Goal: Task Accomplishment & Management: Complete application form

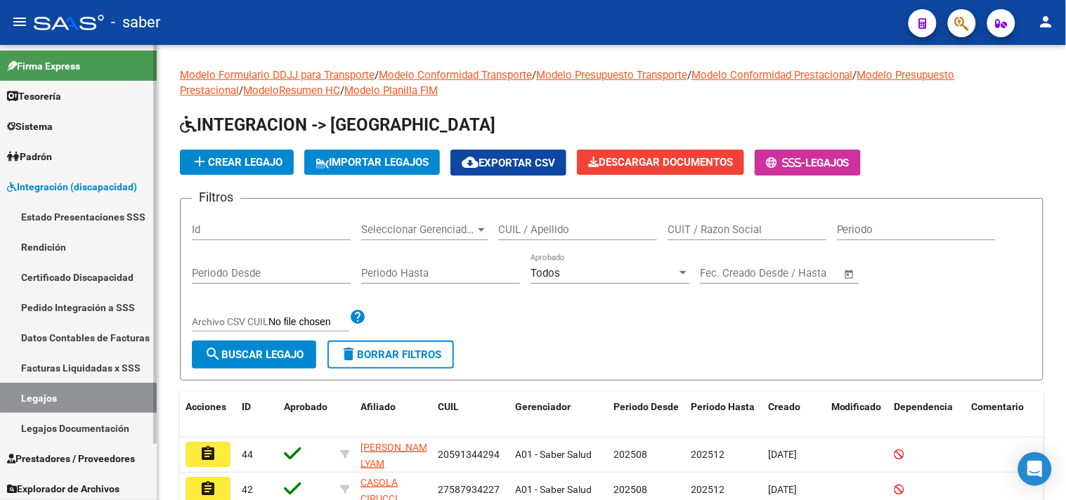
scroll to position [63, 0]
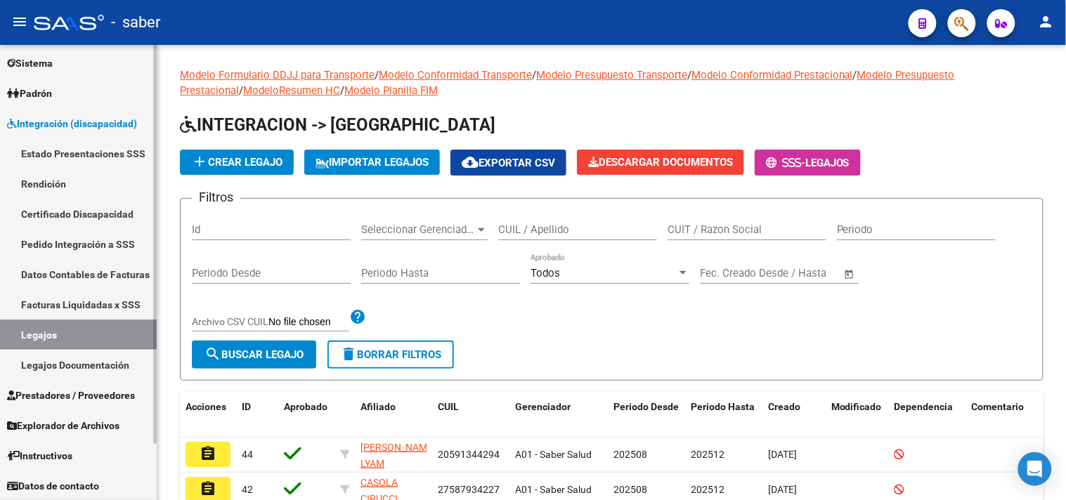
click at [58, 148] on link "Estado Presentaciones SSS" at bounding box center [78, 153] width 157 height 30
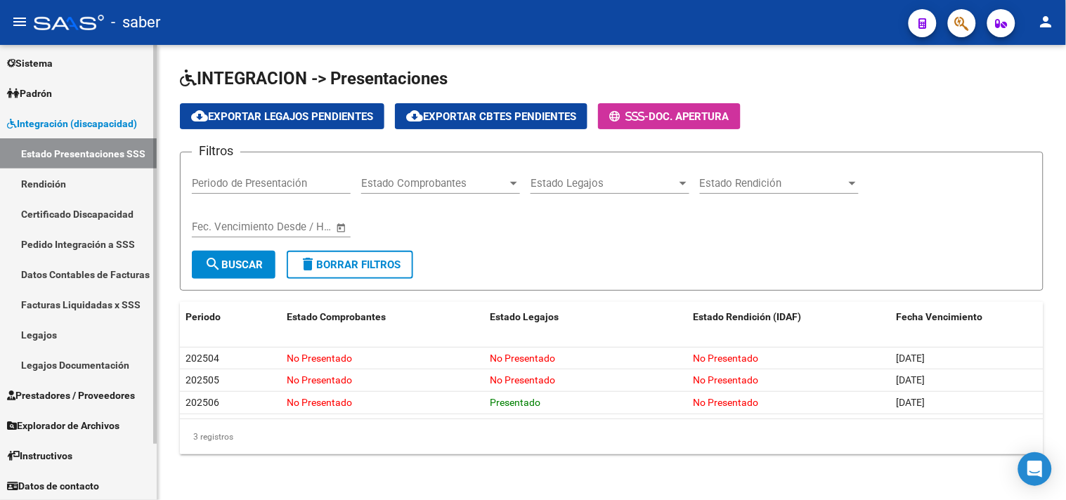
click at [77, 124] on span "Integración (discapacidad)" at bounding box center [72, 123] width 130 height 15
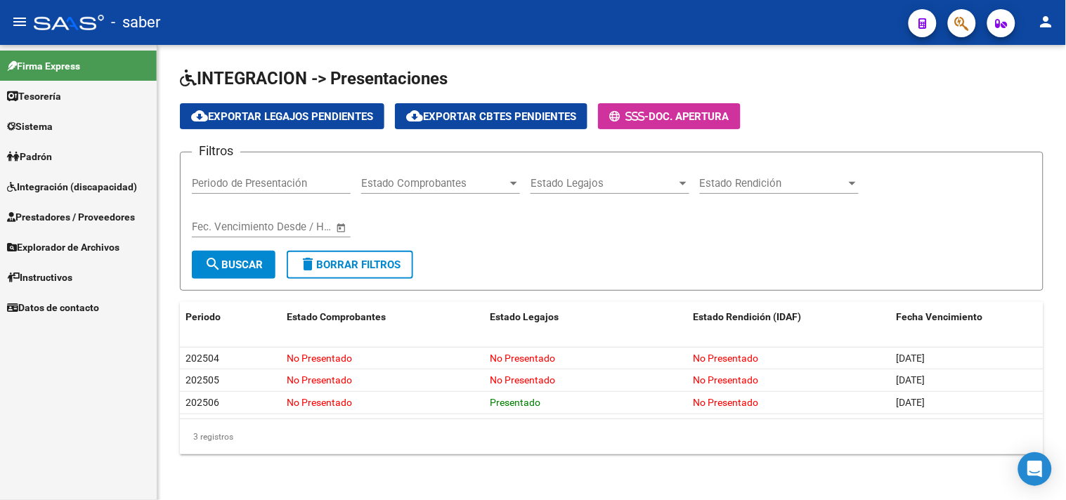
click at [52, 219] on span "Prestadores / Proveedores" at bounding box center [71, 216] width 128 height 15
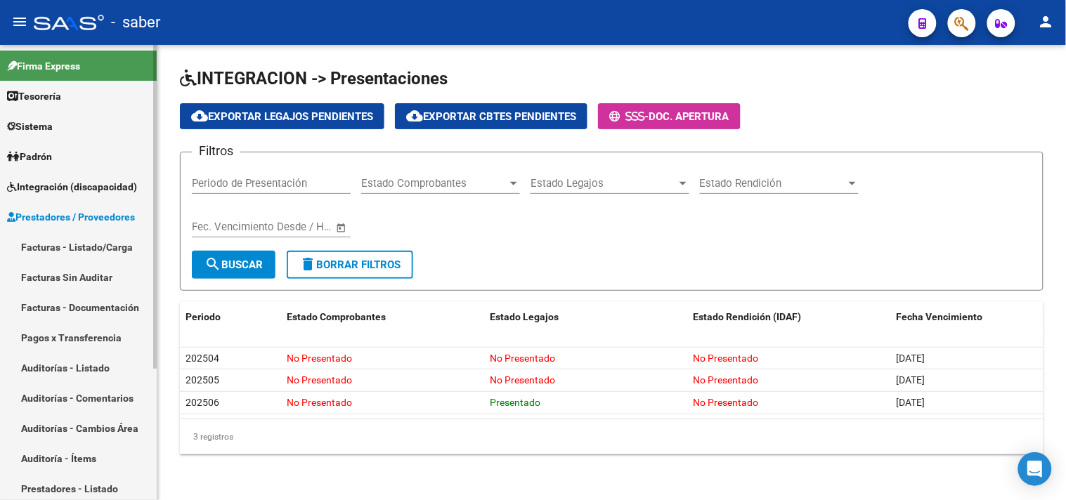
click at [54, 252] on link "Facturas - Listado/Carga" at bounding box center [78, 247] width 157 height 30
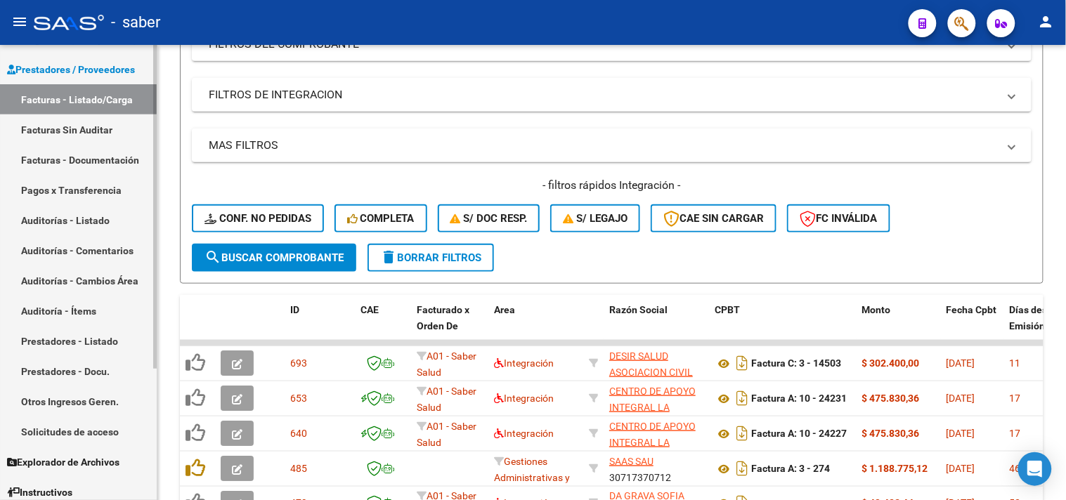
scroll to position [184, 0]
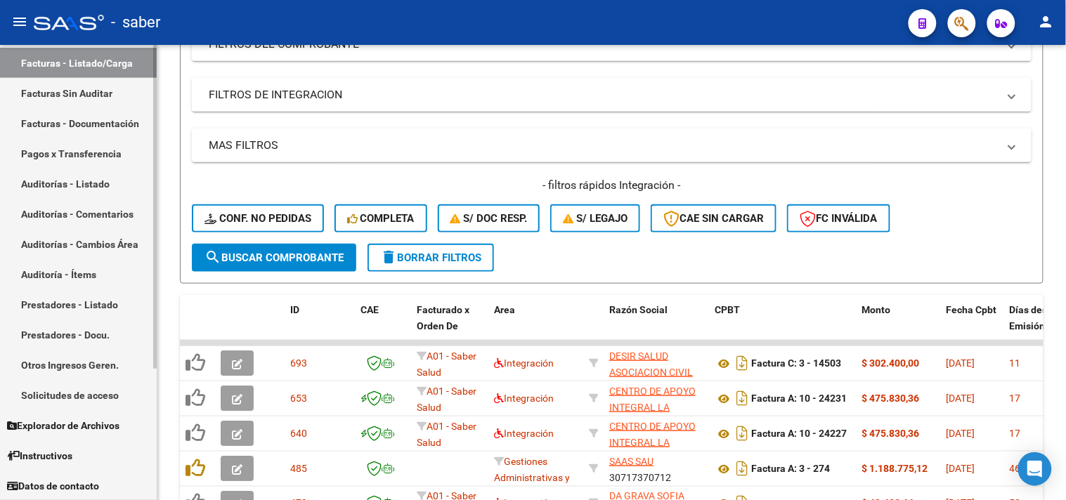
click at [66, 396] on link "Solicitudes de acceso" at bounding box center [78, 395] width 157 height 30
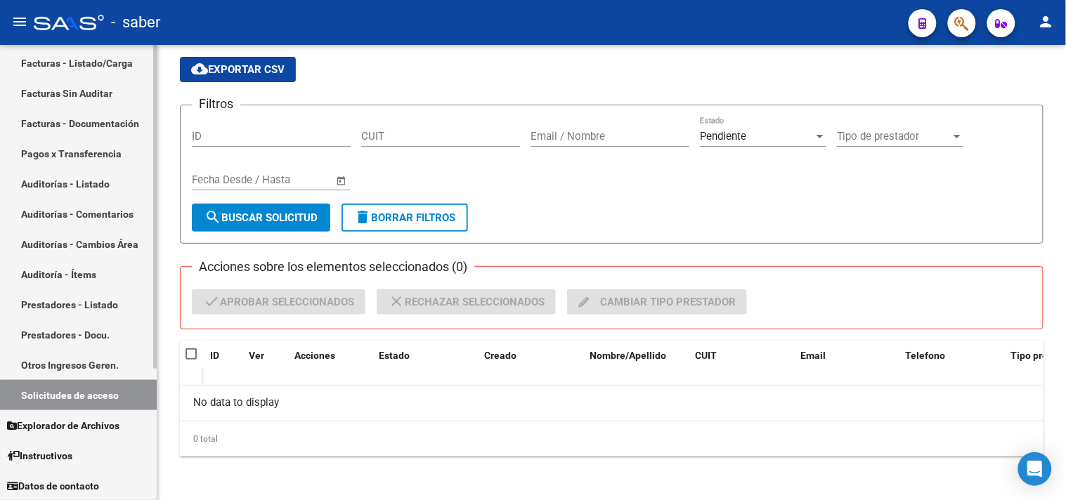
scroll to position [106, 0]
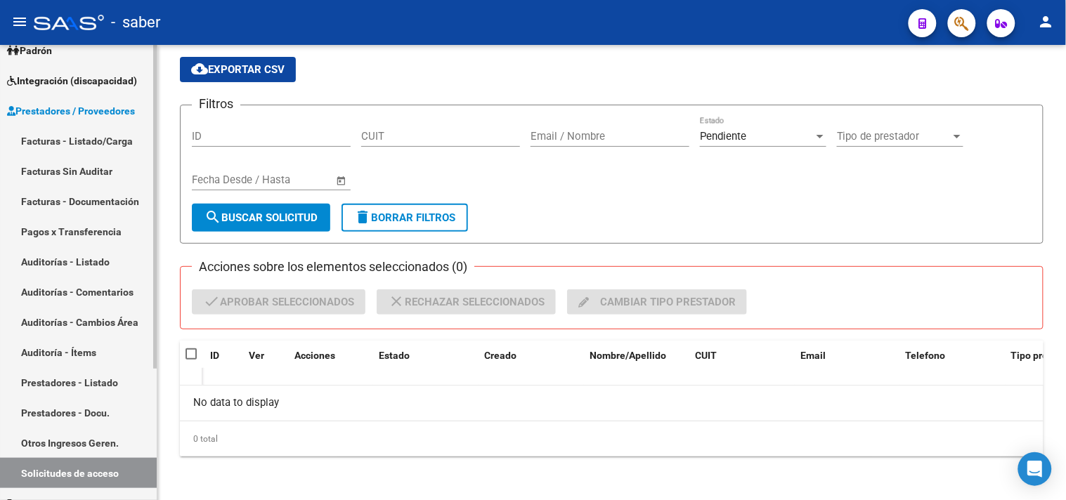
click at [88, 103] on span "Prestadores / Proveedores" at bounding box center [71, 110] width 128 height 15
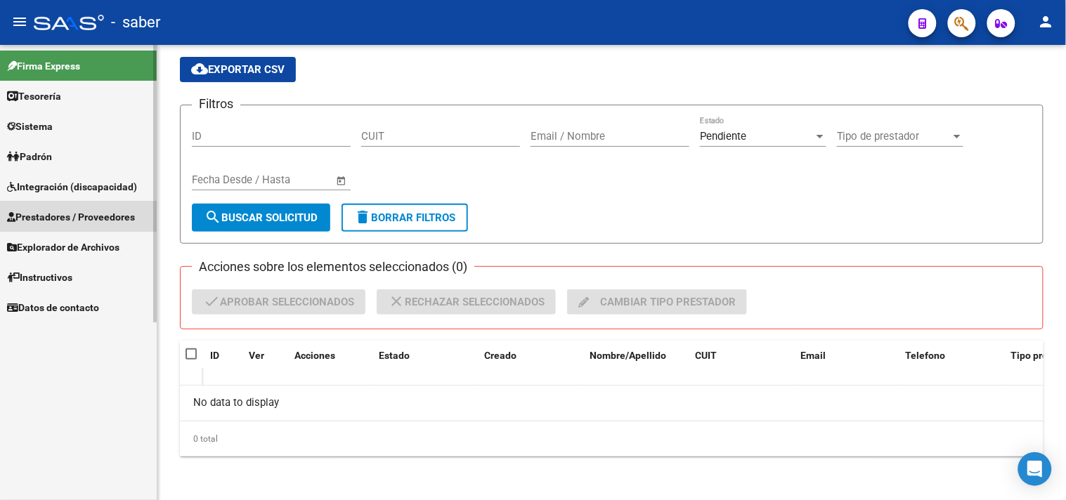
scroll to position [0, 0]
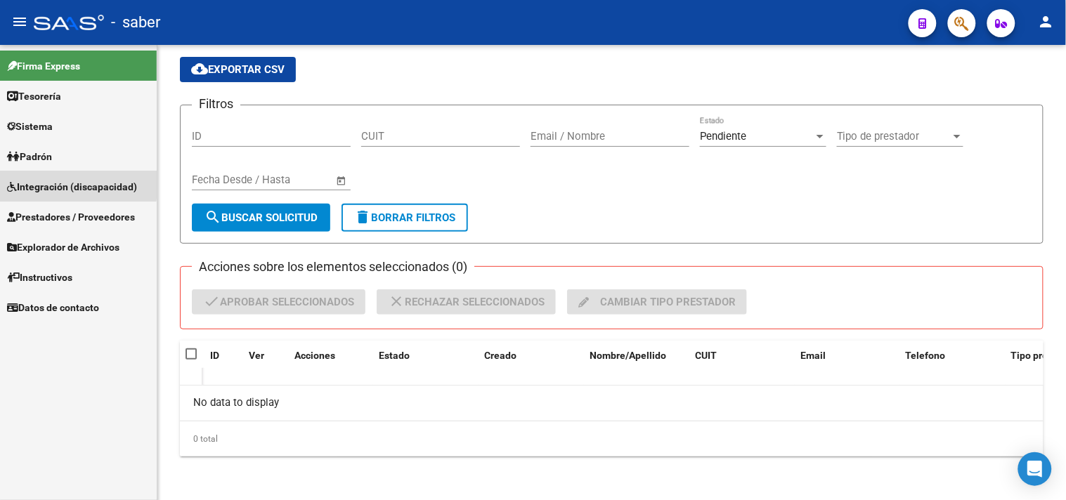
click at [60, 183] on span "Integración (discapacidad)" at bounding box center [72, 186] width 130 height 15
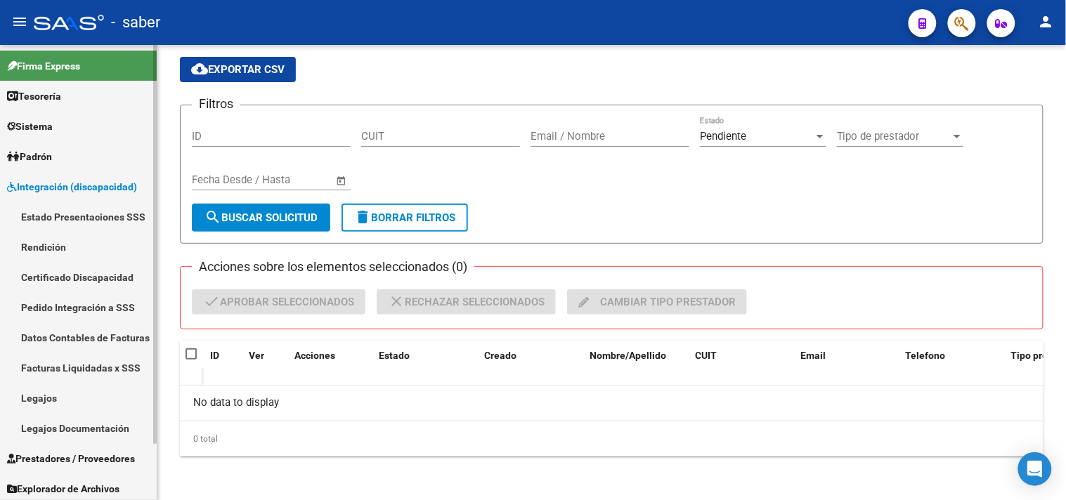
click at [85, 296] on link "Pedido Integración a SSS" at bounding box center [78, 307] width 157 height 30
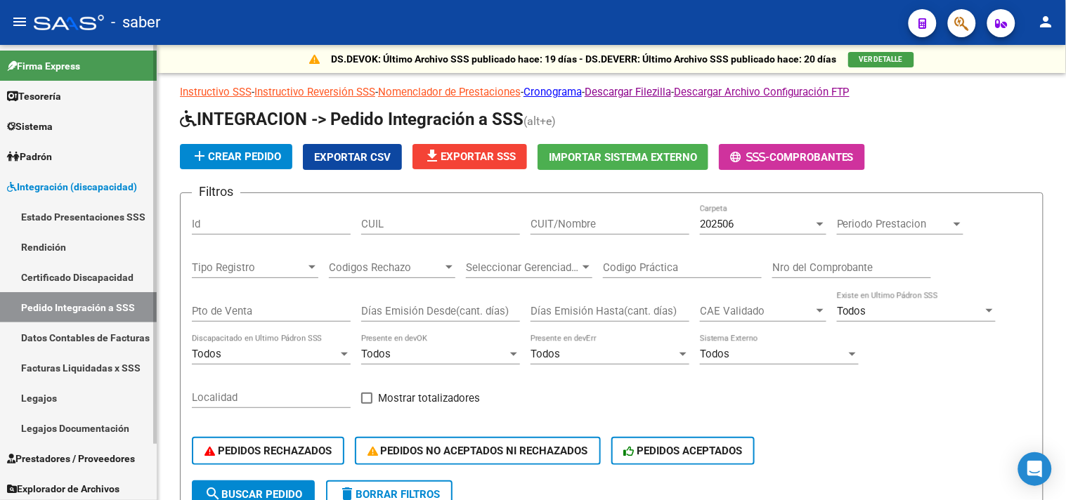
click at [46, 215] on link "Estado Presentaciones SSS" at bounding box center [78, 217] width 157 height 30
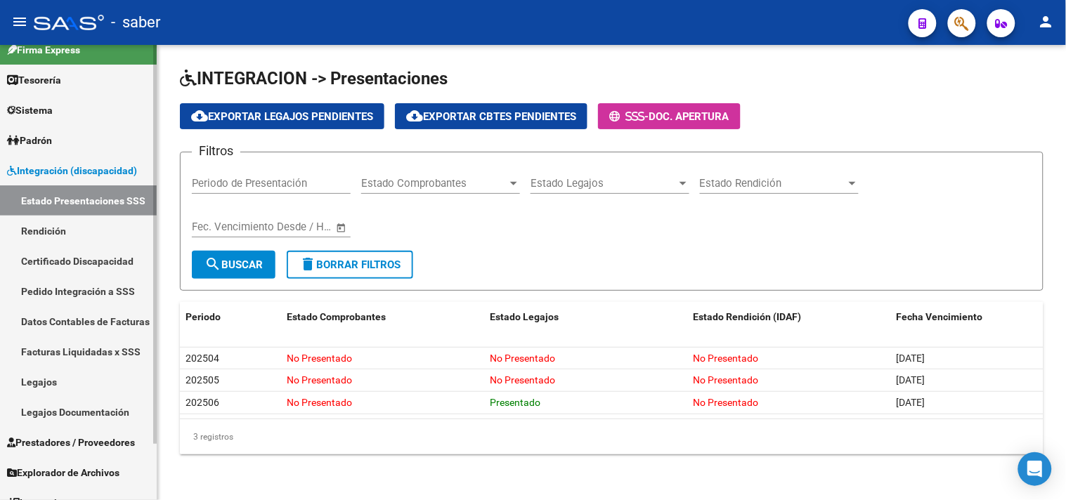
scroll to position [63, 0]
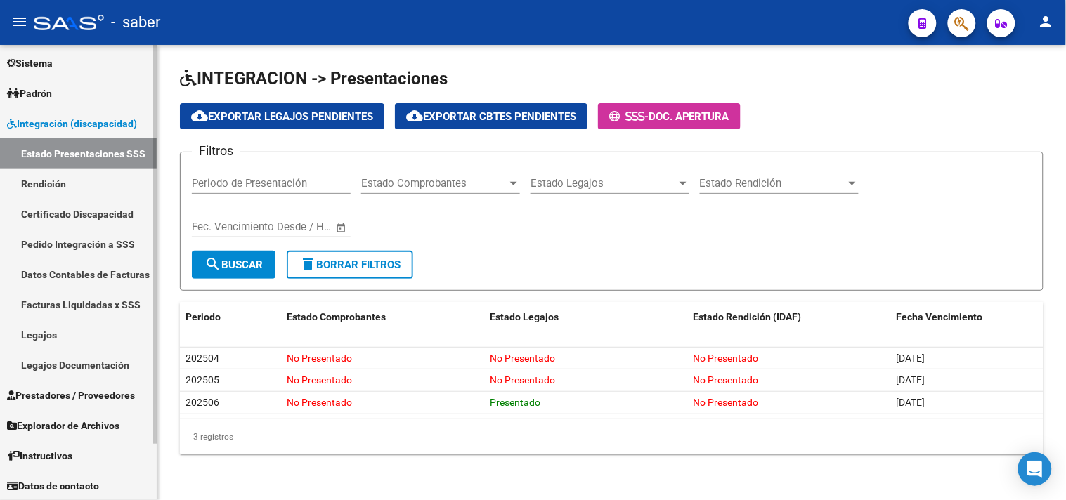
click at [79, 391] on span "Prestadores / Proveedores" at bounding box center [71, 395] width 128 height 15
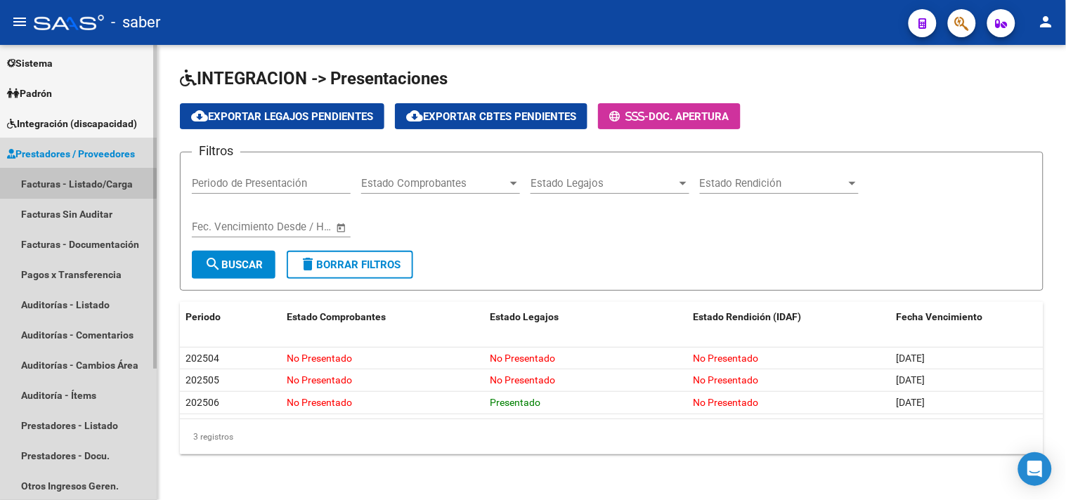
click at [77, 183] on link "Facturas - Listado/Carga" at bounding box center [78, 184] width 157 height 30
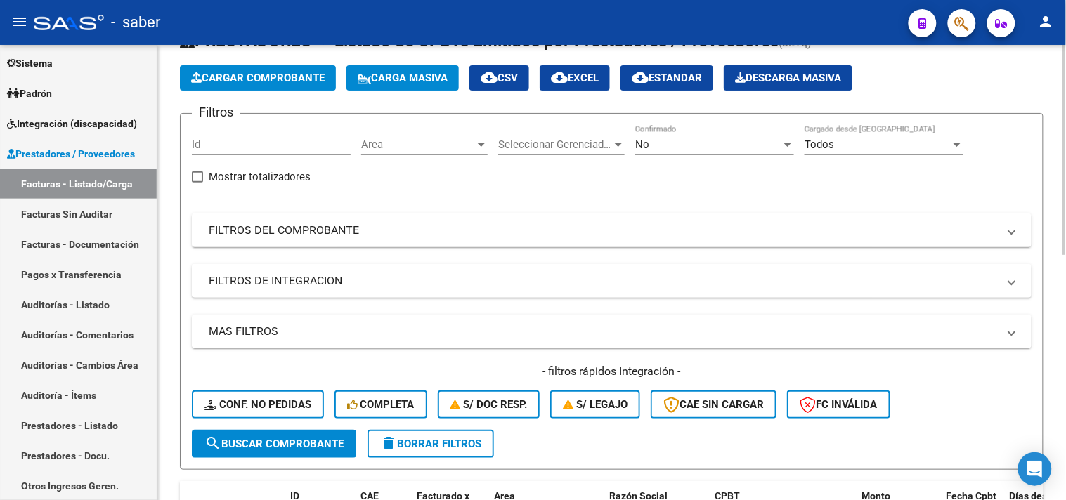
scroll to position [78, 0]
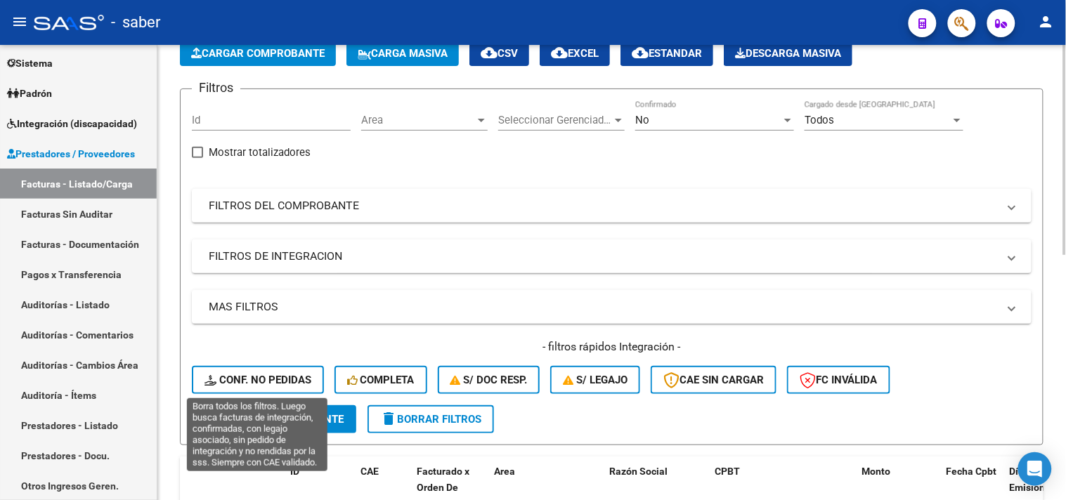
click at [276, 382] on span "Conf. no pedidas" at bounding box center [257, 380] width 107 height 13
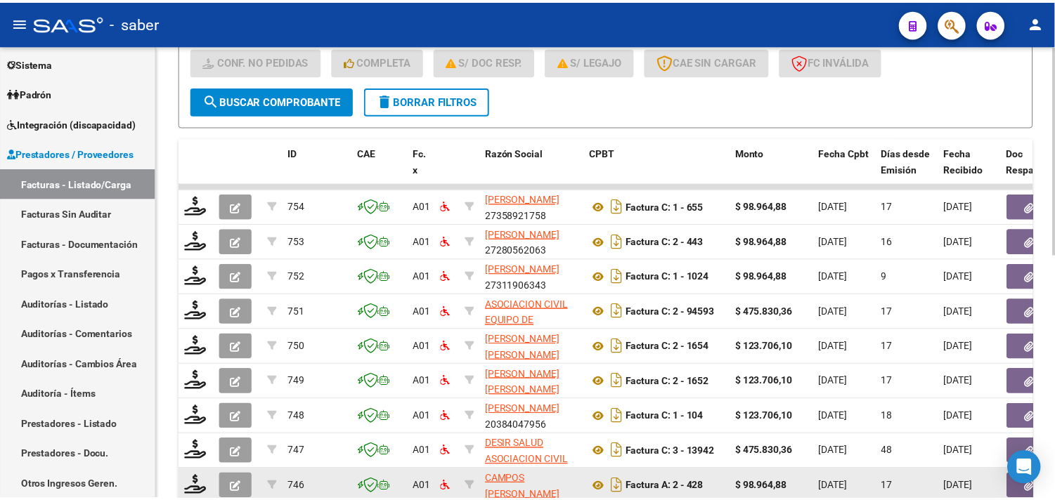
scroll to position [375, 0]
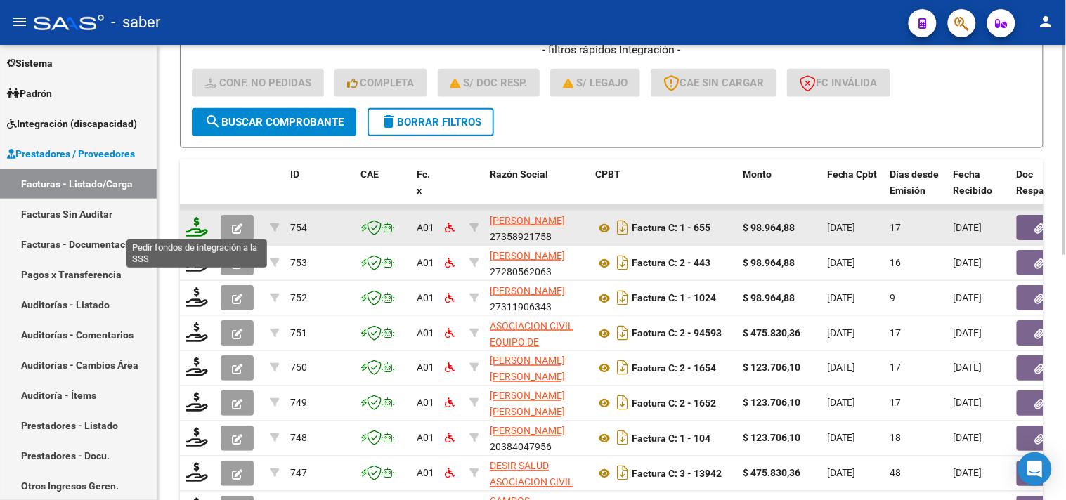
click at [192, 222] on icon at bounding box center [197, 227] width 22 height 20
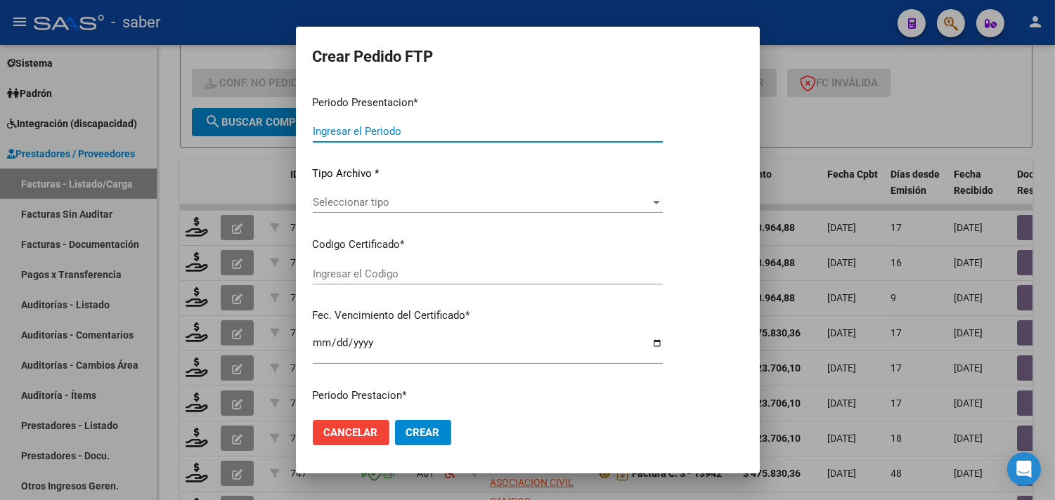
type input "202507"
type input "$ 98.964,88"
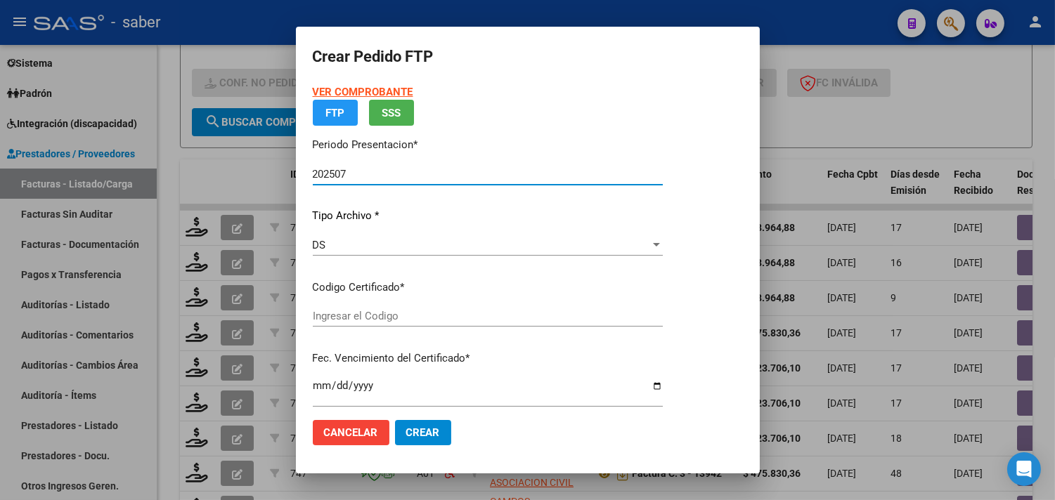
type input "8786174255"
type input "2028-02-27"
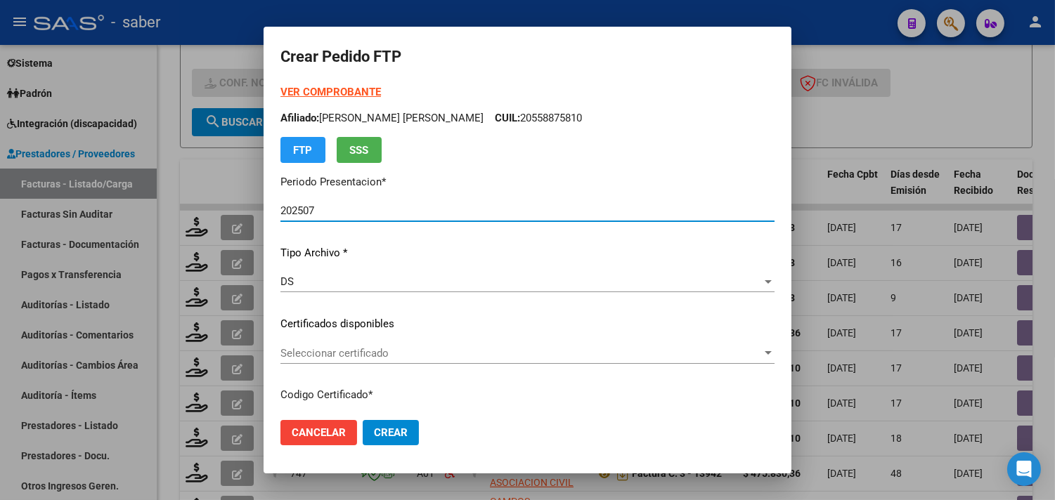
scroll to position [78, 0]
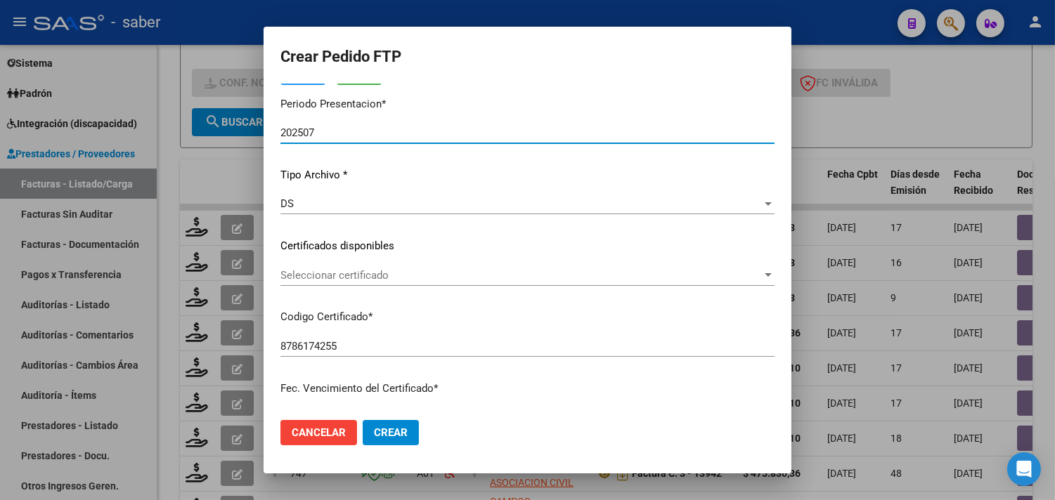
click at [353, 266] on div "Seleccionar certificado Seleccionar certificado" at bounding box center [527, 275] width 494 height 21
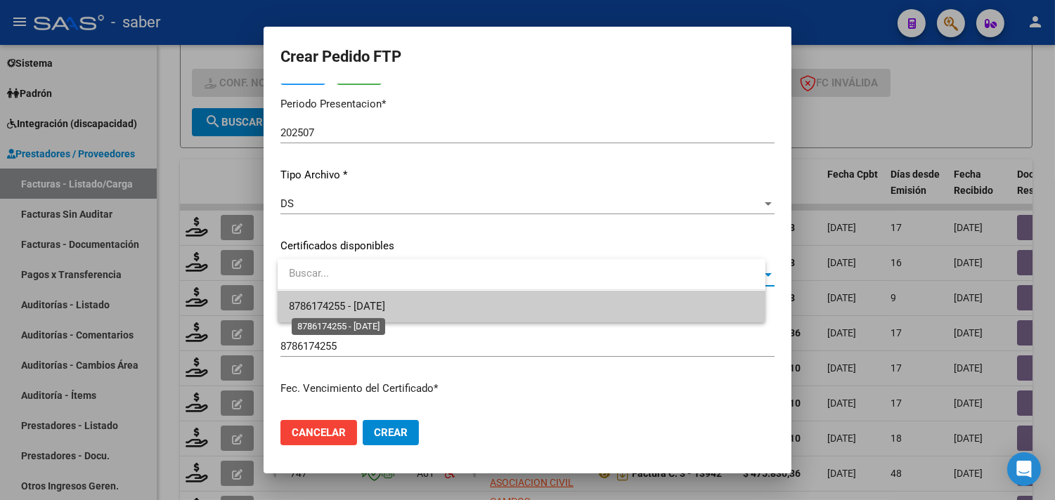
click at [357, 311] on span "8786174255 - 2028-02-27" at bounding box center [337, 306] width 96 height 13
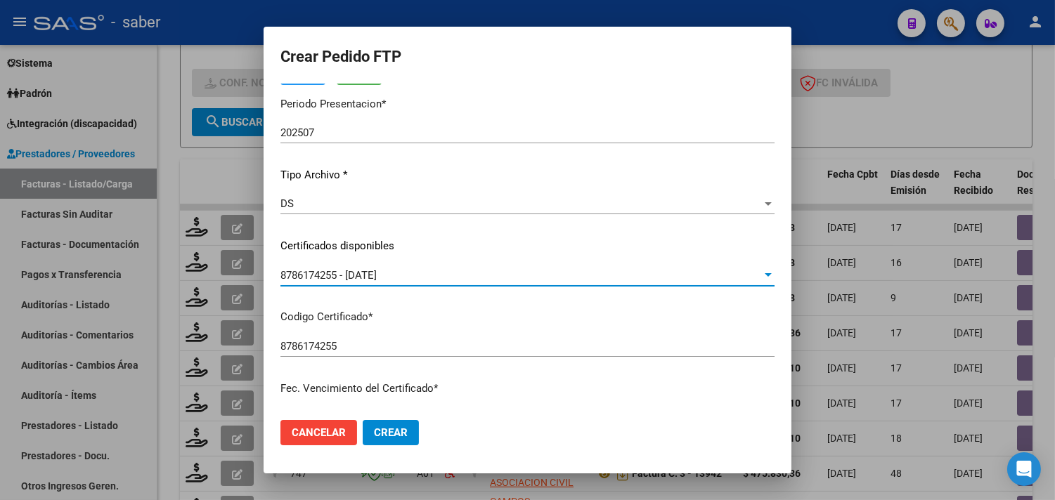
scroll to position [0, 0]
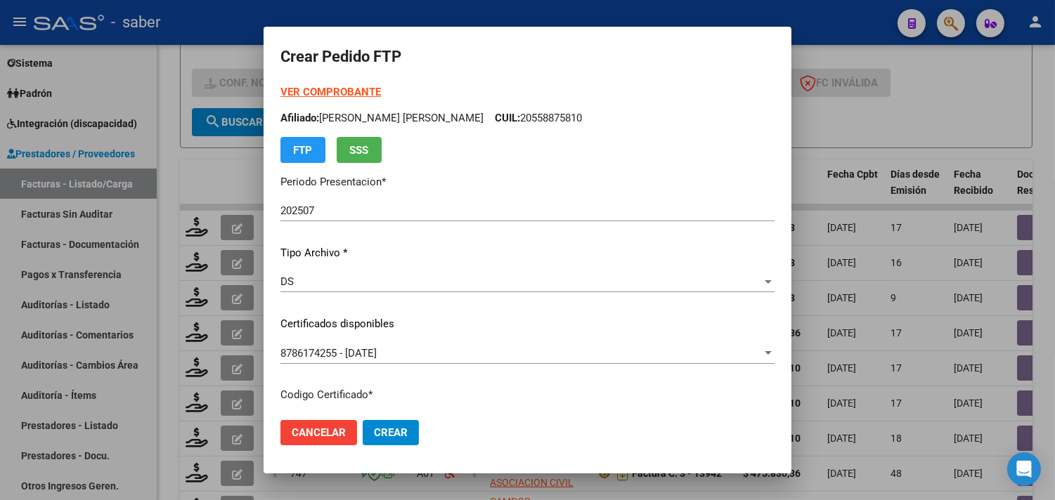
click at [521, 117] on p "Afiliado: YEDRO JORGE BASTIAN CUIL: 20558875810" at bounding box center [527, 118] width 494 height 16
copy p "20558875810"
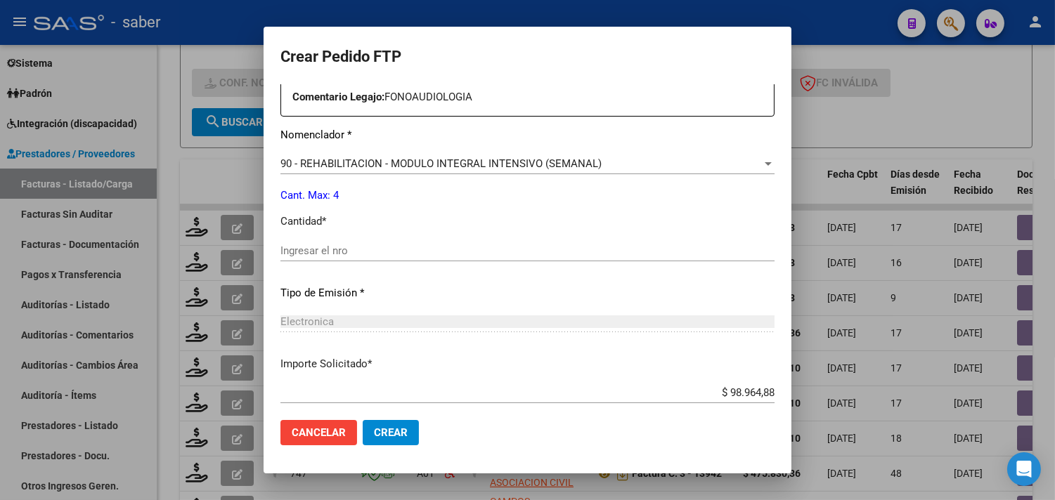
scroll to position [546, 0]
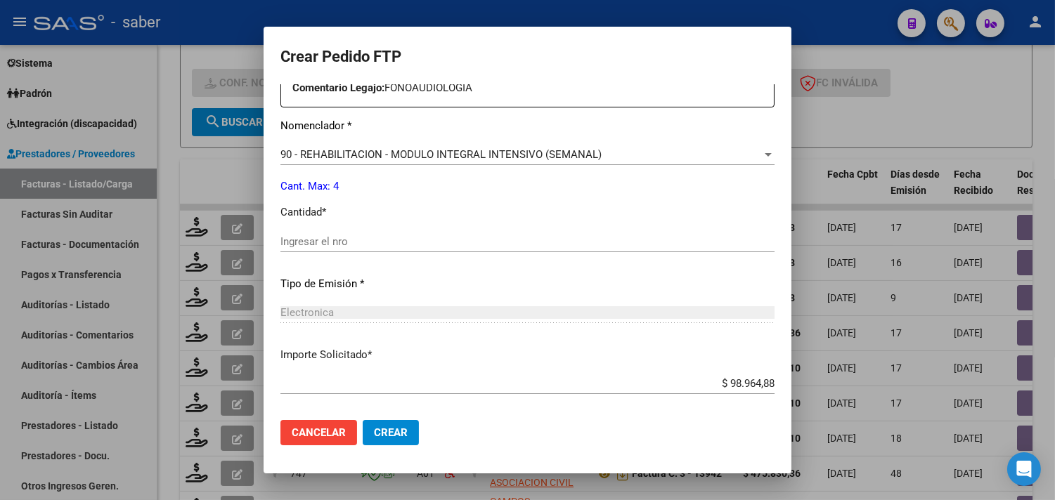
click at [339, 240] on input "Ingresar el nro" at bounding box center [527, 241] width 494 height 13
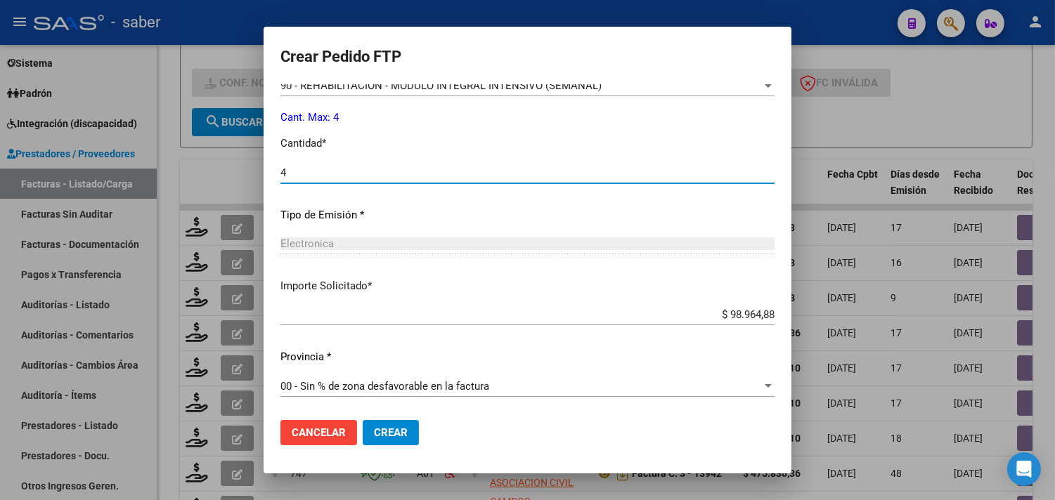
type input "4"
click at [331, 438] on span "Cancelar" at bounding box center [319, 433] width 54 height 13
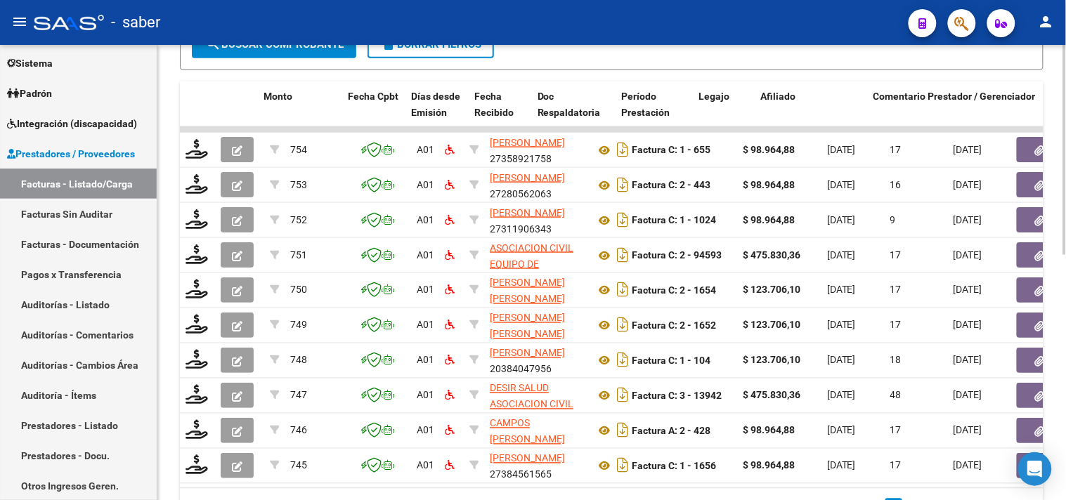
scroll to position [0, 479]
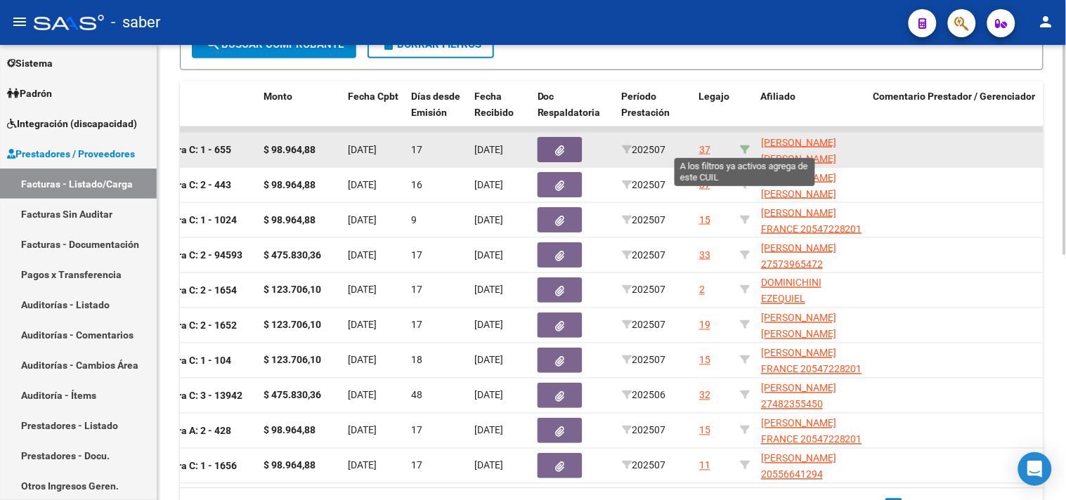
click at [743, 145] on icon at bounding box center [745, 150] width 10 height 10
type input "20558875810"
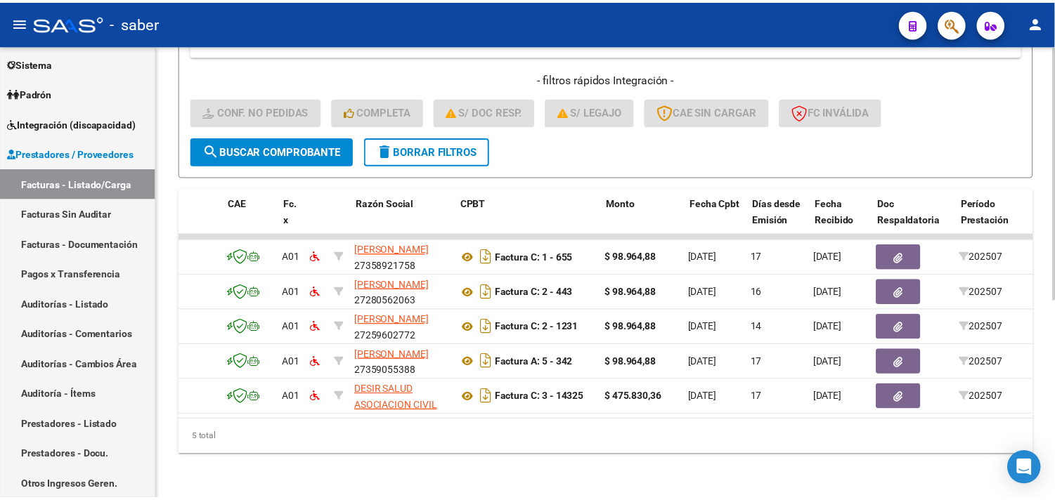
scroll to position [0, 0]
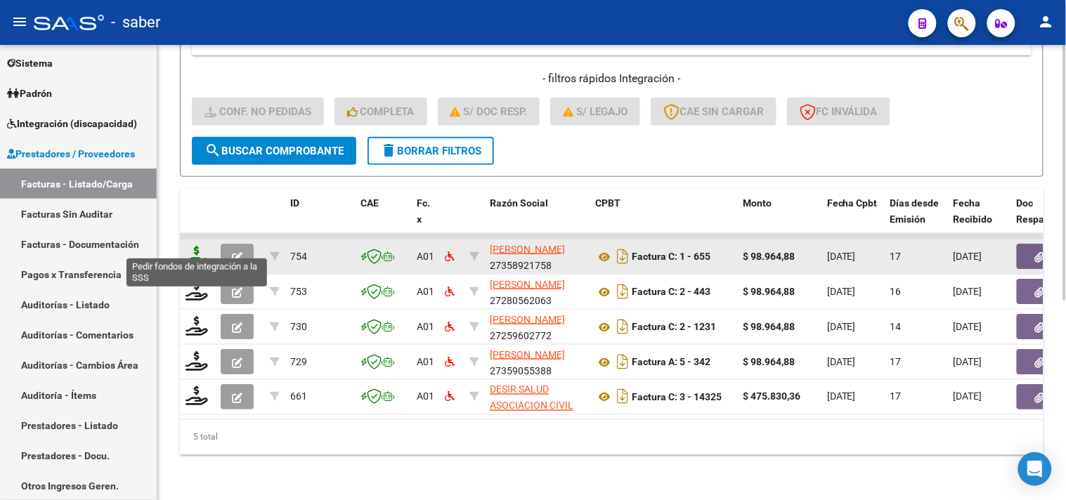
click at [193, 246] on icon at bounding box center [197, 256] width 22 height 20
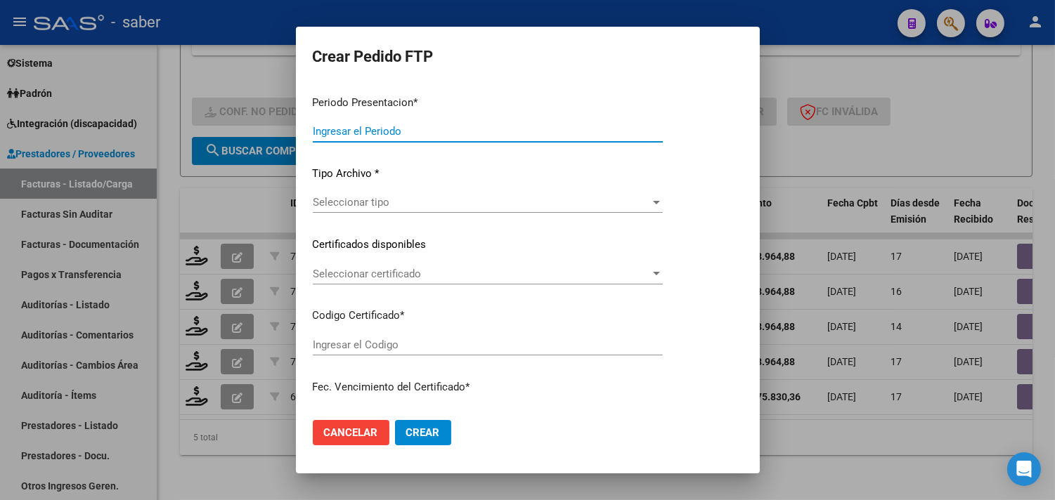
type input "202507"
type input "$ 98.964,88"
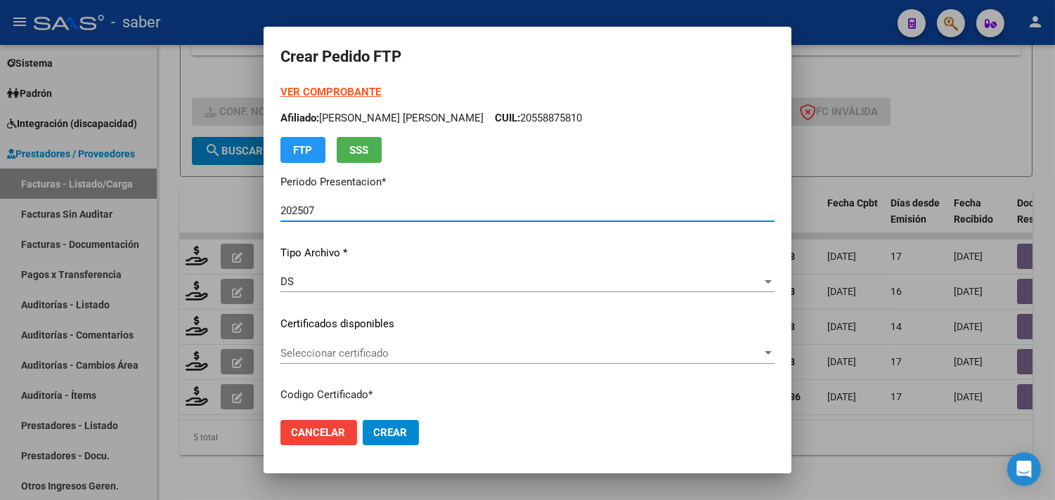
type input "8786174255"
type input "2028-02-27"
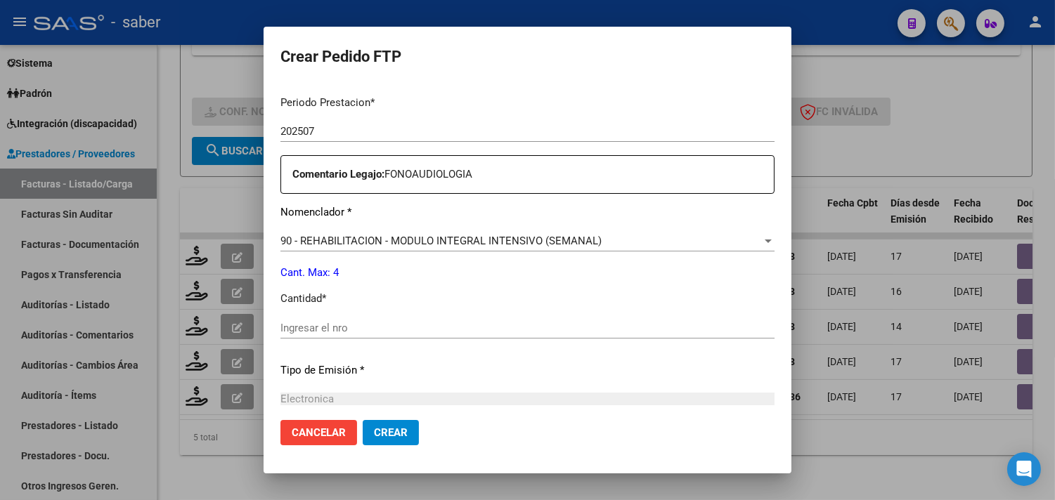
scroll to position [546, 0]
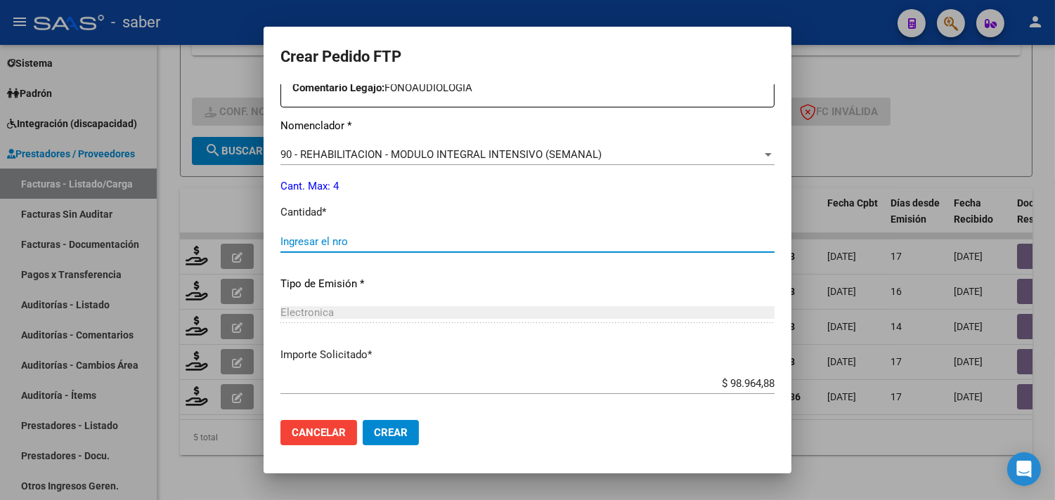
click at [357, 245] on input "Ingresar el nro" at bounding box center [527, 241] width 494 height 13
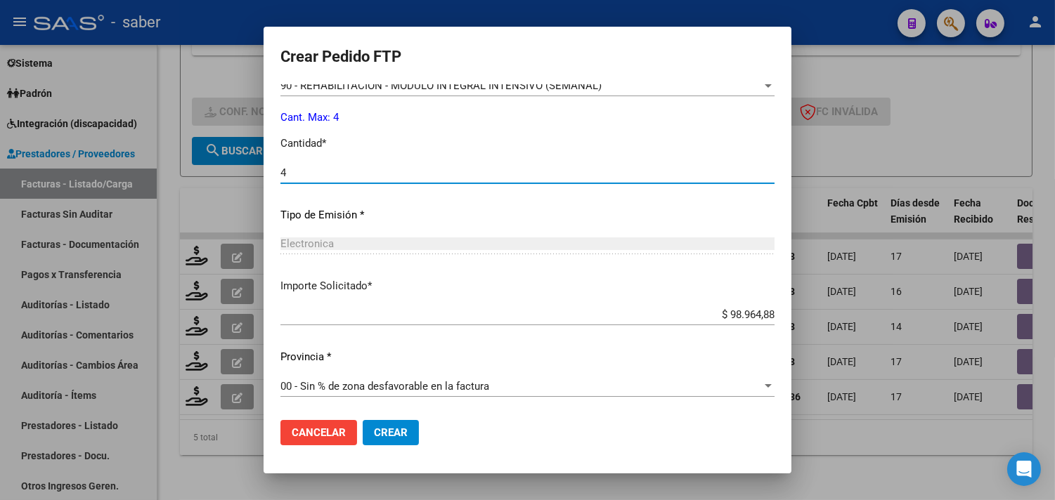
type input "4"
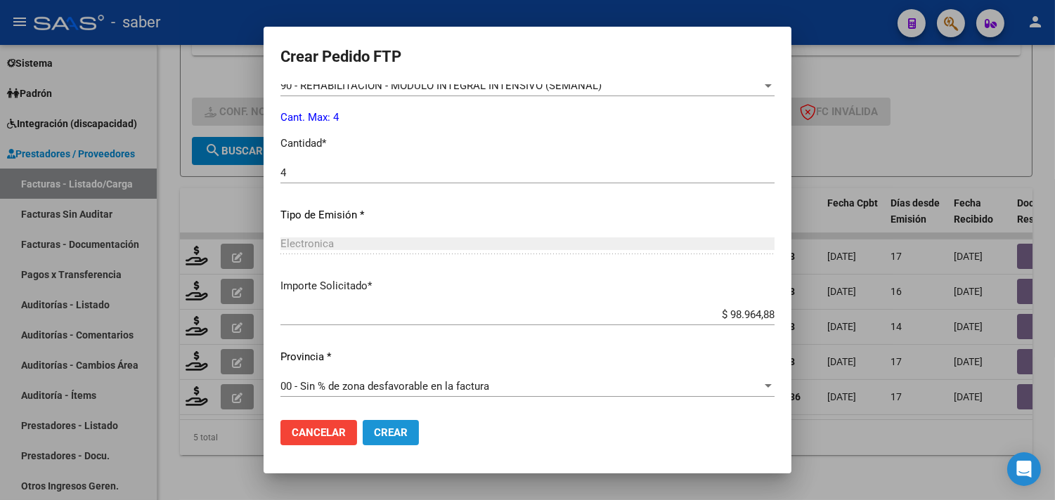
click at [394, 439] on span "Crear" at bounding box center [391, 433] width 34 height 13
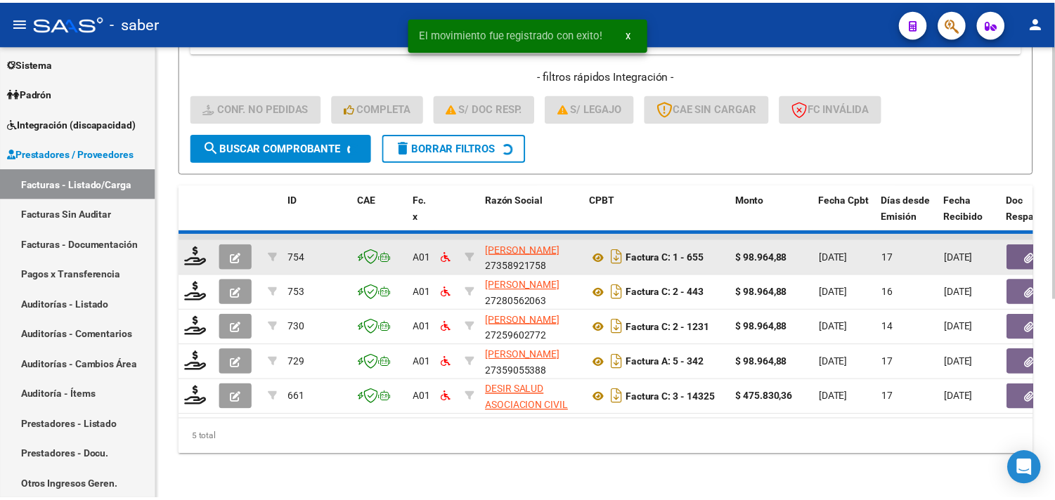
scroll to position [321, 0]
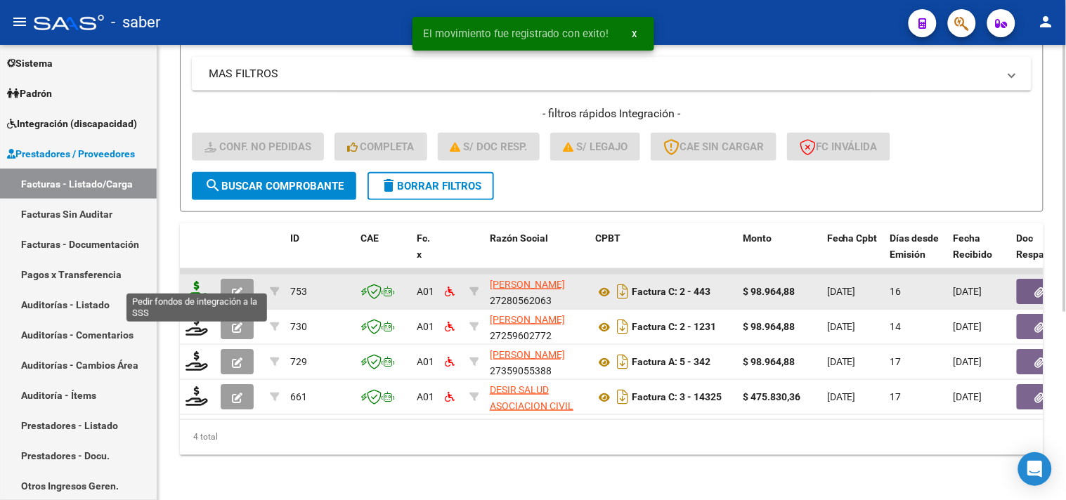
click at [191, 284] on icon at bounding box center [197, 291] width 22 height 20
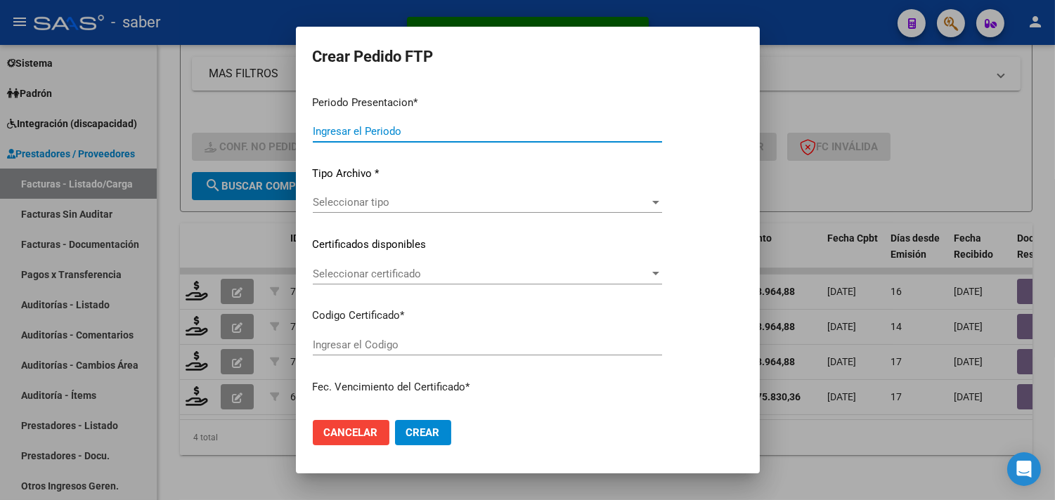
type input "202507"
type input "$ 98.964,88"
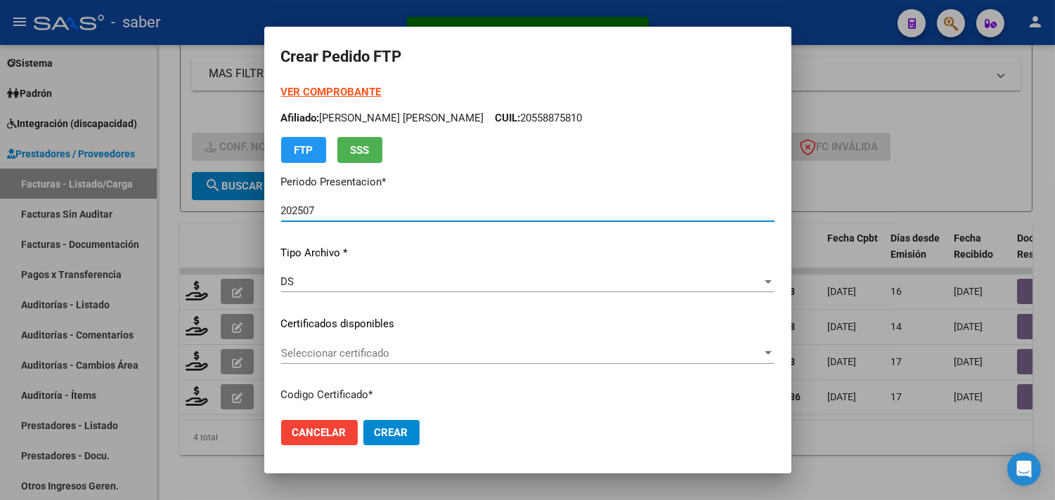
type input "8786174255"
type input "2028-02-27"
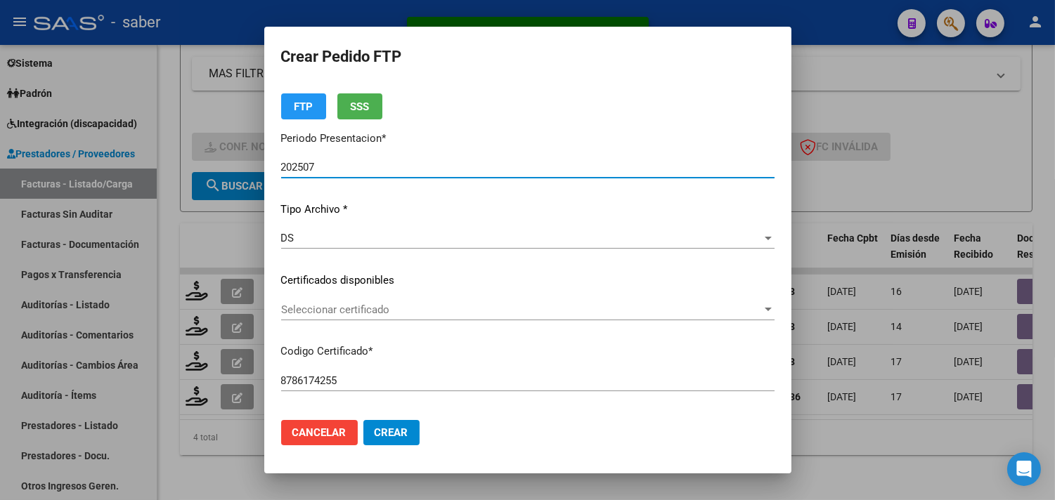
scroll to position [78, 0]
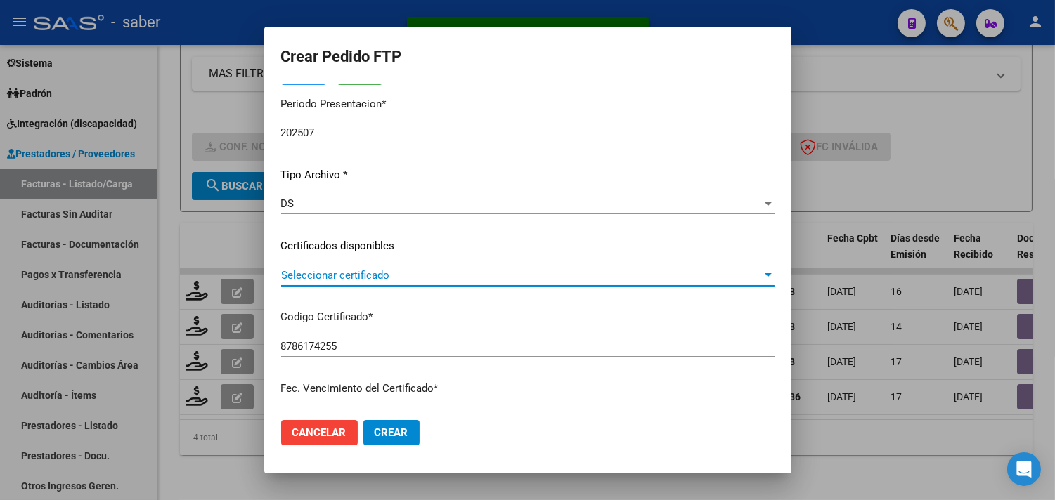
click at [356, 271] on span "Seleccionar certificado" at bounding box center [521, 275] width 481 height 13
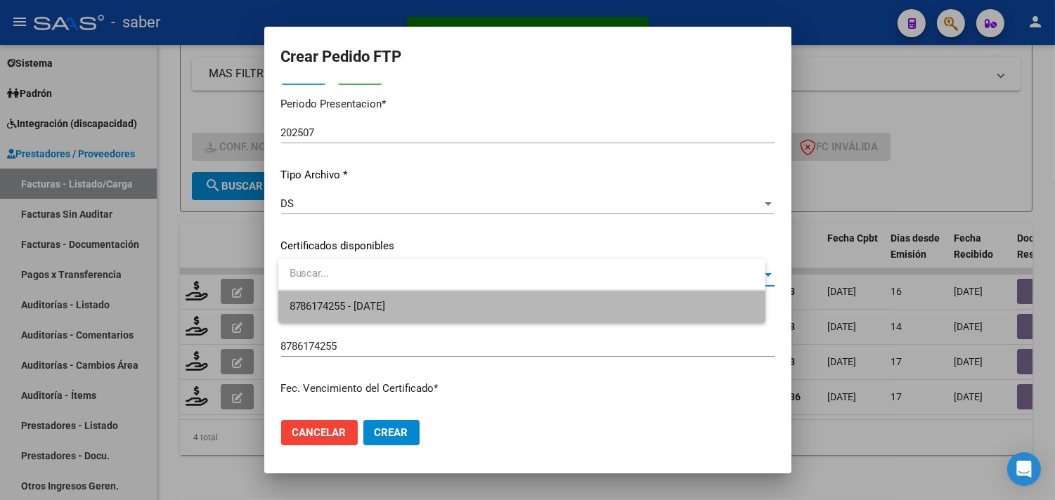
click at [364, 299] on span "8786174255 - 2028-02-27" at bounding box center [522, 307] width 465 height 32
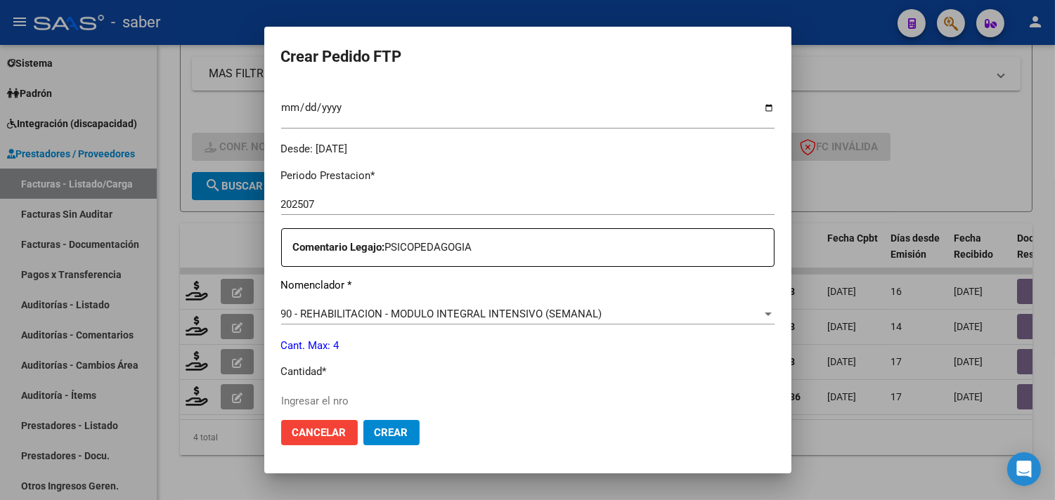
scroll to position [390, 0]
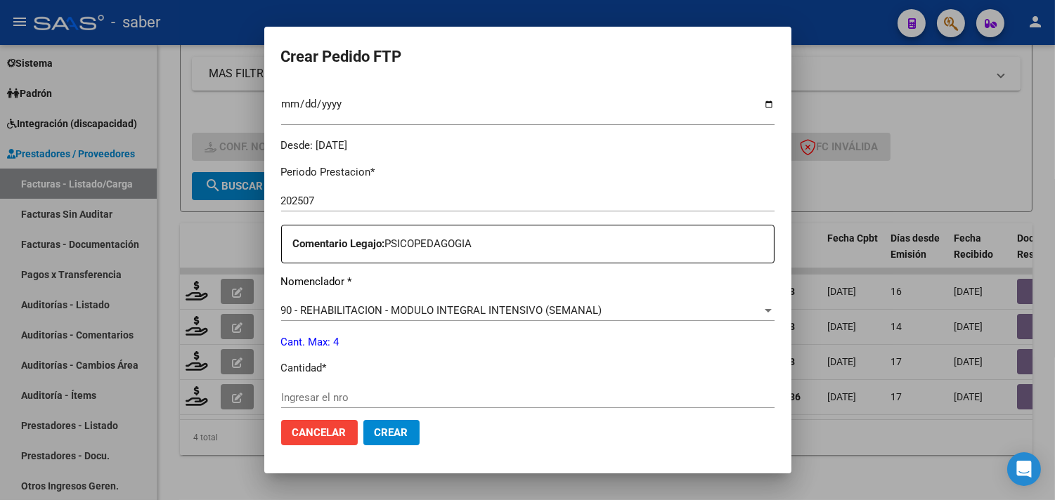
click at [349, 390] on div "Ingresar el nro" at bounding box center [527, 397] width 493 height 21
type input "4"
click at [408, 431] on span "Crear" at bounding box center [392, 433] width 34 height 13
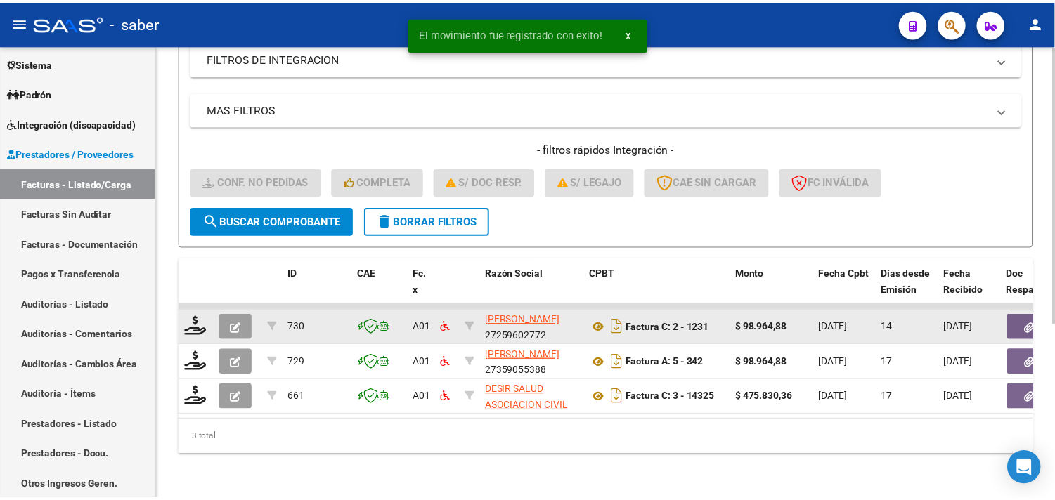
scroll to position [286, 0]
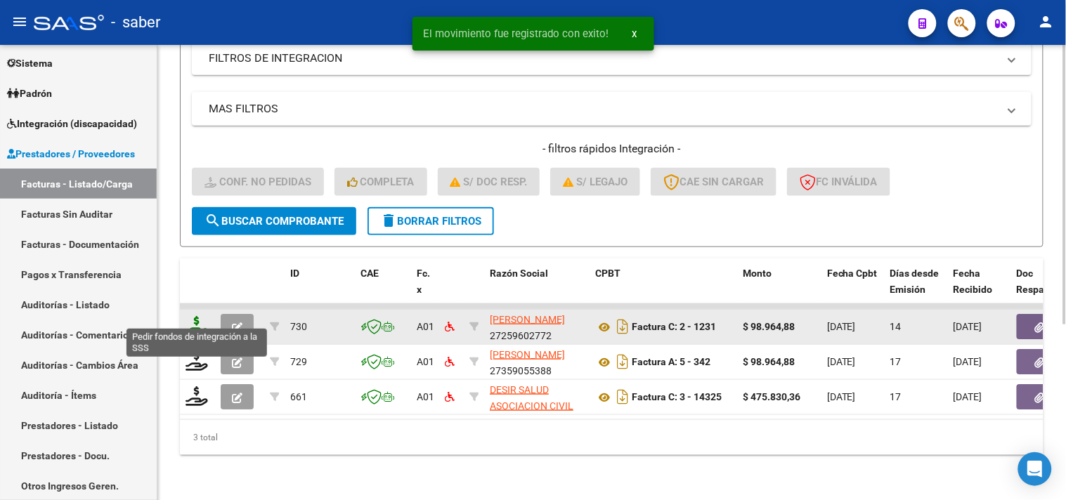
click at [190, 316] on icon at bounding box center [197, 326] width 22 height 20
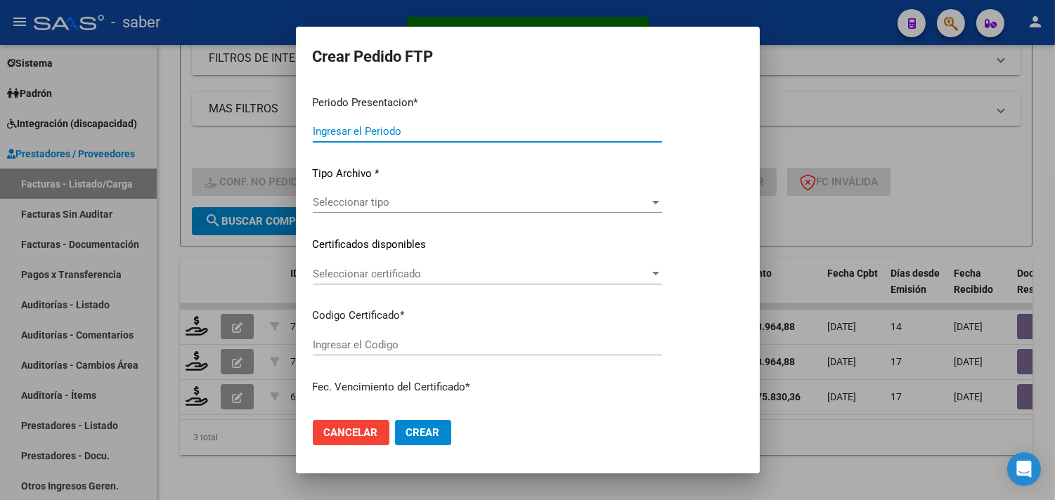
type input "202507"
type input "$ 98.964,88"
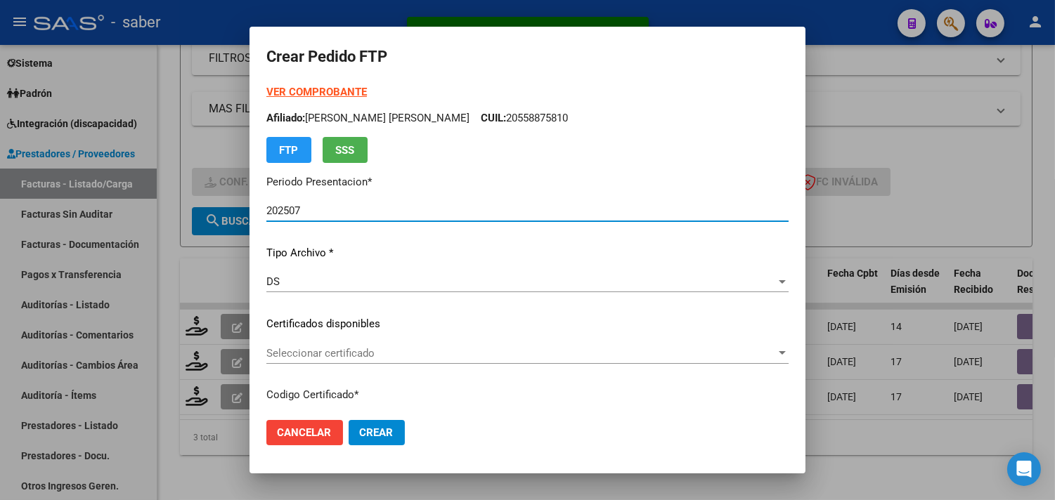
type input "8786174255"
type input "2028-02-27"
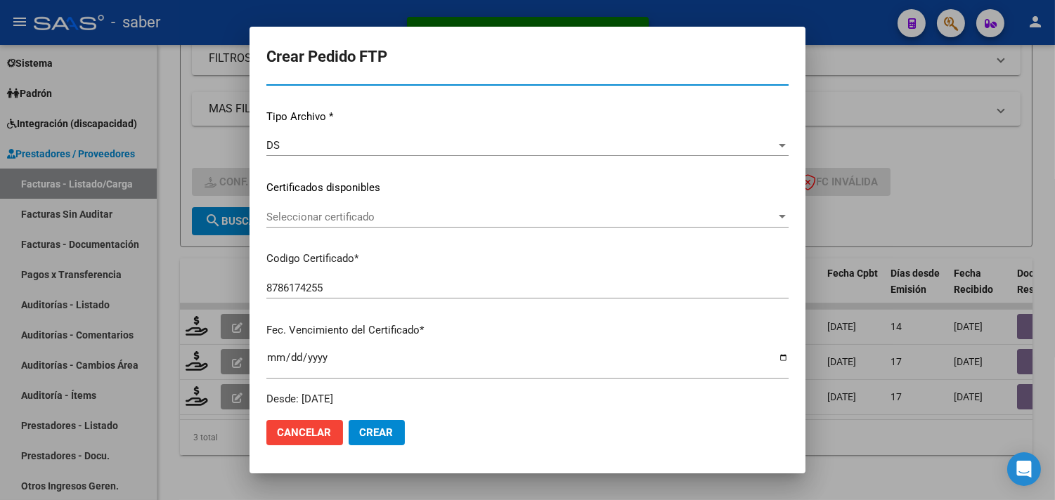
scroll to position [156, 0]
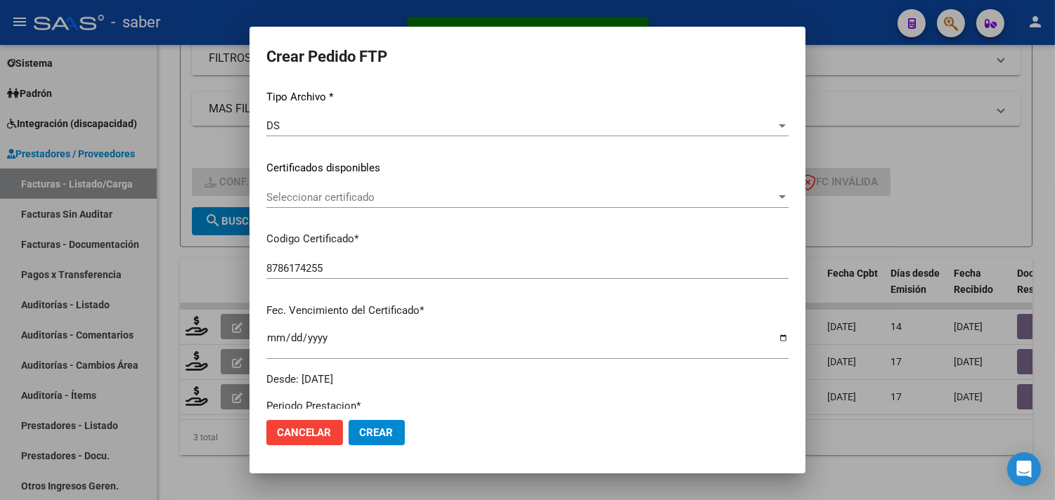
drag, startPoint x: 369, startPoint y: 209, endPoint x: 377, endPoint y: 201, distance: 10.9
click at [369, 208] on div "Seleccionar certificado Seleccionar certificado" at bounding box center [527, 204] width 522 height 34
click at [377, 201] on span "Seleccionar certificado" at bounding box center [520, 197] width 509 height 13
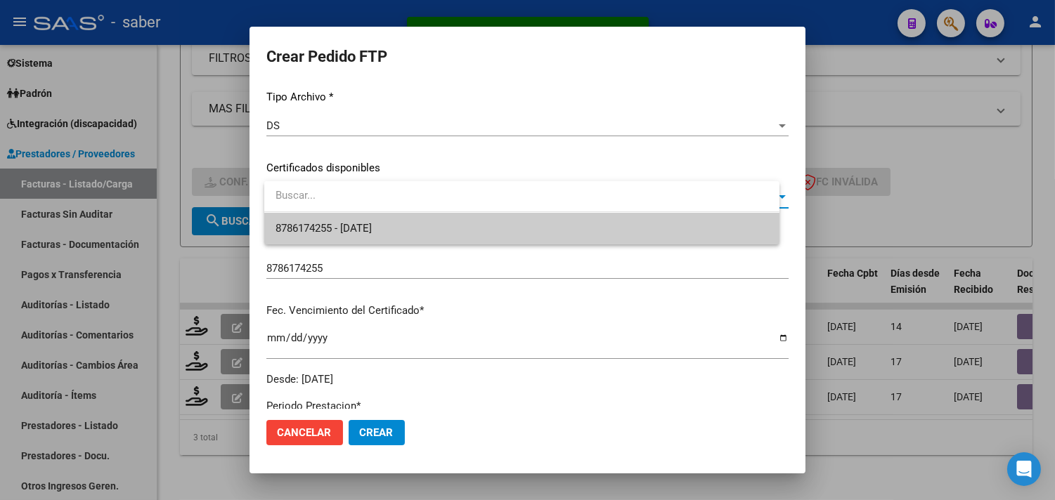
click at [366, 235] on span "8786174255 - 2028-02-27" at bounding box center [521, 229] width 493 height 32
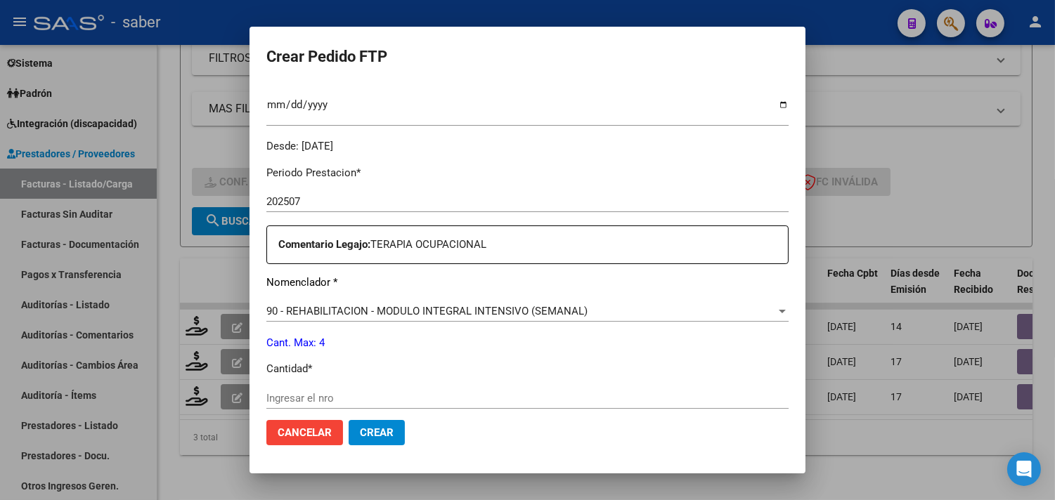
scroll to position [390, 0]
click at [342, 392] on input "Ingresar el nro" at bounding box center [527, 397] width 522 height 13
type input "4"
click at [381, 422] on button "Crear" at bounding box center [377, 432] width 56 height 25
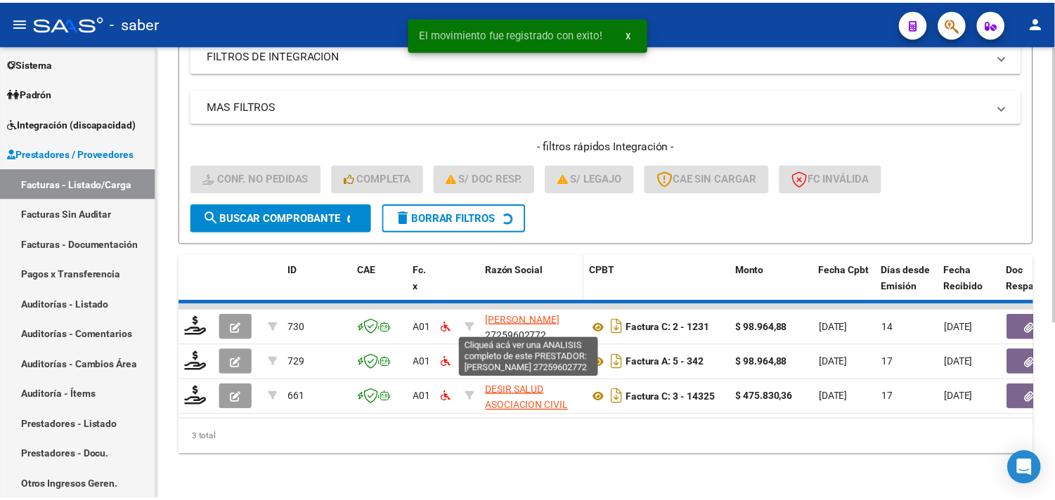
scroll to position [251, 0]
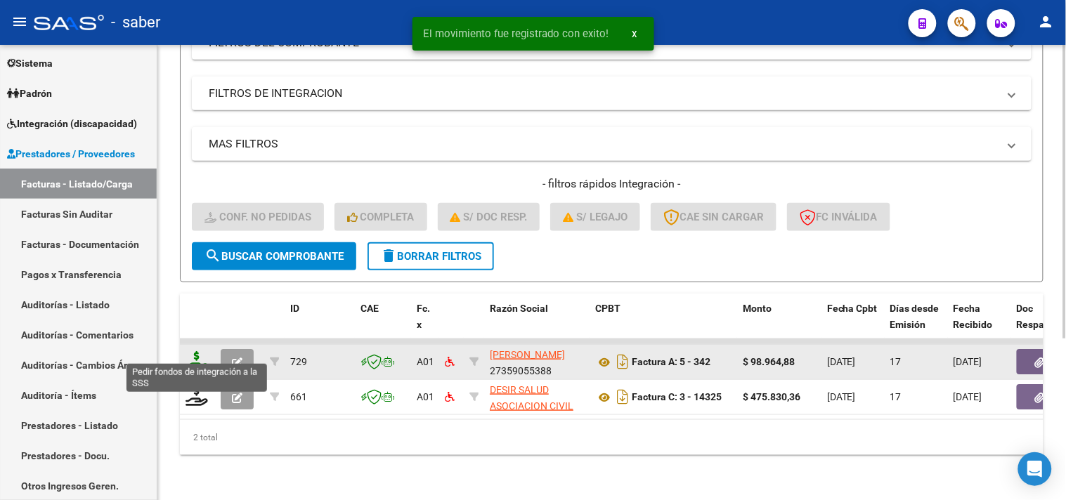
click at [197, 351] on icon at bounding box center [197, 361] width 22 height 20
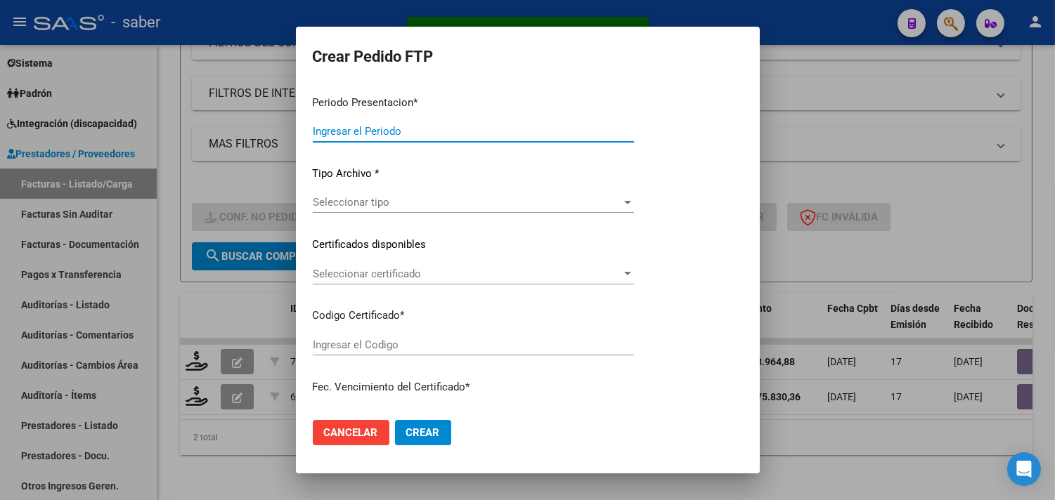
type input "202507"
type input "$ 98.964,88"
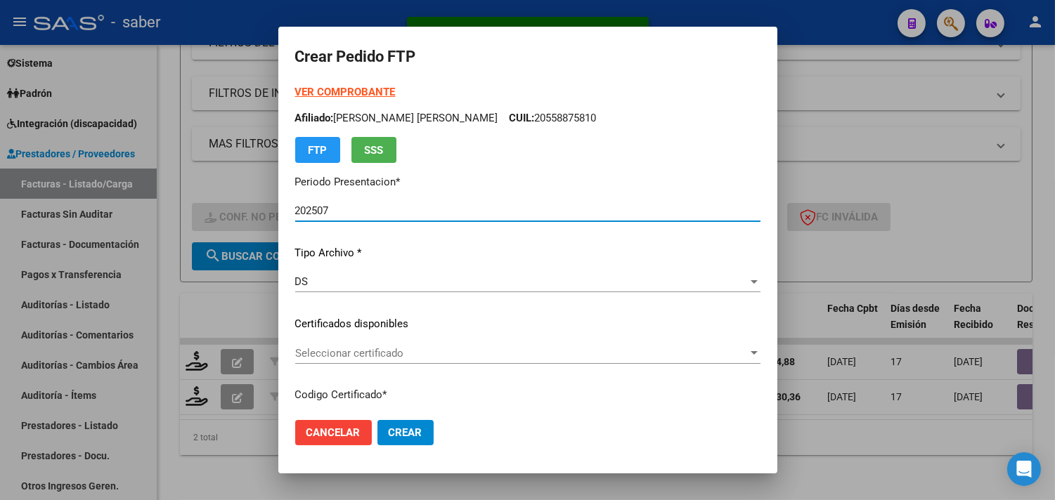
type input "8786174255"
type input "2028-02-27"
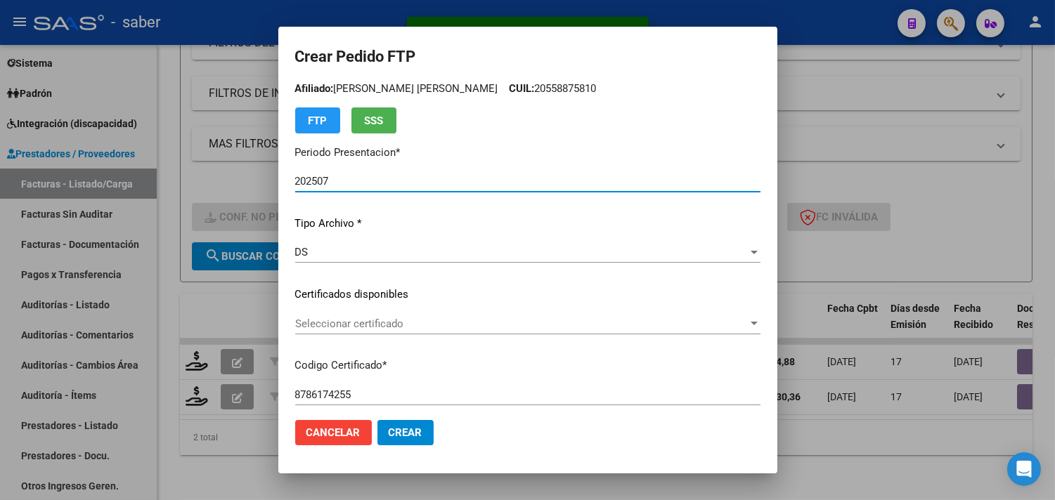
scroll to position [78, 0]
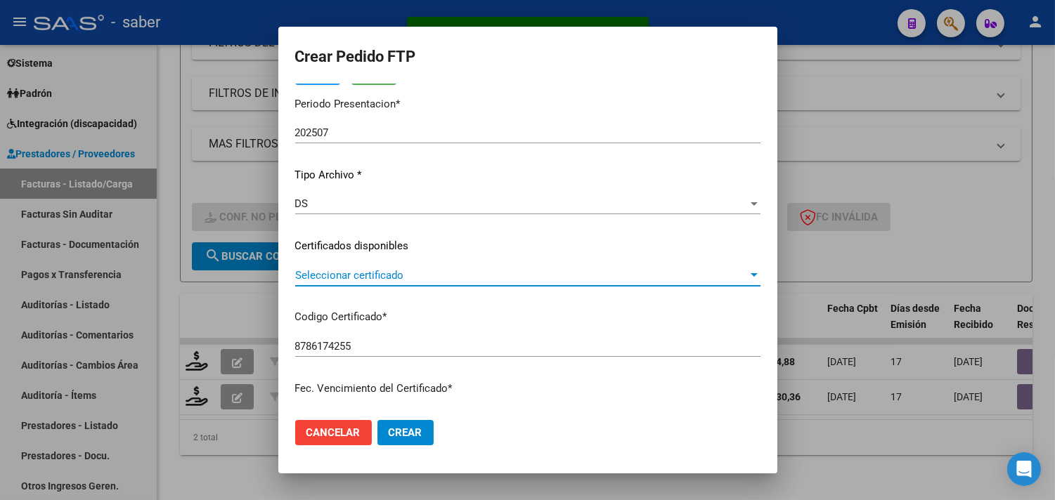
click at [377, 275] on span "Seleccionar certificado" at bounding box center [521, 275] width 453 height 13
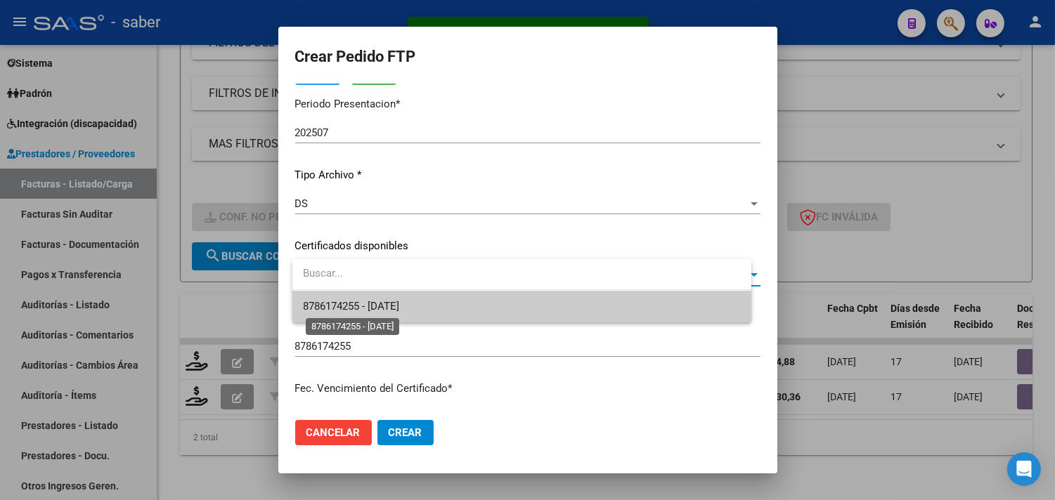
click at [377, 301] on span "8786174255 - 2028-02-27" at bounding box center [352, 306] width 96 height 13
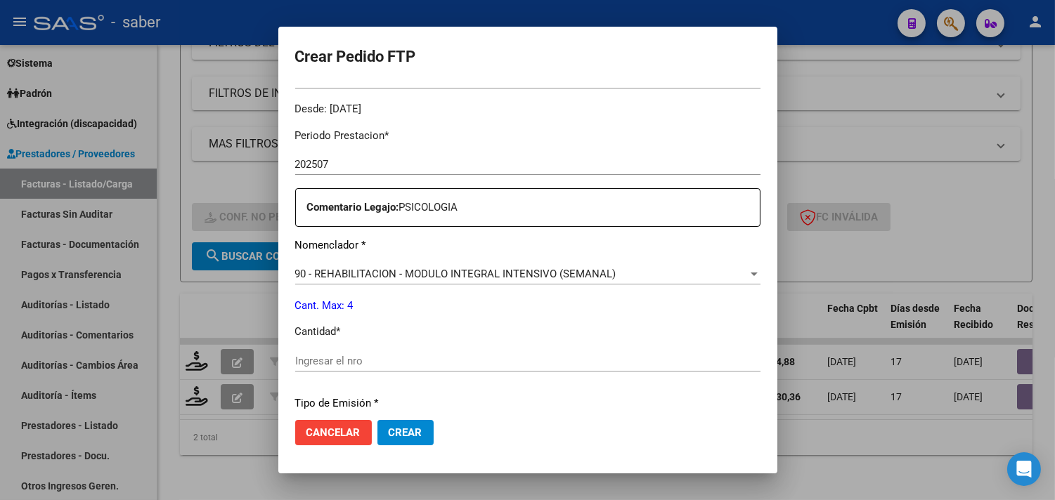
scroll to position [468, 0]
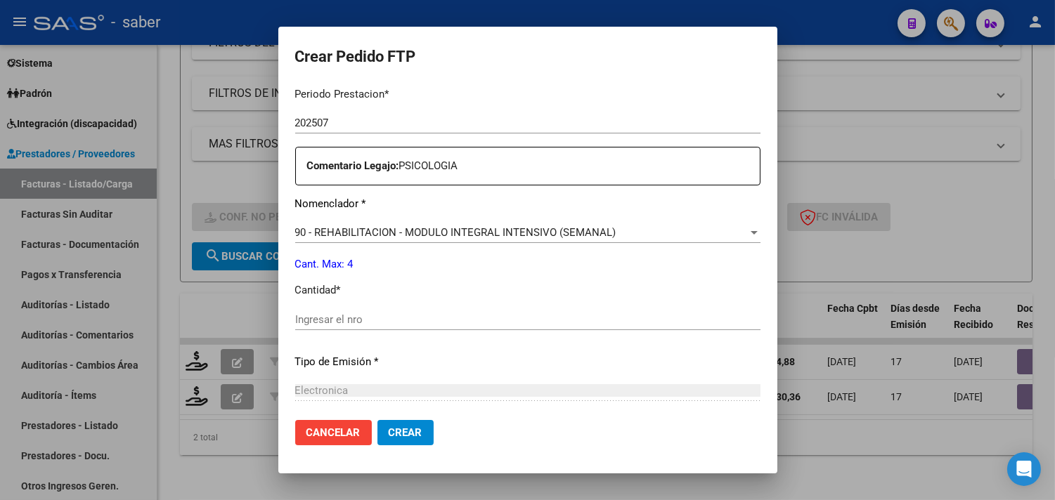
click at [357, 327] on div "Ingresar el nro" at bounding box center [527, 319] width 465 height 21
type input "4"
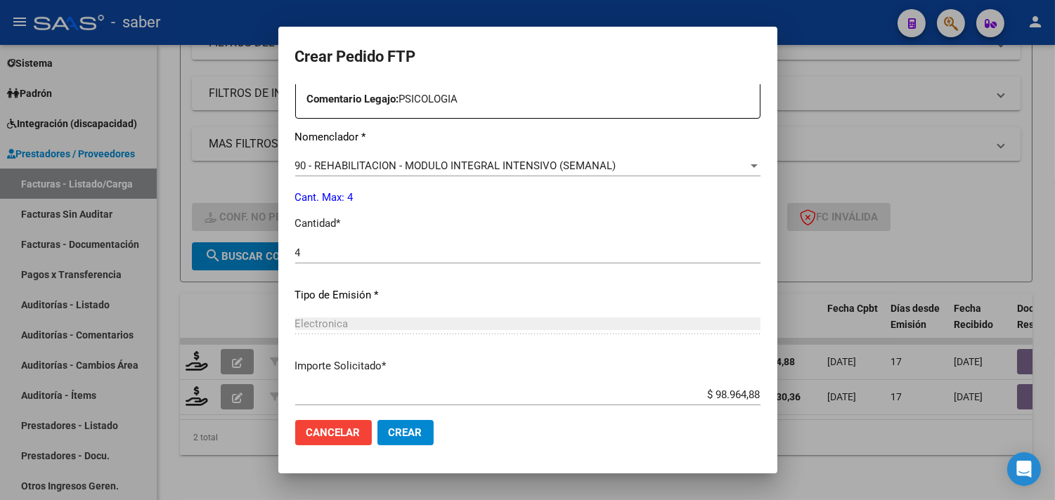
scroll to position [615, 0]
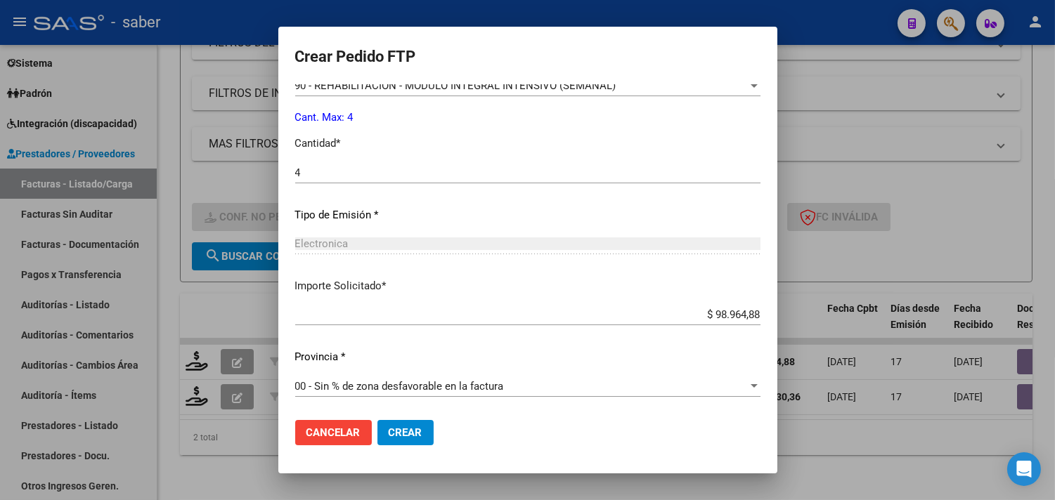
click at [410, 431] on span "Crear" at bounding box center [406, 433] width 34 height 13
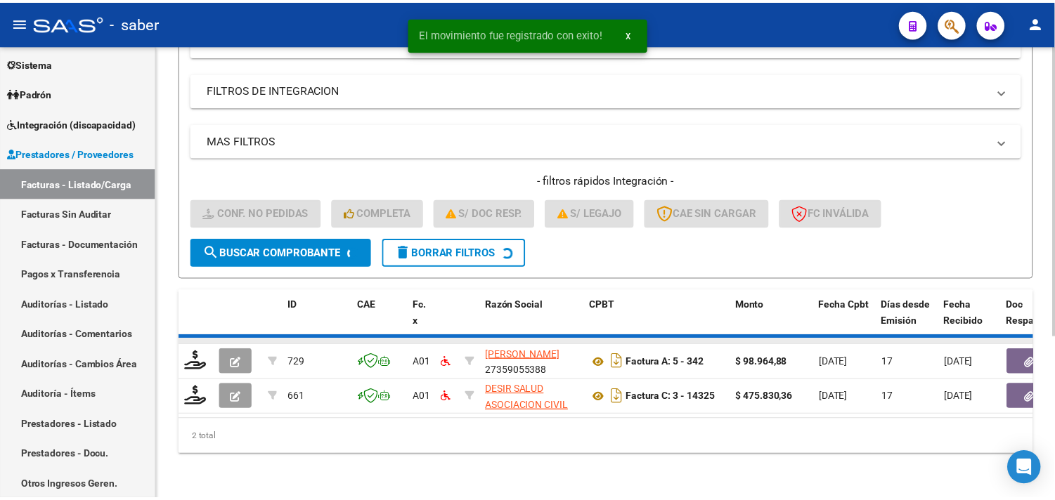
scroll to position [216, 0]
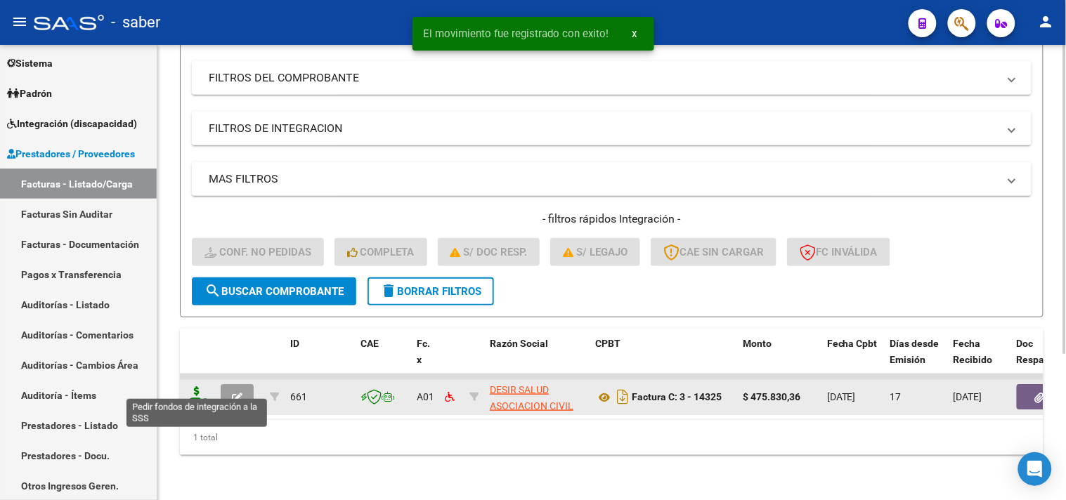
click at [199, 386] on icon at bounding box center [197, 396] width 22 height 20
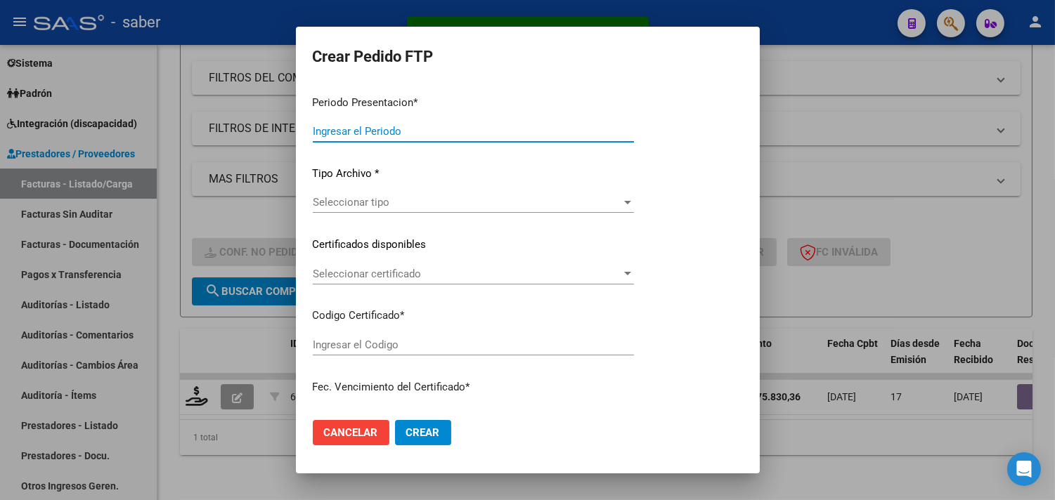
type input "202507"
type input "$ 475.830,36"
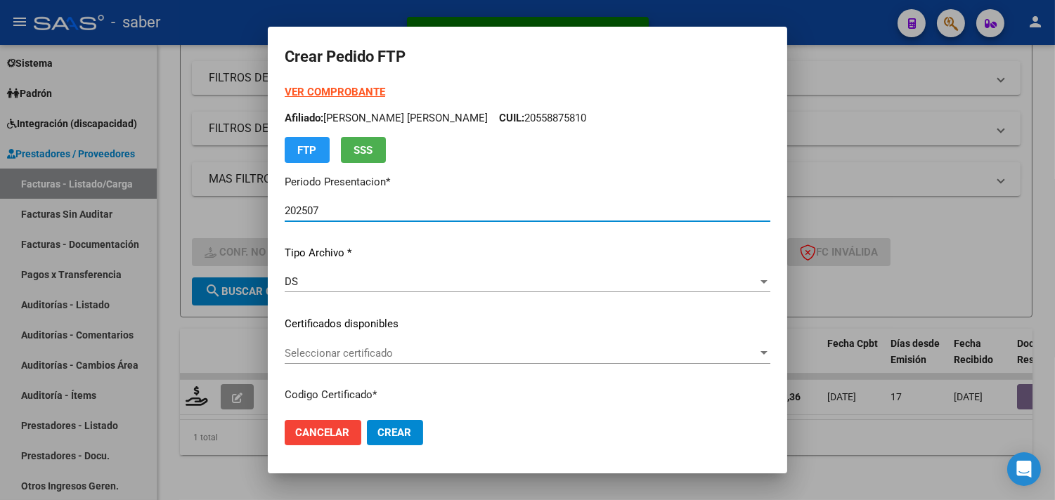
type input "8786174255"
type input "2028-02-27"
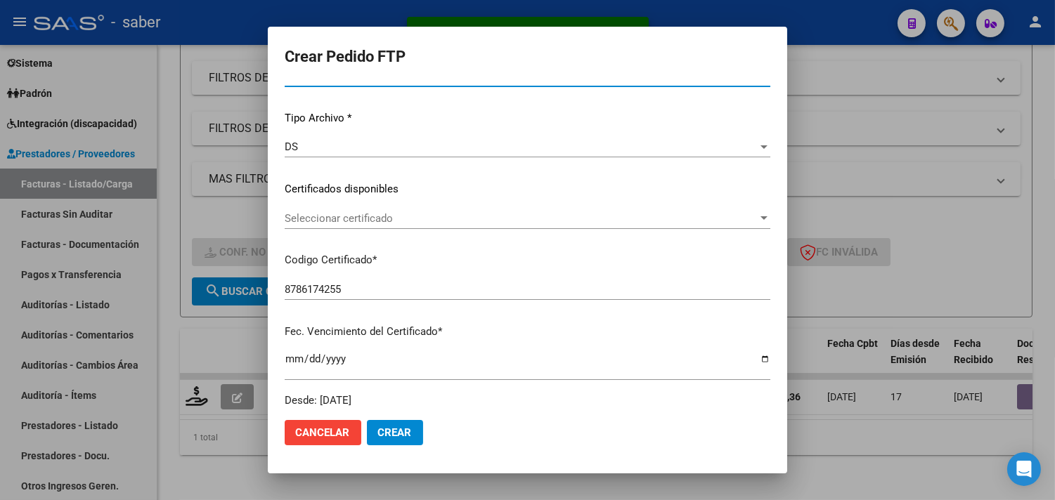
scroll to position [156, 0]
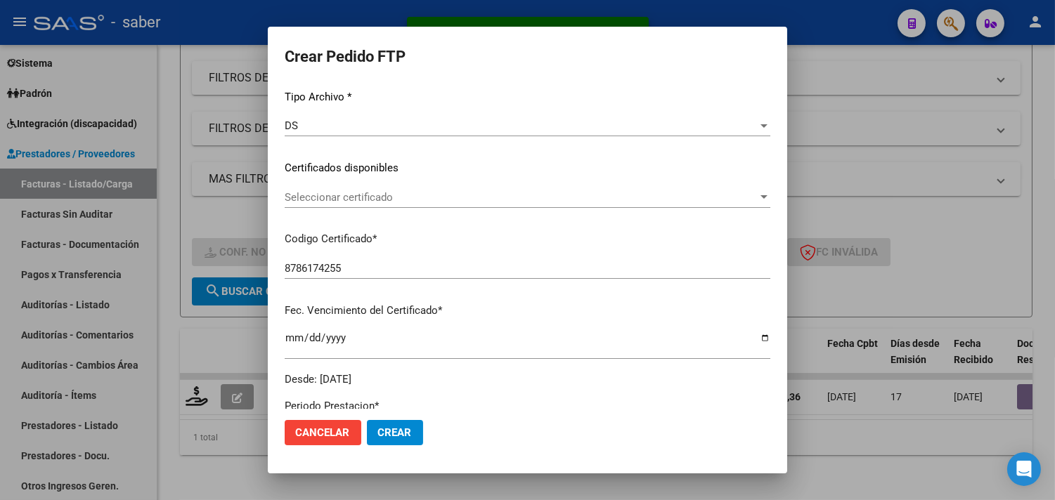
click at [343, 197] on span "Seleccionar certificado" at bounding box center [521, 197] width 473 height 13
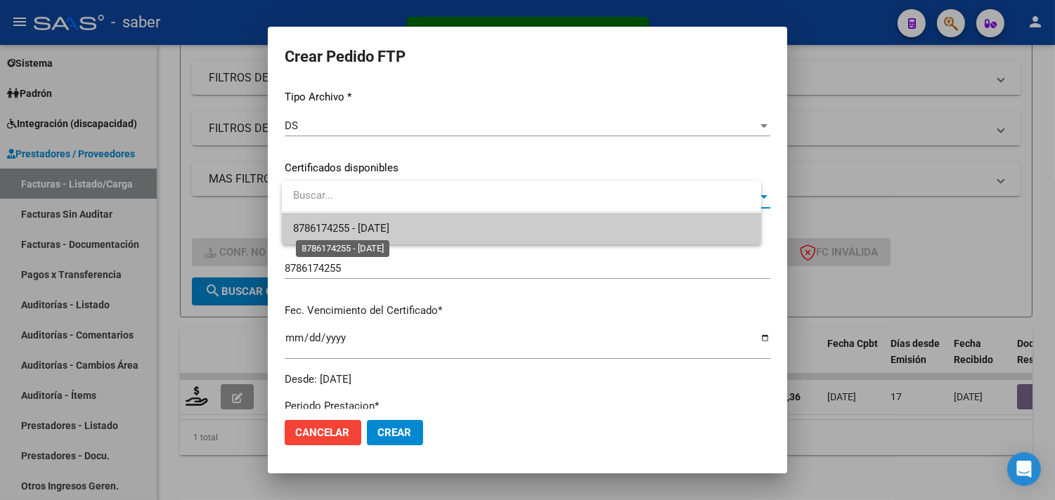
click at [347, 223] on span "8786174255 - 2028-02-27" at bounding box center [341, 228] width 96 height 13
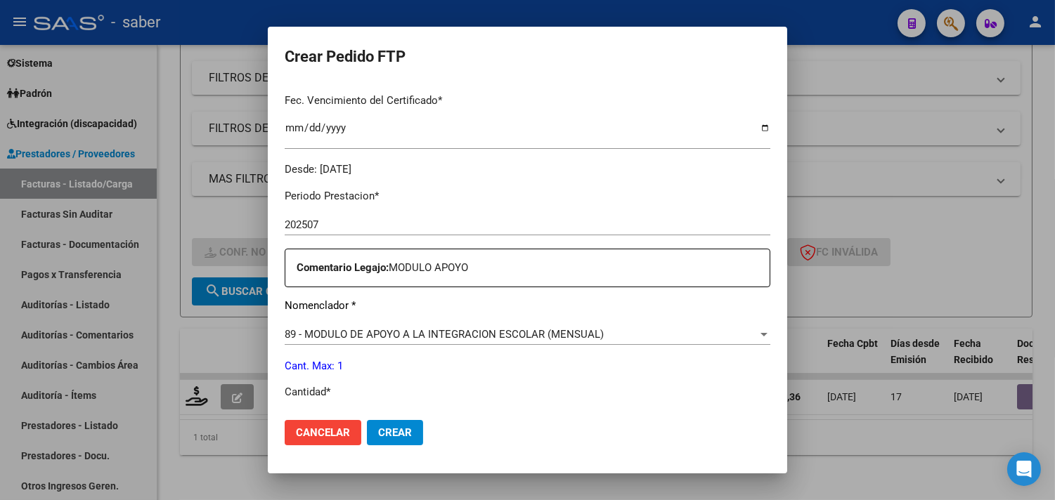
scroll to position [390, 0]
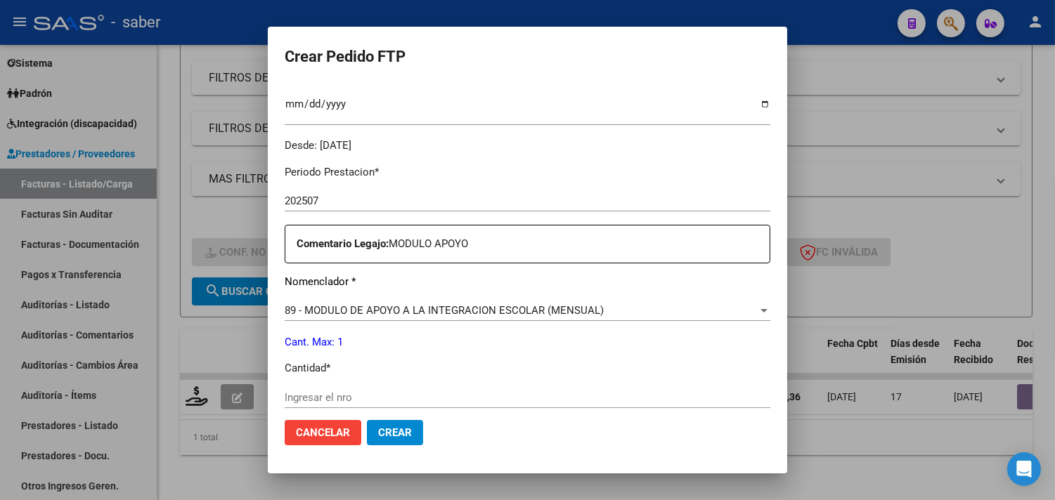
click at [341, 390] on div "Ingresar el nro" at bounding box center [528, 397] width 486 height 21
type input "1"
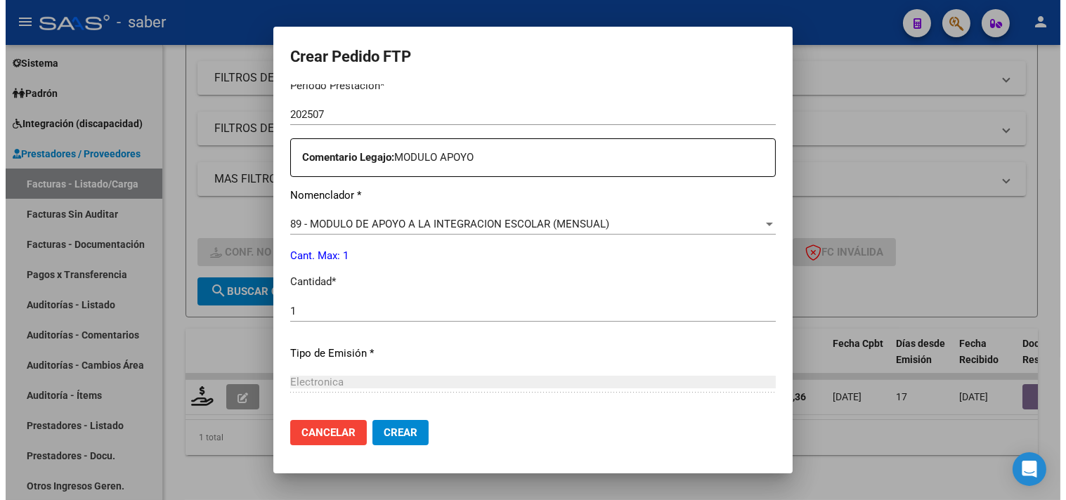
scroll to position [546, 0]
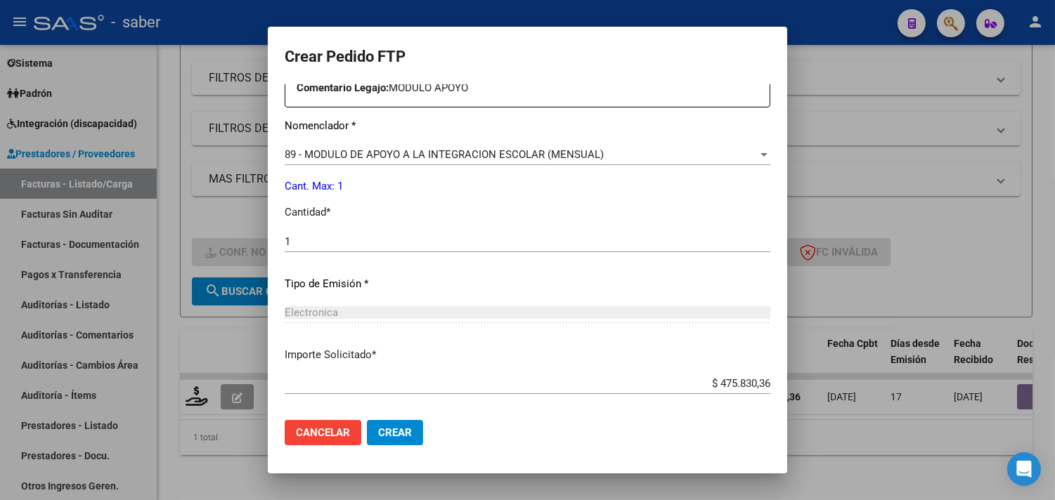
click at [403, 436] on span "Crear" at bounding box center [395, 433] width 34 height 13
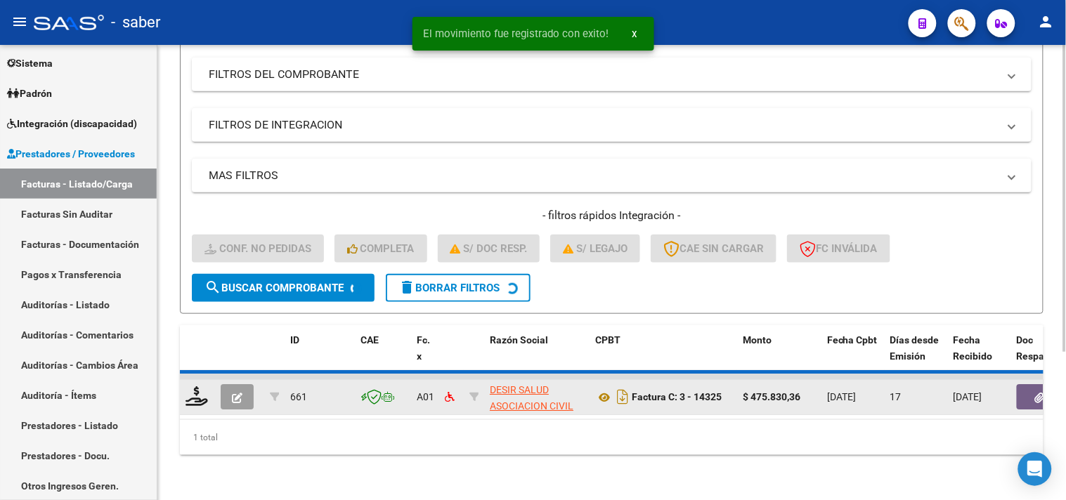
scroll to position [193, 0]
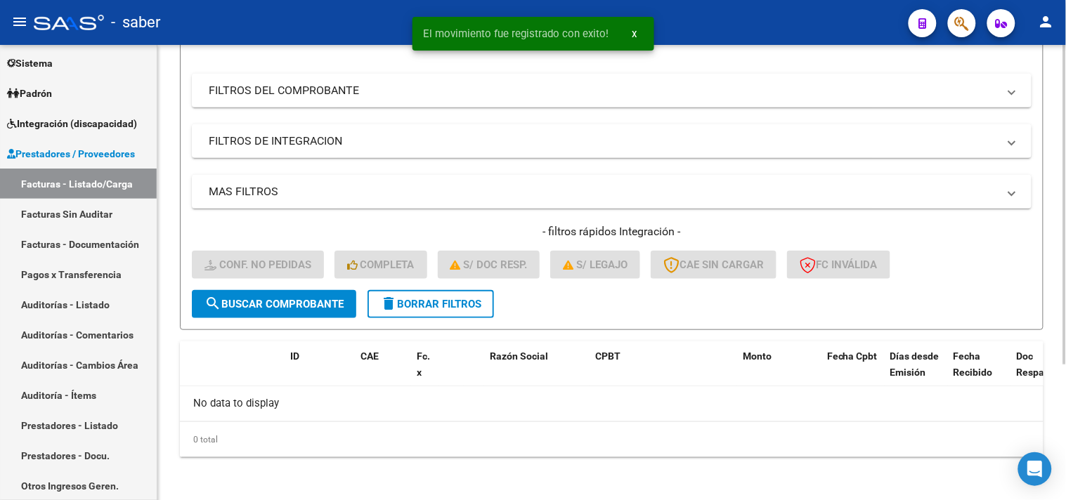
click at [469, 304] on span "delete Borrar Filtros" at bounding box center [430, 304] width 101 height 13
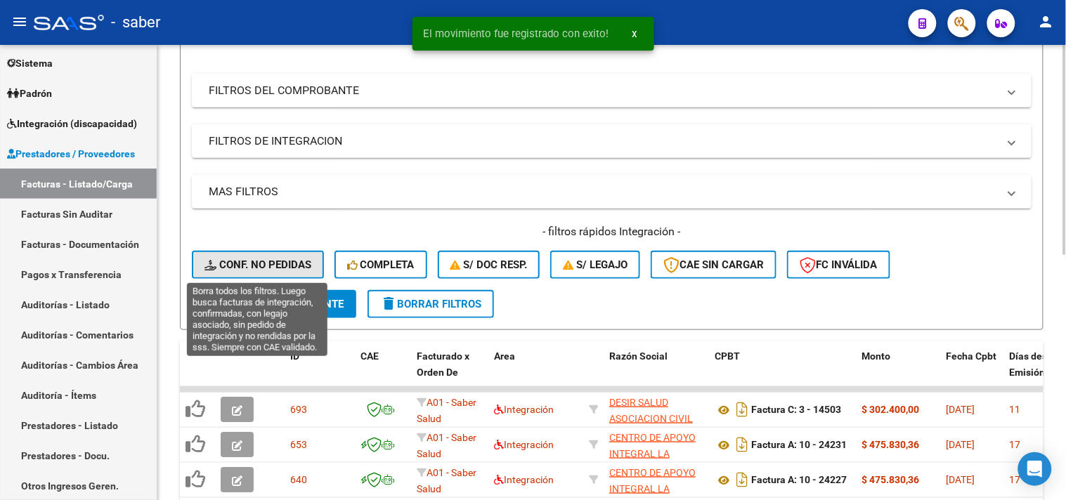
click at [264, 268] on span "Conf. no pedidas" at bounding box center [257, 265] width 107 height 13
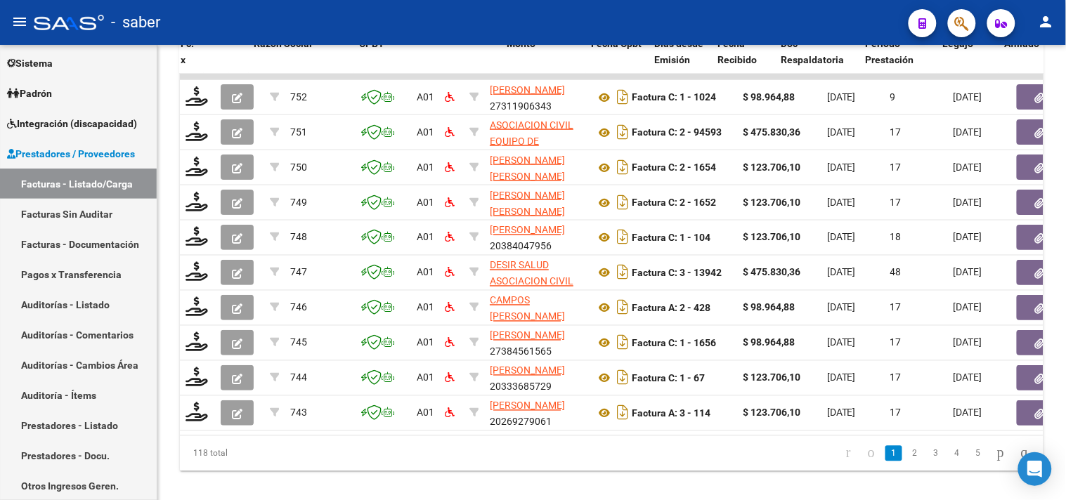
scroll to position [0, 415]
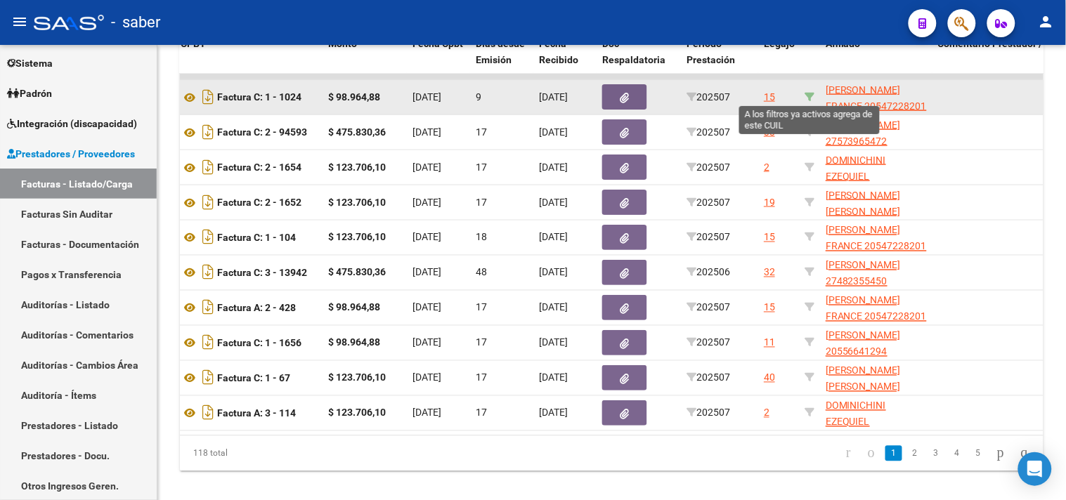
click at [807, 97] on icon at bounding box center [810, 97] width 10 height 10
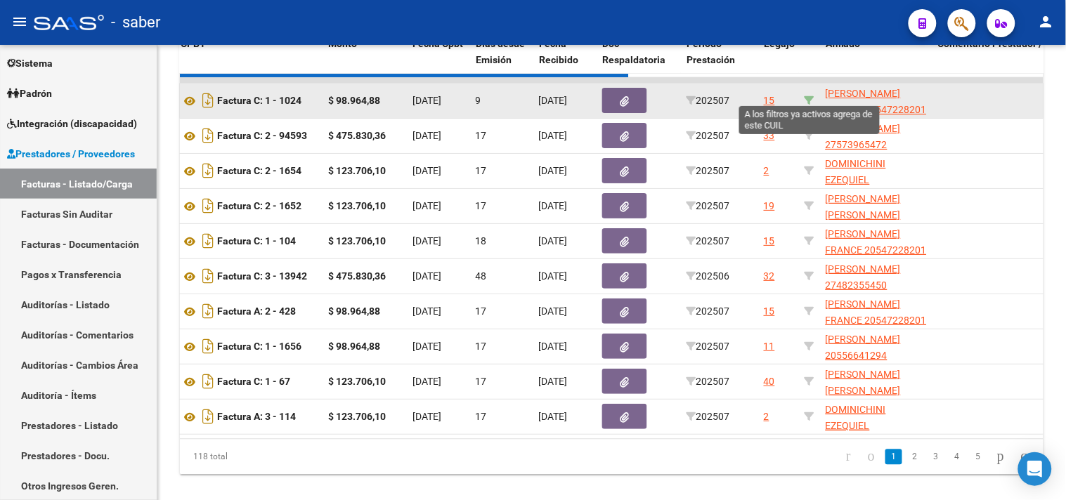
type input "20547228201"
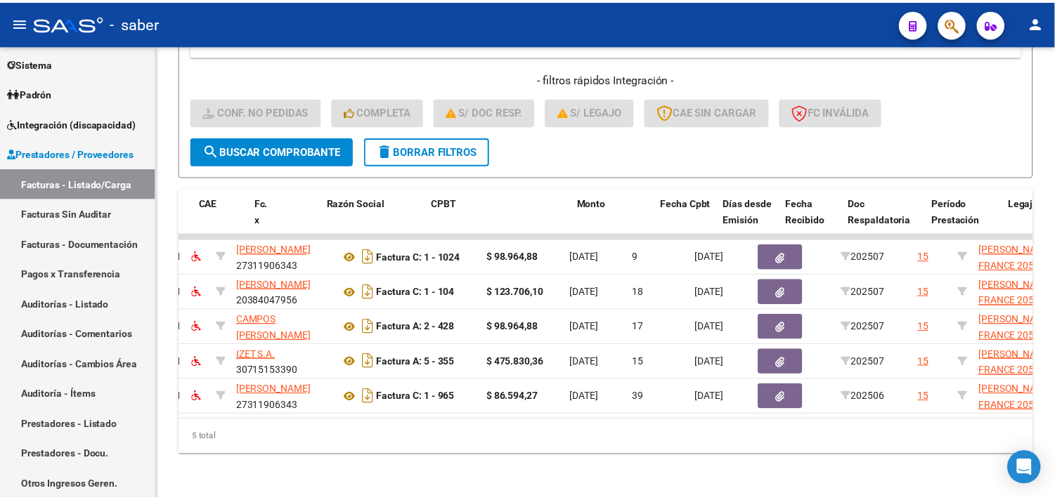
scroll to position [0, 0]
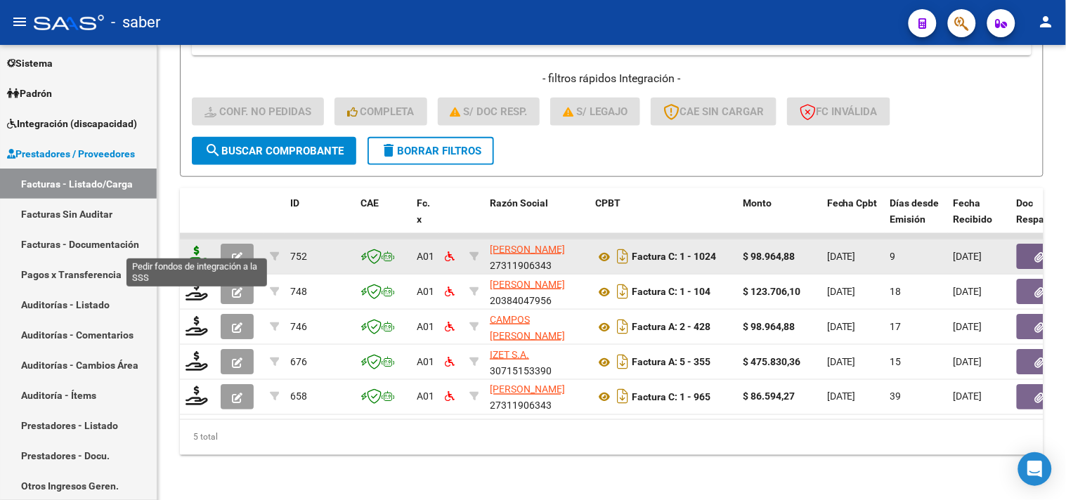
click at [200, 246] on icon at bounding box center [197, 256] width 22 height 20
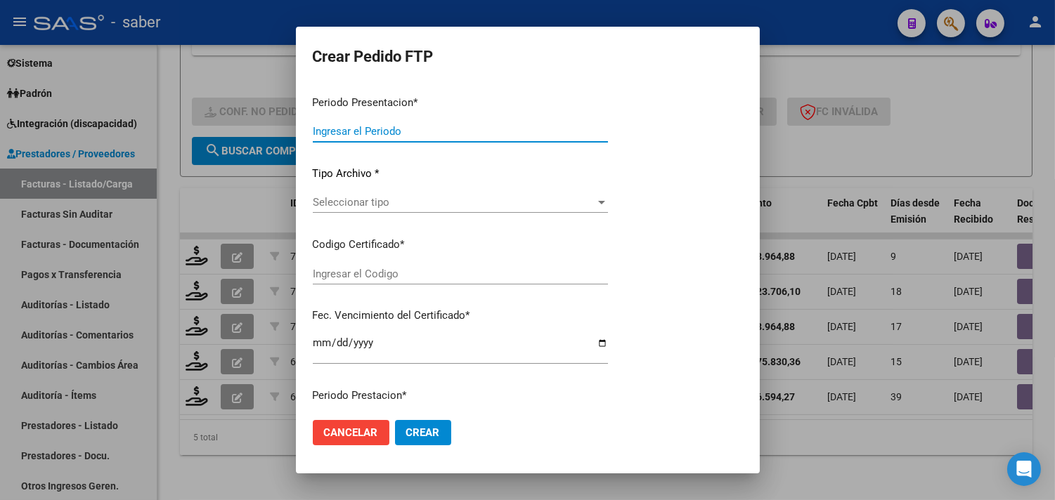
type input "202507"
type input "$ 98.964,88"
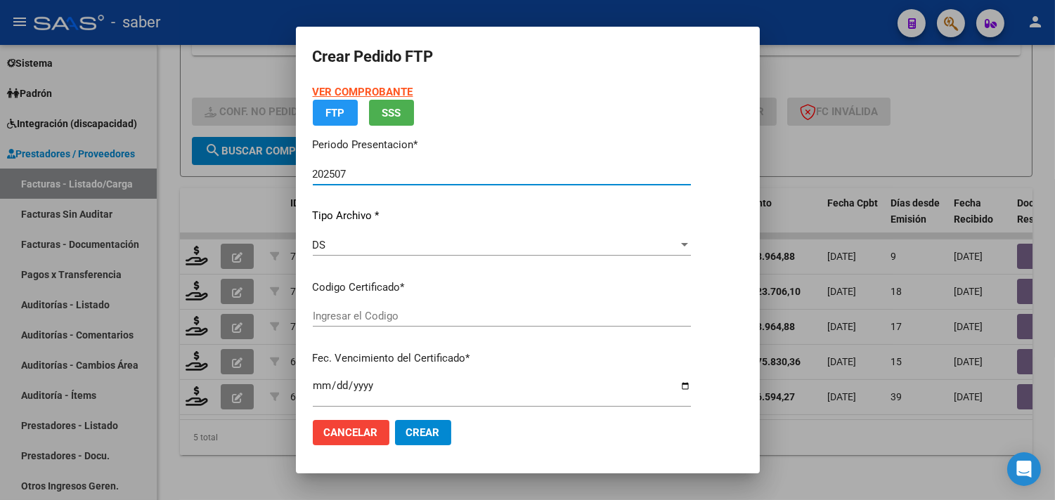
type input "2650223461"
type input "[DATE]"
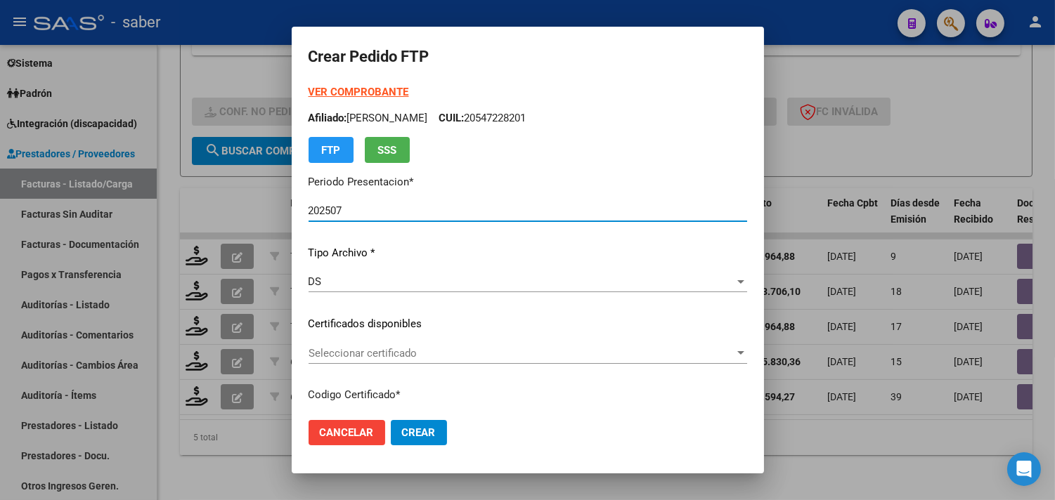
click at [343, 352] on span "Seleccionar certificado" at bounding box center [521, 353] width 426 height 13
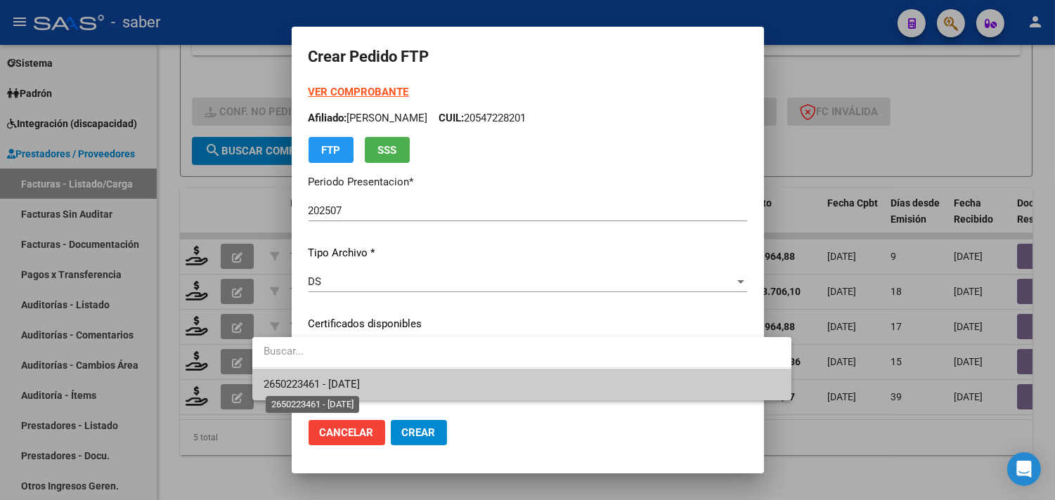
click at [350, 379] on span "2650223461 - 2028-11-01" at bounding box center [312, 384] width 96 height 13
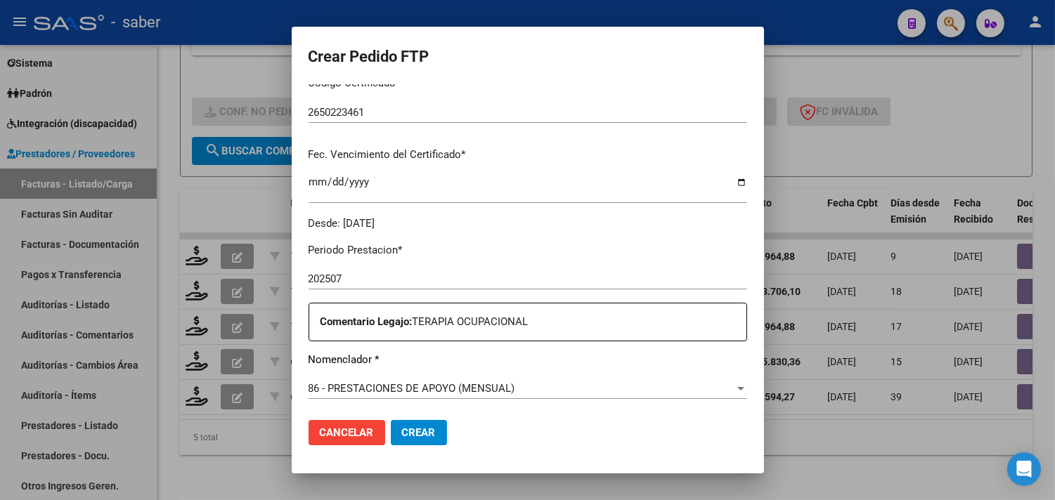
scroll to position [390, 0]
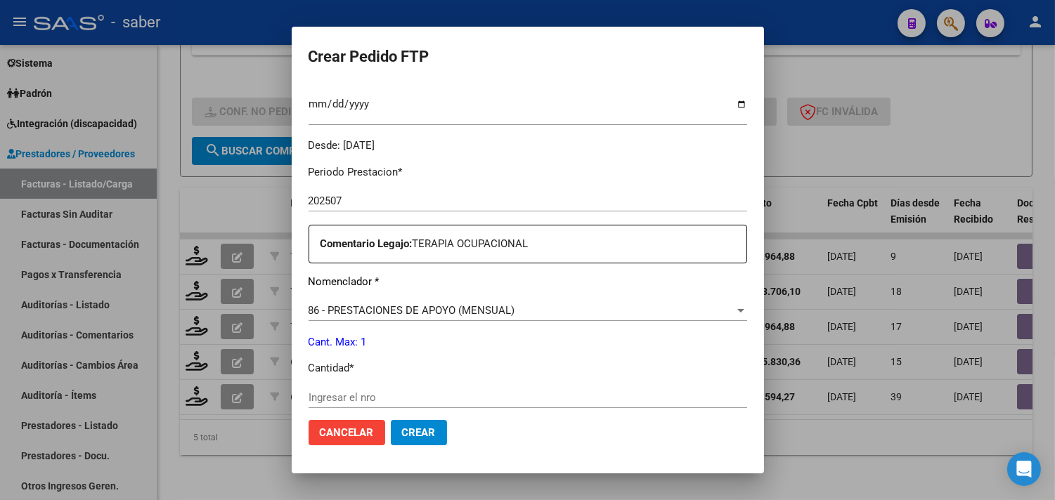
click at [394, 312] on span "86 - PRESTACIONES DE APOYO (MENSUAL)" at bounding box center [411, 310] width 207 height 13
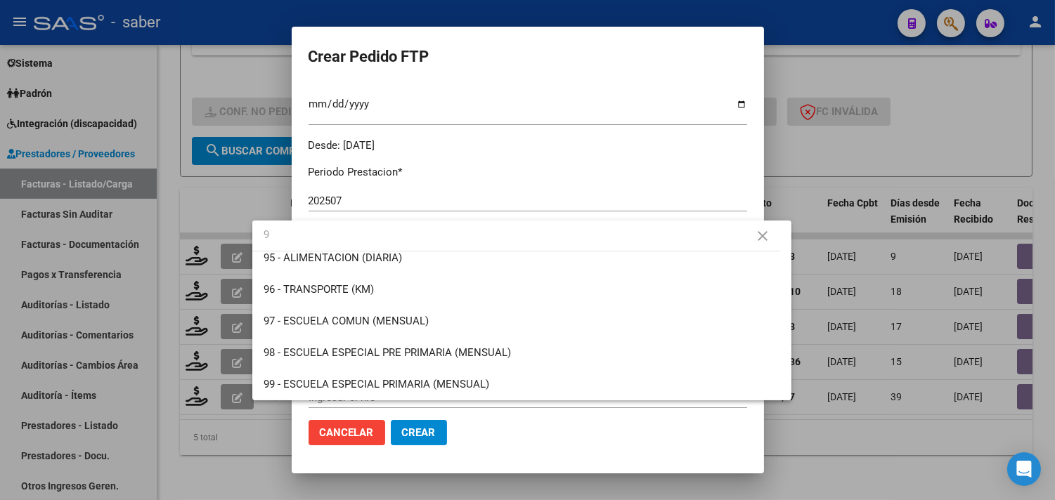
scroll to position [0, 0]
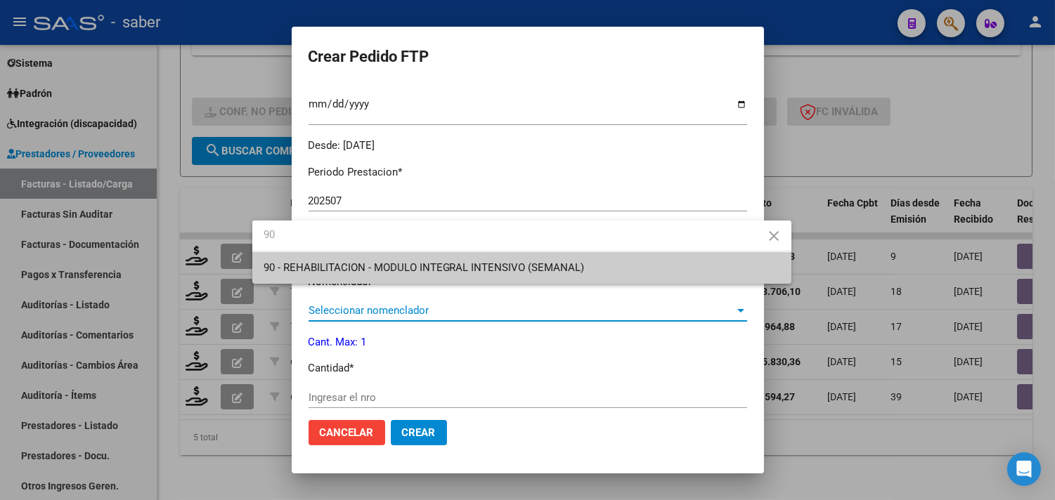
type input "90"
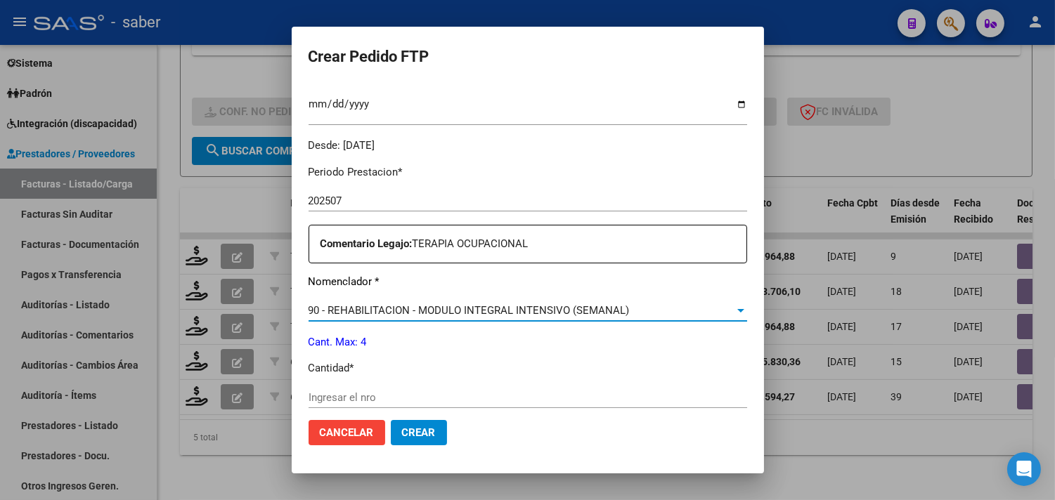
click at [326, 394] on input "Ingresar el nro" at bounding box center [527, 397] width 439 height 13
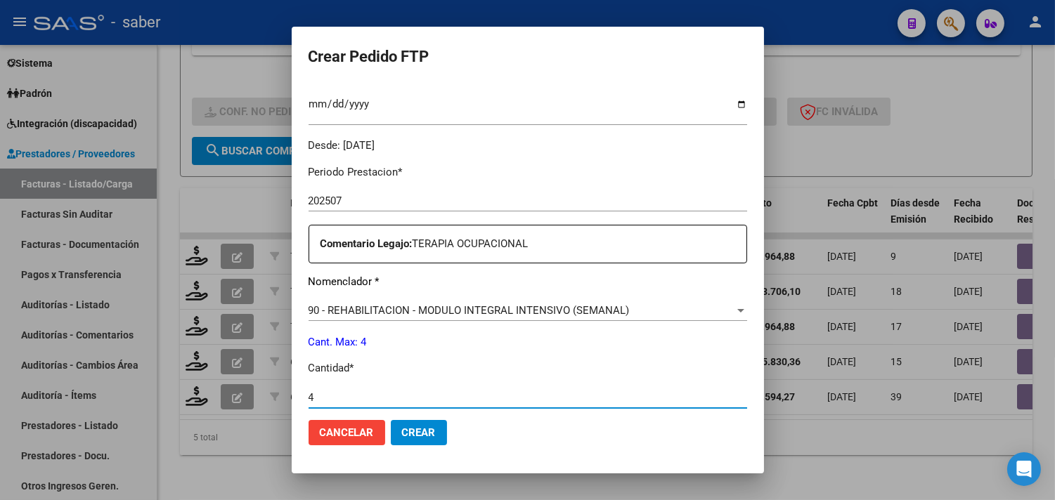
type input "4"
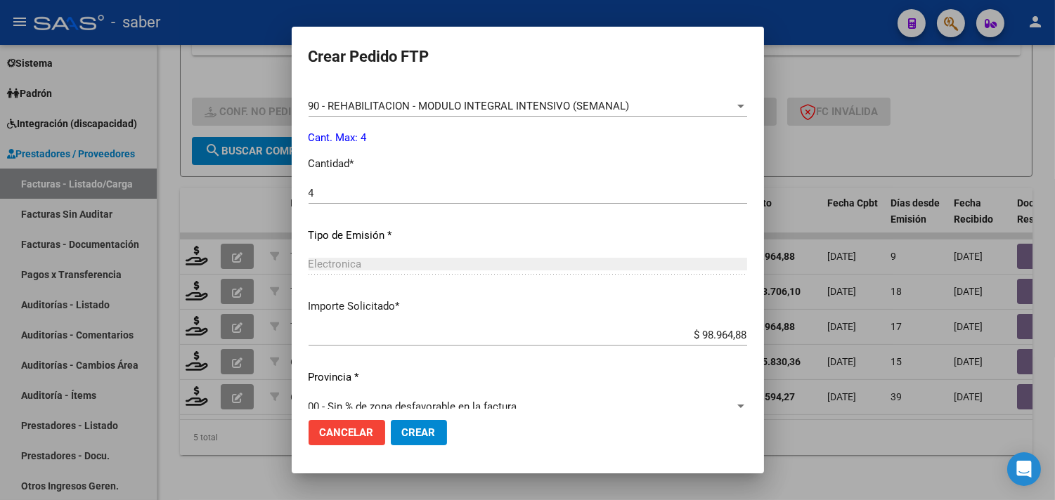
scroll to position [615, 0]
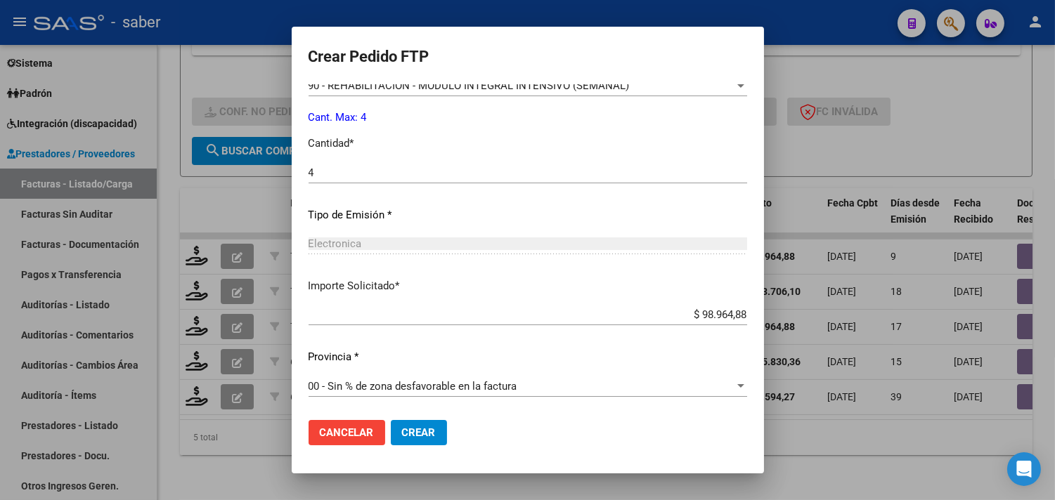
click at [391, 424] on button "Crear" at bounding box center [419, 432] width 56 height 25
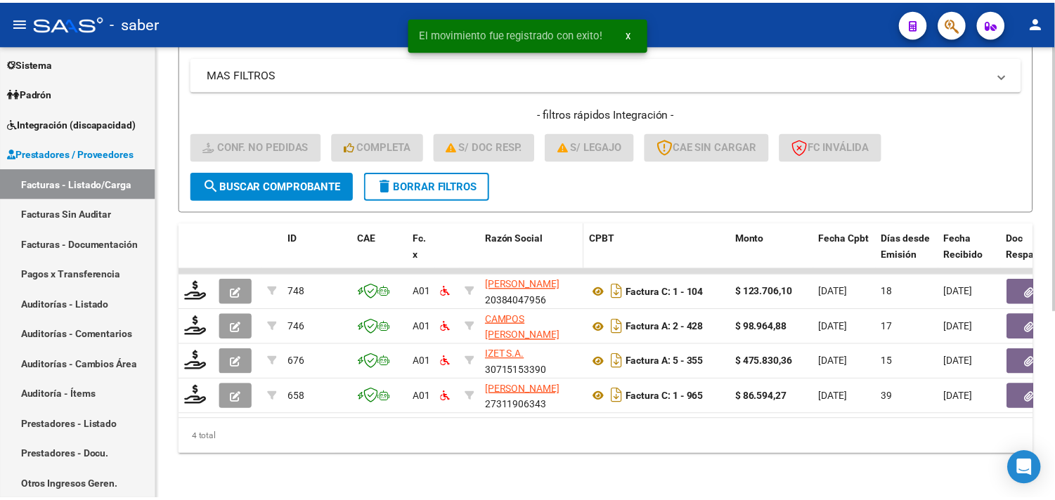
scroll to position [321, 0]
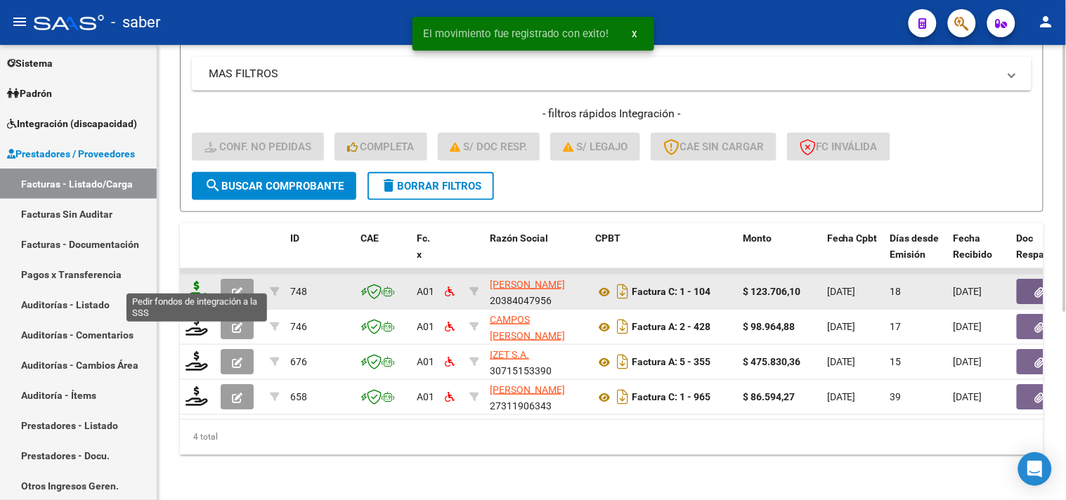
click at [199, 285] on icon at bounding box center [197, 291] width 22 height 20
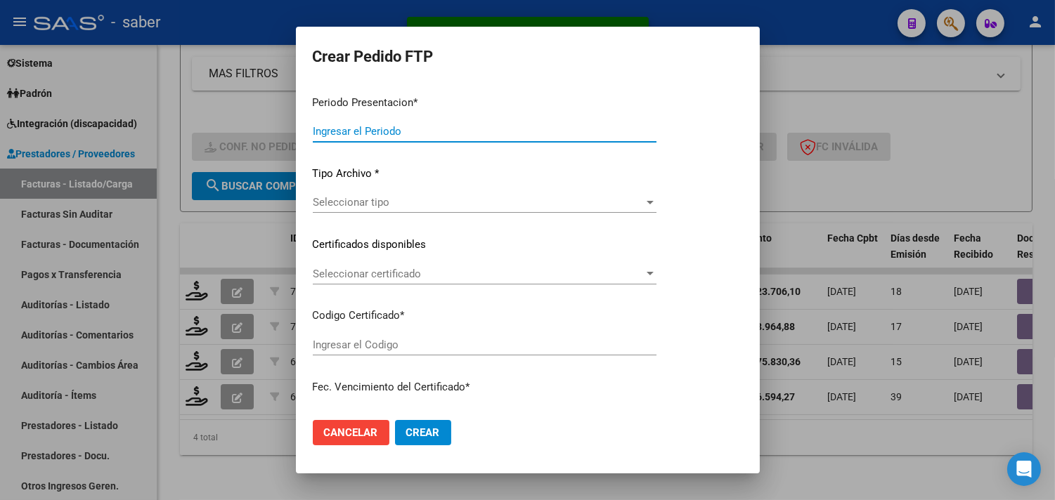
type input "202507"
type input "$ 123.706,10"
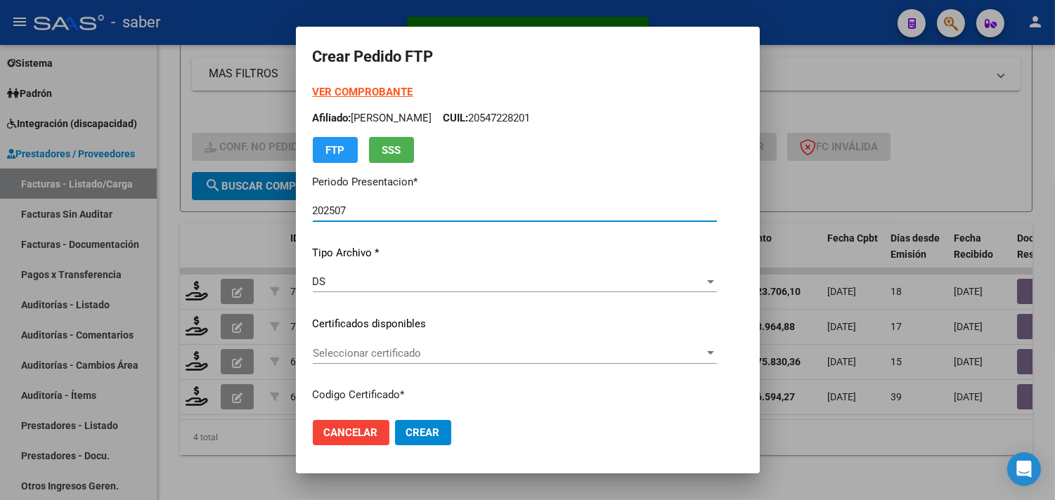
type input "2650223461"
type input "[DATE]"
click at [342, 359] on span "Seleccionar certificado" at bounding box center [508, 353] width 391 height 13
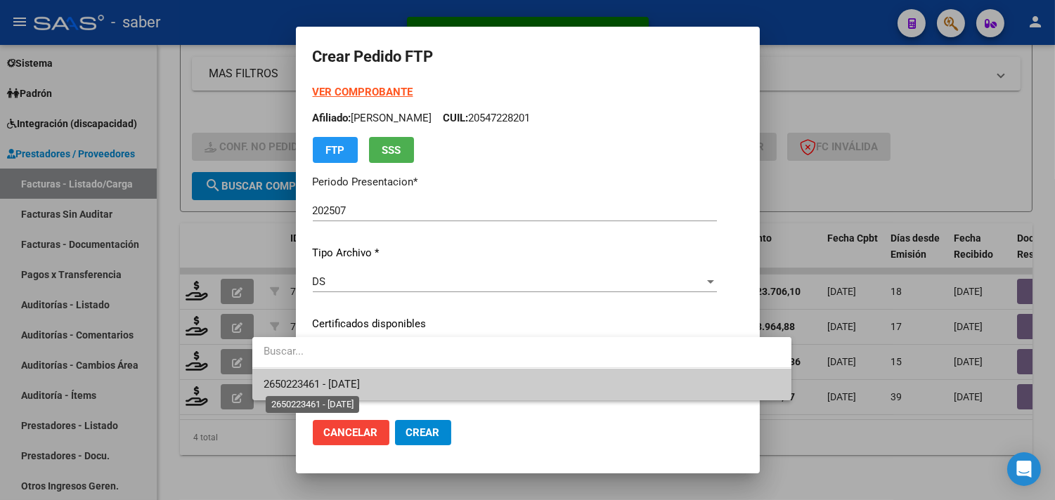
click at [360, 382] on span "2650223461 - 2028-11-01" at bounding box center [312, 384] width 96 height 13
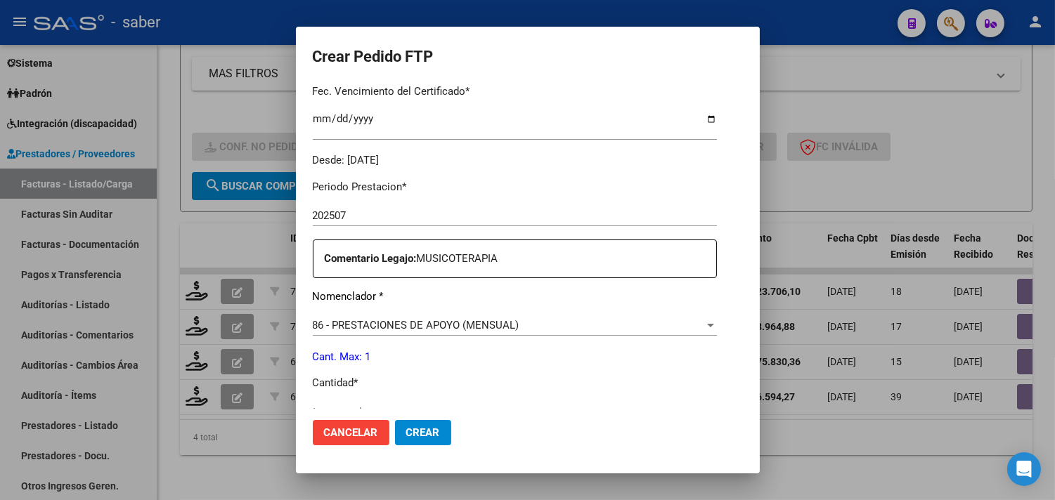
scroll to position [390, 0]
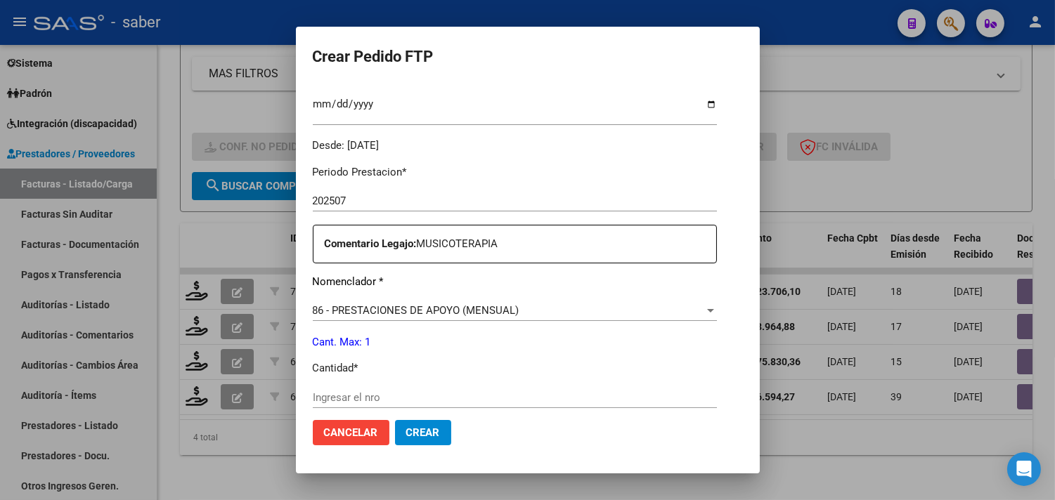
click at [356, 309] on span "86 - PRESTACIONES DE APOYO (MENSUAL)" at bounding box center [416, 310] width 207 height 13
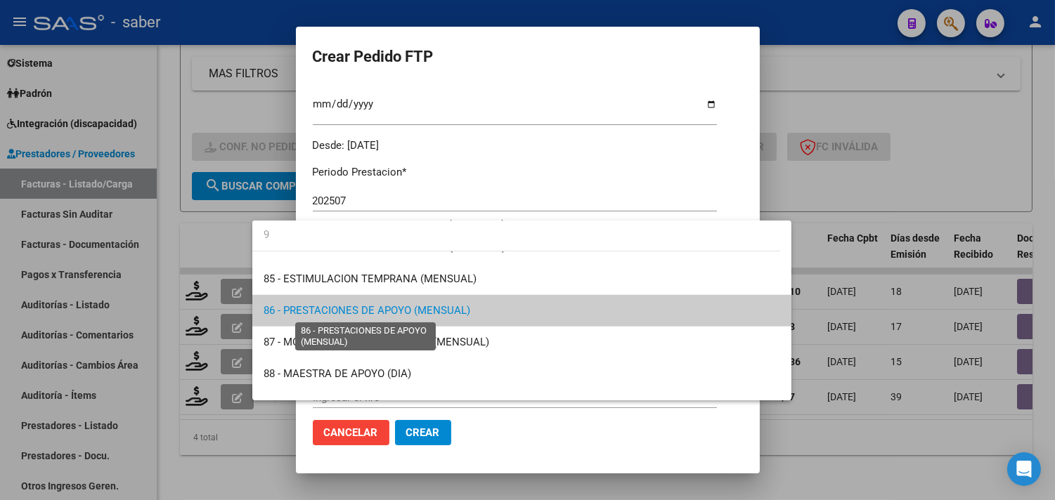
scroll to position [0, 0]
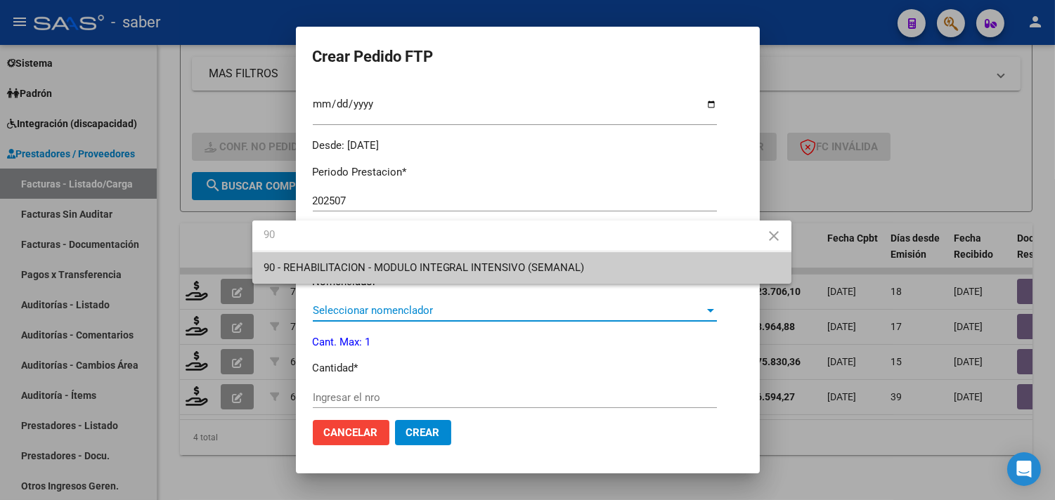
type input "90"
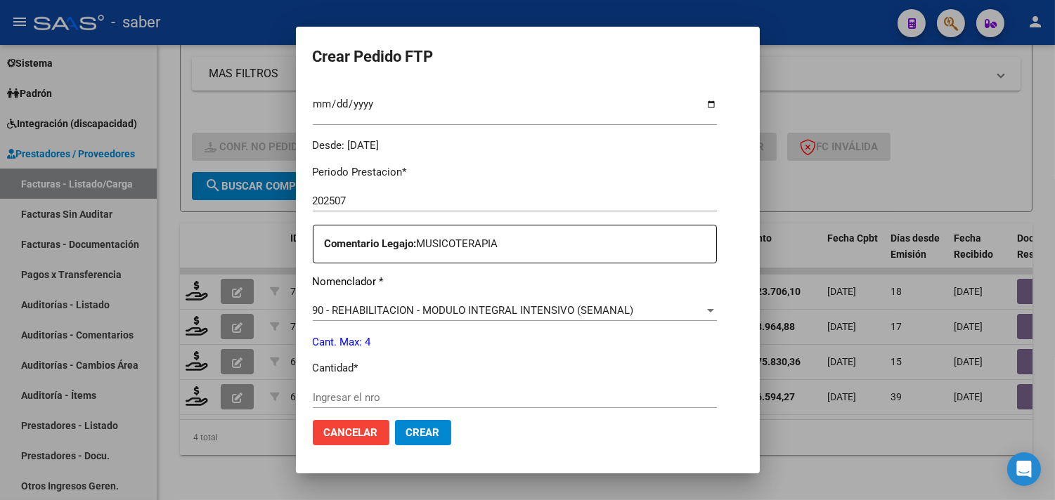
click at [313, 390] on div "Ingresar el nro" at bounding box center [515, 397] width 404 height 21
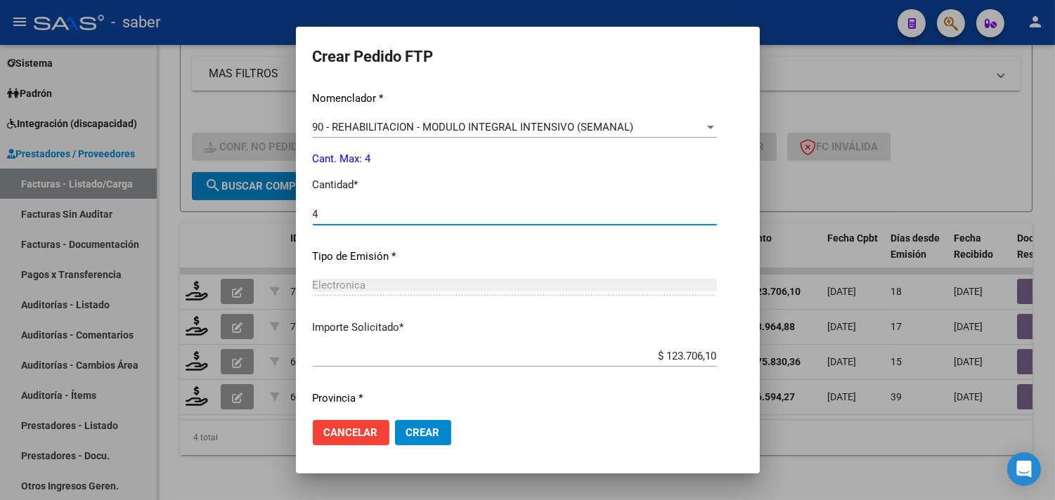
scroll to position [615, 0]
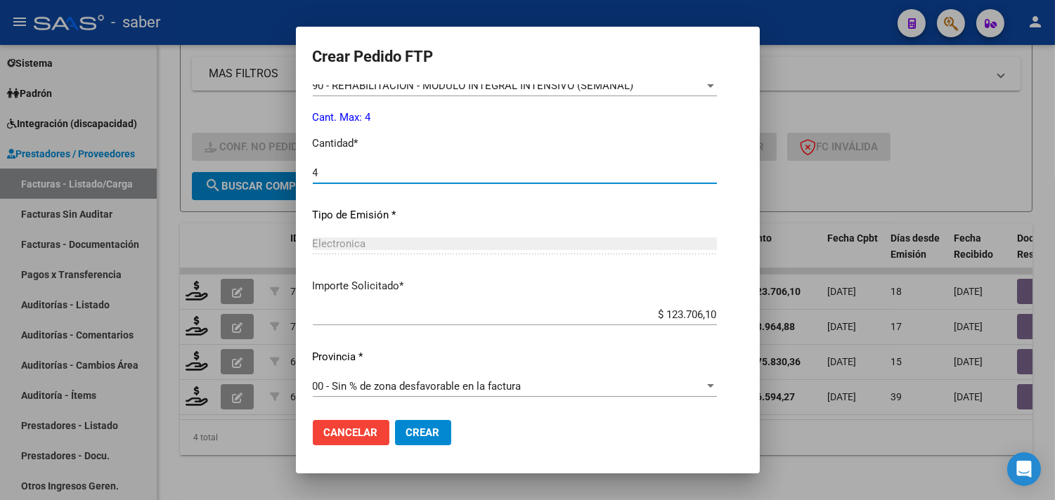
type input "4"
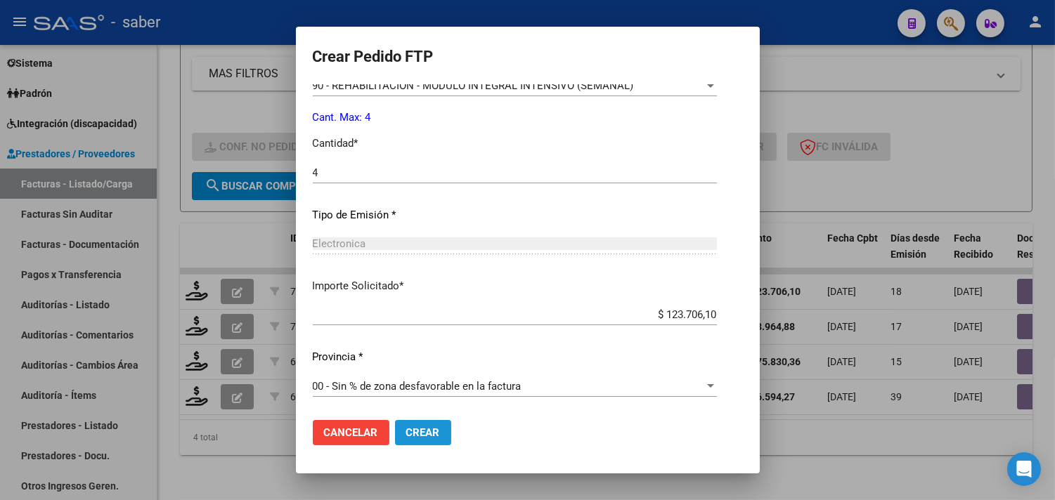
click at [406, 427] on span "Crear" at bounding box center [423, 433] width 34 height 13
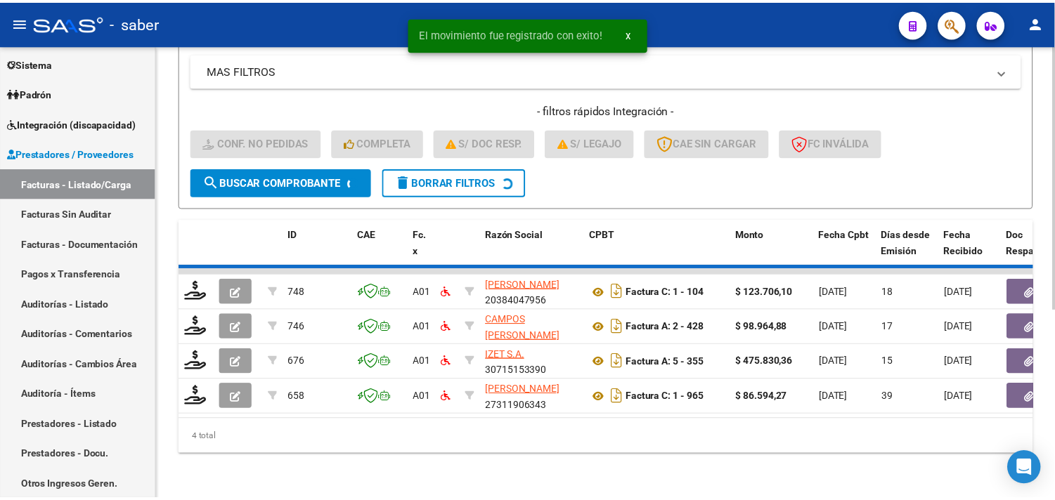
scroll to position [286, 0]
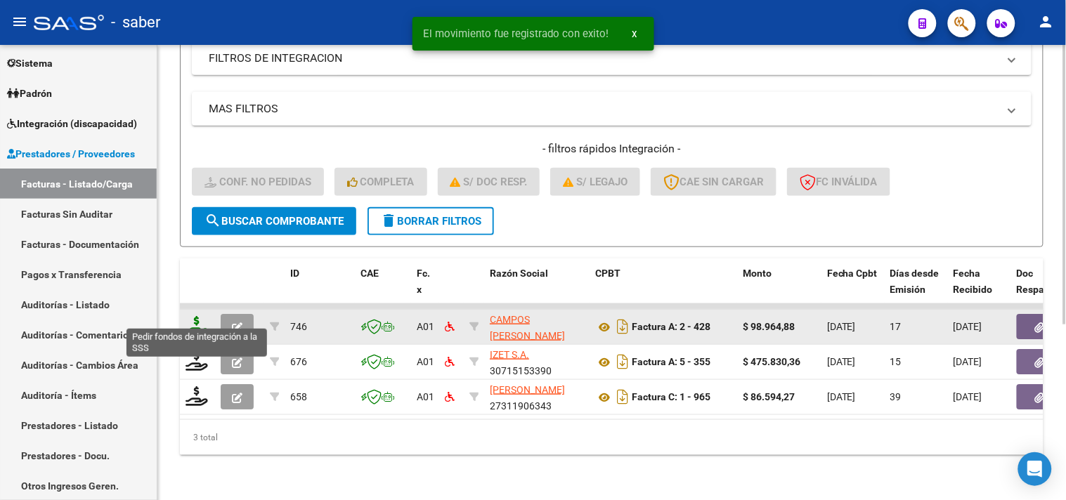
click at [197, 318] on icon at bounding box center [197, 326] width 22 height 20
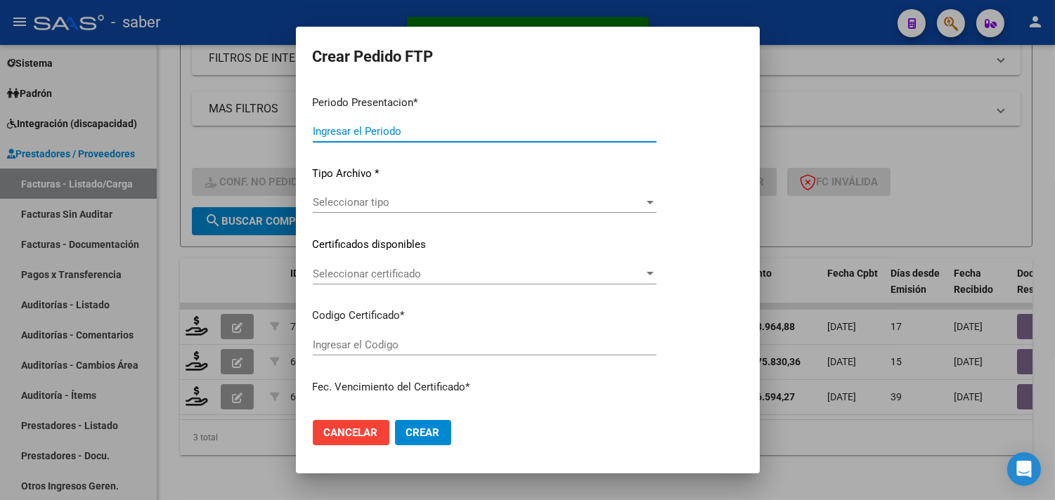
type input "202507"
type input "$ 98.964,88"
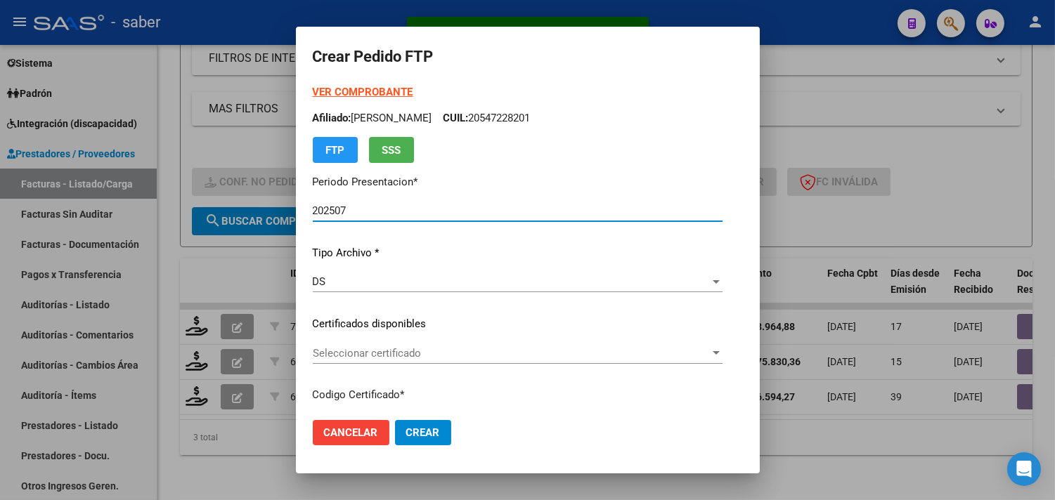
type input "2650223461"
type input "[DATE]"
click at [338, 353] on span "Seleccionar certificado" at bounding box center [511, 353] width 397 height 13
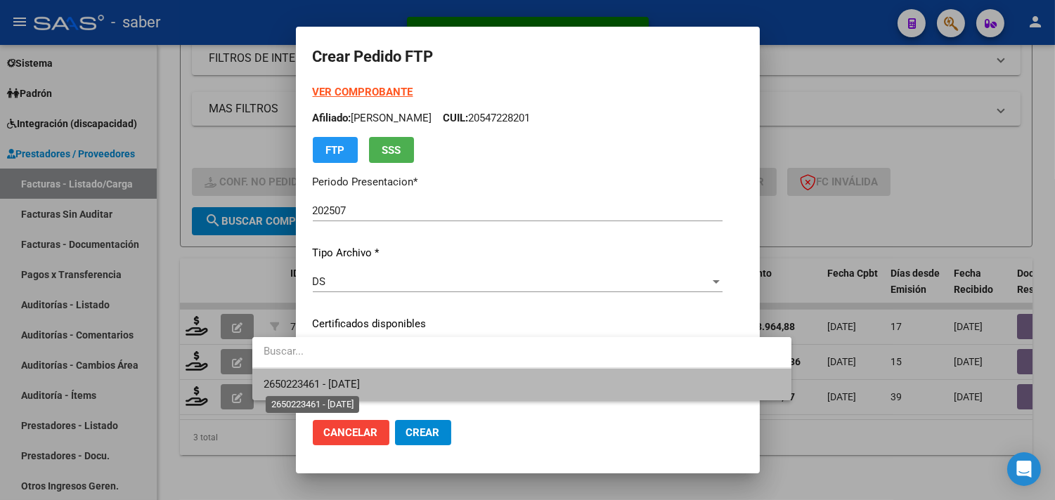
click at [347, 380] on span "2650223461 - 2028-11-01" at bounding box center [312, 384] width 96 height 13
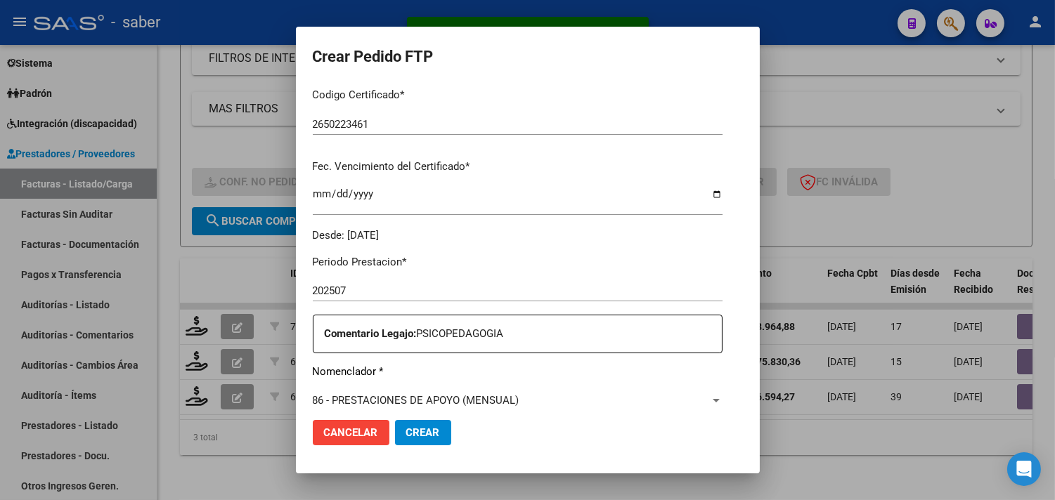
scroll to position [390, 0]
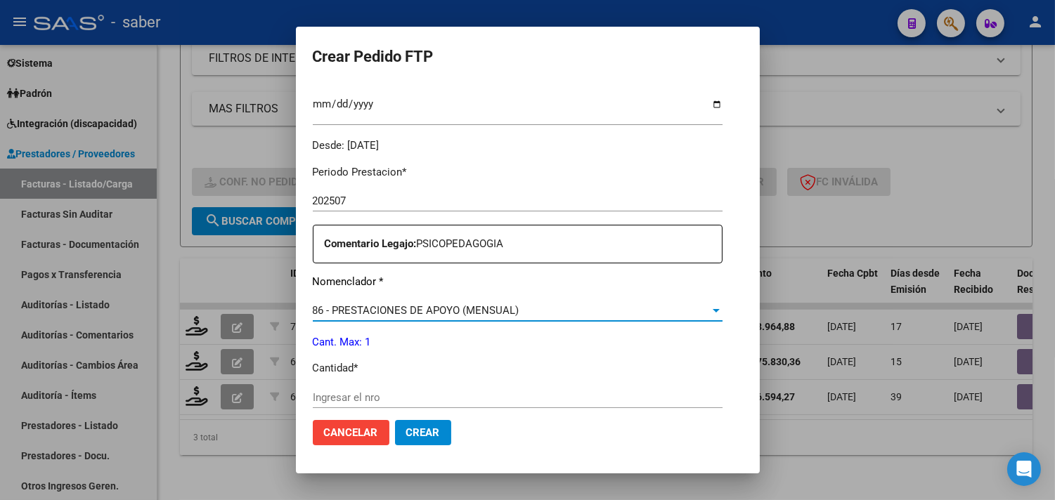
click at [349, 311] on span "86 - PRESTACIONES DE APOYO (MENSUAL)" at bounding box center [416, 310] width 207 height 13
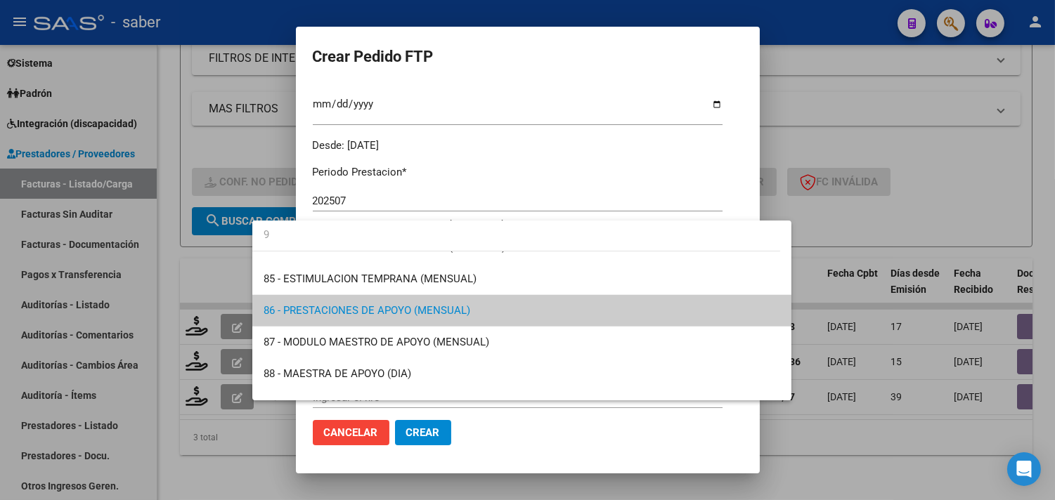
scroll to position [0, 0]
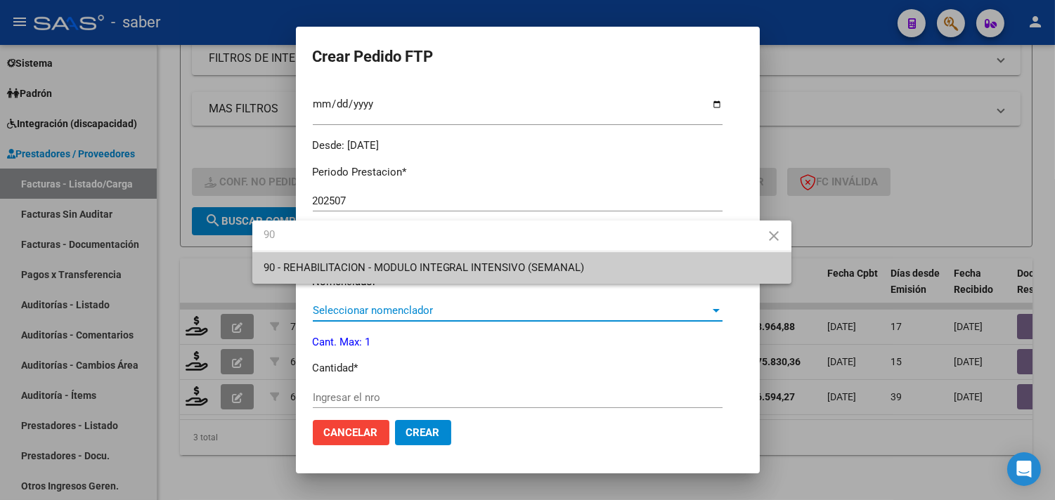
type input "90"
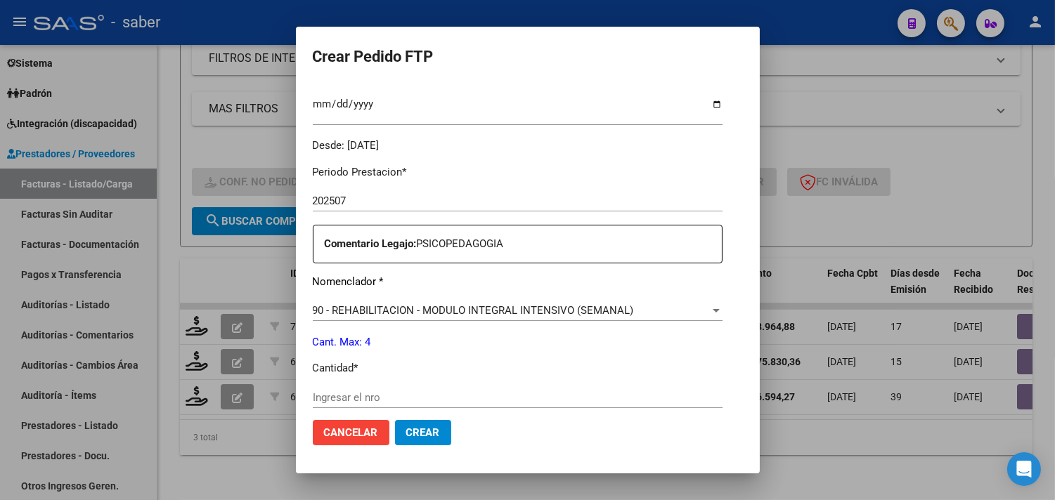
click at [339, 389] on div "Ingresar el nro" at bounding box center [518, 397] width 410 height 21
type input "4"
click at [406, 431] on span "Crear" at bounding box center [423, 433] width 34 height 13
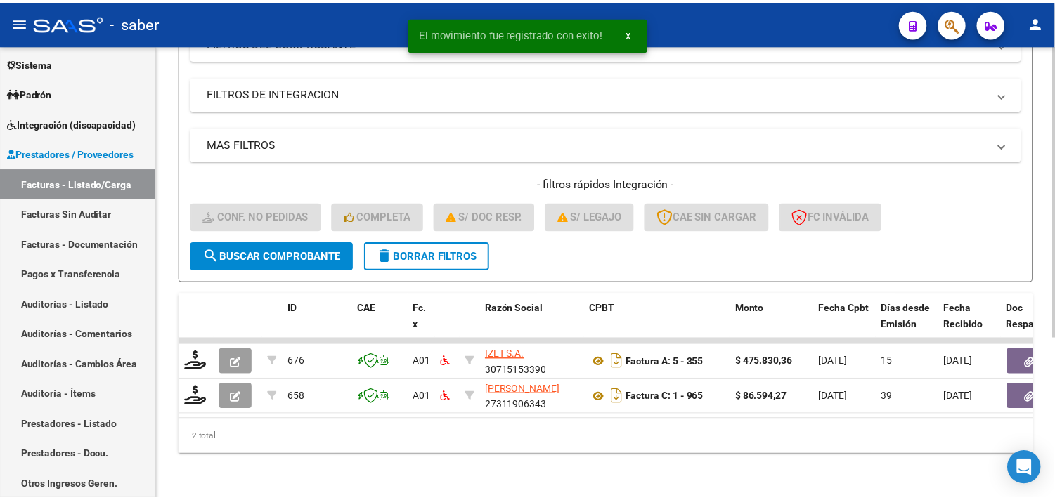
scroll to position [251, 0]
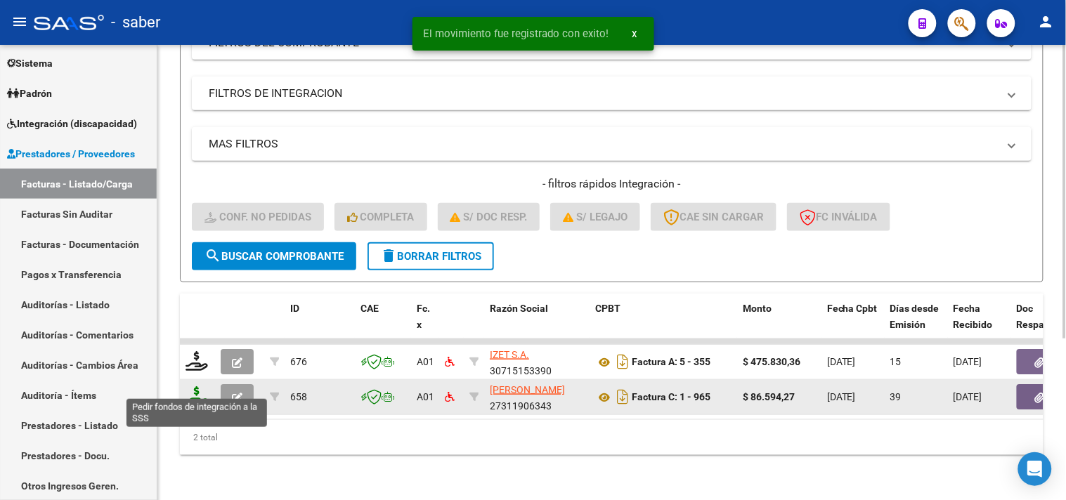
click at [198, 389] on icon at bounding box center [197, 396] width 22 height 20
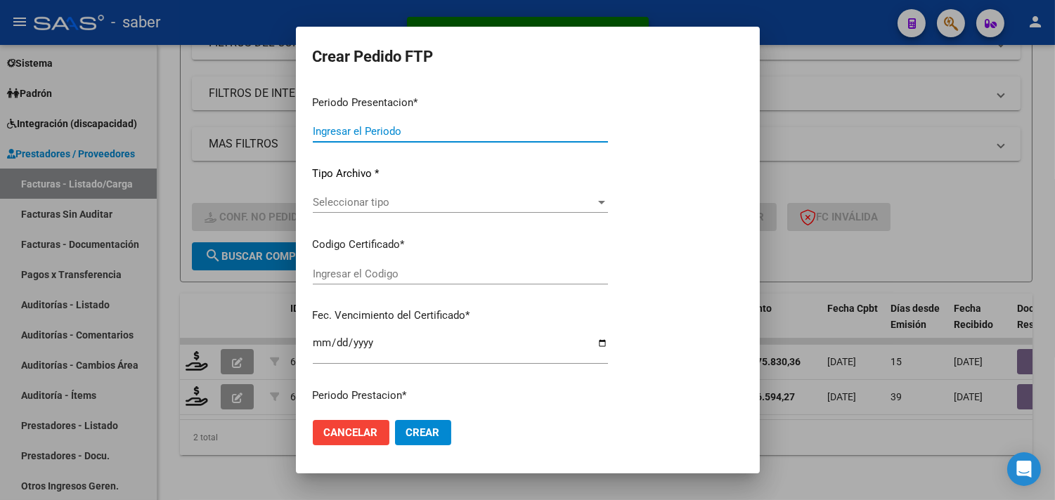
type input "202507"
type input "202506"
type input "$ 86.594,27"
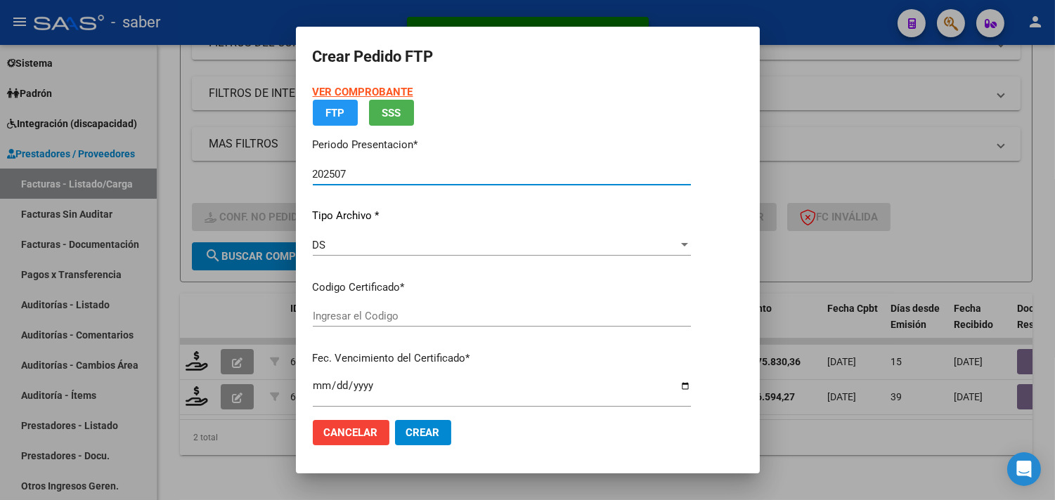
type input "2650223461"
type input "[DATE]"
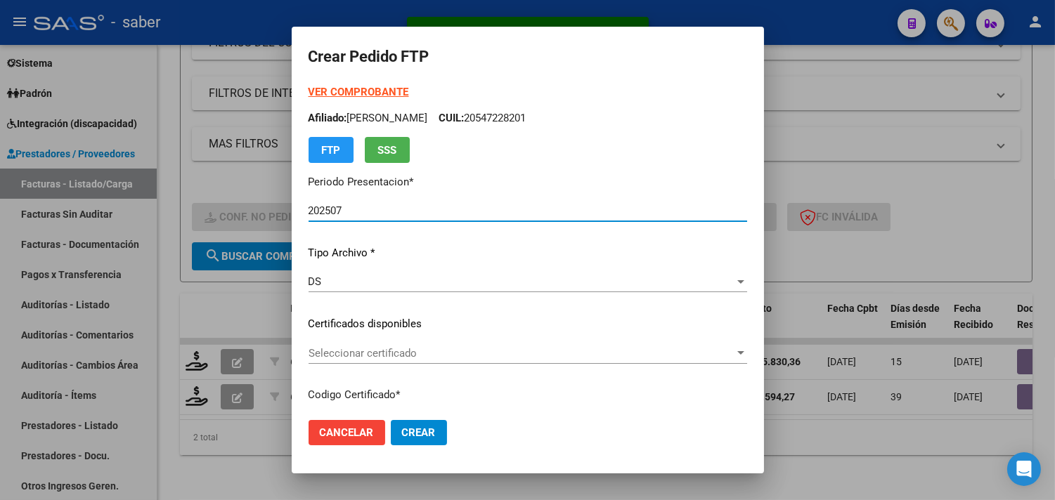
click at [360, 358] on span "Seleccionar certificado" at bounding box center [521, 353] width 426 height 13
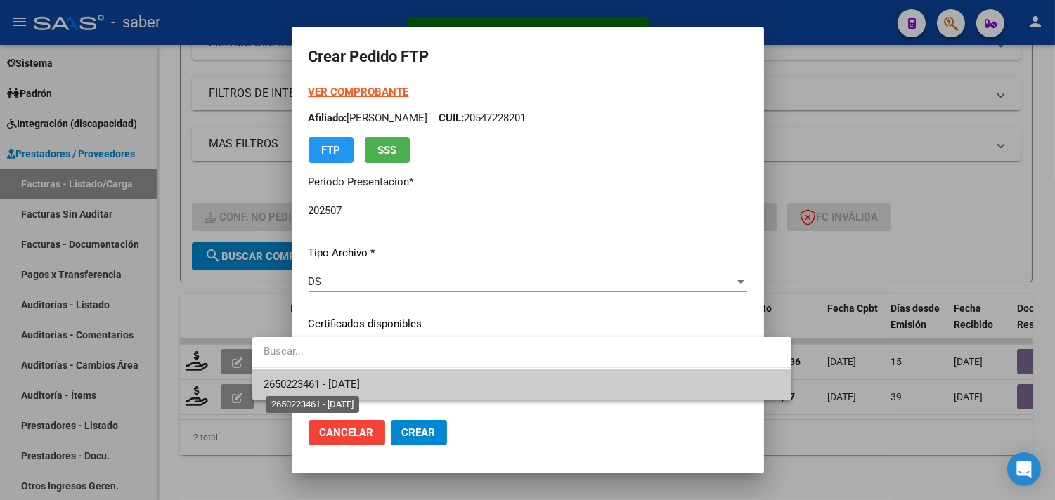
click at [356, 380] on span "2650223461 - 2028-11-01" at bounding box center [312, 384] width 96 height 13
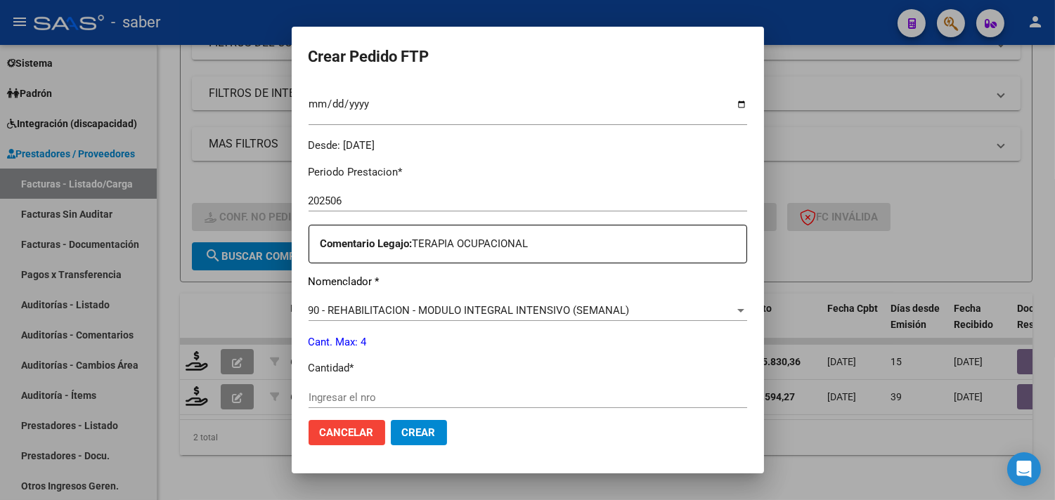
scroll to position [468, 0]
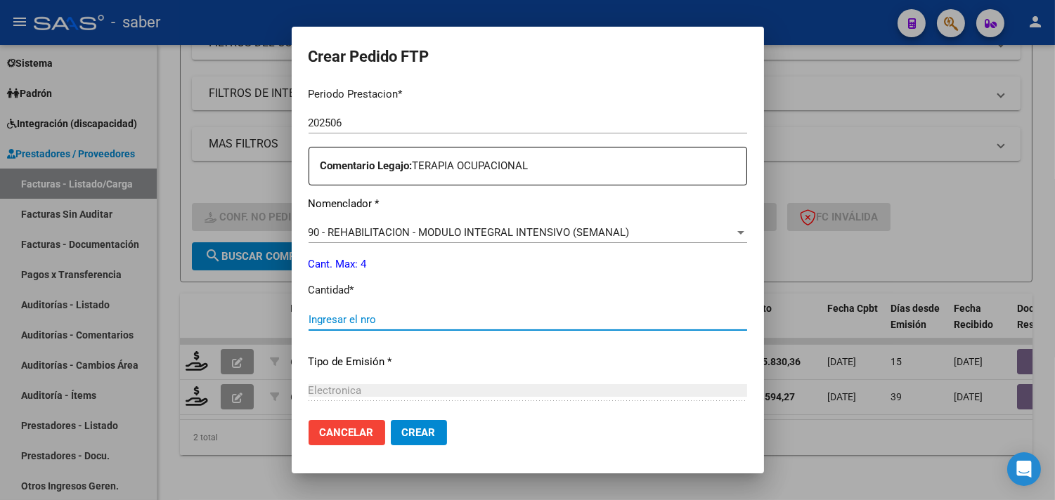
click at [334, 319] on input "Ingresar el nro" at bounding box center [527, 319] width 439 height 13
type input "4"
click at [402, 431] on span "Crear" at bounding box center [419, 433] width 34 height 13
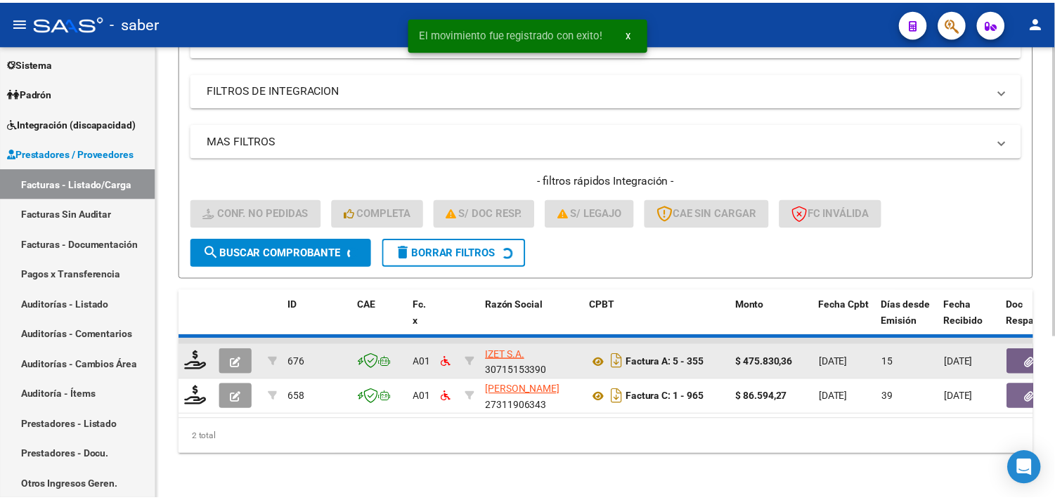
scroll to position [216, 0]
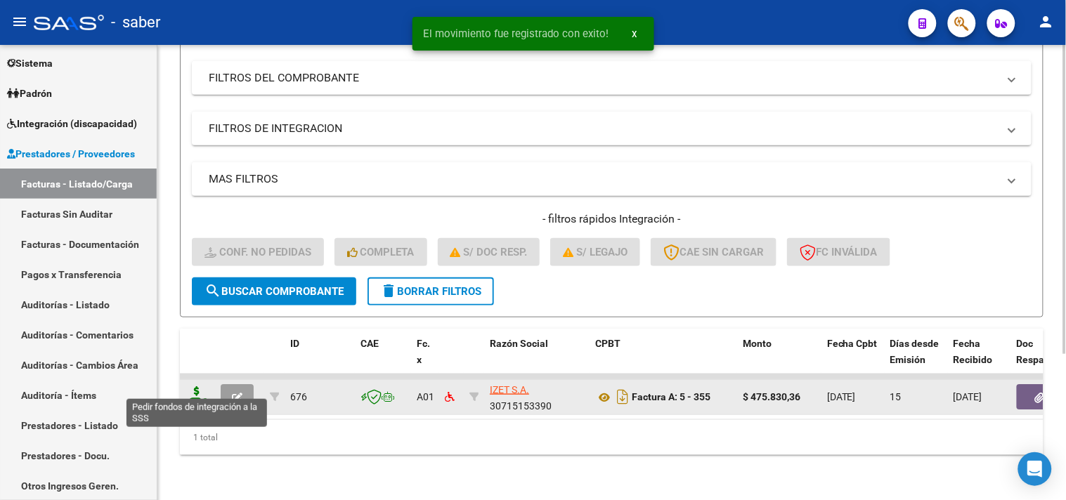
click at [200, 386] on icon at bounding box center [197, 396] width 22 height 20
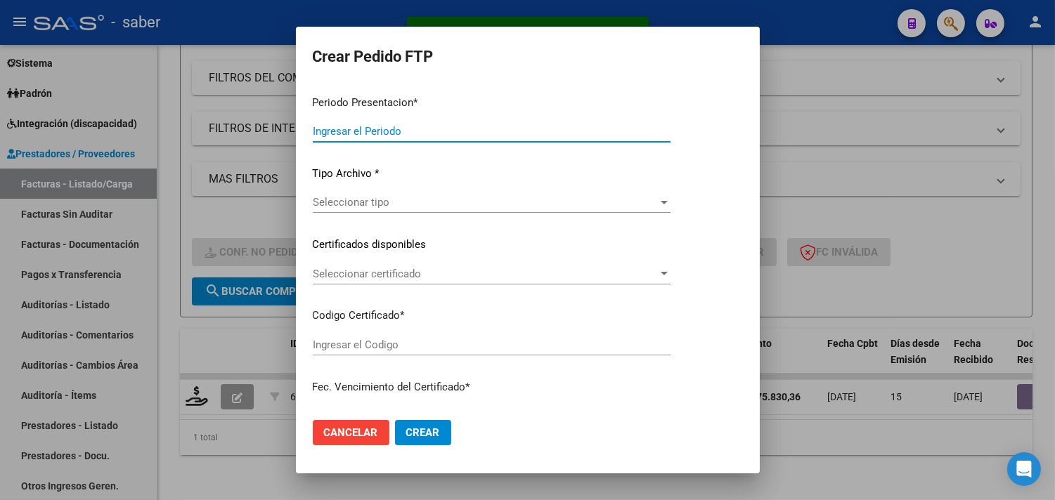
type input "202507"
type input "$ 475.830,36"
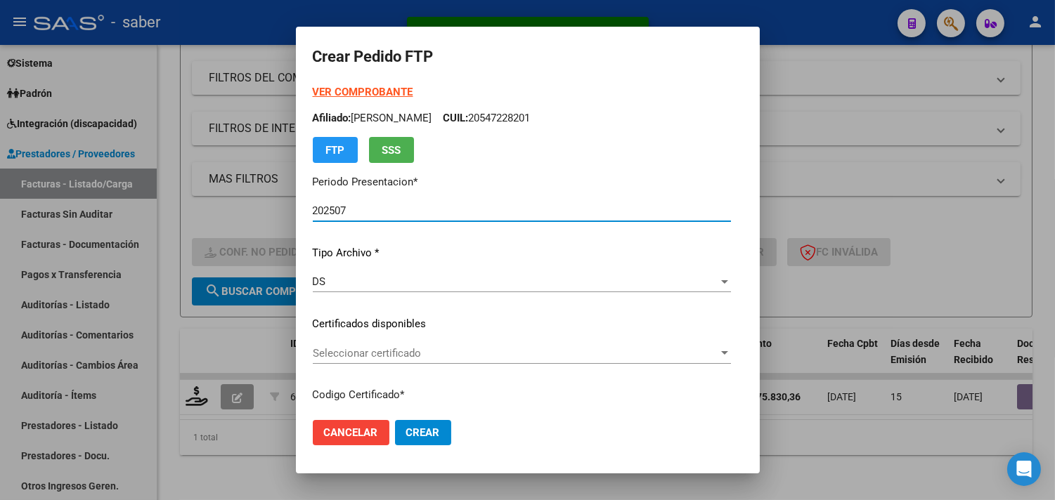
type input "2650223461"
type input "[DATE]"
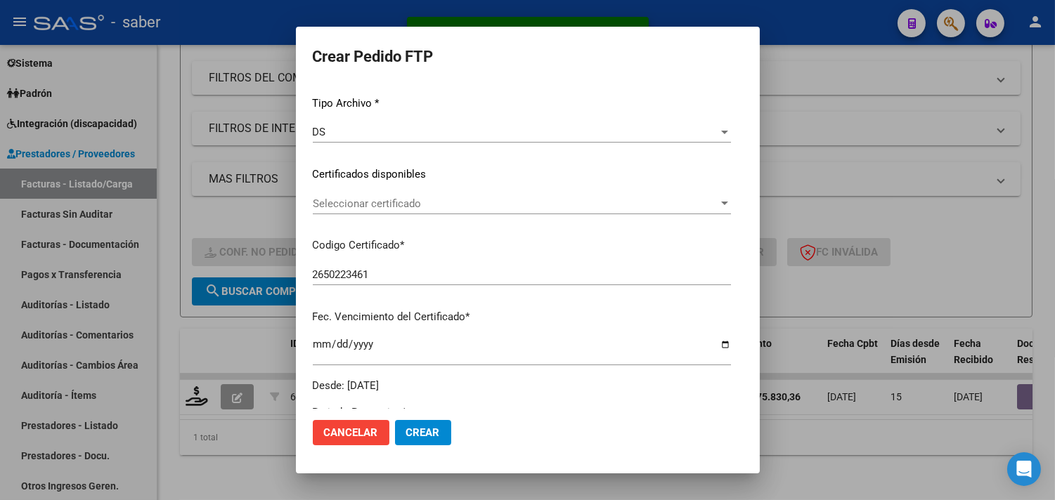
scroll to position [156, 0]
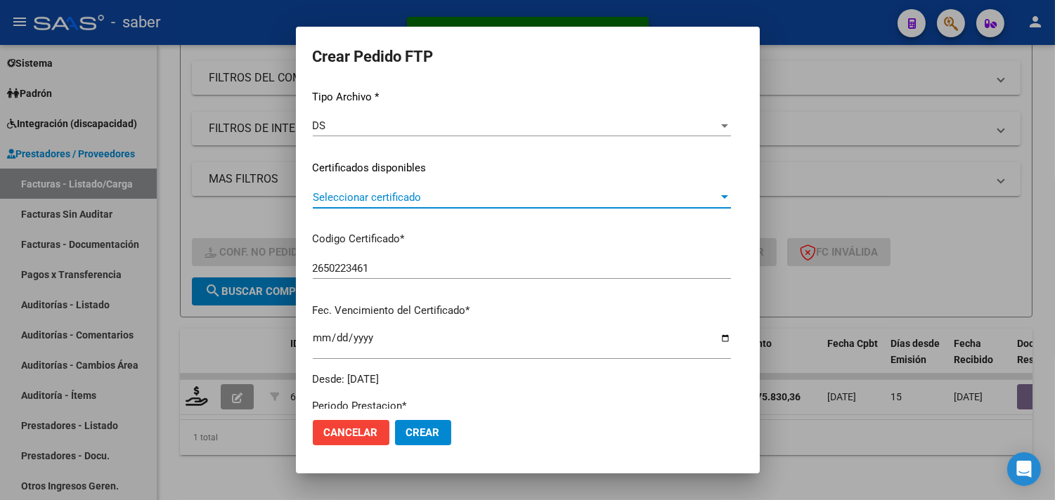
click at [369, 197] on span "Seleccionar certificado" at bounding box center [515, 197] width 405 height 13
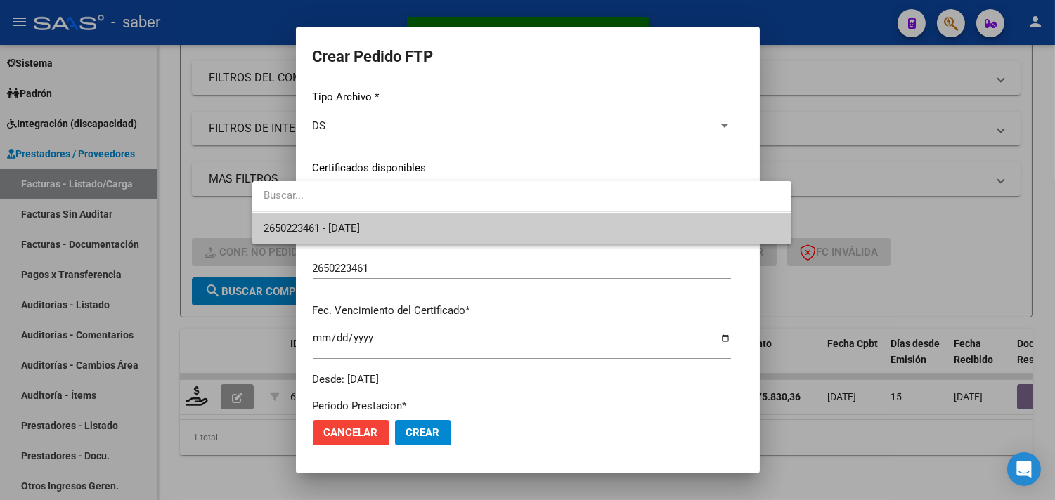
click at [357, 237] on span "2650223461 - 2028-11-01" at bounding box center [522, 229] width 517 height 32
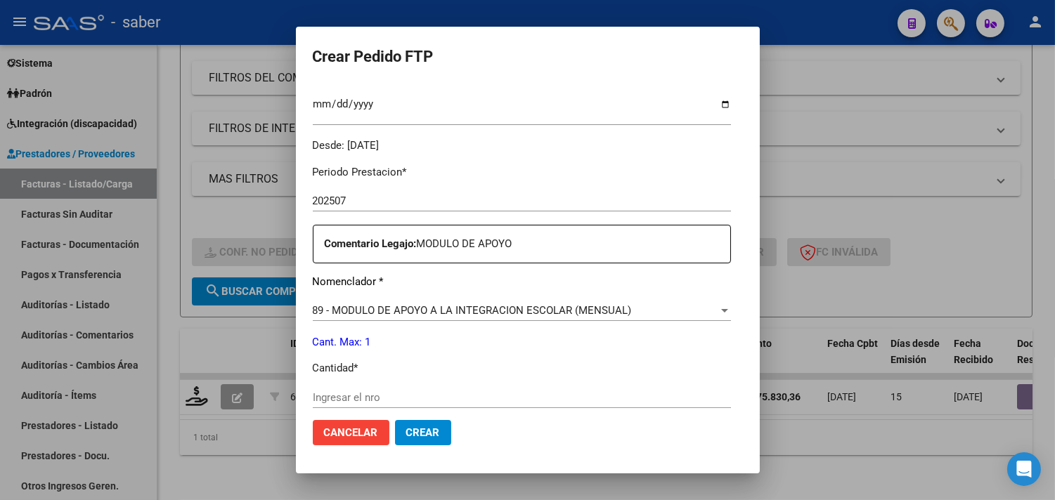
scroll to position [468, 0]
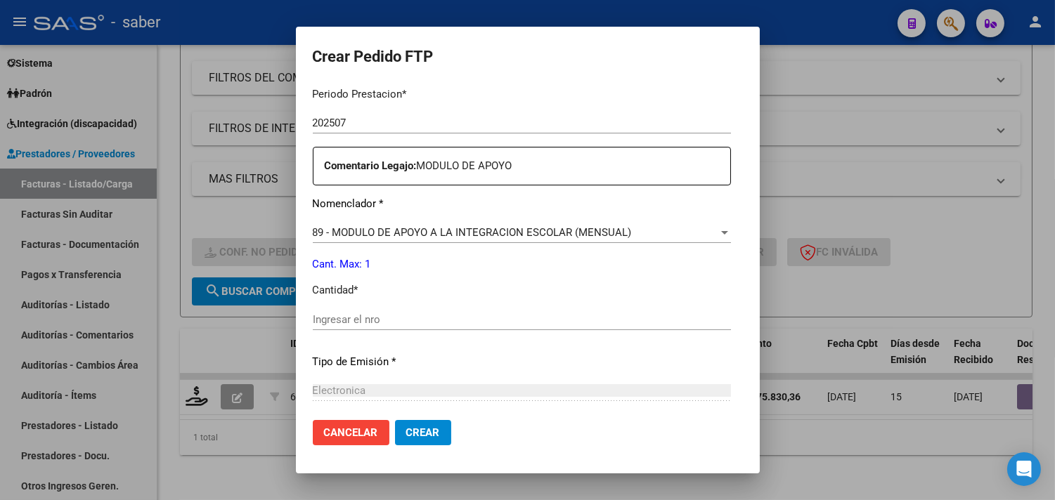
click at [359, 313] on input "Ingresar el nro" at bounding box center [522, 319] width 418 height 13
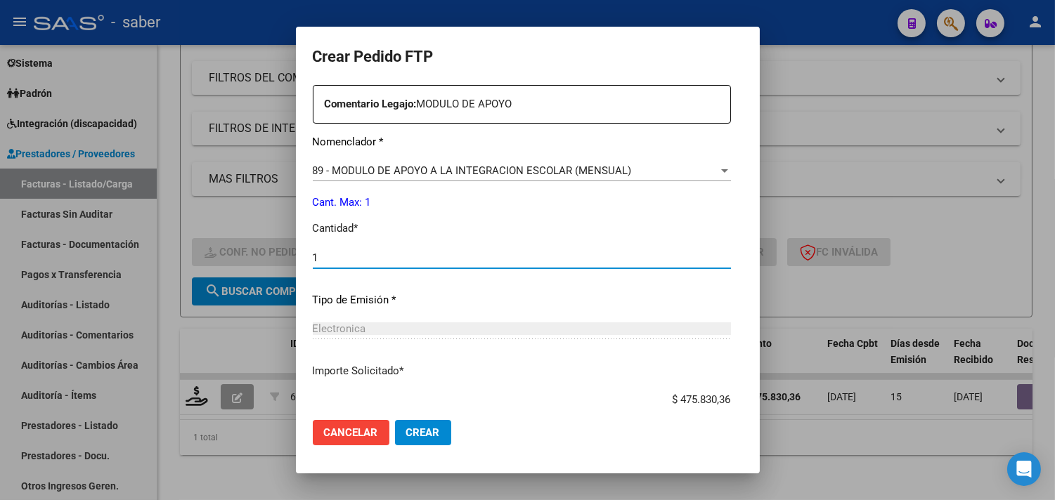
scroll to position [615, 0]
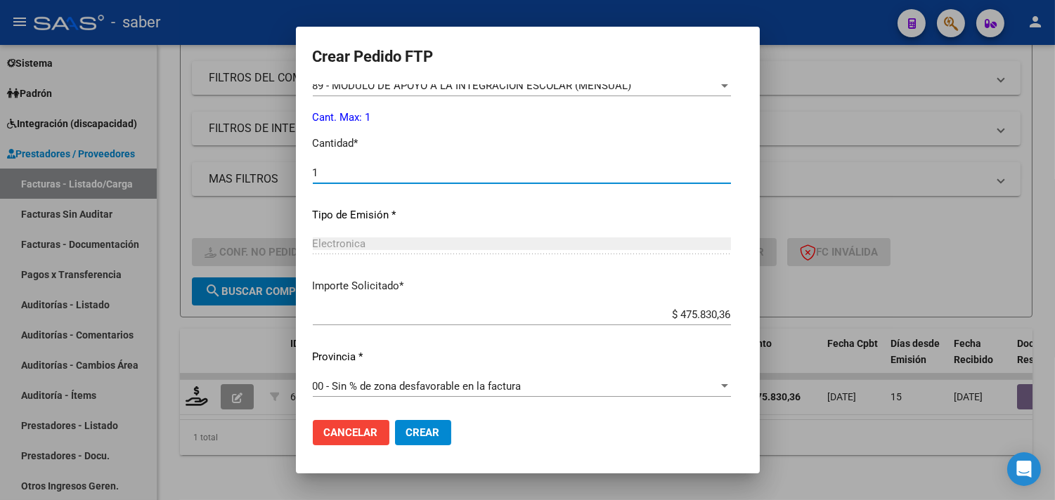
type input "1"
click at [406, 427] on span "Crear" at bounding box center [423, 433] width 34 height 13
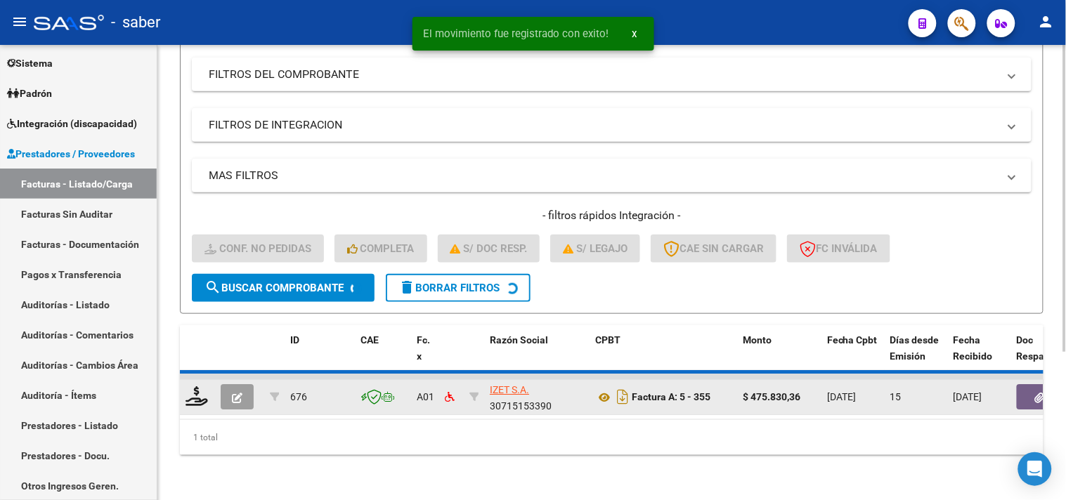
scroll to position [193, 0]
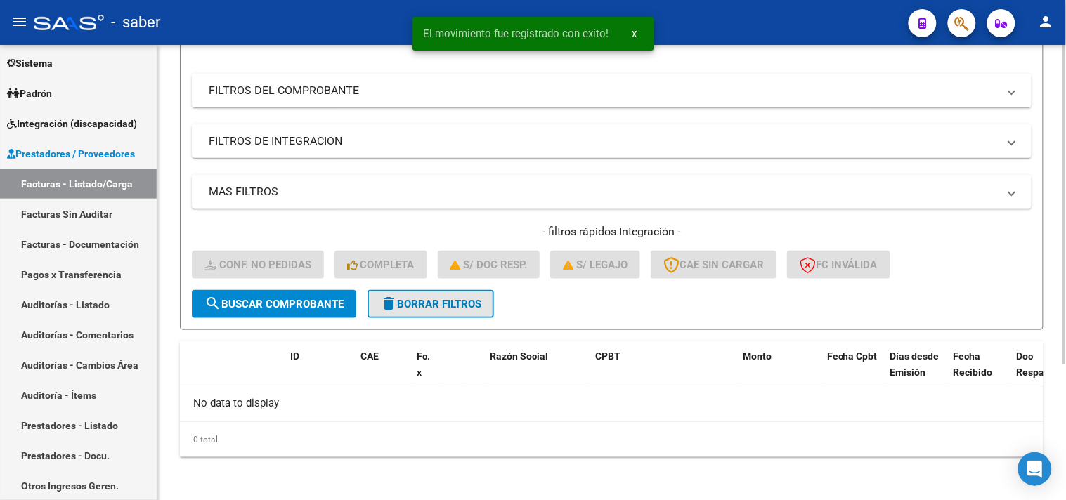
click at [411, 299] on span "delete Borrar Filtros" at bounding box center [430, 304] width 101 height 13
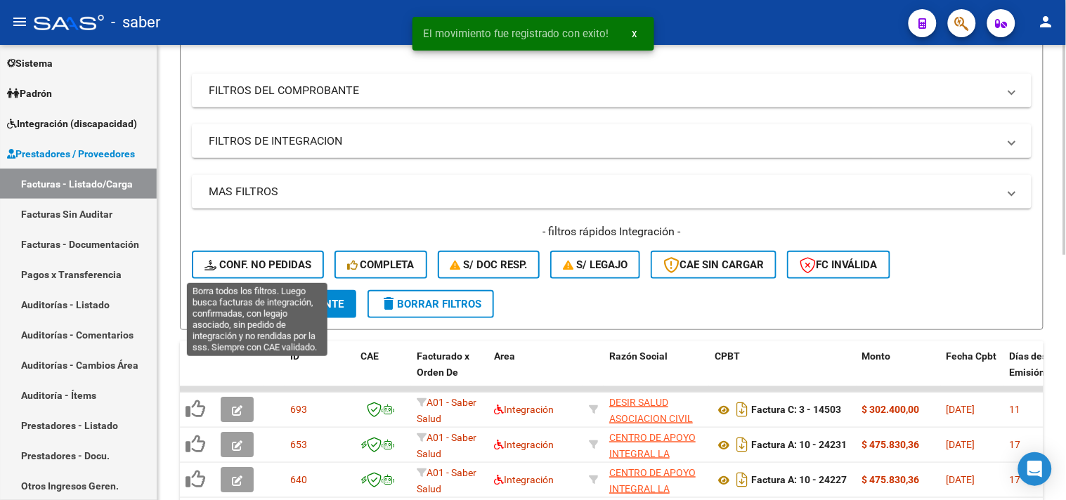
click at [264, 259] on span "Conf. no pedidas" at bounding box center [257, 265] width 107 height 13
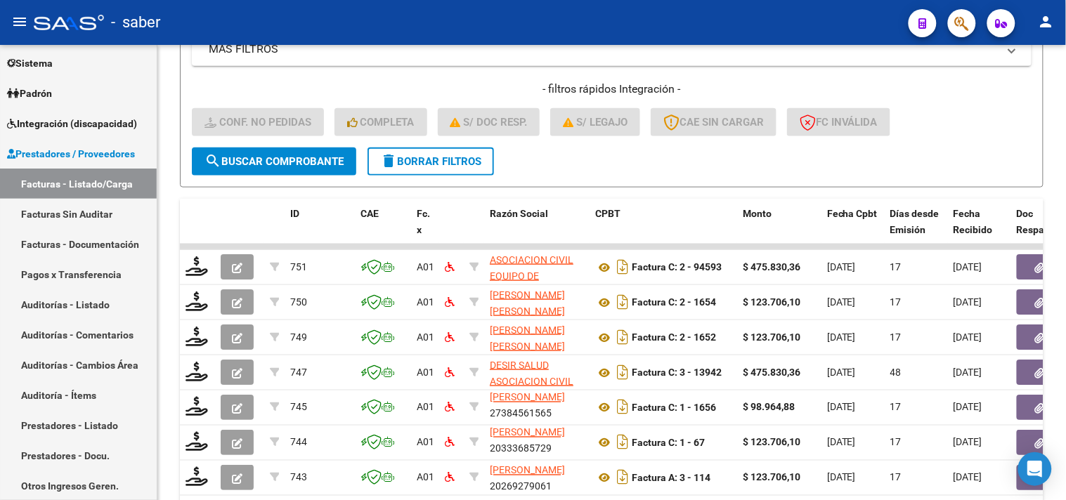
scroll to position [0, 0]
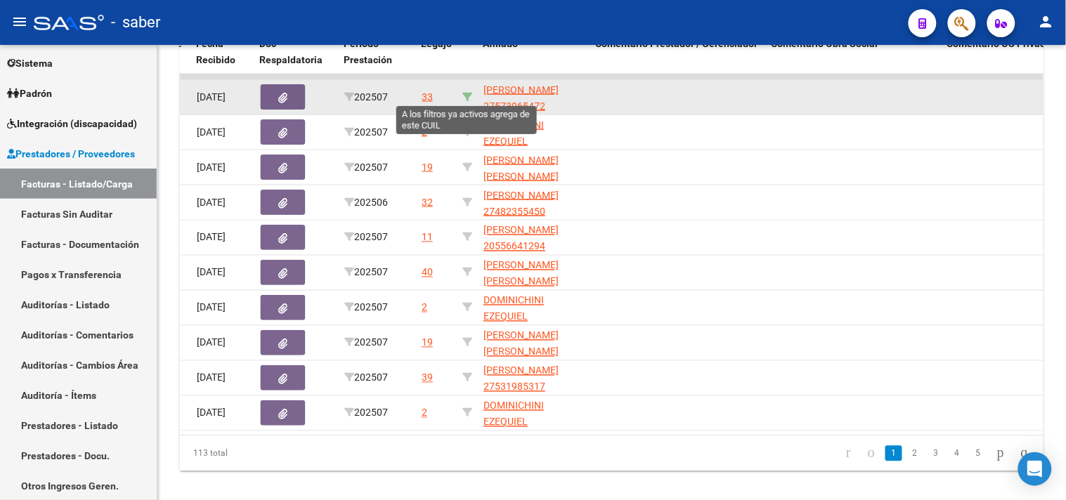
click at [464, 93] on icon at bounding box center [467, 97] width 10 height 10
type input "27573965472"
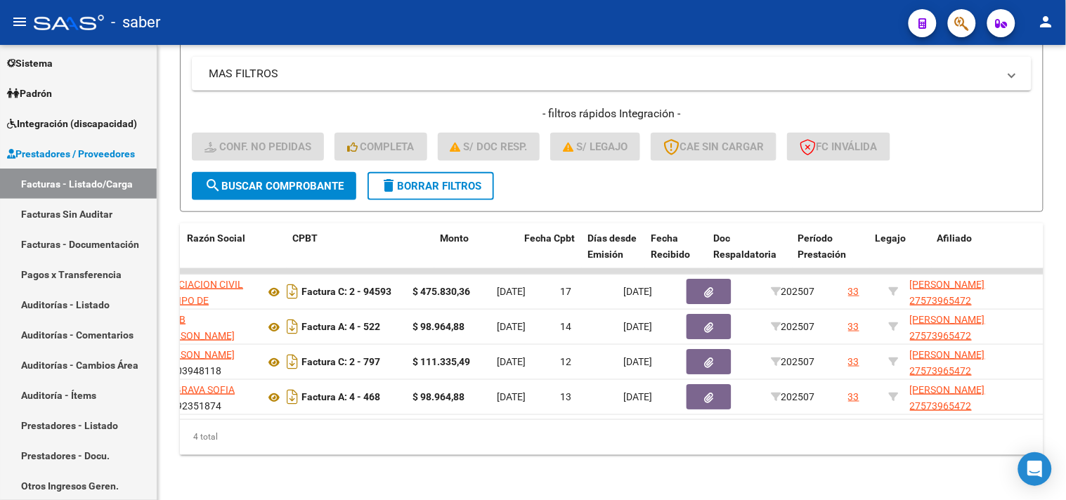
scroll to position [0, 298]
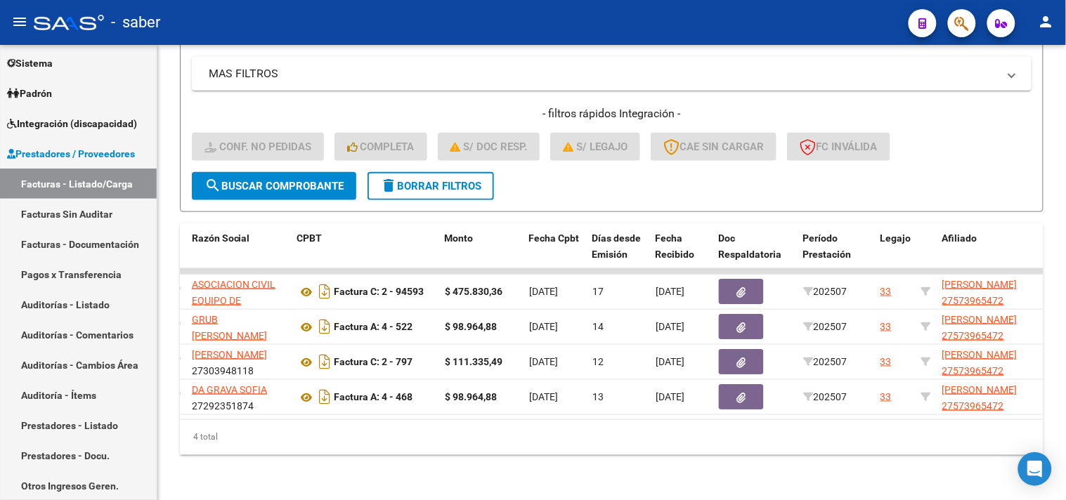
click at [503, 444] on div "4 total" at bounding box center [612, 437] width 864 height 35
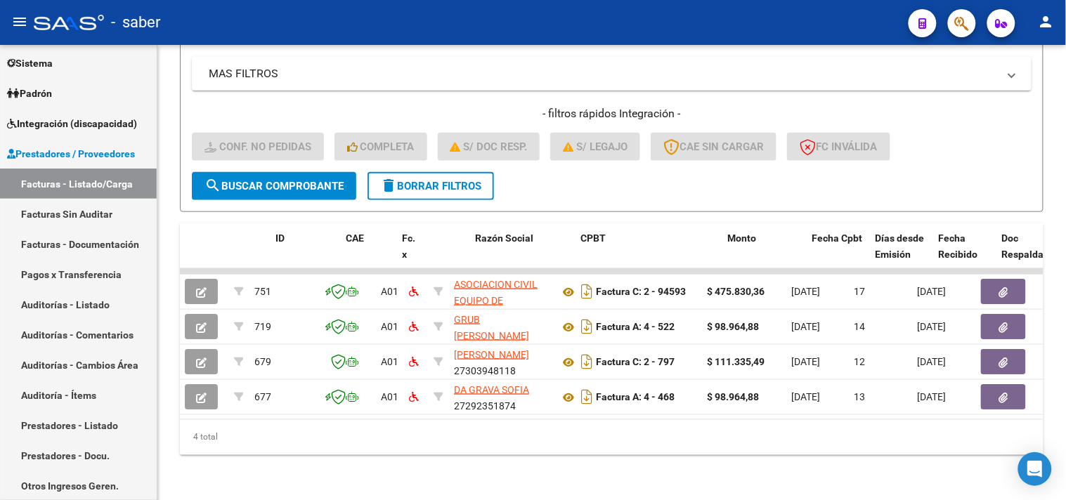
scroll to position [0, 12]
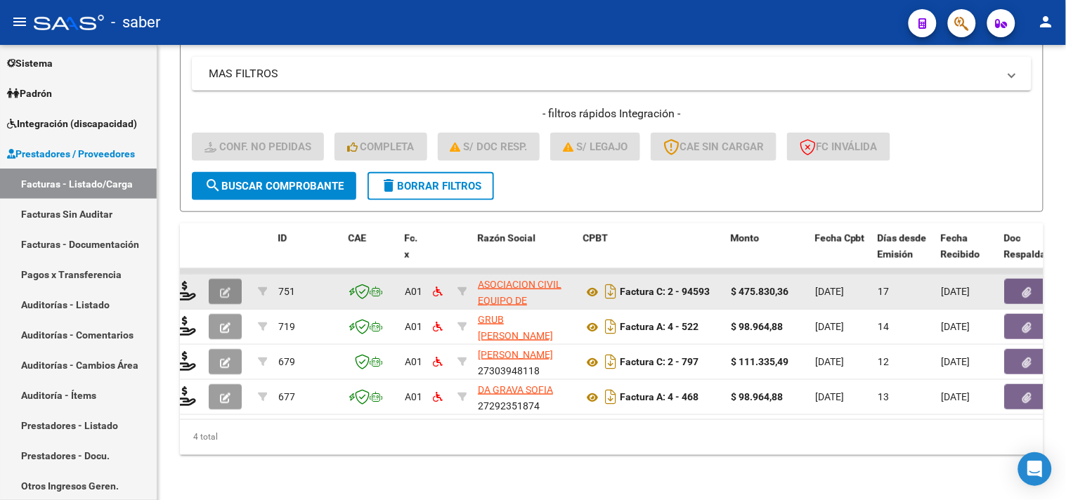
click at [220, 287] on icon "button" at bounding box center [225, 292] width 11 height 11
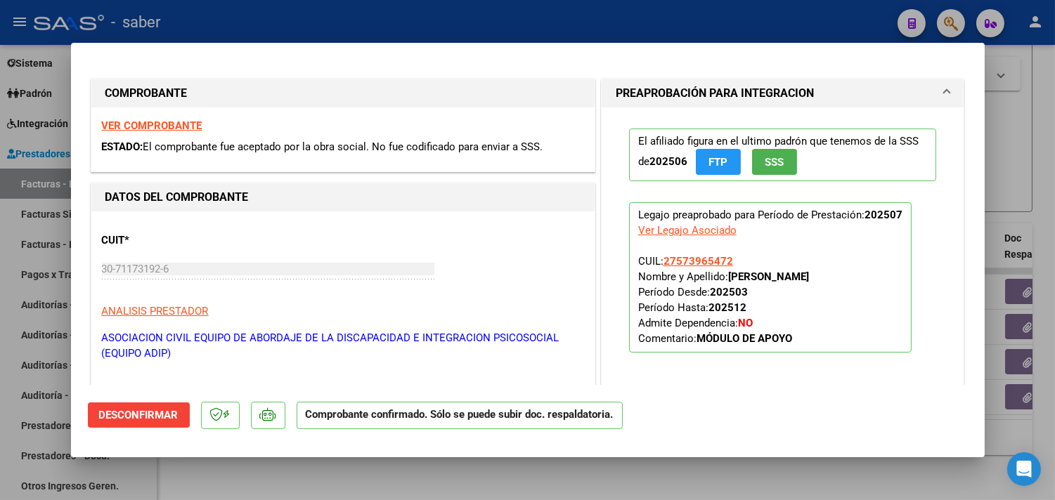
click at [999, 215] on div at bounding box center [527, 250] width 1055 height 500
type input "$ 0,00"
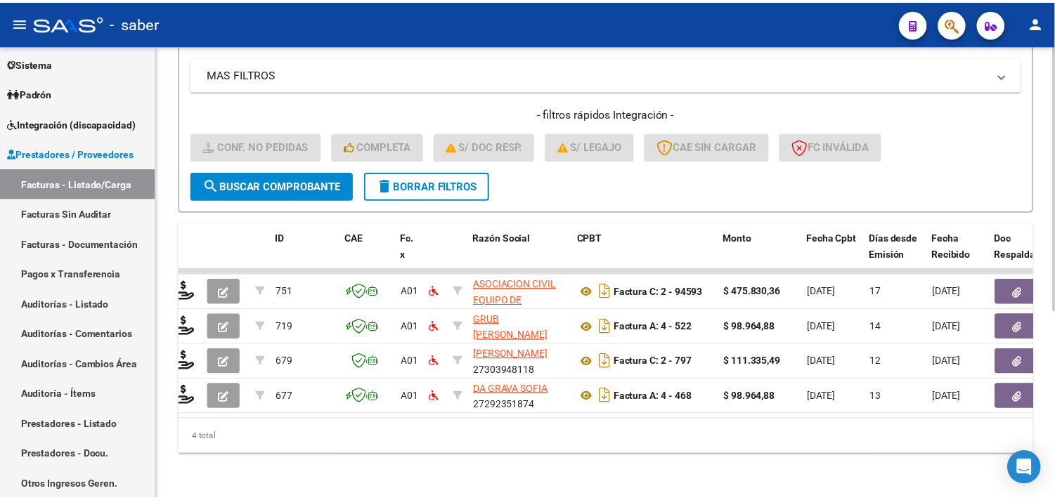
scroll to position [0, 0]
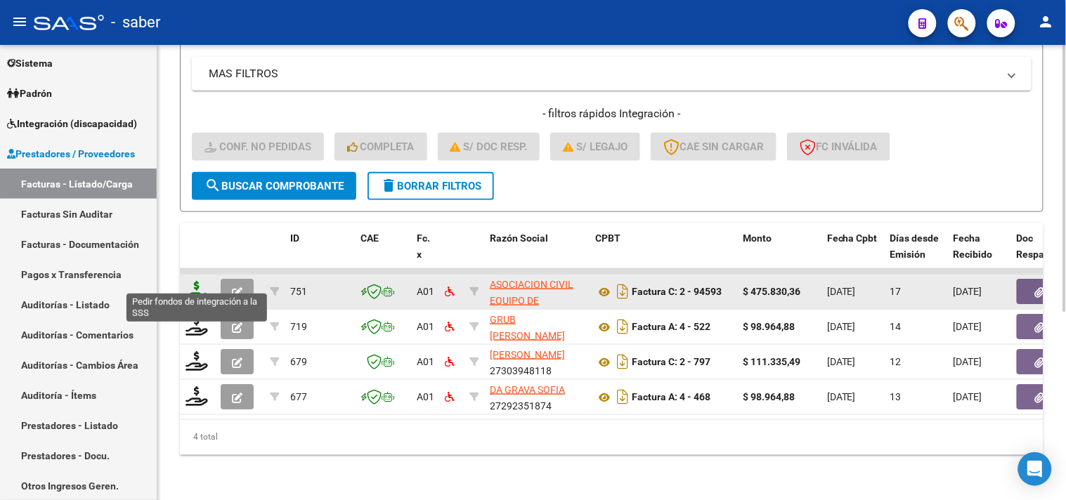
click at [190, 282] on icon at bounding box center [197, 291] width 22 height 20
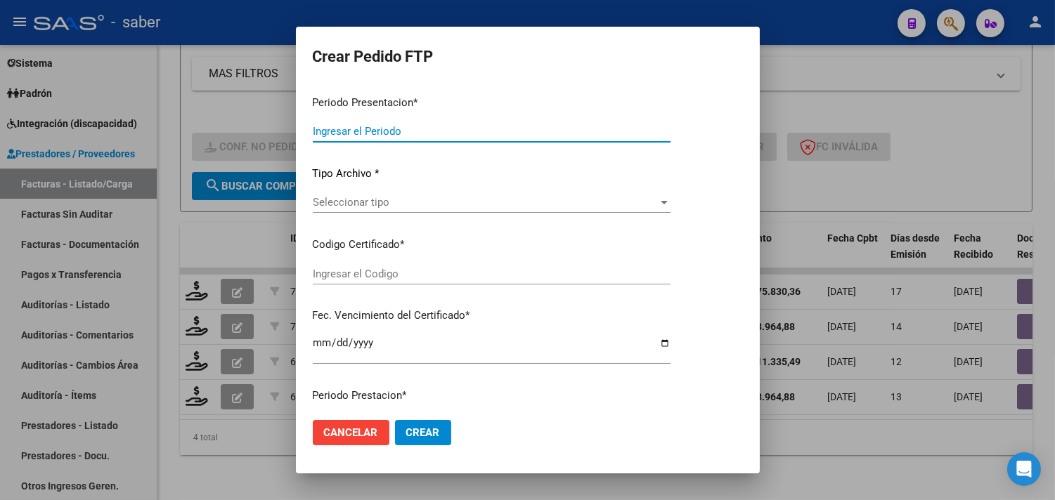
type input "202507"
type input "$ 475.830,36"
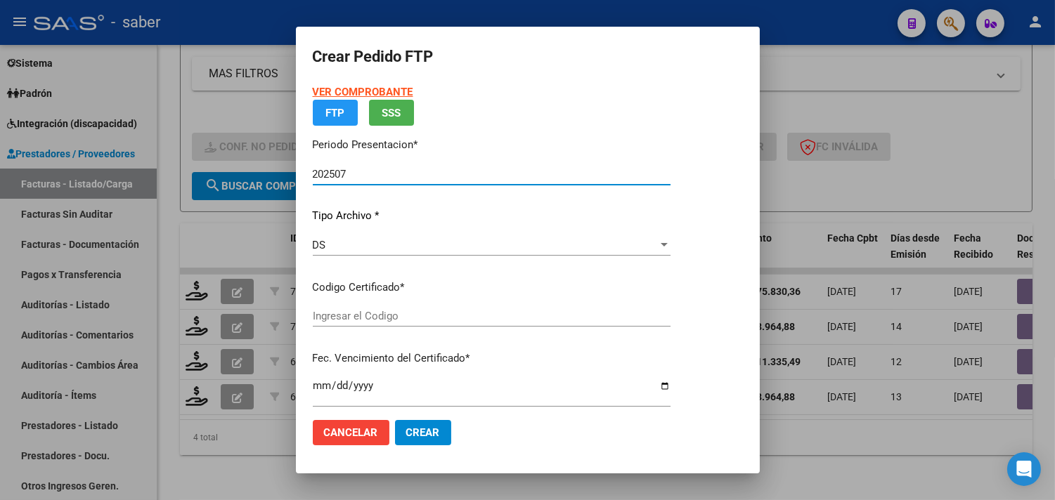
type input "3256651838"
type input "2025-10-01"
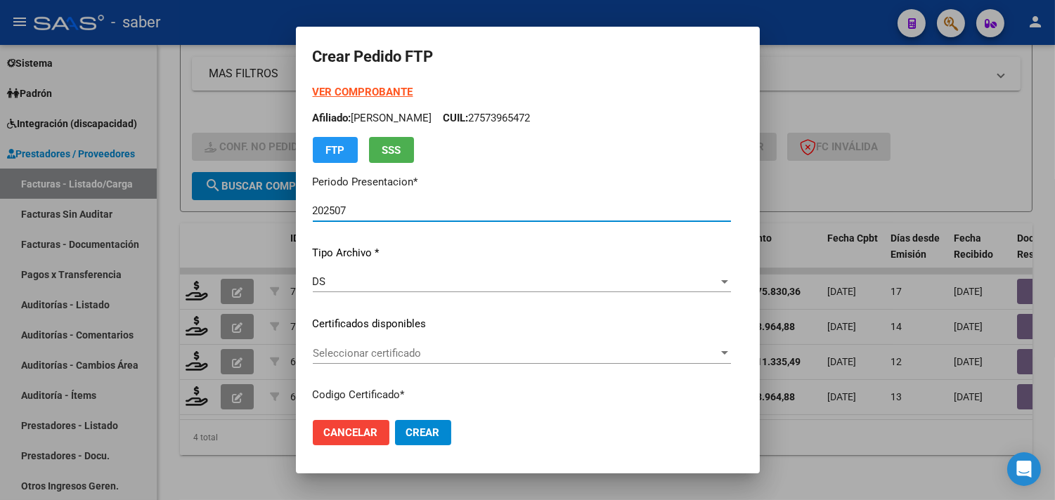
click at [379, 353] on span "Seleccionar certificado" at bounding box center [515, 353] width 405 height 13
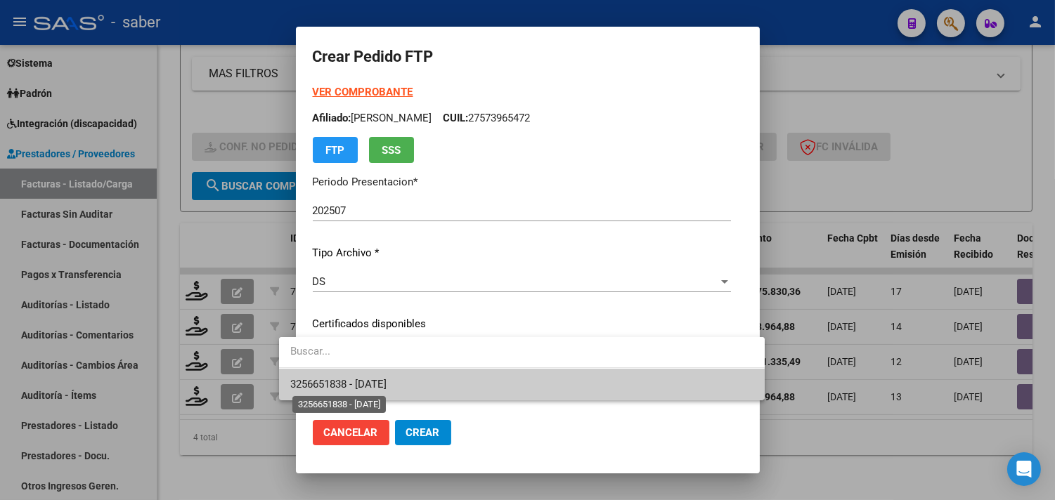
click at [386, 382] on span "3256651838 - 2025-10-01" at bounding box center [338, 384] width 96 height 13
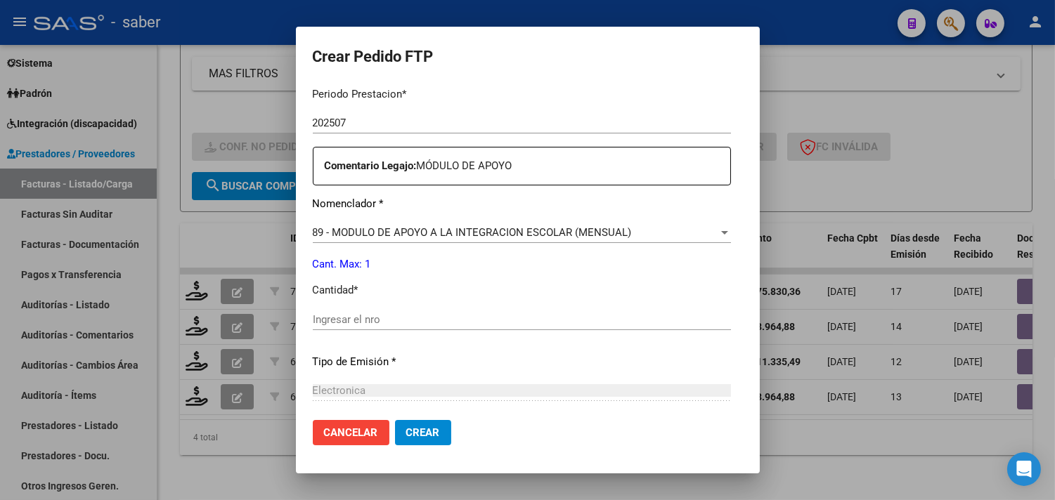
scroll to position [546, 0]
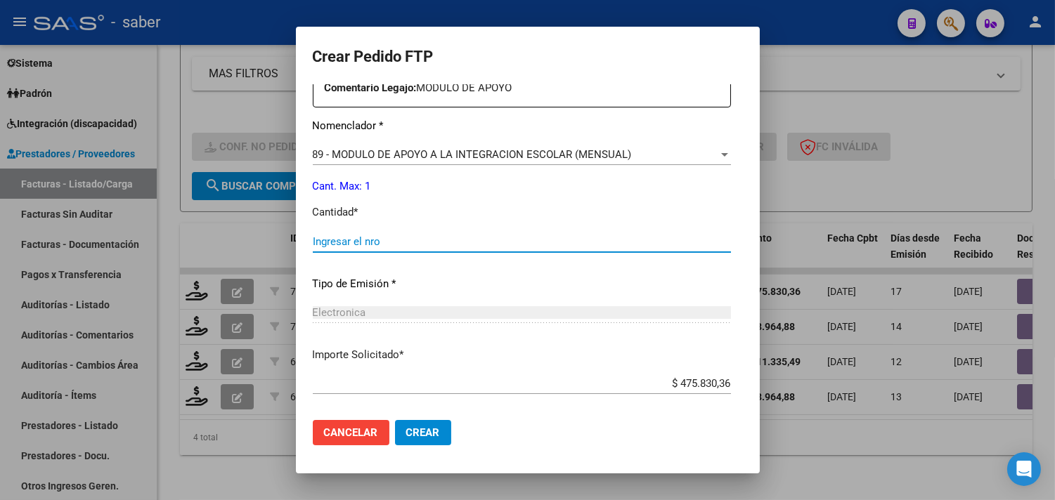
click at [345, 240] on input "Ingresar el nro" at bounding box center [522, 241] width 418 height 13
type input "1"
click at [406, 432] on span "Crear" at bounding box center [423, 433] width 34 height 13
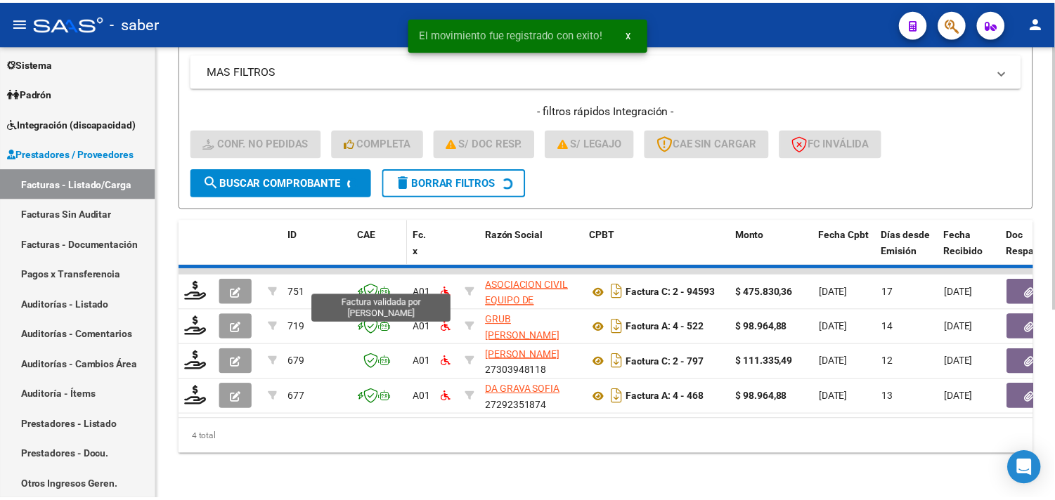
scroll to position [286, 0]
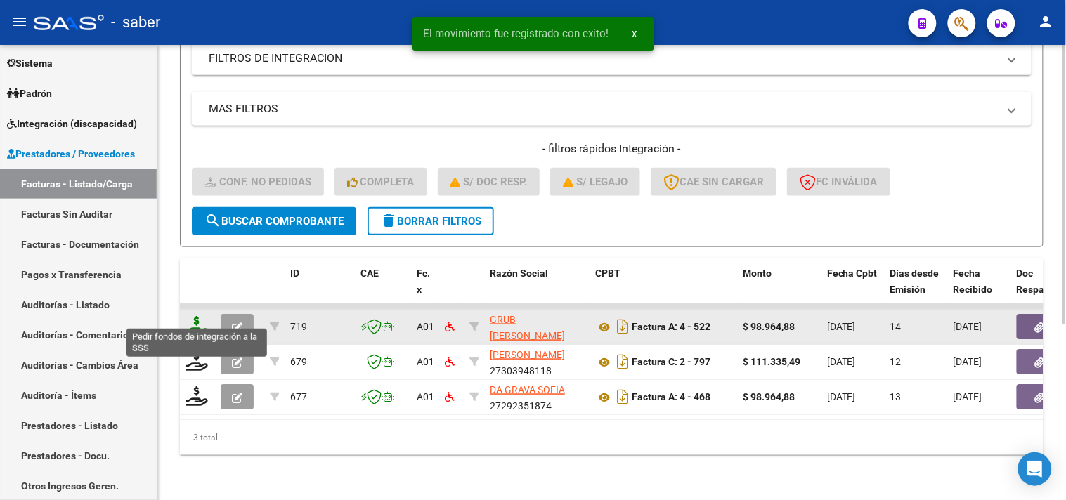
click at [193, 316] on icon at bounding box center [197, 326] width 22 height 20
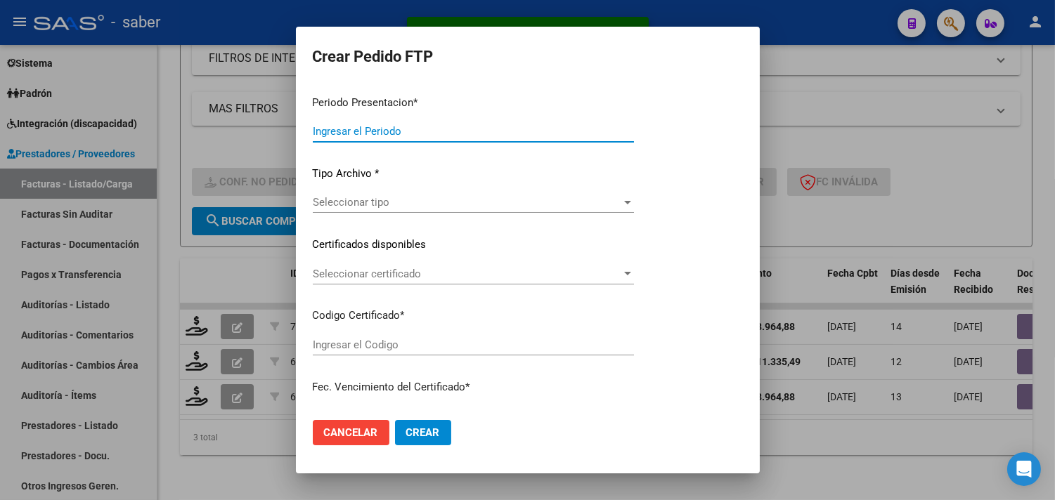
type input "202507"
type input "$ 98.964,88"
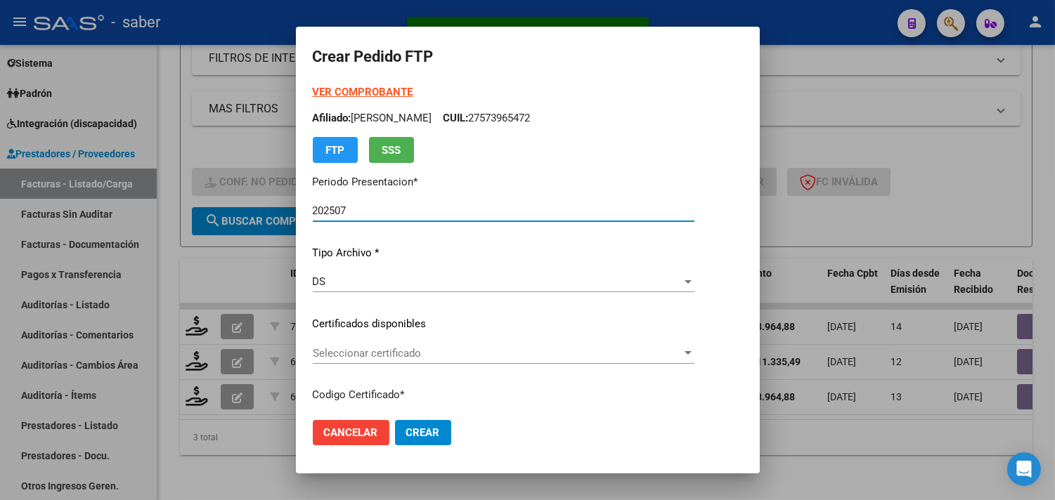
type input "3256651838"
type input "2025-10-01"
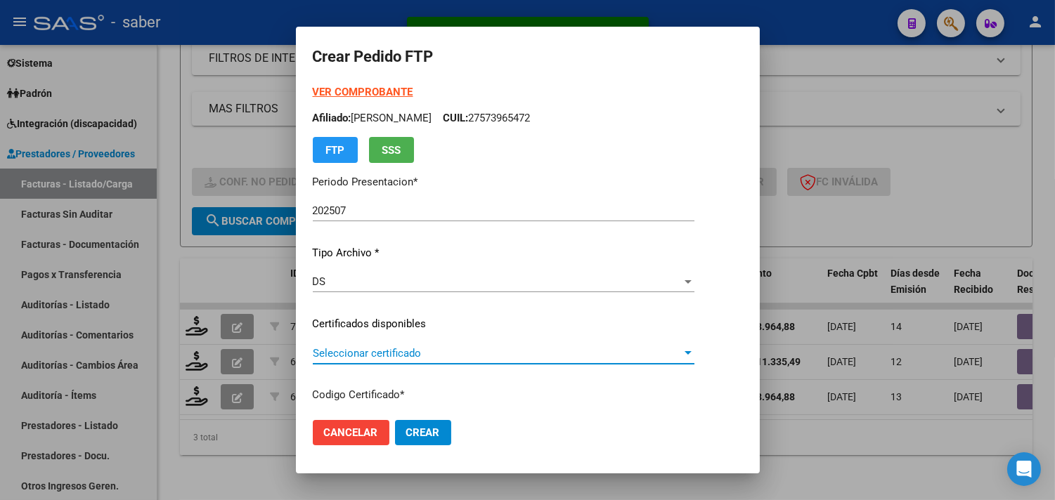
click at [366, 352] on span "Seleccionar certificado" at bounding box center [497, 353] width 369 height 13
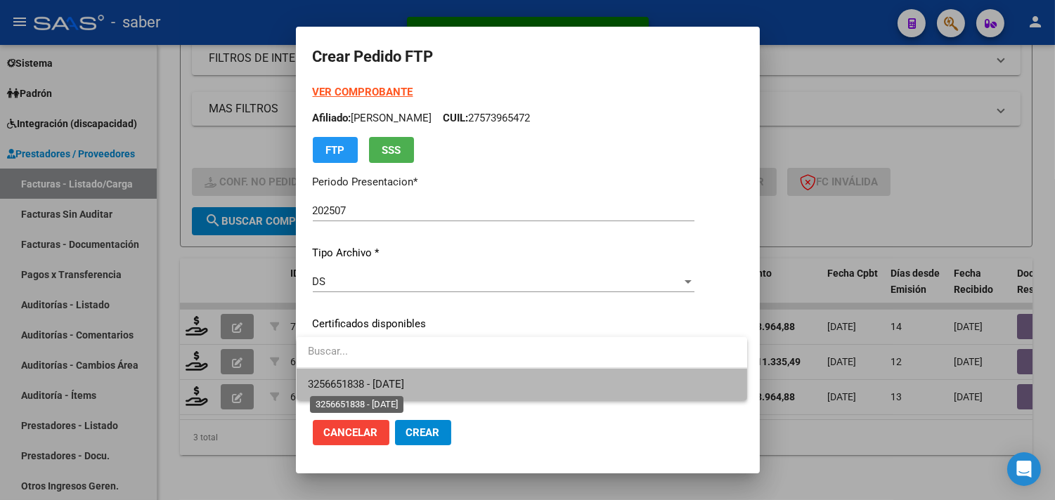
click at [368, 378] on span "3256651838 - 2025-10-01" at bounding box center [356, 384] width 96 height 13
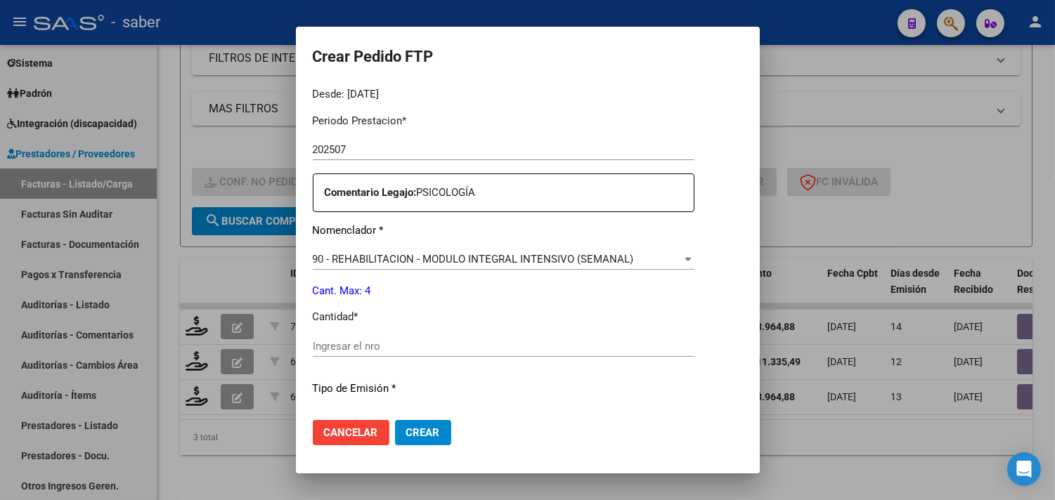
scroll to position [468, 0]
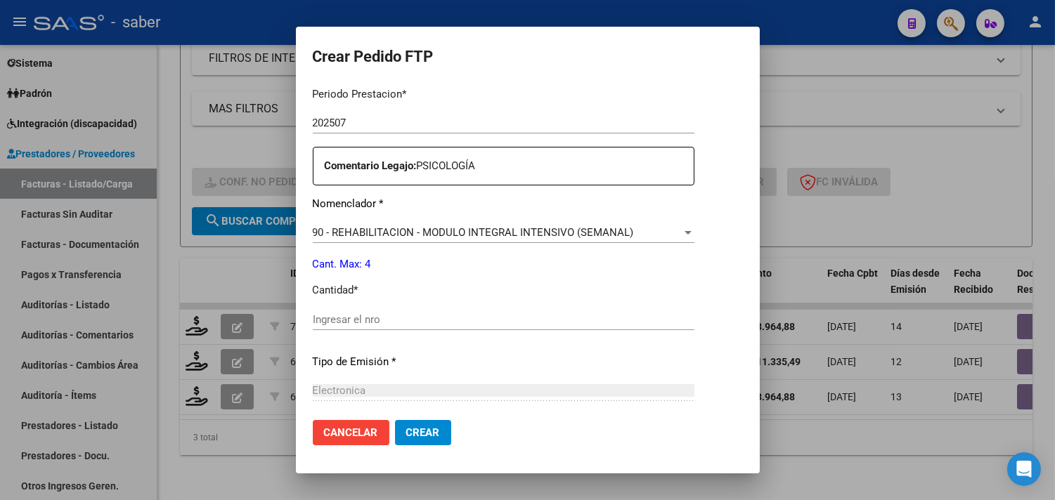
click at [368, 318] on input "Ingresar el nro" at bounding box center [504, 319] width 382 height 13
type input "4"
click at [426, 425] on button "Crear" at bounding box center [423, 432] width 56 height 25
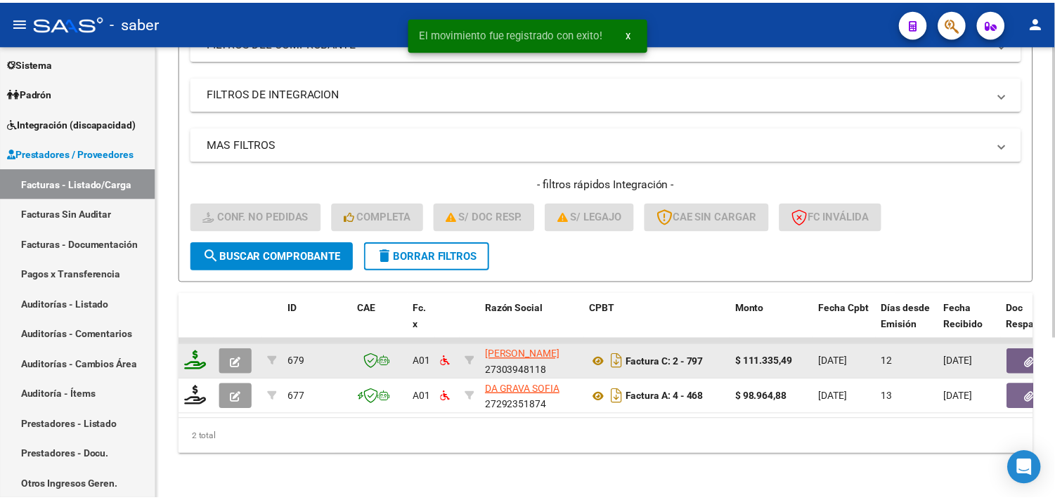
scroll to position [251, 0]
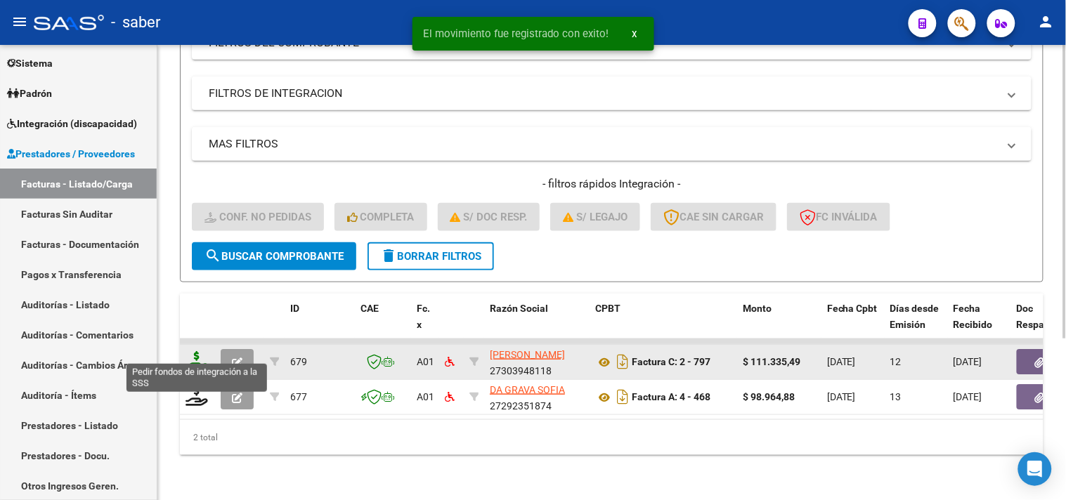
click at [197, 351] on icon at bounding box center [197, 361] width 22 height 20
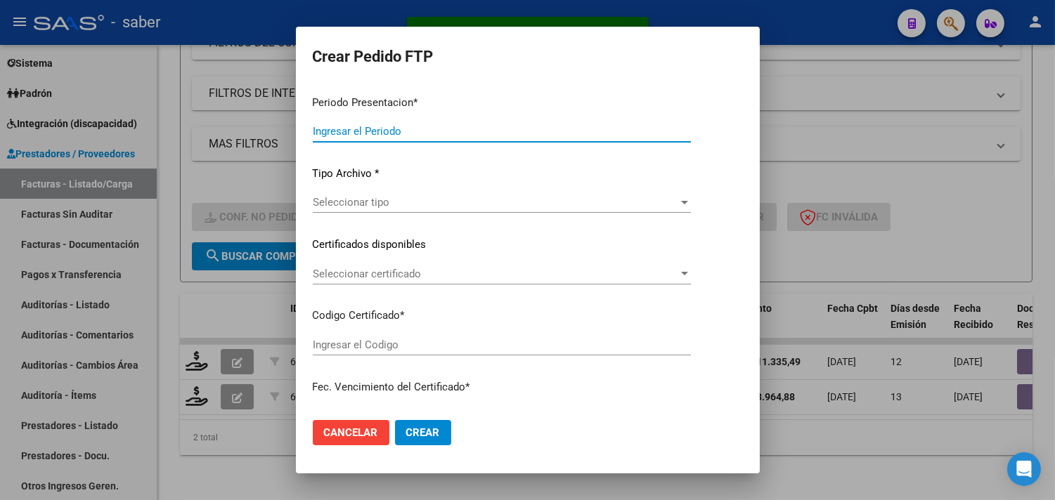
type input "202507"
type input "$ 111.335,49"
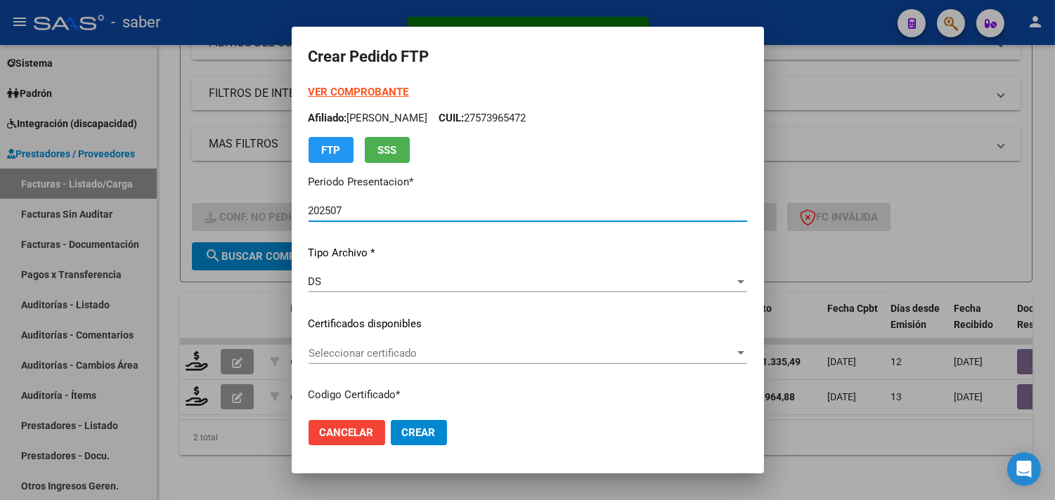
type input "3256651838"
type input "2025-10-01"
click at [362, 353] on span "Seleccionar certificado" at bounding box center [521, 353] width 426 height 13
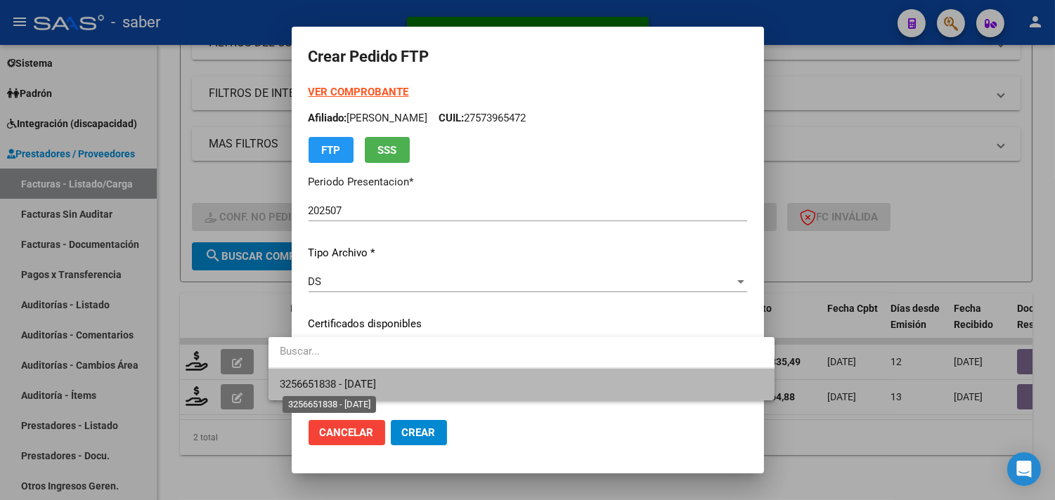
click at [360, 382] on span "3256651838 - 2025-10-01" at bounding box center [328, 384] width 96 height 13
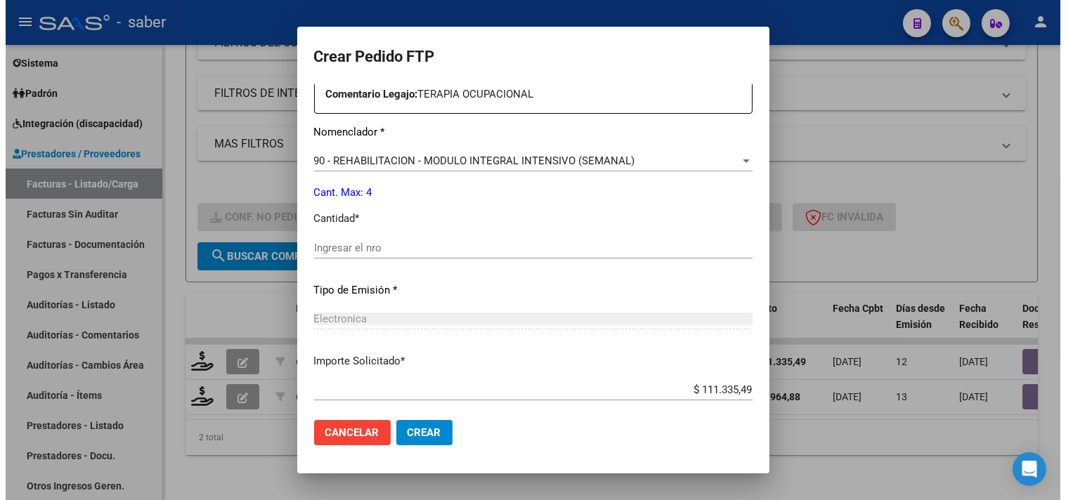
scroll to position [546, 0]
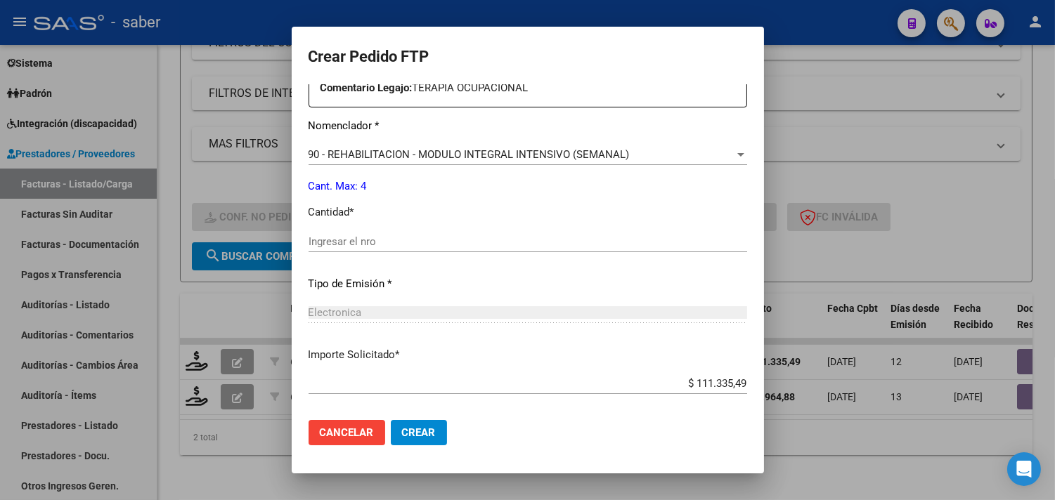
click at [338, 243] on input "Ingresar el nro" at bounding box center [527, 241] width 439 height 13
type input "4"
click at [402, 429] on span "Crear" at bounding box center [419, 433] width 34 height 13
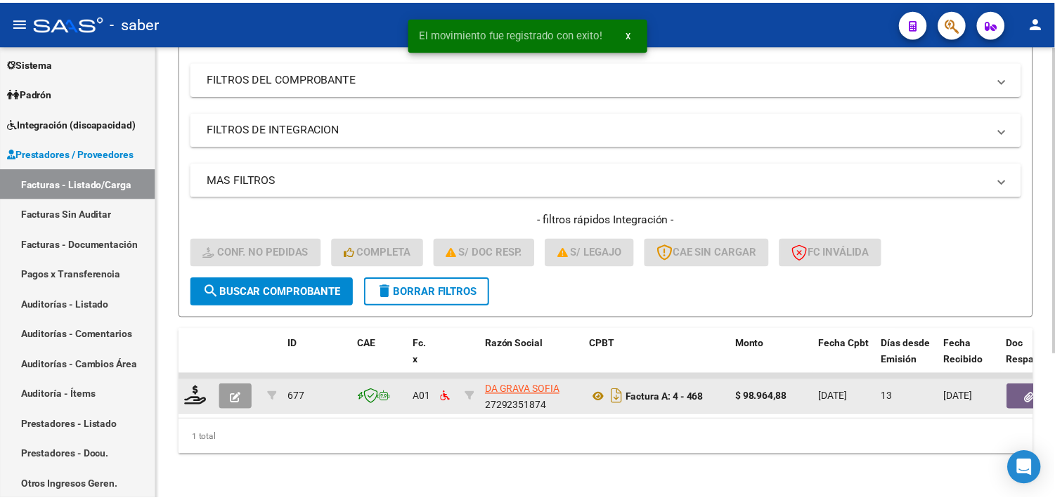
scroll to position [216, 0]
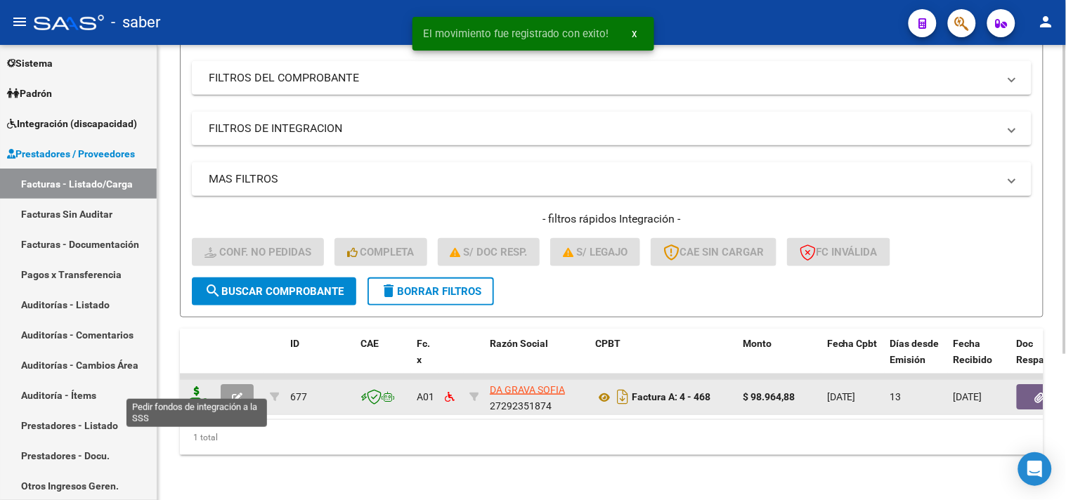
click at [194, 389] on icon at bounding box center [197, 396] width 22 height 20
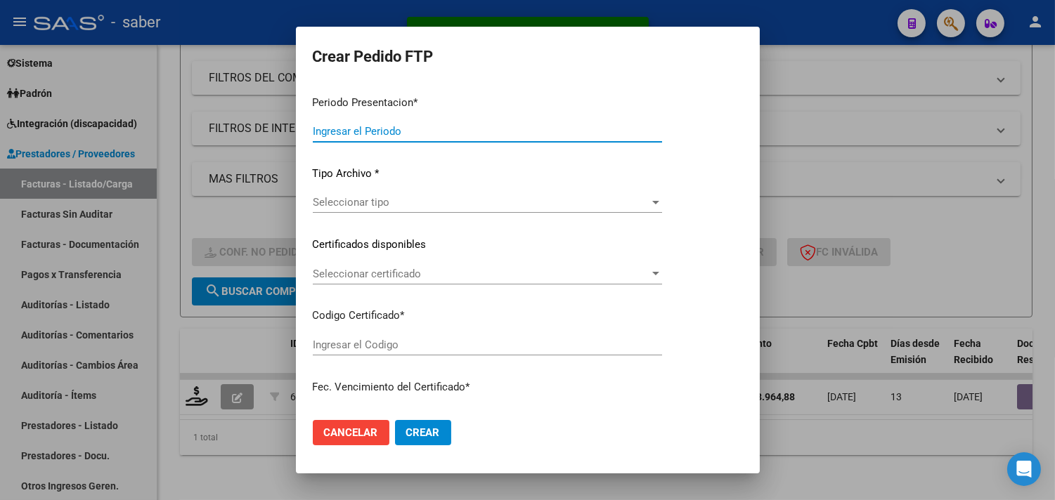
type input "202507"
type input "$ 98.964,88"
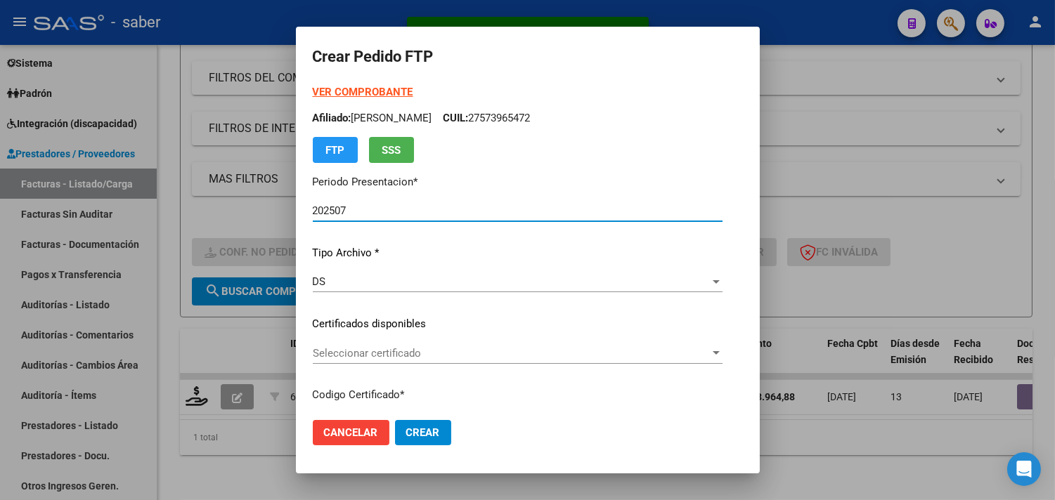
type input "3256651838"
type input "2025-10-01"
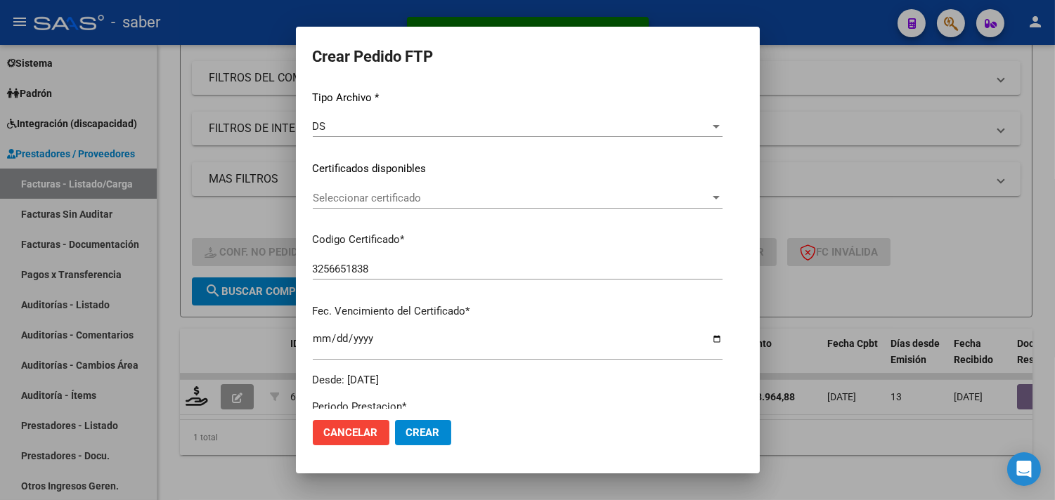
scroll to position [156, 0]
click at [363, 200] on span "Seleccionar certificado" at bounding box center [511, 197] width 397 height 13
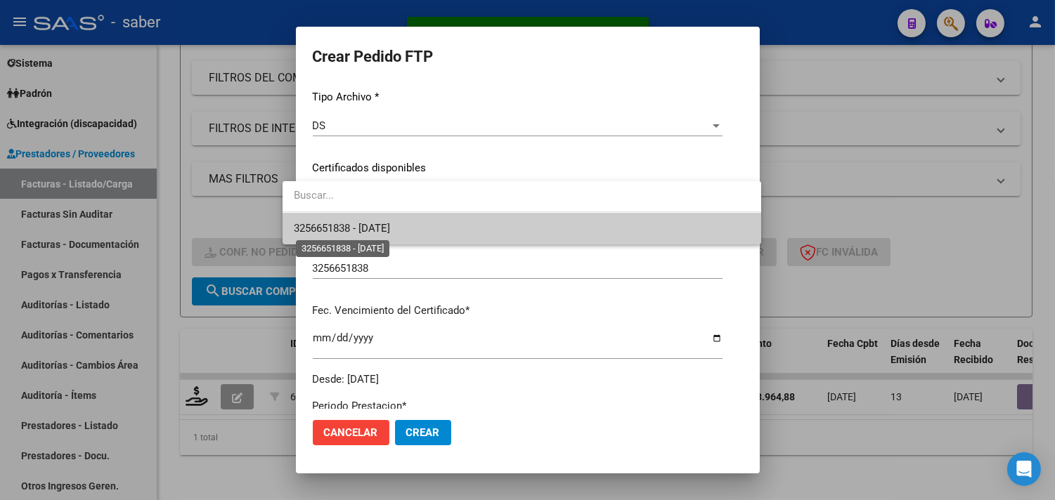
click at [365, 225] on span "3256651838 - 2025-10-01" at bounding box center [342, 228] width 96 height 13
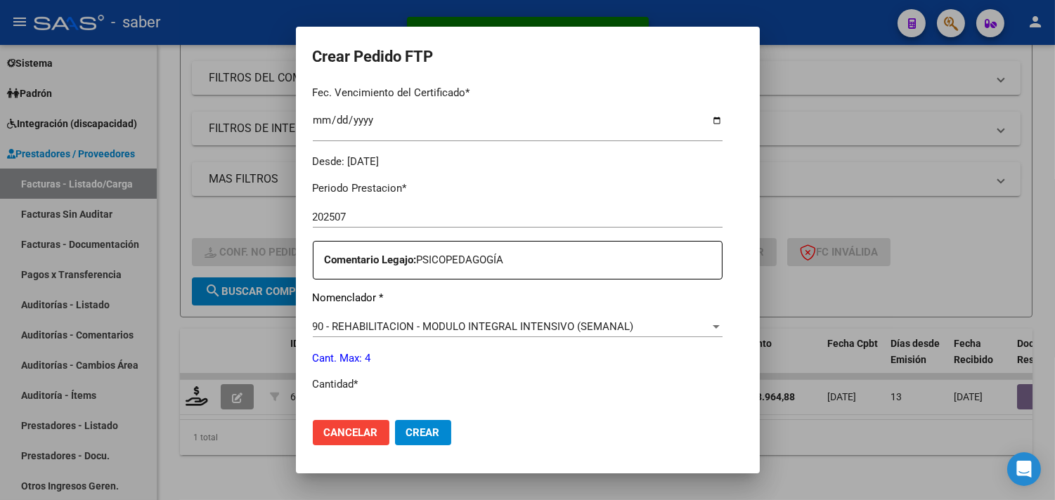
scroll to position [390, 0]
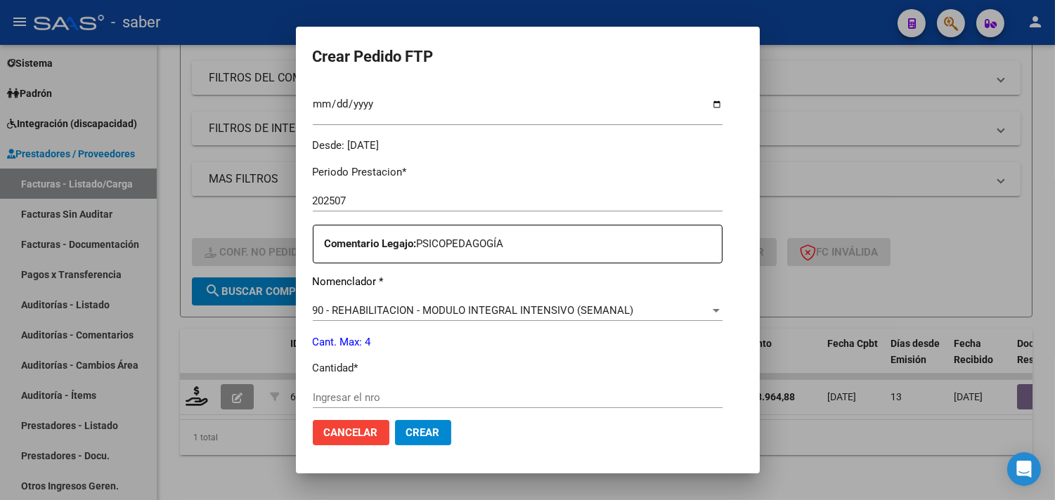
click at [350, 389] on div "Ingresar el nro" at bounding box center [518, 397] width 410 height 21
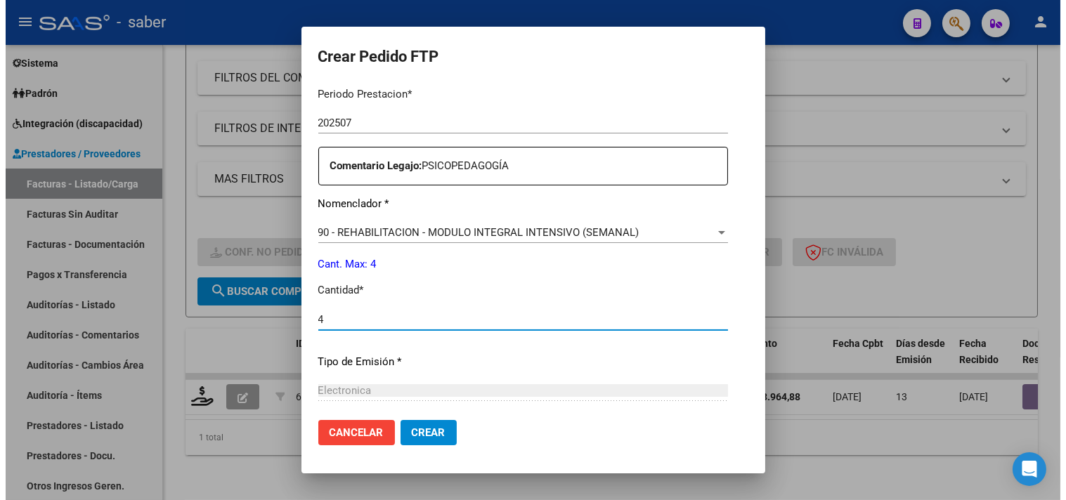
scroll to position [615, 0]
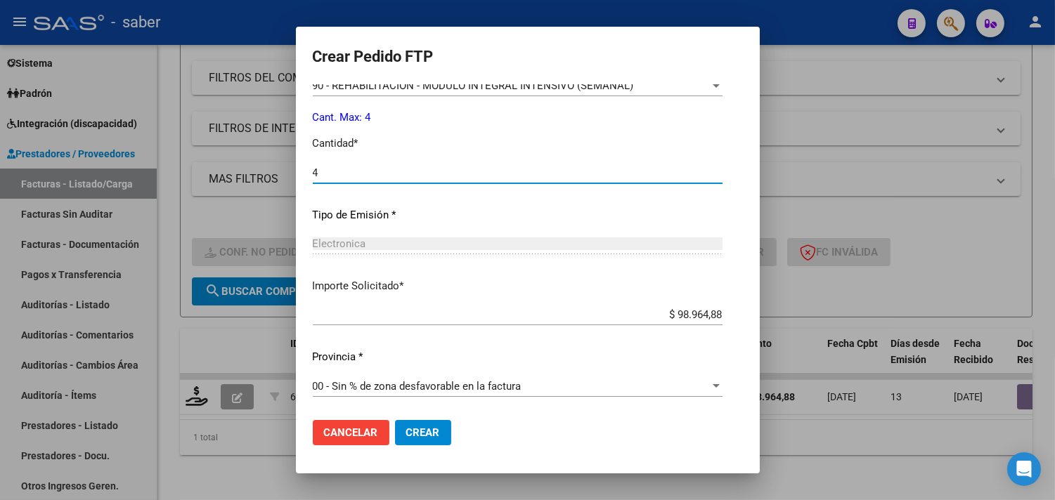
type input "4"
click at [406, 432] on span "Crear" at bounding box center [423, 433] width 34 height 13
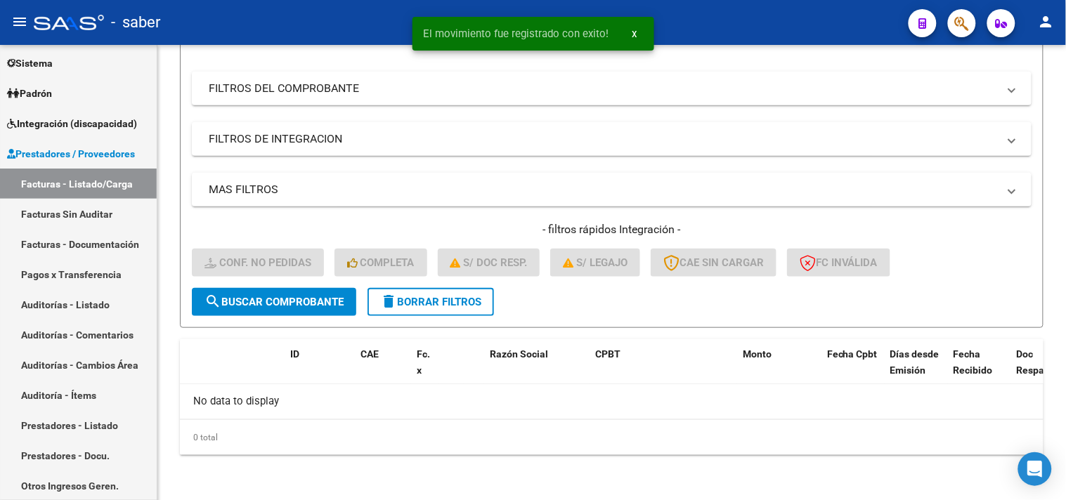
scroll to position [193, 0]
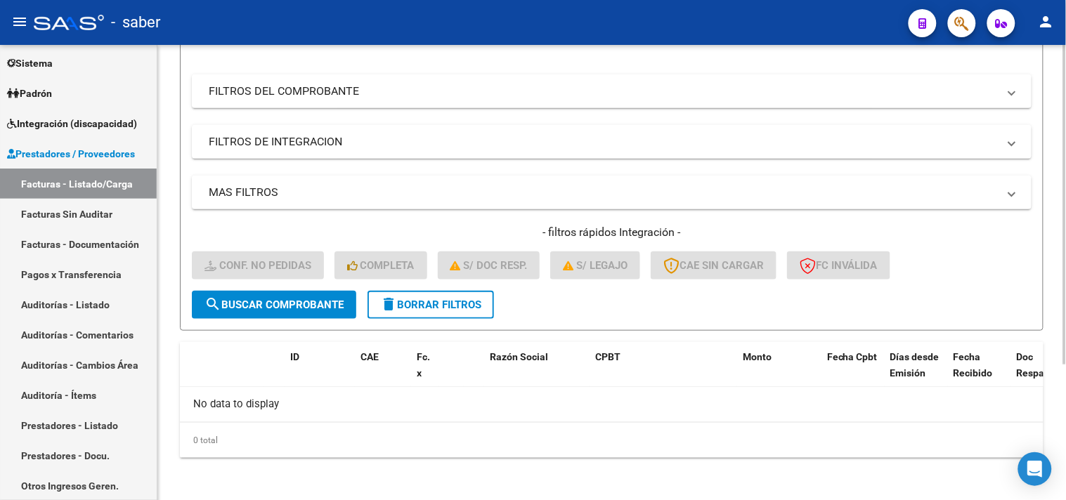
click at [464, 302] on span "delete Borrar Filtros" at bounding box center [430, 305] width 101 height 13
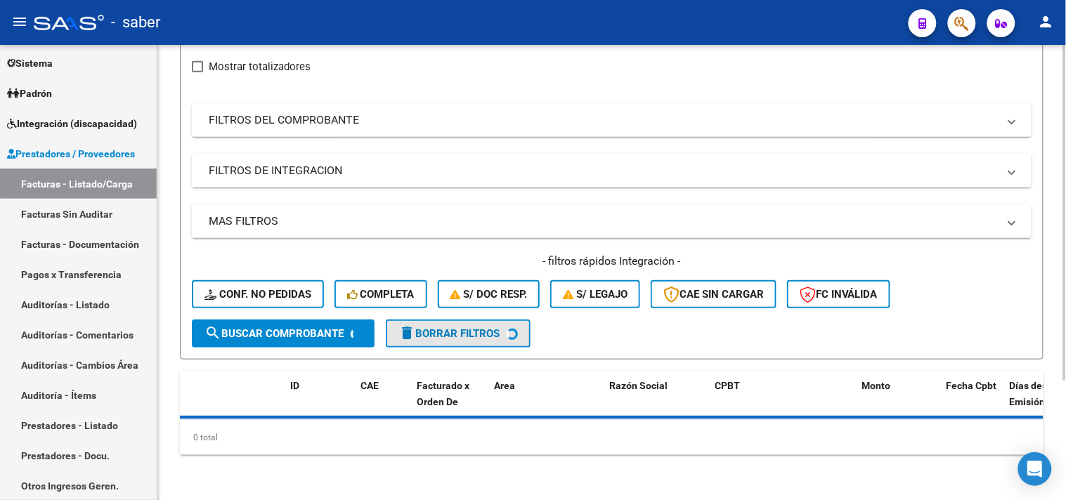
scroll to position [162, 0]
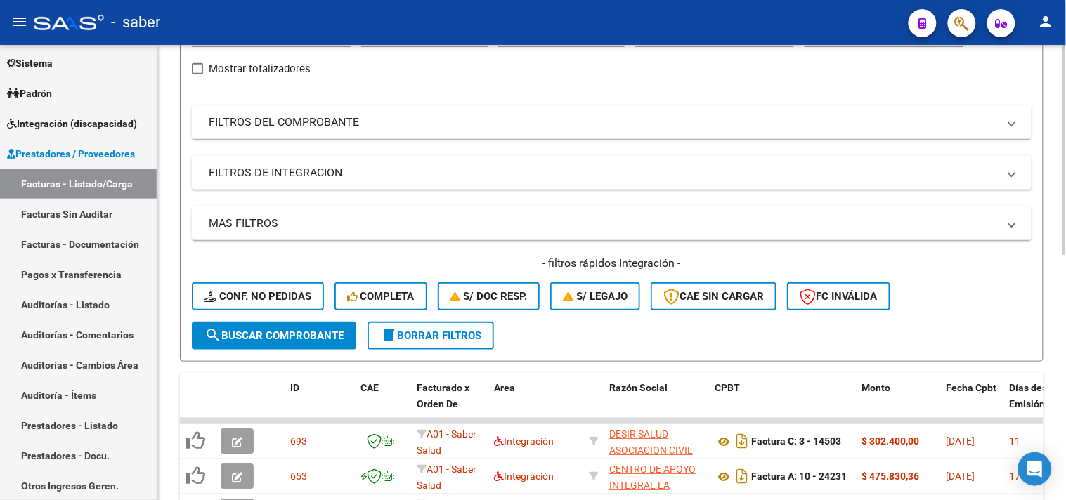
click at [278, 330] on span "search Buscar Comprobante" at bounding box center [273, 336] width 139 height 13
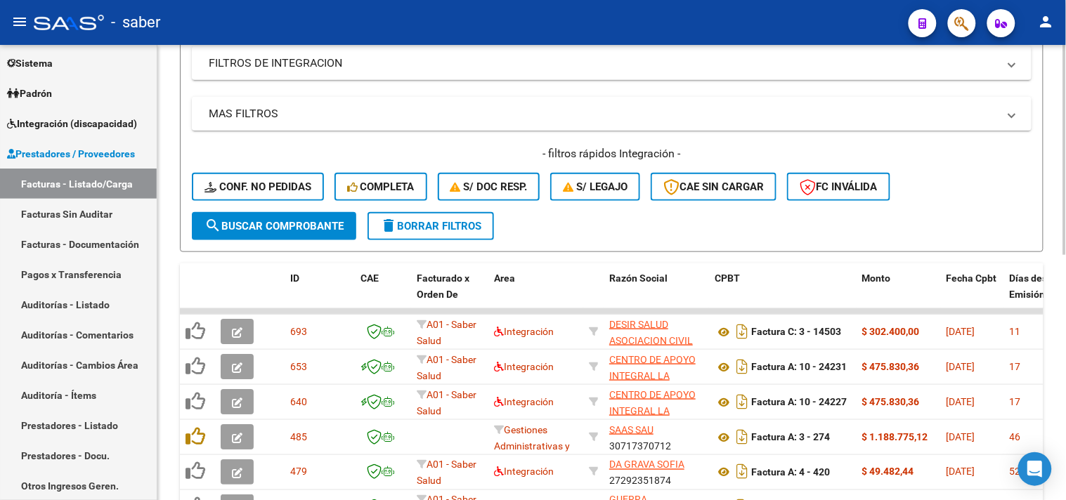
scroll to position [271, 0]
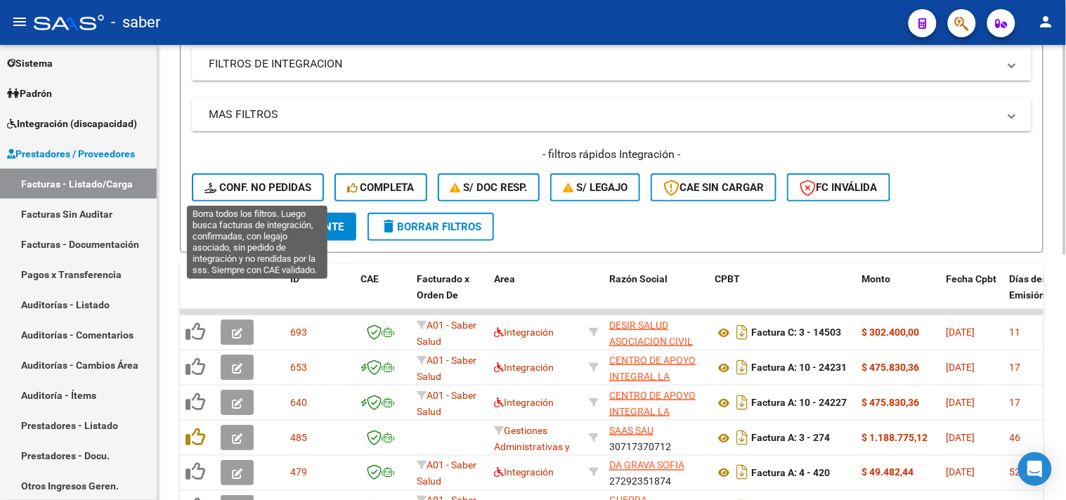
click at [235, 190] on span "Conf. no pedidas" at bounding box center [257, 187] width 107 height 13
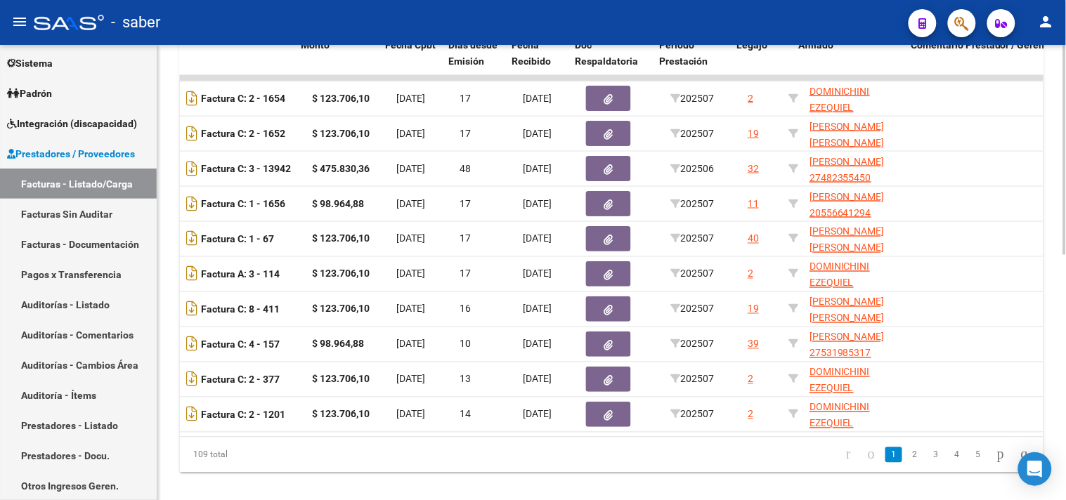
scroll to position [0, 441]
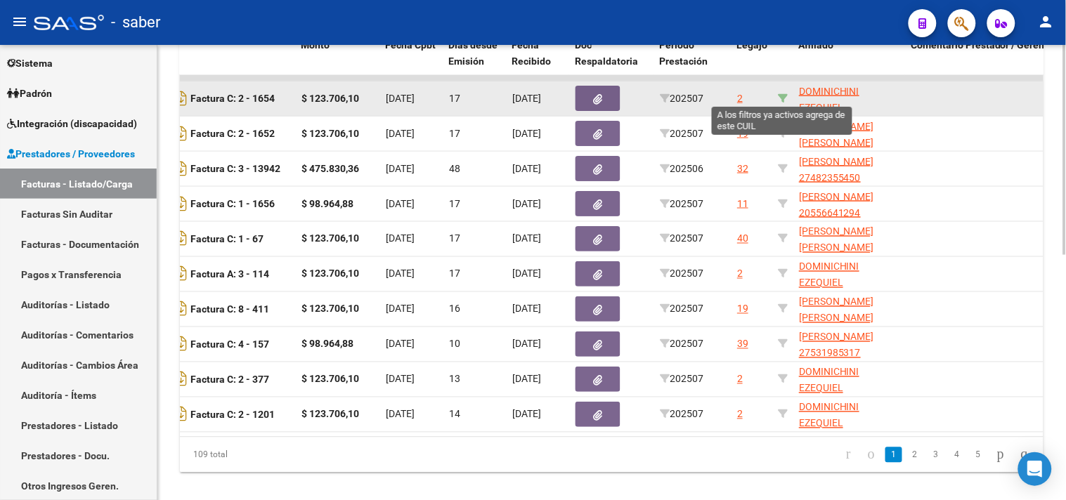
click at [781, 96] on icon at bounding box center [783, 98] width 10 height 10
type input "20511359210"
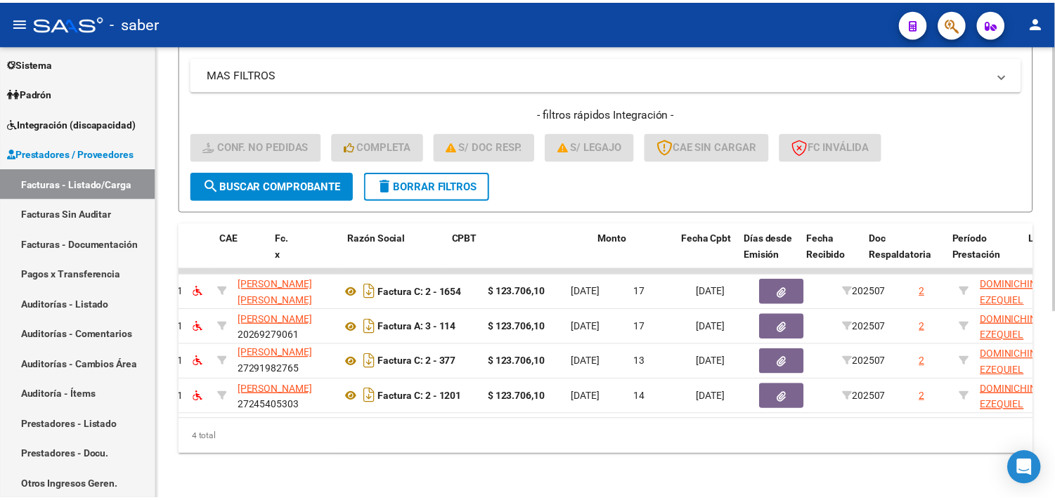
scroll to position [0, 0]
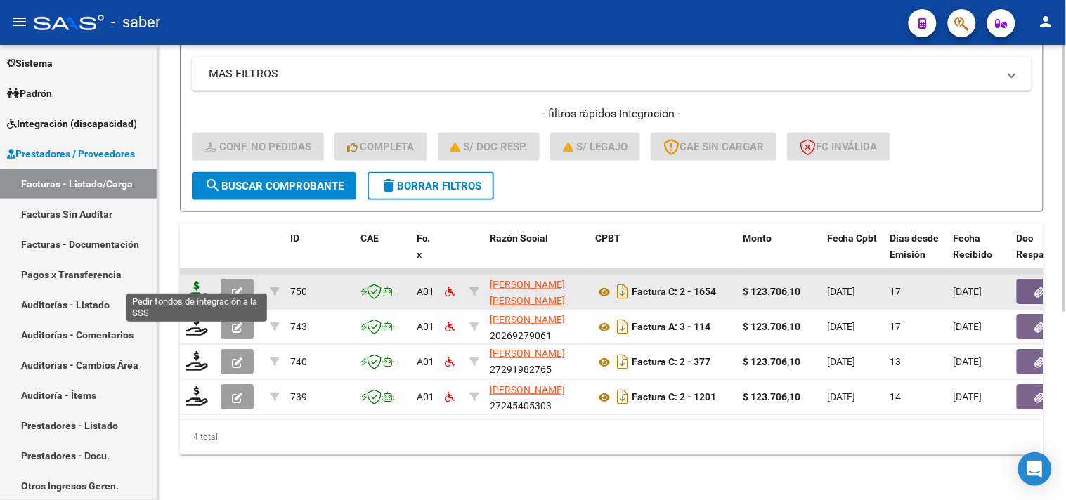
click at [194, 281] on icon at bounding box center [197, 291] width 22 height 20
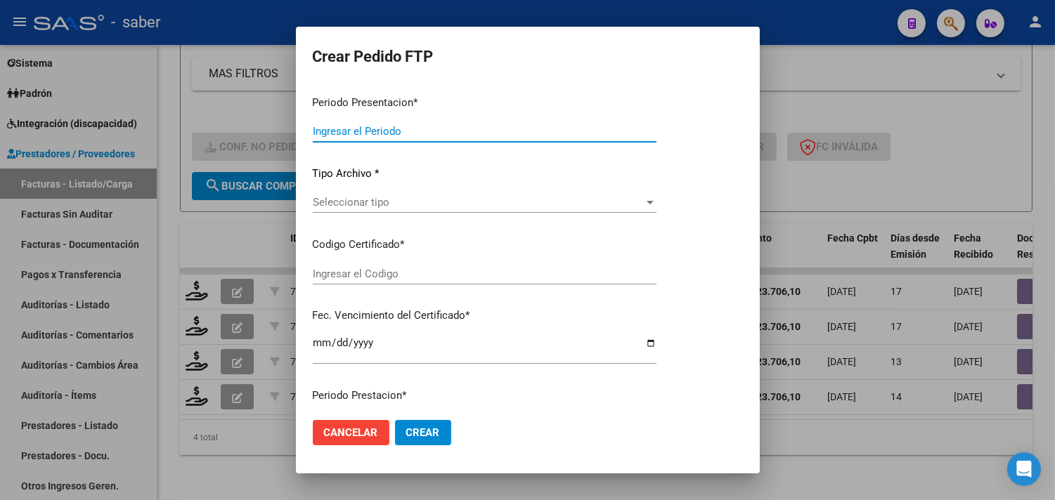
type input "202507"
type input "$ 123.706,10"
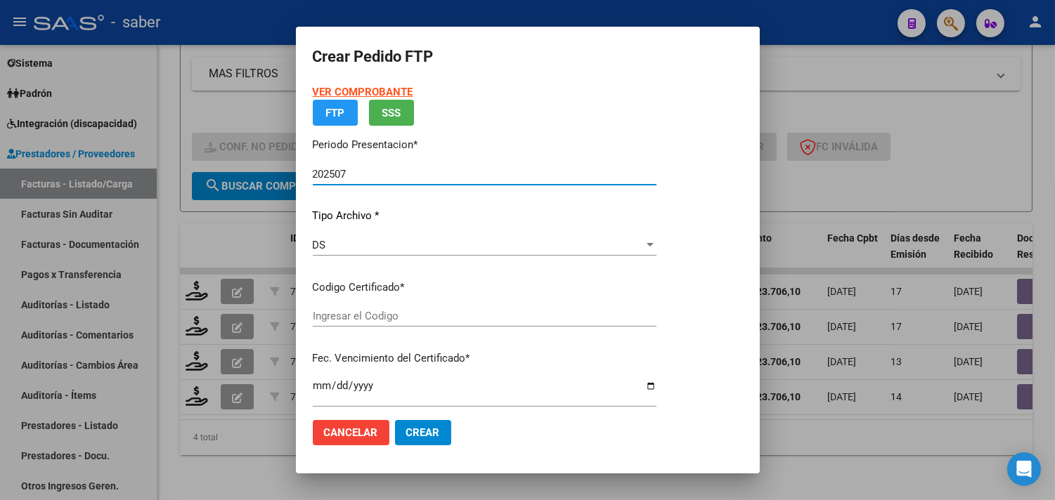
type input "7453075580"
type input "2027-05-19"
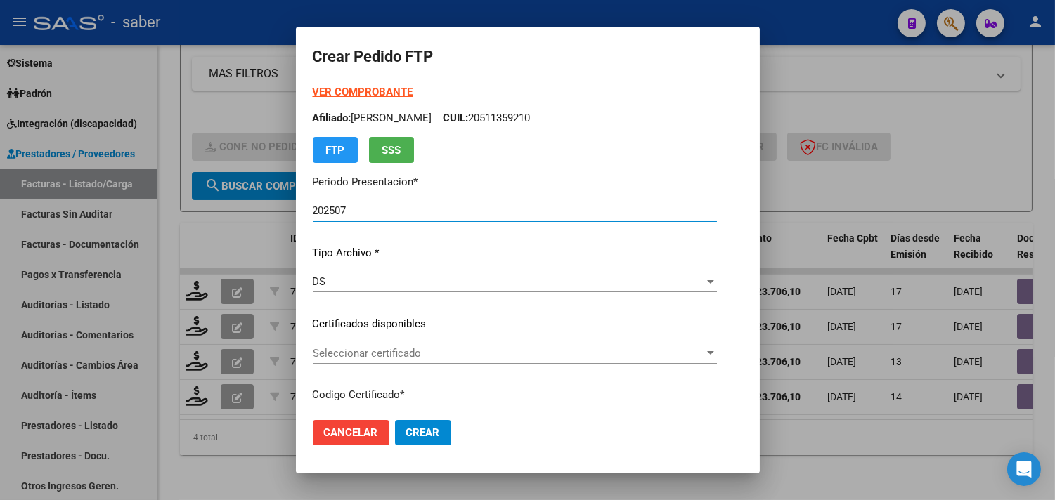
scroll to position [78, 0]
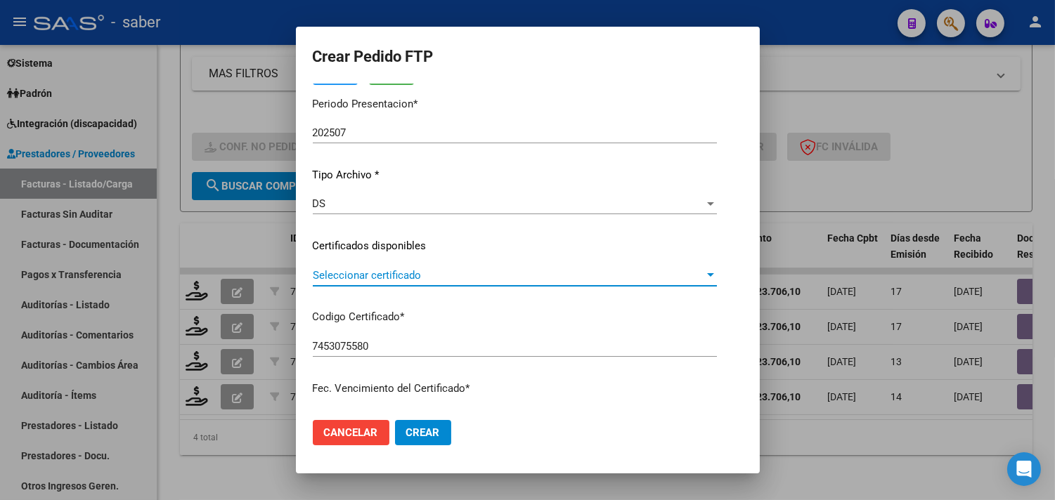
click at [401, 277] on span "Seleccionar certificado" at bounding box center [508, 275] width 391 height 13
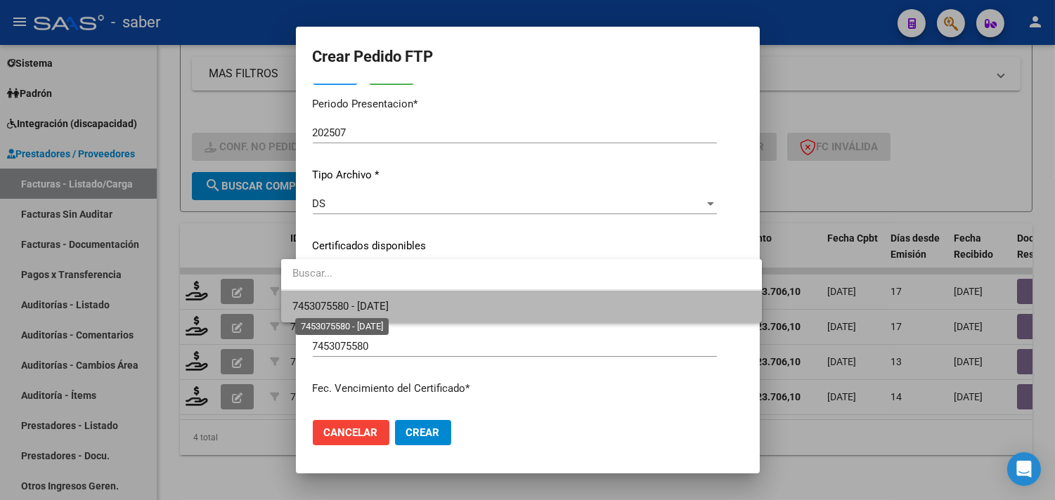
click at [386, 304] on span "7453075580 - 2027-05-19" at bounding box center [340, 306] width 96 height 13
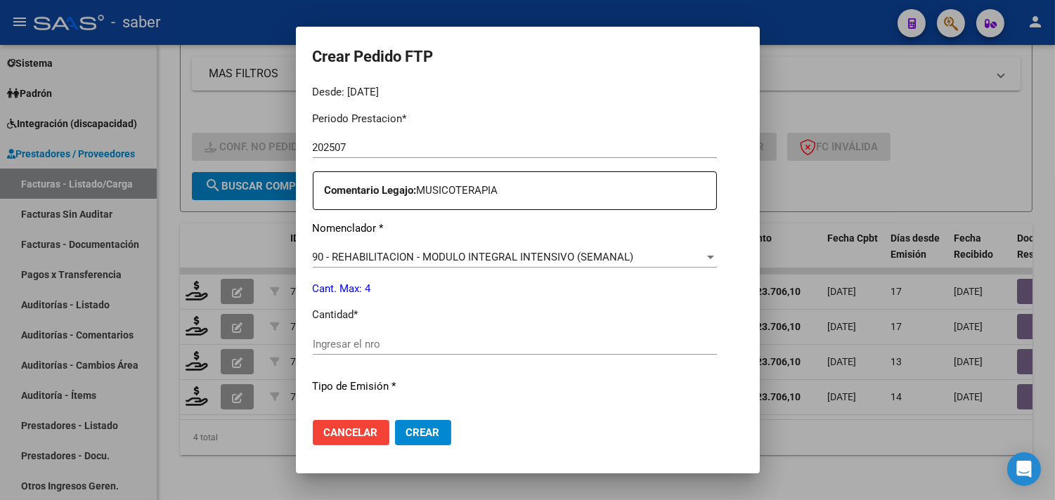
scroll to position [468, 0]
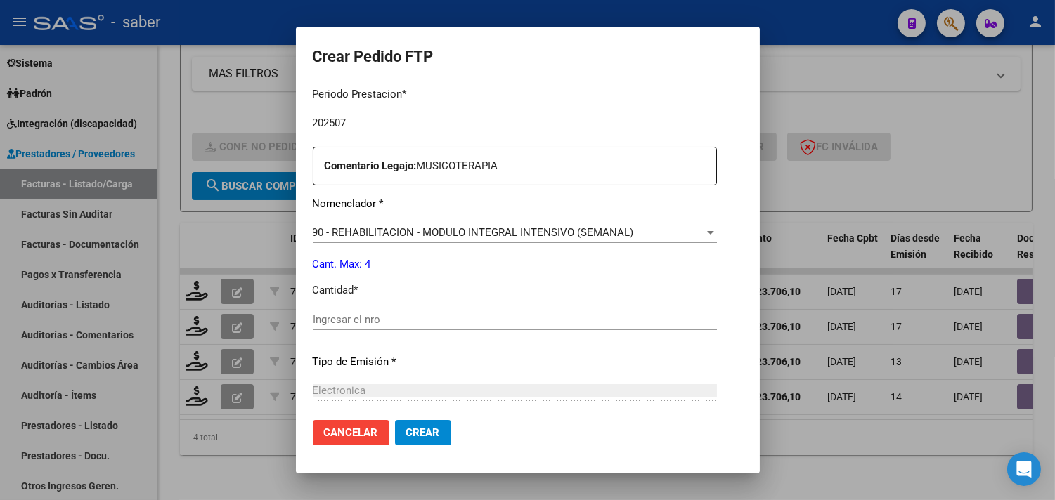
click at [384, 320] on input "Ingresar el nro" at bounding box center [515, 319] width 404 height 13
type input "4"
click at [410, 434] on span "Crear" at bounding box center [423, 433] width 34 height 13
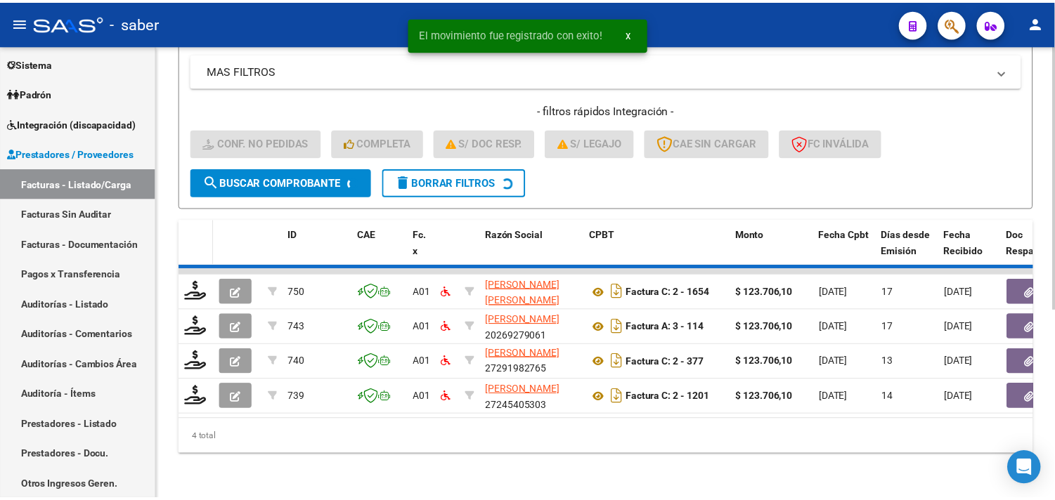
scroll to position [286, 0]
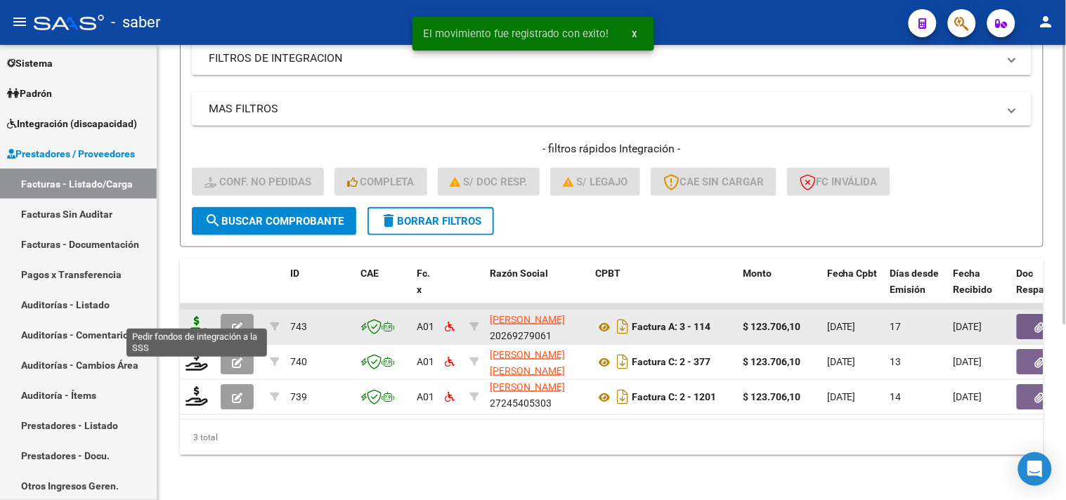
click at [202, 316] on icon at bounding box center [197, 326] width 22 height 20
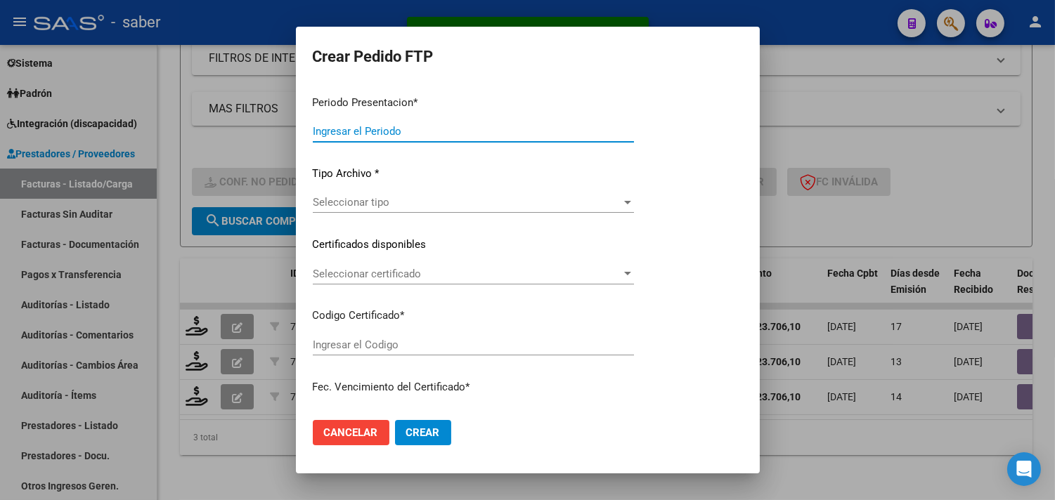
type input "202507"
type input "$ 123.706,10"
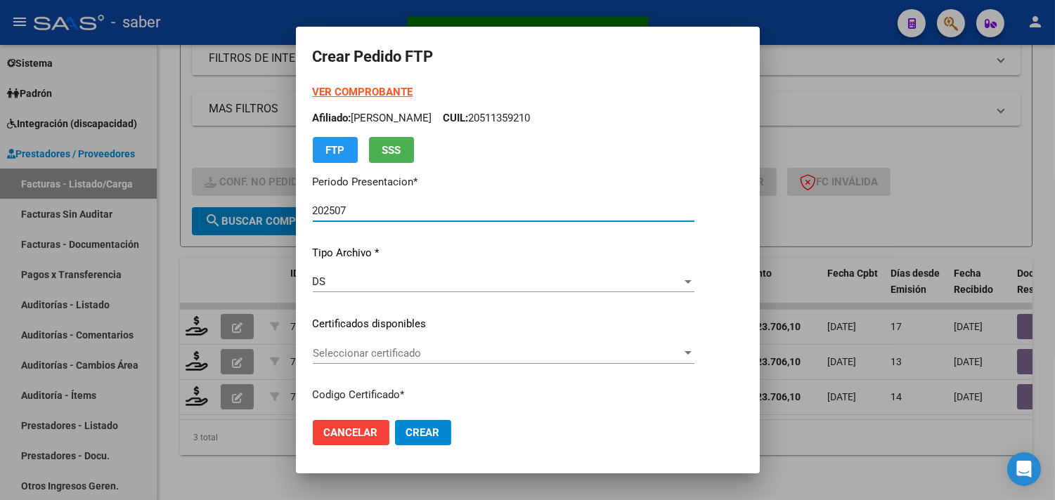
type input "7453075580"
type input "2027-05-19"
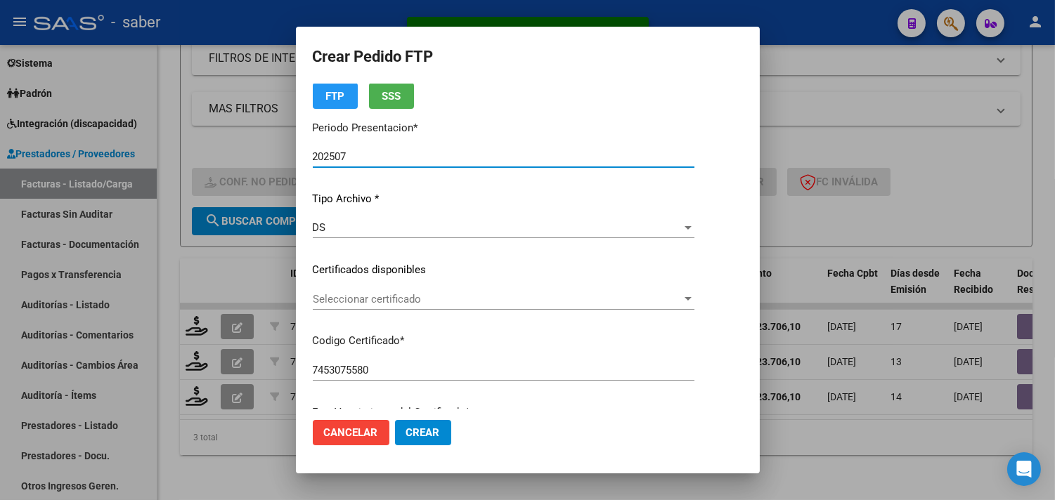
scroll to position [78, 0]
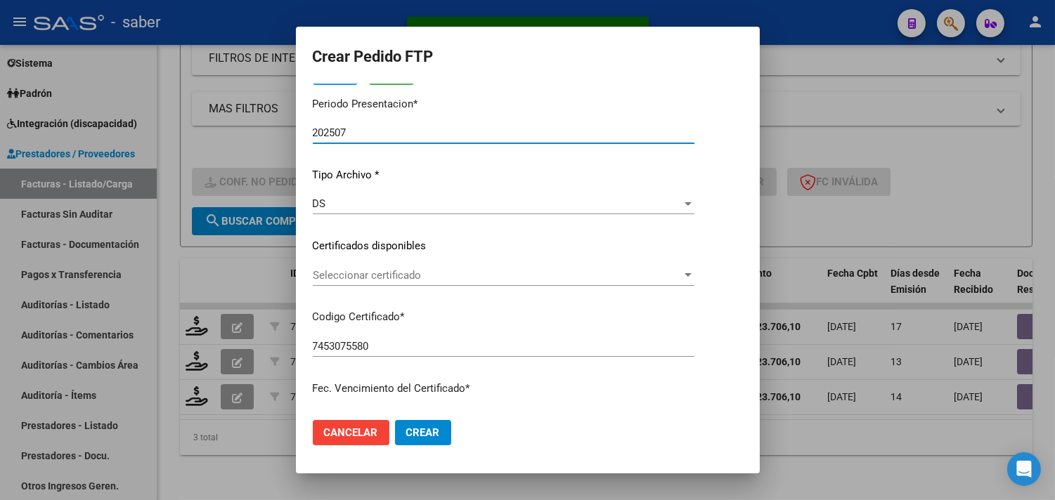
click at [387, 272] on span "Seleccionar certificado" at bounding box center [497, 275] width 369 height 13
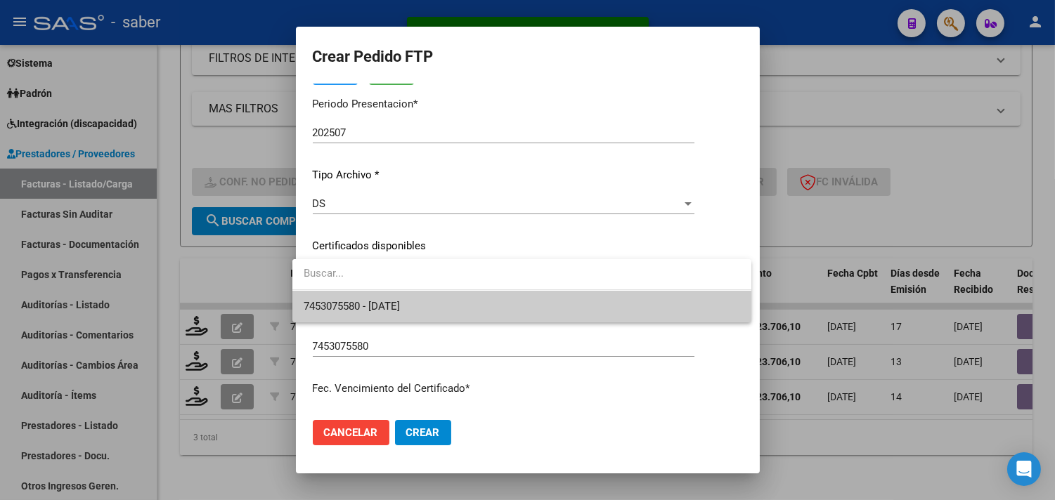
click at [384, 305] on span "7453075580 - 2027-05-19" at bounding box center [352, 306] width 96 height 13
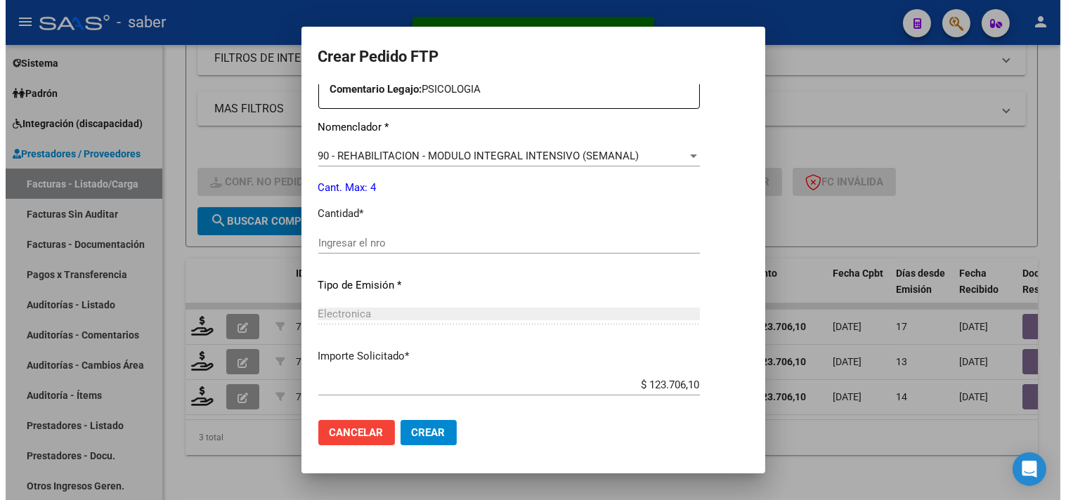
scroll to position [546, 0]
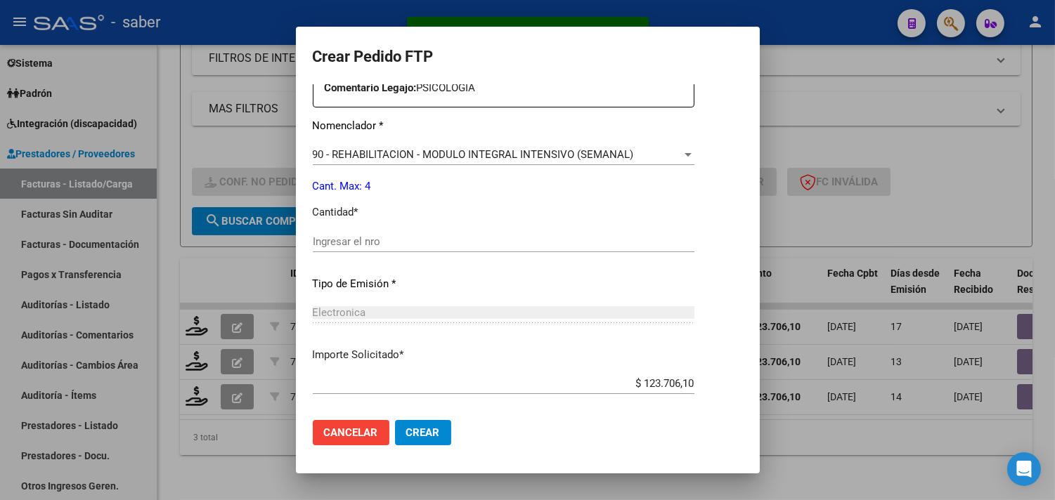
click at [349, 245] on input "Ingresar el nro" at bounding box center [504, 241] width 382 height 13
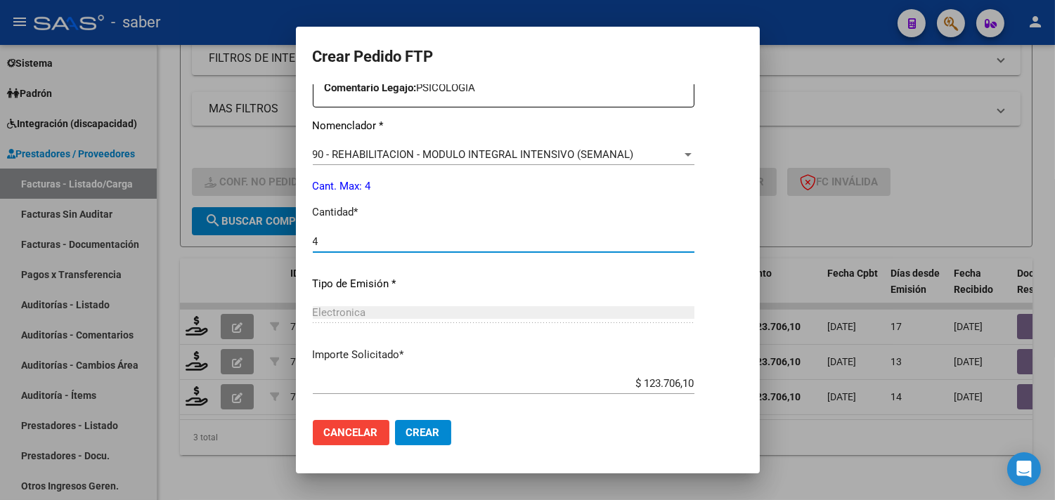
type input "4"
click at [429, 434] on span "Crear" at bounding box center [423, 433] width 34 height 13
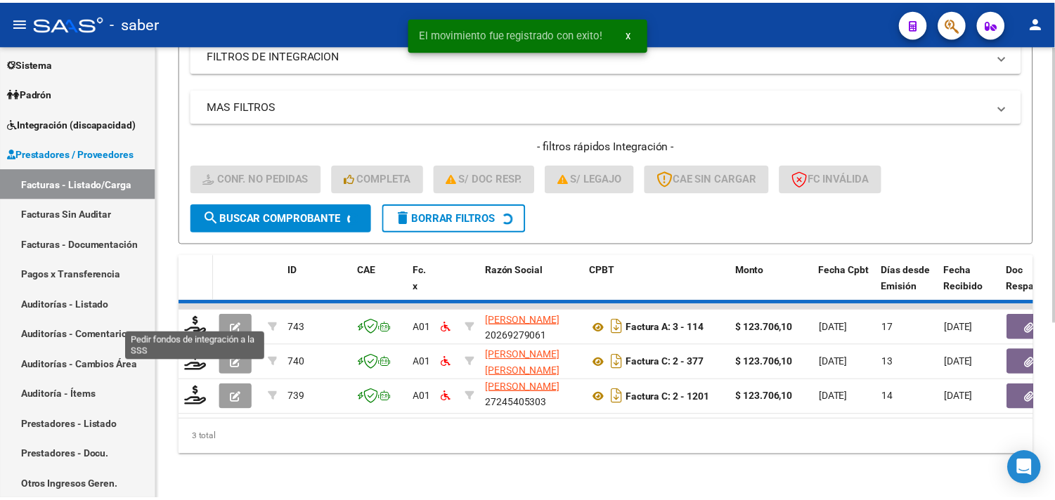
scroll to position [251, 0]
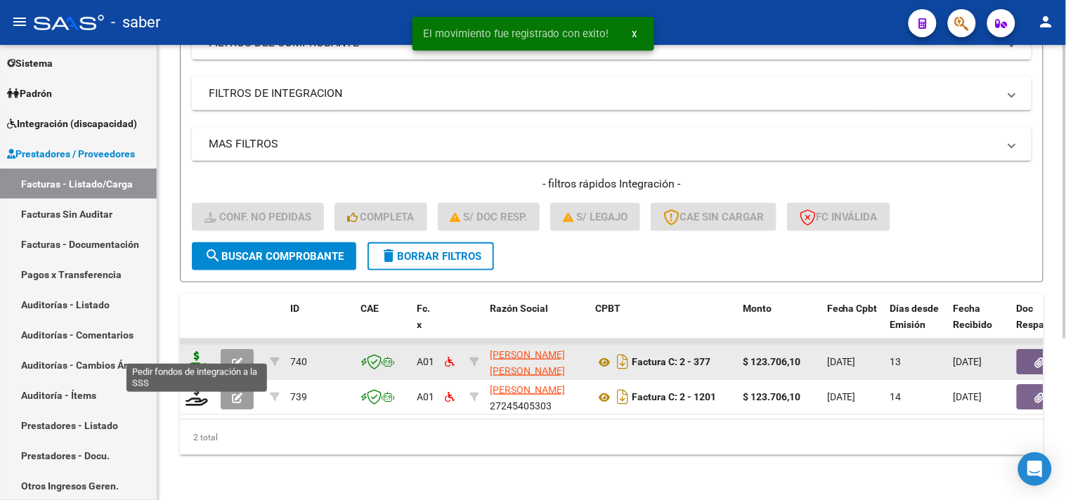
click at [197, 352] on icon at bounding box center [197, 361] width 22 height 20
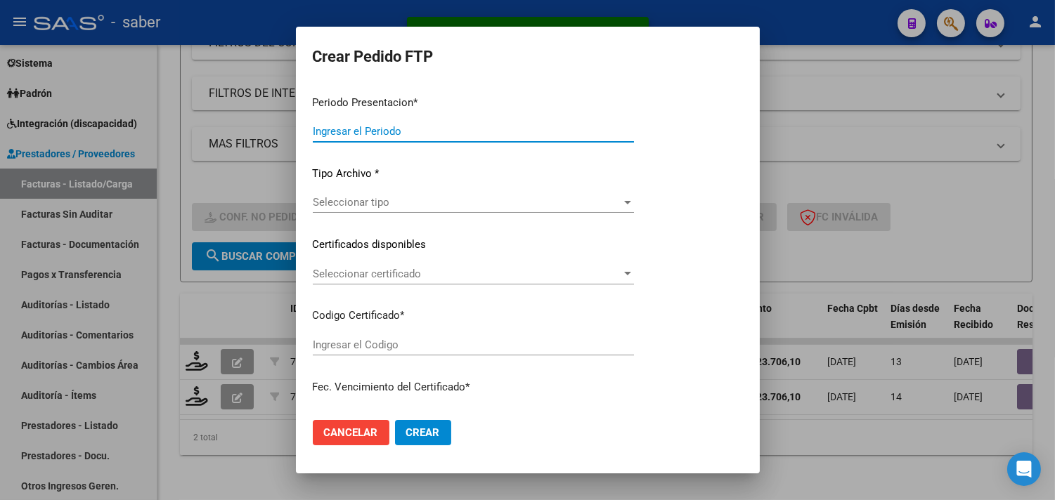
type input "202507"
type input "$ 123.706,10"
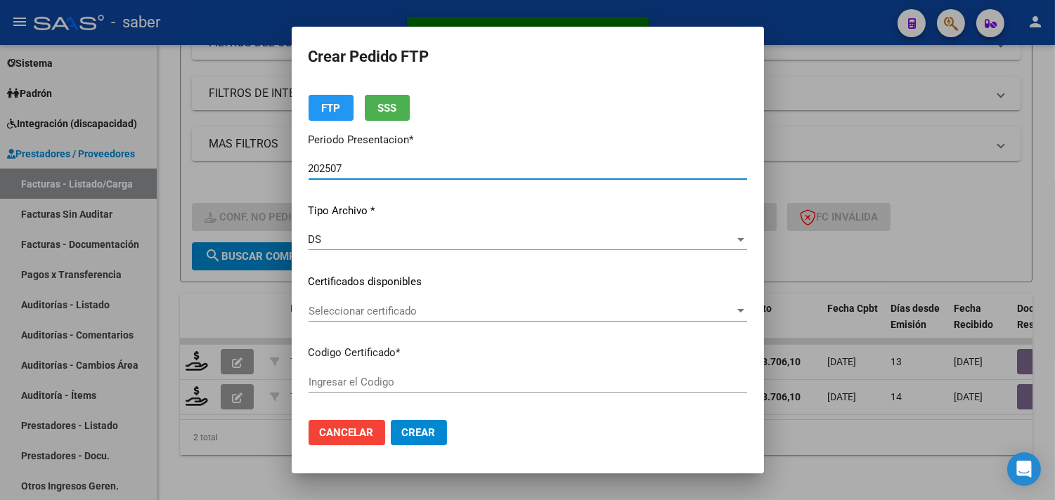
type input "7453075580"
type input "2027-05-19"
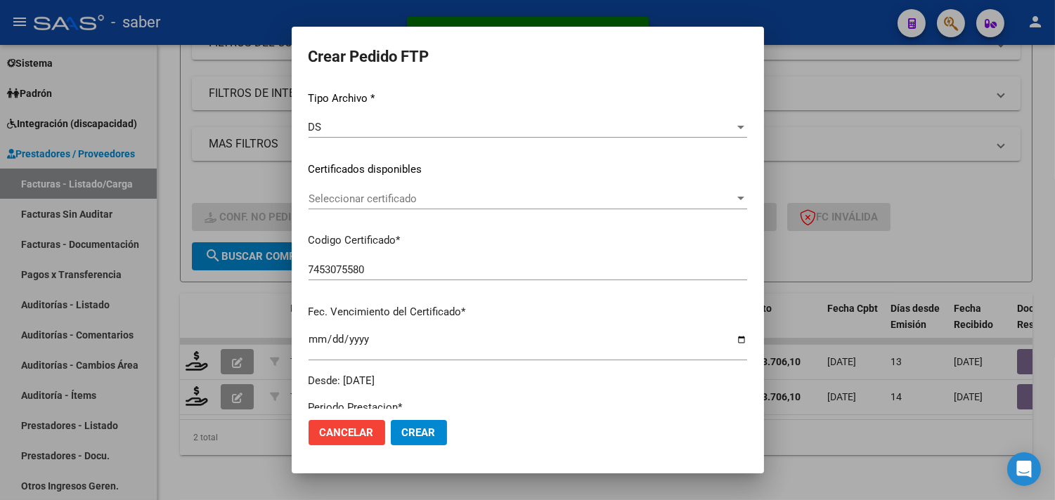
scroll to position [156, 0]
click at [380, 204] on div "Seleccionar certificado Seleccionar certificado" at bounding box center [527, 197] width 439 height 21
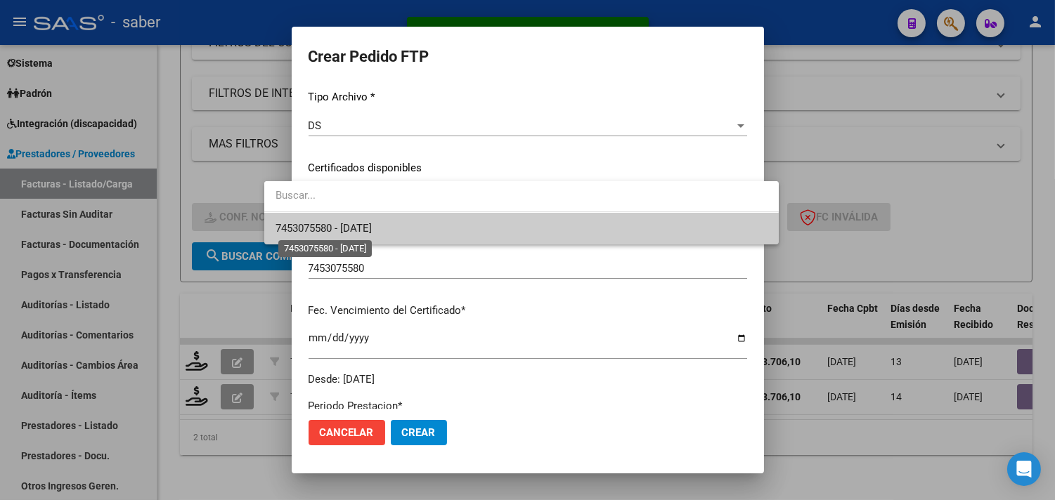
click at [372, 233] on span "7453075580 - 2027-05-19" at bounding box center [323, 228] width 96 height 13
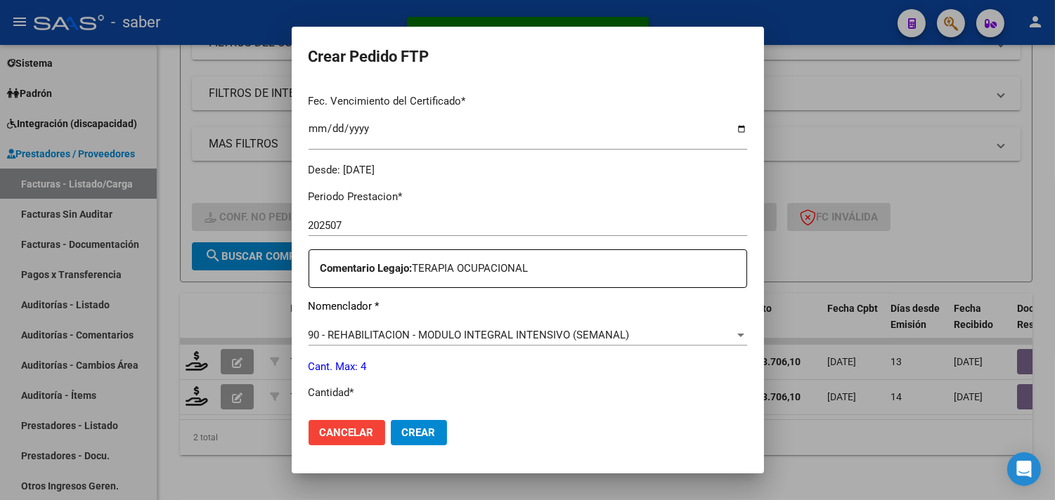
scroll to position [390, 0]
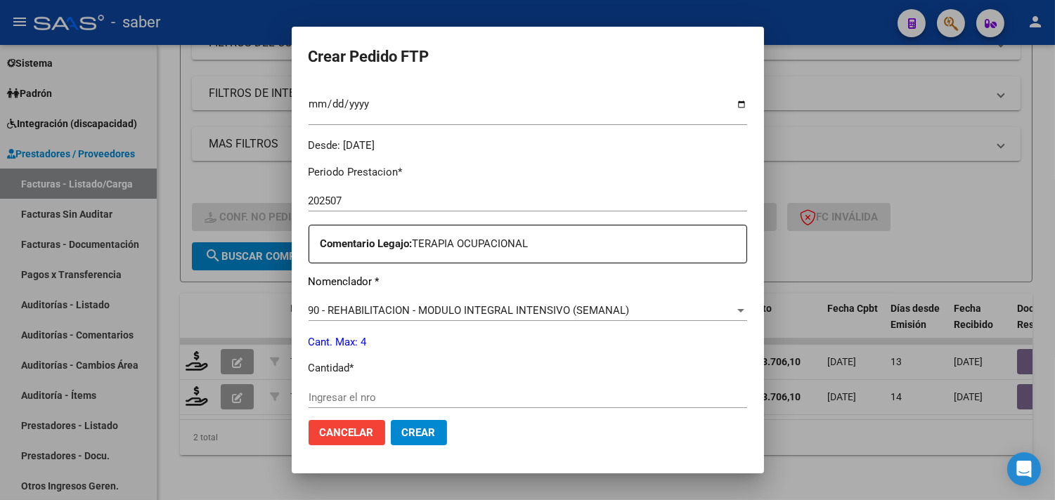
click at [328, 394] on input "Ingresar el nro" at bounding box center [527, 397] width 439 height 13
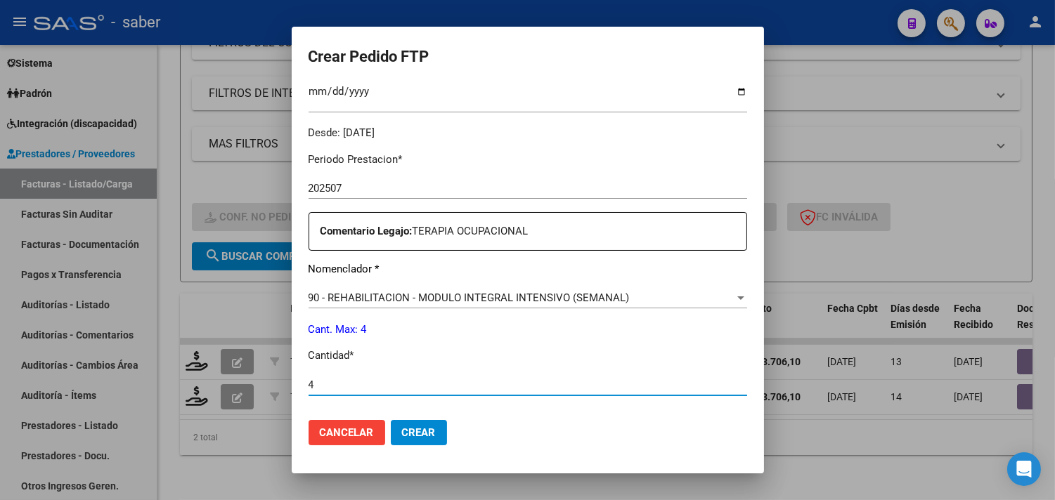
scroll to position [468, 0]
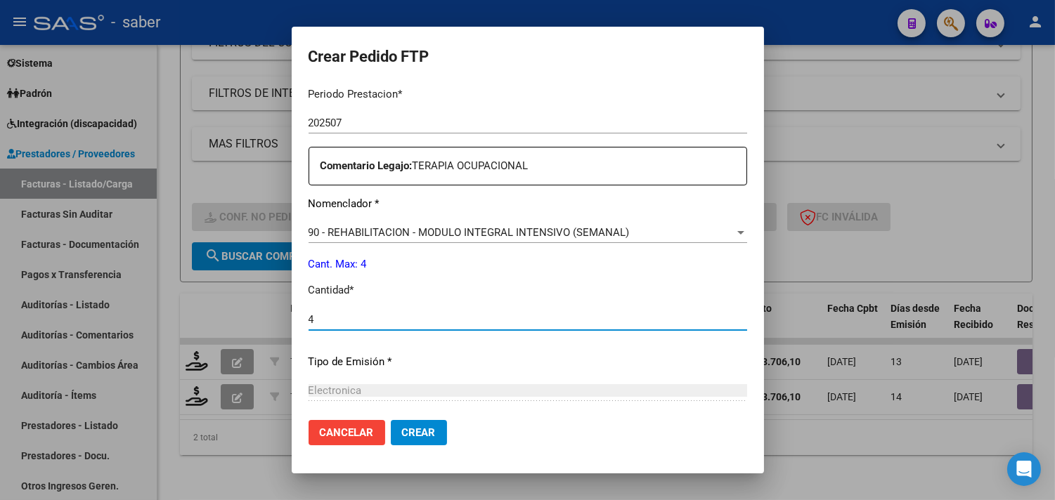
type input "4"
click at [402, 427] on span "Crear" at bounding box center [419, 433] width 34 height 13
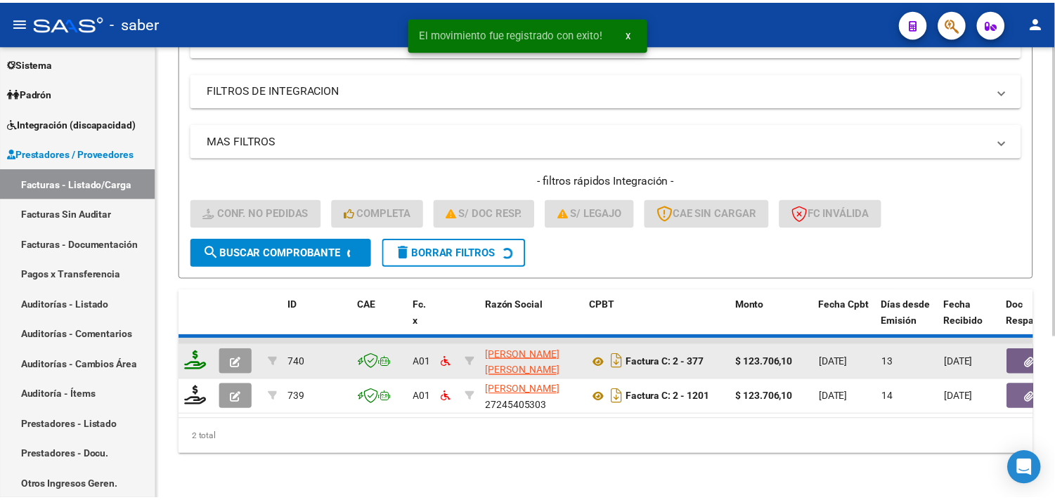
scroll to position [216, 0]
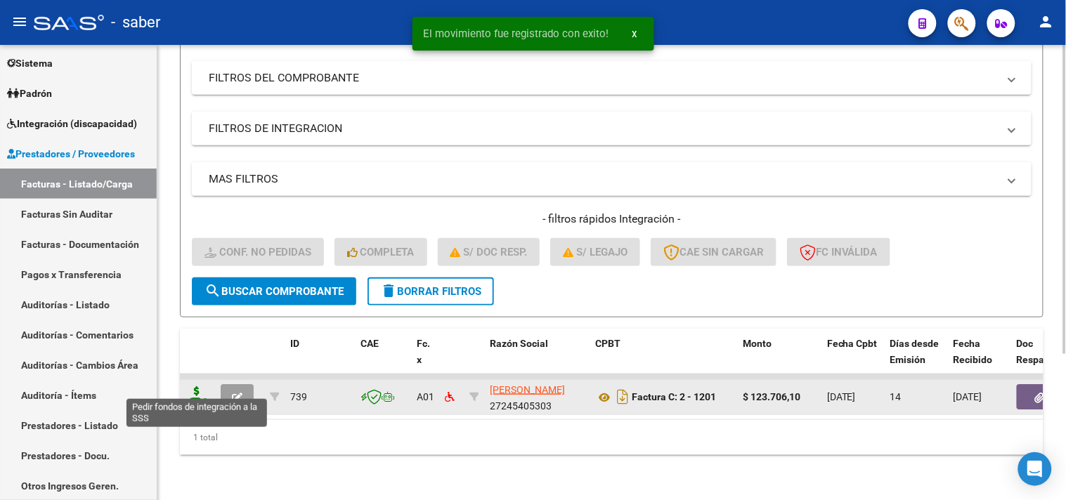
click at [200, 386] on icon at bounding box center [197, 396] width 22 height 20
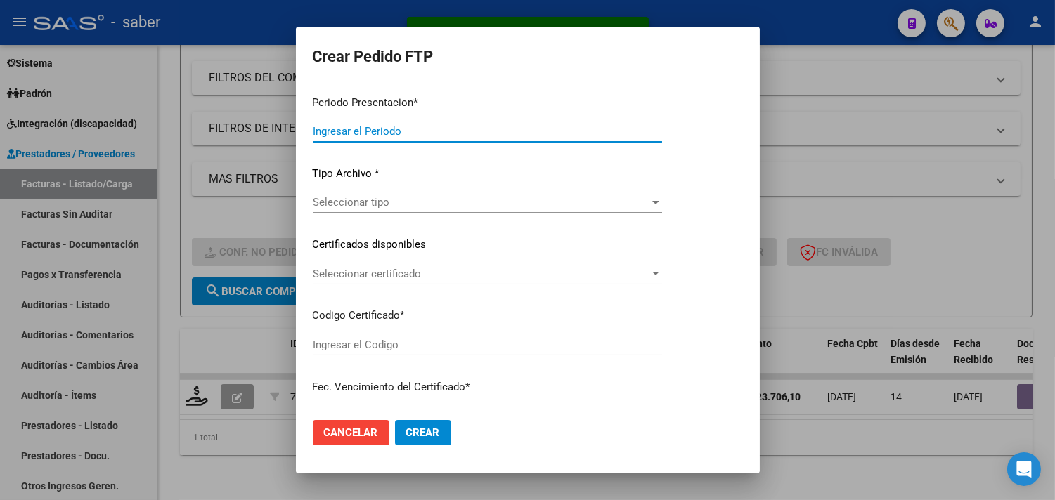
type input "202507"
type input "$ 123.706,10"
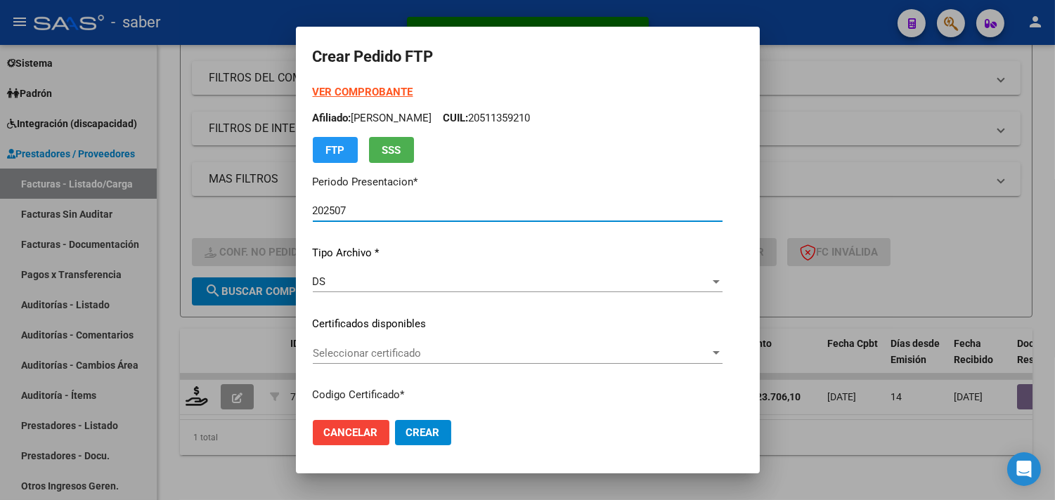
type input "7453075580"
type input "2027-05-19"
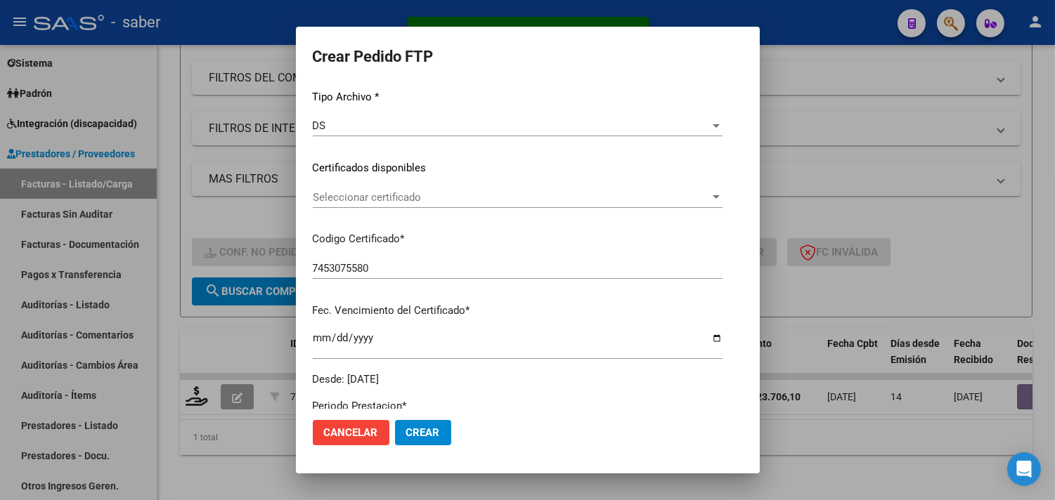
click at [377, 206] on div "Seleccionar certificado Seleccionar certificado" at bounding box center [518, 197] width 410 height 21
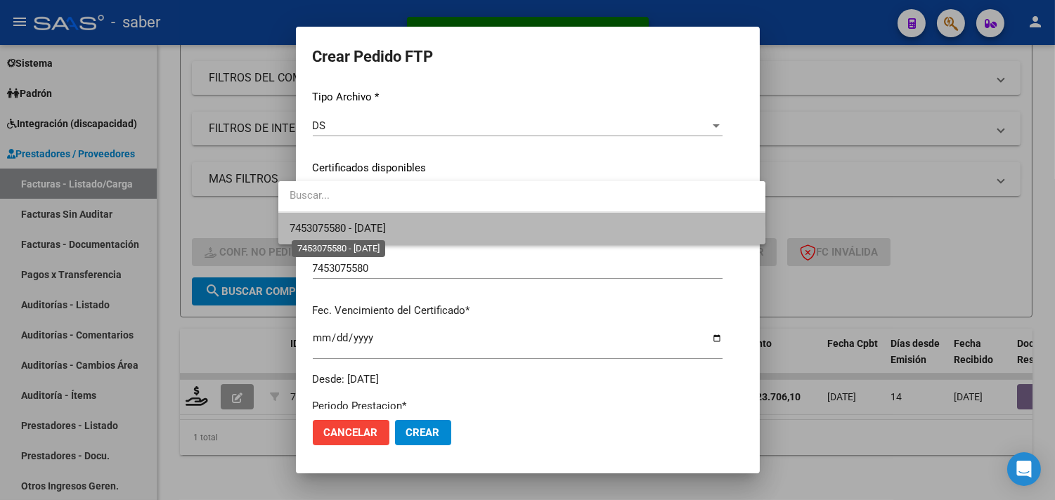
click at [381, 222] on span "7453075580 - 2027-05-19" at bounding box center [338, 228] width 96 height 13
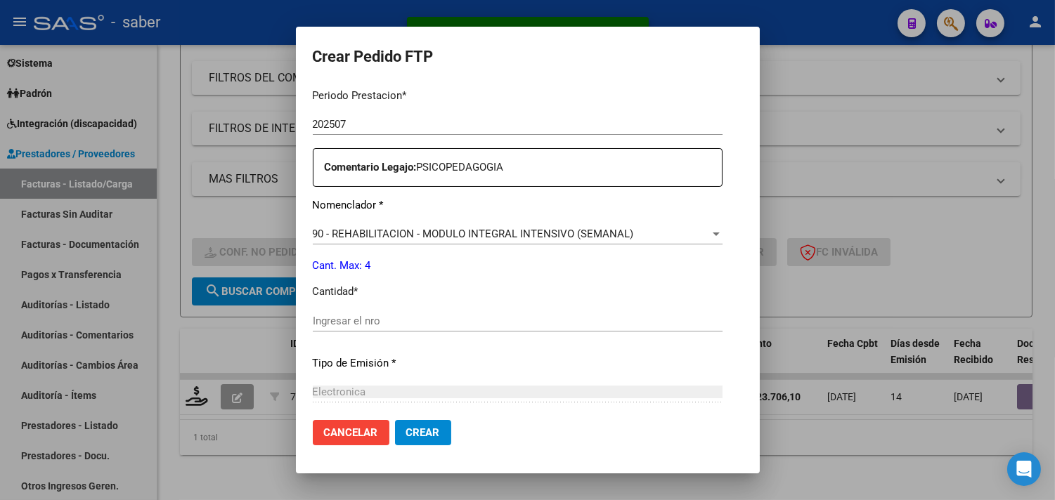
scroll to position [546, 0]
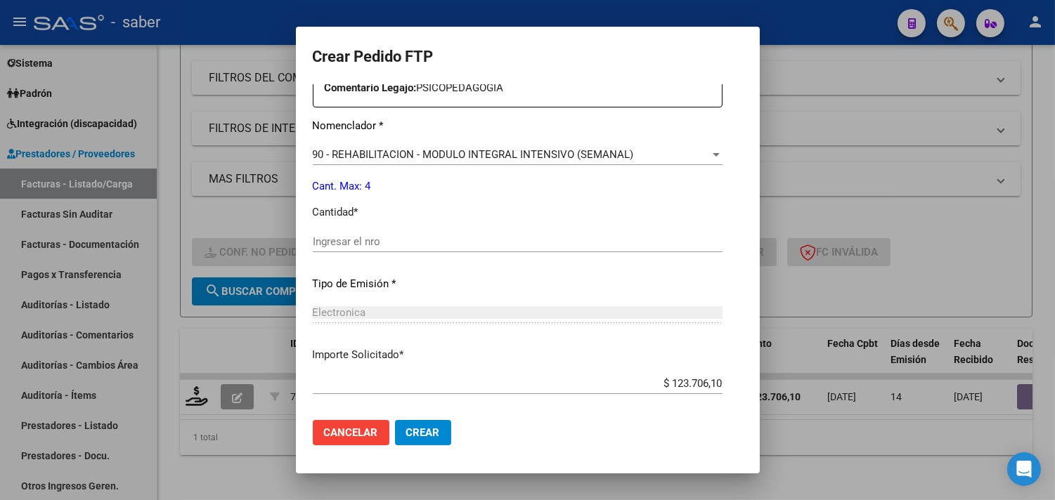
click at [352, 245] on input "Ingresar el nro" at bounding box center [518, 241] width 410 height 13
type input "4"
click at [408, 429] on span "Crear" at bounding box center [423, 433] width 34 height 13
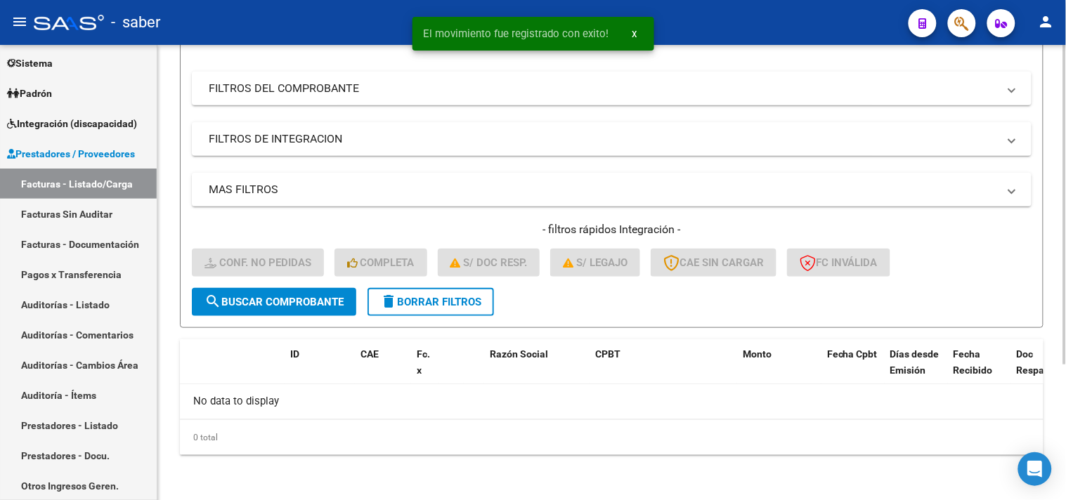
scroll to position [193, 0]
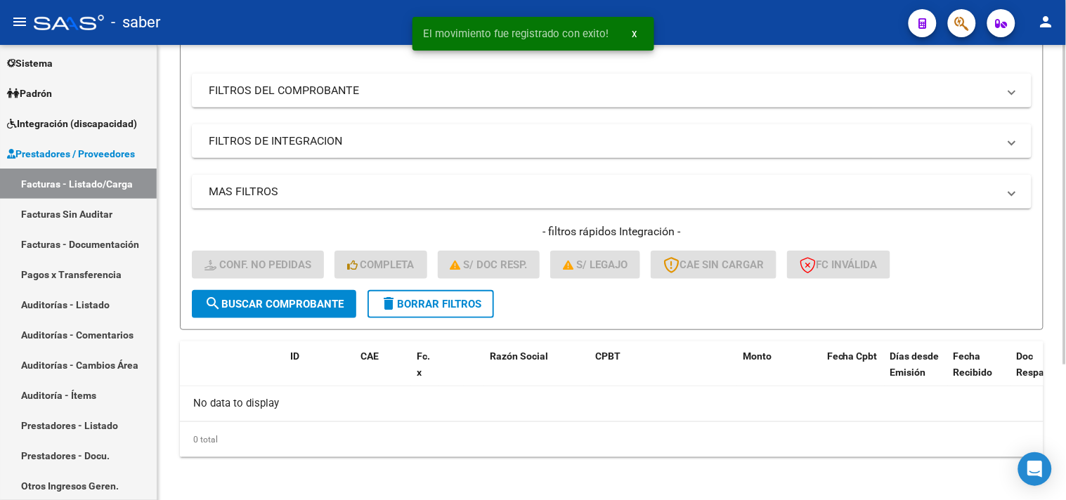
click at [434, 309] on button "delete Borrar Filtros" at bounding box center [431, 304] width 126 height 28
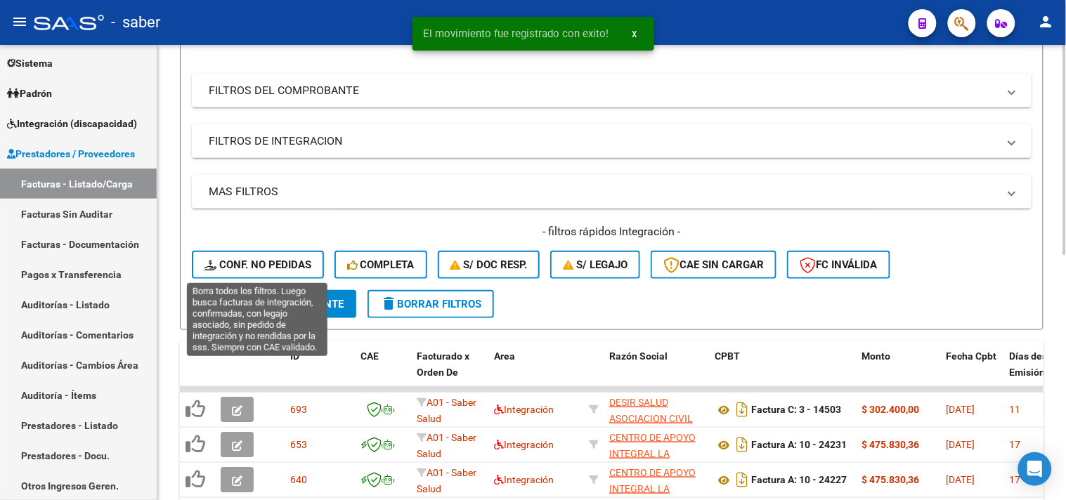
click at [266, 259] on span "Conf. no pedidas" at bounding box center [257, 265] width 107 height 13
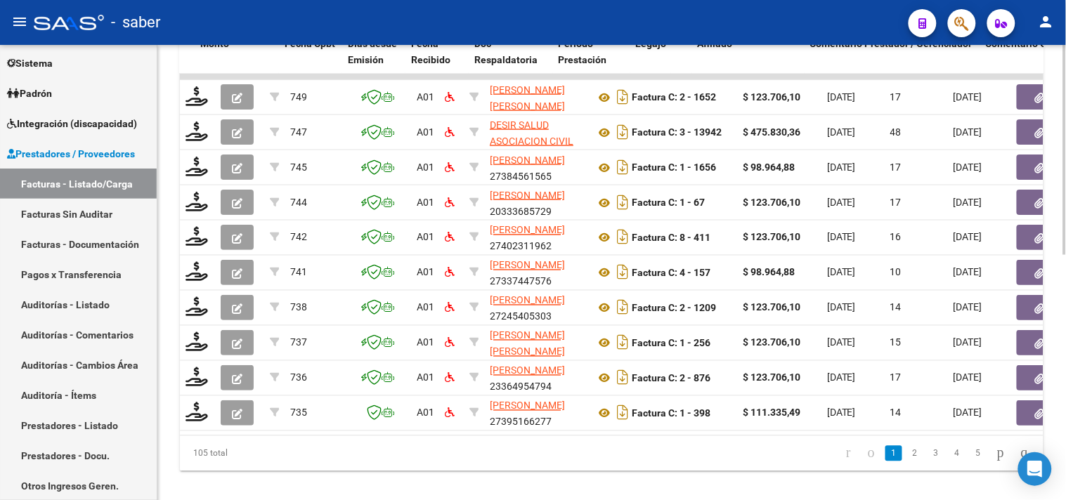
scroll to position [0, 543]
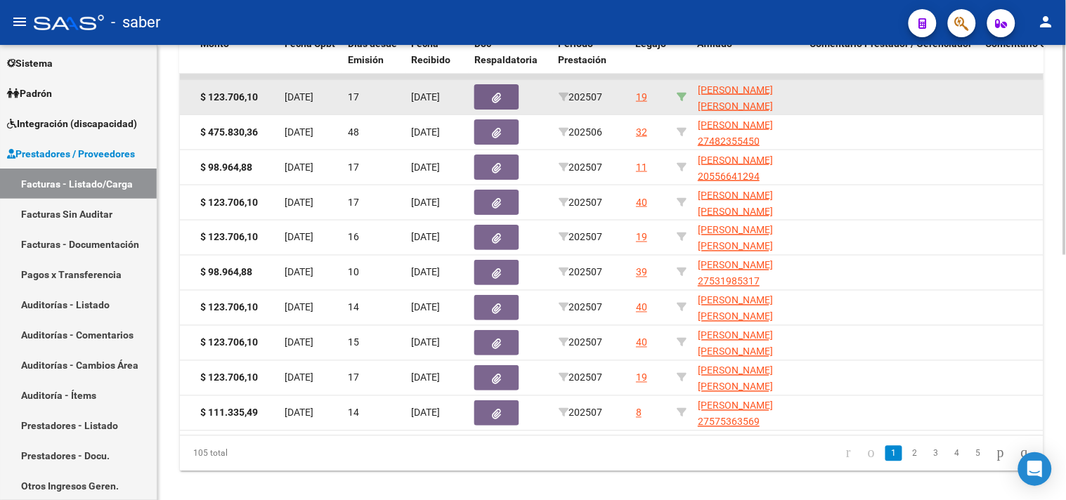
click at [687, 96] on datatable-body-cell at bounding box center [681, 97] width 21 height 34
click at [682, 97] on icon at bounding box center [682, 97] width 10 height 10
type input "23571056569"
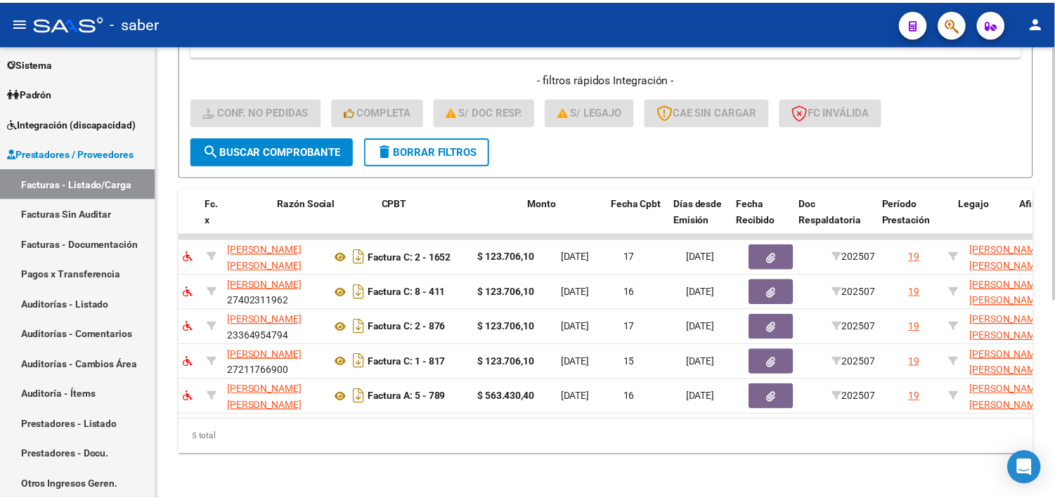
scroll to position [0, 0]
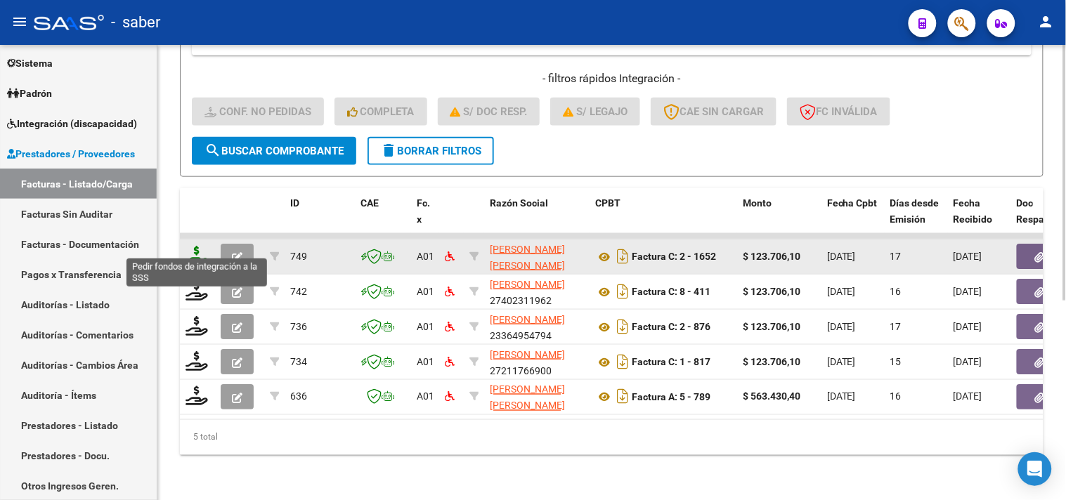
click at [199, 246] on icon at bounding box center [197, 256] width 22 height 20
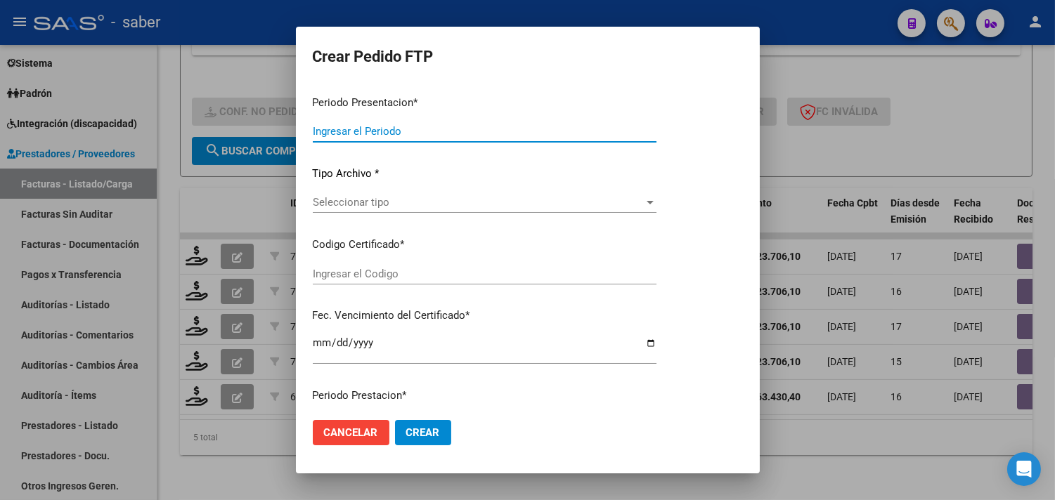
type input "202507"
type input "$ 123.706,10"
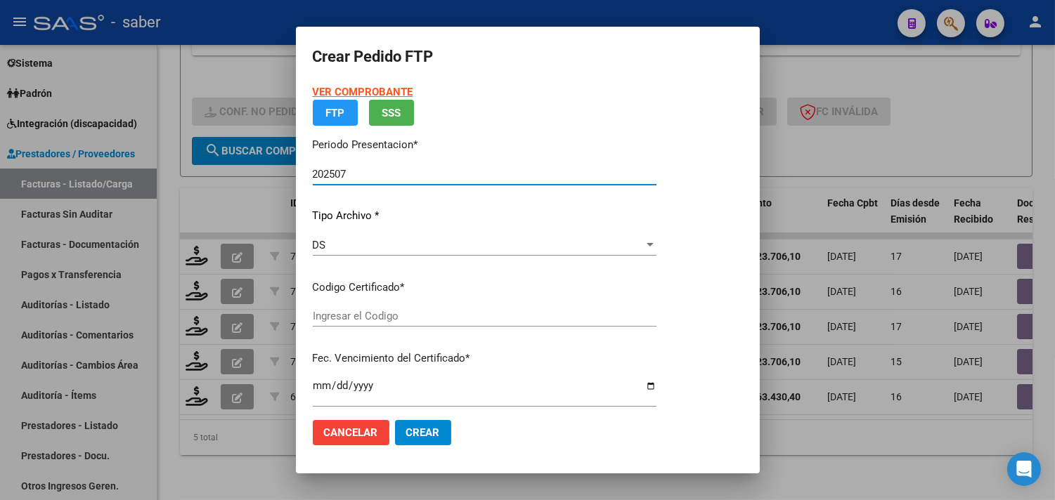
type input "7192974923"
type input "2026-07-01"
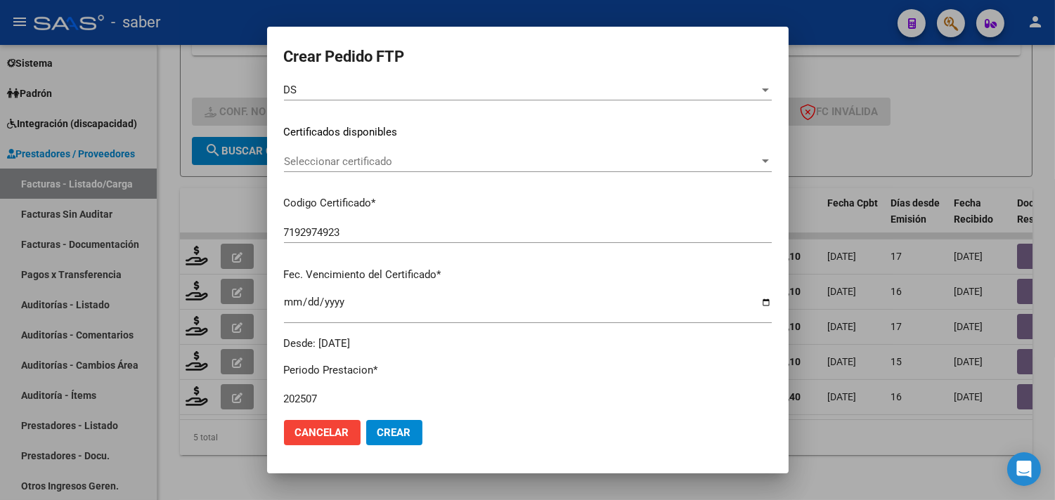
scroll to position [193, 0]
click at [362, 166] on div "Seleccionar certificado Seleccionar certificado" at bounding box center [528, 160] width 488 height 21
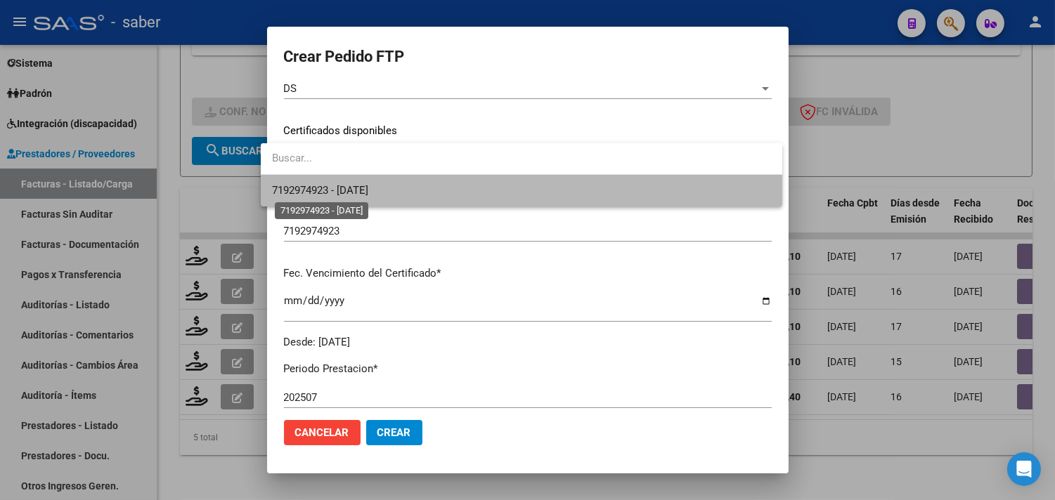
click at [360, 193] on span "7192974923 - 2026-07-01" at bounding box center [320, 190] width 96 height 13
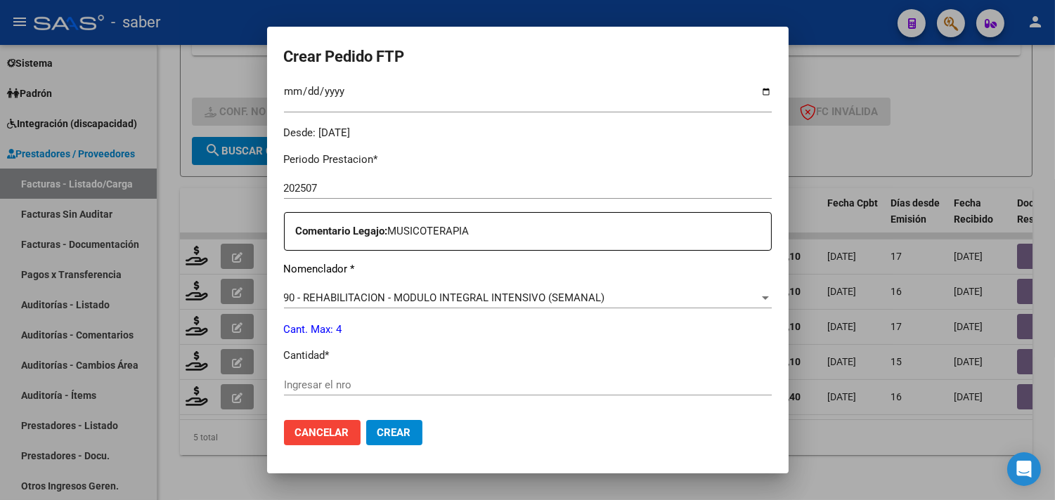
scroll to position [427, 0]
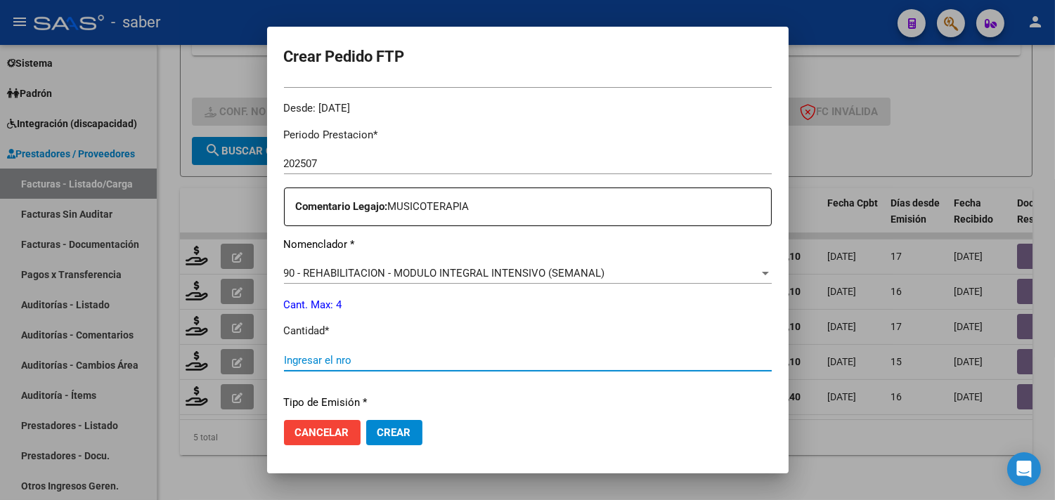
click at [366, 361] on input "Ingresar el nro" at bounding box center [528, 360] width 488 height 13
type input "4"
click at [389, 437] on span "Crear" at bounding box center [394, 433] width 34 height 13
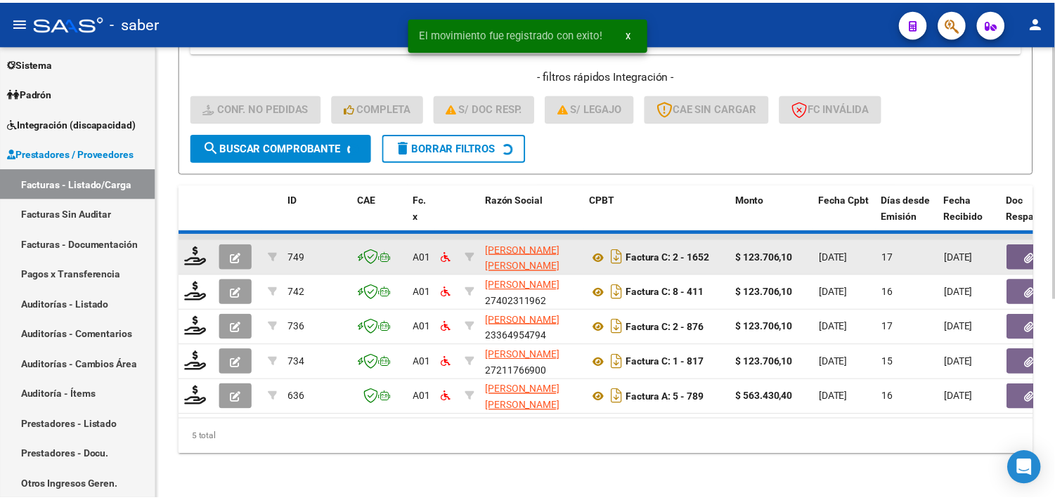
scroll to position [321, 0]
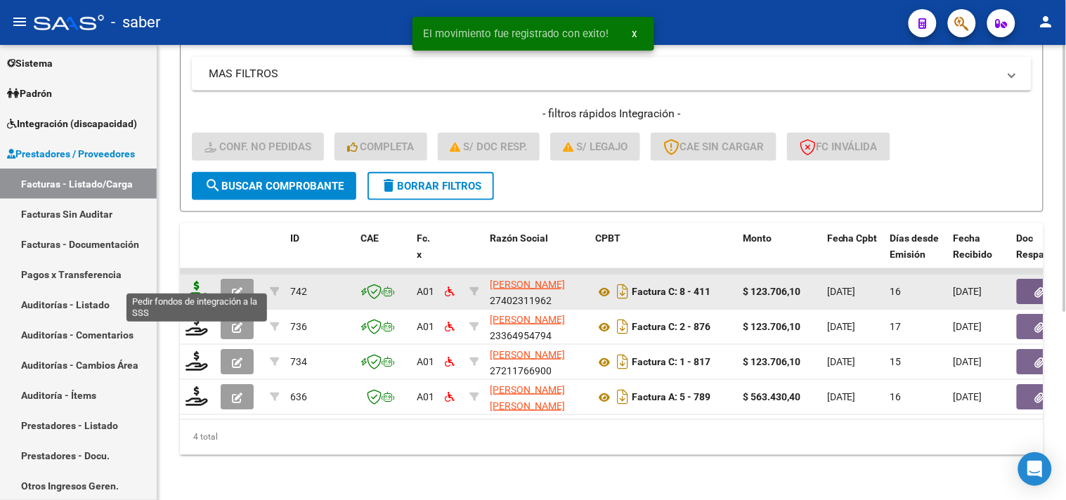
click at [188, 281] on icon at bounding box center [197, 291] width 22 height 20
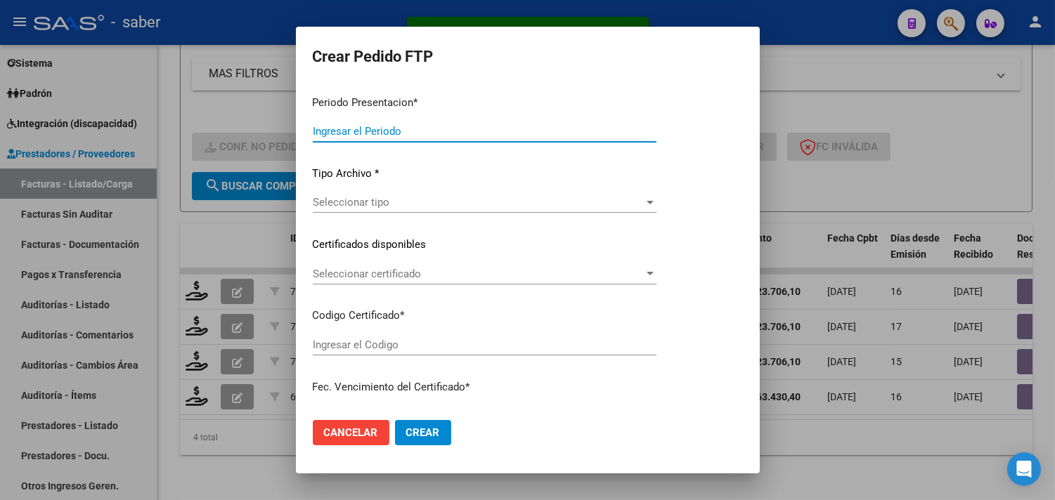
type input "202507"
type input "$ 123.706,10"
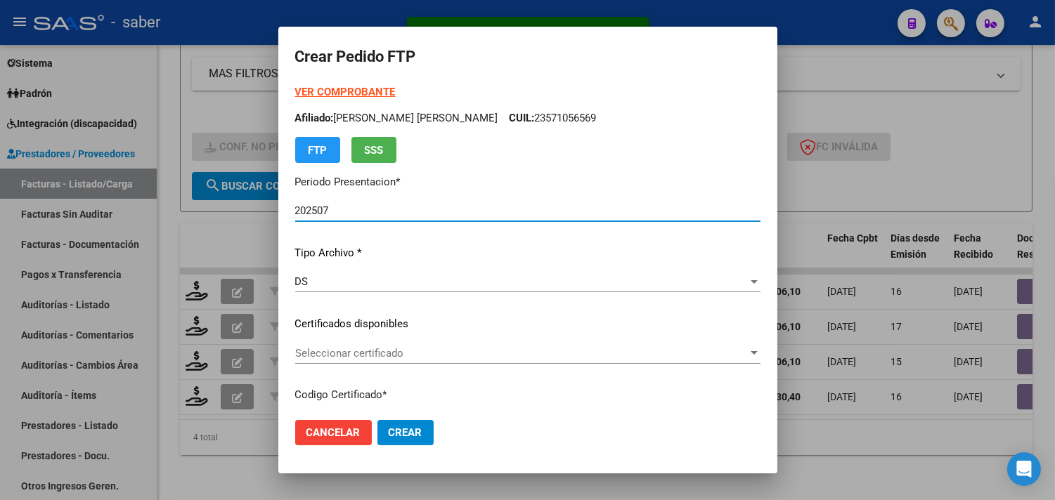
type input "7192974923"
type input "2026-07-01"
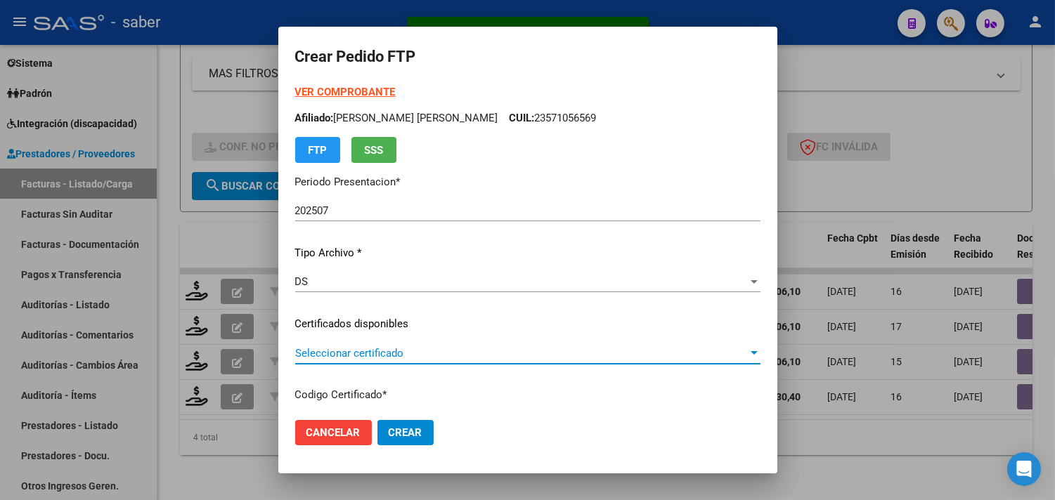
click at [389, 352] on span "Seleccionar certificado" at bounding box center [521, 353] width 453 height 13
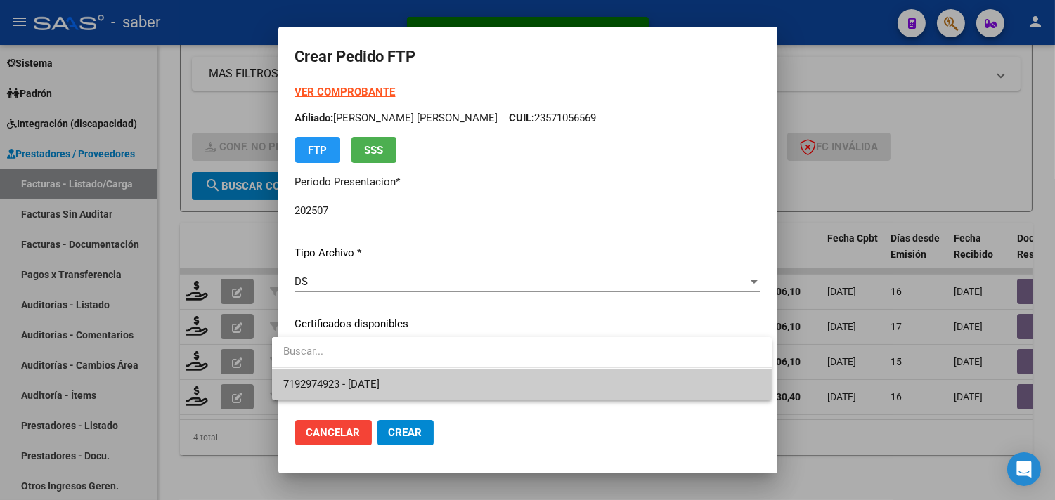
click at [381, 375] on span "7192974923 - 2026-07-01" at bounding box center [521, 385] width 477 height 32
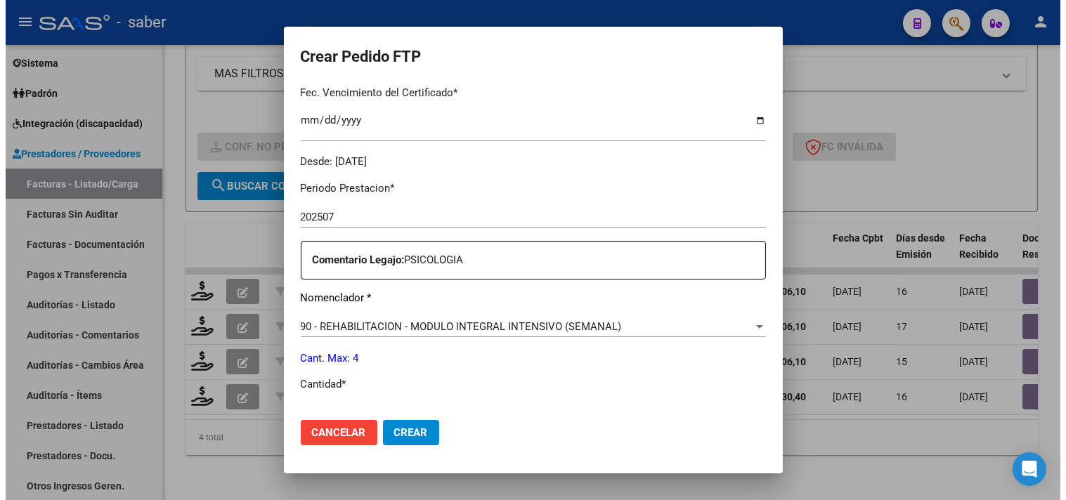
scroll to position [390, 0]
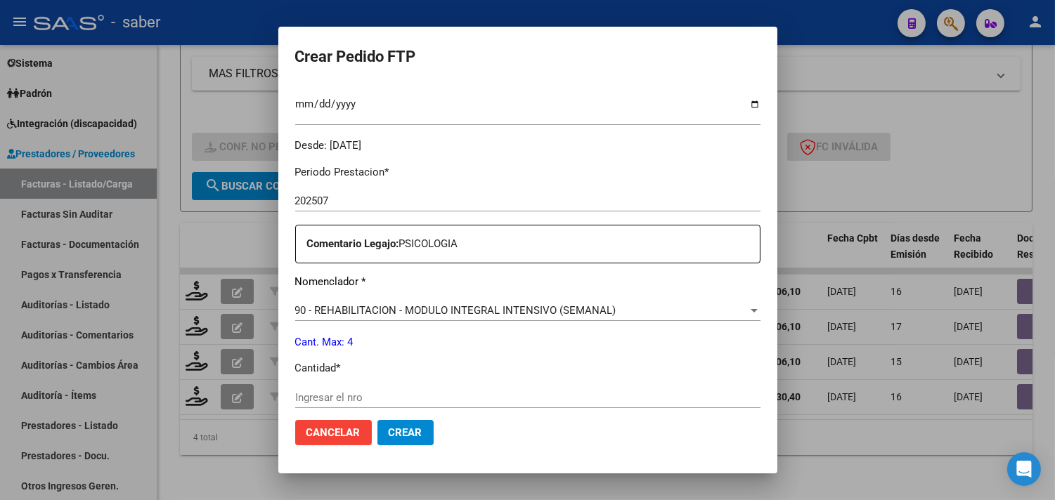
click at [328, 396] on input "Ingresar el nro" at bounding box center [527, 397] width 465 height 13
type input "4"
click at [389, 427] on span "Crear" at bounding box center [406, 433] width 34 height 13
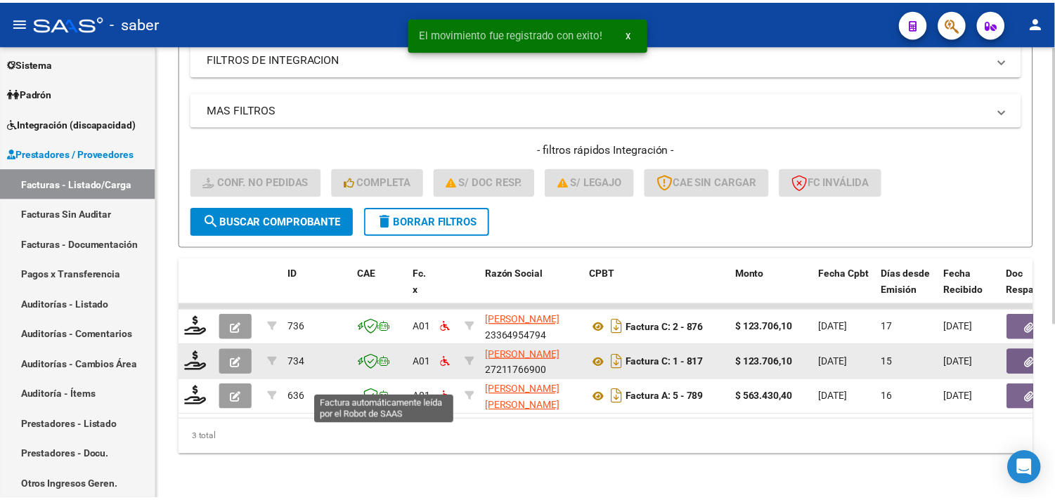
scroll to position [286, 0]
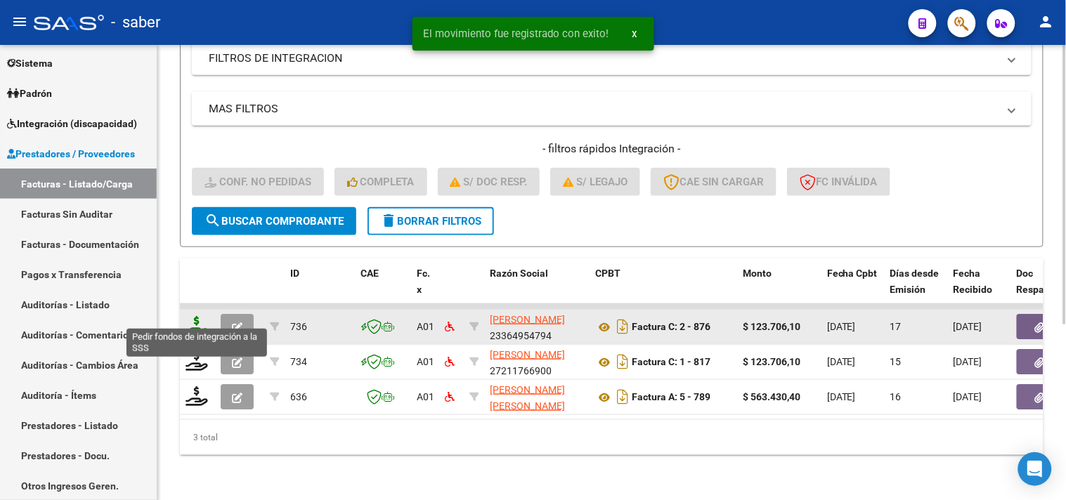
click at [193, 319] on icon at bounding box center [197, 326] width 22 height 20
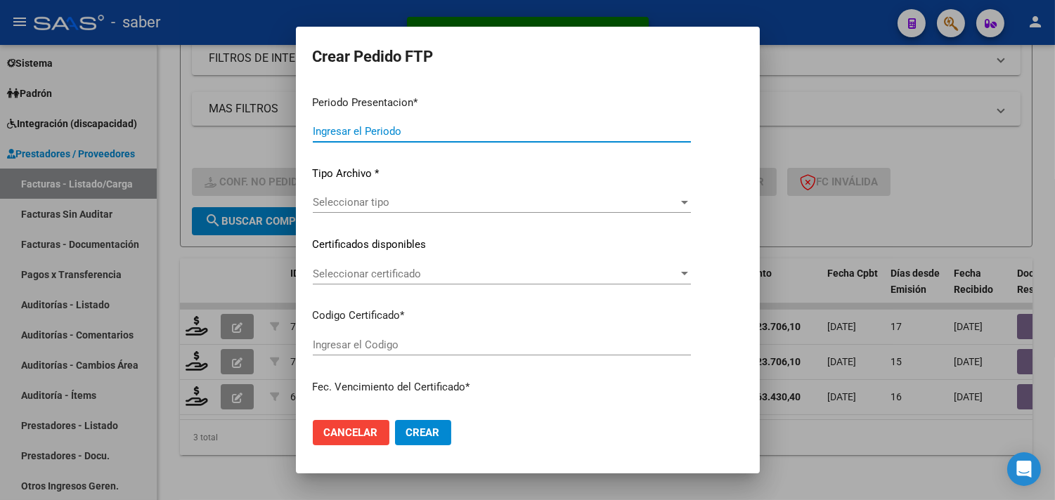
type input "202507"
type input "$ 123.706,10"
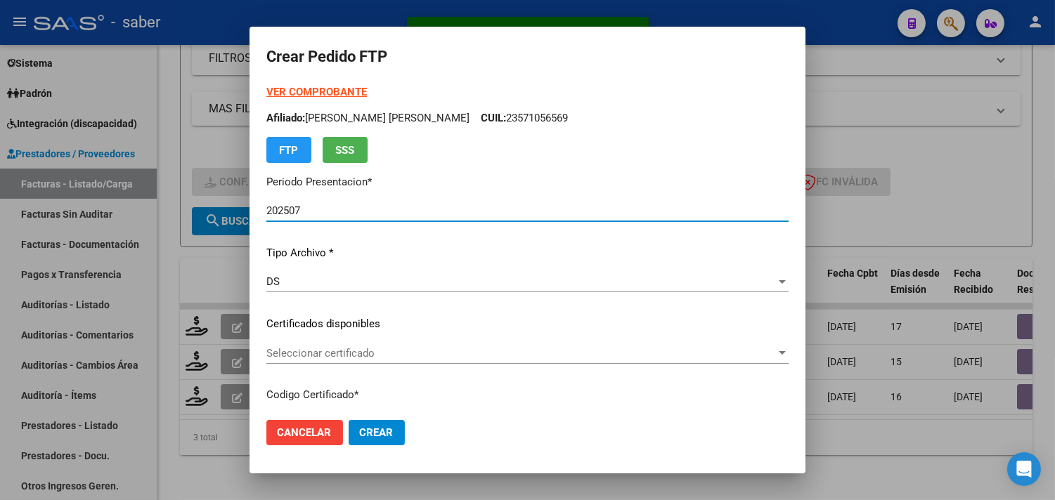
type input "7192974923"
type input "2026-07-01"
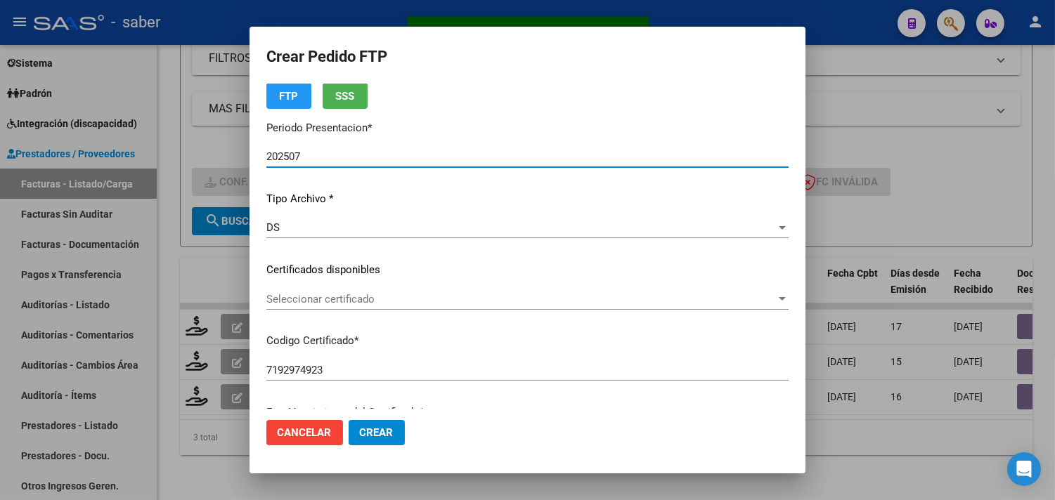
scroll to position [78, 0]
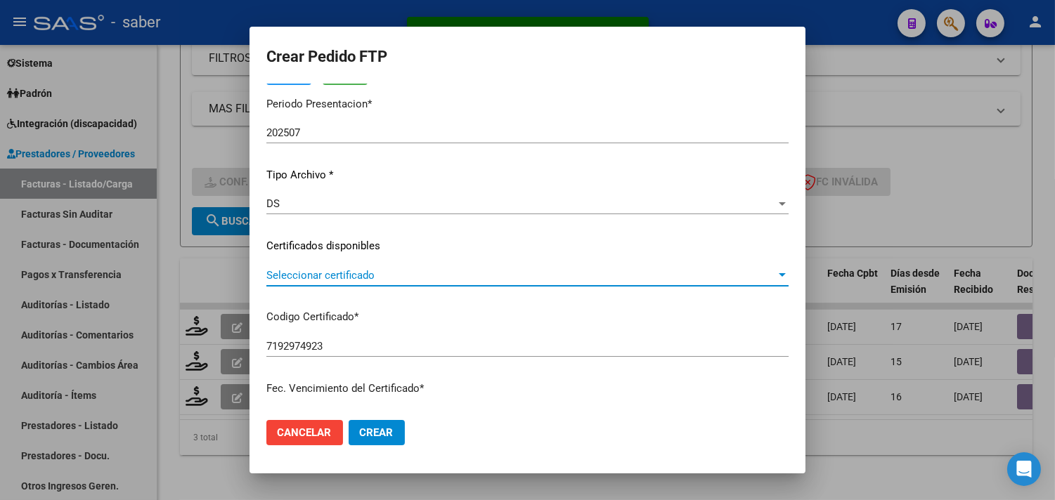
click at [320, 271] on span "Seleccionar certificado" at bounding box center [520, 275] width 509 height 13
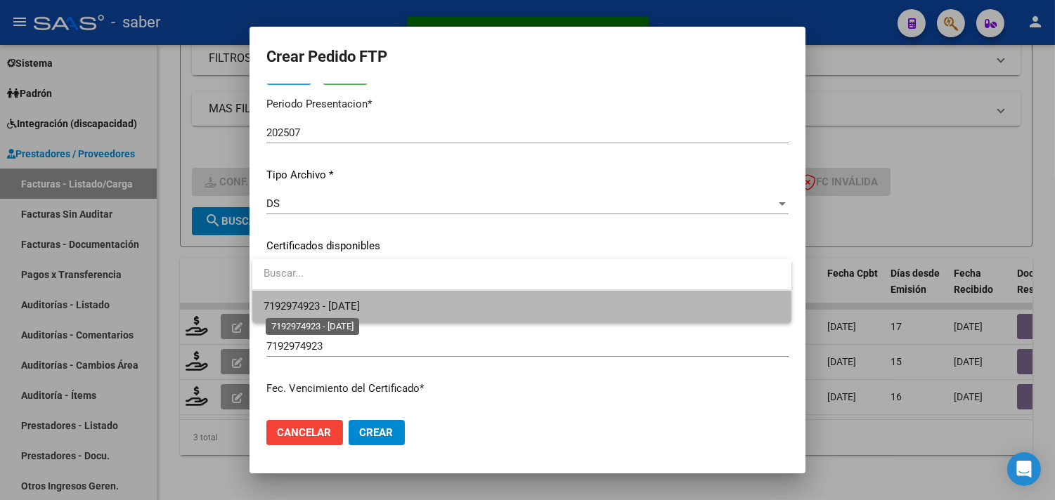
click at [344, 307] on span "7192974923 - 2026-07-01" at bounding box center [312, 306] width 96 height 13
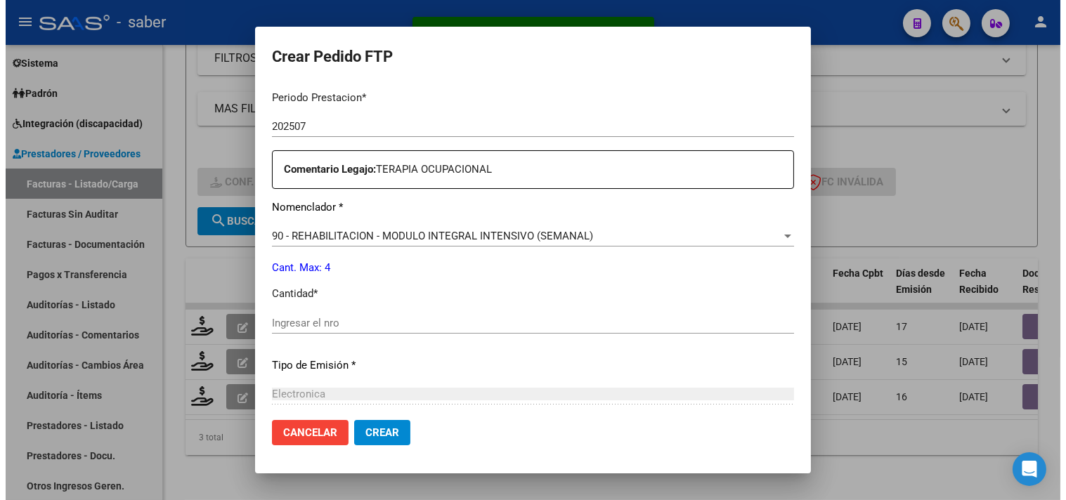
scroll to position [468, 0]
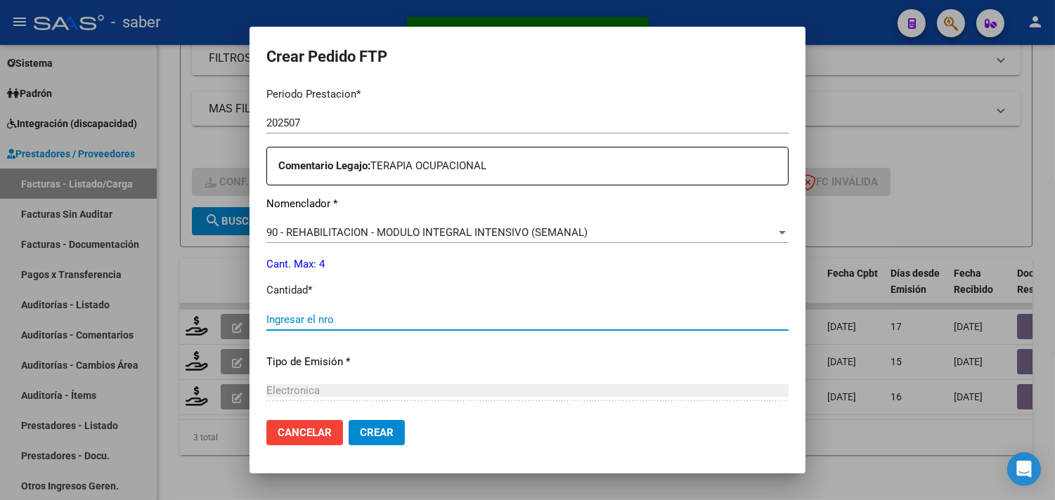
click at [313, 313] on input "Ingresar el nro" at bounding box center [527, 319] width 522 height 13
type input "4"
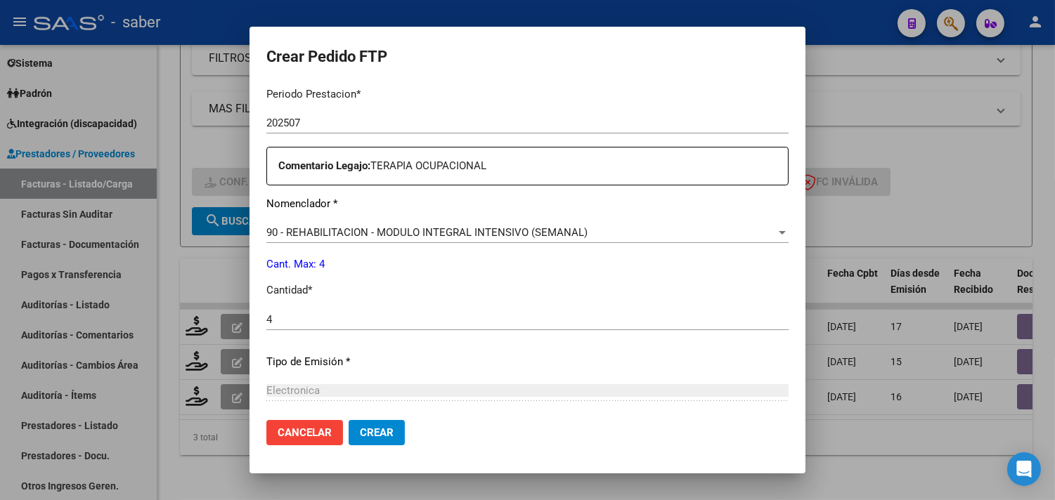
click at [372, 417] on mat-dialog-actions "Cancelar Crear" at bounding box center [527, 433] width 522 height 48
click at [371, 429] on span "Crear" at bounding box center [377, 433] width 34 height 13
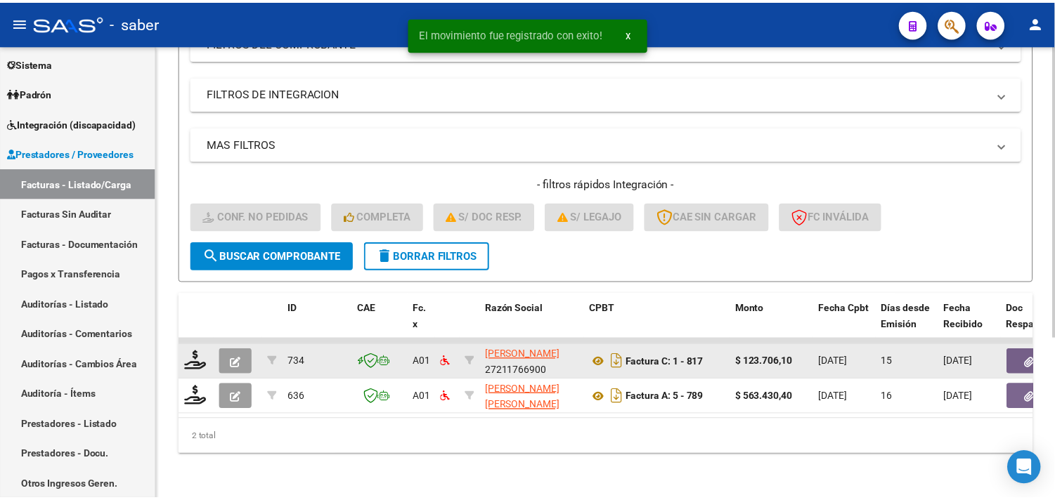
scroll to position [250, 0]
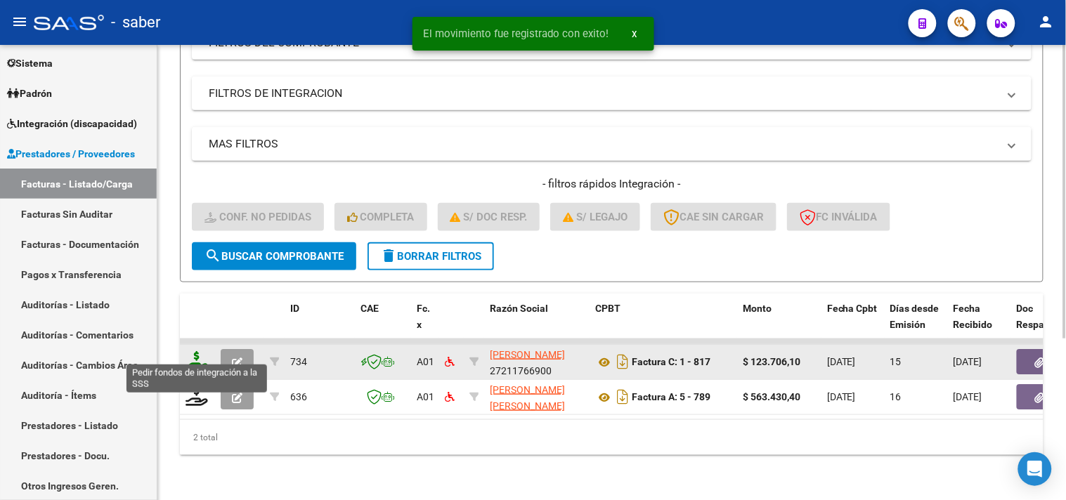
click at [193, 351] on icon at bounding box center [197, 361] width 22 height 20
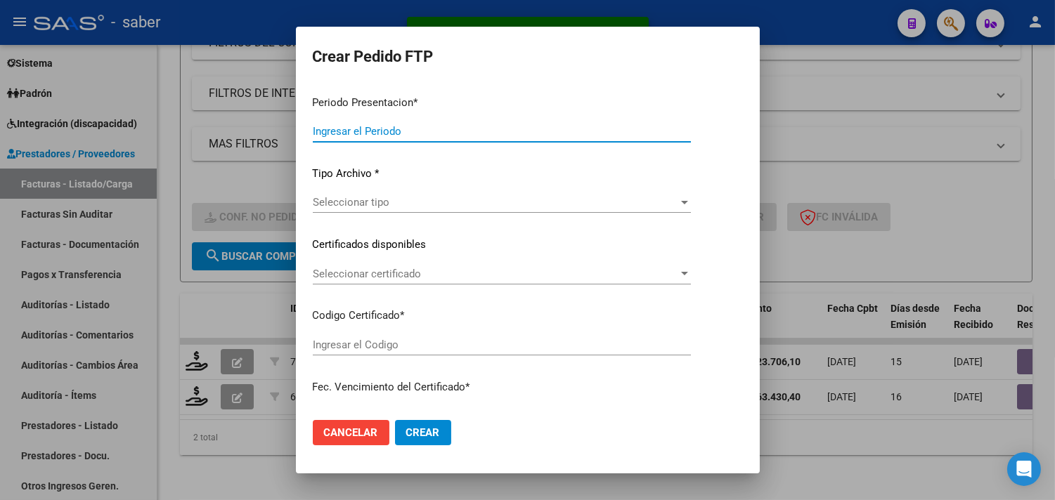
type input "202507"
type input "$ 123.706,10"
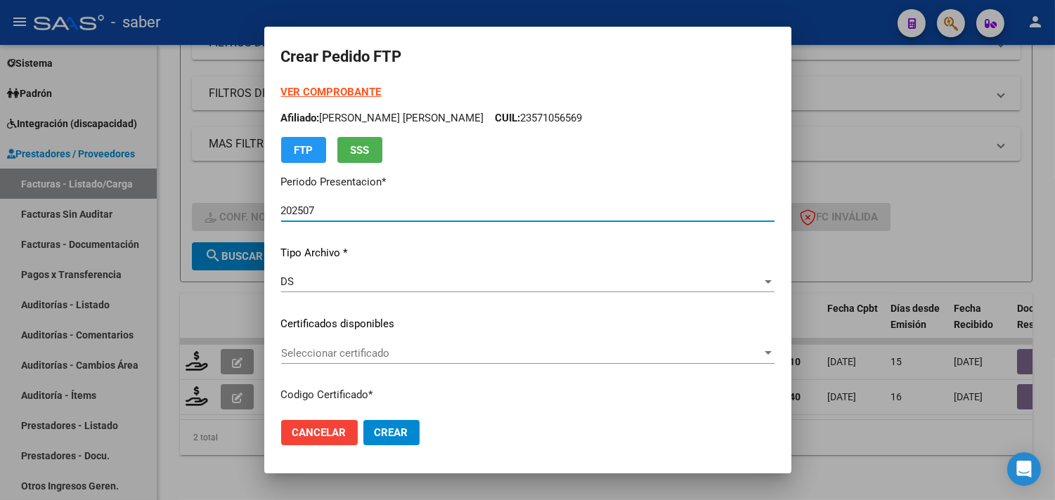
type input "7192974923"
type input "2026-07-01"
click at [367, 356] on span "Seleccionar certificado" at bounding box center [521, 353] width 481 height 13
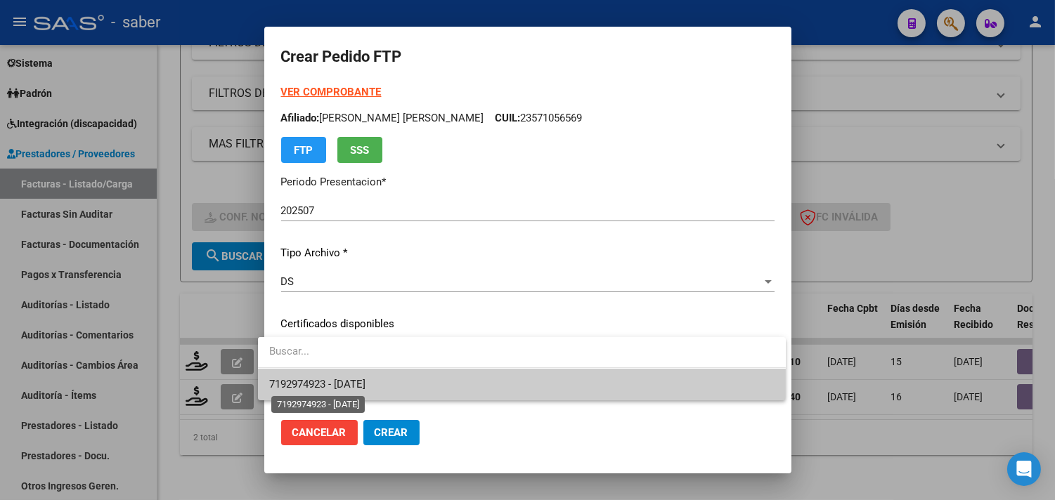
click at [365, 388] on span "7192974923 - 2026-07-01" at bounding box center [317, 384] width 96 height 13
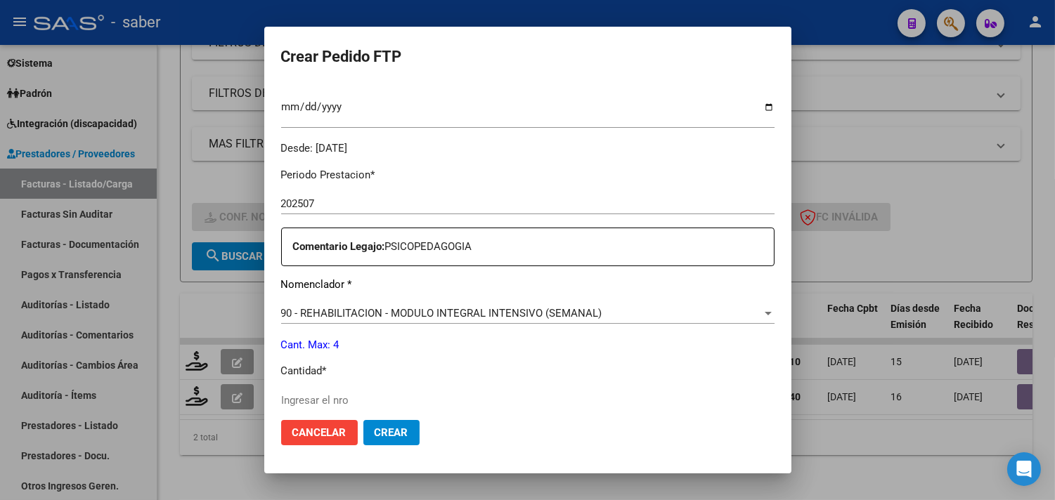
scroll to position [390, 0]
click at [327, 396] on input "Ingresar el nro" at bounding box center [527, 397] width 493 height 13
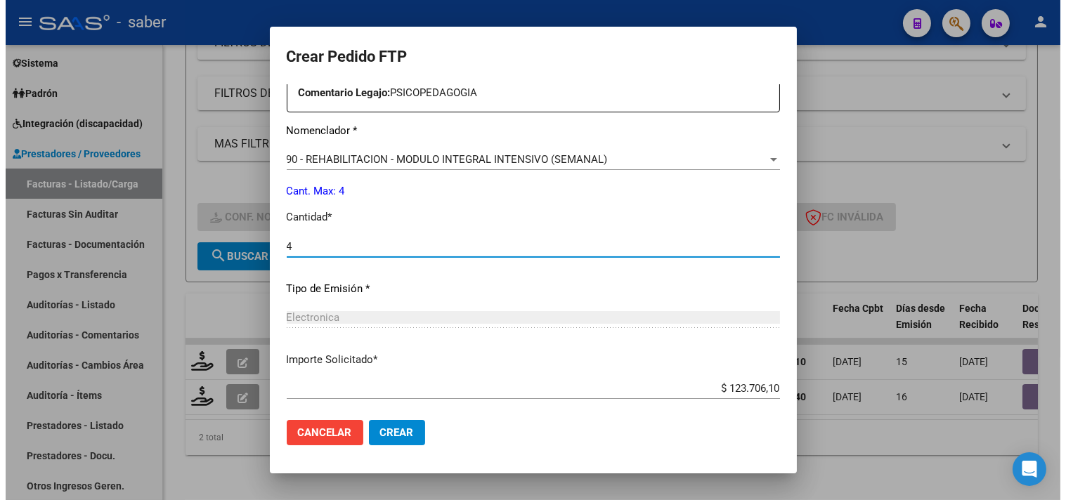
scroll to position [546, 0]
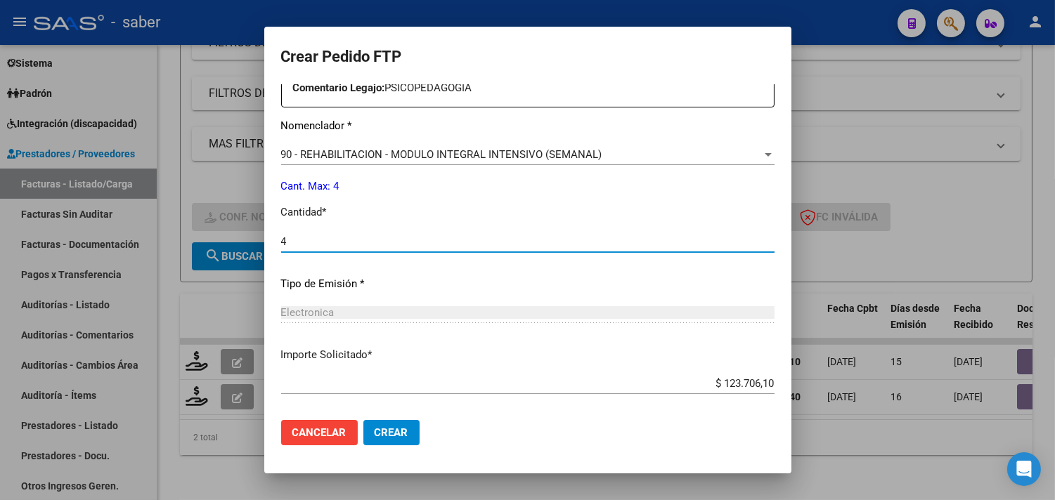
type input "4"
click at [389, 420] on button "Crear" at bounding box center [391, 432] width 56 height 25
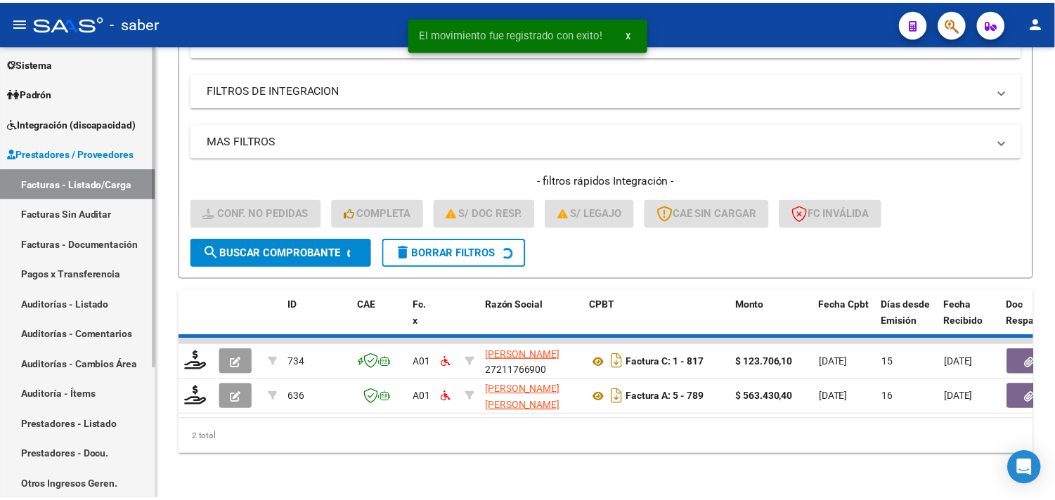
scroll to position [216, 0]
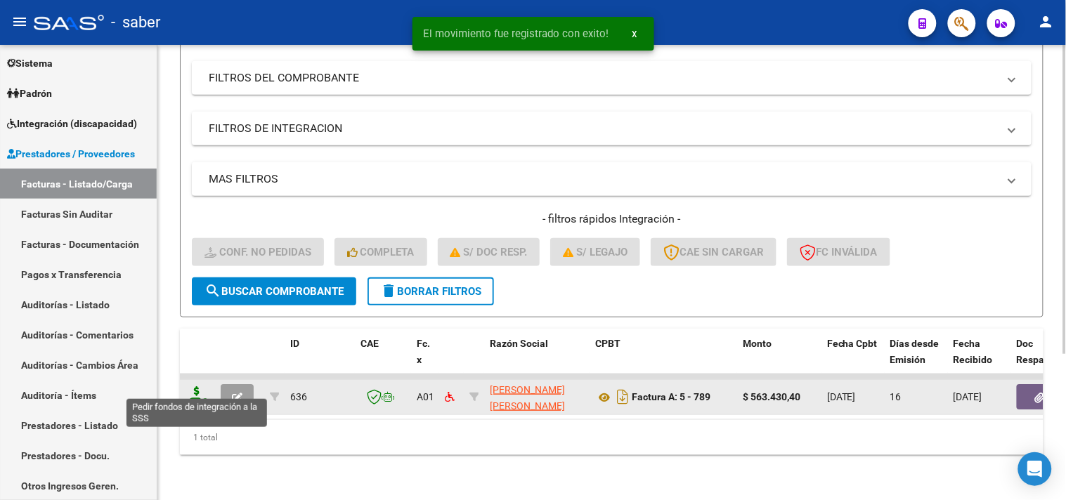
click at [190, 390] on icon at bounding box center [197, 396] width 22 height 20
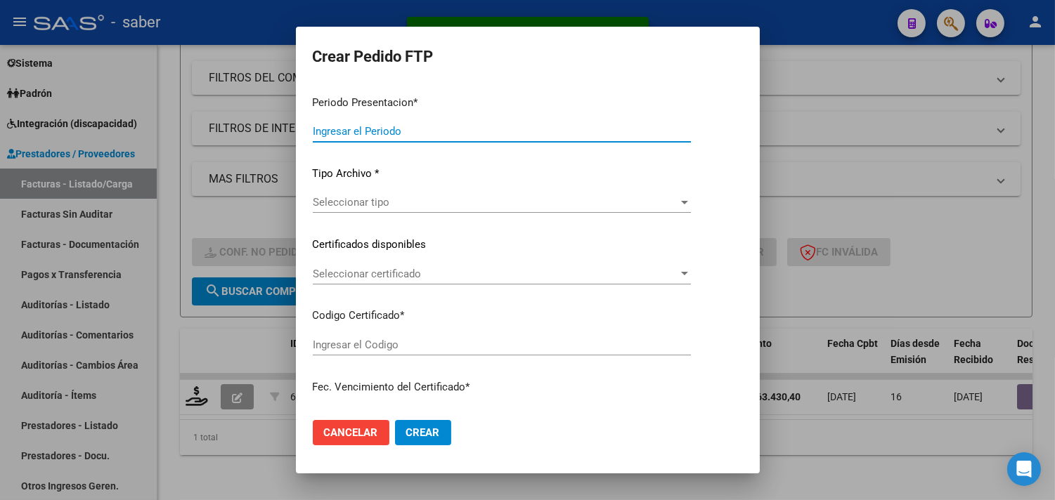
type input "202507"
type input "$ 563.430,40"
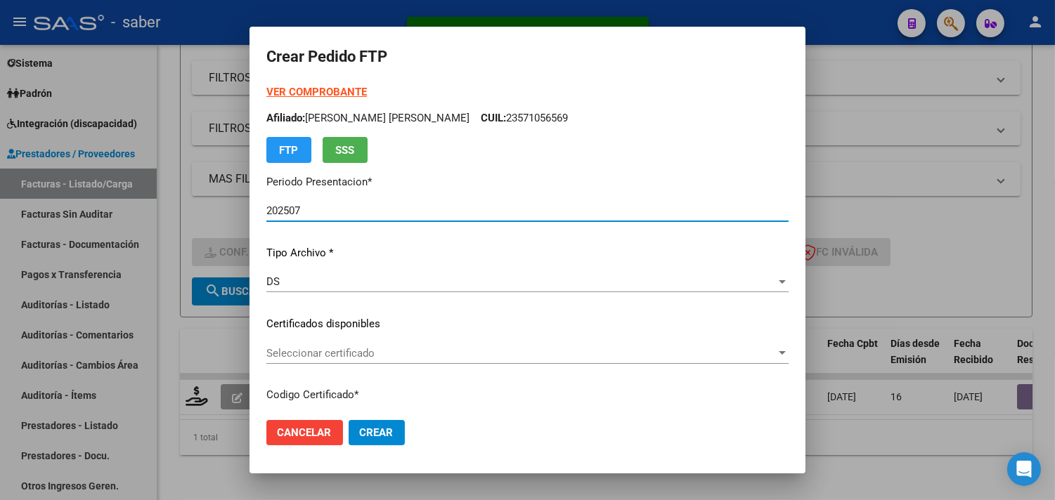
type input "7192974923"
type input "2026-07-01"
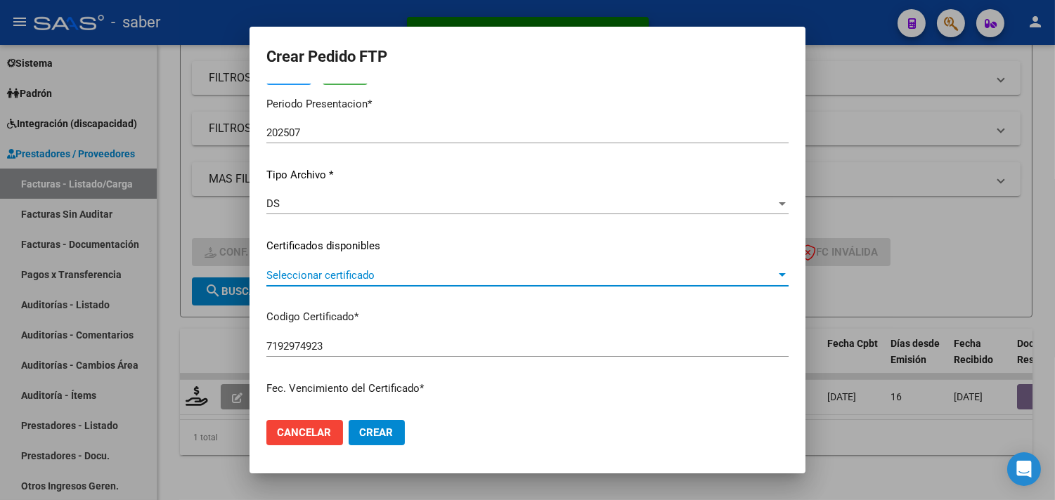
click at [350, 274] on span "Seleccionar certificado" at bounding box center [520, 275] width 509 height 13
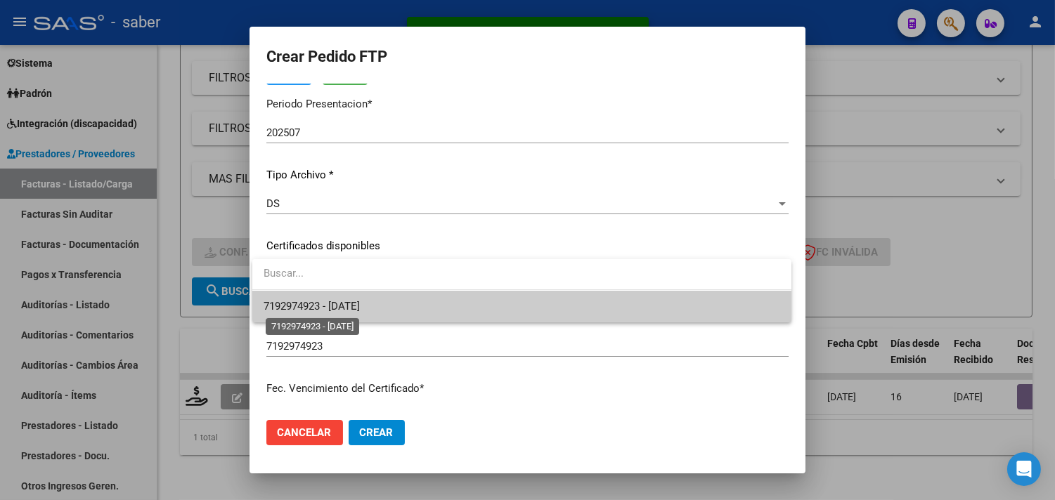
click at [341, 303] on span "7192974923 - 2026-07-01" at bounding box center [312, 306] width 96 height 13
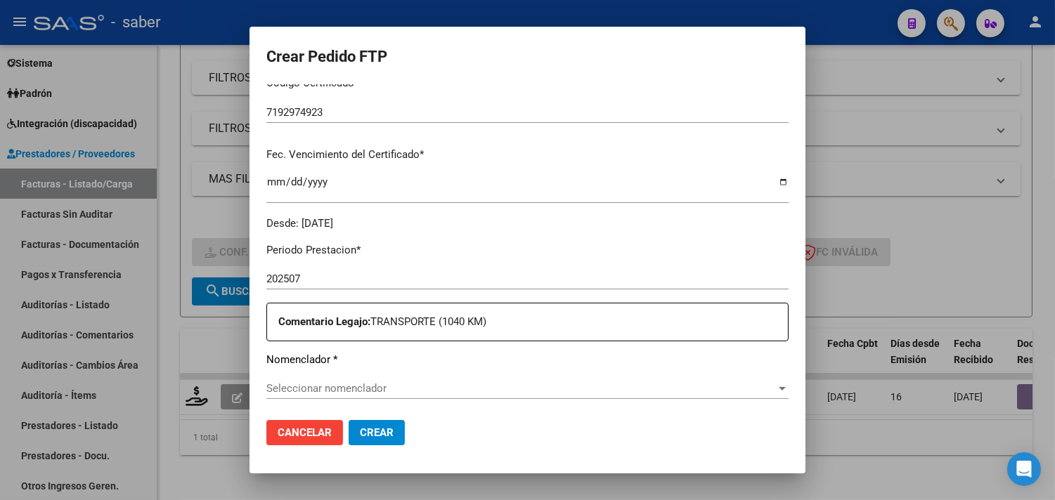
scroll to position [390, 0]
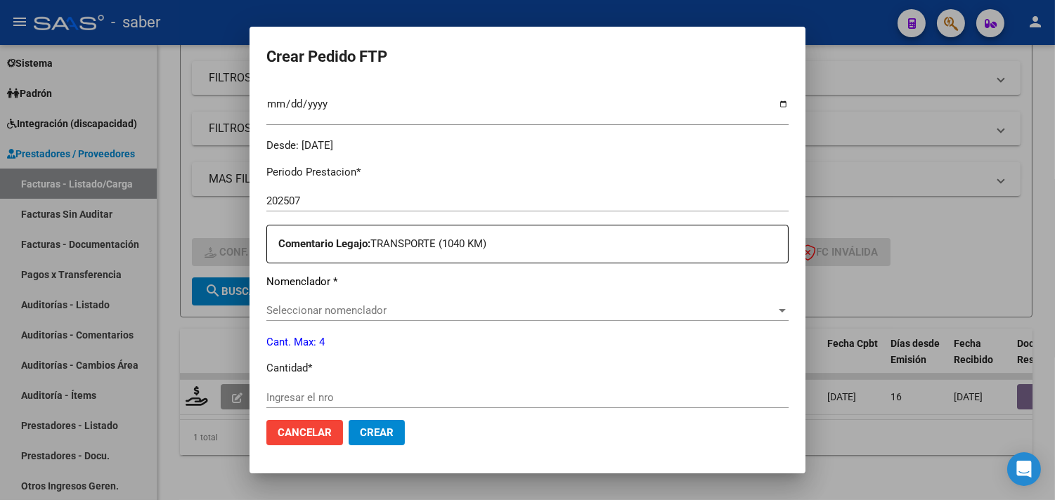
click at [355, 308] on span "Seleccionar nomenclador" at bounding box center [520, 310] width 509 height 13
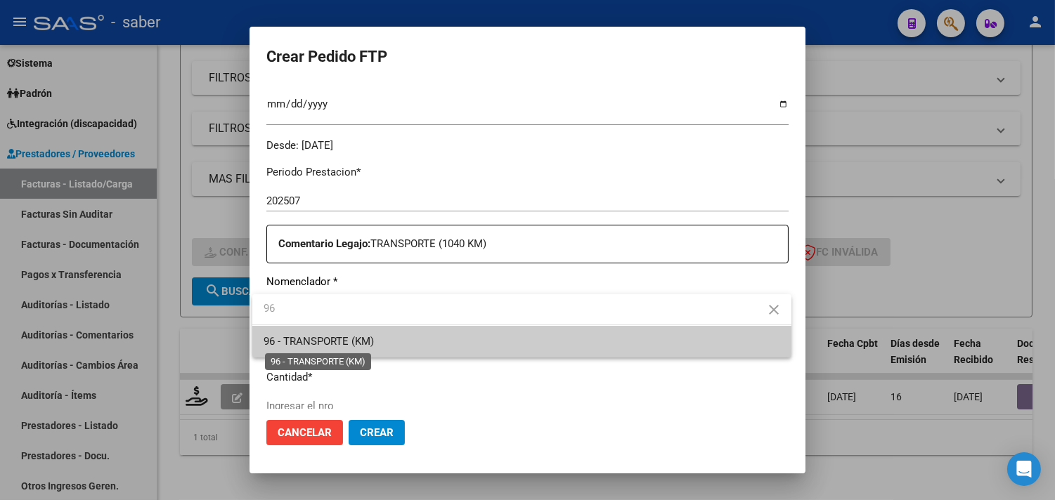
type input "96"
click at [358, 338] on span "96 - TRANSPORTE (KM)" at bounding box center [319, 341] width 110 height 13
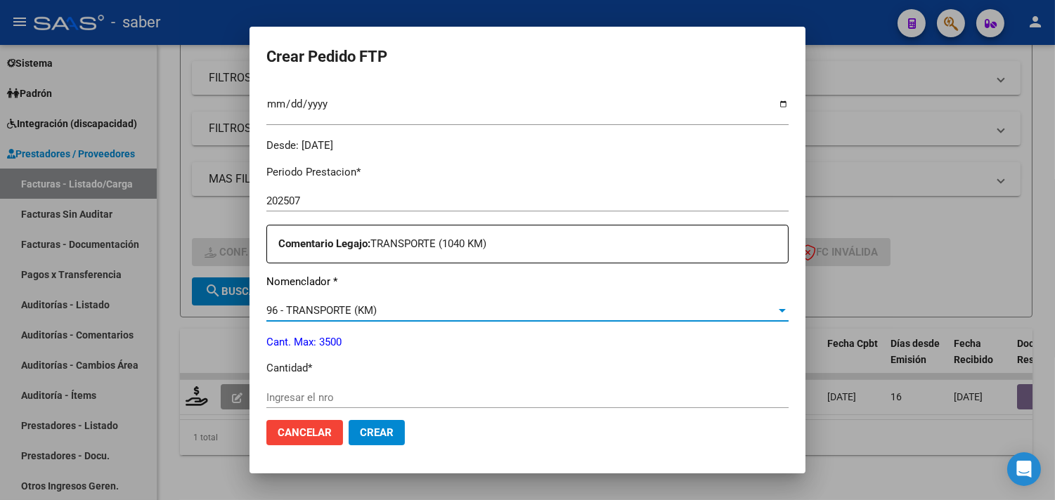
click at [338, 398] on input "Ingresar el nro" at bounding box center [527, 397] width 522 height 13
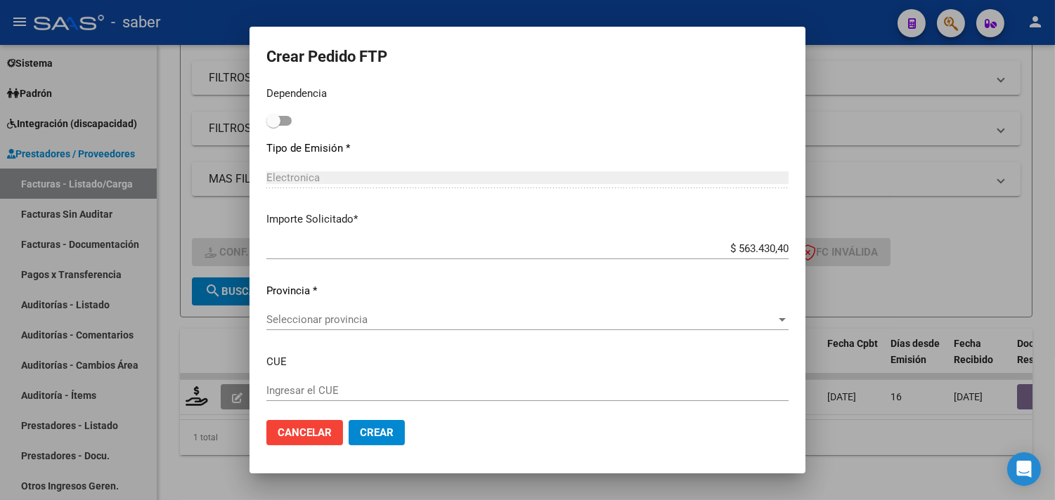
scroll to position [781, 0]
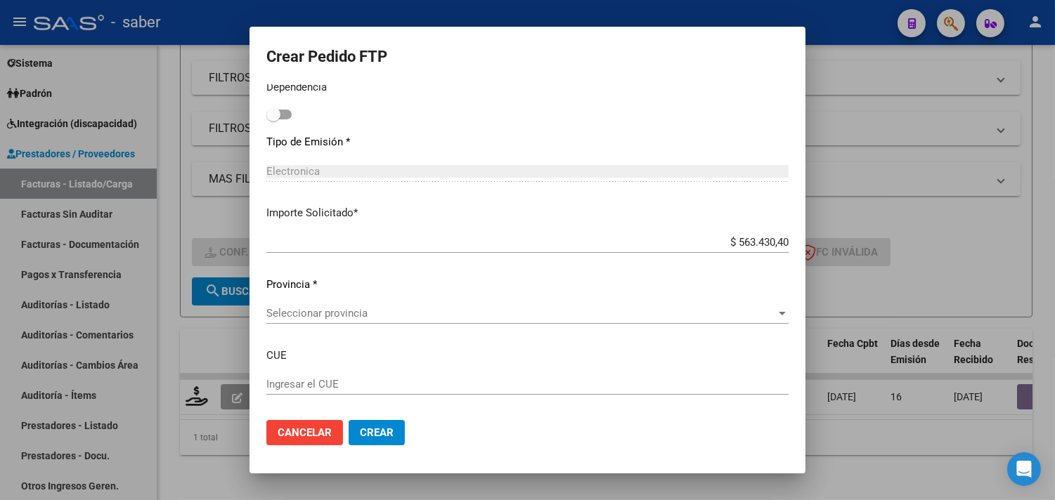
type input "1040"
click at [313, 311] on span "Seleccionar provincia" at bounding box center [520, 313] width 509 height 13
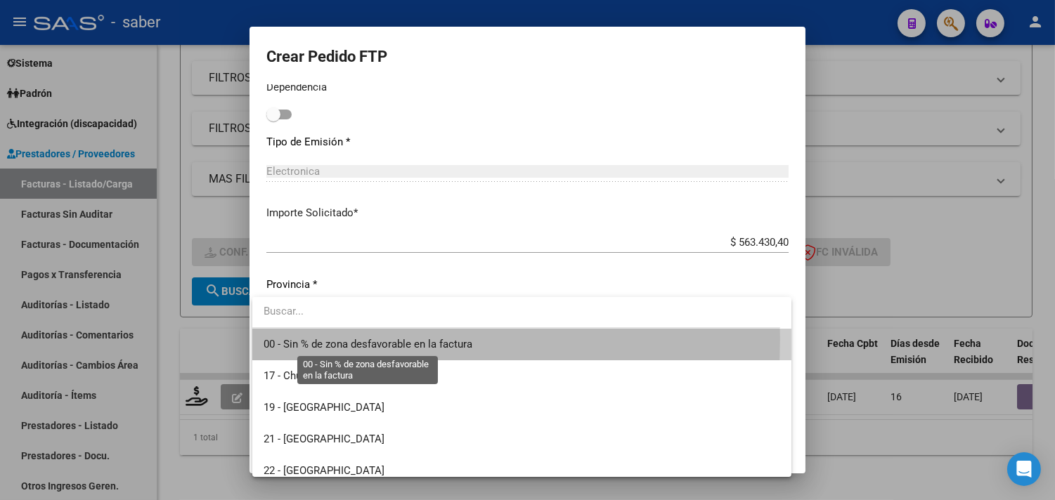
click at [329, 339] on span "00 - Sin % de zona desfavorable en la factura" at bounding box center [368, 344] width 209 height 13
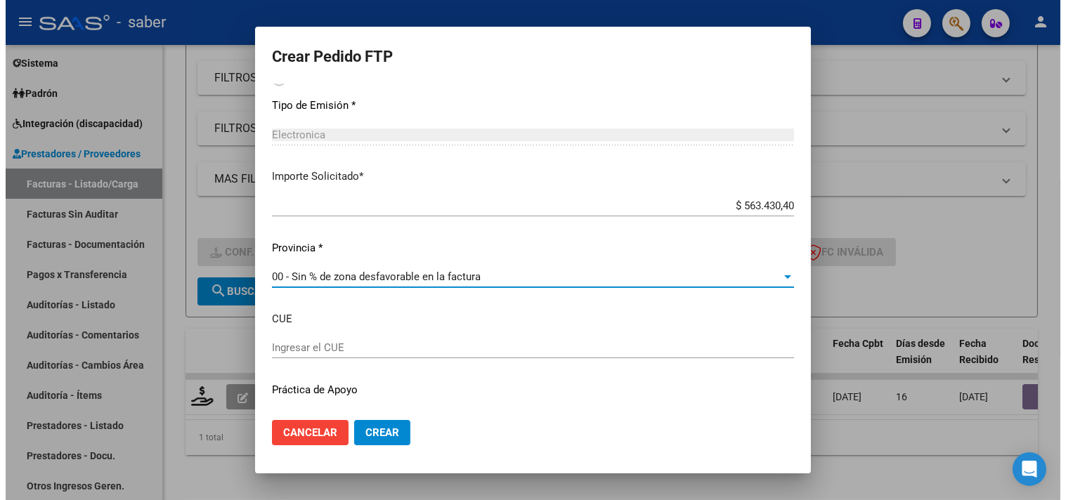
scroll to position [850, 0]
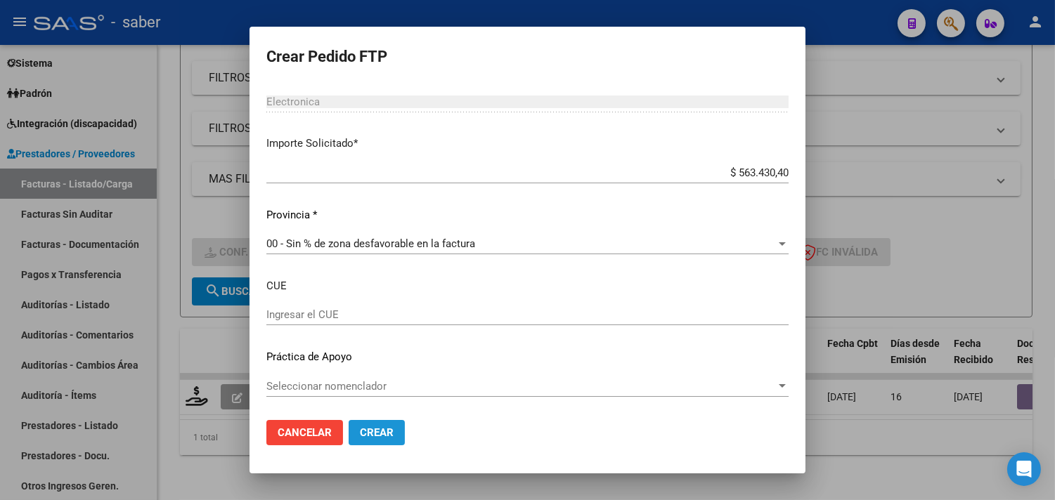
click at [382, 436] on span "Crear" at bounding box center [377, 433] width 34 height 13
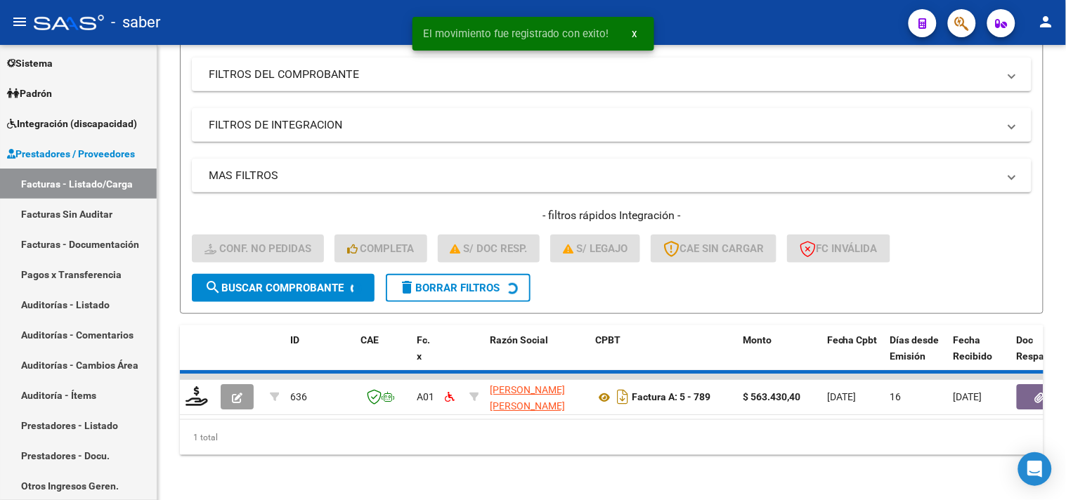
scroll to position [193, 0]
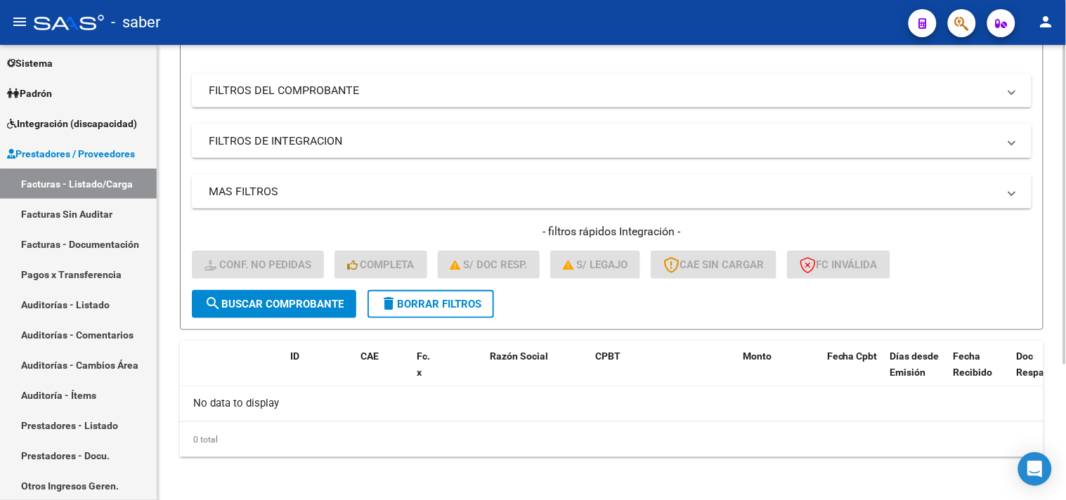
click at [394, 298] on mat-icon "delete" at bounding box center [388, 303] width 17 height 17
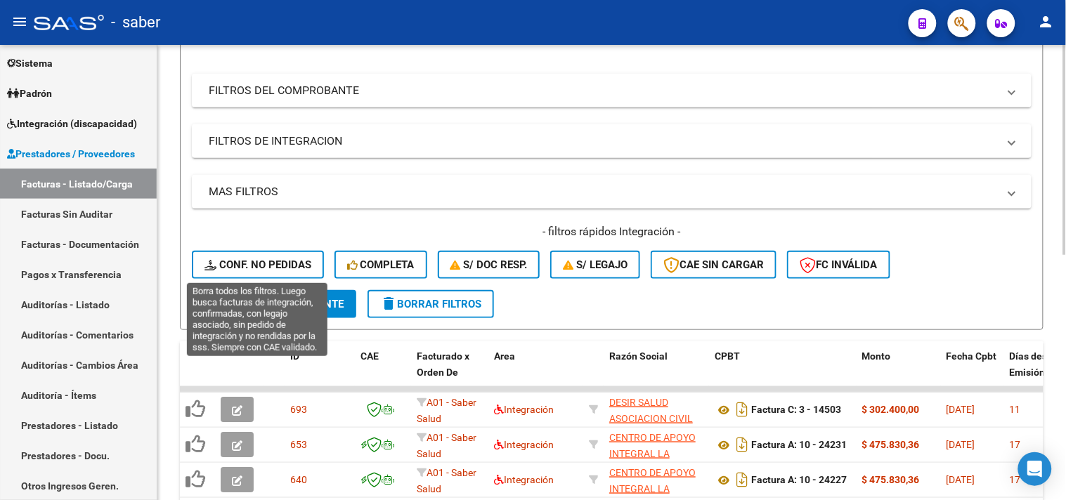
click at [254, 266] on span "Conf. no pedidas" at bounding box center [257, 265] width 107 height 13
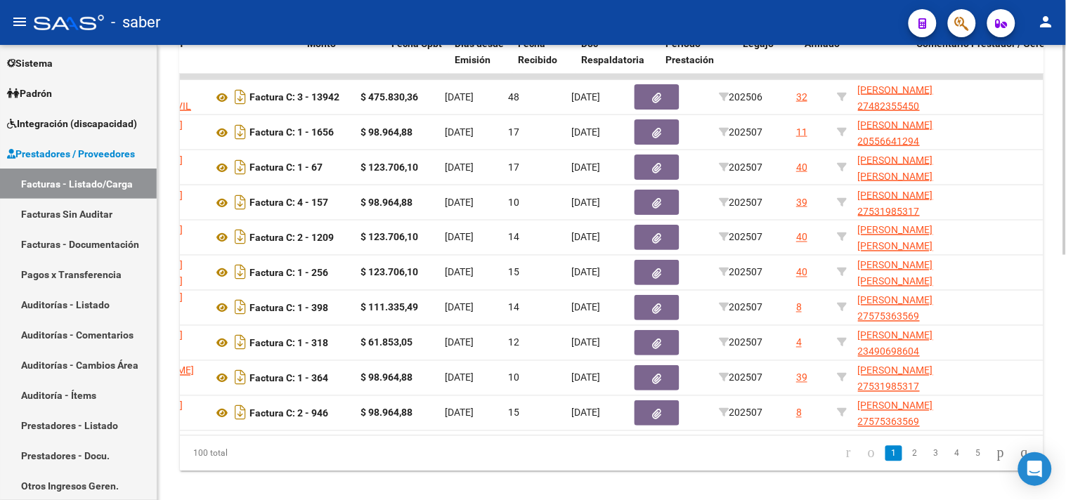
scroll to position [0, 525]
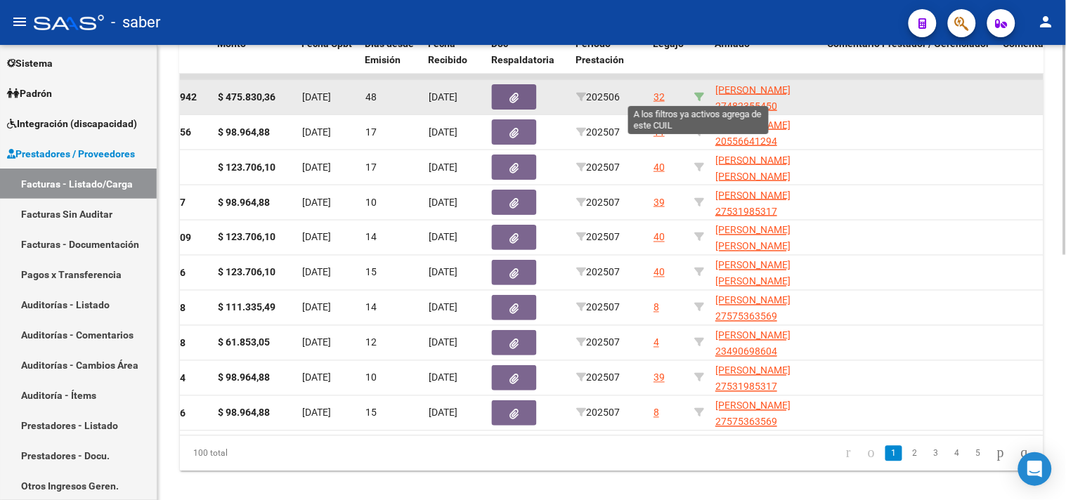
click at [696, 94] on icon at bounding box center [699, 97] width 10 height 10
type input "27482355450"
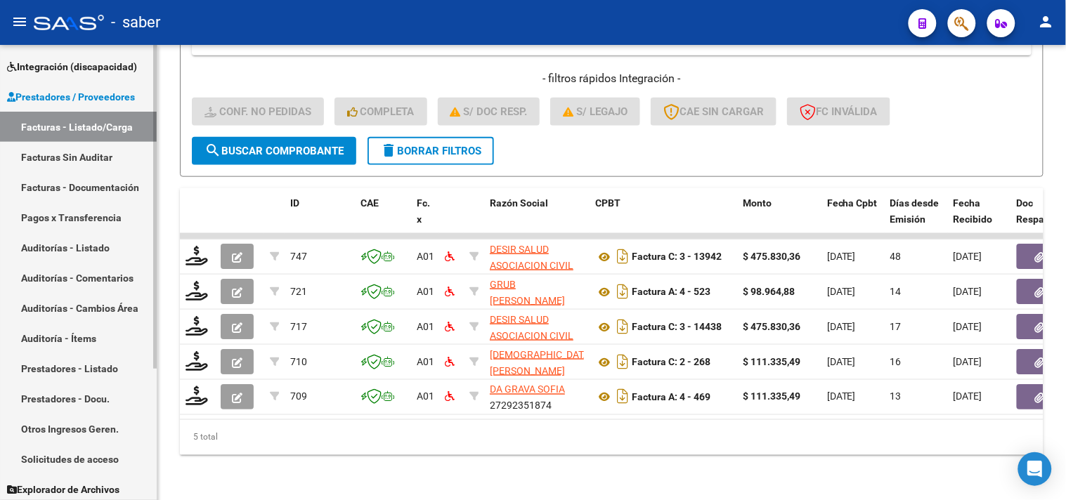
scroll to position [184, 0]
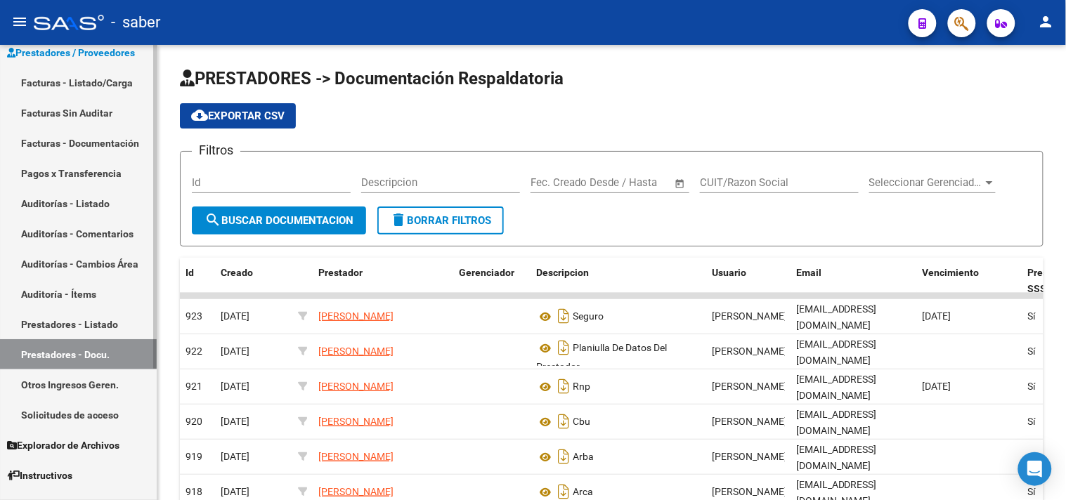
scroll to position [184, 0]
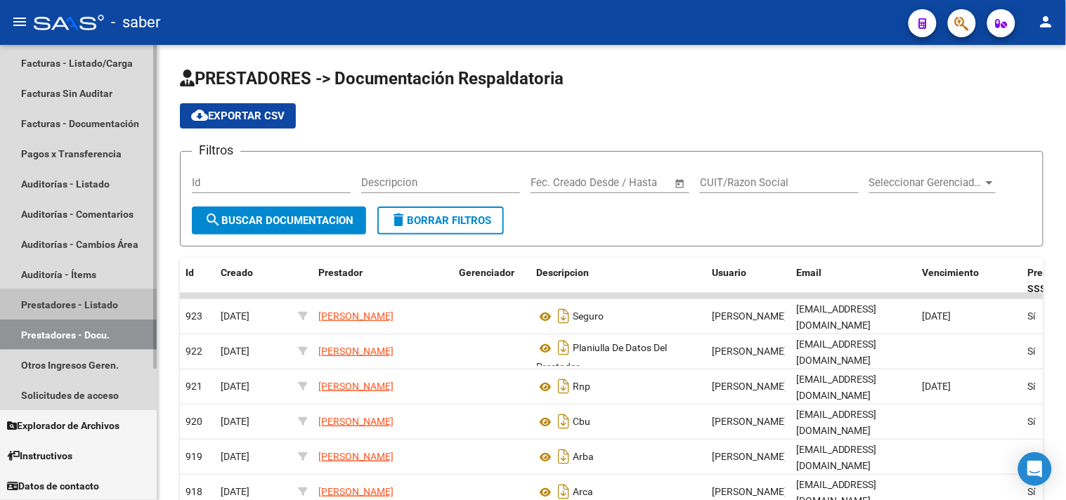
click at [82, 304] on link "Prestadores - Listado" at bounding box center [78, 305] width 157 height 30
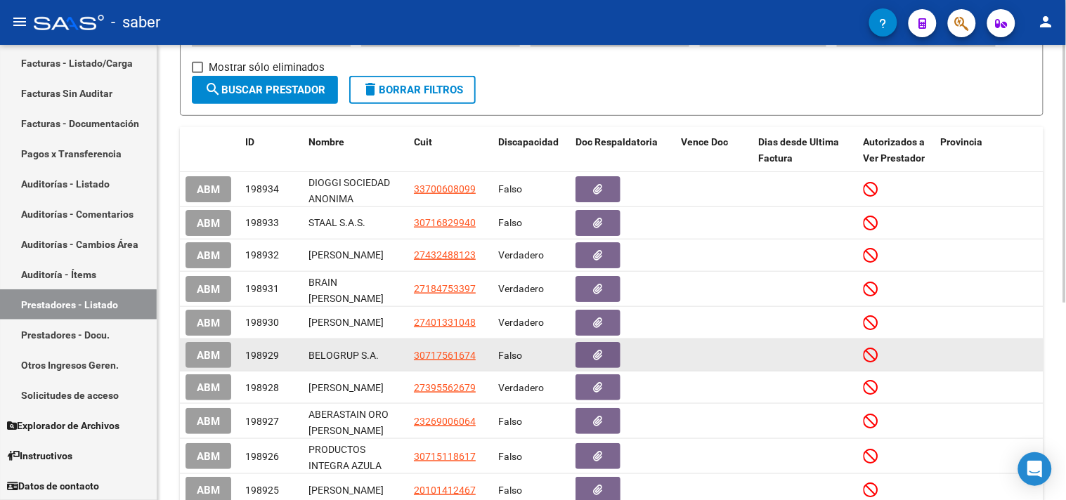
scroll to position [312, 0]
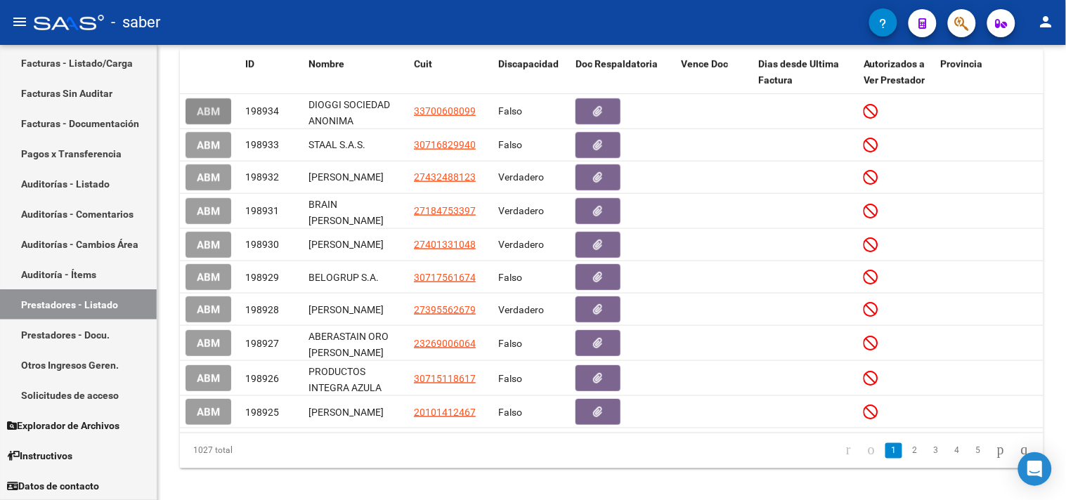
click at [213, 109] on span "ABM" at bounding box center [208, 111] width 23 height 13
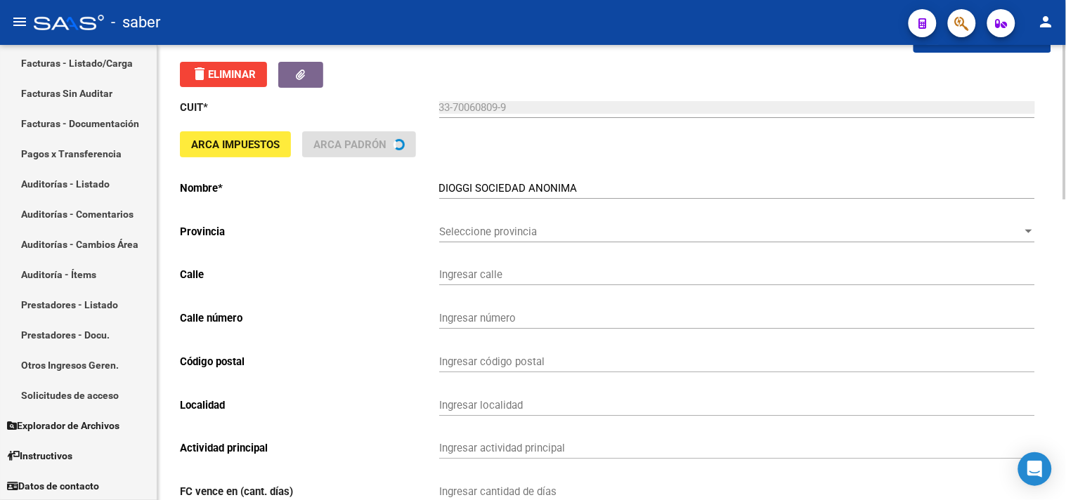
scroll to position [78, 0]
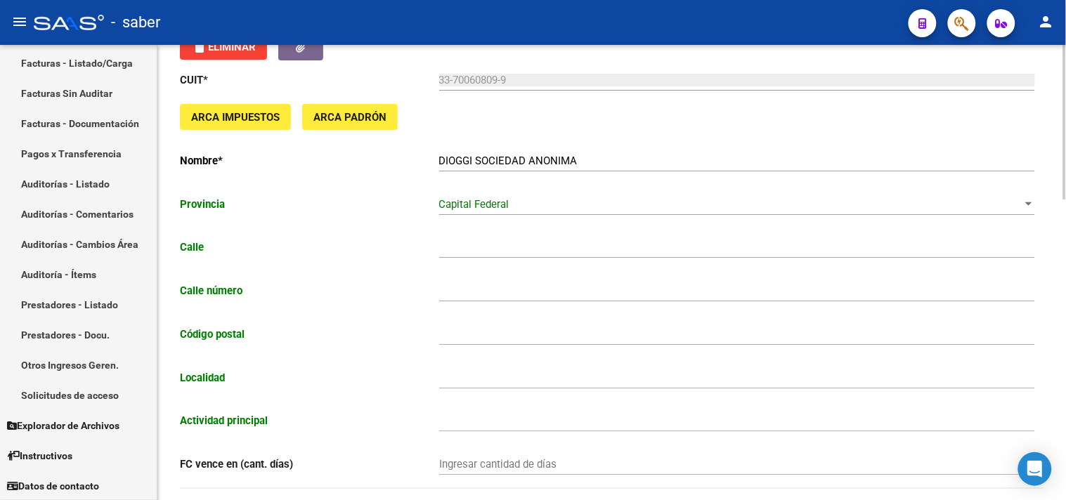
type input "ARAOZ"
type input "26"
type input "1414"
type input "CABA"
type input "151200"
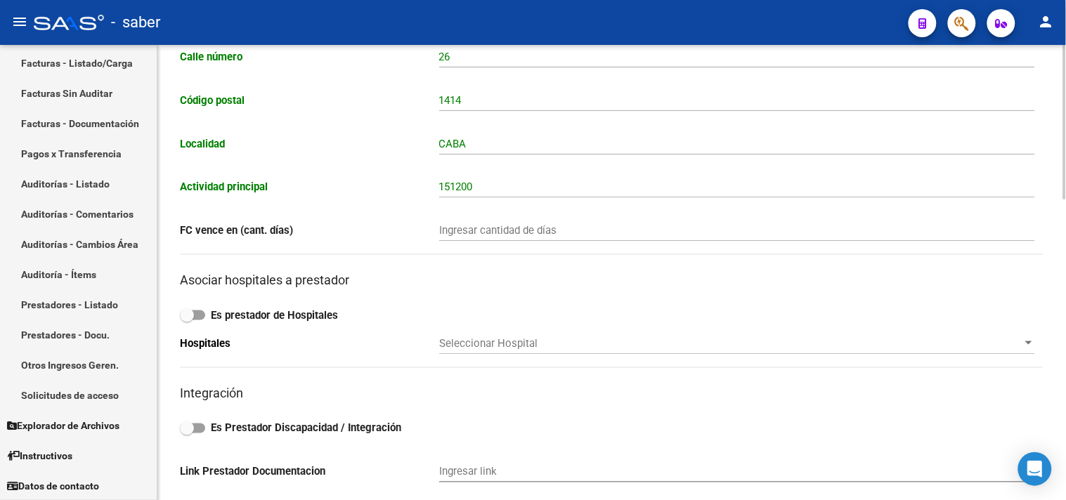
scroll to position [234, 0]
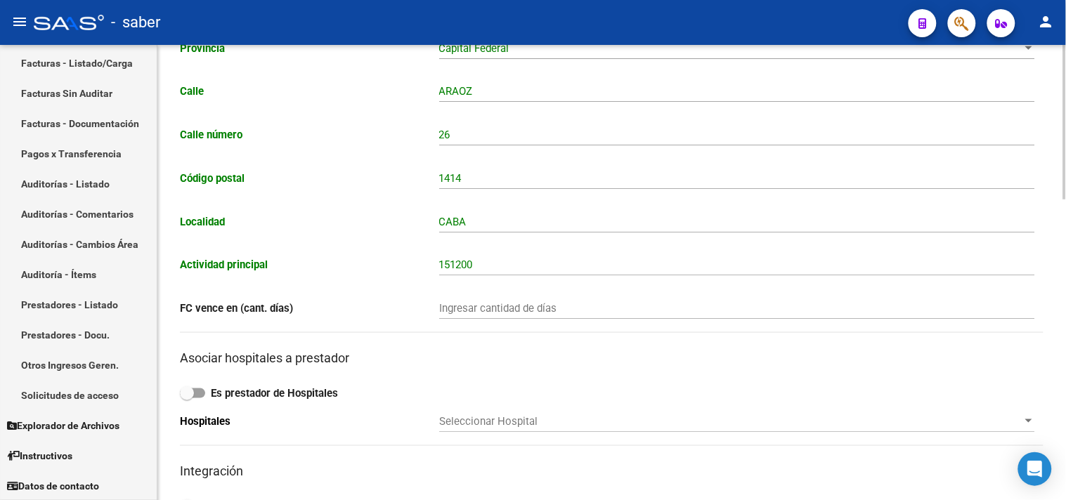
click at [834, 402] on label "Es prestador de Hospitales" at bounding box center [612, 393] width 864 height 17
click at [187, 399] on input "Es prestador de Hospitales" at bounding box center [186, 398] width 1 height 1
click at [232, 400] on strong "Es prestador de Hospitales" at bounding box center [274, 393] width 127 height 13
click at [187, 399] on input "Es prestador de Hospitales" at bounding box center [186, 398] width 1 height 1
checkbox input "false"
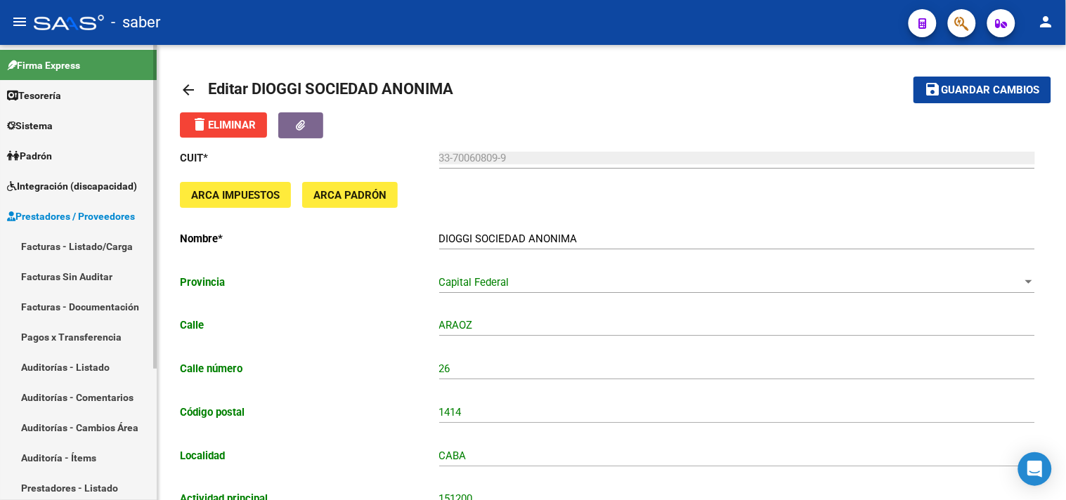
scroll to position [0, 0]
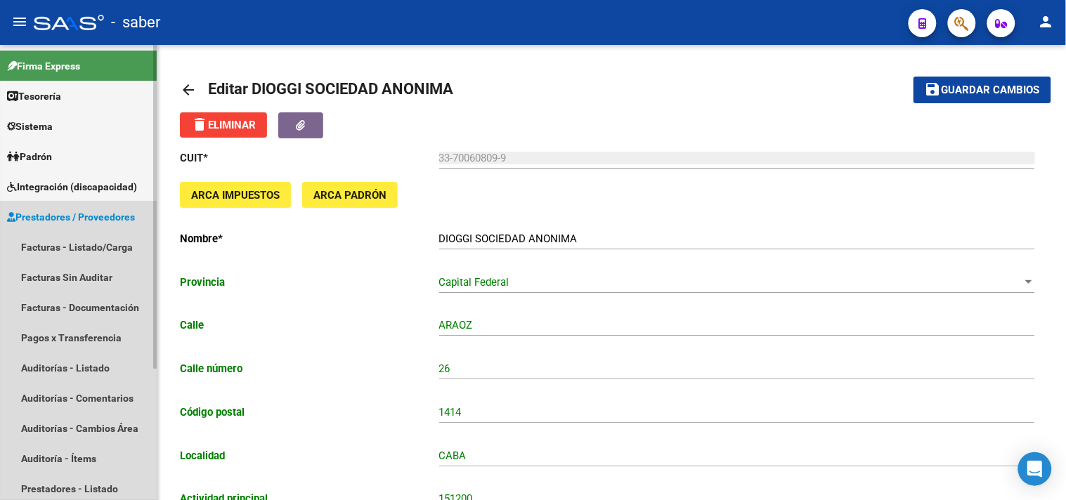
click at [75, 212] on span "Prestadores / Proveedores" at bounding box center [71, 216] width 128 height 15
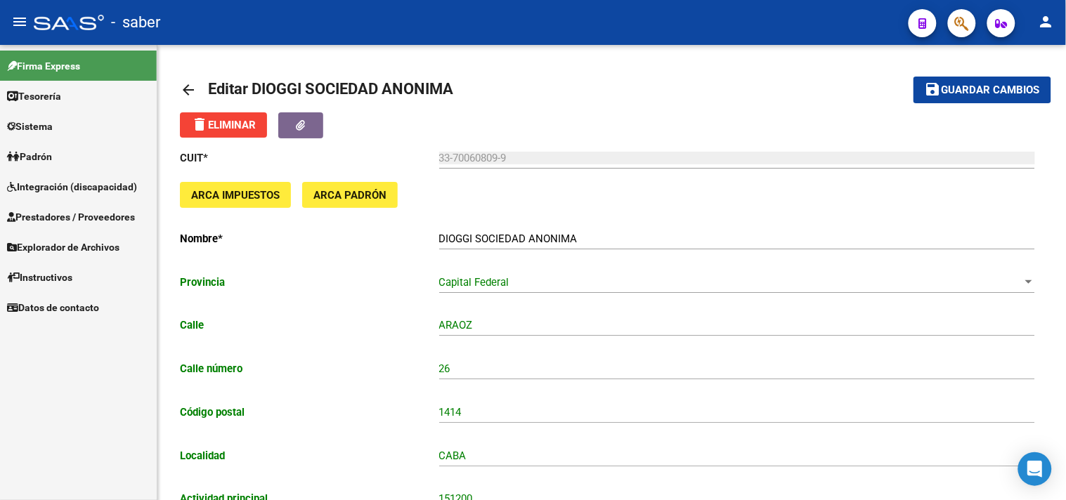
click at [75, 216] on span "Prestadores / Proveedores" at bounding box center [71, 216] width 128 height 15
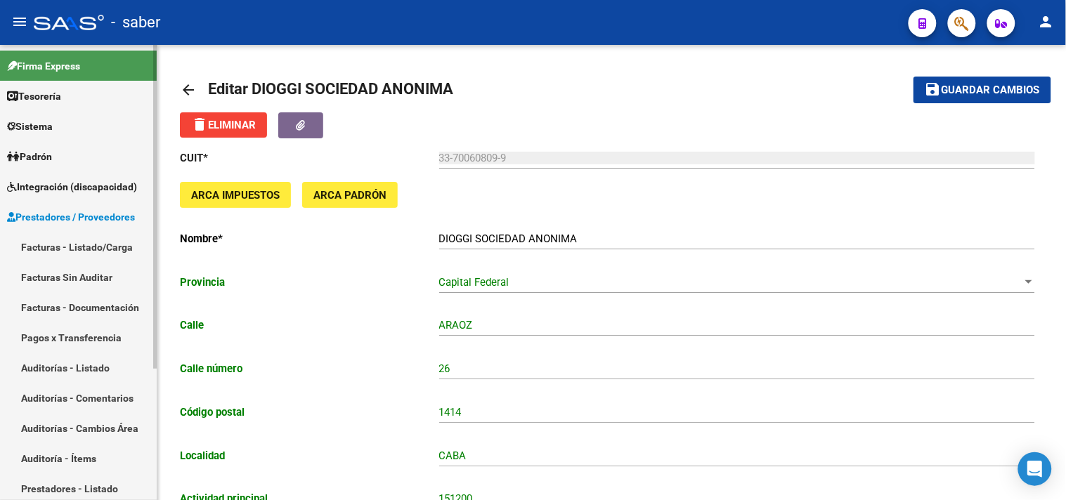
click at [72, 248] on link "Facturas - Listado/Carga" at bounding box center [78, 247] width 157 height 30
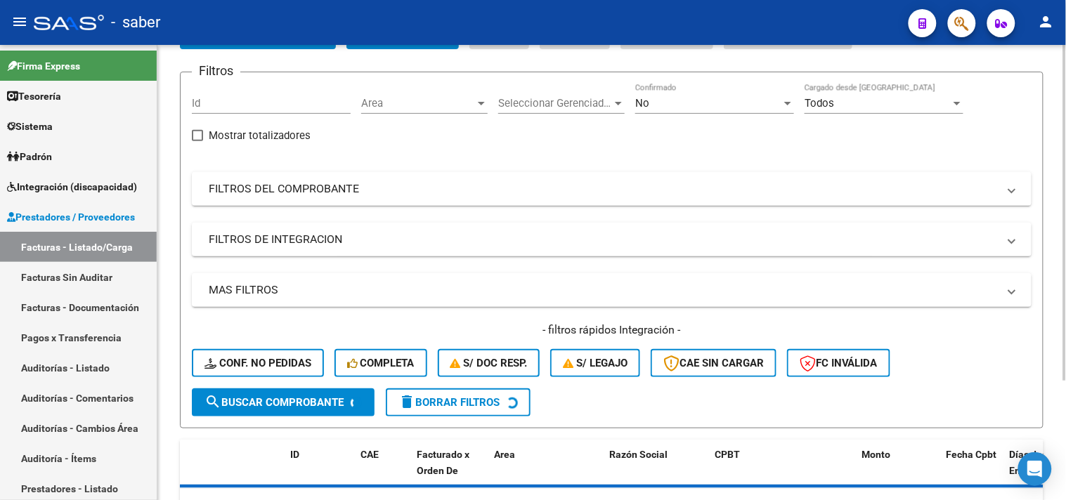
scroll to position [162, 0]
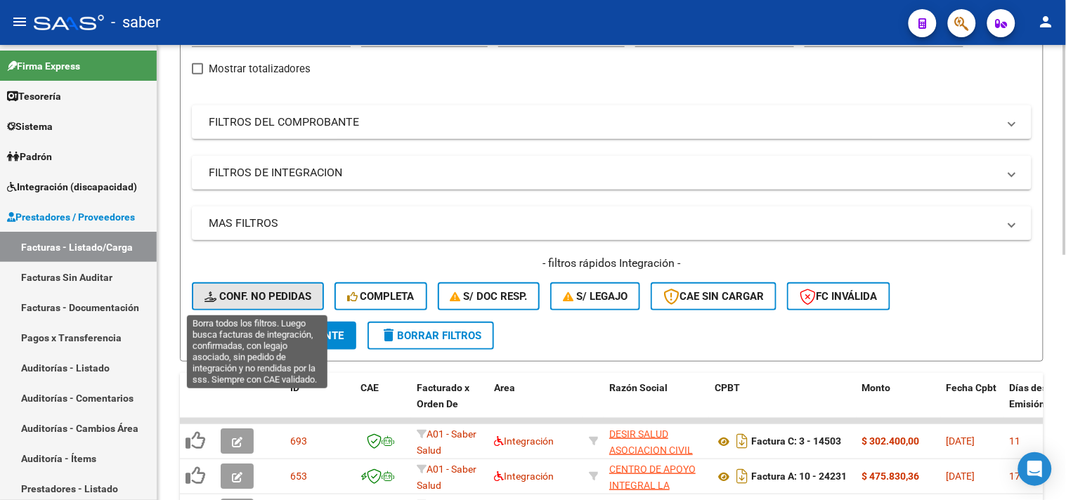
click at [254, 297] on span "Conf. no pedidas" at bounding box center [257, 296] width 107 height 13
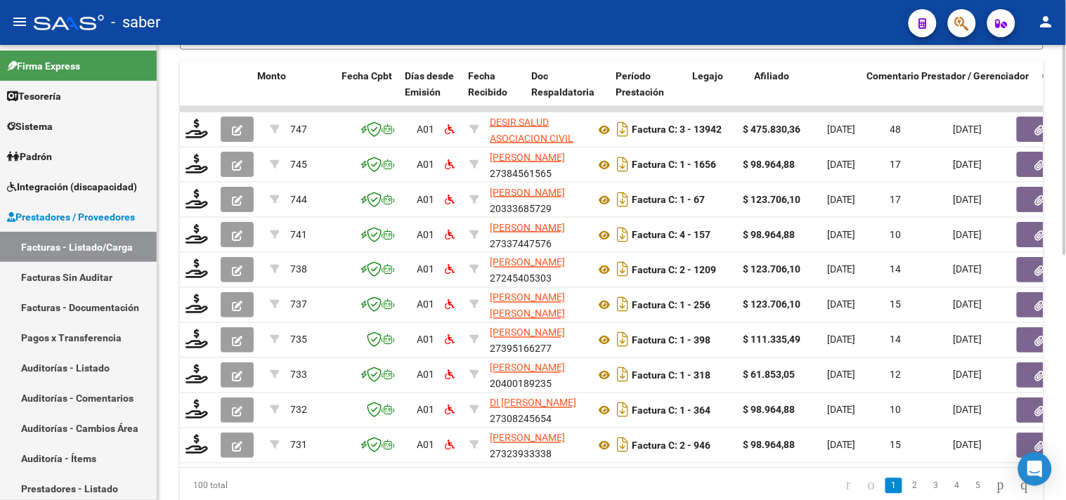
scroll to position [0, 486]
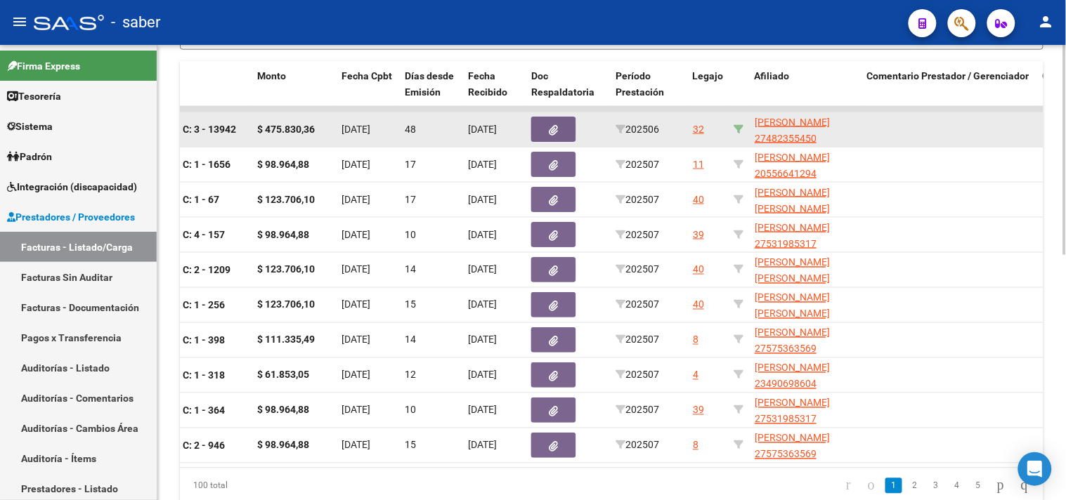
click at [739, 129] on icon at bounding box center [739, 129] width 10 height 10
type input "27482355450"
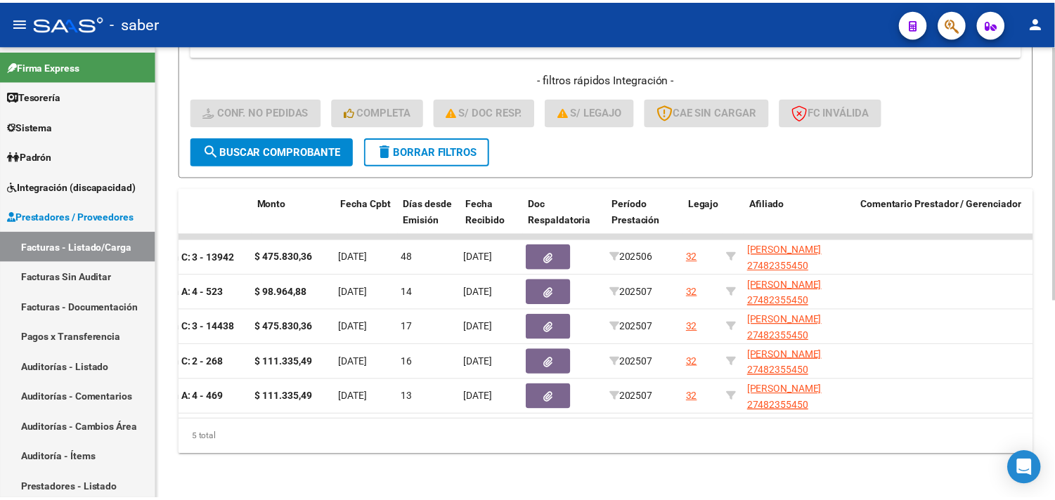
scroll to position [0, 0]
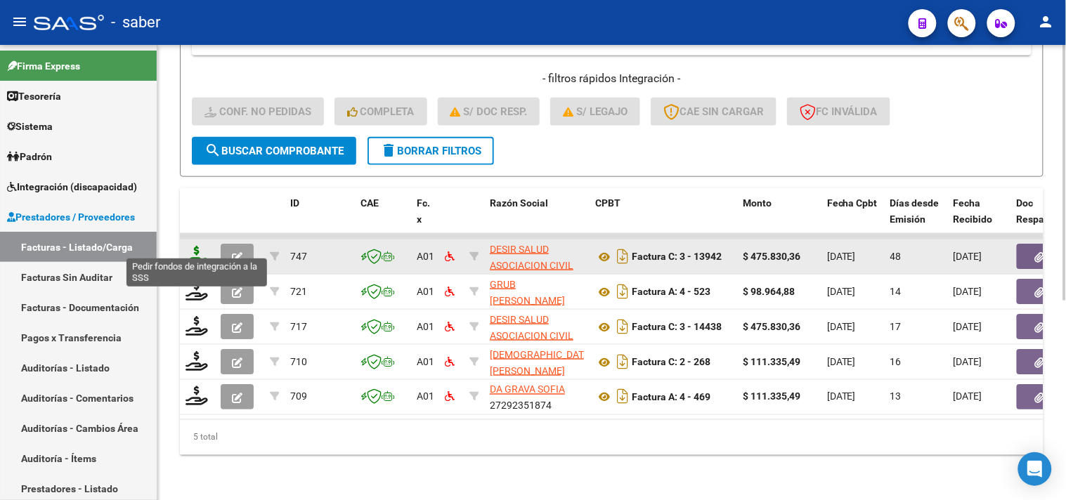
click at [188, 246] on icon at bounding box center [197, 256] width 22 height 20
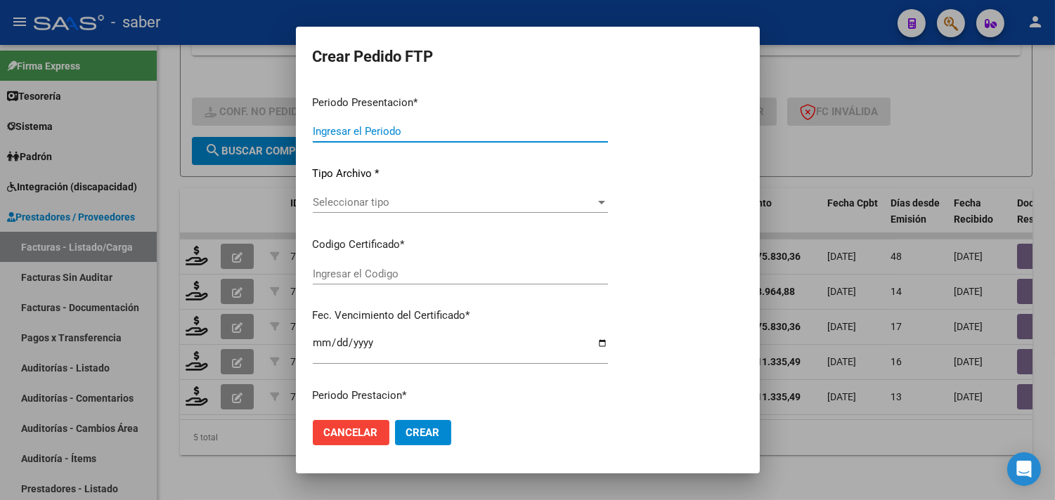
type input "202507"
type input "202506"
type input "$ 475.830,36"
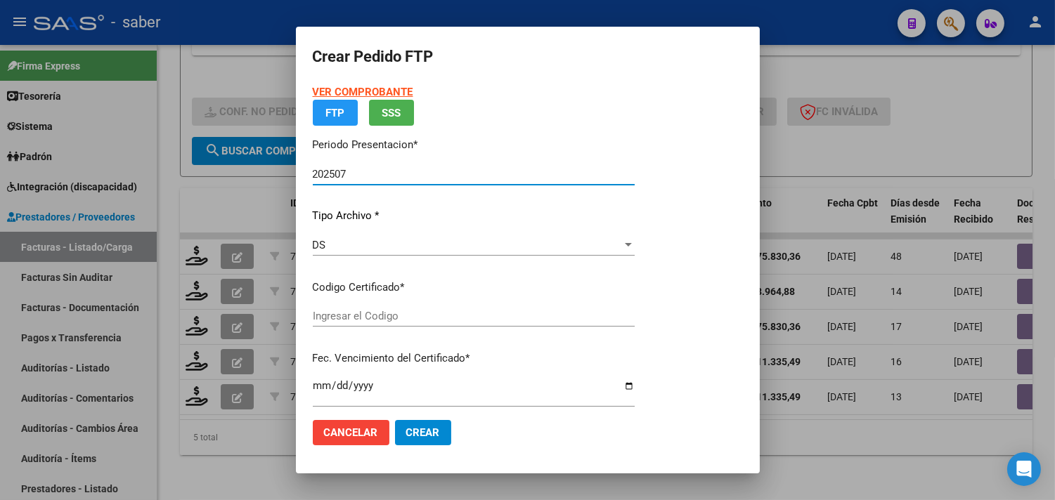
type input "5001039282"
type input "[DATE]"
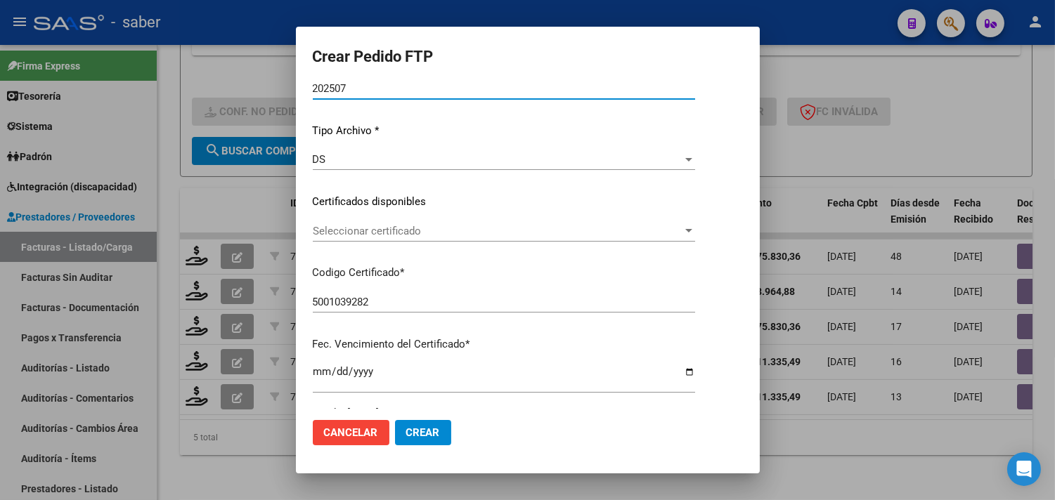
scroll to position [156, 0]
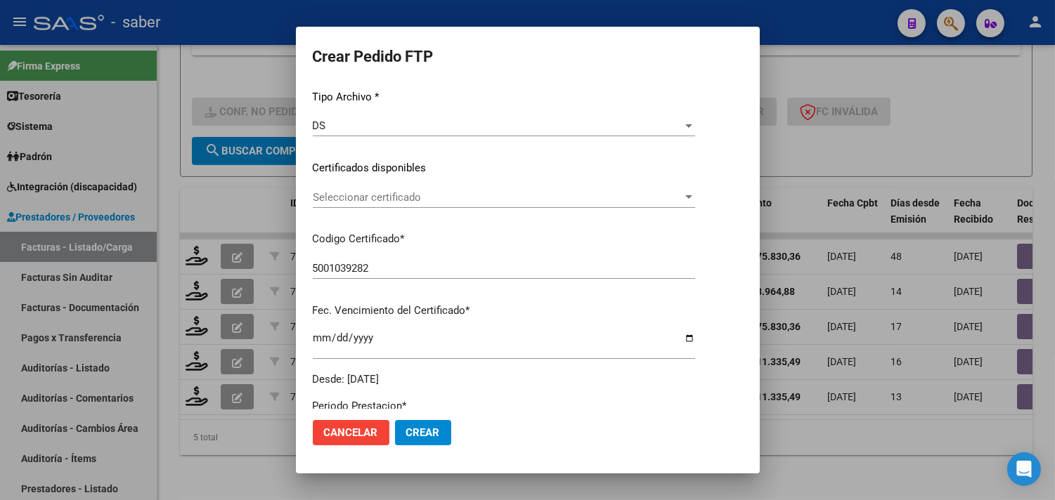
click at [404, 195] on span "Seleccionar certificado" at bounding box center [498, 197] width 370 height 13
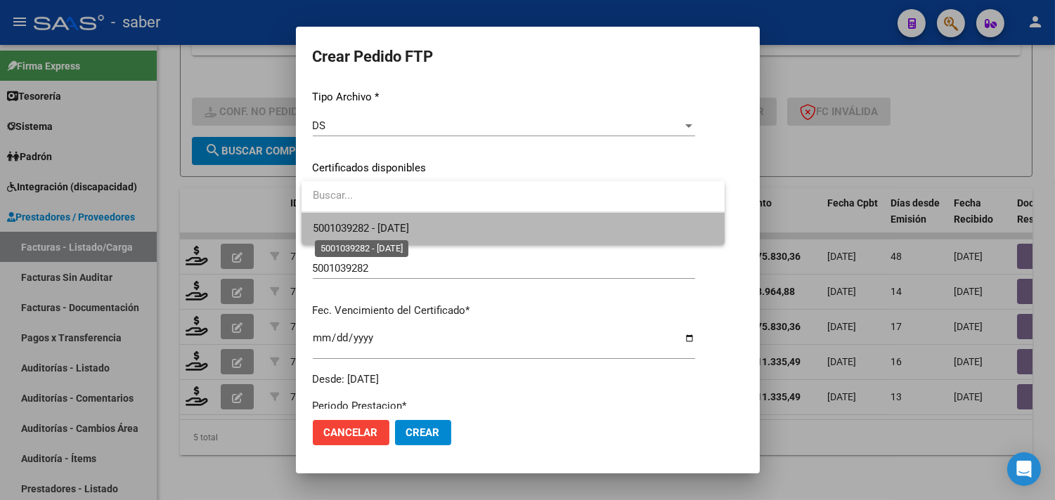
click at [394, 222] on span "5001039282 - [DATE]" at bounding box center [361, 228] width 96 height 13
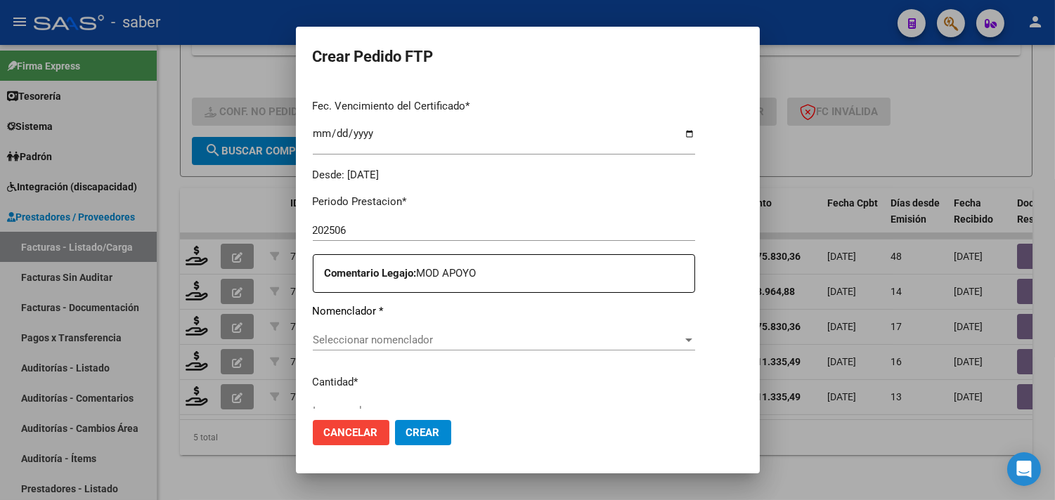
scroll to position [390, 0]
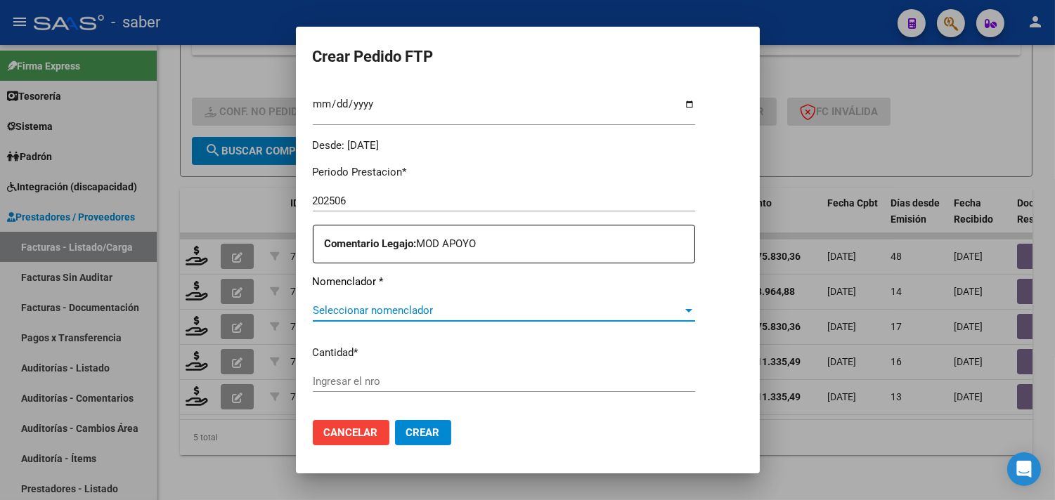
click at [398, 305] on span "Seleccionar nomenclador" at bounding box center [498, 310] width 370 height 13
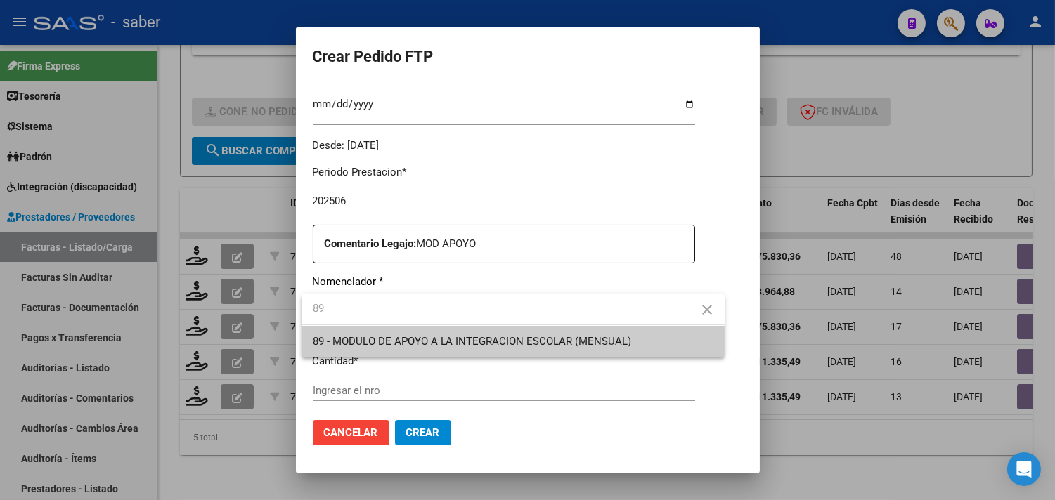
type input "89"
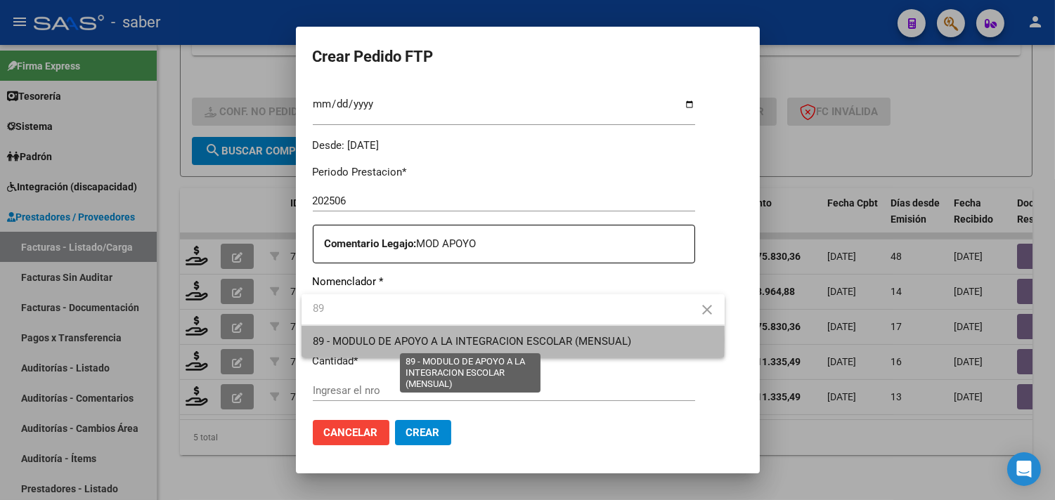
click at [446, 339] on span "89 - MODULO DE APOYO A LA INTEGRACION ESCOLAR (MENSUAL)" at bounding box center [472, 341] width 319 height 13
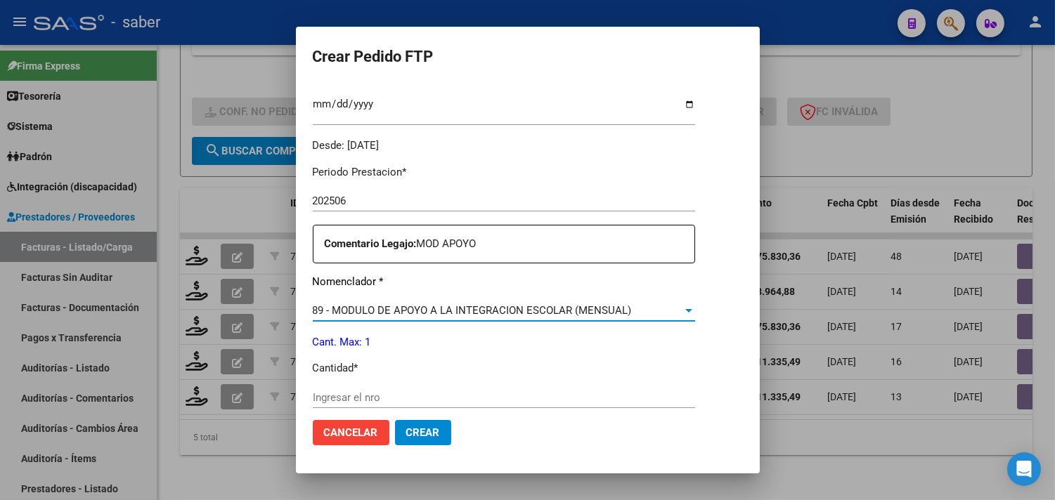
click at [408, 392] on input "Ingresar el nro" at bounding box center [504, 397] width 382 height 13
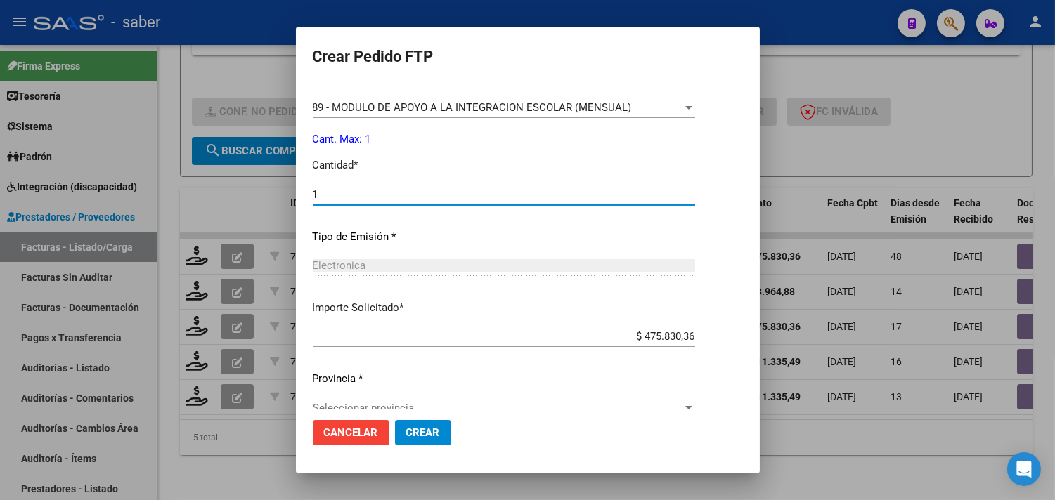
scroll to position [615, 0]
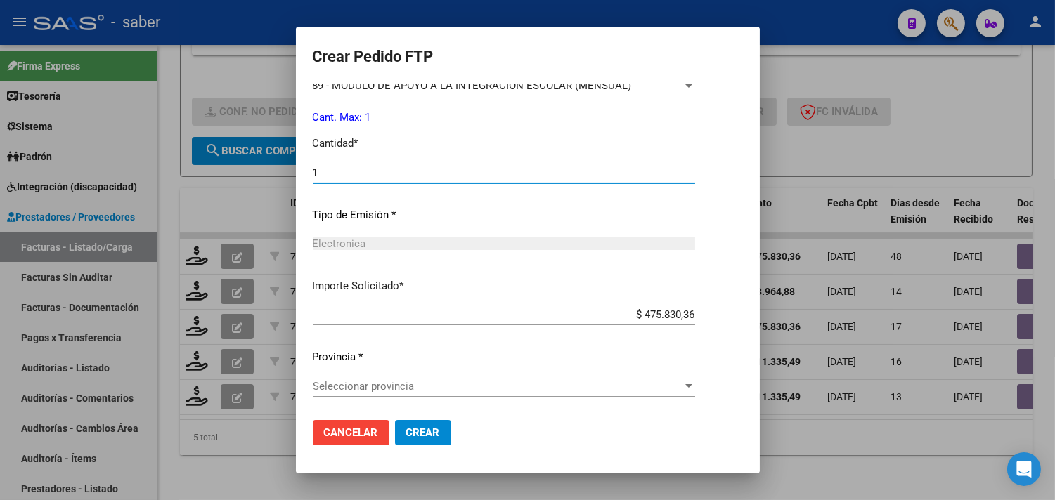
type input "1"
click at [375, 386] on span "Seleccionar provincia" at bounding box center [498, 386] width 370 height 13
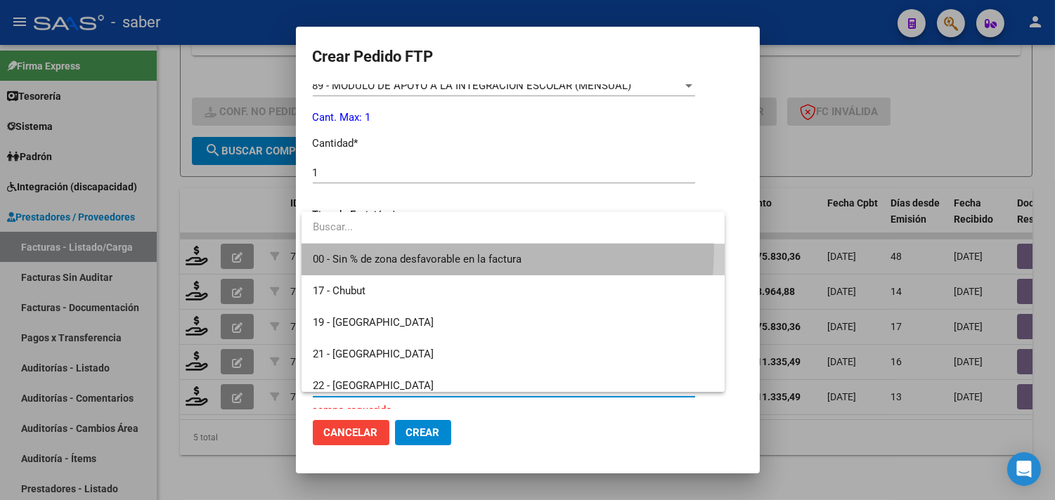
click at [396, 249] on span "00 - Sin % de zona desfavorable en la factura" at bounding box center [513, 260] width 401 height 32
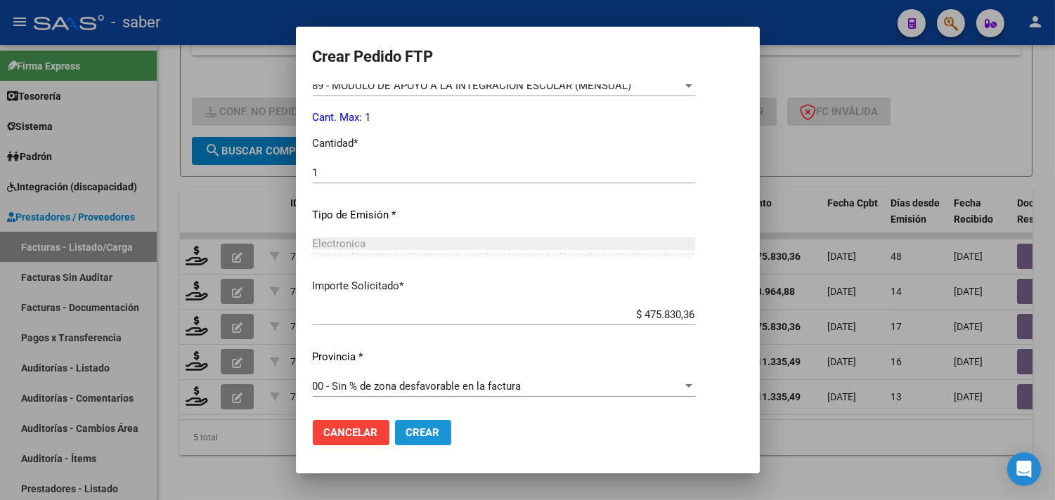
click at [431, 432] on span "Crear" at bounding box center [423, 433] width 34 height 13
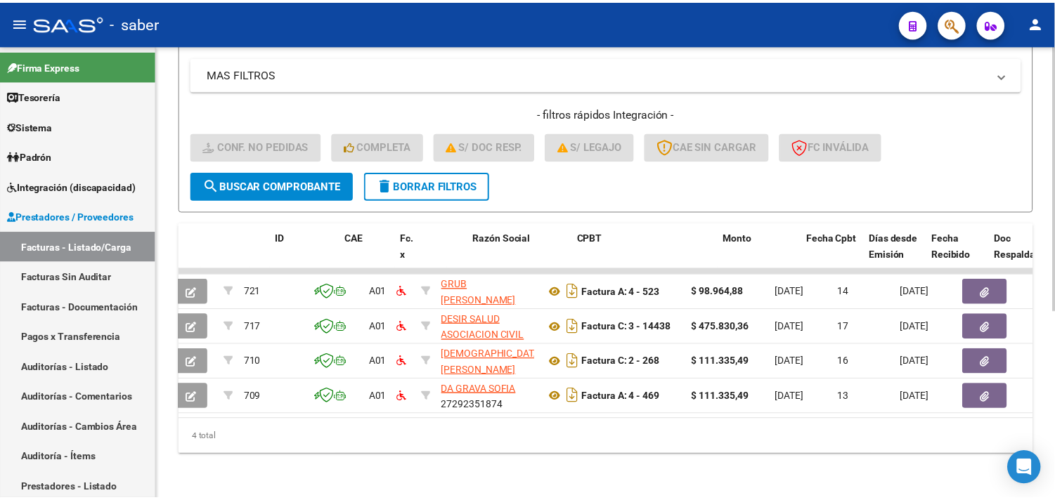
scroll to position [0, 0]
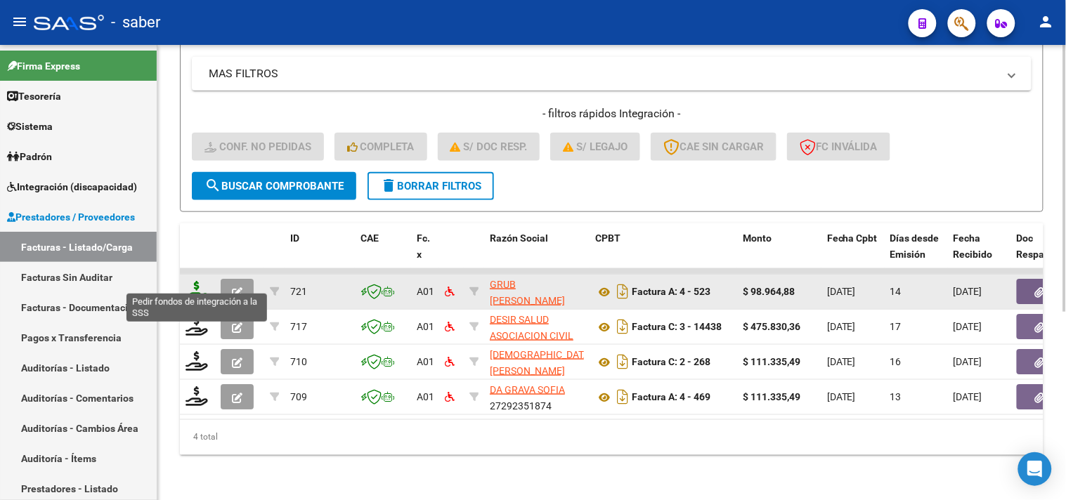
click at [197, 281] on icon at bounding box center [197, 291] width 22 height 20
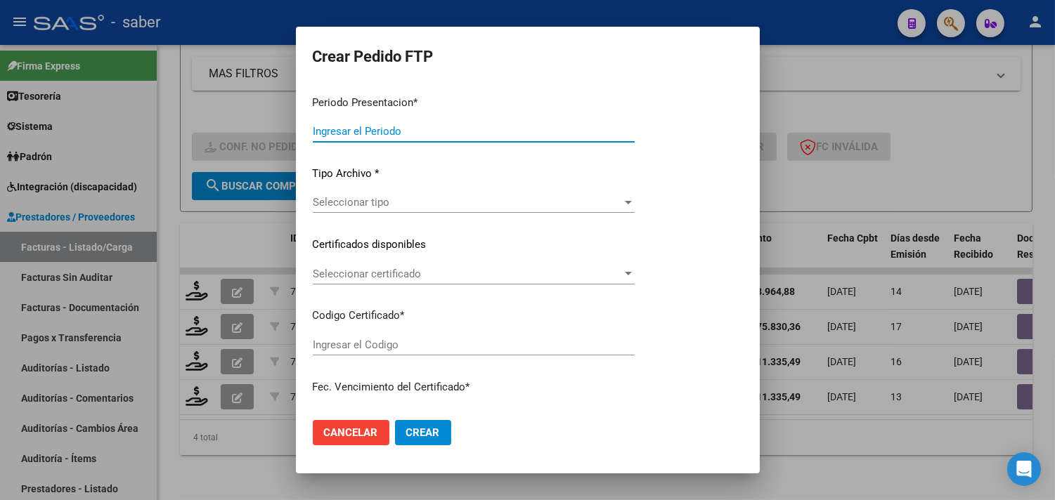
type input "202507"
type input "$ 98.964,88"
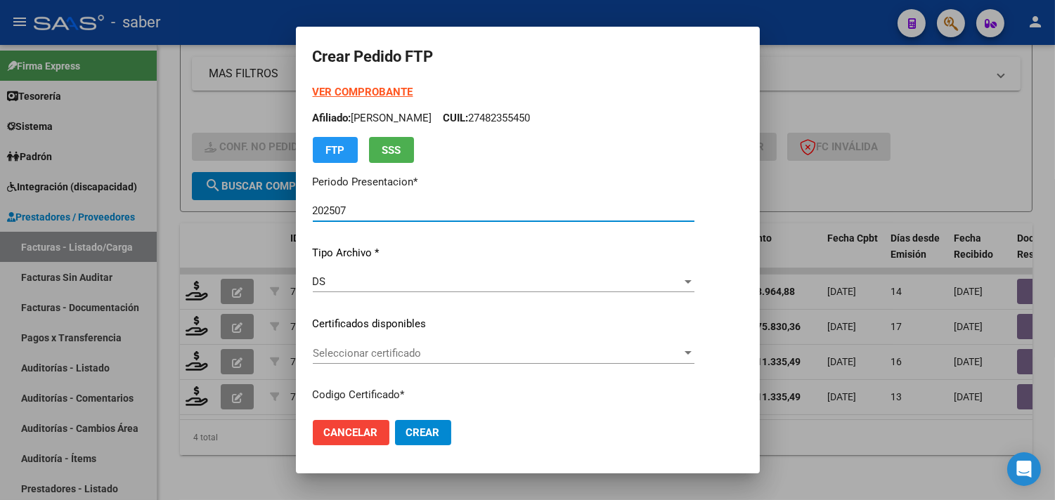
type input "5001039282"
type input "[DATE]"
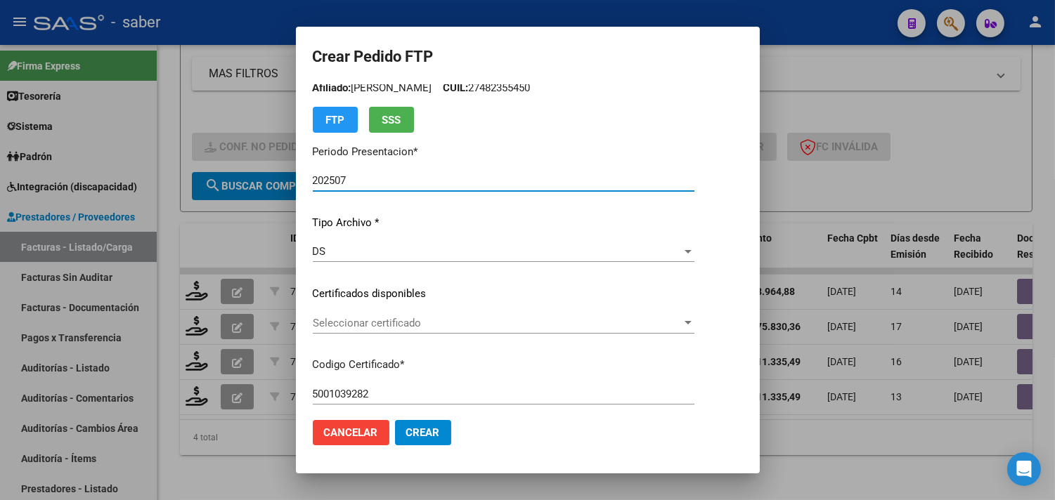
scroll to position [78, 0]
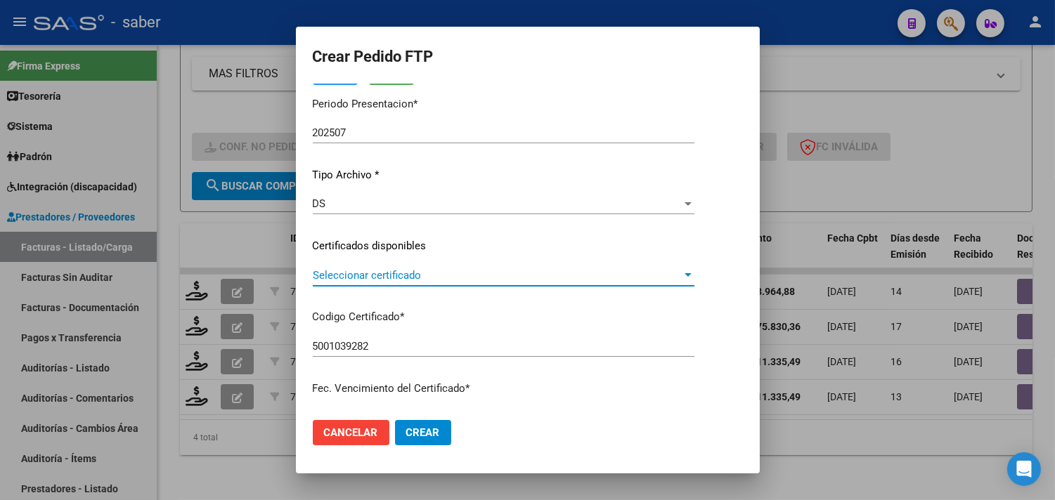
click at [394, 276] on span "Seleccionar certificado" at bounding box center [497, 275] width 369 height 13
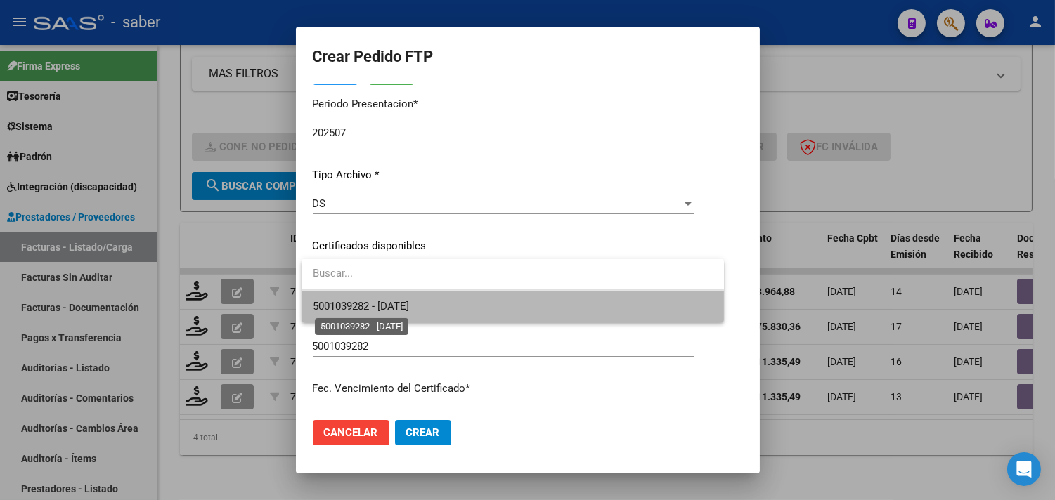
click at [394, 304] on span "5001039282 - [DATE]" at bounding box center [361, 306] width 96 height 13
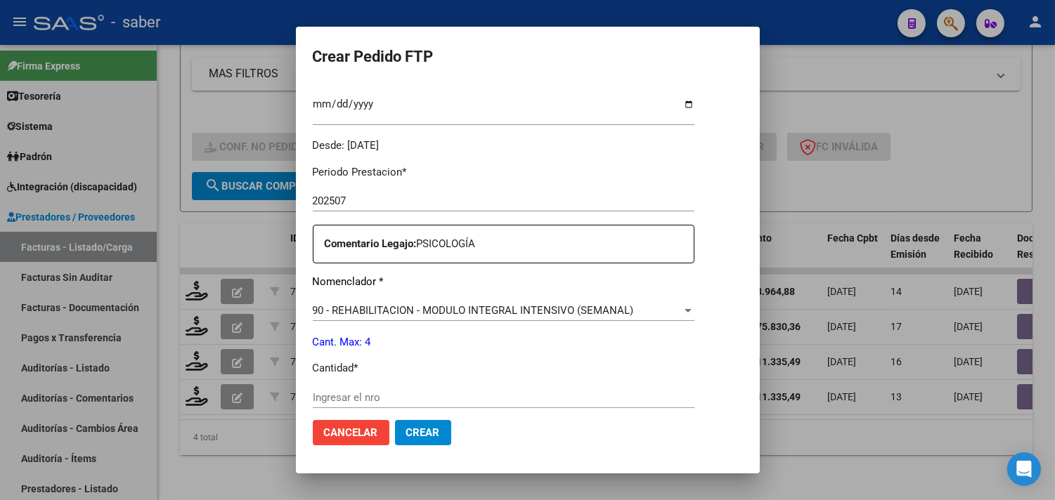
scroll to position [468, 0]
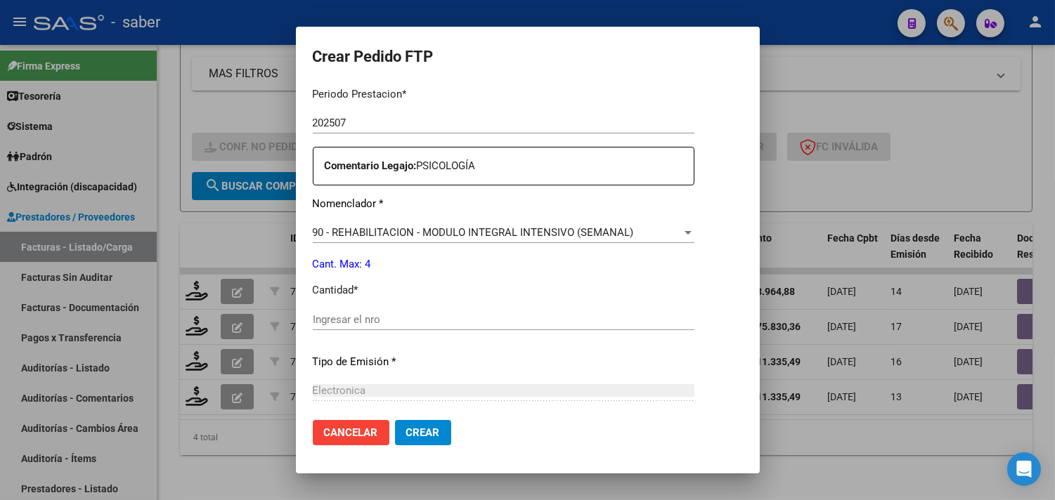
click at [403, 325] on input "Ingresar el nro" at bounding box center [504, 319] width 382 height 13
type input "4"
click at [422, 440] on button "Crear" at bounding box center [423, 432] width 56 height 25
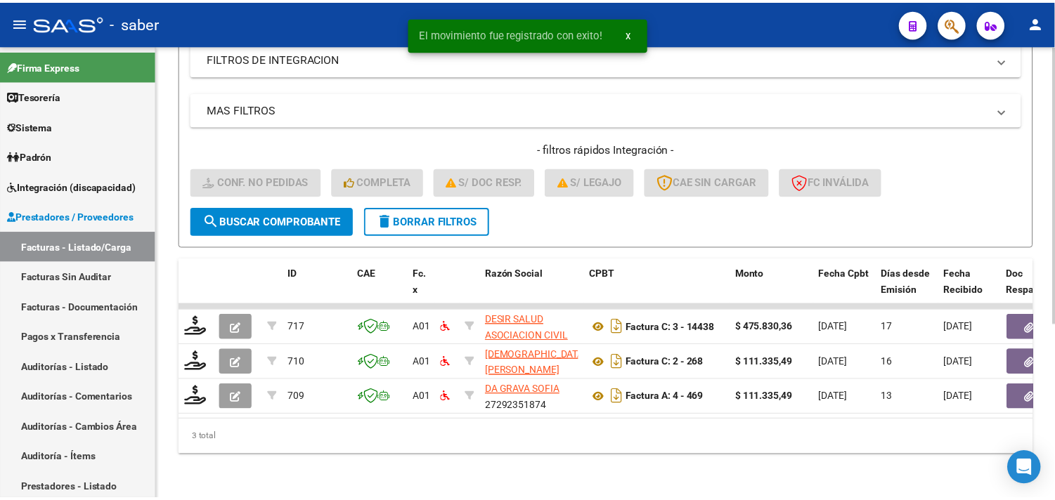
scroll to position [286, 0]
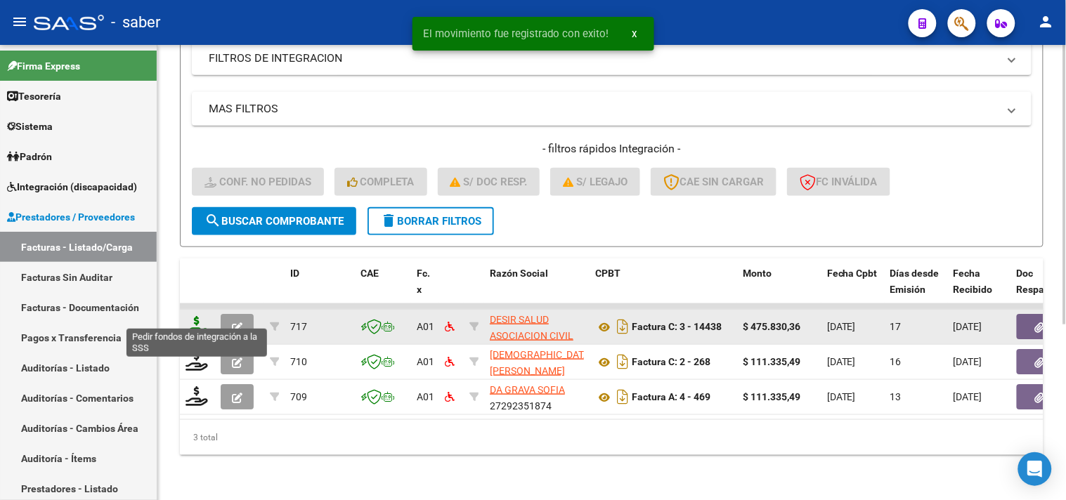
click at [194, 316] on icon at bounding box center [197, 326] width 22 height 20
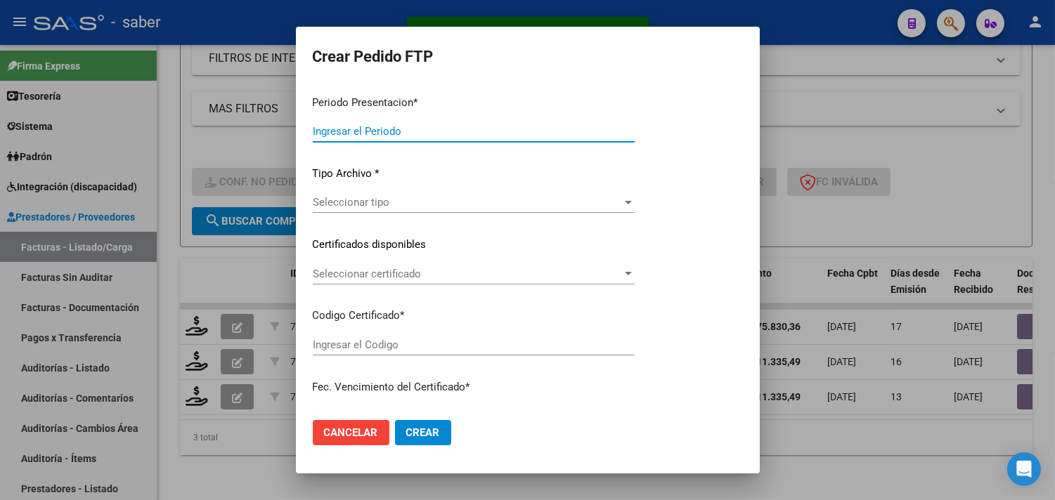
type input "202507"
type input "$ 475.830,36"
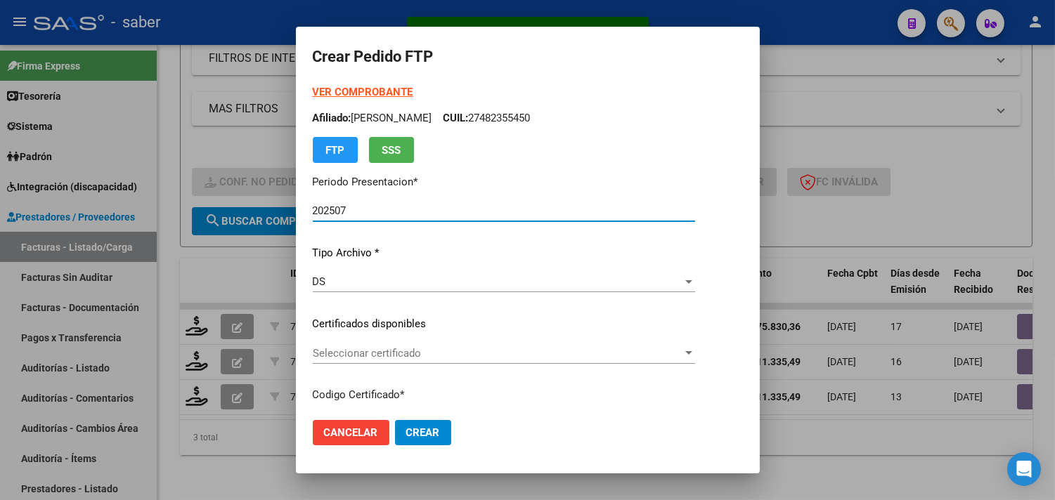
type input "5001039282"
type input "[DATE]"
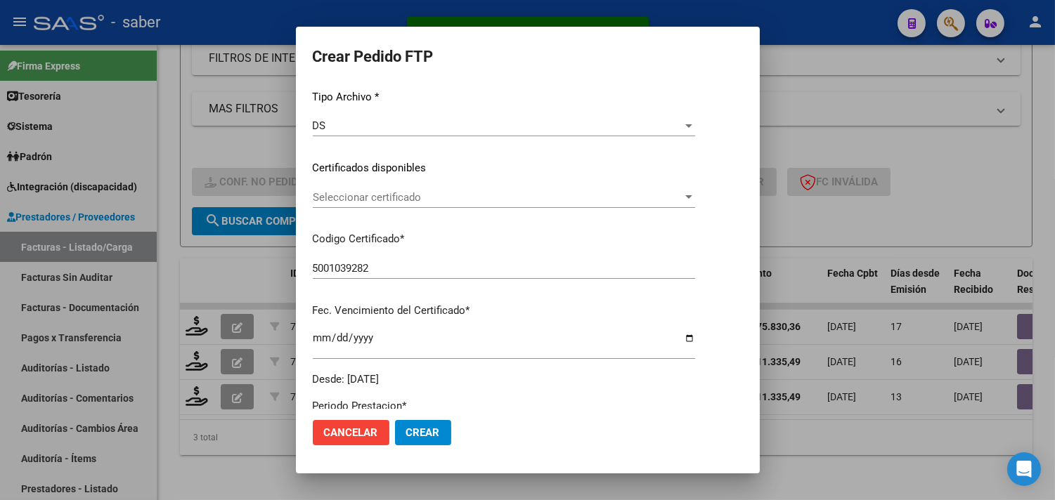
click at [405, 202] on span "Seleccionar certificado" at bounding box center [498, 197] width 370 height 13
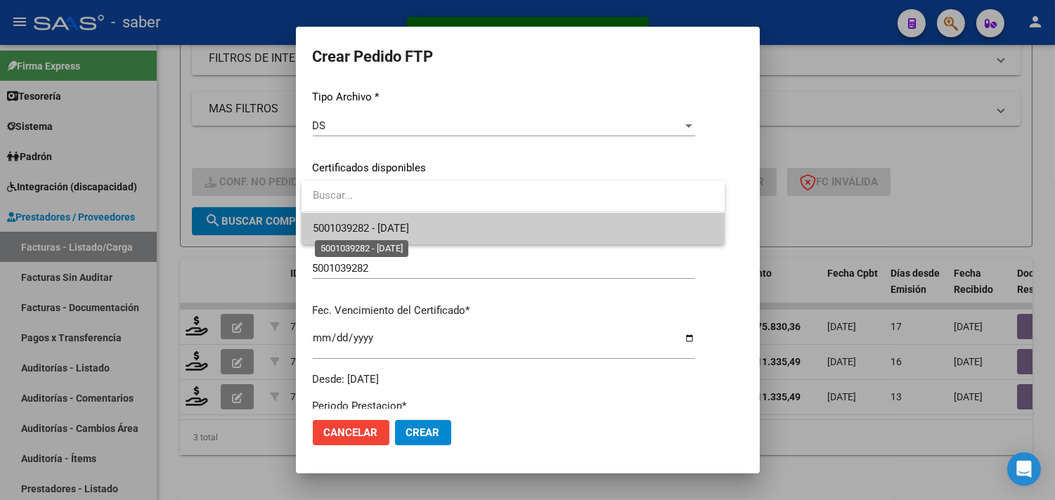
click at [396, 229] on span "5001039282 - [DATE]" at bounding box center [361, 228] width 96 height 13
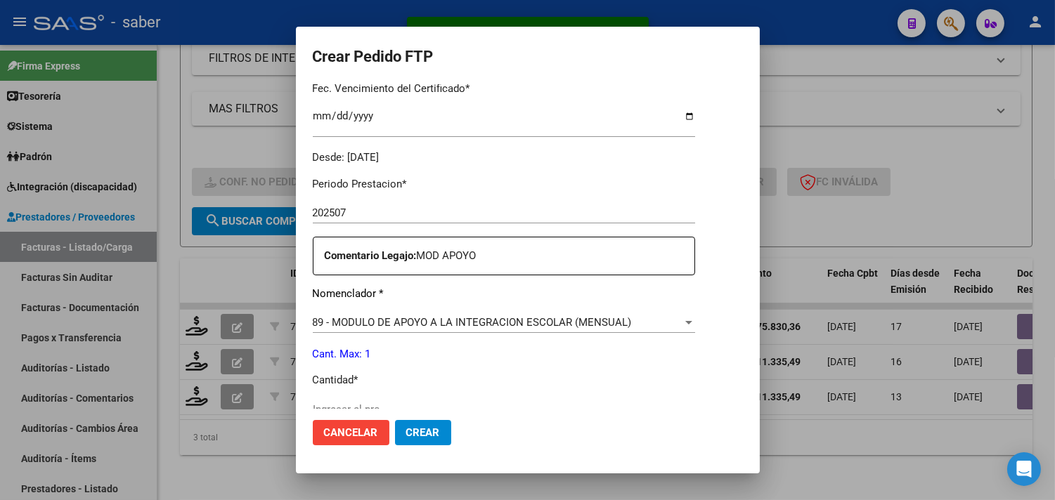
scroll to position [468, 0]
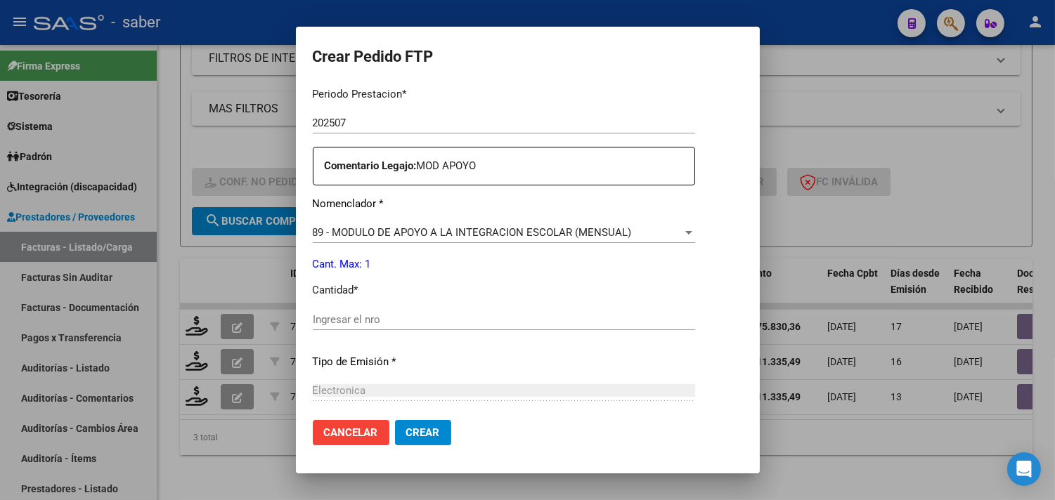
click at [411, 319] on input "Ingresar el nro" at bounding box center [504, 319] width 382 height 13
type input "1"
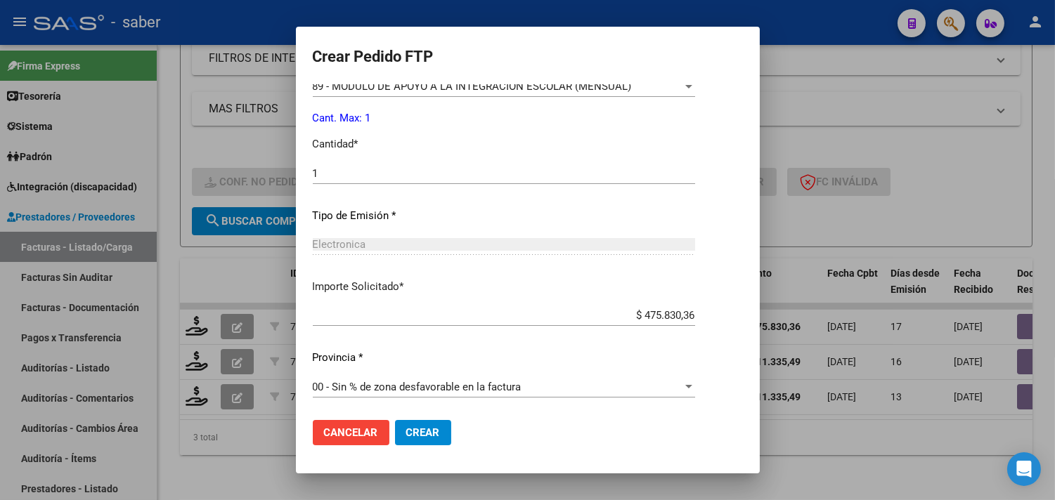
scroll to position [615, 0]
click at [427, 438] on span "Crear" at bounding box center [423, 433] width 34 height 13
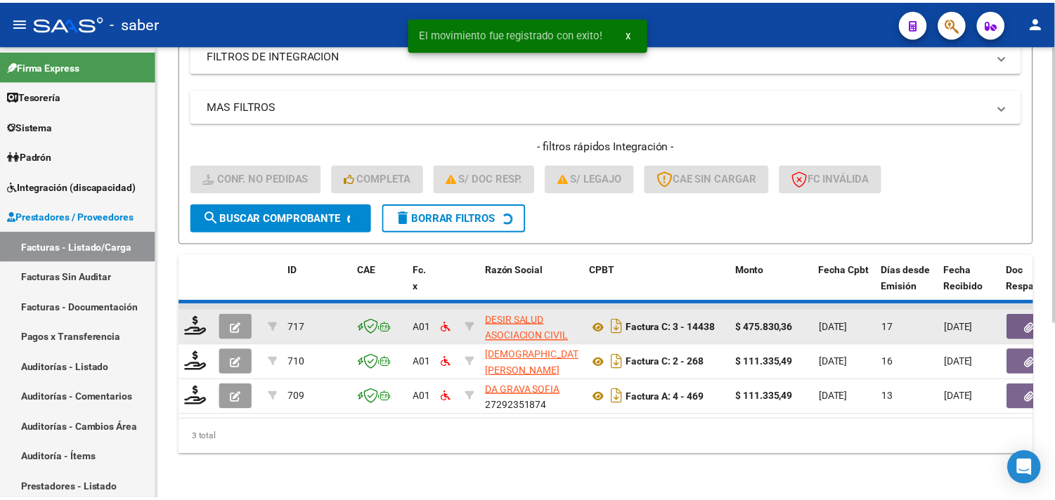
scroll to position [251, 0]
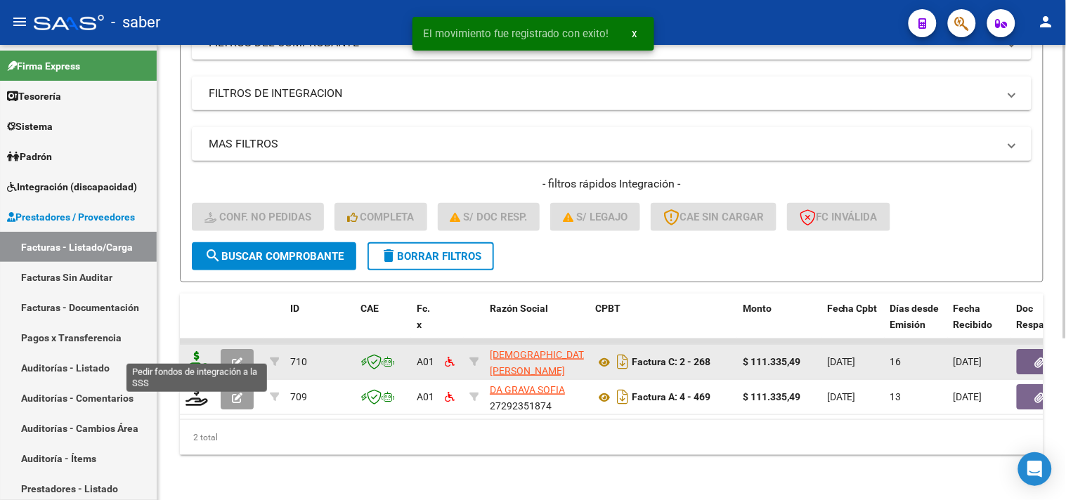
click at [200, 351] on icon at bounding box center [197, 361] width 22 height 20
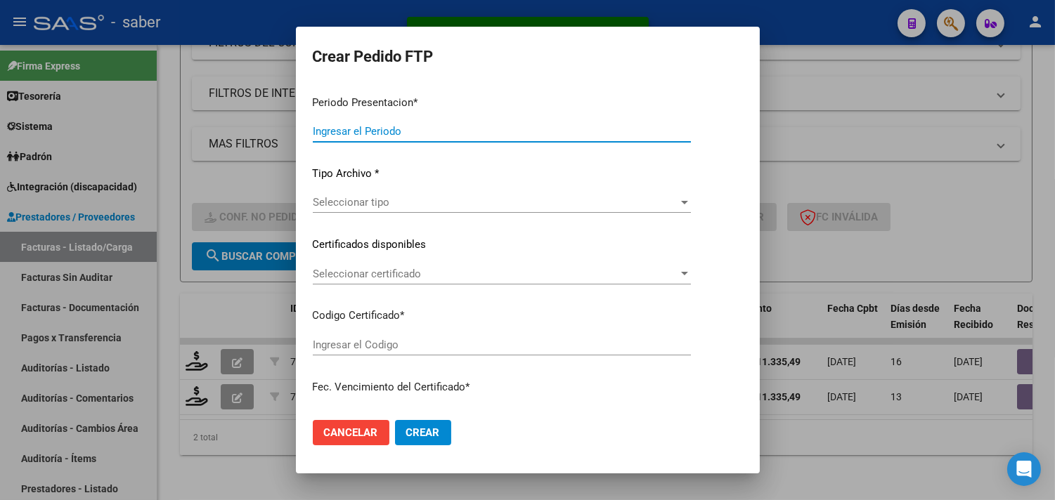
type input "202507"
type input "$ 111.335,49"
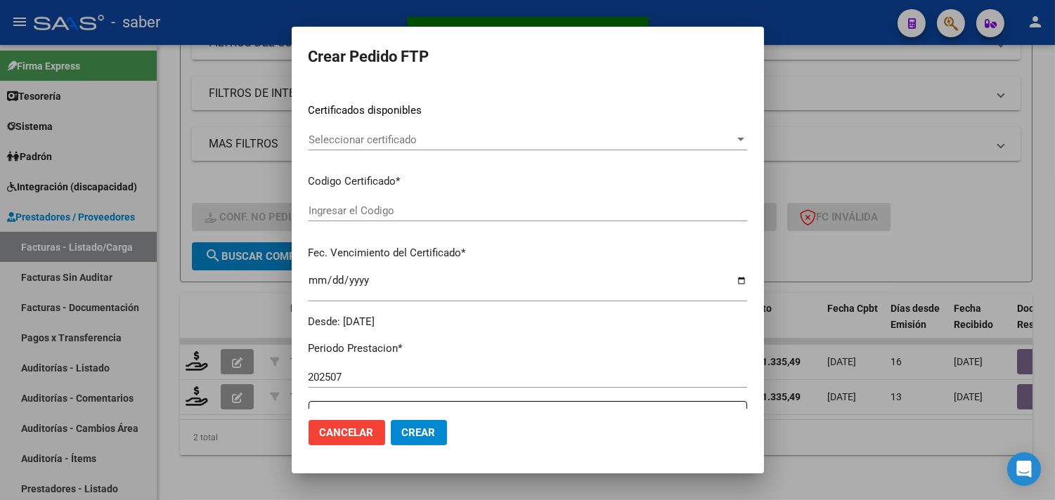
type input "5001039282"
type input "[DATE]"
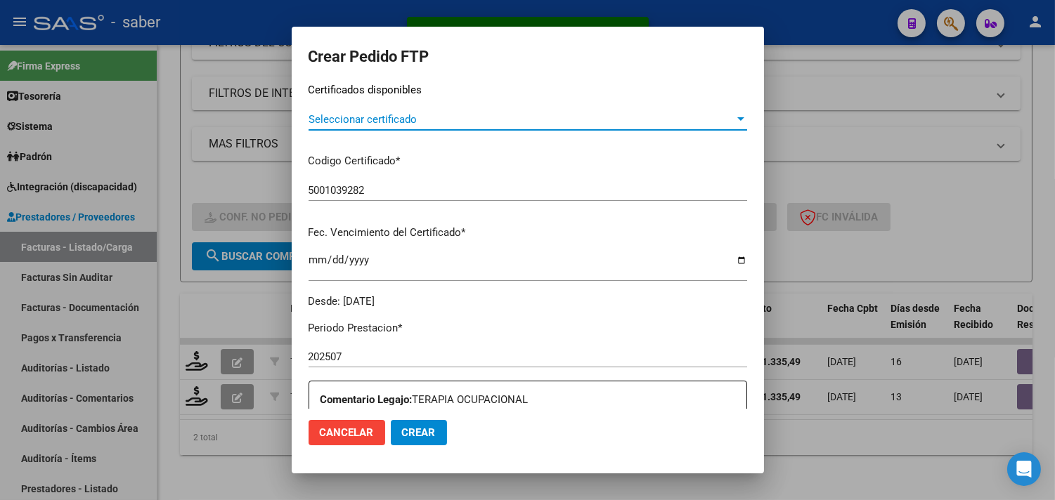
click at [406, 122] on span "Seleccionar certificado" at bounding box center [521, 119] width 426 height 13
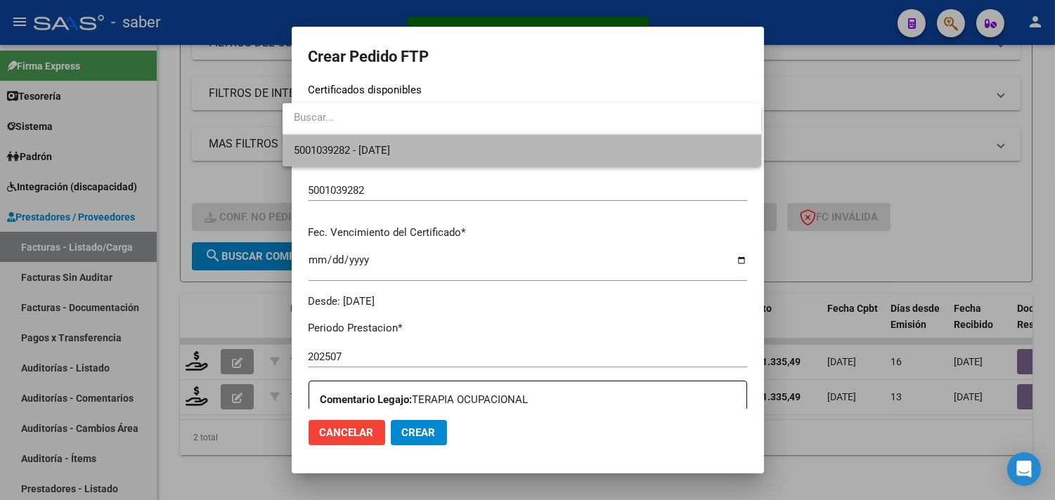
click at [392, 157] on span "5001039282 - [DATE]" at bounding box center [522, 151] width 456 height 32
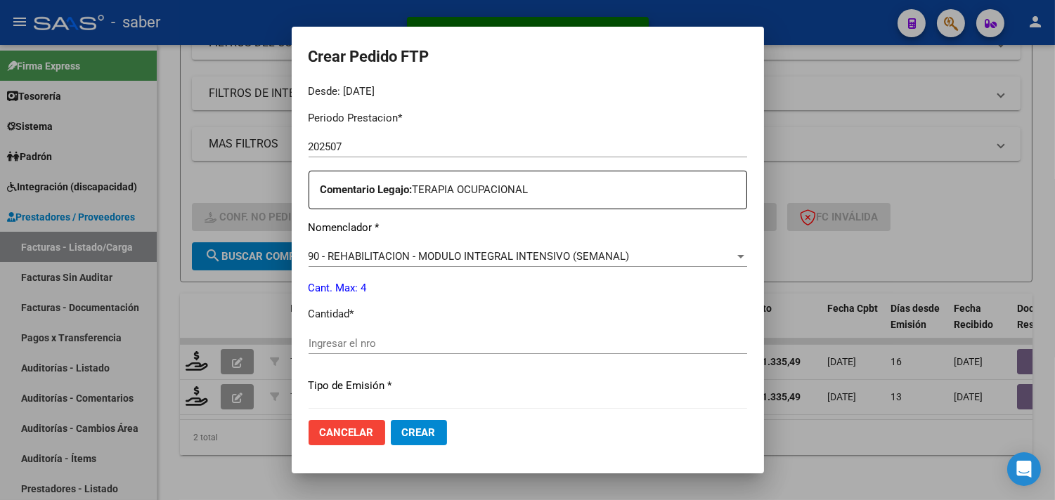
scroll to position [468, 0]
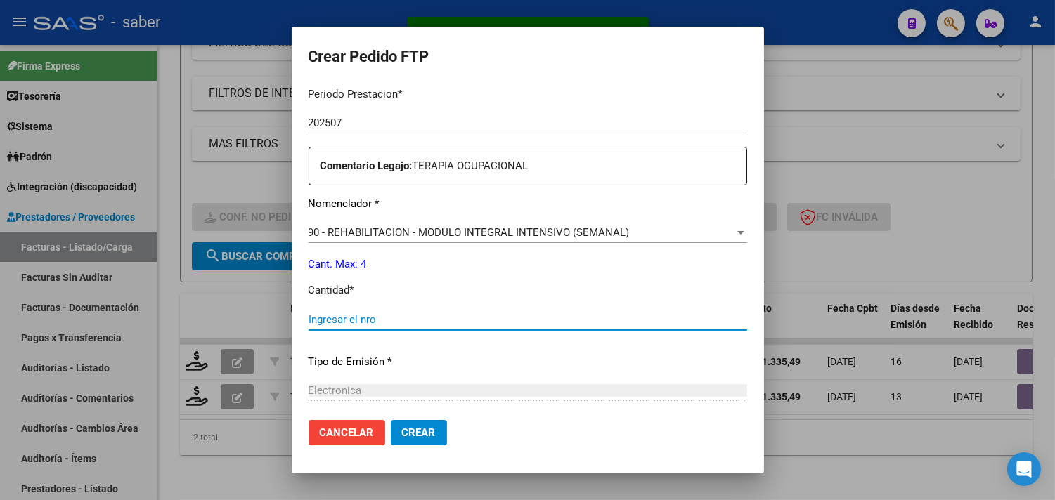
click at [372, 323] on input "Ingresar el nro" at bounding box center [527, 319] width 439 height 13
type input "4"
click at [404, 427] on span "Crear" at bounding box center [419, 433] width 34 height 13
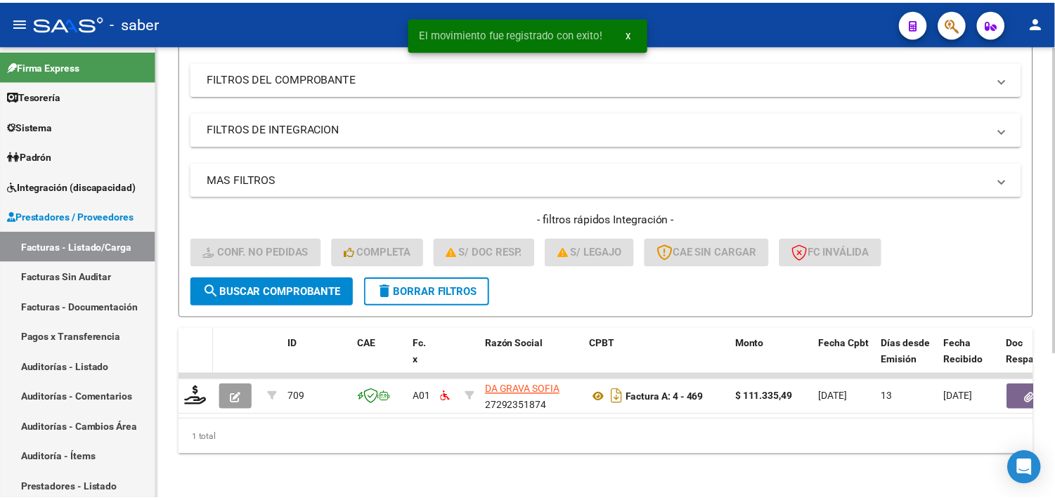
scroll to position [216, 0]
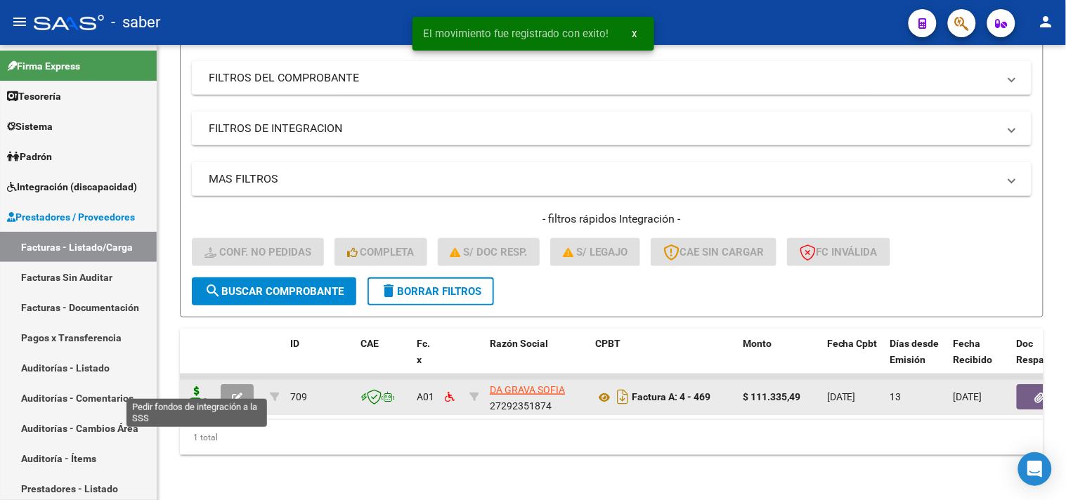
click at [193, 386] on icon at bounding box center [197, 396] width 22 height 20
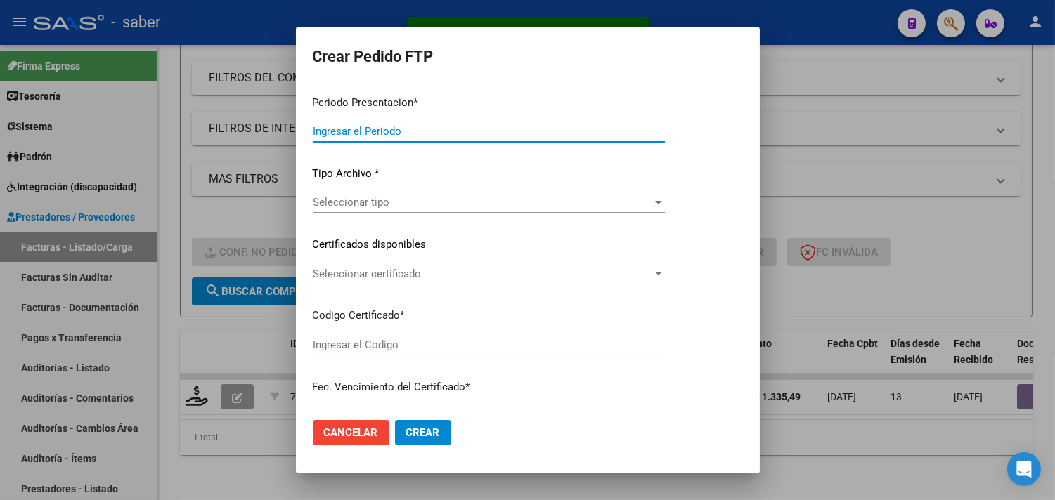
type input "202507"
type input "$ 111.335,49"
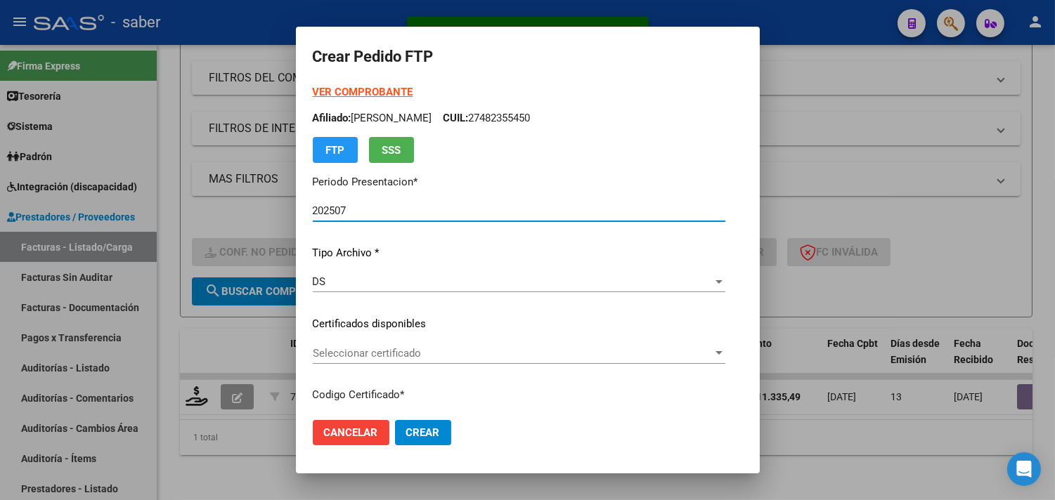
type input "5001039282"
type input "[DATE]"
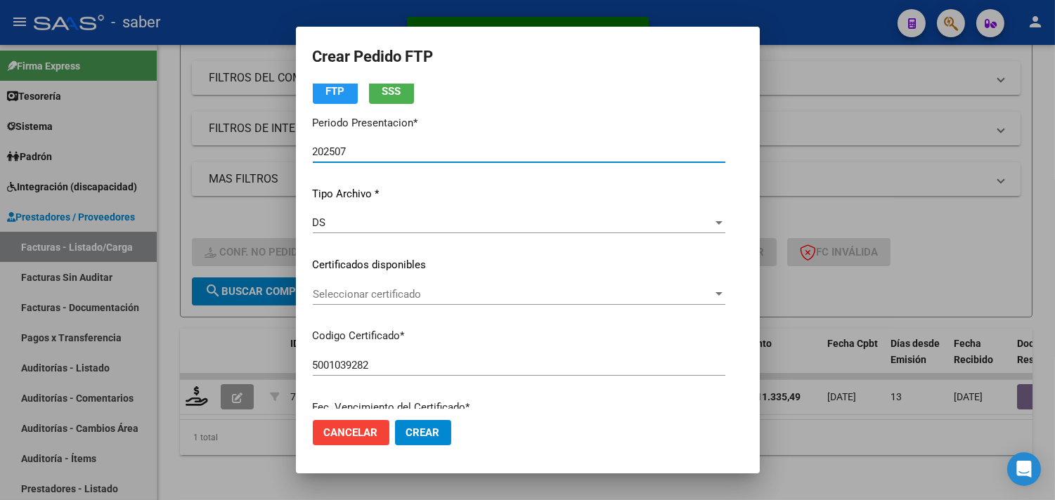
scroll to position [234, 0]
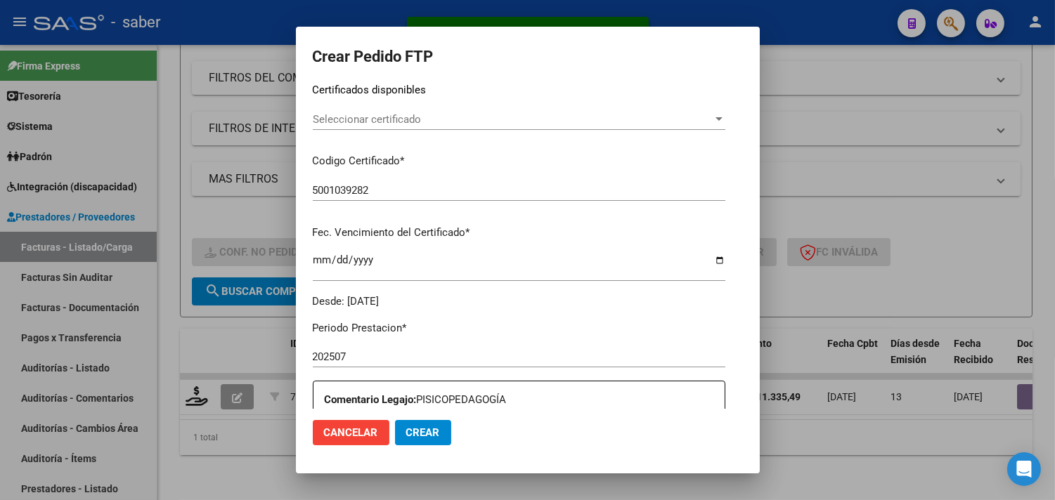
click at [391, 125] on div "Seleccionar certificado Seleccionar certificado" at bounding box center [519, 119] width 412 height 21
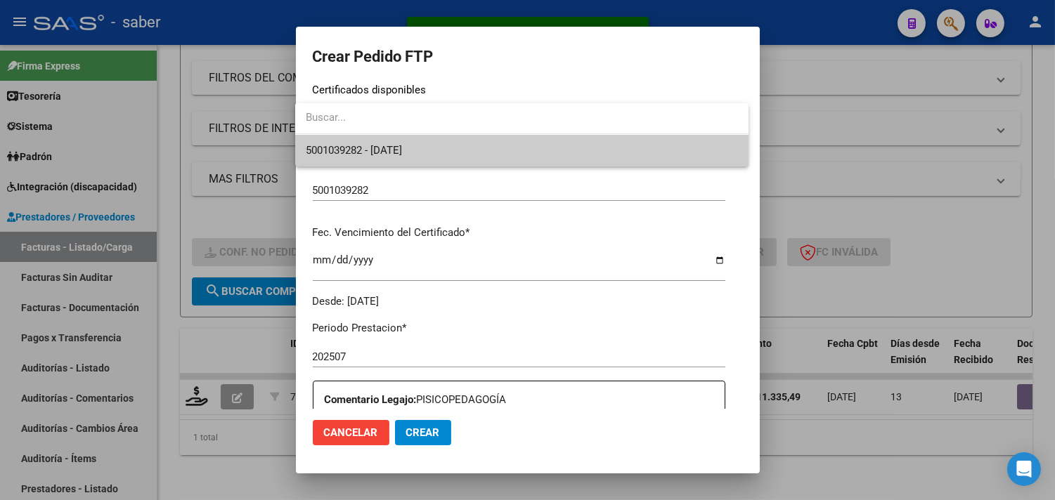
click at [384, 149] on span "5001039282 - [DATE]" at bounding box center [354, 150] width 96 height 13
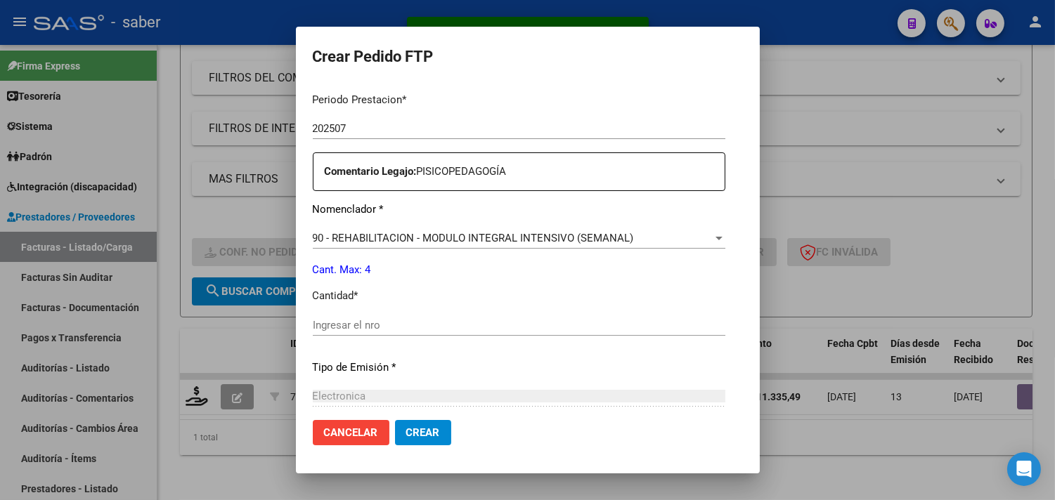
scroll to position [468, 0]
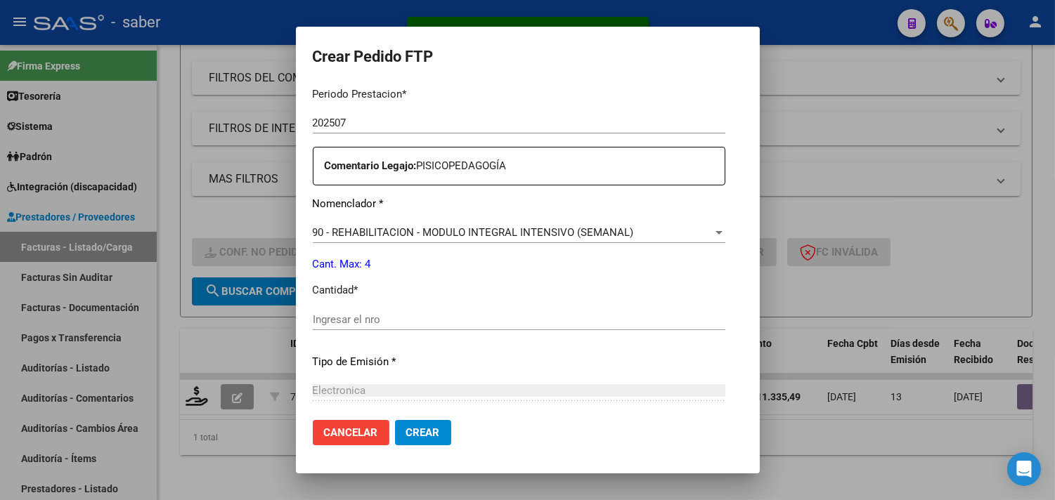
click at [366, 311] on div "Ingresar el nro" at bounding box center [519, 319] width 412 height 21
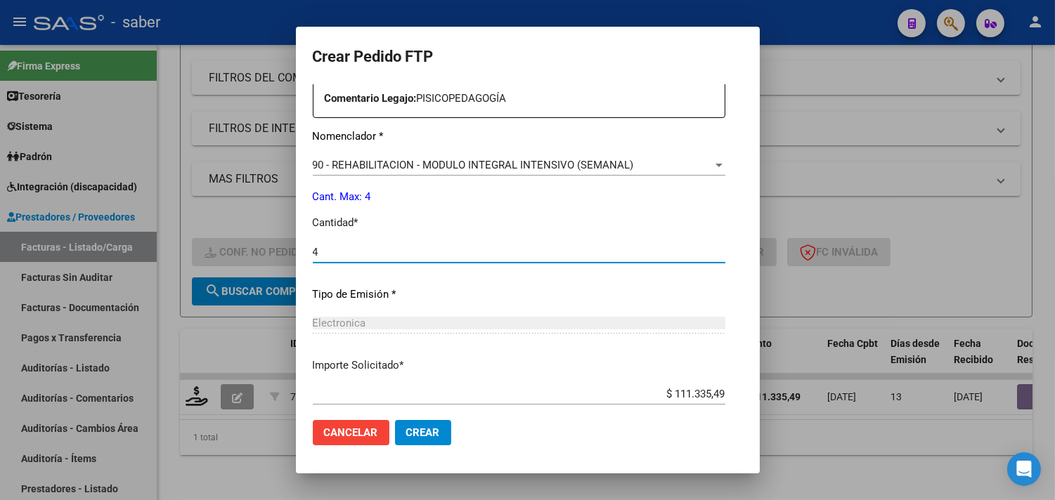
scroll to position [615, 0]
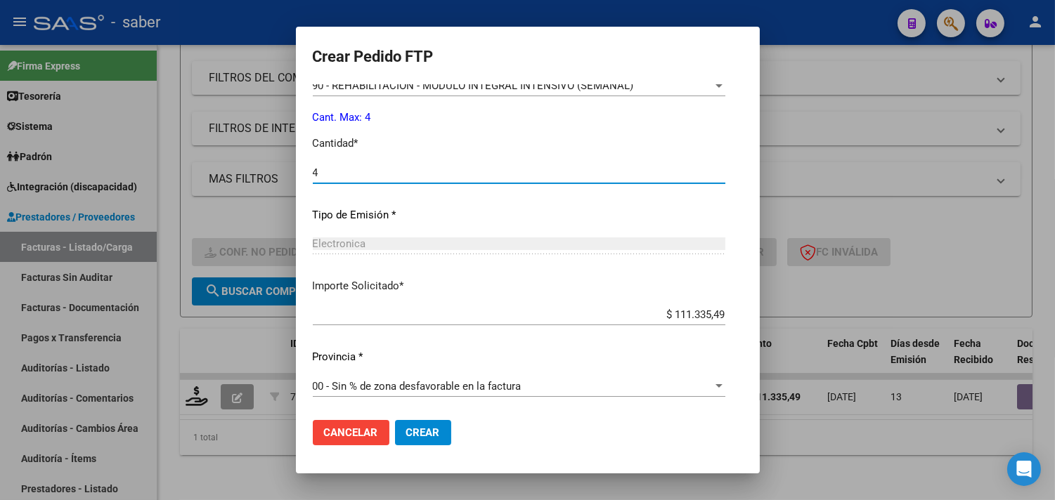
type input "4"
click at [408, 427] on span "Crear" at bounding box center [423, 433] width 34 height 13
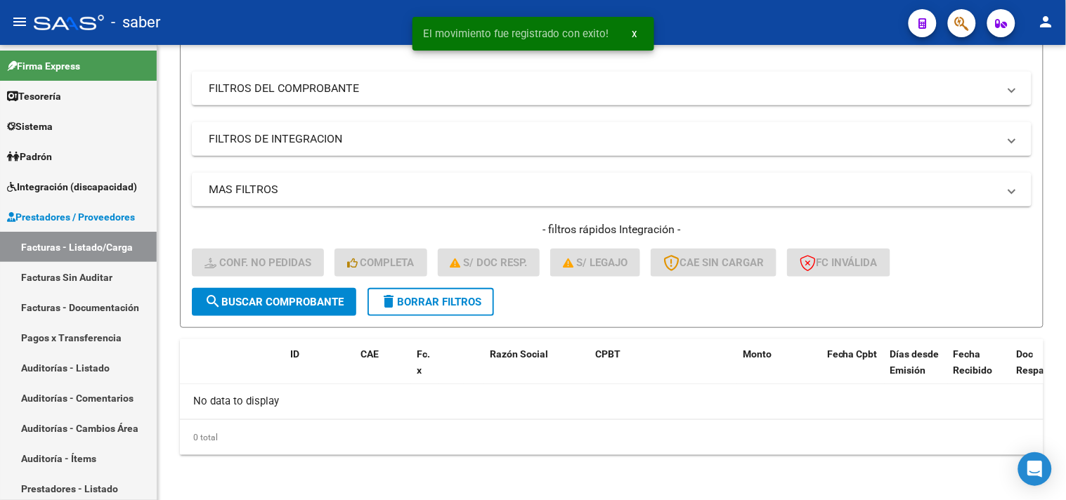
scroll to position [193, 0]
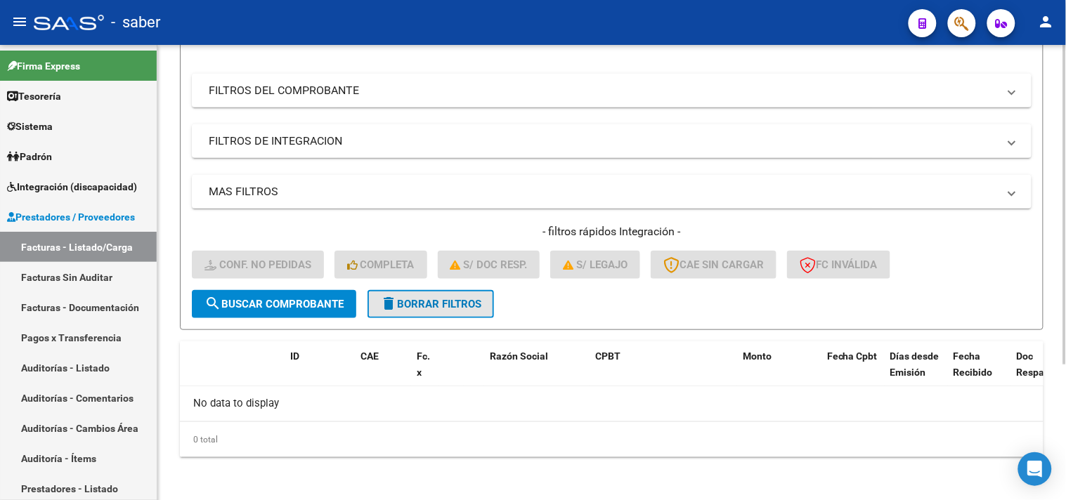
click at [444, 307] on span "delete Borrar Filtros" at bounding box center [430, 304] width 101 height 13
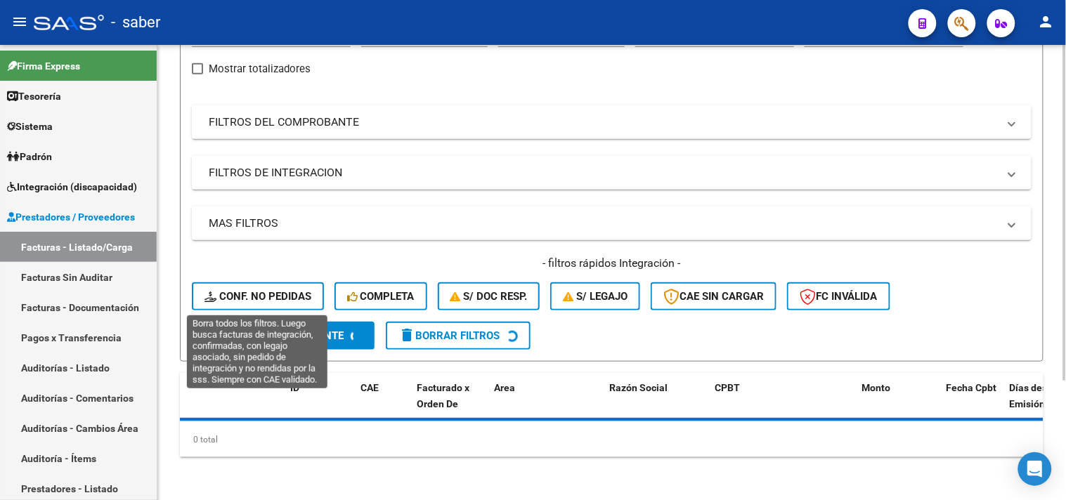
click at [273, 292] on span "Conf. no pedidas" at bounding box center [257, 296] width 107 height 13
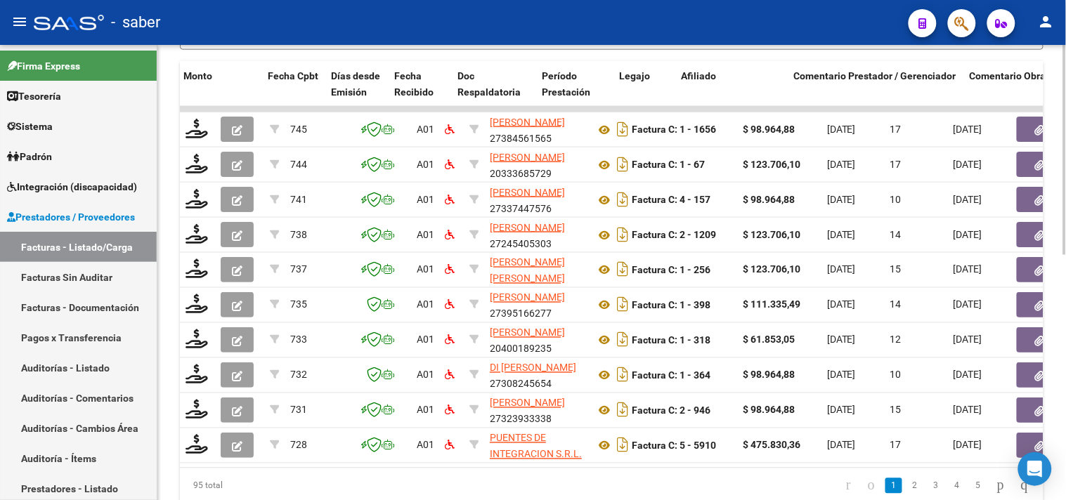
scroll to position [0, 606]
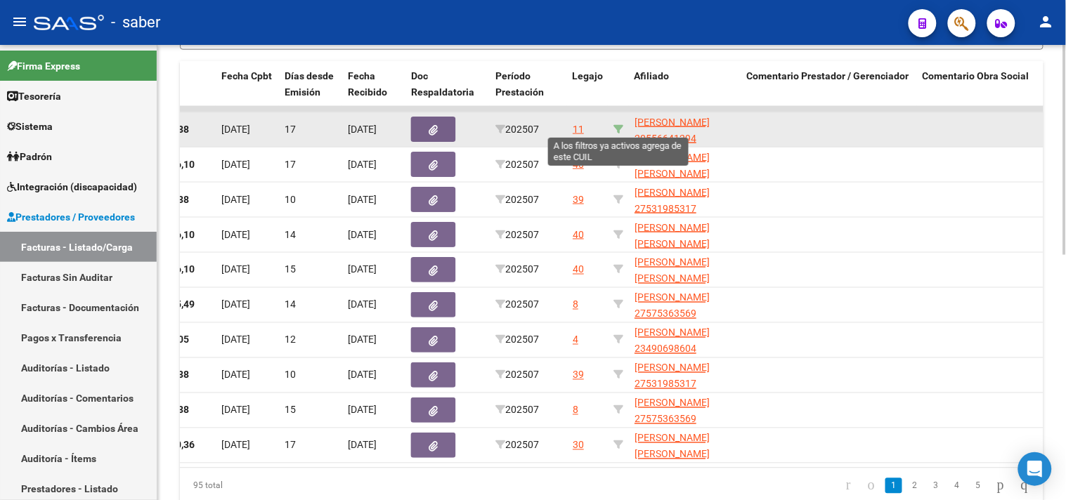
click at [623, 127] on icon at bounding box center [618, 129] width 10 height 10
type input "20556641294"
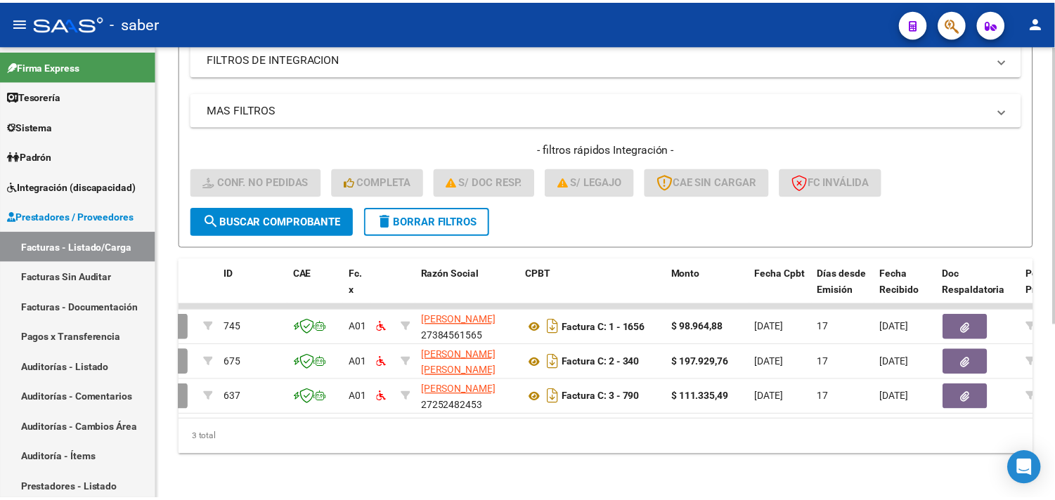
scroll to position [0, 0]
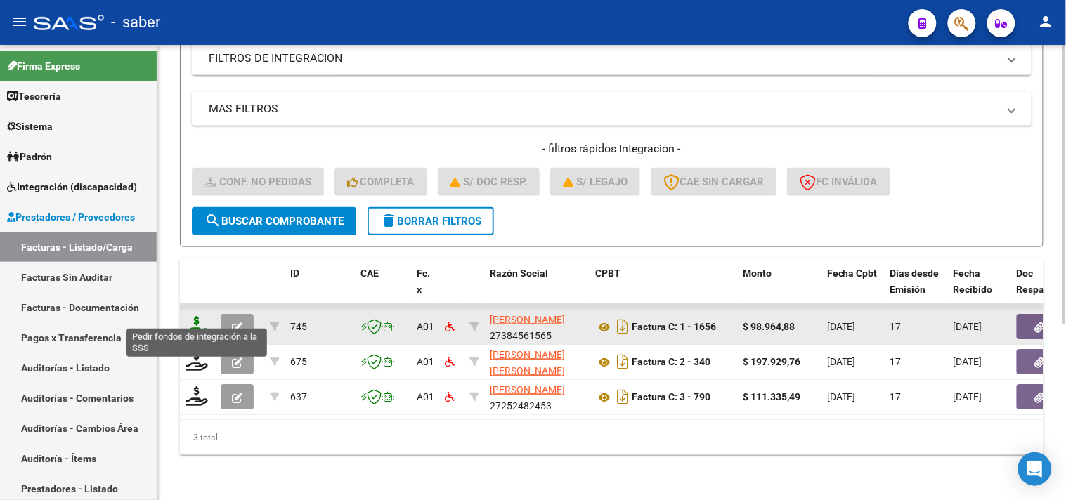
click at [207, 316] on icon at bounding box center [197, 326] width 22 height 20
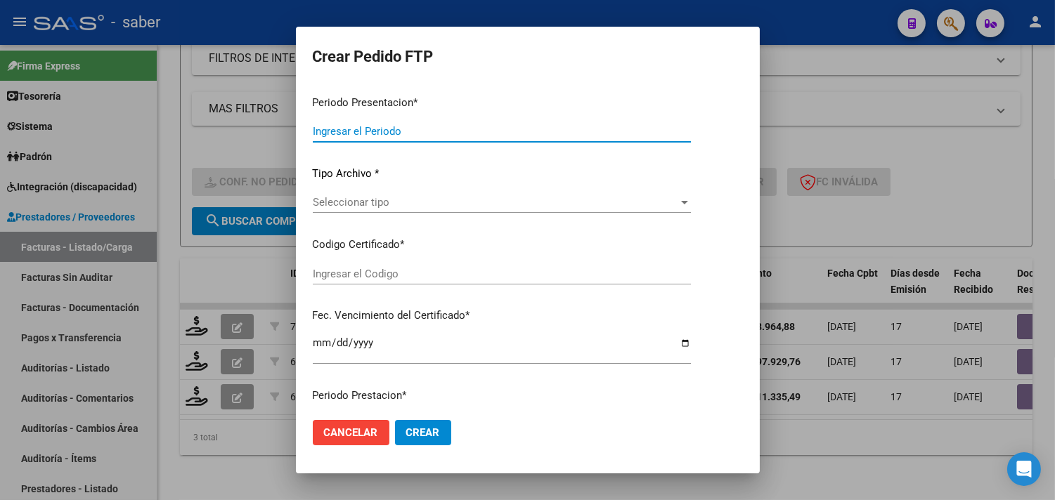
type input "202507"
type input "$ 98.964,88"
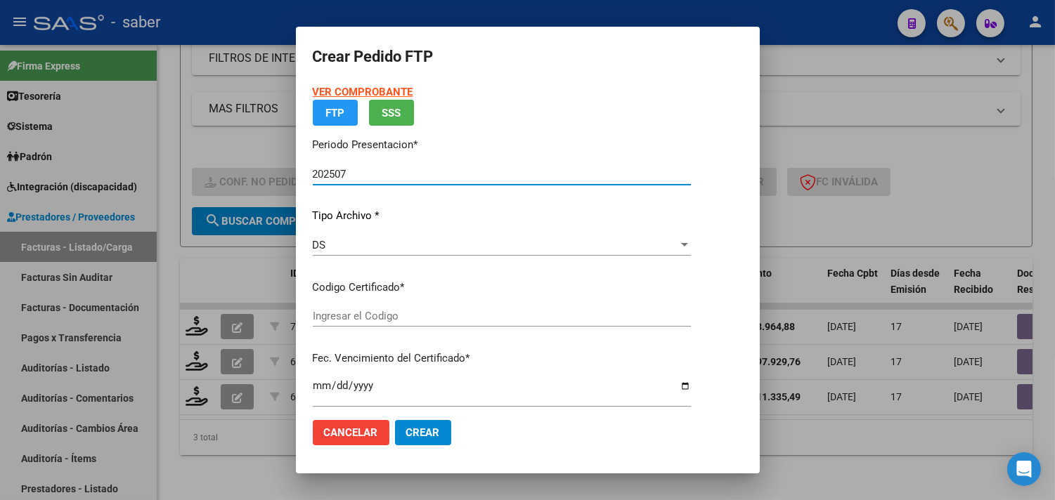
type input "5601331162"
type input "[DATE]"
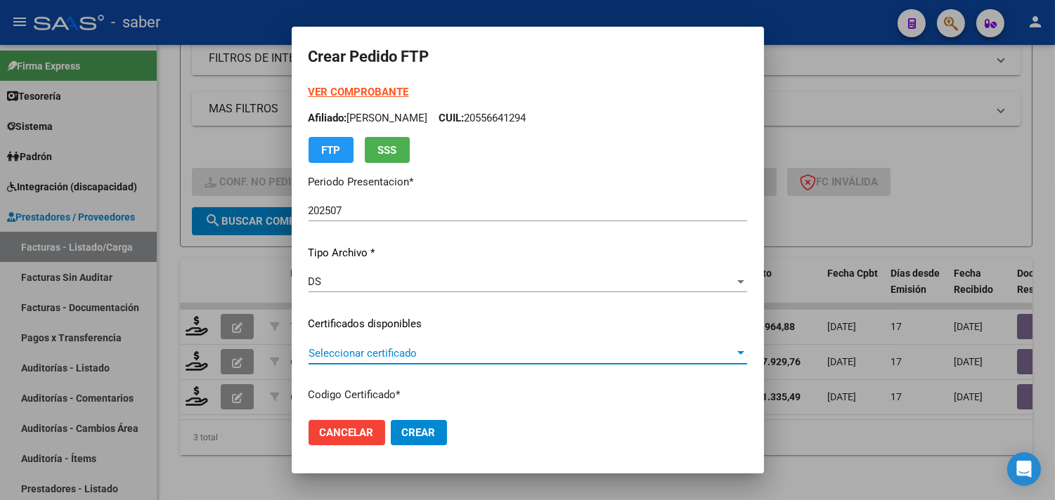
click at [356, 351] on span "Seleccionar certificado" at bounding box center [521, 353] width 426 height 13
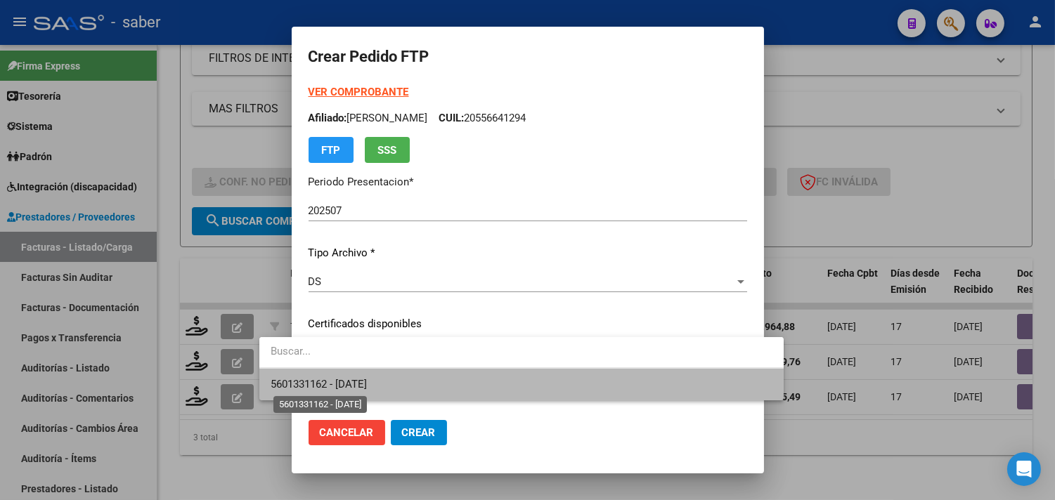
click at [345, 385] on span "5601331162 - [DATE]" at bounding box center [319, 384] width 96 height 13
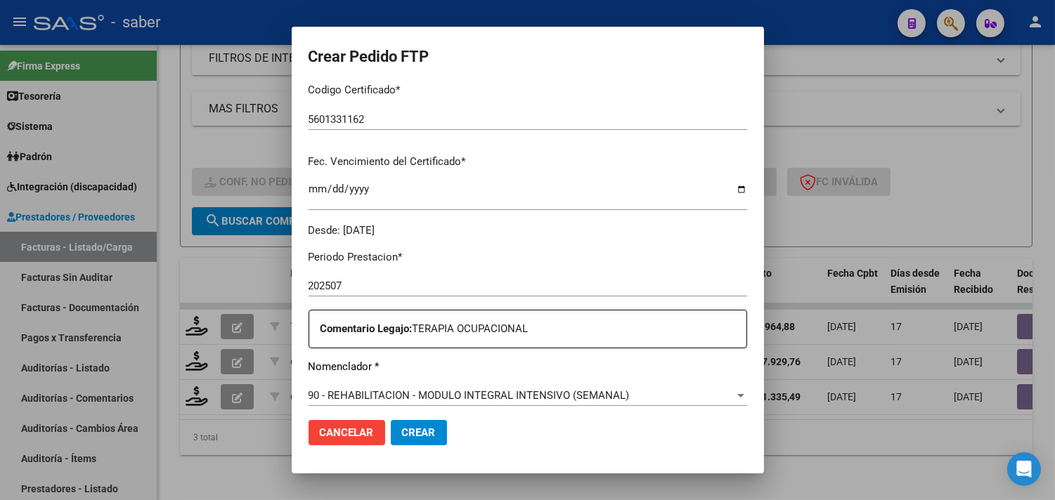
scroll to position [390, 0]
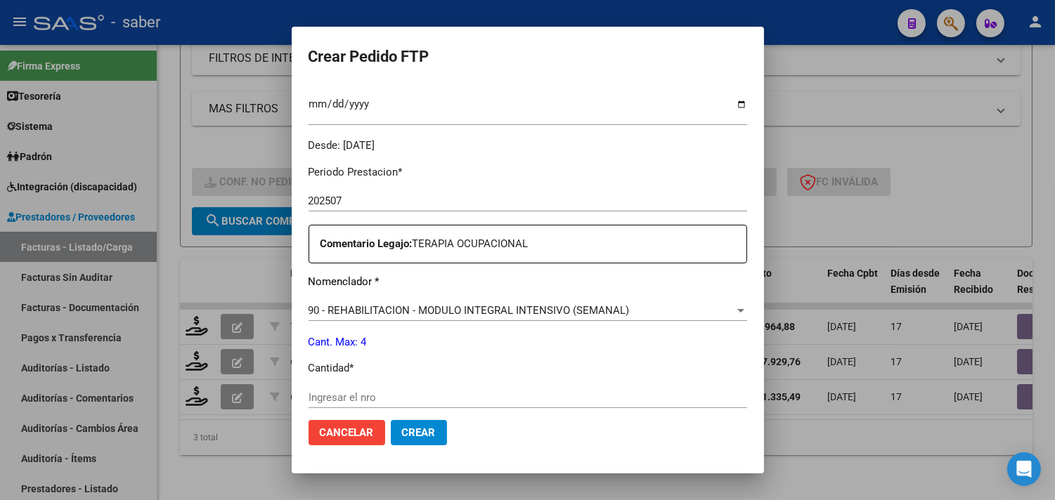
click at [324, 396] on input "Ingresar el nro" at bounding box center [527, 397] width 439 height 13
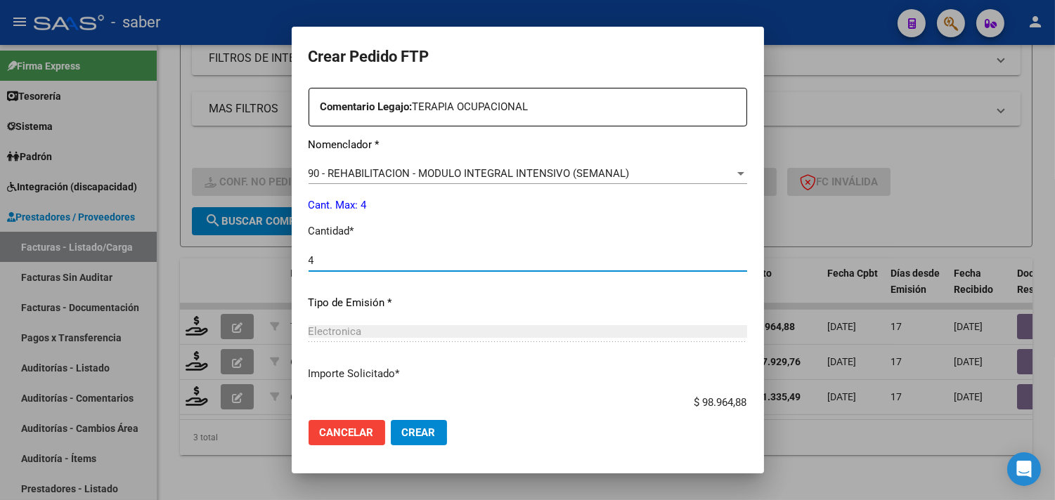
scroll to position [546, 0]
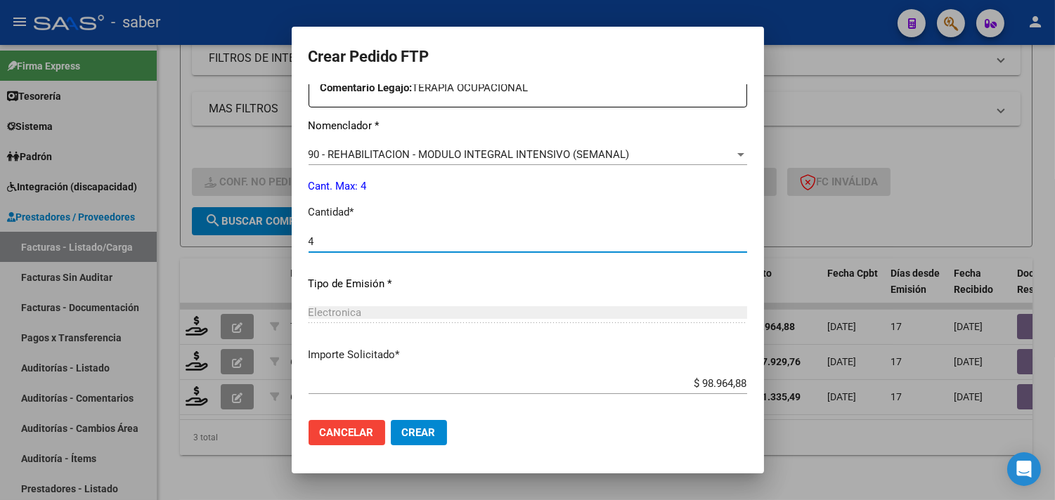
type input "4"
click at [402, 436] on span "Crear" at bounding box center [419, 433] width 34 height 13
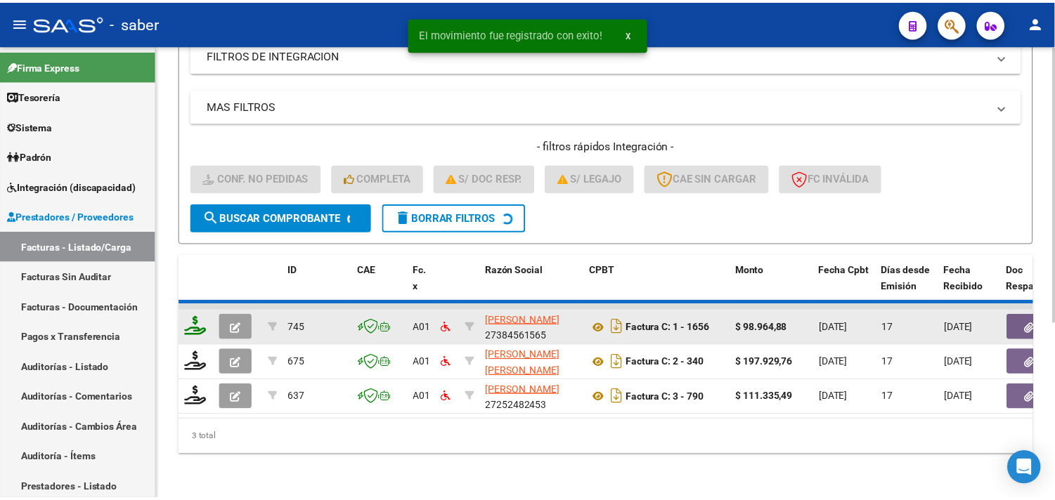
scroll to position [251, 0]
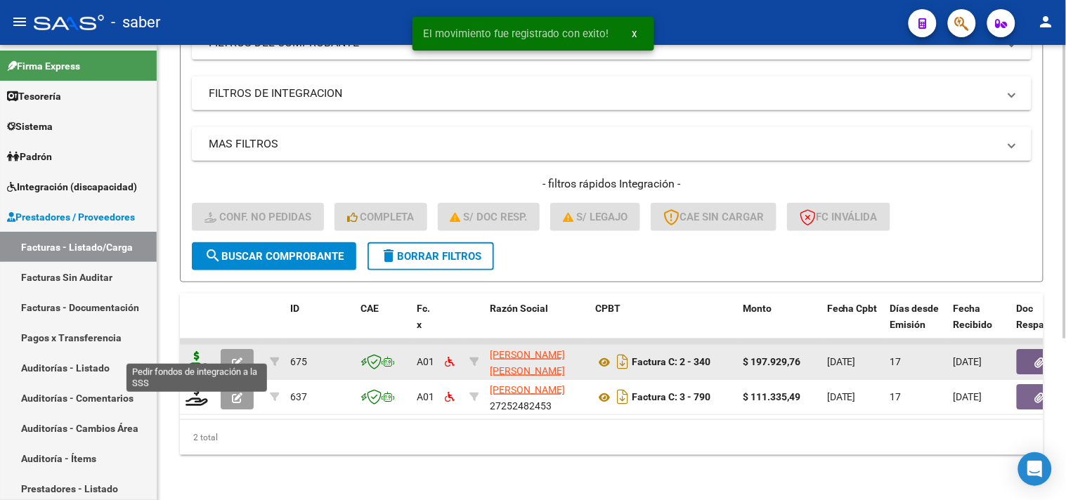
click at [188, 353] on icon at bounding box center [197, 361] width 22 height 20
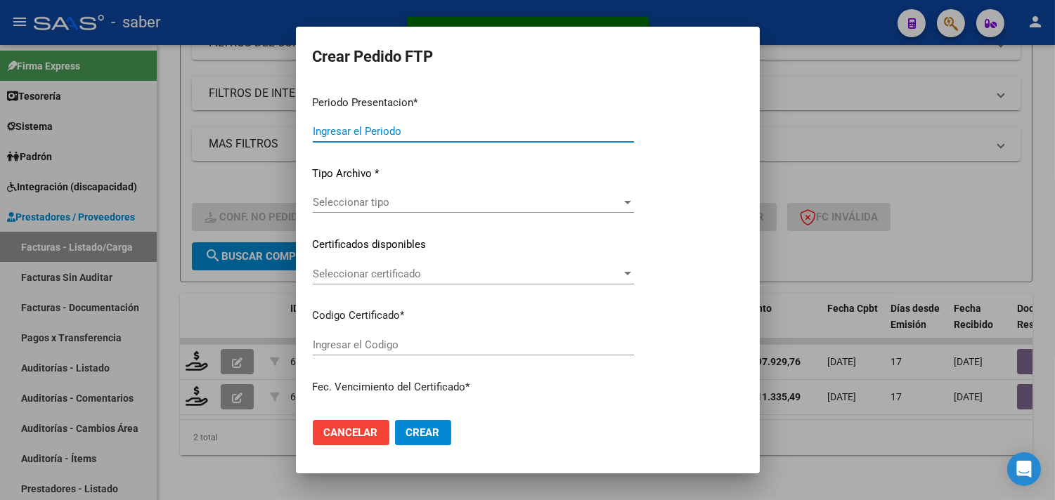
type input "202507"
type input "$ 197.929,76"
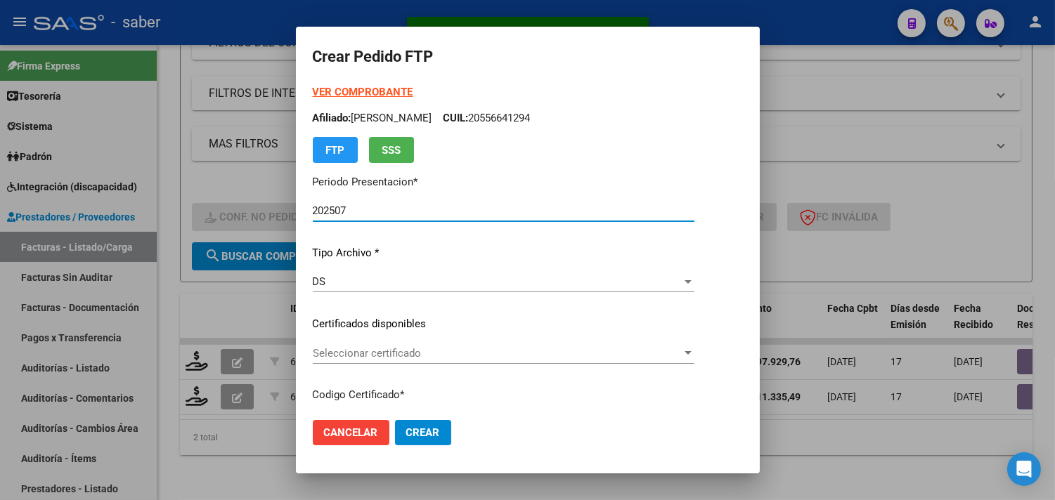
type input "5601331162"
type input "[DATE]"
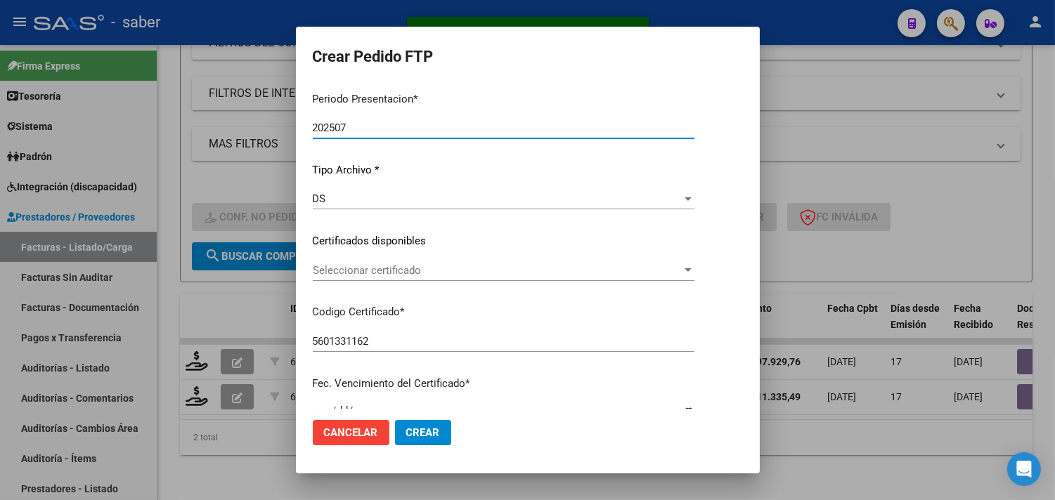
scroll to position [156, 0]
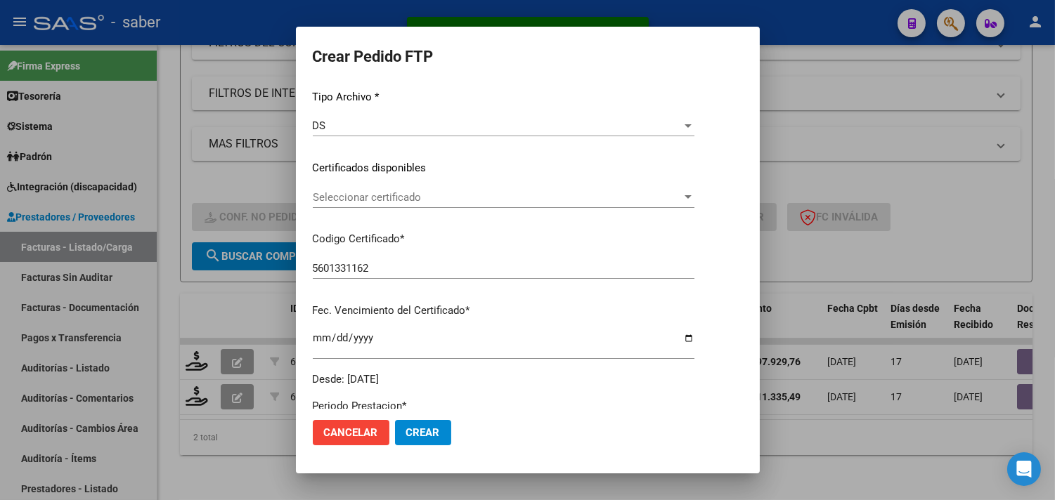
click at [375, 199] on span "Seleccionar certificado" at bounding box center [497, 197] width 369 height 13
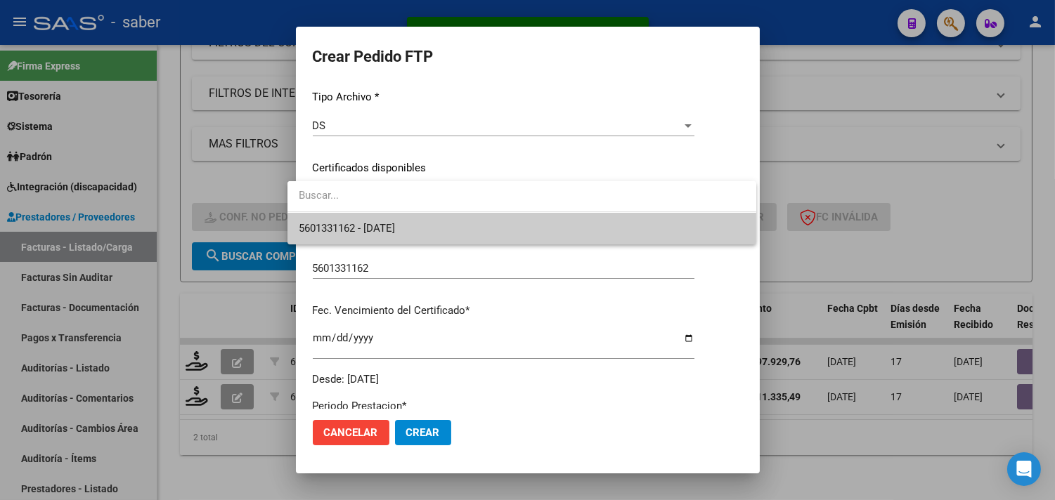
click at [375, 240] on span "5601331162 - [DATE]" at bounding box center [522, 229] width 446 height 32
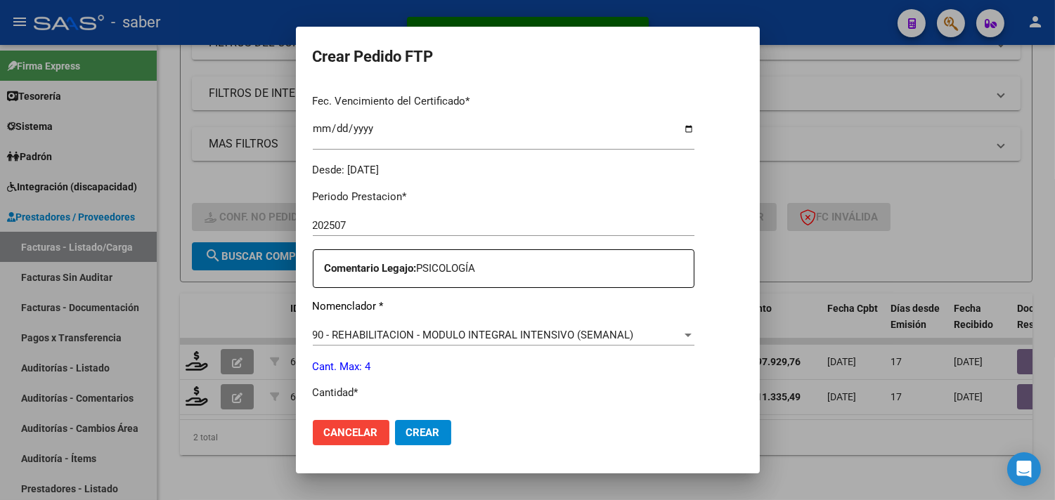
scroll to position [390, 0]
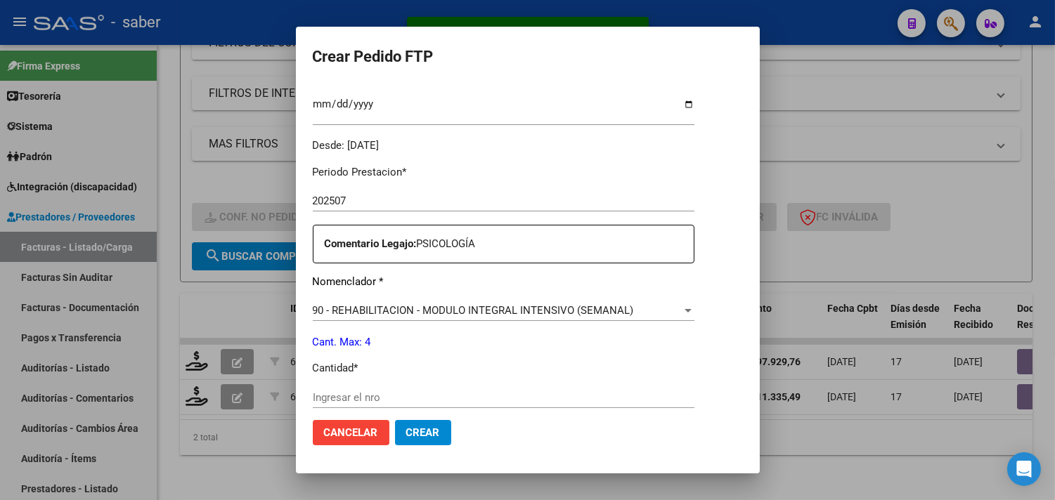
click at [345, 390] on div "Ingresar el nro" at bounding box center [504, 397] width 382 height 21
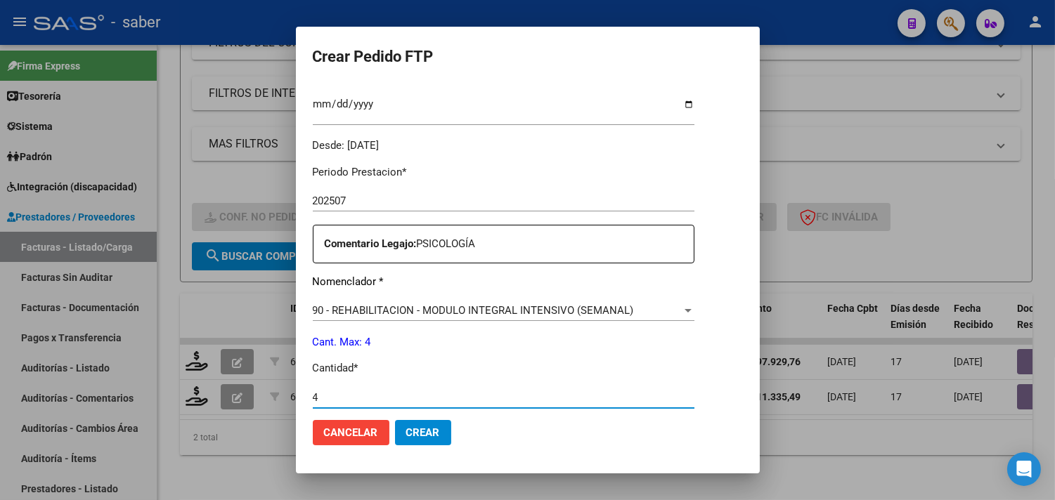
type input "4"
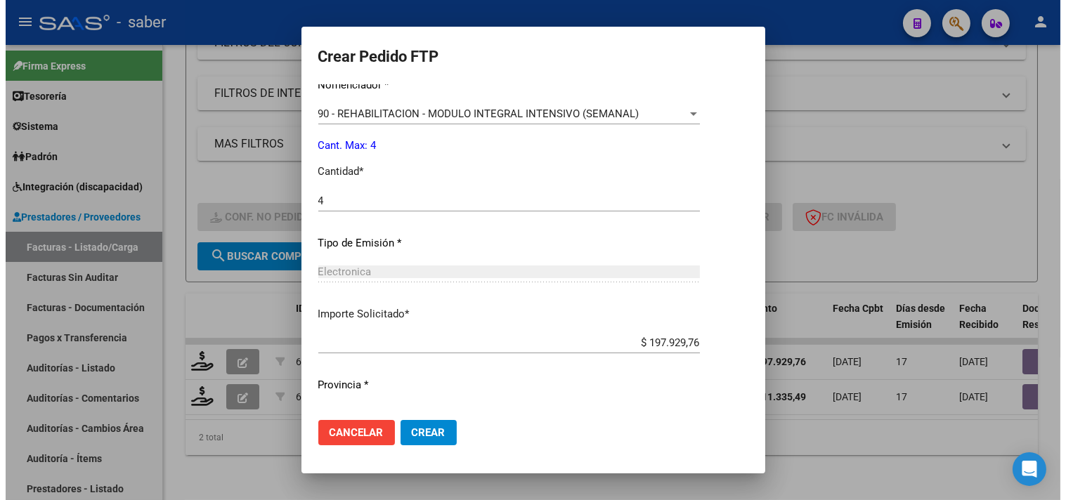
scroll to position [615, 0]
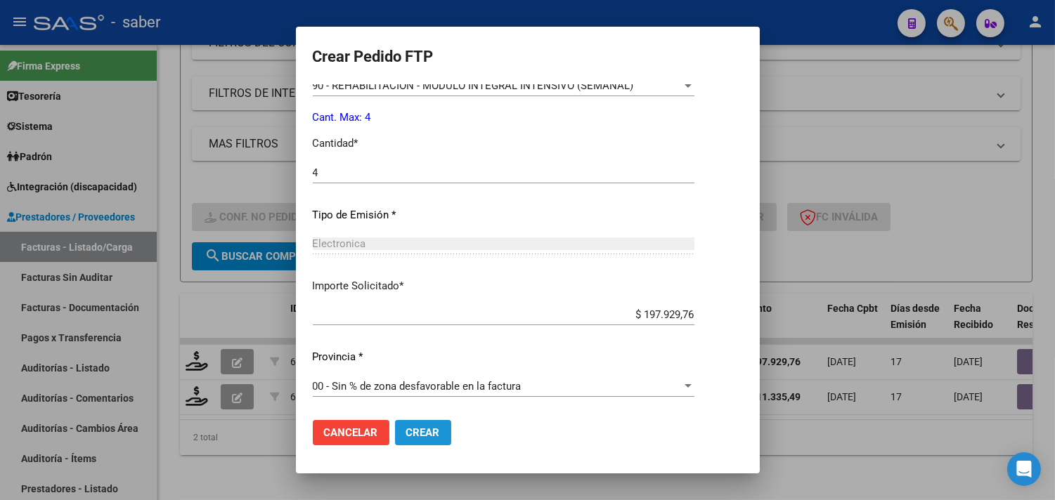
click at [422, 427] on span "Crear" at bounding box center [423, 433] width 34 height 13
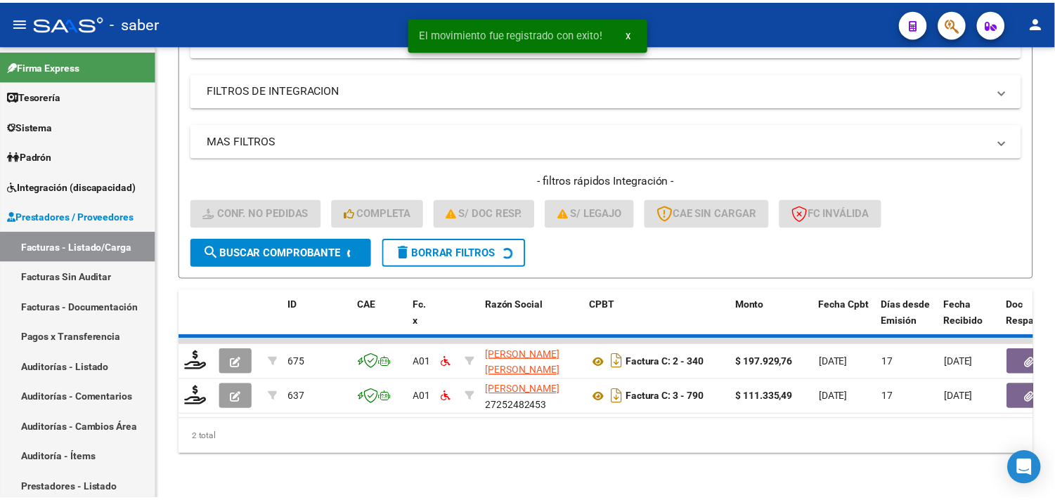
scroll to position [216, 0]
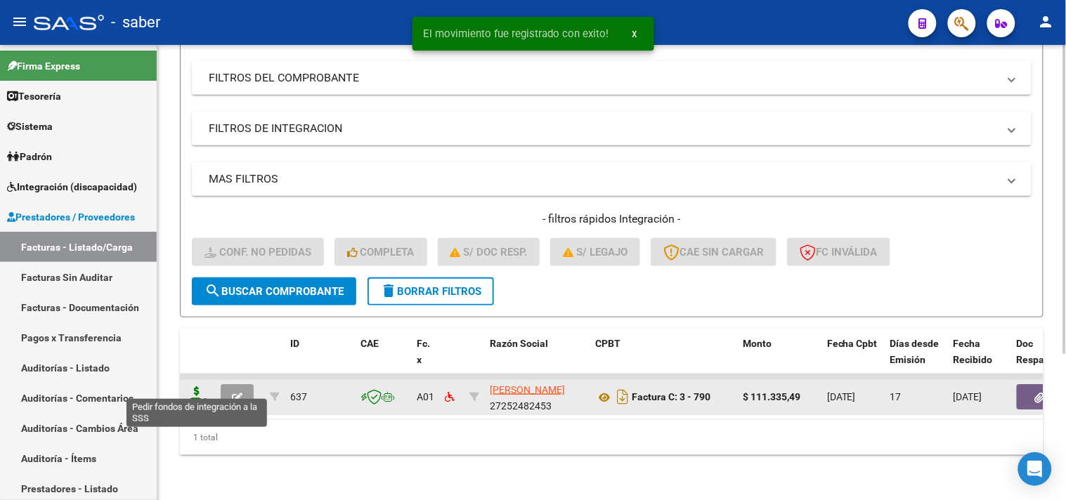
click at [190, 389] on icon at bounding box center [197, 396] width 22 height 20
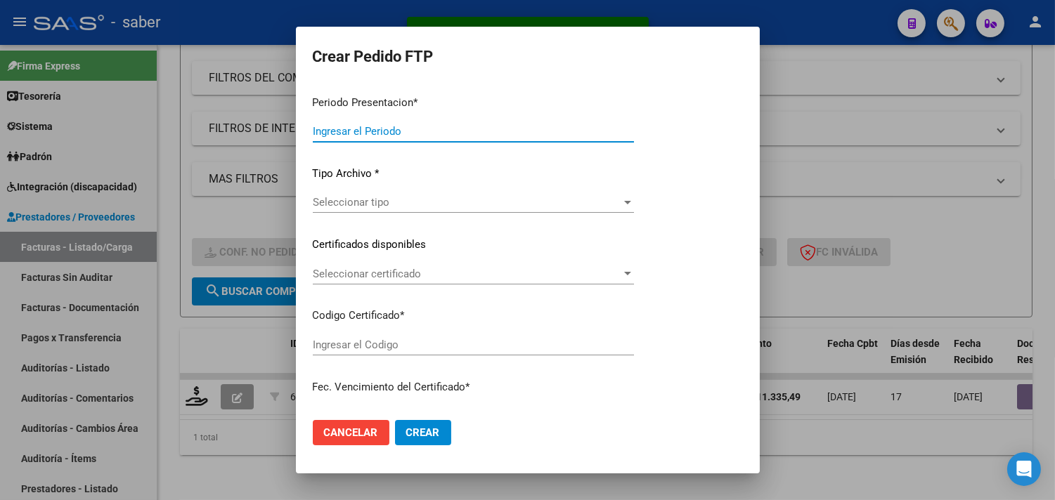
type input "202507"
type input "$ 111.335,49"
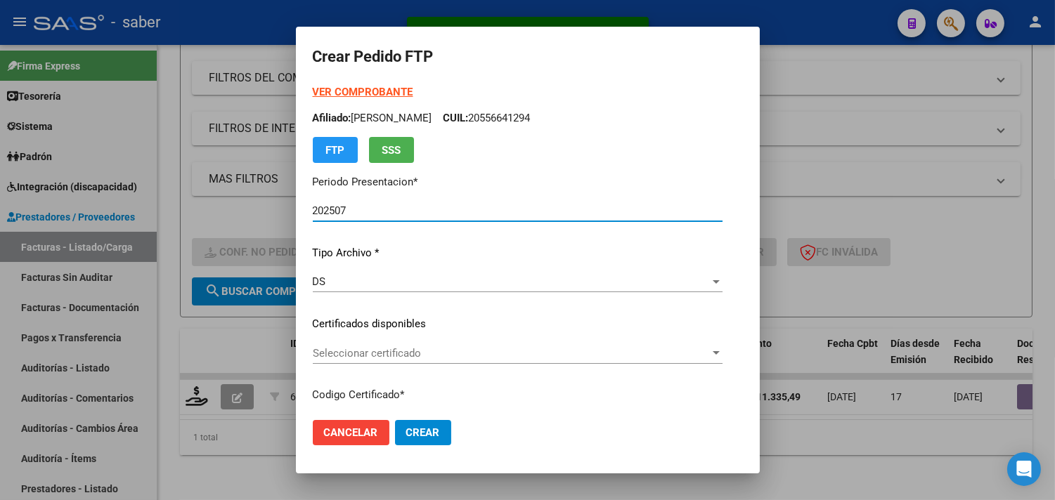
type input "5601331162"
type input "[DATE]"
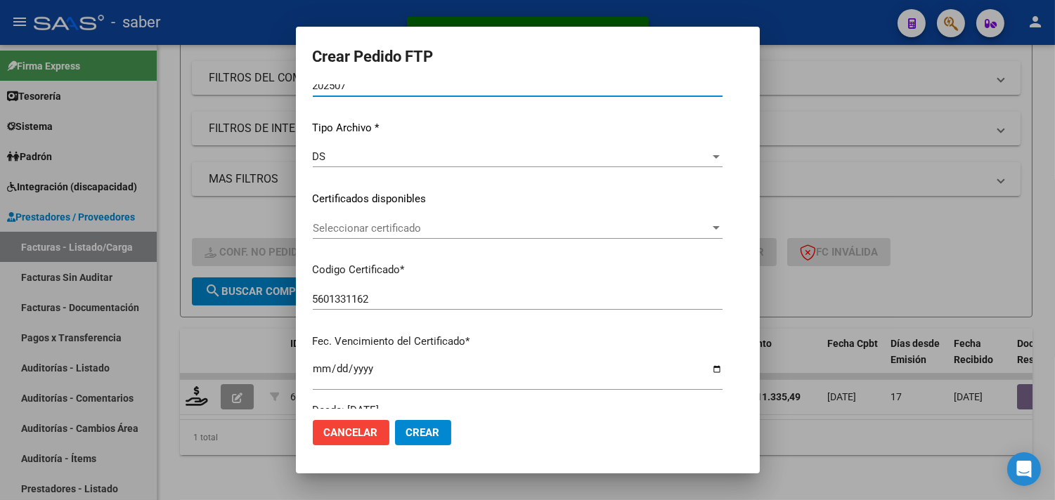
scroll to position [234, 0]
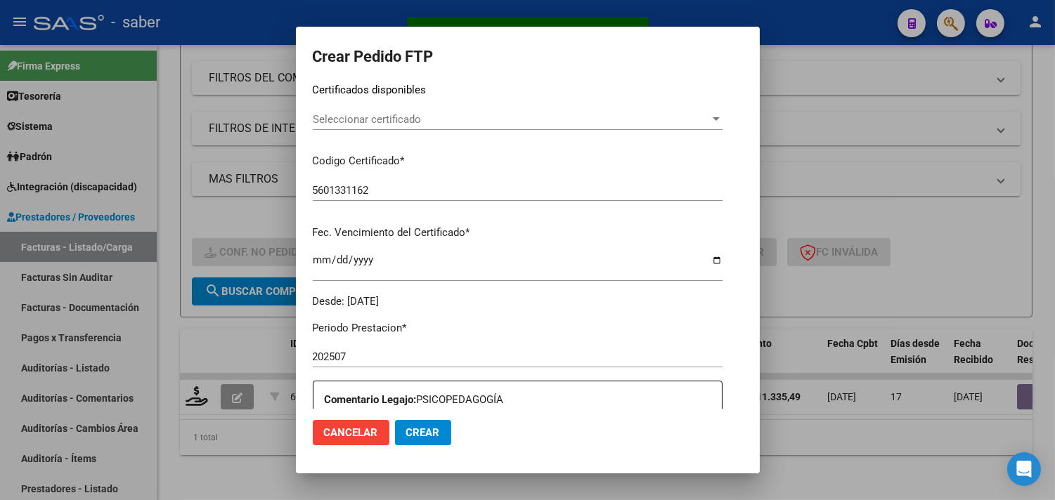
click at [388, 122] on span "Seleccionar certificado" at bounding box center [511, 119] width 397 height 13
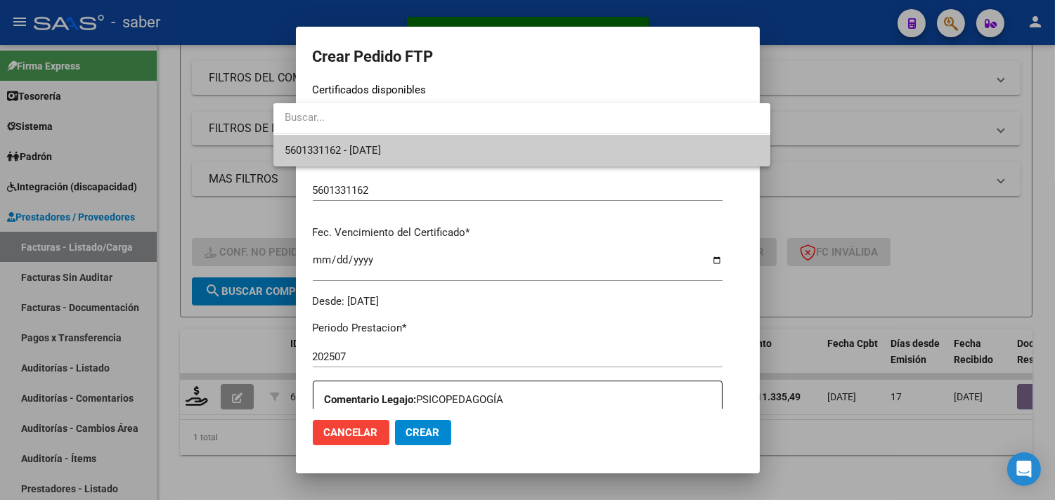
click at [399, 162] on span "5601331162 - [DATE]" at bounding box center [522, 151] width 474 height 32
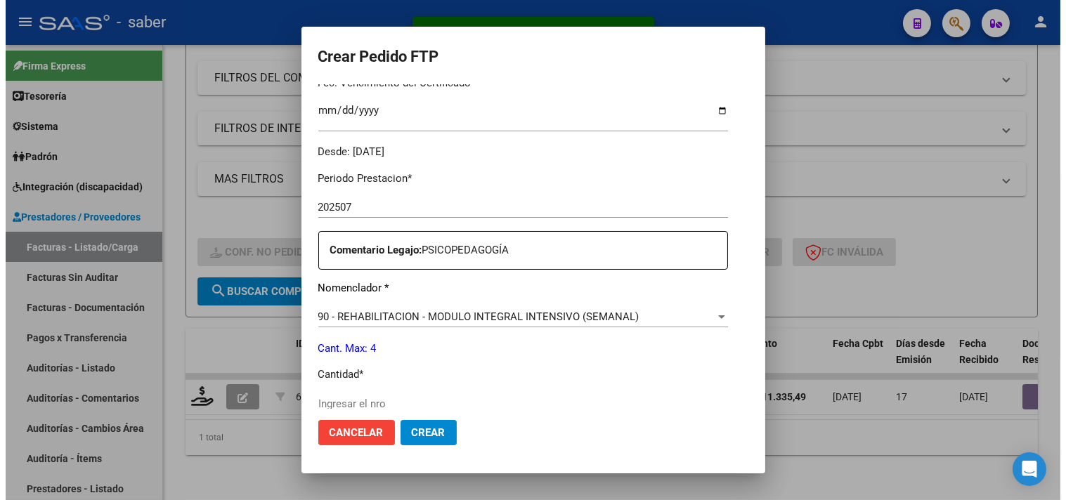
scroll to position [390, 0]
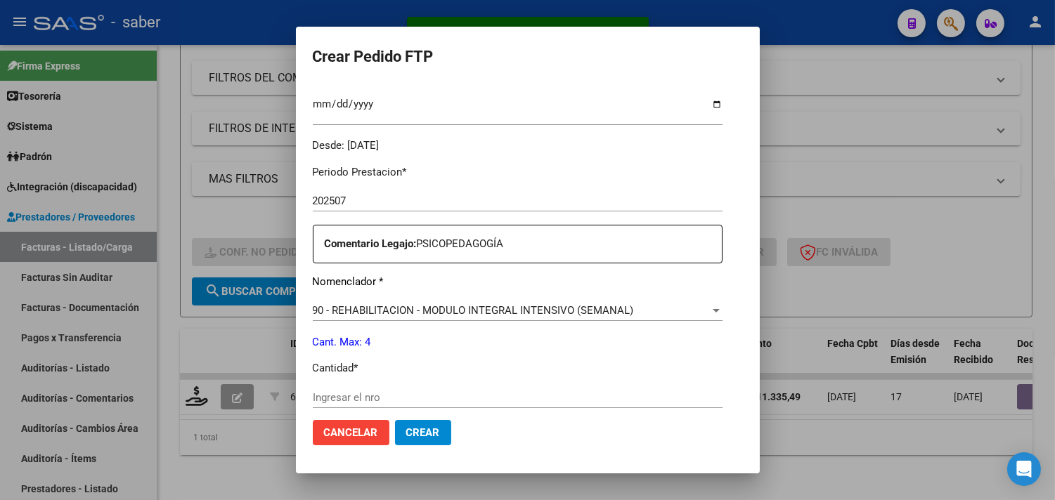
click at [349, 404] on div "Ingresar el nro" at bounding box center [518, 397] width 410 height 21
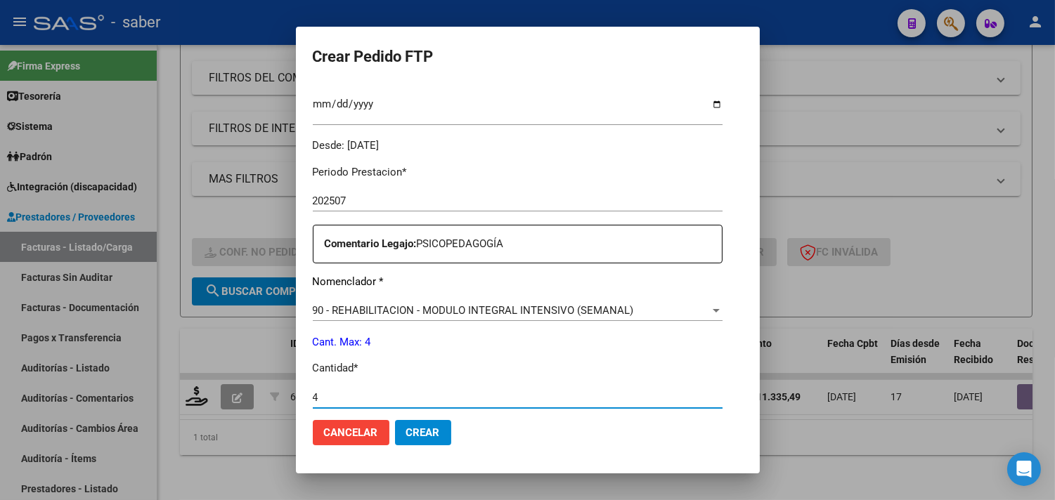
type input "4"
click at [411, 432] on button "Crear" at bounding box center [423, 432] width 56 height 25
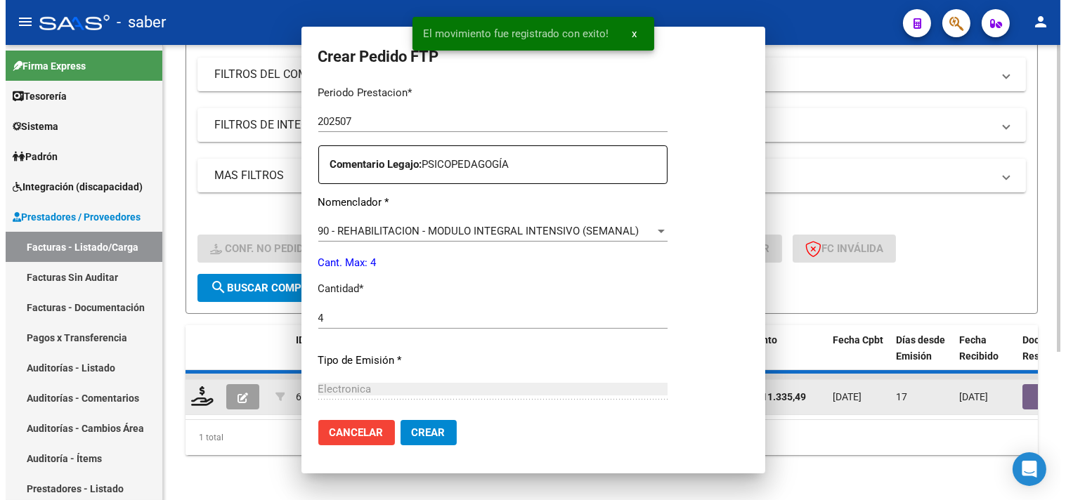
scroll to position [0, 0]
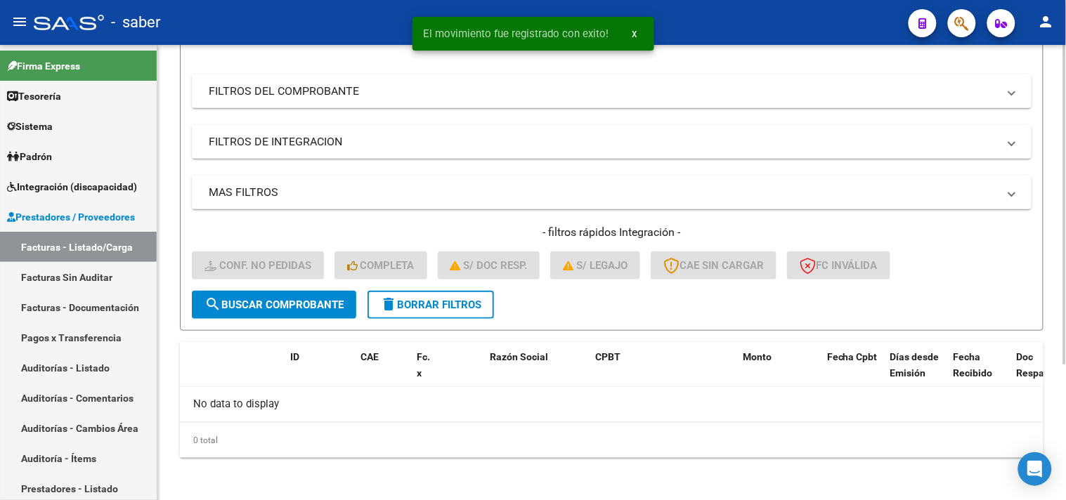
click at [452, 307] on span "delete Borrar Filtros" at bounding box center [430, 305] width 101 height 13
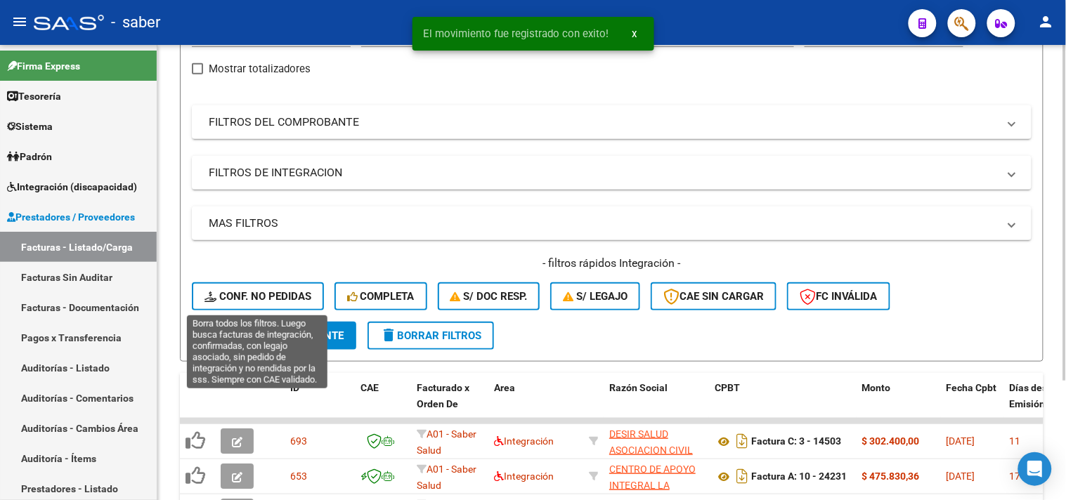
scroll to position [193, 0]
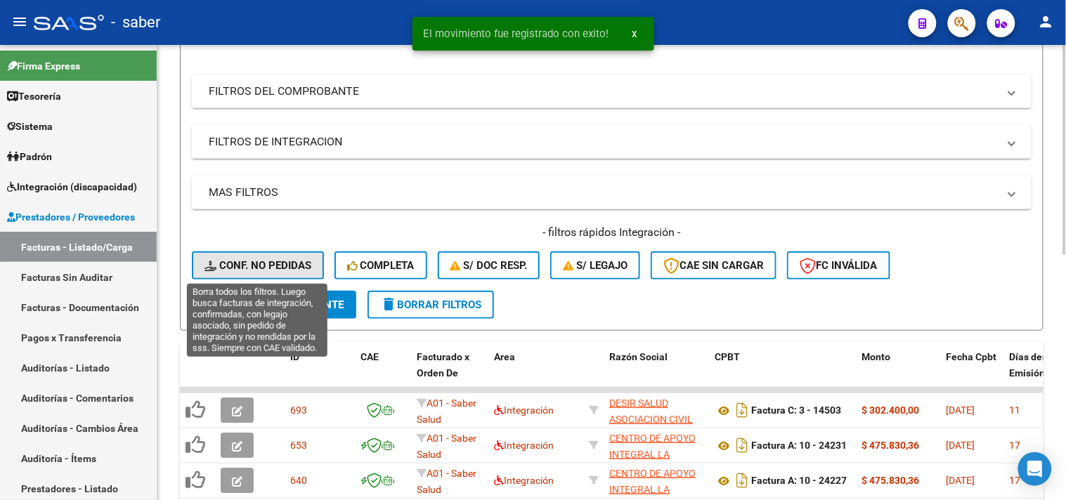
click at [276, 264] on span "Conf. no pedidas" at bounding box center [257, 265] width 107 height 13
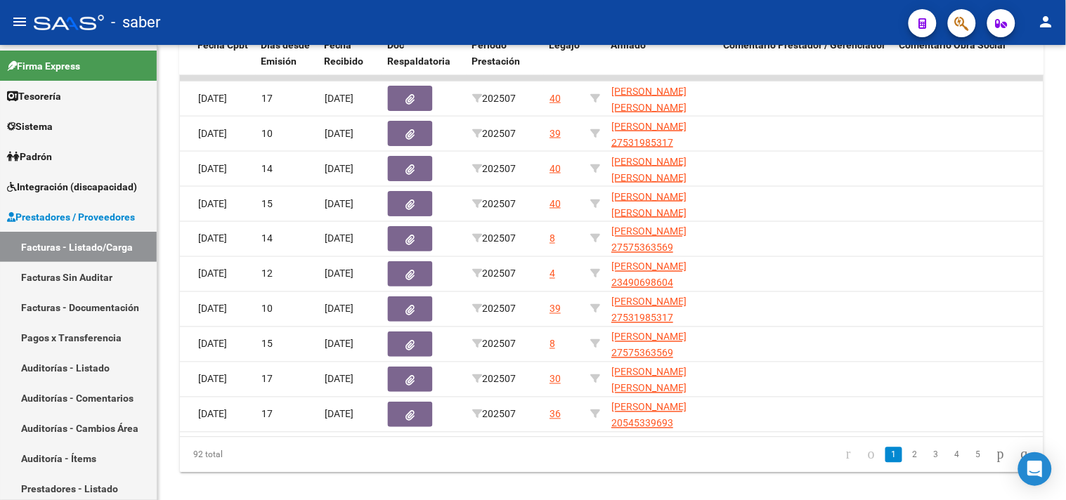
scroll to position [0, 603]
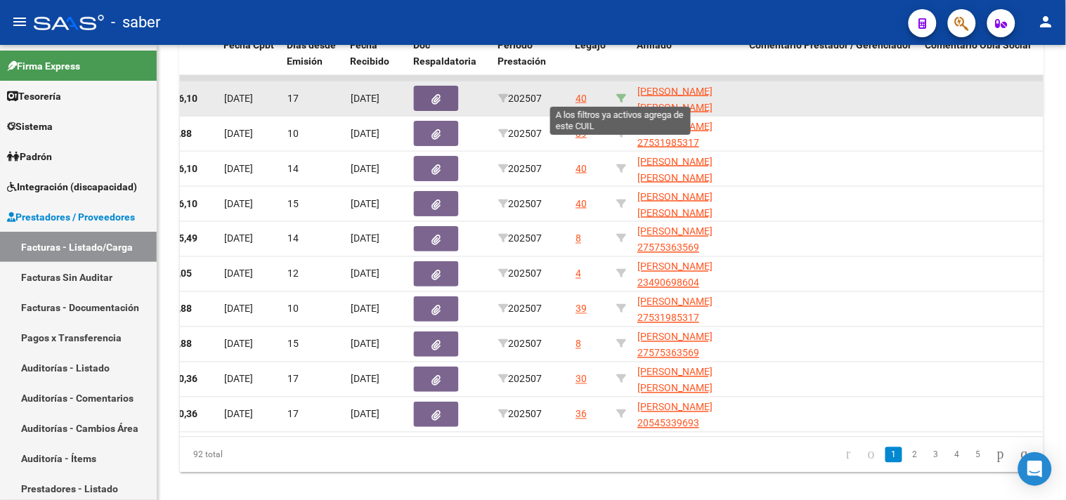
click at [620, 97] on icon at bounding box center [621, 98] width 10 height 10
type input "20485722492"
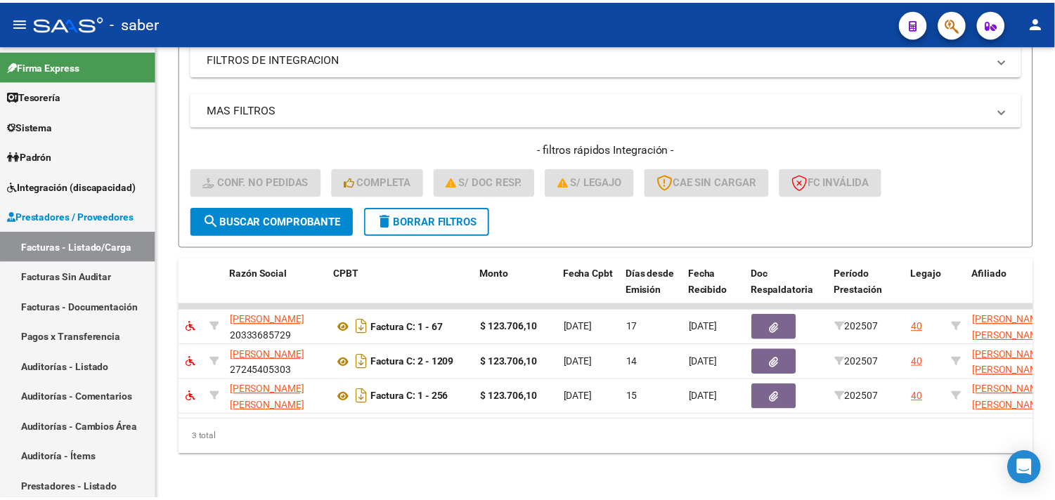
scroll to position [0, 0]
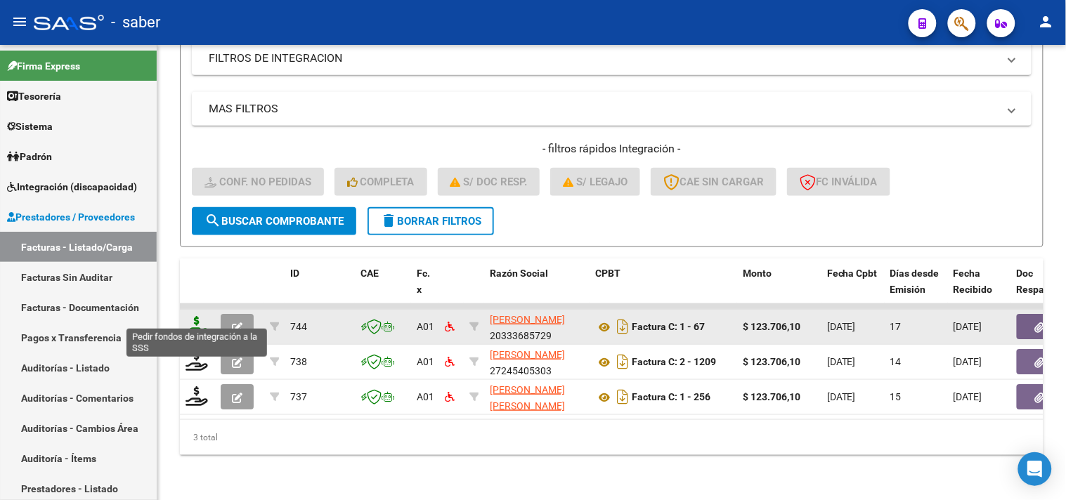
click at [202, 316] on icon at bounding box center [197, 326] width 22 height 20
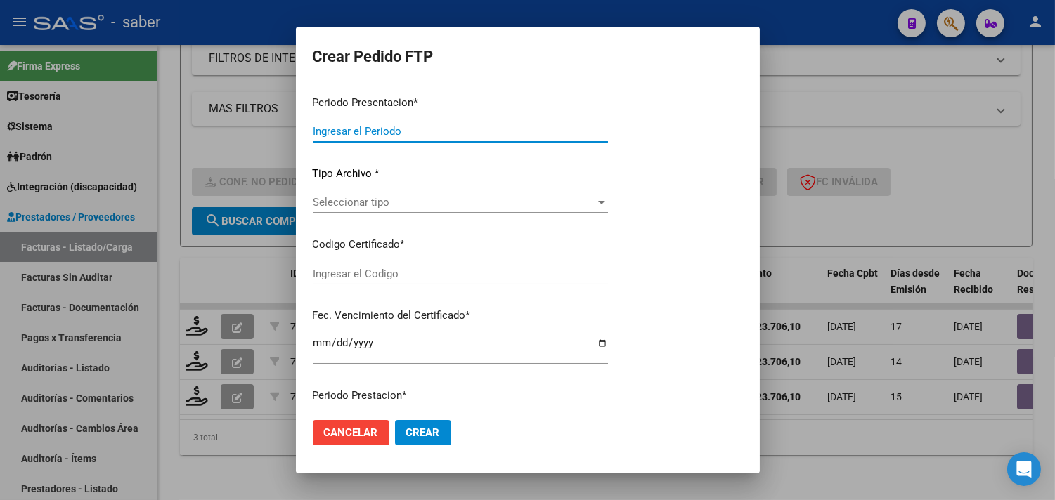
type input "202507"
type input "$ 123.706,10"
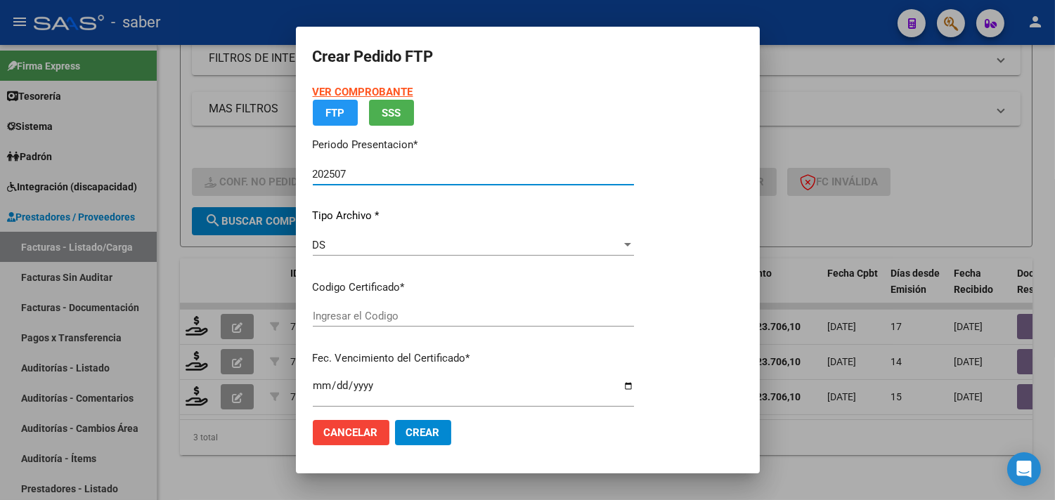
type input "9487876011"
type input "[DATE]"
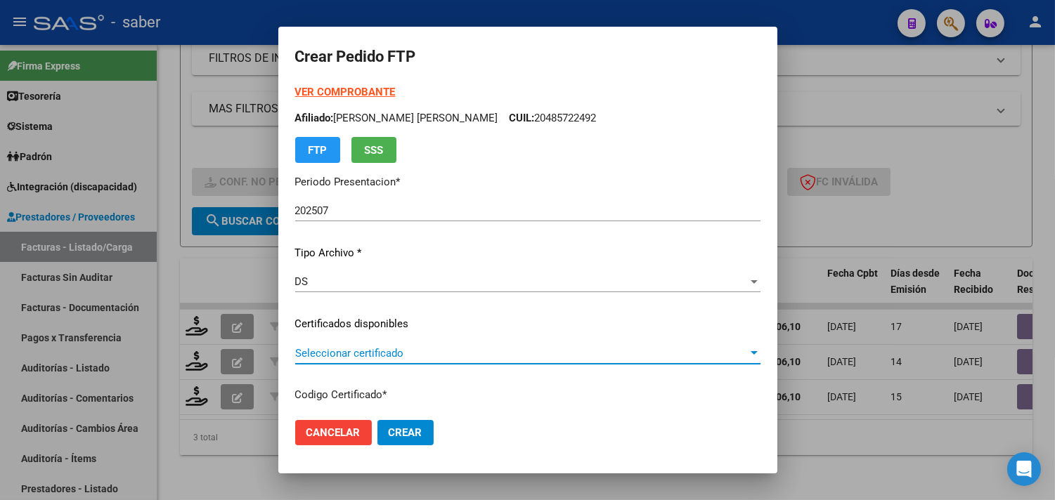
click at [392, 351] on span "Seleccionar certificado" at bounding box center [521, 353] width 453 height 13
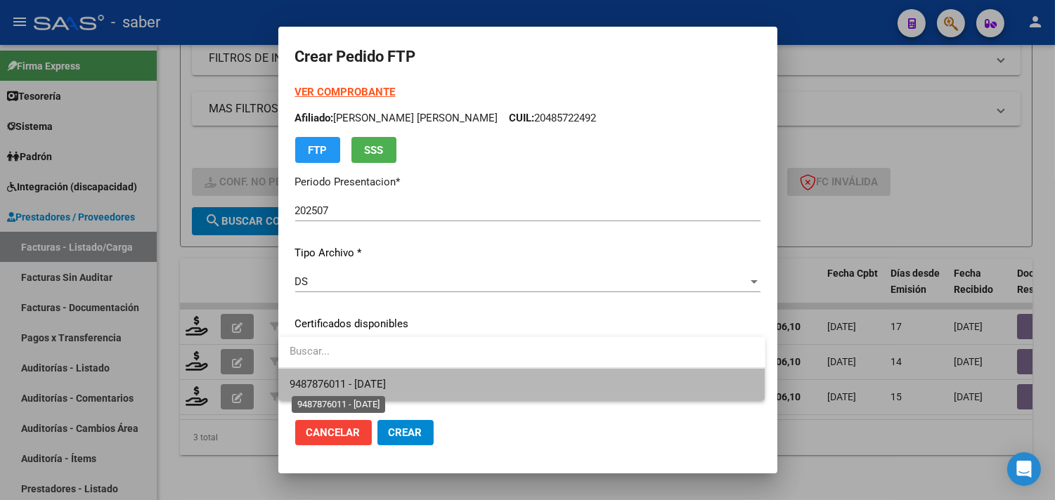
click at [377, 384] on span "9487876011 - [DATE]" at bounding box center [338, 384] width 96 height 13
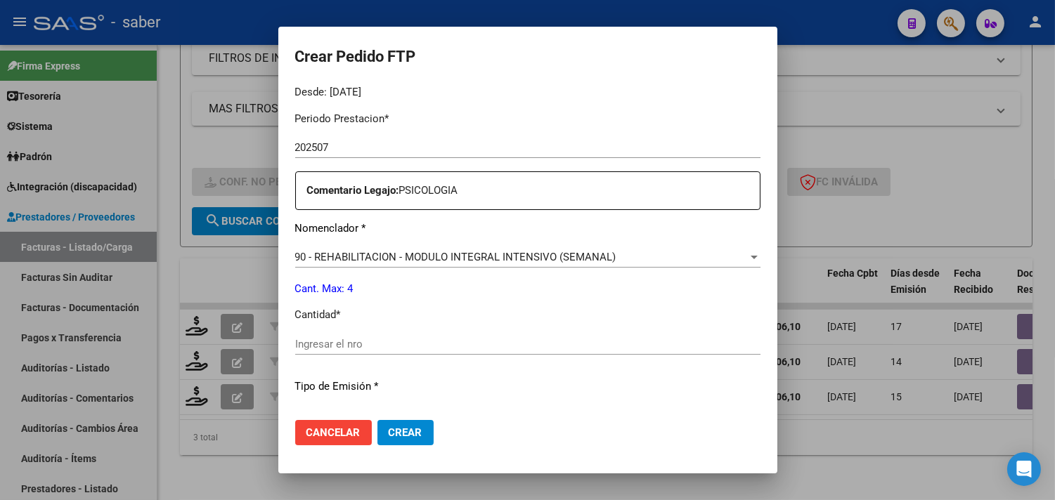
scroll to position [546, 0]
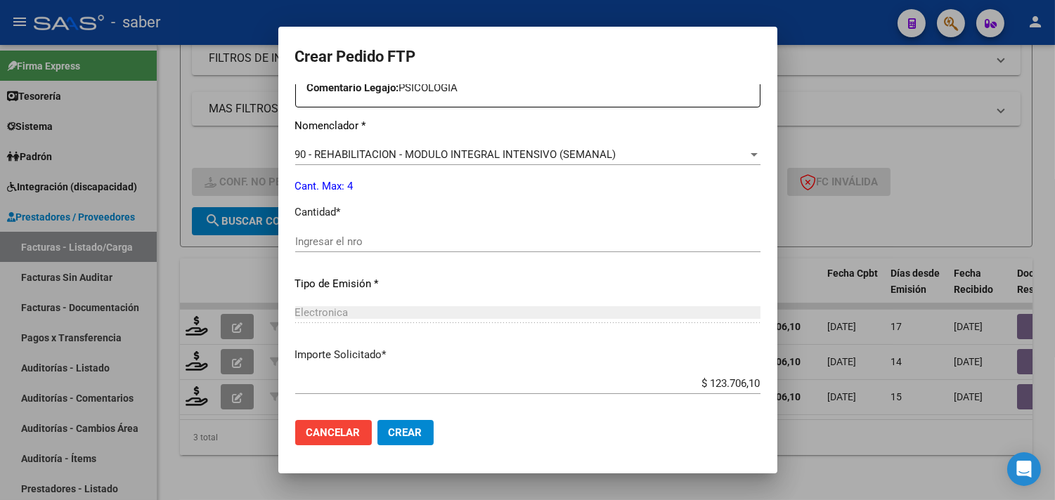
click at [327, 243] on input "Ingresar el nro" at bounding box center [527, 241] width 465 height 13
type input "4"
click at [396, 427] on span "Crear" at bounding box center [406, 433] width 34 height 13
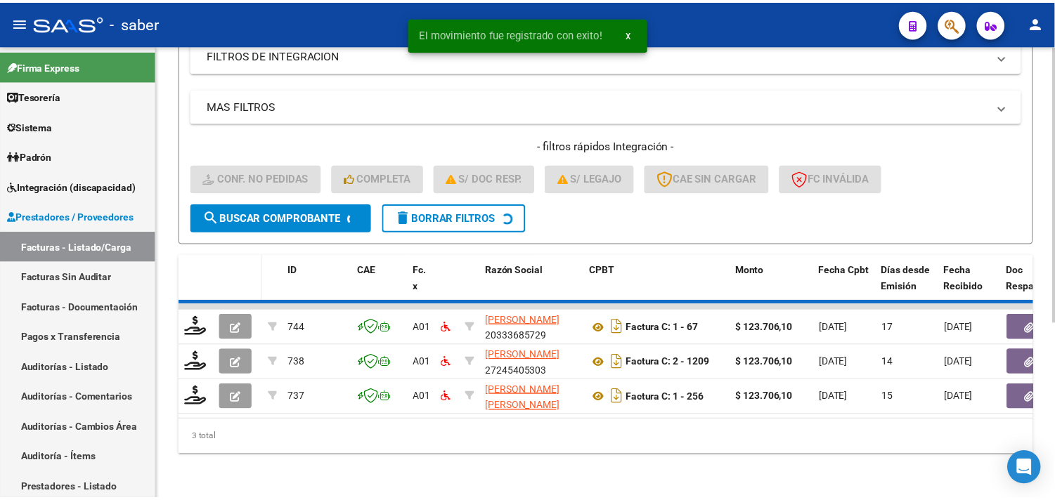
scroll to position [251, 0]
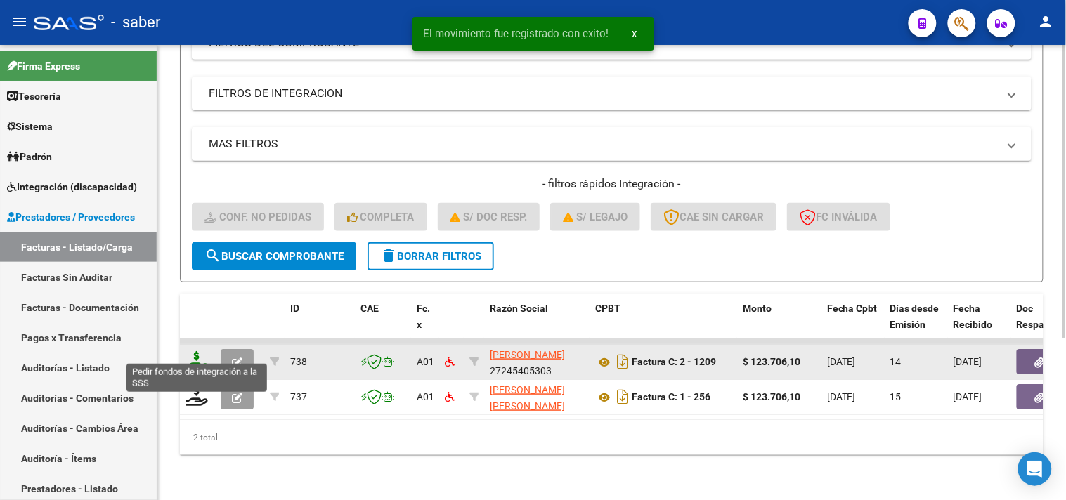
click at [197, 351] on icon at bounding box center [197, 361] width 22 height 20
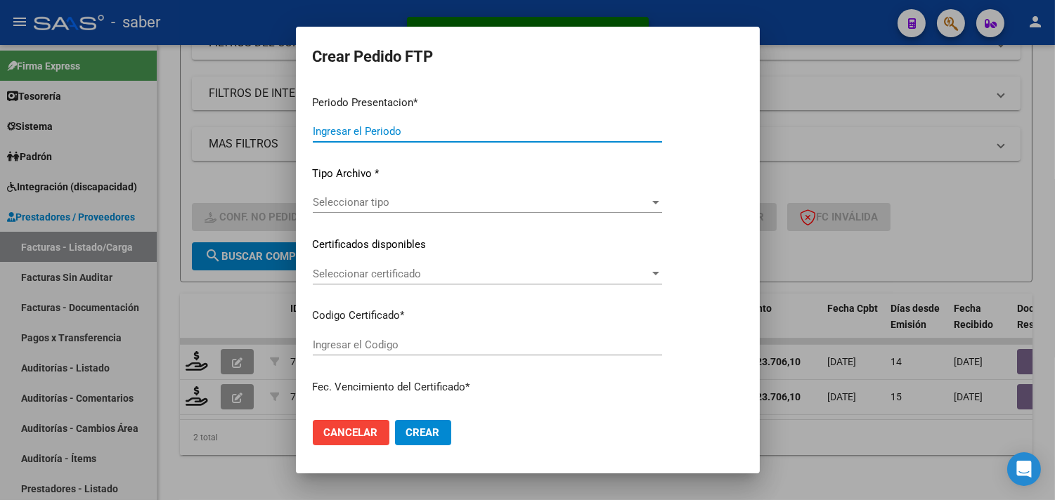
type input "202507"
type input "$ 123.706,10"
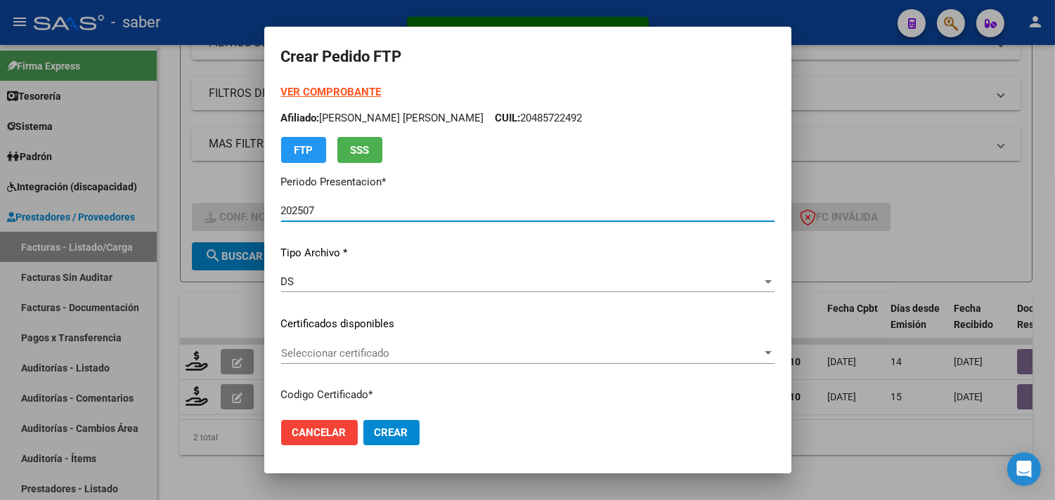
type input "9487876011"
type input "[DATE]"
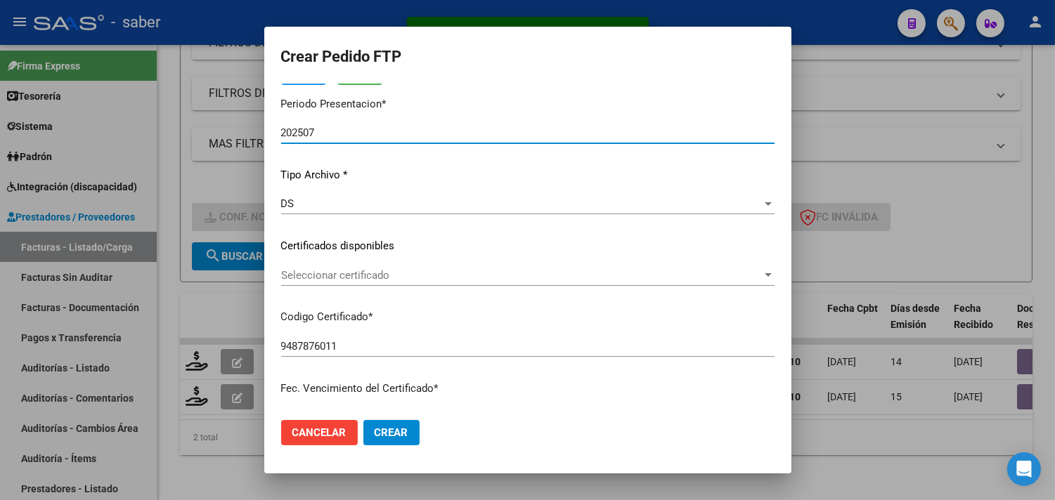
click at [364, 269] on span "Seleccionar certificado" at bounding box center [521, 275] width 481 height 13
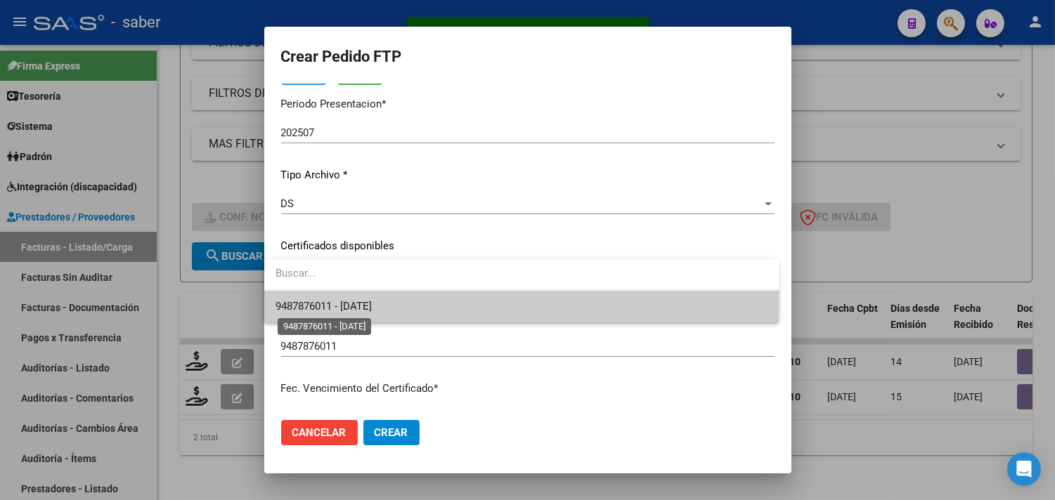
click at [372, 305] on span "9487876011 - [DATE]" at bounding box center [323, 306] width 96 height 13
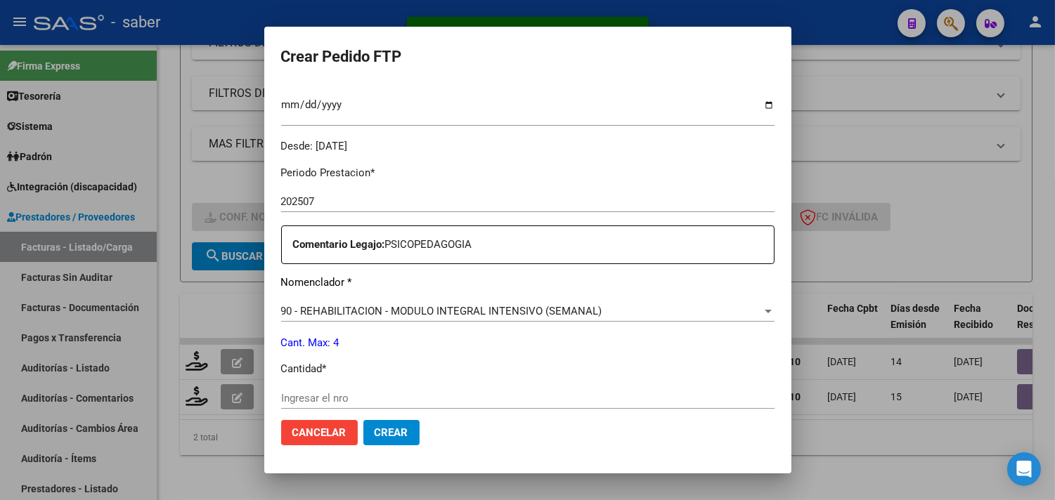
scroll to position [390, 0]
click at [333, 387] on div "Ingresar el nro" at bounding box center [527, 397] width 493 height 21
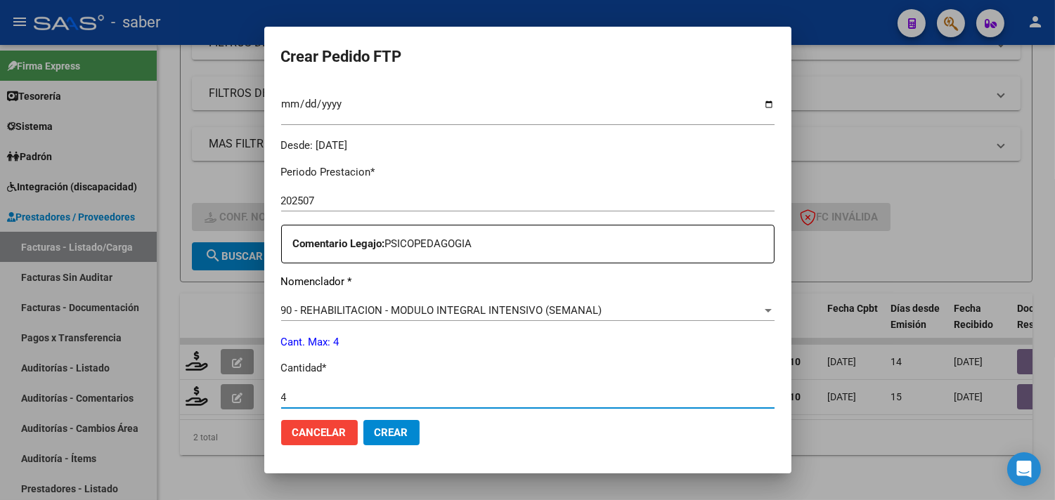
type input "4"
click at [380, 434] on span "Crear" at bounding box center [392, 433] width 34 height 13
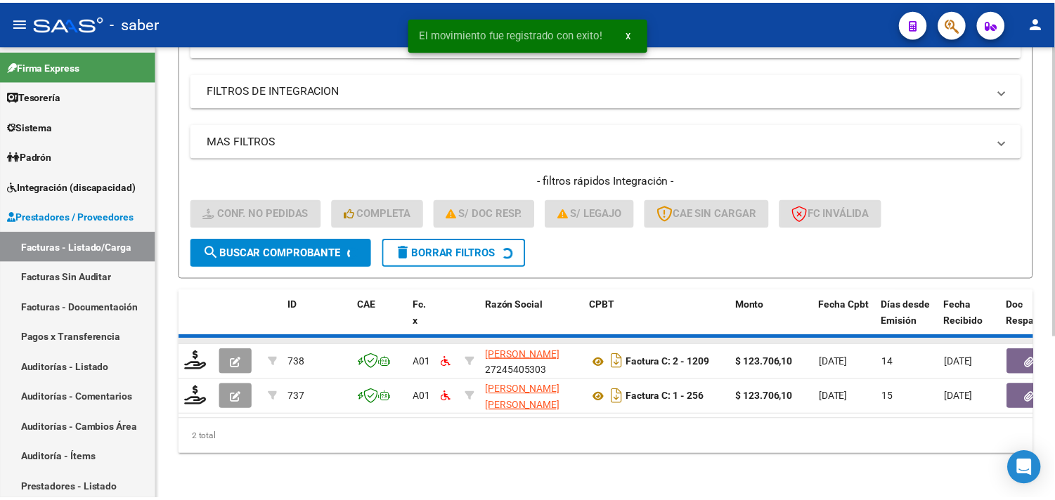
scroll to position [215, 0]
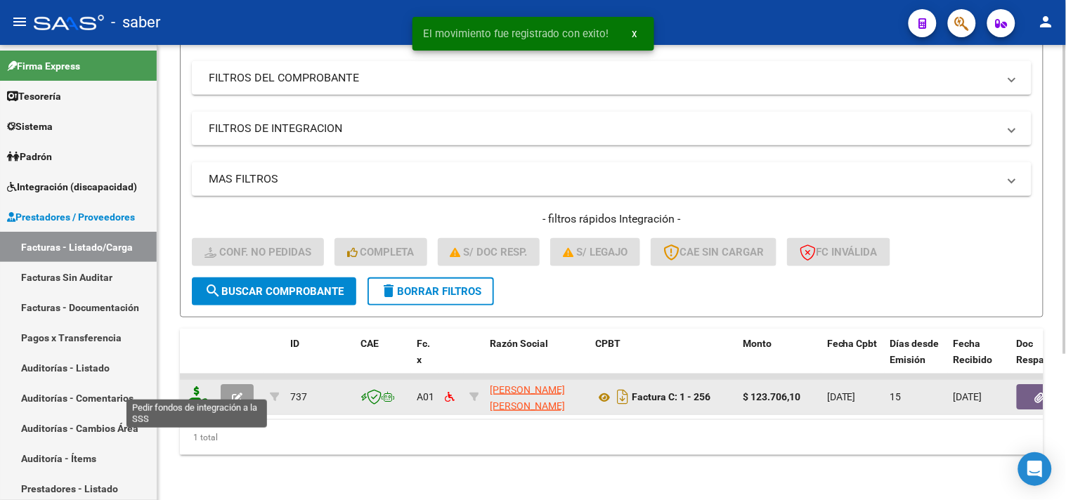
click at [200, 386] on icon at bounding box center [197, 396] width 22 height 20
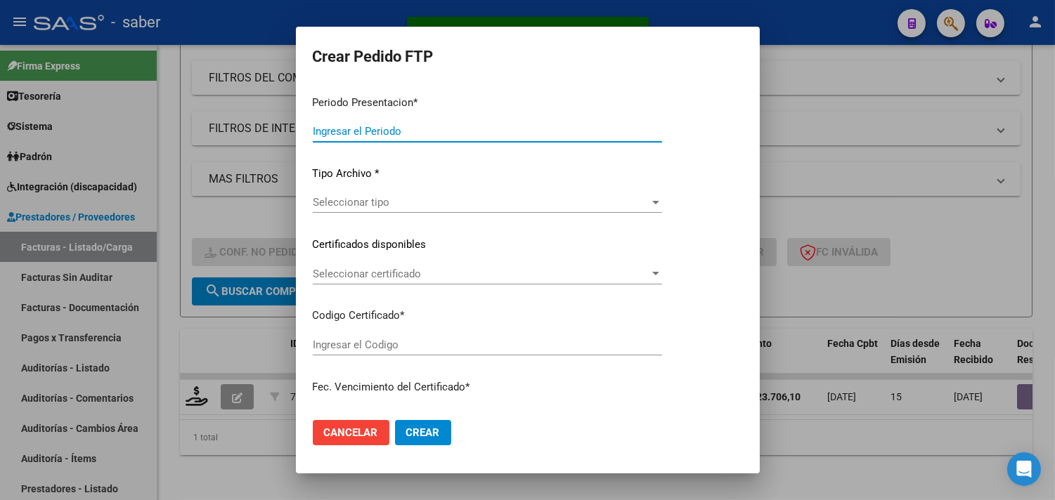
type input "202507"
type input "$ 123.706,10"
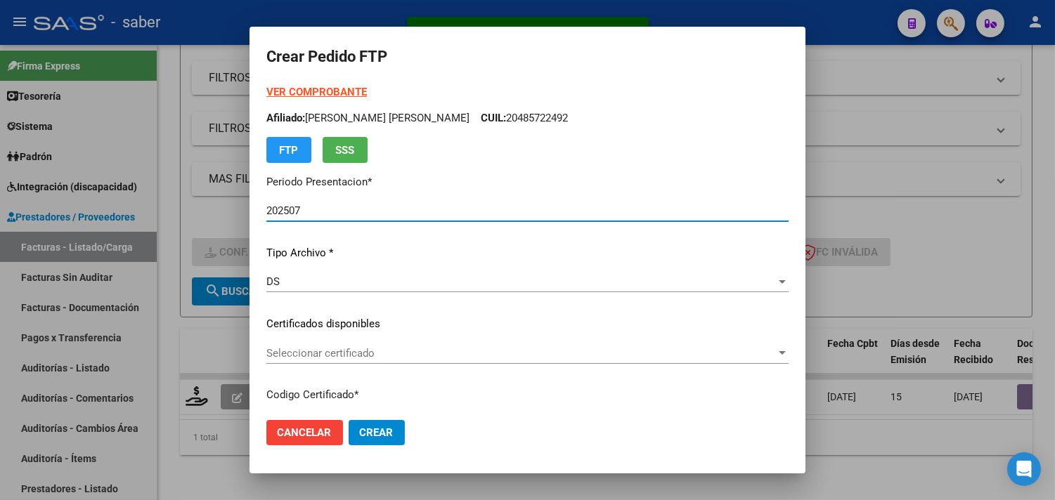
scroll to position [78, 0]
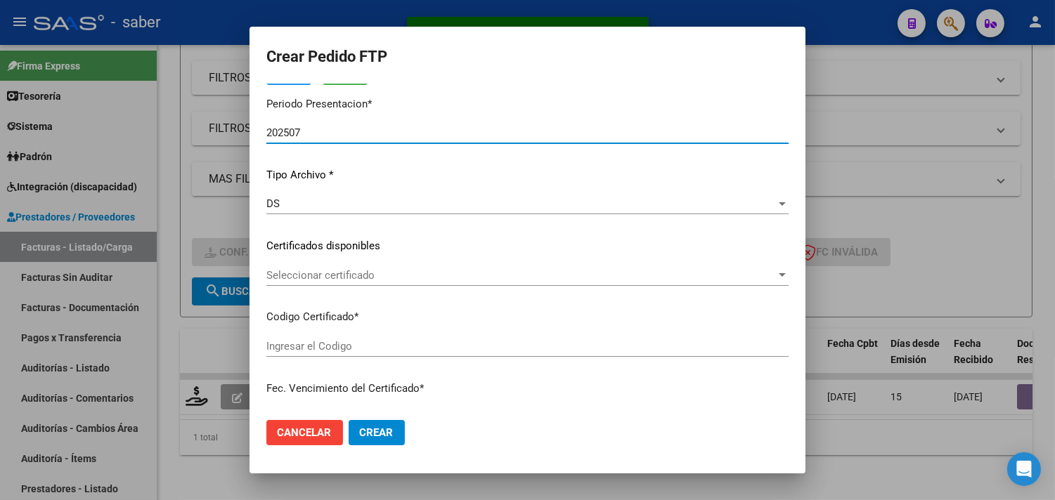
type input "9487876011"
type input "[DATE]"
click at [357, 352] on input "9487876011" at bounding box center [527, 346] width 522 height 13
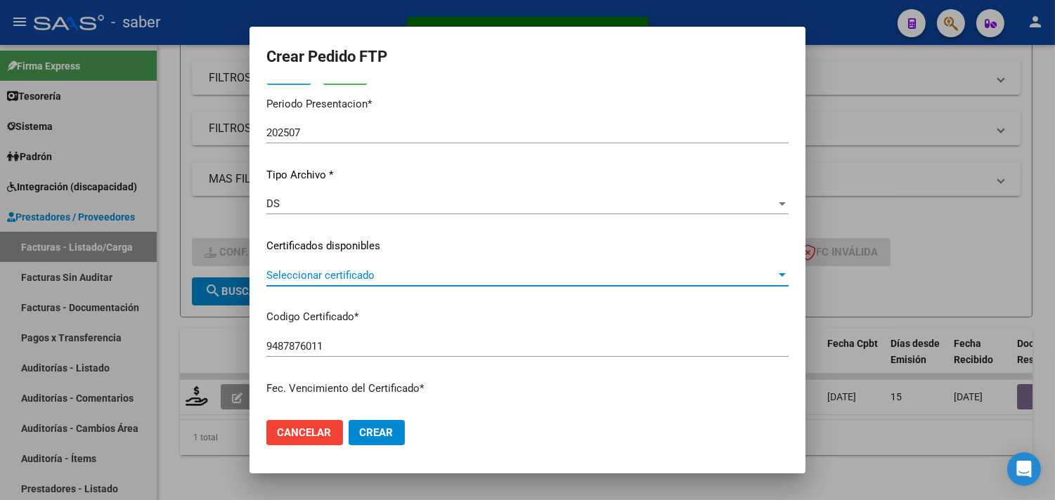
click at [382, 278] on span "Seleccionar certificado" at bounding box center [520, 275] width 509 height 13
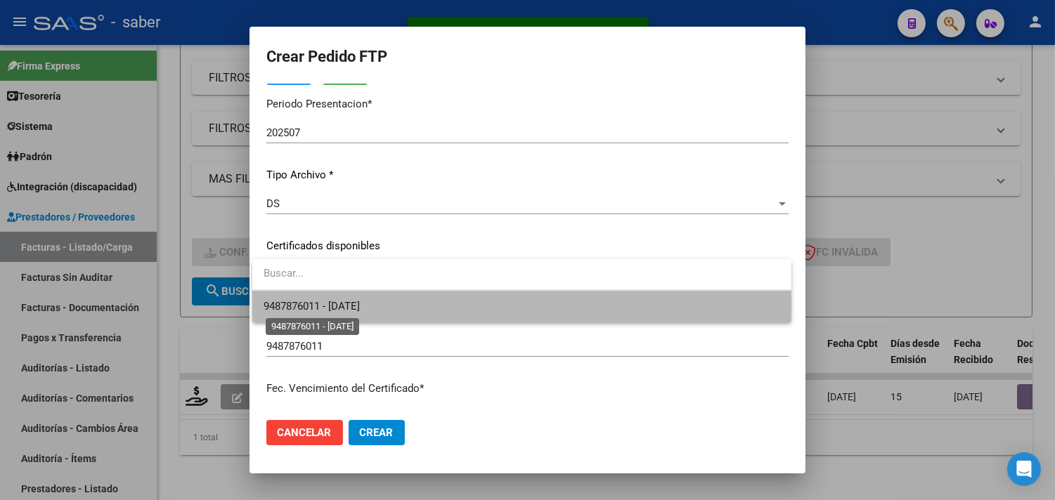
click at [360, 304] on span "9487876011 - [DATE]" at bounding box center [312, 306] width 96 height 13
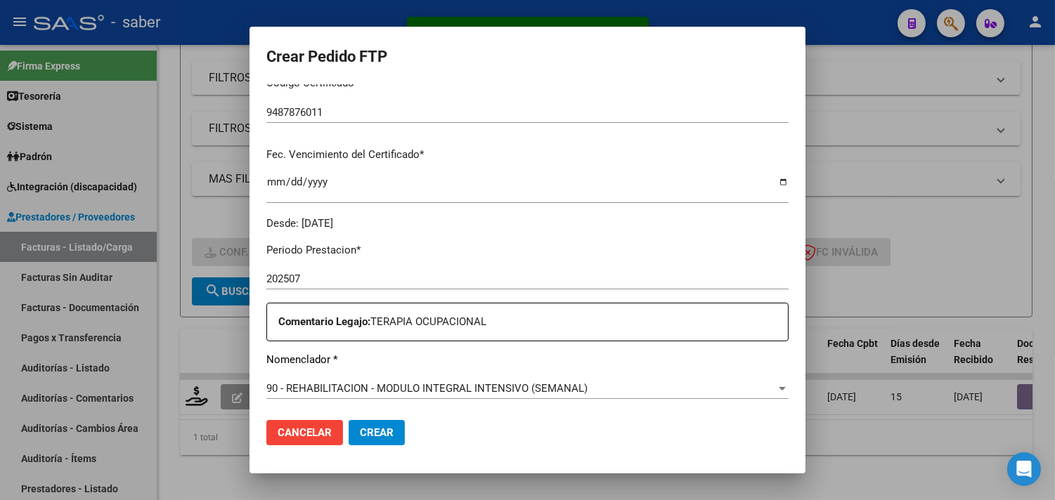
scroll to position [390, 0]
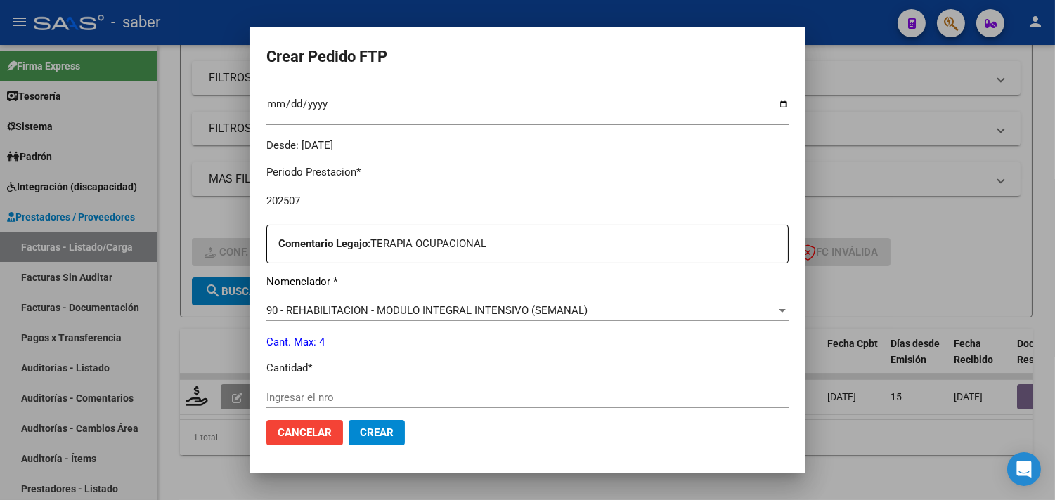
click at [342, 399] on input "Ingresar el nro" at bounding box center [527, 397] width 522 height 13
type input "4"
click at [349, 420] on button "Crear" at bounding box center [377, 432] width 56 height 25
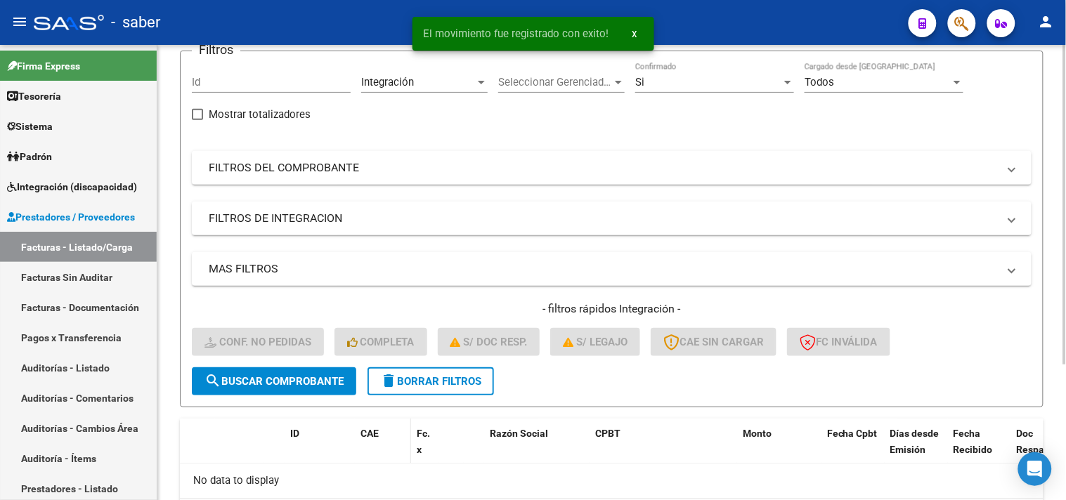
scroll to position [115, 0]
click at [436, 380] on span "delete Borrar Filtros" at bounding box center [430, 383] width 101 height 13
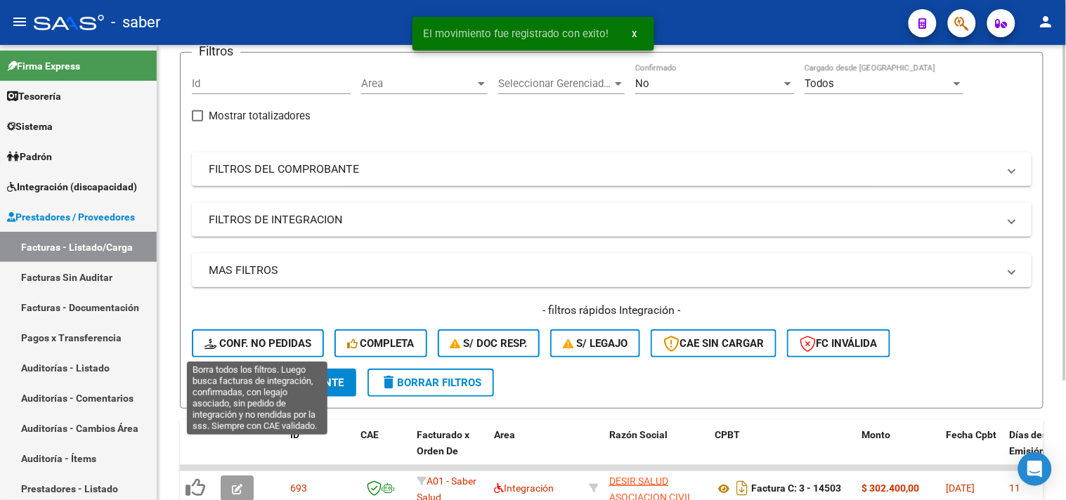
click at [275, 347] on span "Conf. no pedidas" at bounding box center [257, 343] width 107 height 13
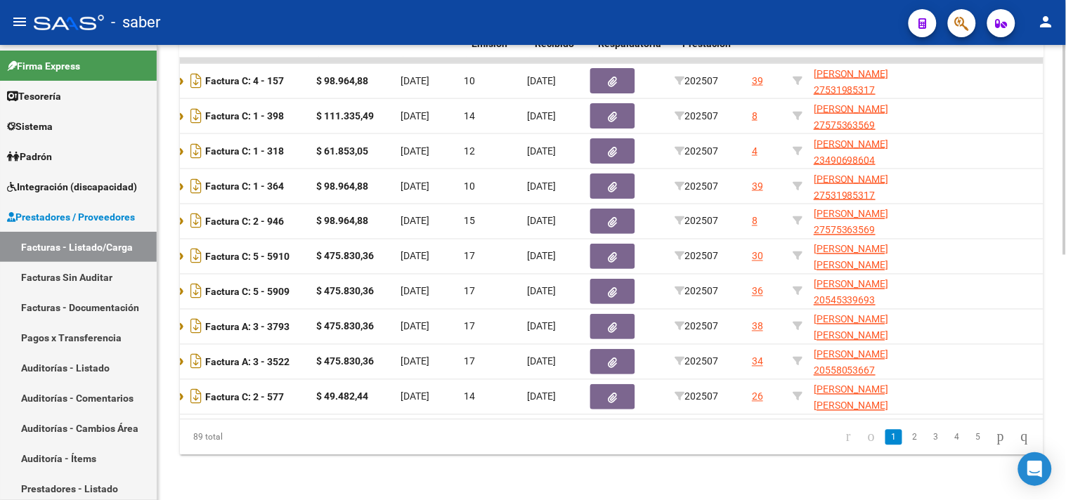
scroll to position [0, 437]
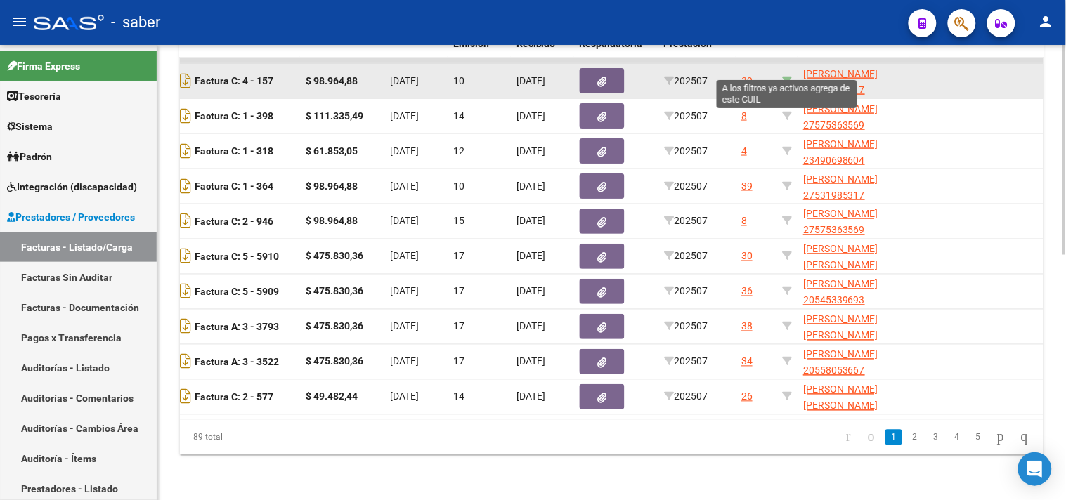
click at [788, 76] on icon at bounding box center [787, 81] width 10 height 10
type input "27531985317"
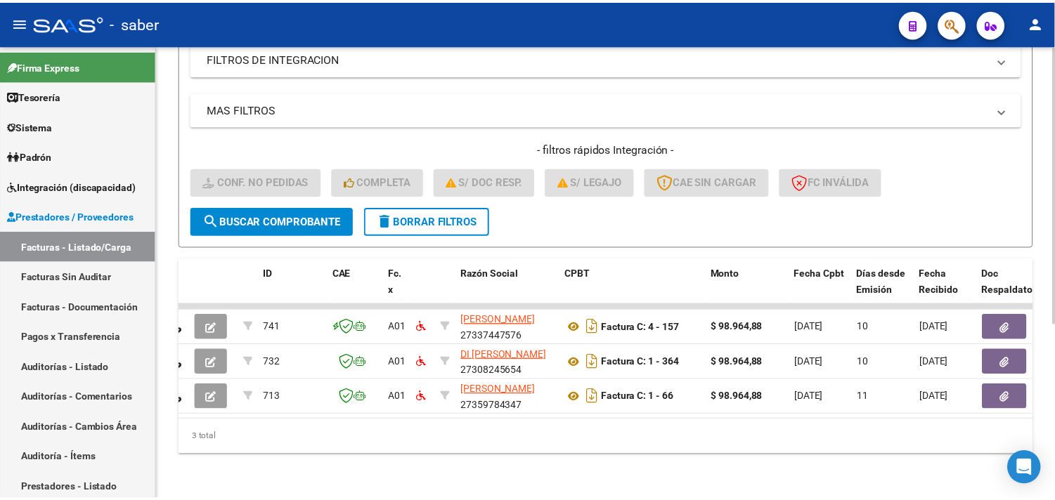
scroll to position [0, 0]
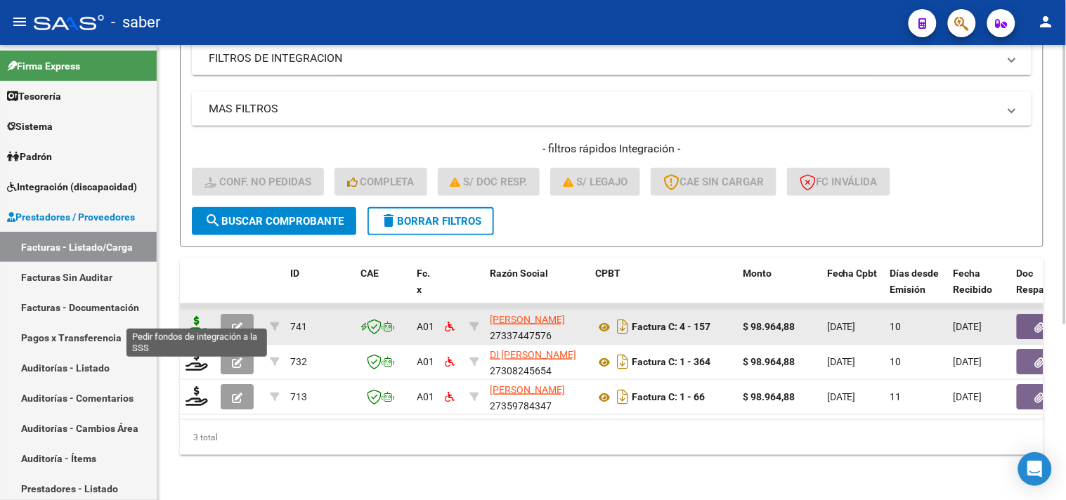
click at [198, 316] on icon at bounding box center [197, 326] width 22 height 20
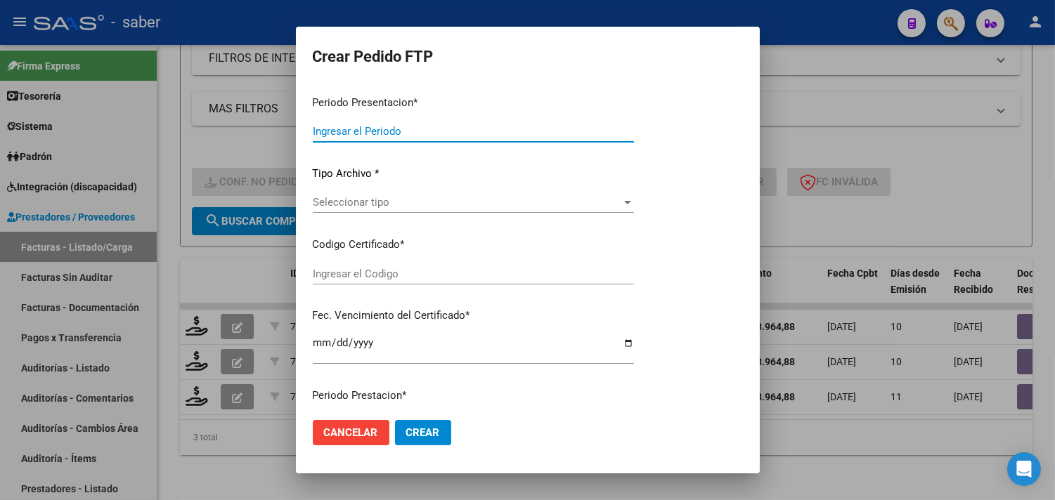
type input "202507"
type input "$ 98.964,88"
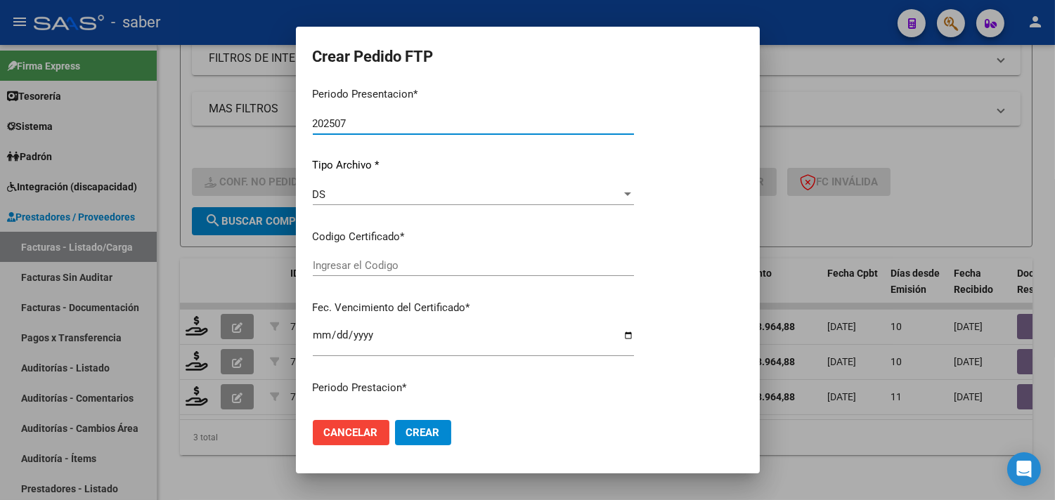
type input "3630122178"
type input "[DATE]"
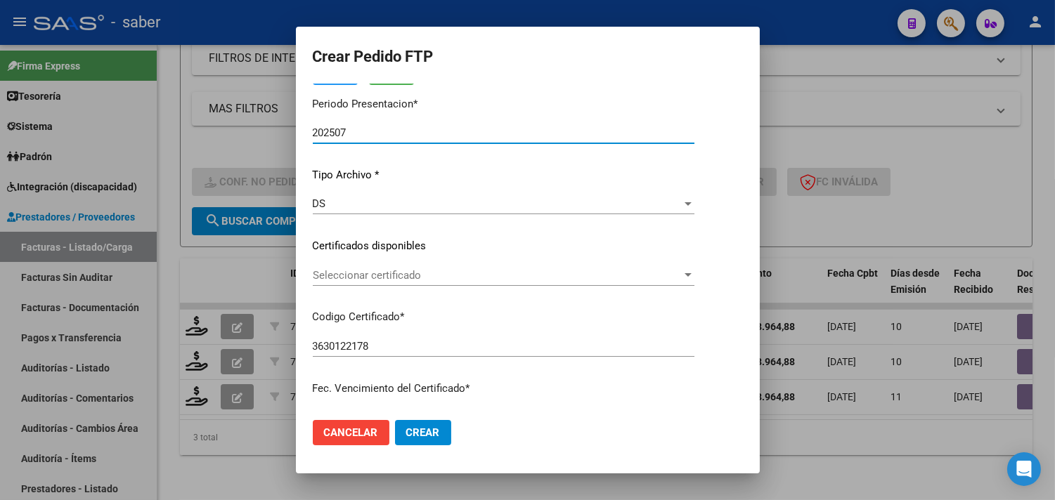
scroll to position [115, 0]
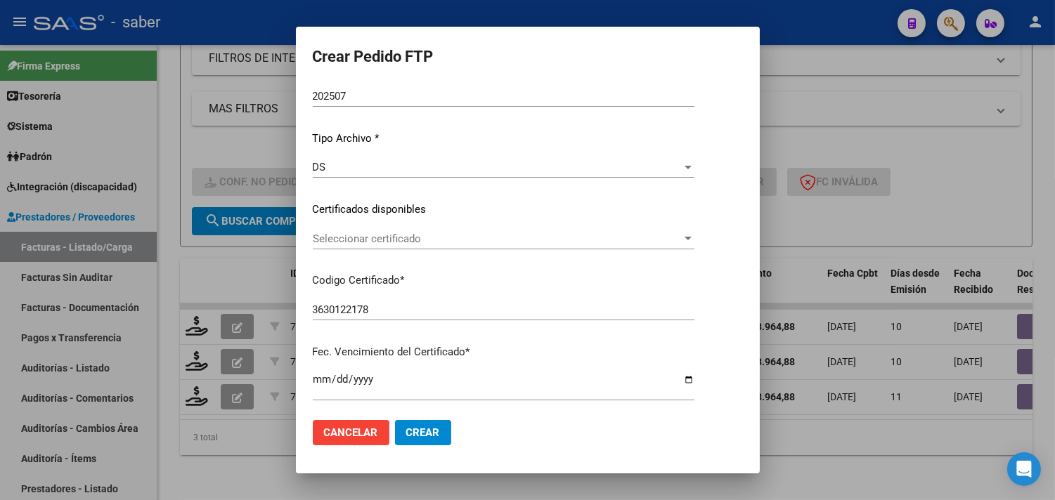
click at [390, 246] on div "Seleccionar certificado Seleccionar certificado" at bounding box center [504, 238] width 382 height 21
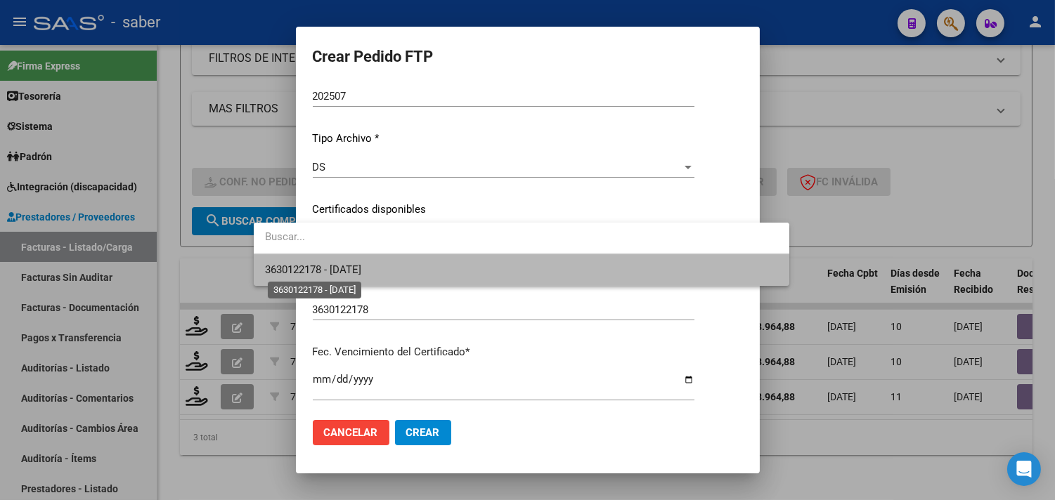
click at [361, 275] on span "3630122178 - [DATE]" at bounding box center [313, 270] width 96 height 13
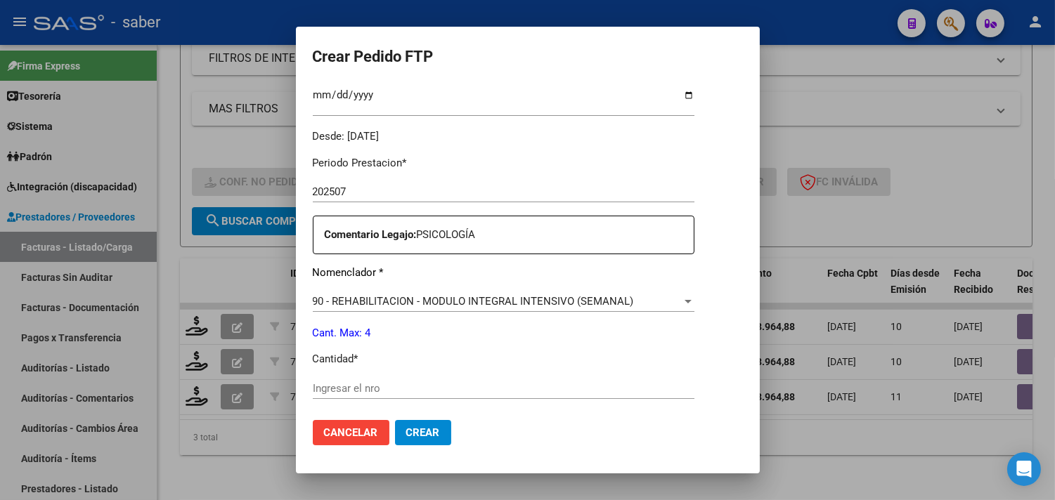
scroll to position [427, 0]
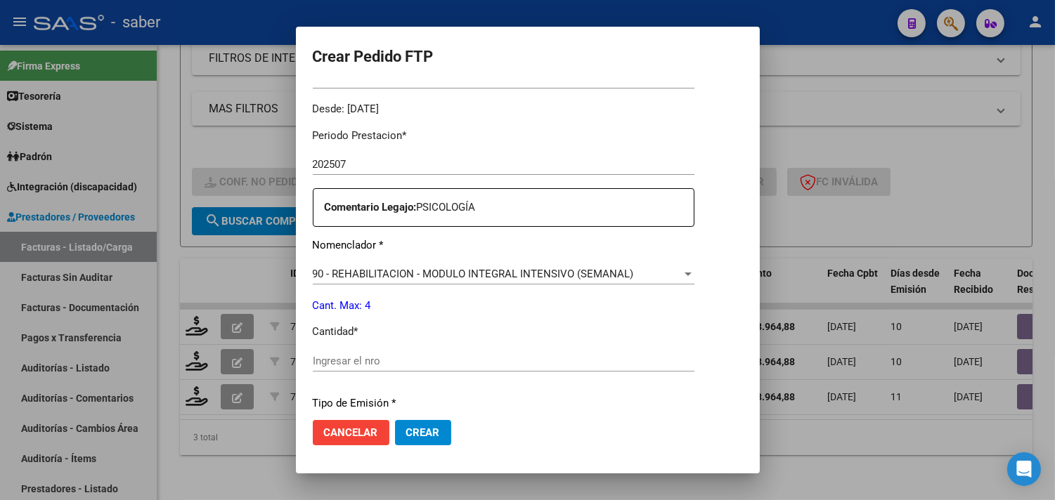
click at [313, 364] on input "Ingresar el nro" at bounding box center [504, 361] width 382 height 13
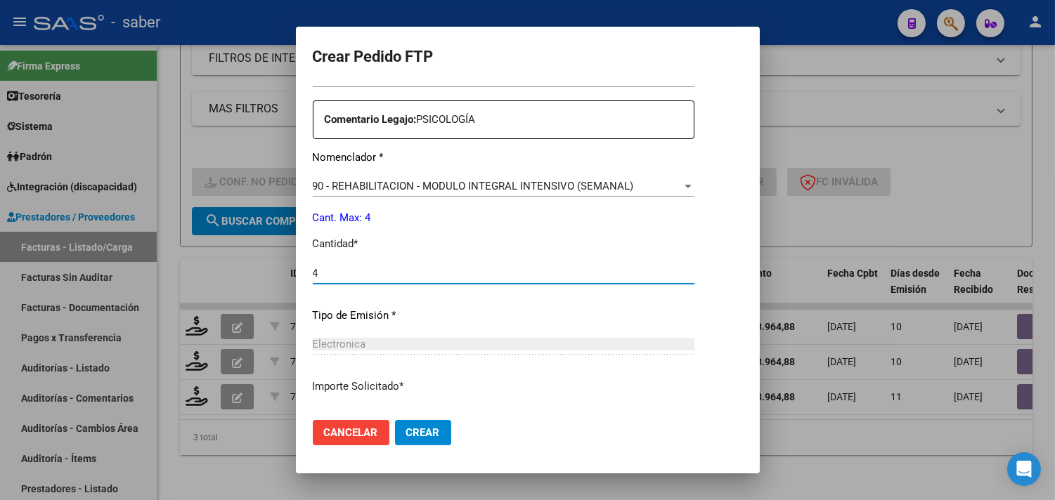
scroll to position [615, 0]
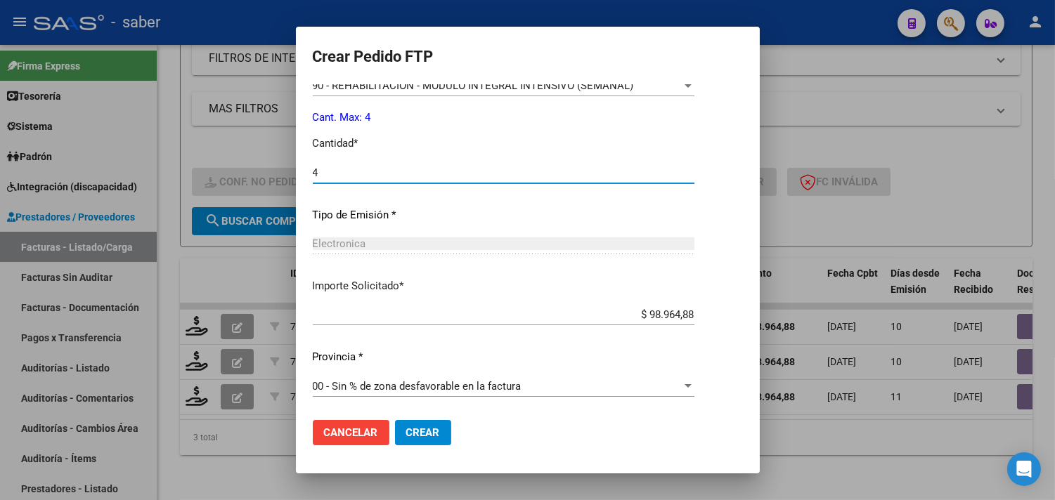
type input "4"
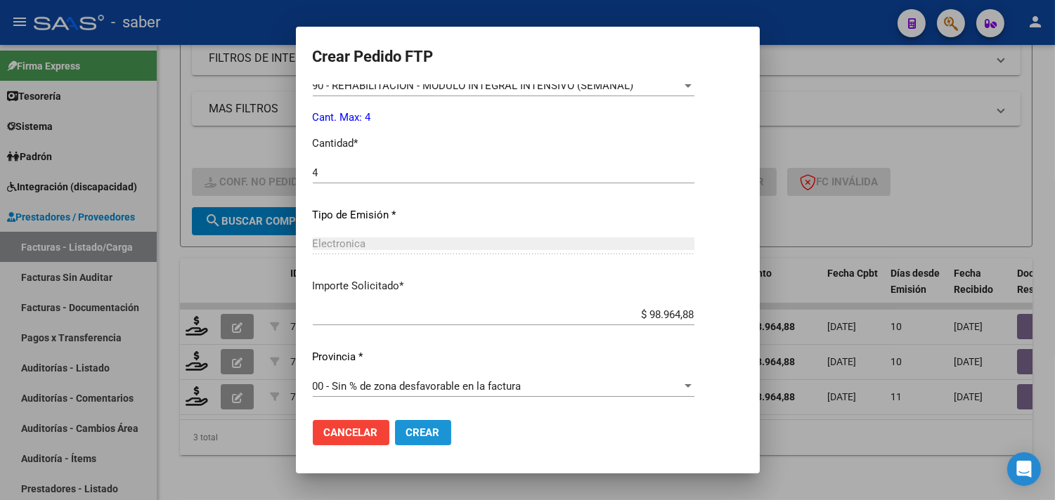
drag, startPoint x: 381, startPoint y: 437, endPoint x: 374, endPoint y: 444, distance: 9.9
click at [406, 437] on span "Crear" at bounding box center [423, 433] width 34 height 13
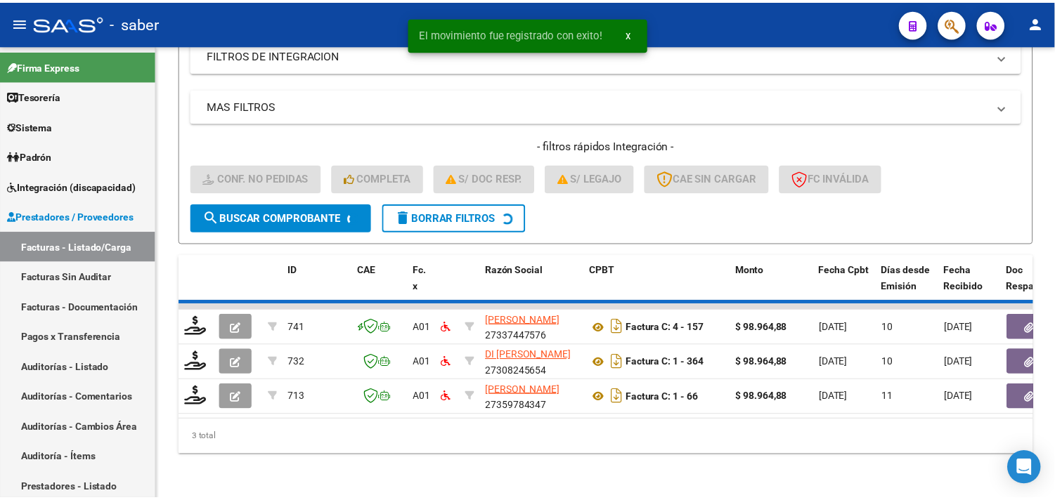
scroll to position [251, 0]
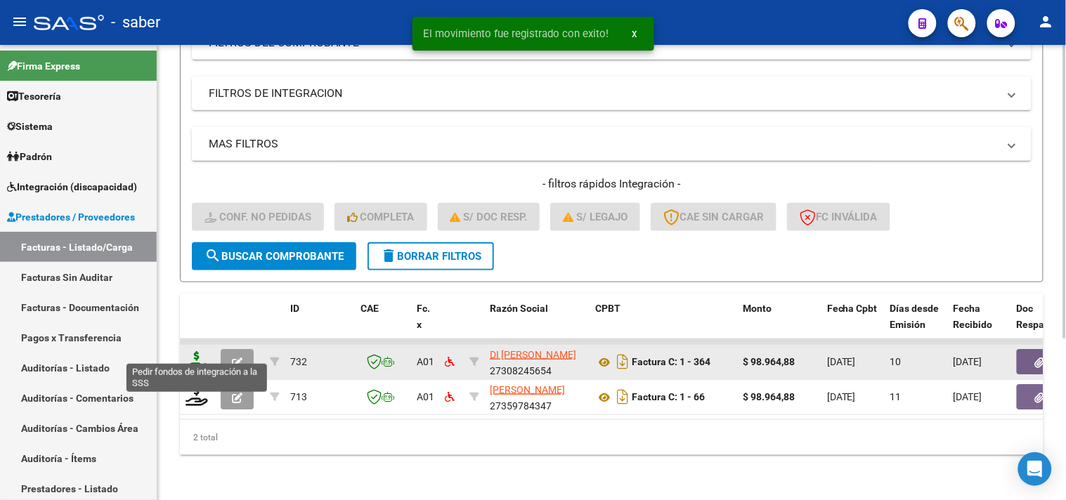
click at [195, 351] on icon at bounding box center [197, 361] width 22 height 20
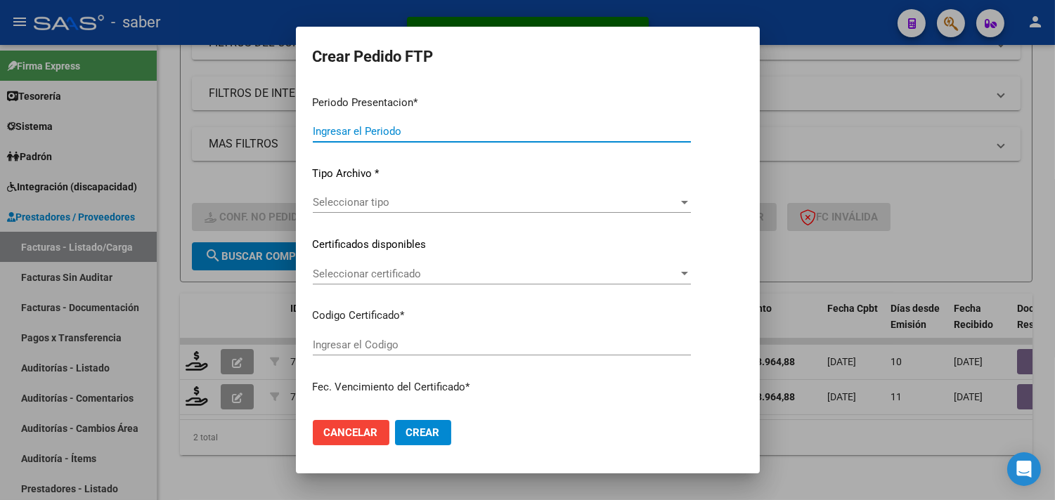
type input "202507"
type input "$ 98.964,88"
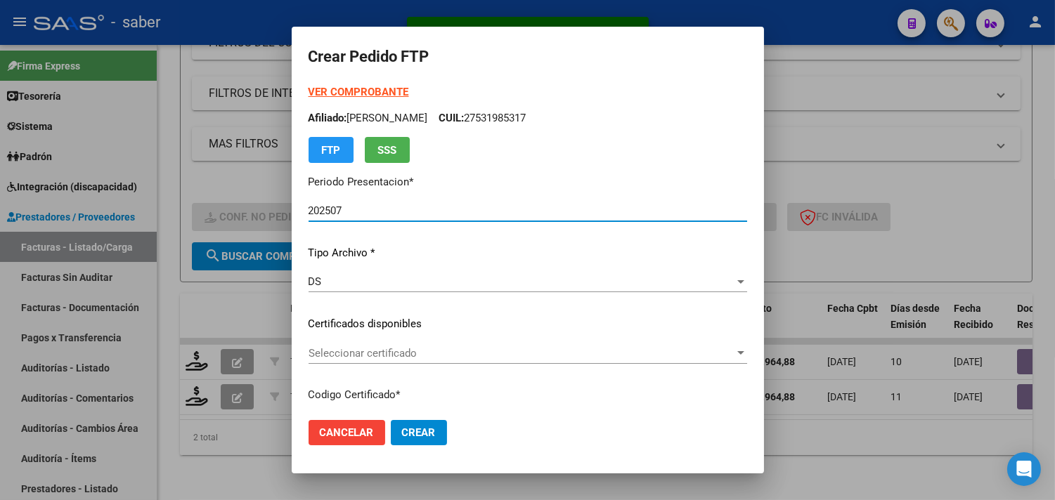
type input "3630122178"
type input "[DATE]"
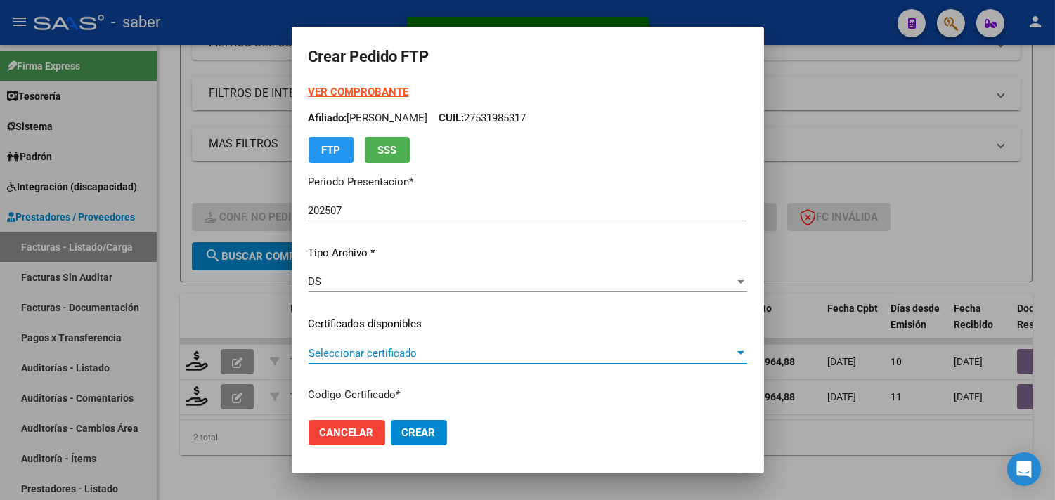
click at [330, 352] on span "Seleccionar certificado" at bounding box center [521, 353] width 426 height 13
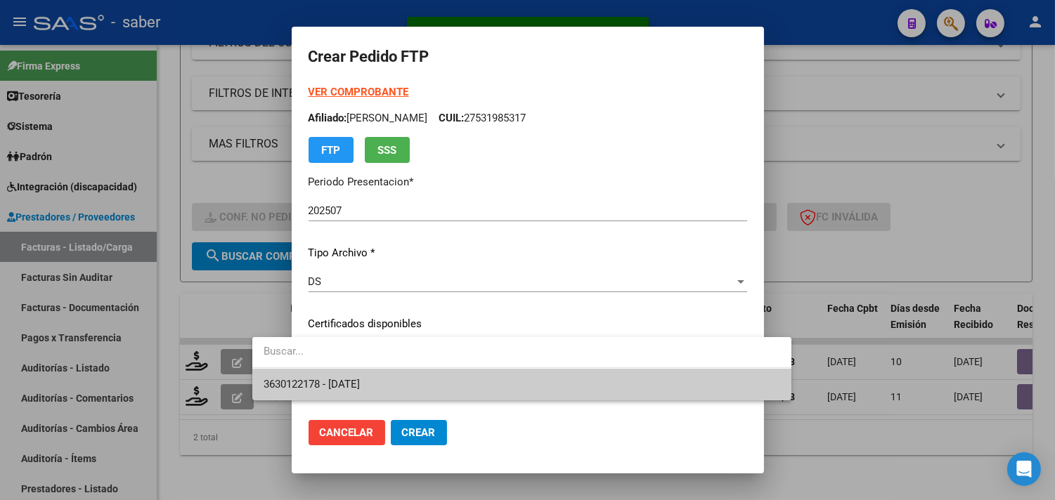
click at [347, 384] on span "3630122178 - [DATE]" at bounding box center [312, 384] width 96 height 13
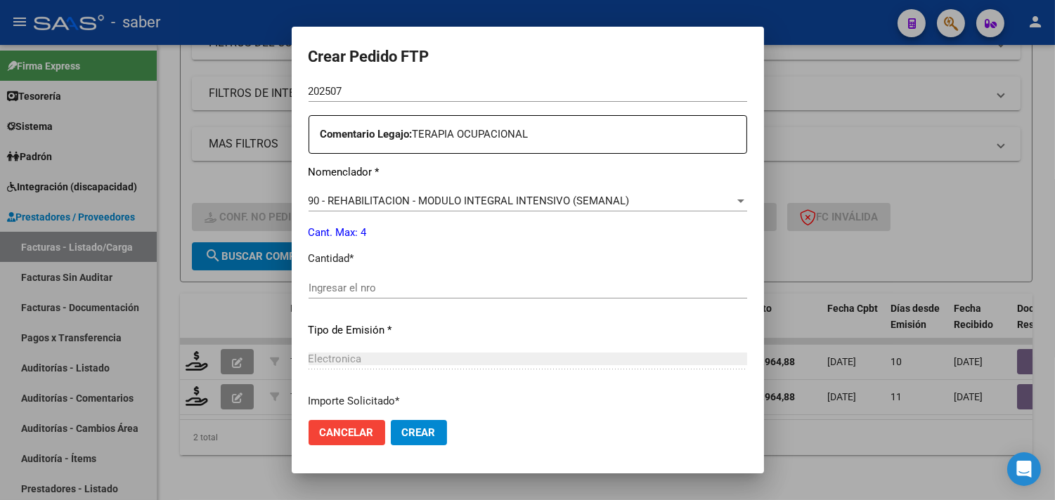
scroll to position [546, 0]
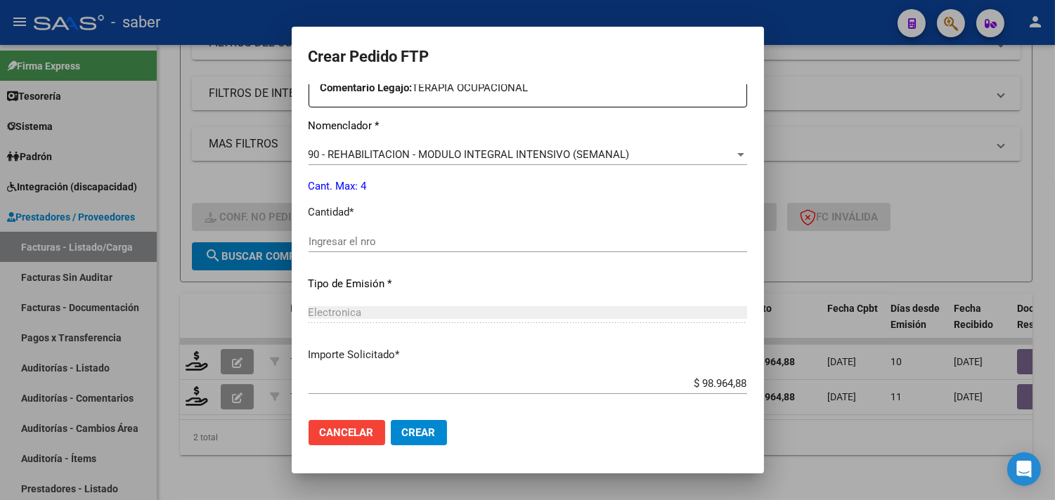
click at [357, 233] on div "Ingresar el nro" at bounding box center [527, 241] width 439 height 21
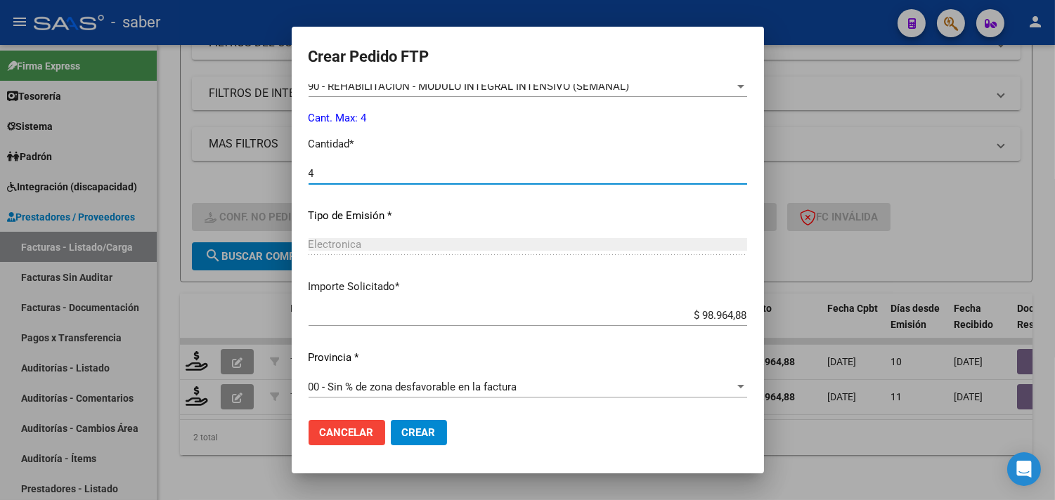
scroll to position [615, 0]
type input "4"
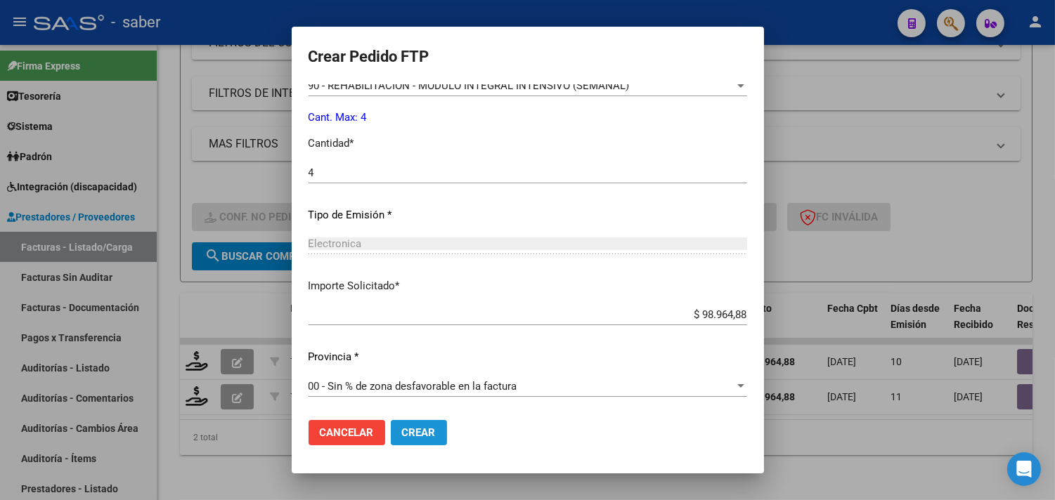
click at [402, 427] on span "Crear" at bounding box center [419, 433] width 34 height 13
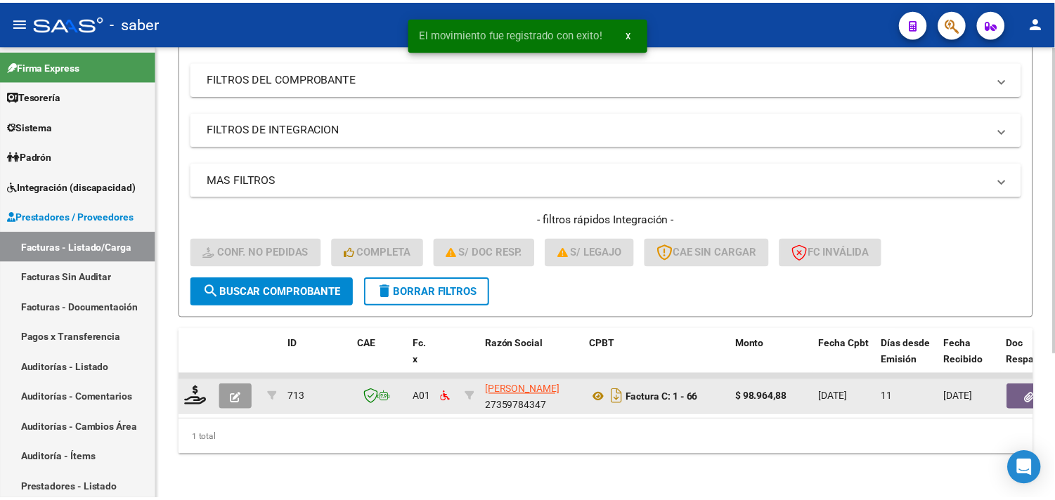
scroll to position [216, 0]
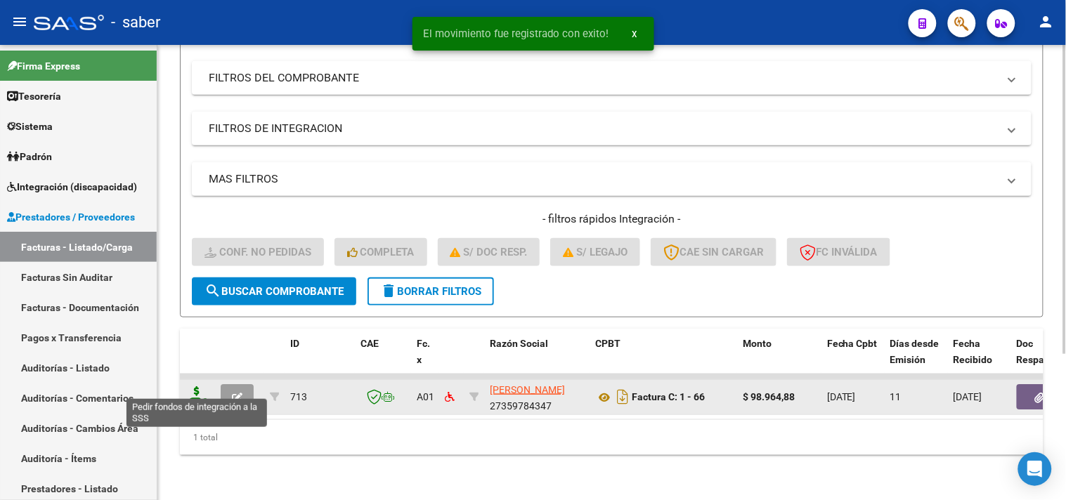
click at [200, 388] on icon at bounding box center [197, 396] width 22 height 20
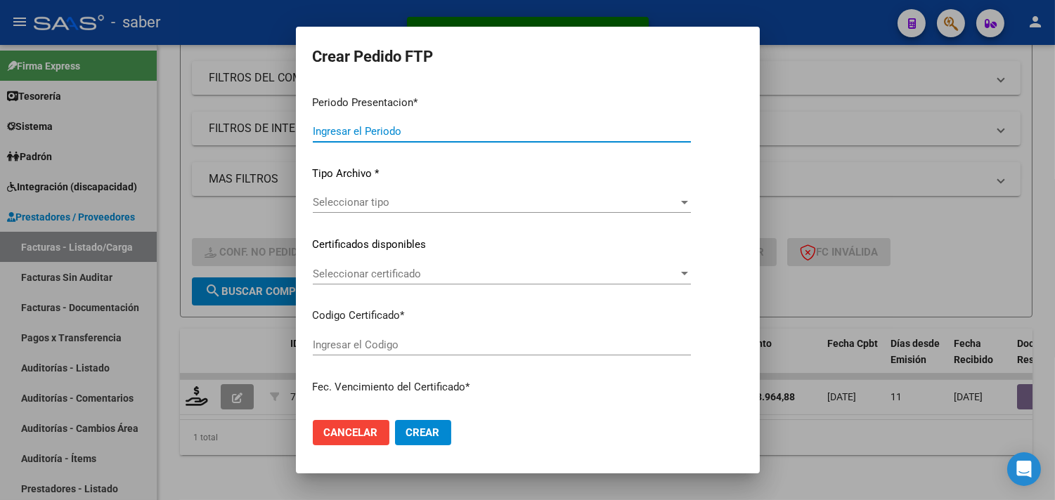
type input "202507"
type input "$ 98.964,88"
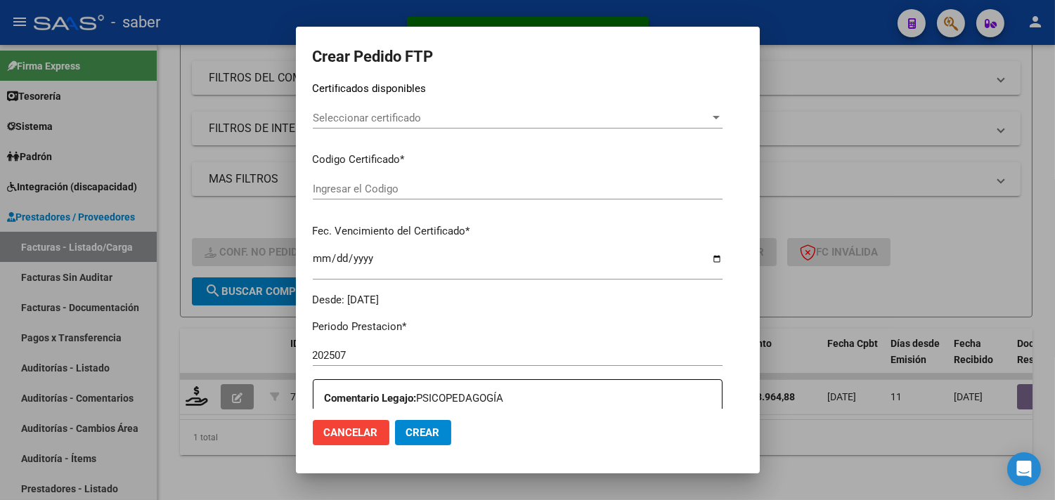
type input "3630122178"
type input "[DATE]"
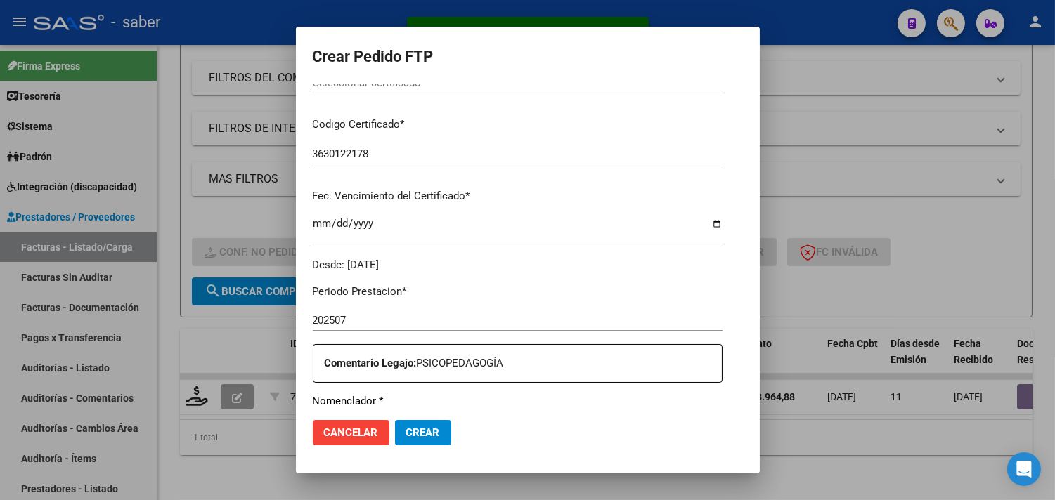
scroll to position [157, 0]
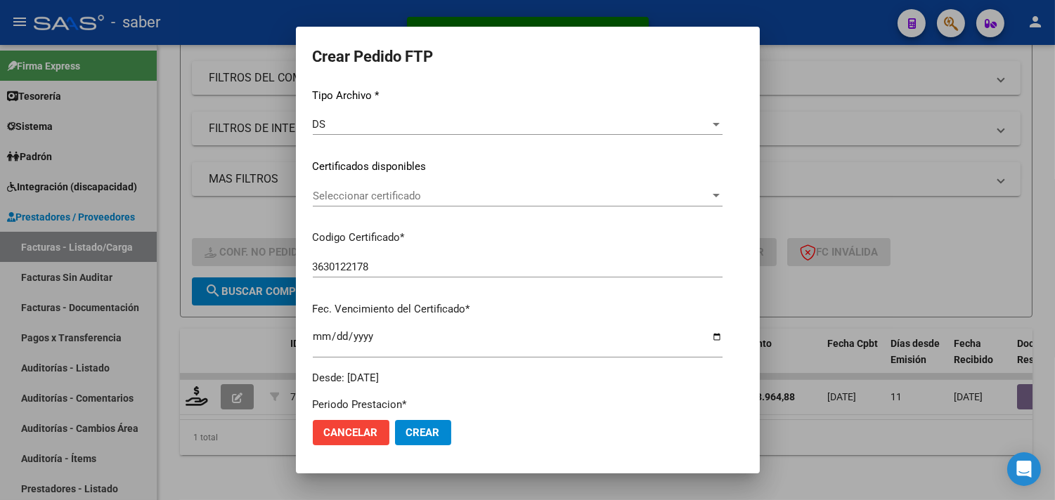
click at [350, 199] on span "Seleccionar certificado" at bounding box center [511, 196] width 397 height 13
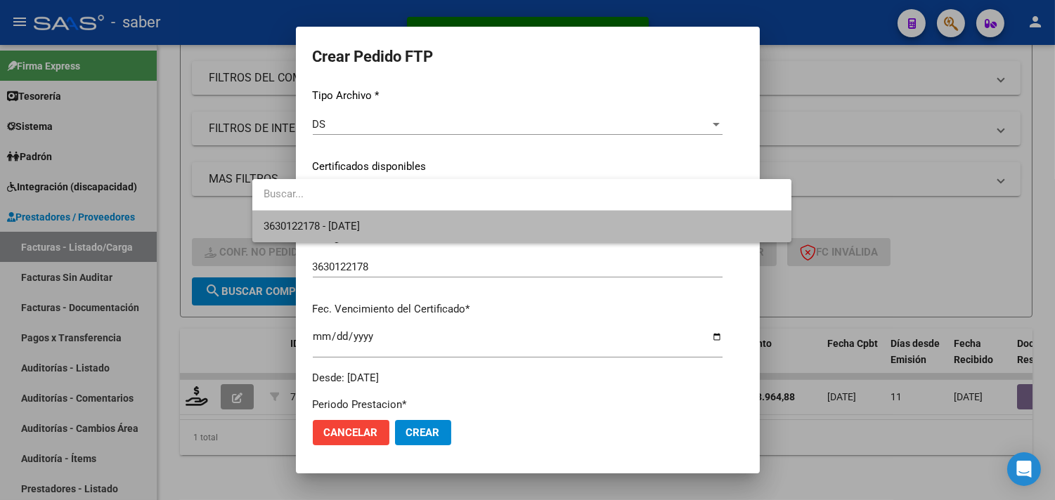
click at [338, 216] on span "3630122178 - [DATE]" at bounding box center [522, 227] width 517 height 32
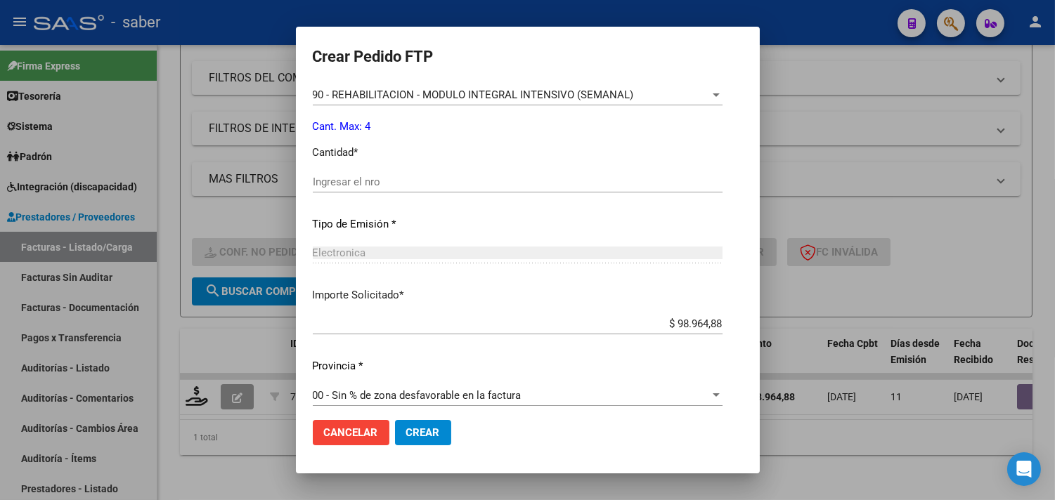
scroll to position [615, 0]
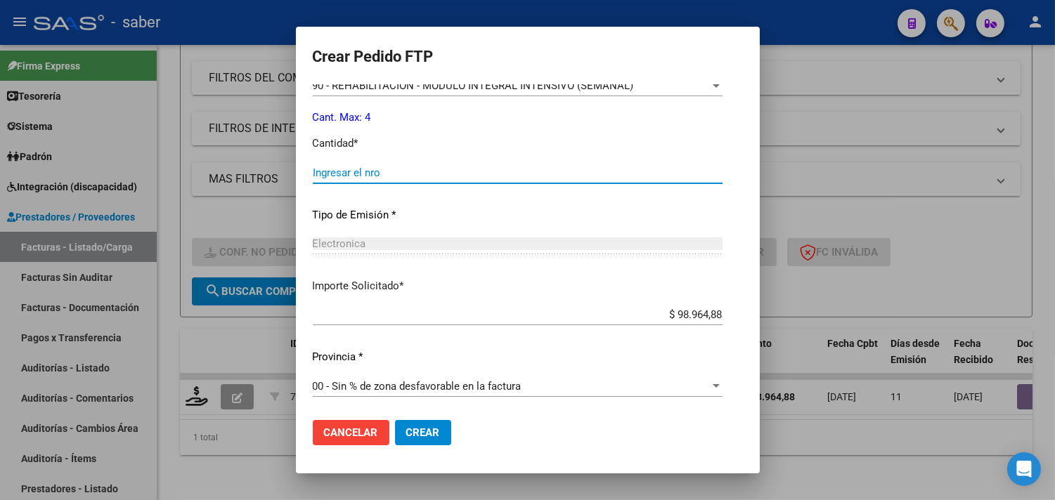
click at [327, 172] on input "Ingresar el nro" at bounding box center [518, 173] width 410 height 13
type input "4"
click at [406, 432] on span "Crear" at bounding box center [423, 433] width 34 height 13
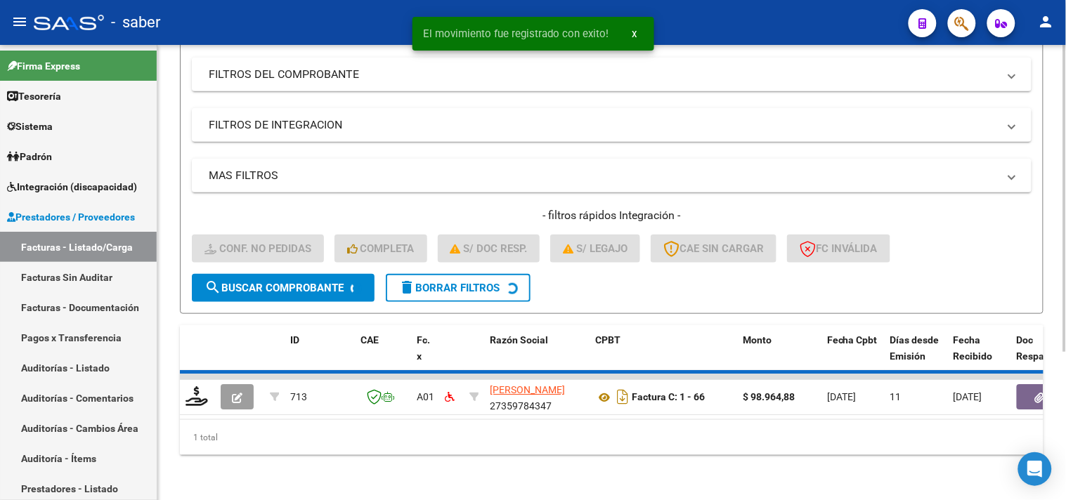
scroll to position [193, 0]
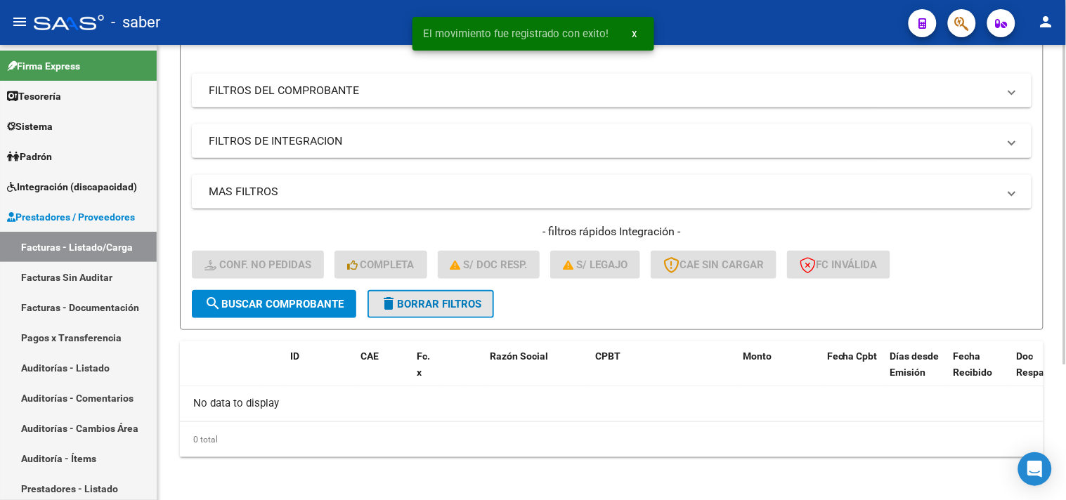
click at [417, 293] on button "delete Borrar Filtros" at bounding box center [431, 304] width 126 height 28
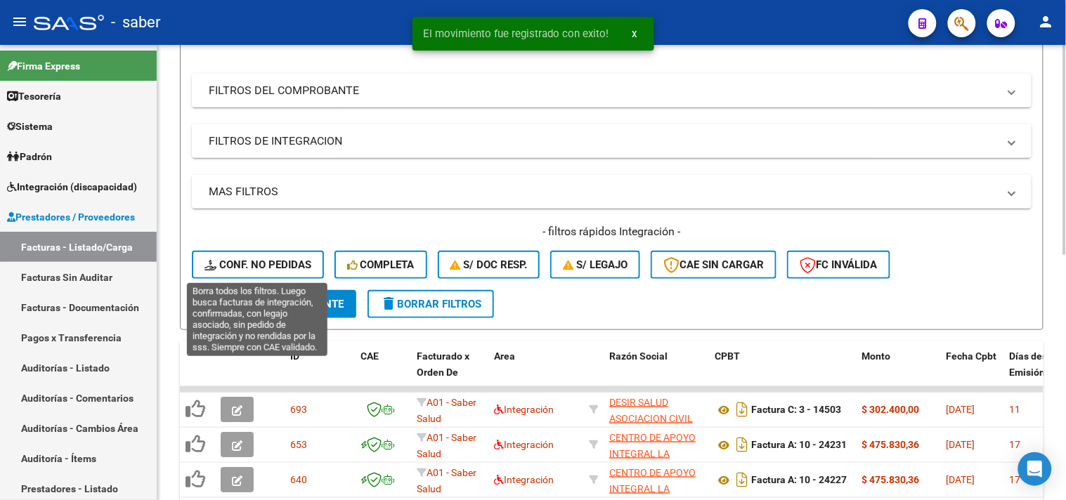
click at [276, 259] on span "Conf. no pedidas" at bounding box center [257, 265] width 107 height 13
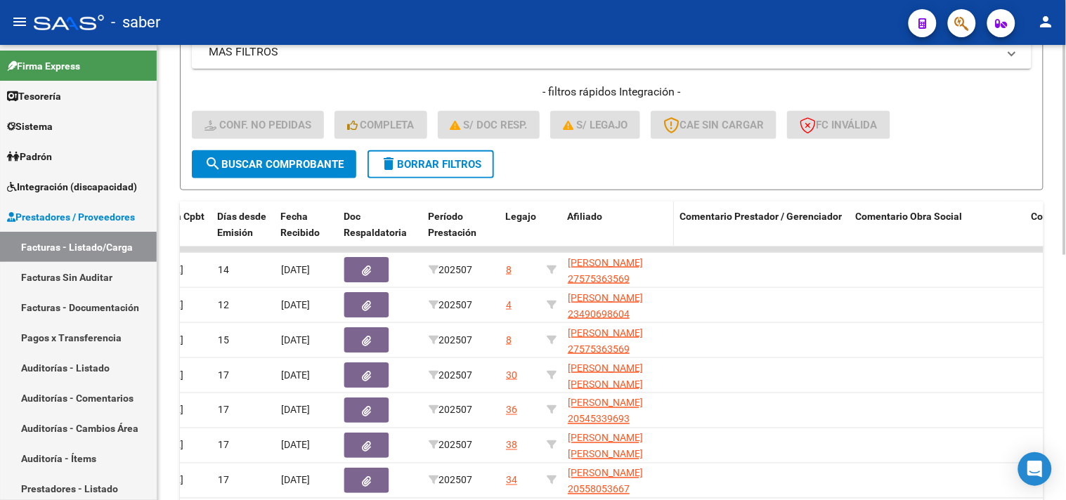
scroll to position [297, 0]
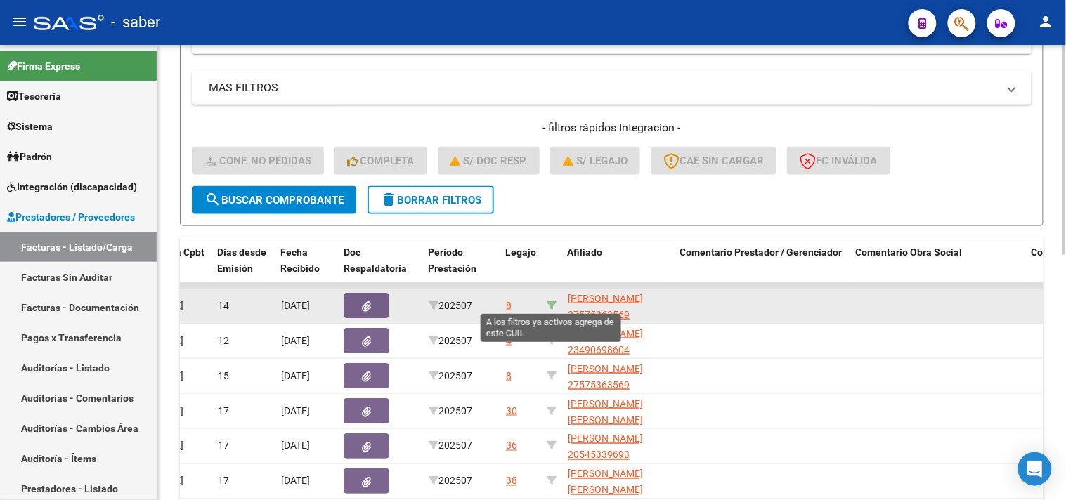
click at [548, 301] on icon at bounding box center [552, 306] width 10 height 10
type input "27575363569"
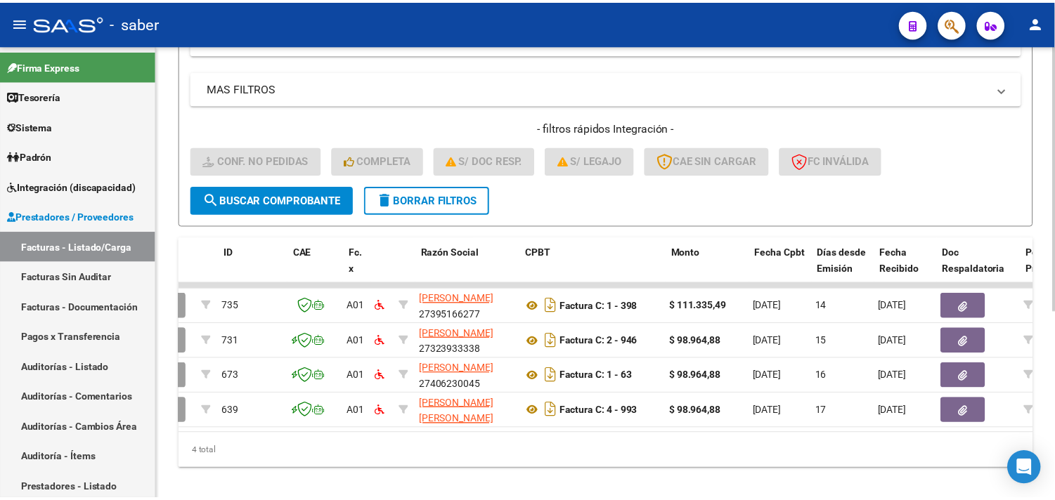
scroll to position [0, 0]
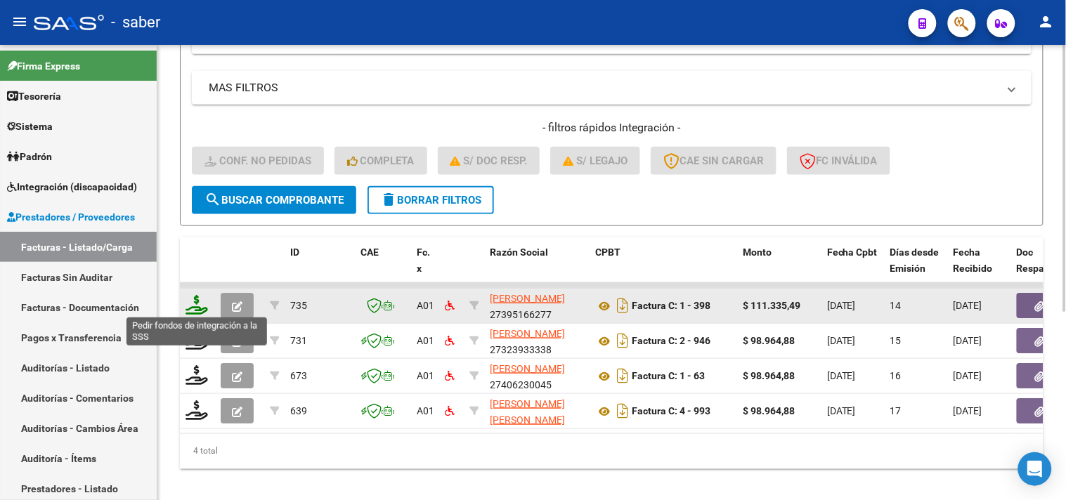
click at [197, 311] on icon at bounding box center [197, 305] width 22 height 20
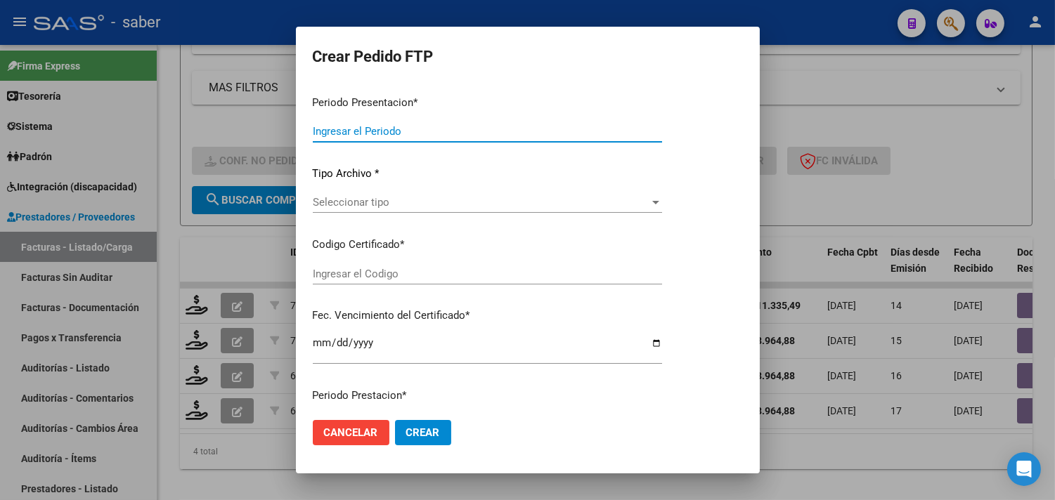
type input "202507"
type input "$ 111.335,49"
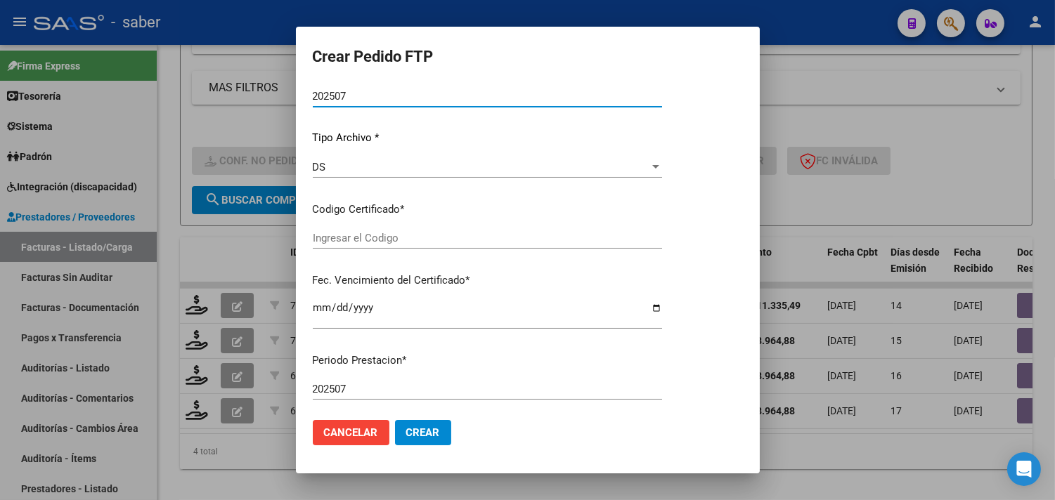
type input "705801701"
type input "[DATE]"
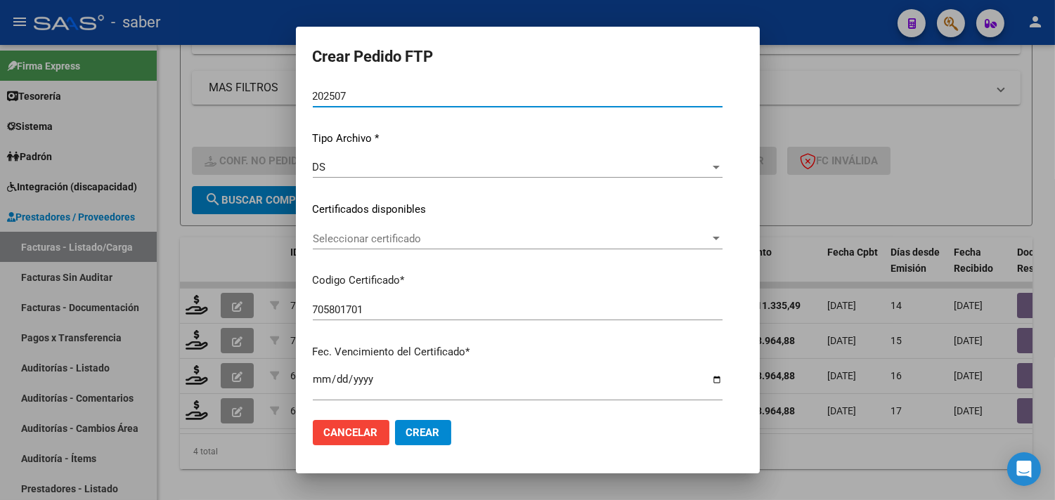
click at [371, 238] on span "Seleccionar certificado" at bounding box center [511, 239] width 397 height 13
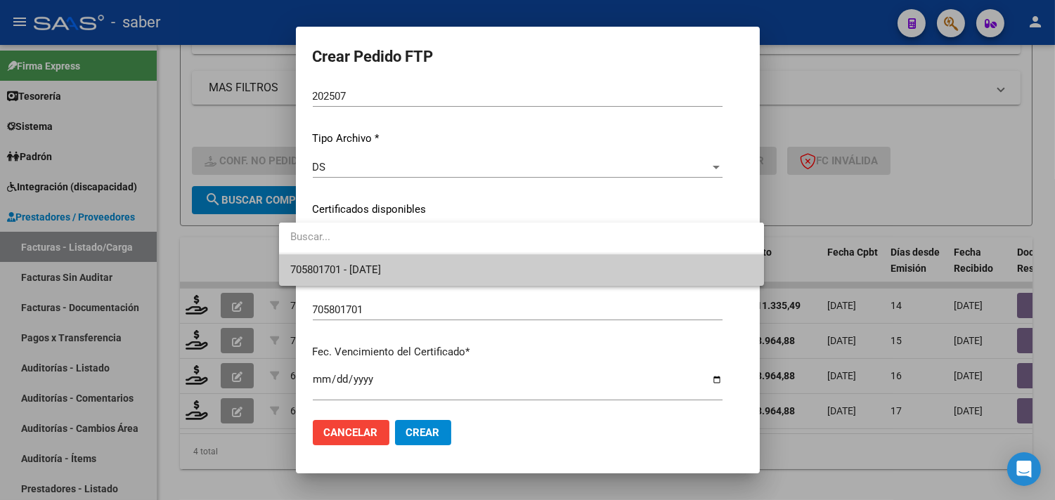
click at [363, 265] on span "705801701 - [DATE]" at bounding box center [335, 270] width 91 height 13
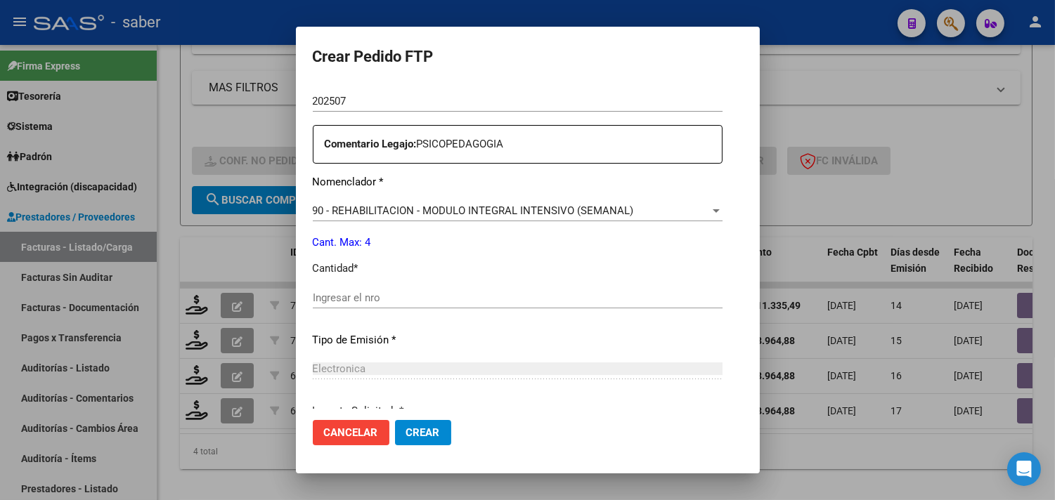
scroll to position [505, 0]
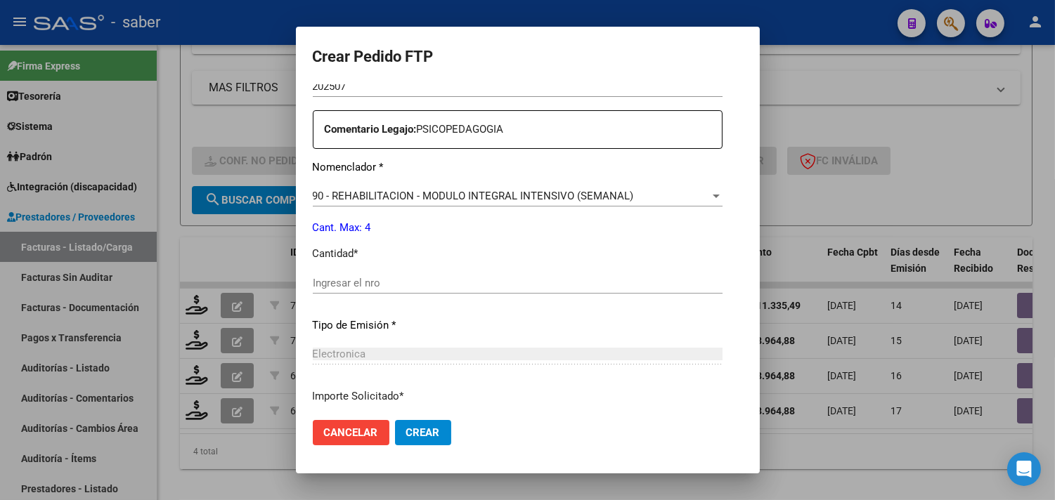
click at [323, 287] on input "Ingresar el nro" at bounding box center [518, 283] width 410 height 13
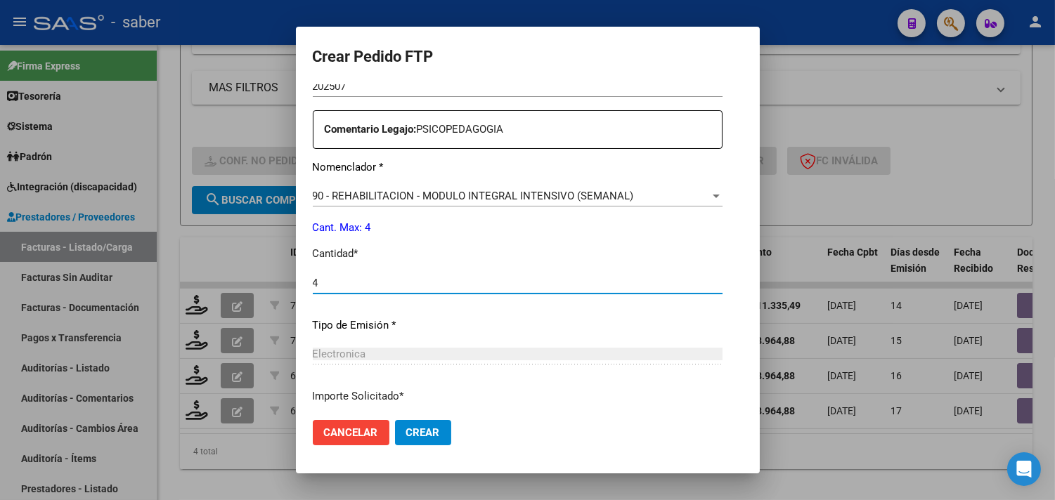
type input "4"
click at [395, 420] on button "Crear" at bounding box center [423, 432] width 56 height 25
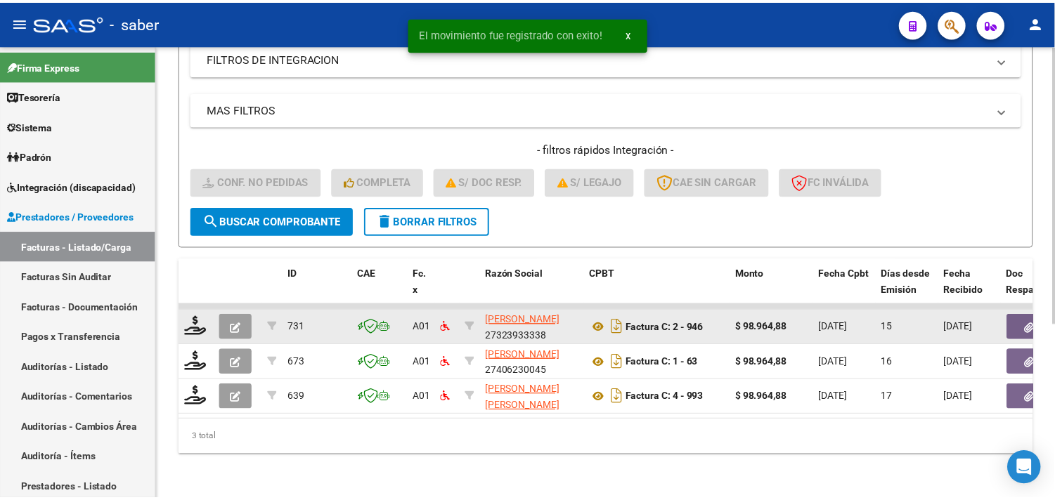
scroll to position [286, 0]
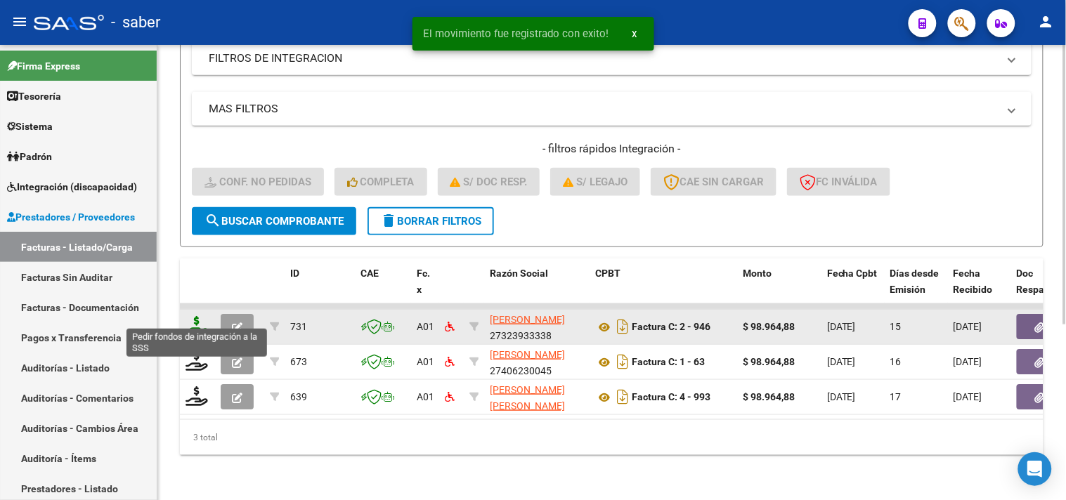
click at [186, 316] on icon at bounding box center [197, 326] width 22 height 20
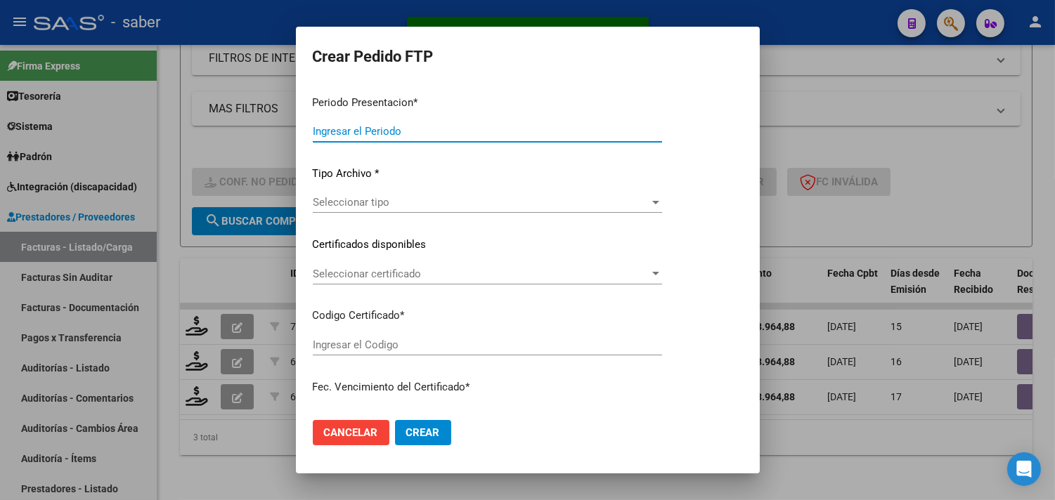
type input "202507"
type input "$ 98.964,88"
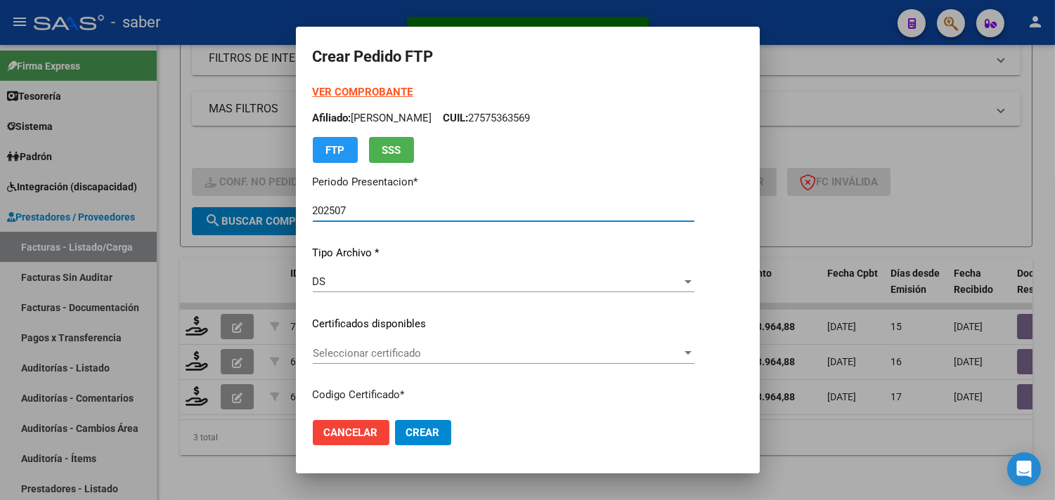
type input "705801701"
type input "[DATE]"
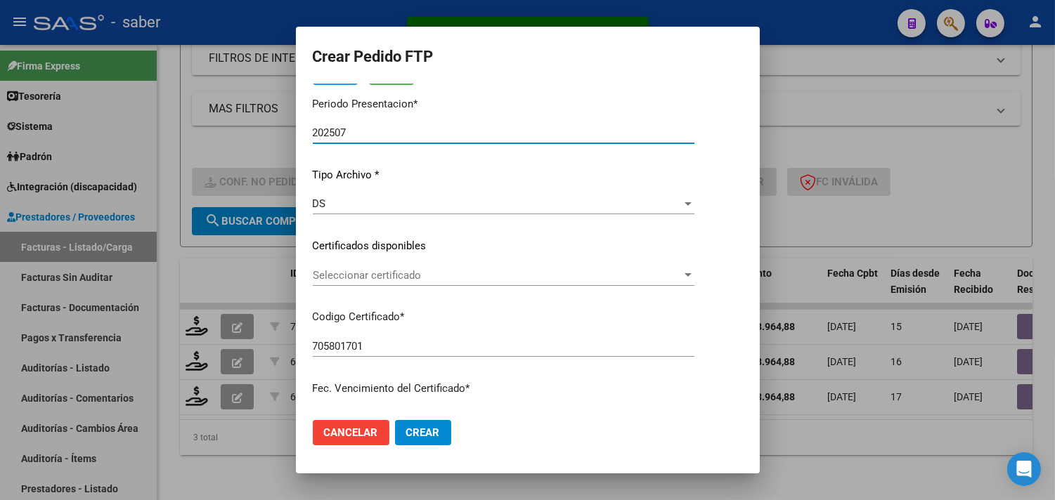
click at [375, 278] on span "Seleccionar certificado" at bounding box center [497, 275] width 369 height 13
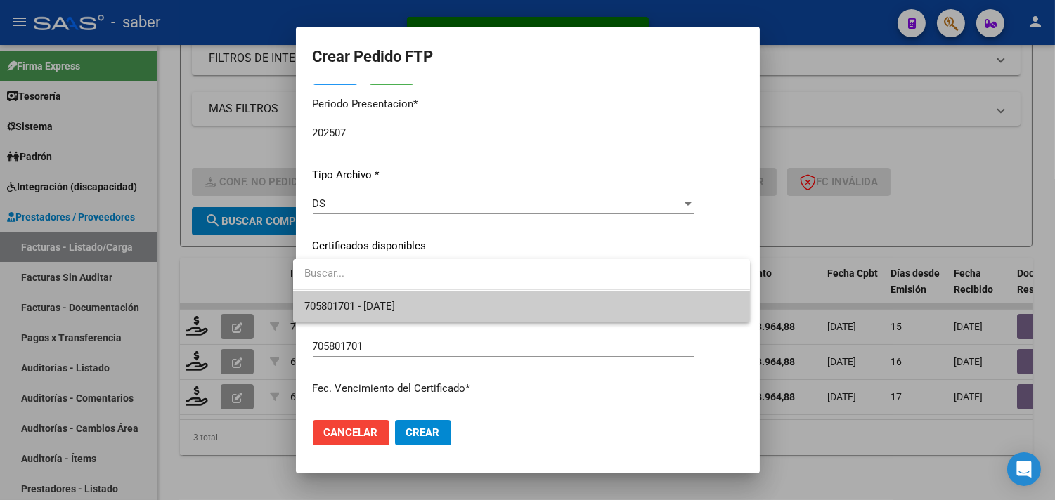
click at [379, 299] on span "705801701 - [DATE]" at bounding box center [521, 307] width 434 height 32
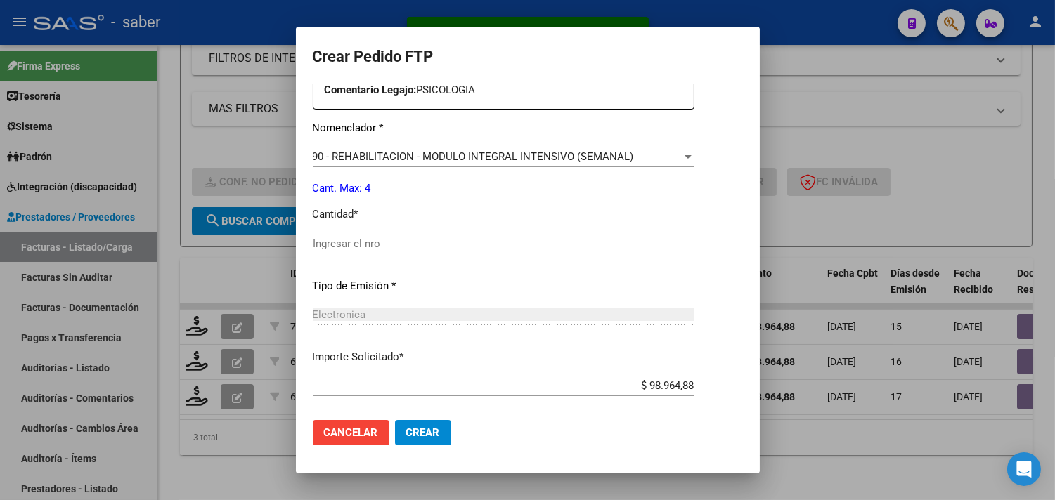
scroll to position [546, 0]
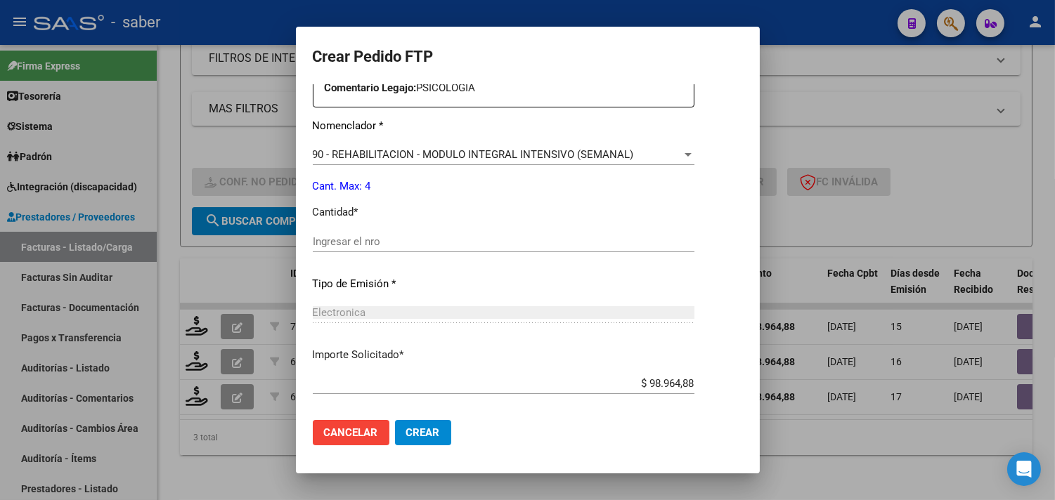
click at [368, 235] on input "Ingresar el nro" at bounding box center [504, 241] width 382 height 13
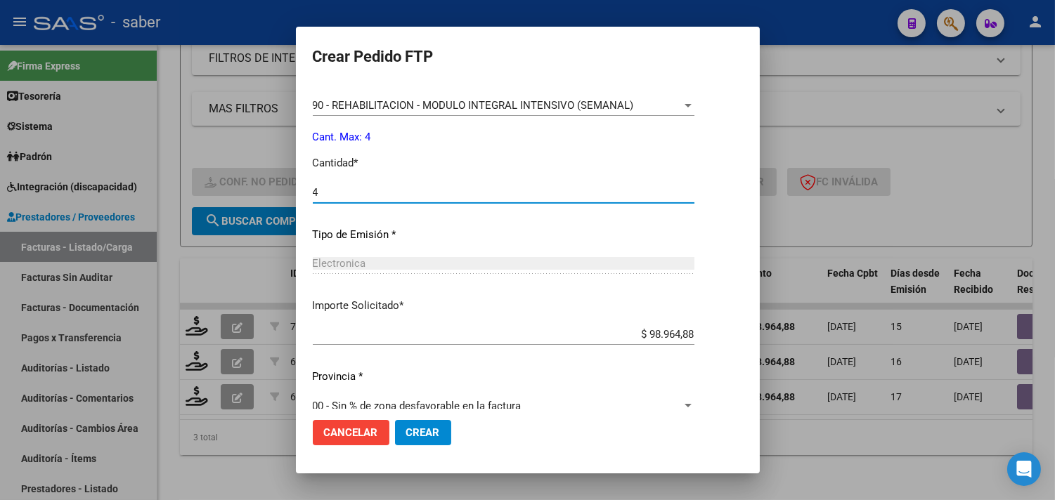
scroll to position [615, 0]
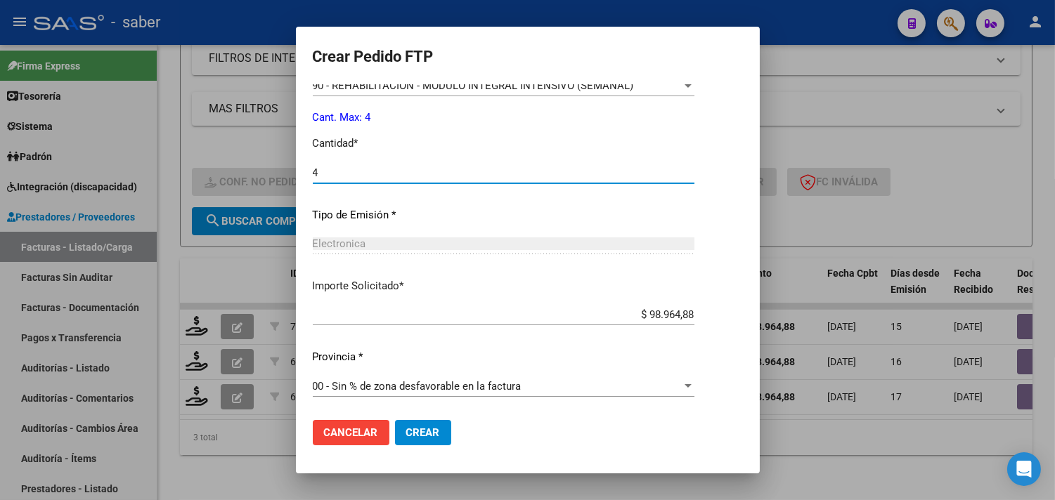
type input "4"
click at [409, 431] on span "Crear" at bounding box center [423, 433] width 34 height 13
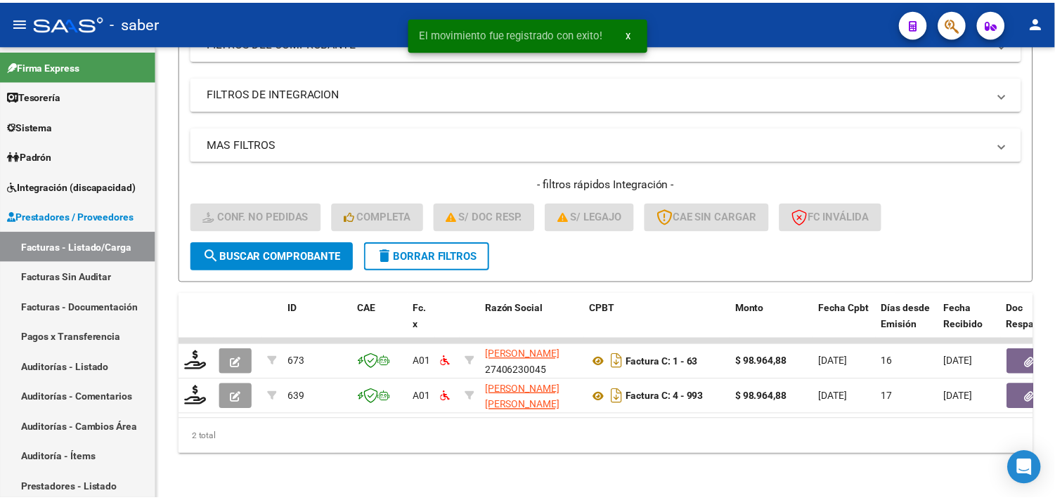
scroll to position [251, 0]
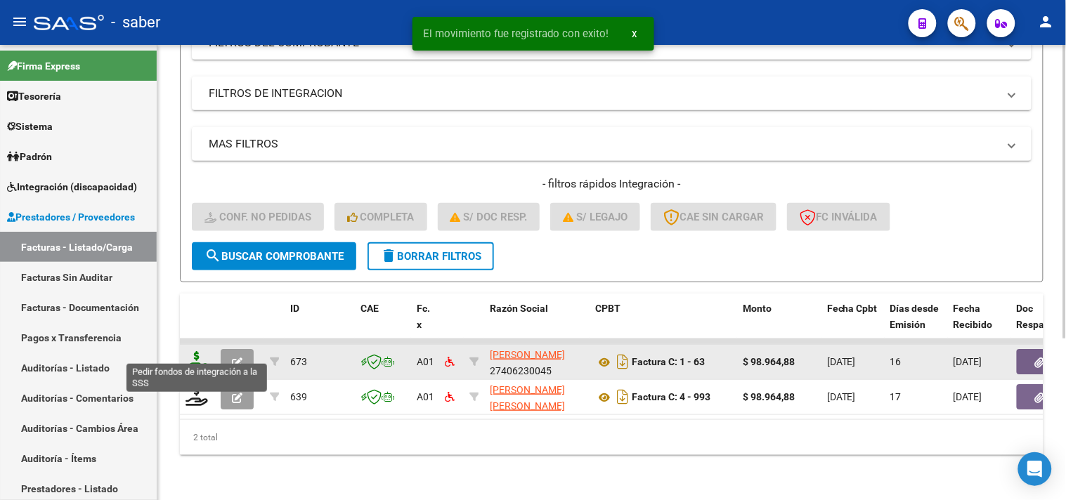
click at [197, 351] on icon at bounding box center [197, 361] width 22 height 20
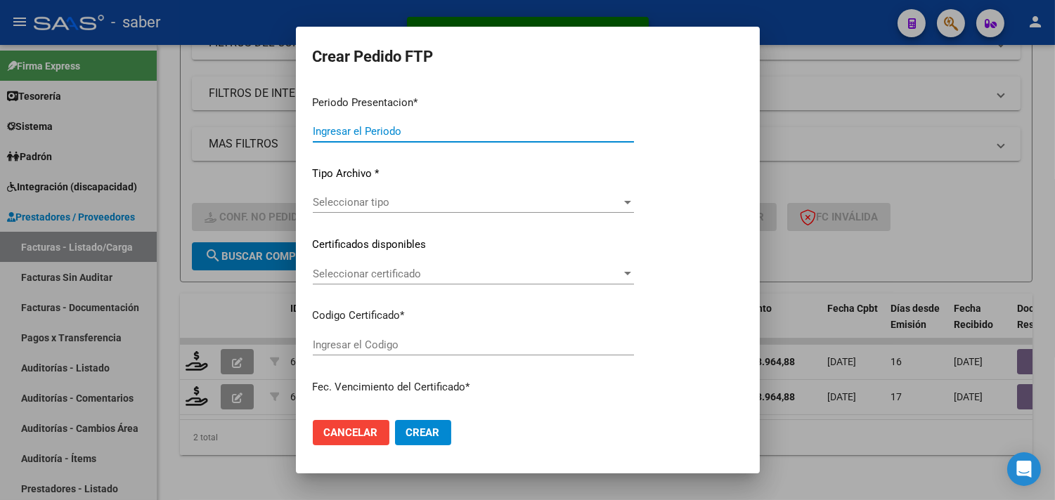
type input "202507"
type input "$ 98.964,88"
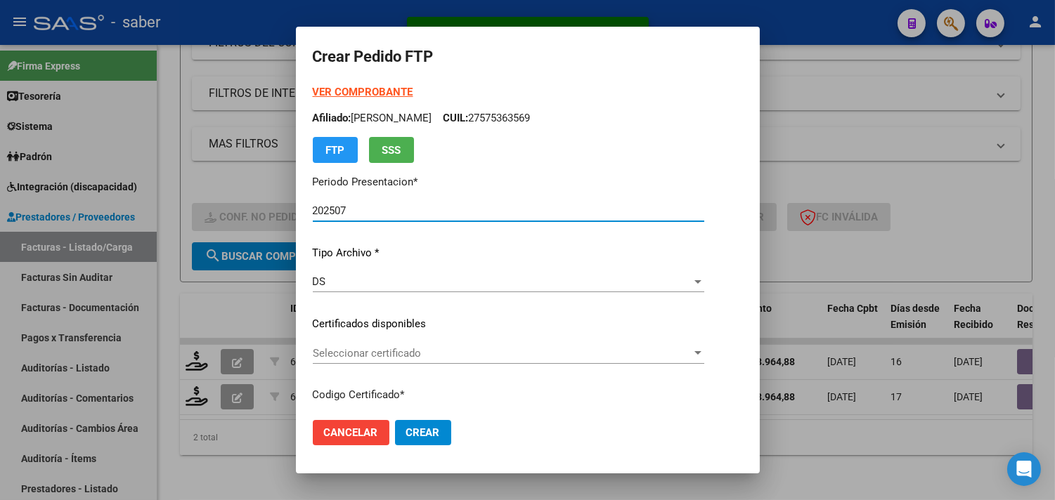
type input "705801701"
type input "[DATE]"
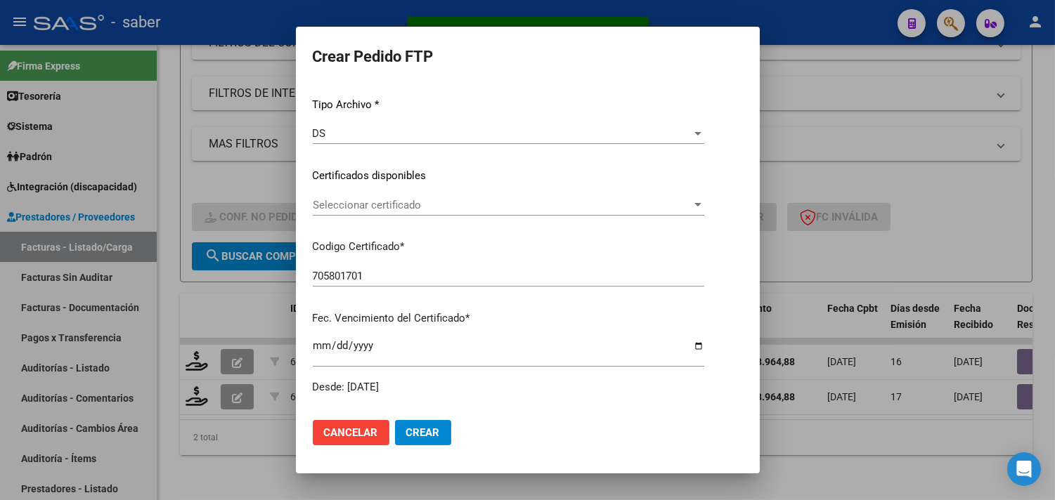
scroll to position [234, 0]
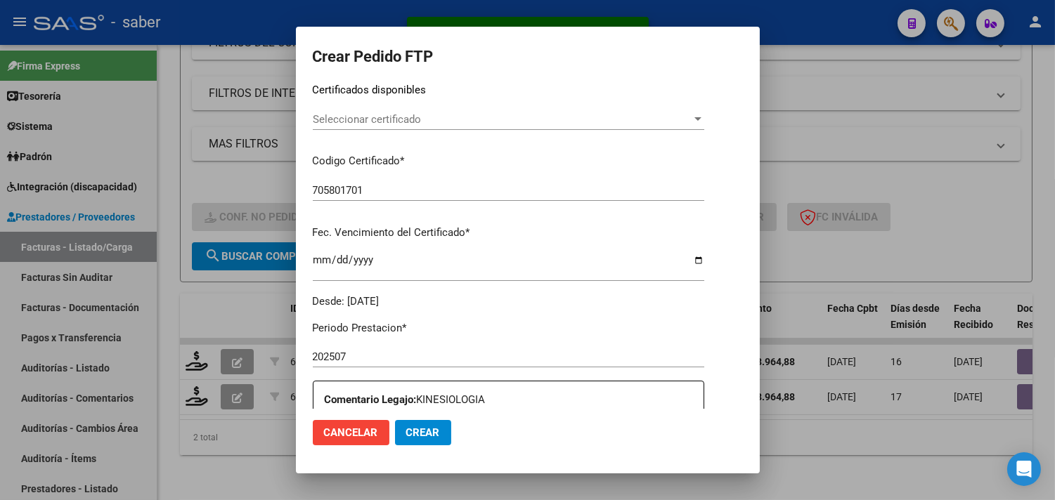
click at [391, 126] on div "Seleccionar certificado Seleccionar certificado" at bounding box center [508, 119] width 391 height 21
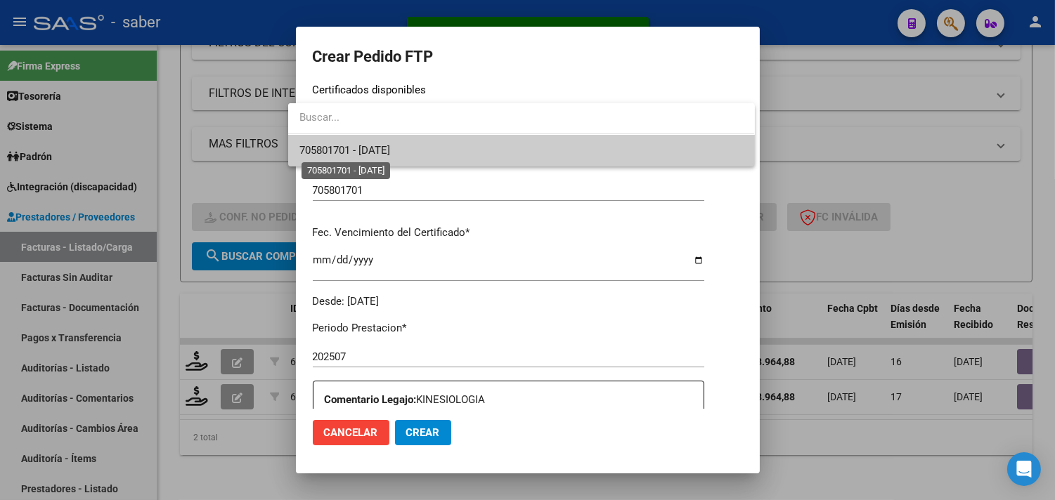
click at [389, 157] on span "705801701 - [DATE]" at bounding box center [520, 151] width 443 height 32
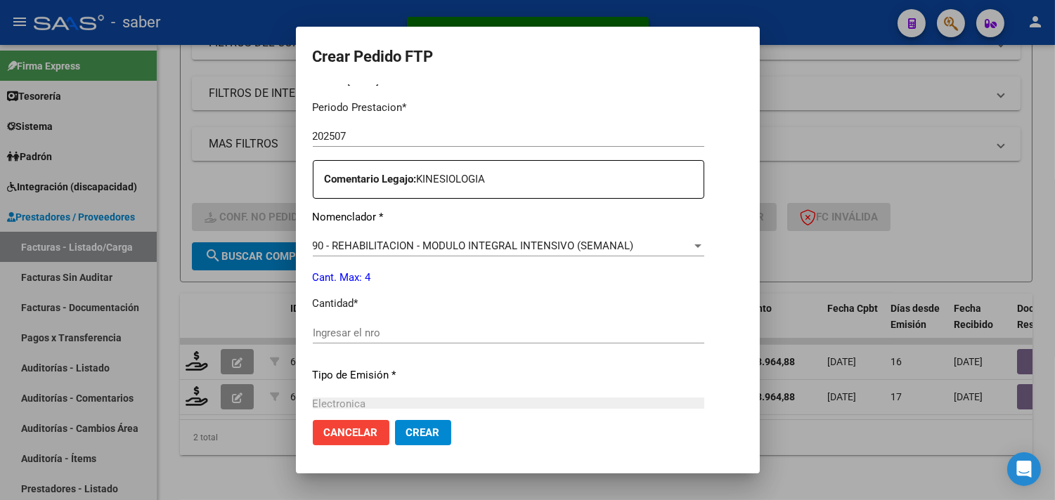
scroll to position [468, 0]
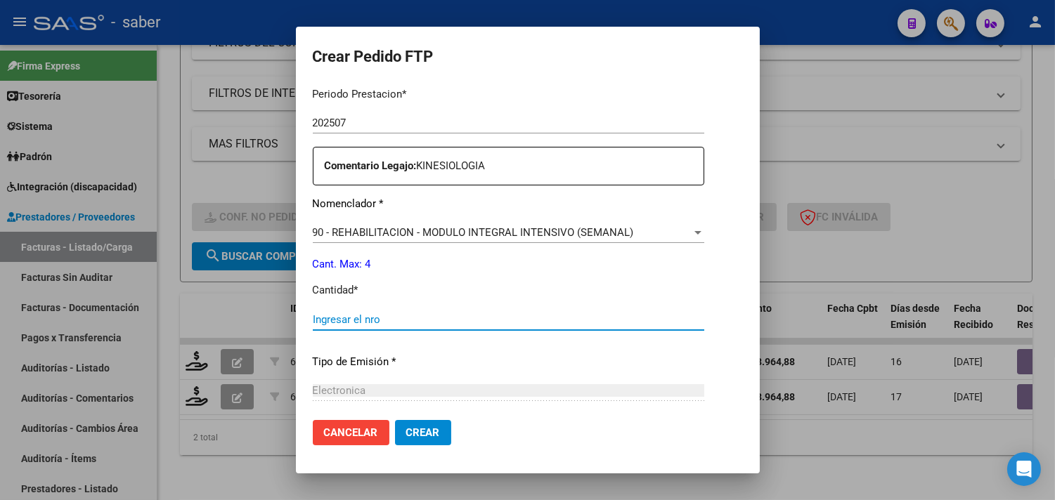
click at [368, 322] on input "Ingresar el nro" at bounding box center [508, 319] width 391 height 13
type input "4"
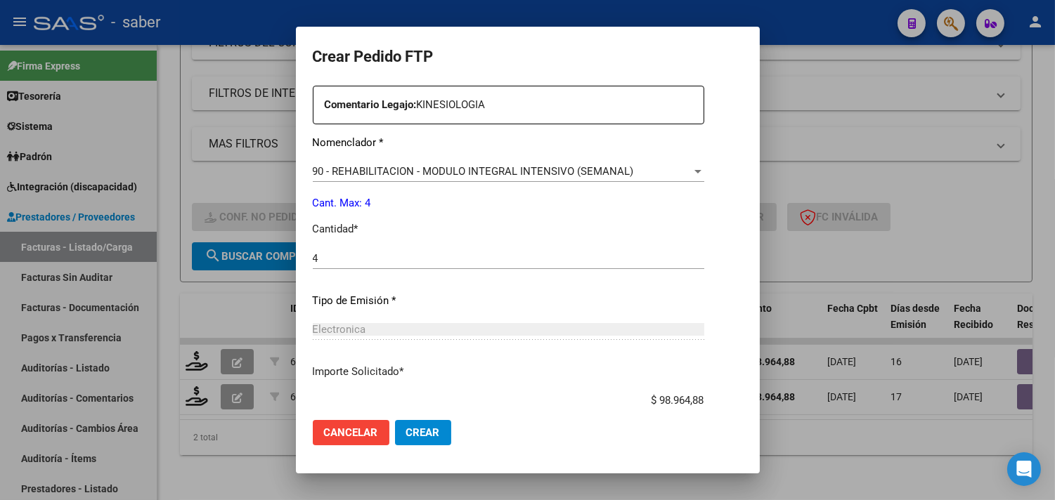
scroll to position [460, 0]
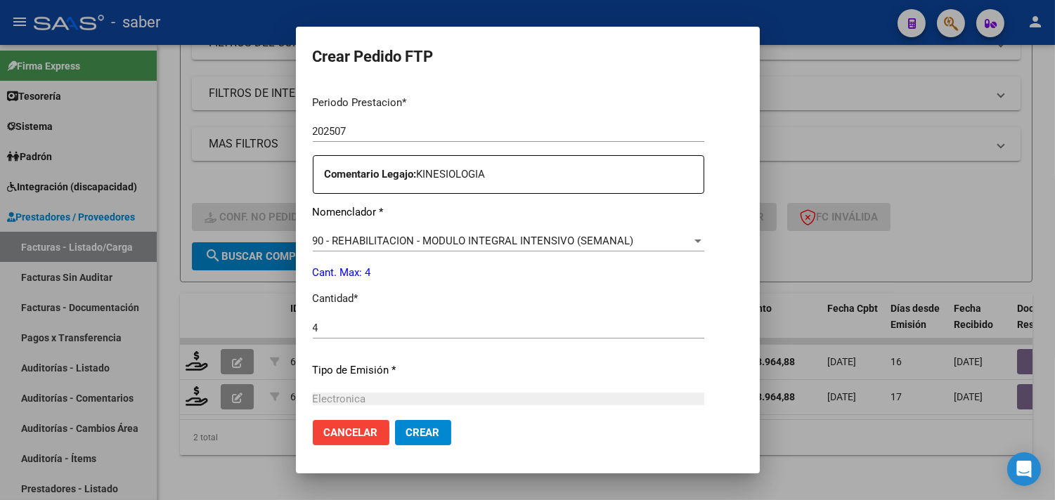
click at [419, 431] on span "Crear" at bounding box center [423, 433] width 34 height 13
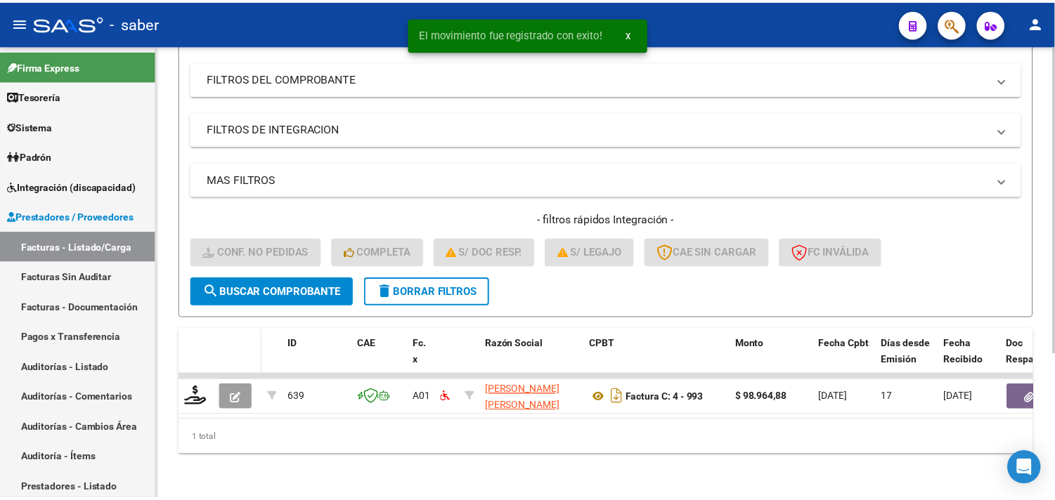
scroll to position [216, 0]
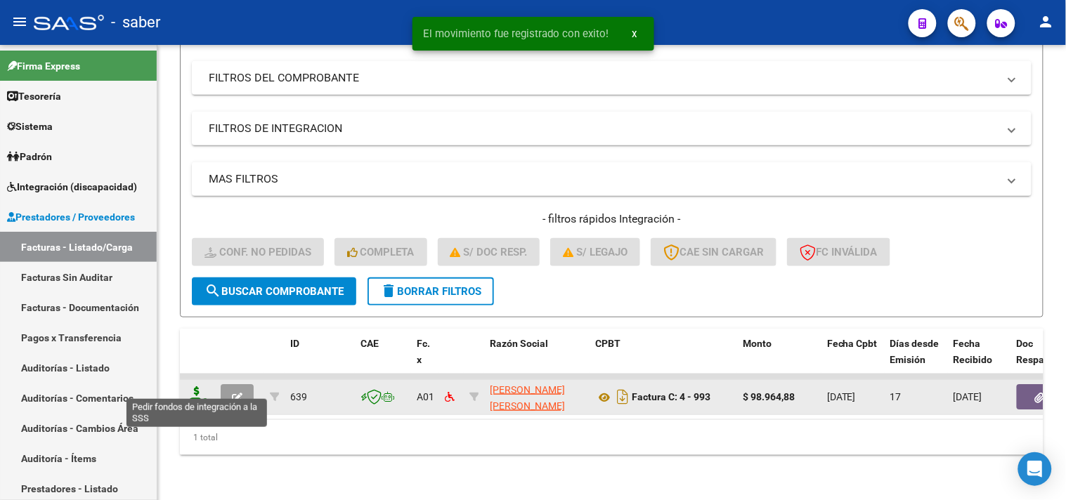
click at [193, 386] on icon at bounding box center [197, 396] width 22 height 20
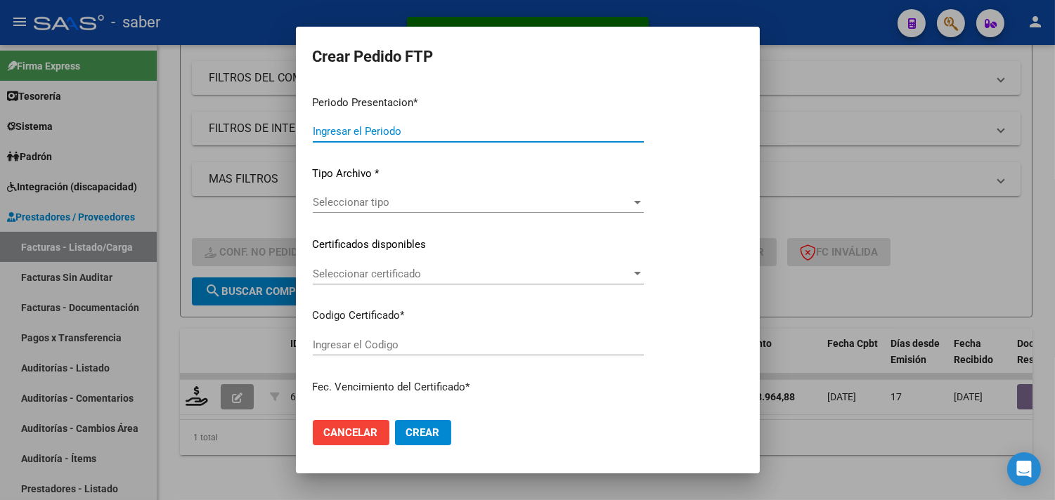
type input "202507"
type input "$ 98.964,88"
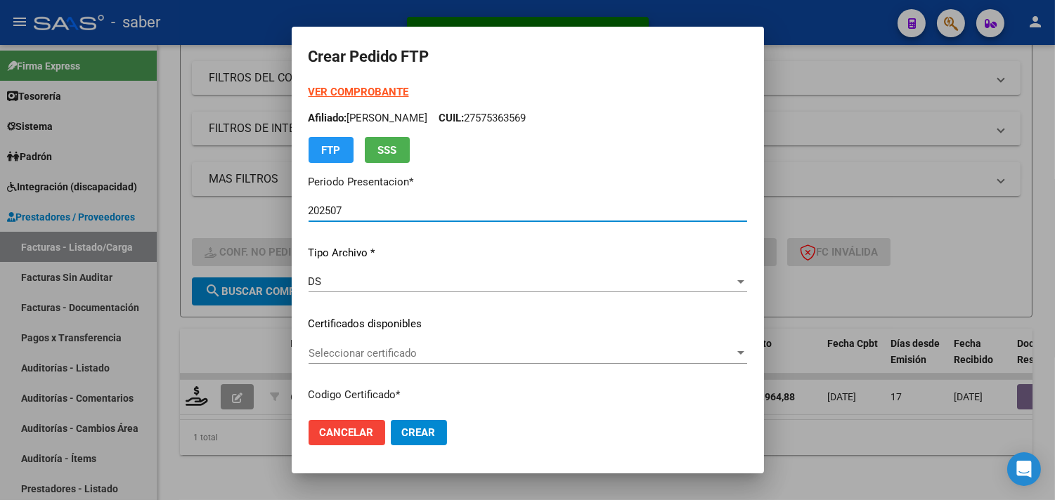
type input "705801701"
type input "[DATE]"
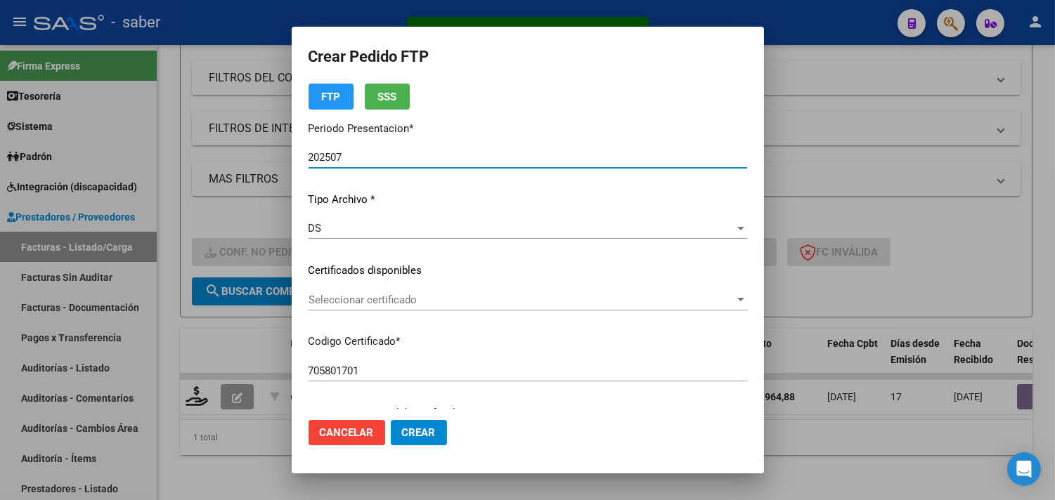
scroll to position [78, 0]
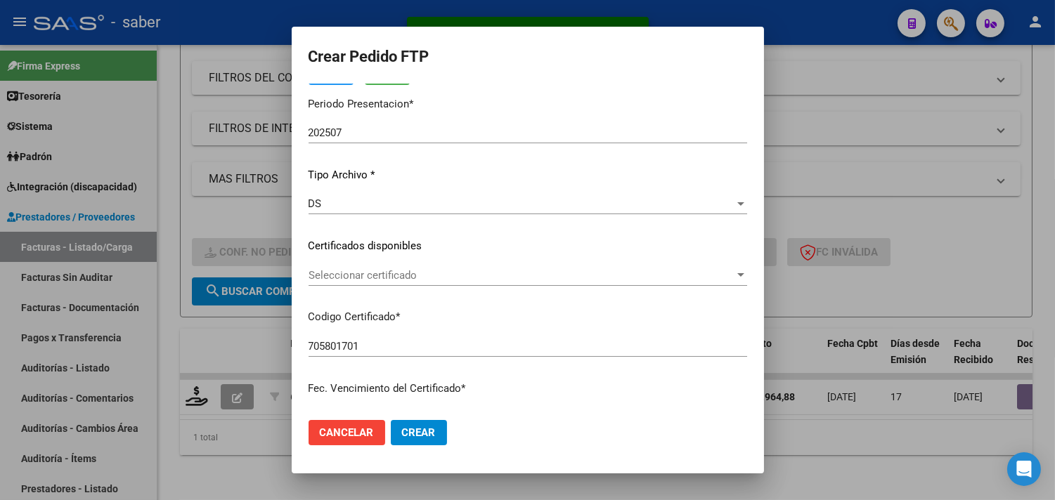
click at [381, 282] on div "Seleccionar certificado Seleccionar certificado" at bounding box center [527, 275] width 439 height 21
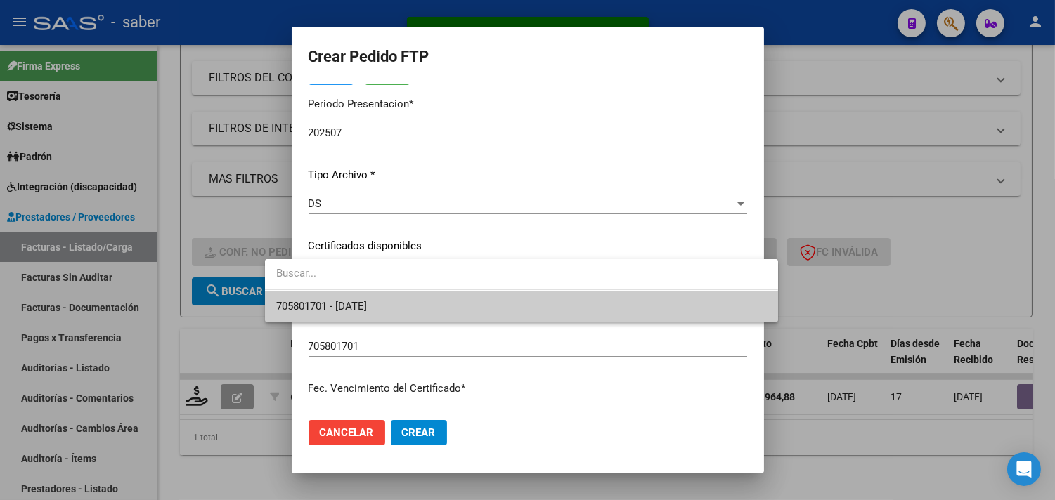
click at [375, 297] on span "705801701 - [DATE]" at bounding box center [521, 307] width 491 height 32
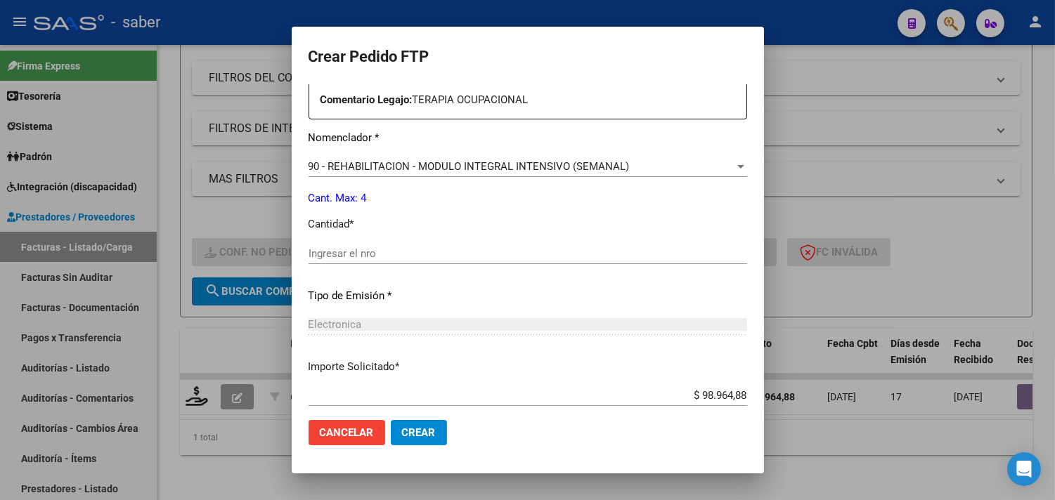
scroll to position [546, 0]
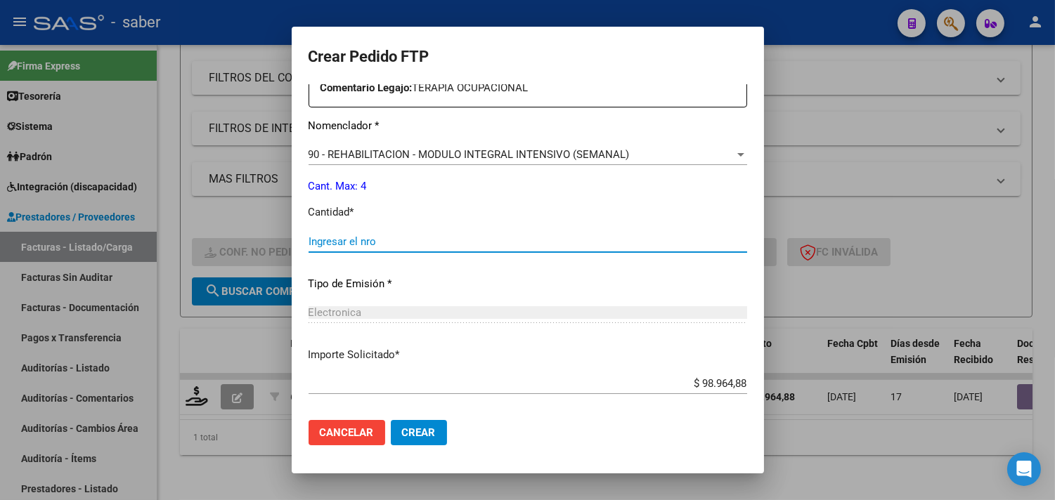
click at [353, 235] on input "Ingresar el nro" at bounding box center [527, 241] width 439 height 13
type input "4"
click at [402, 429] on span "Crear" at bounding box center [419, 433] width 34 height 13
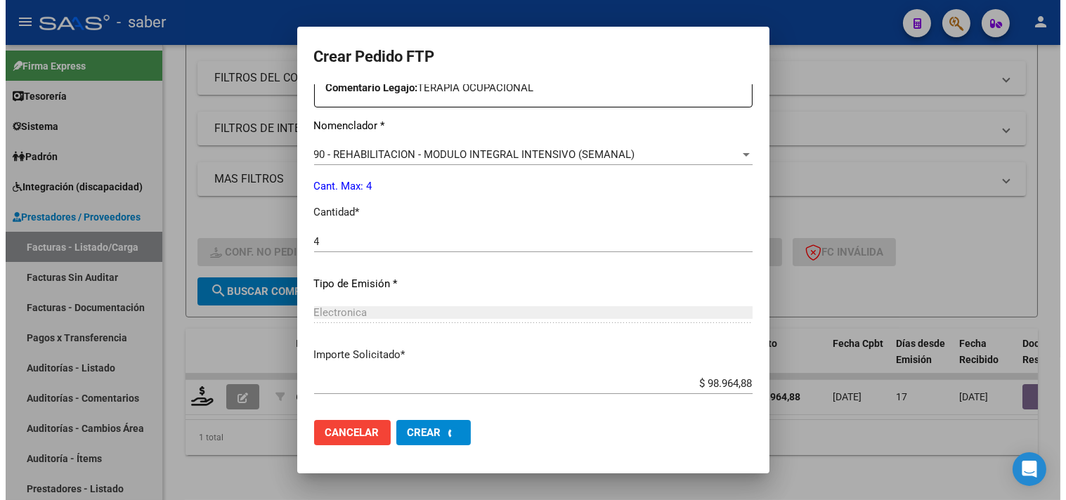
scroll to position [0, 0]
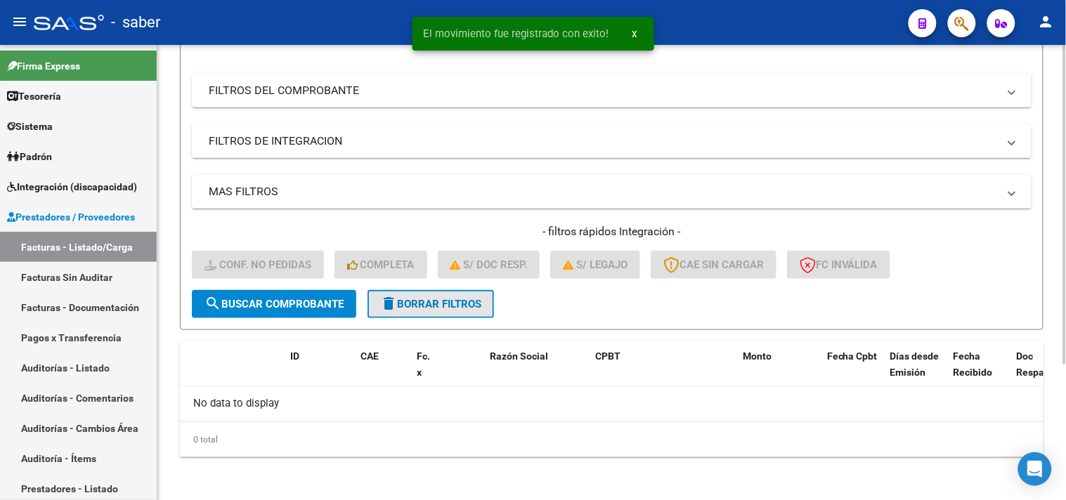
click at [398, 301] on span "delete Borrar Filtros" at bounding box center [430, 304] width 101 height 13
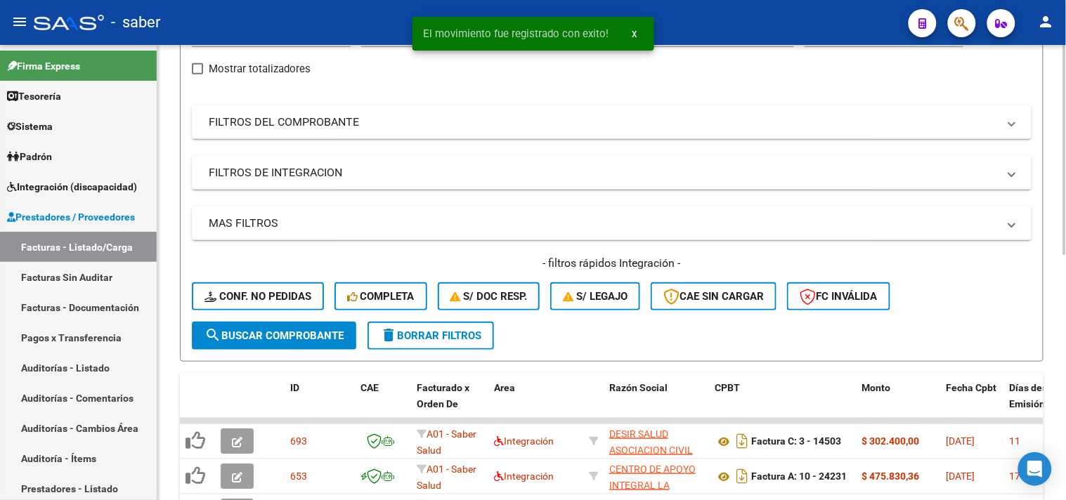
scroll to position [193, 0]
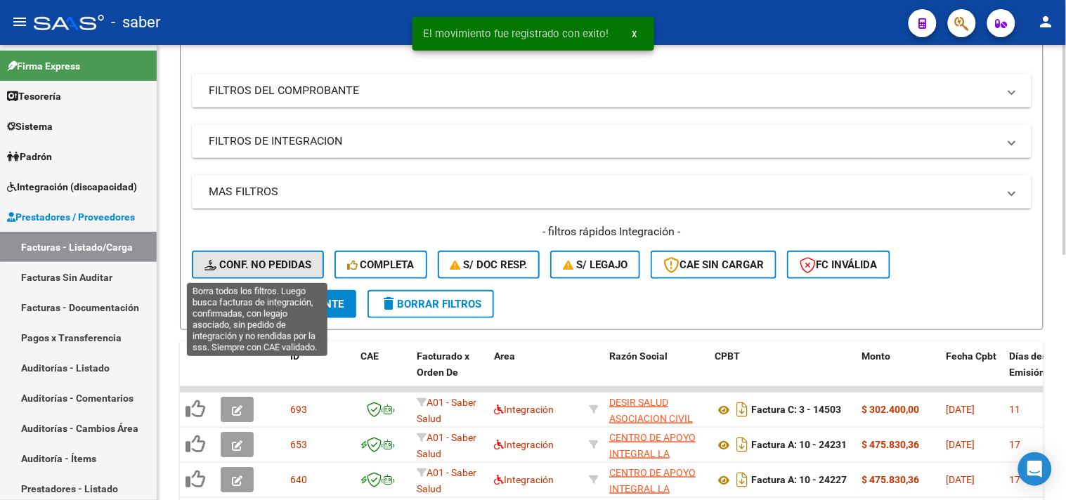
click at [275, 254] on button "Conf. no pedidas" at bounding box center [258, 265] width 132 height 28
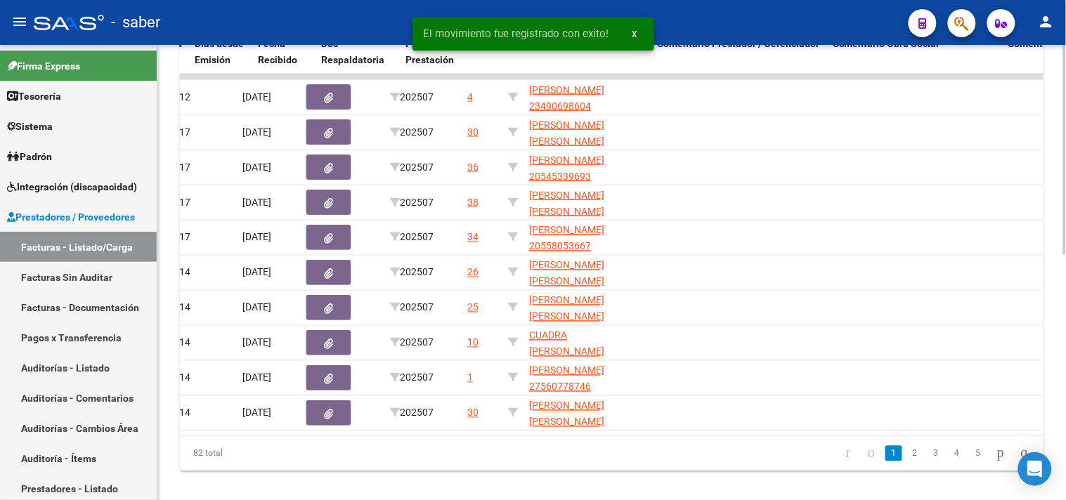
scroll to position [0, 742]
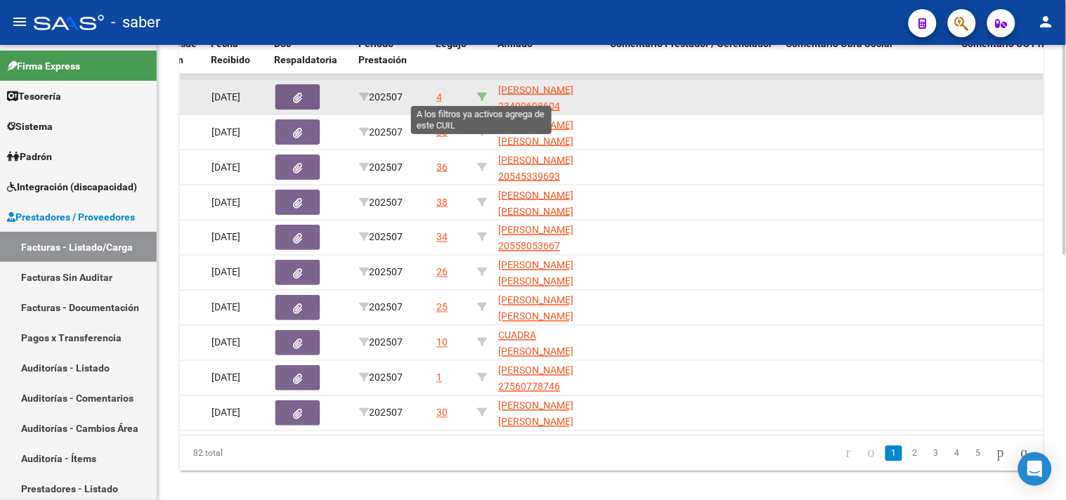
click at [479, 92] on icon at bounding box center [482, 97] width 10 height 10
type input "23490698604"
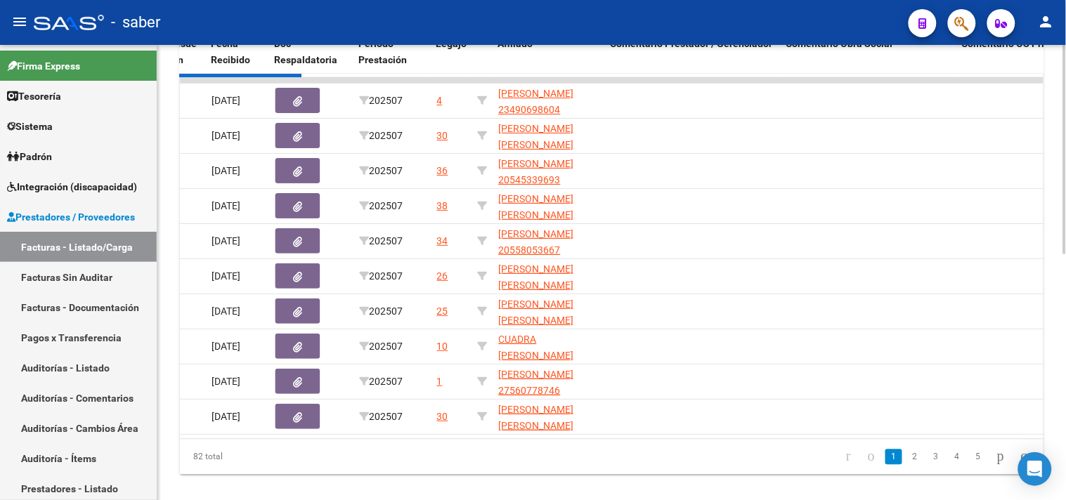
scroll to position [356, 0]
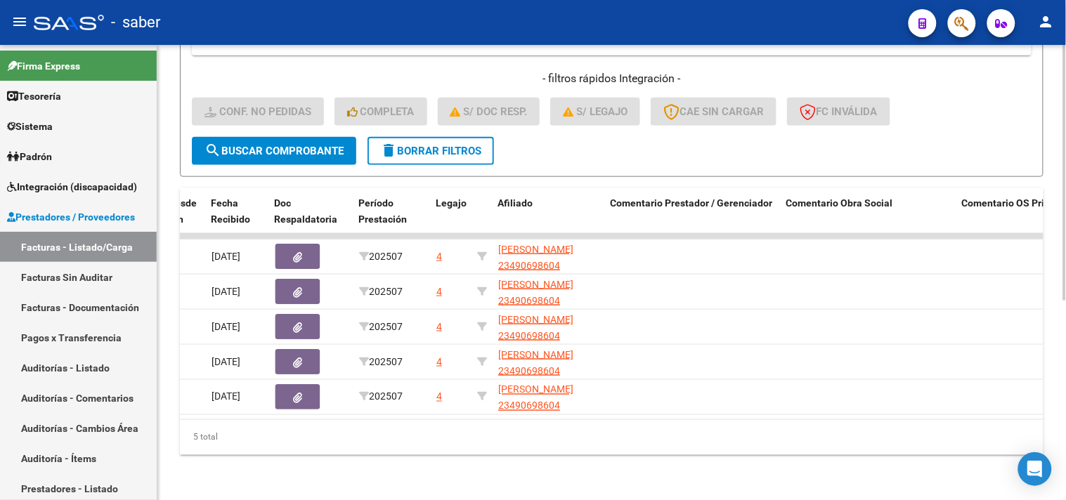
drag, startPoint x: 706, startPoint y: 422, endPoint x: 513, endPoint y: 422, distance: 192.5
click at [513, 422] on div "5 total" at bounding box center [612, 437] width 864 height 35
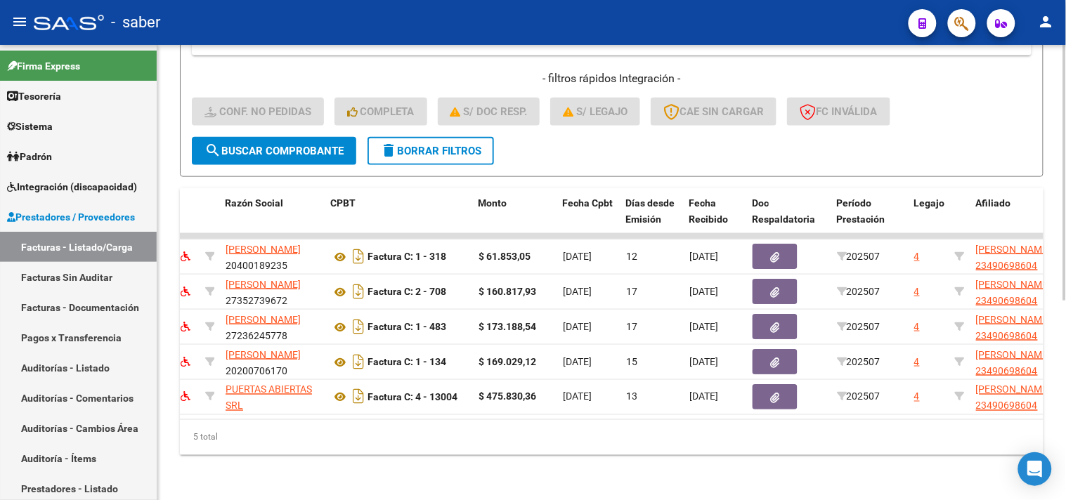
scroll to position [0, 263]
click at [689, 447] on div "5 total" at bounding box center [612, 437] width 864 height 35
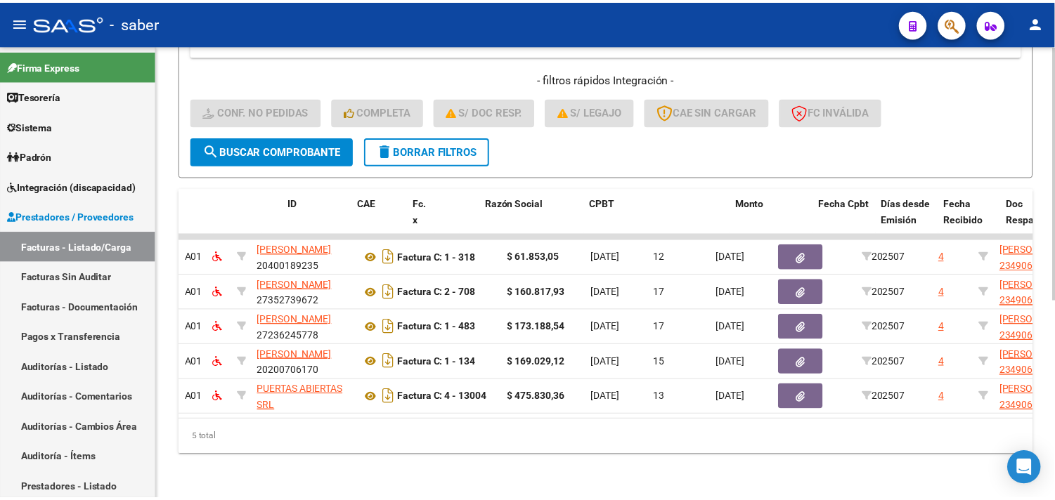
scroll to position [0, 0]
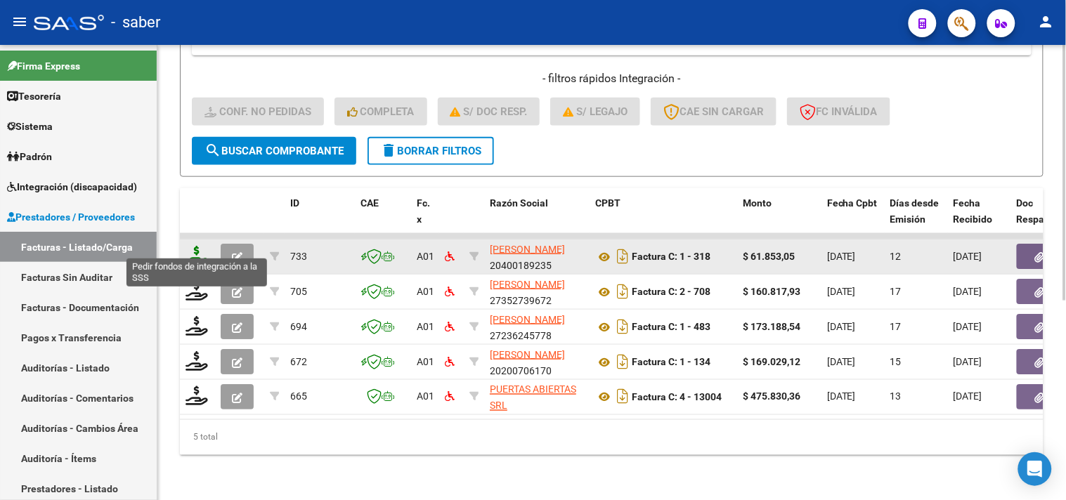
click at [200, 249] on icon at bounding box center [197, 256] width 22 height 20
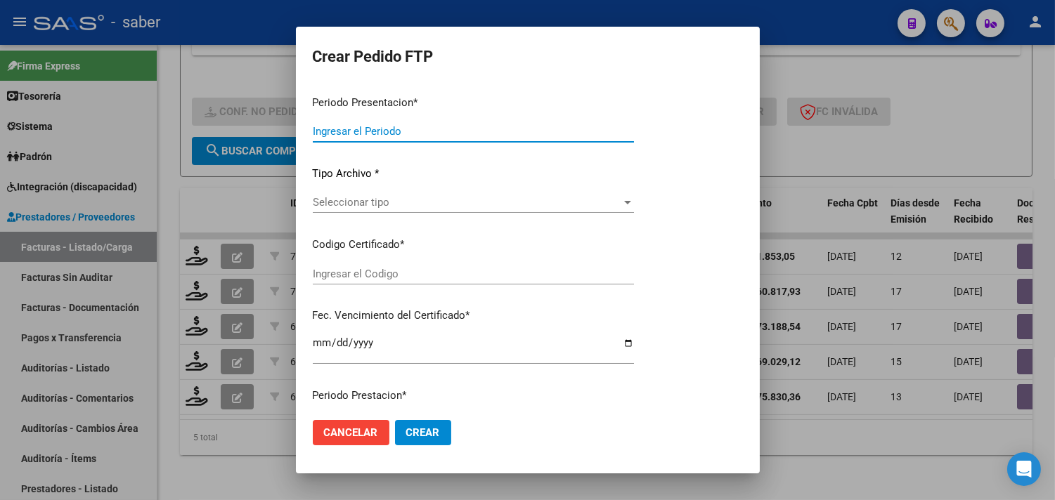
type input "202507"
type input "$ 61.853,05"
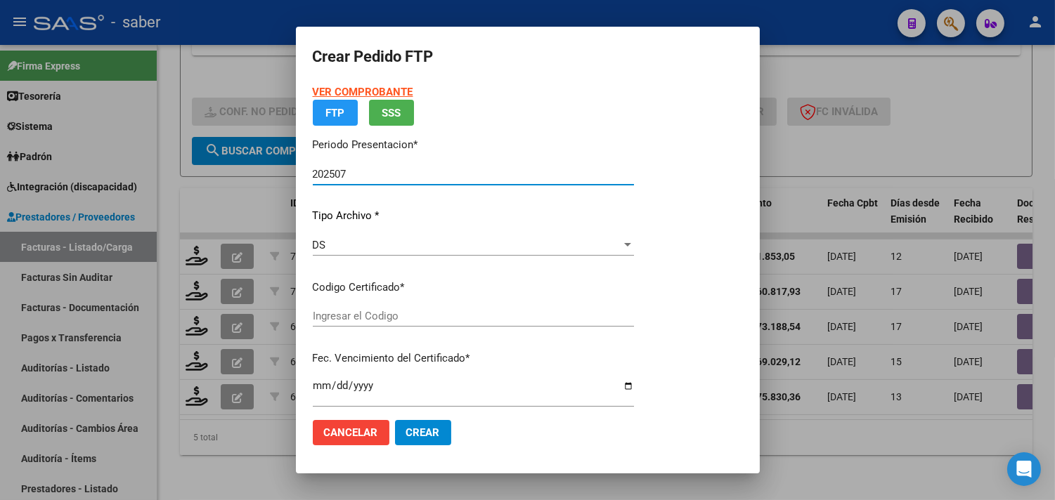
type input "9329513082"
type input "[DATE]"
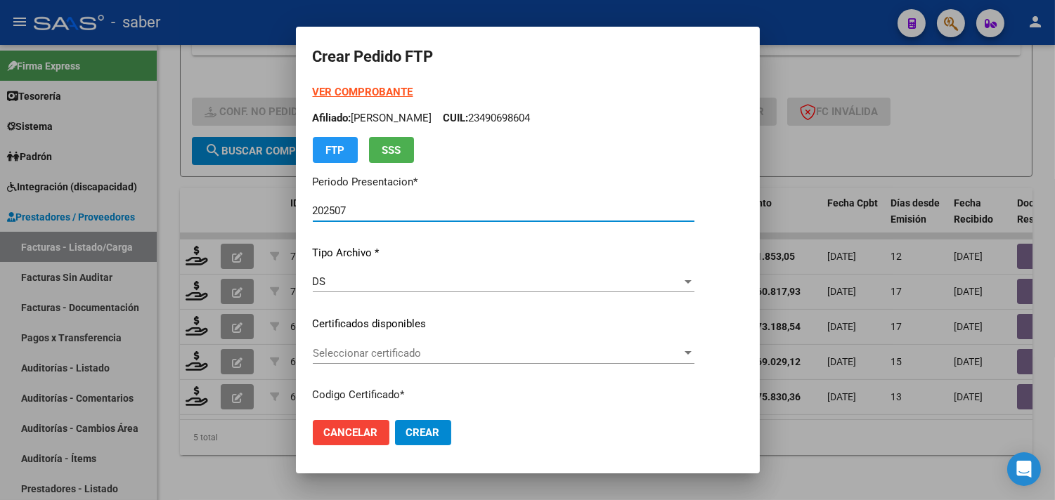
click at [439, 359] on span "Seleccionar certificado" at bounding box center [497, 353] width 369 height 13
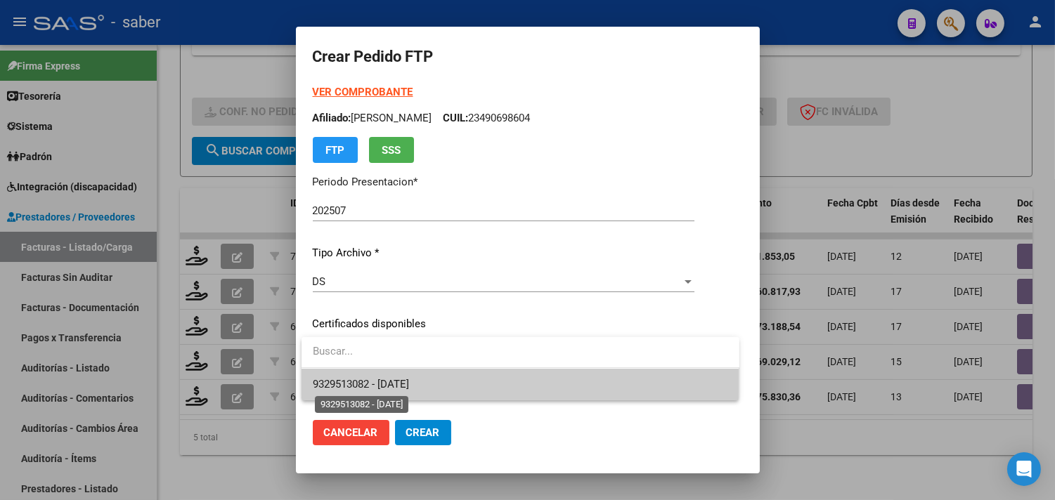
click at [409, 389] on span "9329513082 - [DATE]" at bounding box center [361, 384] width 96 height 13
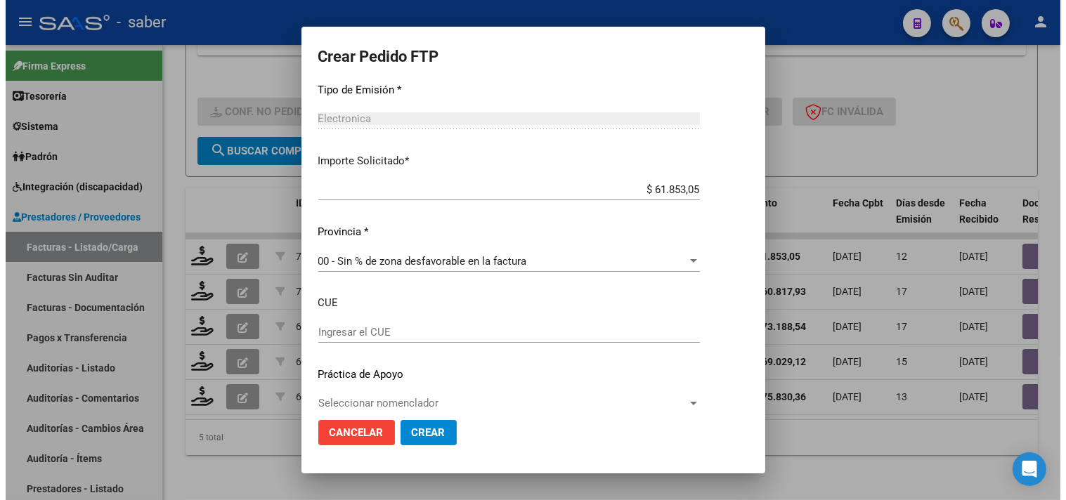
scroll to position [757, 0]
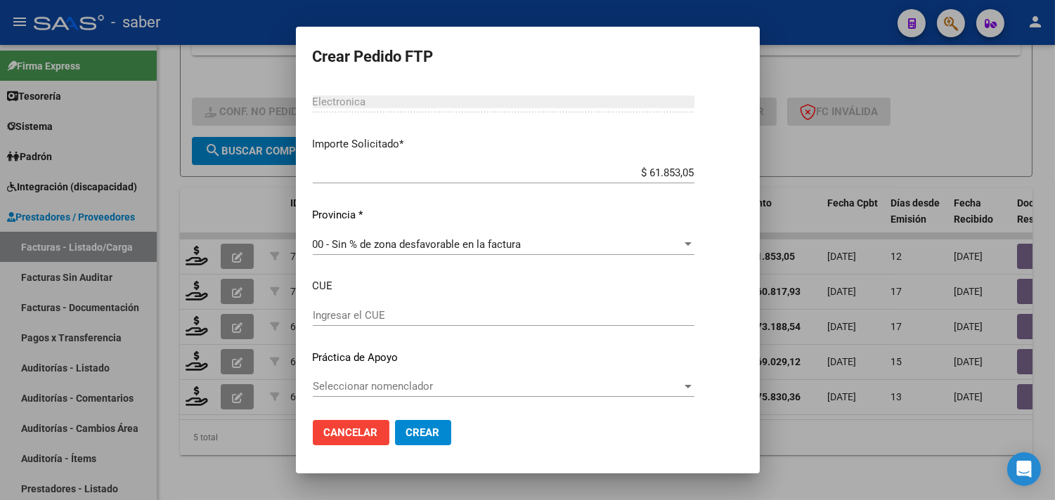
click at [891, 418] on div at bounding box center [527, 250] width 1055 height 500
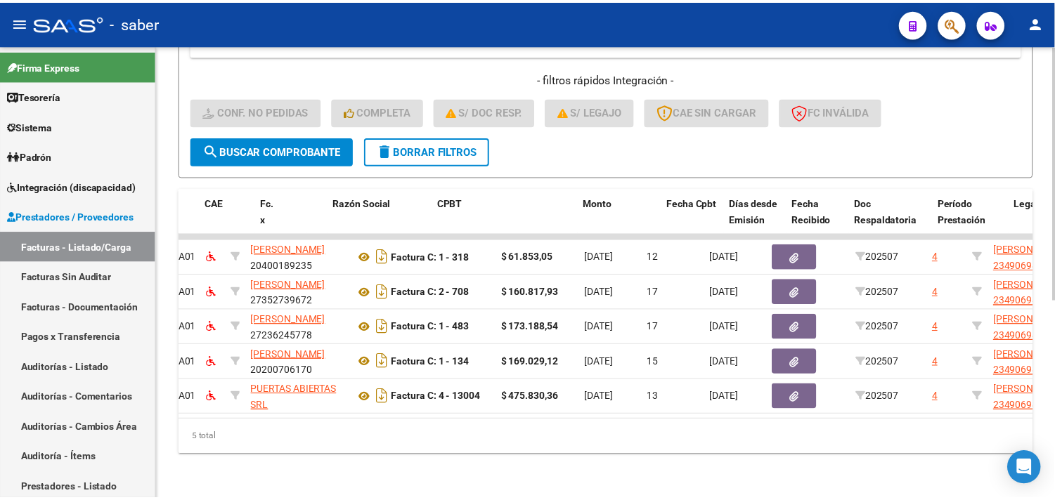
scroll to position [0, 0]
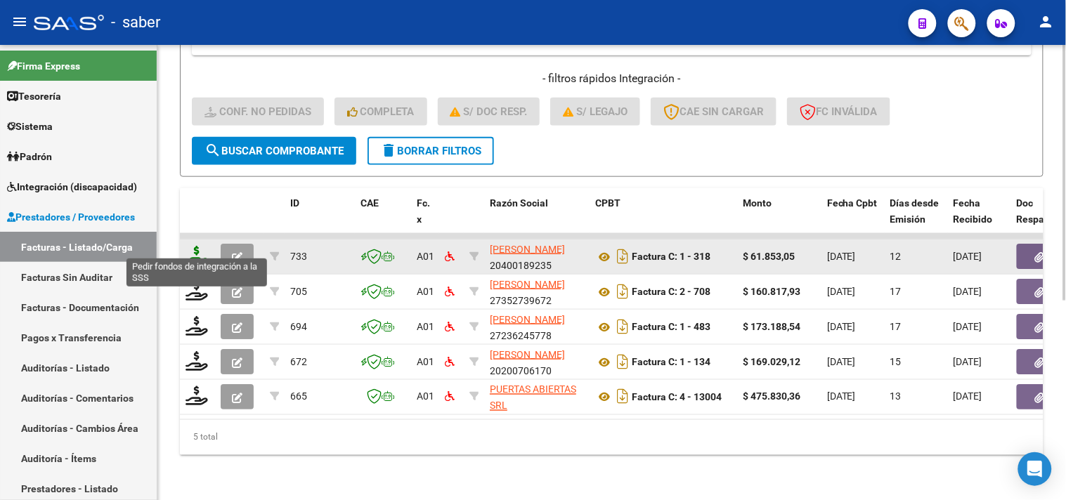
click at [187, 246] on icon at bounding box center [197, 256] width 22 height 20
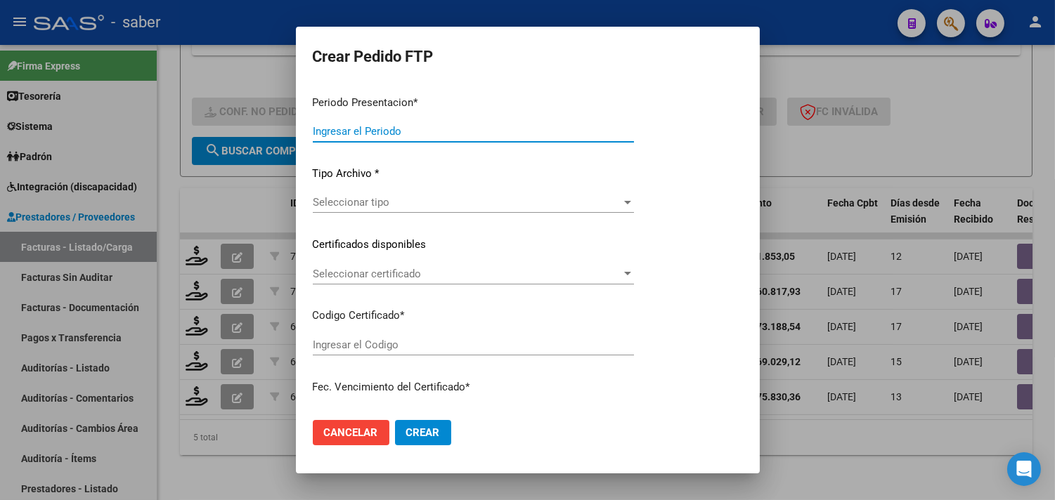
type input "202507"
type input "$ 61.853,05"
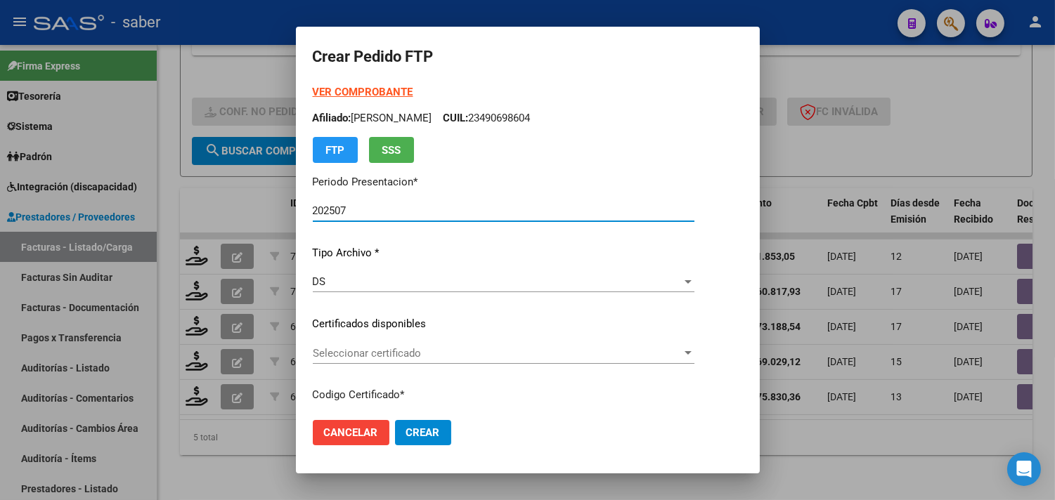
type input "9329513082"
type input "[DATE]"
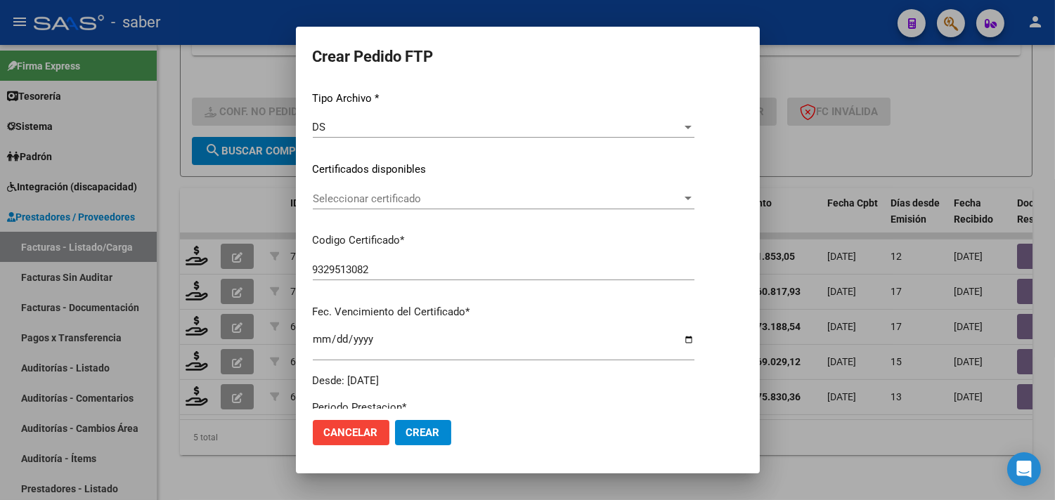
scroll to position [156, 0]
click at [420, 201] on span "Seleccionar certificado" at bounding box center [497, 197] width 369 height 13
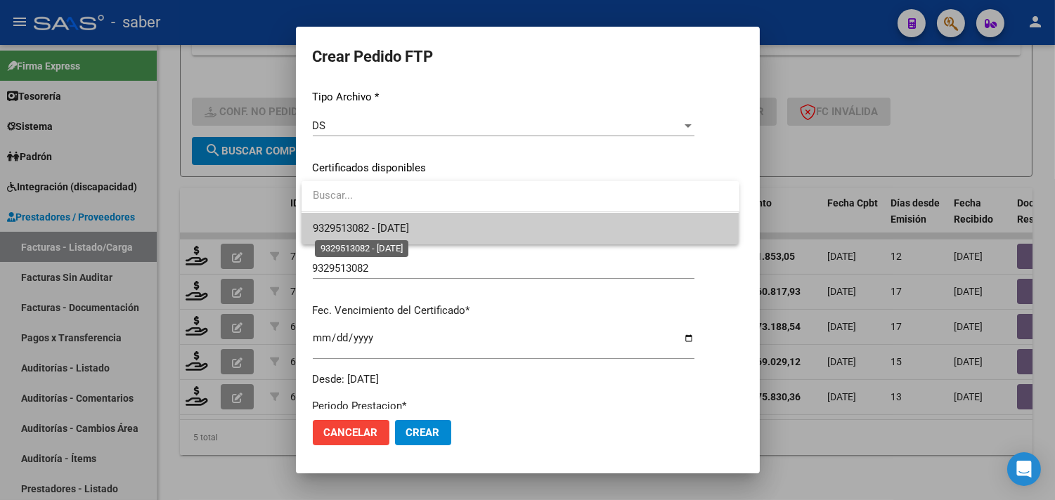
click at [408, 225] on span "9329513082 - [DATE]" at bounding box center [361, 228] width 96 height 13
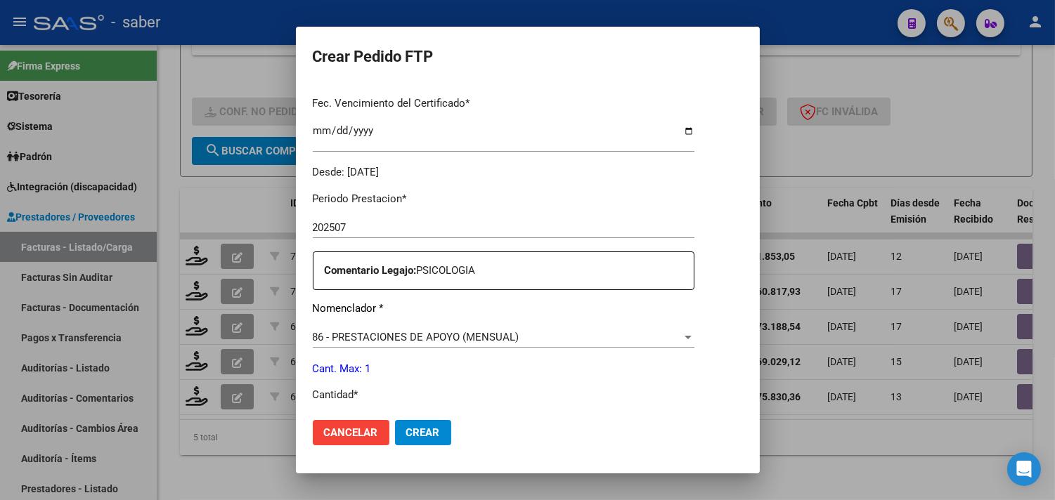
scroll to position [390, 0]
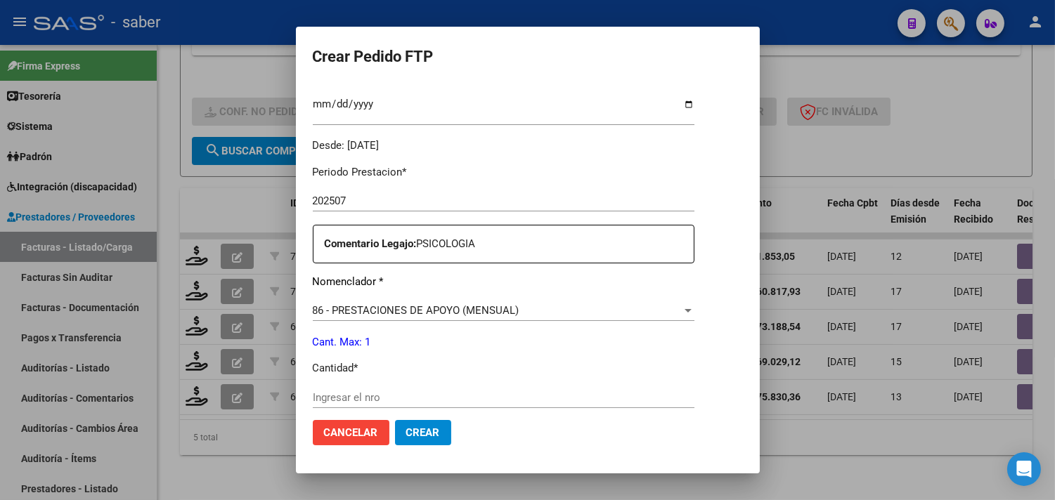
click at [479, 306] on span "86 - PRESTACIONES DE APOYO (MENSUAL)" at bounding box center [416, 310] width 207 height 13
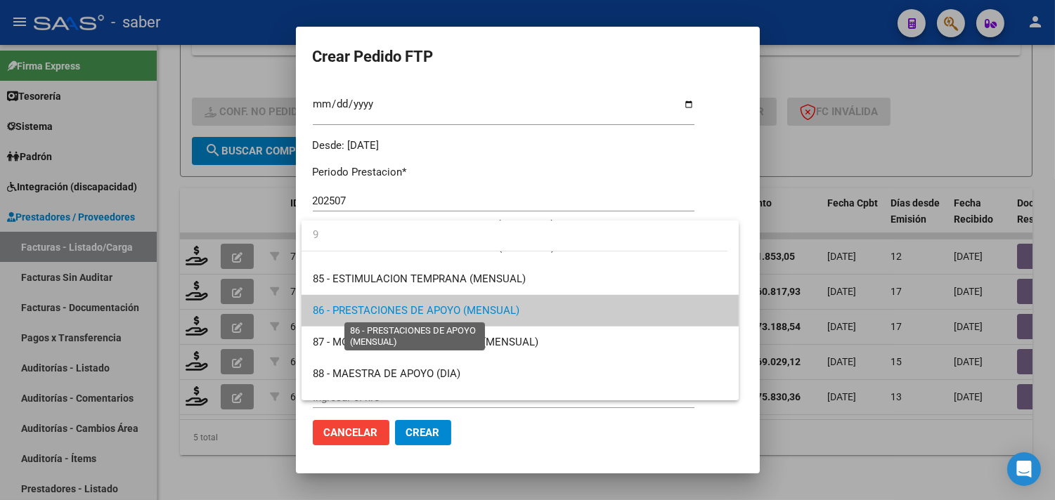
scroll to position [0, 0]
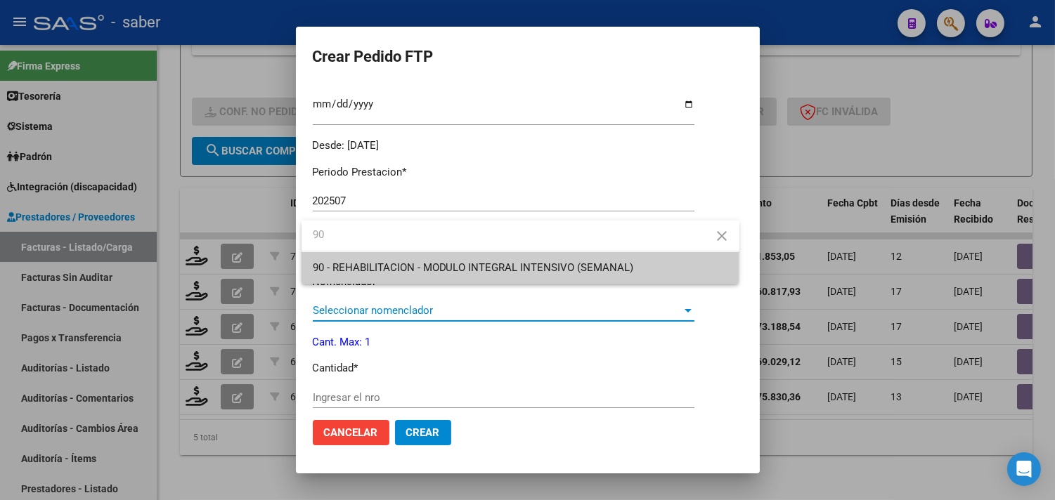
type input "90"
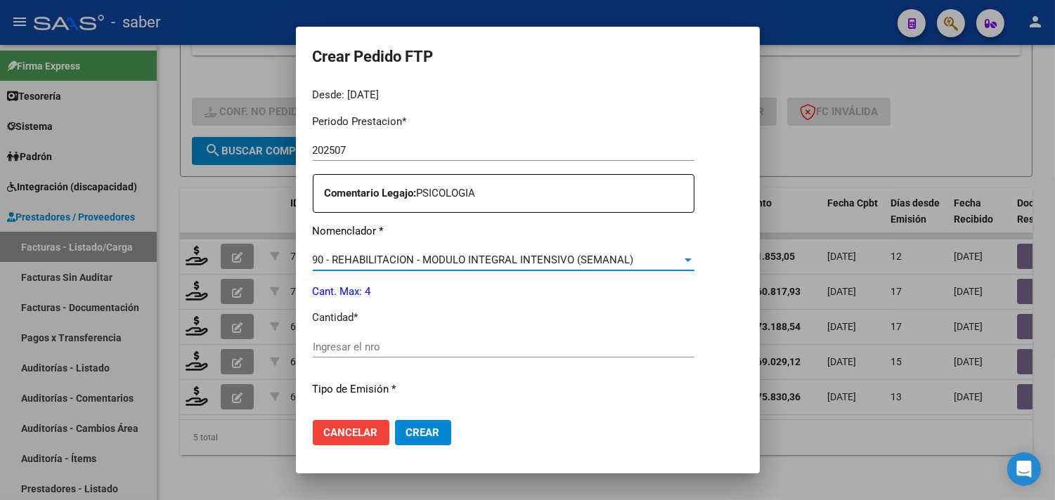
scroll to position [468, 0]
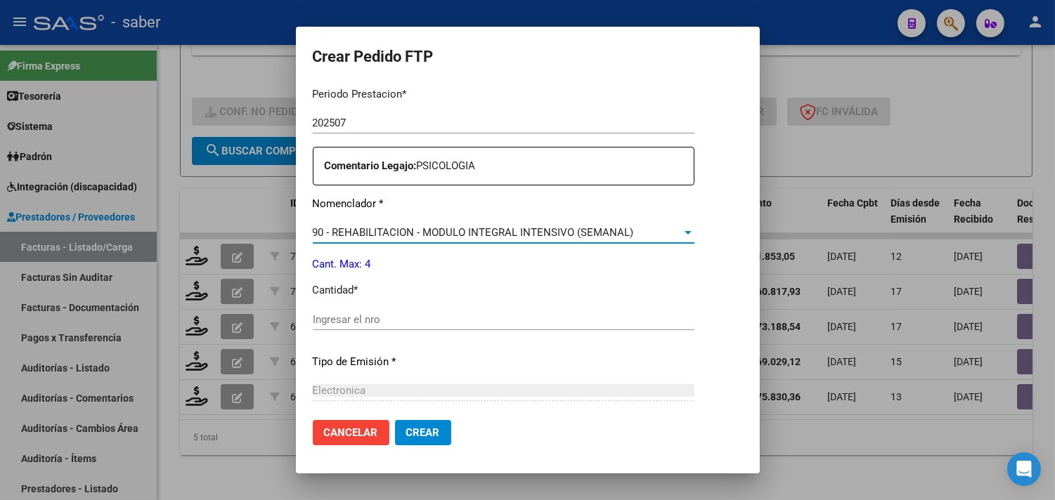
click at [394, 319] on input "Ingresar el nro" at bounding box center [504, 319] width 382 height 13
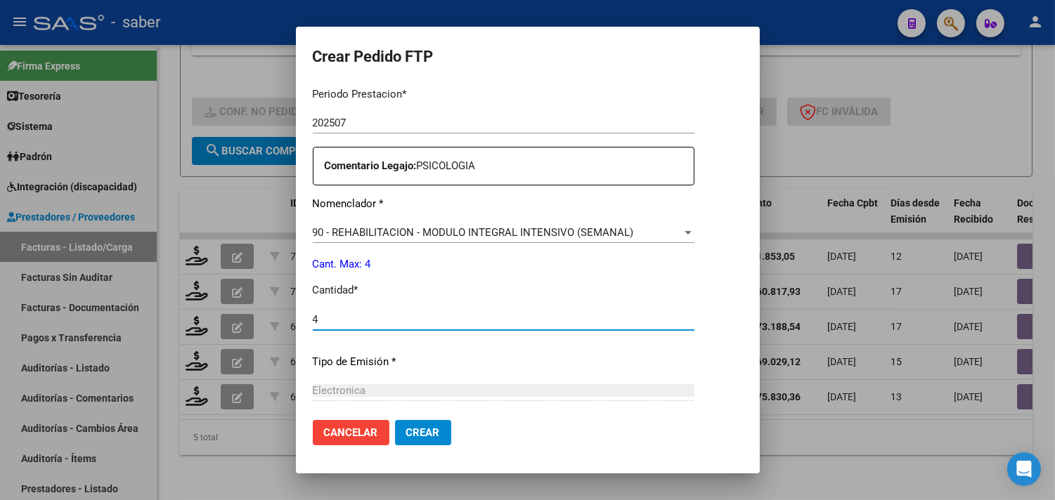
scroll to position [615, 0]
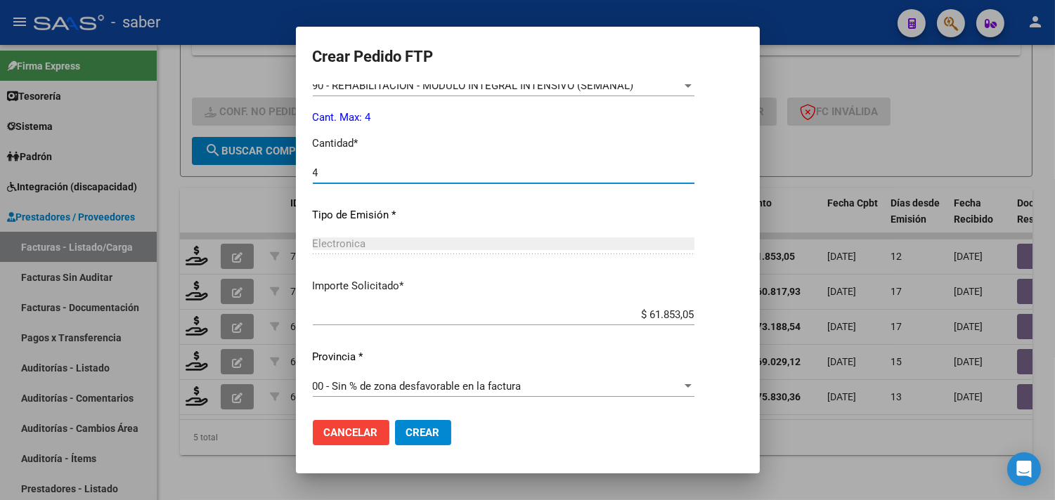
type input "4"
click at [424, 429] on span "Crear" at bounding box center [423, 433] width 34 height 13
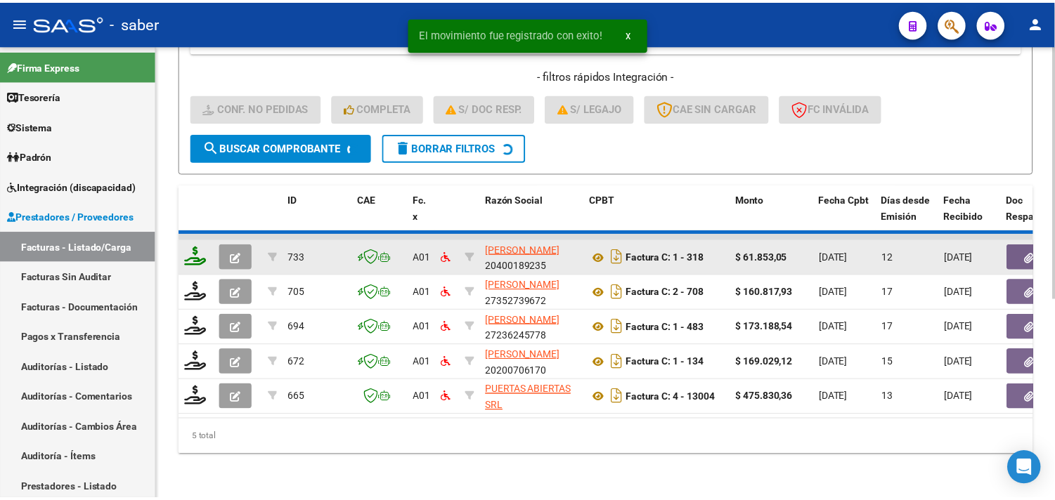
scroll to position [321, 0]
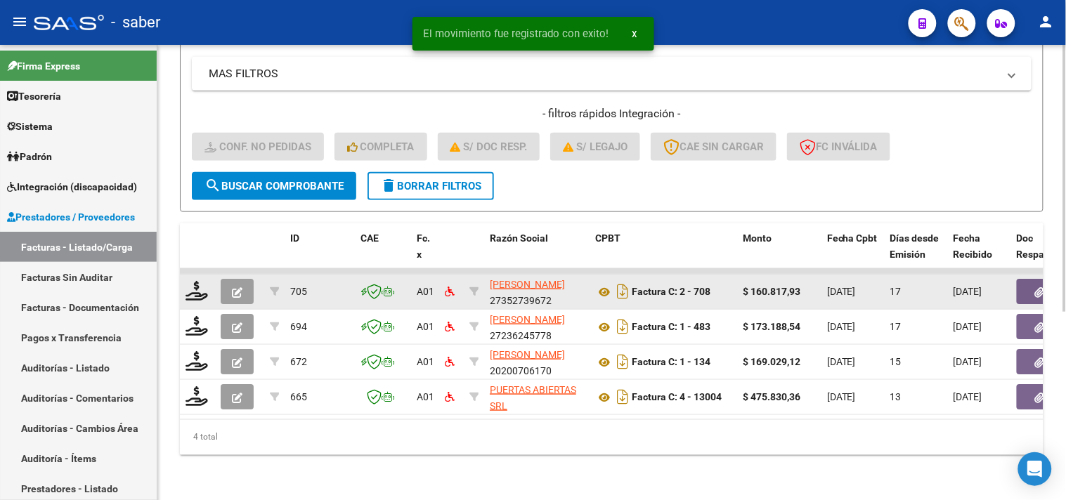
click at [197, 291] on datatable-body-cell at bounding box center [197, 292] width 35 height 34
click at [197, 281] on icon at bounding box center [197, 291] width 22 height 20
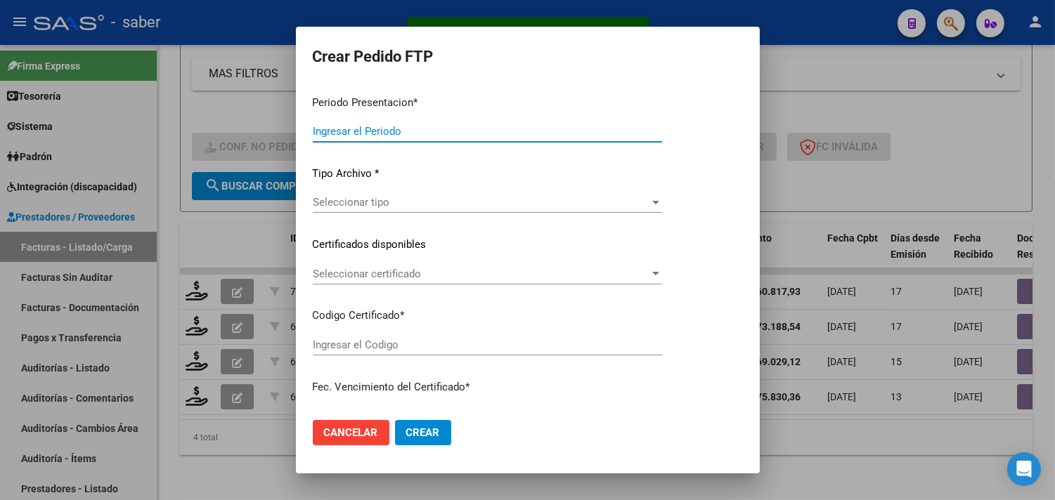
type input "202507"
type input "$ 160.817,93"
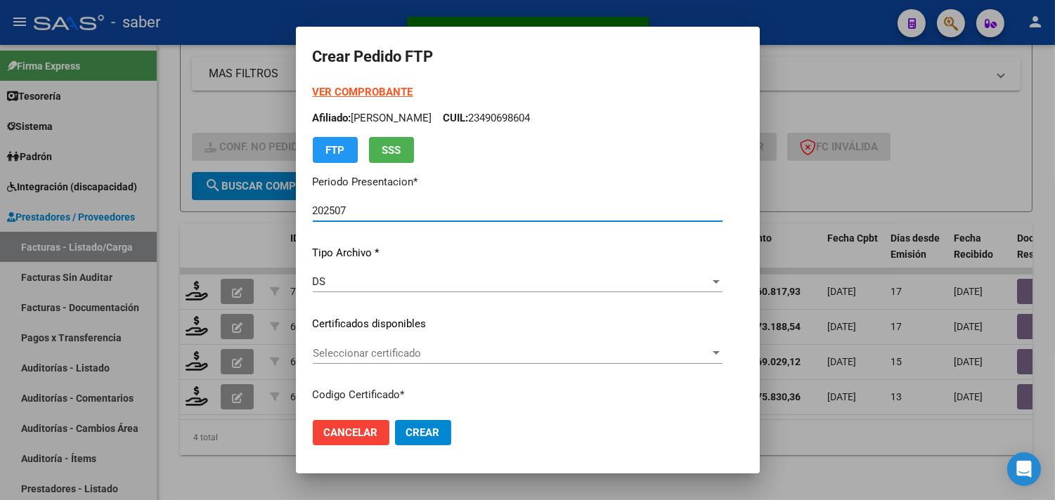
type input "9329513082"
type input "[DATE]"
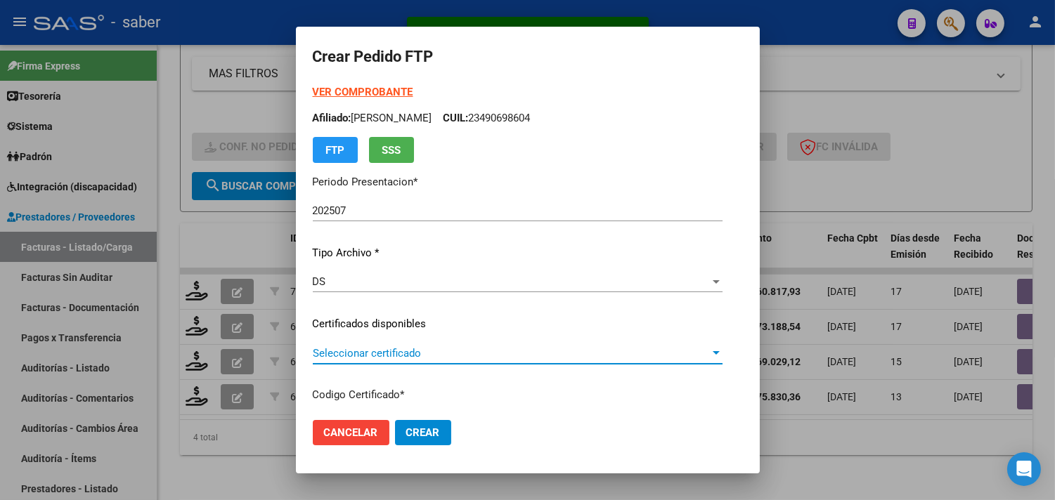
click at [389, 353] on span "Seleccionar certificado" at bounding box center [511, 353] width 397 height 13
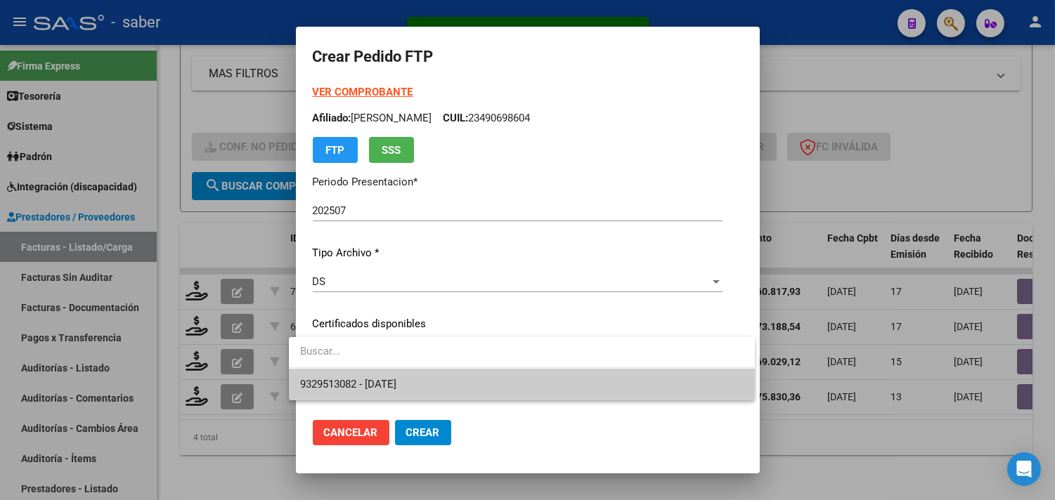
click at [379, 379] on span "9329513082 - [DATE]" at bounding box center [348, 384] width 96 height 13
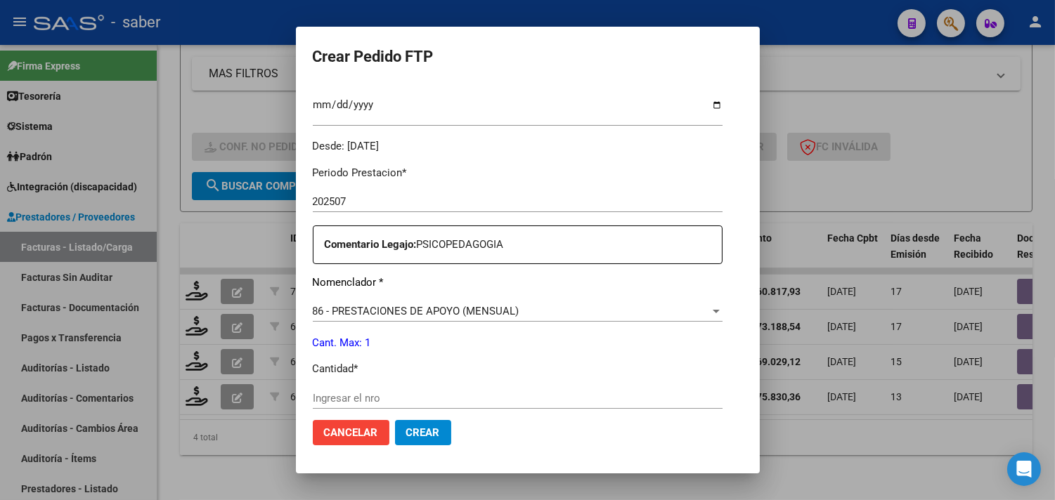
scroll to position [390, 0]
click at [408, 312] on span "86 - PRESTACIONES DE APOYO (MENSUAL)" at bounding box center [416, 310] width 207 height 13
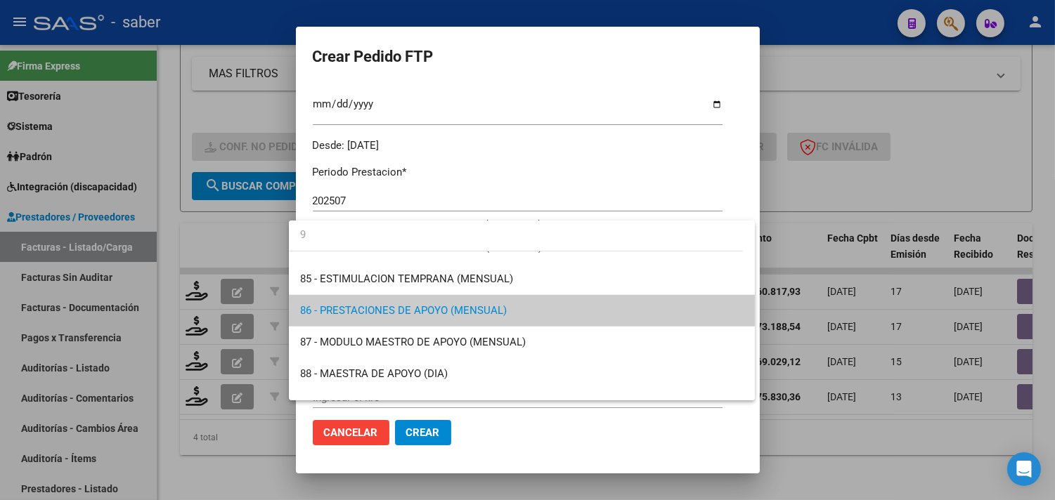
scroll to position [0, 0]
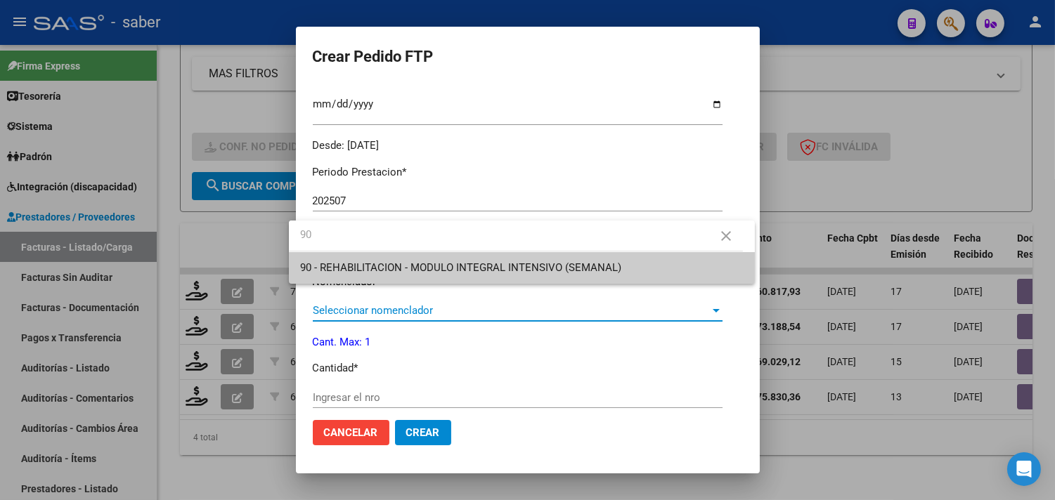
type input "90"
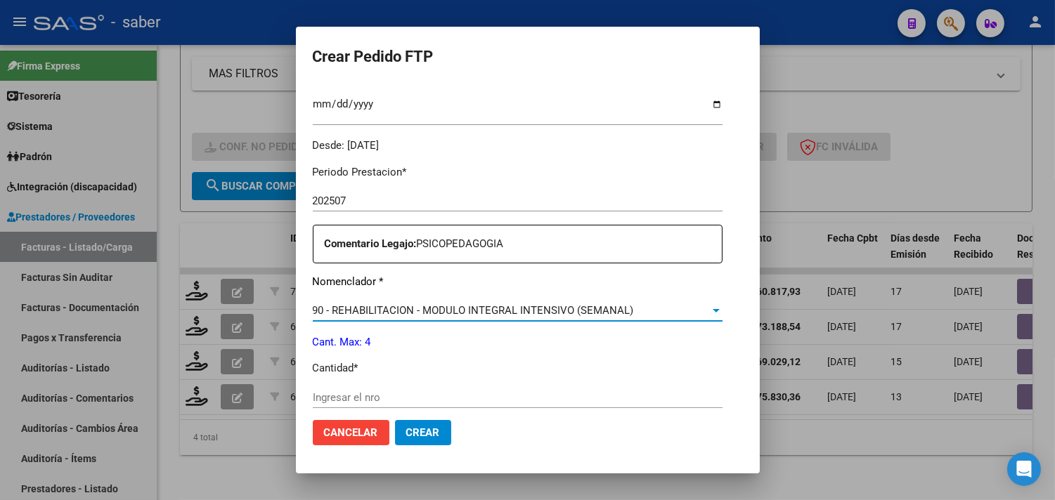
click at [366, 396] on input "Ingresar el nro" at bounding box center [518, 397] width 410 height 13
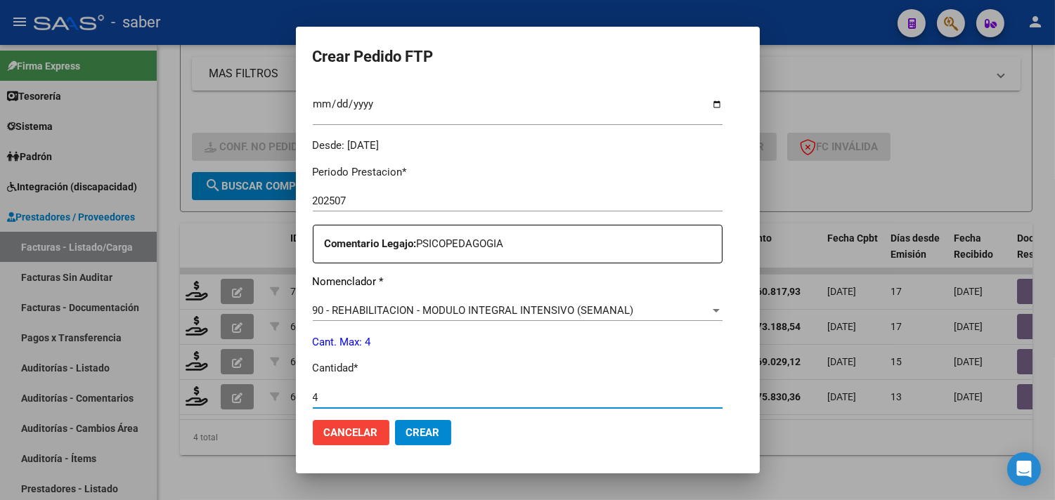
type input "4"
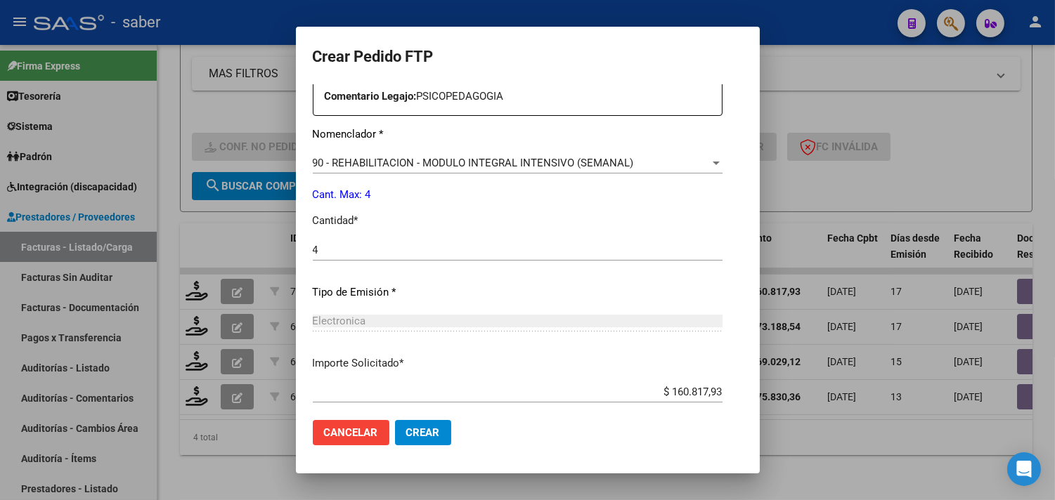
scroll to position [615, 0]
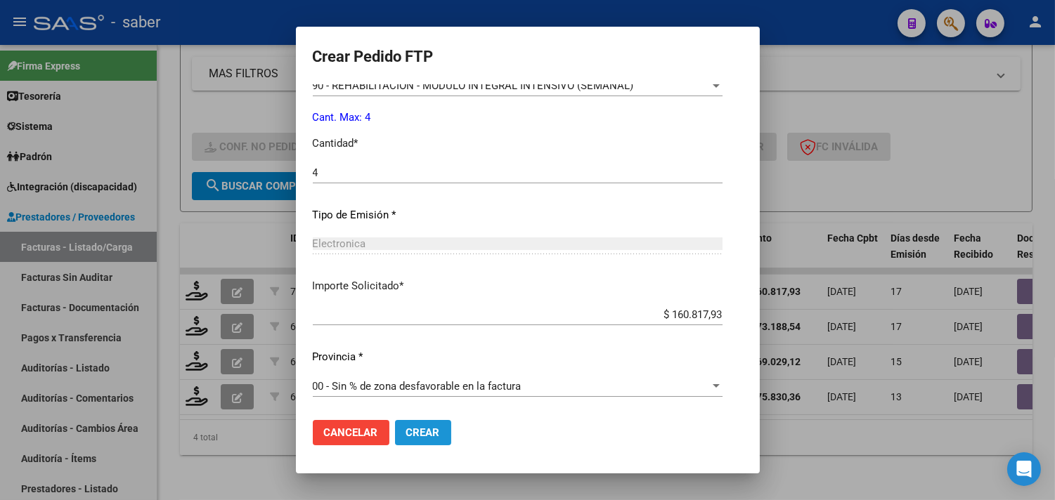
click at [406, 437] on span "Crear" at bounding box center [423, 433] width 34 height 13
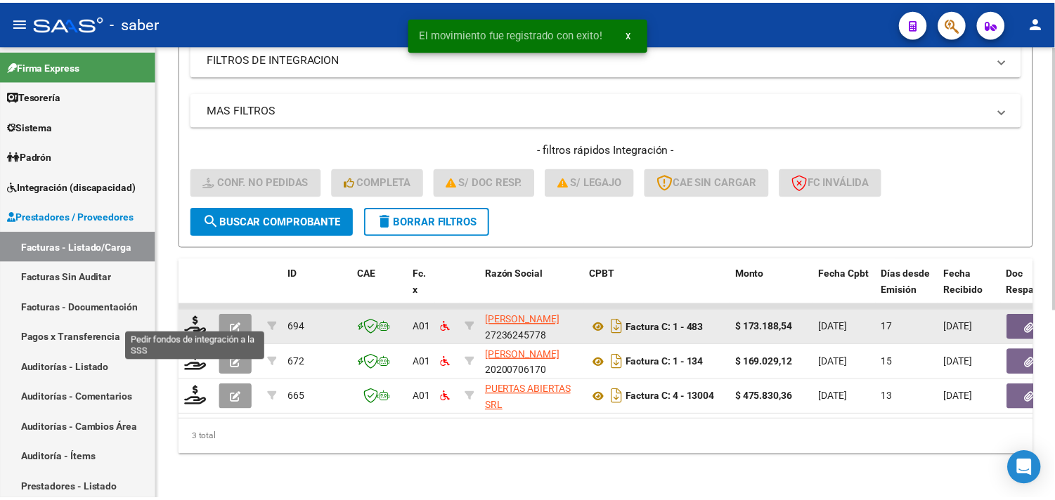
scroll to position [286, 0]
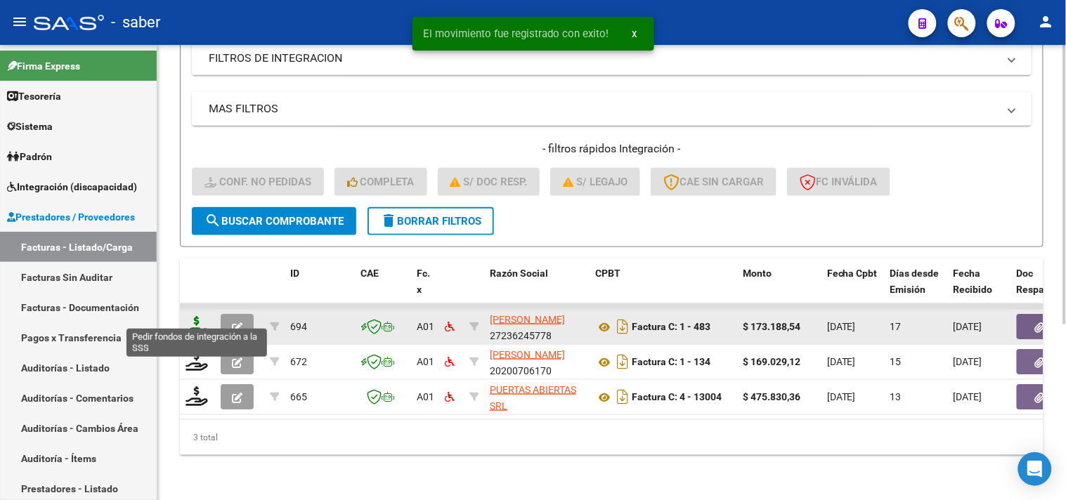
click at [200, 318] on icon at bounding box center [197, 326] width 22 height 20
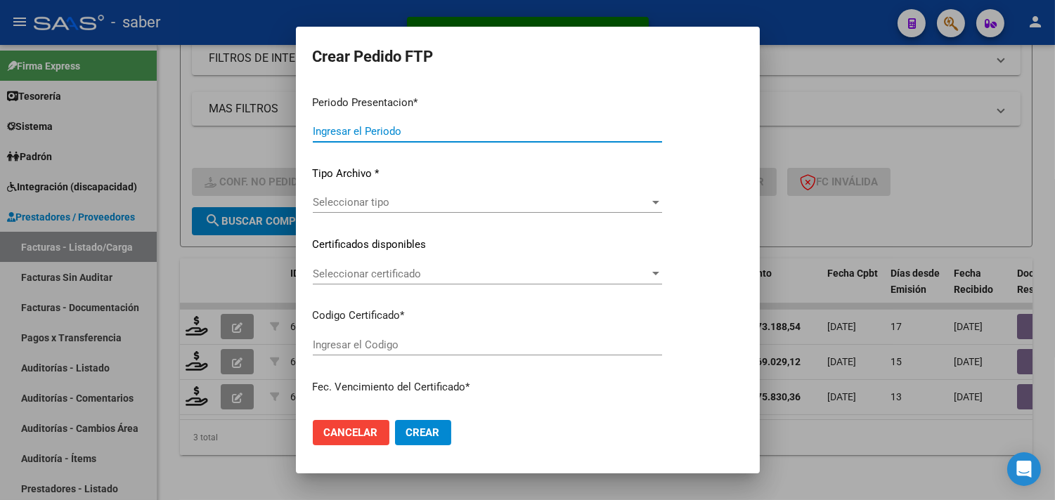
type input "202507"
type input "$ 173.188,54"
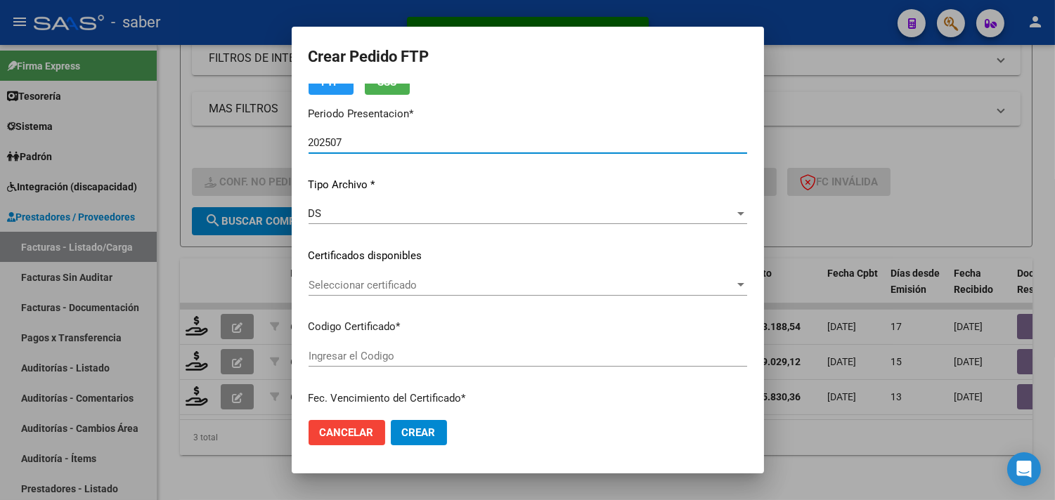
type input "9329513082"
type input "2030-04-01"
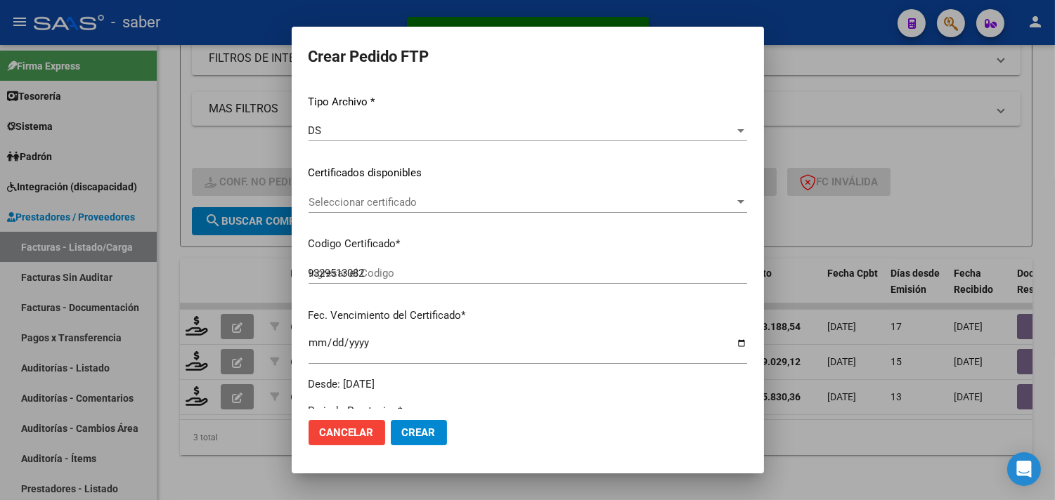
scroll to position [156, 0]
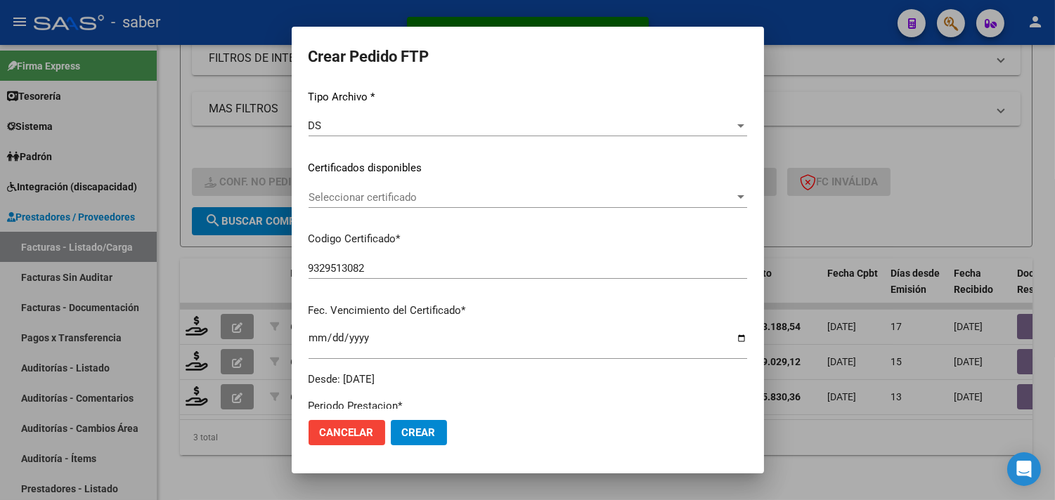
click at [392, 194] on span "Seleccionar certificado" at bounding box center [521, 197] width 426 height 13
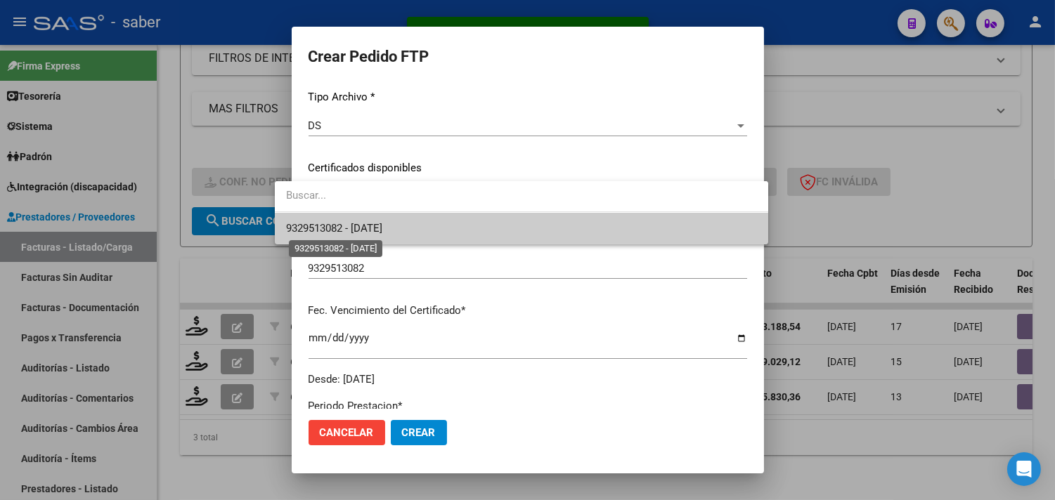
click at [382, 228] on span "9329513082 - 2030-04-01" at bounding box center [334, 228] width 96 height 13
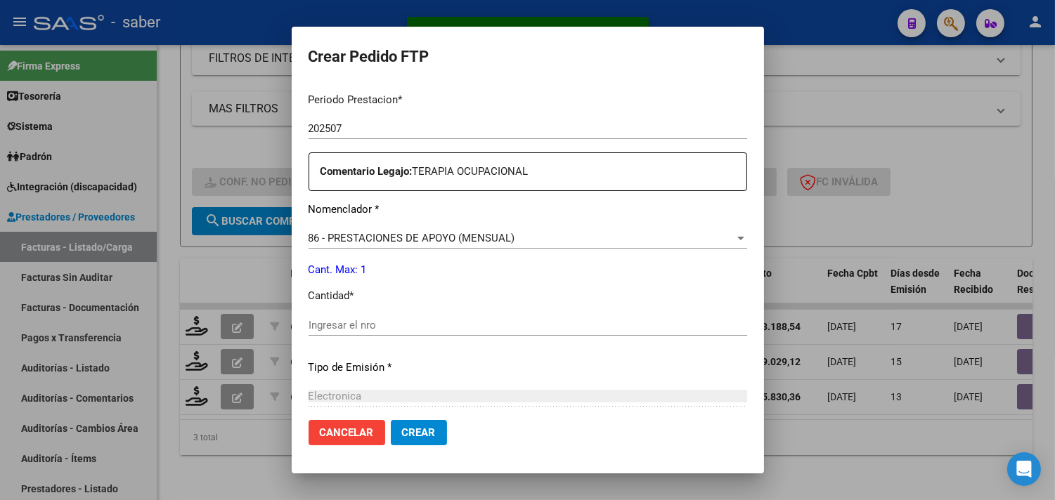
scroll to position [468, 0]
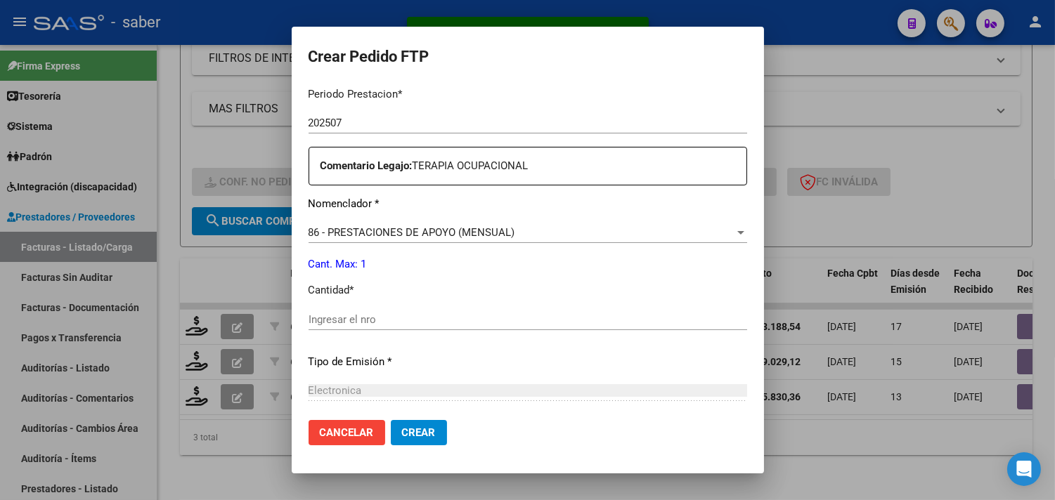
click at [384, 234] on span "86 - PRESTACIONES DE APOYO (MENSUAL)" at bounding box center [411, 232] width 207 height 13
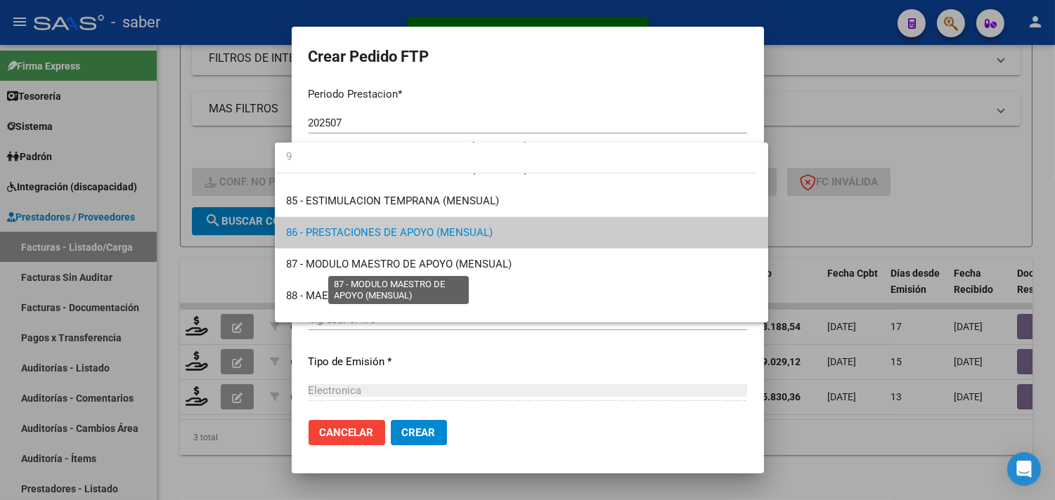
scroll to position [0, 0]
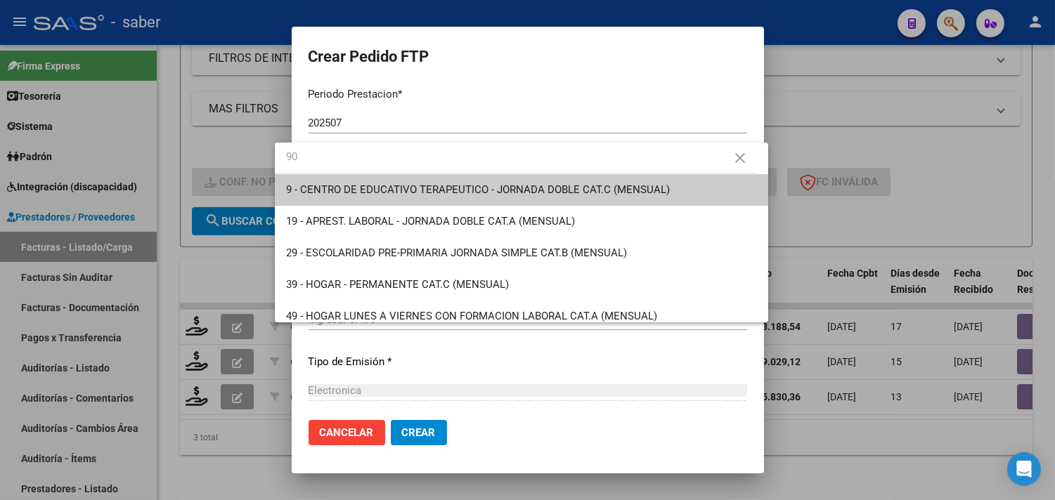
type input "90"
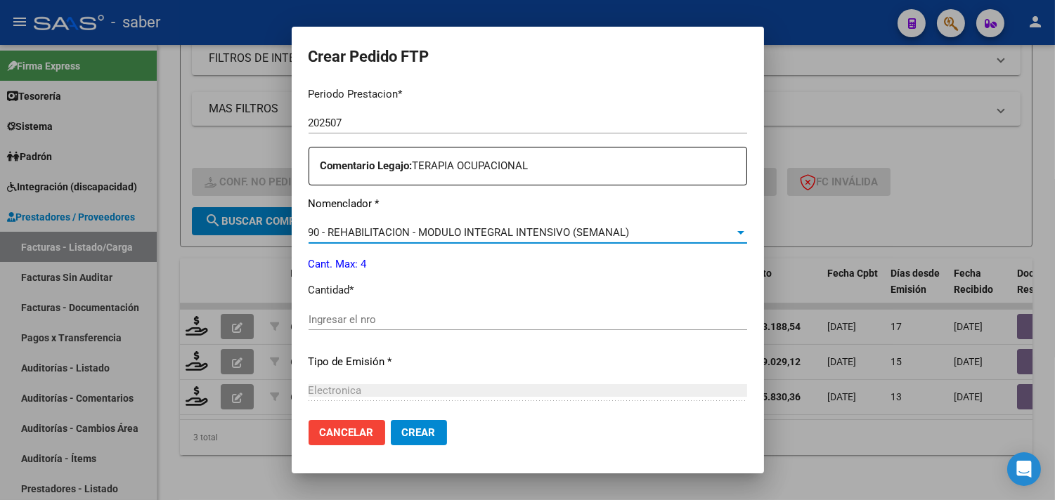
click at [370, 322] on input "Ingresar el nro" at bounding box center [527, 319] width 439 height 13
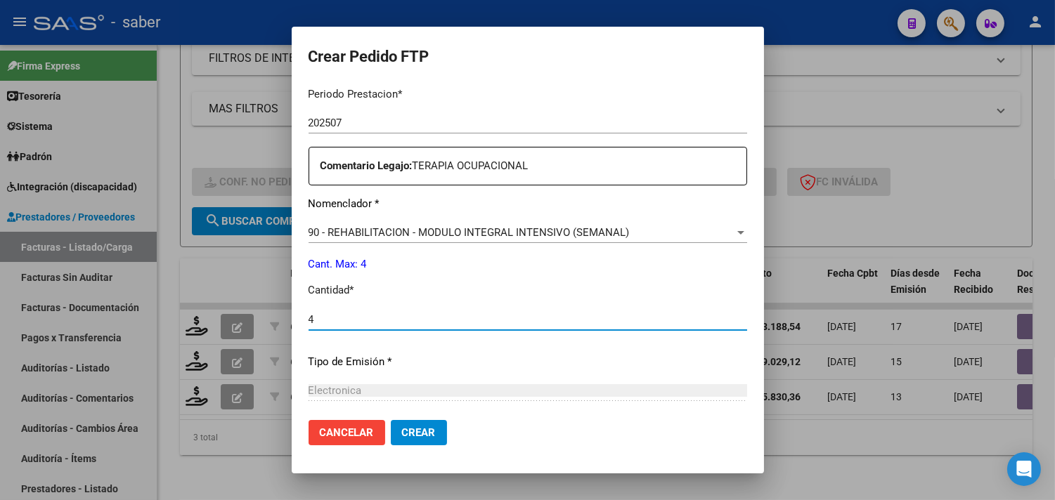
type input "4"
click at [402, 439] on span "Crear" at bounding box center [419, 433] width 34 height 13
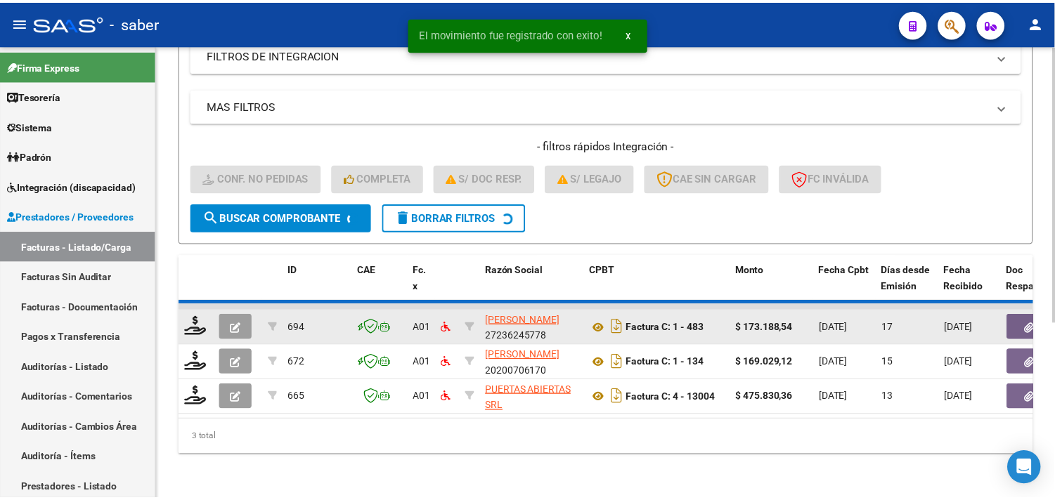
scroll to position [251, 0]
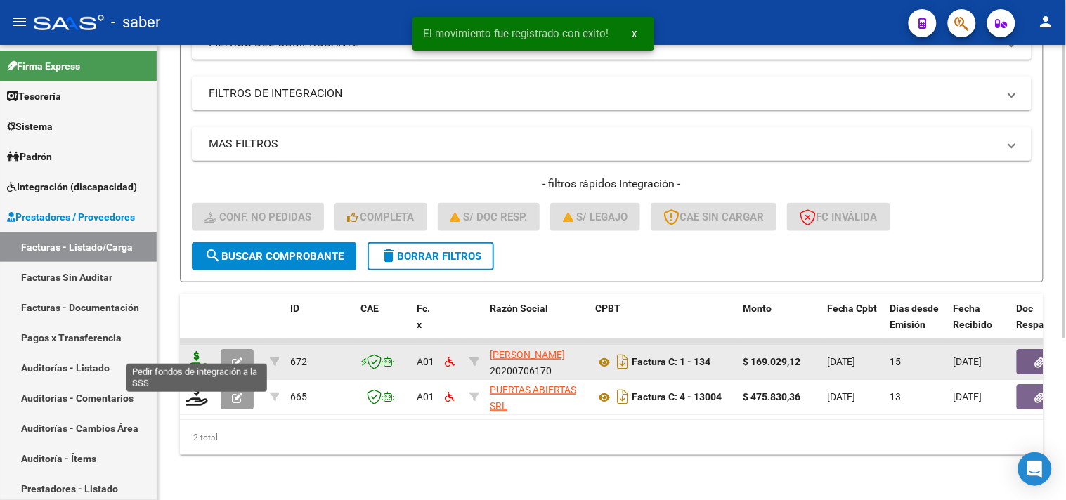
click at [193, 351] on icon at bounding box center [197, 361] width 22 height 20
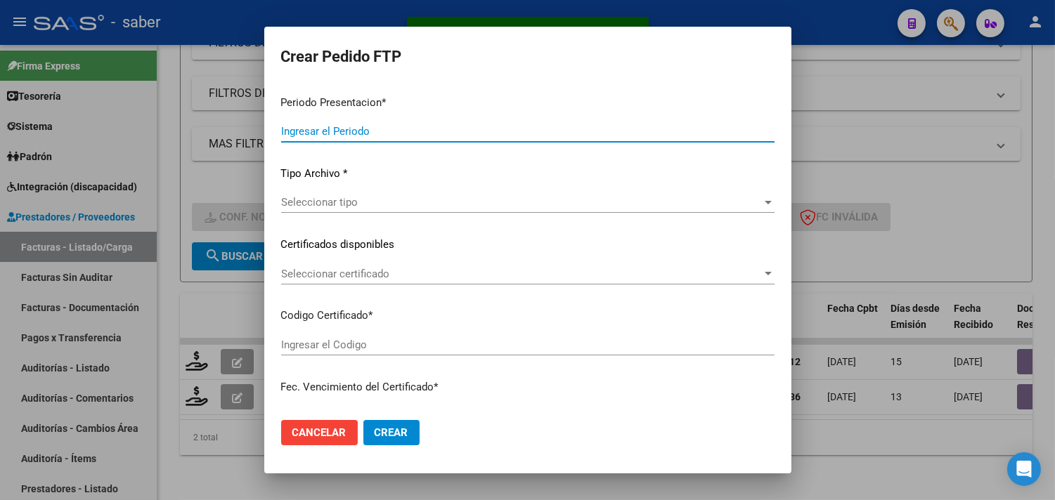
type input "202507"
type input "$ 169.029,12"
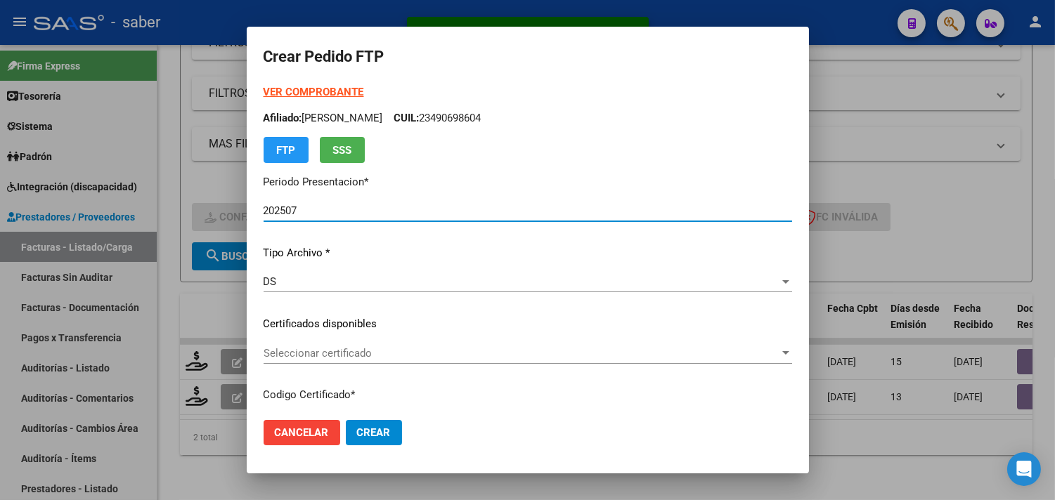
type input "9329513082"
type input "2030-04-01"
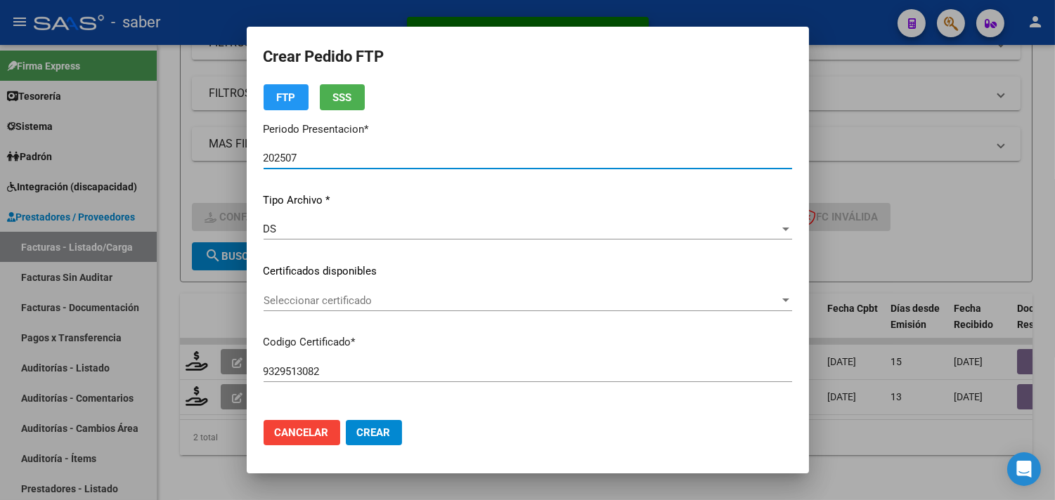
scroll to position [78, 0]
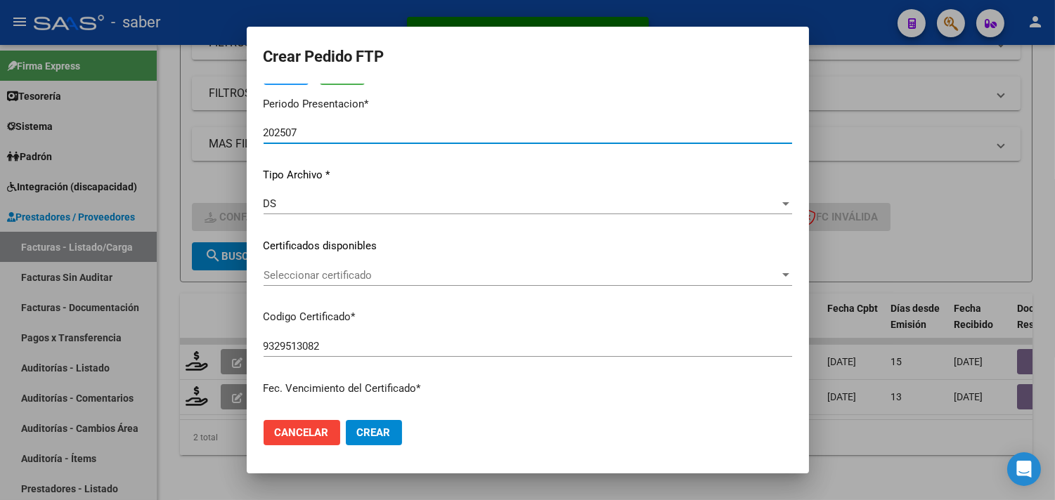
click at [364, 277] on span "Seleccionar certificado" at bounding box center [522, 275] width 516 height 13
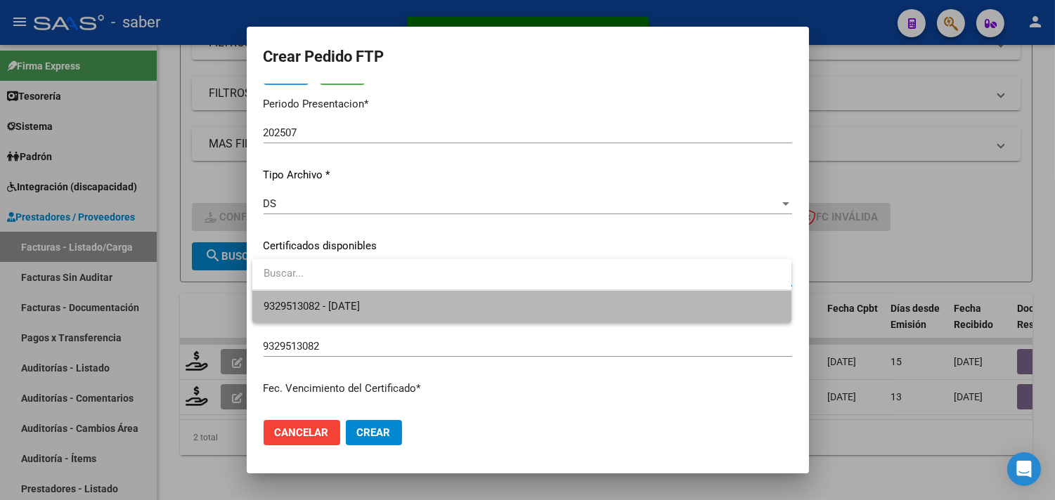
click at [353, 297] on span "9329513082 - 2030-04-01" at bounding box center [522, 307] width 517 height 32
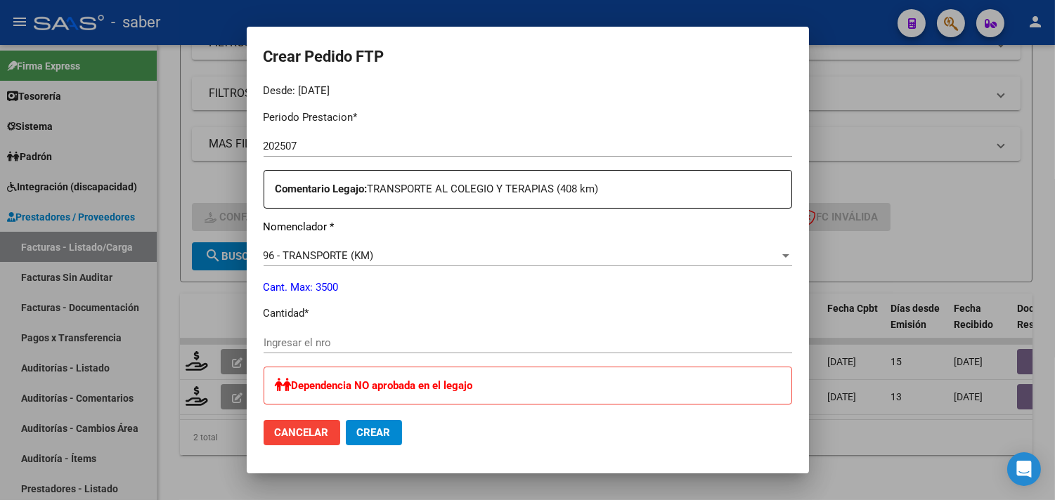
scroll to position [468, 0]
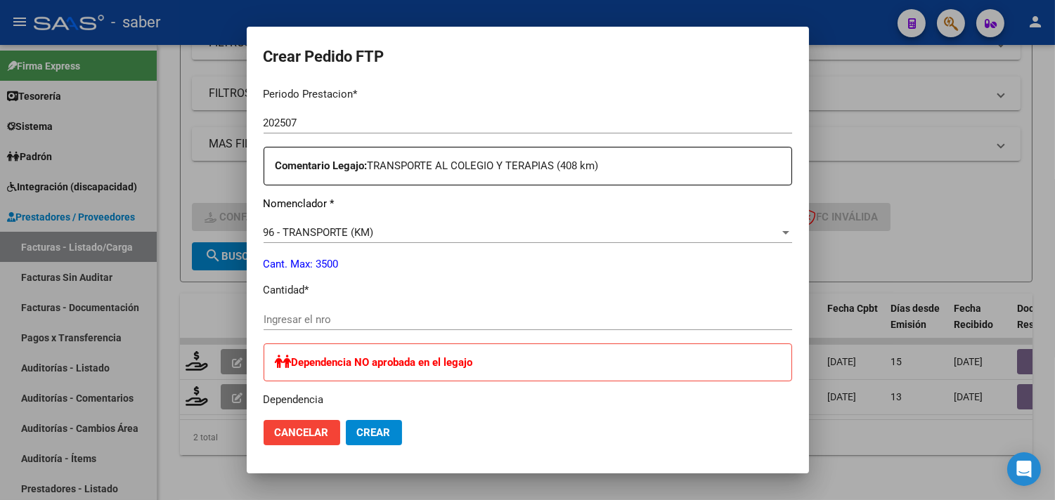
click at [347, 316] on input "Ingresar el nro" at bounding box center [528, 319] width 528 height 13
type input "0408"
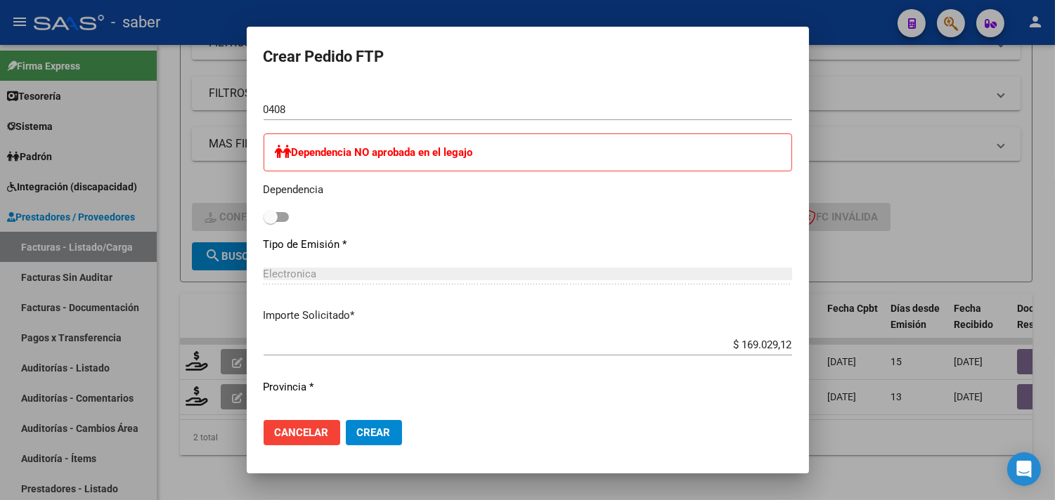
scroll to position [703, 0]
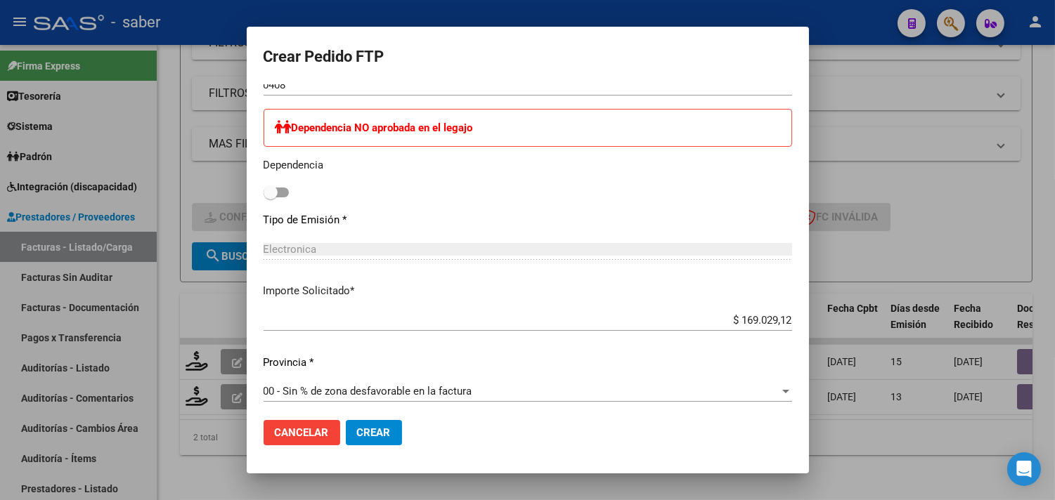
click at [373, 429] on span "Crear" at bounding box center [374, 433] width 34 height 13
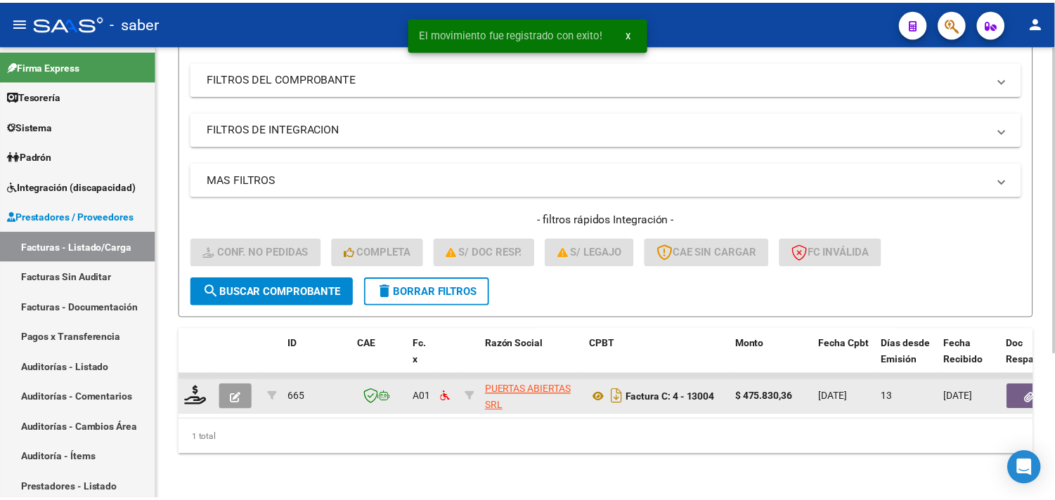
scroll to position [216, 0]
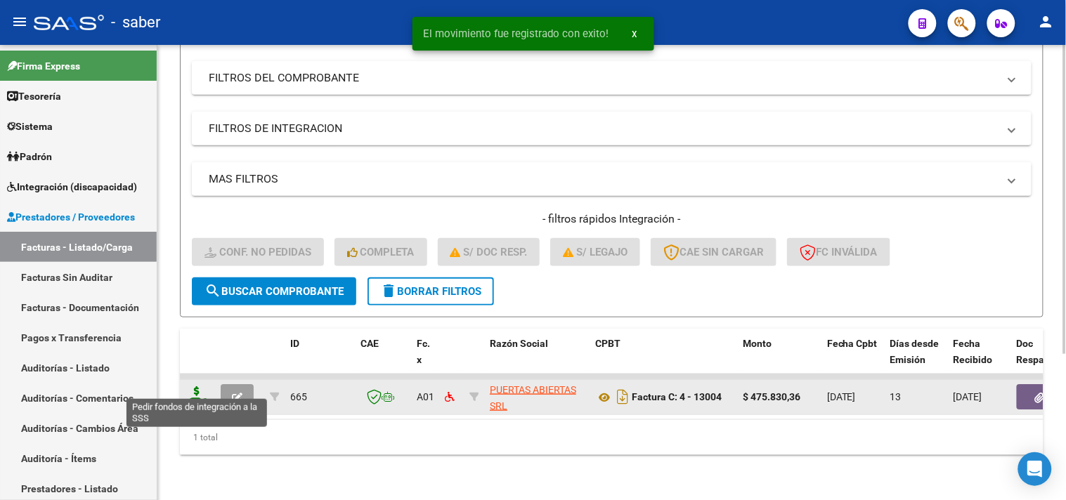
click at [202, 389] on icon at bounding box center [197, 396] width 22 height 20
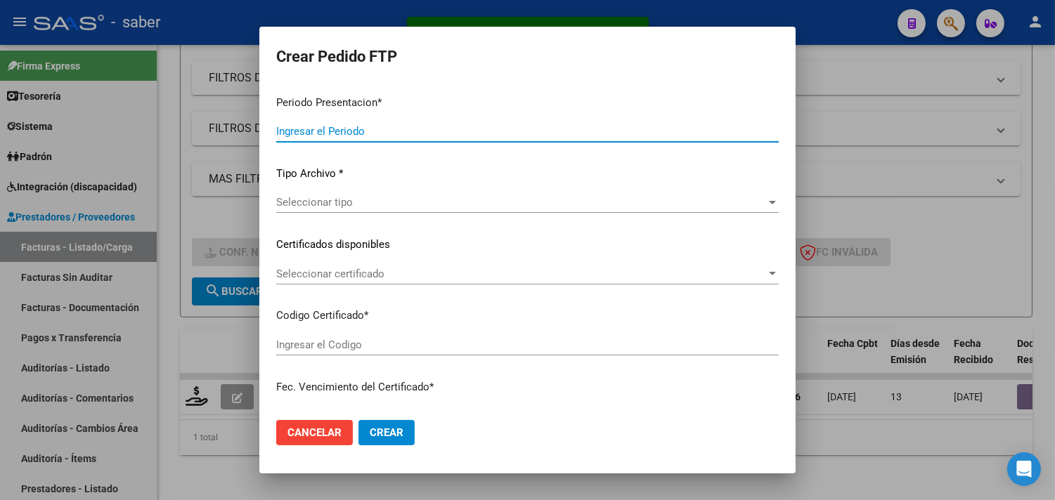
type input "202507"
type input "$ 475.830,36"
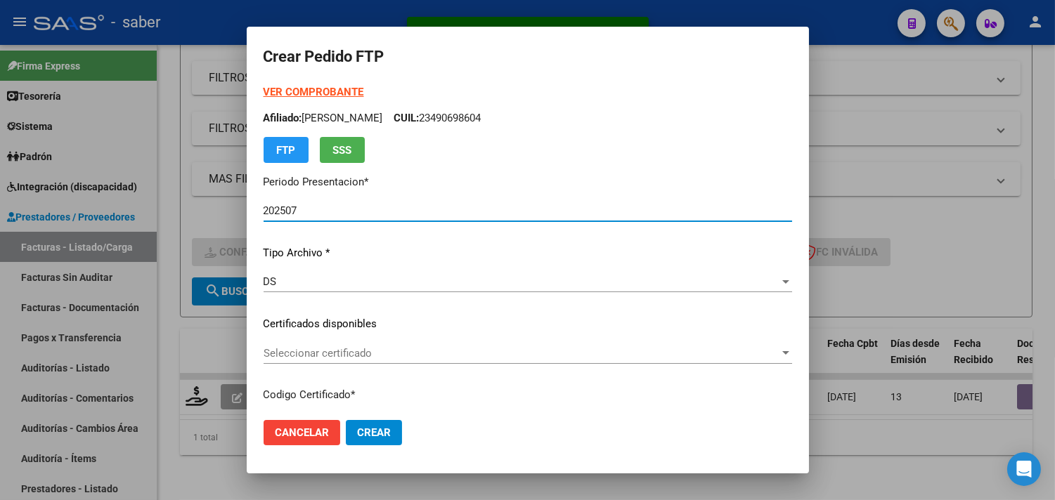
type input "9329513082"
type input "2030-04-01"
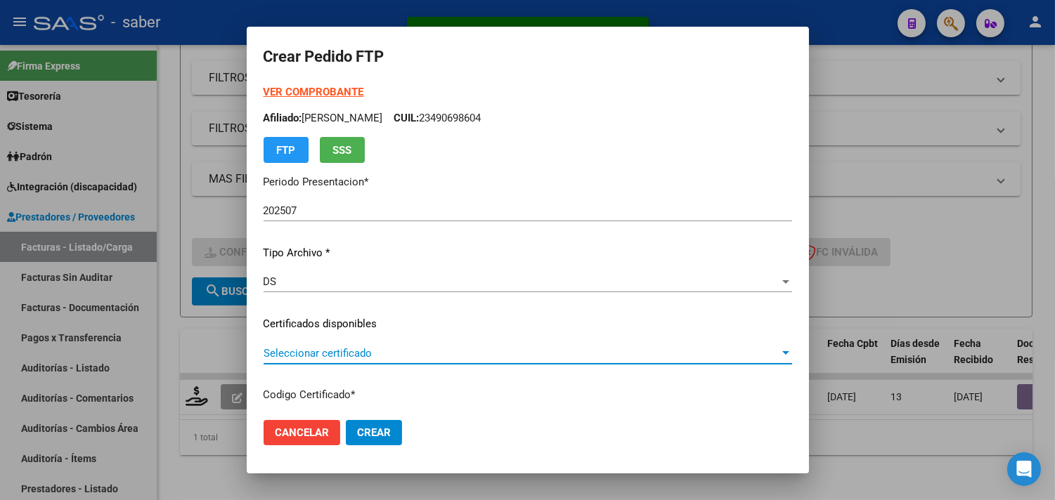
click at [335, 352] on span "Seleccionar certificado" at bounding box center [522, 353] width 516 height 13
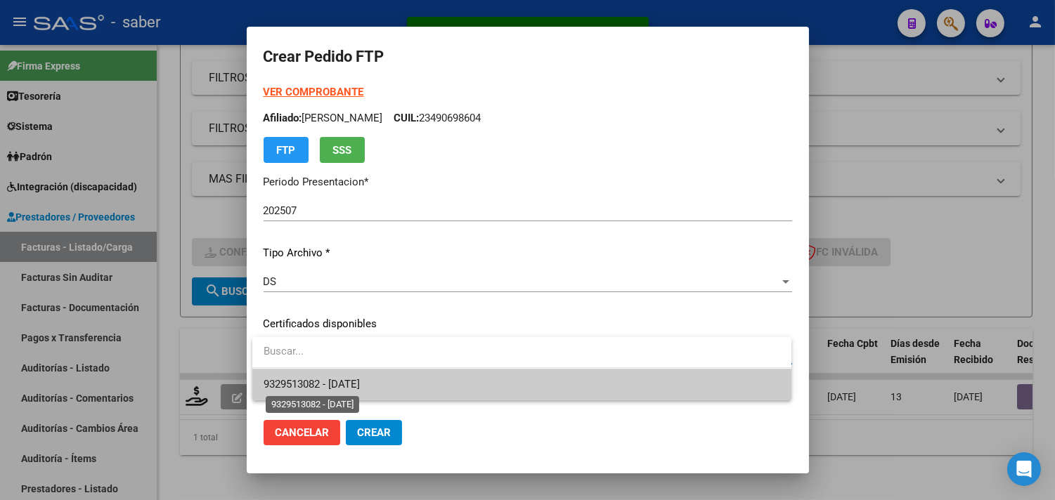
click at [350, 383] on span "9329513082 - 2030-04-01" at bounding box center [312, 384] width 96 height 13
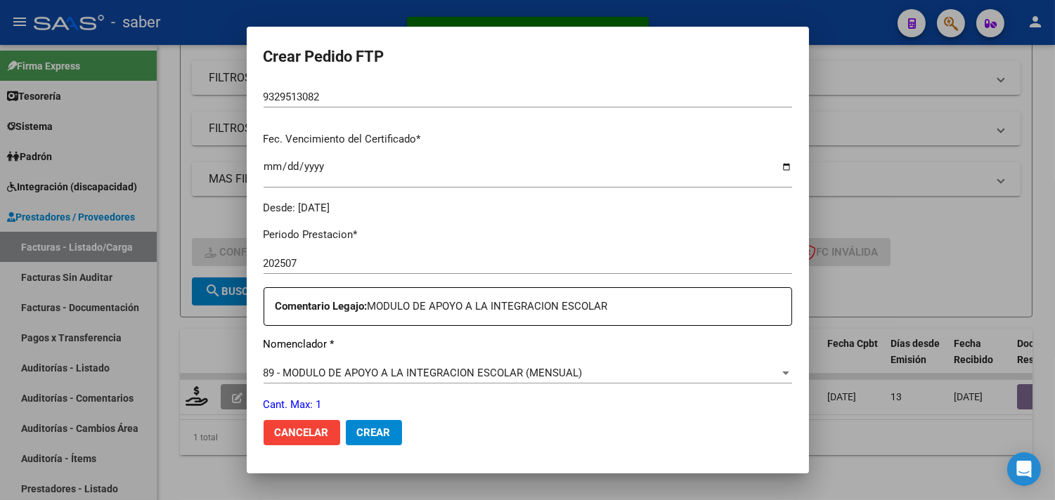
scroll to position [390, 0]
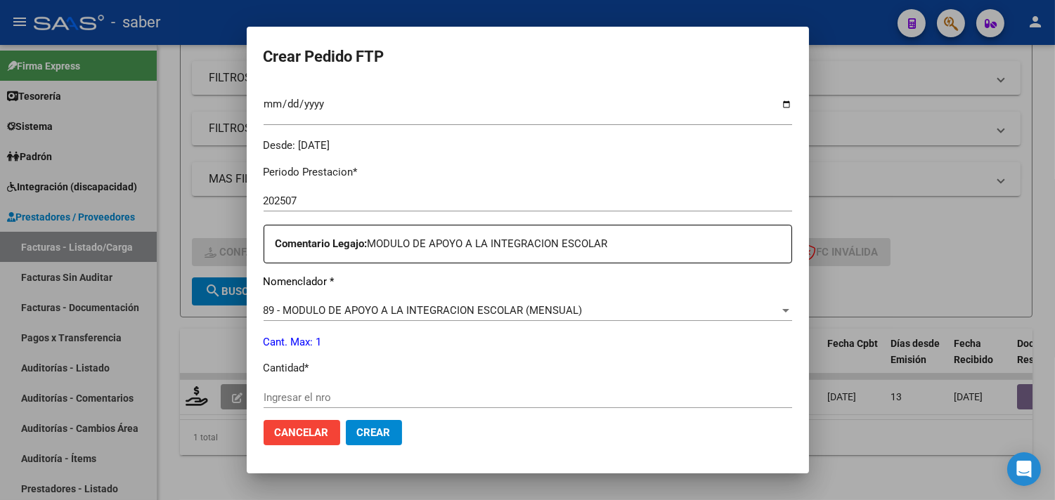
click at [321, 401] on input "Ingresar el nro" at bounding box center [528, 397] width 528 height 13
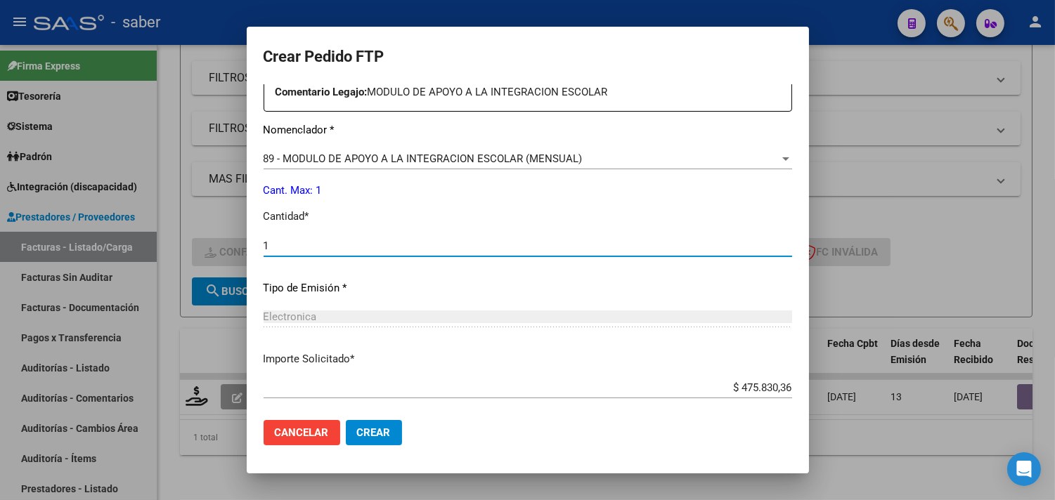
scroll to position [615, 0]
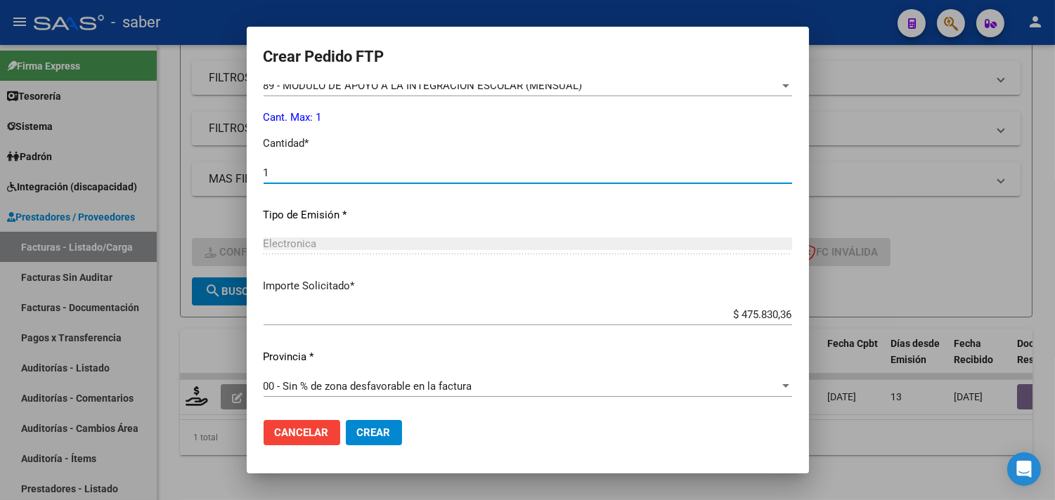
type input "1"
click at [371, 419] on mat-dialog-actions "Cancelar Crear" at bounding box center [528, 433] width 528 height 48
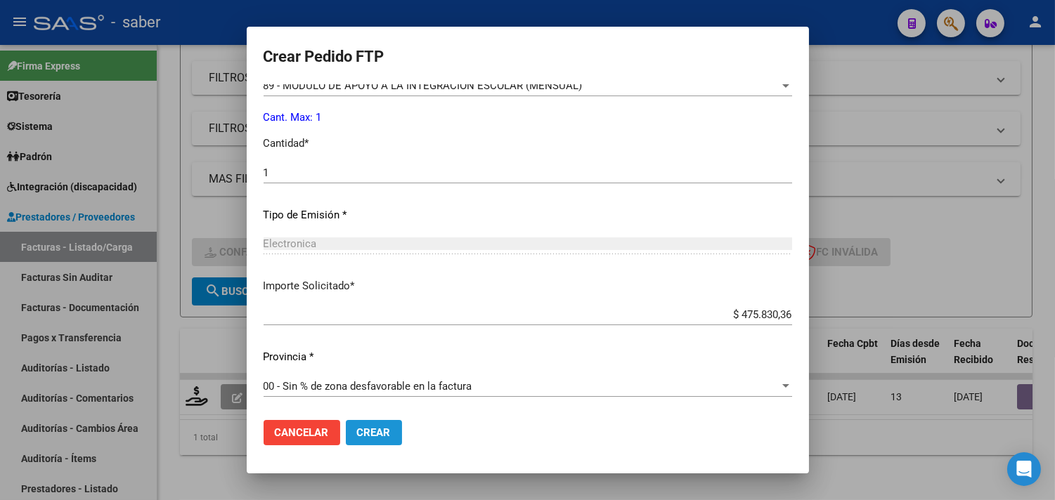
click at [369, 430] on span "Crear" at bounding box center [374, 433] width 34 height 13
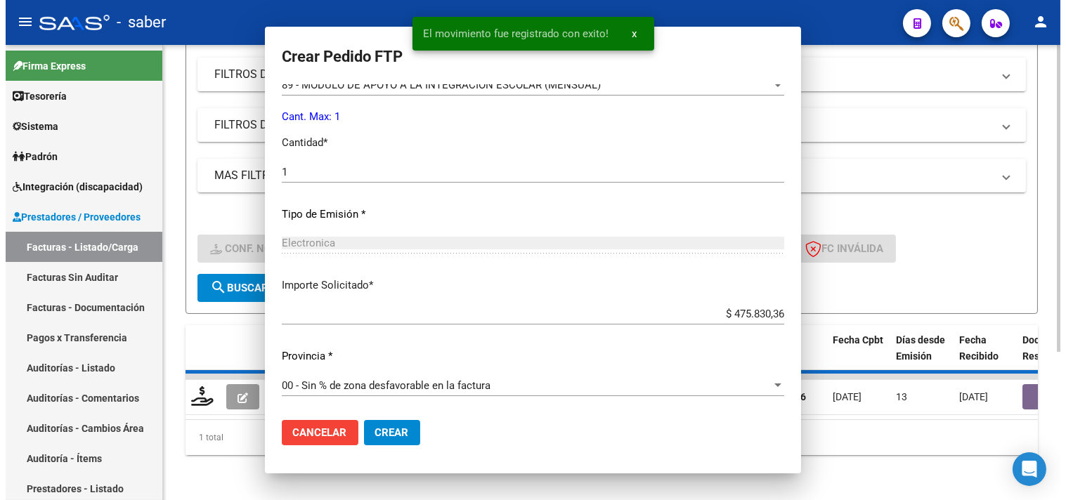
scroll to position [0, 0]
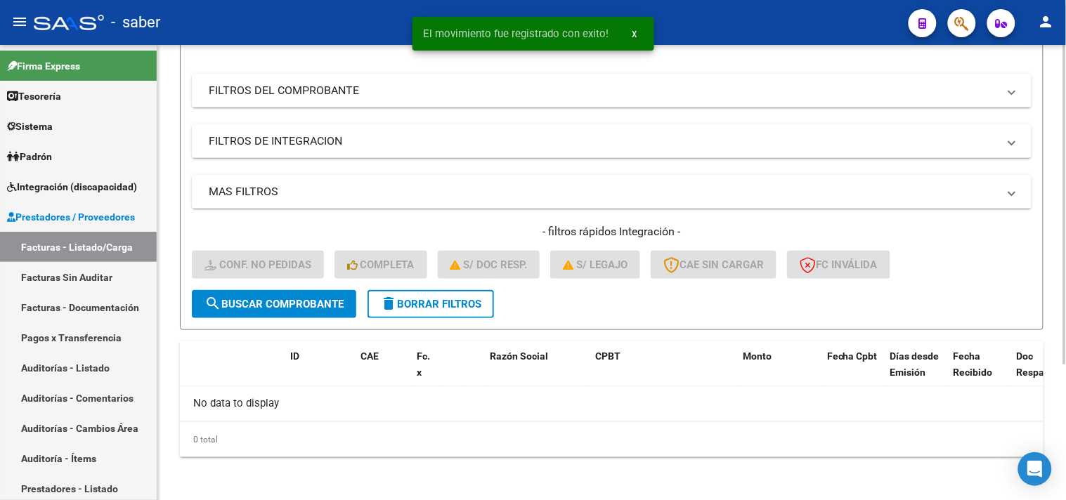
click at [423, 301] on span "delete Borrar Filtros" at bounding box center [430, 304] width 101 height 13
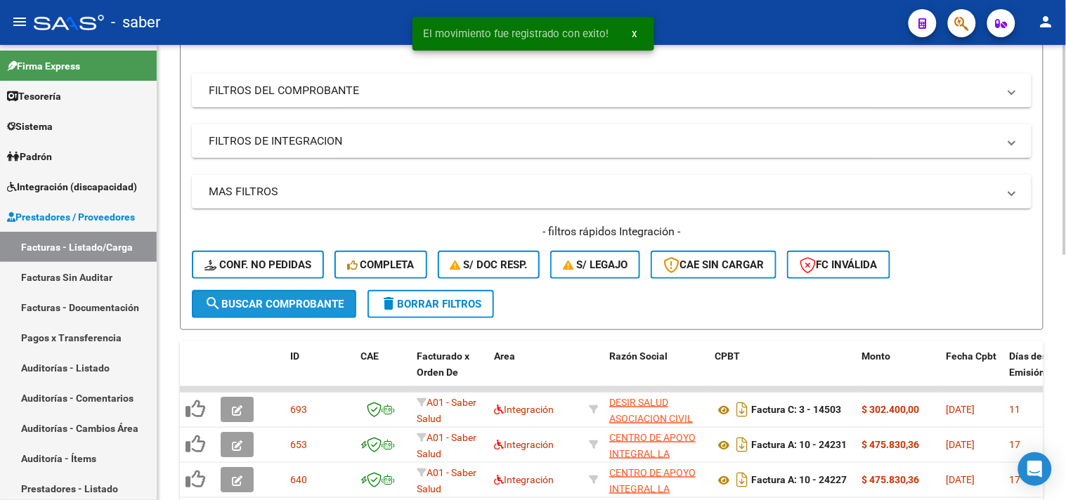
click at [240, 298] on span "search Buscar Comprobante" at bounding box center [273, 304] width 139 height 13
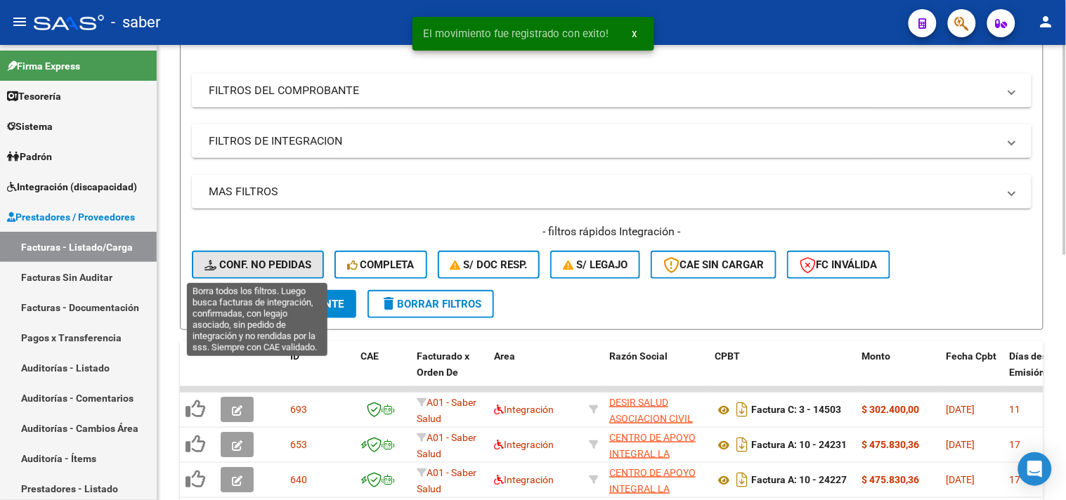
click at [271, 260] on span "Conf. no pedidas" at bounding box center [257, 265] width 107 height 13
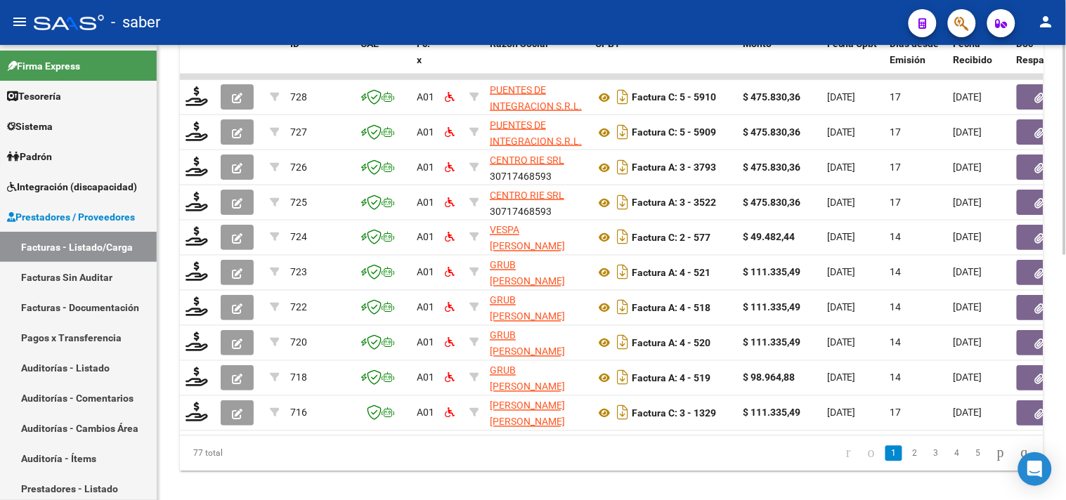
drag, startPoint x: 499, startPoint y: 433, endPoint x: 510, endPoint y: 439, distance: 12.6
click at [510, 436] on datatable-body "728 A01 PUENTES DE INTEGRACION S.R.L. 30710856539 Factura C: 5 - 5910 $ 475.830…" at bounding box center [612, 255] width 864 height 362
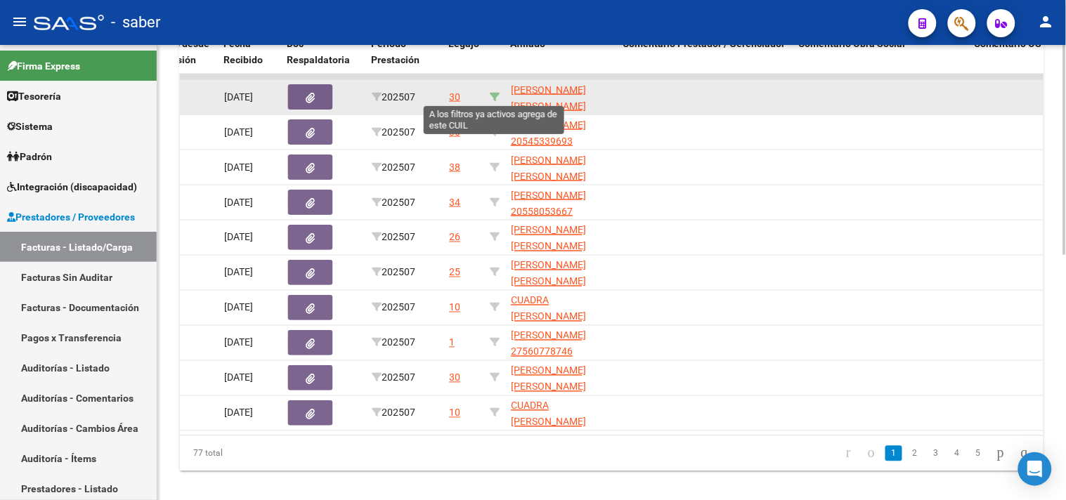
click at [496, 92] on icon at bounding box center [495, 97] width 10 height 10
type input "20560447974"
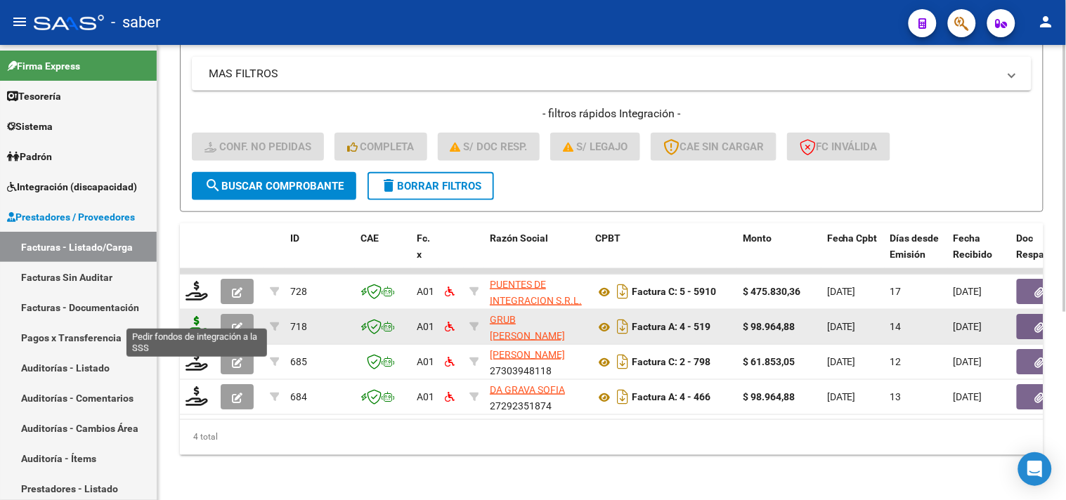
click at [194, 318] on icon at bounding box center [197, 326] width 22 height 20
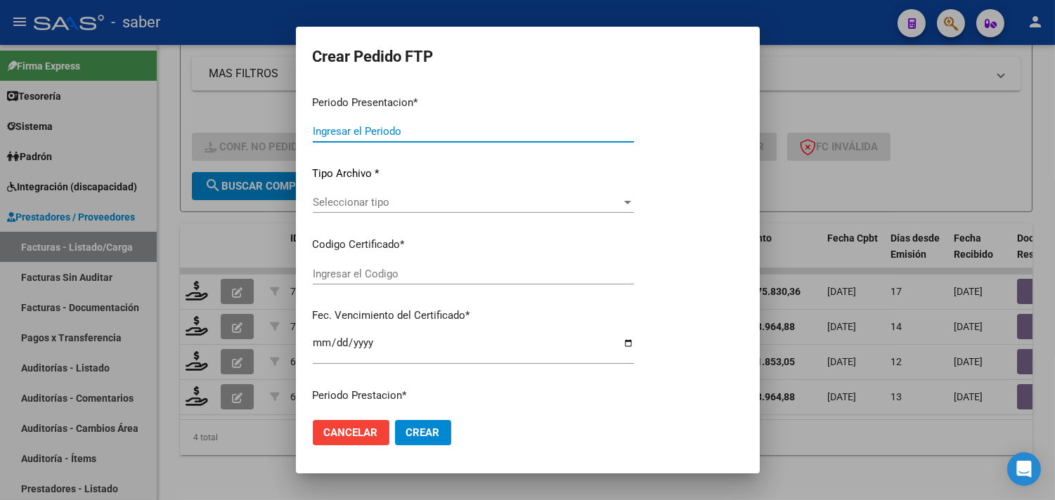
type input "202507"
type input "$ 98.964,88"
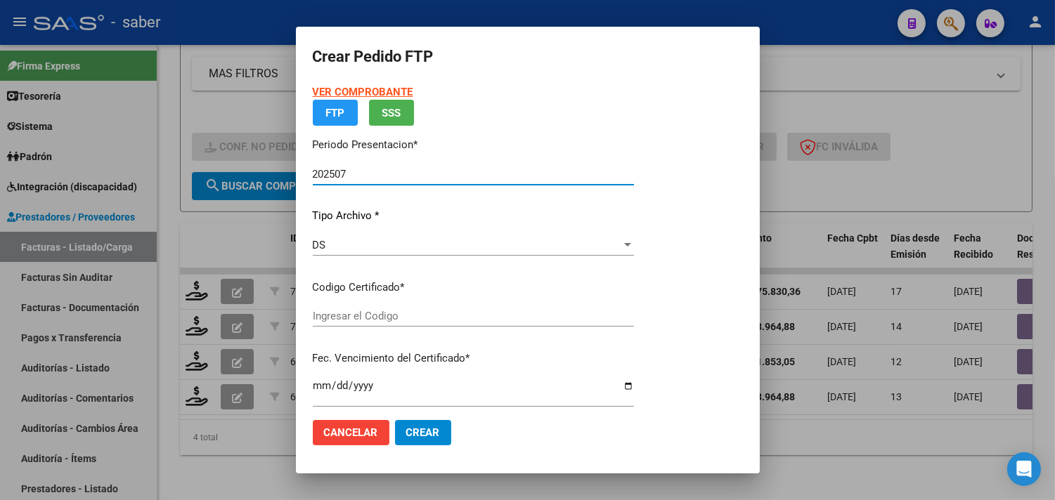
type input "9322485917"
type input "2027-10-01"
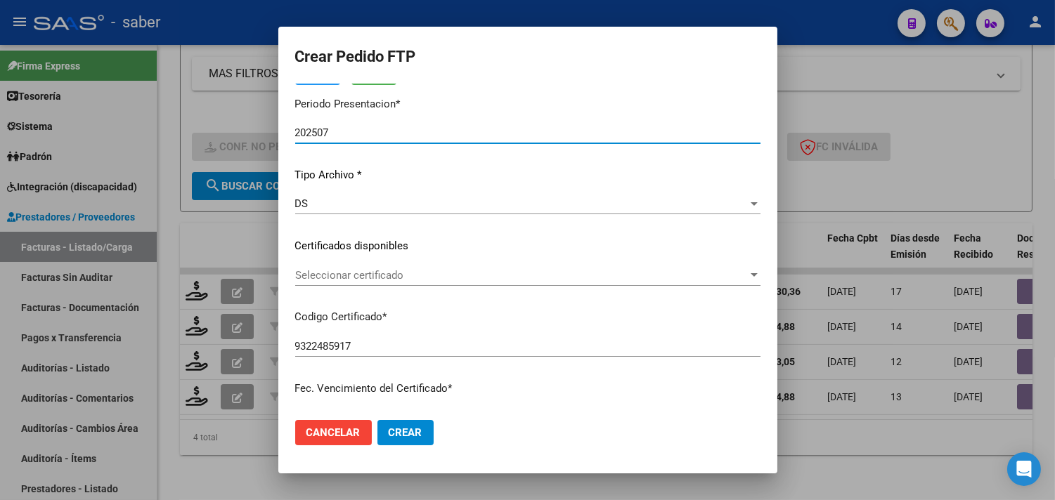
click at [391, 274] on span "Seleccionar certificado" at bounding box center [521, 275] width 453 height 13
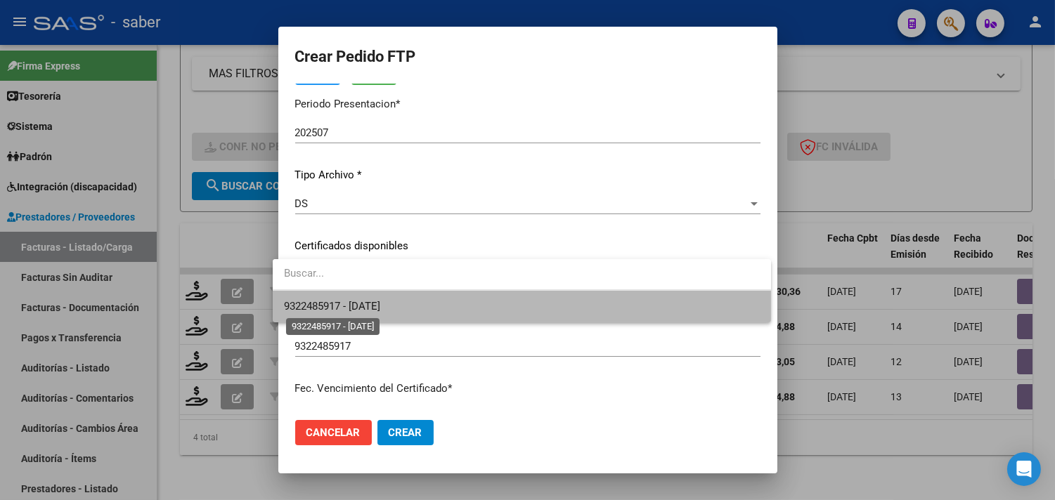
click at [380, 300] on span "9322485917 - 2027-10-01" at bounding box center [332, 306] width 96 height 13
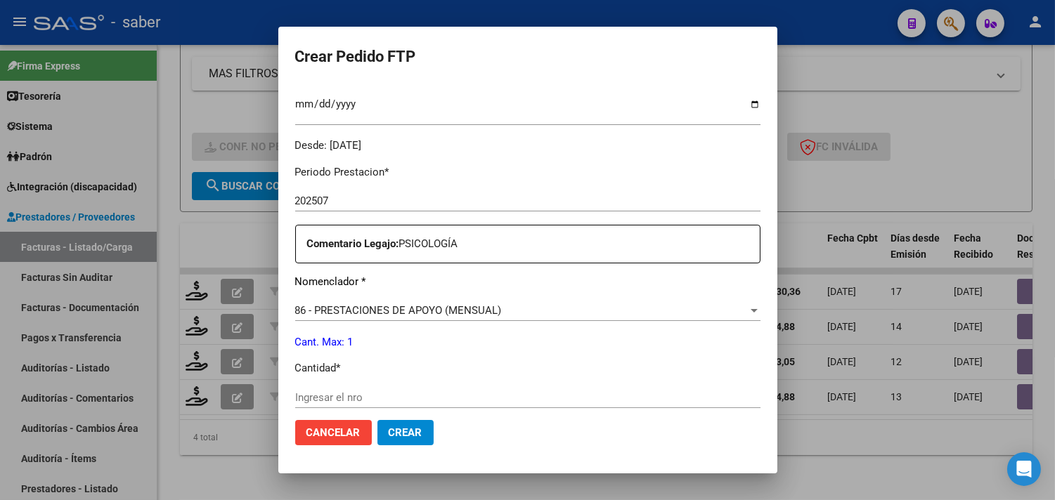
scroll to position [468, 0]
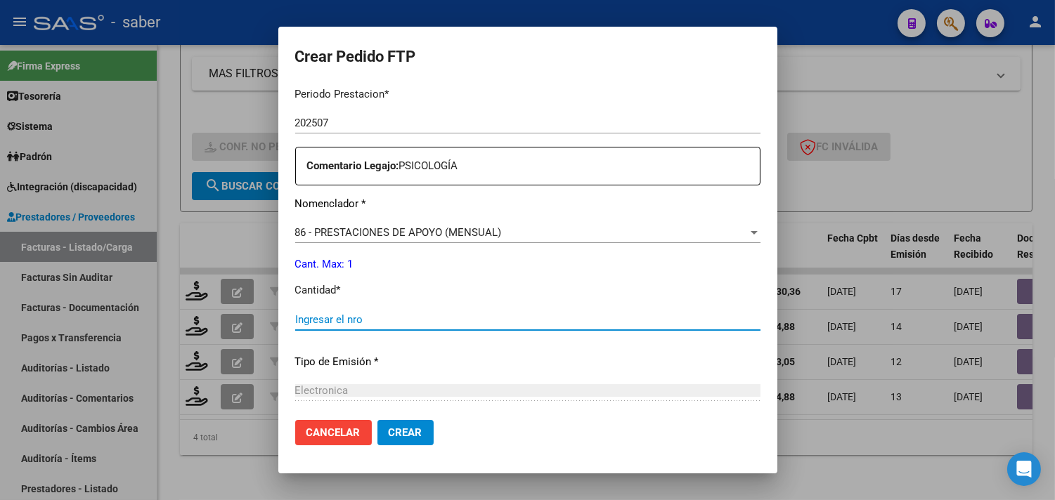
click at [389, 325] on input "Ingresar el nro" at bounding box center [527, 319] width 465 height 13
type input "1"
drag, startPoint x: 391, startPoint y: 416, endPoint x: 388, endPoint y: 436, distance: 20.7
click at [391, 424] on mat-dialog-actions "Cancelar Crear" at bounding box center [527, 433] width 465 height 48
click at [389, 434] on span "Crear" at bounding box center [406, 433] width 34 height 13
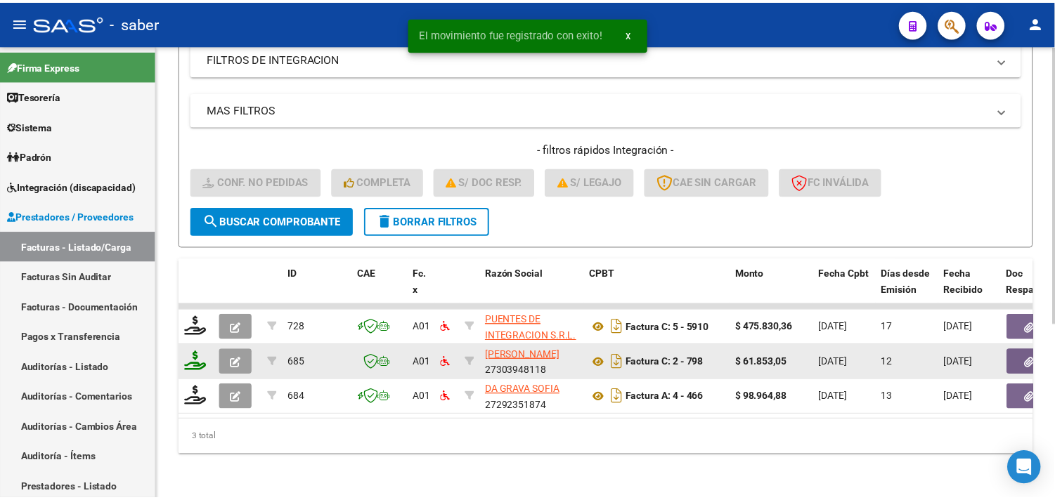
scroll to position [286, 0]
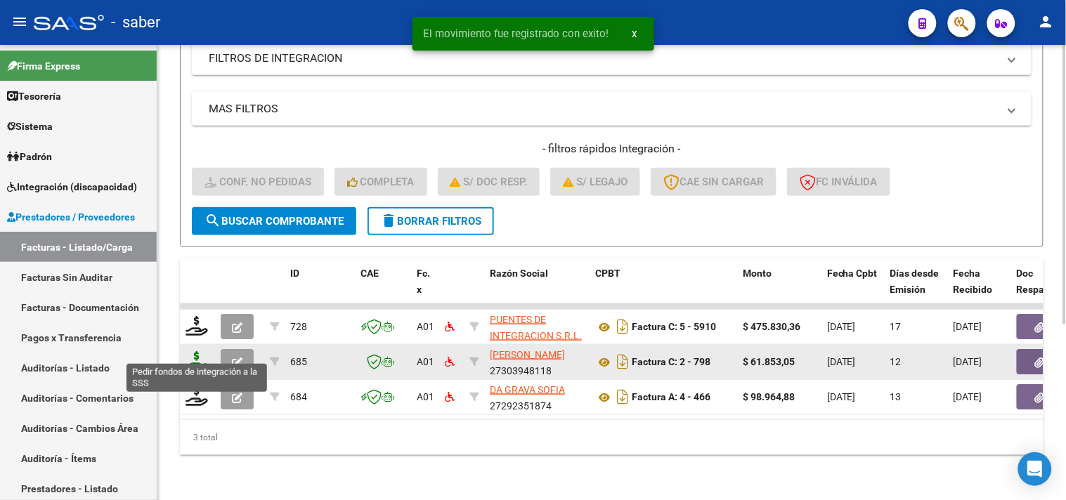
click at [200, 351] on icon at bounding box center [197, 361] width 22 height 20
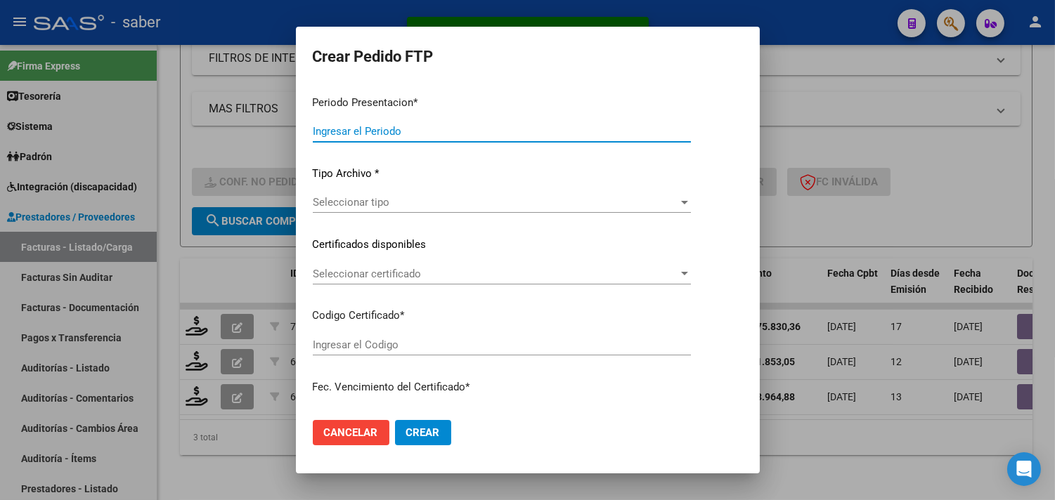
type input "202507"
type input "$ 61.853,05"
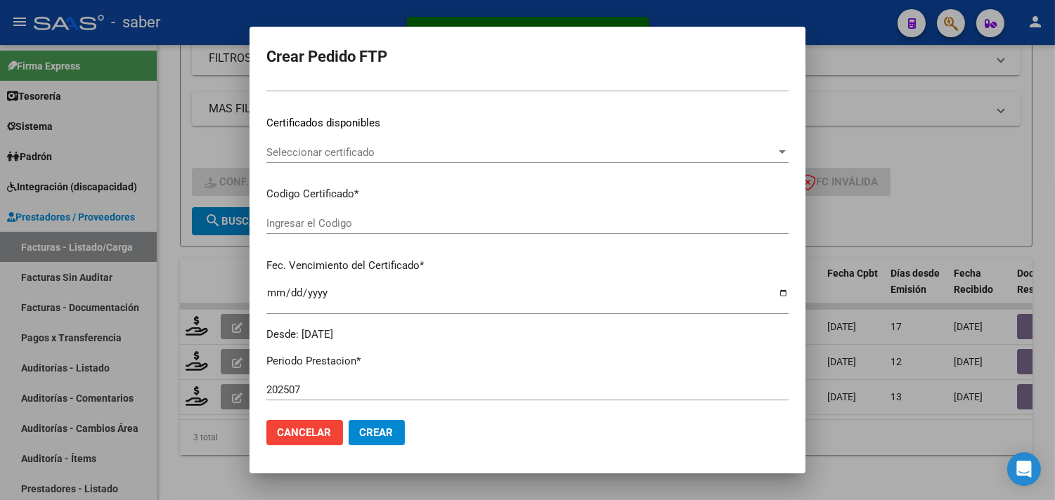
scroll to position [235, 0]
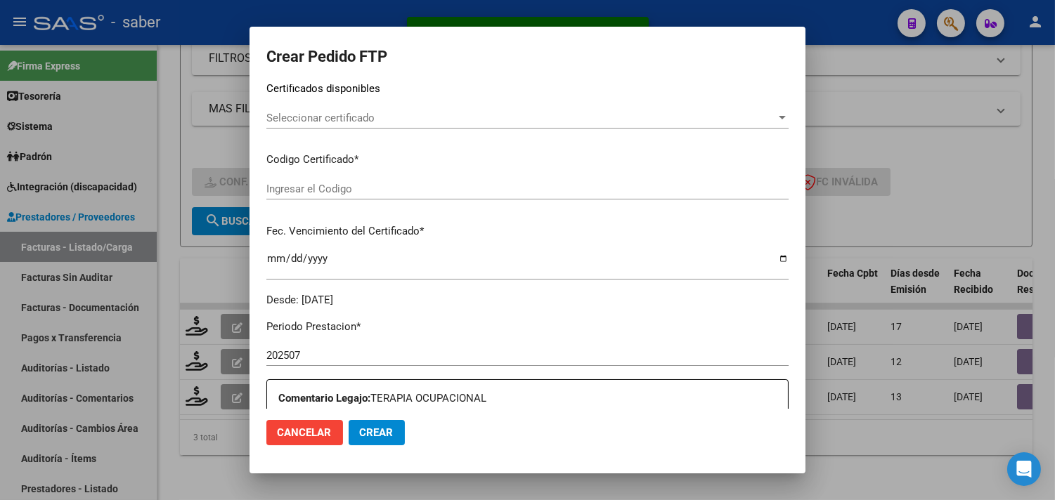
type input "9322485917"
type input "2027-10-01"
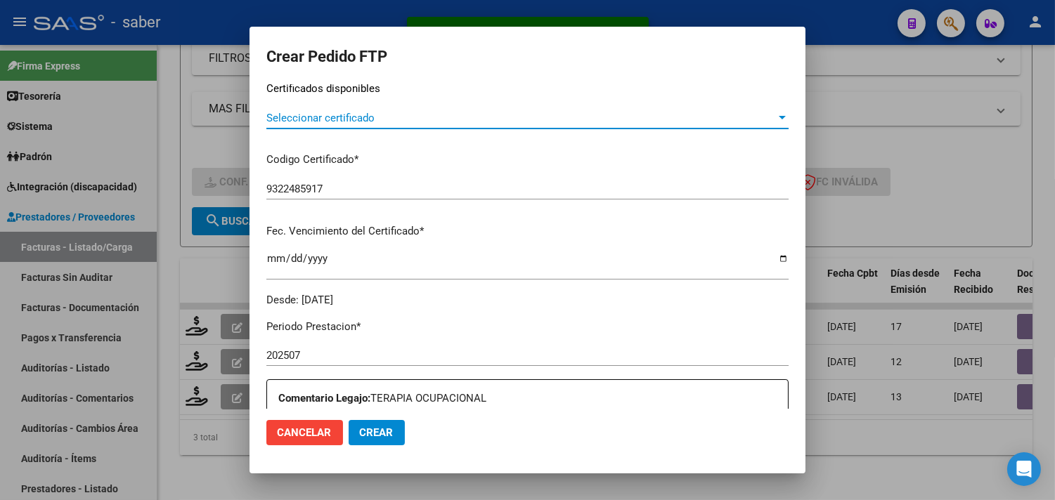
click at [427, 114] on span "Seleccionar certificado" at bounding box center [520, 118] width 509 height 13
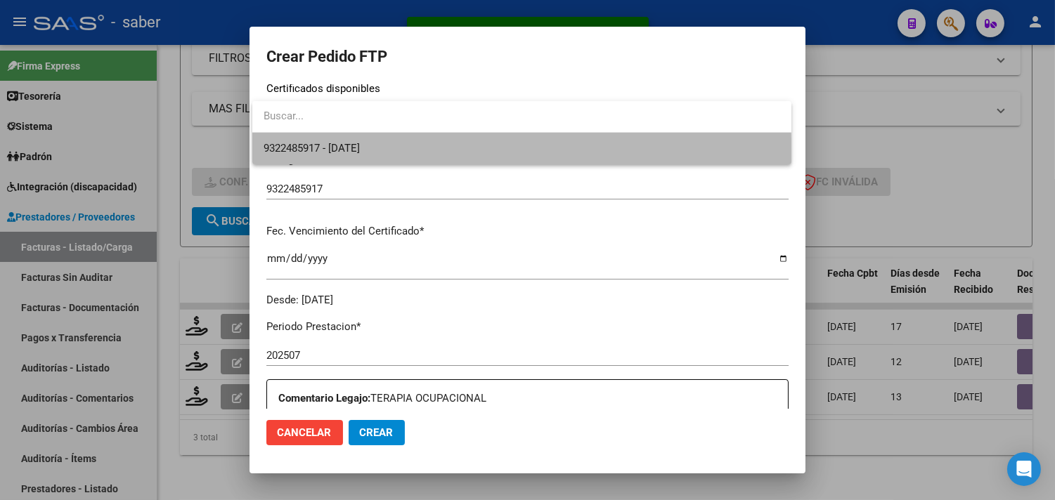
click at [406, 160] on span "9322485917 - 2027-10-01" at bounding box center [522, 149] width 517 height 32
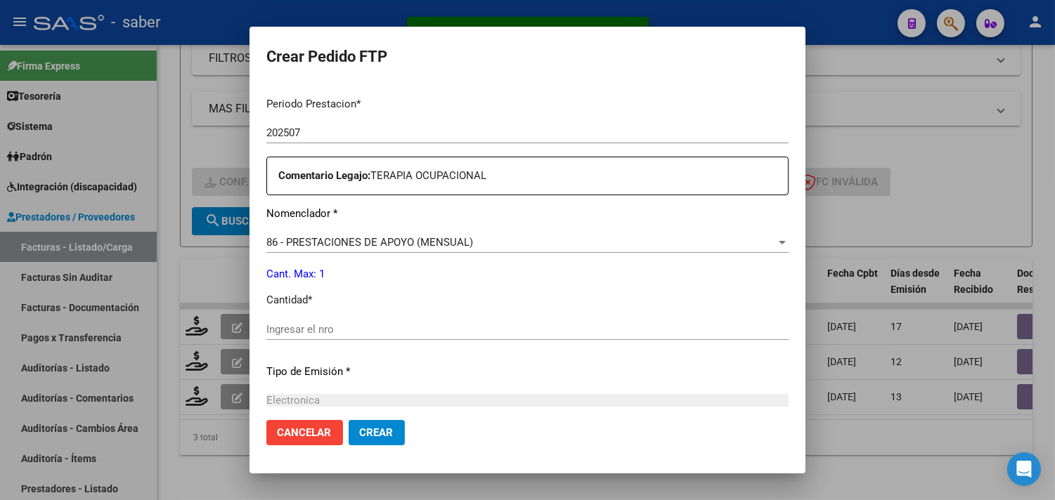
scroll to position [469, 0]
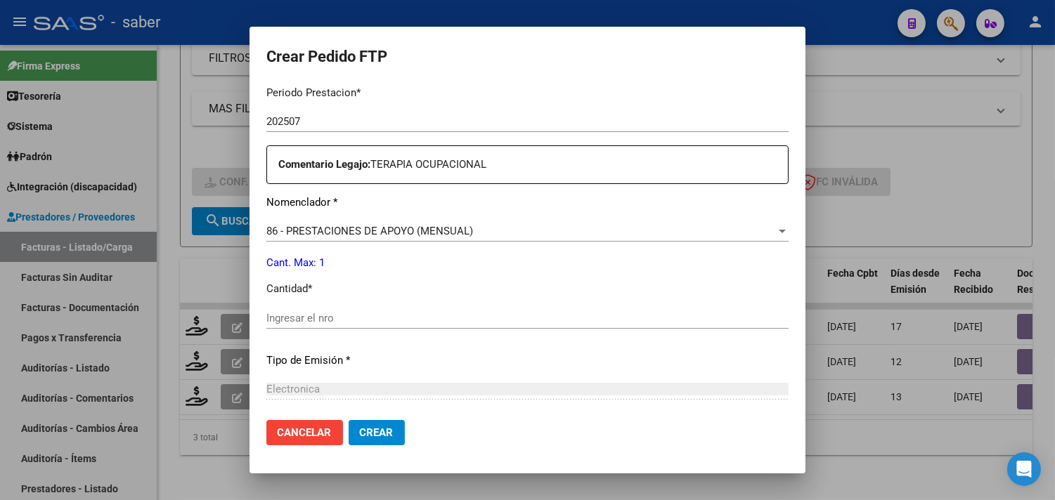
click at [327, 319] on input "Ingresar el nro" at bounding box center [527, 318] width 522 height 13
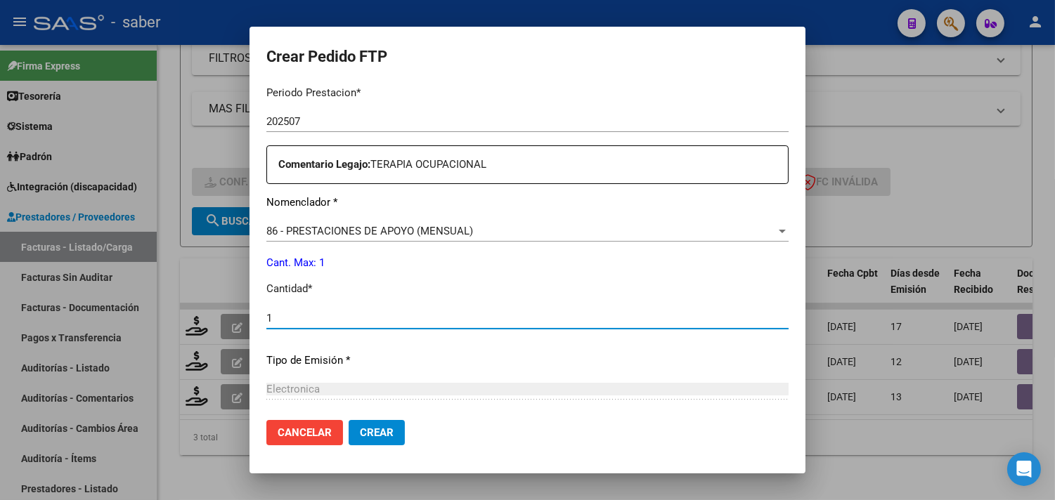
type input "1"
click at [387, 433] on span "Crear" at bounding box center [377, 433] width 34 height 13
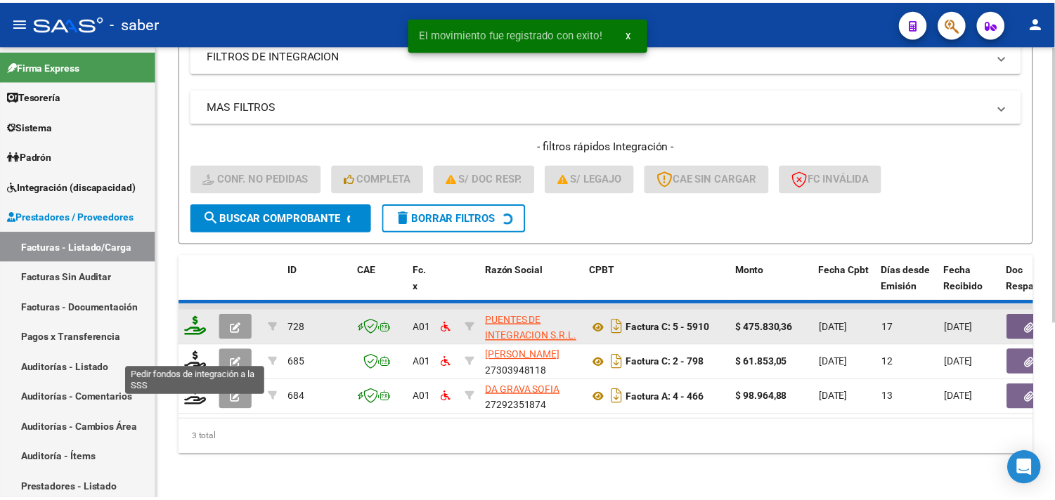
scroll to position [251, 0]
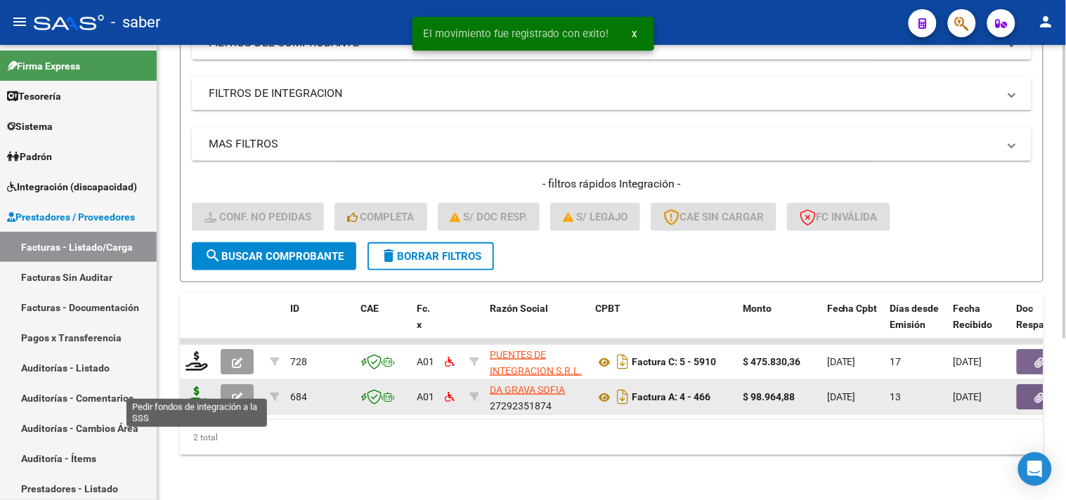
click at [194, 386] on icon at bounding box center [197, 396] width 22 height 20
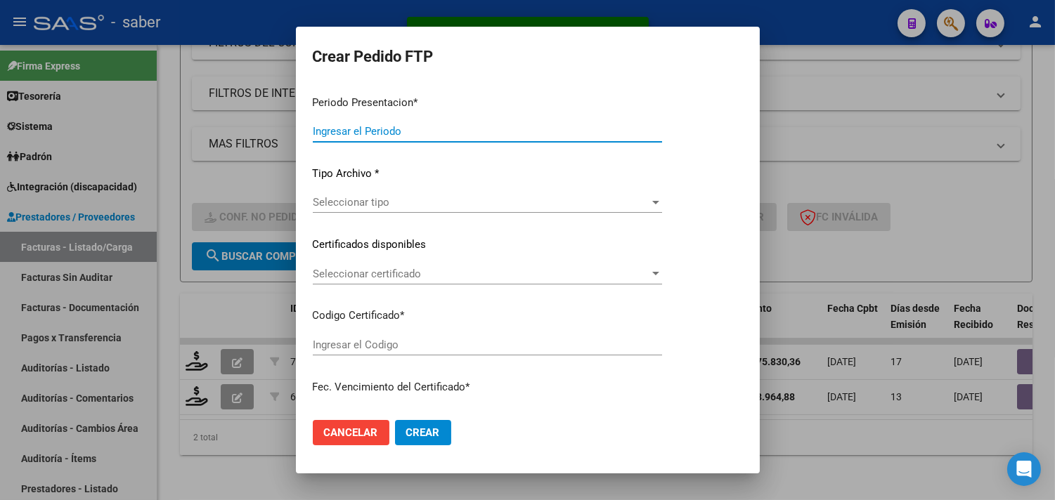
type input "202507"
type input "$ 98.964,88"
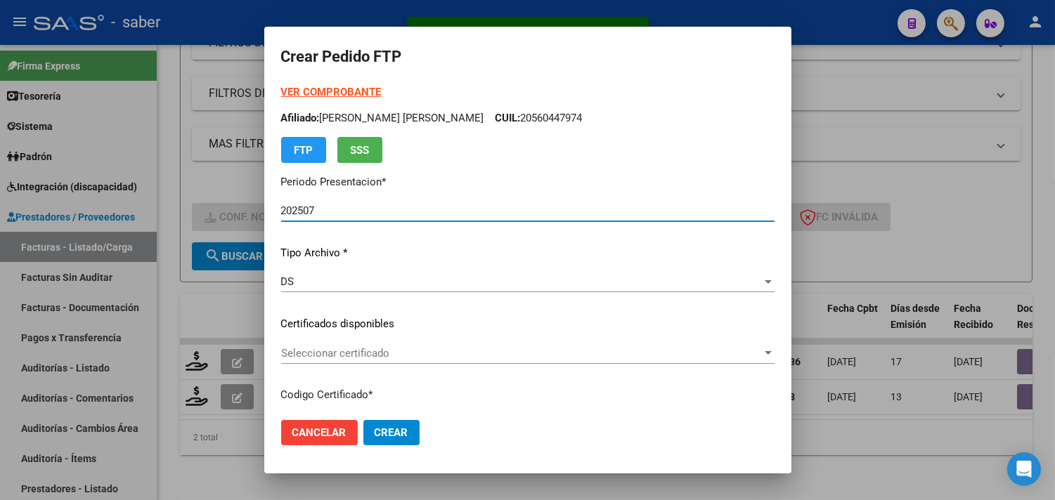
type input "9322485917"
type input "2027-10-01"
click at [350, 355] on span "Seleccionar certificado" at bounding box center [521, 353] width 481 height 13
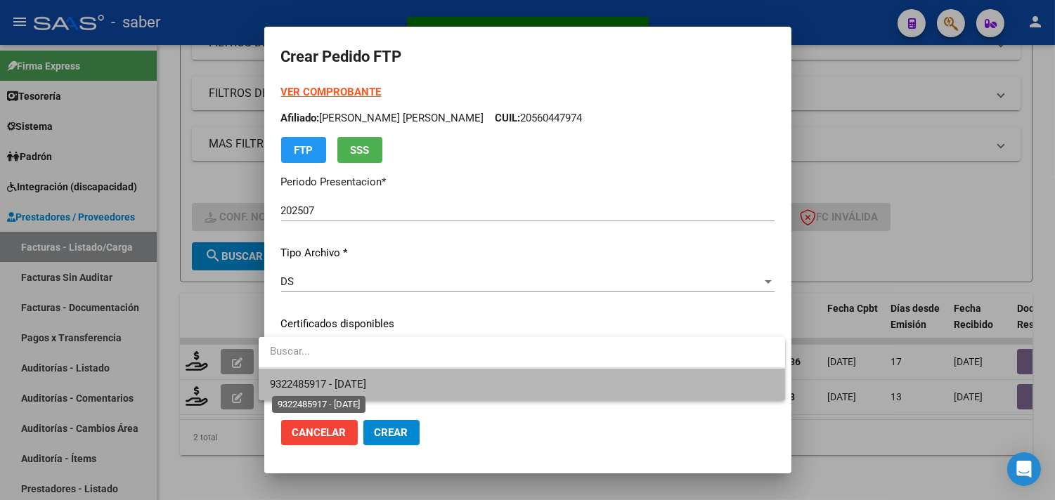
click at [347, 379] on span "9322485917 - 2027-10-01" at bounding box center [318, 384] width 96 height 13
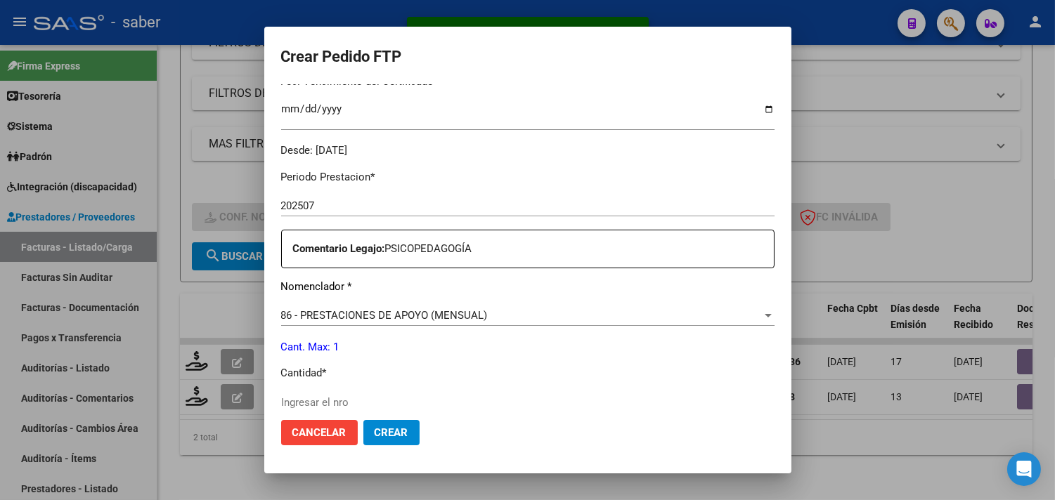
scroll to position [390, 0]
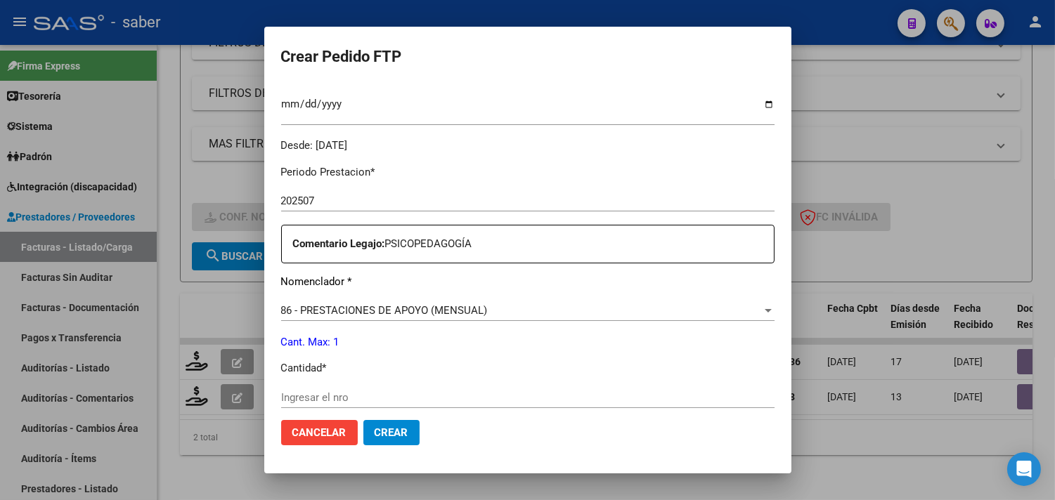
click at [336, 392] on input "Ingresar el nro" at bounding box center [527, 397] width 493 height 13
type input "1"
click at [378, 434] on span "Crear" at bounding box center [392, 433] width 34 height 13
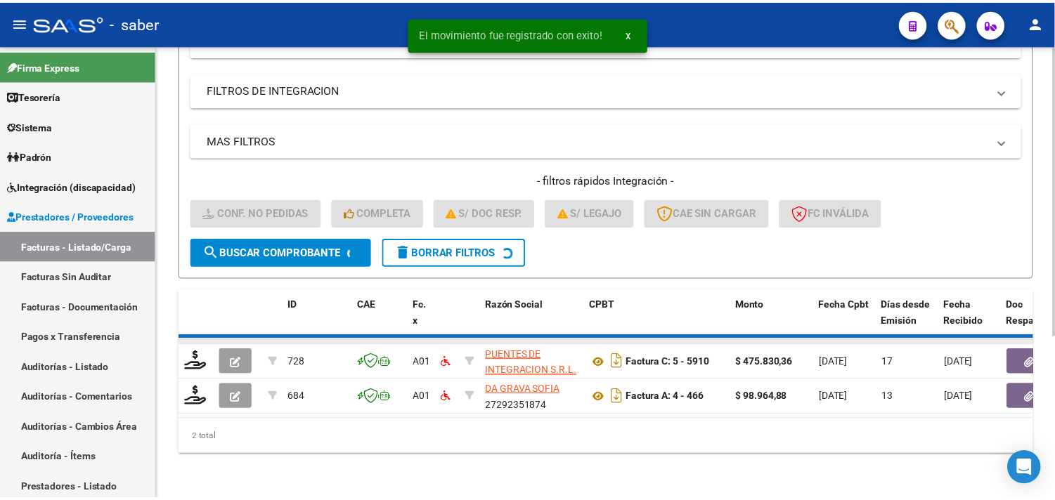
scroll to position [216, 0]
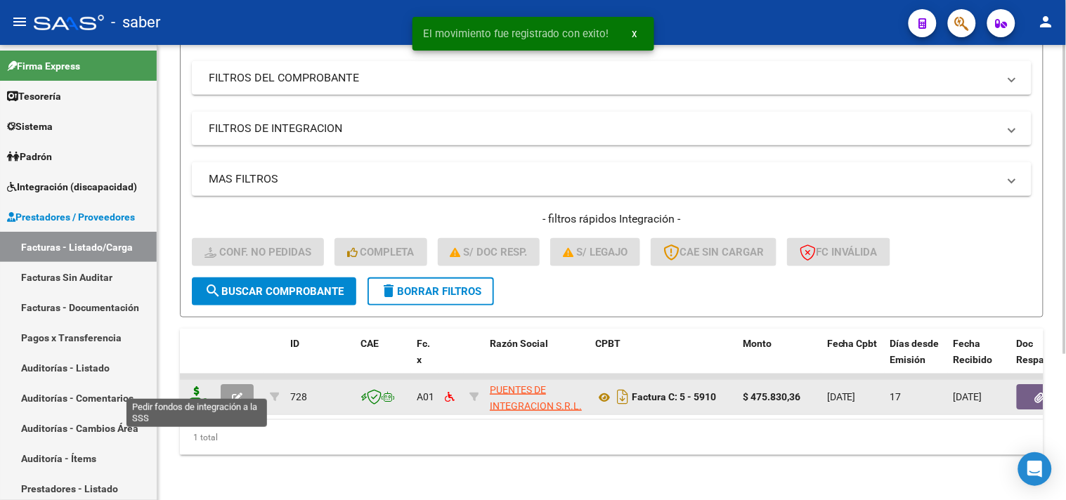
click at [193, 386] on icon at bounding box center [197, 396] width 22 height 20
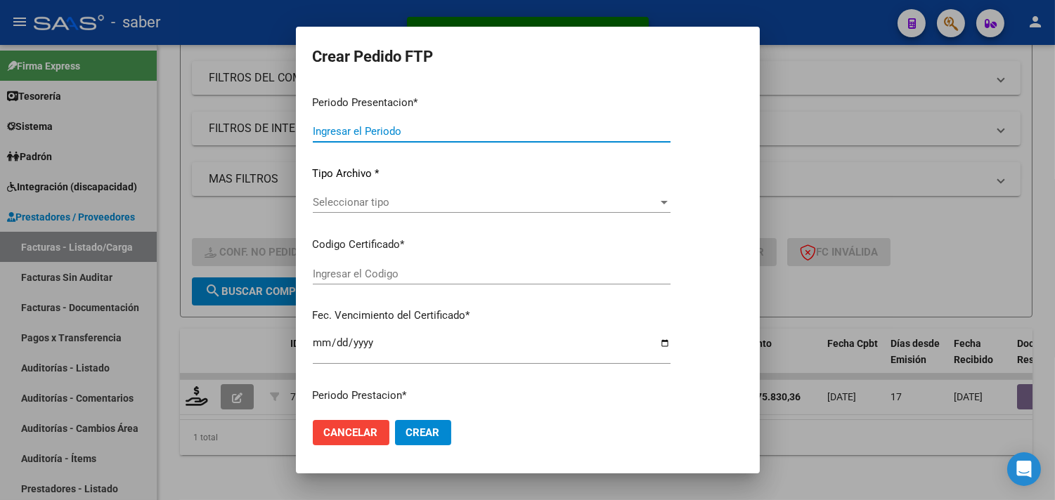
type input "202507"
type input "$ 475.830,36"
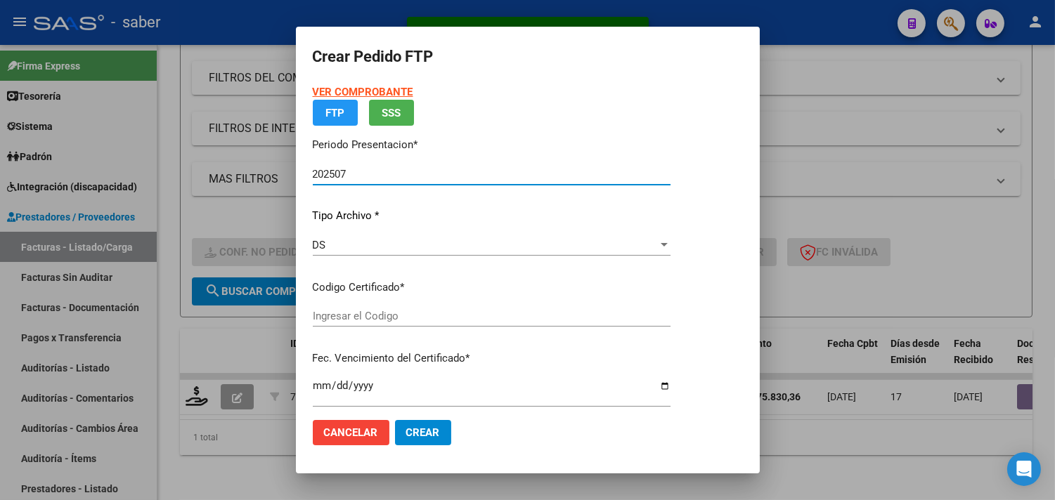
type input "9322485917"
type input "2027-10-01"
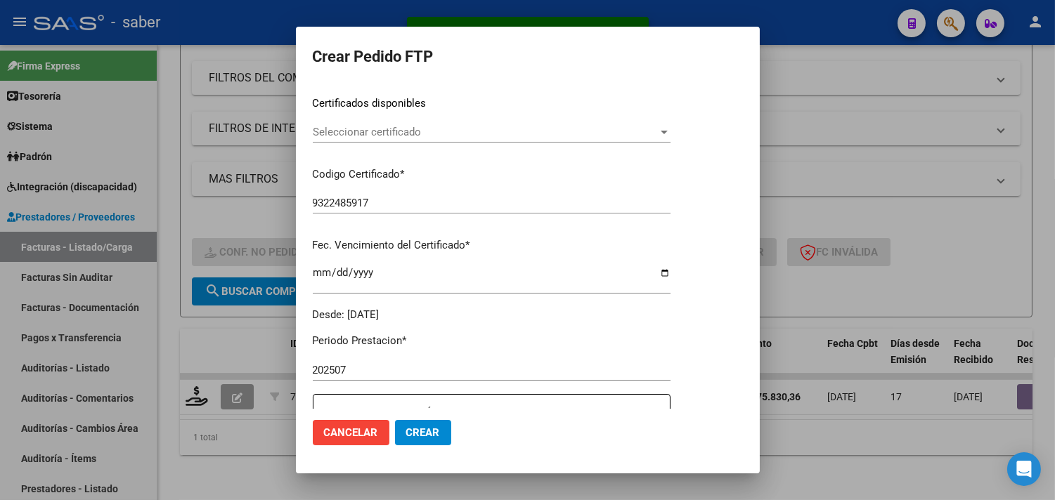
scroll to position [193, 0]
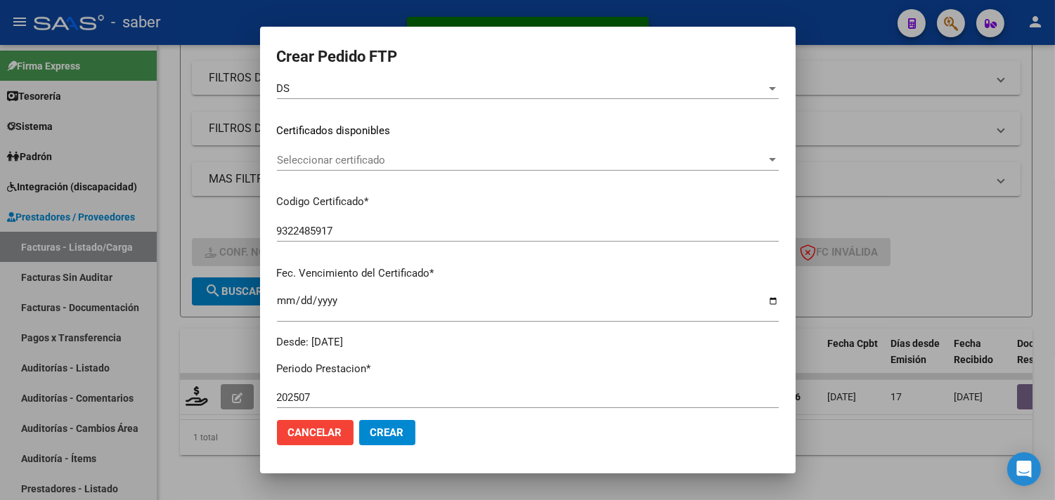
click at [405, 157] on span "Seleccionar certificado" at bounding box center [521, 160] width 489 height 13
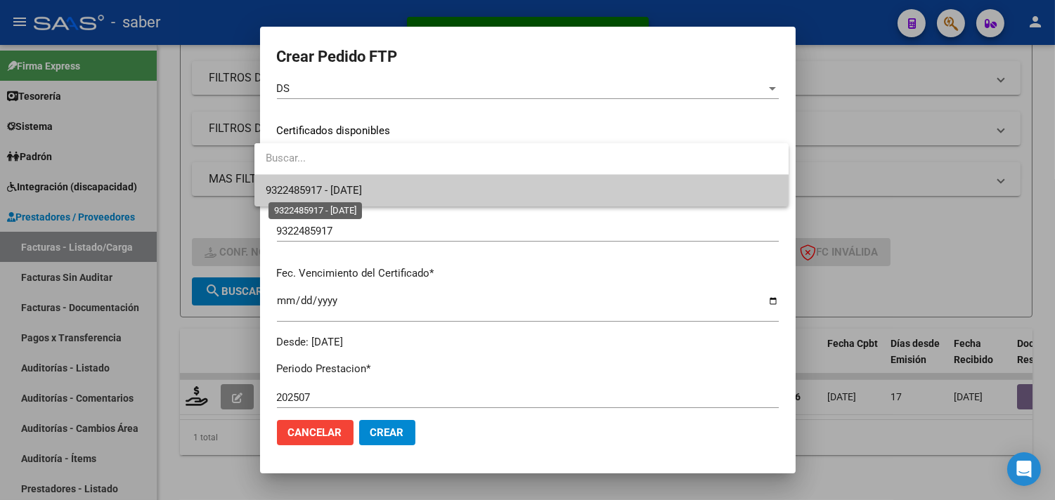
click at [362, 194] on span "9322485917 - 2027-10-01" at bounding box center [314, 190] width 96 height 13
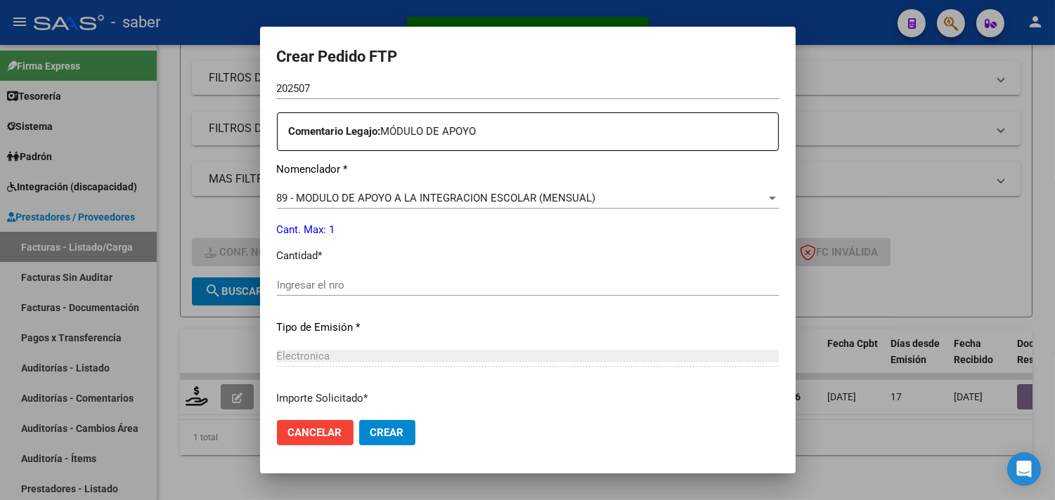
scroll to position [506, 0]
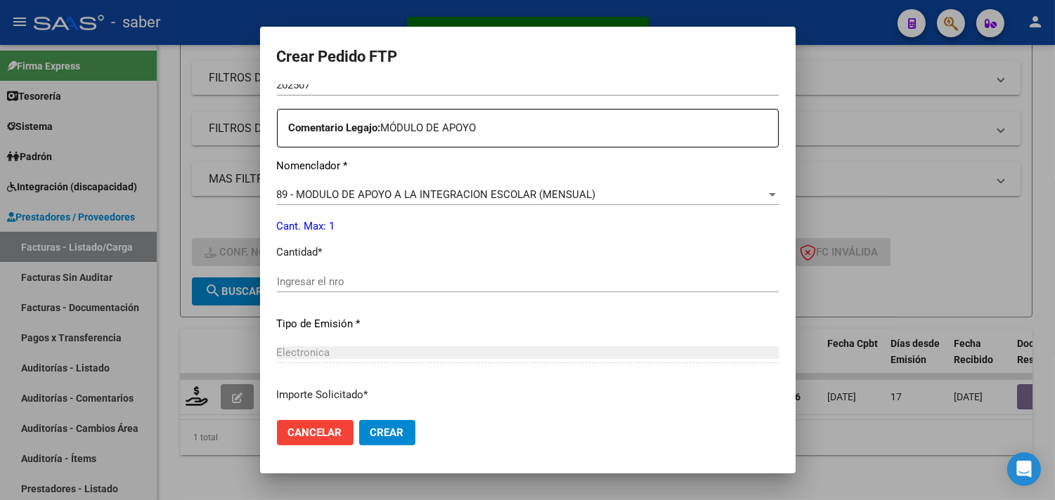
click at [331, 278] on input "Ingresar el nro" at bounding box center [528, 281] width 502 height 13
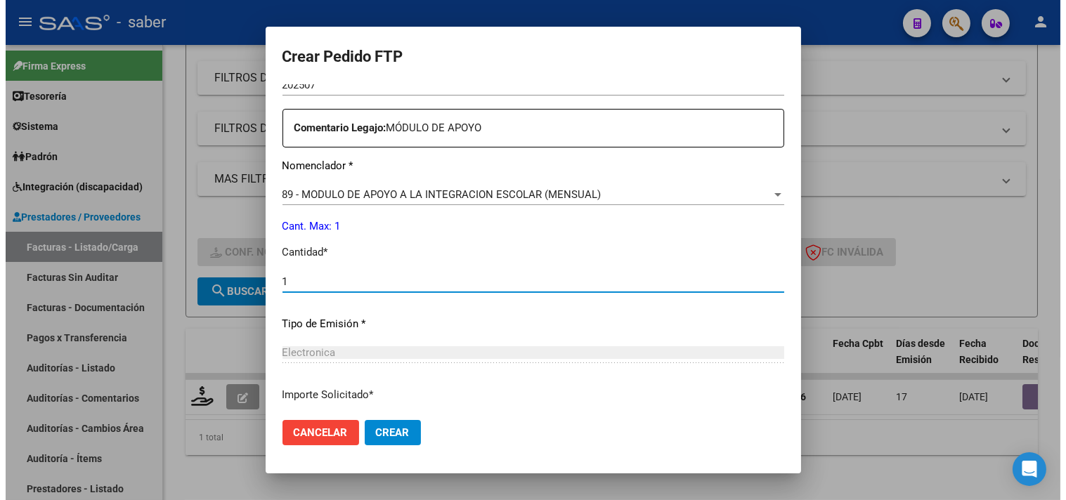
scroll to position [615, 0]
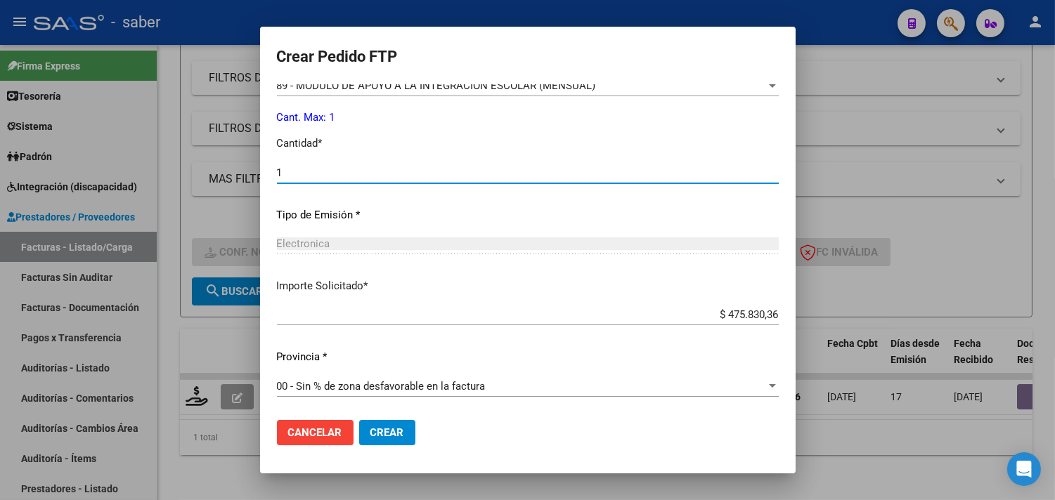
type input "1"
click at [383, 432] on span "Crear" at bounding box center [387, 433] width 34 height 13
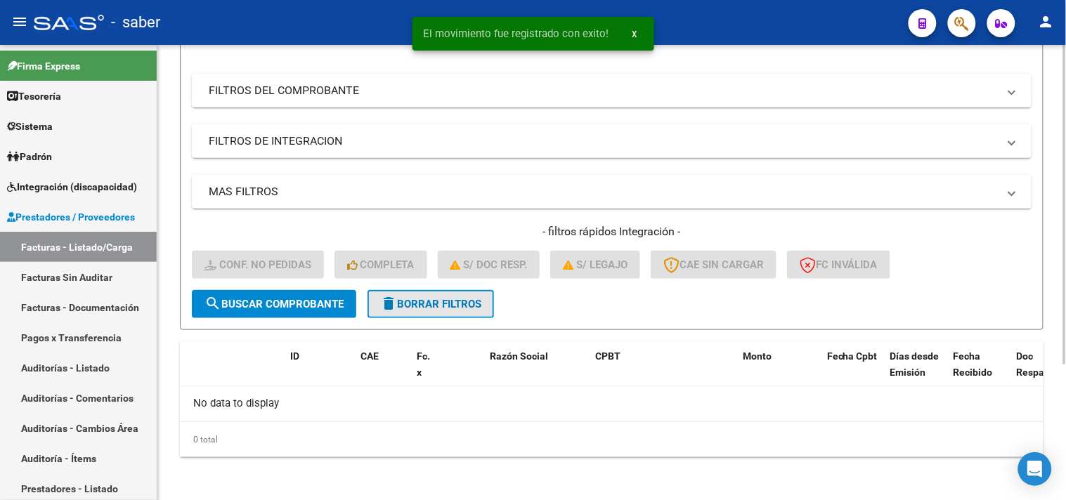
click at [417, 299] on span "delete Borrar Filtros" at bounding box center [430, 304] width 101 height 13
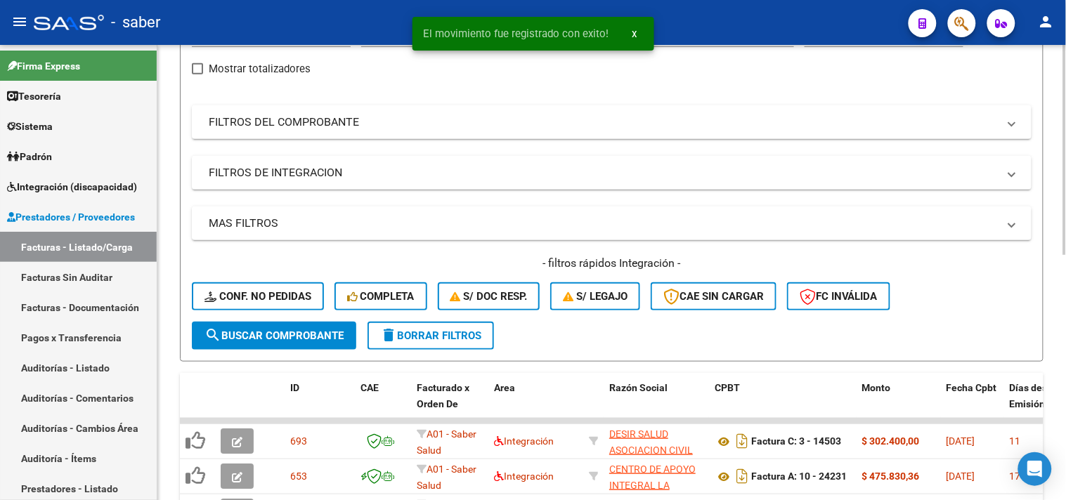
scroll to position [193, 0]
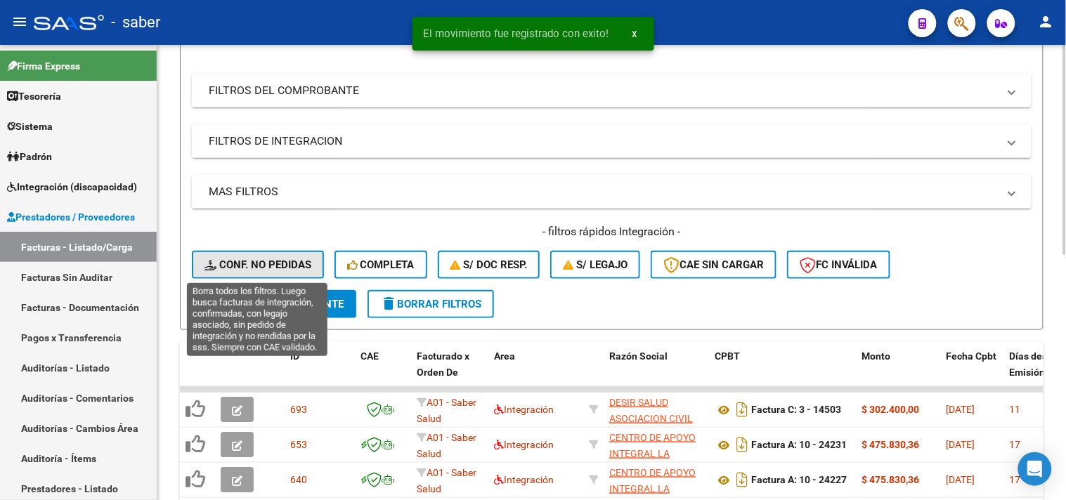
click at [268, 262] on span "Conf. no pedidas" at bounding box center [257, 265] width 107 height 13
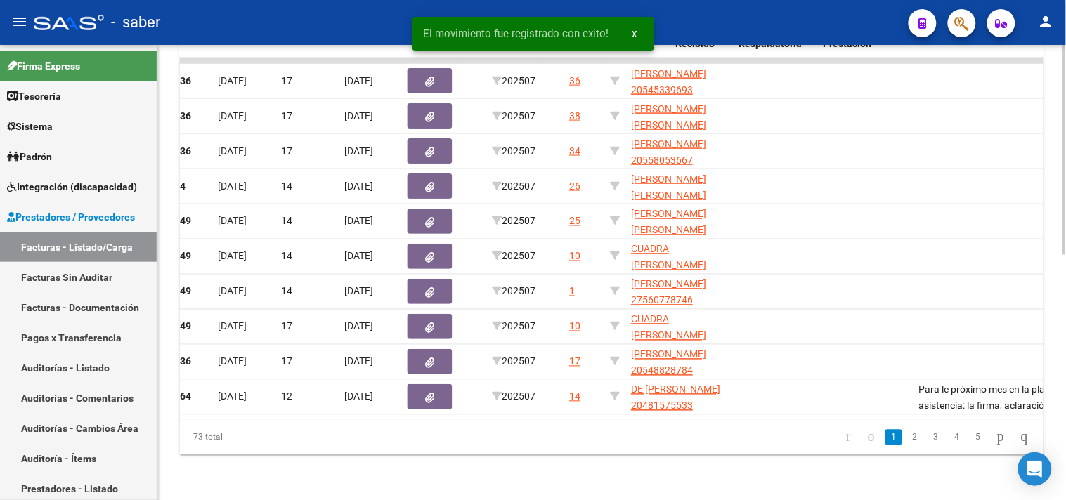
scroll to position [0, 673]
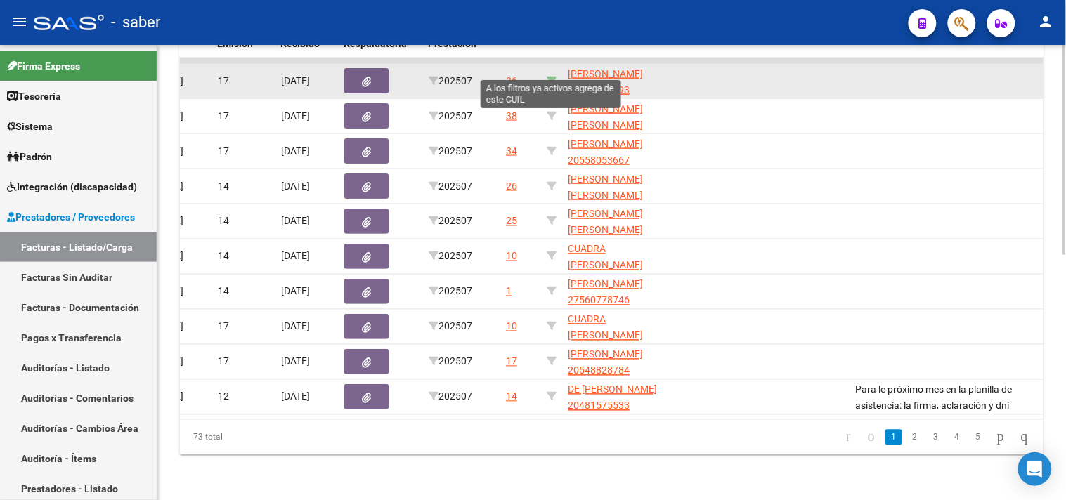
click at [550, 76] on icon at bounding box center [552, 81] width 10 height 10
type input "20545339693"
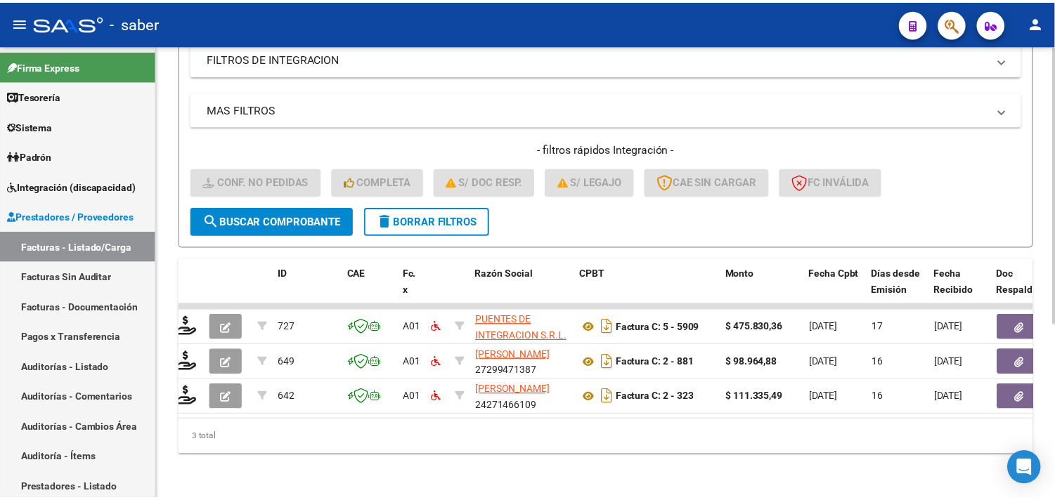
scroll to position [0, 0]
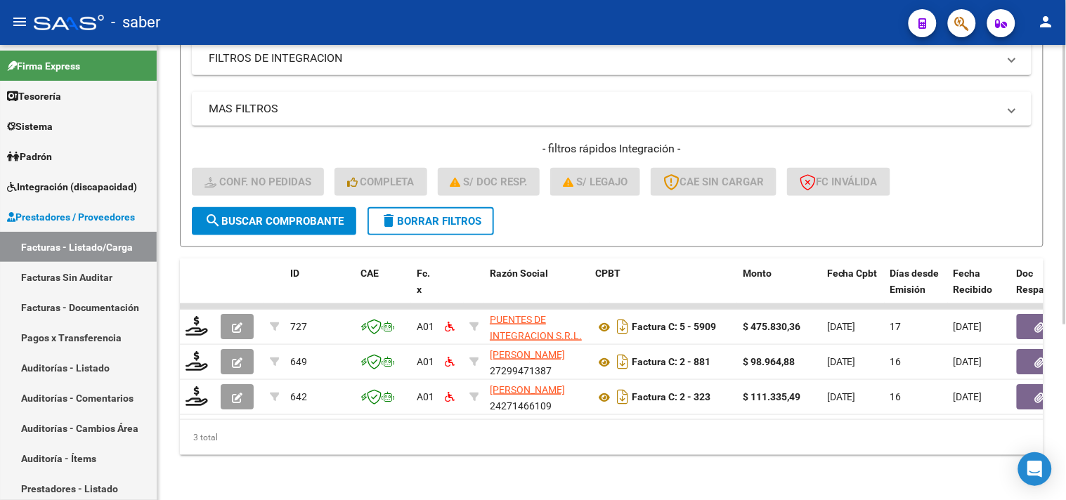
click at [591, 448] on div "3 total" at bounding box center [612, 437] width 864 height 35
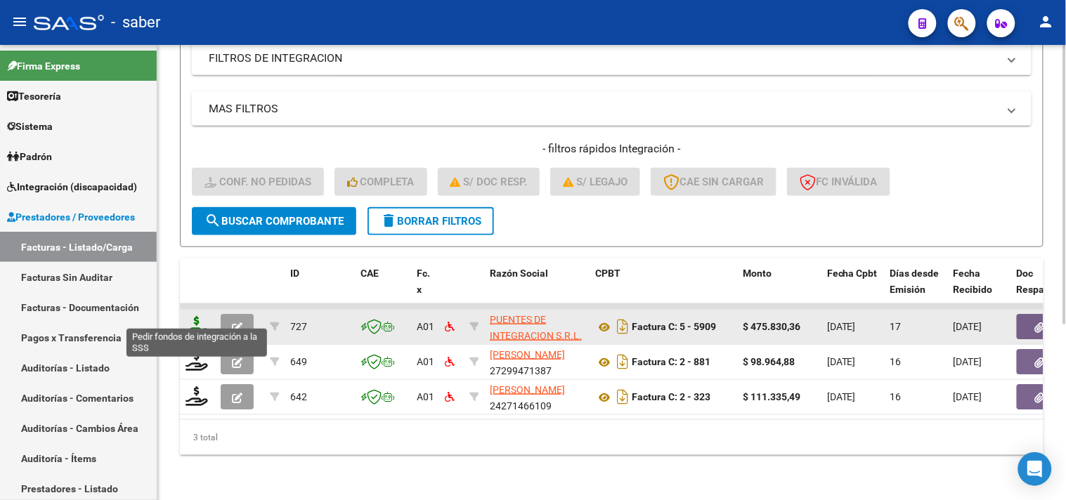
click at [187, 316] on icon at bounding box center [197, 326] width 22 height 20
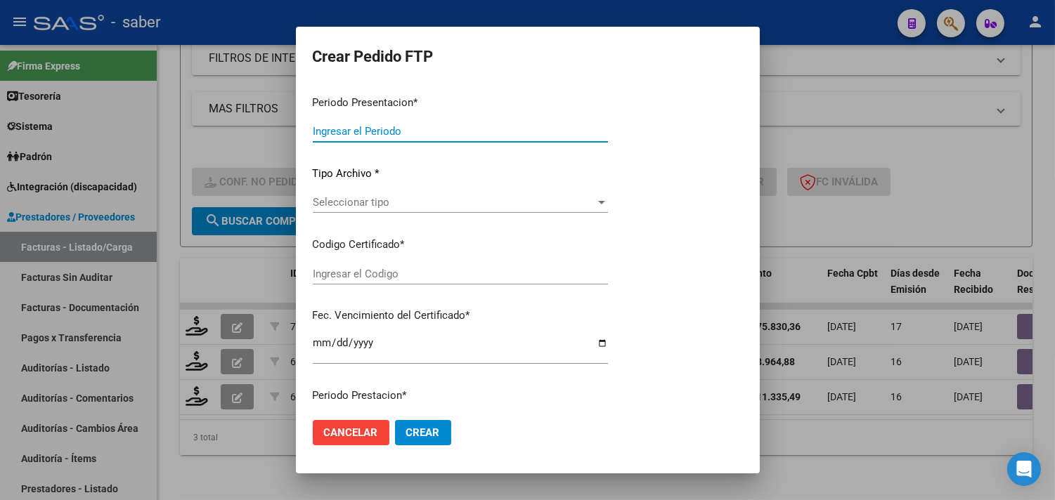
type input "202507"
type input "$ 475.830,36"
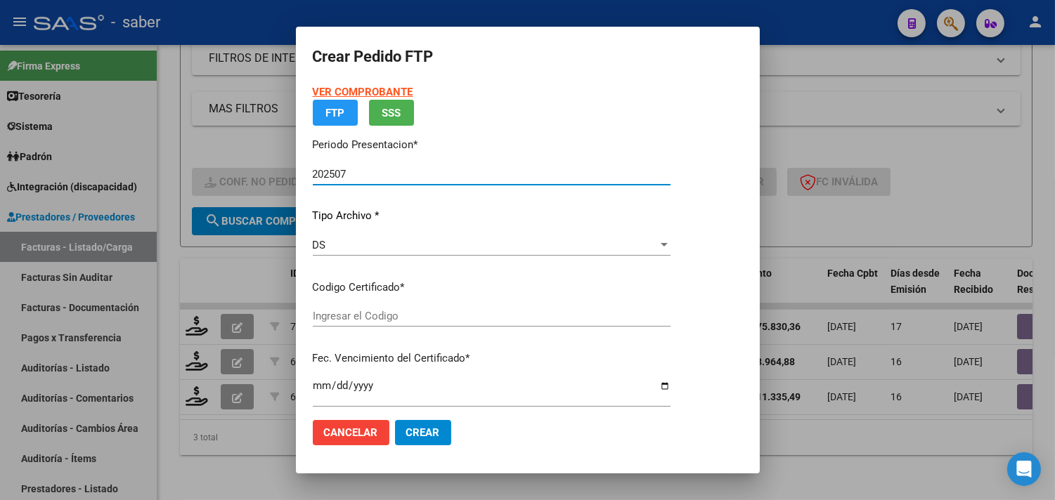
type input "6174412084"
type input "2027-07-06"
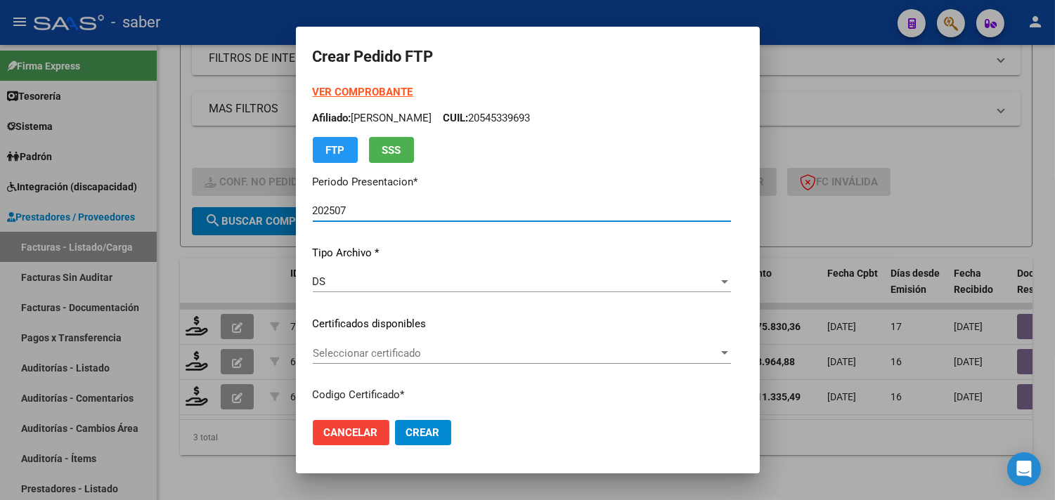
click at [383, 347] on span "Seleccionar certificado" at bounding box center [515, 353] width 405 height 13
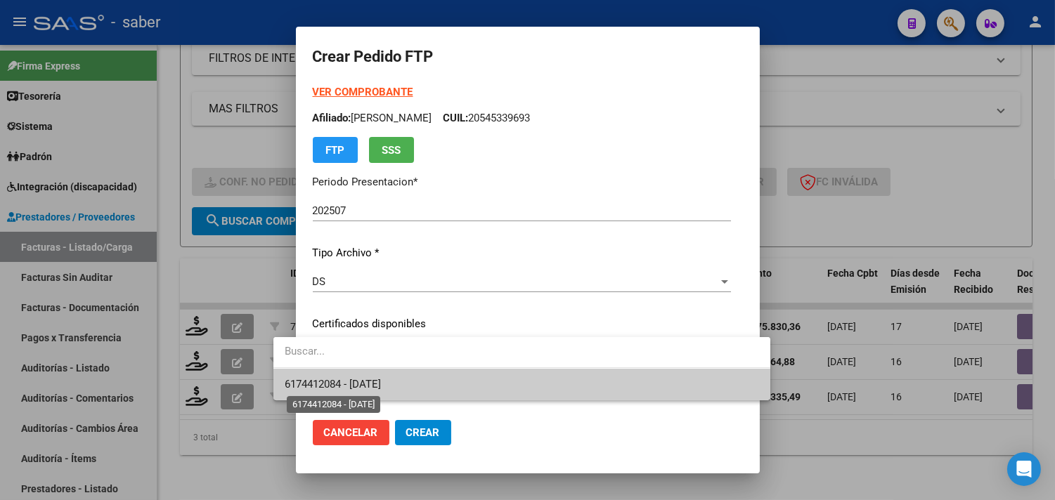
click at [377, 387] on span "6174412084 - 2027-07-06" at bounding box center [333, 384] width 96 height 13
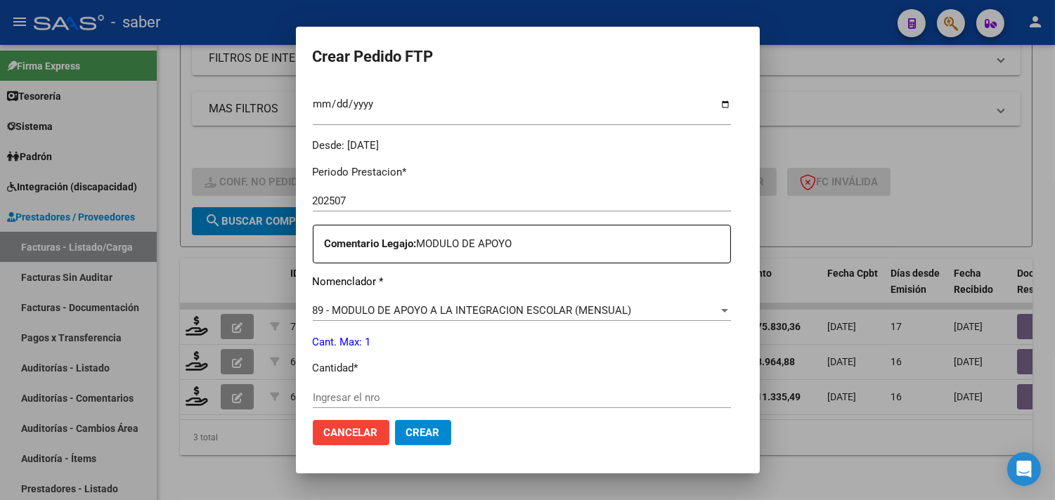
scroll to position [468, 0]
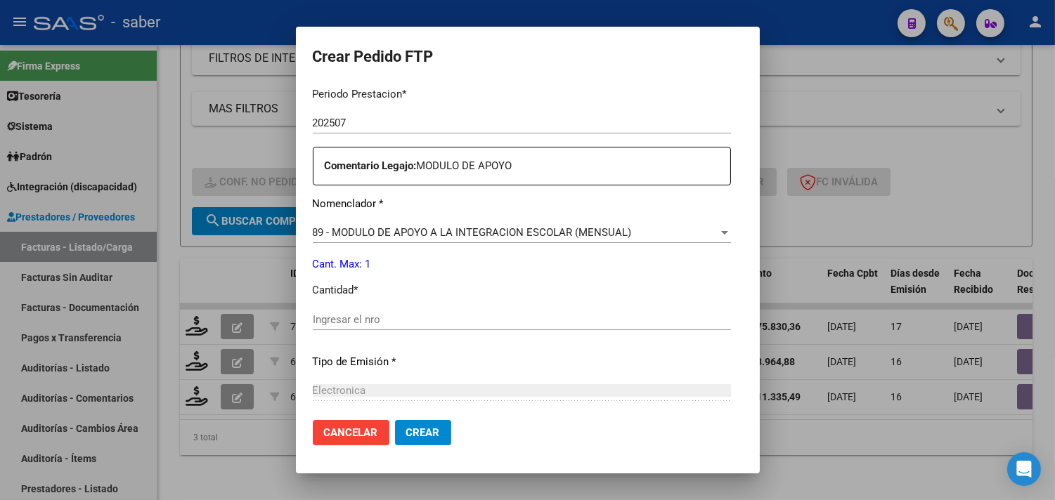
click at [351, 318] on input "Ingresar el nro" at bounding box center [522, 319] width 418 height 13
type input "1"
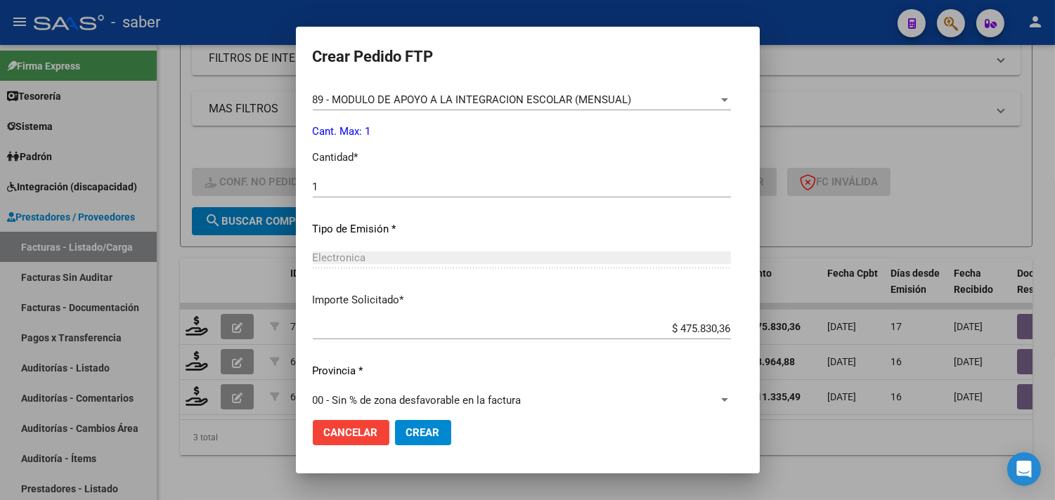
scroll to position [615, 0]
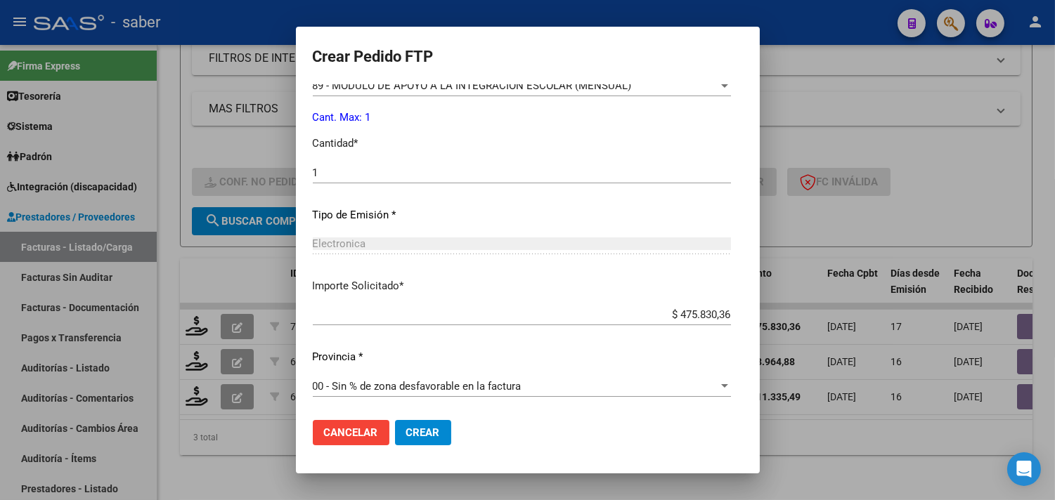
click at [406, 436] on span "Crear" at bounding box center [423, 433] width 34 height 13
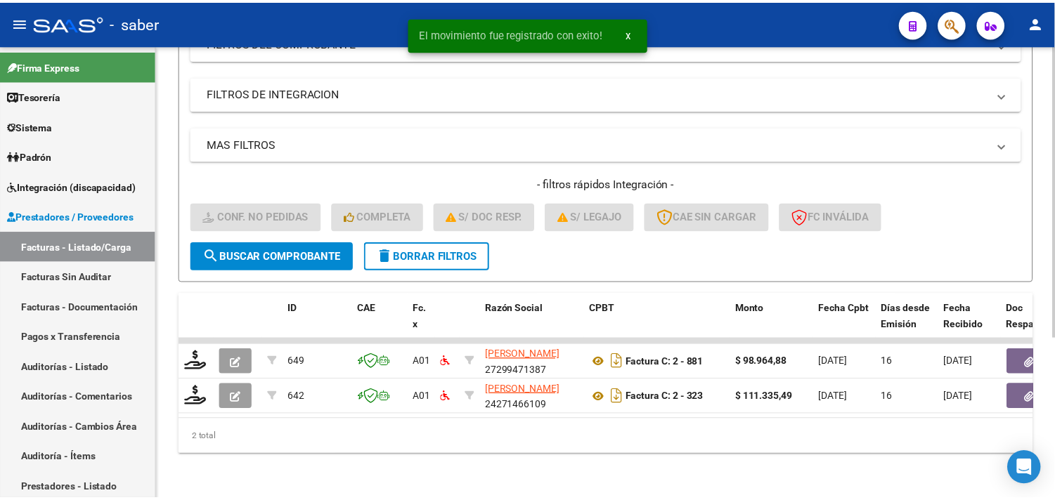
scroll to position [251, 0]
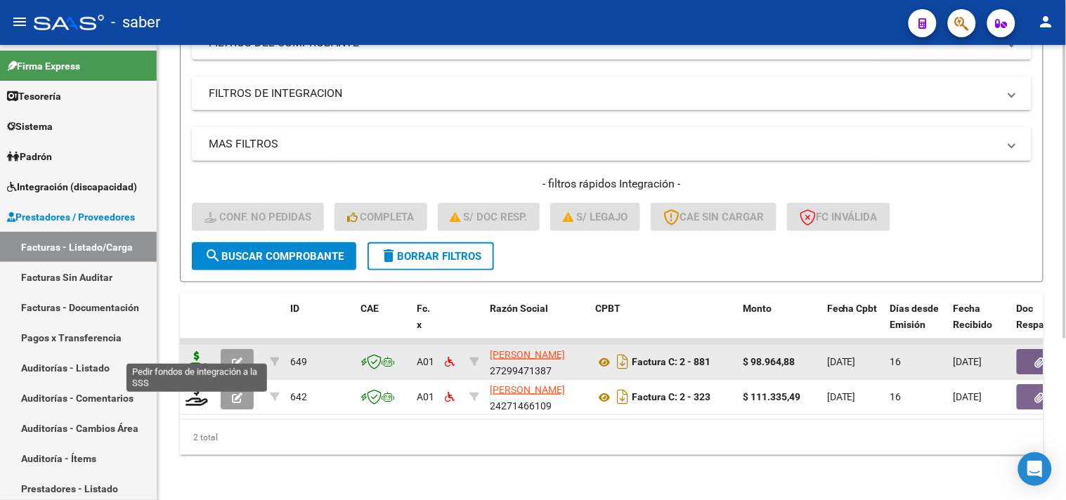
click at [199, 351] on icon at bounding box center [197, 361] width 22 height 20
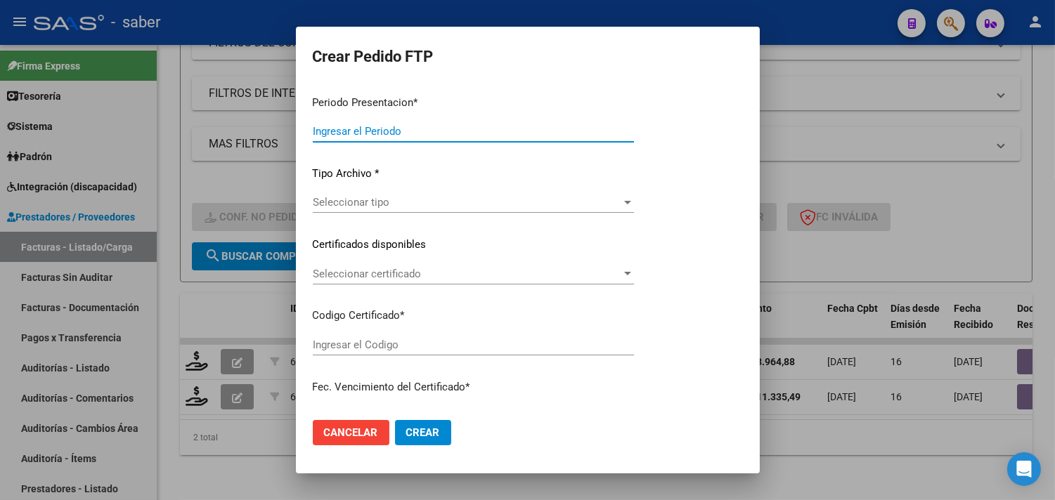
type input "202507"
type input "$ 98.964,88"
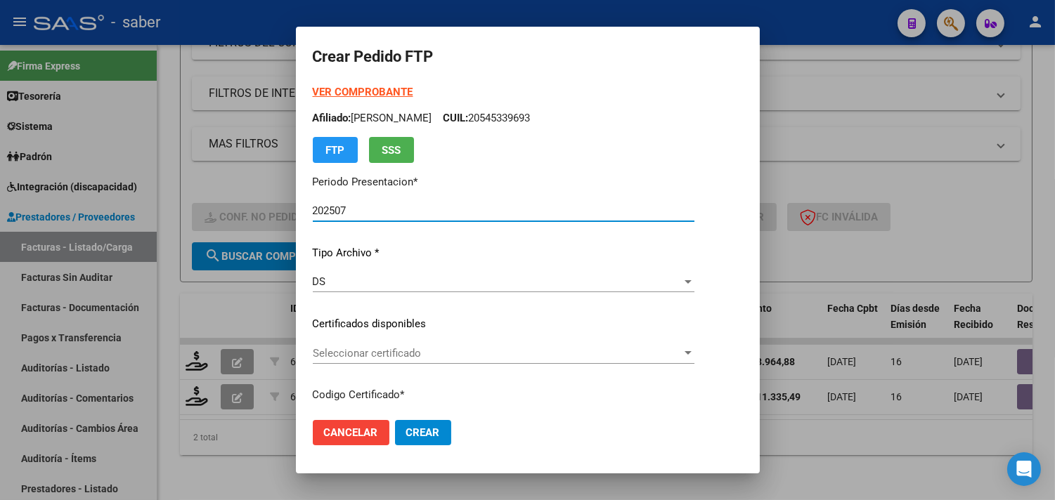
type input "6174412084"
type input "2027-07-06"
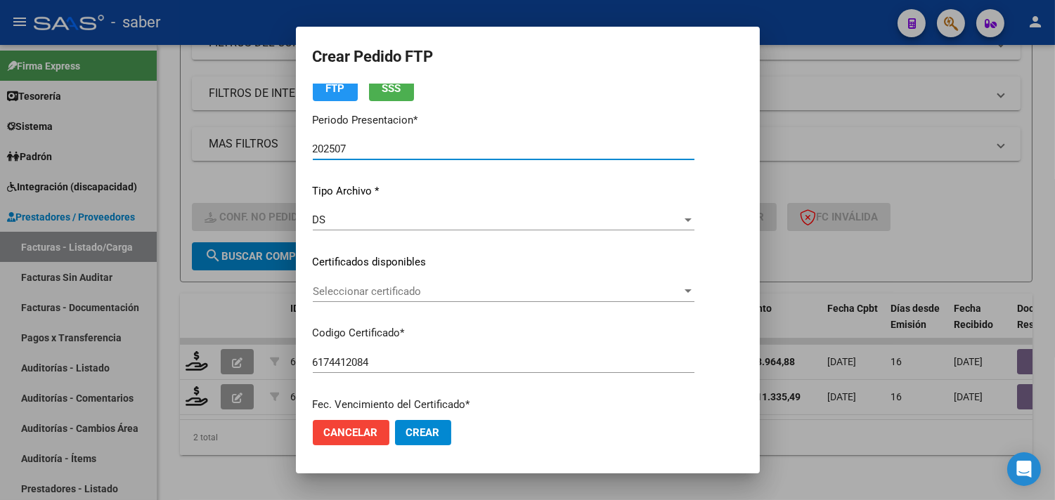
scroll to position [156, 0]
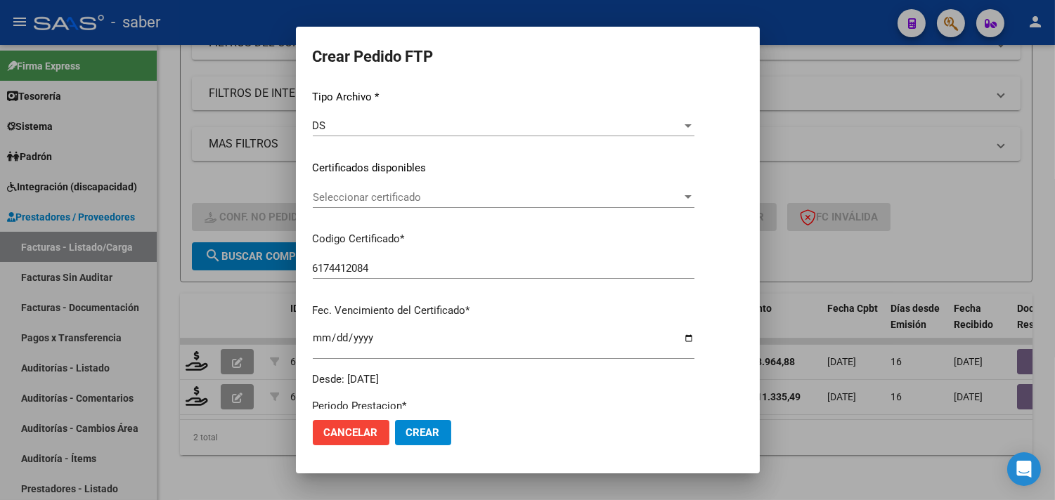
click at [384, 193] on span "Seleccionar certificado" at bounding box center [497, 197] width 369 height 13
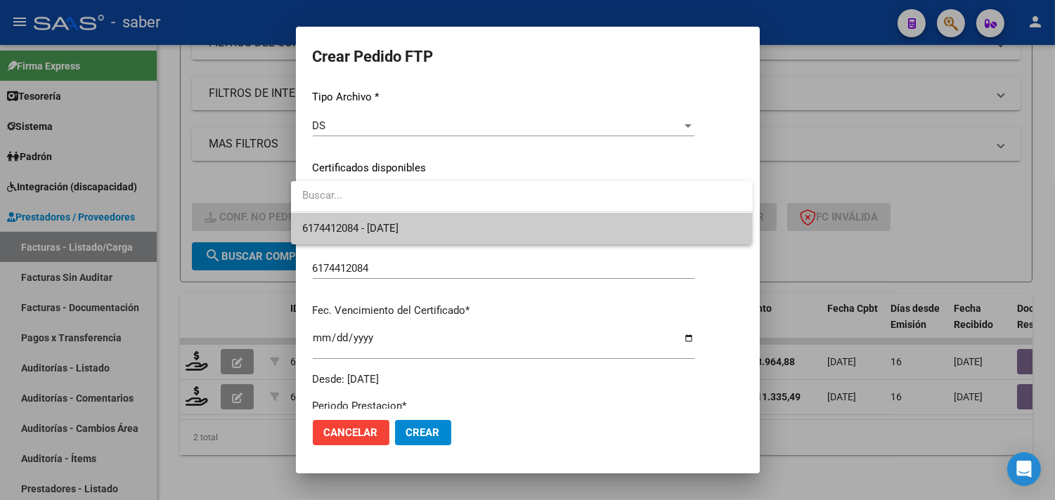
click at [396, 220] on span "6174412084 - 2027-07-06" at bounding box center [521, 229] width 439 height 32
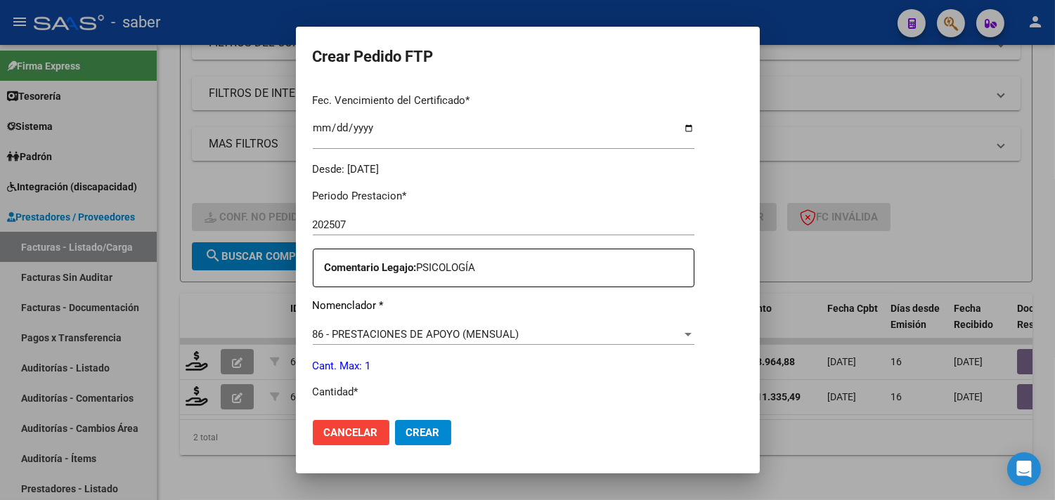
scroll to position [390, 0]
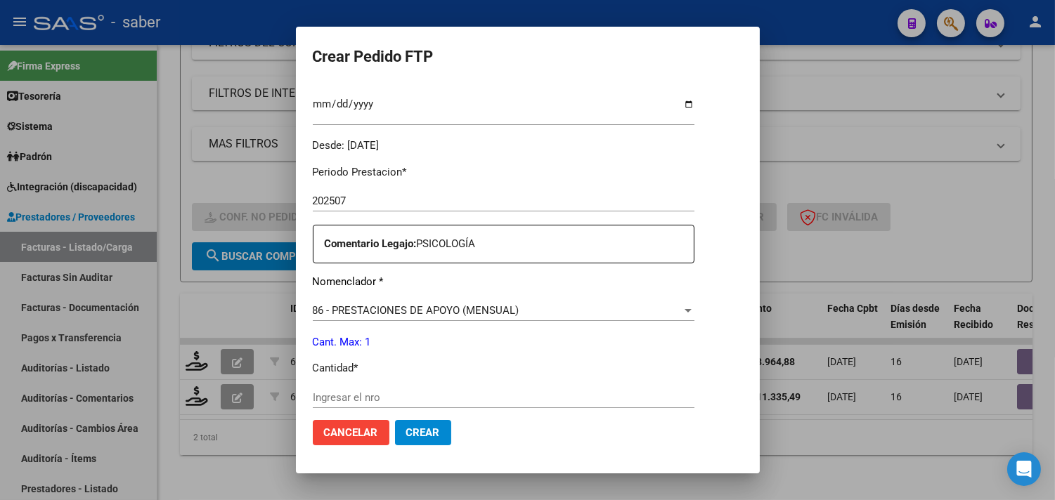
click at [371, 401] on input "Ingresar el nro" at bounding box center [504, 397] width 382 height 13
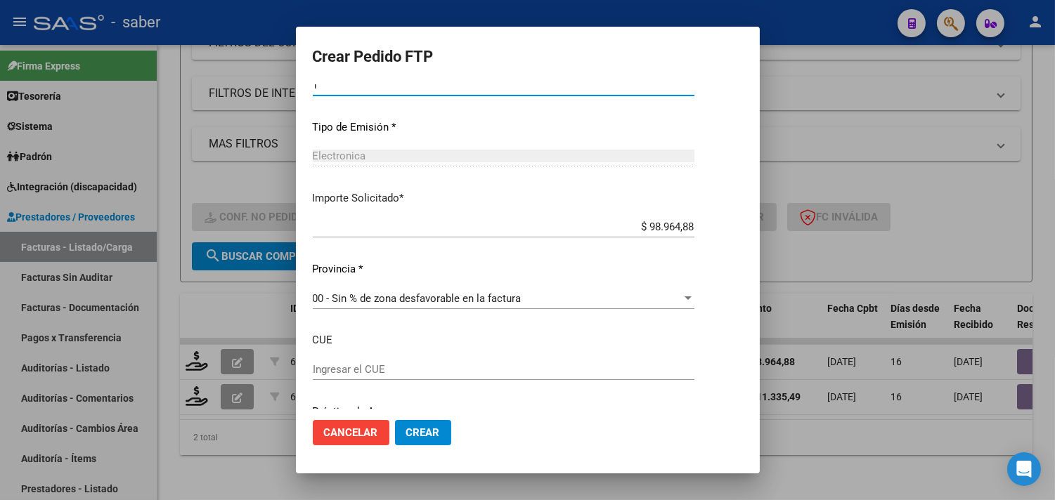
scroll to position [757, 0]
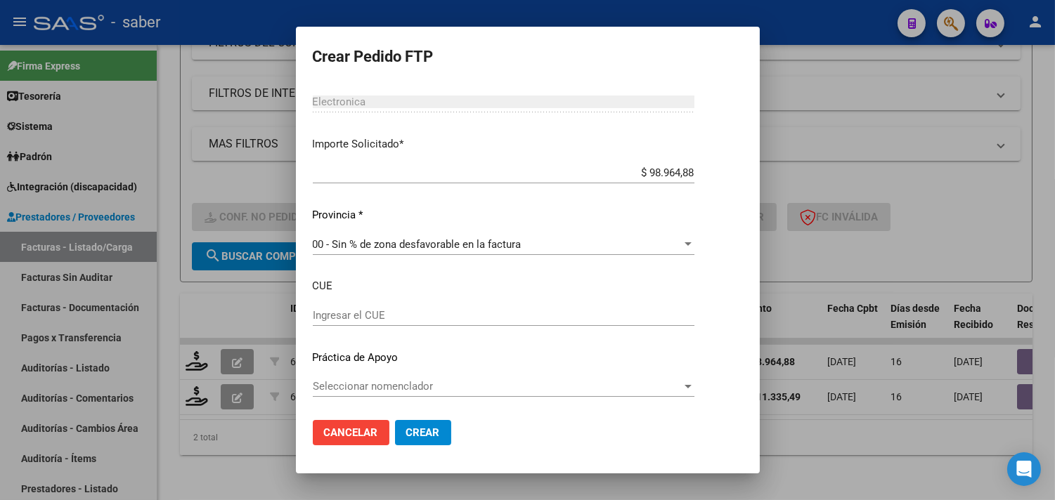
type input "1"
click at [417, 429] on span "Crear" at bounding box center [423, 433] width 34 height 13
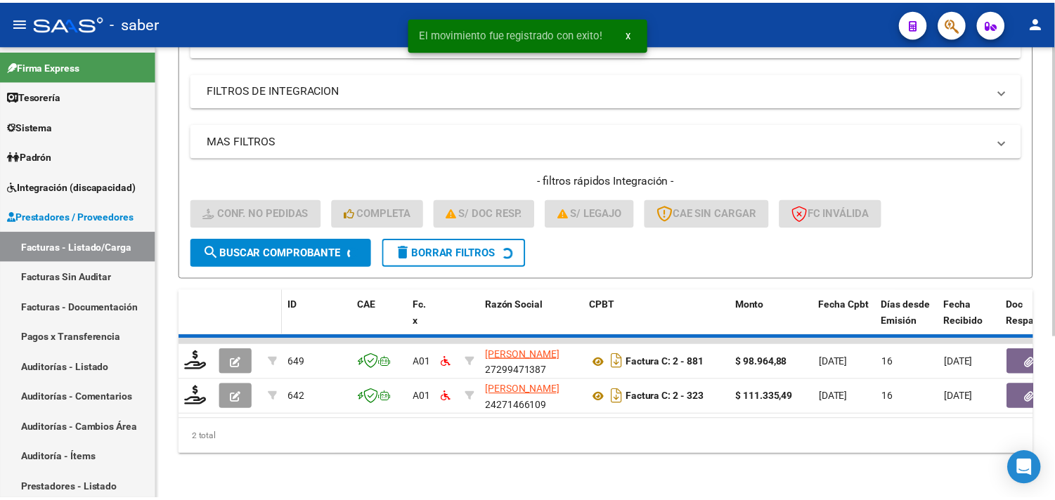
scroll to position [216, 0]
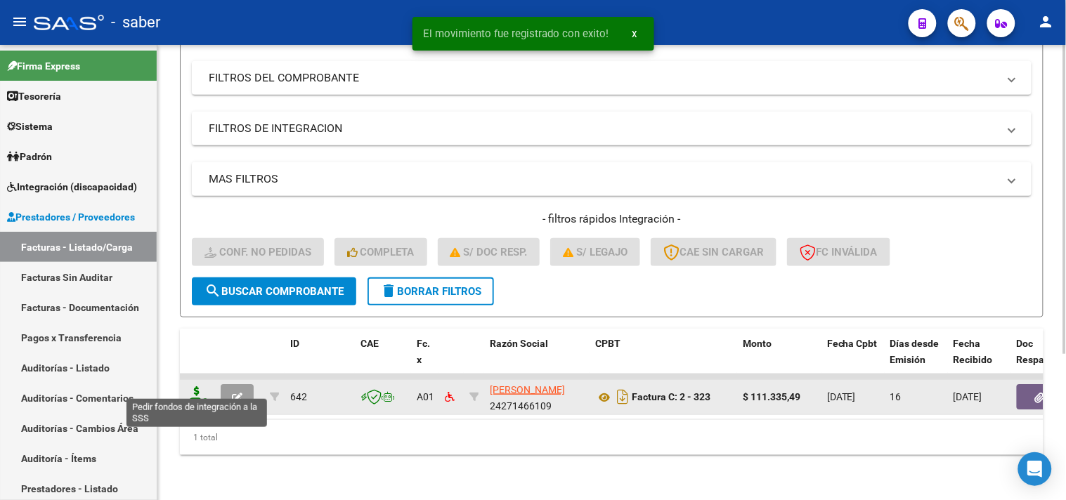
click at [204, 386] on icon at bounding box center [197, 396] width 22 height 20
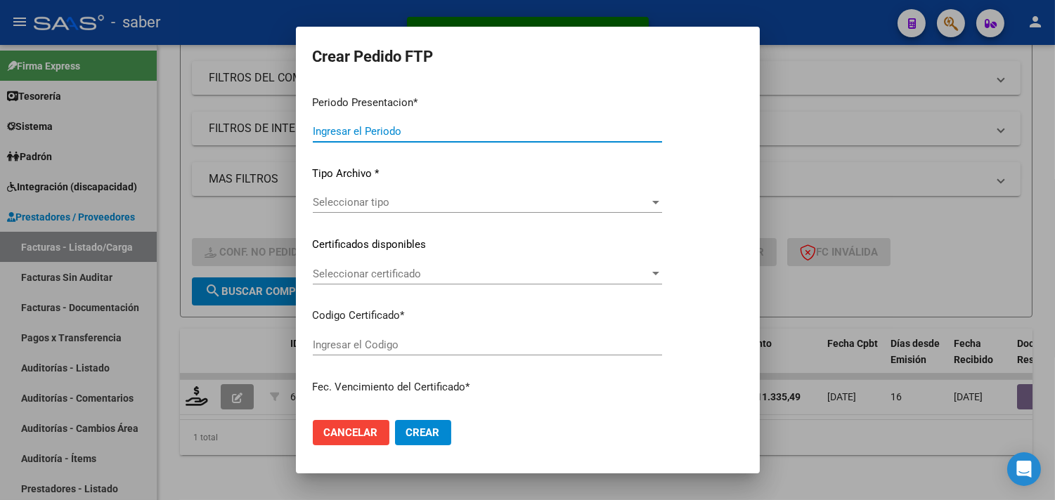
type input "202507"
type input "$ 111.335,49"
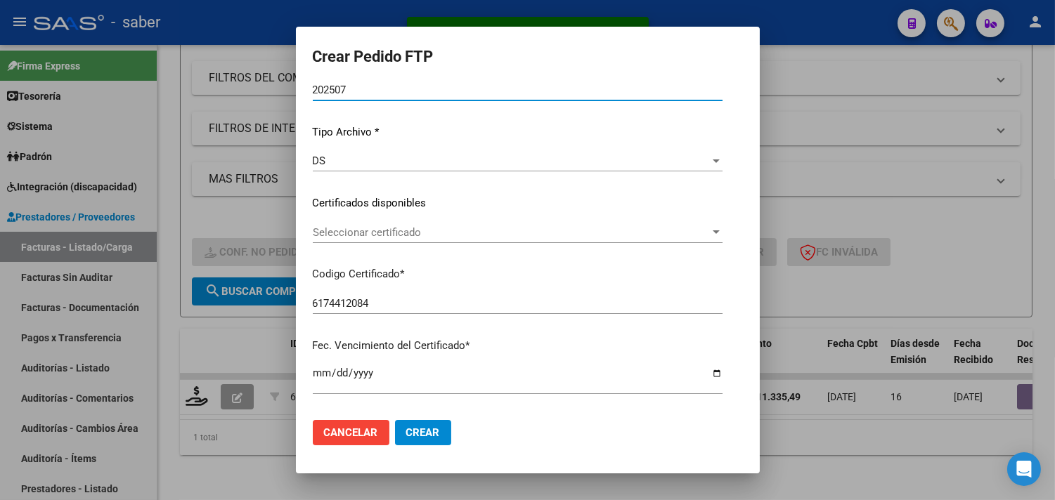
scroll to position [156, 0]
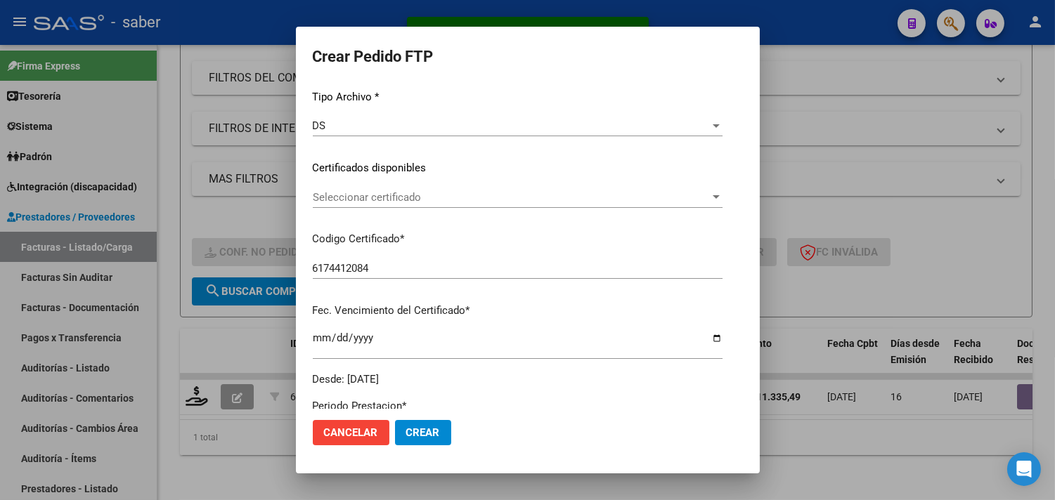
click at [376, 207] on div "Seleccionar certificado Seleccionar certificado" at bounding box center [518, 197] width 410 height 21
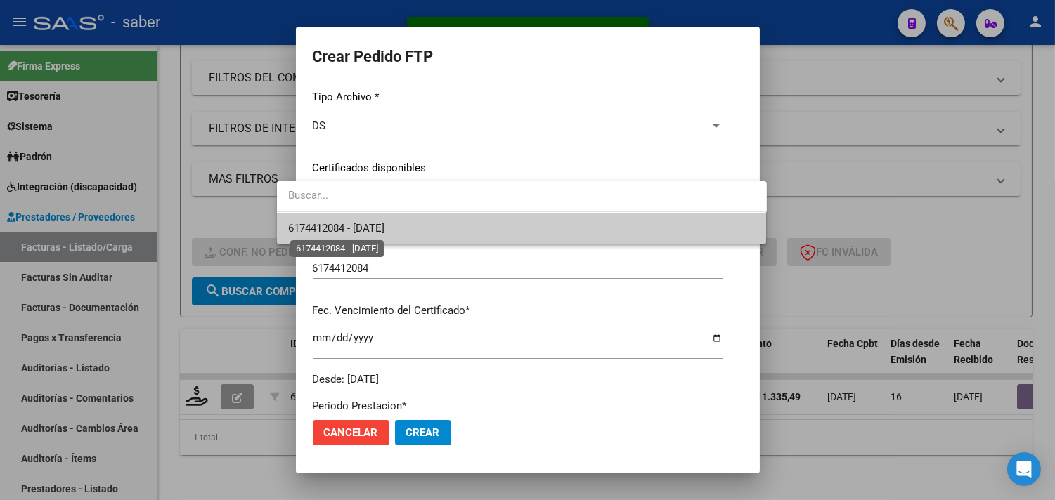
click at [376, 233] on span "6174412084 - 2027-07-06" at bounding box center [336, 228] width 96 height 13
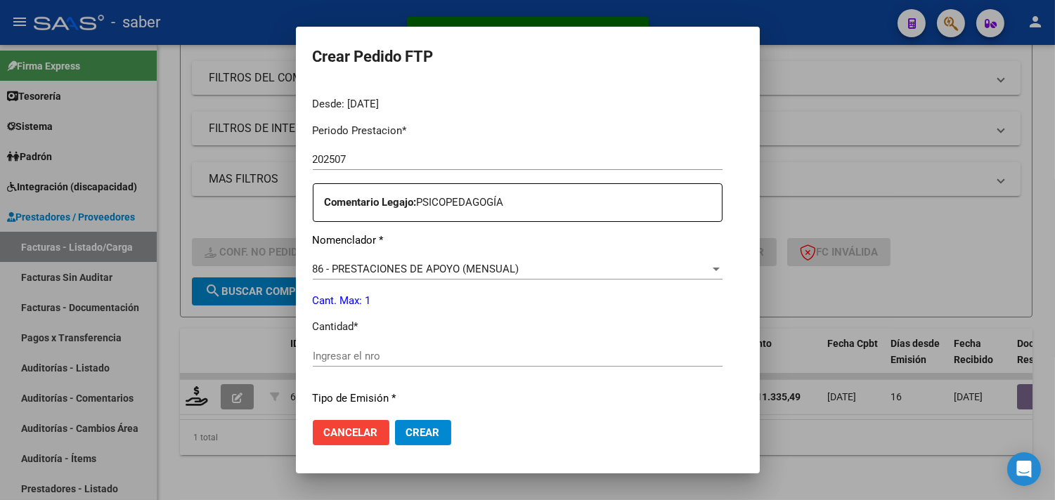
scroll to position [468, 0]
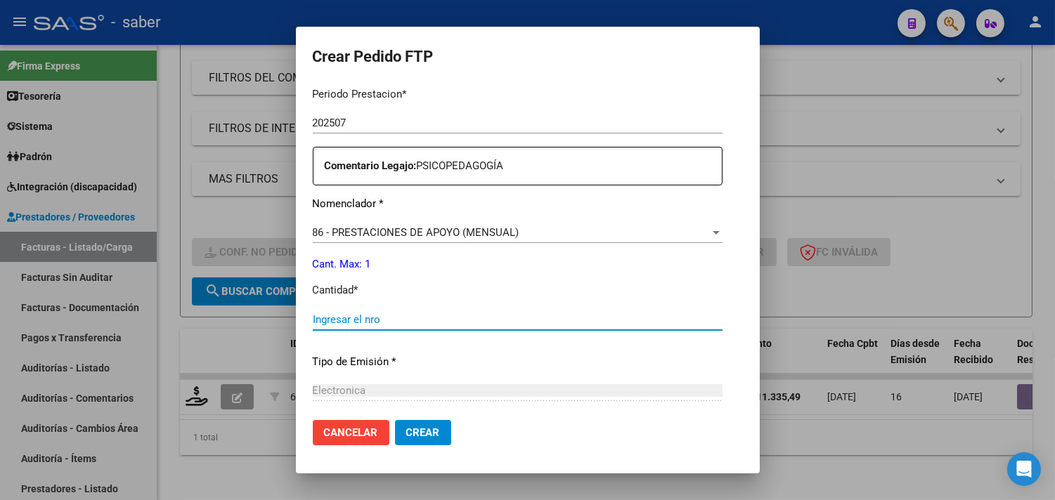
click at [345, 320] on input "Ingresar el nro" at bounding box center [518, 319] width 410 height 13
click at [406, 434] on span "Crear" at bounding box center [423, 433] width 34 height 13
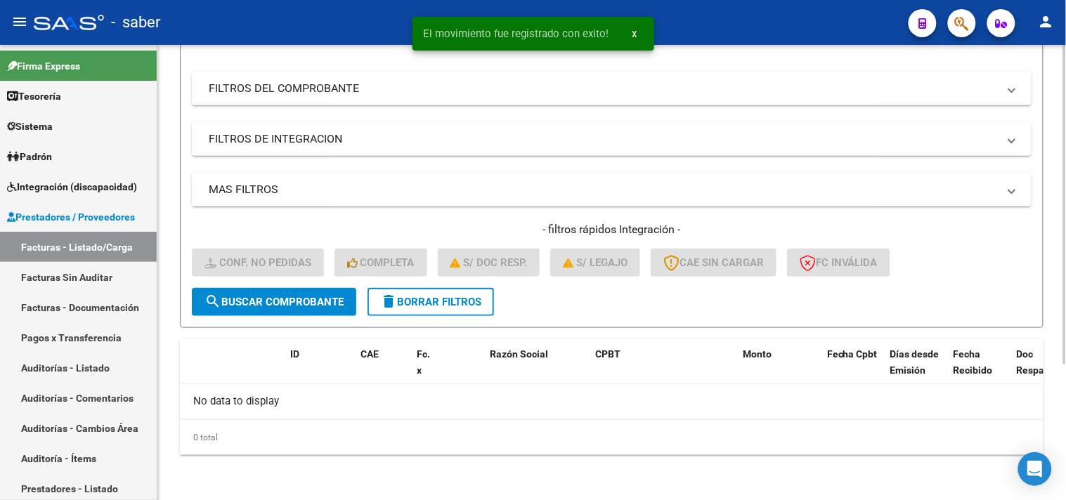
scroll to position [193, 0]
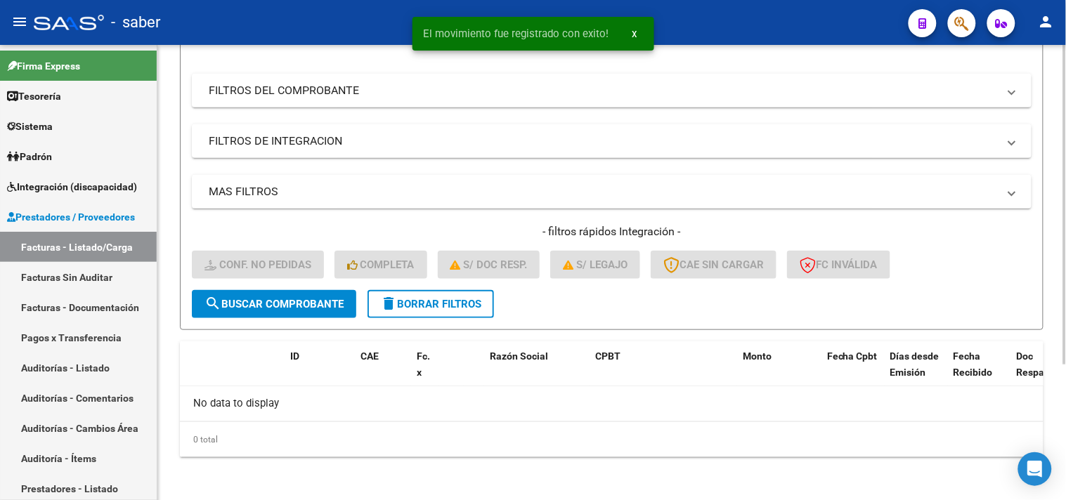
click at [398, 300] on span "delete Borrar Filtros" at bounding box center [430, 304] width 101 height 13
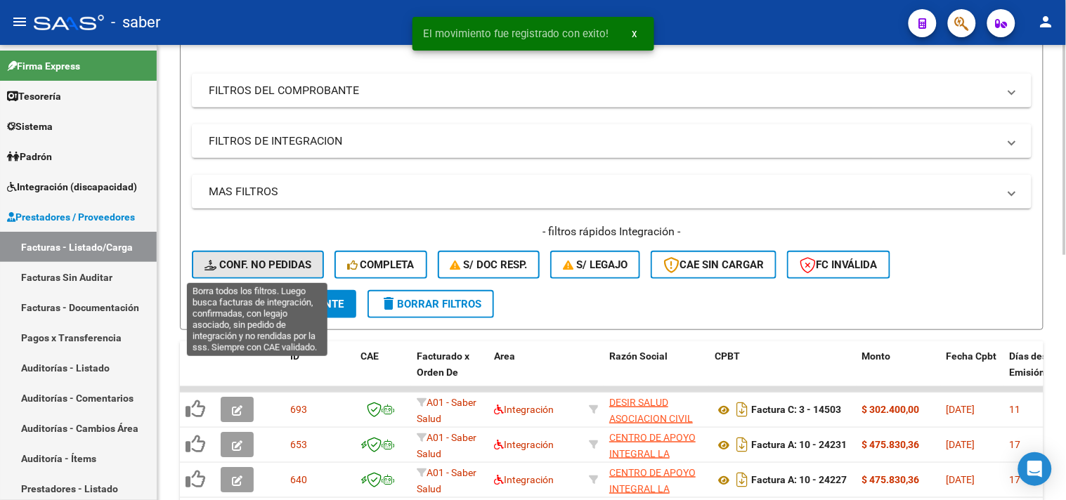
click at [271, 256] on button "Conf. no pedidas" at bounding box center [258, 265] width 132 height 28
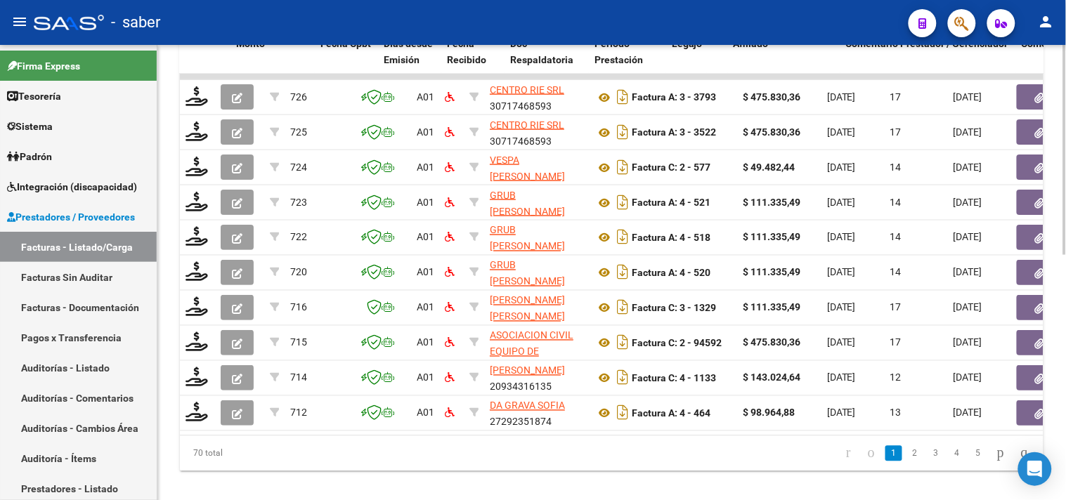
scroll to position [0, 543]
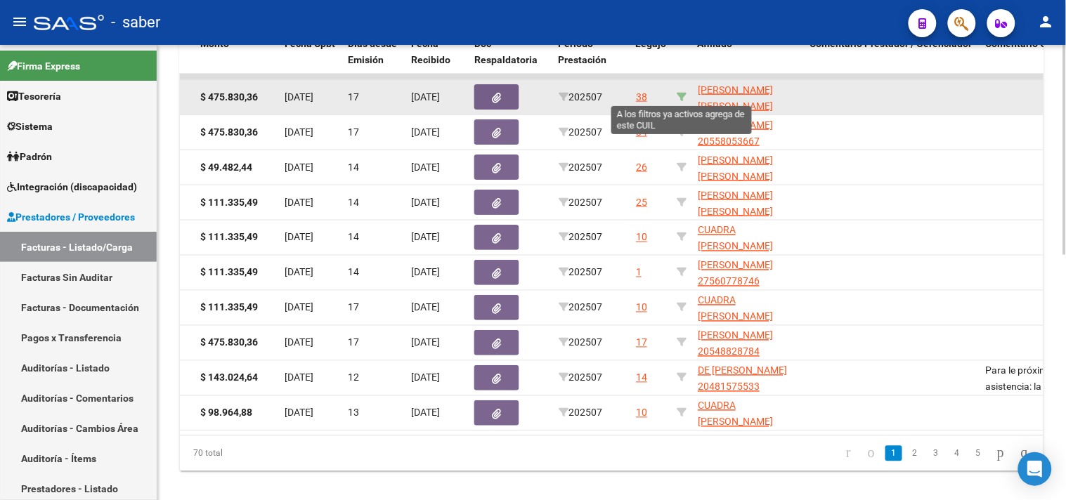
click at [680, 94] on icon at bounding box center [682, 97] width 10 height 10
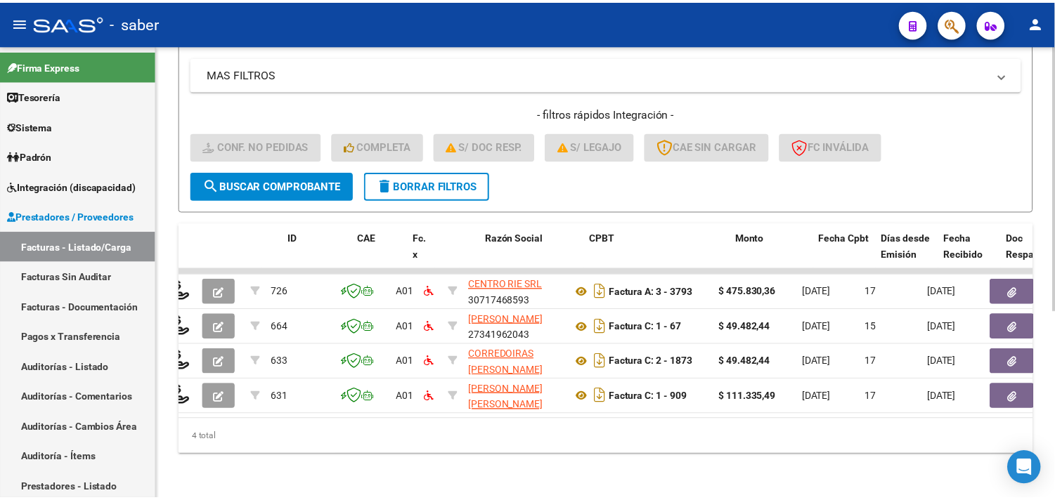
scroll to position [0, 0]
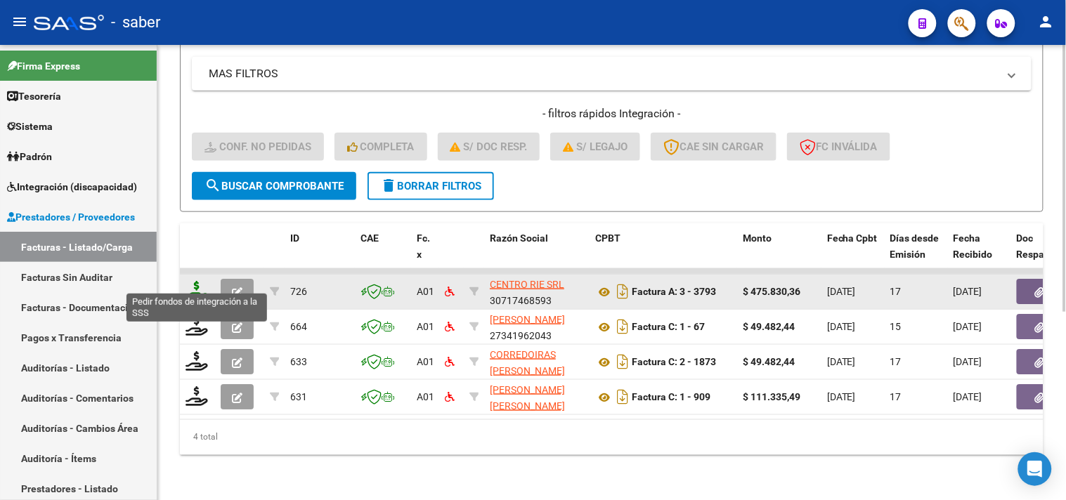
click at [201, 281] on icon at bounding box center [197, 291] width 22 height 20
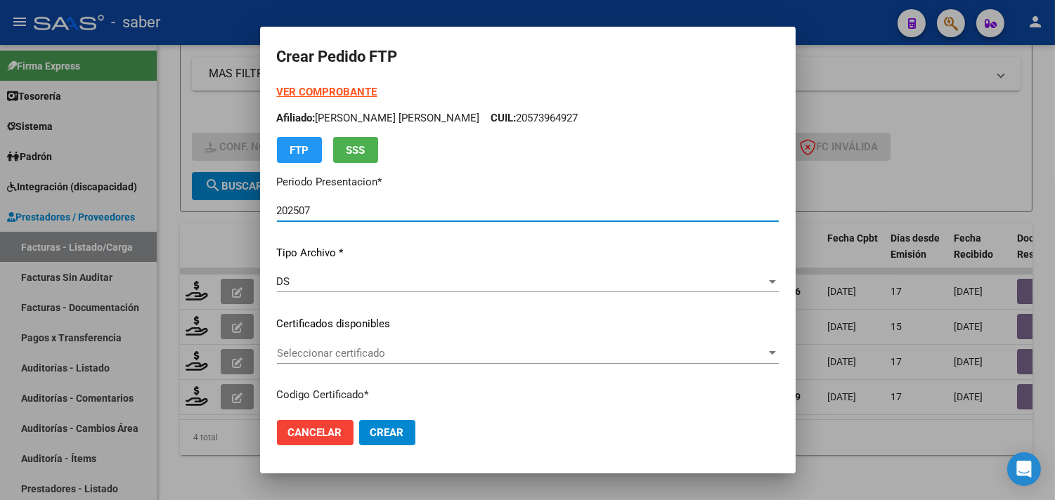
click at [355, 353] on span "Seleccionar certificado" at bounding box center [521, 353] width 489 height 13
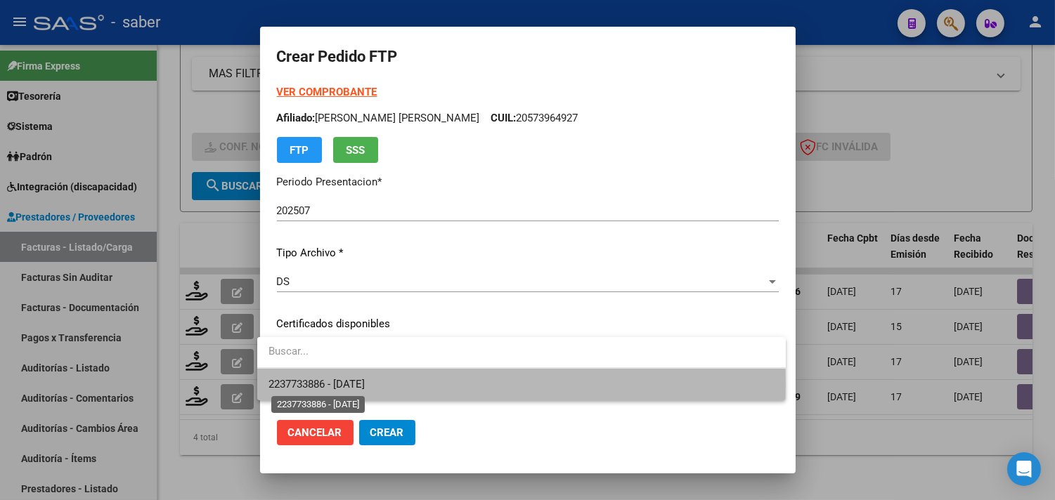
click at [365, 384] on span "2237733886 - 2025-12-01" at bounding box center [316, 384] width 96 height 13
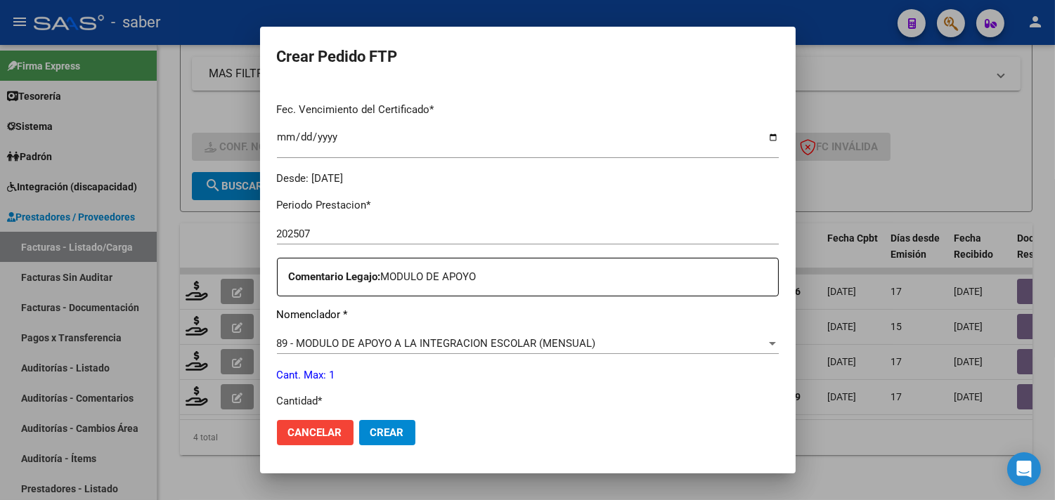
scroll to position [390, 0]
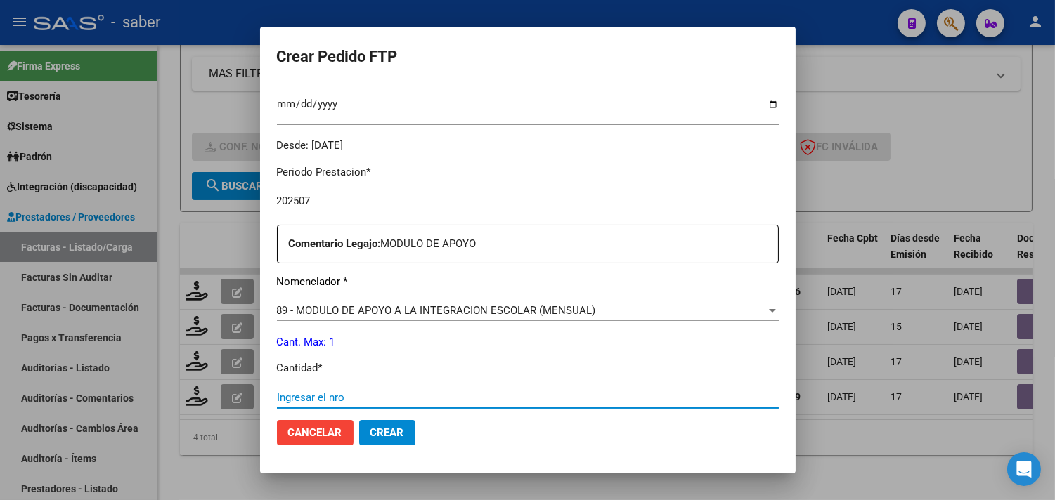
click at [353, 398] on input "Ingresar el nro" at bounding box center [528, 397] width 502 height 13
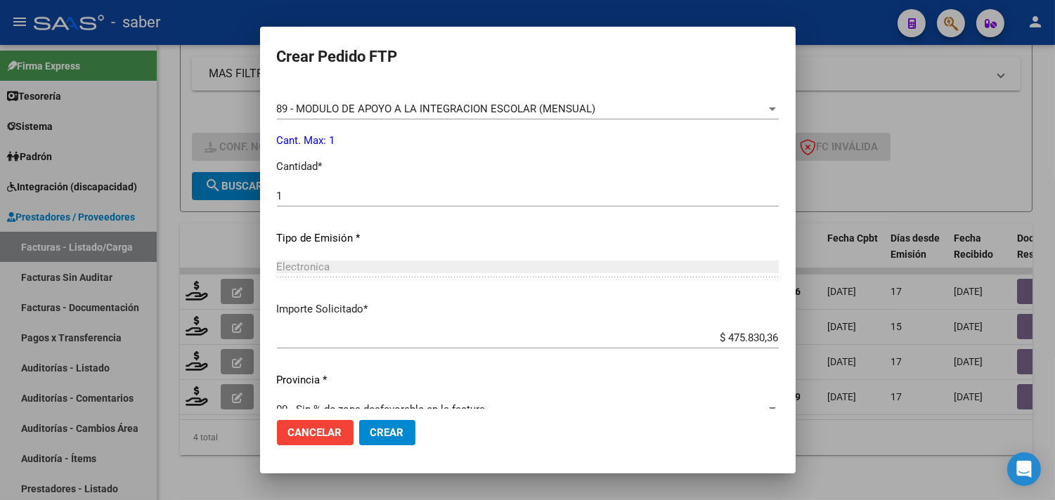
scroll to position [615, 0]
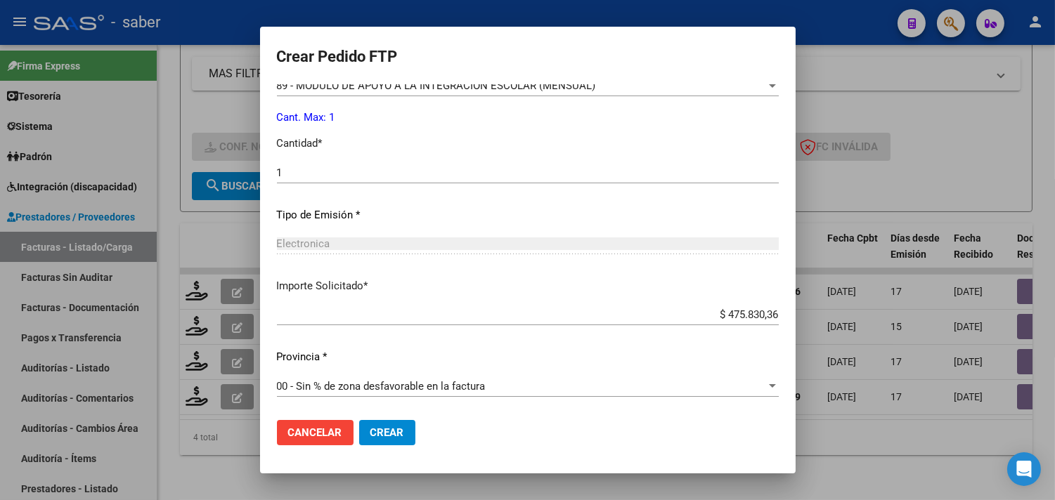
click at [396, 436] on button "Crear" at bounding box center [387, 432] width 56 height 25
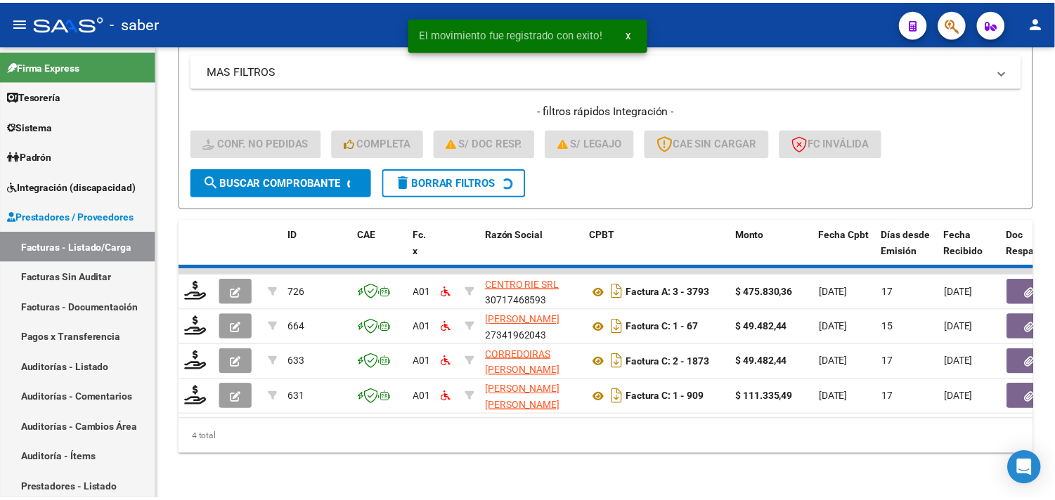
scroll to position [286, 0]
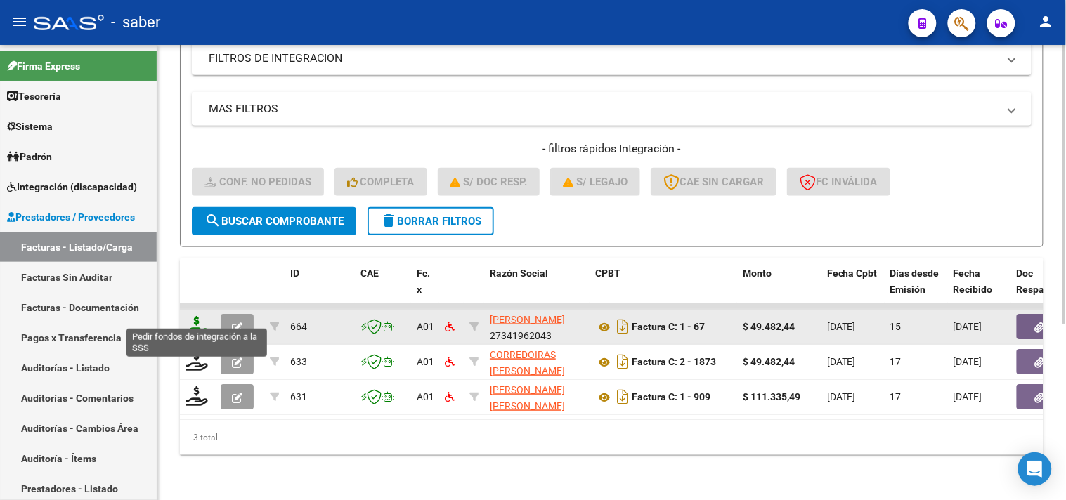
click at [197, 316] on icon at bounding box center [197, 326] width 22 height 20
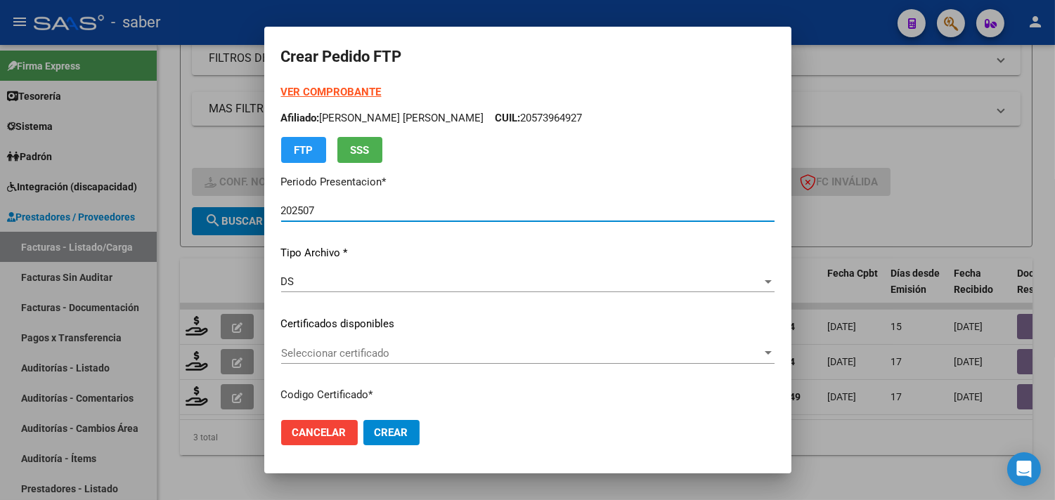
click at [350, 354] on span "Seleccionar certificado" at bounding box center [521, 353] width 481 height 13
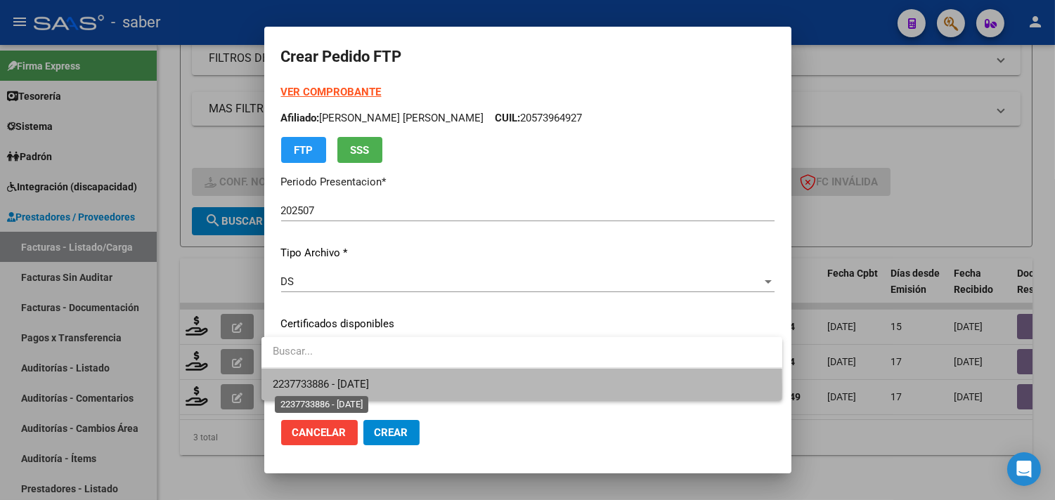
click at [369, 388] on span "2237733886 - 2025-12-01" at bounding box center [321, 384] width 96 height 13
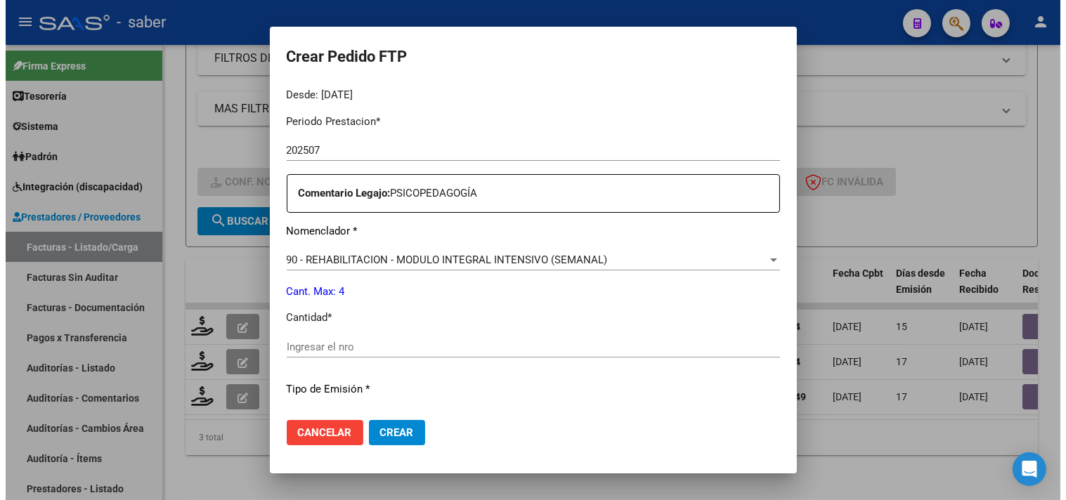
scroll to position [468, 0]
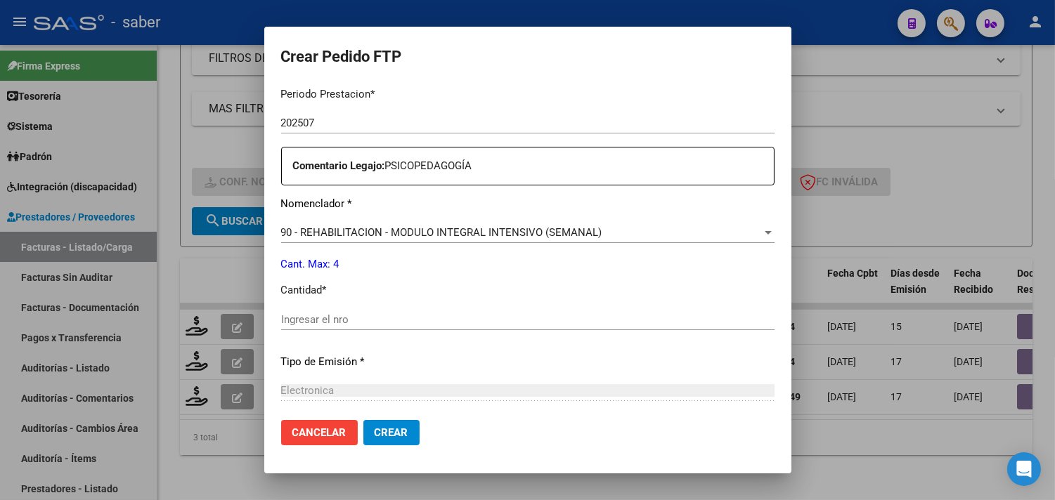
click at [375, 326] on div "Ingresar el nro" at bounding box center [527, 319] width 493 height 21
drag, startPoint x: 396, startPoint y: 420, endPoint x: 364, endPoint y: 415, distance: 32.1
click at [395, 420] on button "Crear" at bounding box center [391, 432] width 56 height 25
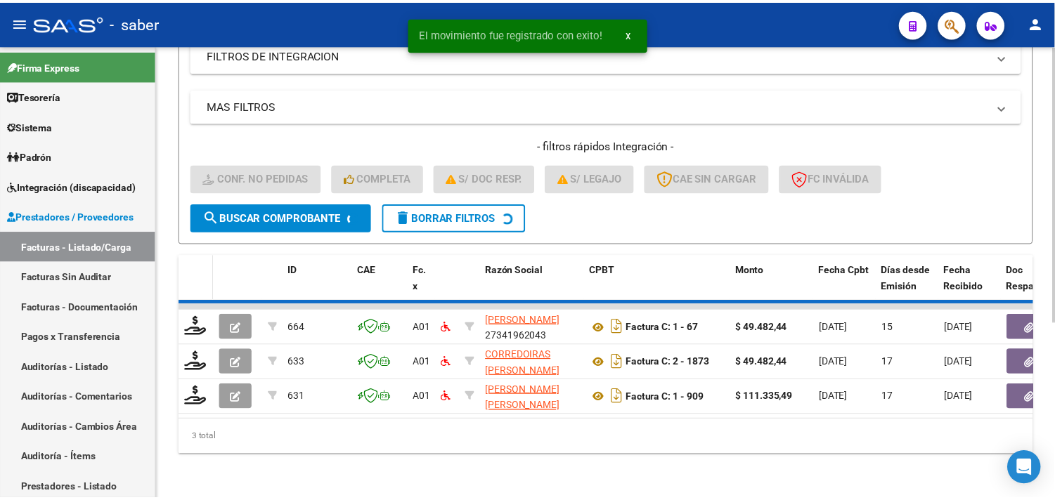
scroll to position [251, 0]
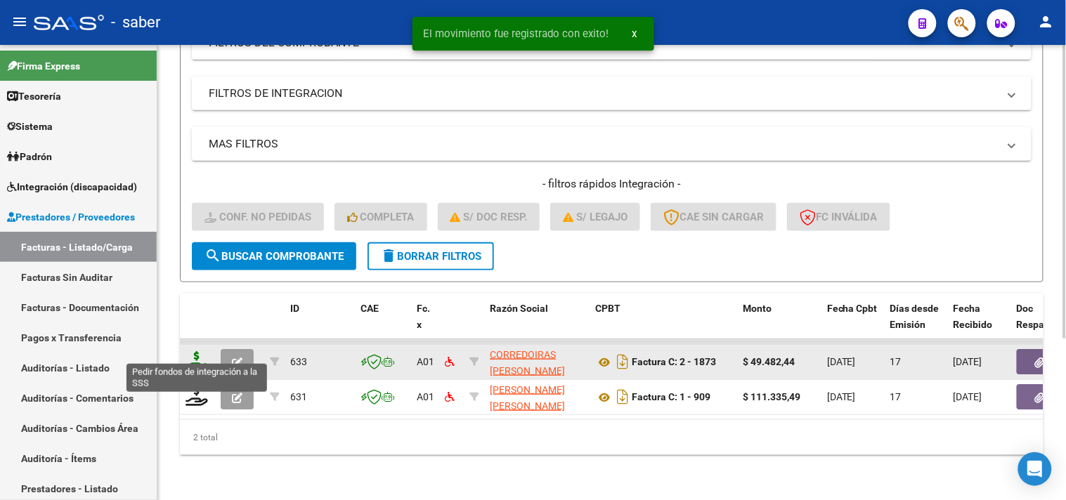
click at [192, 351] on icon at bounding box center [197, 361] width 22 height 20
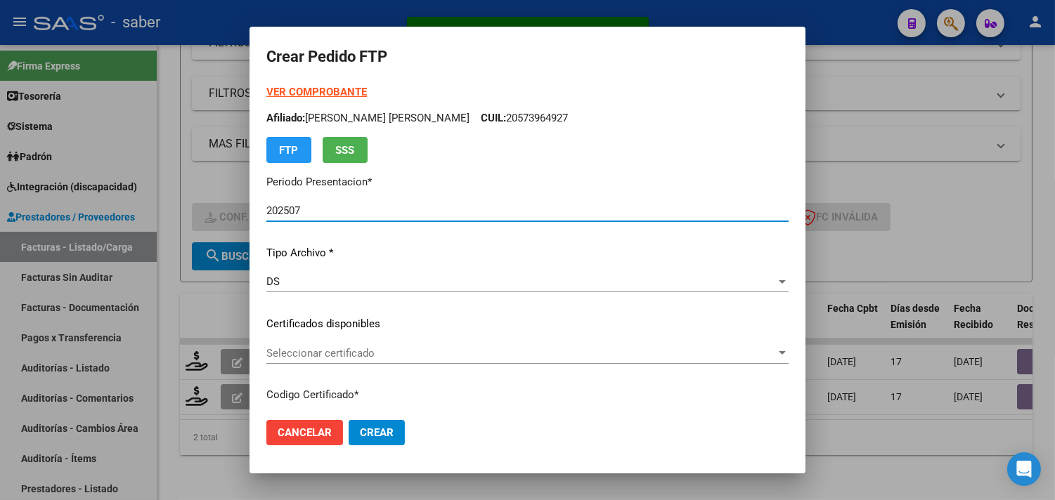
scroll to position [78, 0]
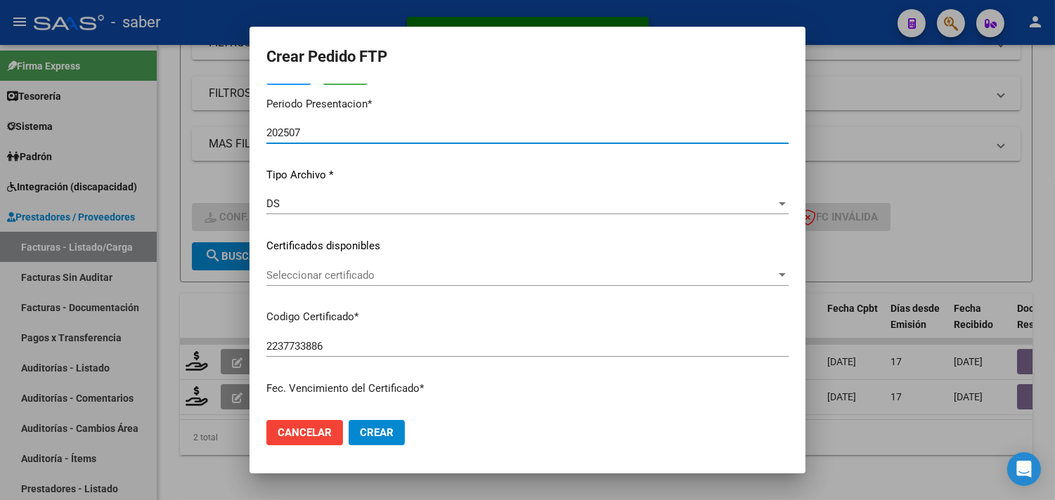
click at [361, 275] on span "Seleccionar certificado" at bounding box center [520, 275] width 509 height 13
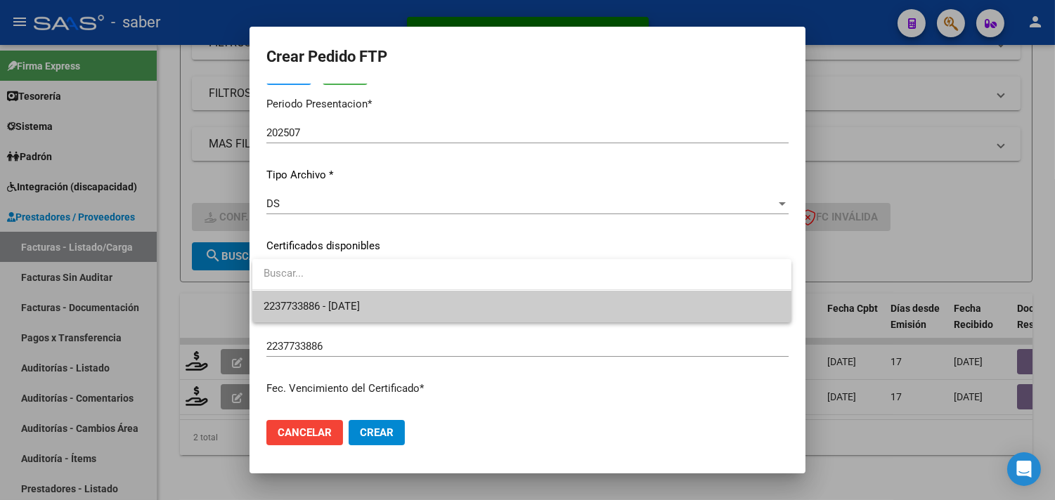
click at [360, 300] on span "2237733886 - 2025-12-01" at bounding box center [312, 306] width 96 height 13
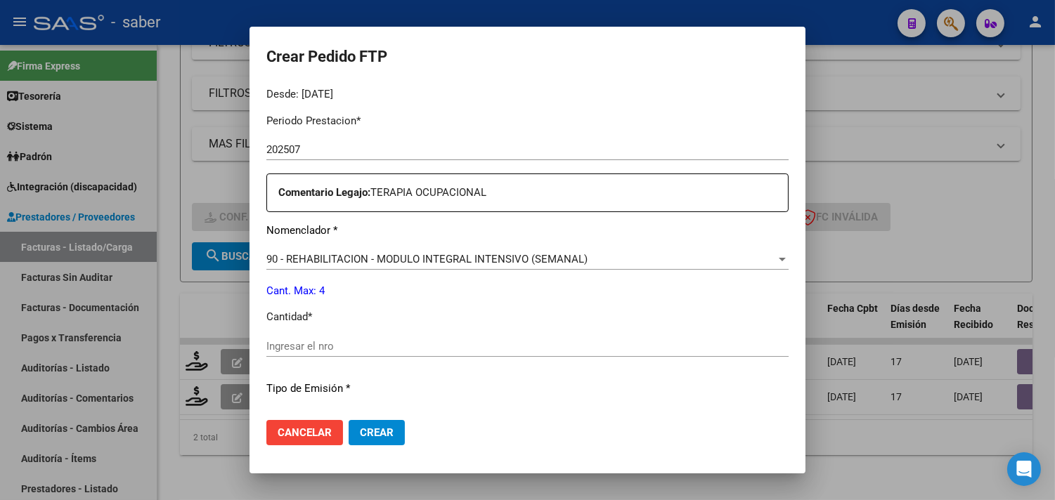
scroll to position [468, 0]
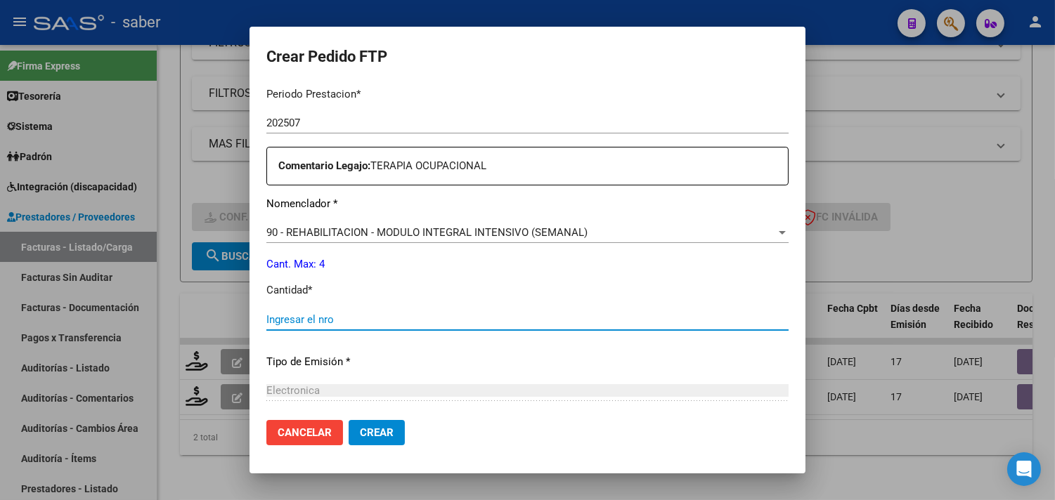
click at [332, 318] on input "Ingresar el nro" at bounding box center [527, 319] width 522 height 13
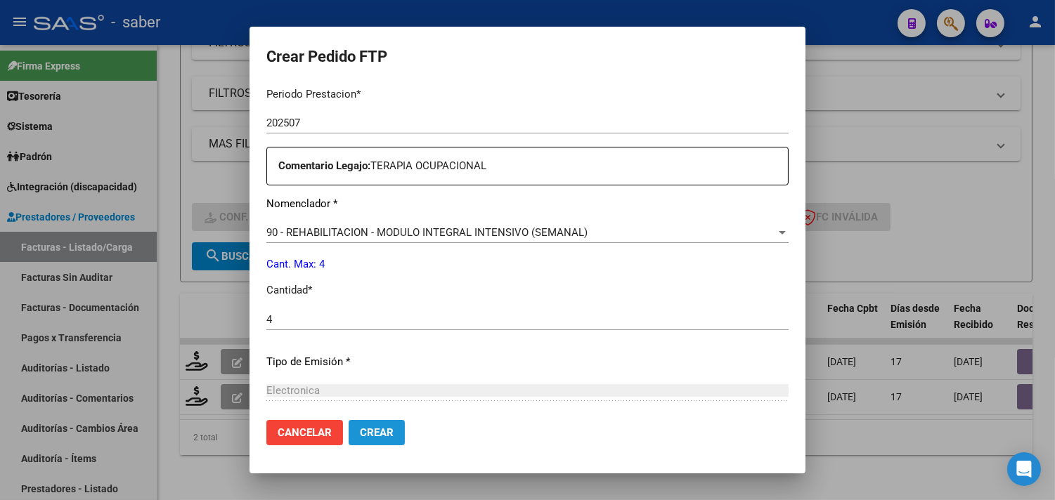
click at [360, 429] on span "Crear" at bounding box center [377, 433] width 34 height 13
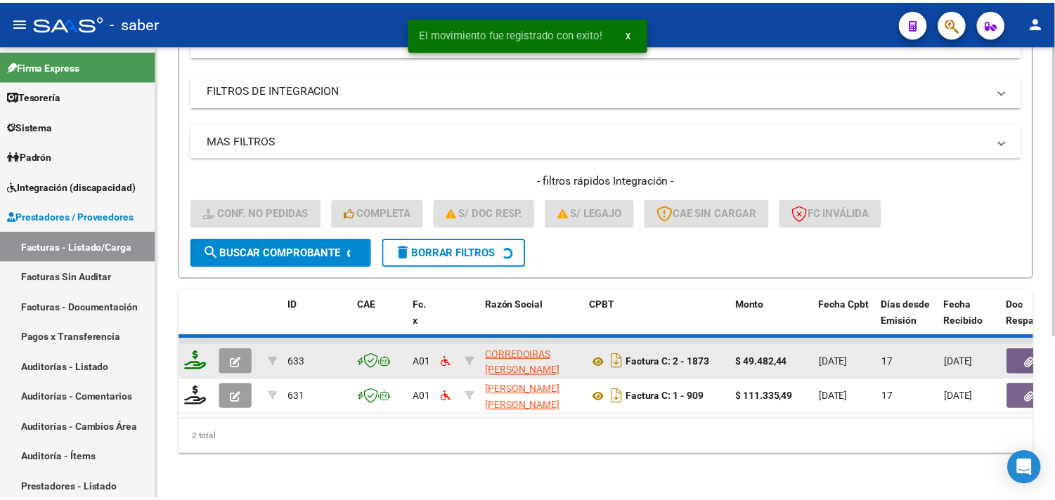
scroll to position [216, 0]
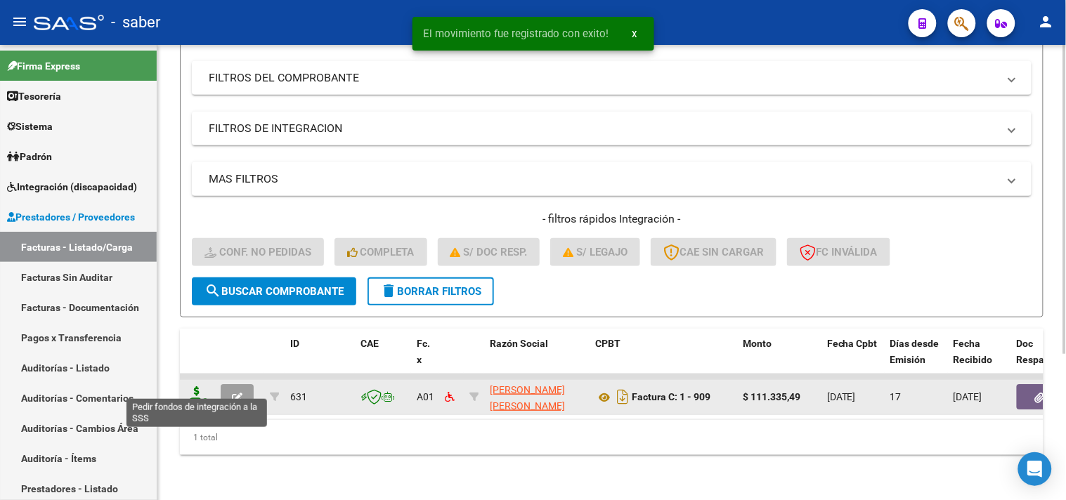
click at [195, 389] on icon at bounding box center [197, 396] width 22 height 20
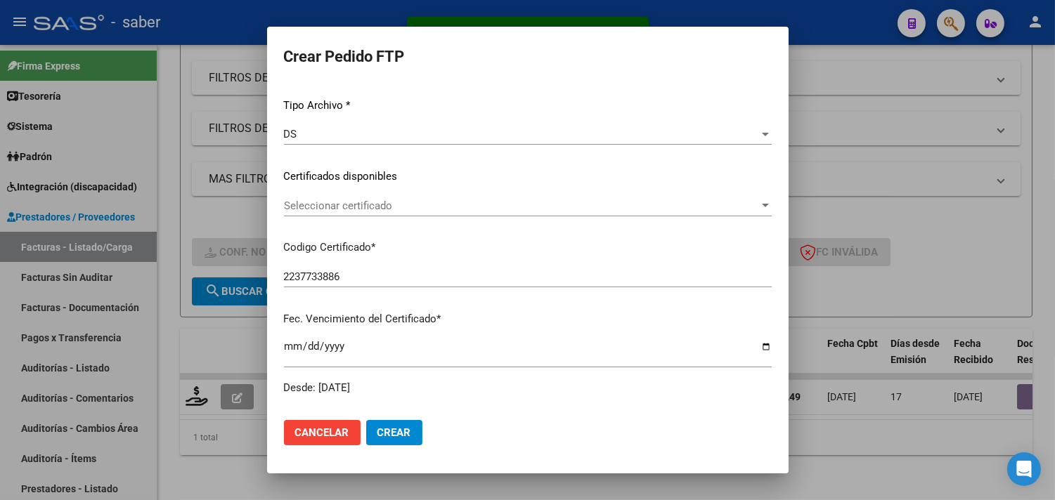
scroll to position [156, 0]
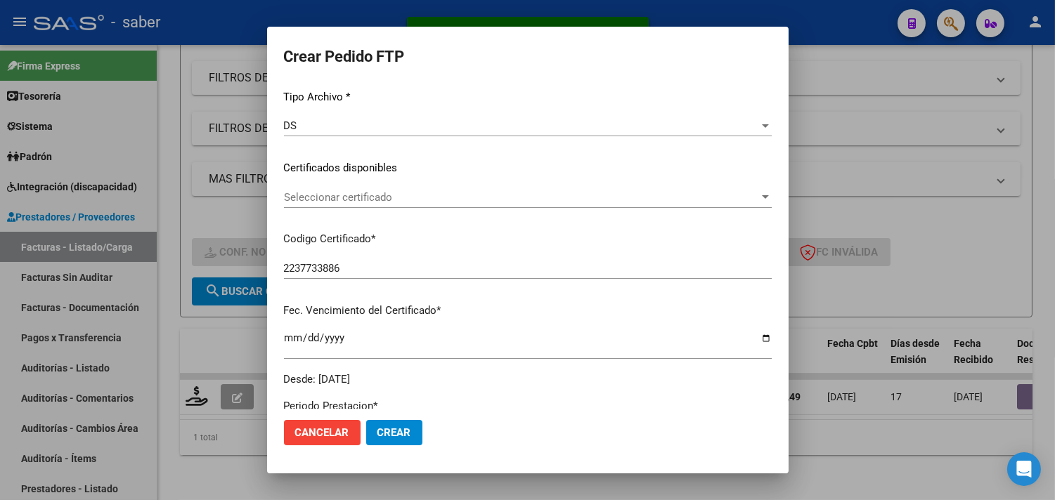
click at [344, 187] on div "Seleccionar certificado Seleccionar certificado" at bounding box center [528, 197] width 488 height 21
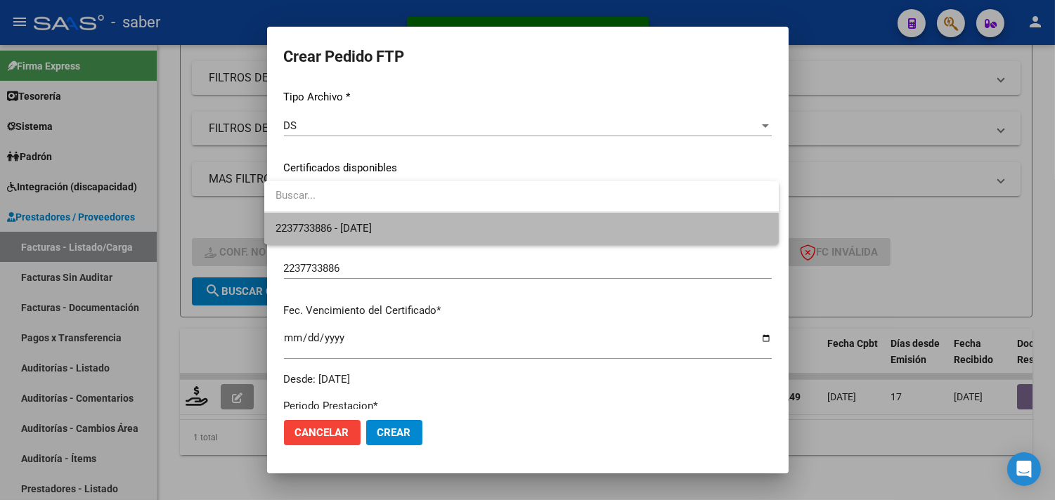
click at [344, 239] on span "2237733886 - 2025-12-01" at bounding box center [521, 229] width 492 height 32
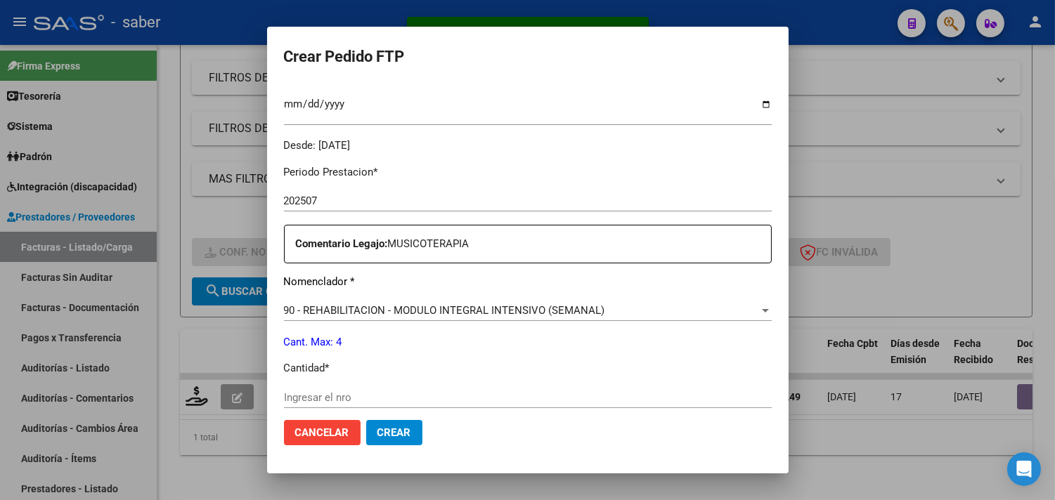
scroll to position [468, 0]
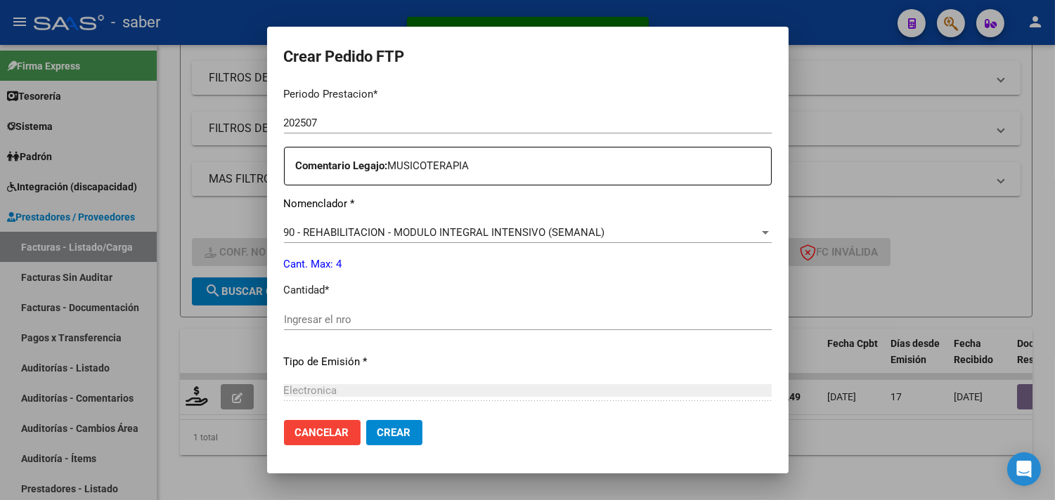
click at [301, 320] on input "Ingresar el nro" at bounding box center [528, 319] width 488 height 13
click at [390, 427] on span "Crear" at bounding box center [394, 433] width 34 height 13
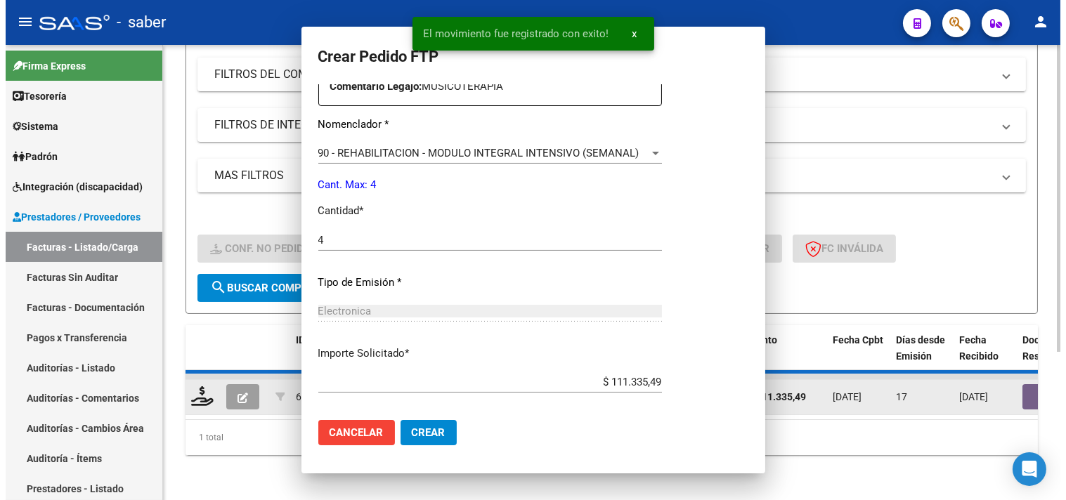
scroll to position [0, 0]
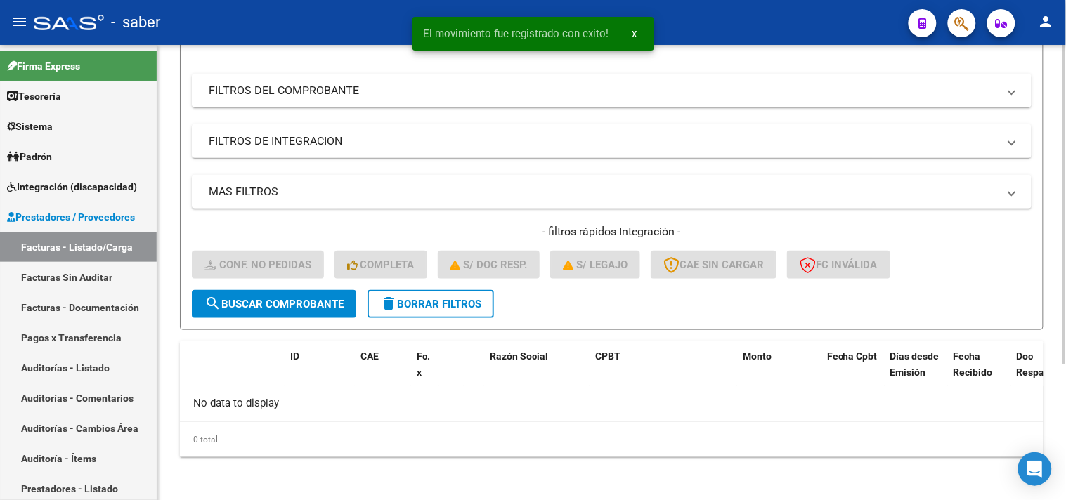
click at [439, 298] on span "delete Borrar Filtros" at bounding box center [430, 304] width 101 height 13
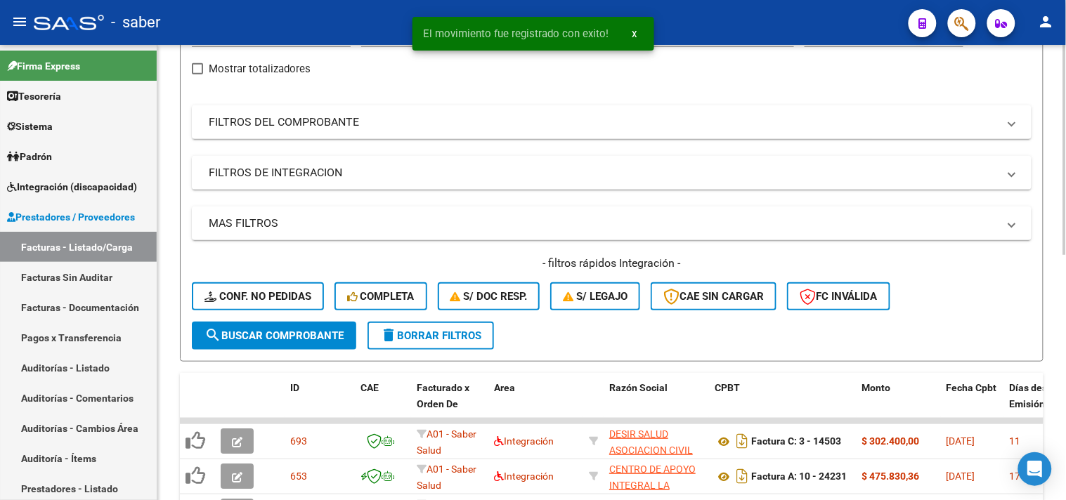
scroll to position [193, 0]
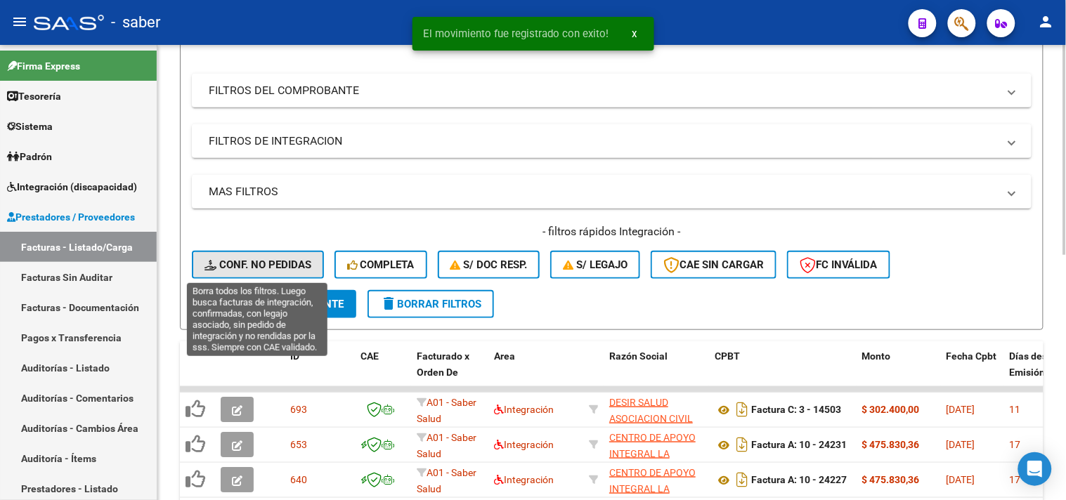
click at [268, 264] on span "Conf. no pedidas" at bounding box center [257, 265] width 107 height 13
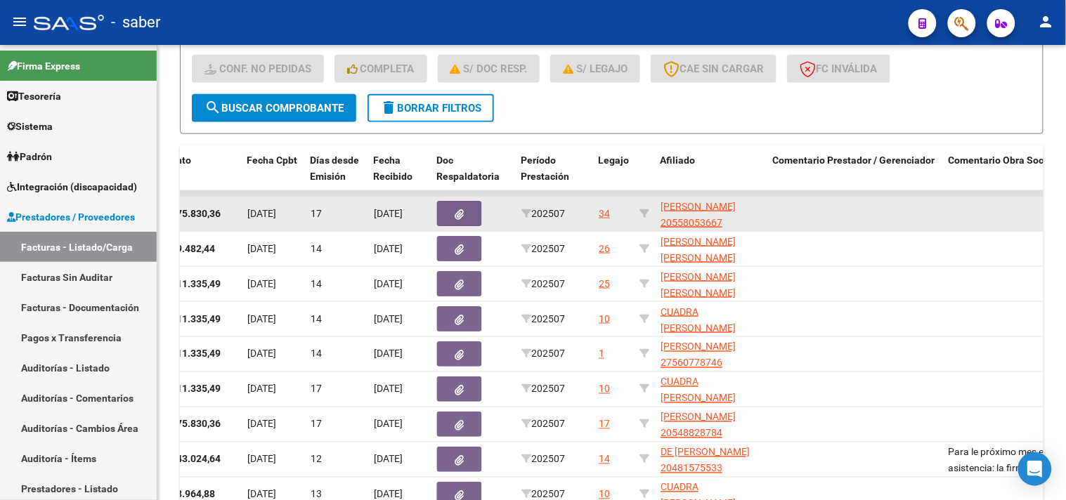
scroll to position [375, 0]
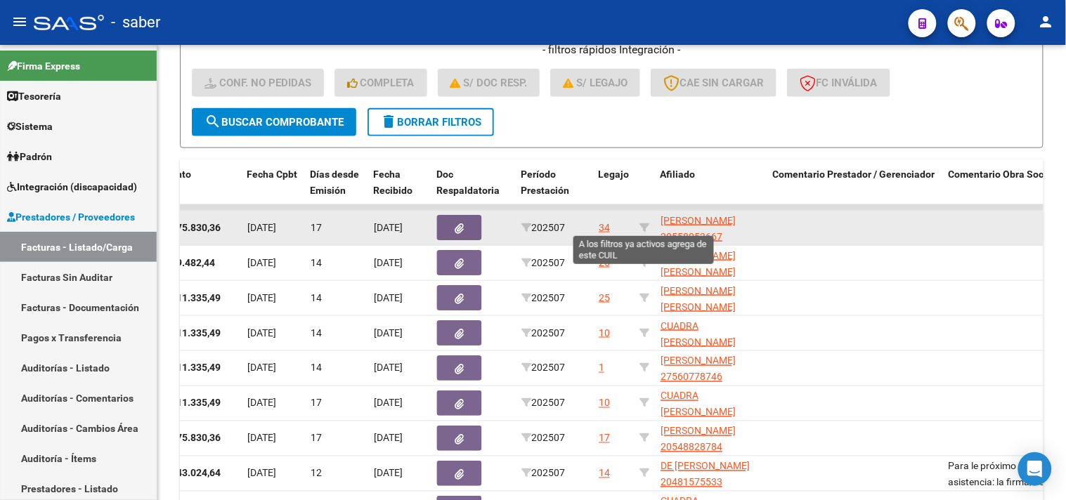
click at [645, 230] on icon at bounding box center [644, 228] width 10 height 10
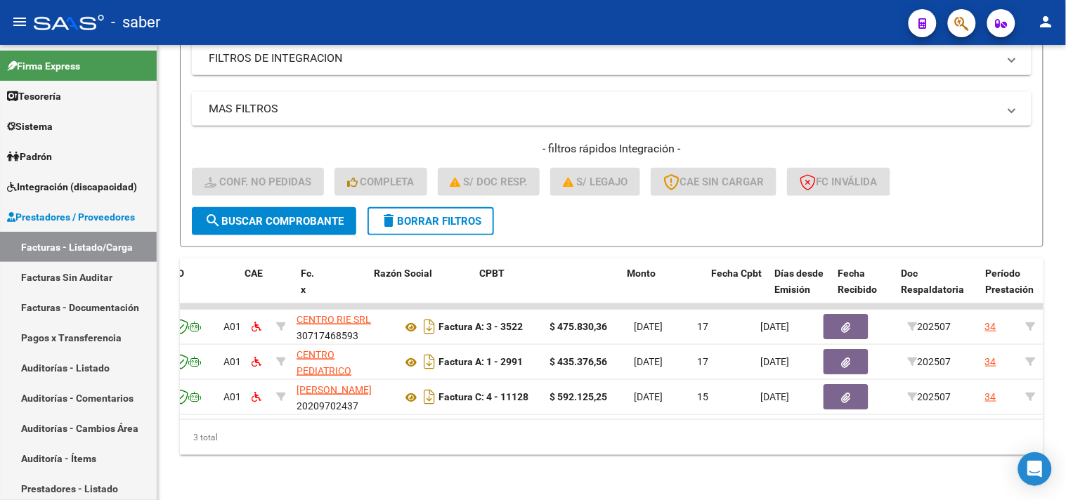
scroll to position [0, 0]
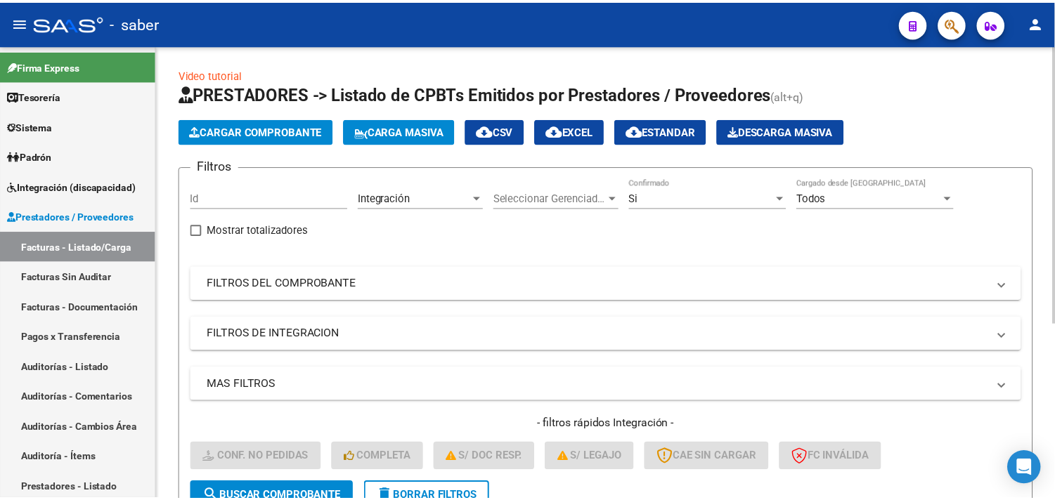
scroll to position [286, 0]
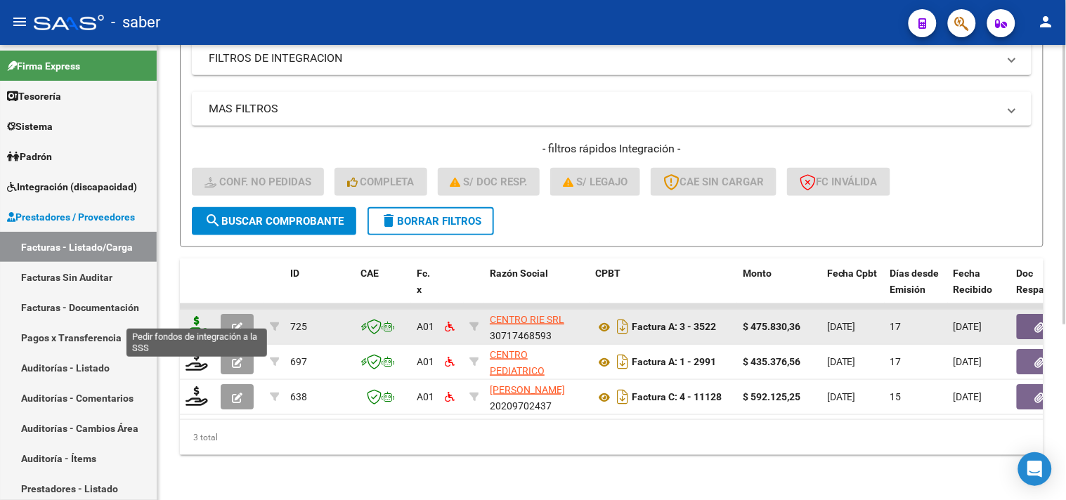
click at [204, 316] on icon at bounding box center [197, 326] width 22 height 20
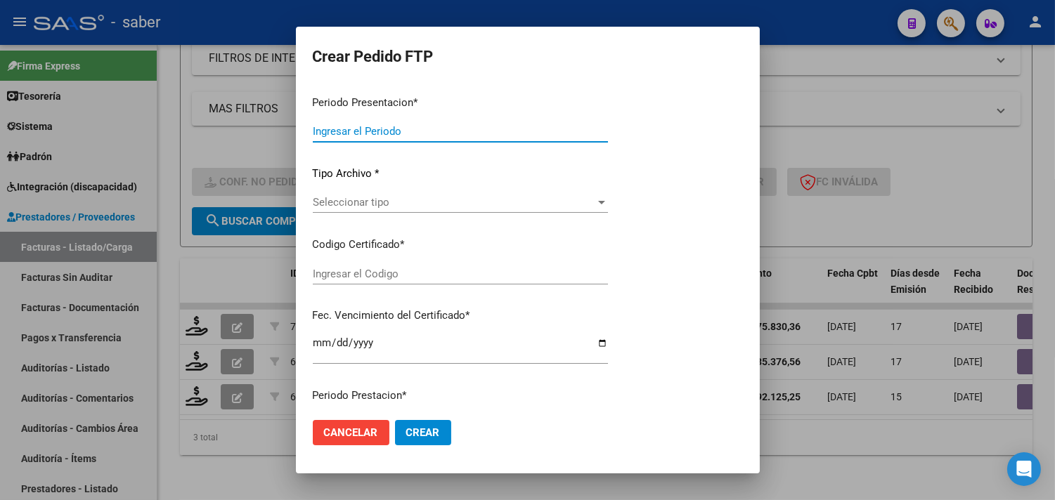
type input "202507"
type input "$ 475.830,36"
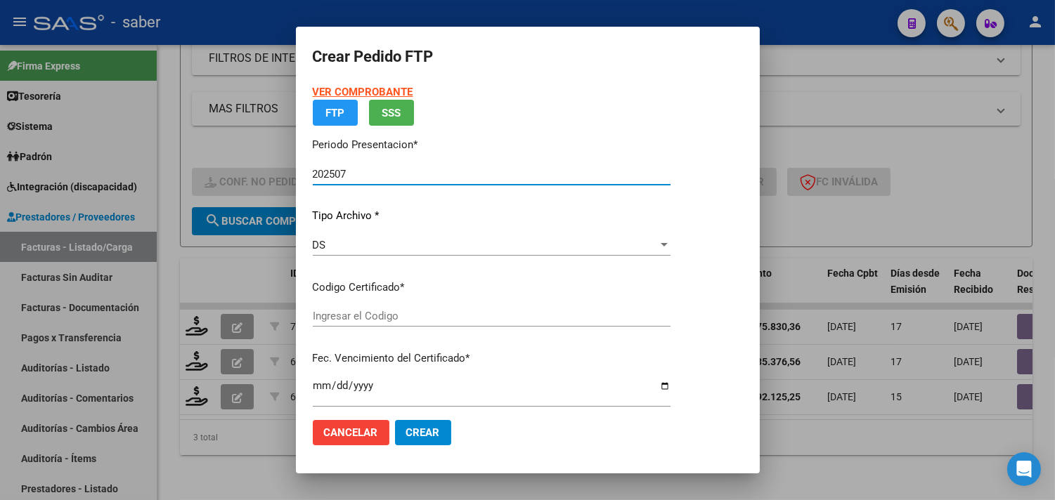
type input "5532820166"
type input "2027-09-21"
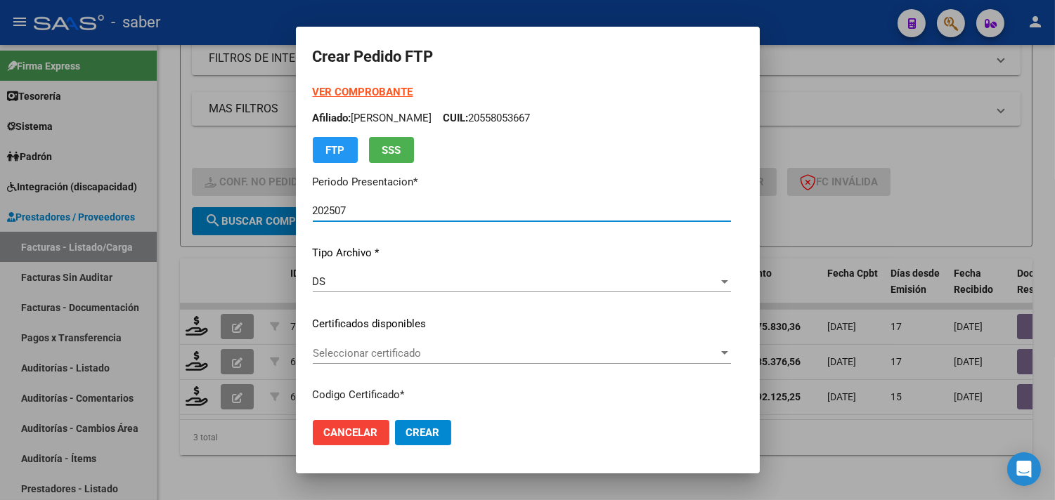
click at [368, 356] on span "Seleccionar certificado" at bounding box center [515, 353] width 405 height 13
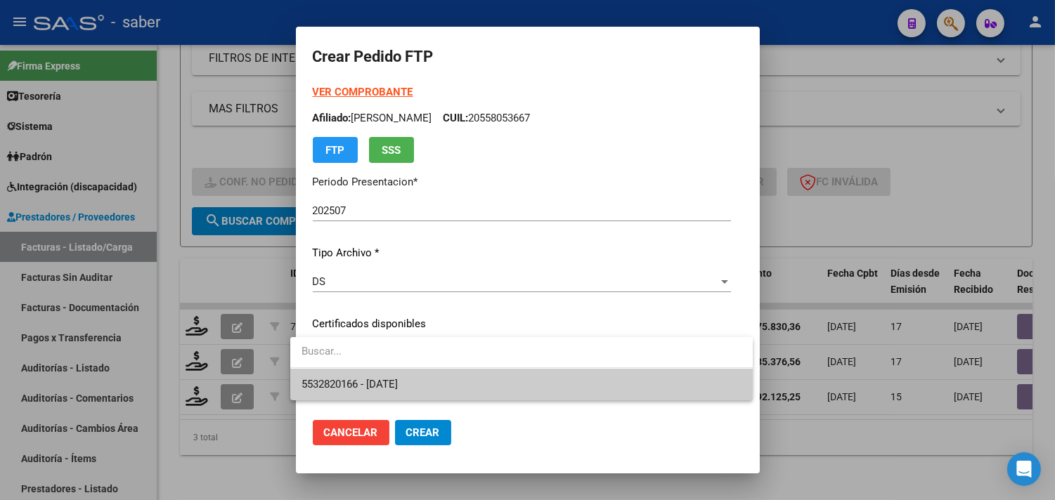
click at [374, 375] on span "5532820166 - 2027-09-21" at bounding box center [521, 385] width 440 height 32
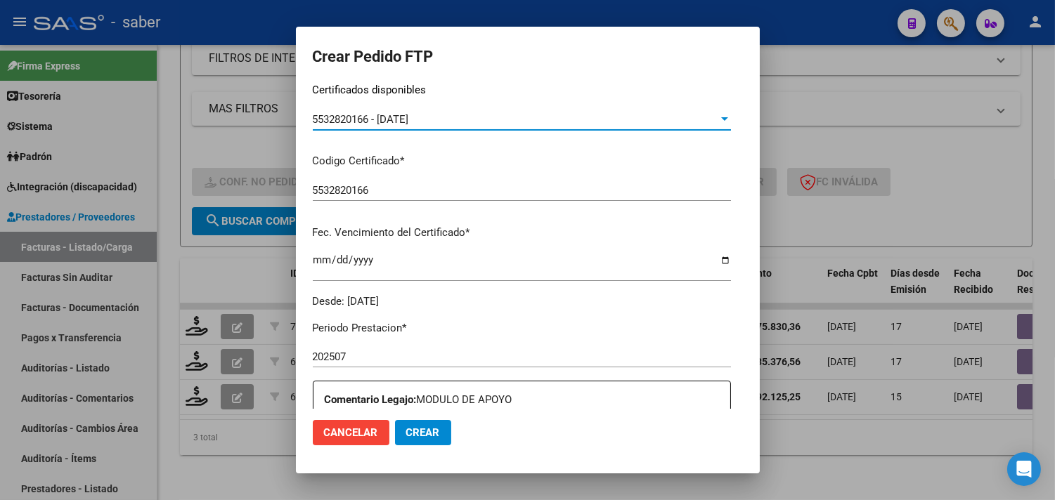
scroll to position [390, 0]
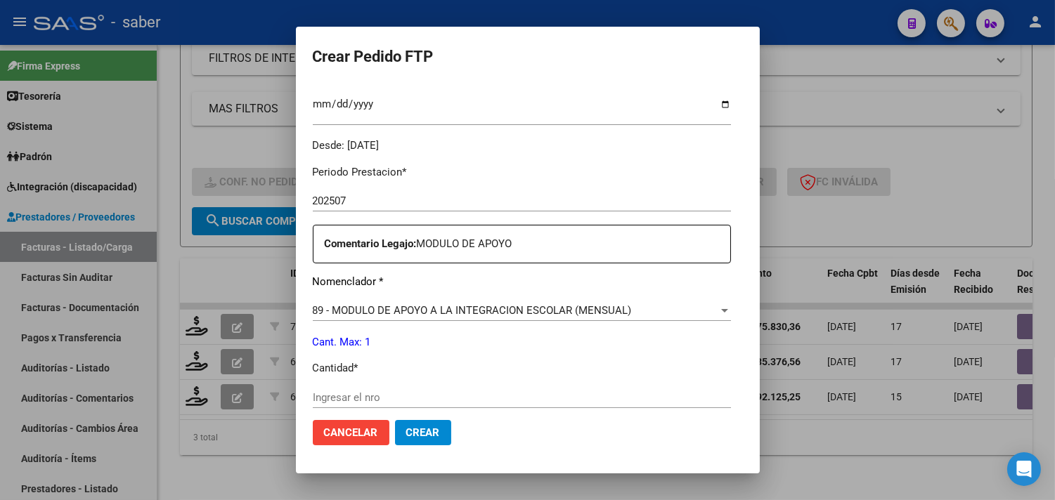
click at [349, 398] on input "Ingresar el nro" at bounding box center [522, 397] width 418 height 13
type input "1"
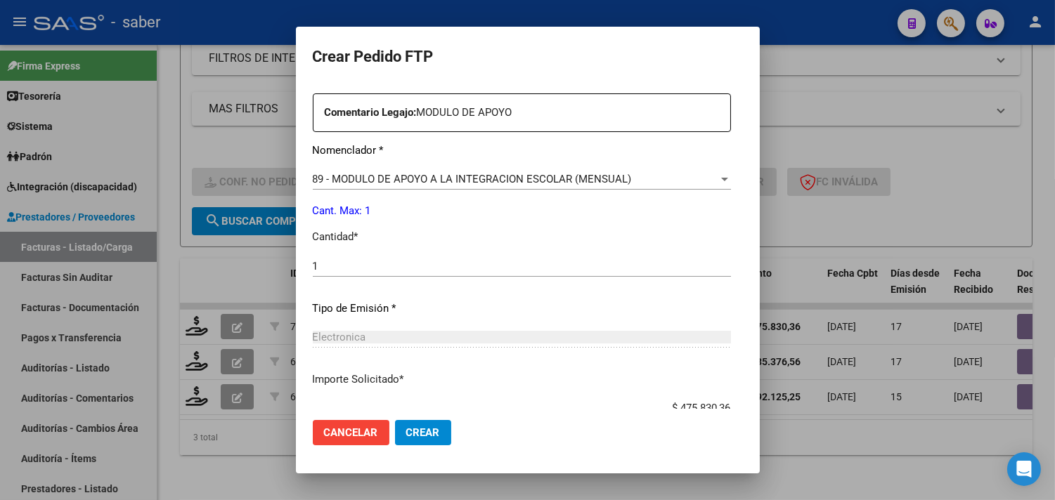
scroll to position [615, 0]
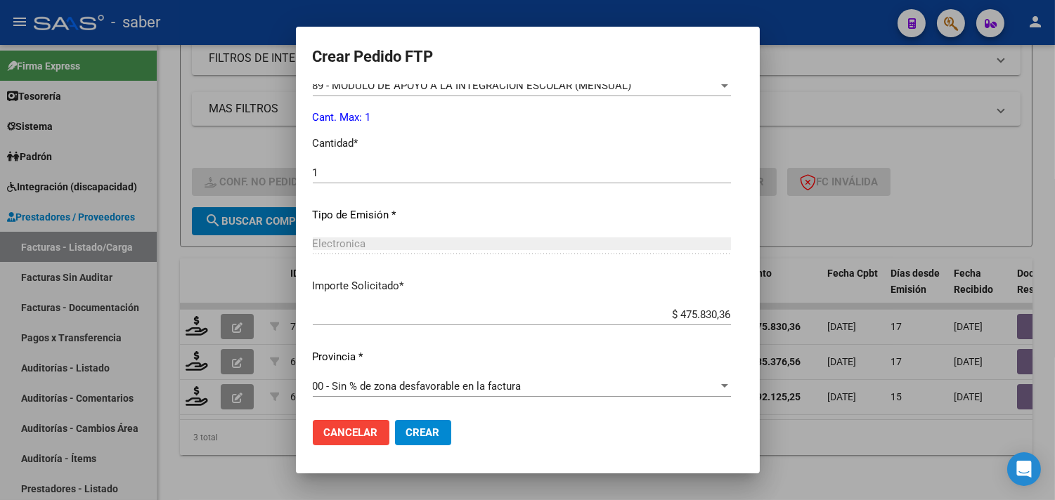
click at [422, 434] on span "Crear" at bounding box center [423, 433] width 34 height 13
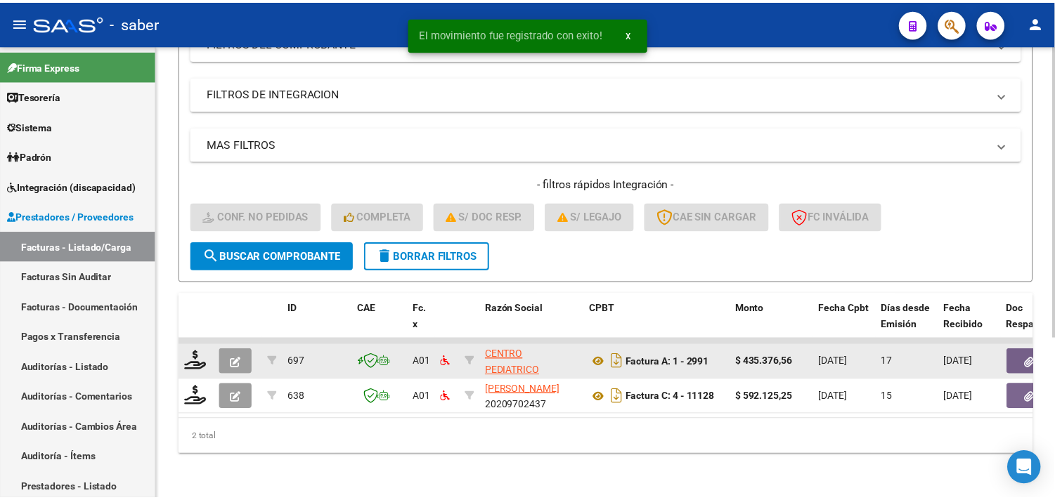
scroll to position [251, 0]
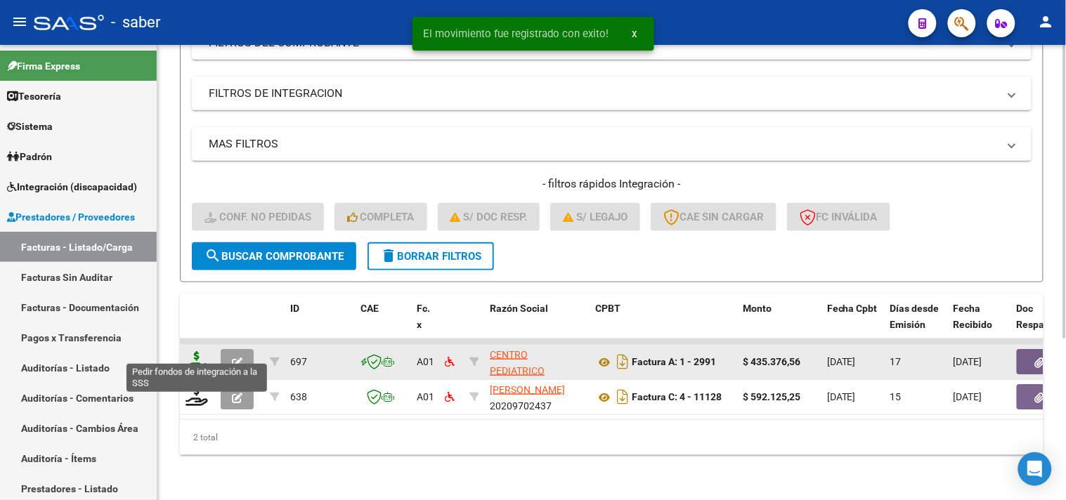
click at [194, 355] on icon at bounding box center [197, 361] width 22 height 20
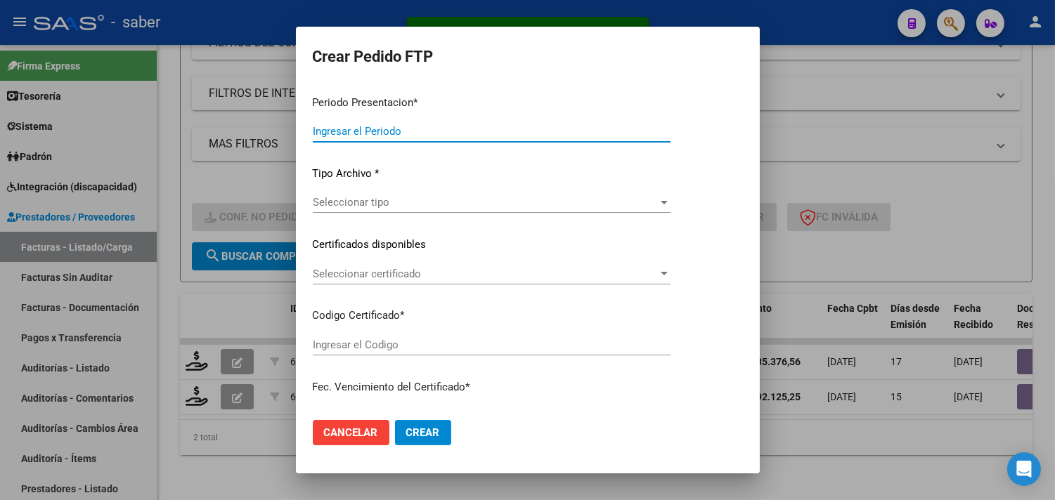
type input "202507"
type input "$ 435.376,56"
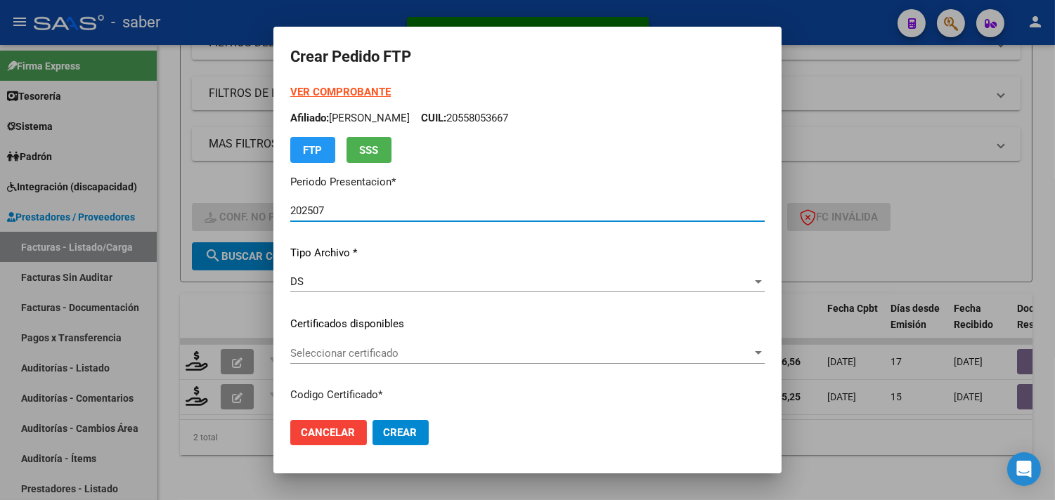
type input "5532820166"
type input "2027-09-21"
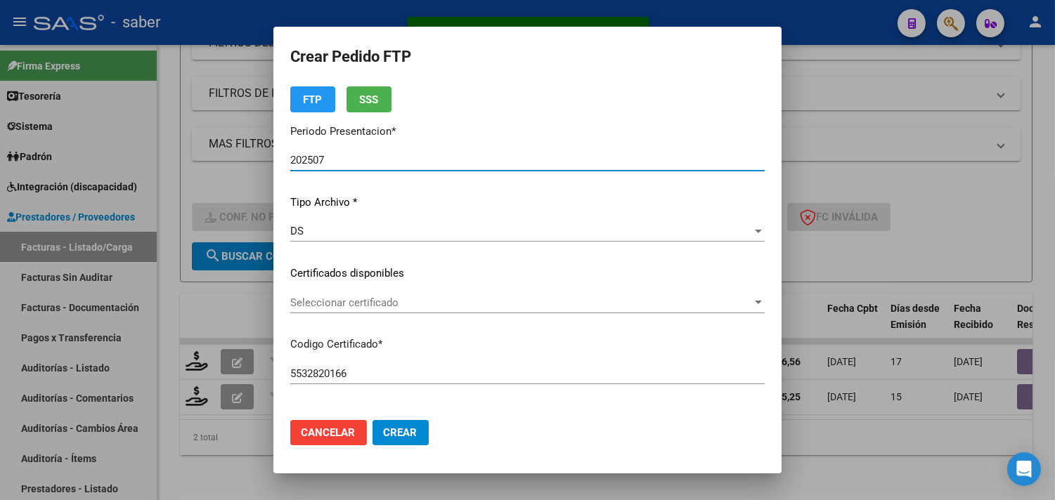
scroll to position [78, 0]
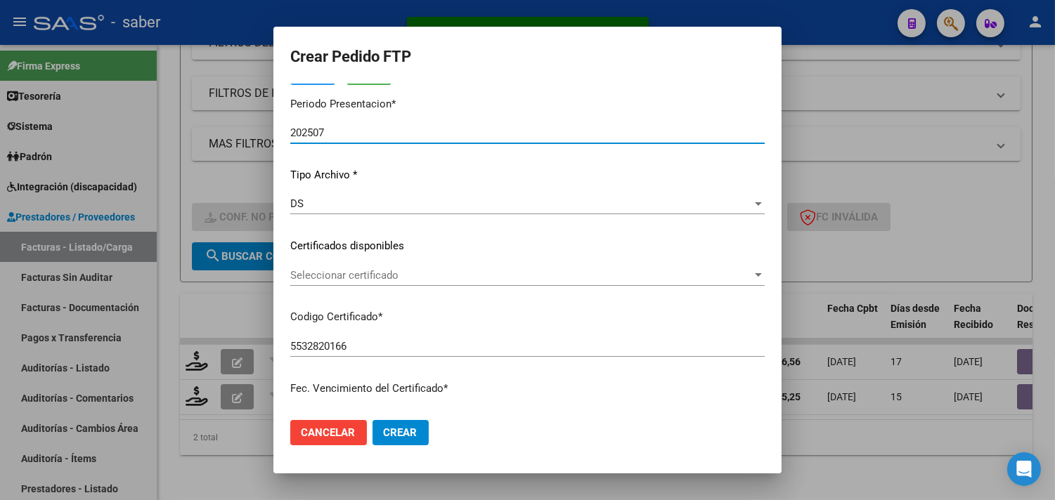
click at [378, 280] on span "Seleccionar certificado" at bounding box center [521, 275] width 462 height 13
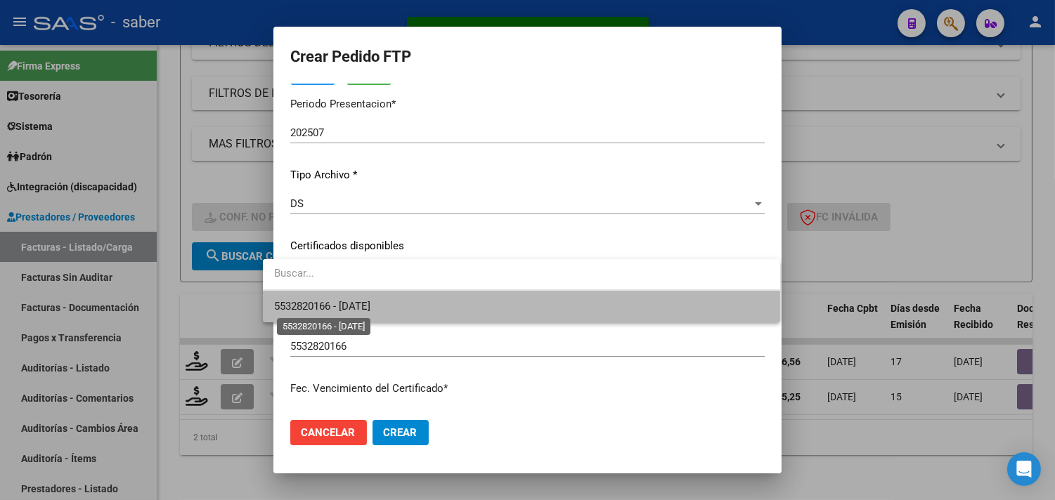
click at [370, 305] on span "5532820166 - 2027-09-21" at bounding box center [322, 306] width 96 height 13
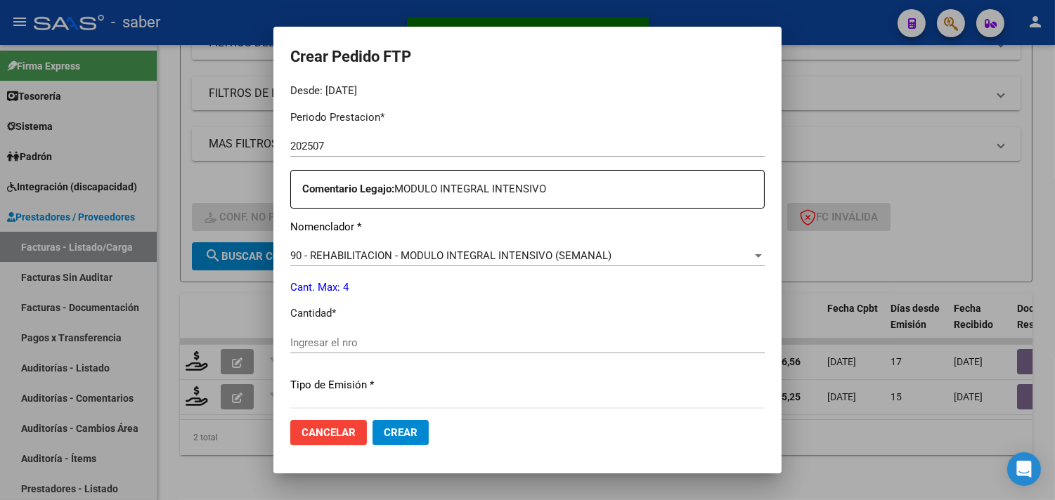
scroll to position [468, 0]
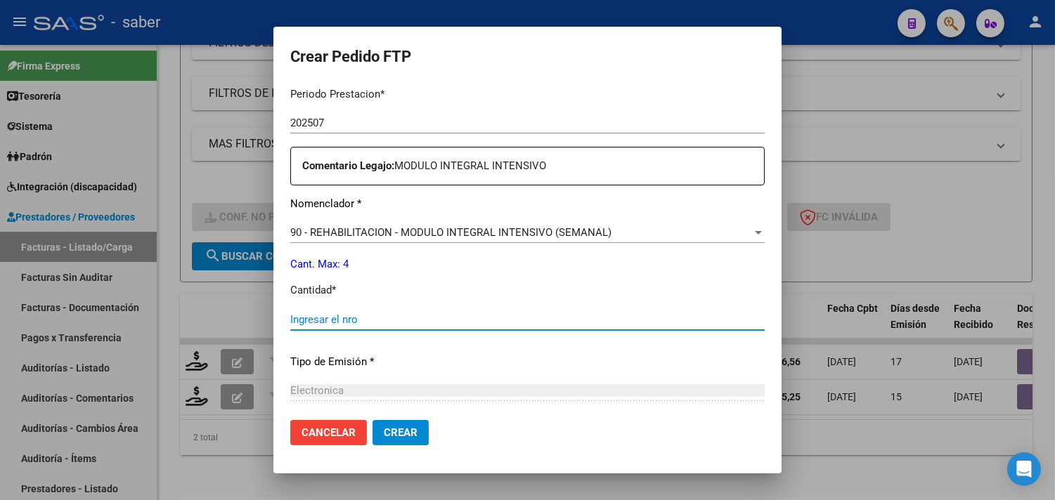
click at [344, 317] on input "Ingresar el nro" at bounding box center [527, 319] width 474 height 13
type input "4"
click at [397, 430] on span "Crear" at bounding box center [401, 433] width 34 height 13
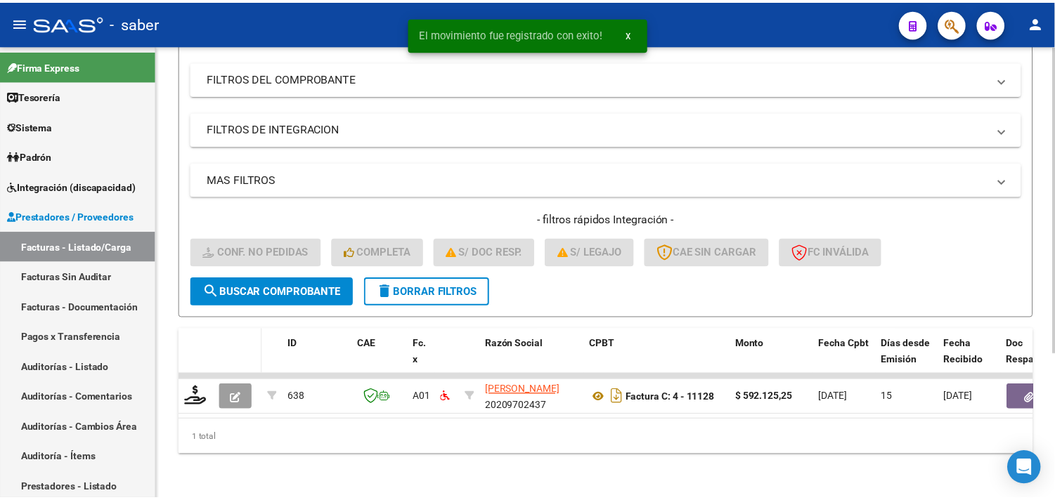
scroll to position [216, 0]
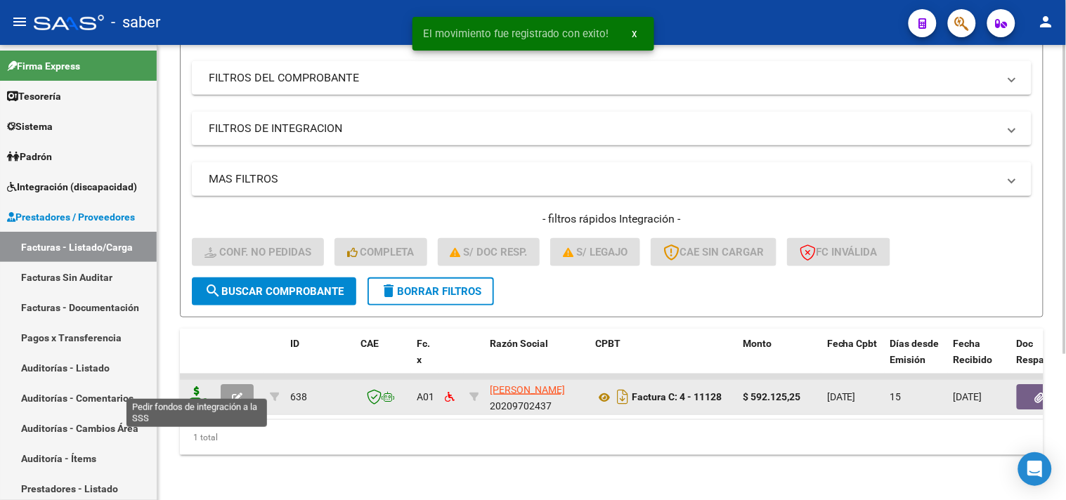
click at [198, 386] on icon at bounding box center [197, 396] width 22 height 20
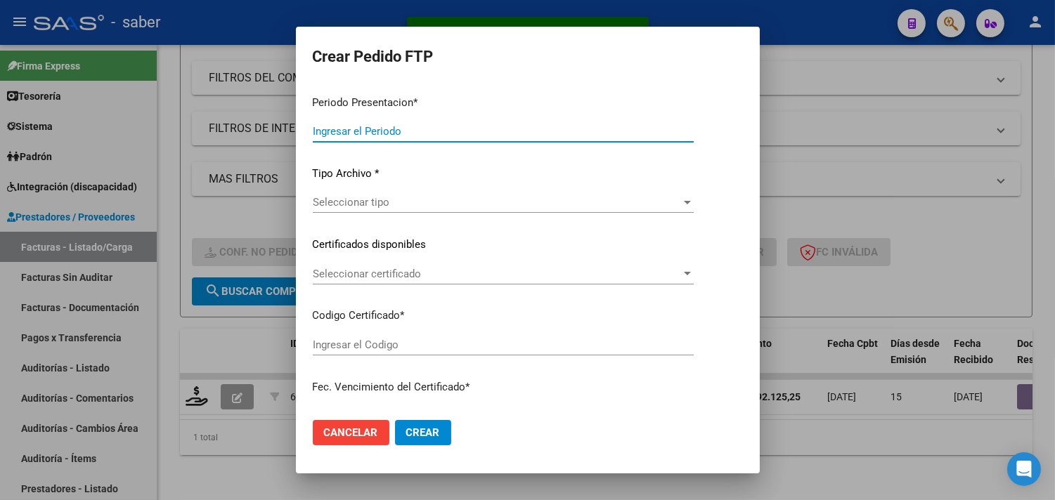
type input "202507"
type input "$ 592.125,25"
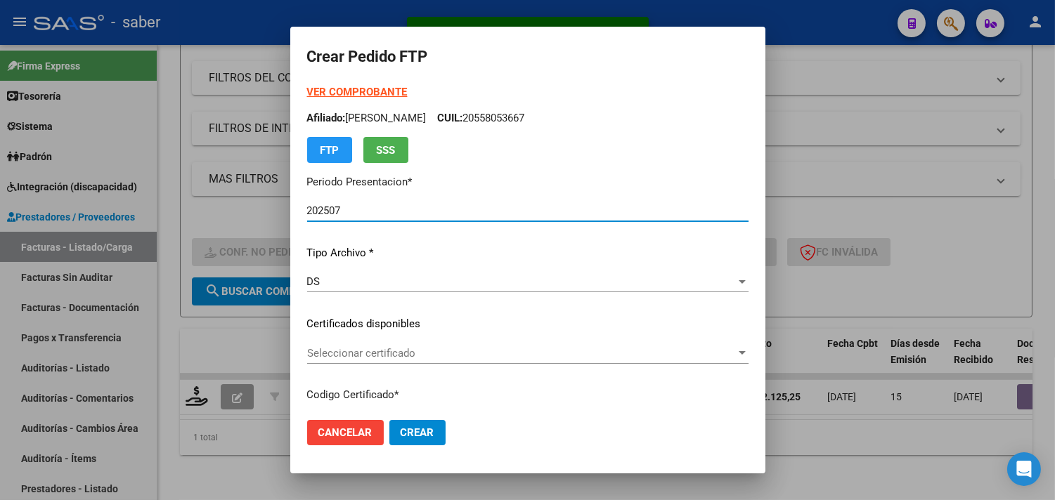
type input "5532820166"
type input "2027-09-21"
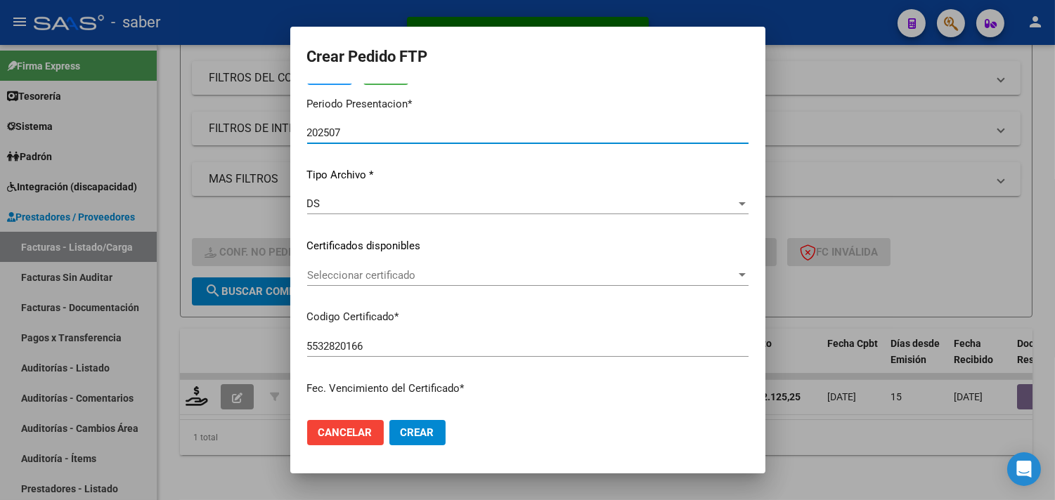
click at [368, 278] on span "Seleccionar certificado" at bounding box center [521, 275] width 429 height 13
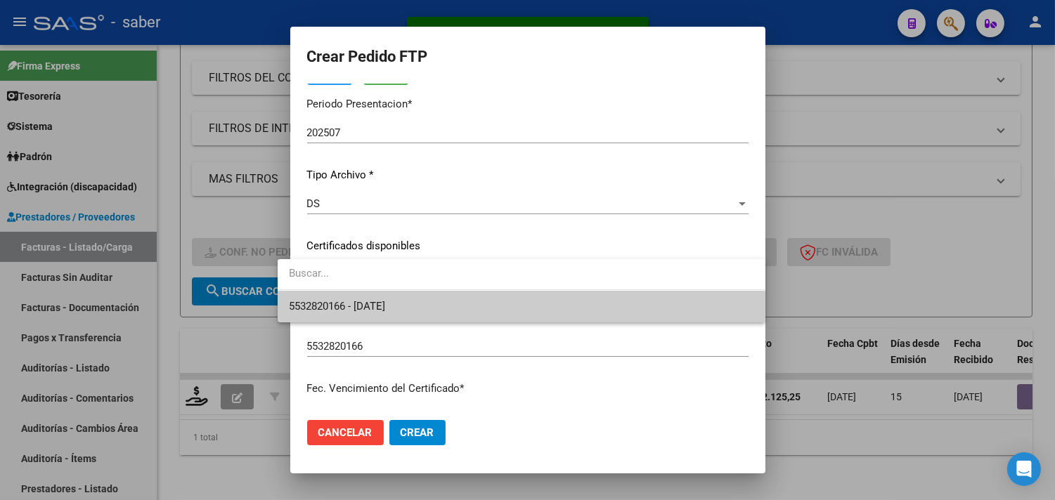
click at [370, 293] on span "5532820166 - 2027-09-21" at bounding box center [521, 307] width 465 height 32
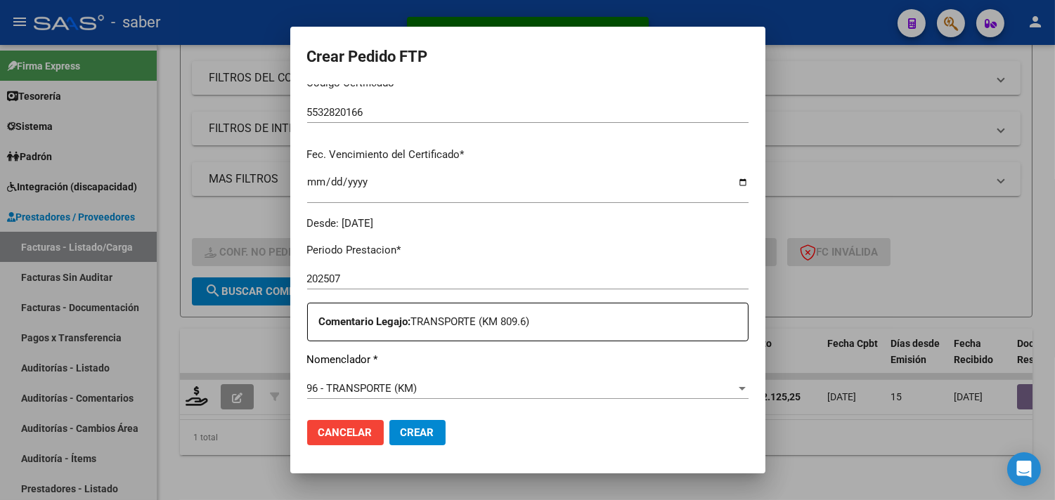
scroll to position [390, 0]
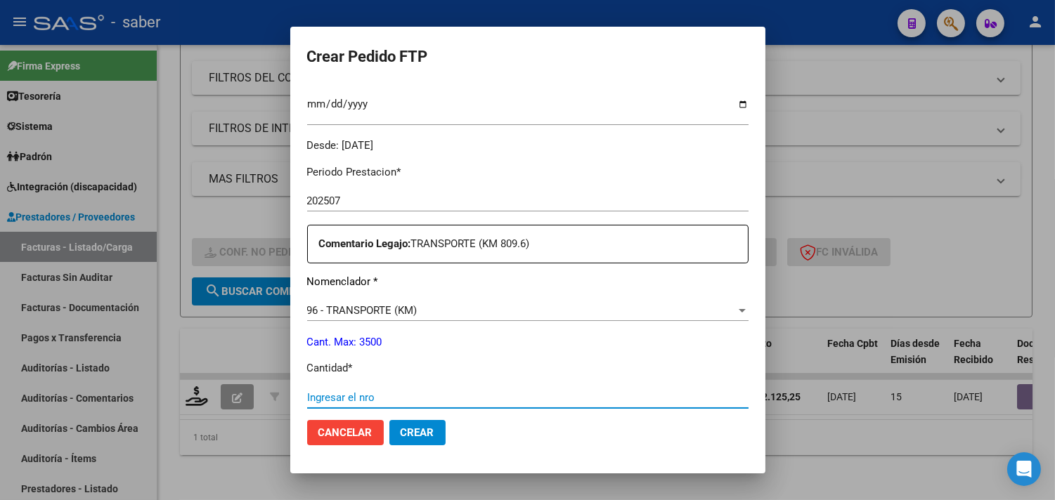
click at [346, 397] on input "Ingresar el nro" at bounding box center [527, 397] width 441 height 13
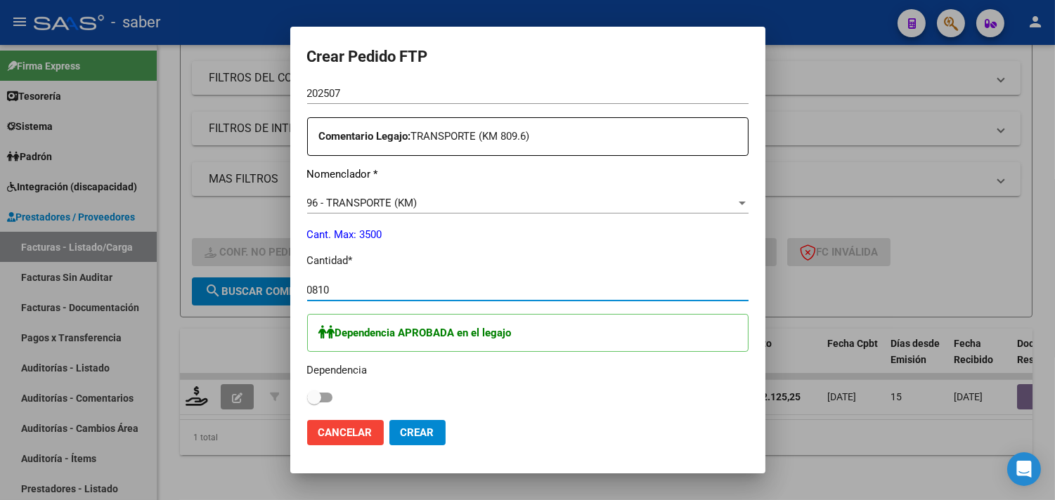
scroll to position [546, 0]
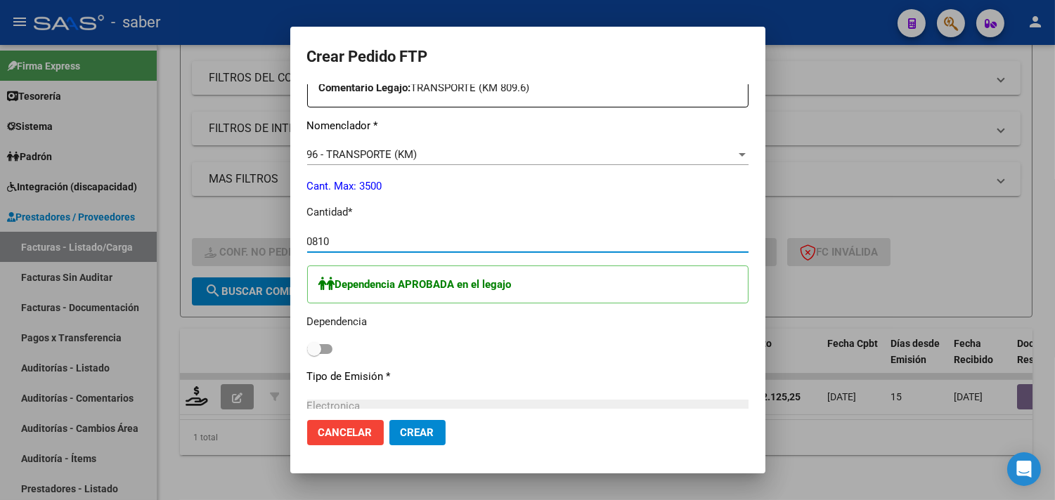
type input "0810"
click at [307, 347] on span at bounding box center [319, 349] width 25 height 10
click at [313, 354] on input "checkbox" at bounding box center [313, 354] width 1 height 1
checkbox input "true"
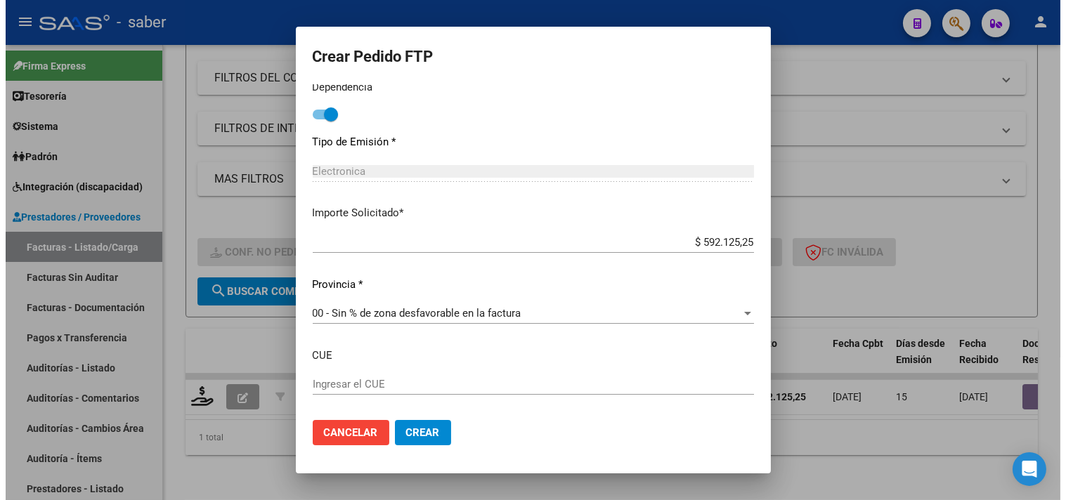
scroll to position [850, 0]
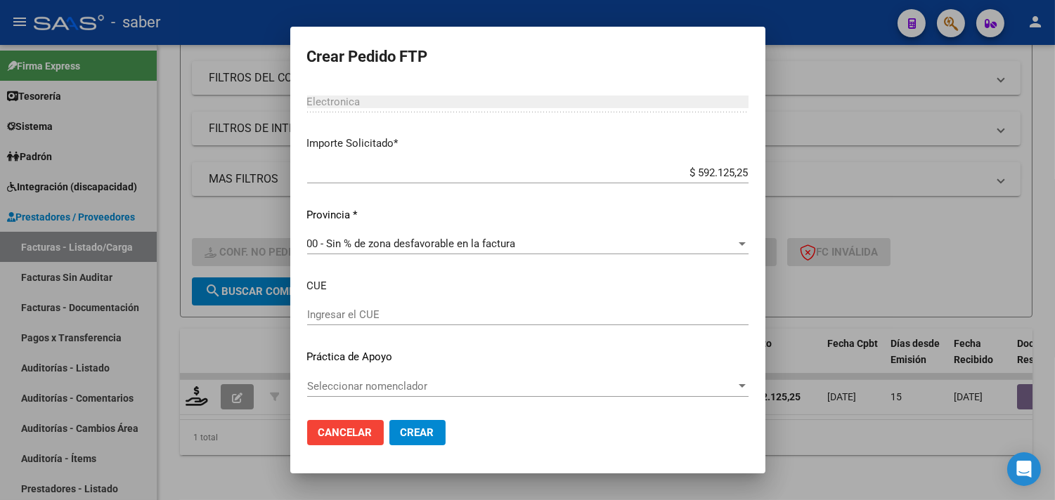
click at [408, 431] on span "Crear" at bounding box center [418, 433] width 34 height 13
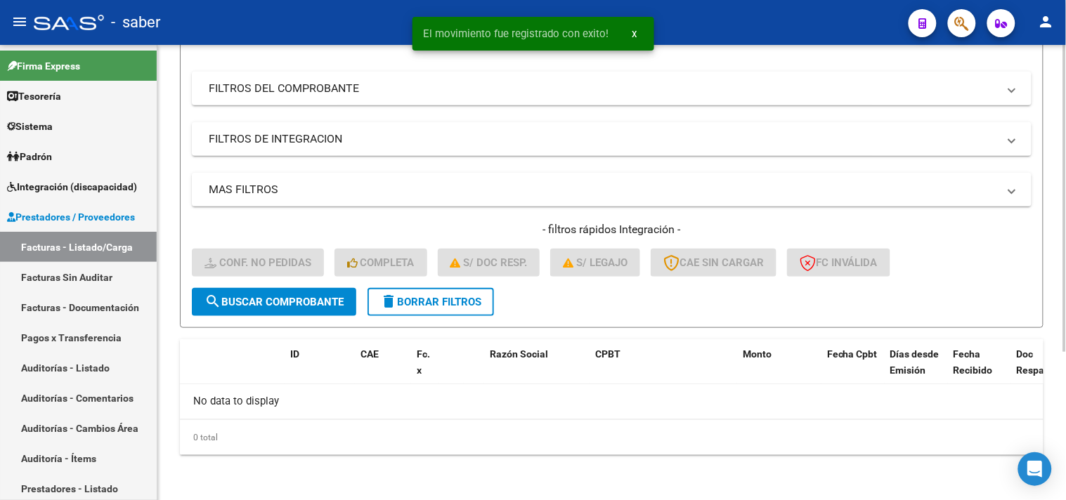
scroll to position [193, 0]
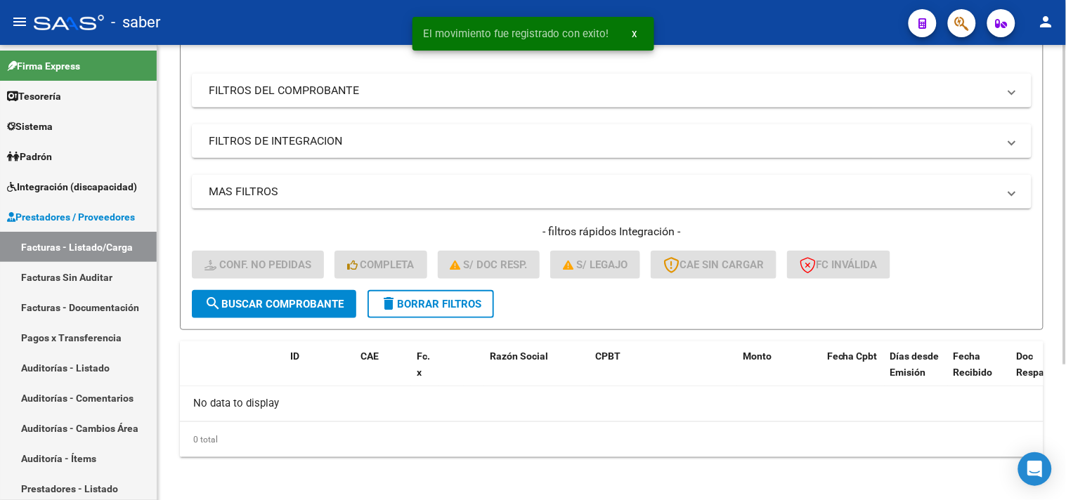
click at [468, 303] on span "delete Borrar Filtros" at bounding box center [430, 304] width 101 height 13
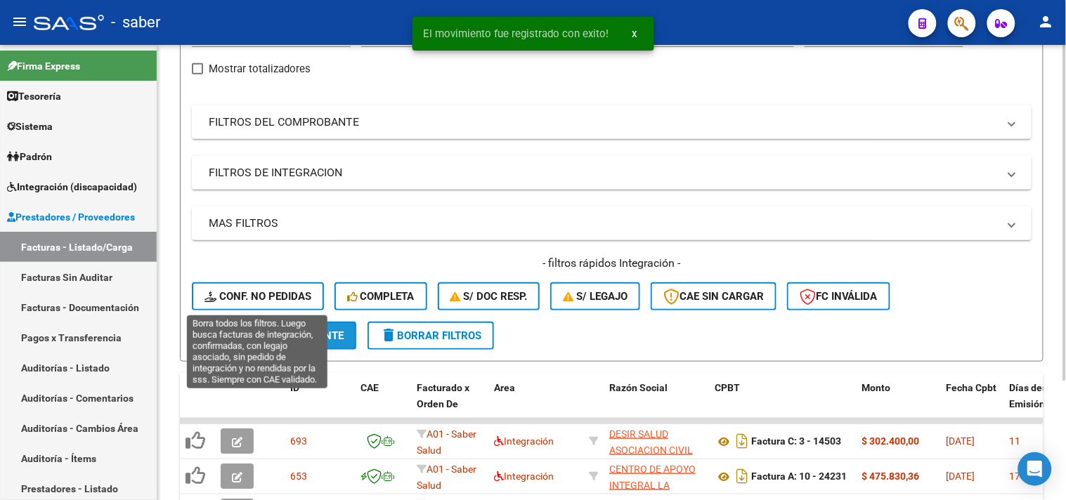
click at [250, 322] on button "search Buscar Comprobante" at bounding box center [274, 336] width 164 height 28
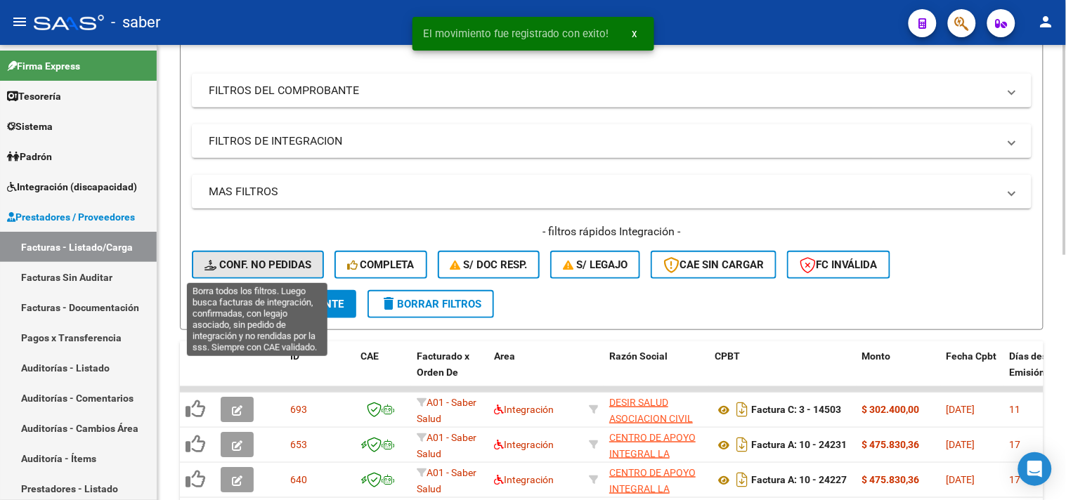
click at [293, 274] on button "Conf. no pedidas" at bounding box center [258, 265] width 132 height 28
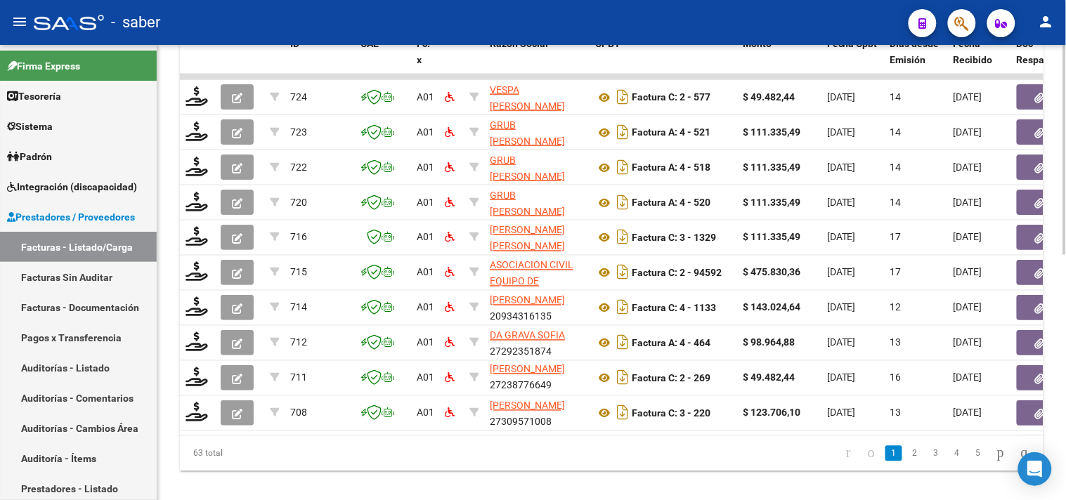
scroll to position [0, 582]
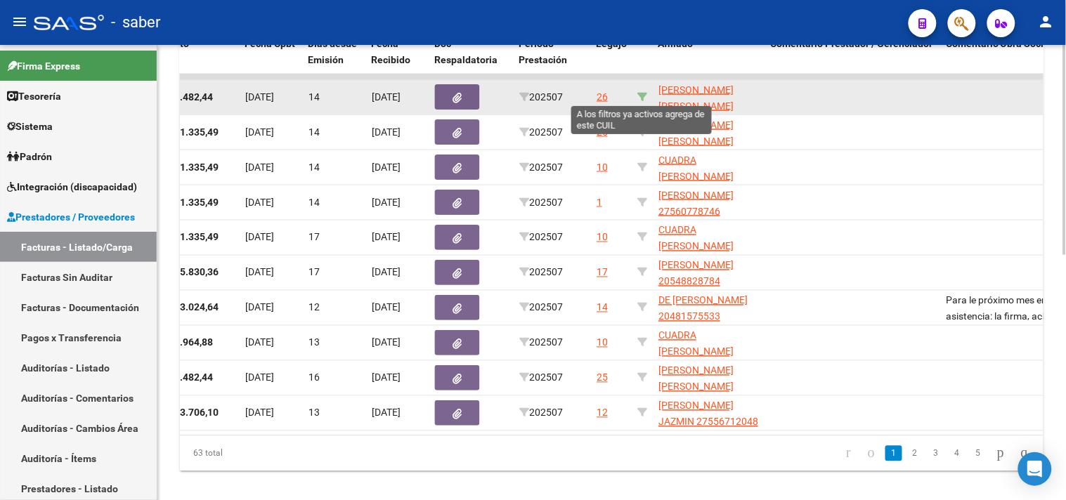
click at [642, 92] on icon at bounding box center [642, 97] width 10 height 10
type input "27526703192"
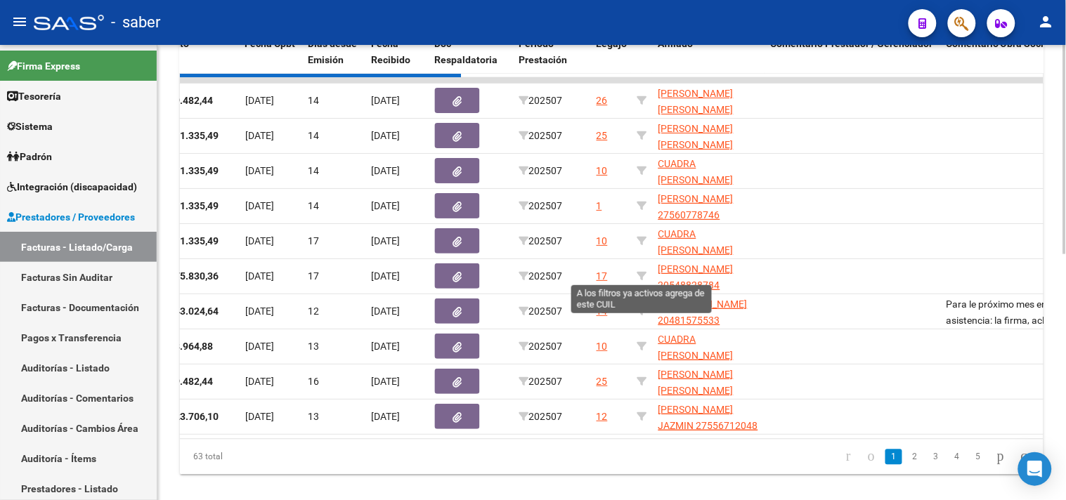
scroll to position [286, 0]
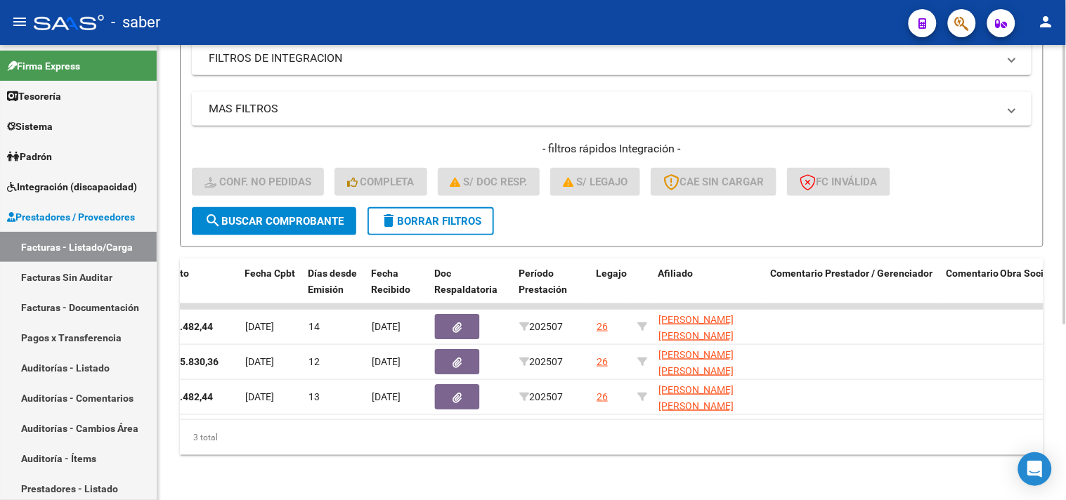
click at [694, 405] on datatable-body "724 A01 VESPA WALTER ALEJANDRO 20263297874 Factura C: 2 - 577 $ 49.482,44 04/08…" at bounding box center [612, 362] width 864 height 116
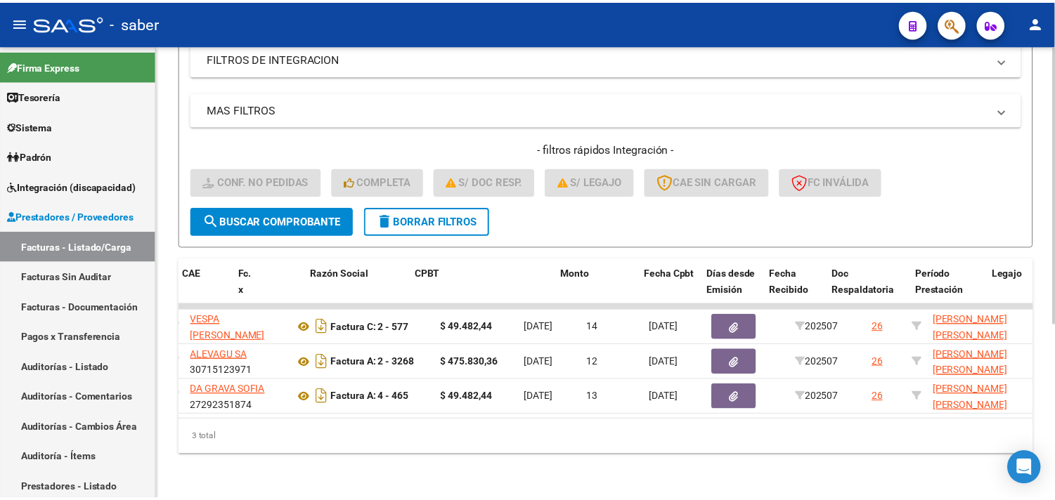
scroll to position [0, 0]
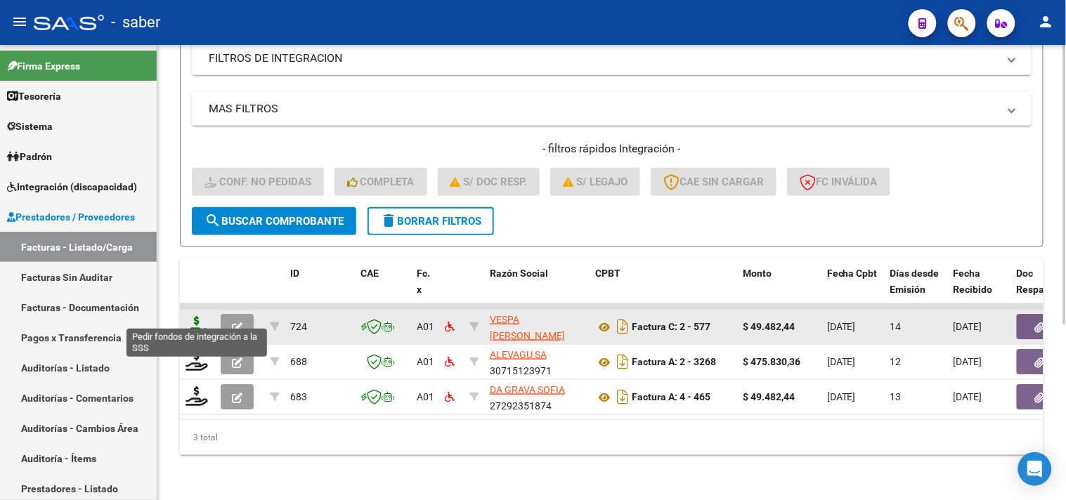
click at [191, 323] on icon at bounding box center [197, 326] width 22 height 20
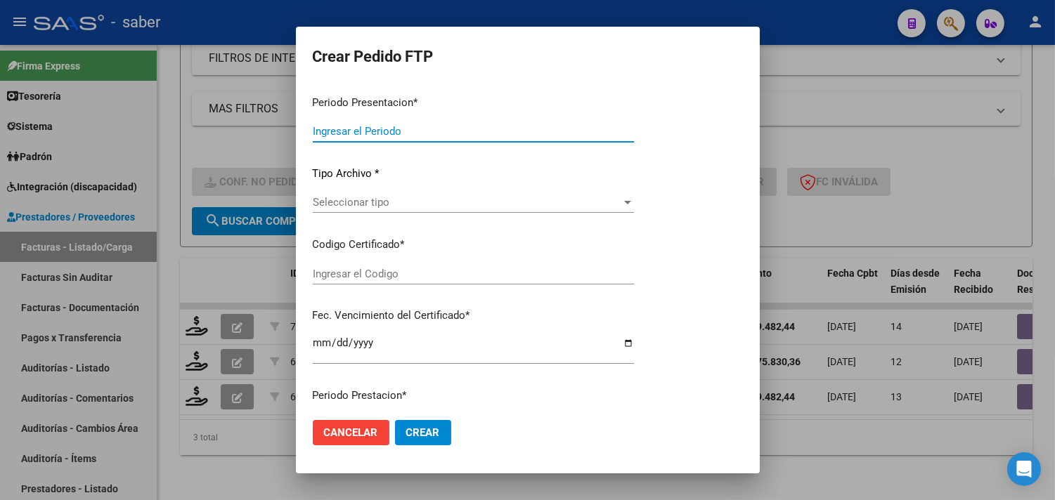
type input "202507"
type input "$ 49.482,44"
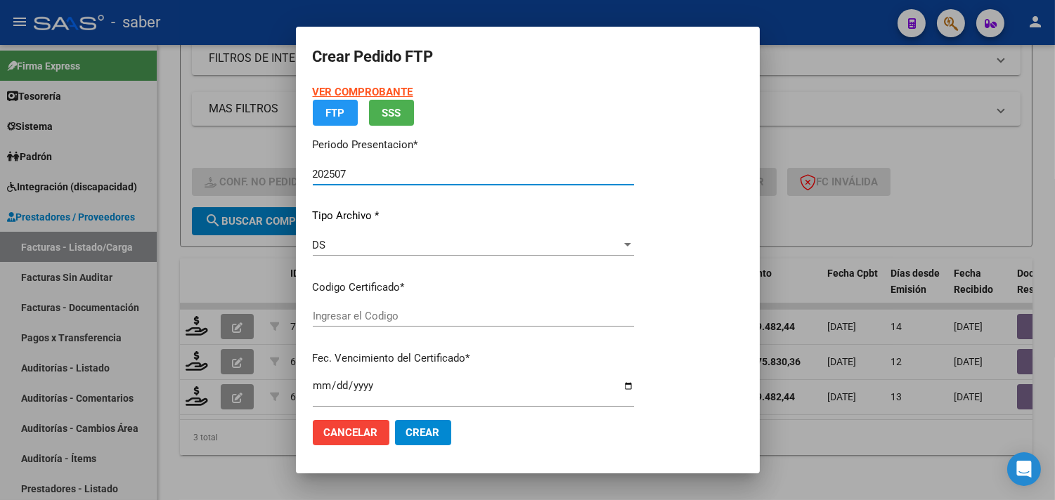
type input "385697364"
type input "2027-09-01"
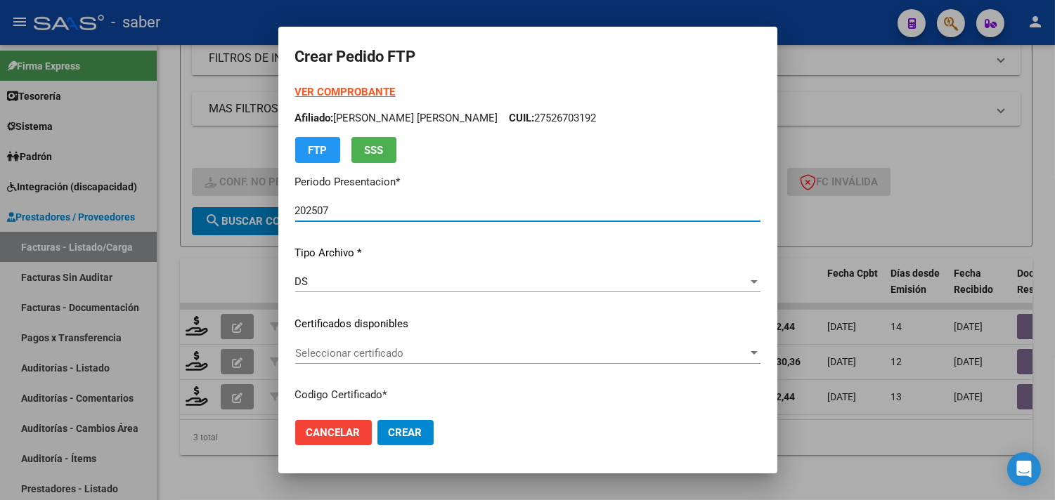
click at [377, 353] on span "Seleccionar certificado" at bounding box center [521, 353] width 453 height 13
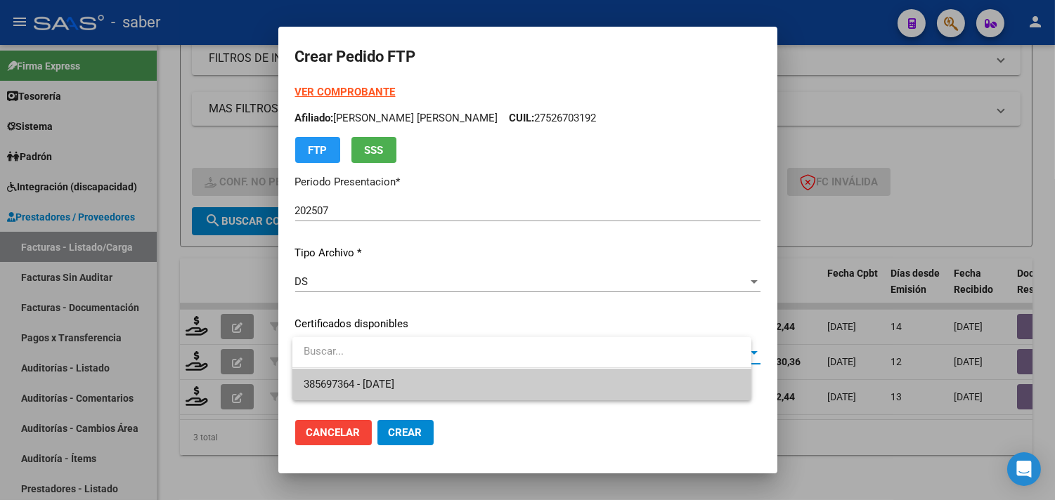
click at [384, 378] on span "385697364 - 2027-09-01" at bounding box center [349, 384] width 91 height 13
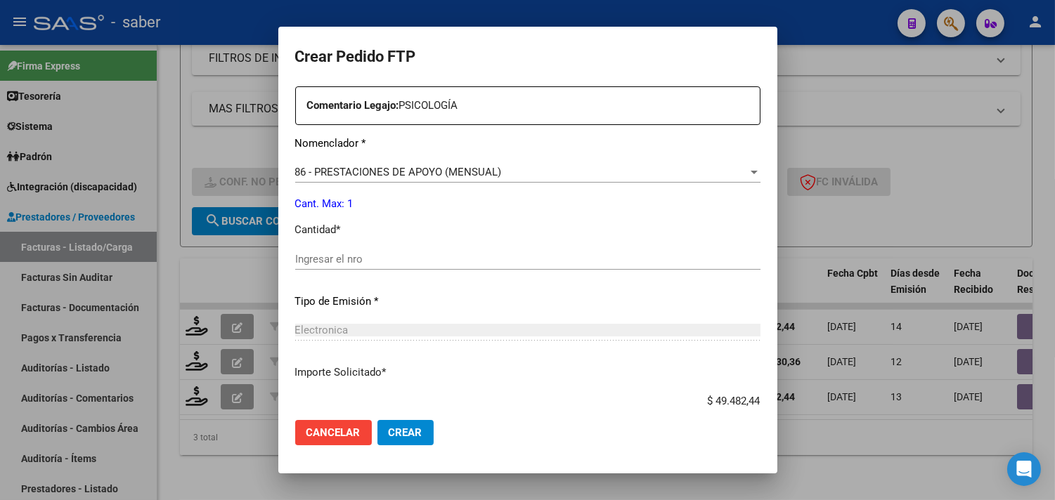
scroll to position [546, 0]
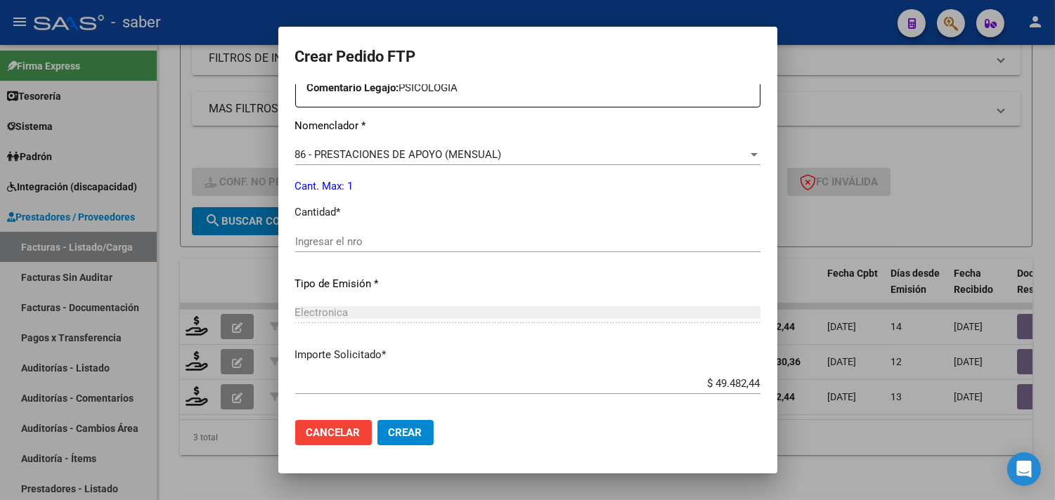
click at [339, 247] on input "Ingresar el nro" at bounding box center [527, 241] width 465 height 13
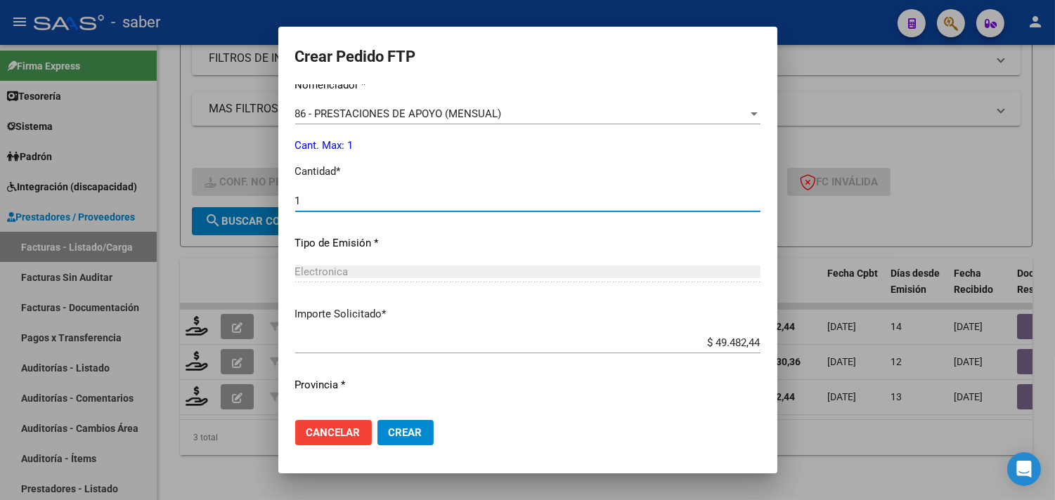
scroll to position [624, 0]
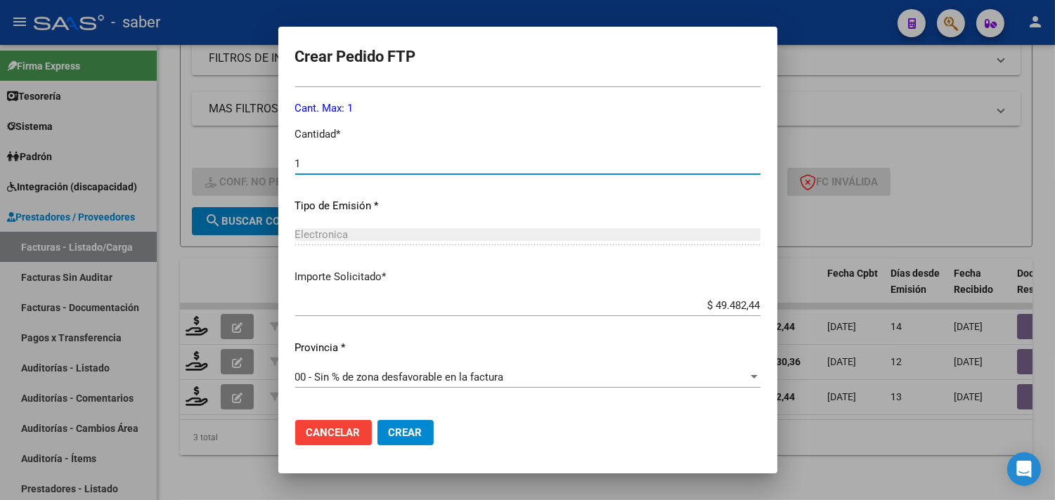
type input "1"
click at [420, 437] on span "Crear" at bounding box center [406, 433] width 34 height 13
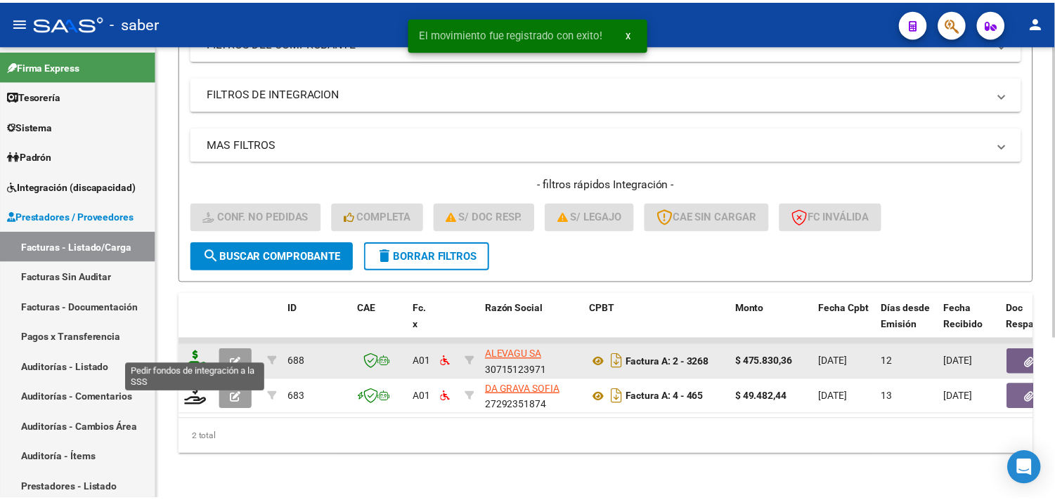
scroll to position [251, 0]
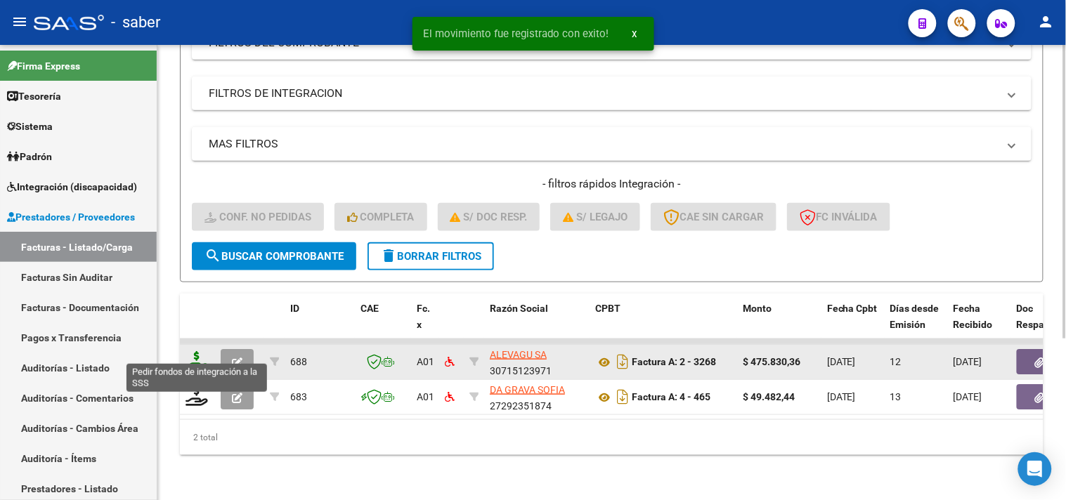
click at [200, 353] on icon at bounding box center [197, 361] width 22 height 20
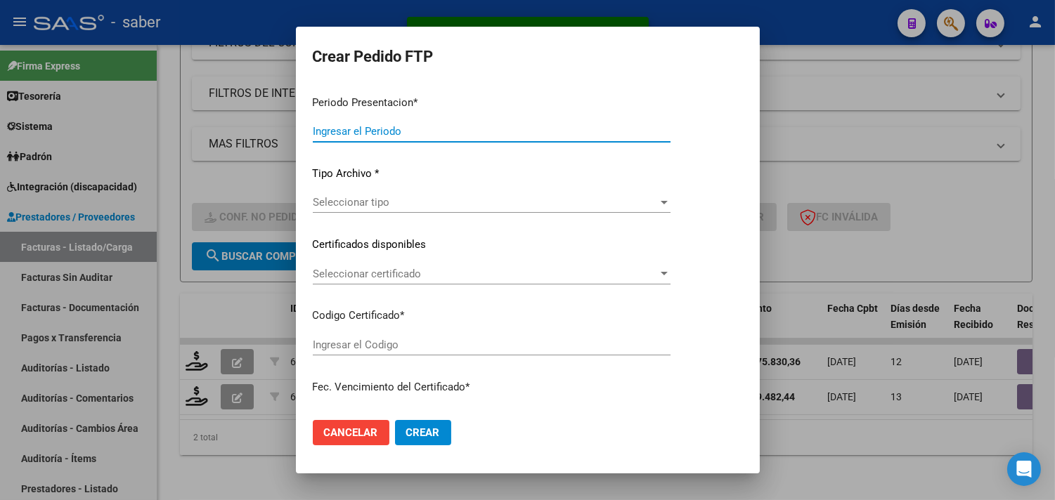
type input "202507"
type input "$ 475.830,36"
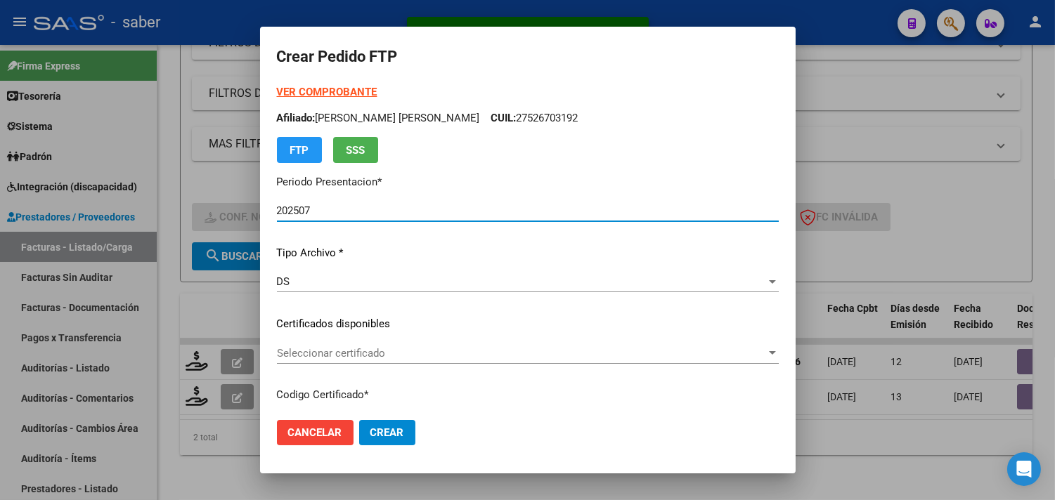
type input "385697364"
type input "2027-09-01"
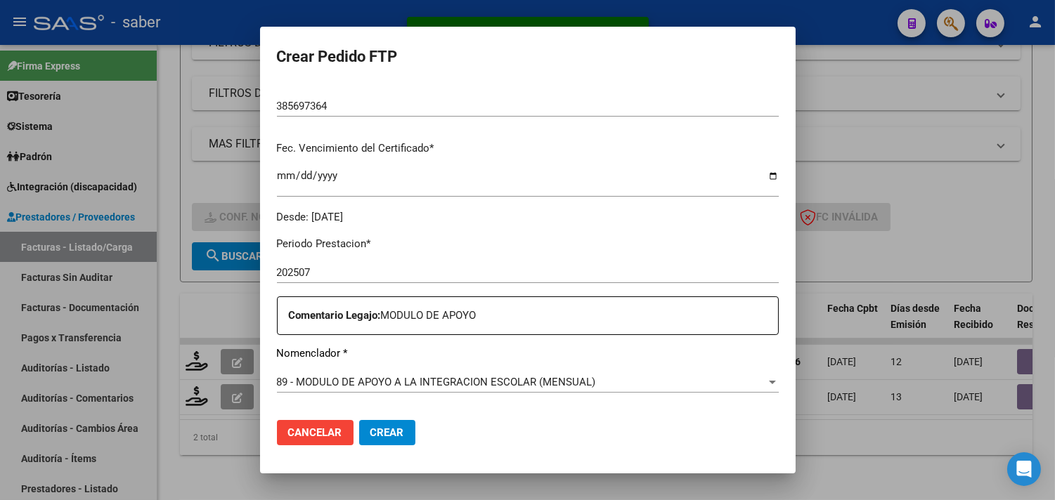
scroll to position [234, 0]
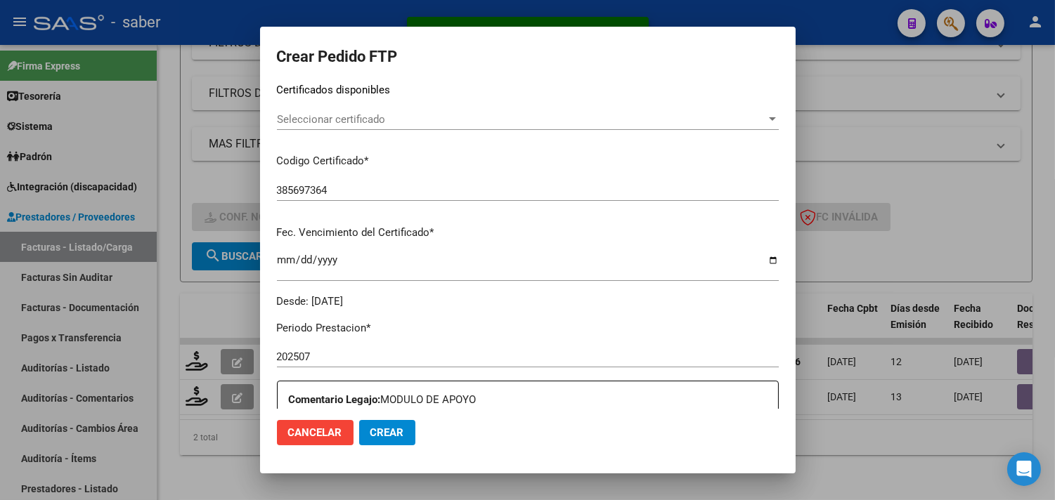
click at [422, 115] on span "Seleccionar certificado" at bounding box center [521, 119] width 489 height 13
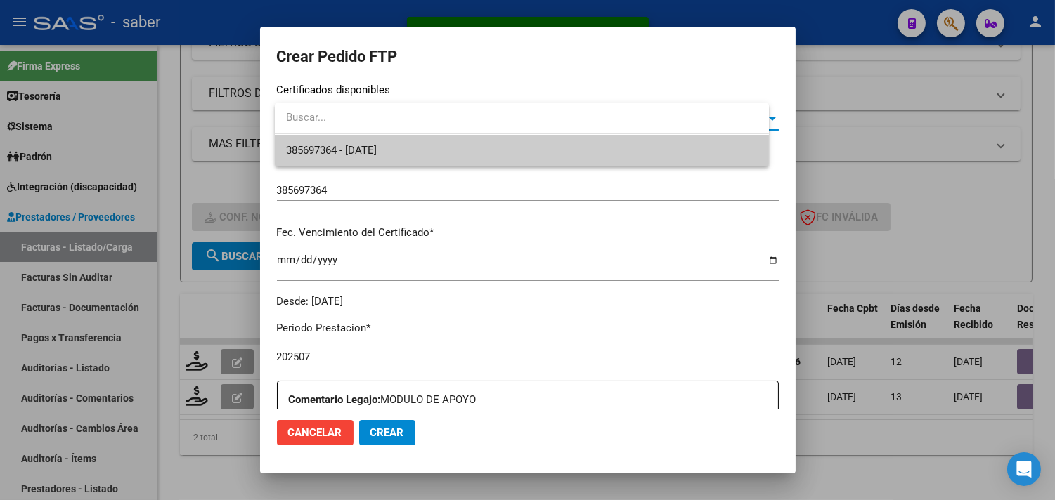
click at [406, 149] on span "385697364 - 2027-09-01" at bounding box center [522, 151] width 472 height 32
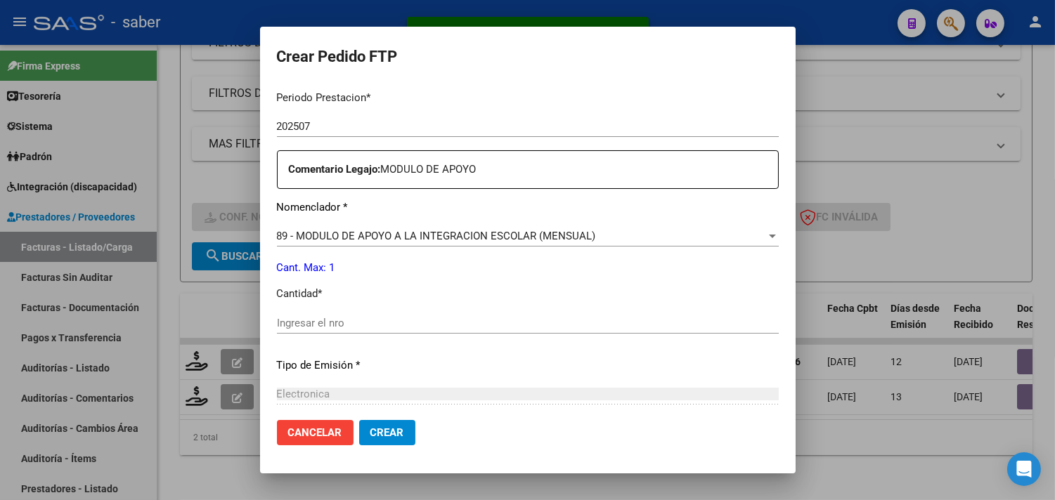
scroll to position [468, 0]
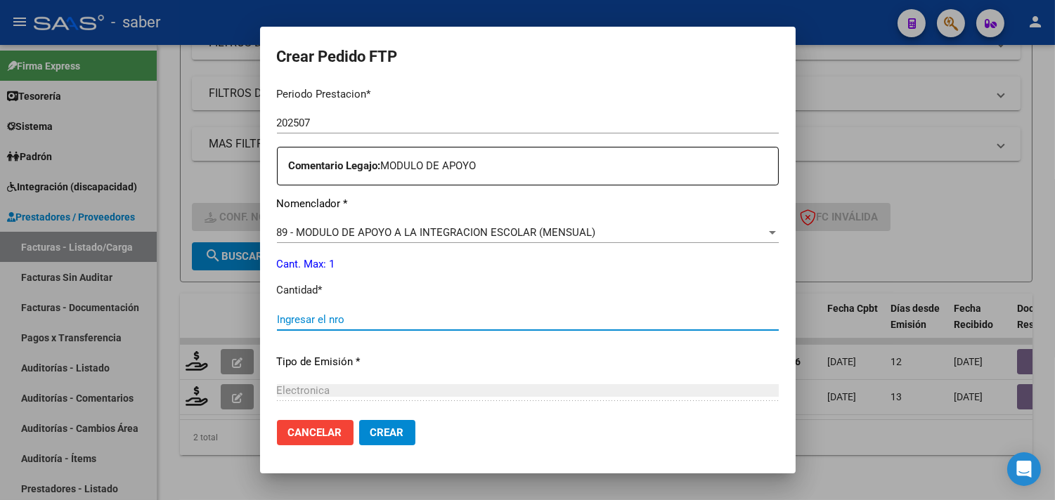
click at [388, 321] on input "Ingresar el nro" at bounding box center [528, 319] width 502 height 13
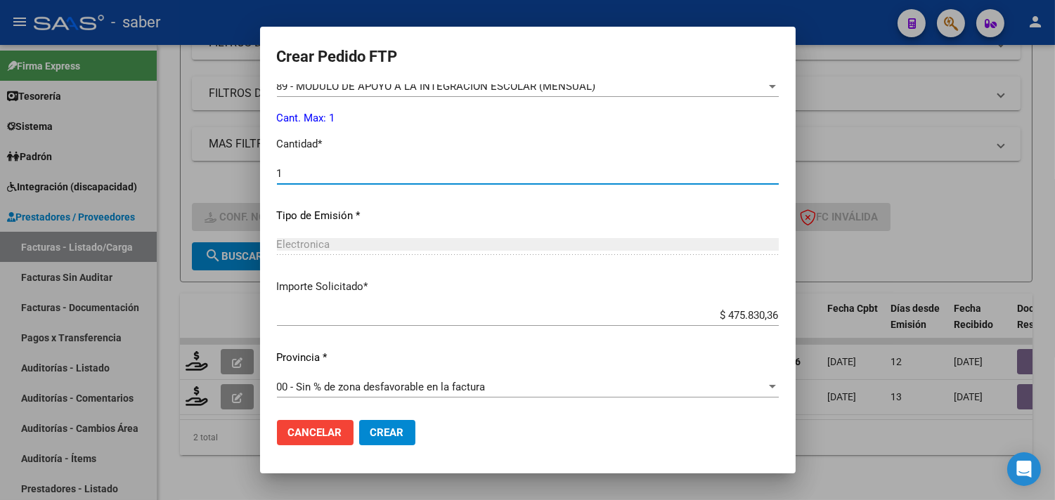
scroll to position [615, 0]
type input "1"
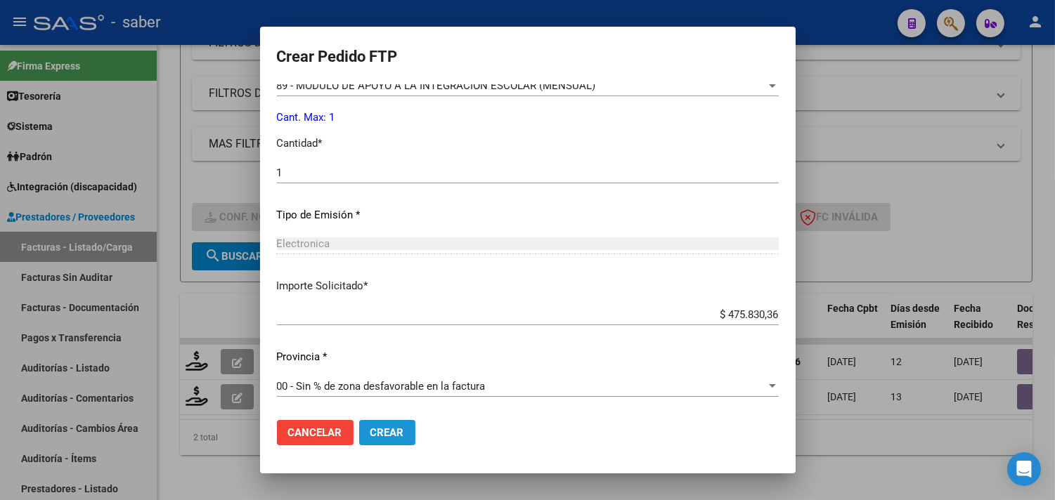
click at [396, 431] on span "Crear" at bounding box center [387, 433] width 34 height 13
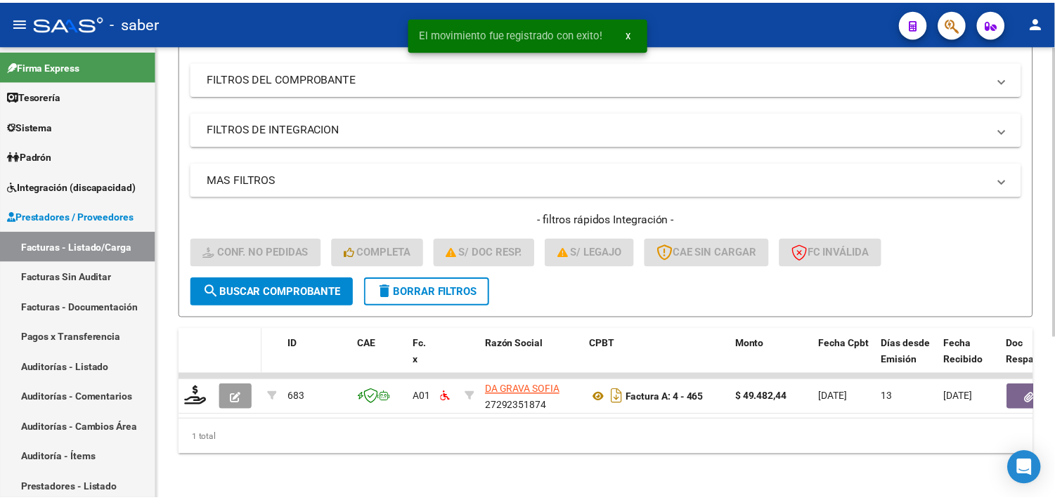
scroll to position [216, 0]
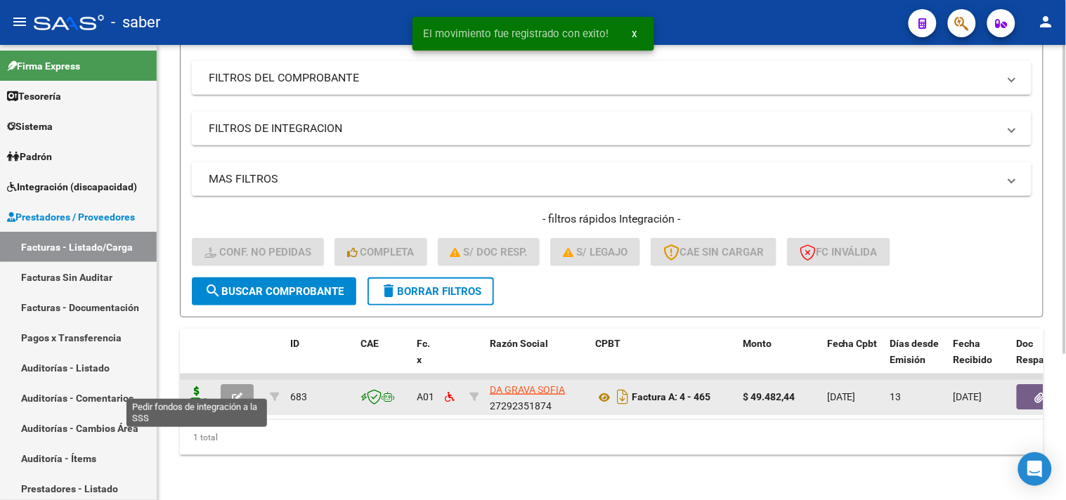
click at [200, 386] on icon at bounding box center [197, 396] width 22 height 20
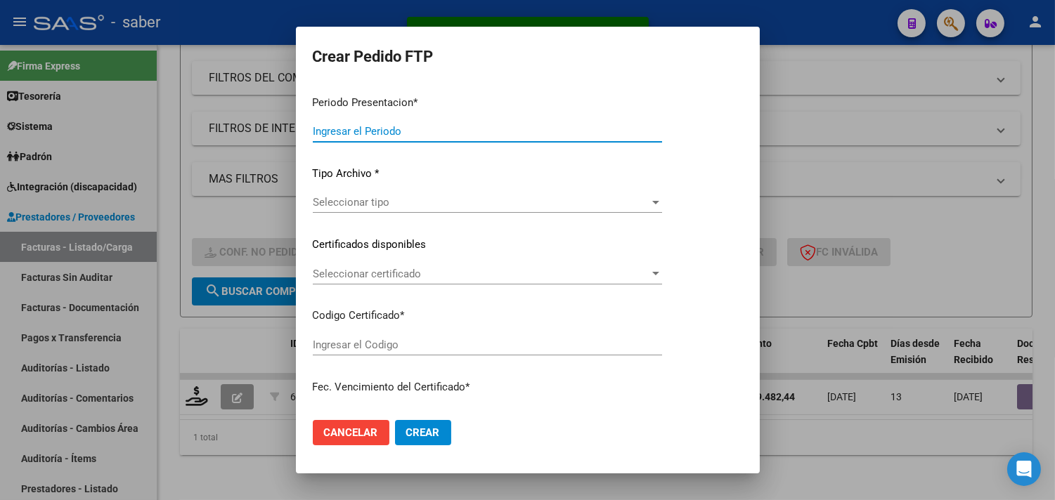
type input "202507"
type input "$ 49.482,44"
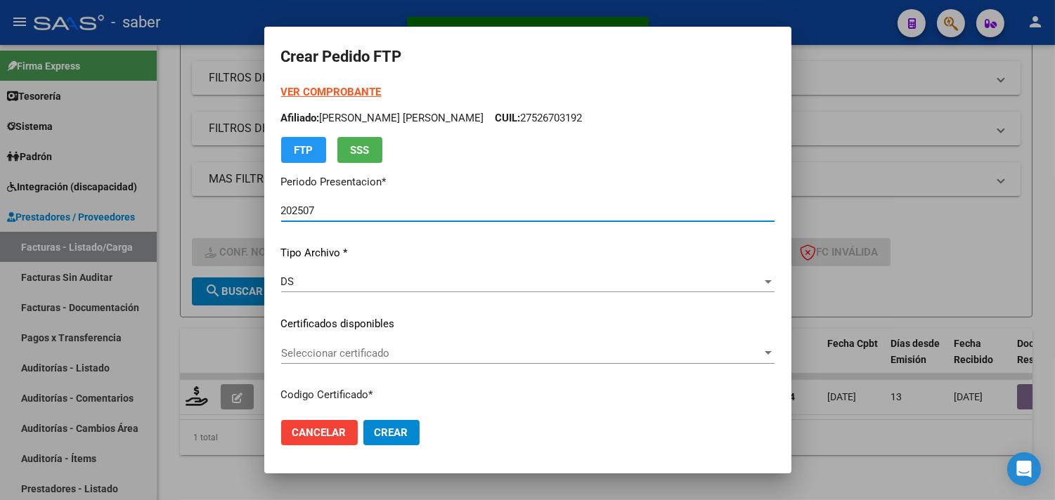
type input "385697364"
type input "2027-09-01"
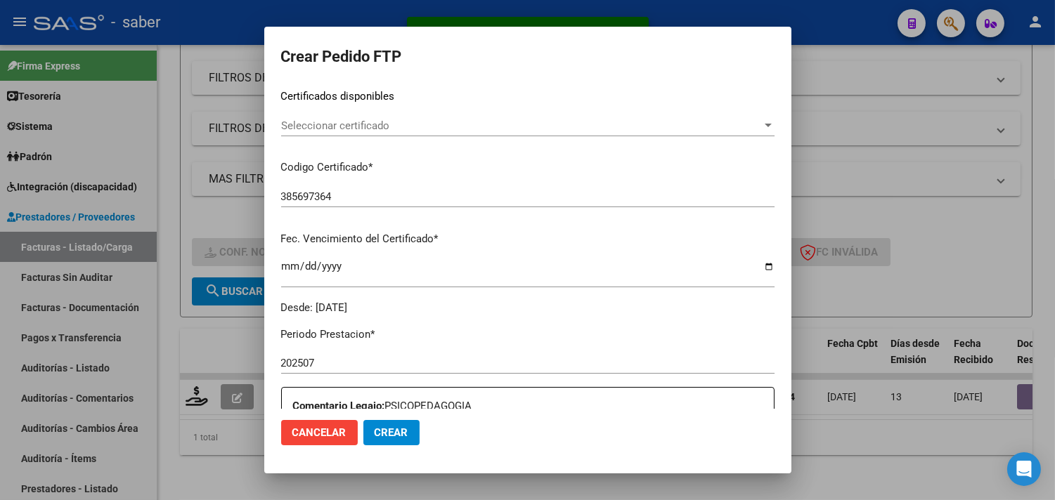
scroll to position [234, 0]
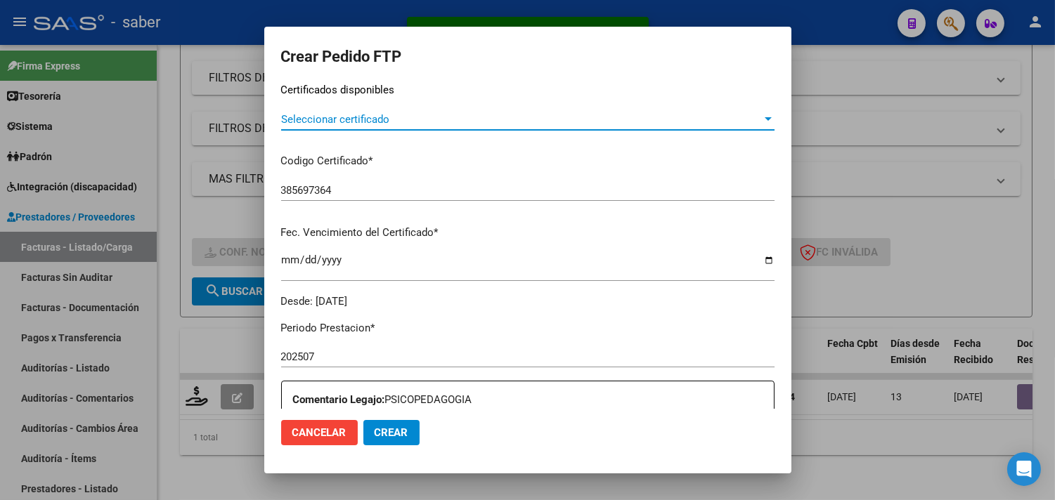
click at [347, 122] on span "Seleccionar certificado" at bounding box center [521, 119] width 481 height 13
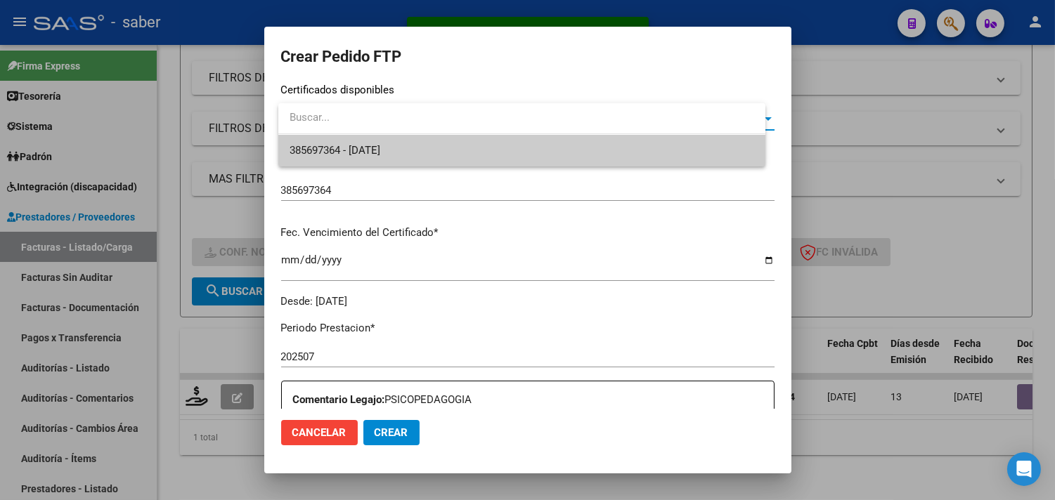
click at [332, 157] on span "385697364 - 2027-09-01" at bounding box center [522, 151] width 465 height 32
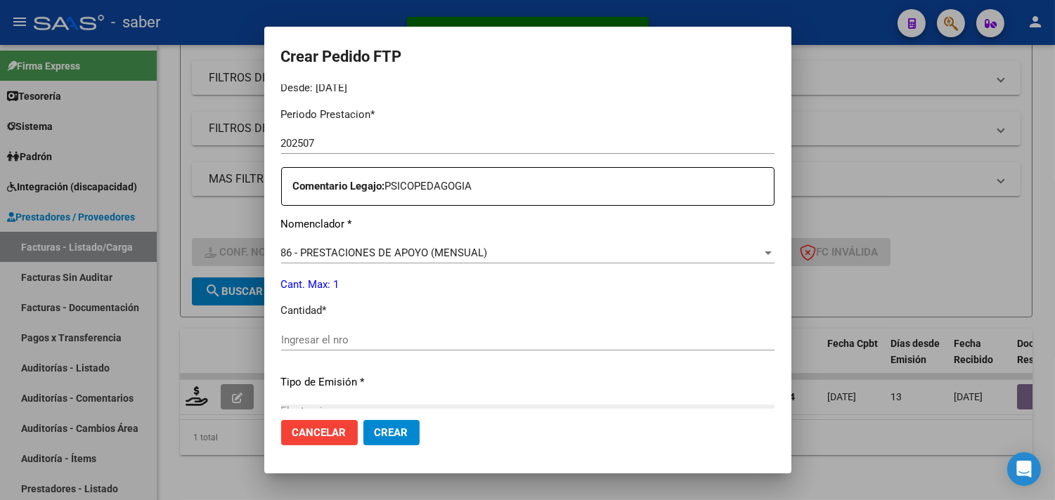
scroll to position [546, 0]
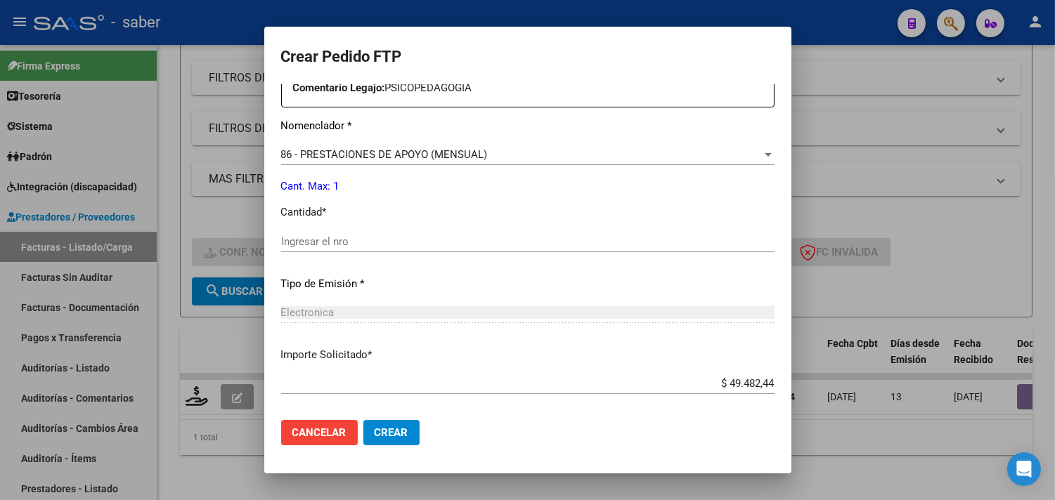
click at [336, 242] on input "Ingresar el nro" at bounding box center [527, 241] width 493 height 13
type input "1"
click at [420, 433] on button "Crear" at bounding box center [391, 432] width 56 height 25
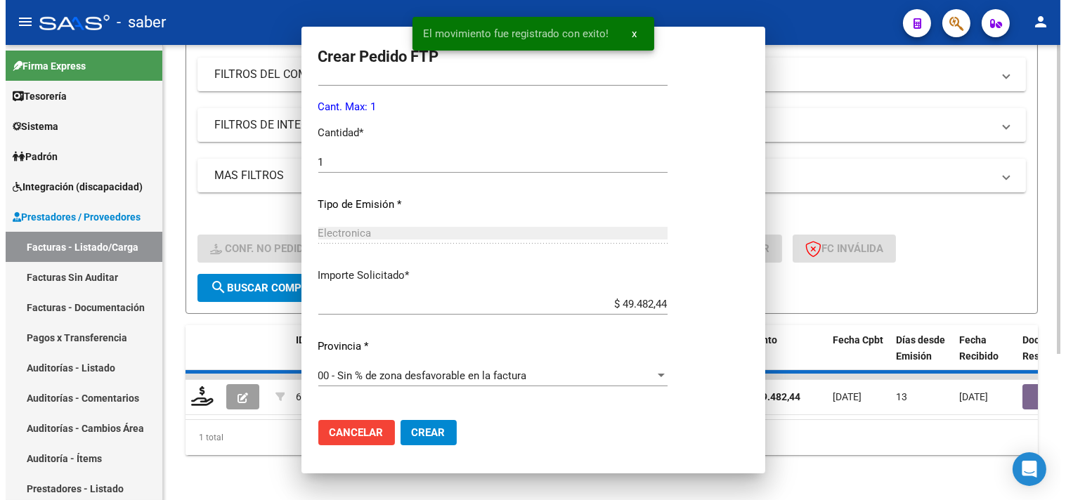
scroll to position [0, 0]
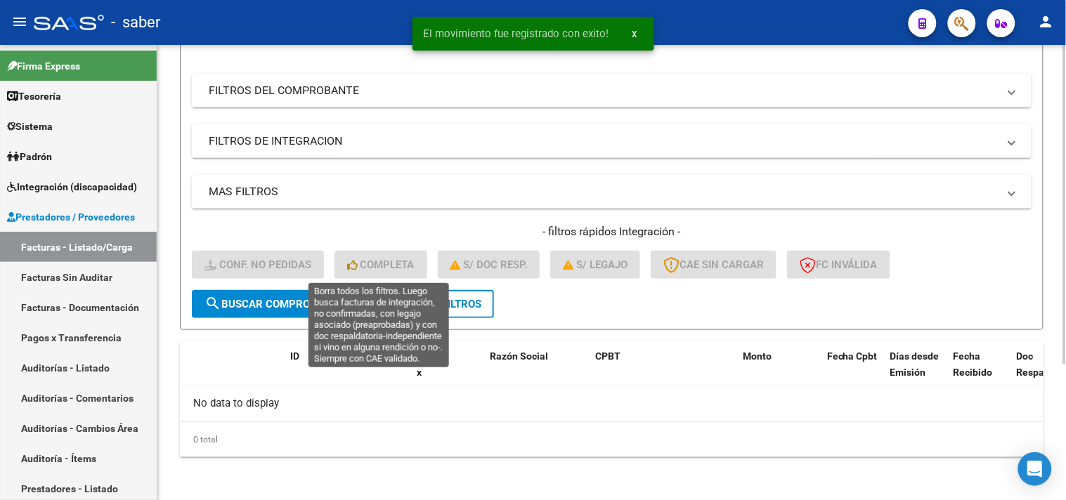
click at [405, 294] on button "delete Borrar Filtros" at bounding box center [431, 304] width 126 height 28
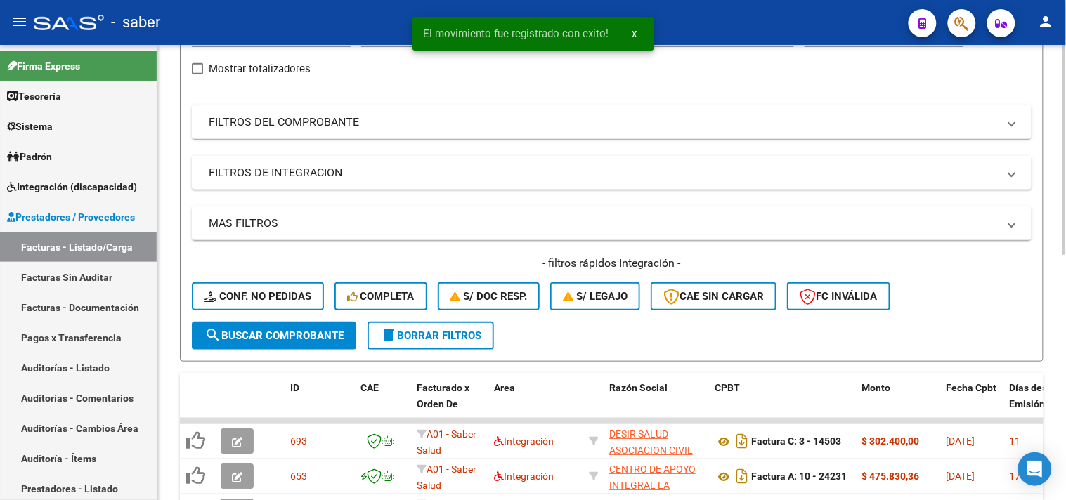
scroll to position [193, 0]
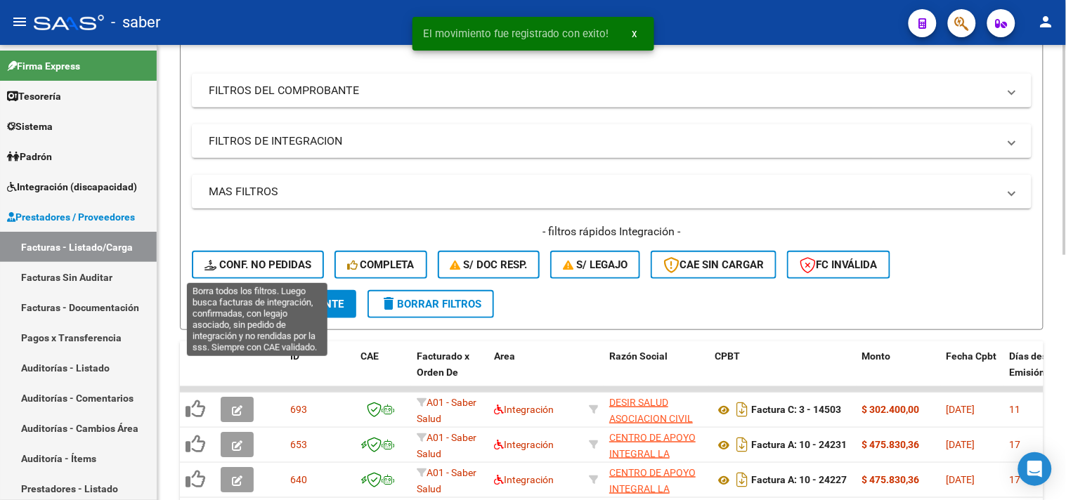
click at [276, 255] on button "Conf. no pedidas" at bounding box center [258, 265] width 132 height 28
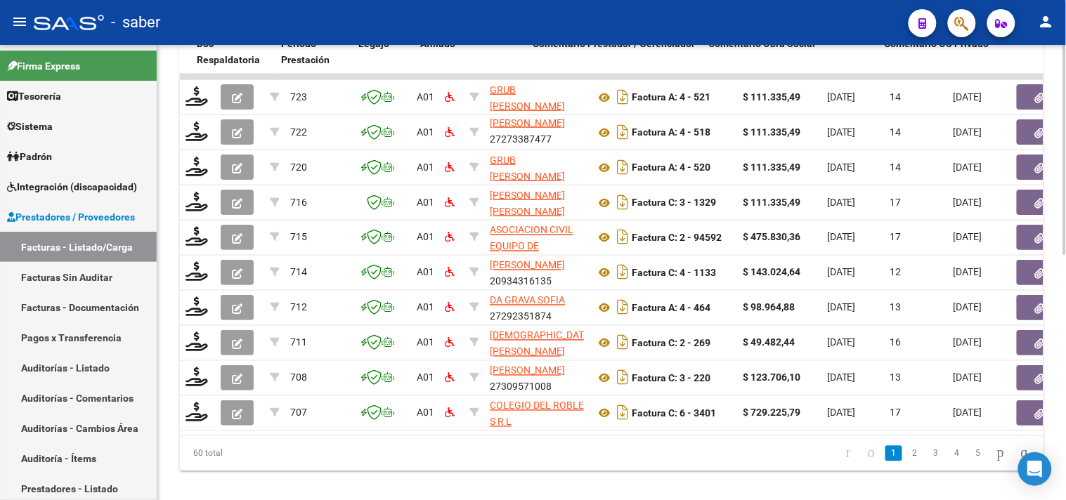
scroll to position [0, 819]
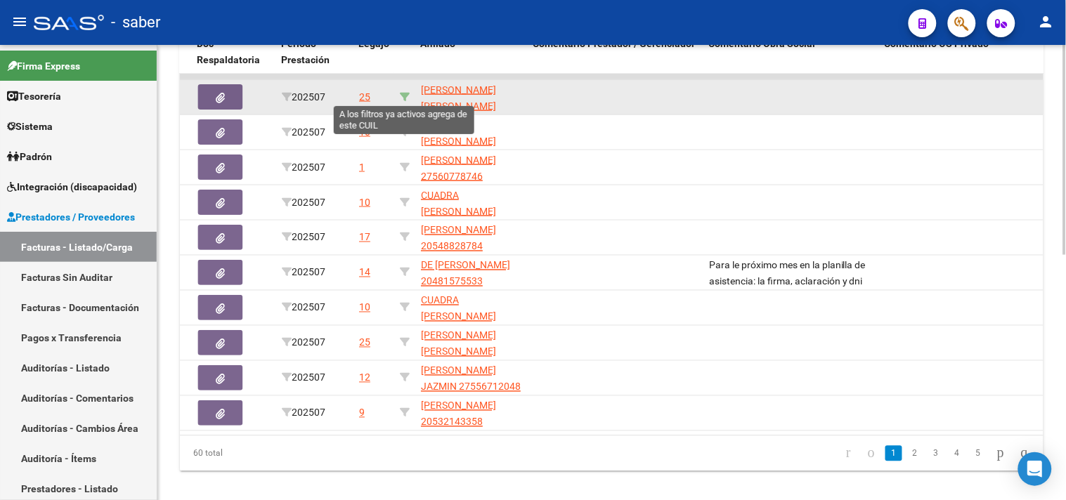
click at [406, 98] on icon at bounding box center [405, 97] width 10 height 10
type input "20505317204"
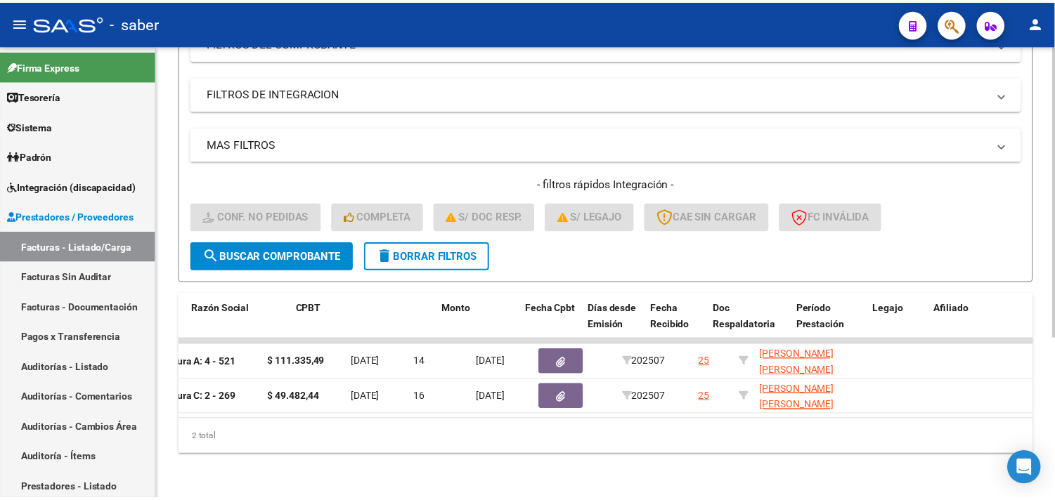
scroll to position [0, 0]
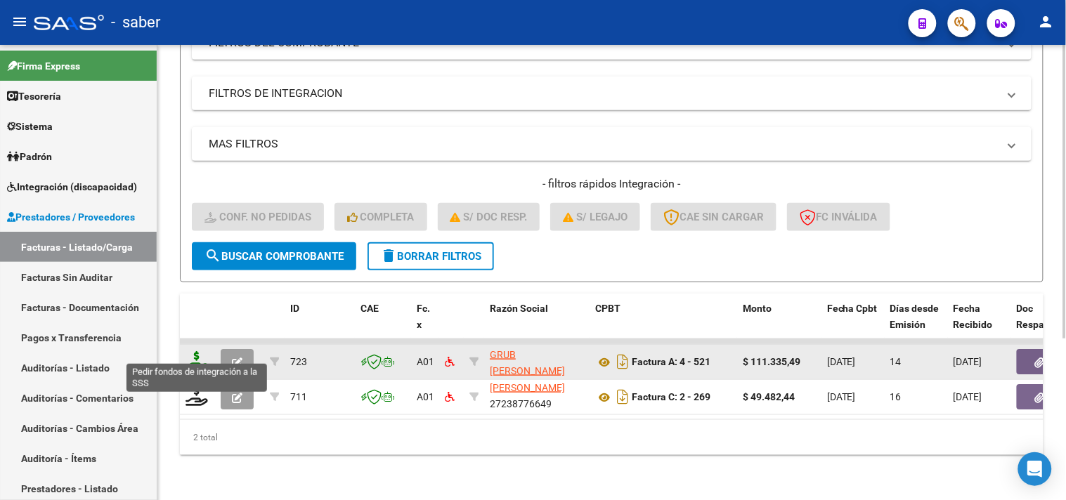
click at [193, 354] on icon at bounding box center [197, 361] width 22 height 20
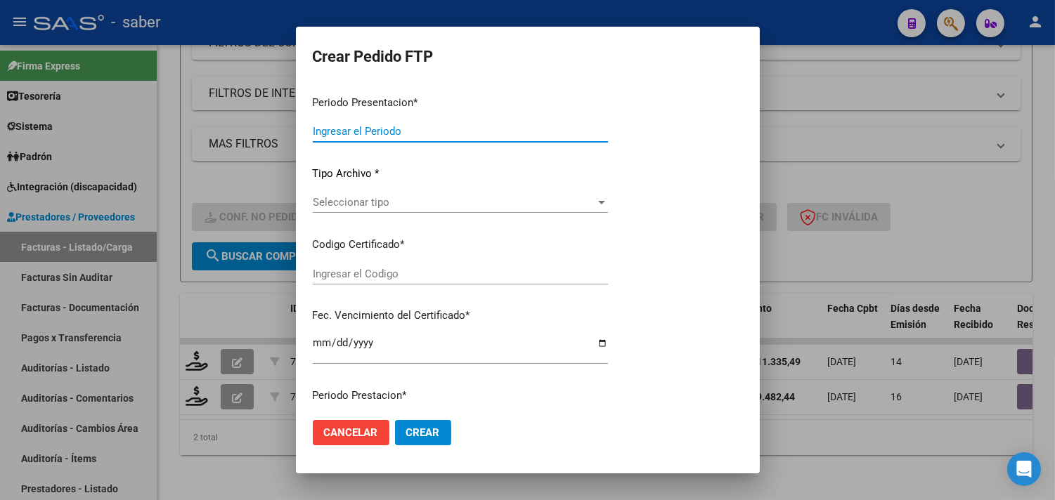
type input "202507"
type input "$ 111.335,49"
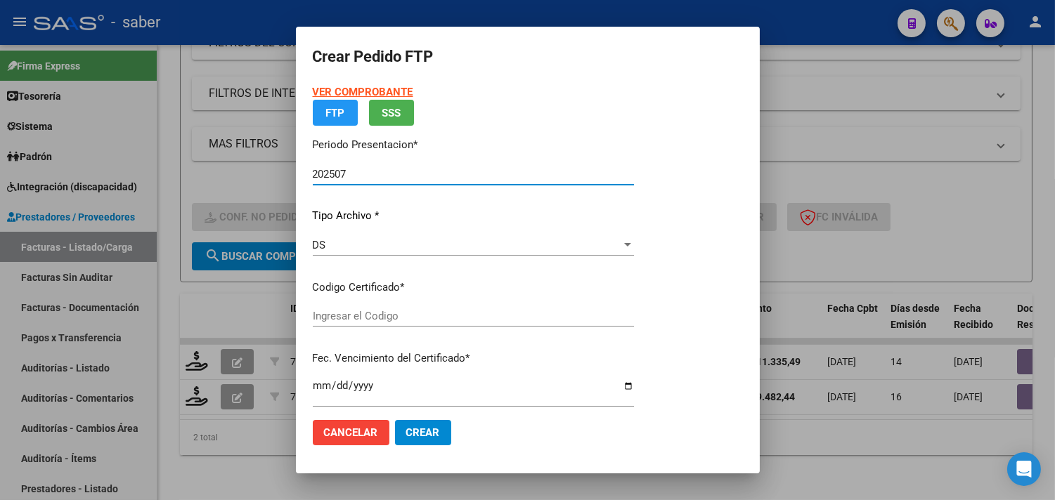
type input "3579872724"
type input "2035-02-01"
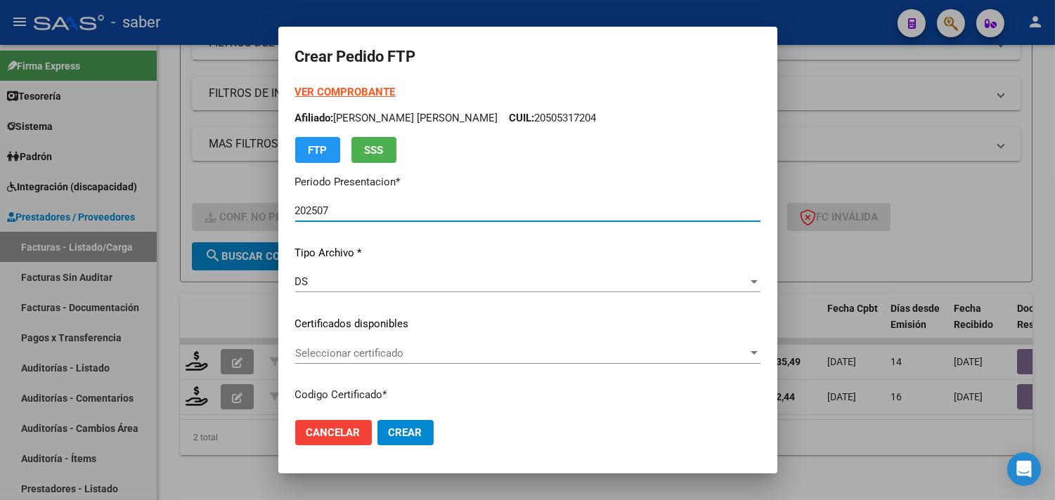
click at [398, 349] on span "Seleccionar certificado" at bounding box center [521, 353] width 453 height 13
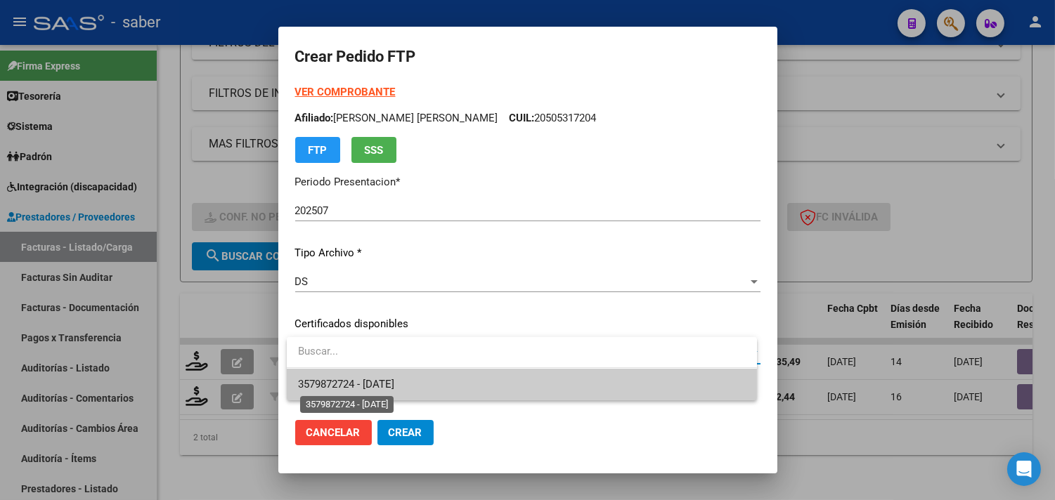
click at [374, 383] on span "3579872724 - 2035-02-01" at bounding box center [346, 384] width 96 height 13
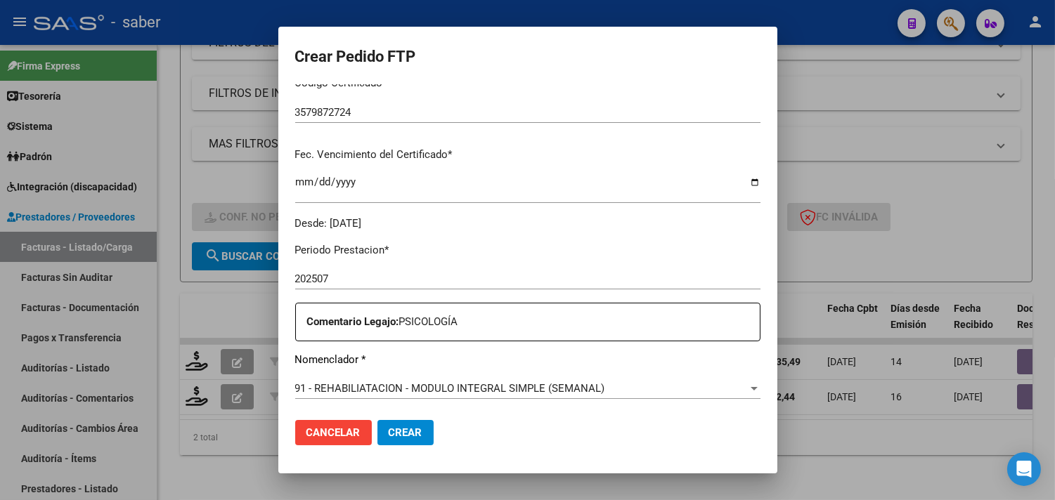
scroll to position [390, 0]
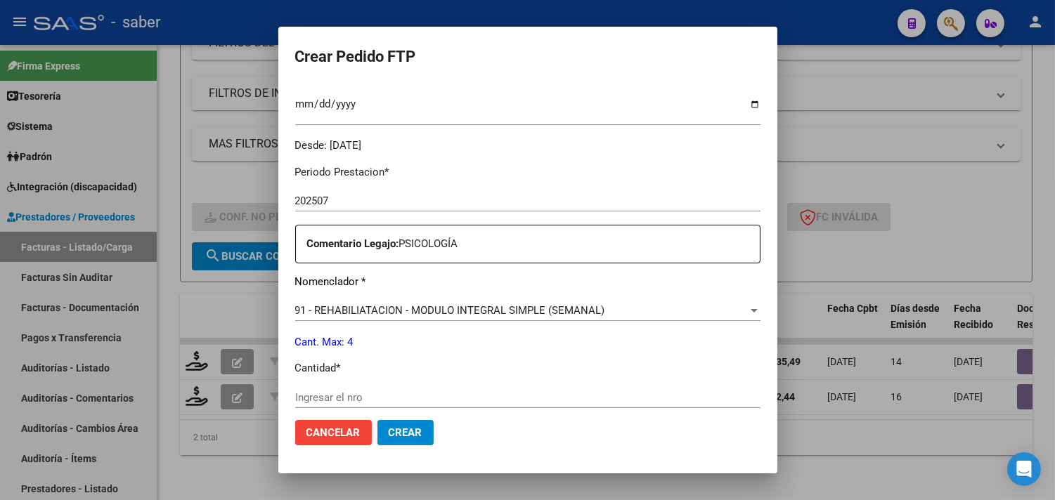
click at [358, 382] on div "Periodo Prestacion * 202507 Ingresar el Periodo Prestacion Comentario Legajo: P…" at bounding box center [527, 394] width 465 height 481
click at [358, 392] on input "Ingresar el nro" at bounding box center [527, 397] width 465 height 13
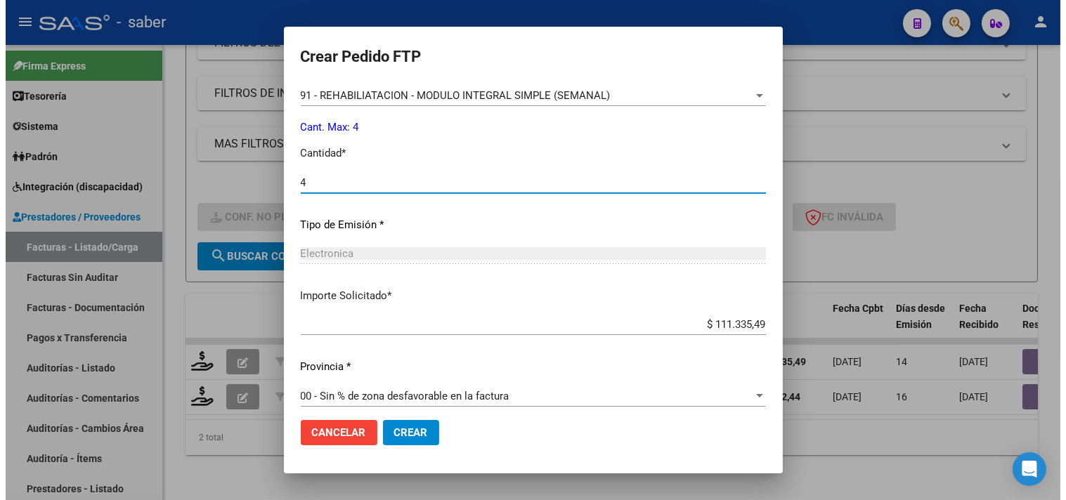
scroll to position [615, 0]
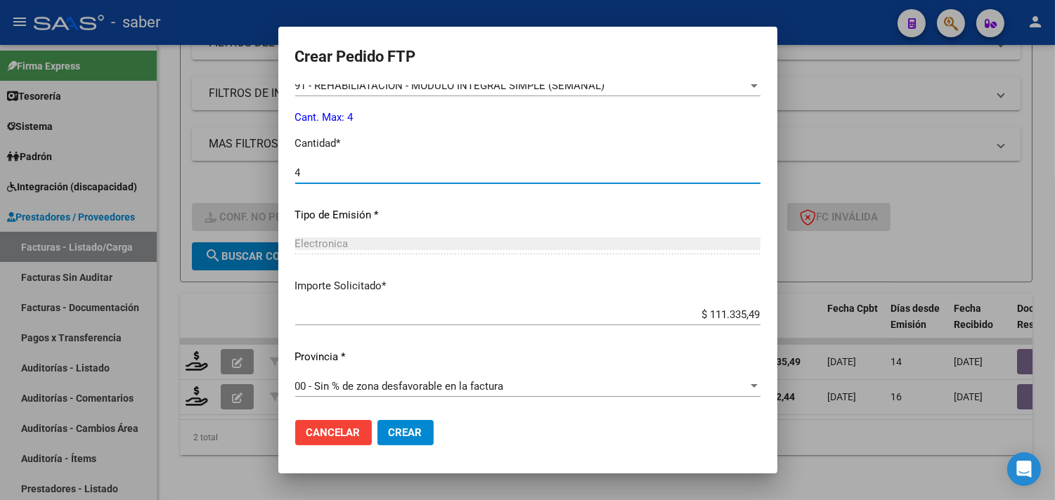
type input "4"
click at [411, 431] on span "Crear" at bounding box center [406, 433] width 34 height 13
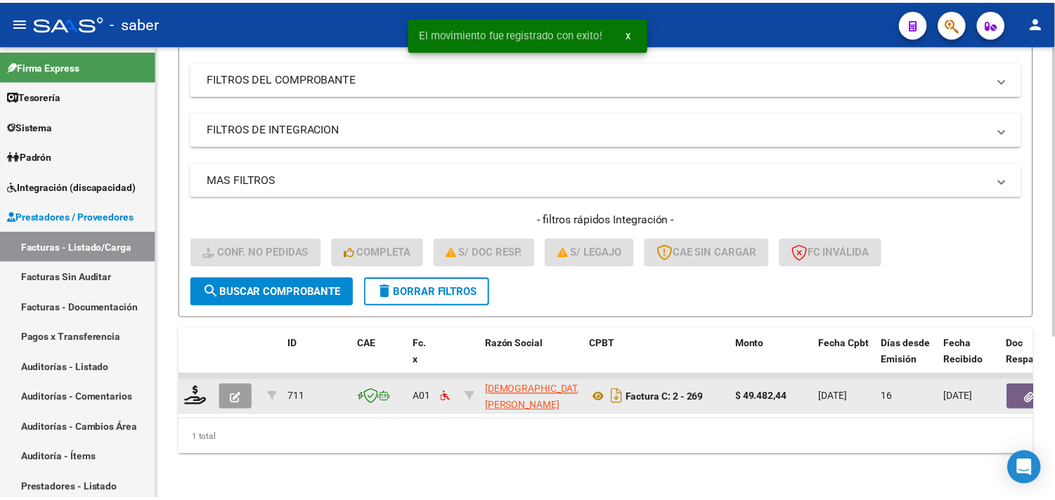
scroll to position [216, 0]
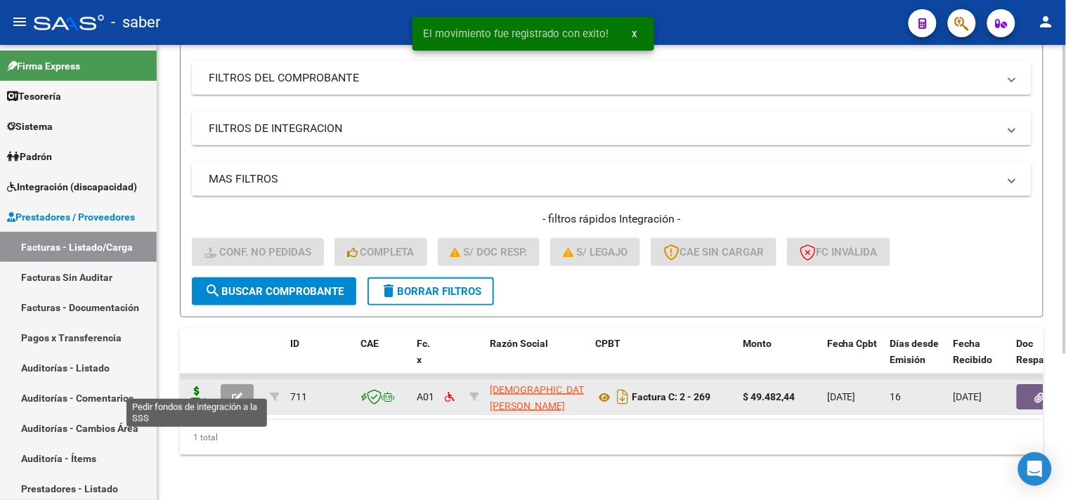
click at [195, 390] on icon at bounding box center [197, 396] width 22 height 20
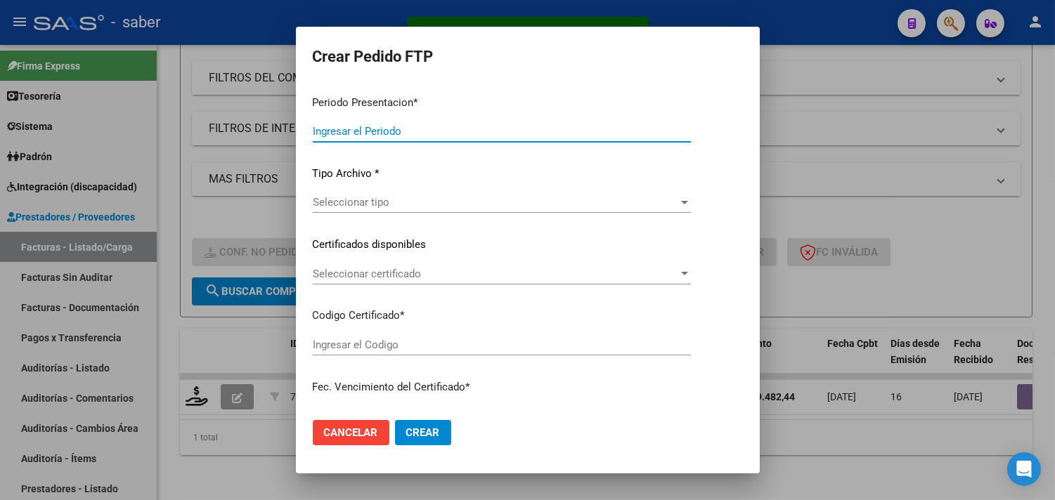
type input "202507"
type input "$ 49.482,44"
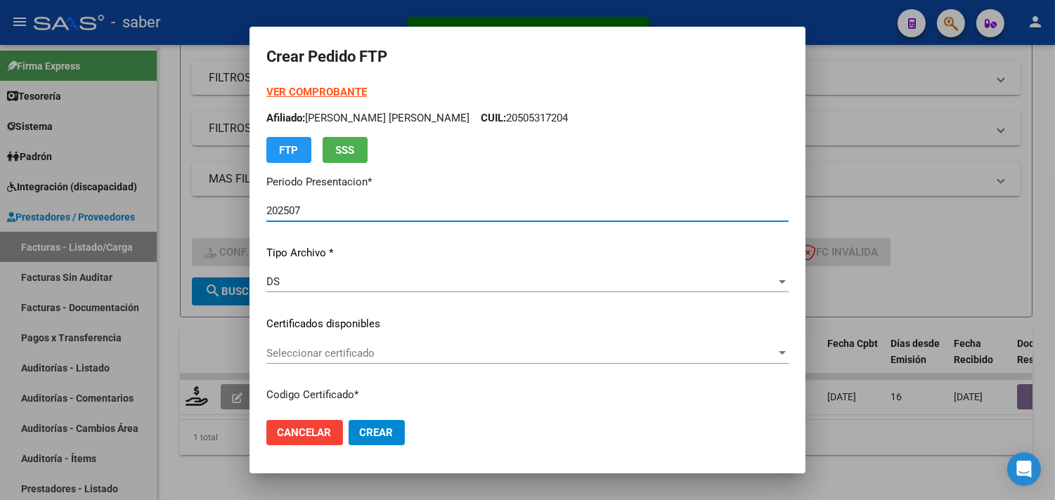
type input "3579872724"
type input "2035-02-01"
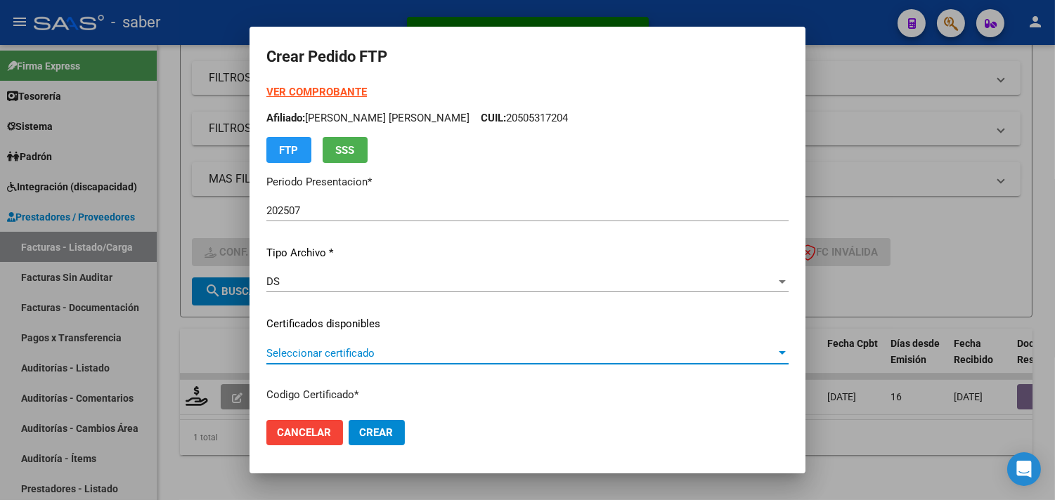
click at [312, 356] on span "Seleccionar certificado" at bounding box center [520, 353] width 509 height 13
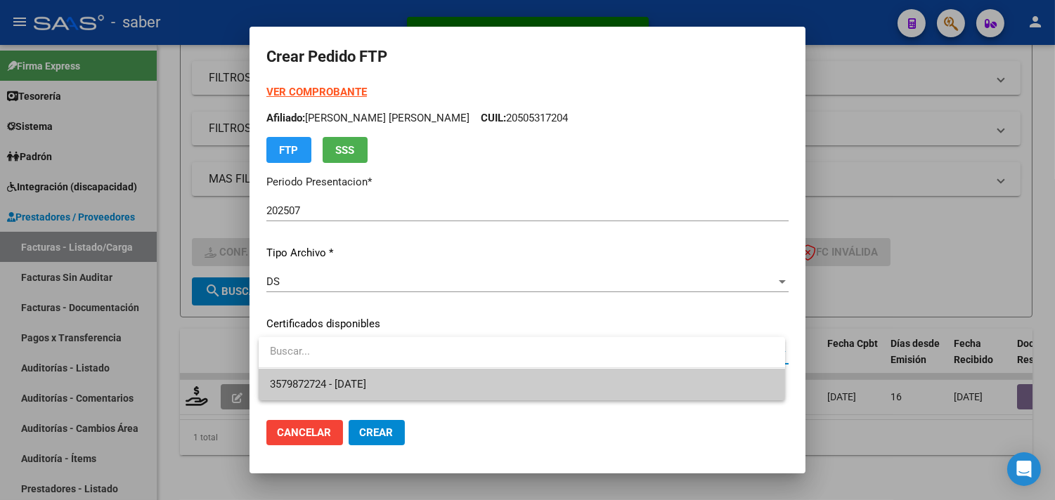
click at [349, 394] on span "3579872724 - 2035-02-01" at bounding box center [522, 385] width 504 height 32
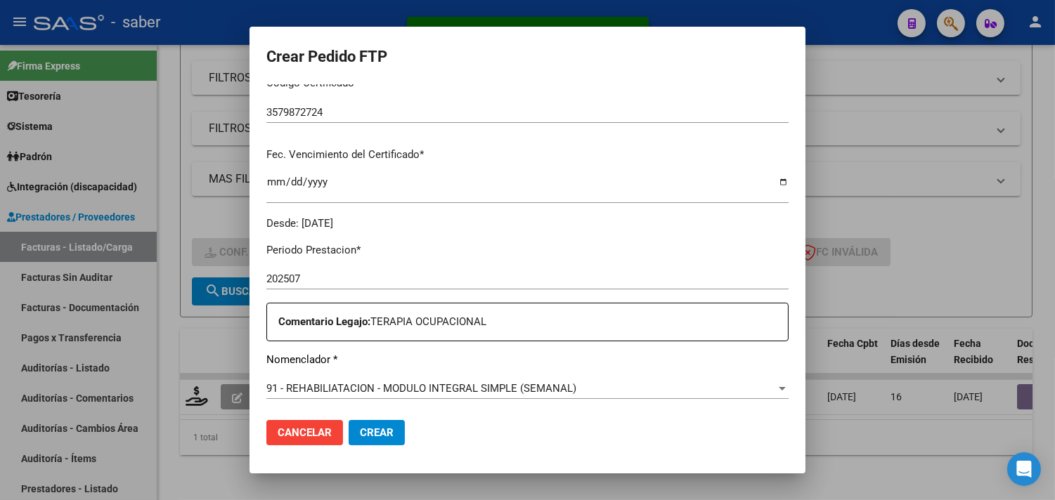
scroll to position [390, 0]
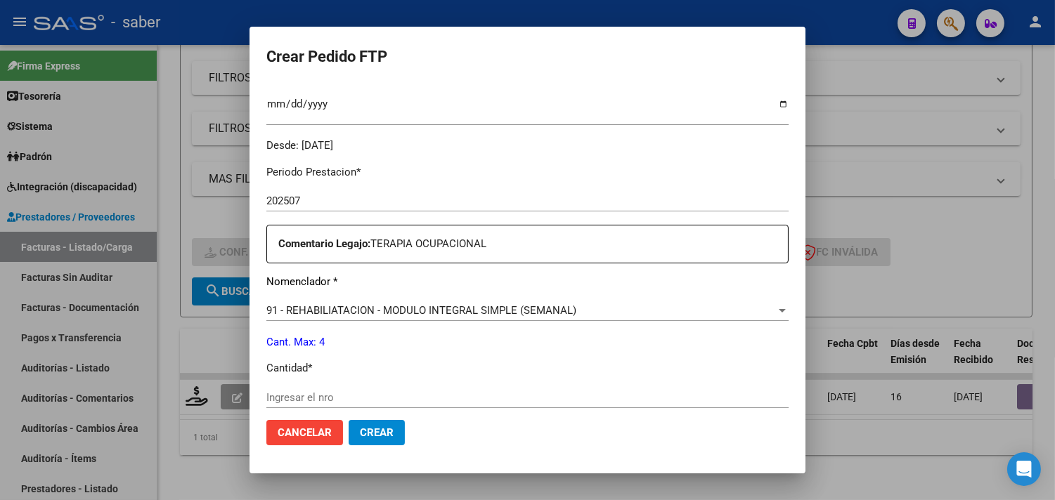
click at [318, 395] on input "Ingresar el nro" at bounding box center [527, 397] width 522 height 13
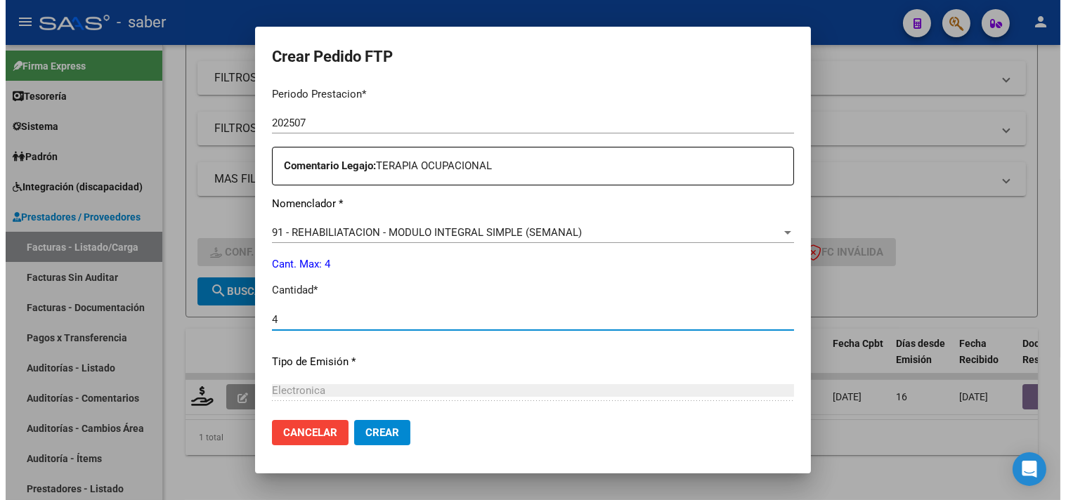
scroll to position [615, 0]
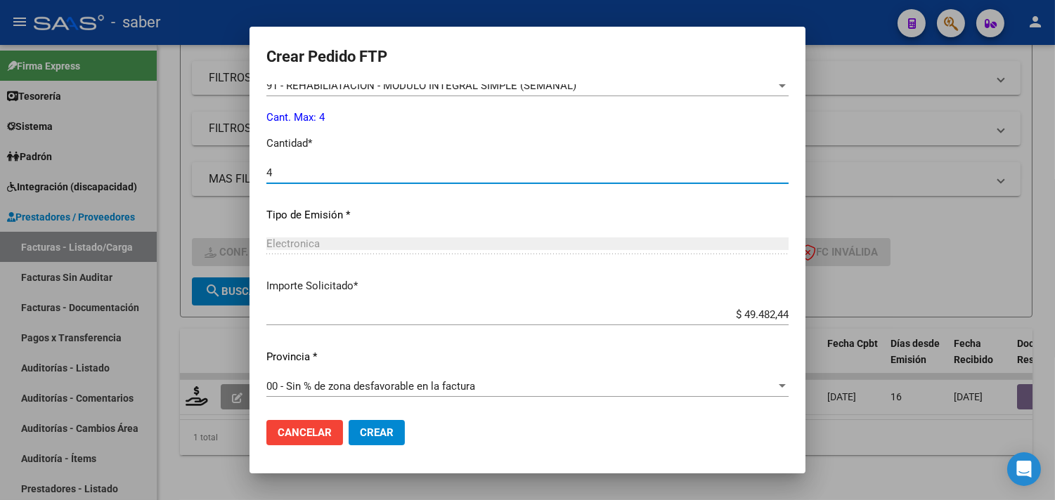
type input "4"
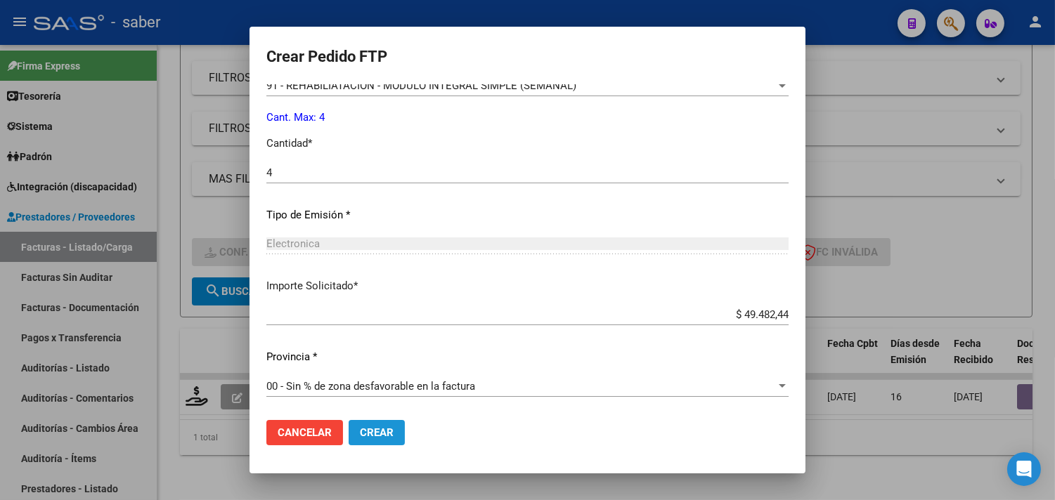
click at [396, 423] on button "Crear" at bounding box center [377, 432] width 56 height 25
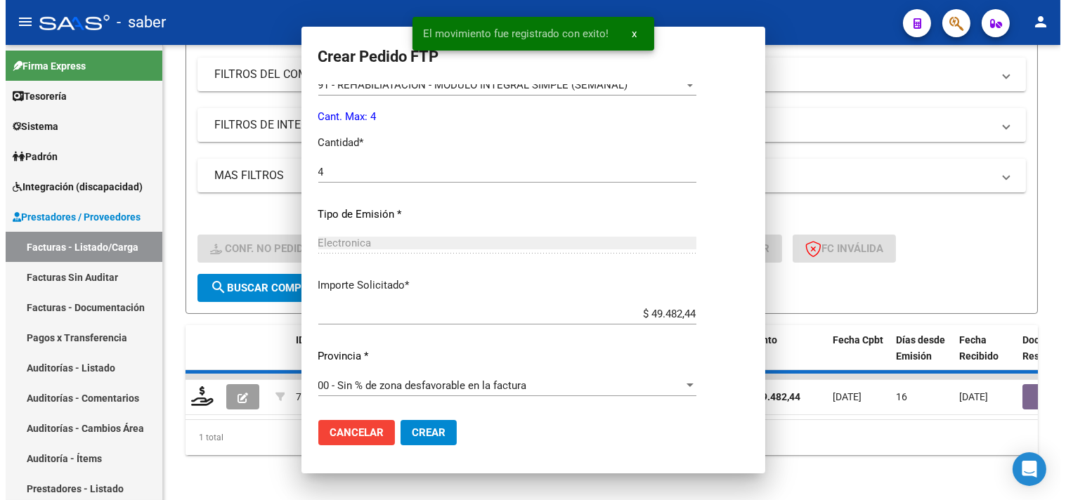
scroll to position [0, 0]
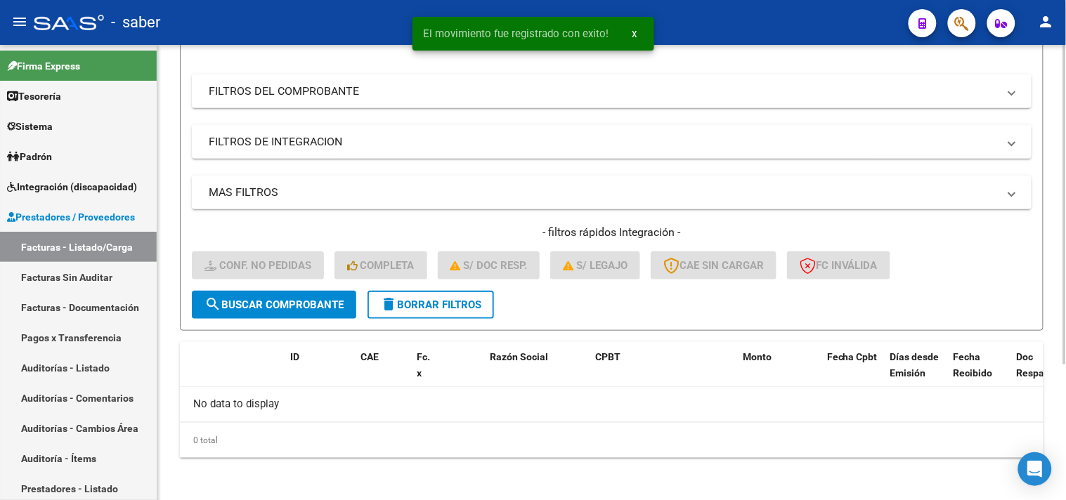
click at [453, 299] on span "delete Borrar Filtros" at bounding box center [430, 305] width 101 height 13
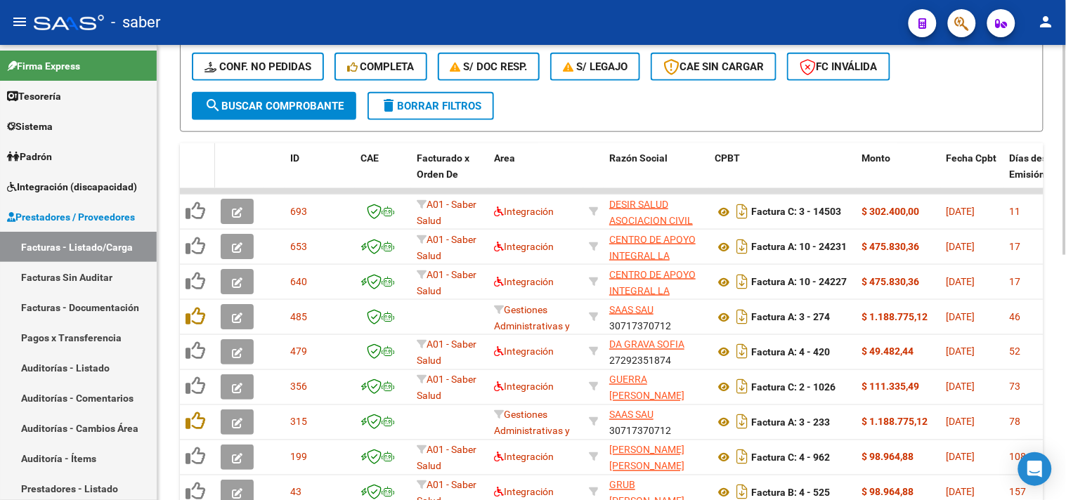
scroll to position [375, 0]
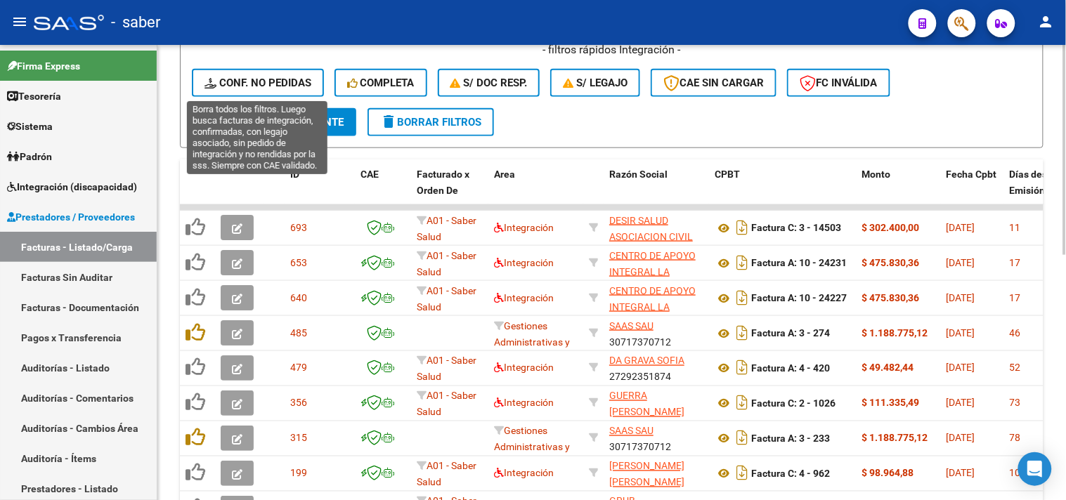
click at [226, 88] on span "Conf. no pedidas" at bounding box center [257, 83] width 107 height 13
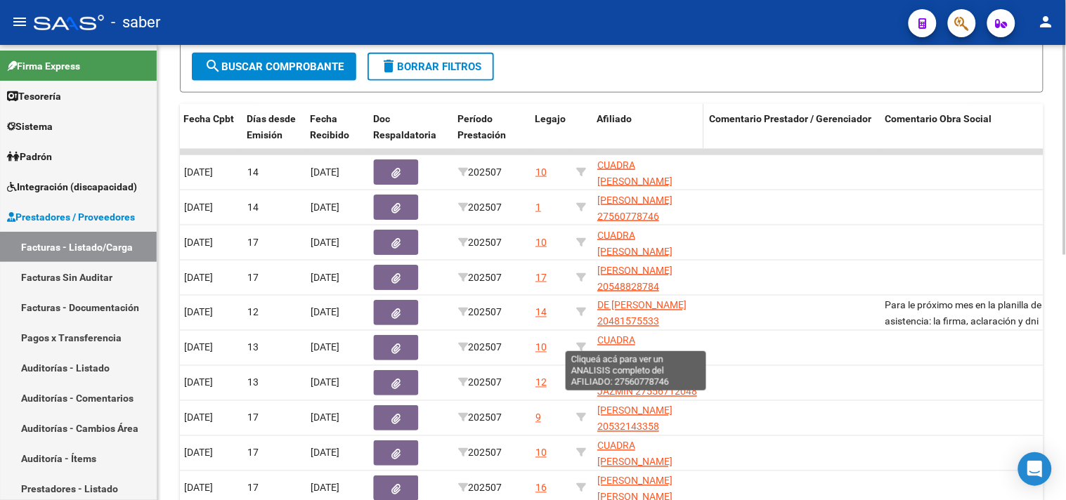
scroll to position [297, 0]
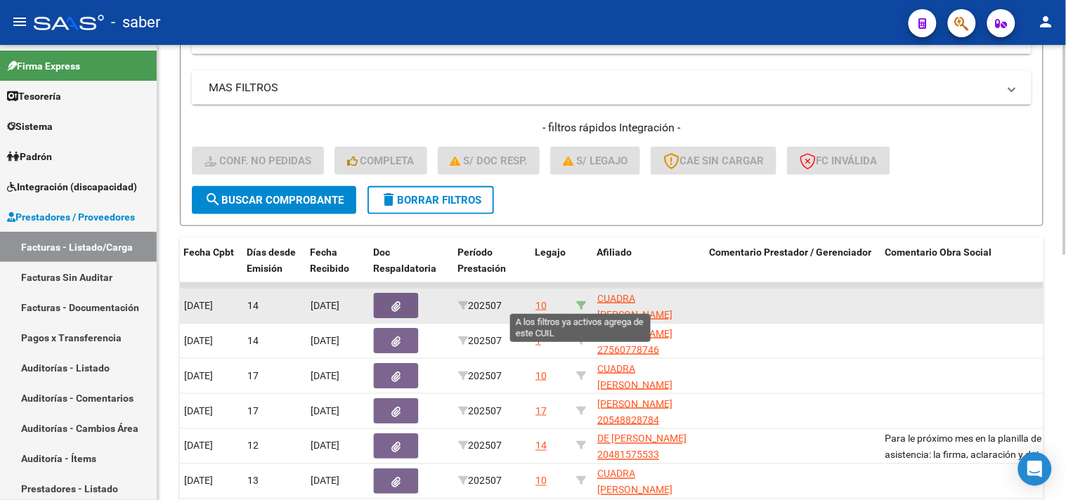
click at [582, 301] on icon at bounding box center [581, 306] width 10 height 10
type input "27532161881"
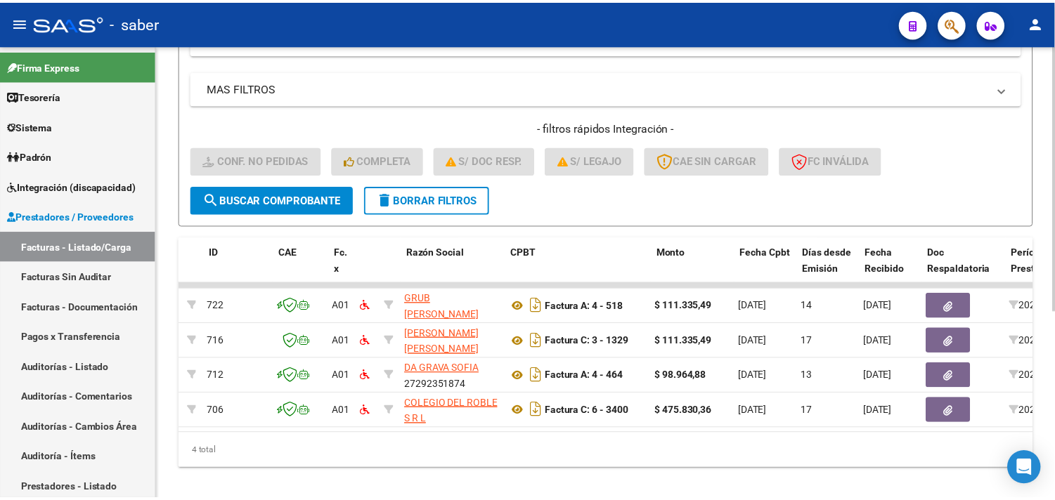
scroll to position [0, 0]
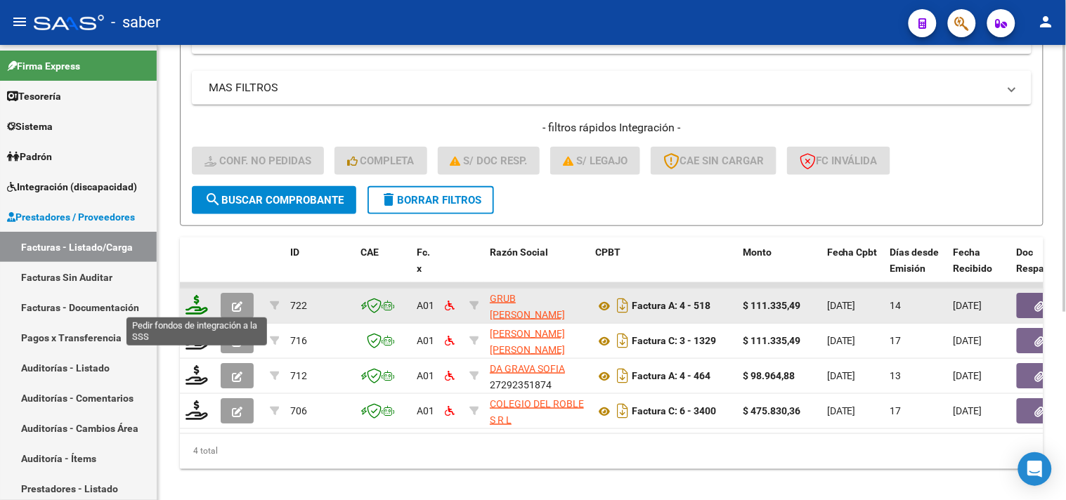
click at [193, 304] on icon at bounding box center [197, 305] width 22 height 20
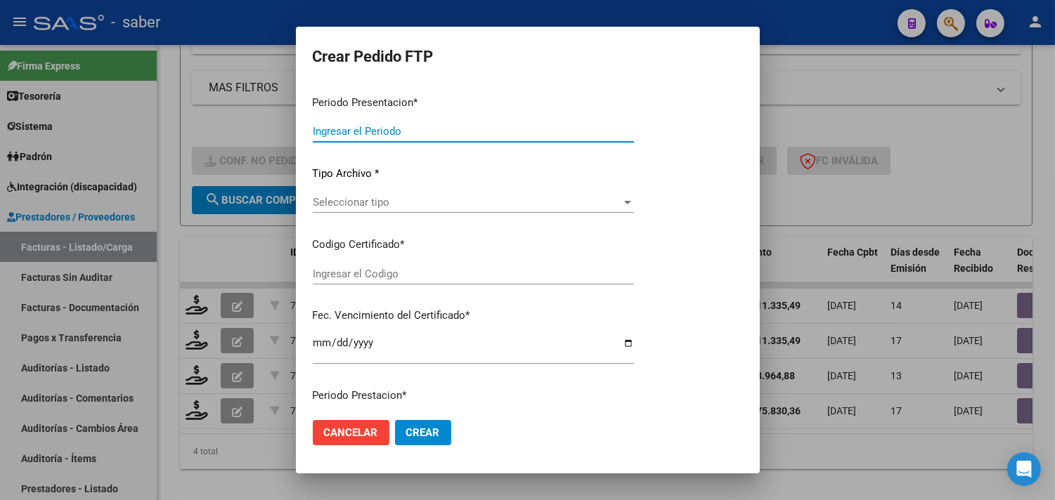
type input "202507"
type input "$ 111.335,49"
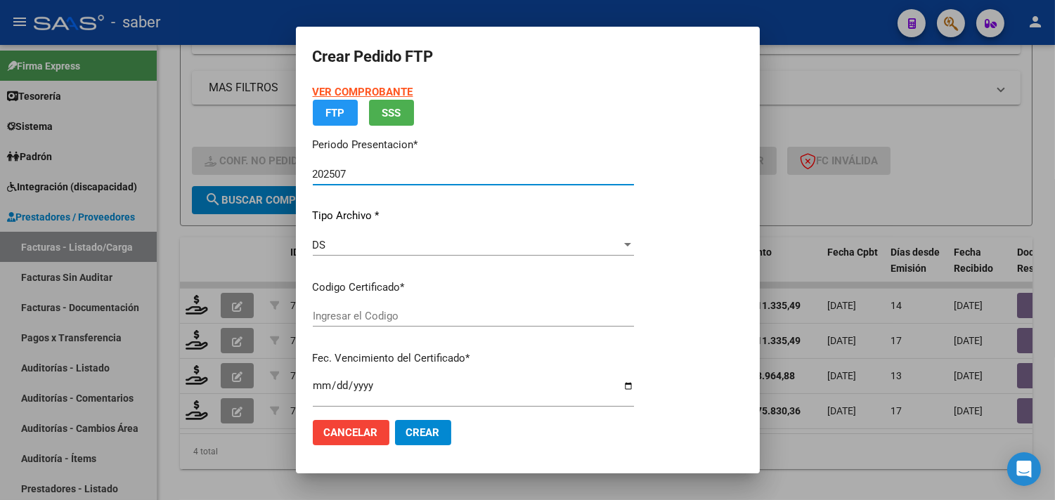
type input "6115424519"
type input "2030-02-01"
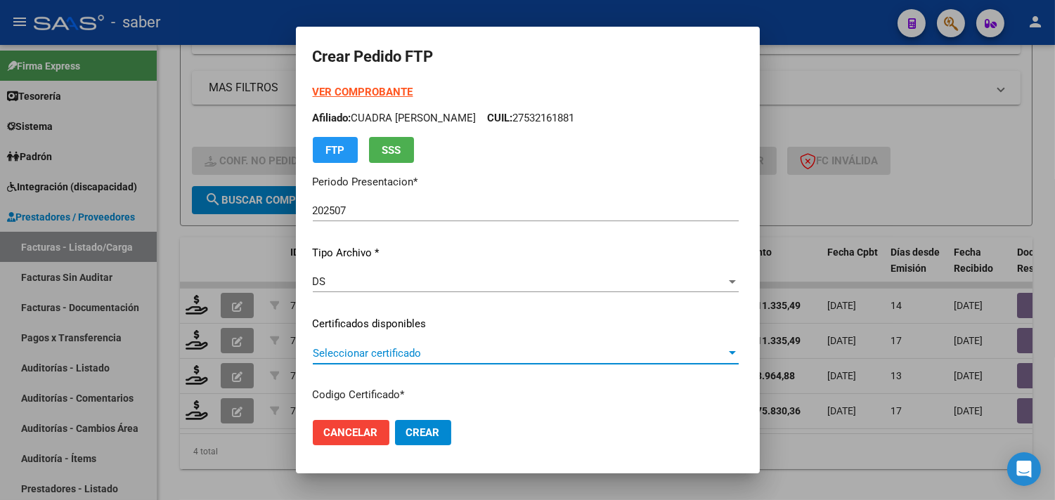
click at [347, 352] on span "Seleccionar certificado" at bounding box center [519, 353] width 413 height 13
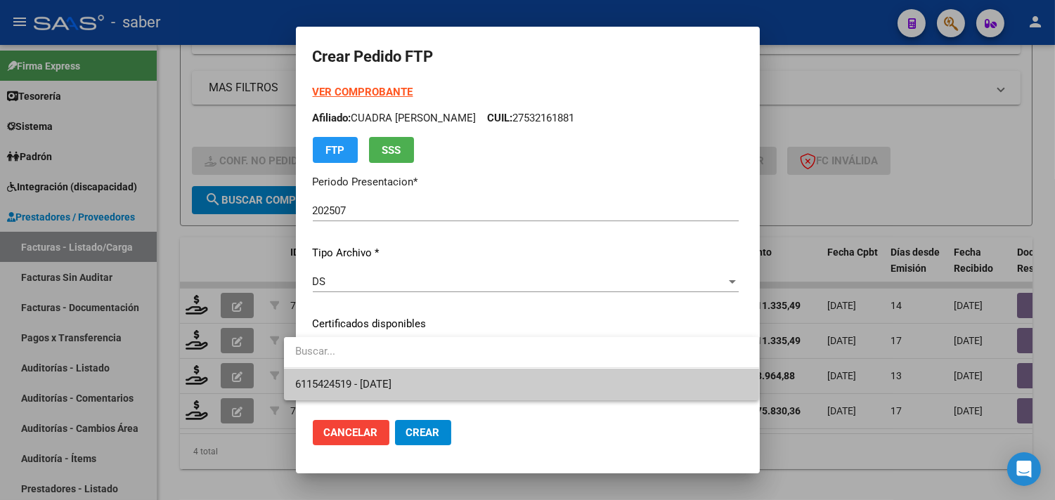
click at [385, 382] on span "6115424519 - 2030-02-01" at bounding box center [343, 384] width 96 height 13
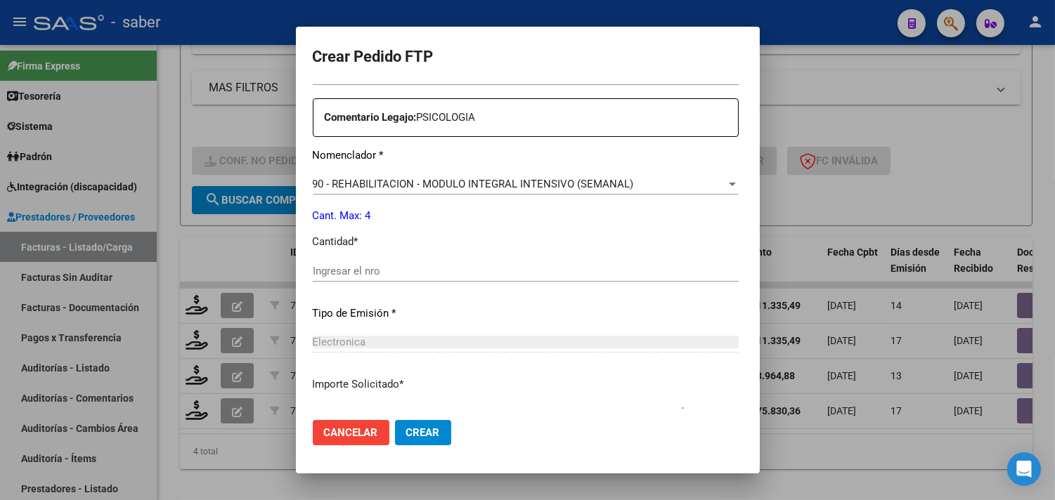
scroll to position [546, 0]
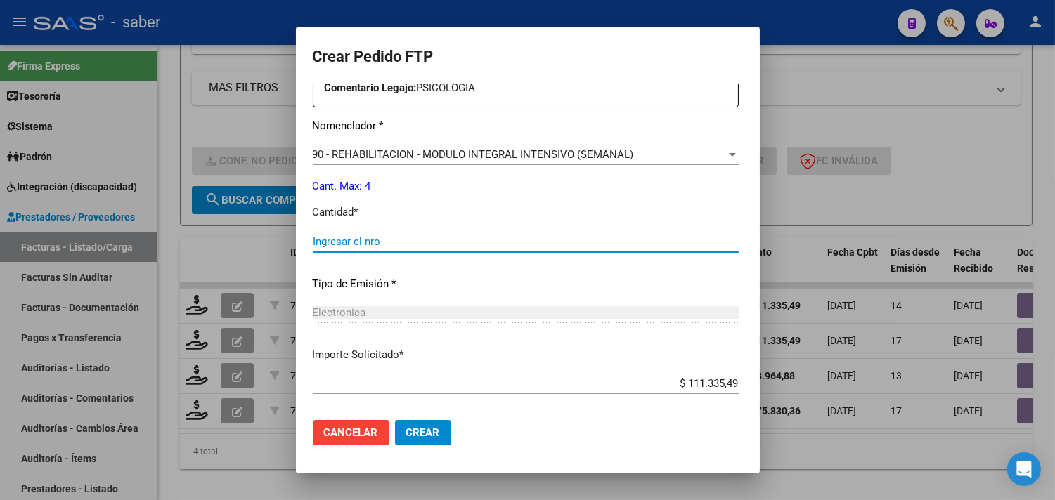
click at [330, 246] on input "Ingresar el nro" at bounding box center [526, 241] width 426 height 13
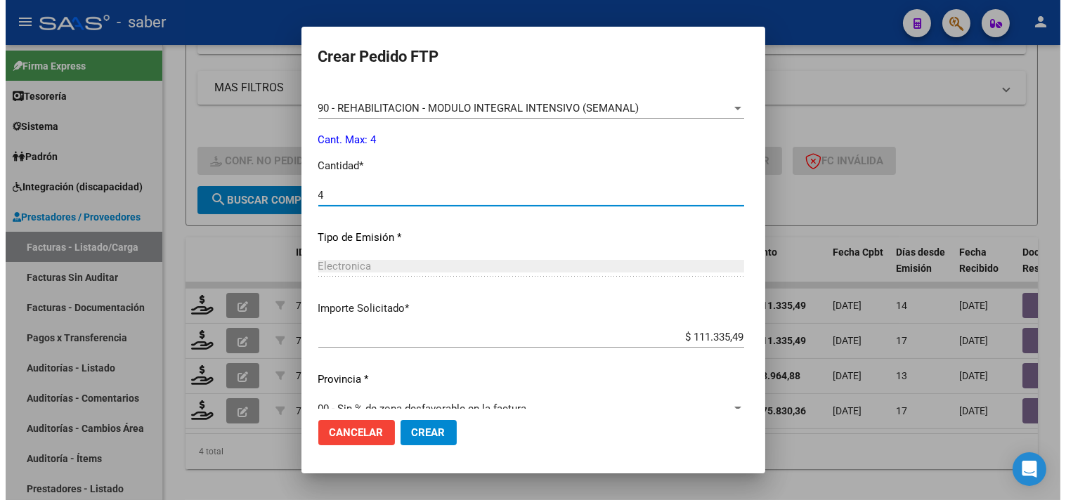
scroll to position [615, 0]
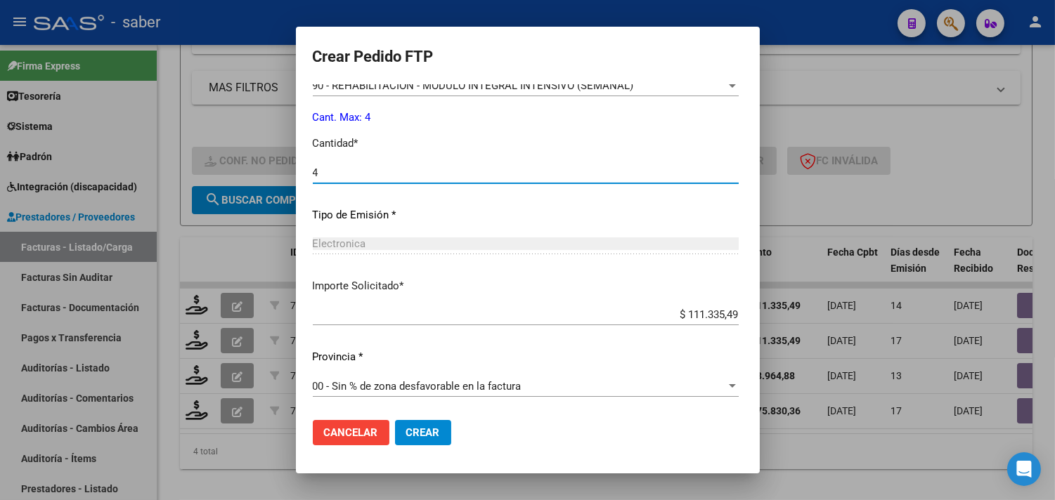
type input "4"
click at [410, 429] on span "Crear" at bounding box center [423, 433] width 34 height 13
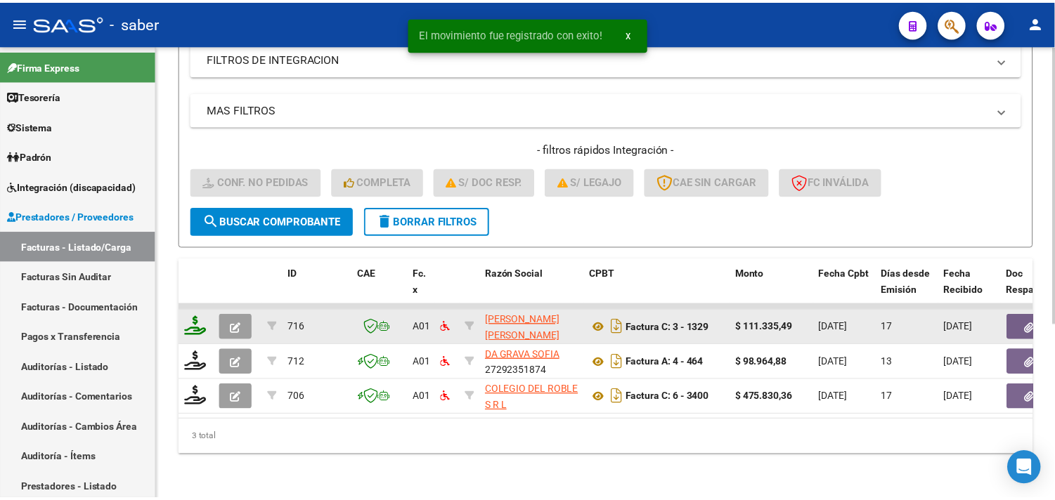
scroll to position [286, 0]
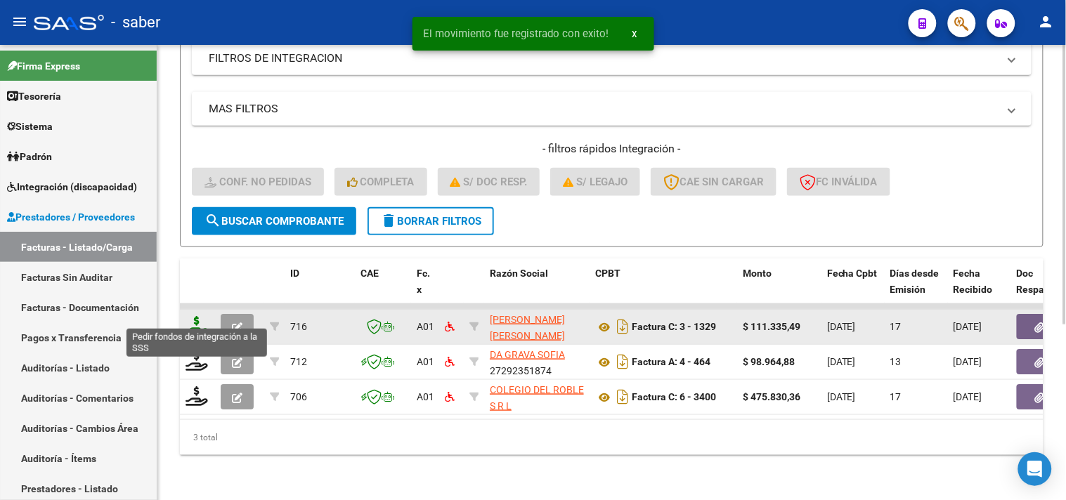
click at [199, 318] on icon at bounding box center [197, 326] width 22 height 20
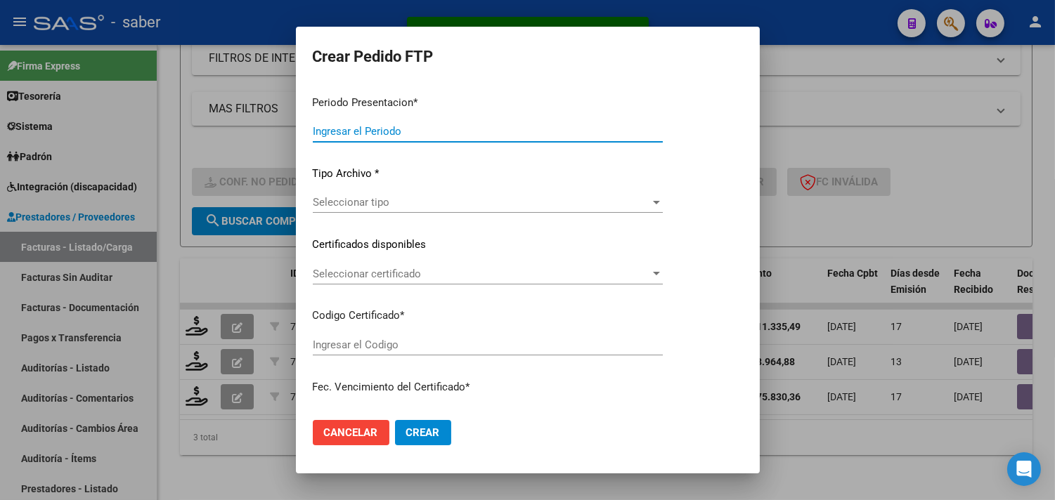
type input "202507"
type input "$ 111.335,49"
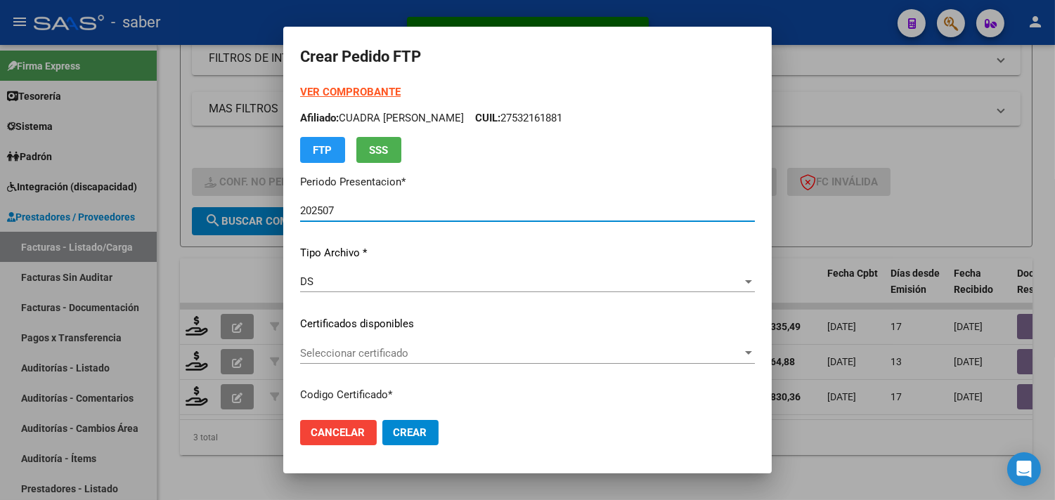
type input "6115424519"
type input "2030-02-01"
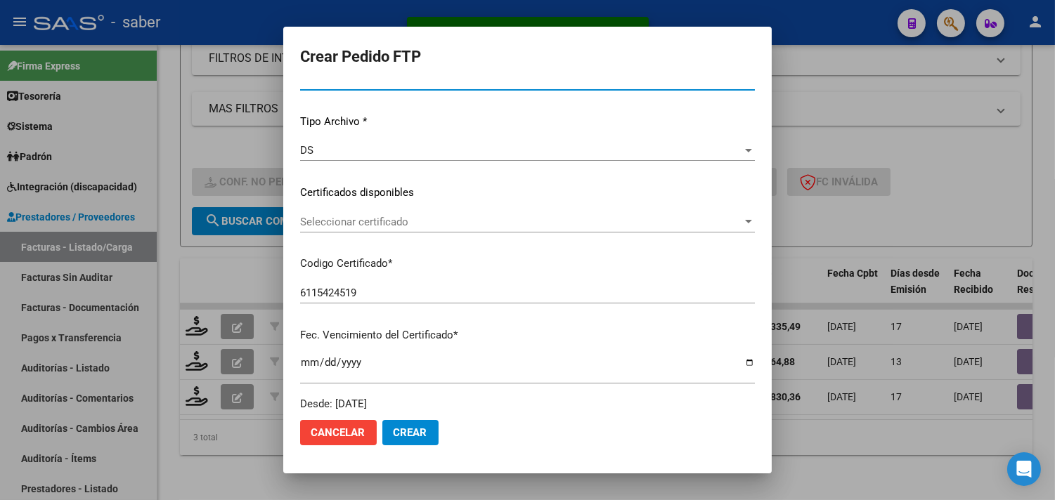
scroll to position [156, 0]
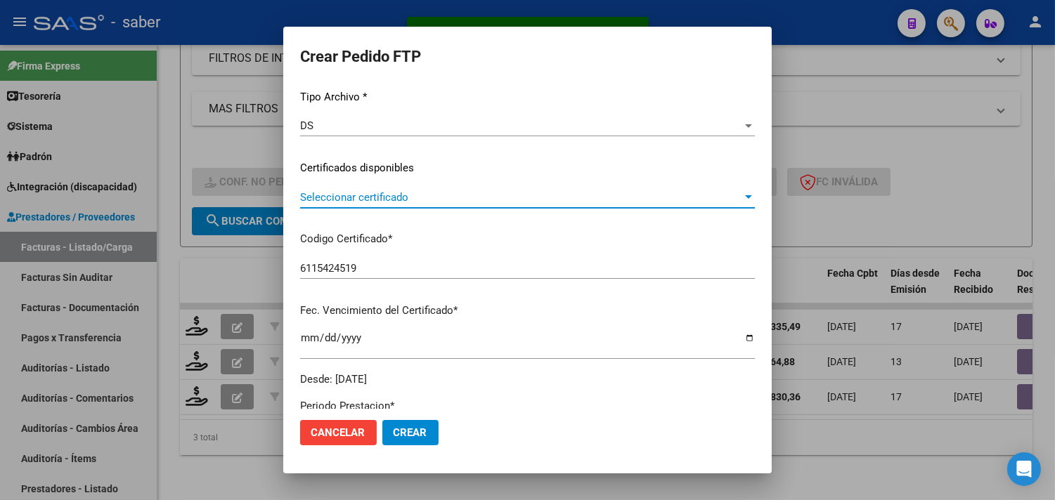
click at [361, 199] on span "Seleccionar certificado" at bounding box center [521, 197] width 442 height 13
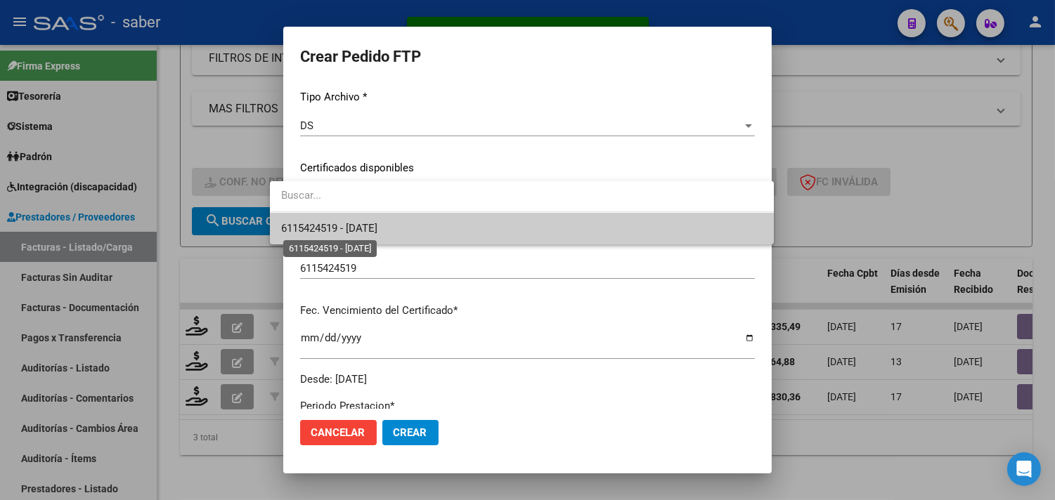
click at [363, 233] on span "6115424519 - 2030-02-01" at bounding box center [329, 228] width 96 height 13
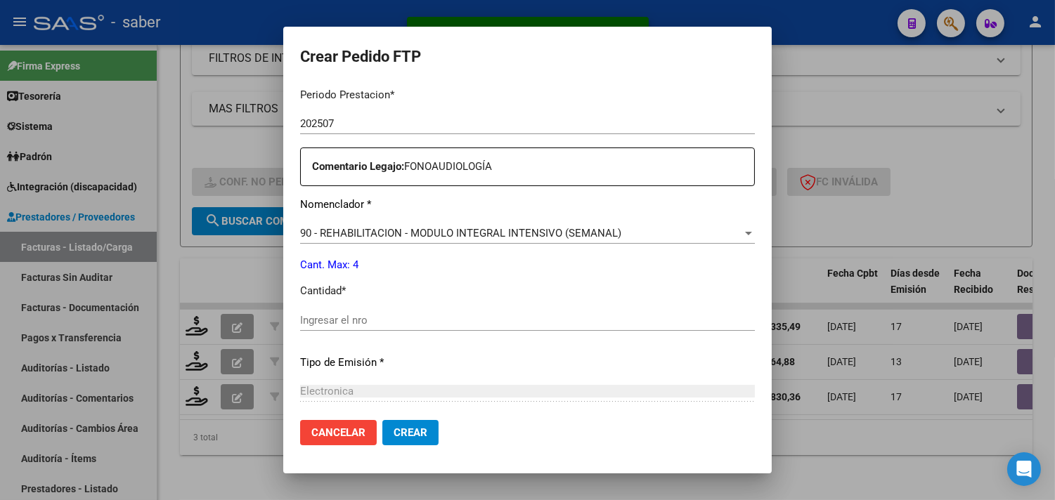
scroll to position [468, 0]
click at [385, 322] on input "Ingresar el nro" at bounding box center [527, 319] width 455 height 13
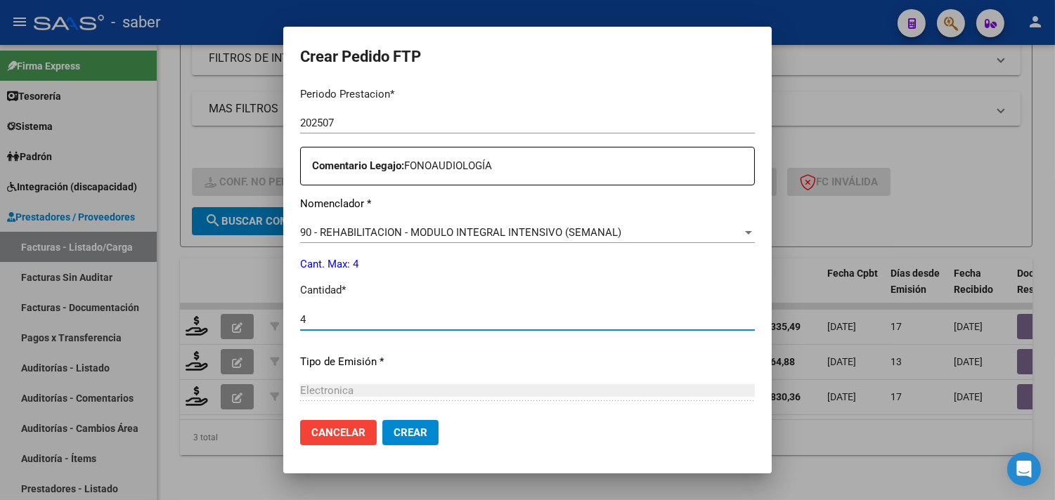
type input "4"
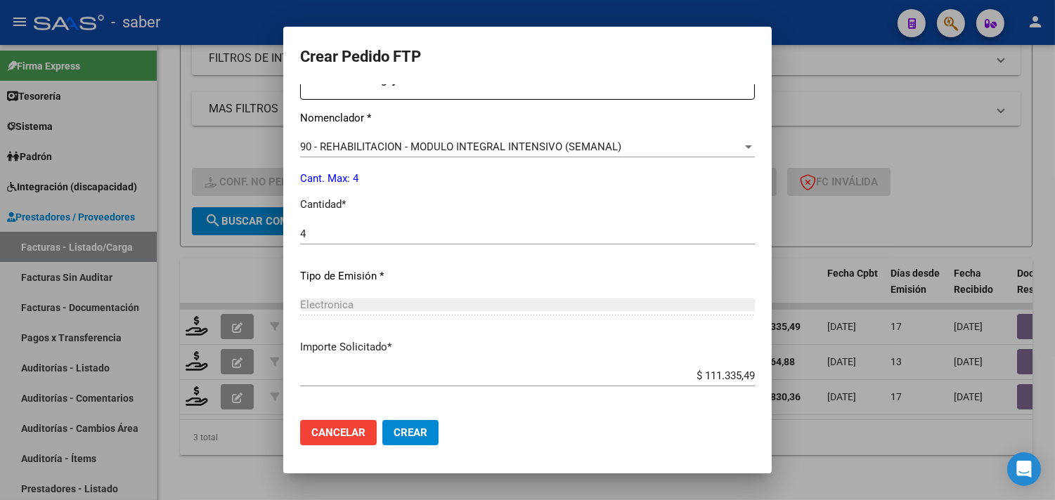
scroll to position [615, 0]
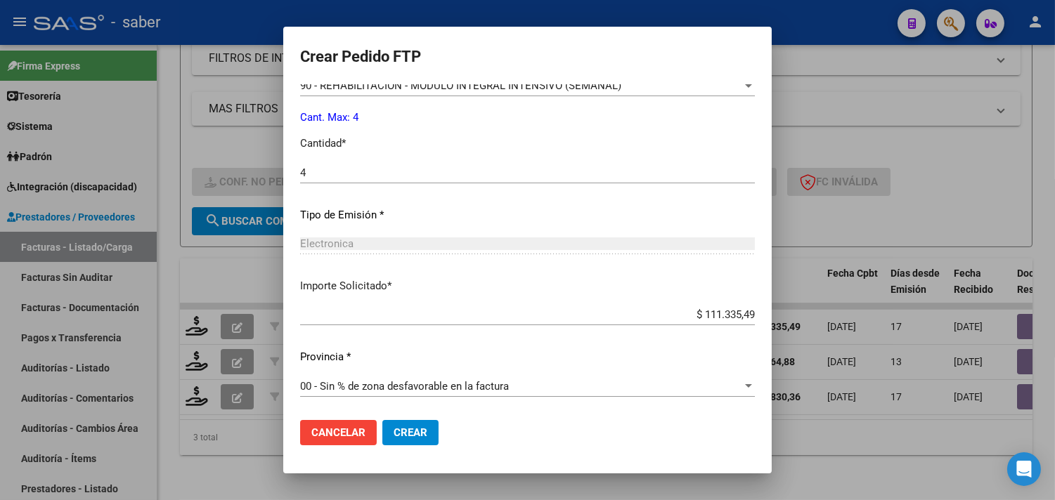
click at [404, 436] on span "Crear" at bounding box center [411, 433] width 34 height 13
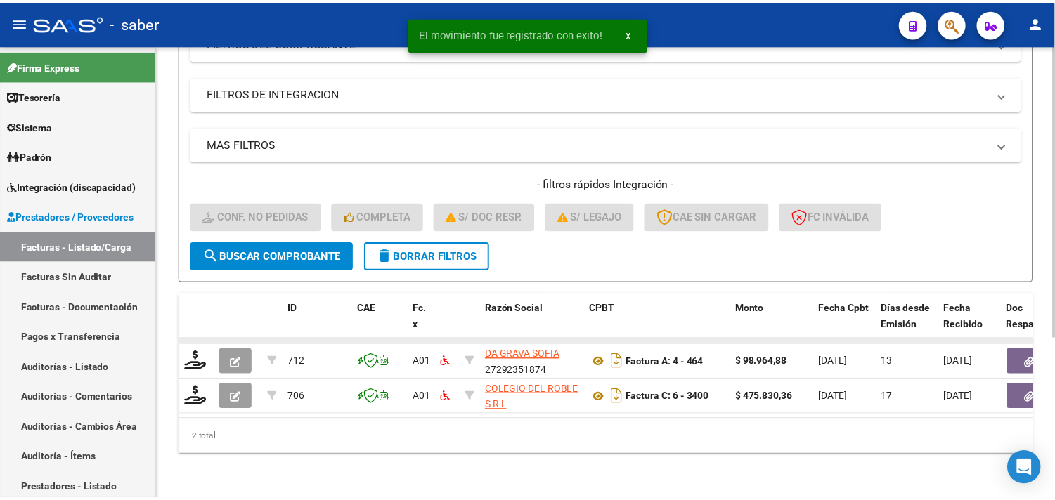
scroll to position [251, 0]
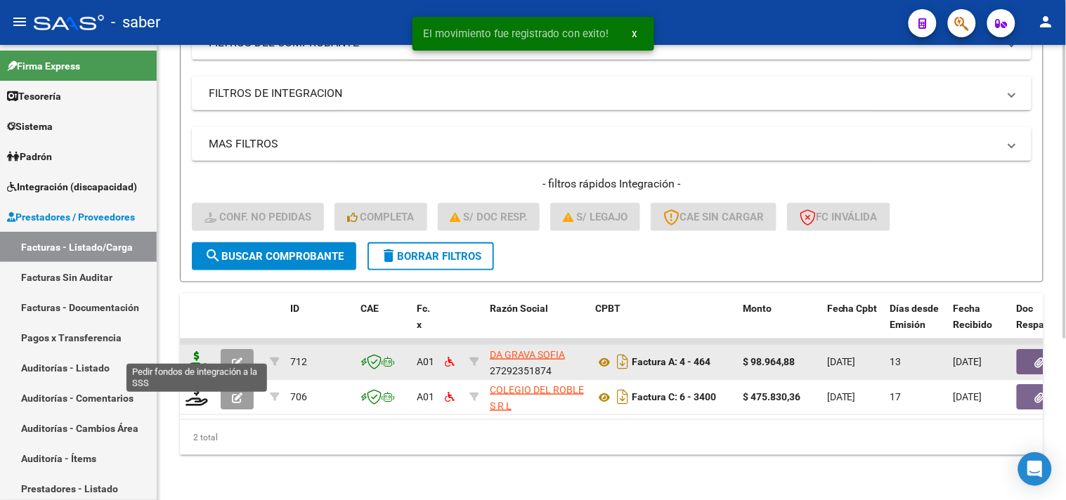
click at [192, 356] on icon at bounding box center [197, 361] width 22 height 20
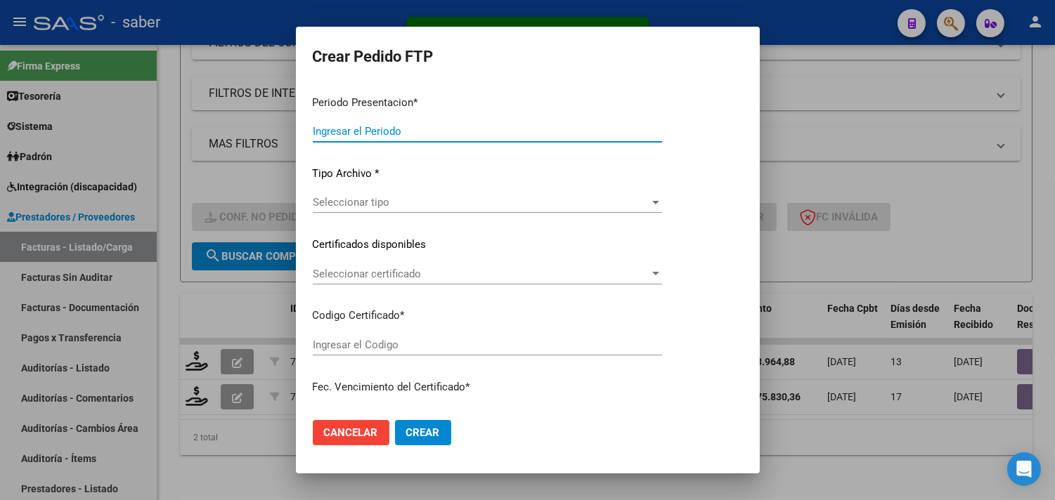
type input "202507"
type input "$ 98.964,88"
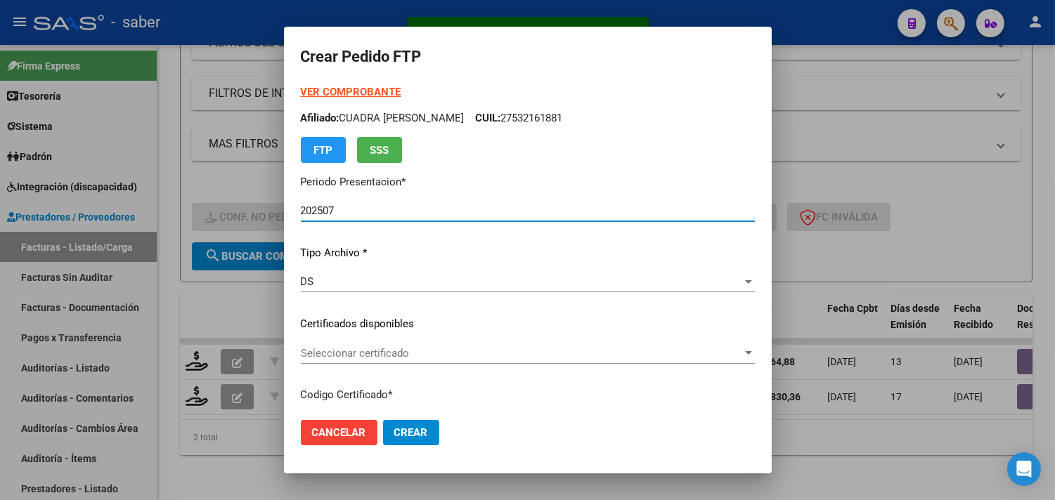
scroll to position [78, 0]
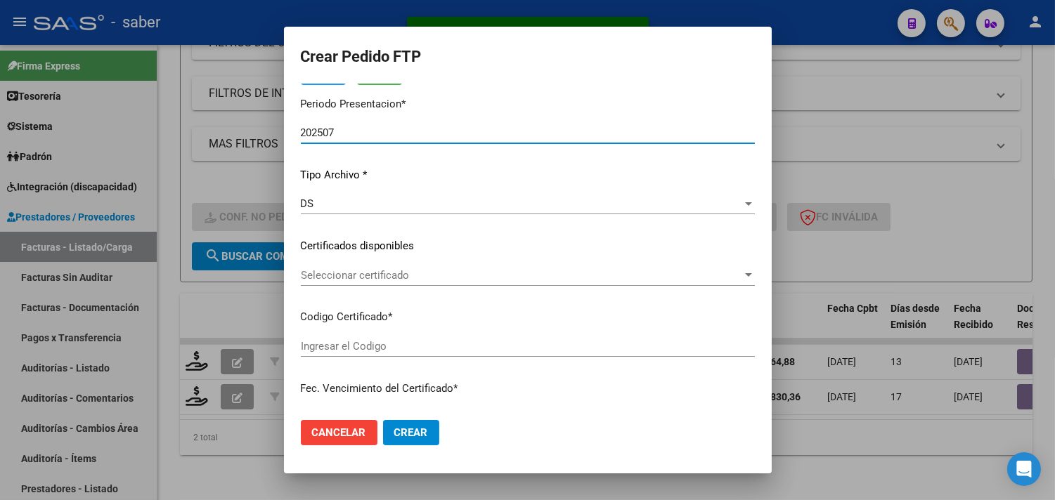
type input "6115424519"
type input "2030-02-01"
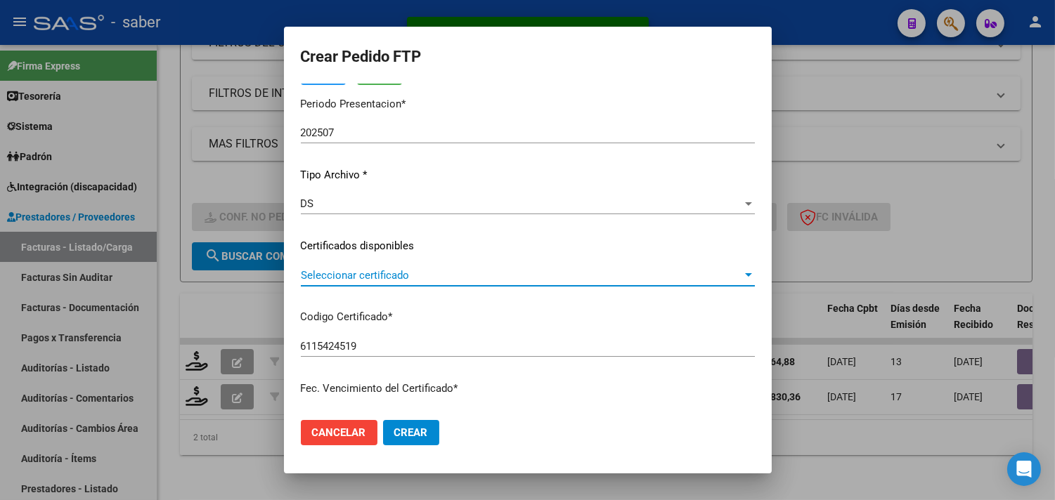
click at [377, 281] on span "Seleccionar certificado" at bounding box center [521, 275] width 441 height 13
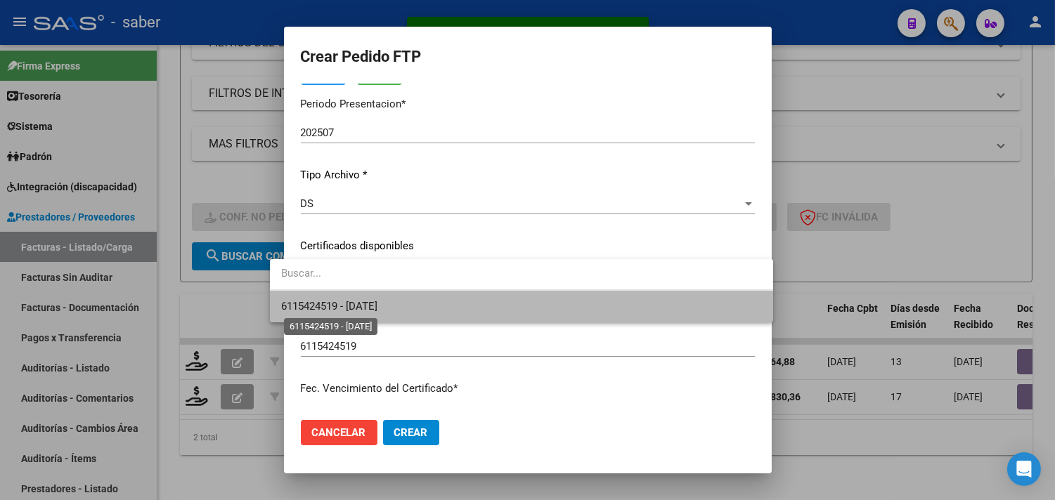
click at [377, 304] on span "6115424519 - 2030-02-01" at bounding box center [329, 306] width 96 height 13
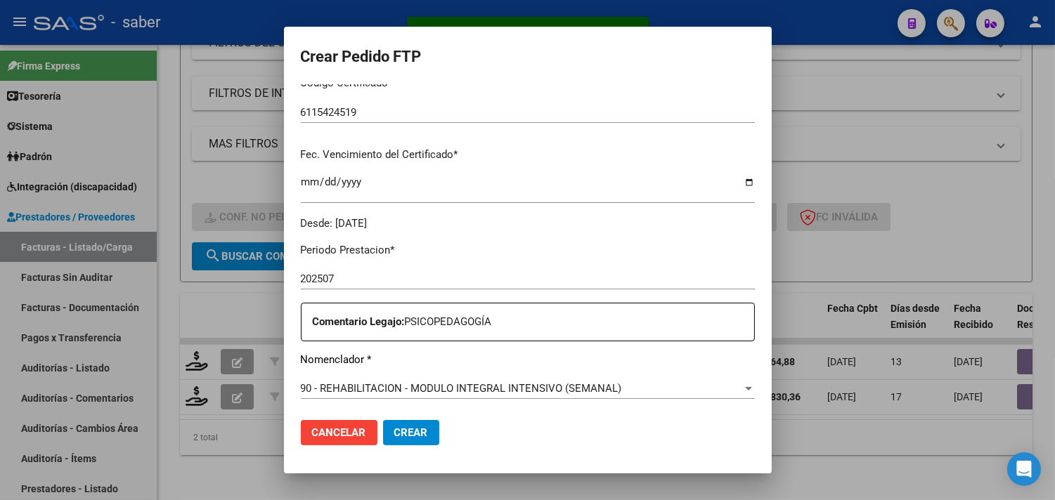
scroll to position [468, 0]
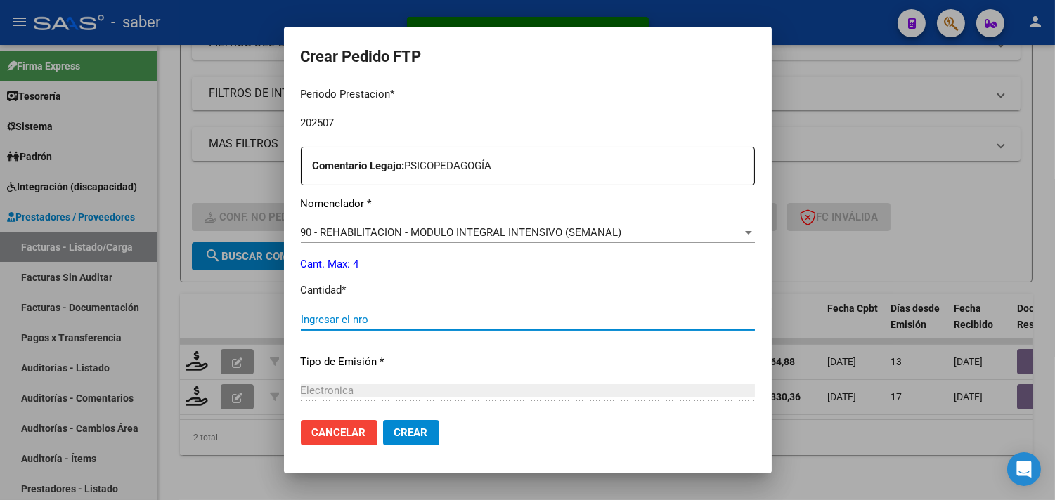
click at [334, 318] on input "Ingresar el nro" at bounding box center [528, 319] width 454 height 13
type input "4"
click at [394, 429] on span "Crear" at bounding box center [411, 433] width 34 height 13
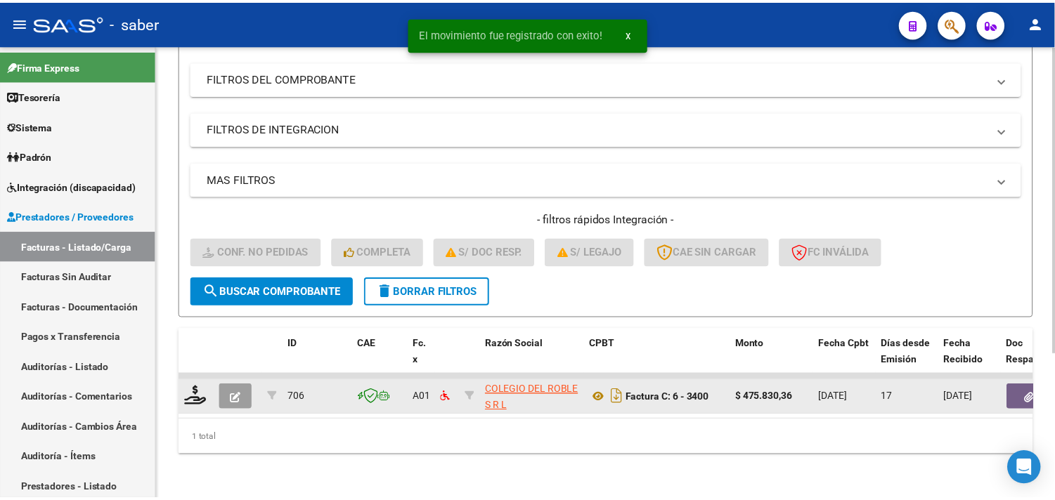
scroll to position [216, 0]
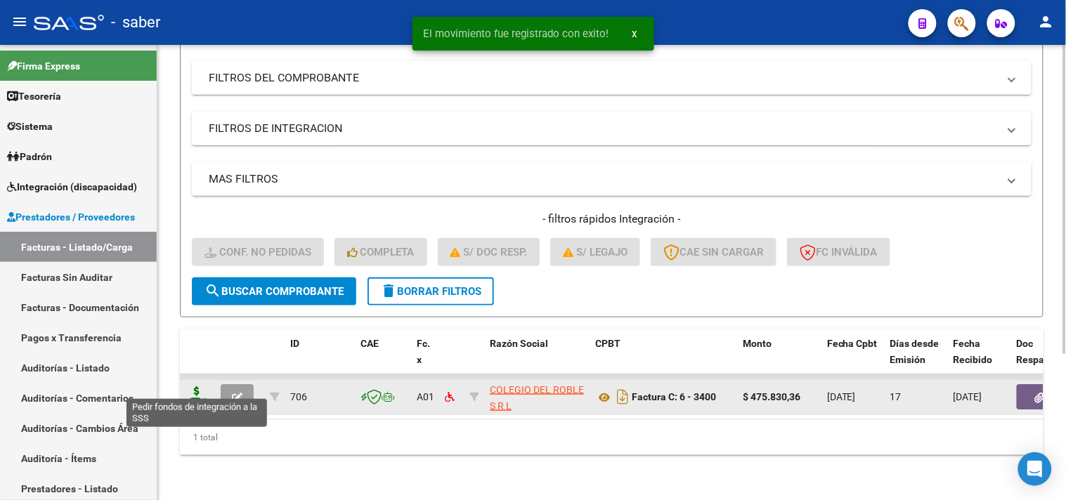
click at [192, 386] on icon at bounding box center [197, 396] width 22 height 20
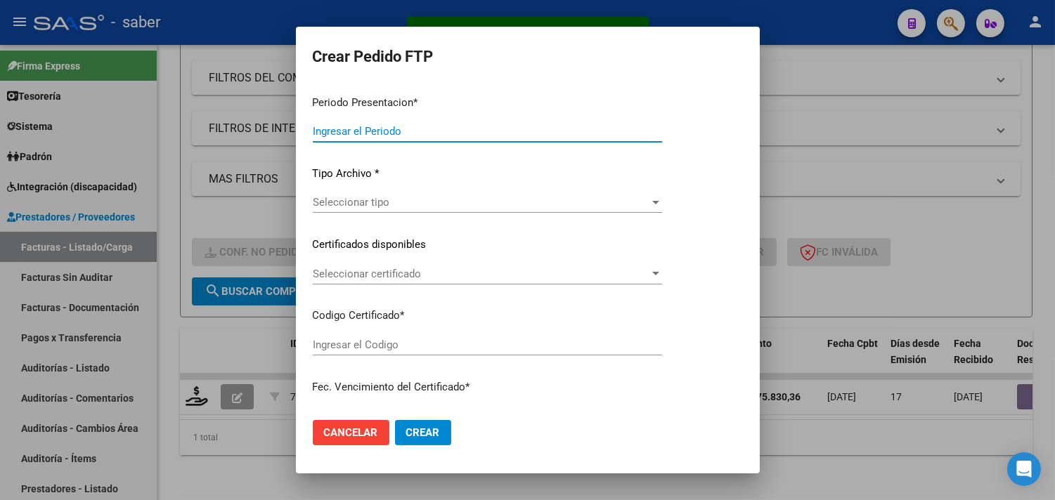
type input "202507"
type input "$ 475.830,36"
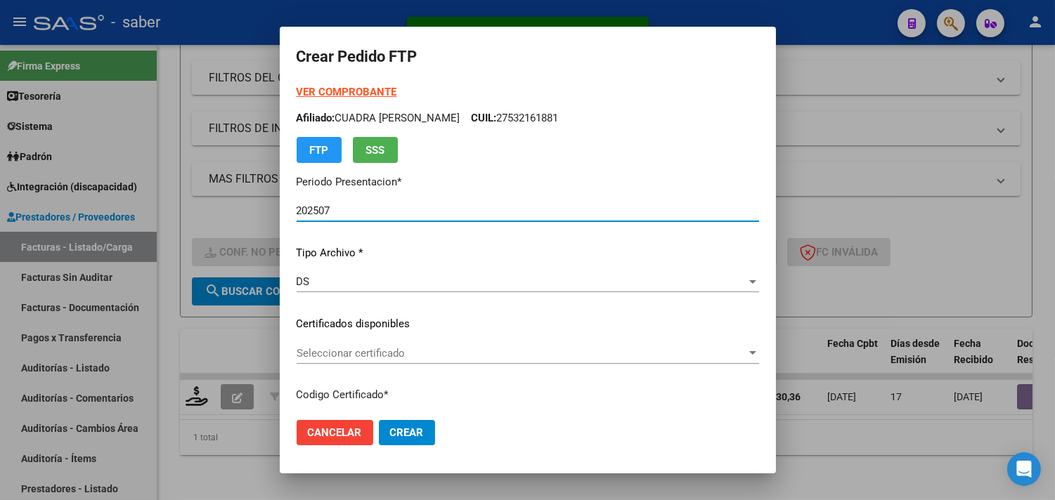
type input "6115424519"
type input "2030-02-01"
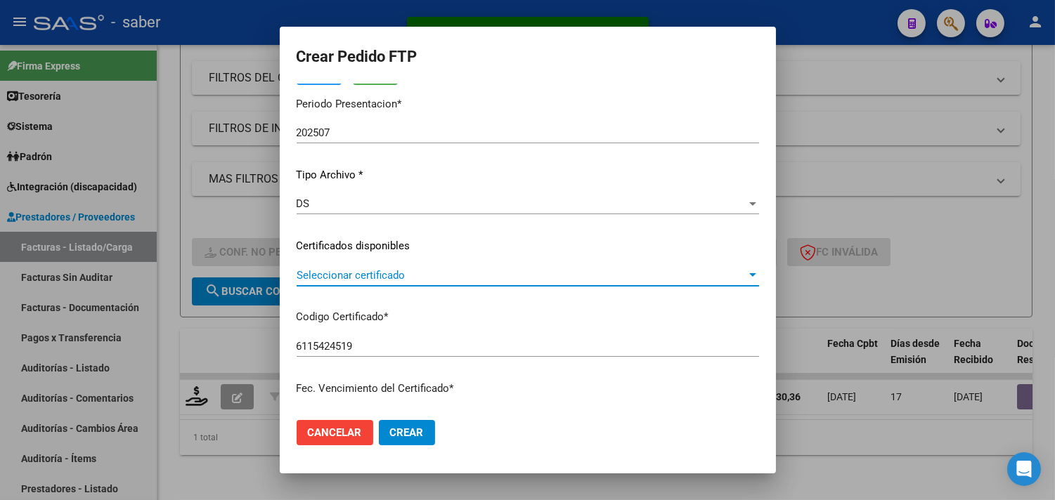
click at [373, 280] on span "Seleccionar certificado" at bounding box center [522, 275] width 450 height 13
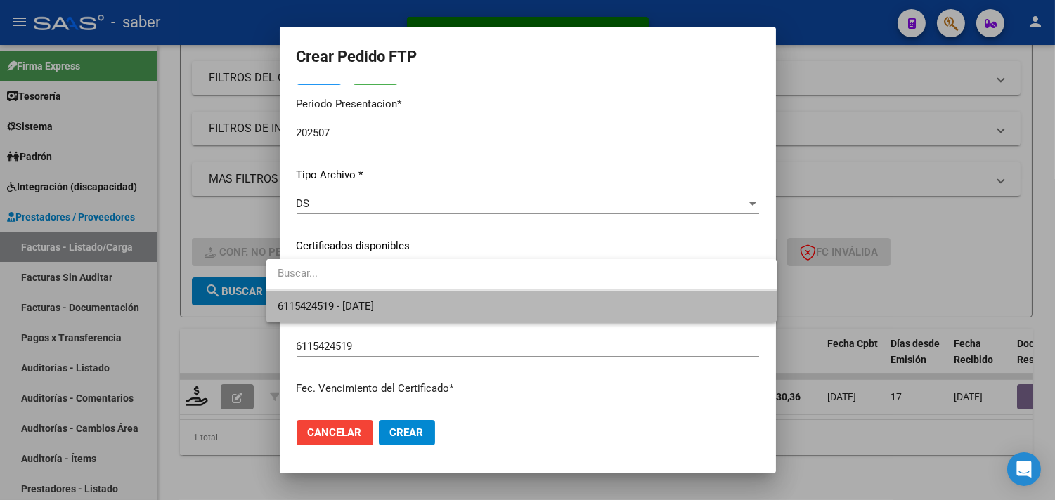
click at [372, 295] on span "6115424519 - 2030-02-01" at bounding box center [522, 307] width 488 height 32
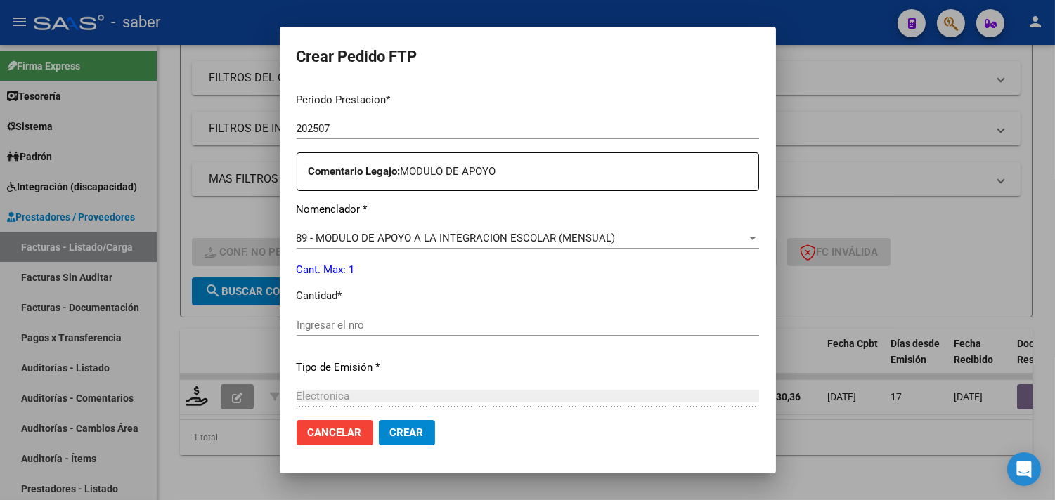
scroll to position [468, 0]
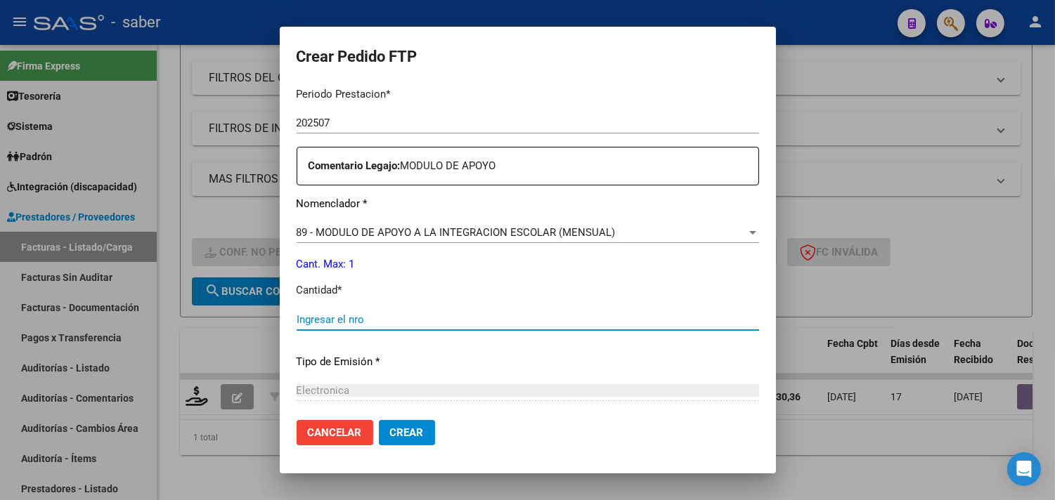
click at [355, 320] on input "Ingresar el nro" at bounding box center [528, 319] width 462 height 13
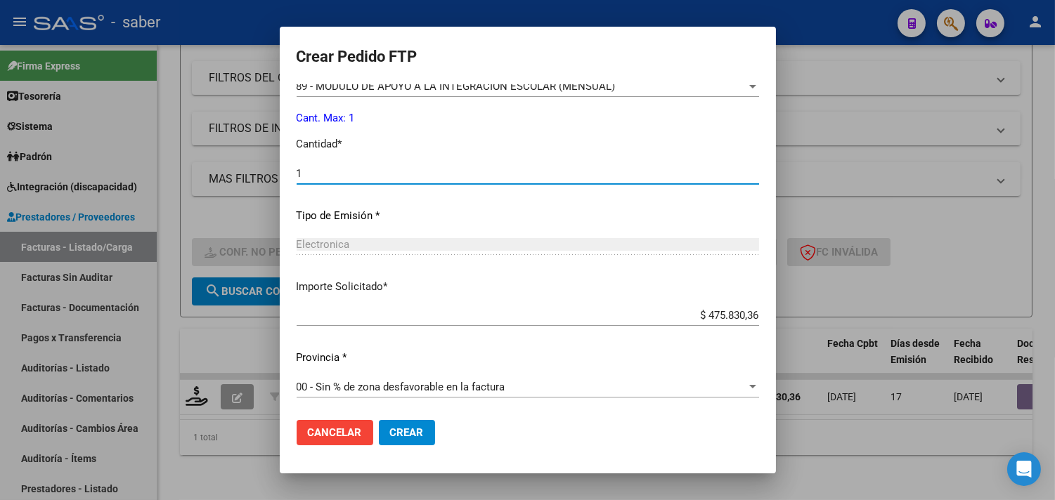
scroll to position [615, 0]
type input "1"
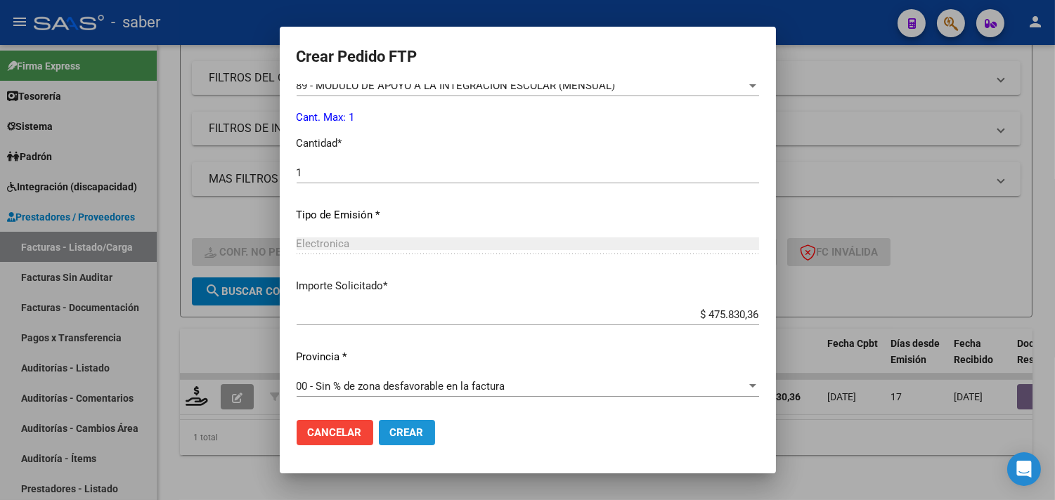
click at [394, 430] on span "Crear" at bounding box center [407, 433] width 34 height 13
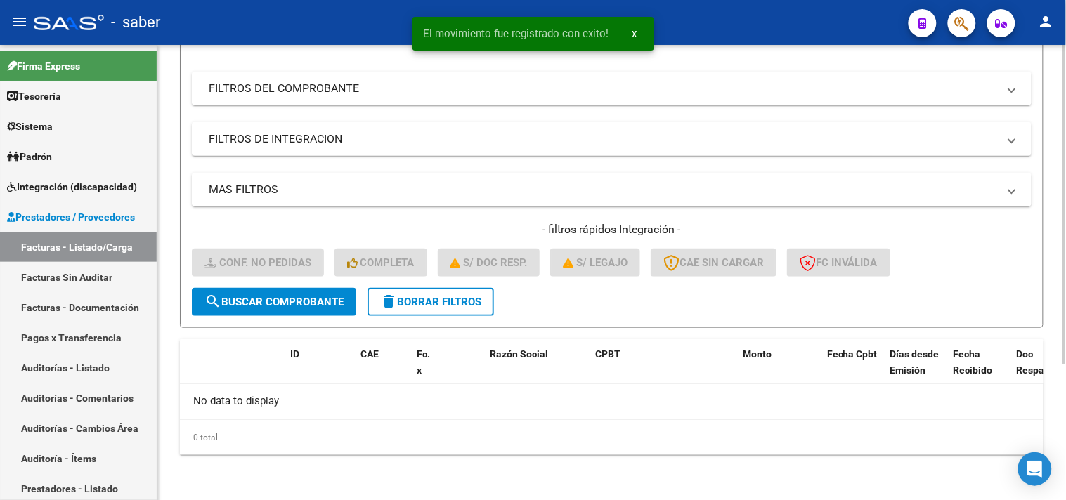
scroll to position [193, 0]
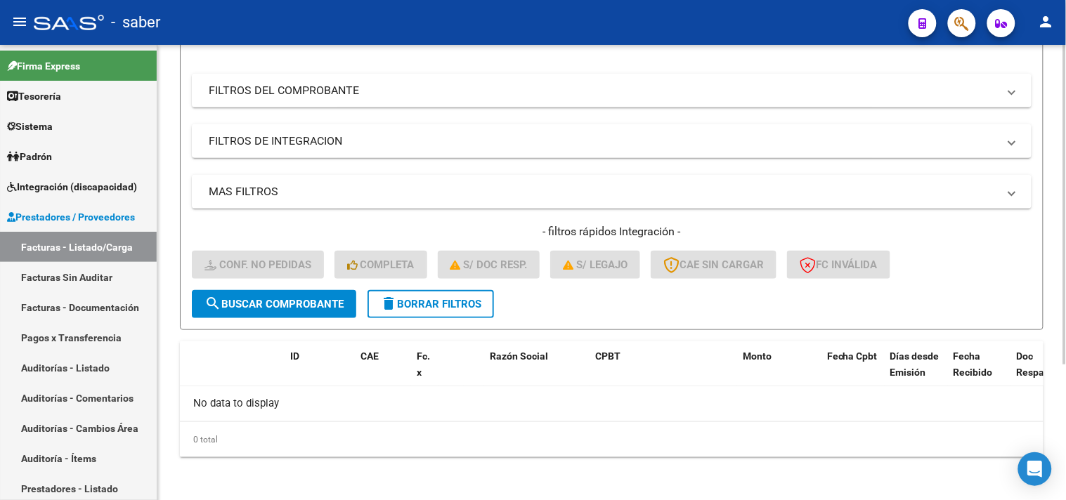
click at [443, 312] on button "delete Borrar Filtros" at bounding box center [431, 304] width 126 height 28
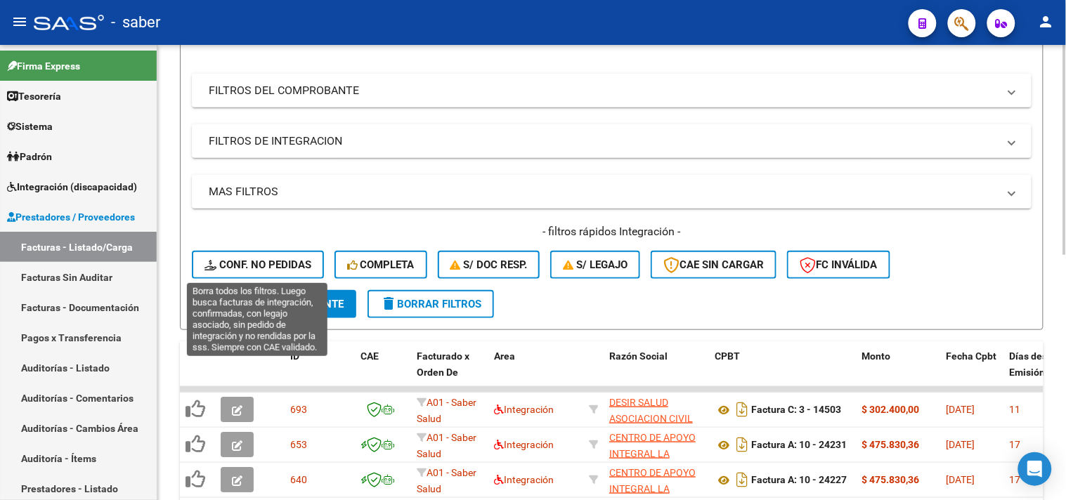
click at [268, 274] on button "Conf. no pedidas" at bounding box center [258, 265] width 132 height 28
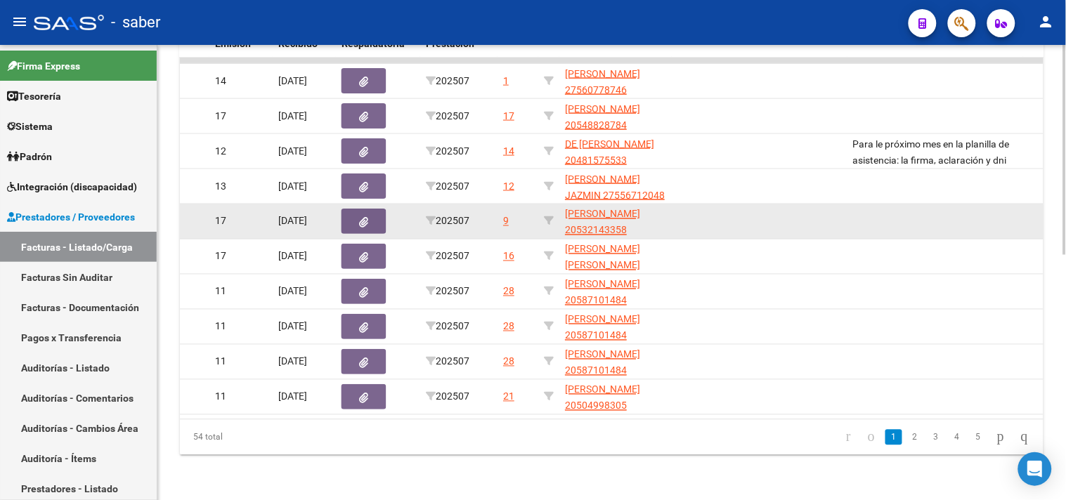
scroll to position [375, 0]
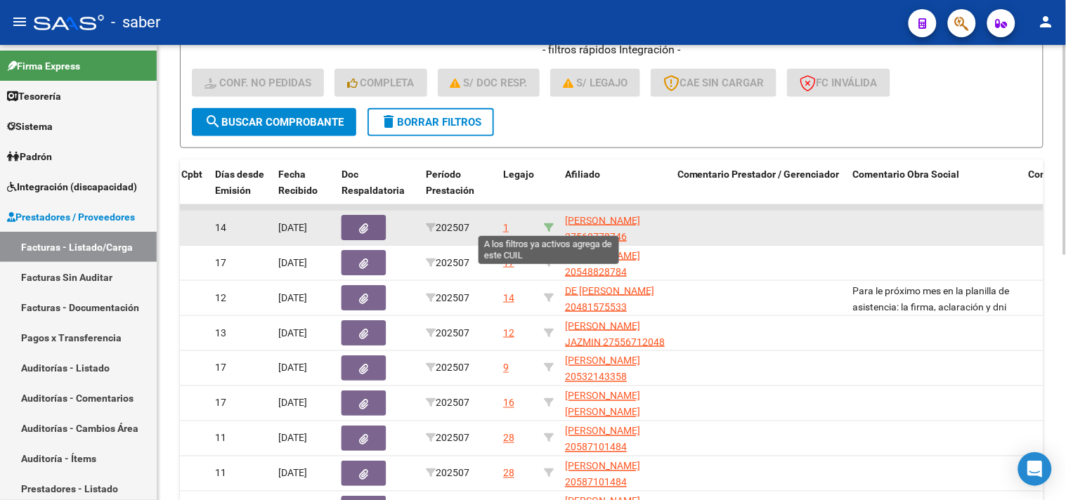
click at [546, 227] on icon at bounding box center [549, 228] width 10 height 10
type input "27560778746"
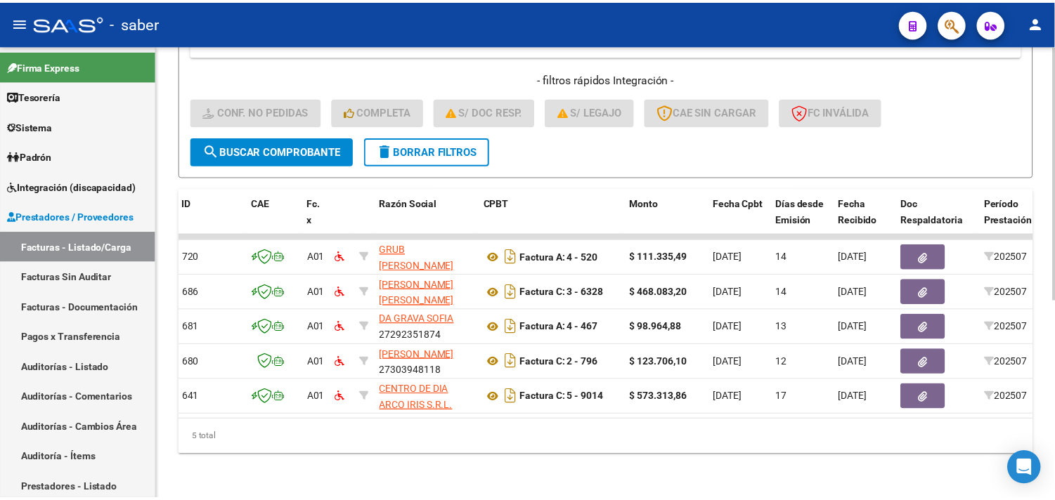
scroll to position [0, 0]
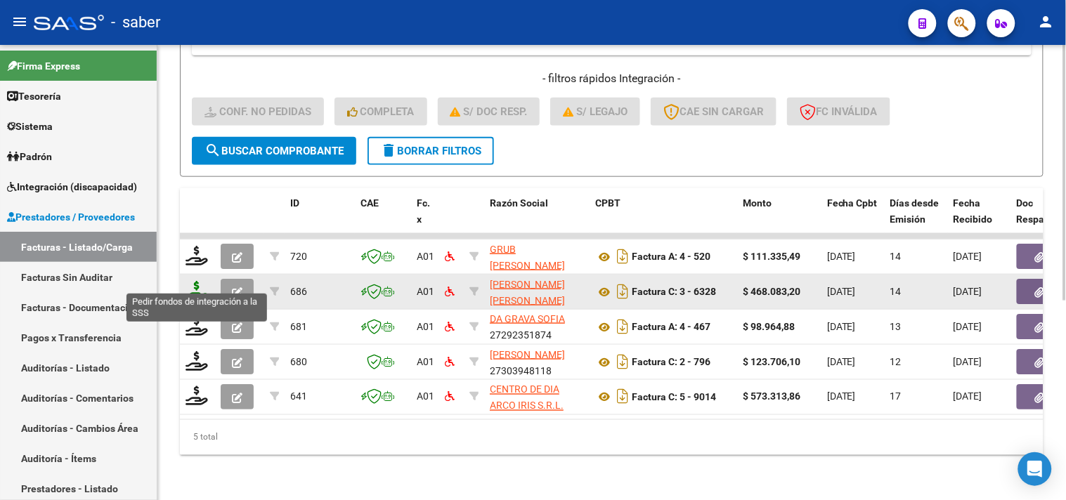
click at [198, 281] on icon at bounding box center [197, 291] width 22 height 20
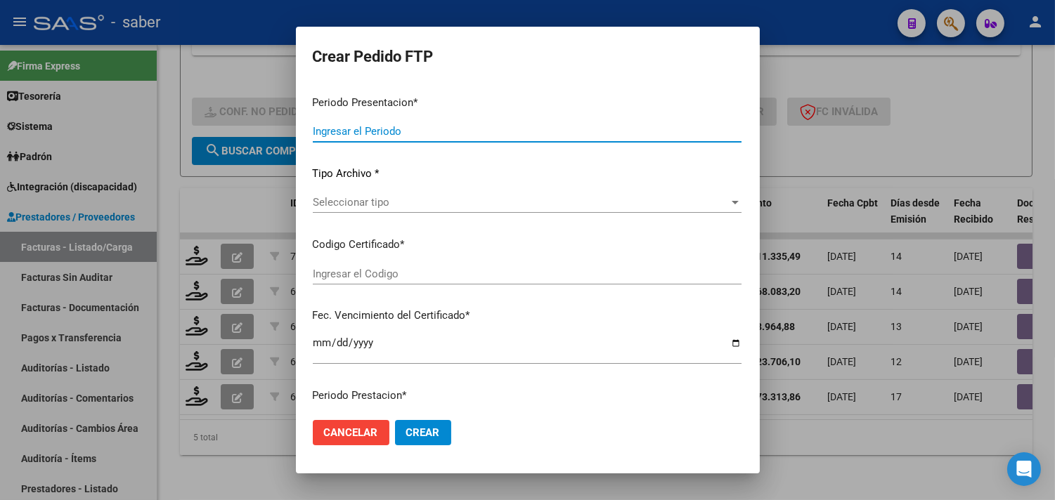
type input "202507"
type input "$ 468.083,20"
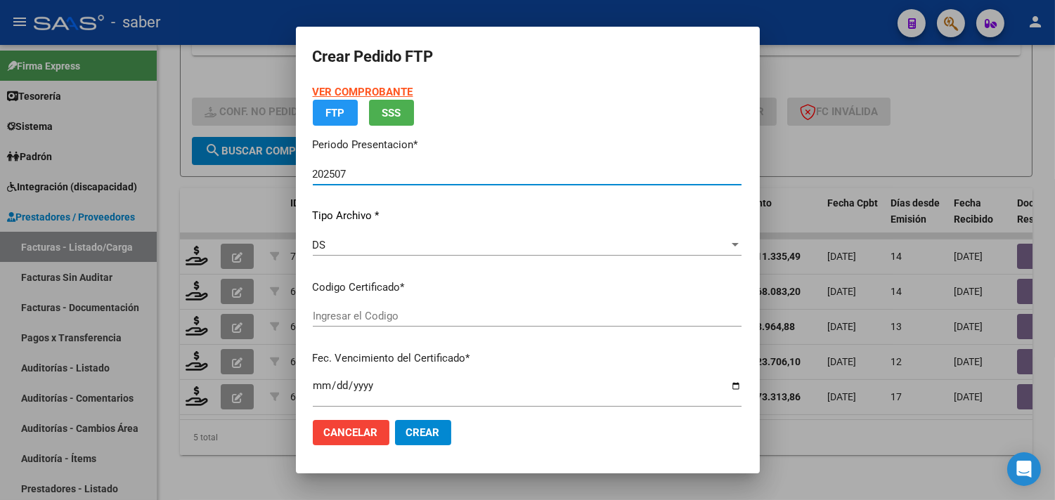
type input "4739450610"
type input "2027-03-28"
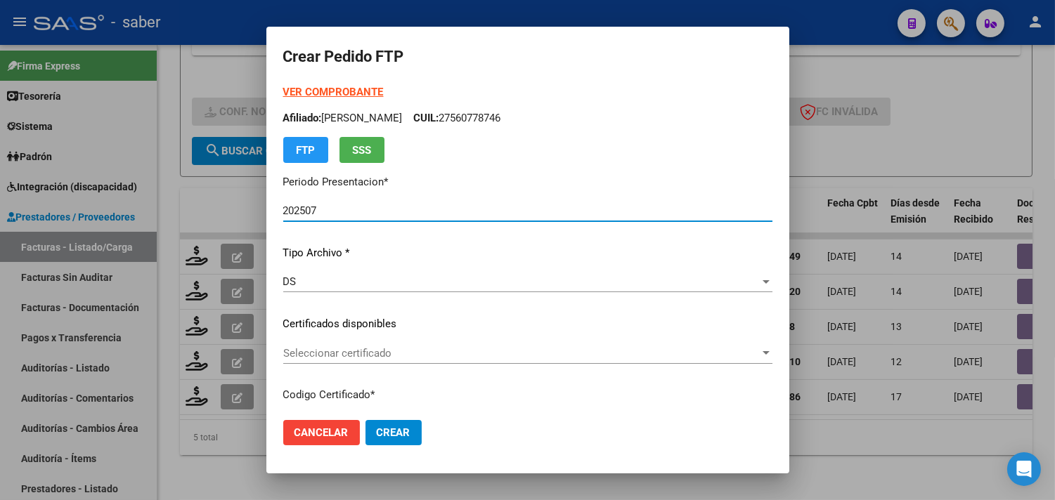
click at [339, 355] on span "Seleccionar certificado" at bounding box center [521, 353] width 476 height 13
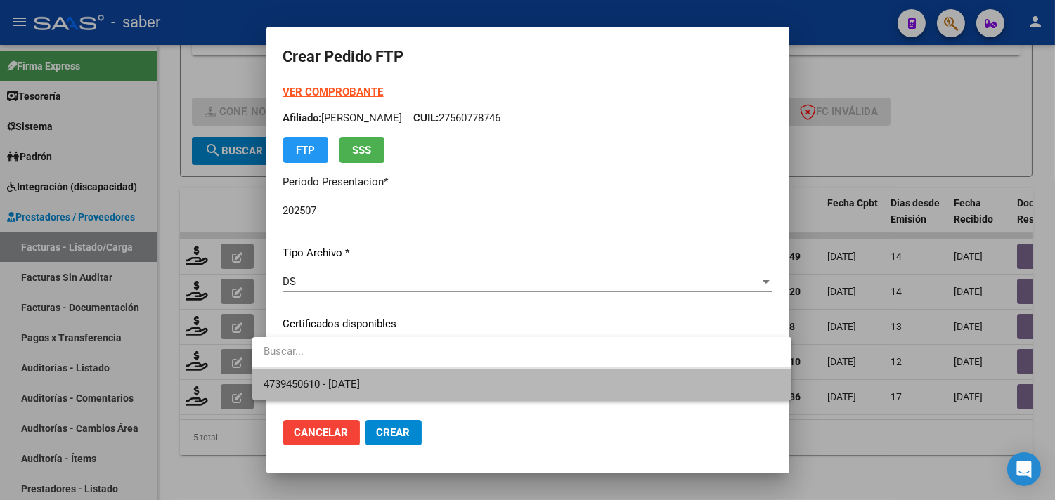
click at [363, 376] on span "4739450610 - 2027-03-28" at bounding box center [522, 385] width 517 height 32
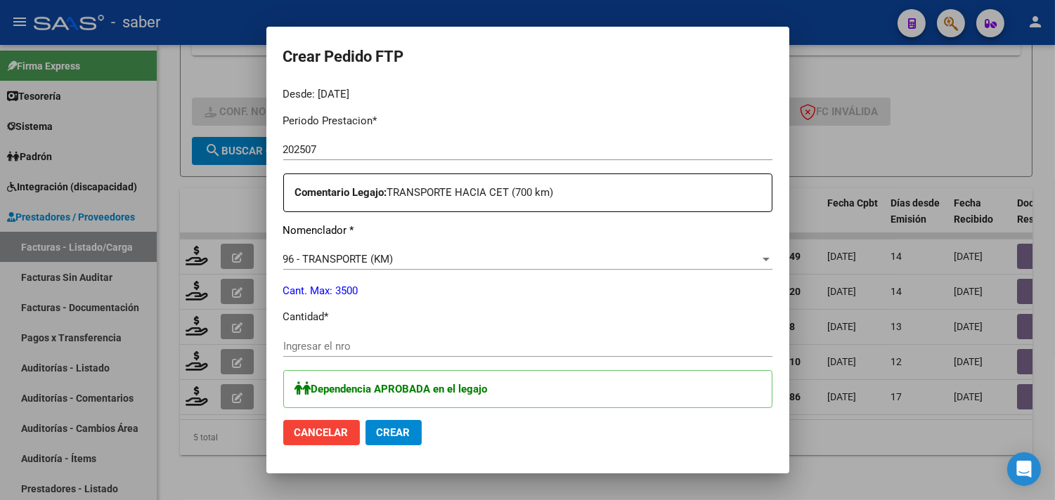
scroll to position [468, 0]
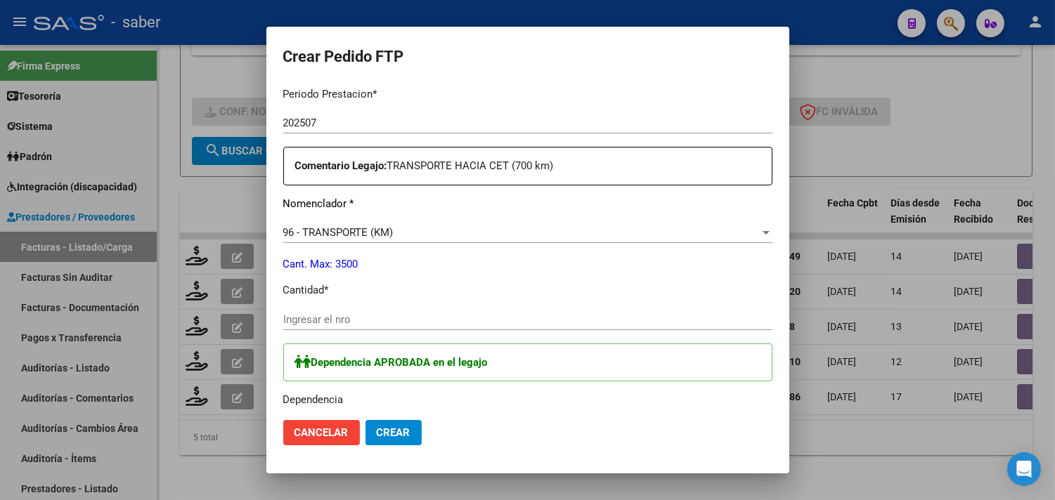
click at [343, 318] on input "Ingresar el nro" at bounding box center [527, 319] width 489 height 13
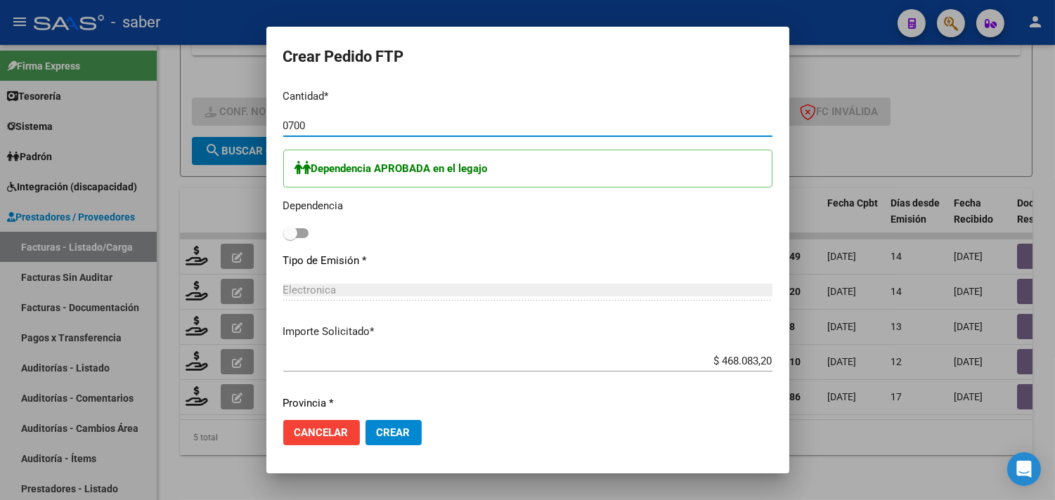
scroll to position [703, 0]
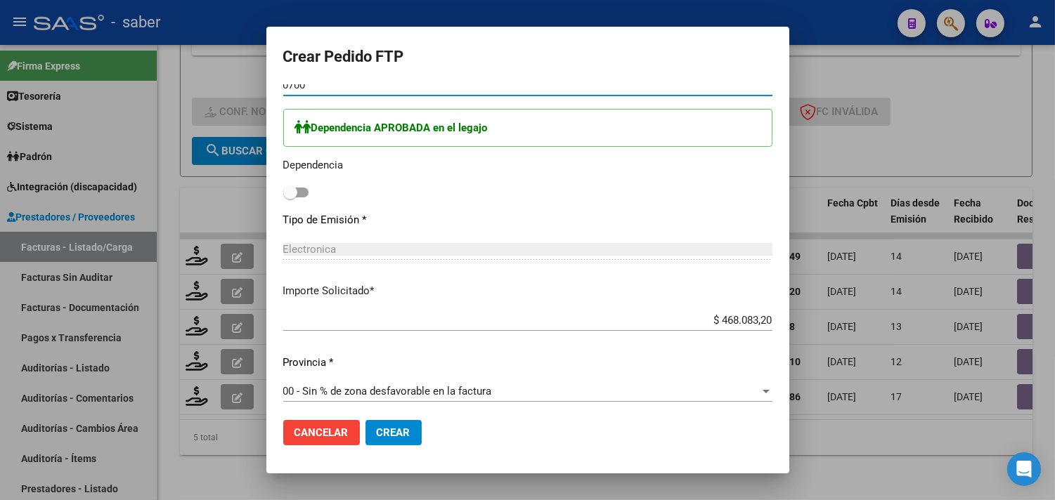
type input "0700"
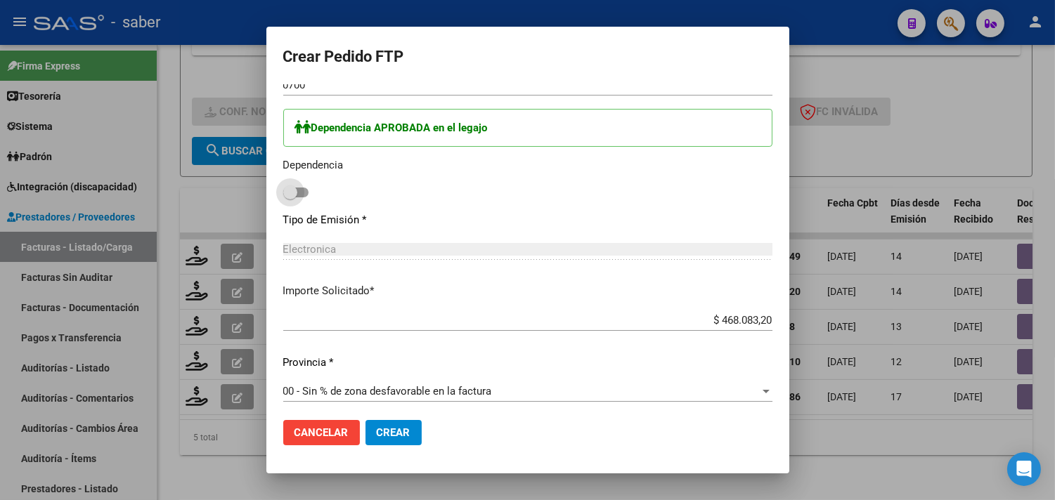
click at [283, 193] on span at bounding box center [295, 193] width 25 height 10
click at [290, 197] on input "checkbox" at bounding box center [290, 197] width 1 height 1
checkbox input "true"
click at [377, 436] on span "Crear" at bounding box center [394, 433] width 34 height 13
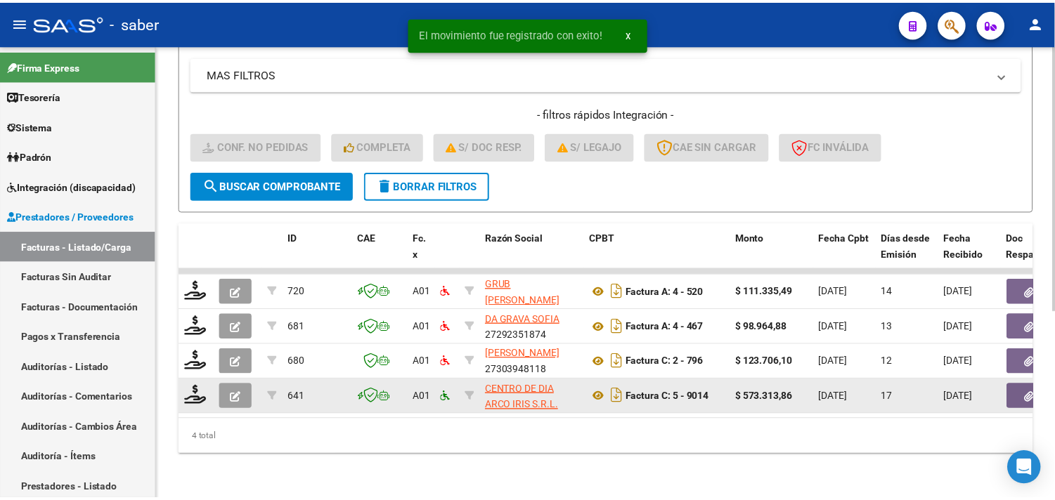
scroll to position [321, 0]
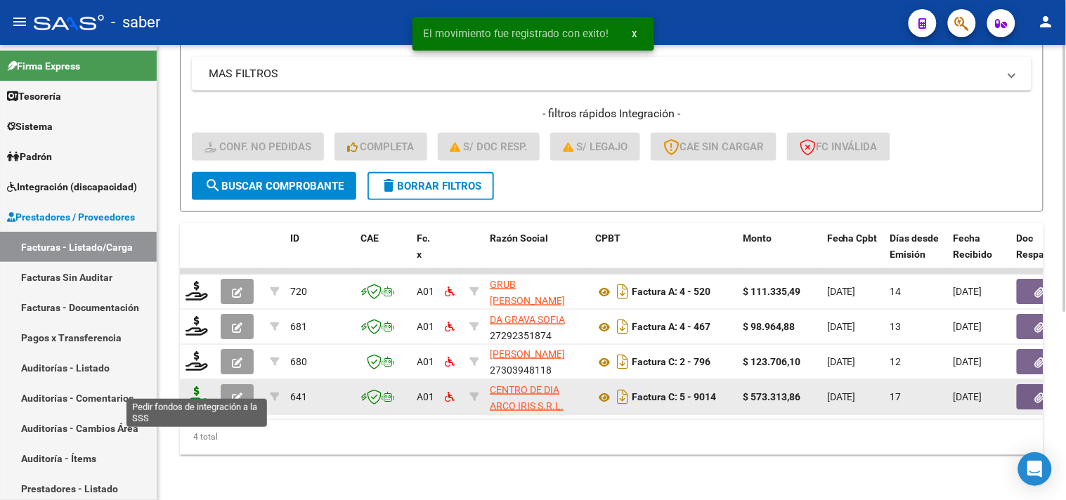
click at [193, 386] on icon at bounding box center [197, 396] width 22 height 20
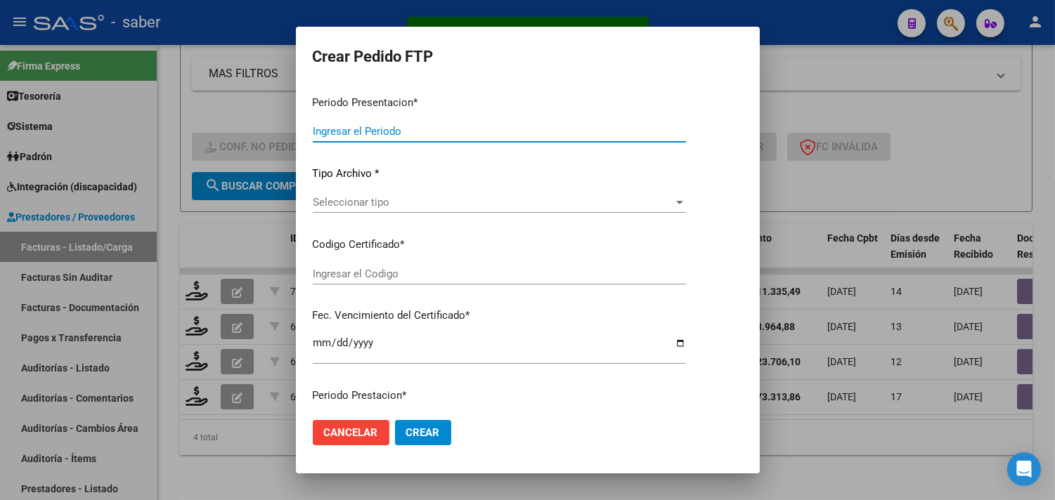
type input "202507"
type input "$ 573.313,86"
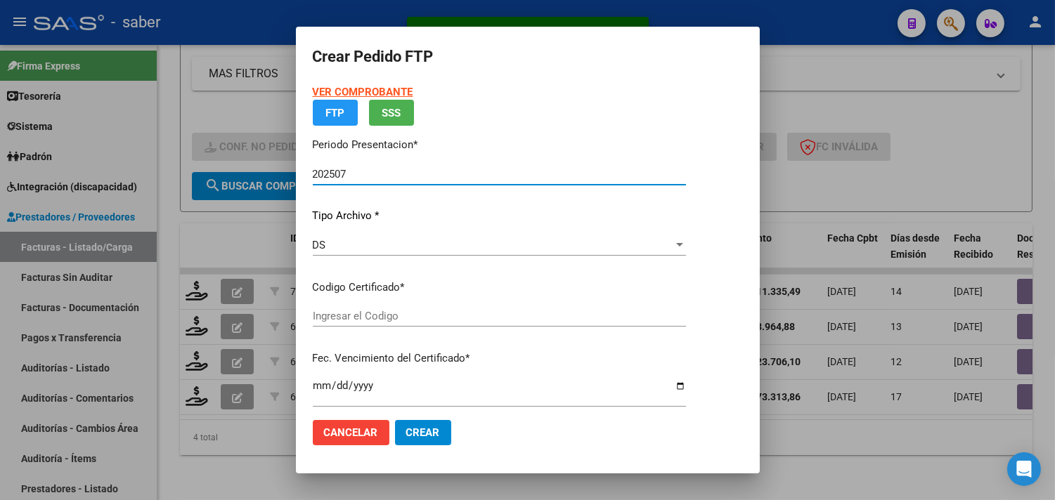
type input "4739450610"
type input "2027-03-28"
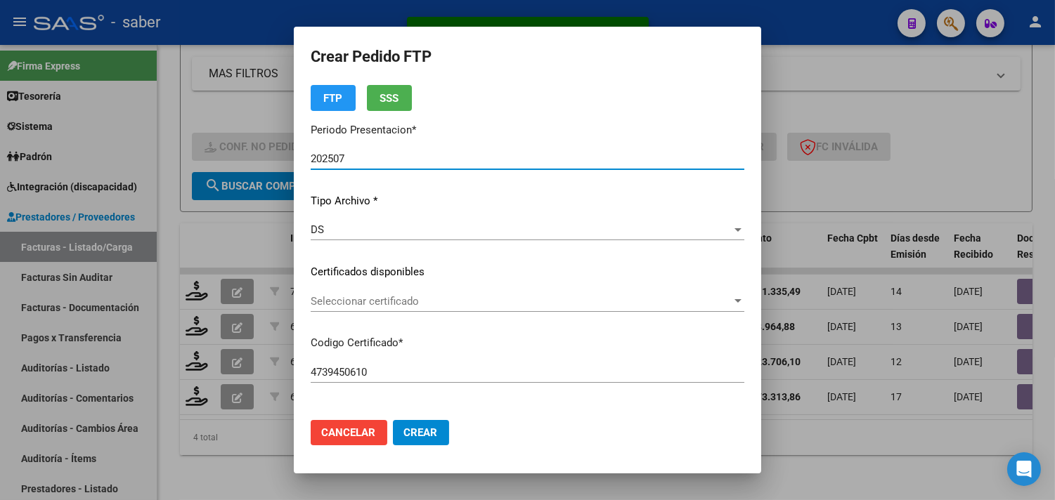
scroll to position [78, 0]
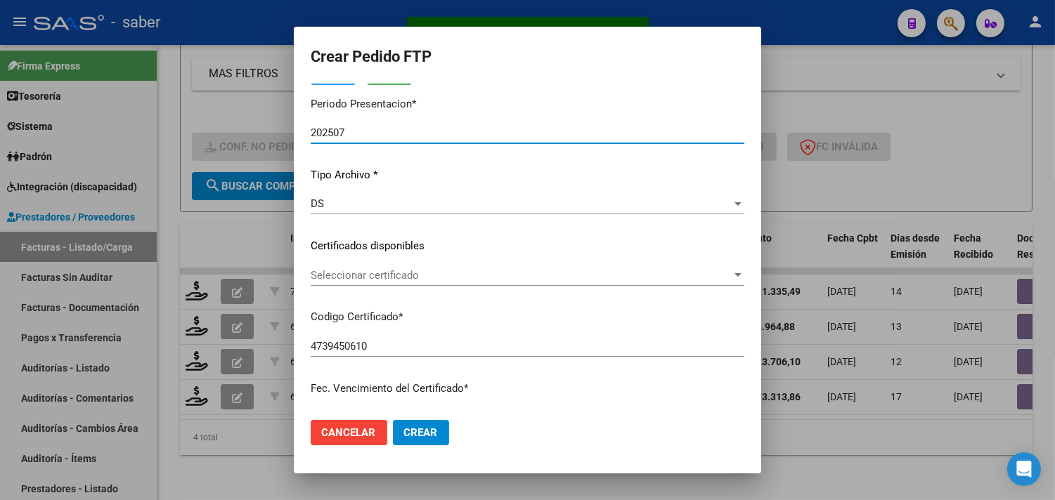
click at [368, 278] on span "Seleccionar certificado" at bounding box center [521, 275] width 421 height 13
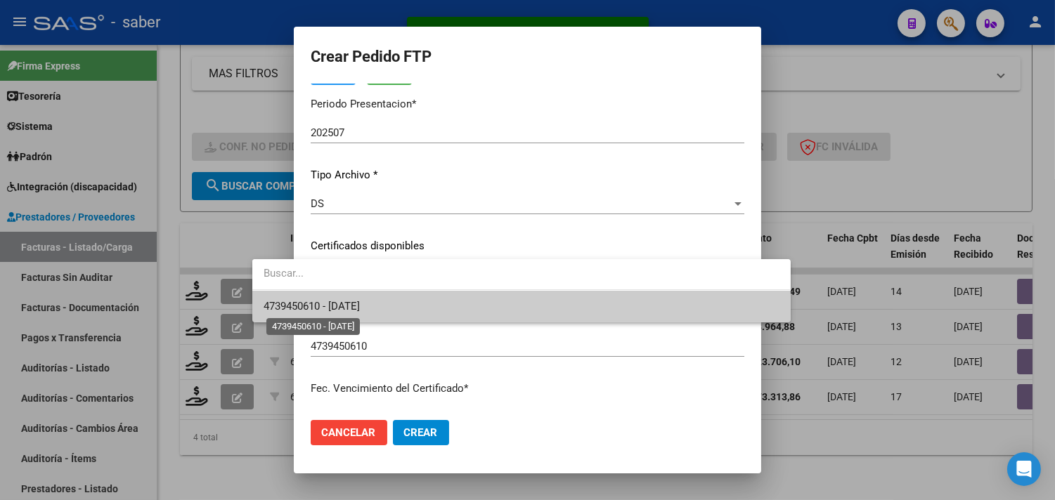
click at [360, 310] on span "4739450610 - 2027-03-28" at bounding box center [312, 306] width 96 height 13
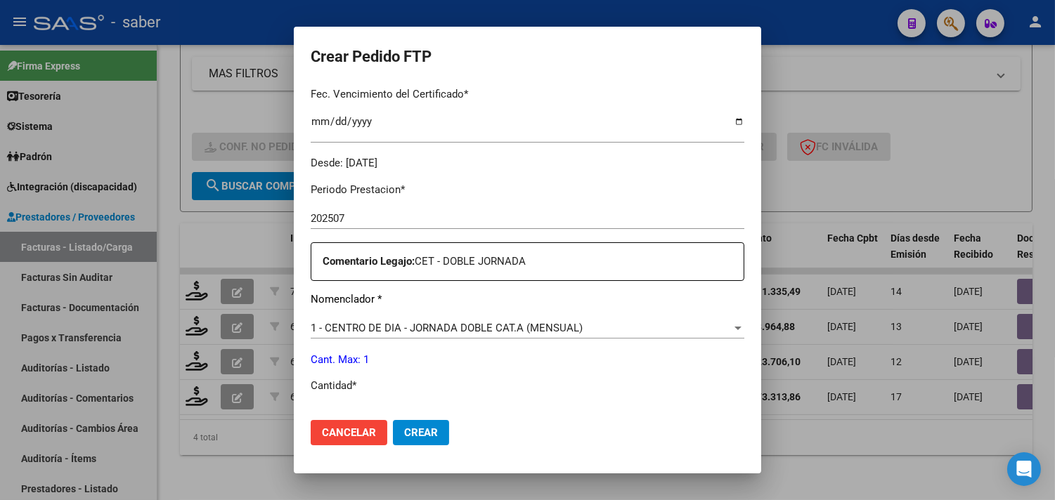
scroll to position [390, 0]
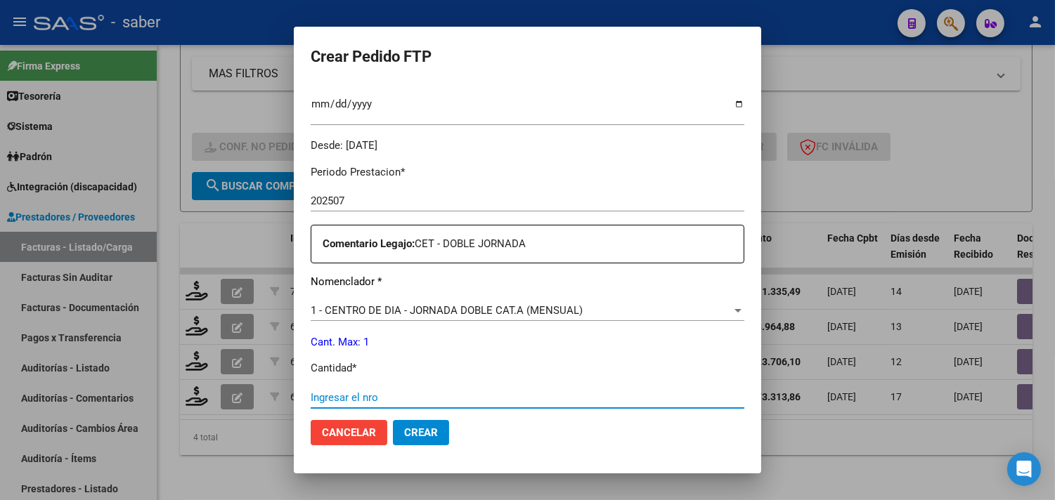
click at [313, 401] on input "Ingresar el nro" at bounding box center [528, 397] width 434 height 13
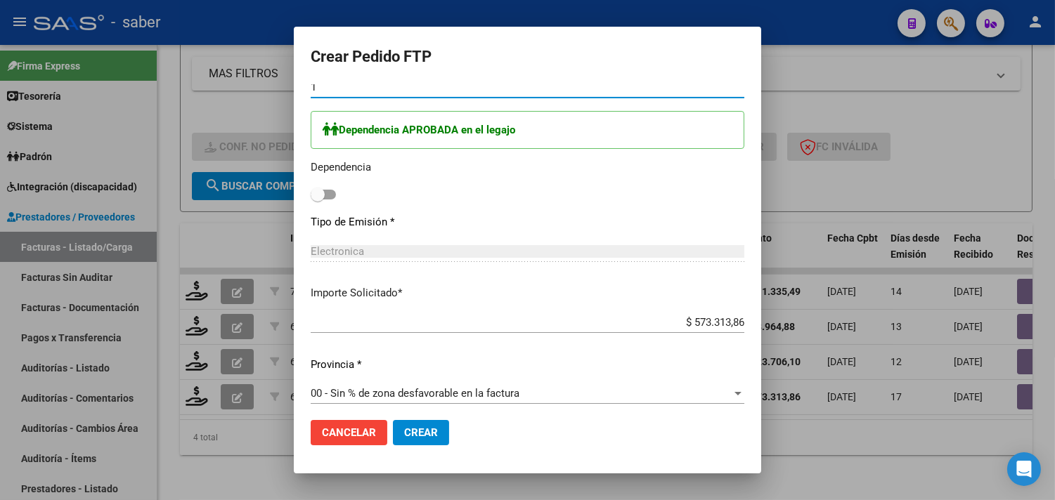
scroll to position [703, 0]
type input "1"
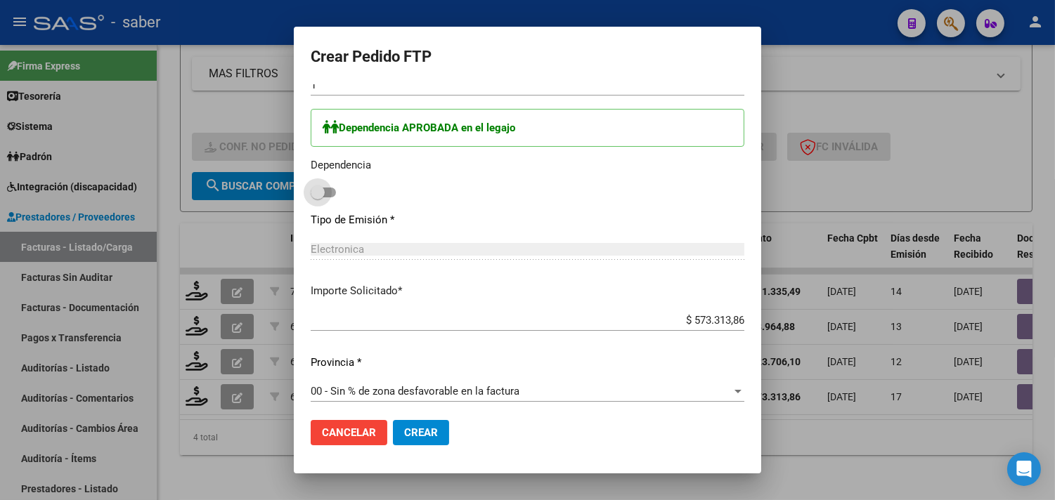
click at [311, 195] on span at bounding box center [323, 193] width 25 height 10
click at [317, 197] on input "checkbox" at bounding box center [317, 197] width 1 height 1
checkbox input "true"
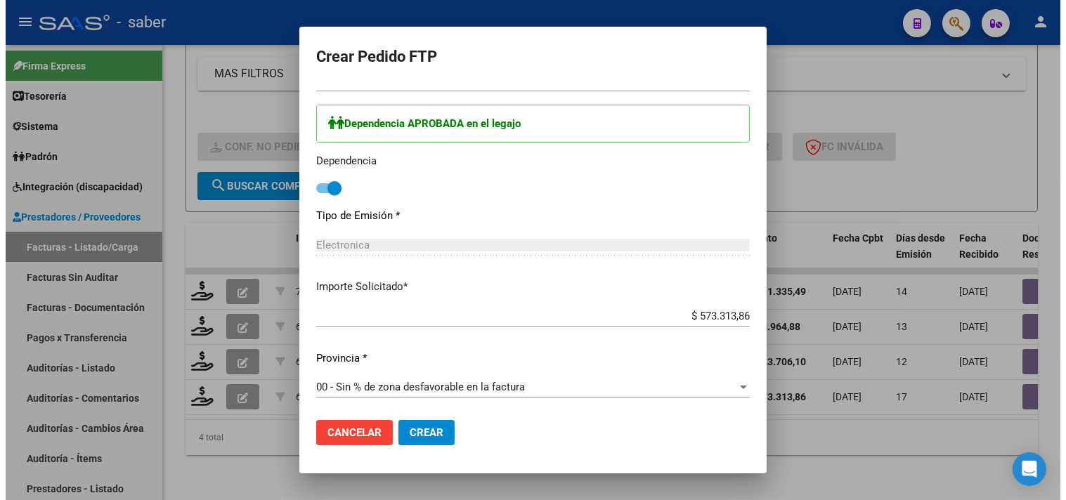
scroll to position [708, 0]
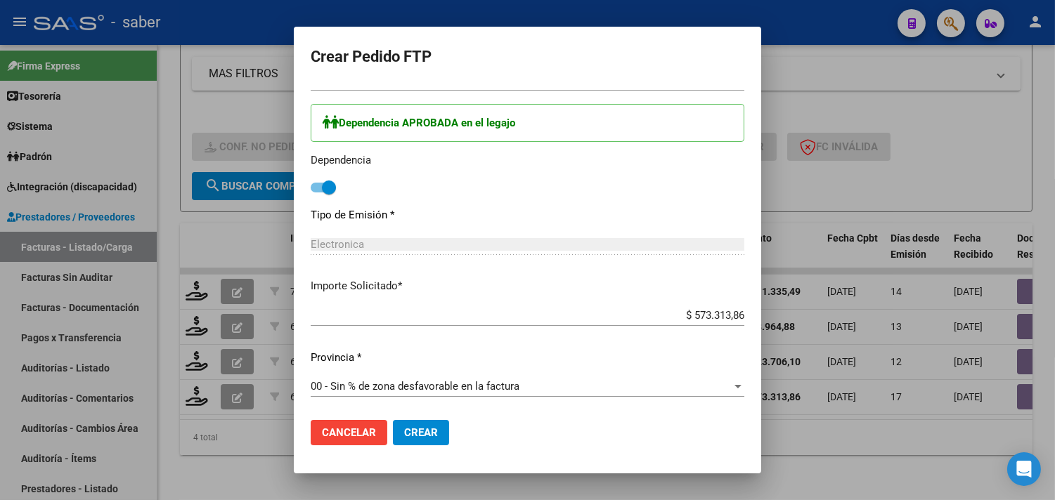
click at [404, 434] on span "Crear" at bounding box center [421, 433] width 34 height 13
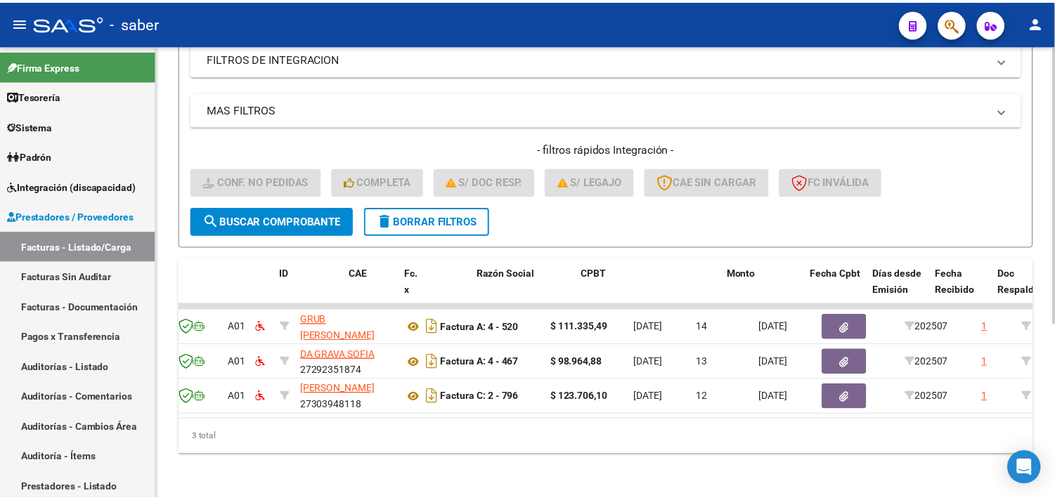
scroll to position [0, 0]
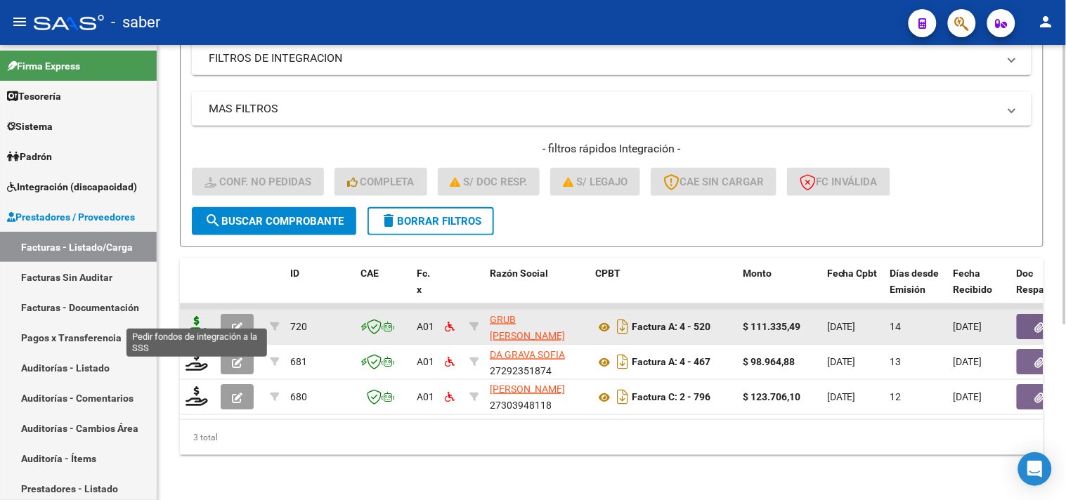
click at [186, 316] on icon at bounding box center [197, 326] width 22 height 20
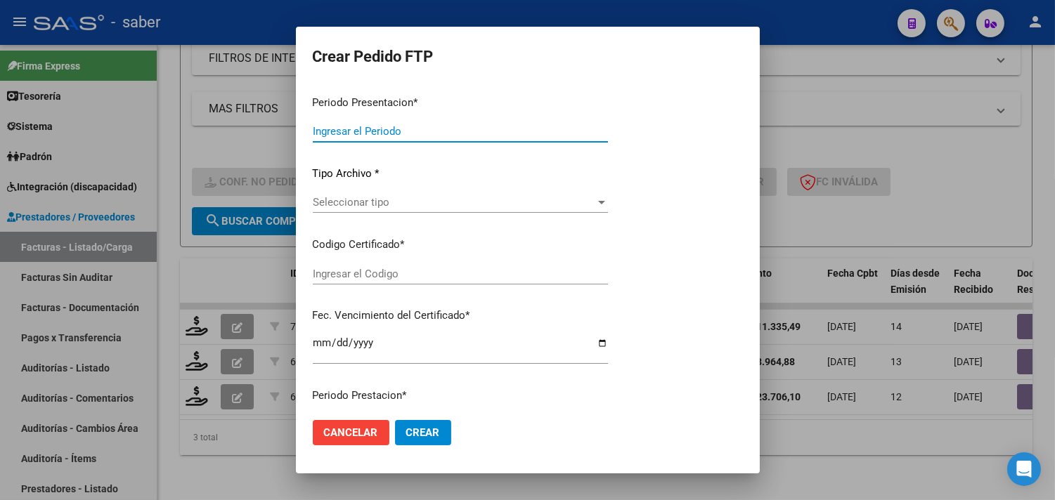
type input "202507"
type input "$ 111.335,49"
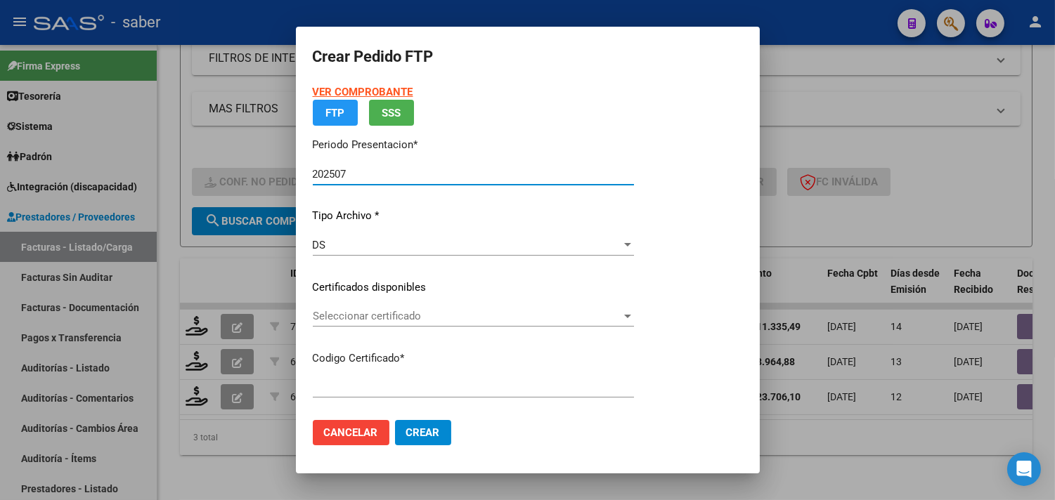
type input "4739450610"
type input "2027-03-28"
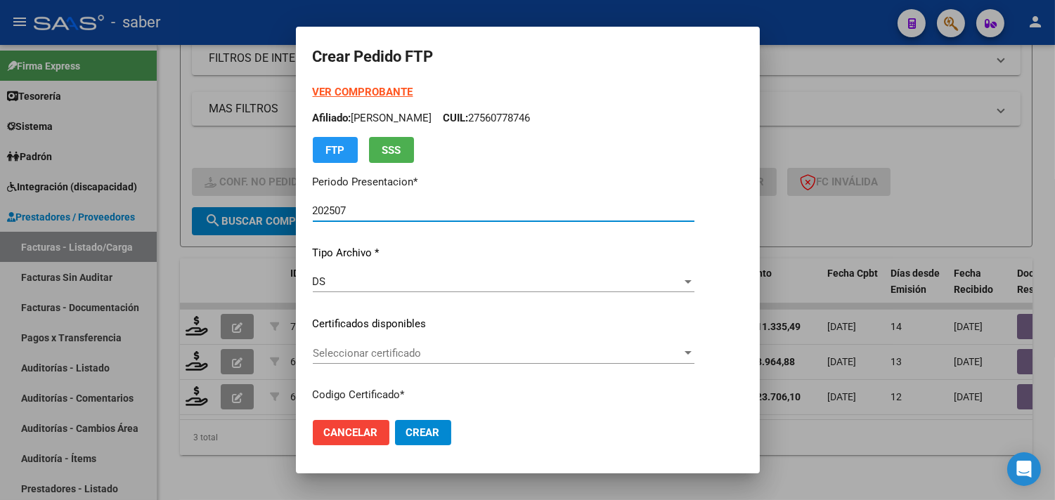
scroll to position [78, 0]
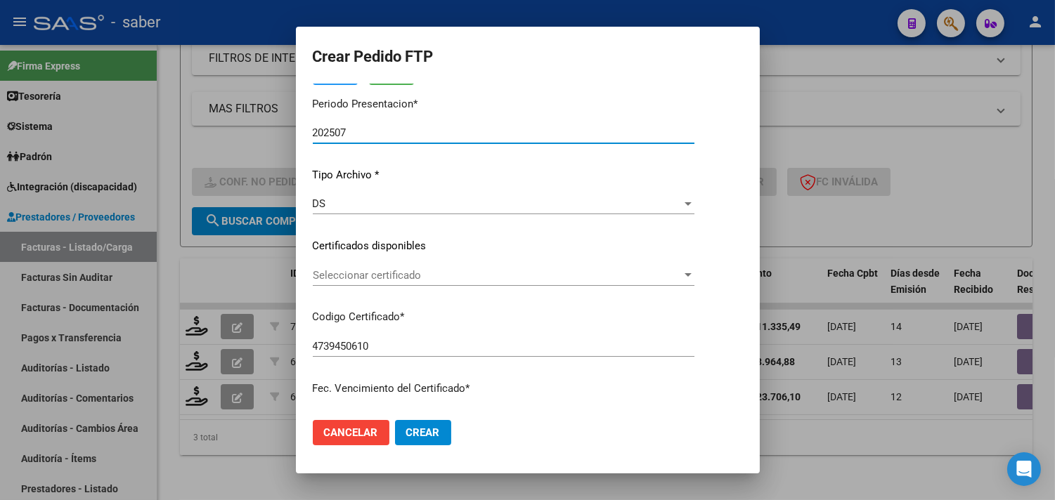
click at [372, 278] on span "Seleccionar certificado" at bounding box center [497, 275] width 369 height 13
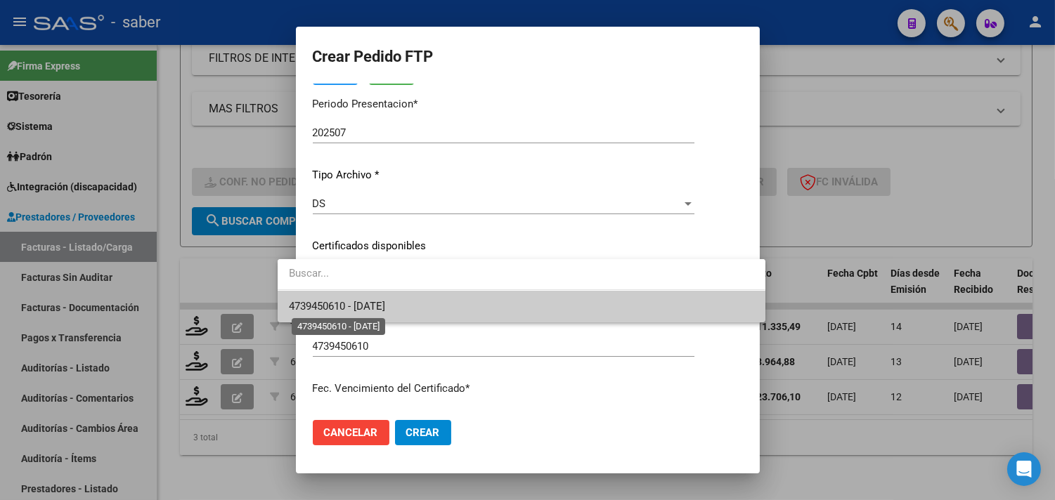
click at [372, 305] on span "4739450610 - 2027-03-28" at bounding box center [337, 306] width 96 height 13
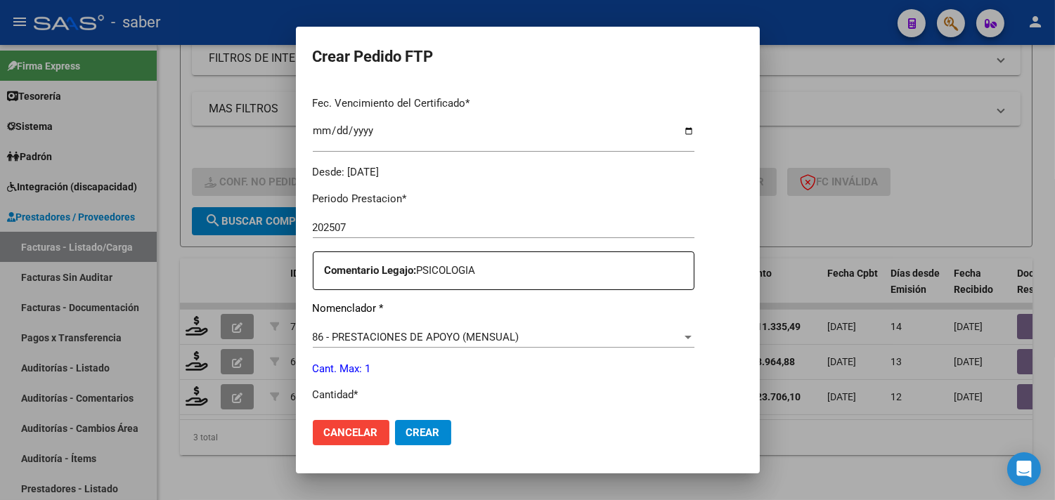
scroll to position [390, 0]
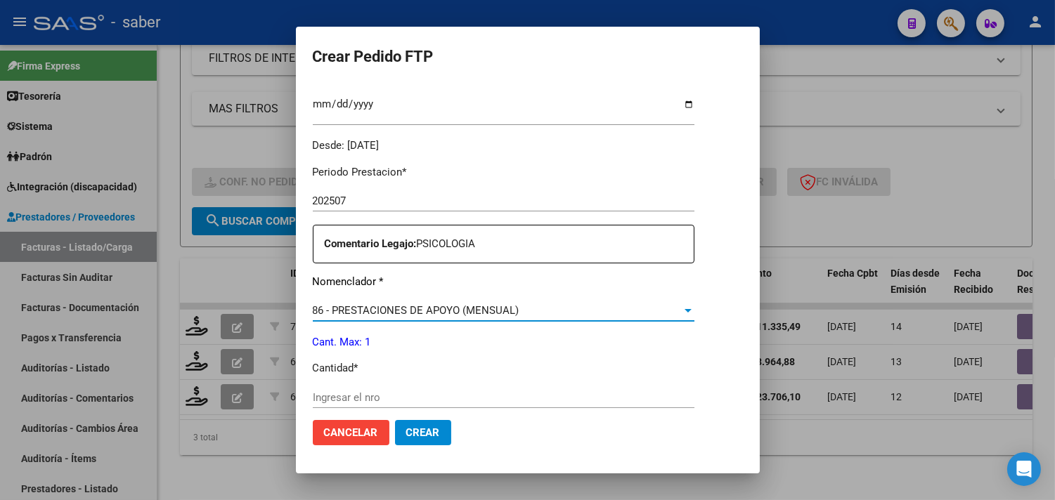
click at [386, 309] on span "86 - PRESTACIONES DE APOYO (MENSUAL)" at bounding box center [416, 310] width 207 height 13
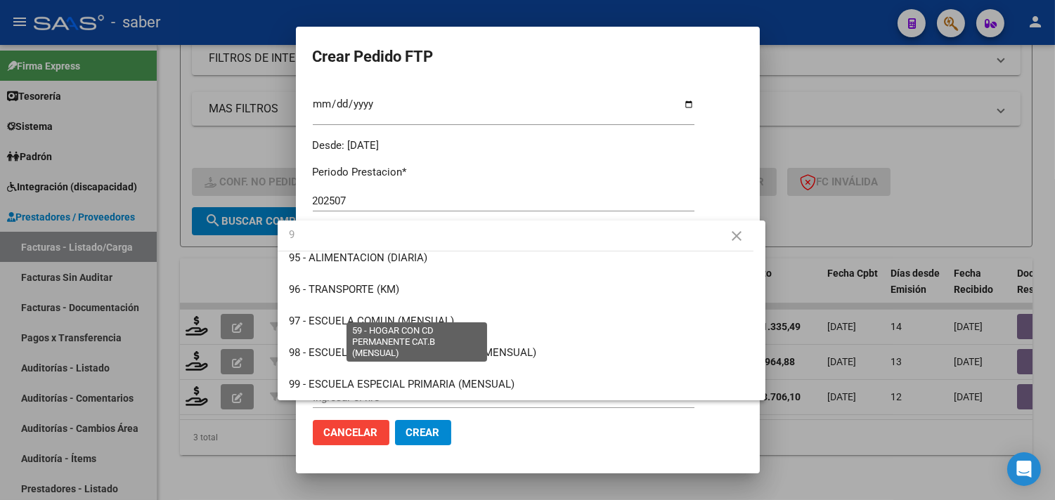
scroll to position [0, 0]
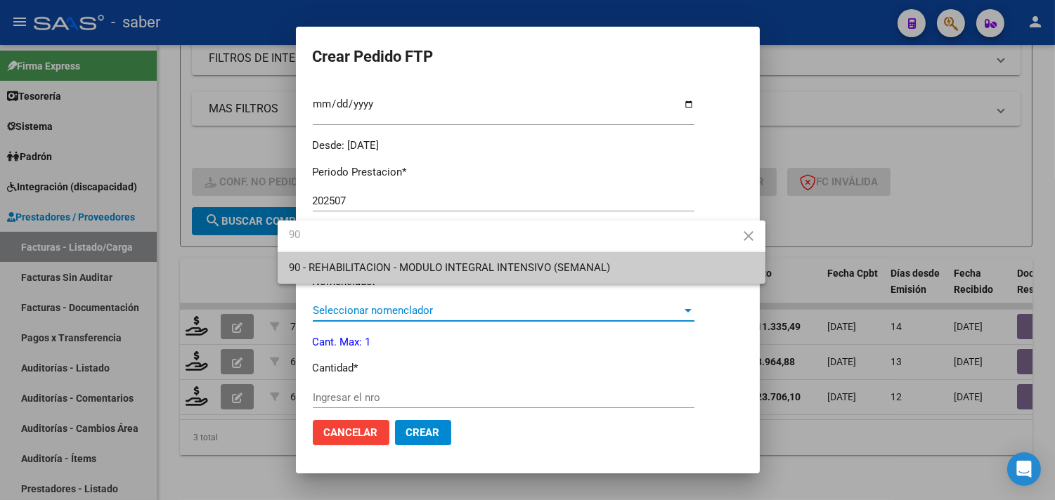
type input "90"
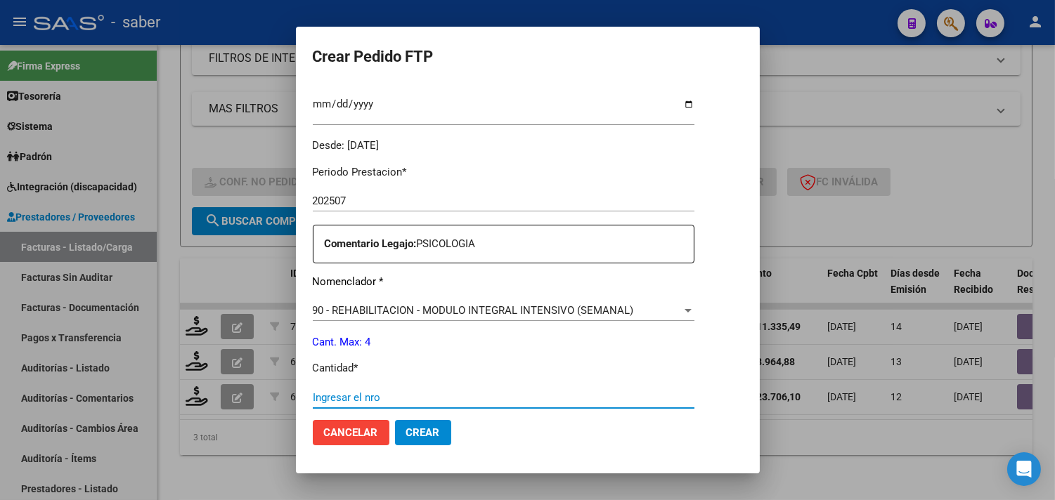
click at [319, 396] on input "Ingresar el nro" at bounding box center [504, 397] width 382 height 13
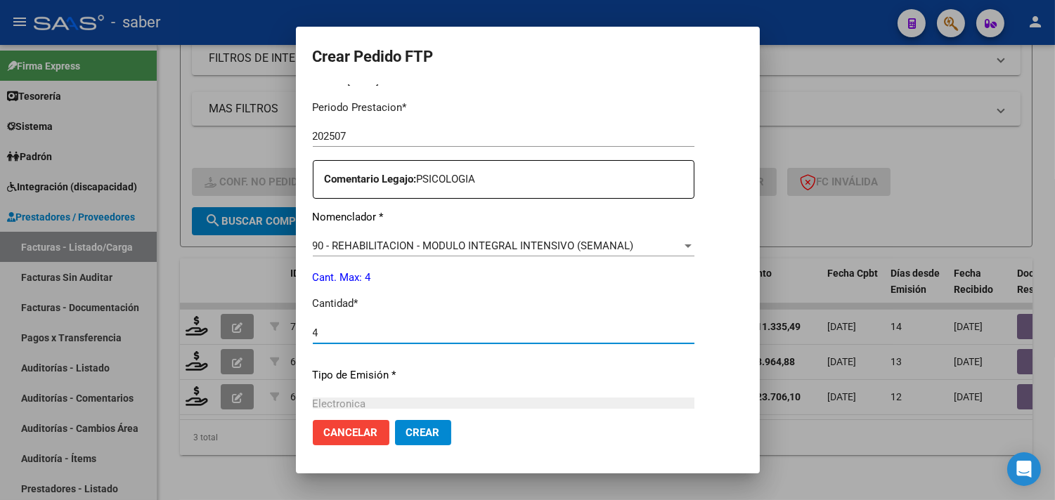
scroll to position [468, 0]
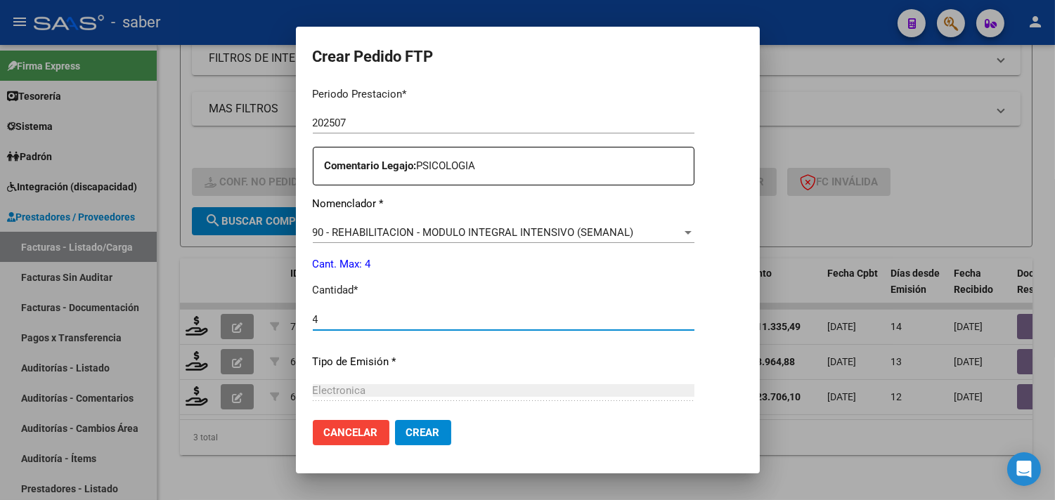
type input "4"
click at [403, 422] on button "Crear" at bounding box center [423, 432] width 56 height 25
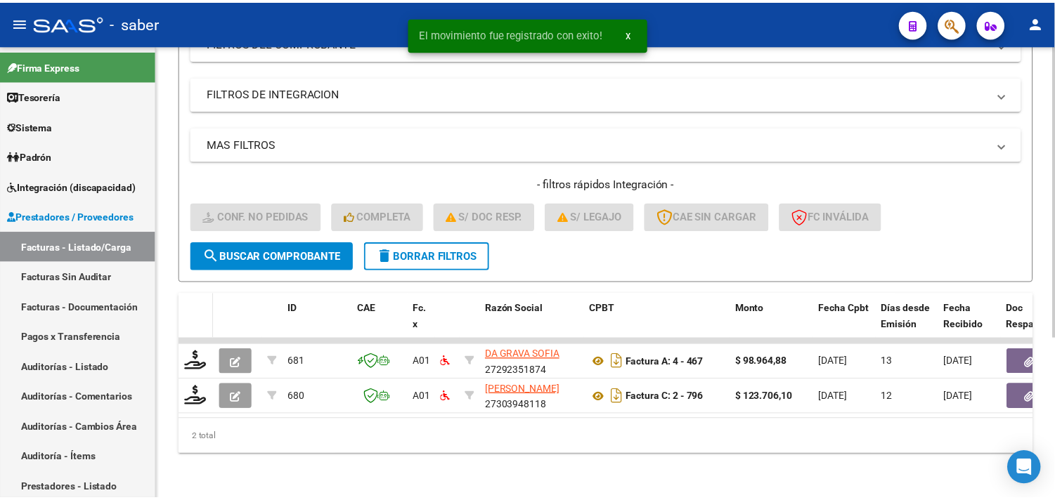
scroll to position [251, 0]
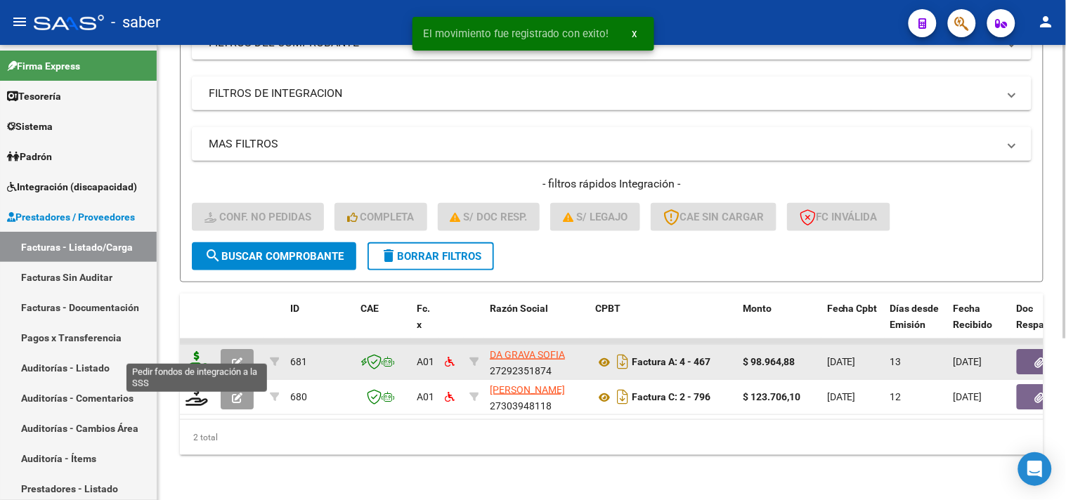
click at [200, 353] on icon at bounding box center [197, 361] width 22 height 20
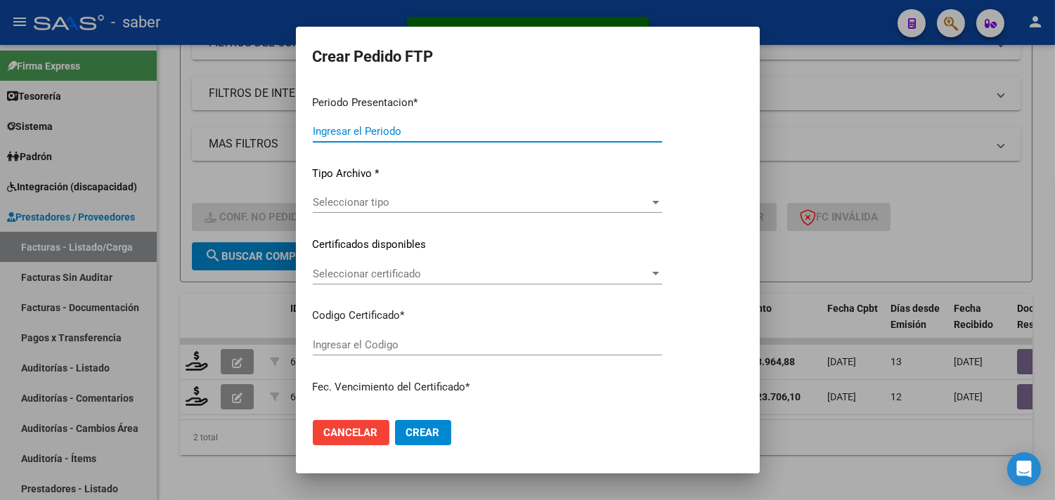
type input "202507"
type input "$ 98.964,88"
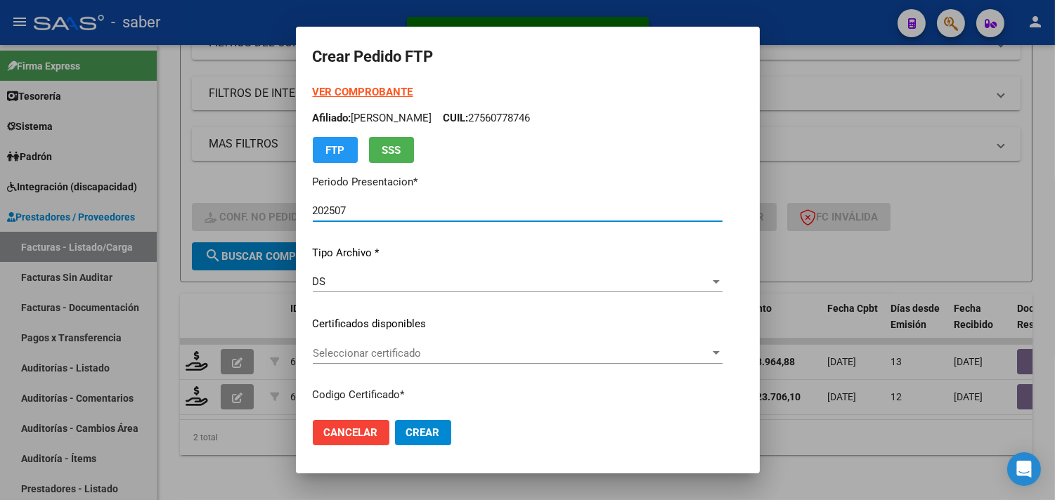
type input "4739450610"
type input "2027-03-28"
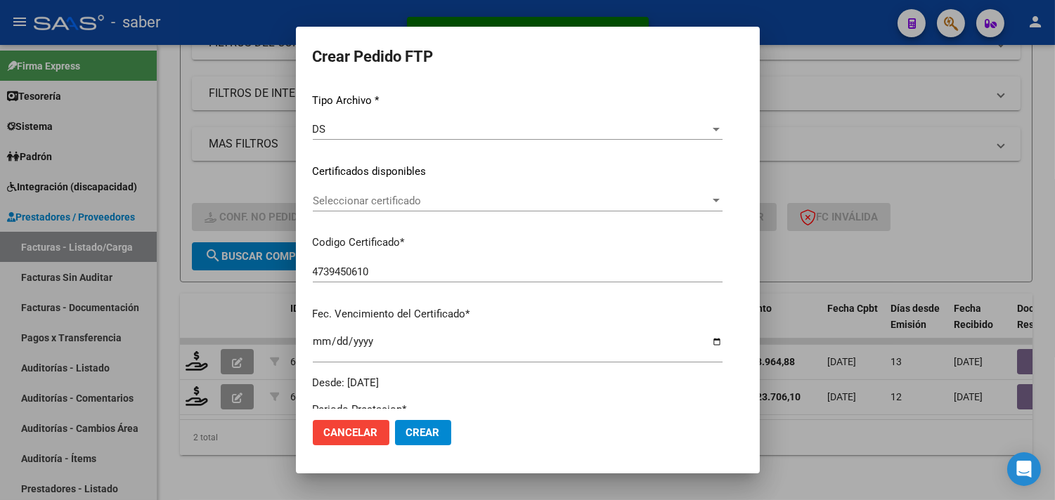
scroll to position [156, 0]
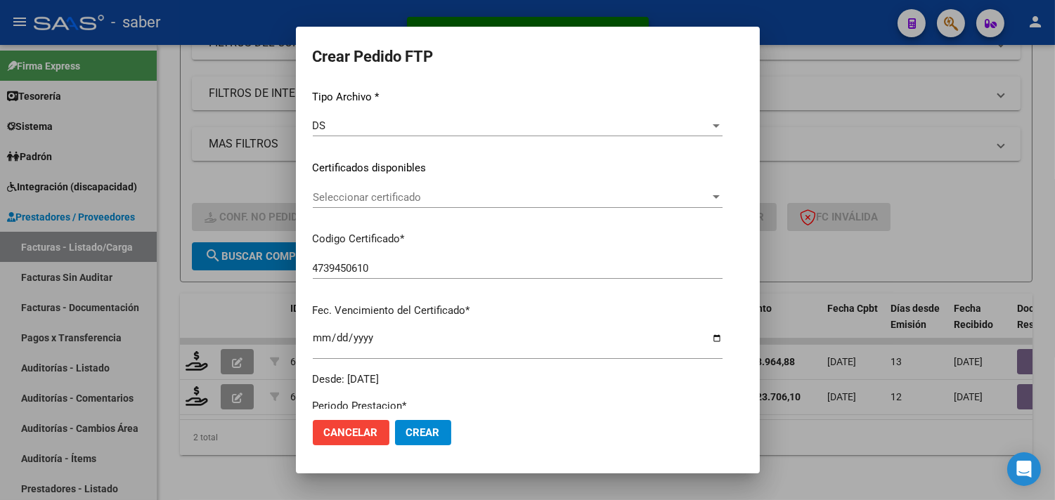
click at [389, 186] on div "VER COMPROBANTE ARCA Padrón Afiliado: CUELHO JOSELIN VALENTINA CUIL: 2756077874…" at bounding box center [518, 158] width 410 height 460
click at [382, 202] on span "Seleccionar certificado" at bounding box center [511, 197] width 397 height 13
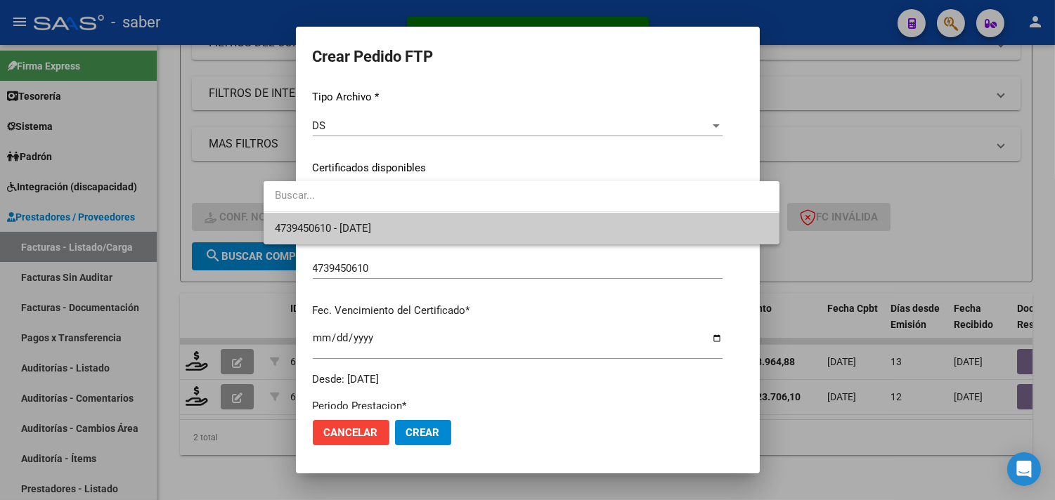
click at [371, 228] on span "4739450610 - 2027-03-28" at bounding box center [323, 228] width 96 height 13
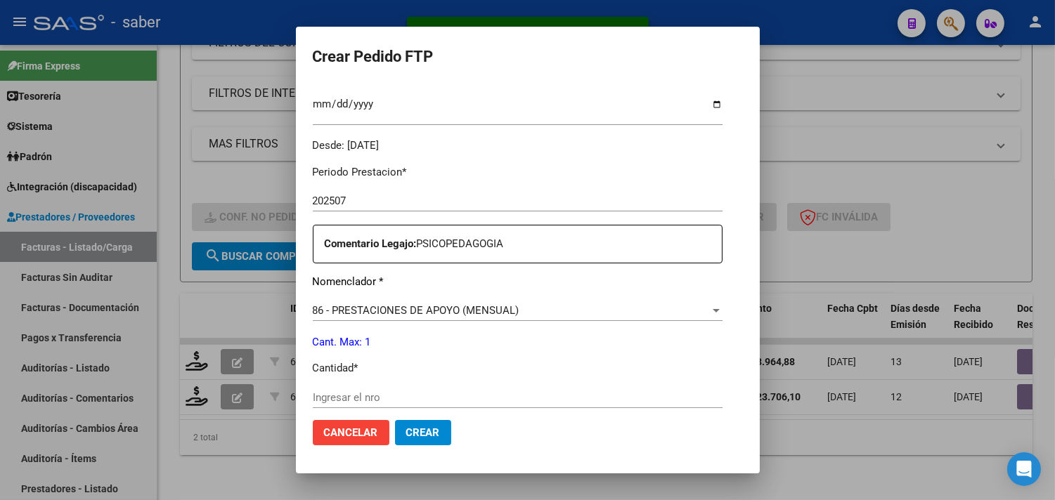
scroll to position [468, 0]
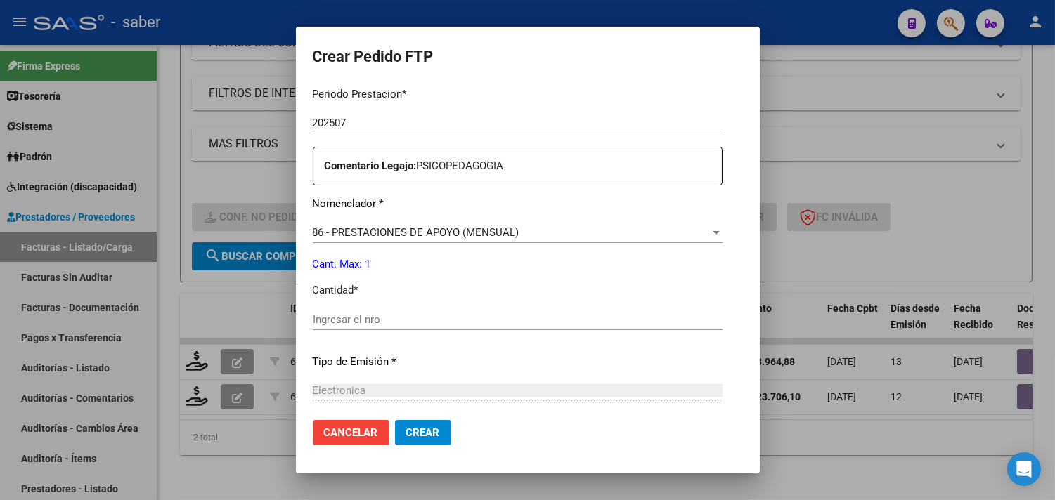
click at [363, 230] on span "86 - PRESTACIONES DE APOYO (MENSUAL)" at bounding box center [416, 232] width 207 height 13
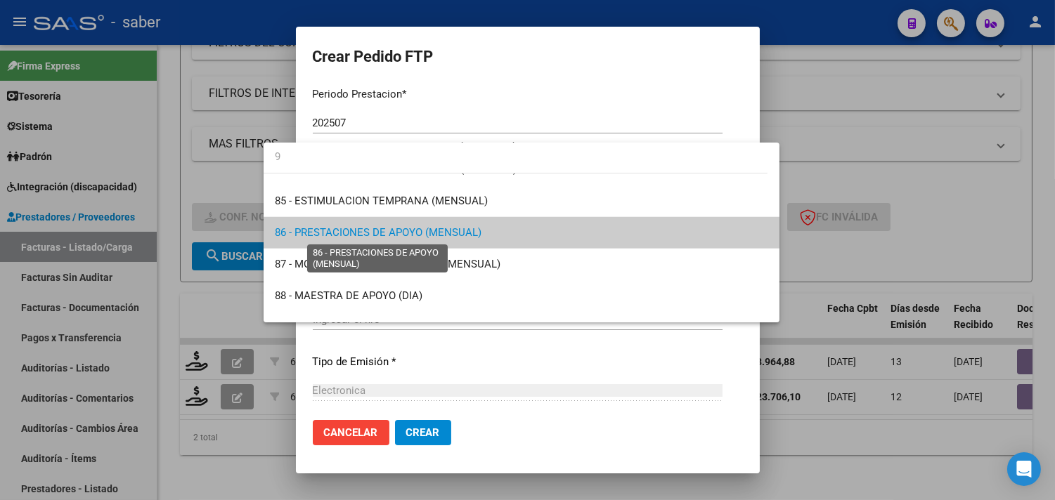
scroll to position [0, 0]
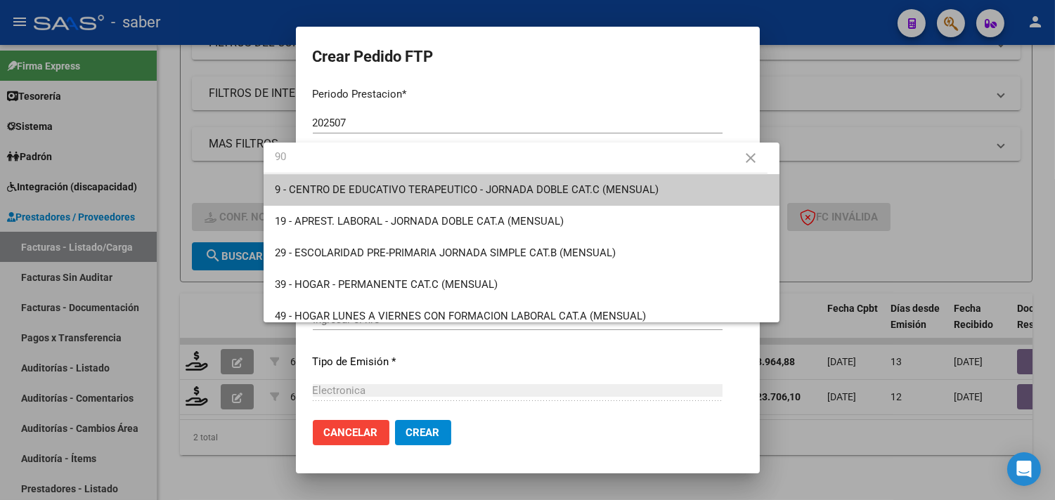
type input "90"
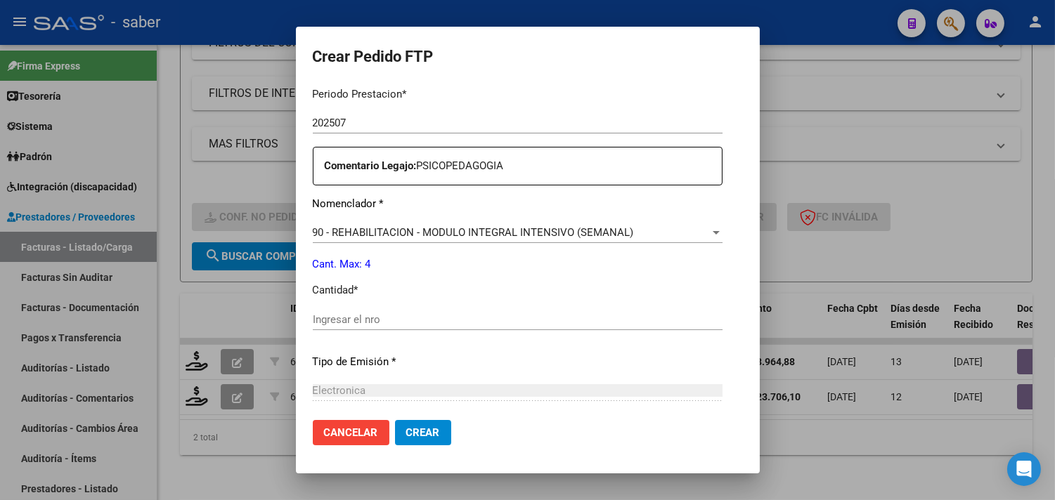
drag, startPoint x: 359, startPoint y: 326, endPoint x: 355, endPoint y: 333, distance: 8.2
click at [358, 326] on div "Ingresar el nro" at bounding box center [518, 319] width 410 height 21
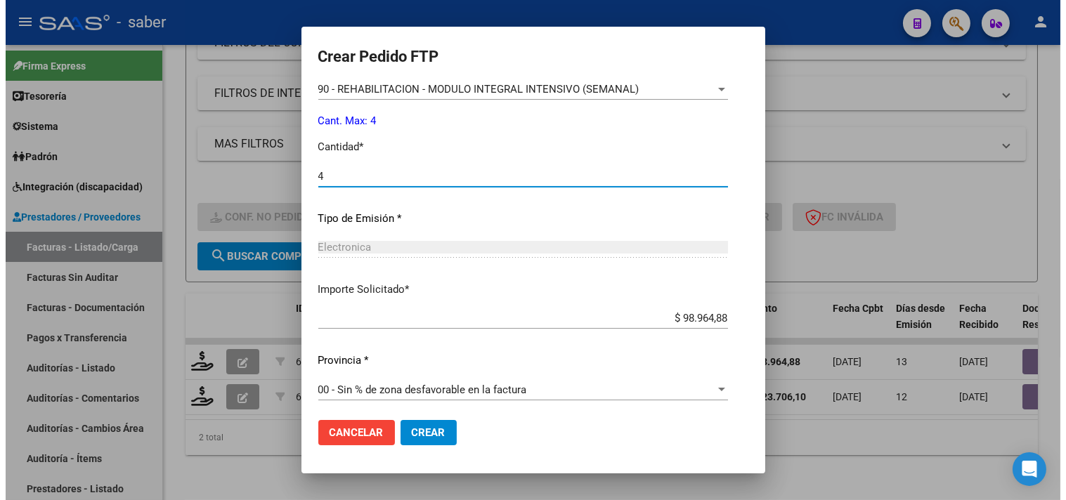
scroll to position [615, 0]
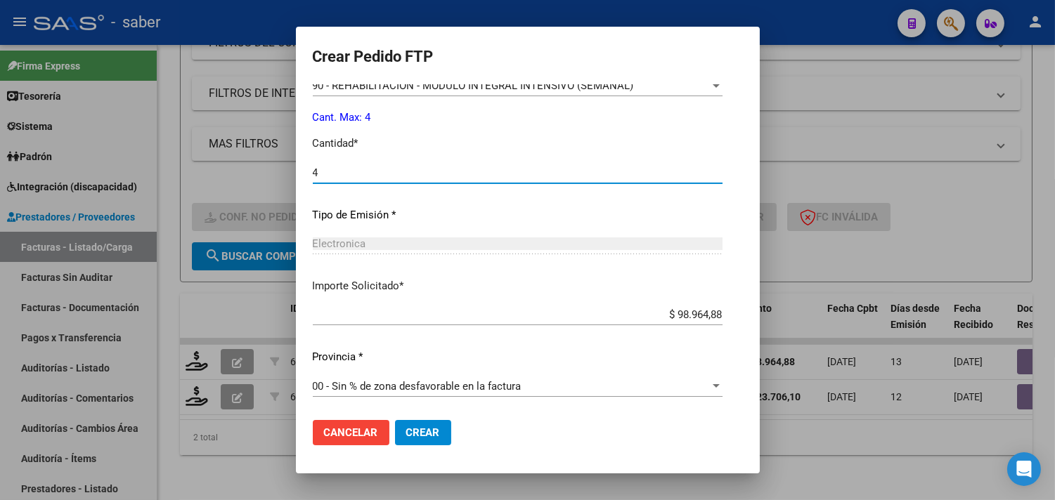
type input "4"
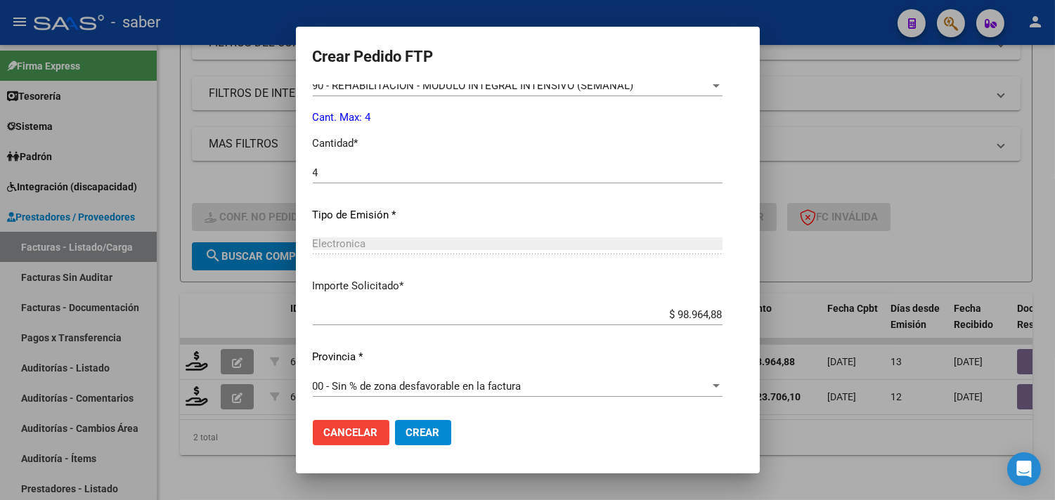
click at [391, 419] on mat-dialog-actions "Cancelar Crear" at bounding box center [528, 433] width 430 height 48
click at [406, 431] on span "Crear" at bounding box center [423, 433] width 34 height 13
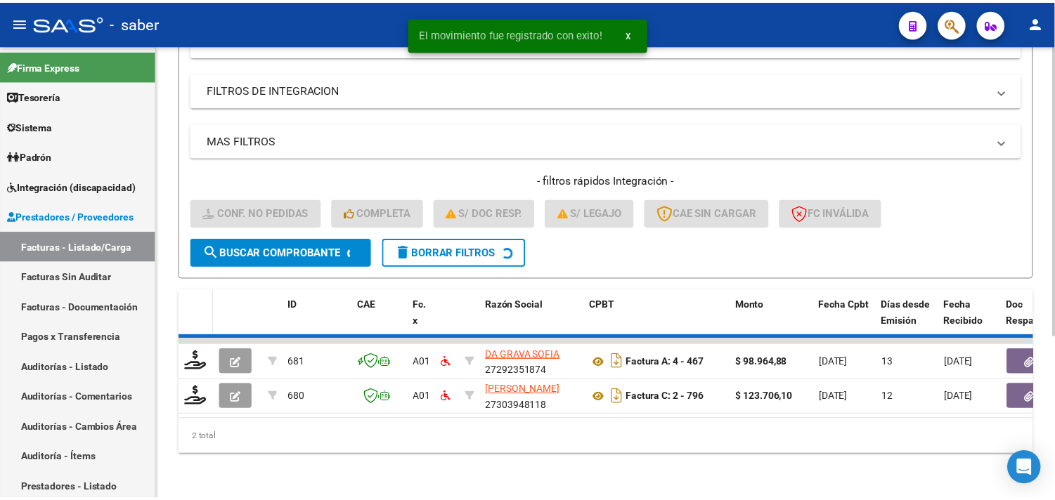
scroll to position [216, 0]
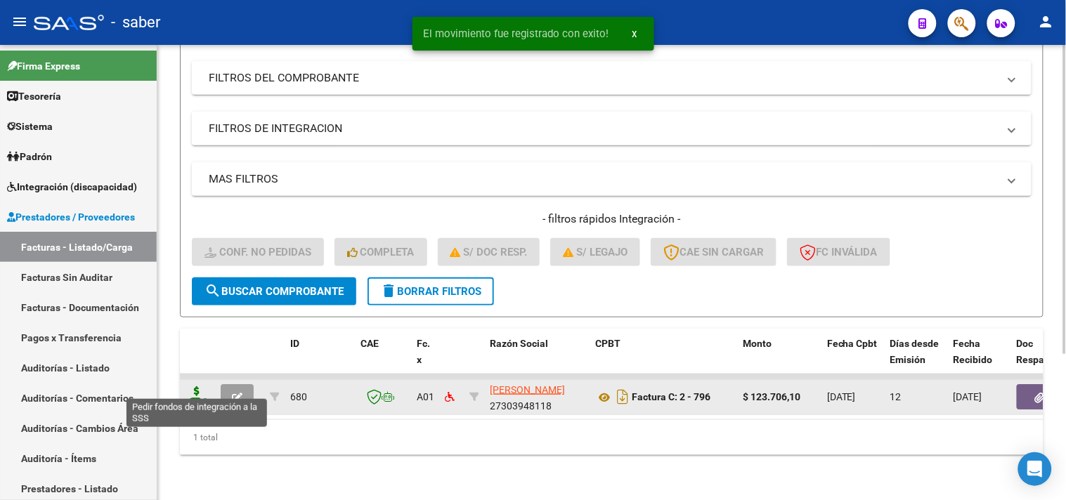
click at [202, 394] on icon at bounding box center [197, 396] width 22 height 20
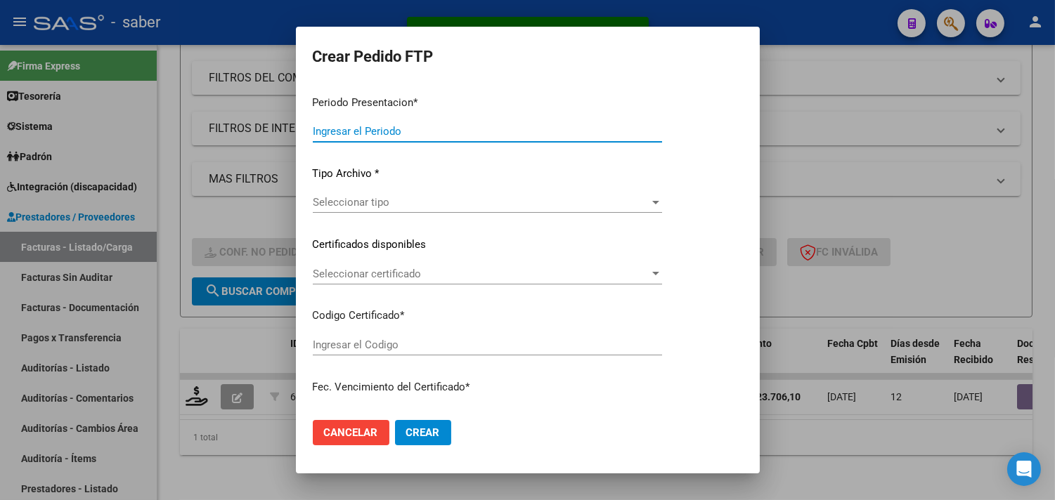
type input "202507"
type input "$ 123.706,10"
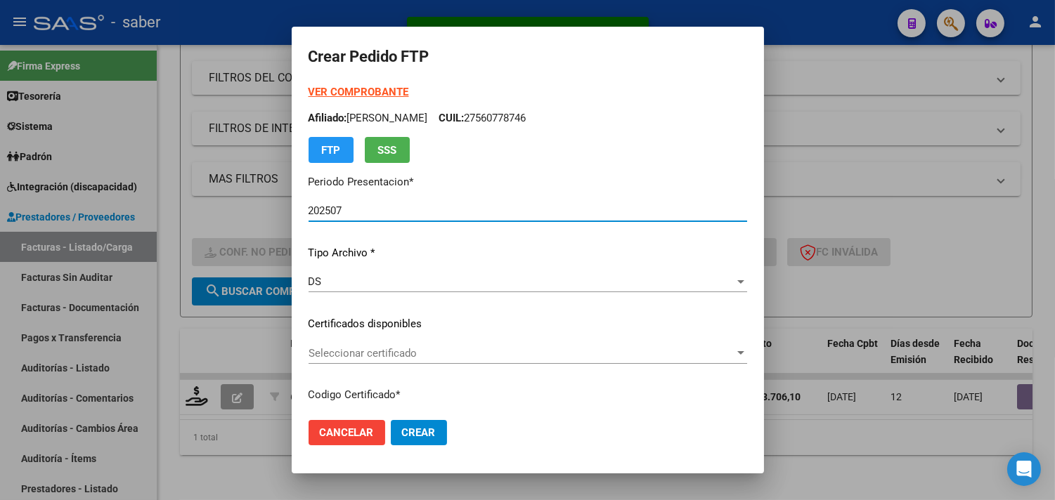
type input "4739450610"
type input "2027-03-28"
click at [308, 356] on span "Seleccionar certificado" at bounding box center [521, 353] width 426 height 13
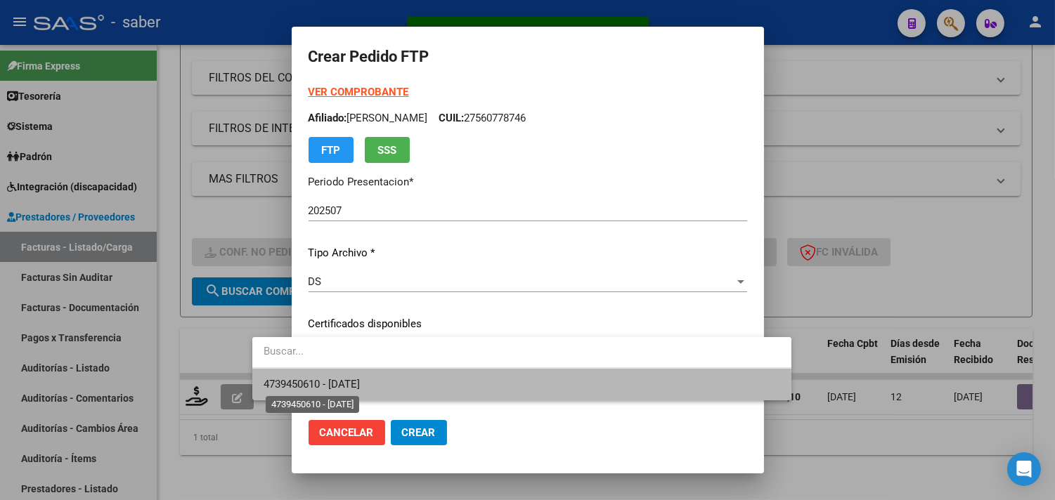
click at [334, 381] on span "4739450610 - 2027-03-28" at bounding box center [312, 384] width 96 height 13
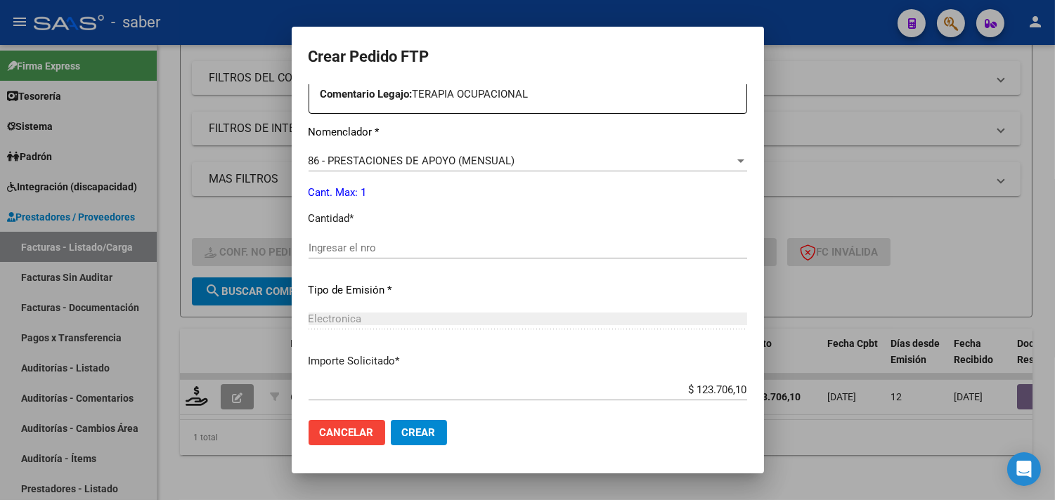
scroll to position [546, 0]
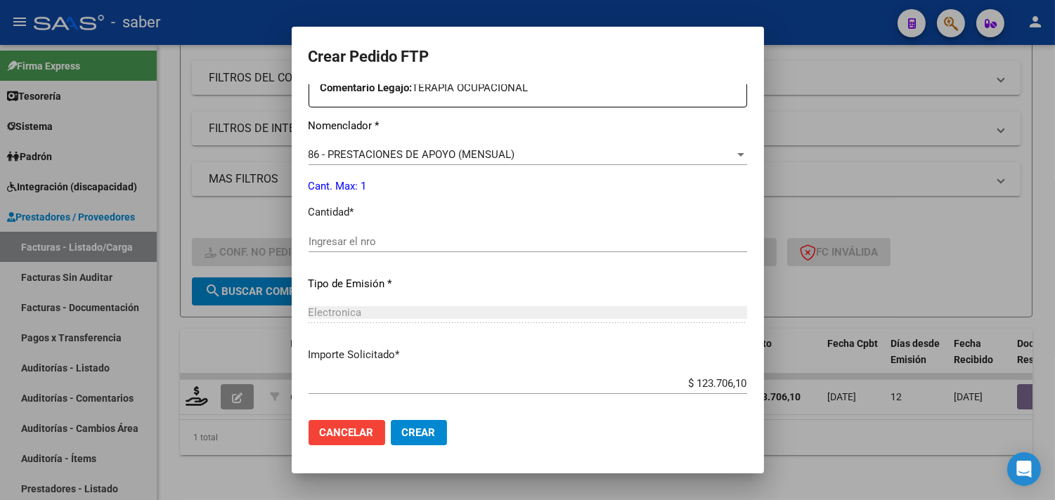
click at [317, 247] on input "Ingresar el nro" at bounding box center [527, 241] width 439 height 13
type input "90"
click at [360, 159] on span "86 - PRESTACIONES DE APOYO (MENSUAL)" at bounding box center [411, 154] width 207 height 13
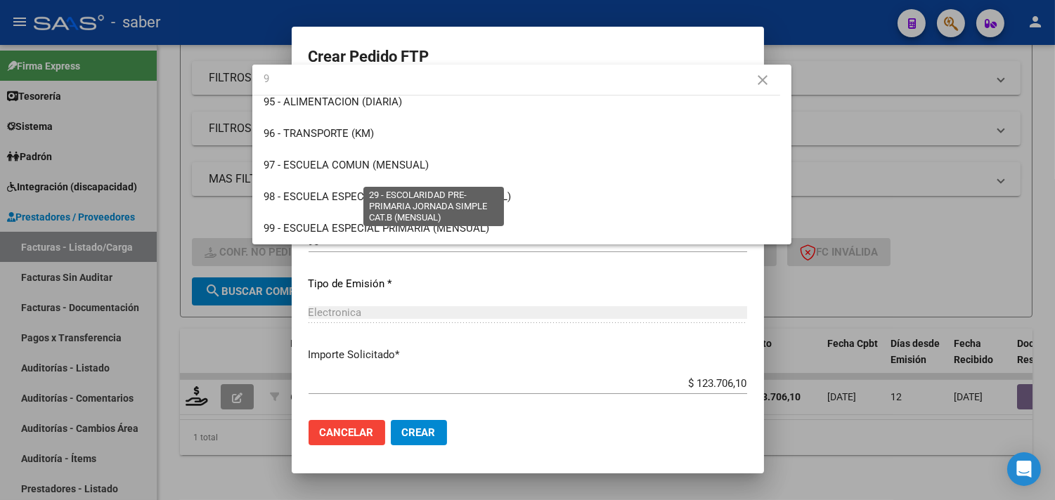
scroll to position [0, 0]
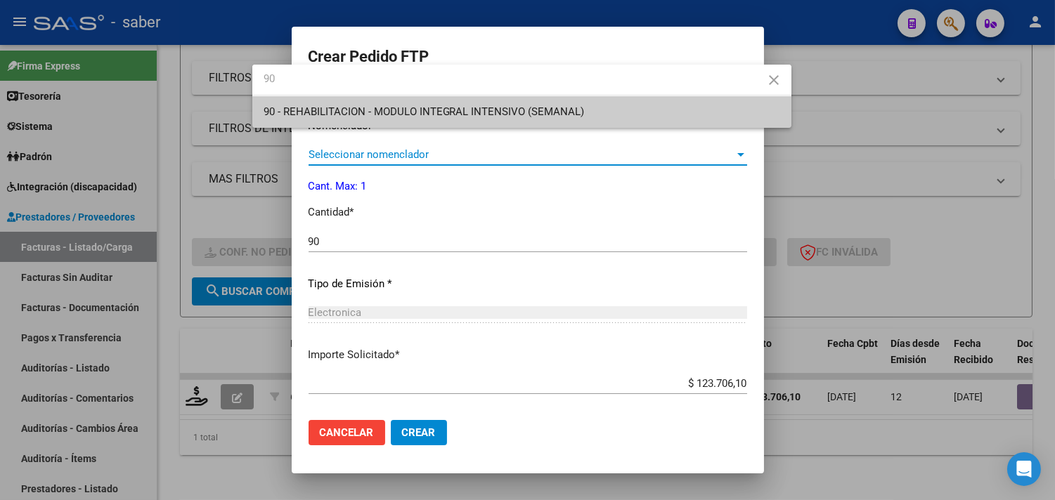
type input "90"
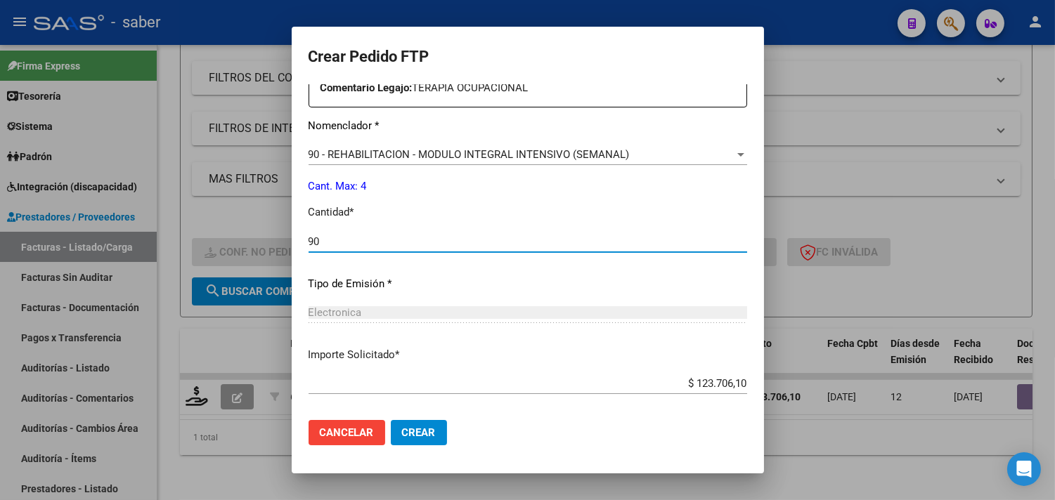
drag, startPoint x: 294, startPoint y: 242, endPoint x: 195, endPoint y: 241, distance: 99.1
click at [195, 241] on div "Crear Pedido FTP VER COMPROBANTE ARCA Padrón Afiliado: CUELHO JOSELIN VALENTINA…" at bounding box center [527, 250] width 1055 height 500
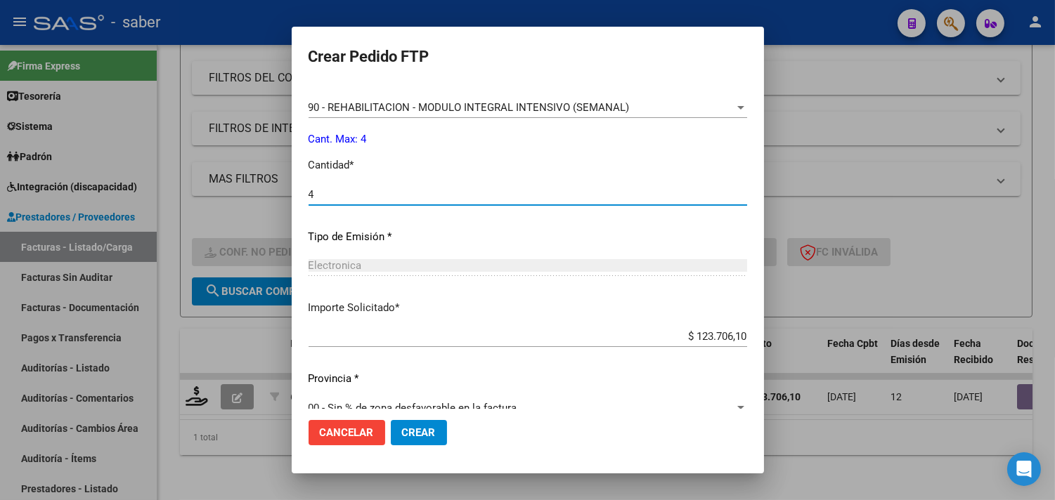
scroll to position [615, 0]
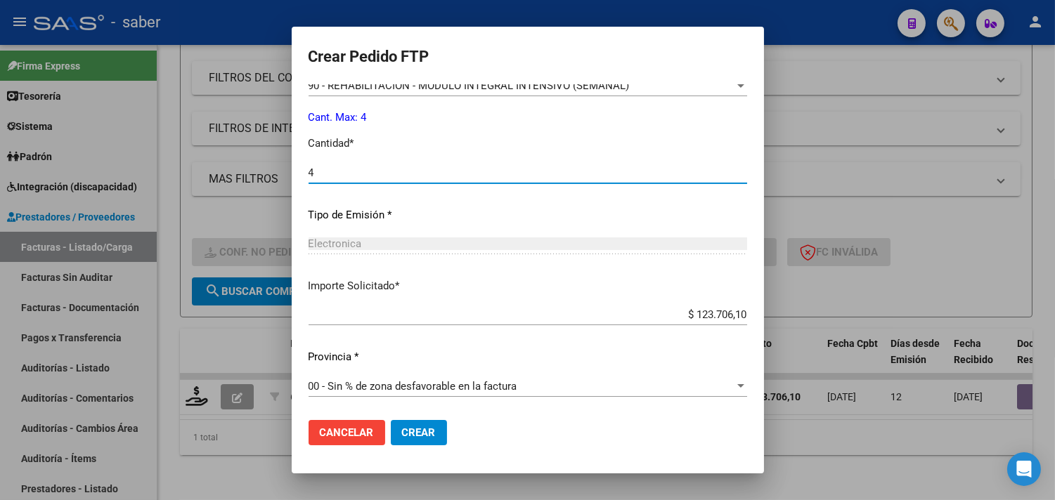
type input "4"
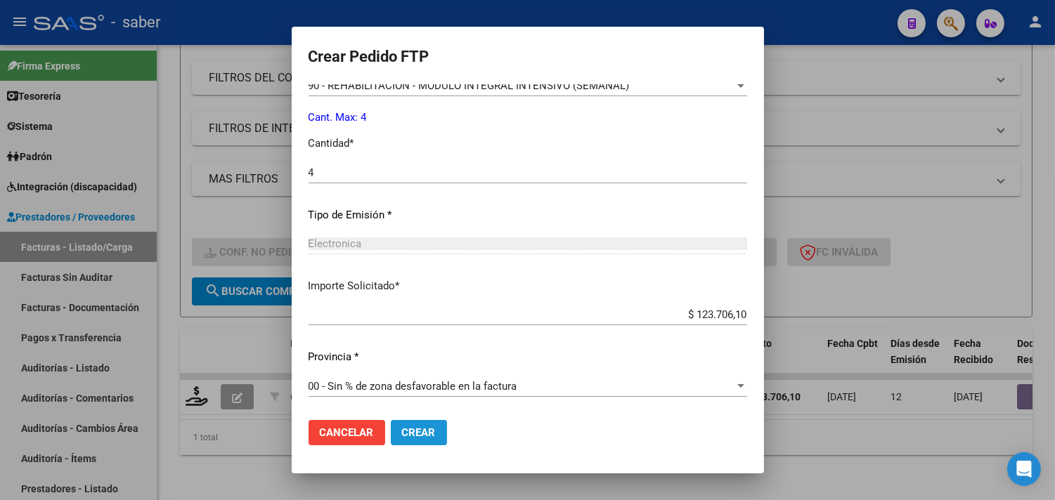
click at [402, 427] on span "Crear" at bounding box center [419, 433] width 34 height 13
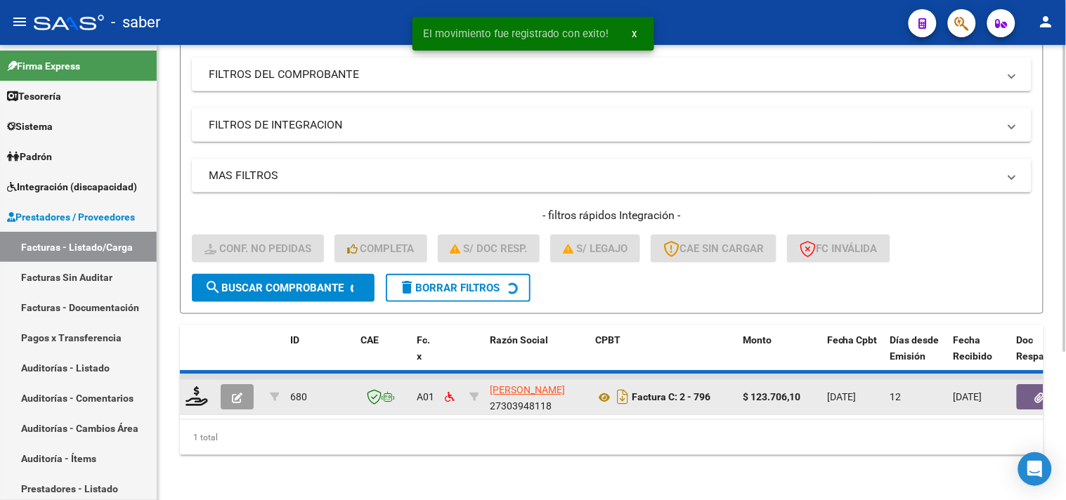
scroll to position [193, 0]
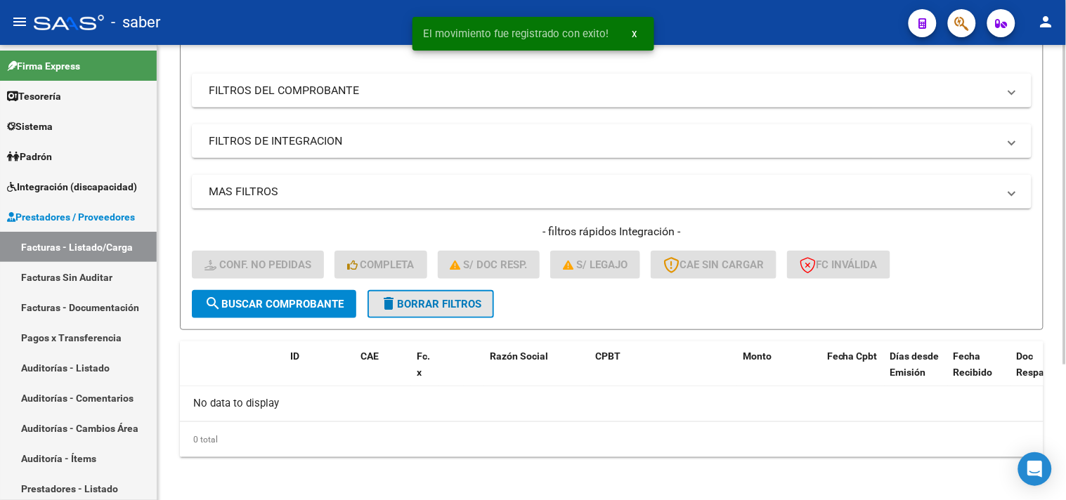
click at [431, 298] on span "delete Borrar Filtros" at bounding box center [430, 304] width 101 height 13
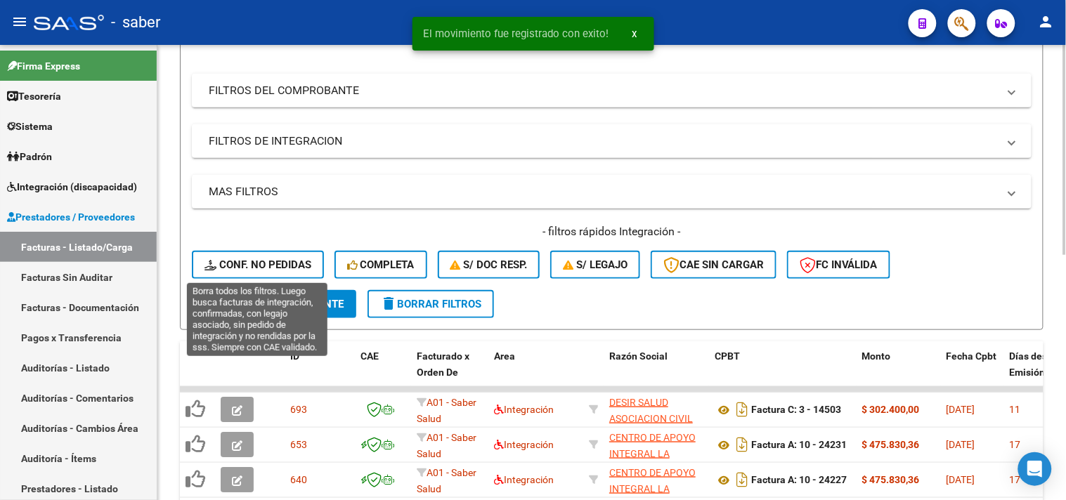
click at [262, 259] on span "Conf. no pedidas" at bounding box center [257, 265] width 107 height 13
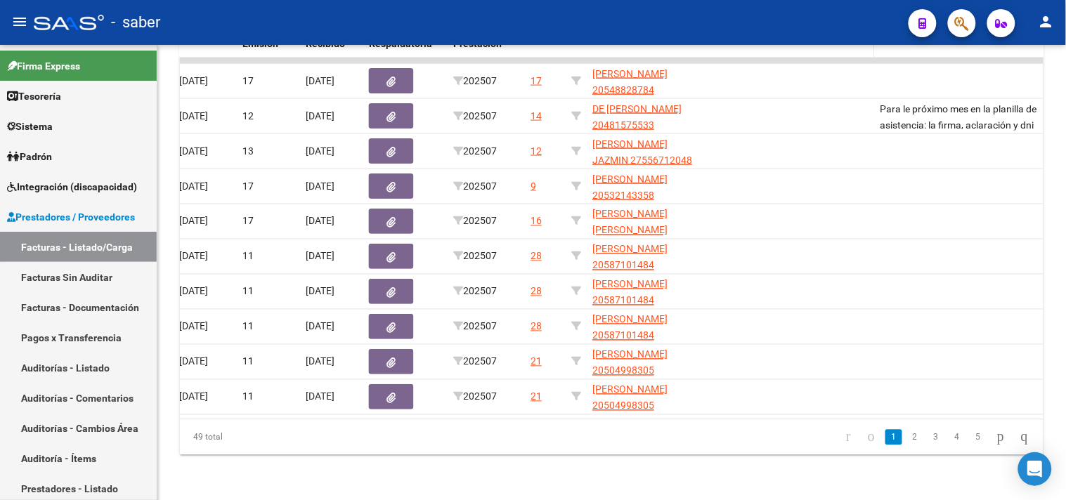
scroll to position [297, 0]
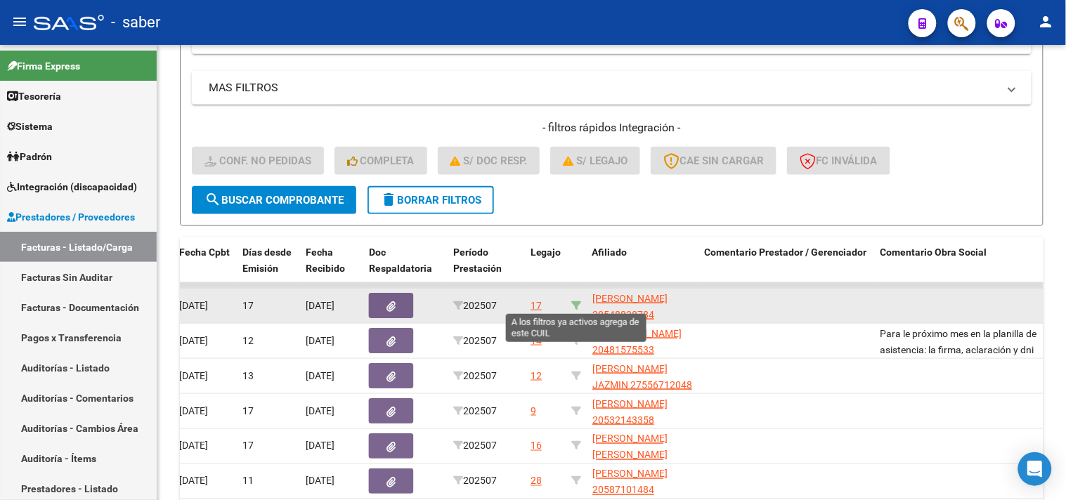
click at [576, 305] on icon at bounding box center [576, 306] width 10 height 10
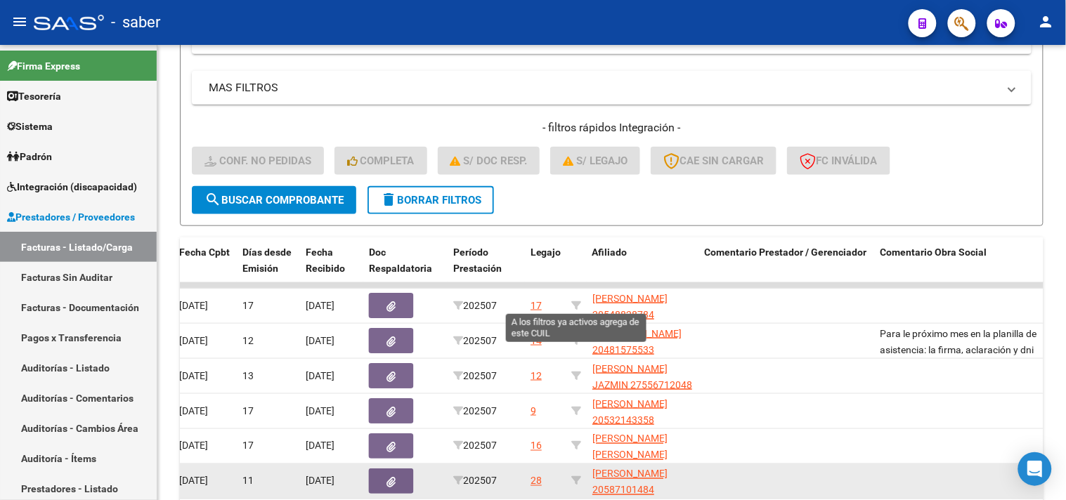
type input "20548828784"
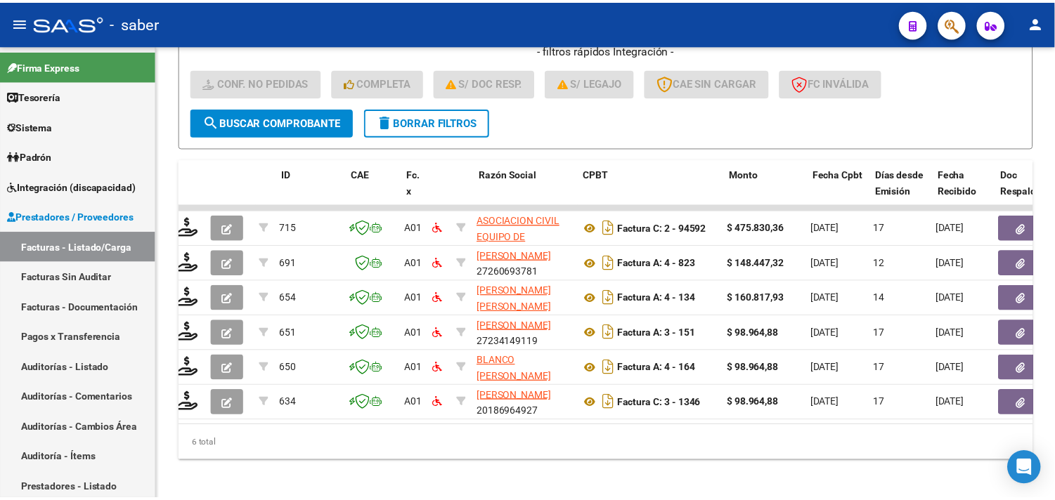
scroll to position [0, 4]
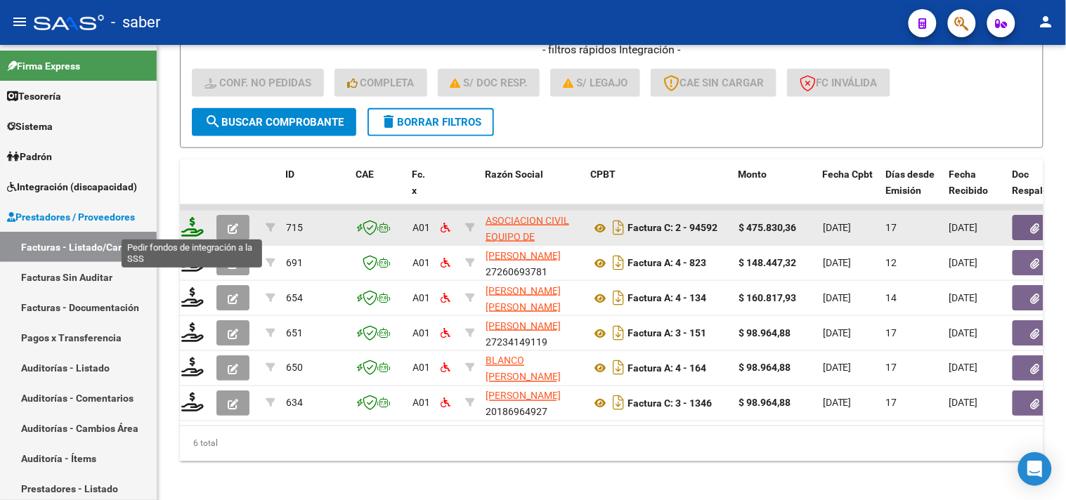
click at [193, 230] on icon at bounding box center [192, 227] width 22 height 20
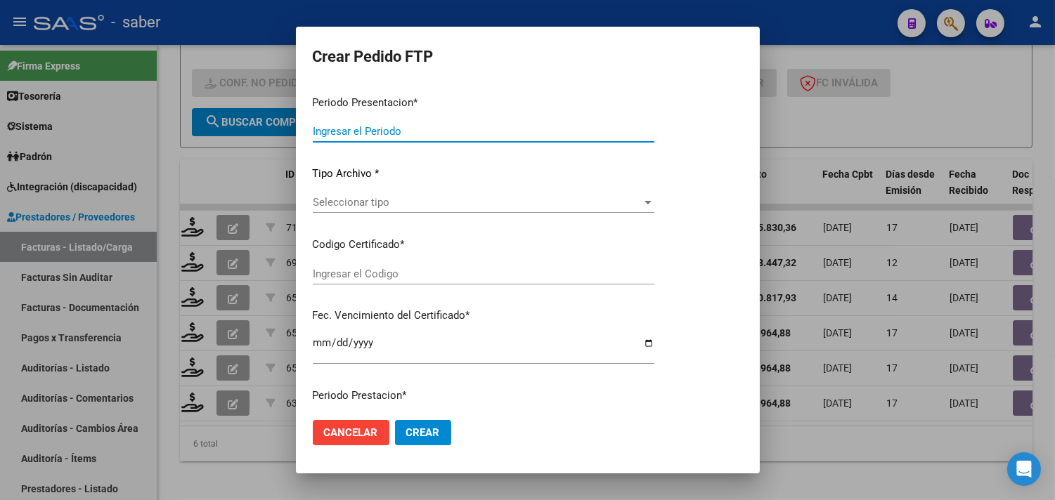
type input "202507"
type input "$ 475.830,36"
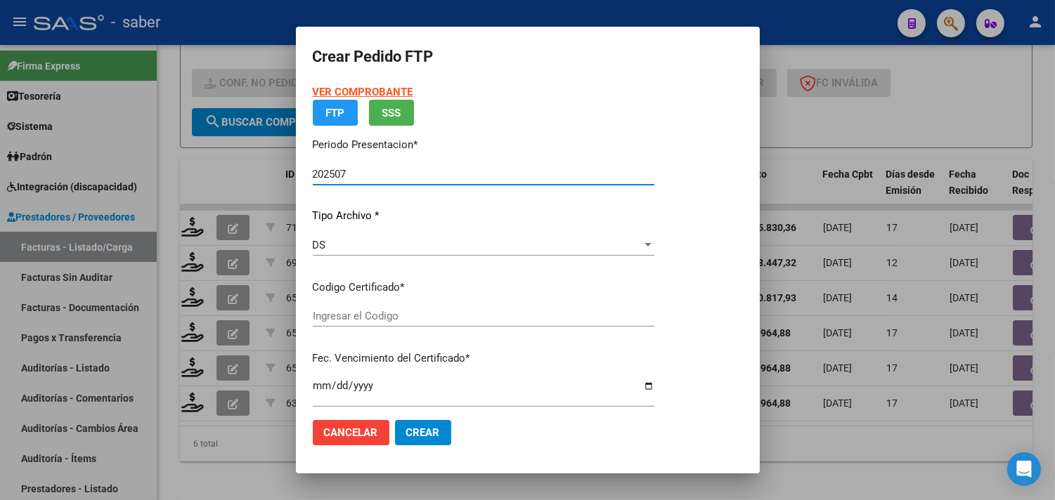
type input "8708619779"
type input "2025-09-05"
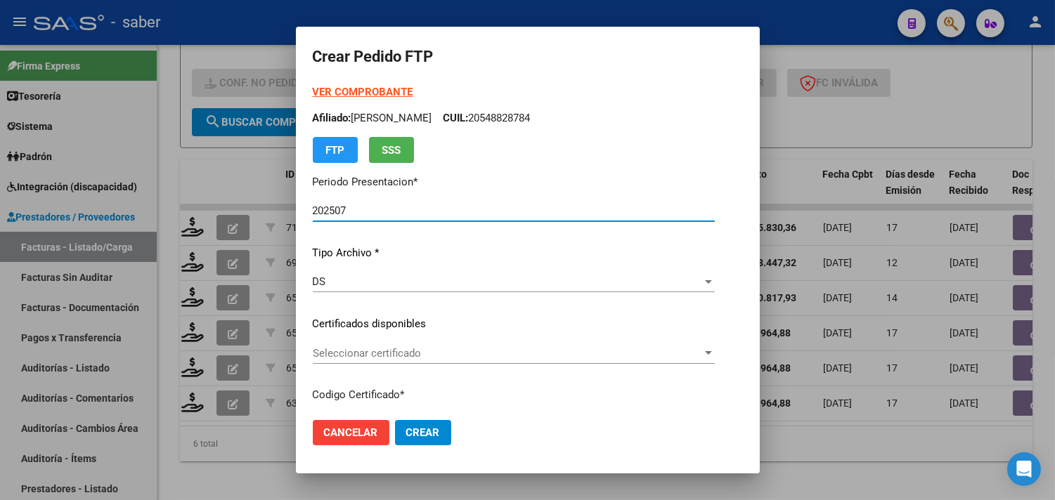
click at [349, 353] on span "Seleccionar certificado" at bounding box center [507, 353] width 389 height 13
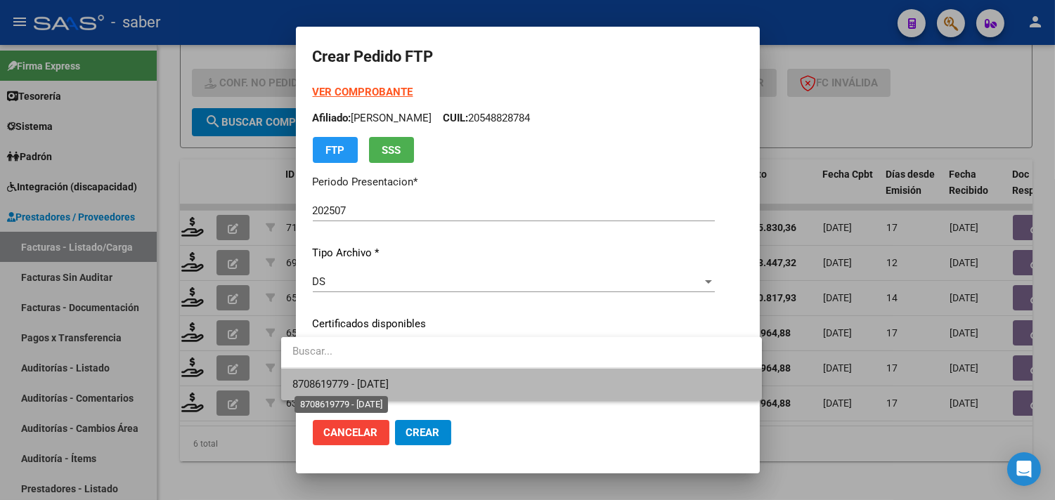
click at [389, 384] on span "8708619779 - 2025-09-05" at bounding box center [340, 384] width 96 height 13
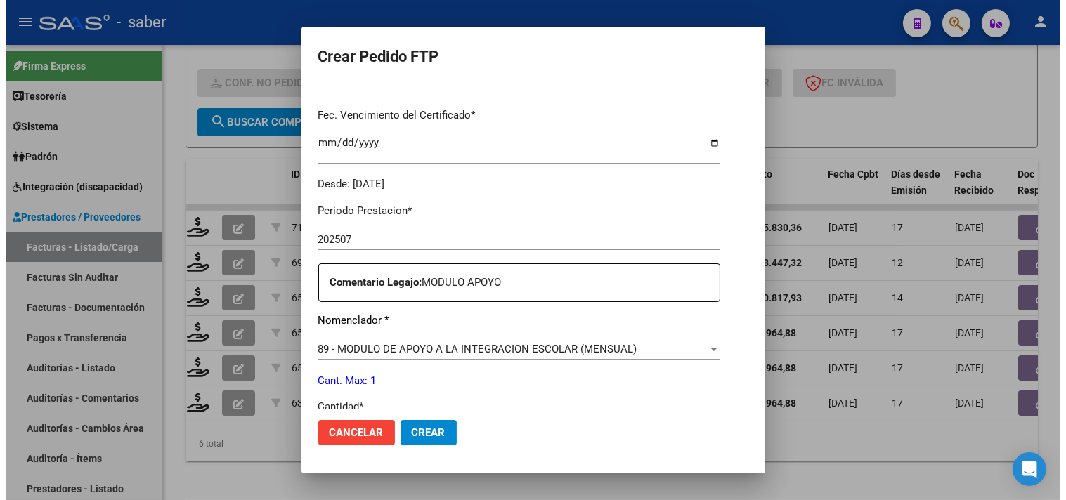
scroll to position [390, 0]
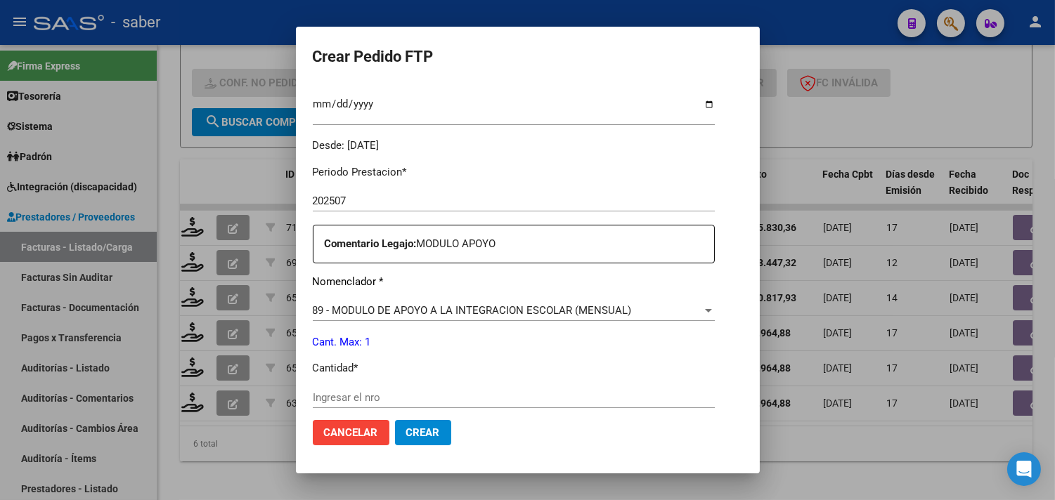
click at [325, 383] on div "Periodo Prestacion * 202507 Ingresar el Periodo Prestacion Comentario Legajo: M…" at bounding box center [514, 394] width 402 height 481
click at [326, 391] on input "Ingresar el nro" at bounding box center [514, 397] width 402 height 13
type input "1"
click at [395, 420] on button "Crear" at bounding box center [423, 432] width 56 height 25
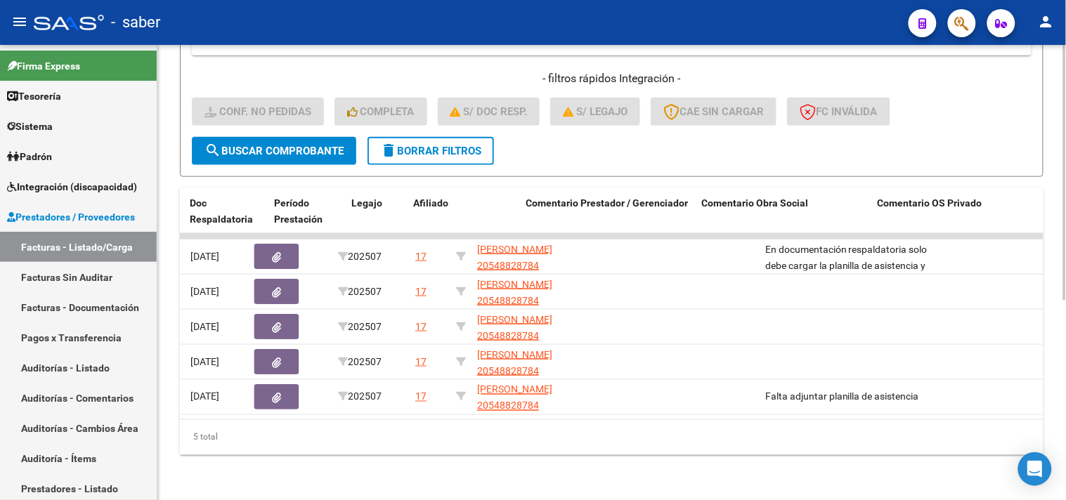
scroll to position [0, 957]
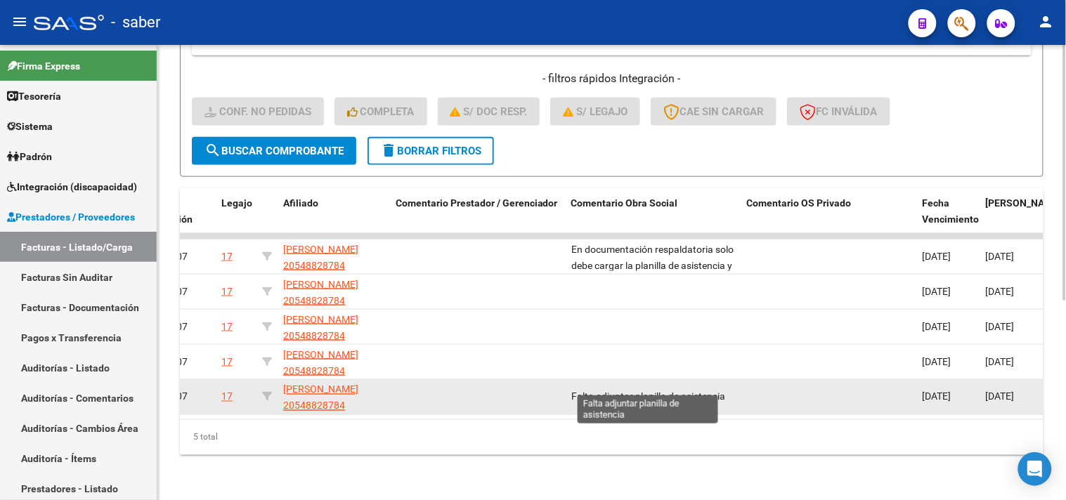
click at [678, 391] on span "Falta adjuntar planilla de asistencia" at bounding box center [648, 396] width 154 height 11
click at [625, 391] on span "Falta adjuntar planilla de asistencia" at bounding box center [648, 396] width 154 height 11
drag, startPoint x: 711, startPoint y: 401, endPoint x: 706, endPoint y: 419, distance: 18.9
click at [711, 401] on datatable-body-cell "Falta adjuntar planilla de asistencia" at bounding box center [654, 397] width 176 height 34
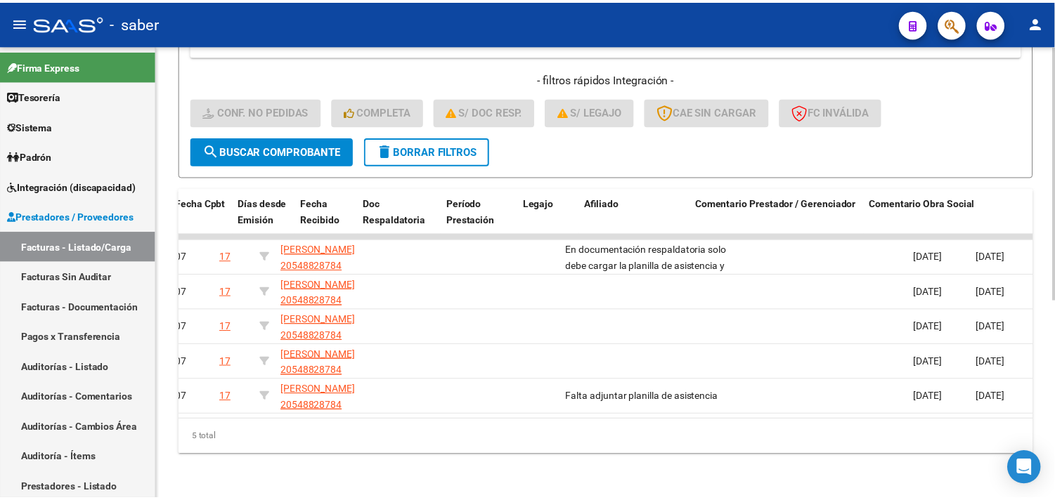
scroll to position [0, 0]
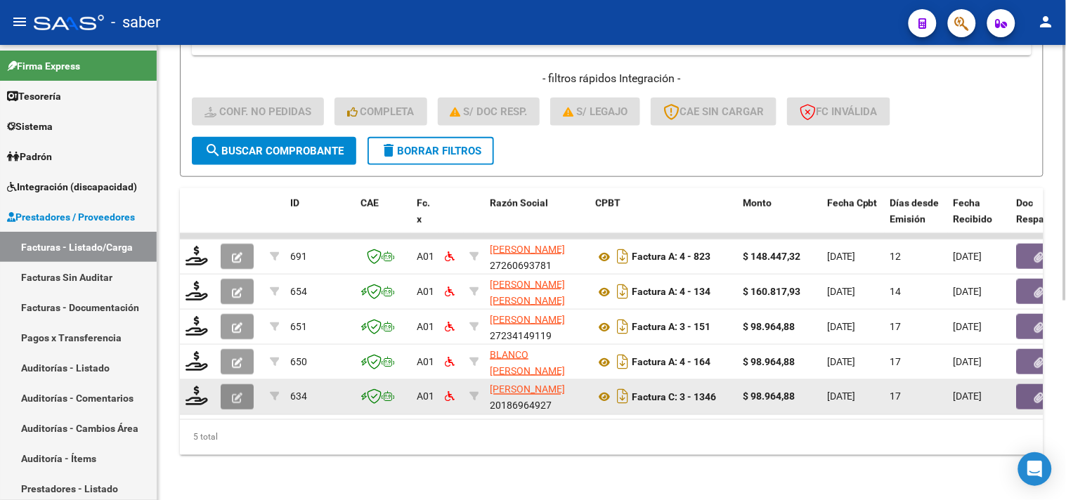
click at [233, 392] on button "button" at bounding box center [237, 396] width 33 height 25
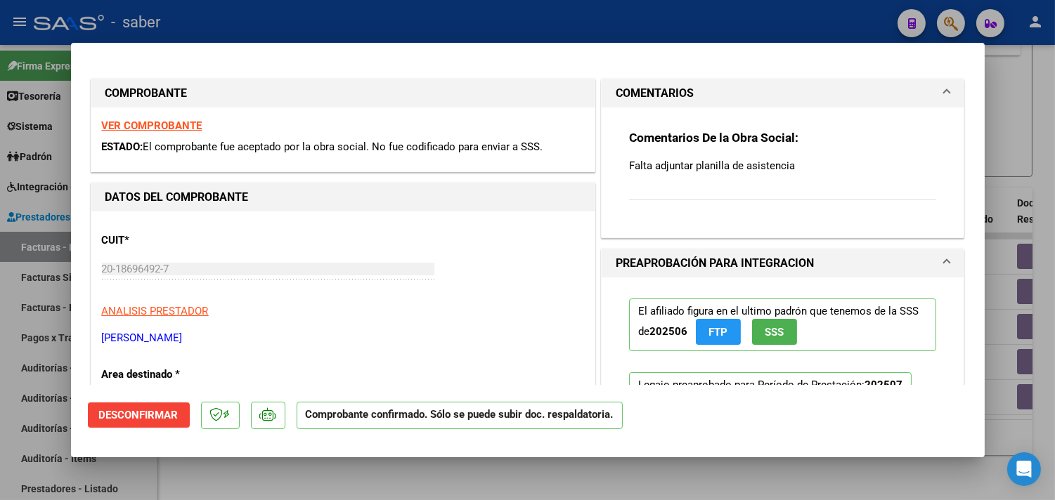
drag, startPoint x: 791, startPoint y: 167, endPoint x: 579, endPoint y: 164, distance: 212.2
click at [629, 170] on p "Falta adjuntar planilla de asistencia" at bounding box center [783, 165] width 308 height 15
drag, startPoint x: 698, startPoint y: 167, endPoint x: 866, endPoint y: 167, distance: 168.7
click at [866, 167] on p "Falta adjuntar planilla de asistencia" at bounding box center [783, 165] width 308 height 15
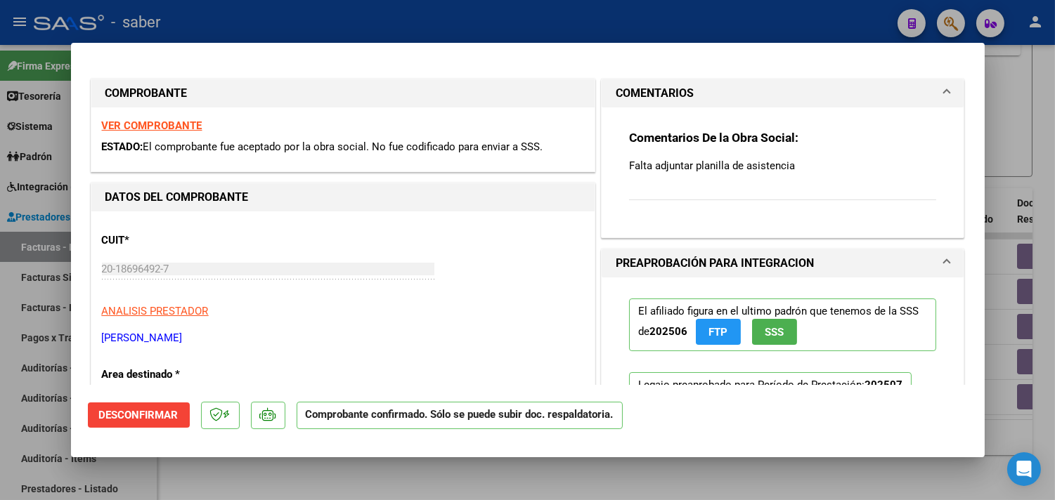
scroll to position [78, 0]
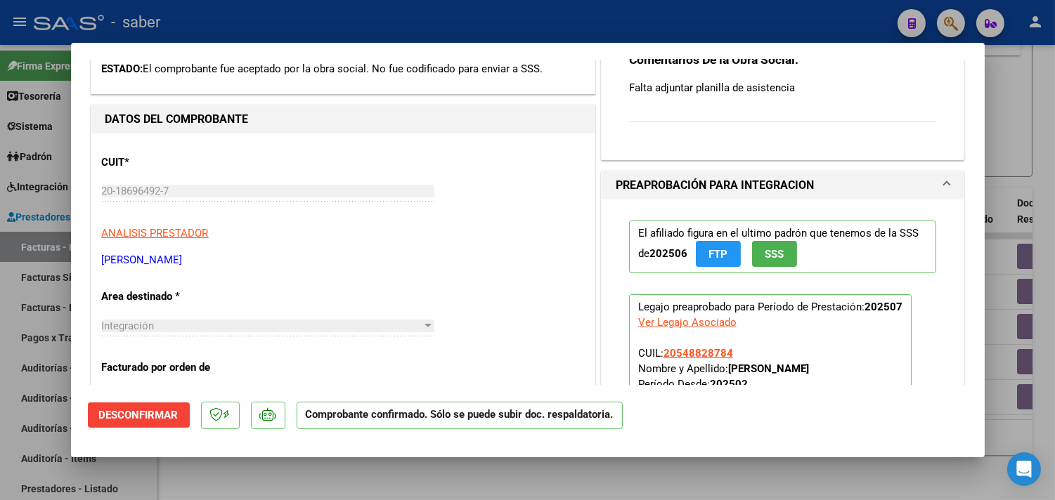
drag, startPoint x: 1001, startPoint y: 136, endPoint x: 964, endPoint y: 141, distance: 37.5
click at [999, 136] on div at bounding box center [527, 250] width 1055 height 500
type input "$ 0,00"
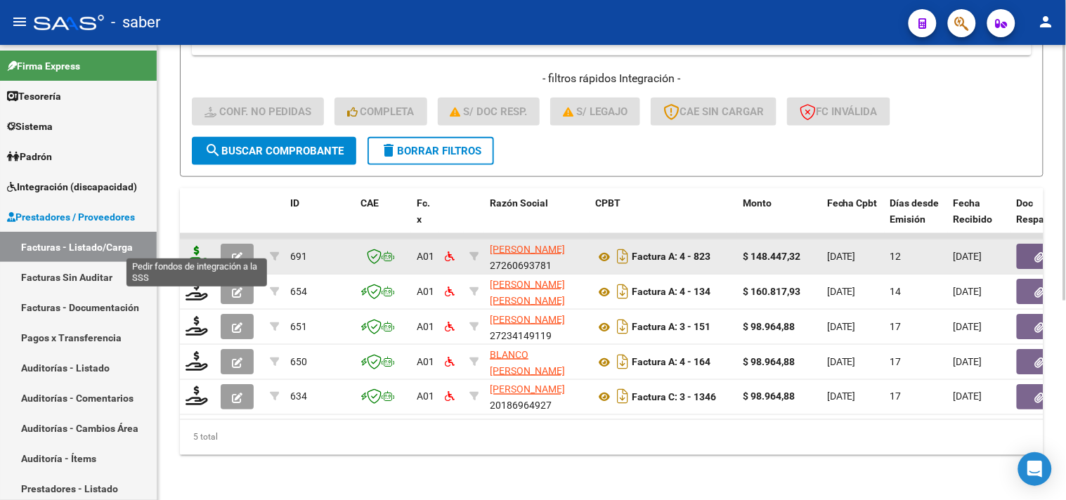
click at [188, 246] on icon at bounding box center [197, 256] width 22 height 20
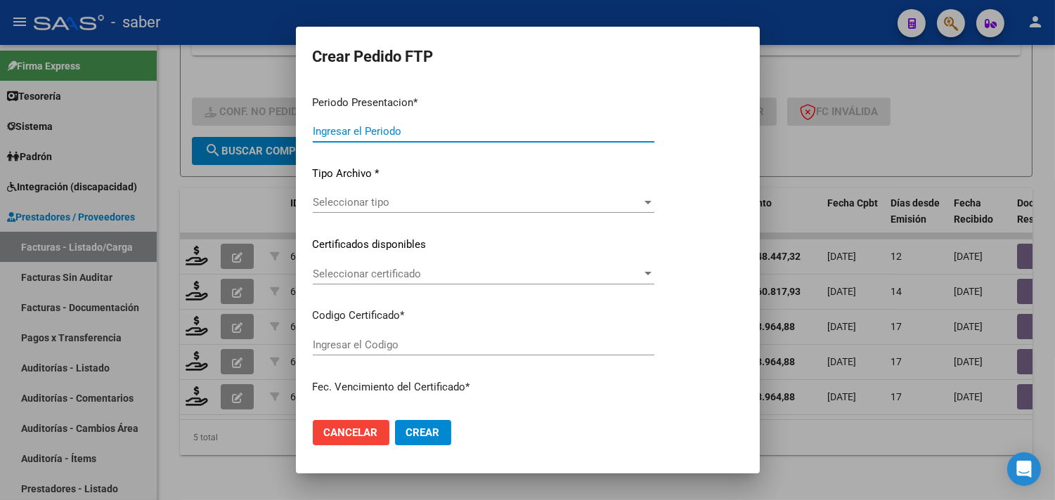
type input "202507"
type input "$ 148.447,32"
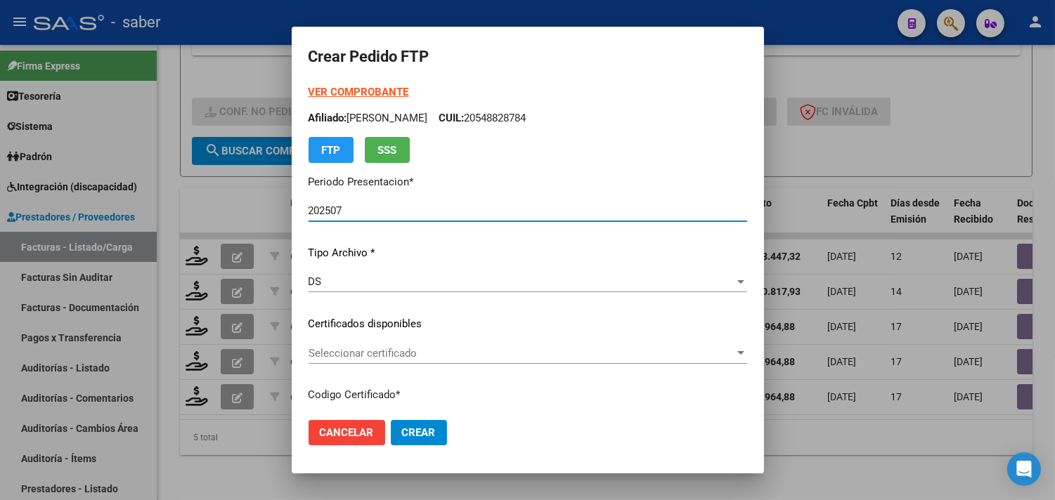
type input "8708619779"
type input "2025-09-05"
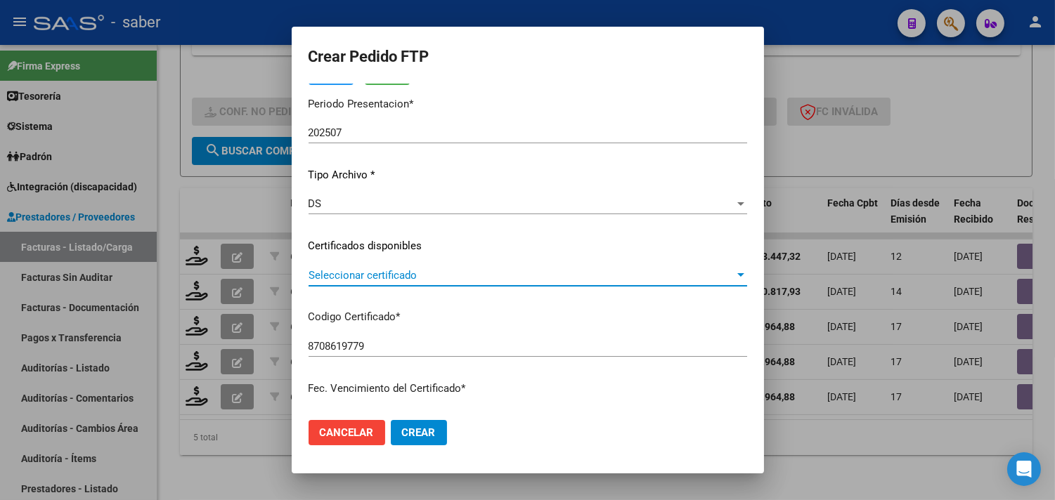
click at [349, 278] on span "Seleccionar certificado" at bounding box center [521, 275] width 426 height 13
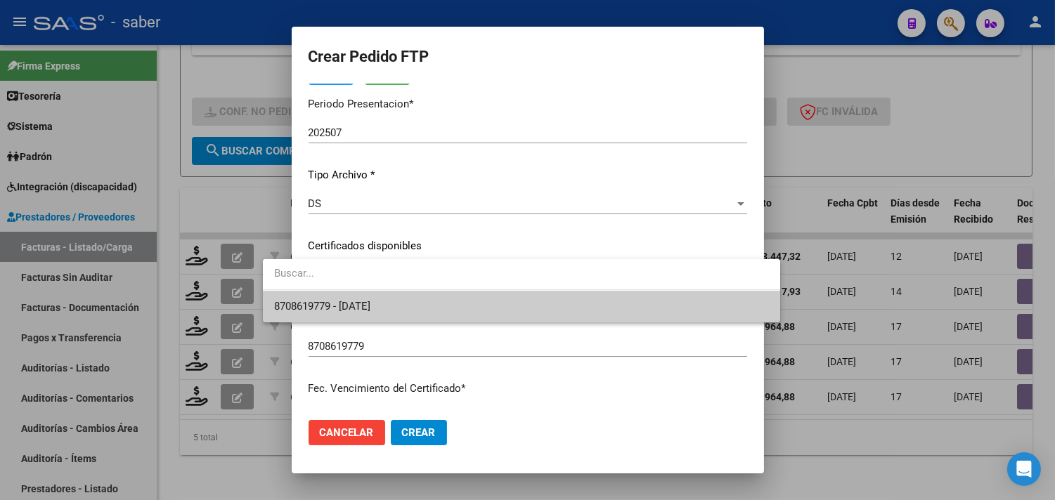
click at [356, 304] on span "8708619779 - 2025-09-05" at bounding box center [322, 306] width 96 height 13
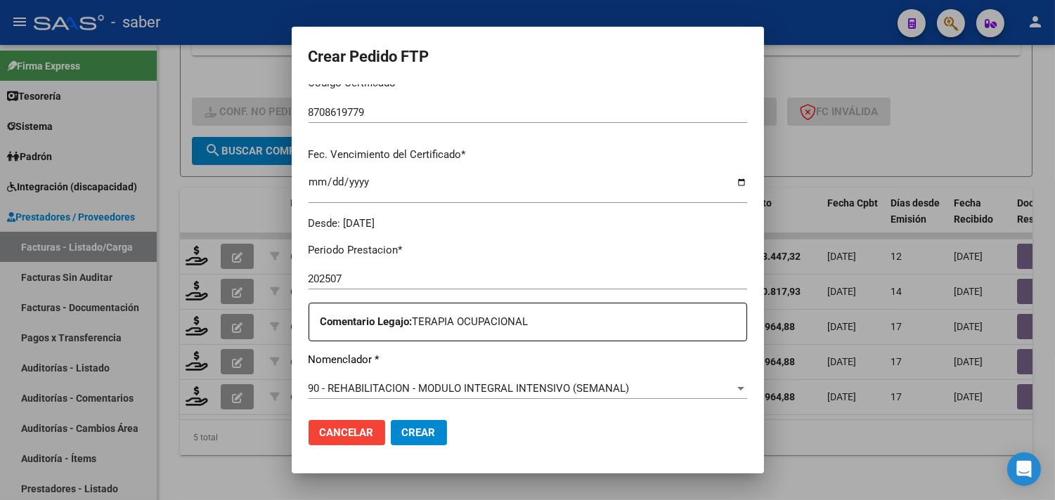
scroll to position [390, 0]
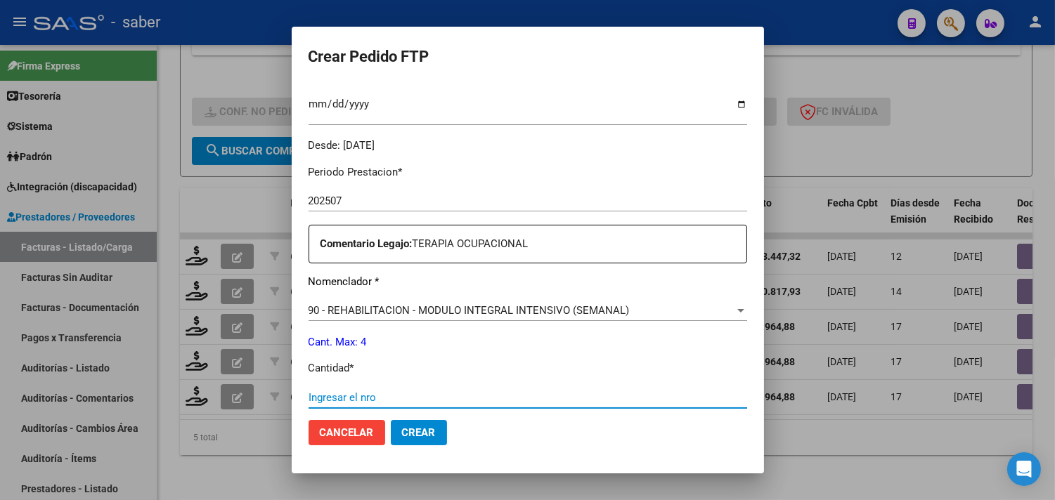
click at [325, 396] on input "Ingresar el nro" at bounding box center [527, 397] width 439 height 13
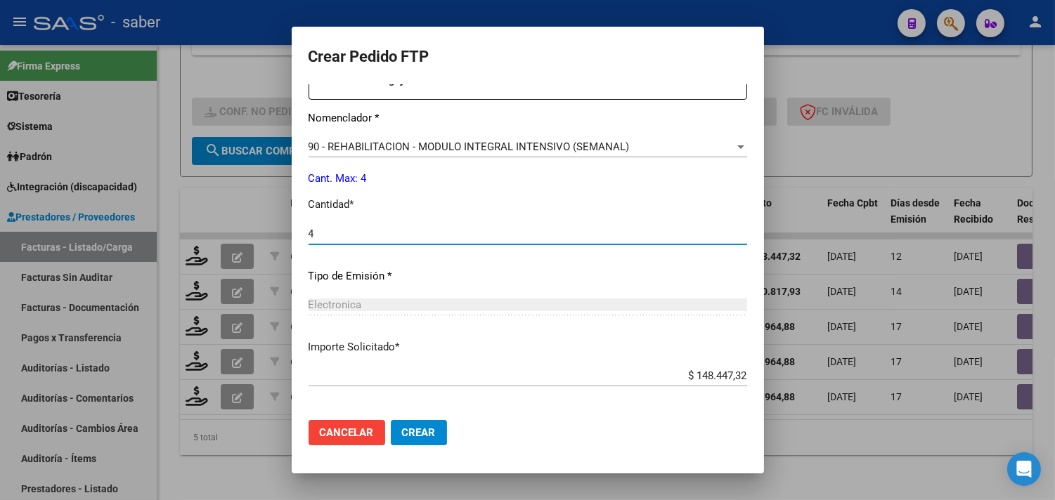
scroll to position [615, 0]
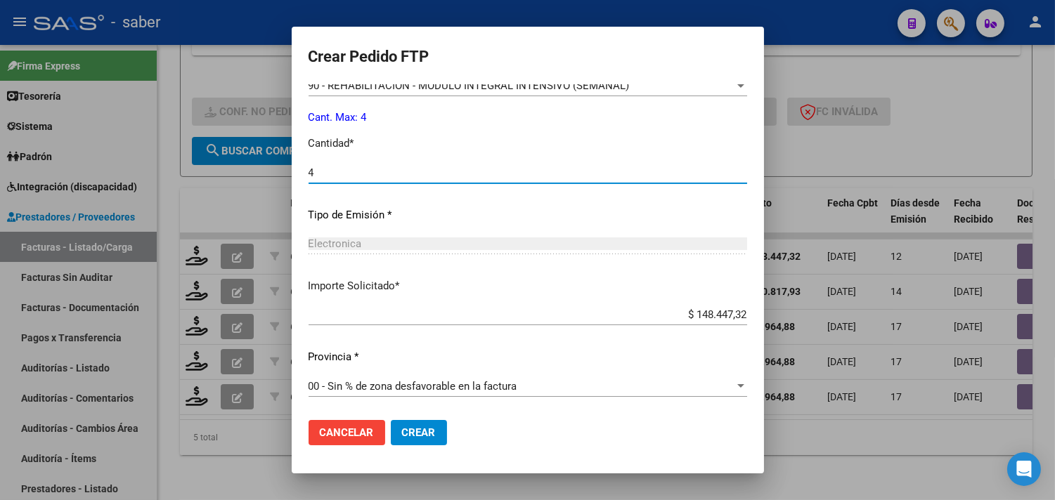
type input "4"
click at [402, 433] on span "Crear" at bounding box center [419, 433] width 34 height 13
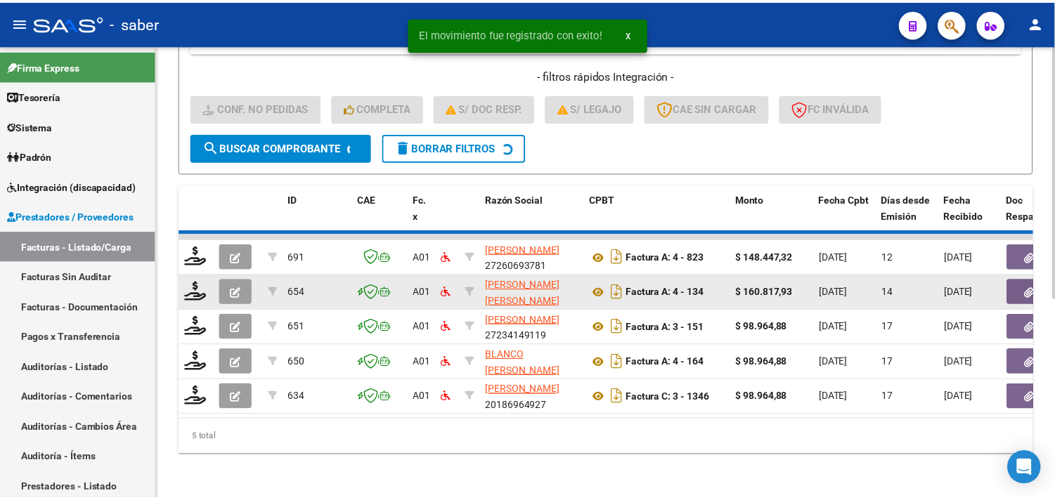
scroll to position [321, 0]
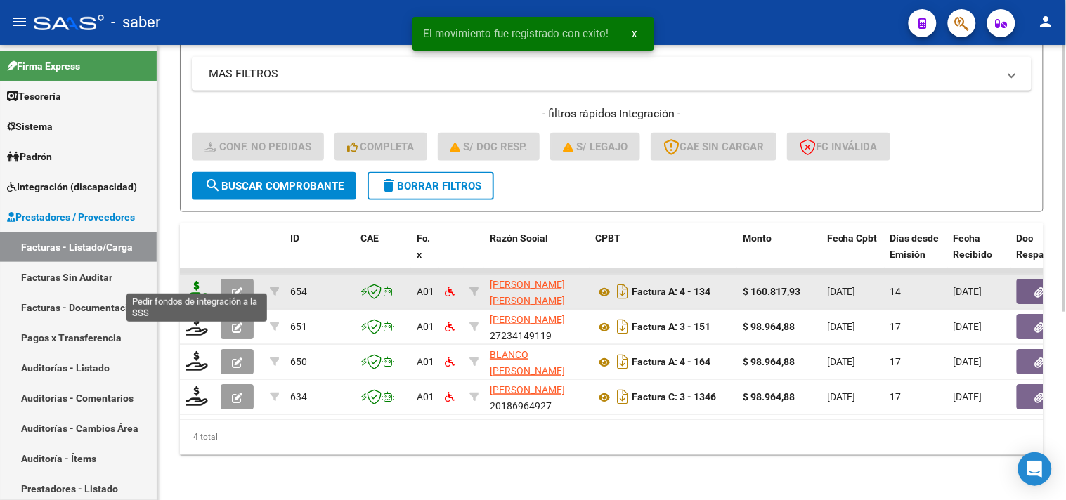
click at [202, 281] on icon at bounding box center [197, 291] width 22 height 20
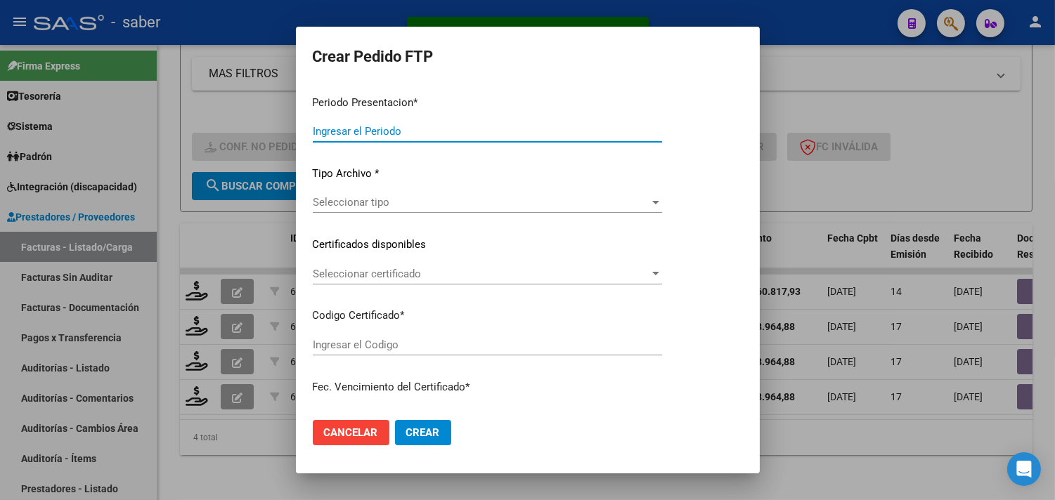
type input "202507"
type input "$ 160.817,93"
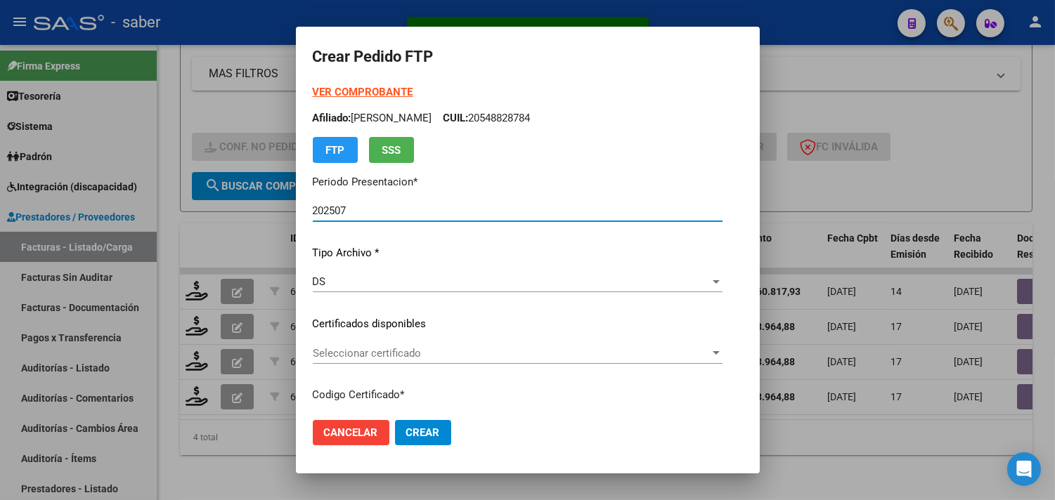
type input "8708619779"
type input "2025-09-05"
click at [363, 352] on span "Seleccionar certificado" at bounding box center [511, 353] width 397 height 13
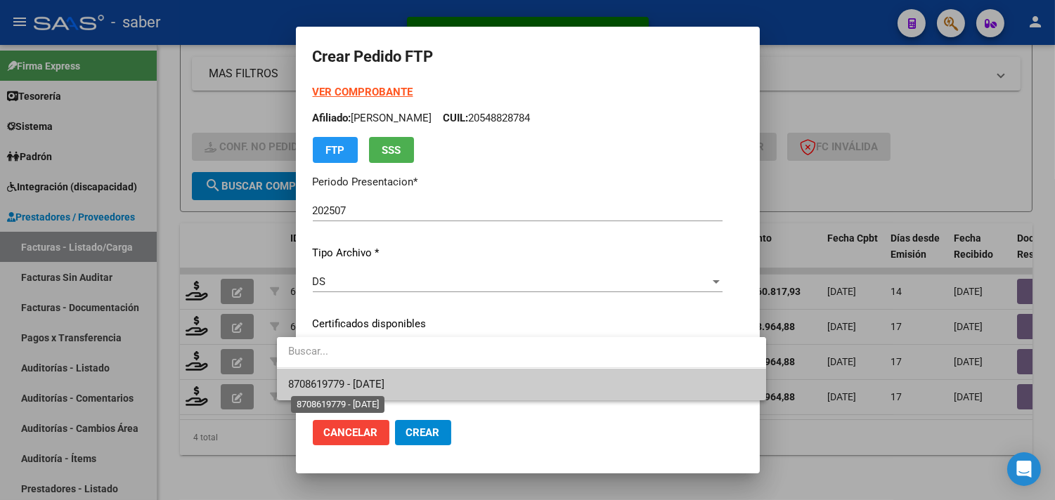
click at [384, 380] on span "8708619779 - 2025-09-05" at bounding box center [336, 384] width 96 height 13
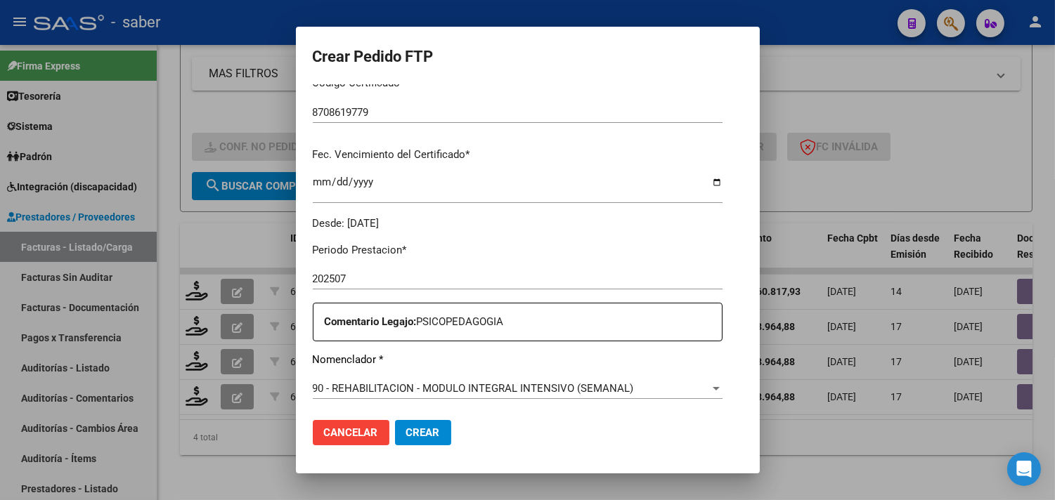
scroll to position [390, 0]
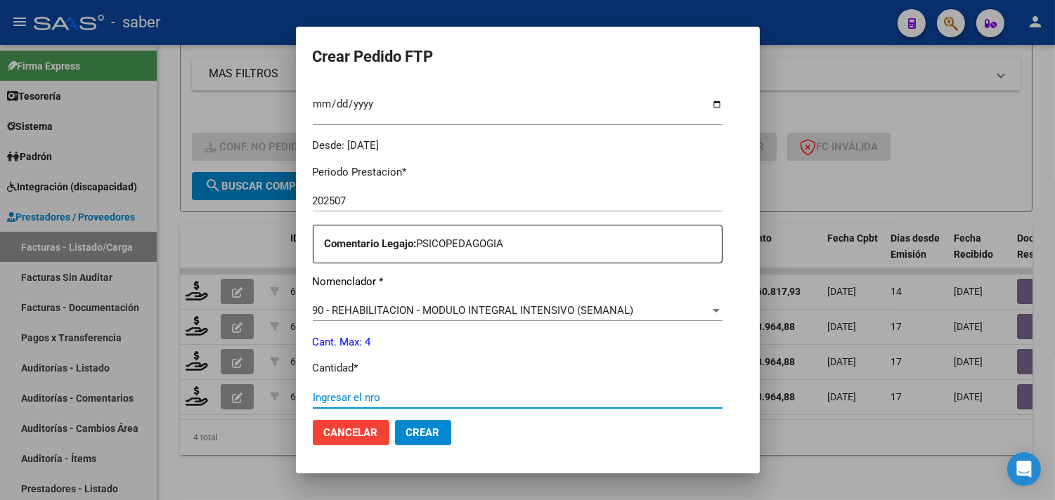
click at [352, 396] on input "Ingresar el nro" at bounding box center [518, 397] width 410 height 13
type input "4"
click at [406, 427] on span "Crear" at bounding box center [423, 433] width 34 height 13
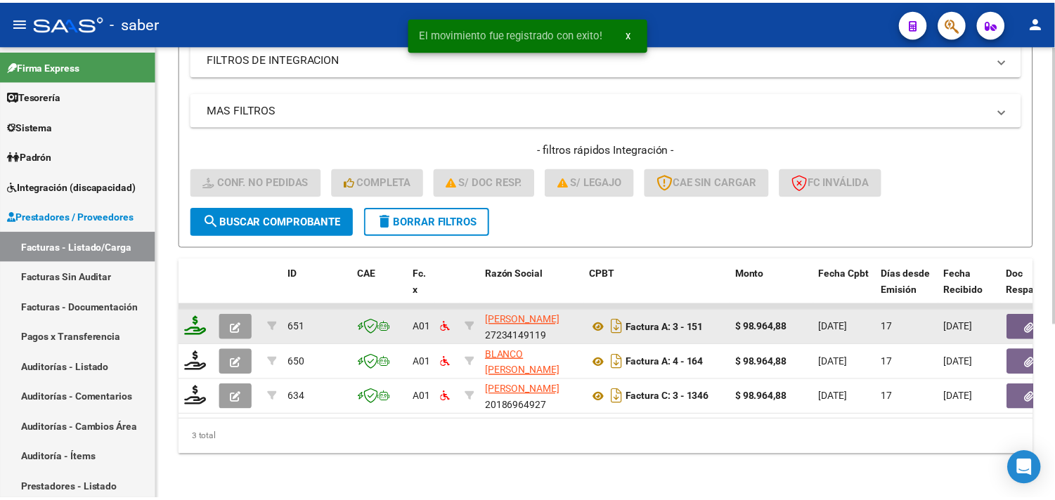
scroll to position [286, 0]
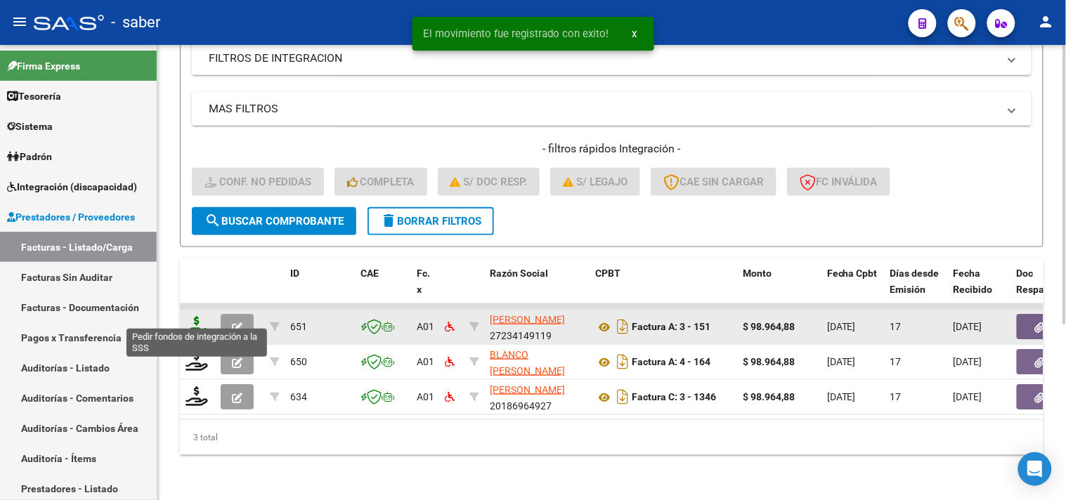
click at [199, 320] on icon at bounding box center [197, 326] width 22 height 20
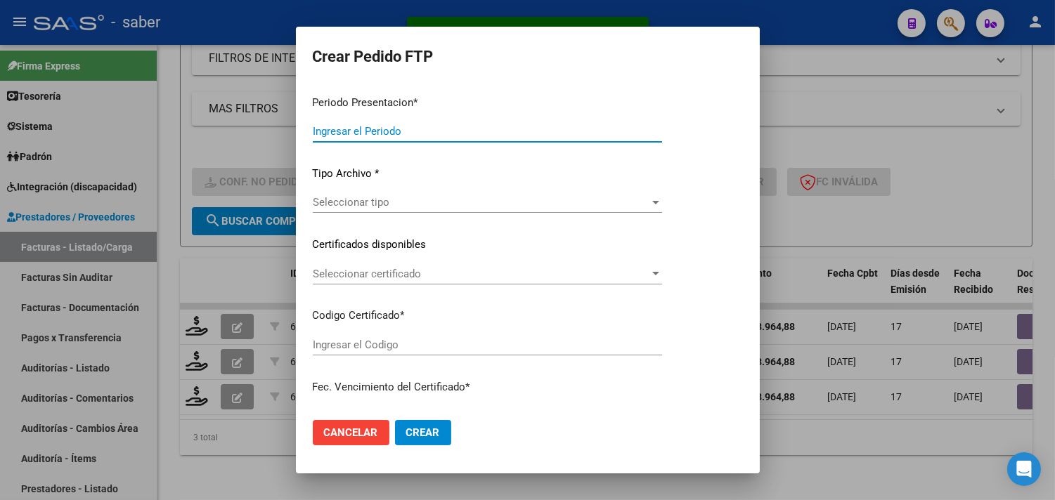
type input "202507"
type input "$ 98.964,88"
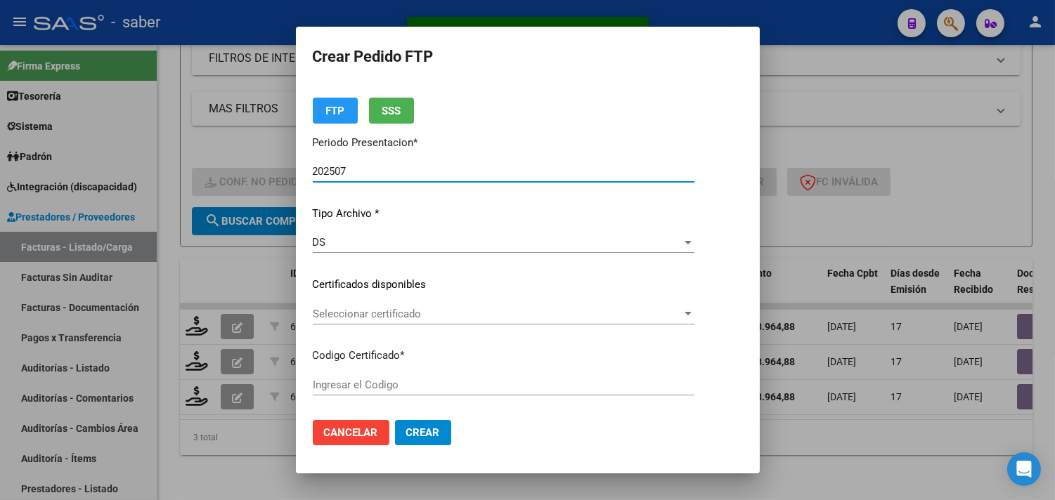
type input "8708619779"
type input "2025-09-05"
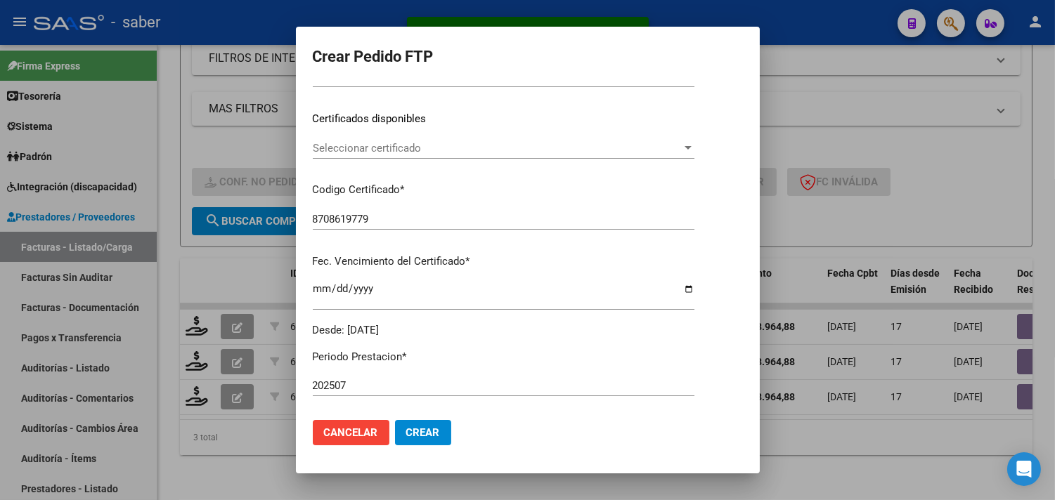
scroll to position [234, 0]
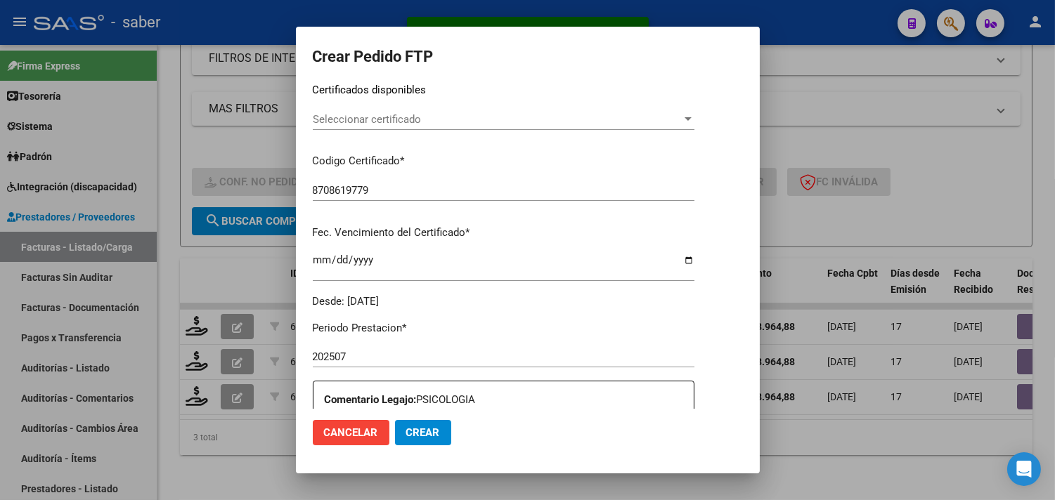
click at [396, 118] on span "Seleccionar certificado" at bounding box center [497, 119] width 369 height 13
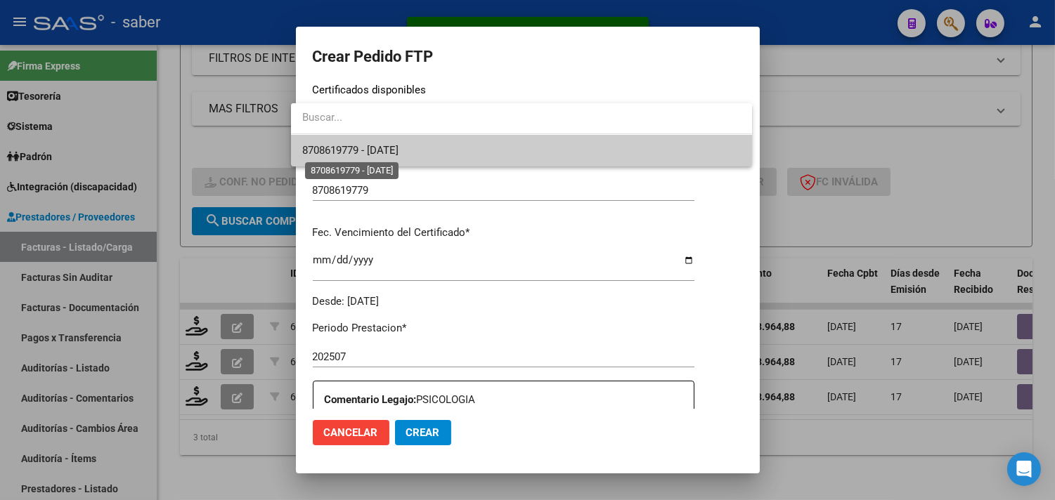
click at [398, 149] on span "8708619779 - 2025-09-05" at bounding box center [350, 150] width 96 height 13
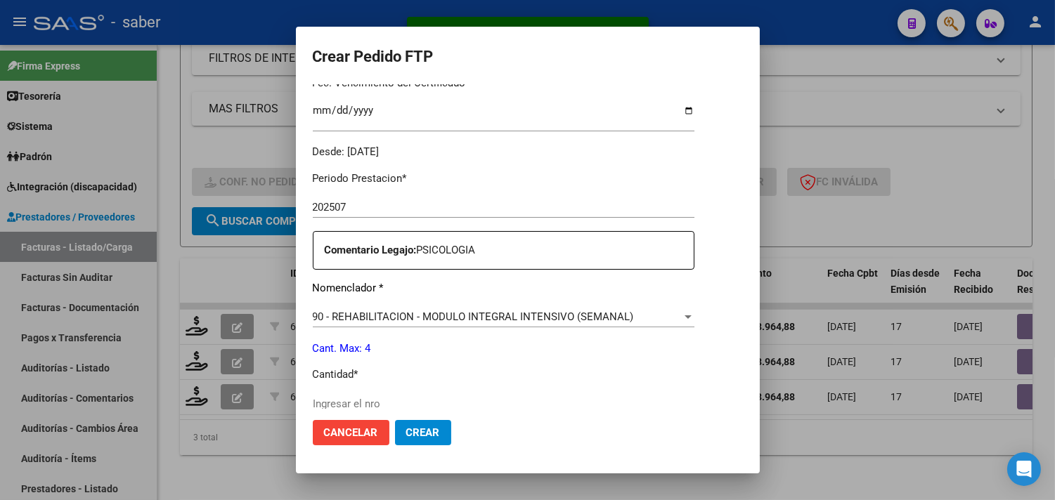
scroll to position [390, 0]
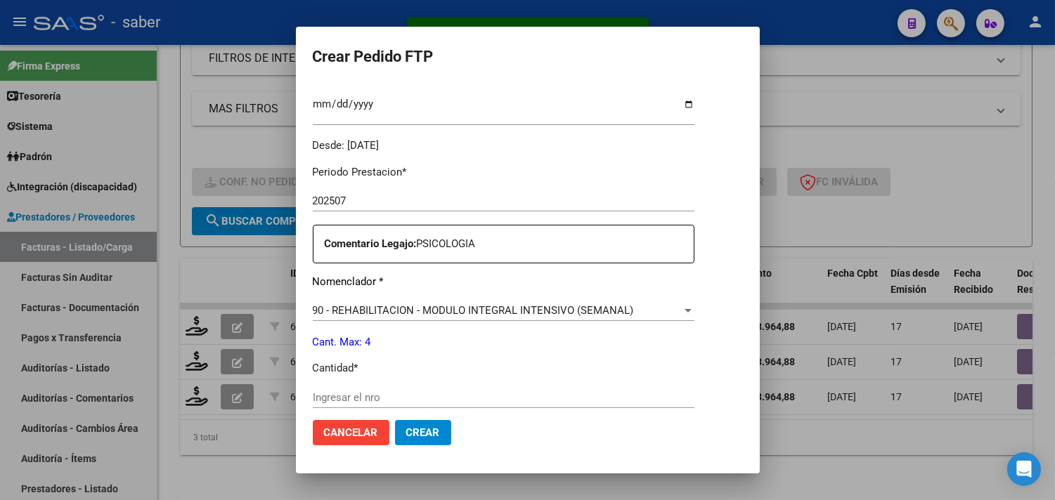
click at [363, 403] on input "Ingresar el nro" at bounding box center [504, 397] width 382 height 13
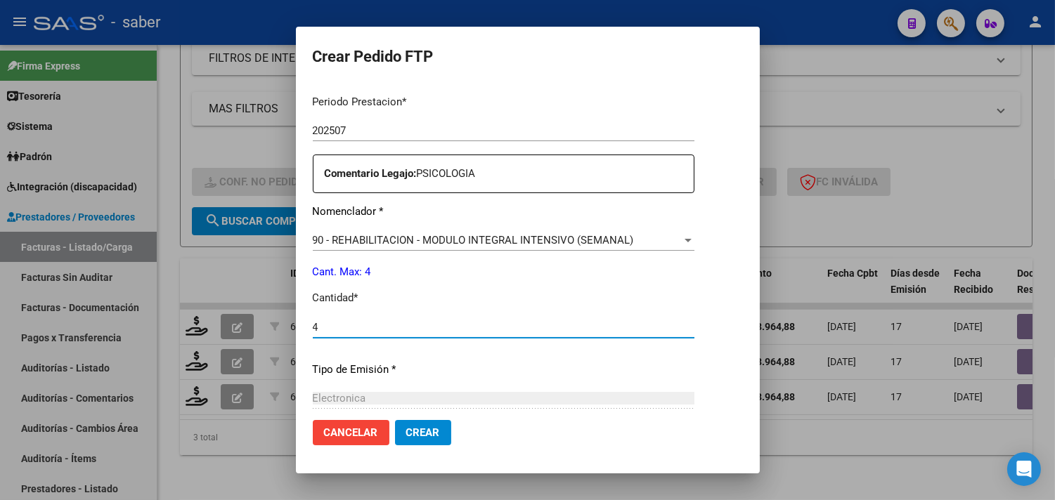
scroll to position [615, 0]
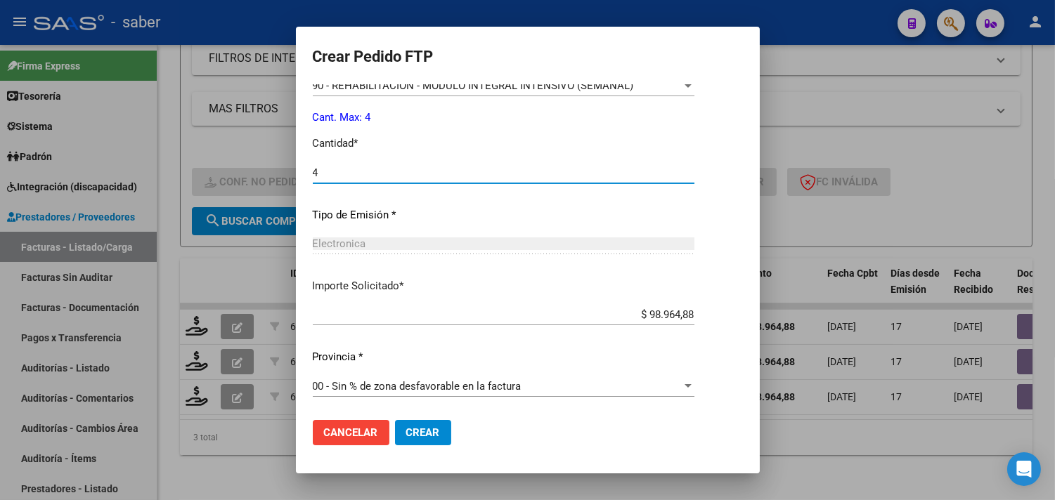
type input "4"
click at [410, 439] on span "Crear" at bounding box center [423, 433] width 34 height 13
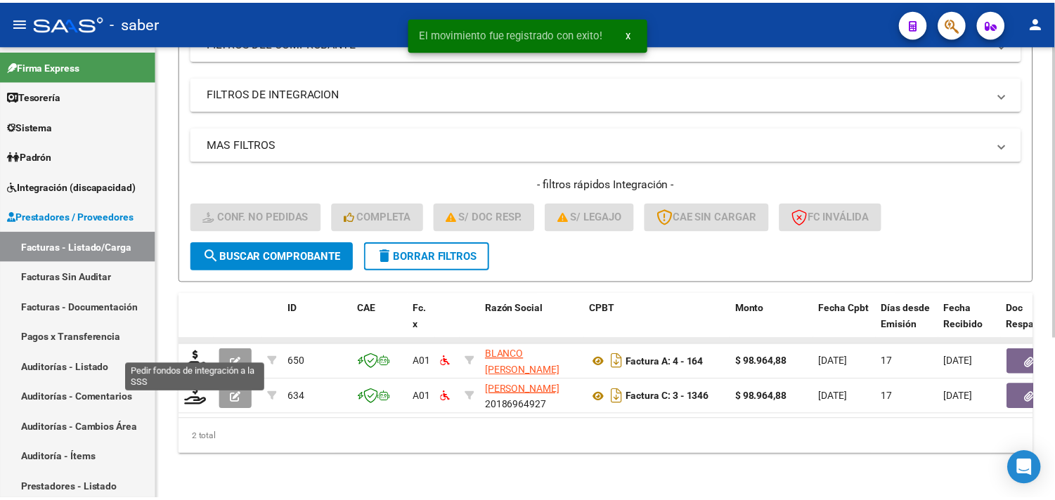
scroll to position [251, 0]
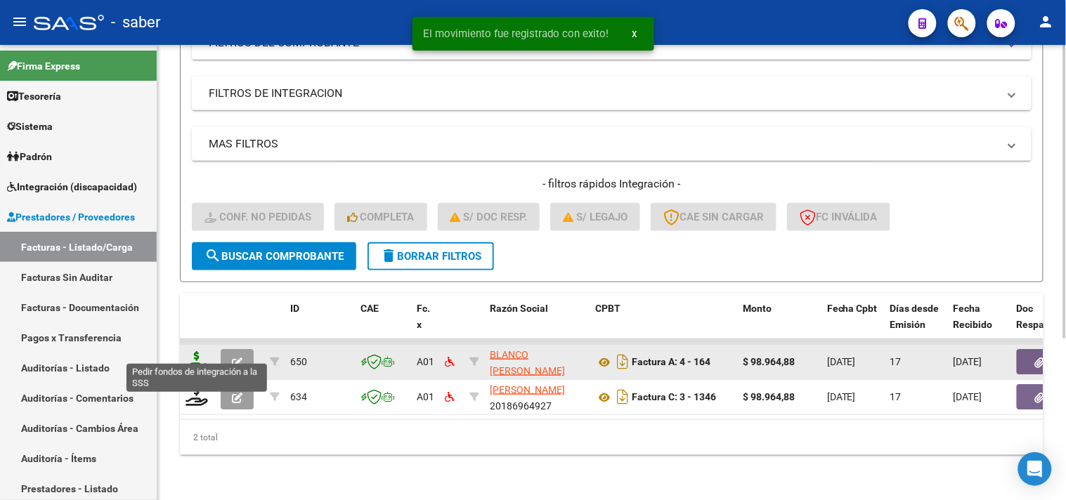
click at [200, 351] on icon at bounding box center [197, 361] width 22 height 20
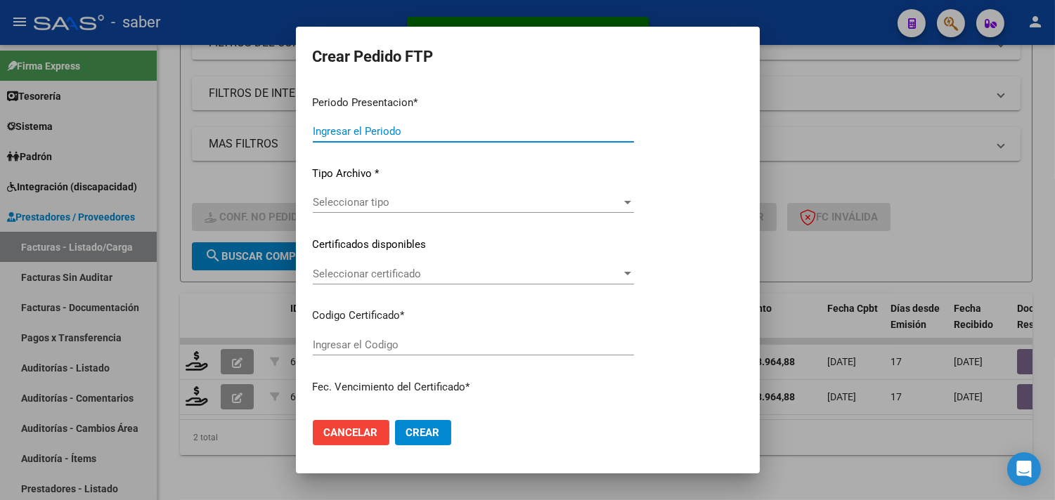
type input "202507"
type input "$ 98.964,88"
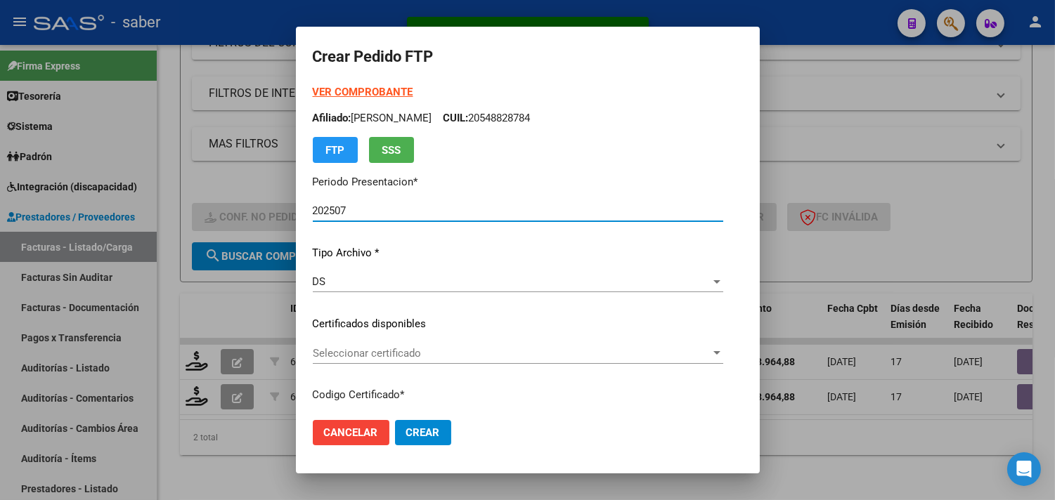
type input "8708619779"
type input "2025-09-05"
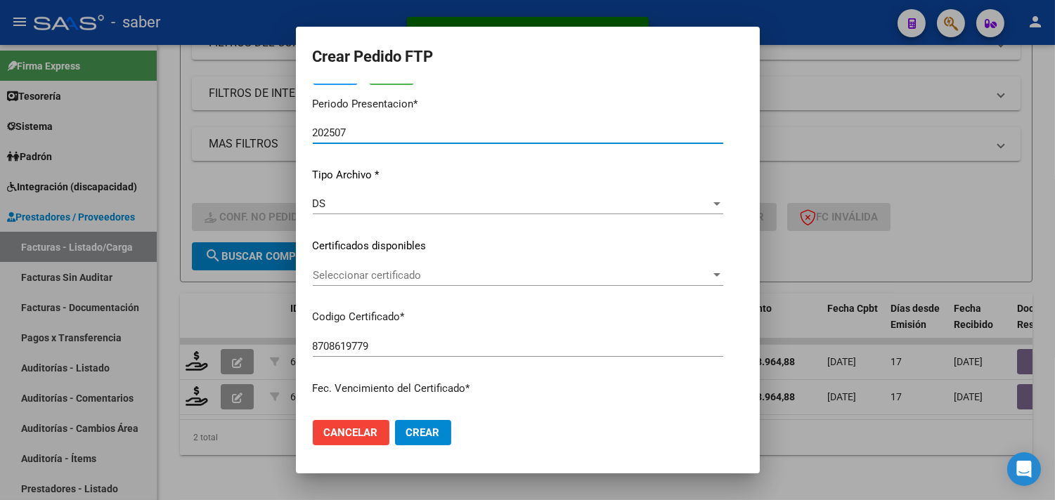
click at [363, 279] on span "Seleccionar certificado" at bounding box center [512, 275] width 398 height 13
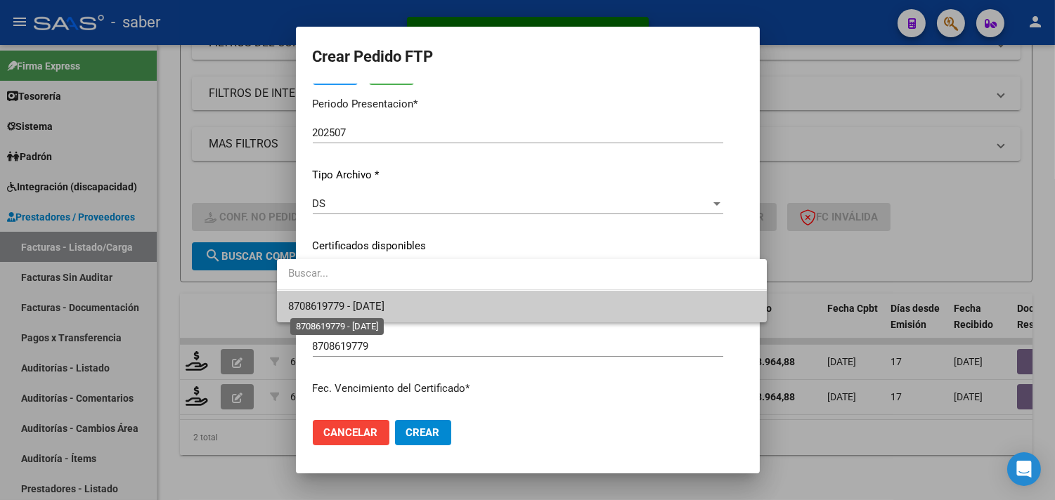
click at [370, 301] on span "8708619779 - 2025-09-05" at bounding box center [336, 306] width 96 height 13
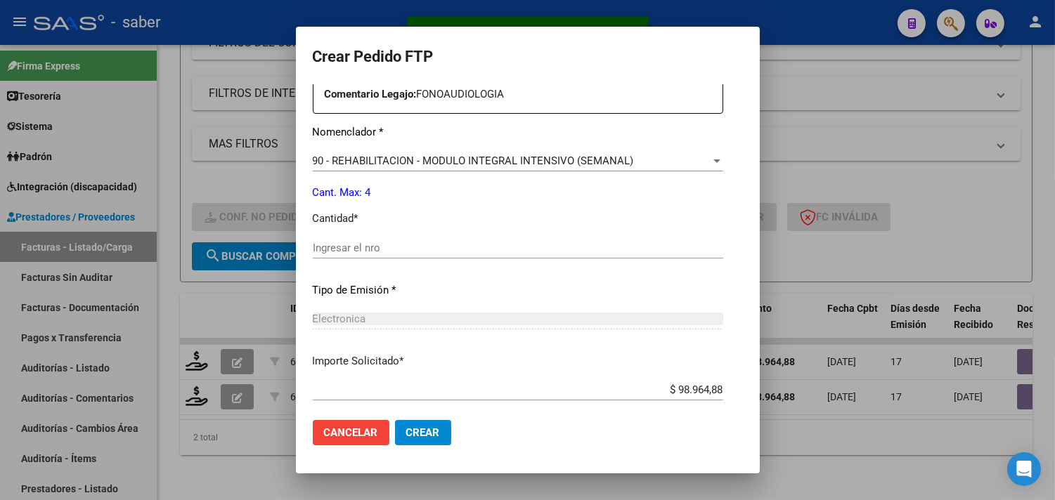
scroll to position [546, 0]
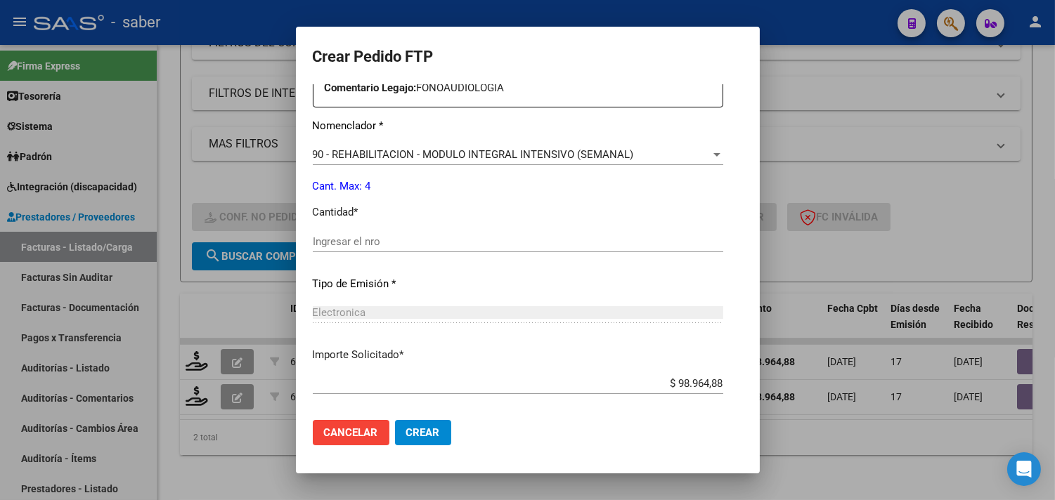
click at [318, 249] on div "Ingresar el nro" at bounding box center [518, 241] width 410 height 21
type input "4"
click at [406, 427] on span "Crear" at bounding box center [423, 433] width 34 height 13
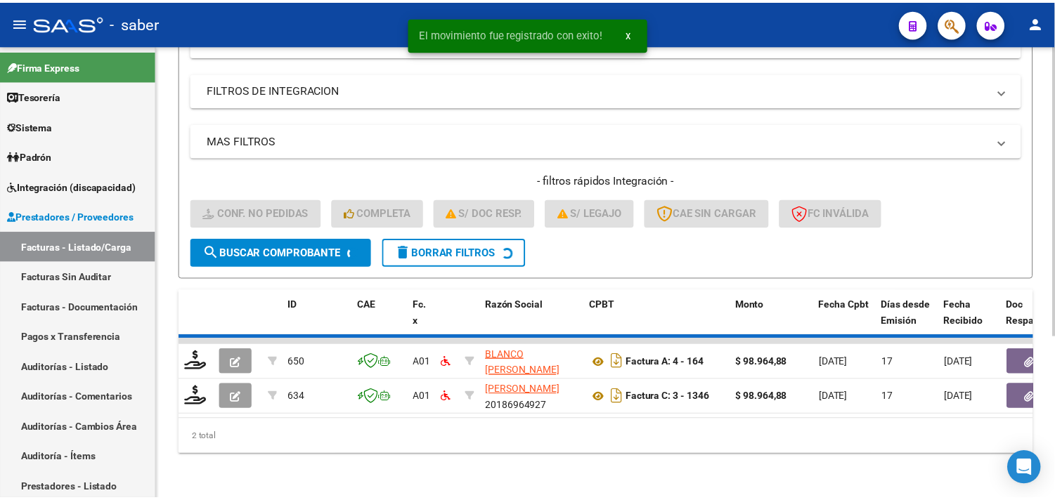
scroll to position [216, 0]
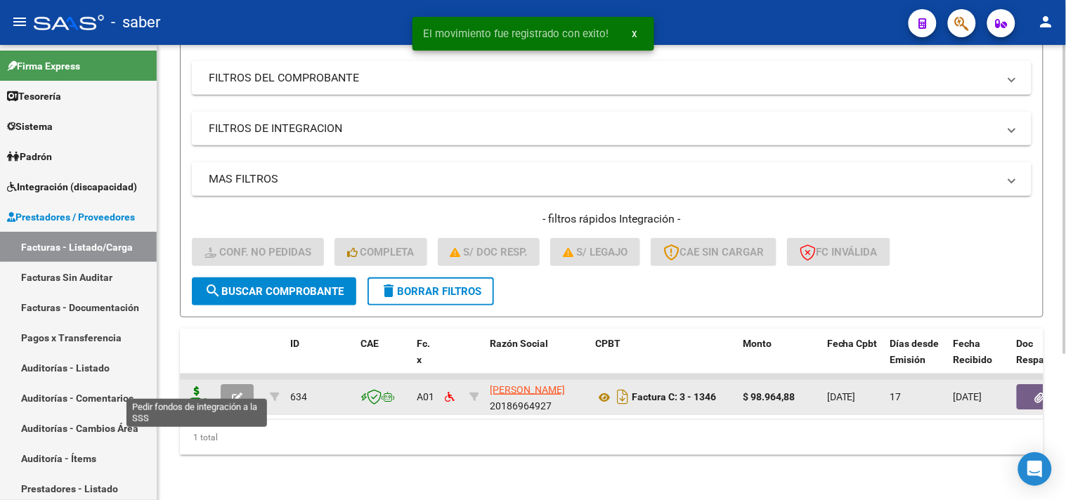
click at [199, 386] on icon at bounding box center [197, 396] width 22 height 20
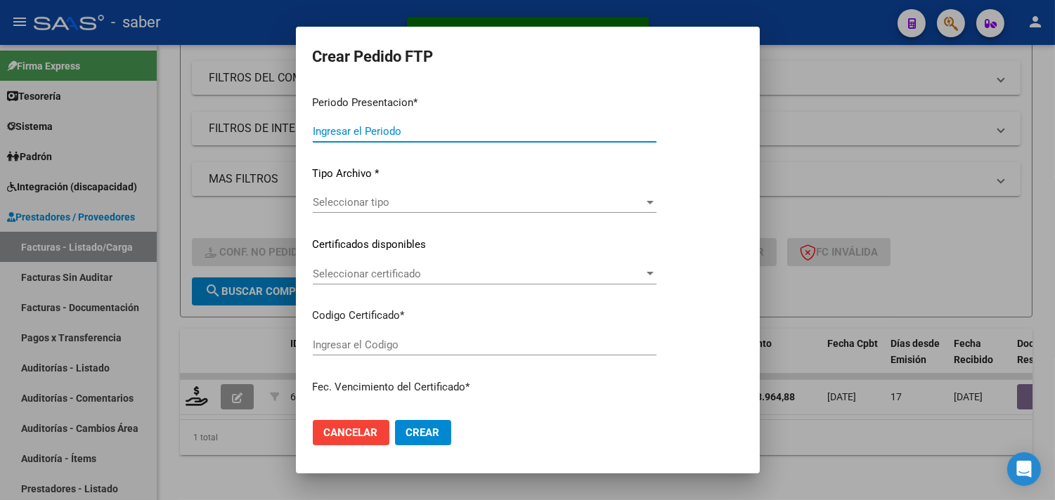
type input "202507"
type input "$ 98.964,88"
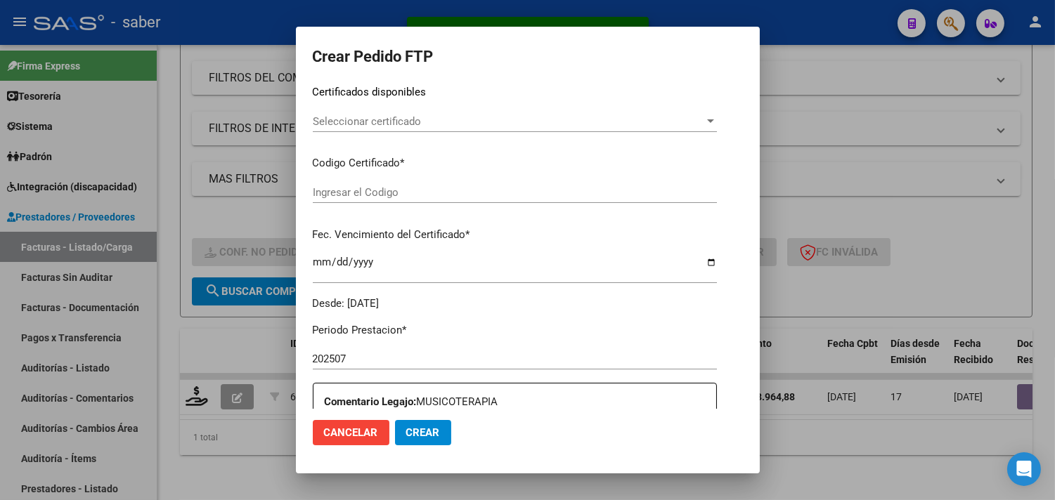
type input "8708619779"
type input "2025-09-05"
click at [354, 115] on span "Seleccionar certificado" at bounding box center [508, 119] width 391 height 13
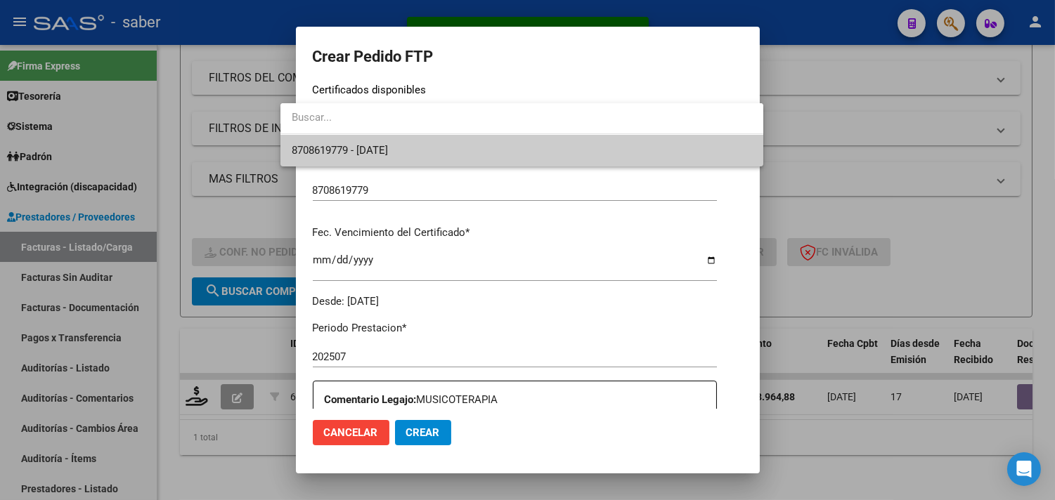
click at [360, 141] on span "8708619779 - 2025-09-05" at bounding box center [522, 151] width 460 height 32
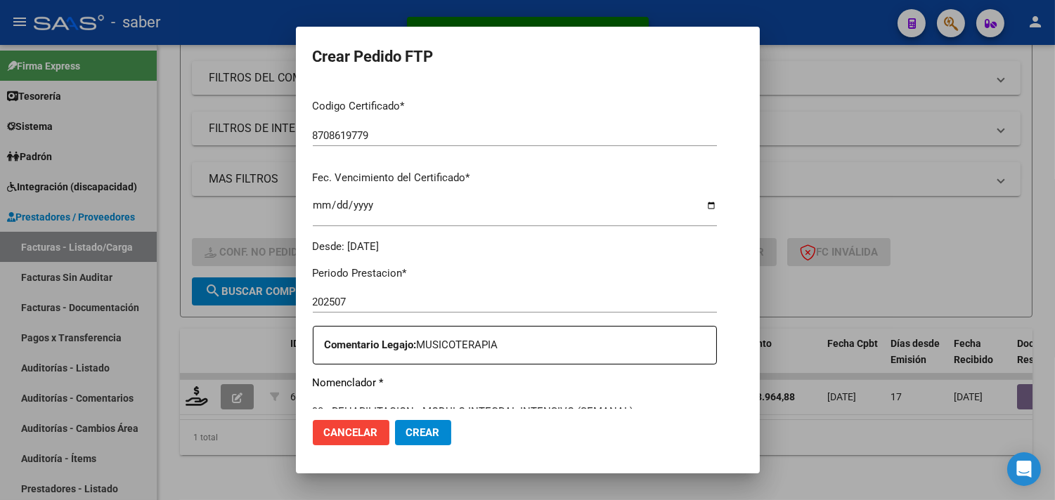
scroll to position [390, 0]
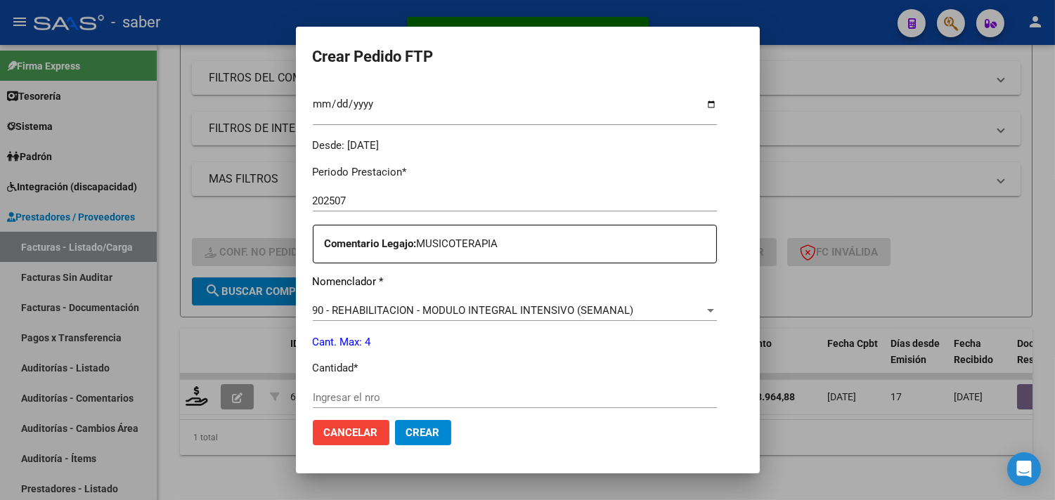
click at [349, 394] on input "Ingresar el nro" at bounding box center [515, 397] width 404 height 13
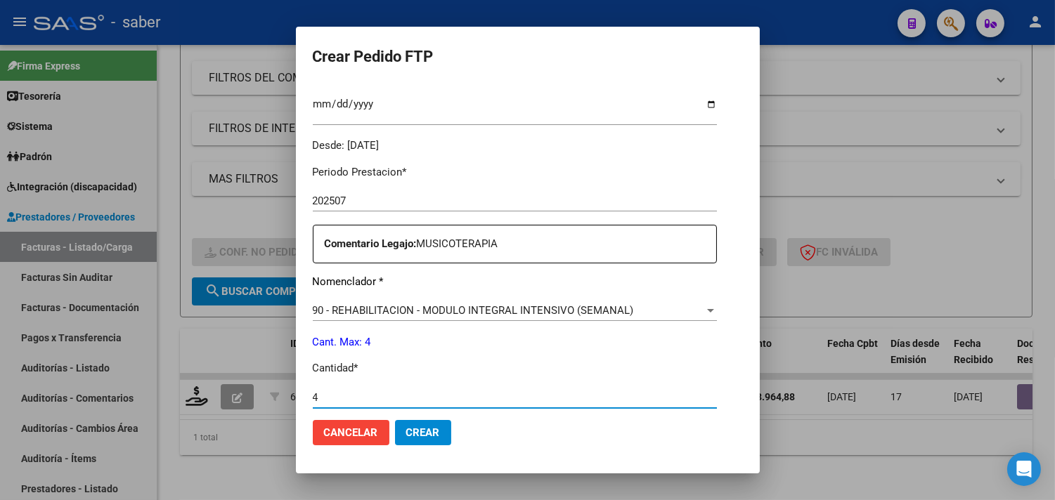
type input "4"
click at [409, 429] on span "Crear" at bounding box center [423, 433] width 34 height 13
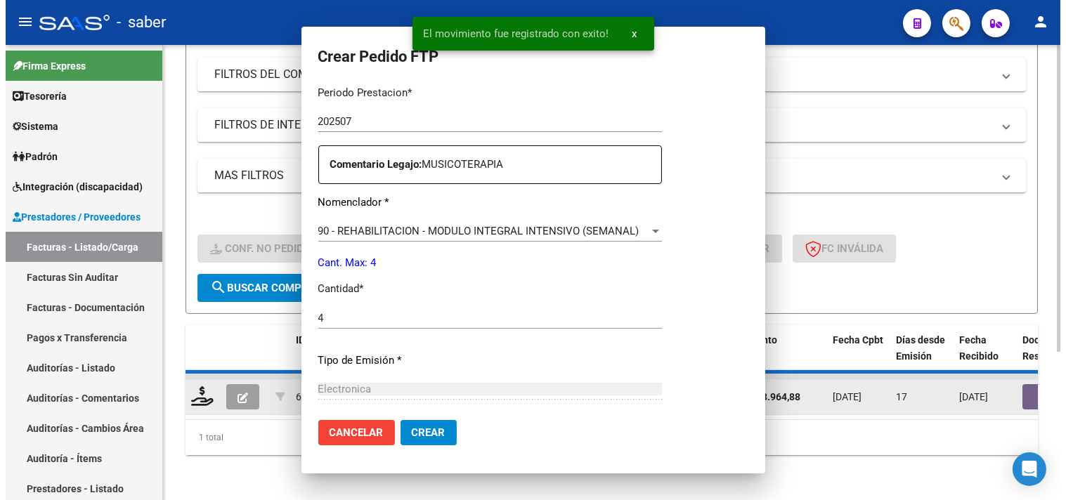
scroll to position [311, 0]
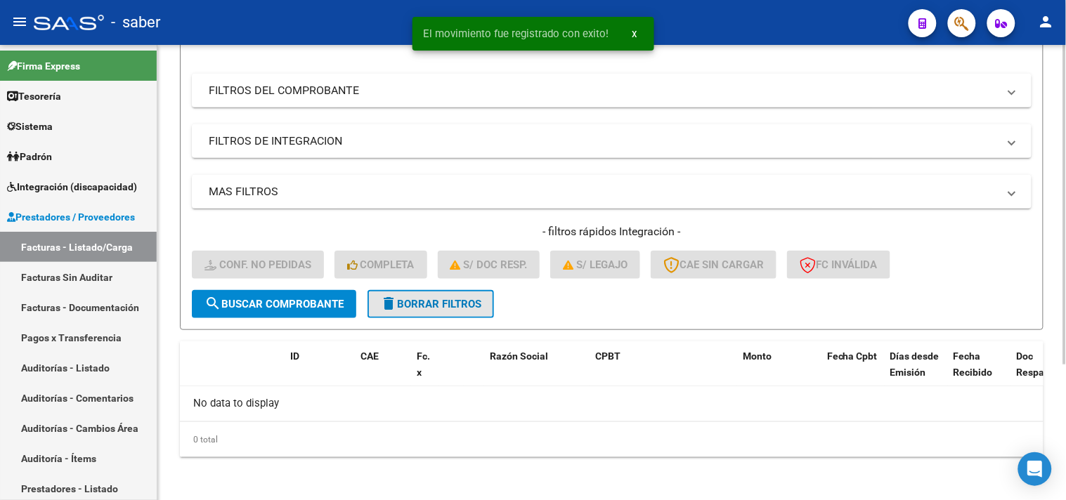
click at [439, 303] on span "delete Borrar Filtros" at bounding box center [430, 304] width 101 height 13
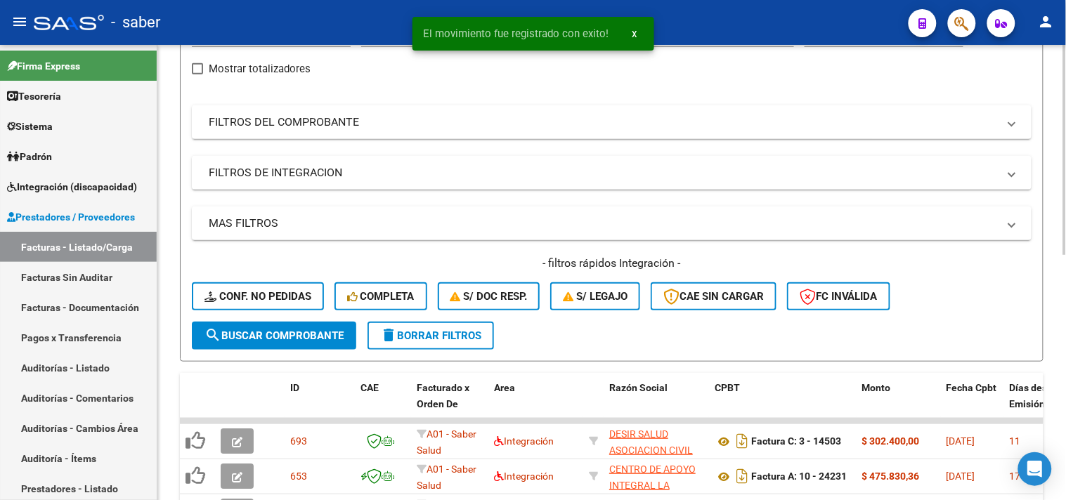
scroll to position [193, 0]
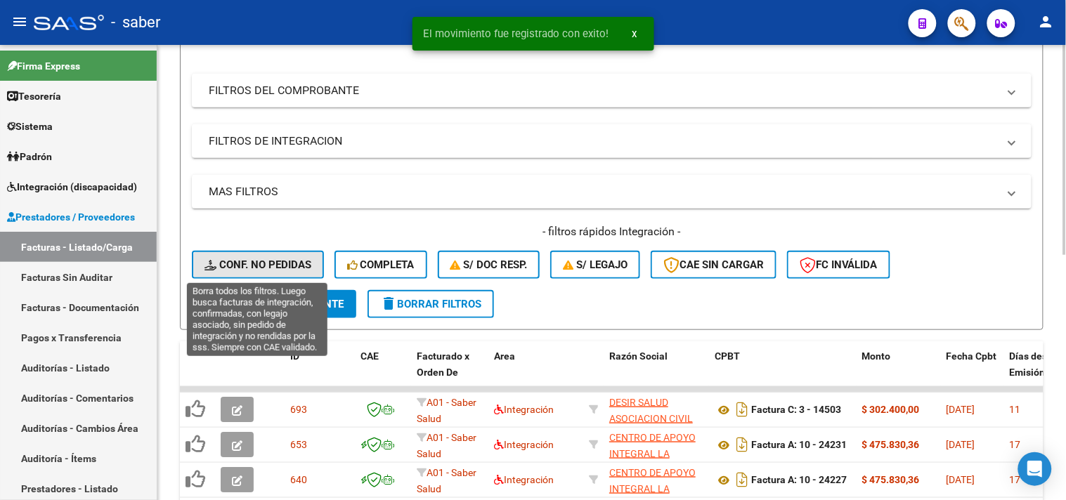
click at [254, 270] on span "Conf. no pedidas" at bounding box center [257, 265] width 107 height 13
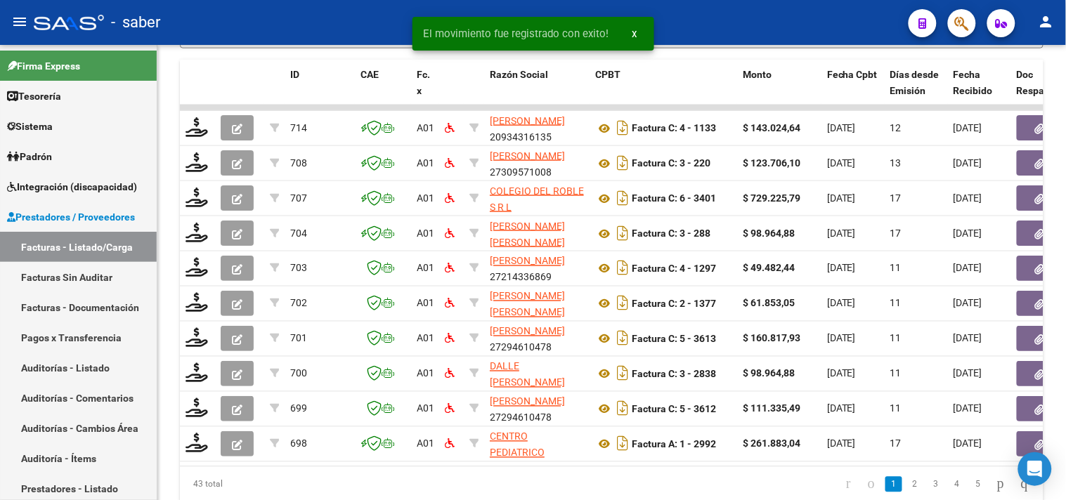
scroll to position [531, 0]
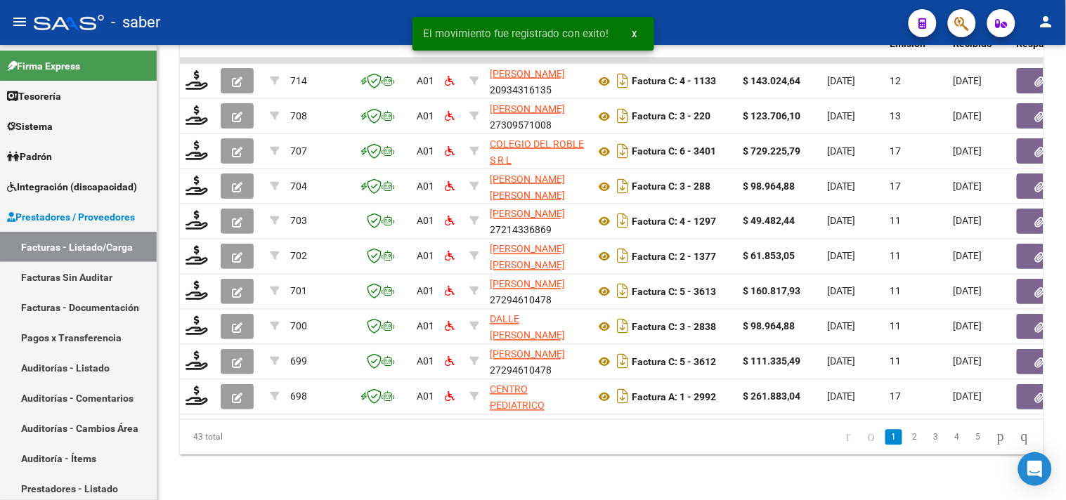
click at [461, 410] on datatable-body "714 A01 PIVAC HORACIO 20934316135 Factura C: 4 - 1133 $ 143.024,64 06/08/2025 1…" at bounding box center [612, 239] width 864 height 362
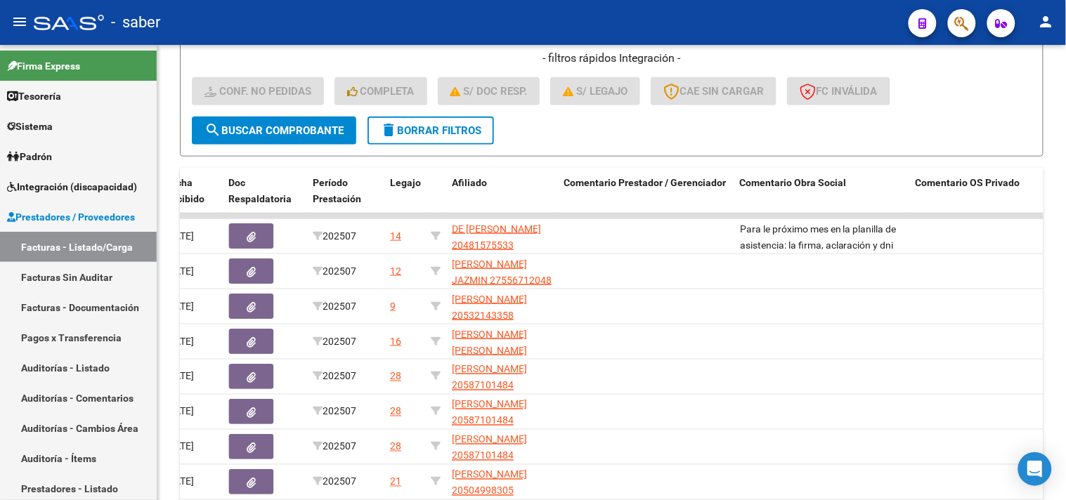
scroll to position [297, 0]
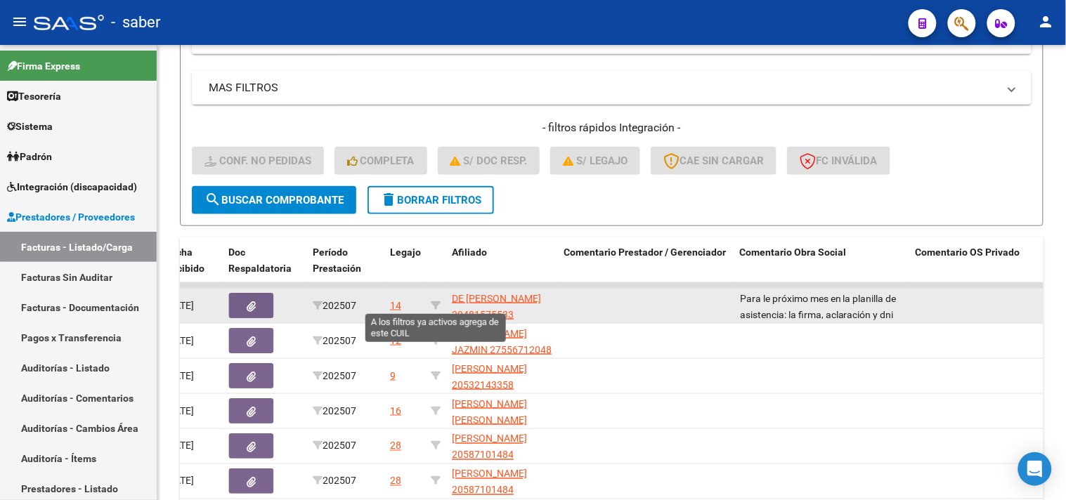
click at [441, 300] on datatable-body-cell at bounding box center [435, 306] width 21 height 34
click at [438, 301] on icon at bounding box center [436, 306] width 10 height 10
type input "20481575533"
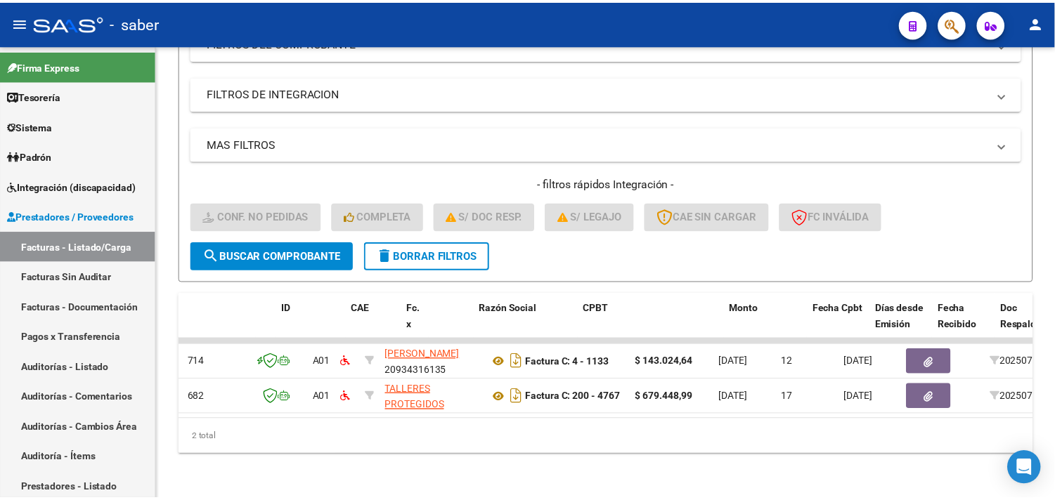
scroll to position [0, 0]
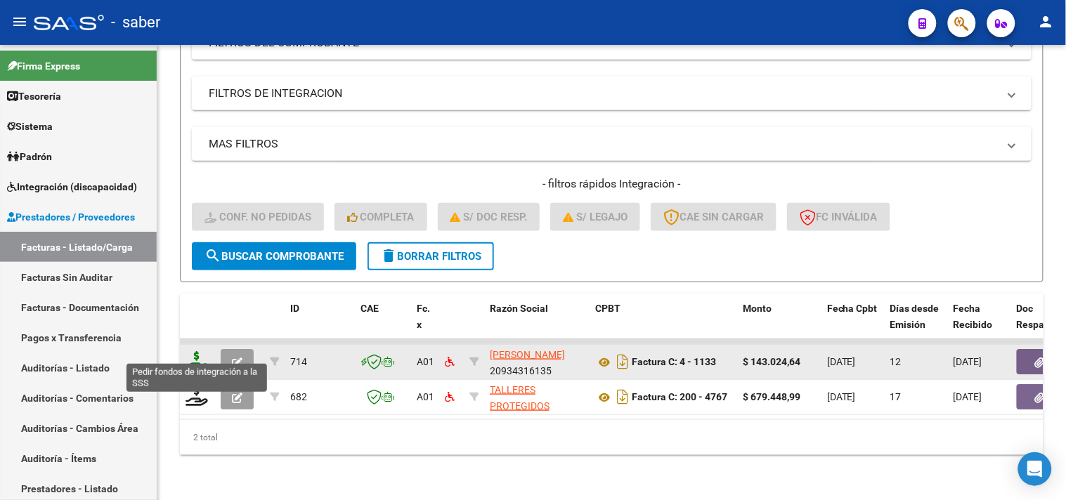
click at [190, 351] on icon at bounding box center [197, 361] width 22 height 20
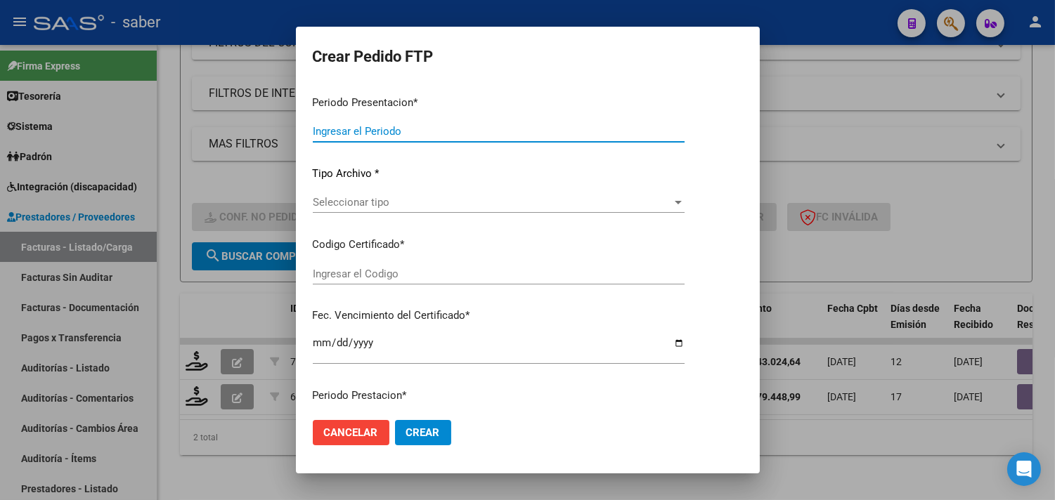
type input "202507"
type input "$ 143.024,64"
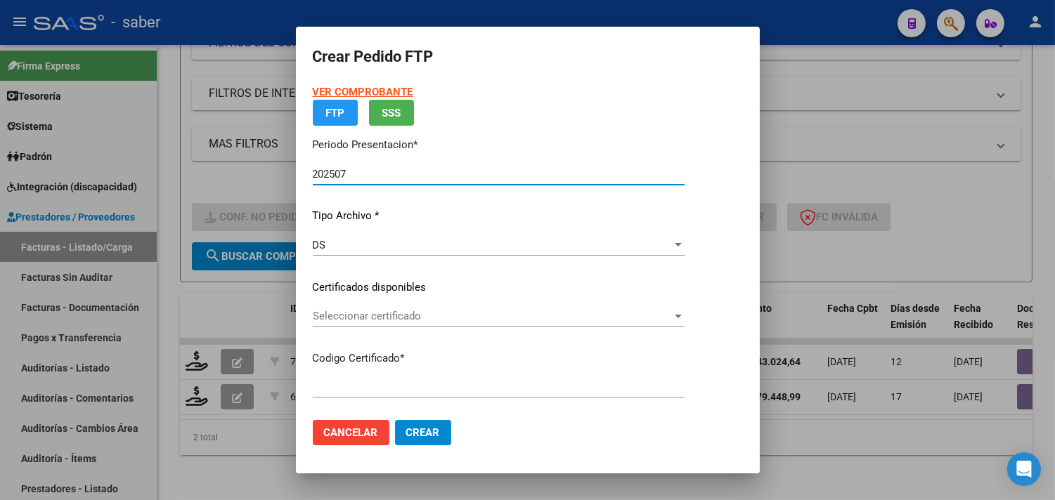
type input "3124751546"
type input "2025-06-01"
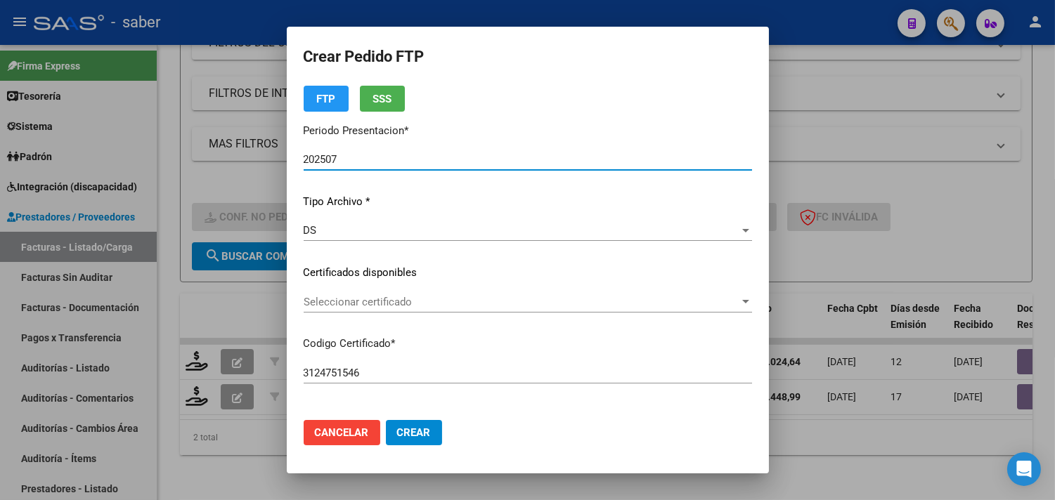
scroll to position [78, 0]
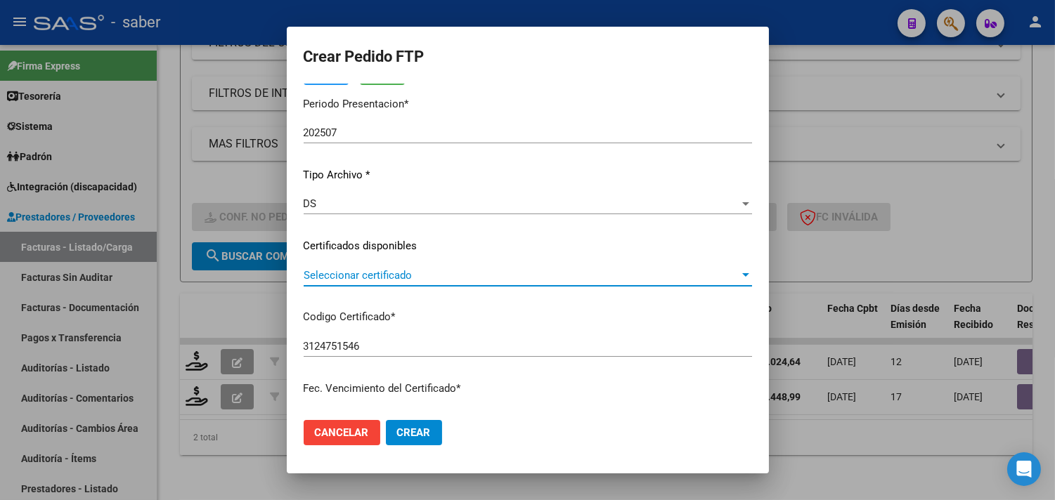
click at [381, 271] on span "Seleccionar certificado" at bounding box center [522, 275] width 436 height 13
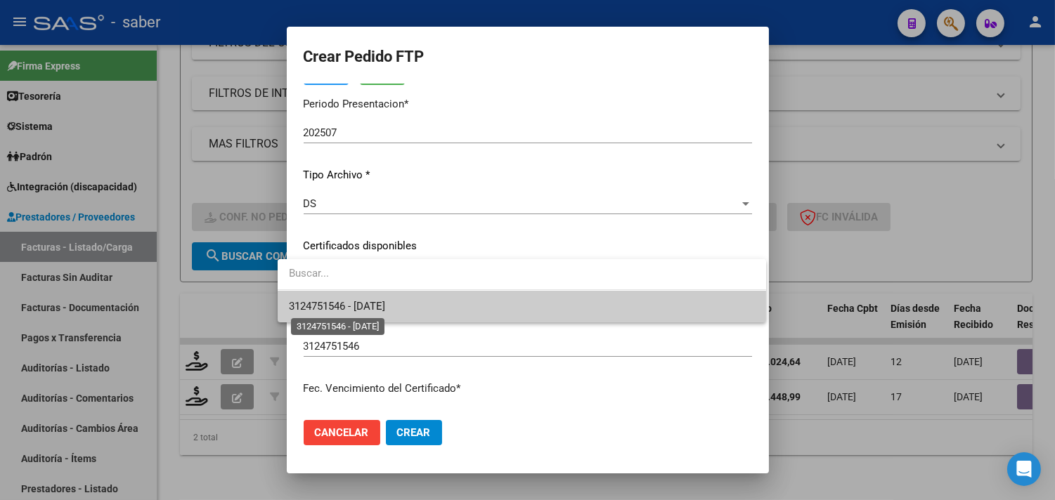
click at [380, 305] on span "3124751546 - 2025-06-01" at bounding box center [337, 306] width 96 height 13
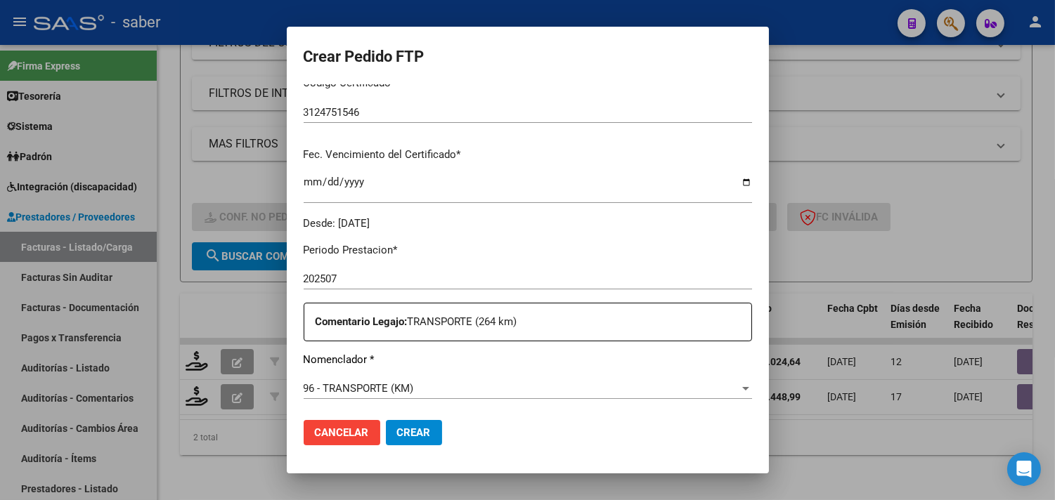
scroll to position [390, 0]
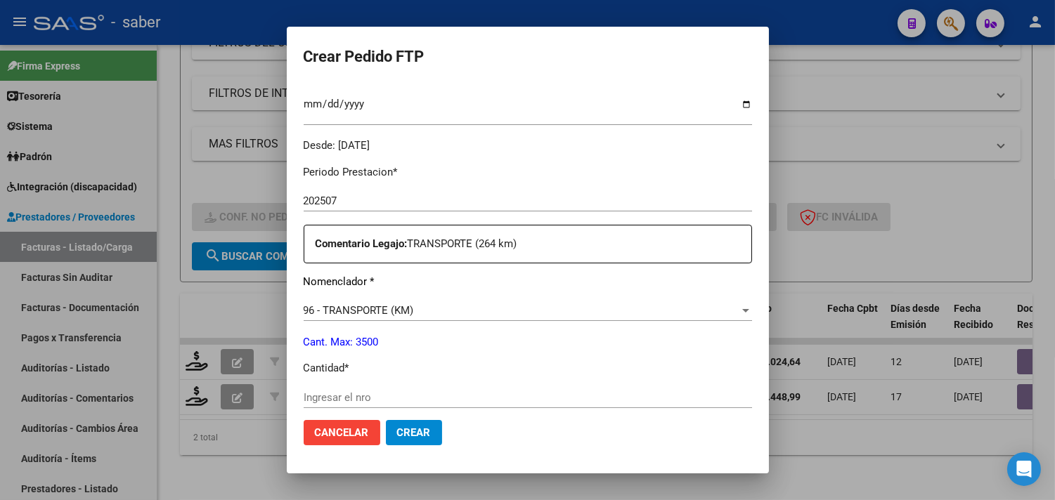
click at [337, 398] on input "Ingresar el nro" at bounding box center [528, 397] width 448 height 13
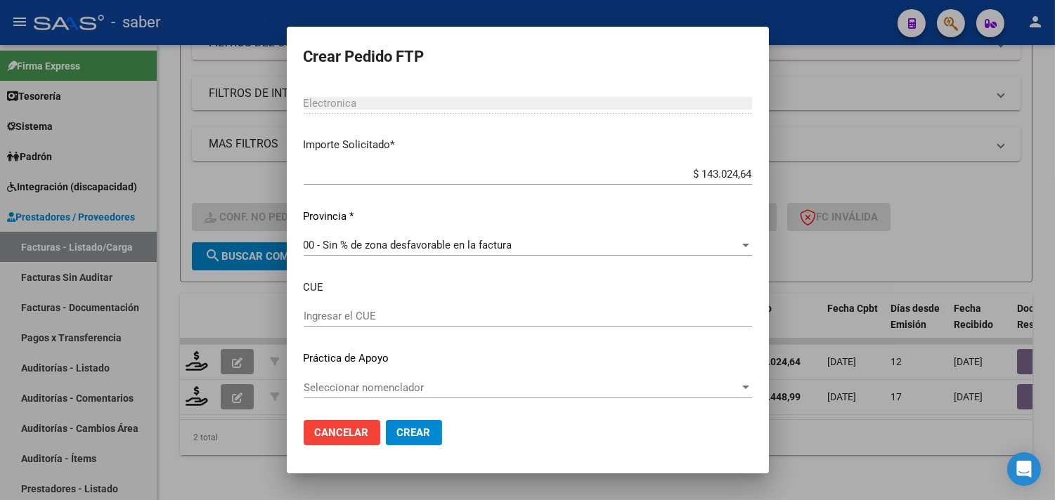
scroll to position [850, 0]
type input "0264"
click at [416, 436] on button "Crear" at bounding box center [414, 432] width 56 height 25
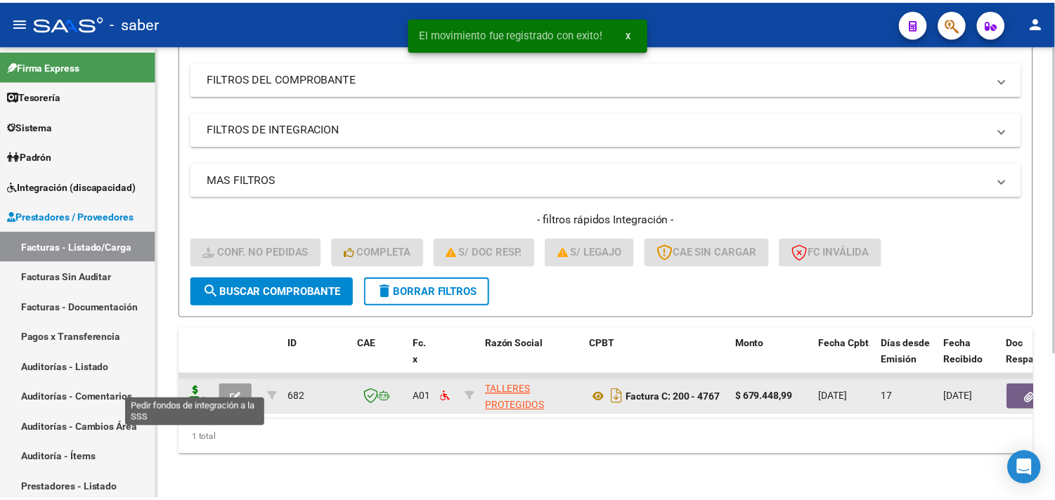
scroll to position [216, 0]
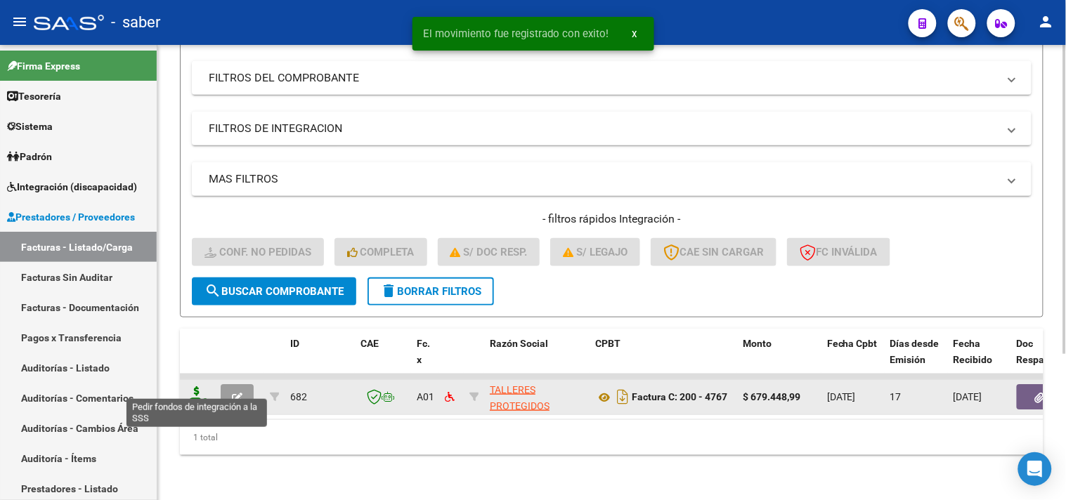
click at [202, 386] on icon at bounding box center [197, 396] width 22 height 20
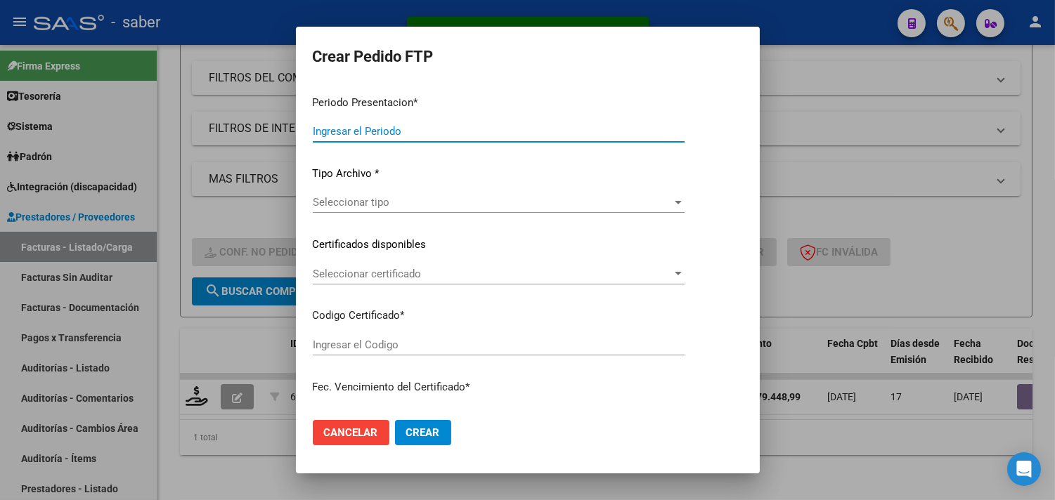
type input "202507"
type input "$ 679.448,99"
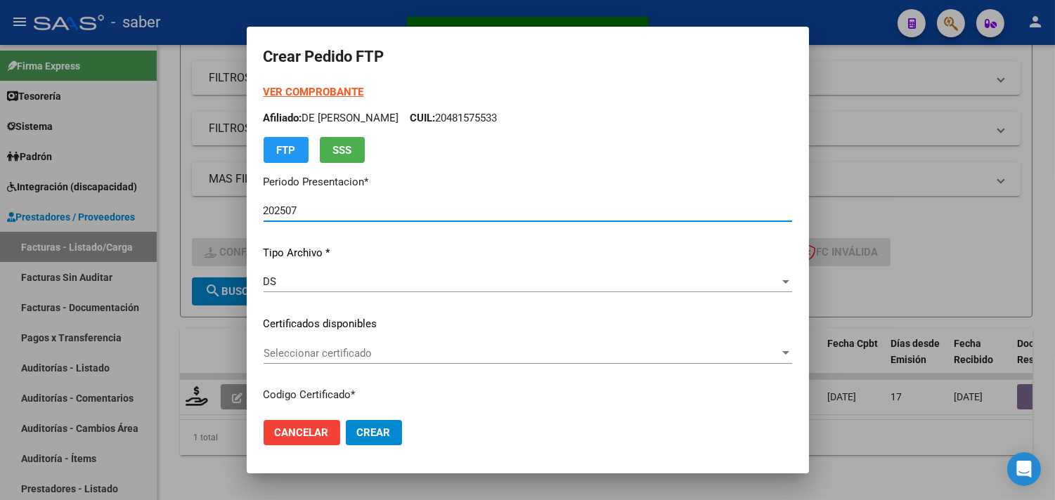
type input "3124751546"
type input "2025-06-01"
click at [329, 347] on span "Seleccionar certificado" at bounding box center [522, 353] width 516 height 13
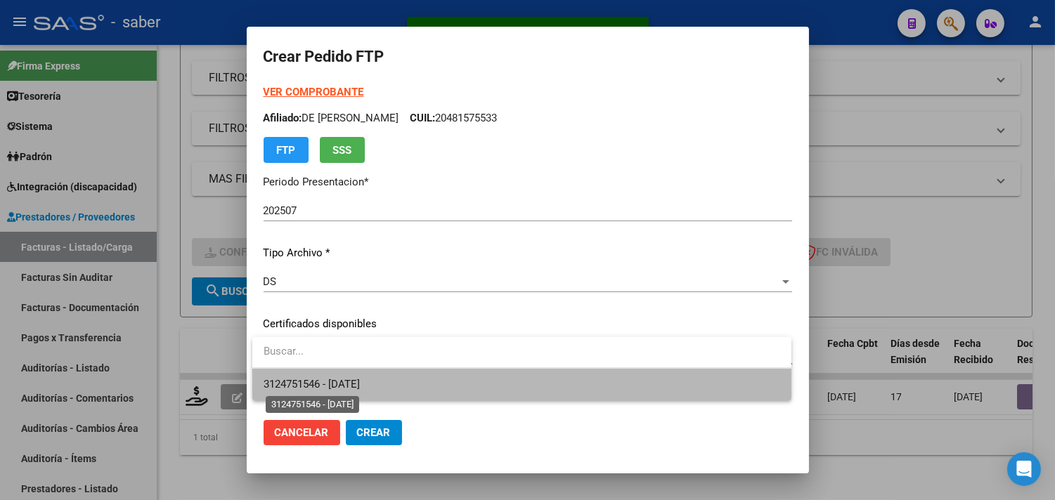
click at [360, 381] on span "3124751546 - 2025-06-01" at bounding box center [312, 384] width 96 height 13
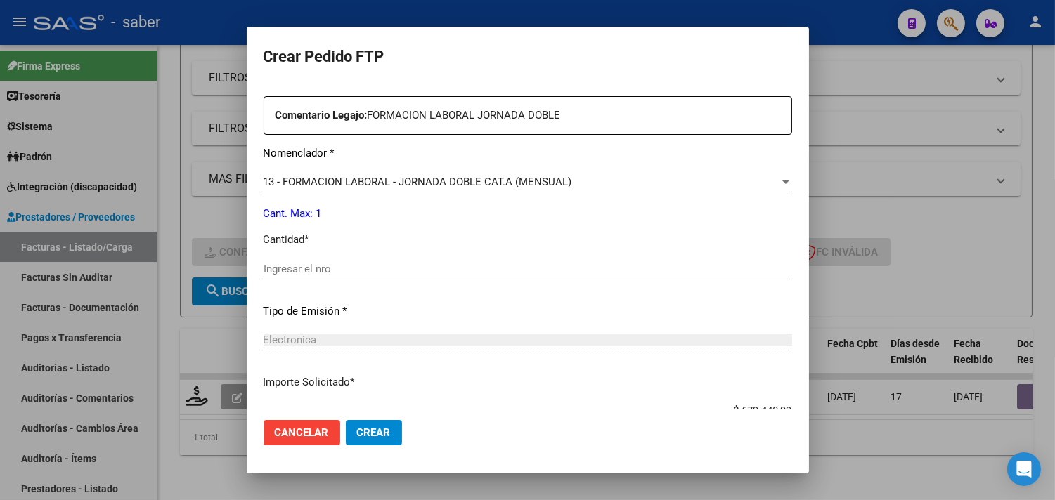
scroll to position [546, 0]
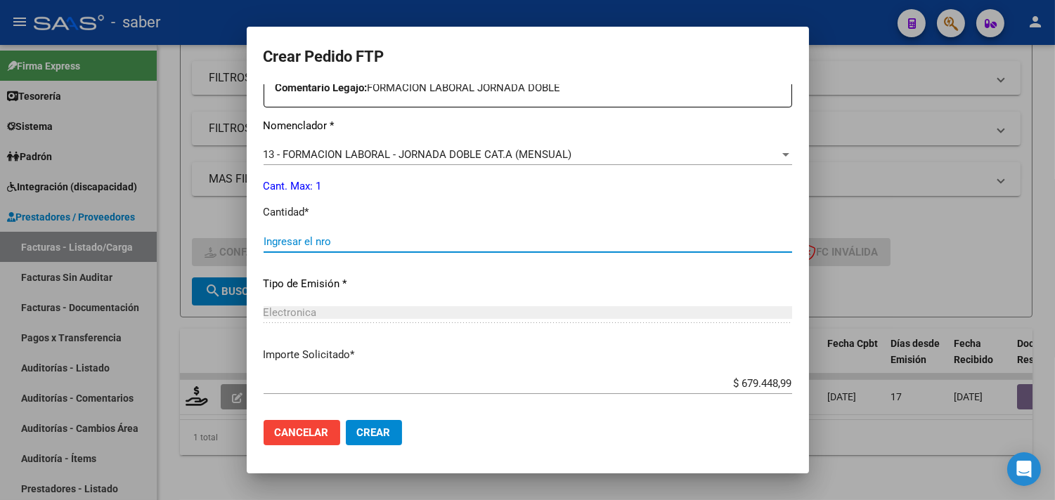
click at [322, 238] on input "Ingresar el nro" at bounding box center [528, 241] width 528 height 13
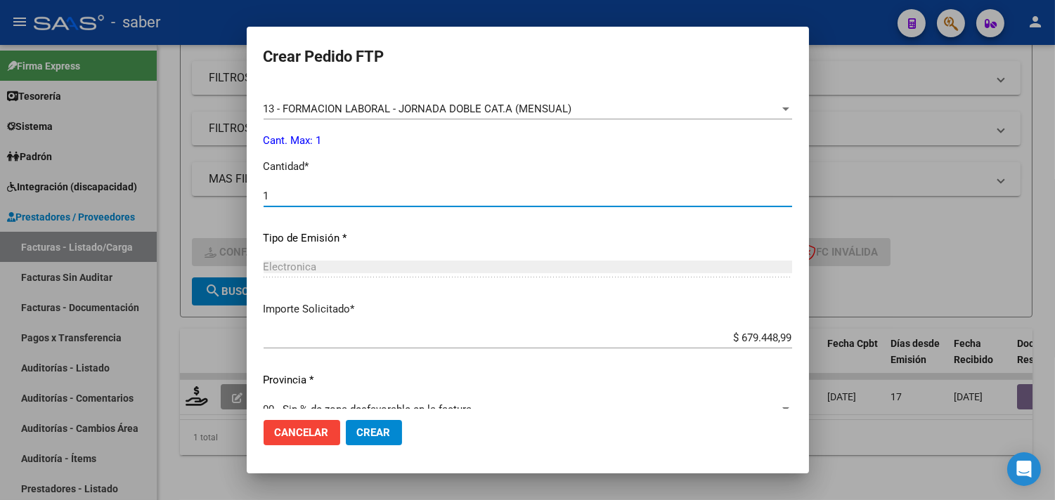
scroll to position [615, 0]
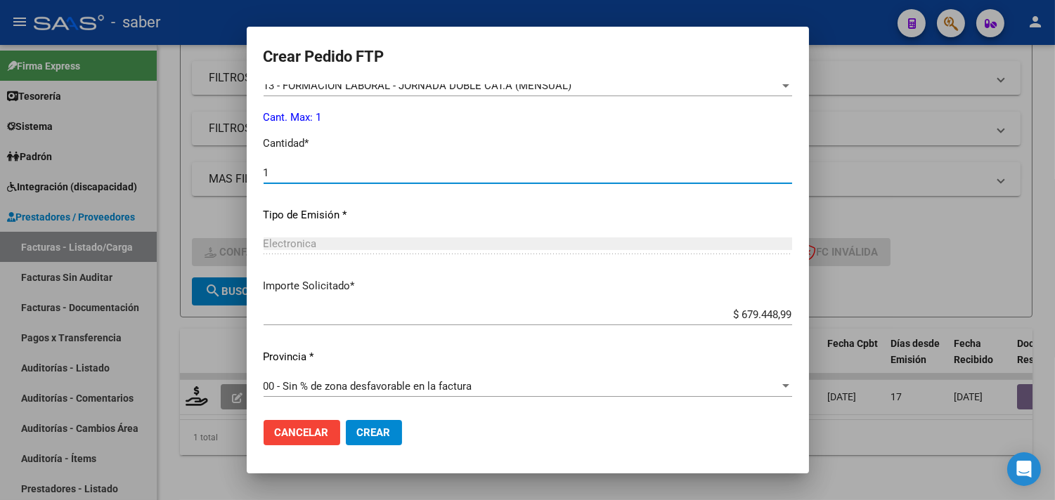
type input "1"
click at [380, 429] on span "Crear" at bounding box center [374, 433] width 34 height 13
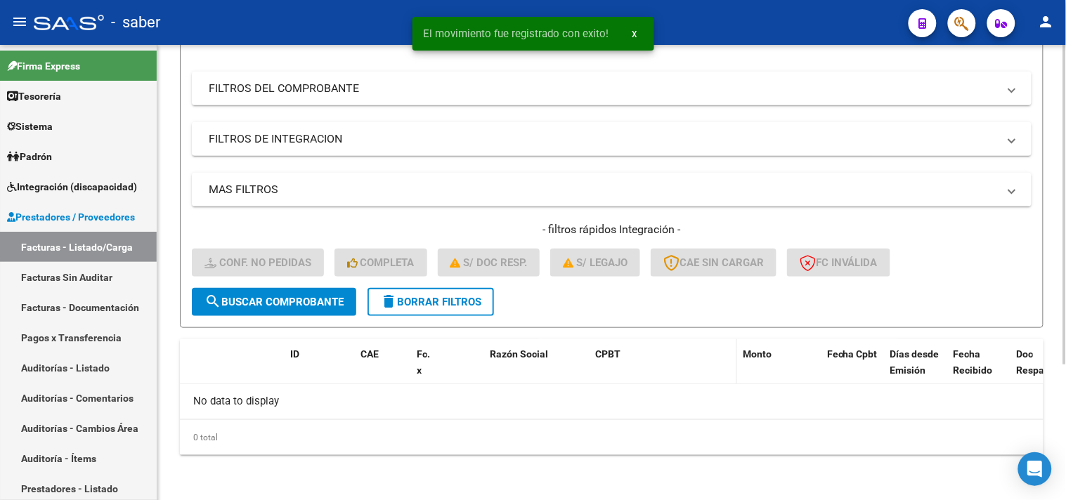
scroll to position [193, 0]
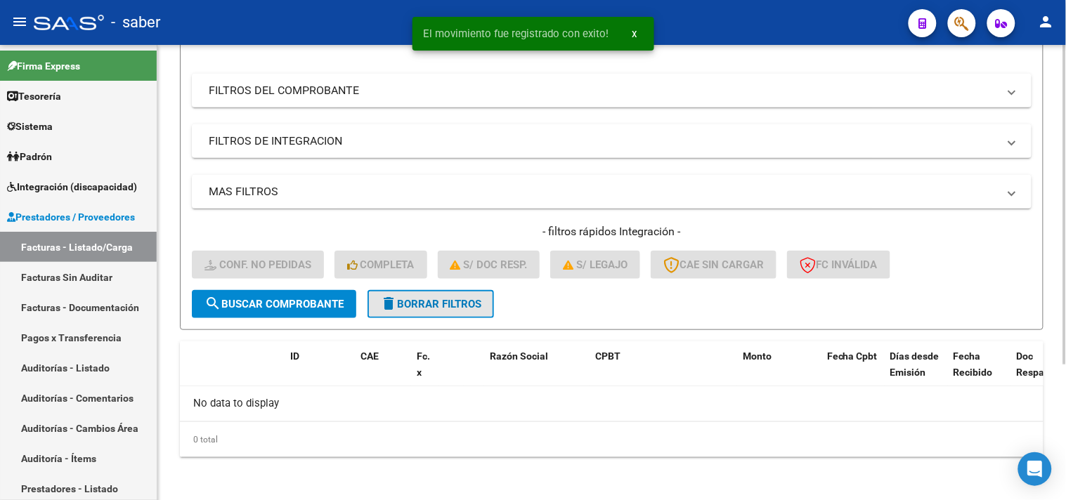
click at [436, 300] on span "delete Borrar Filtros" at bounding box center [430, 304] width 101 height 13
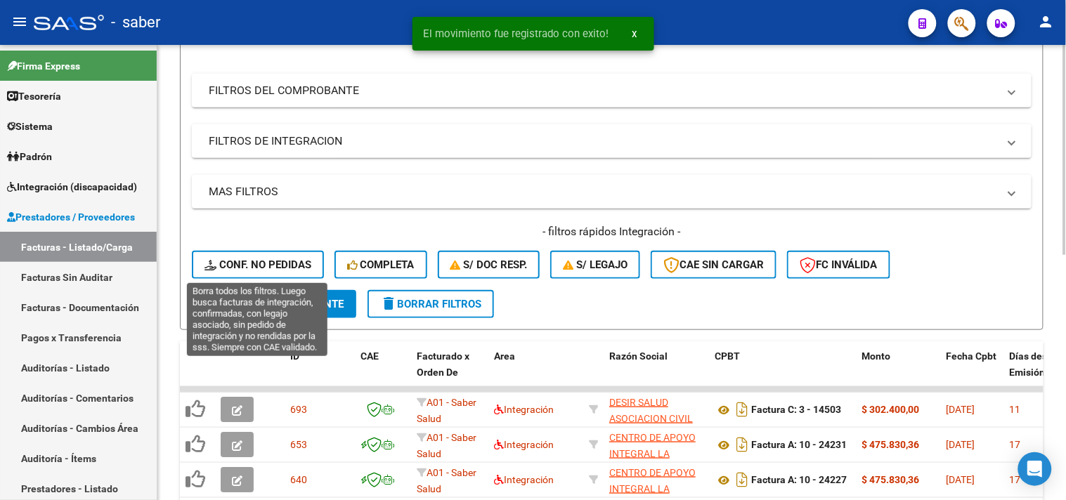
click at [265, 268] on span "Conf. no pedidas" at bounding box center [257, 265] width 107 height 13
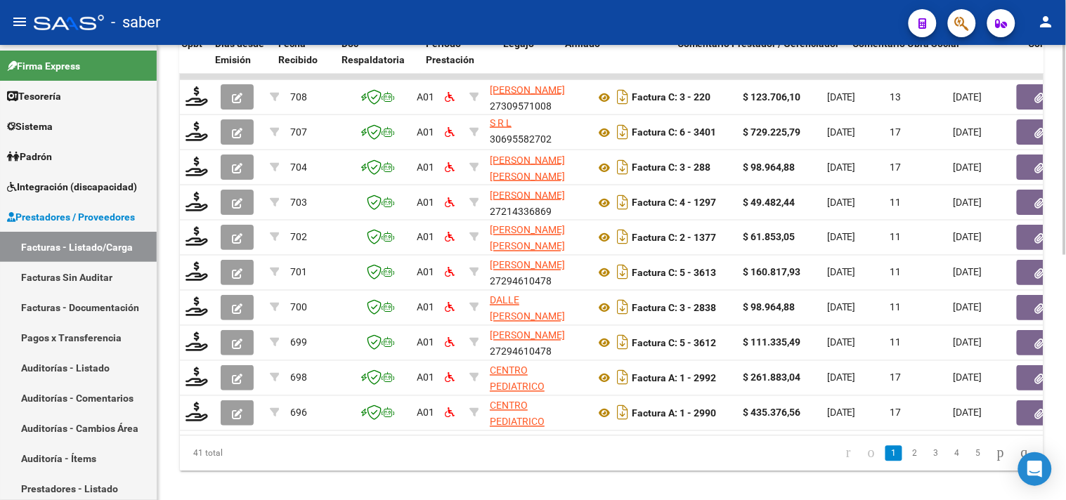
scroll to position [0, 0]
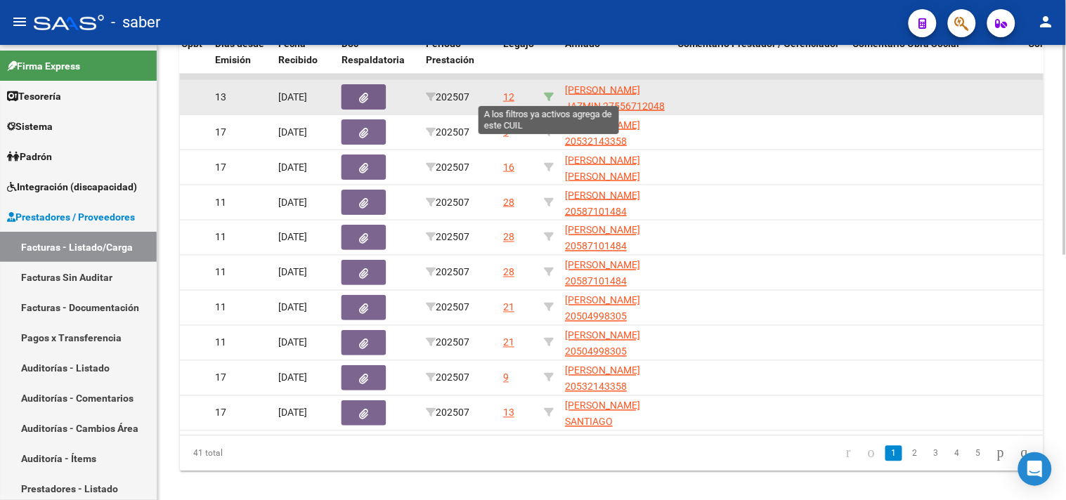
click at [551, 94] on icon at bounding box center [549, 97] width 10 height 10
type input "27556712048"
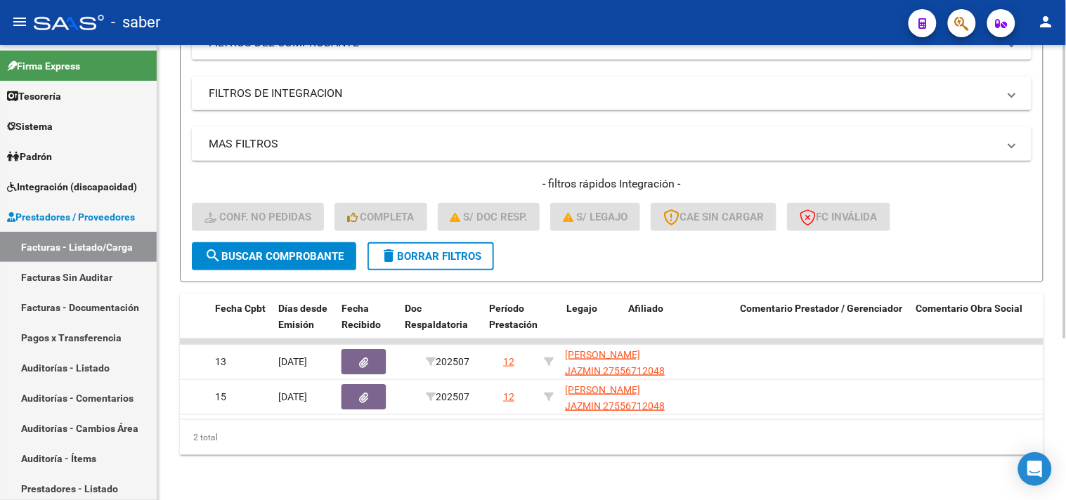
scroll to position [0, 115]
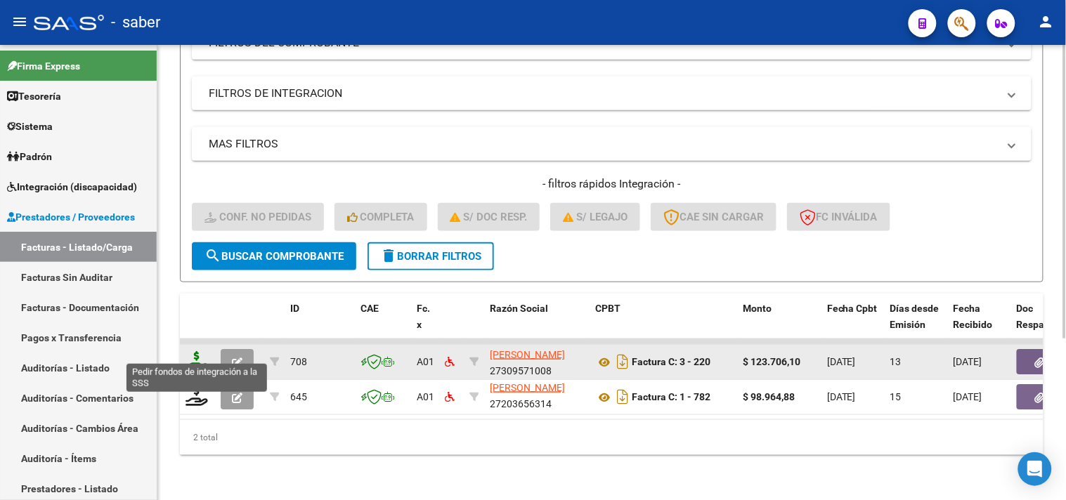
click at [202, 353] on icon at bounding box center [197, 361] width 22 height 20
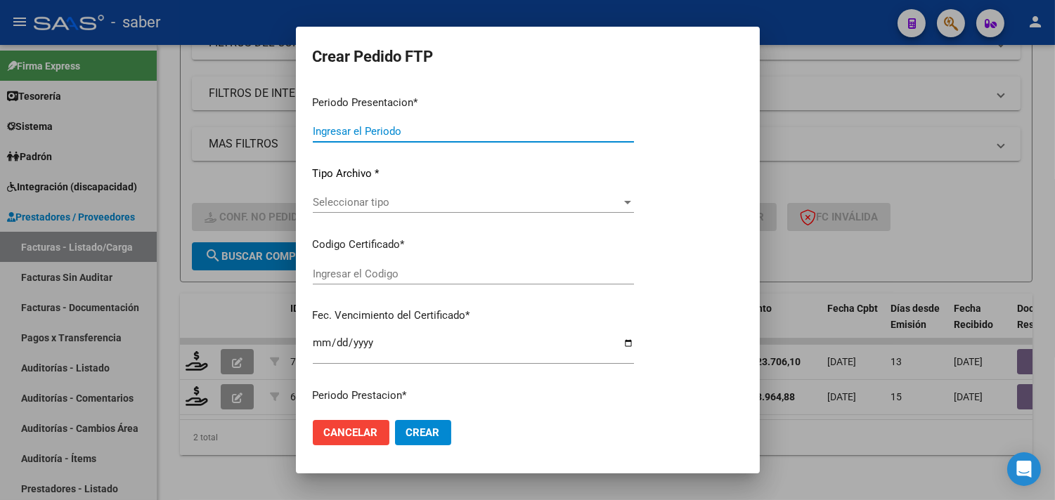
type input "202507"
type input "$ 123.706,10"
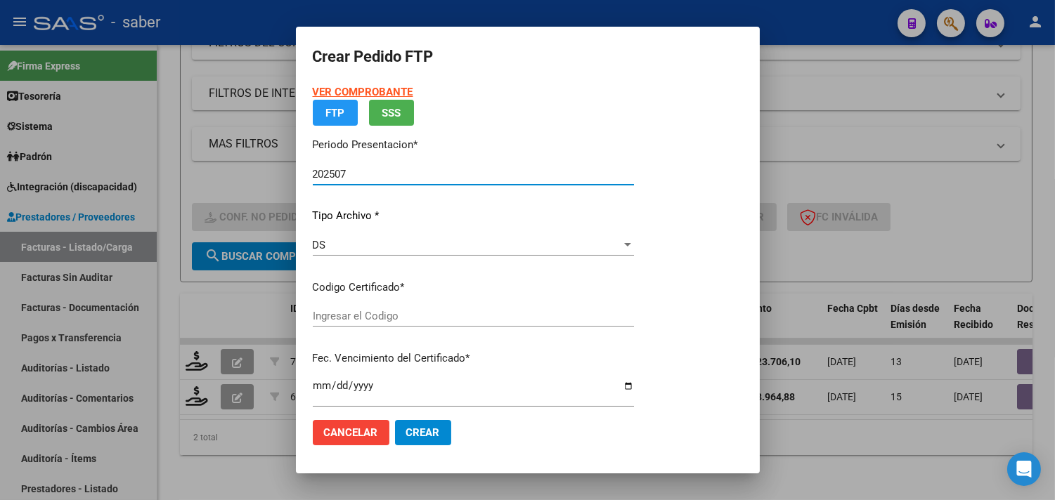
type input "1188964757"
type input "[DATE]"
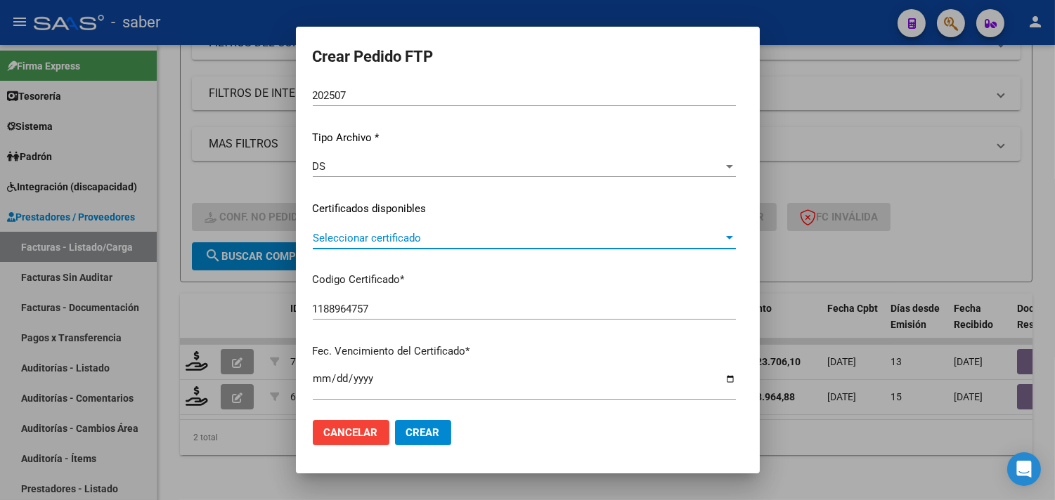
click at [413, 240] on span "Seleccionar certificado" at bounding box center [518, 238] width 410 height 13
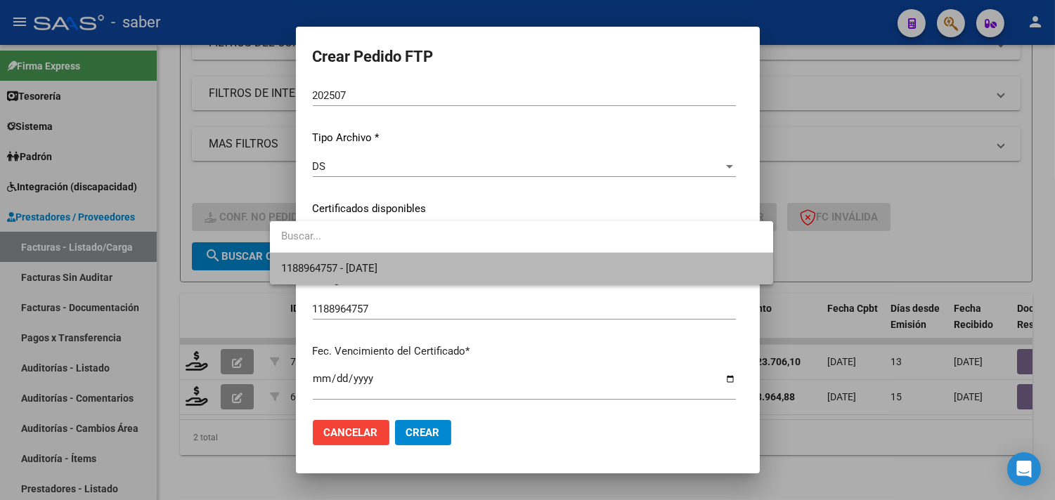
click at [405, 271] on span "1188964757 - 2028-11-01" at bounding box center [521, 269] width 481 height 32
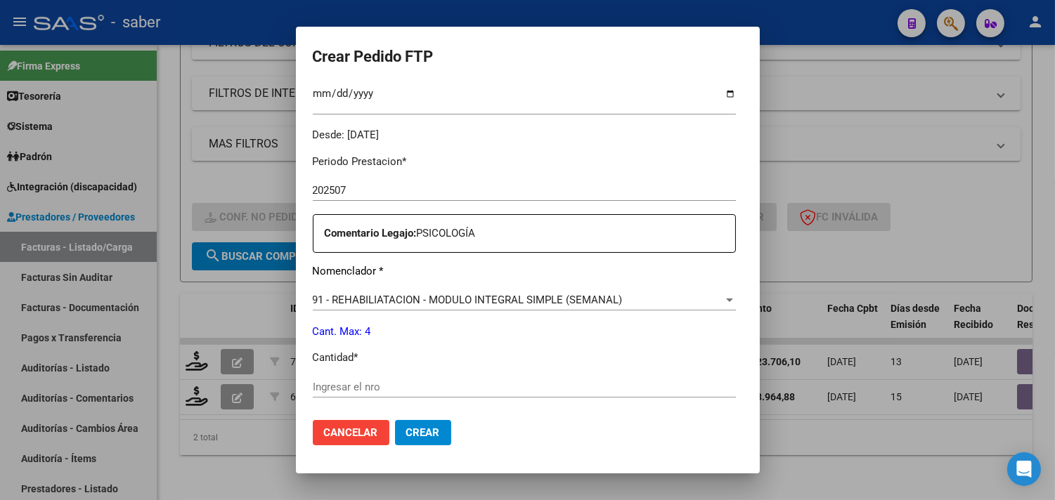
scroll to position [427, 0]
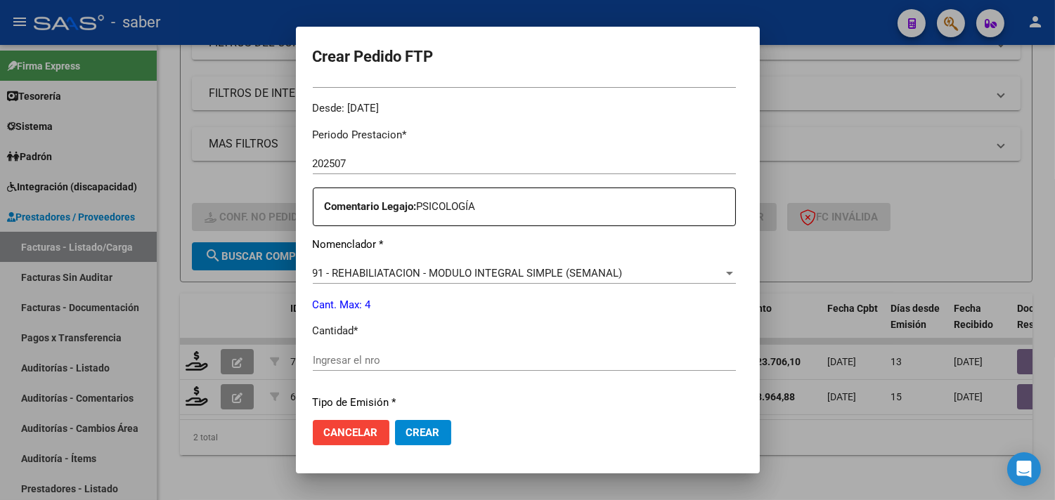
click at [374, 369] on div "Ingresar el nro" at bounding box center [524, 360] width 423 height 21
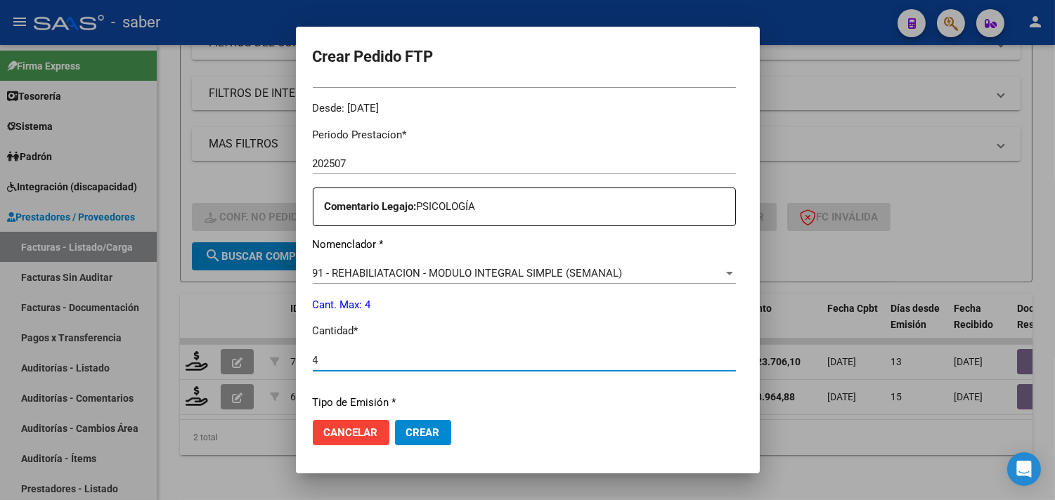
type input "4"
click at [406, 434] on span "Crear" at bounding box center [423, 433] width 34 height 13
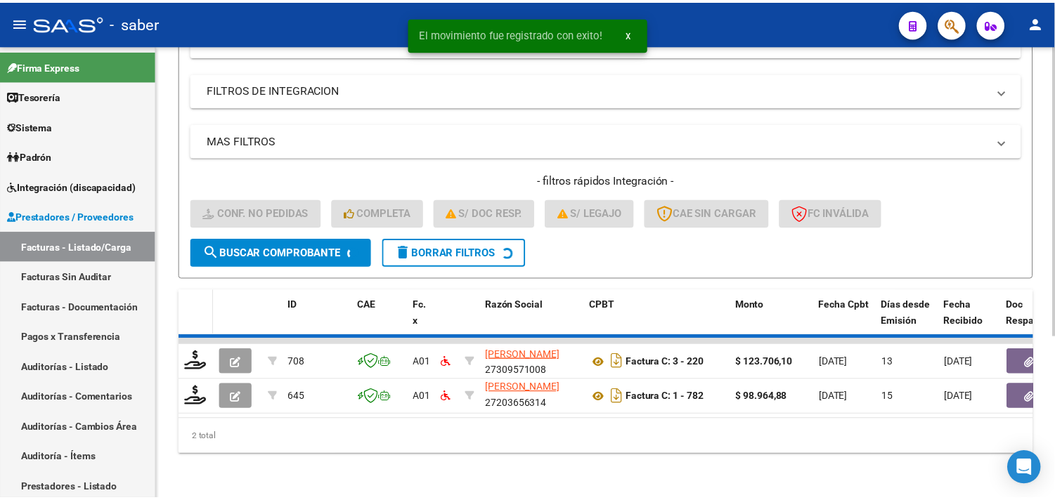
scroll to position [216, 0]
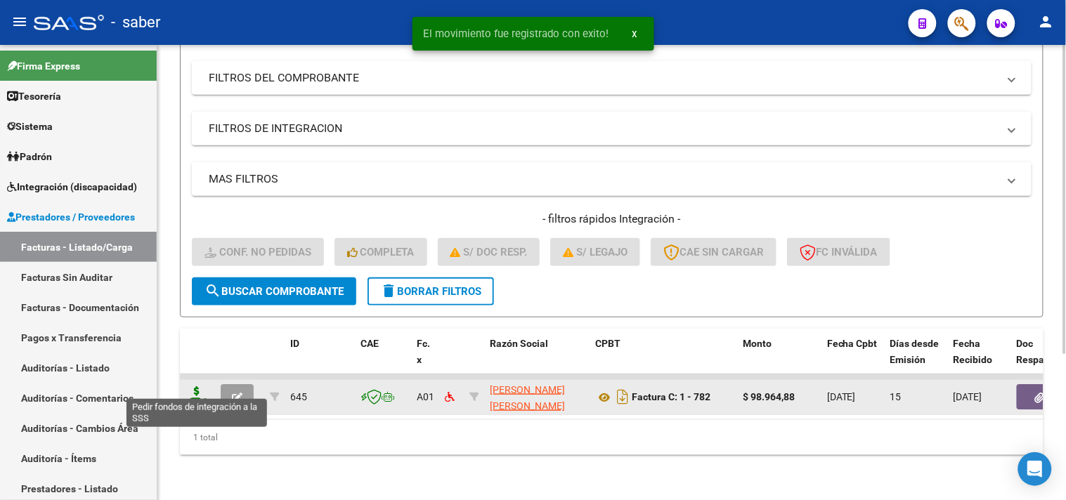
click at [200, 386] on icon at bounding box center [197, 396] width 22 height 20
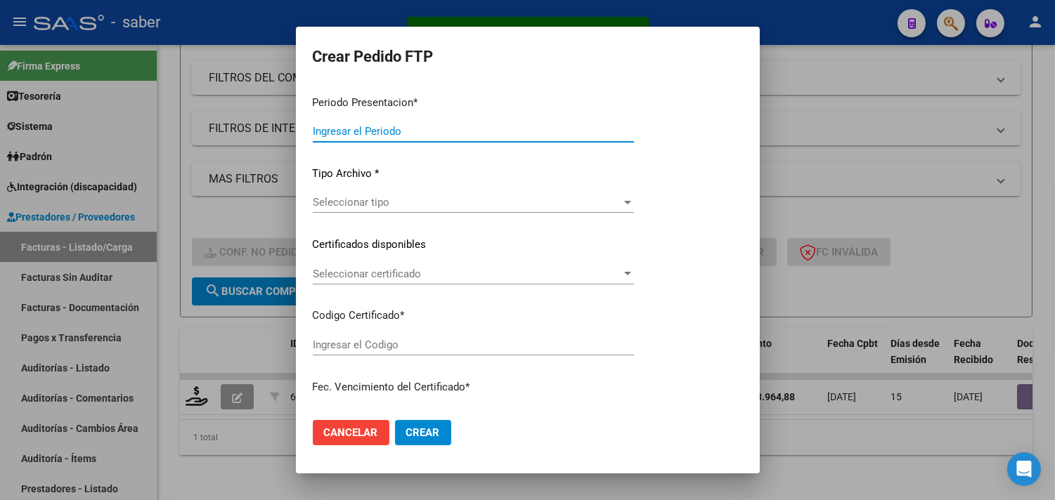
type input "202507"
type input "$ 98.964,88"
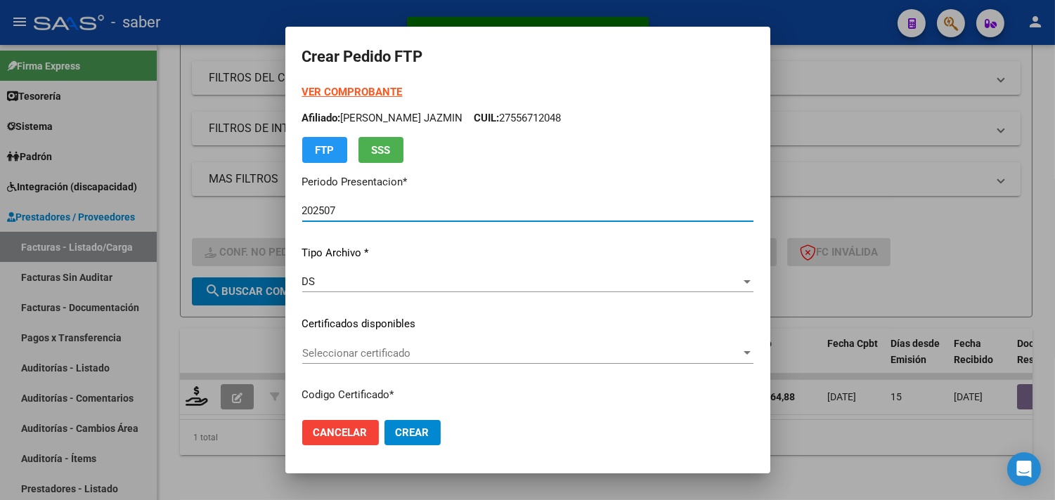
type input "1188964757"
type input "[DATE]"
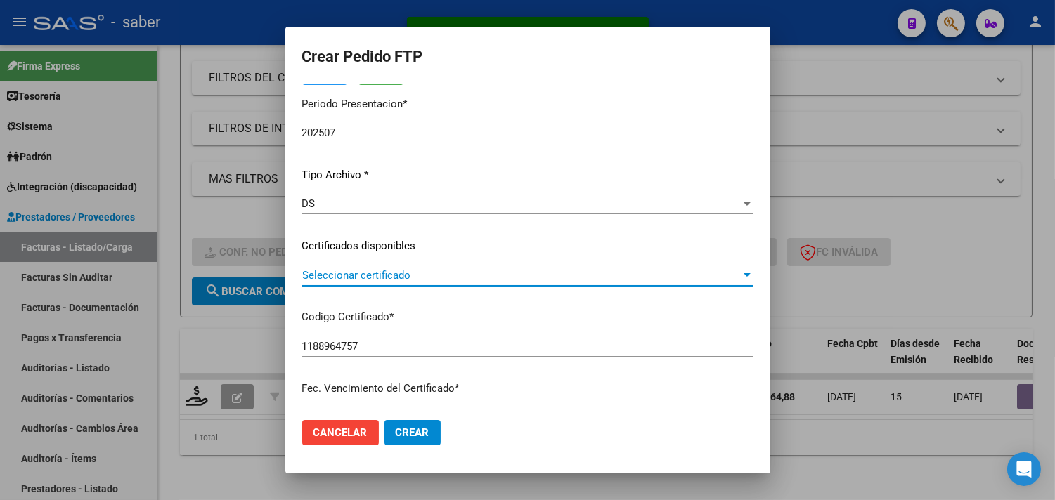
click at [362, 272] on span "Seleccionar certificado" at bounding box center [521, 275] width 439 height 13
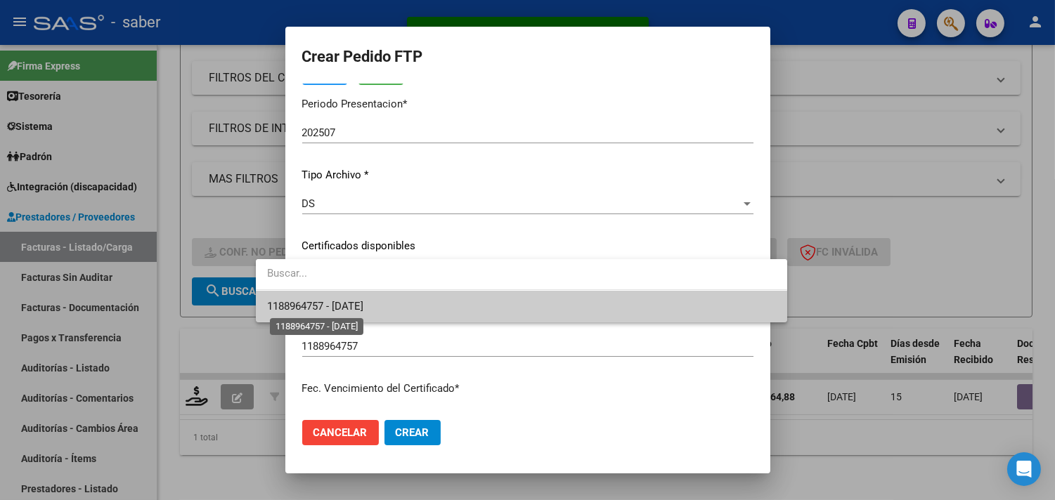
click at [360, 304] on span "1188964757 - 2028-11-01" at bounding box center [315, 306] width 96 height 13
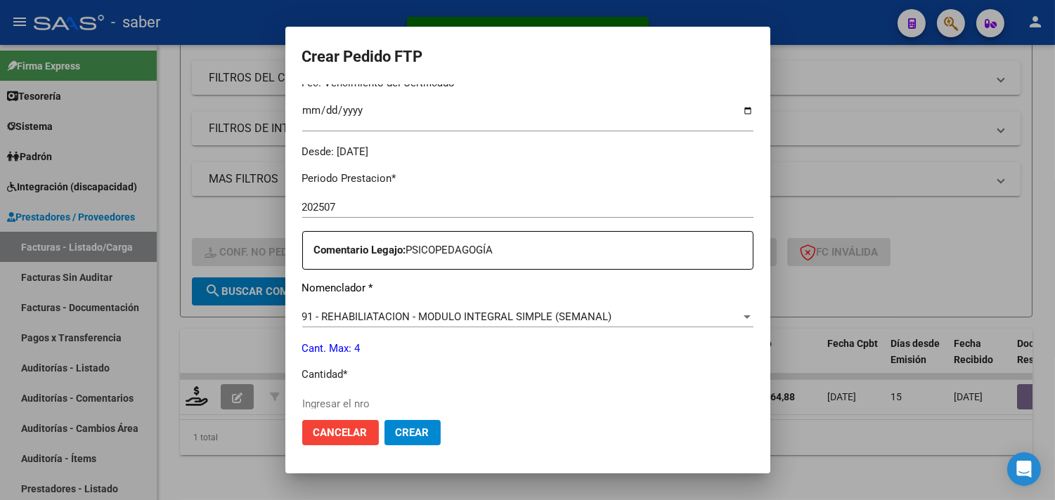
scroll to position [468, 0]
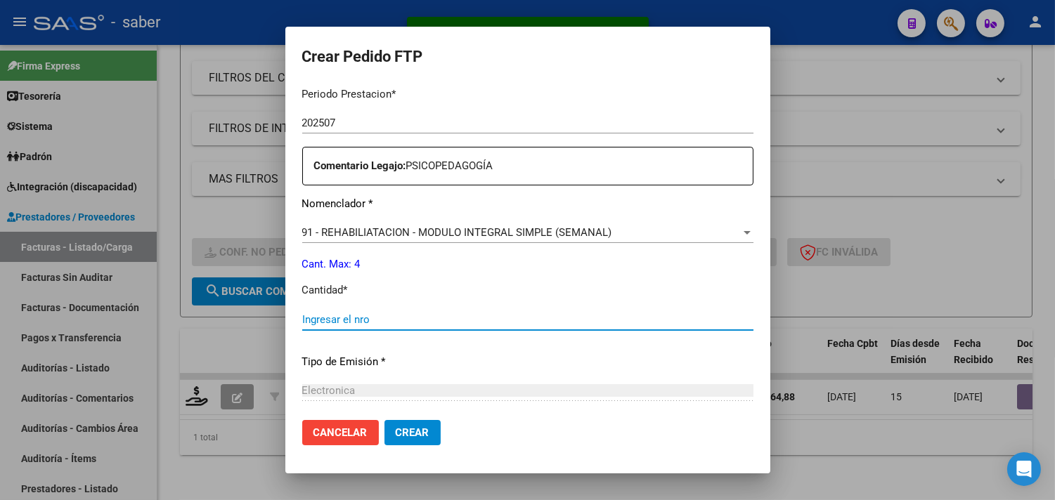
click at [329, 318] on input "Ingresar el nro" at bounding box center [527, 319] width 451 height 13
type input "4"
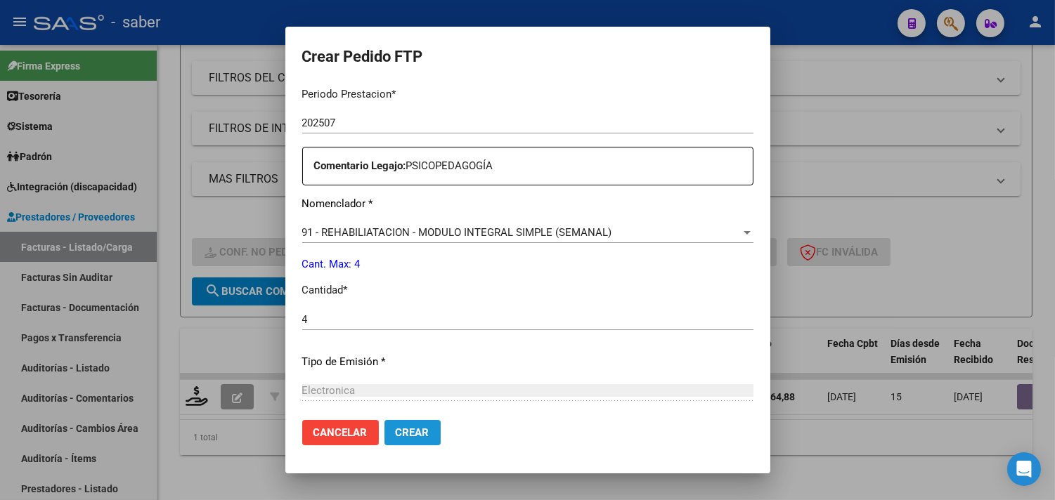
click at [384, 436] on button "Crear" at bounding box center [412, 432] width 56 height 25
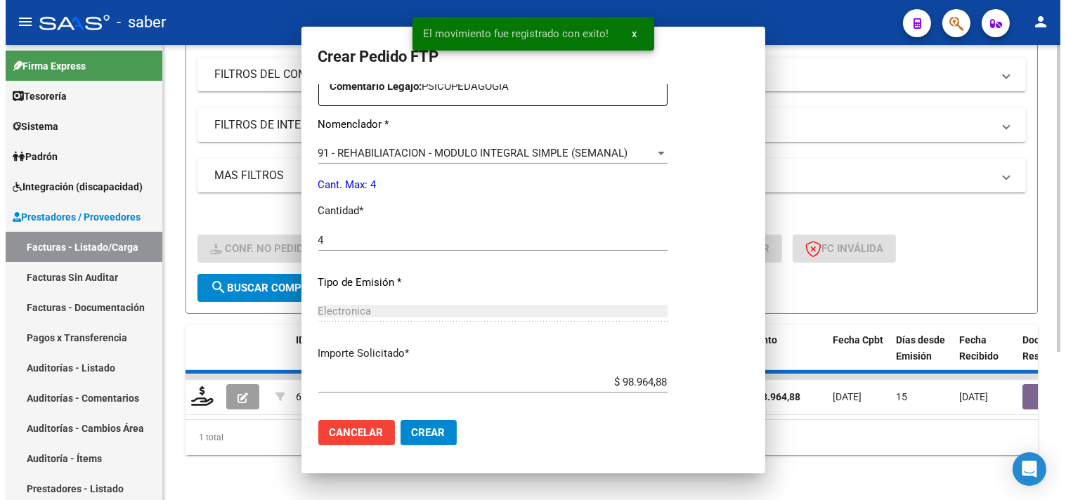
scroll to position [0, 0]
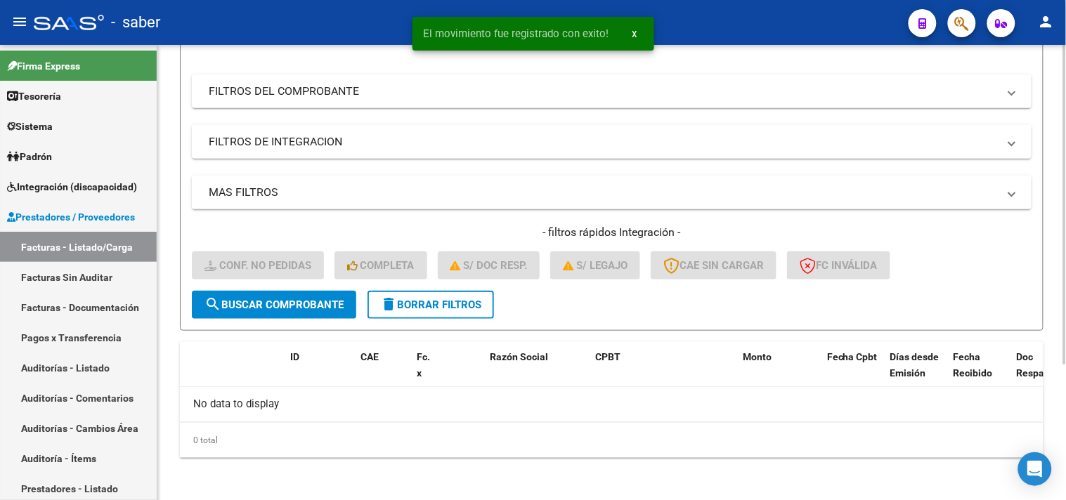
click at [420, 299] on span "delete Borrar Filtros" at bounding box center [430, 305] width 101 height 13
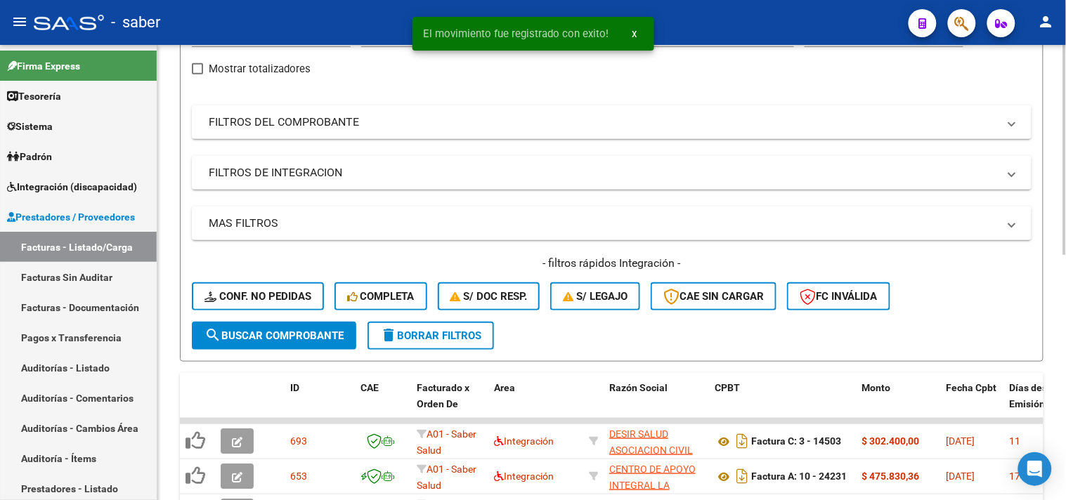
scroll to position [193, 0]
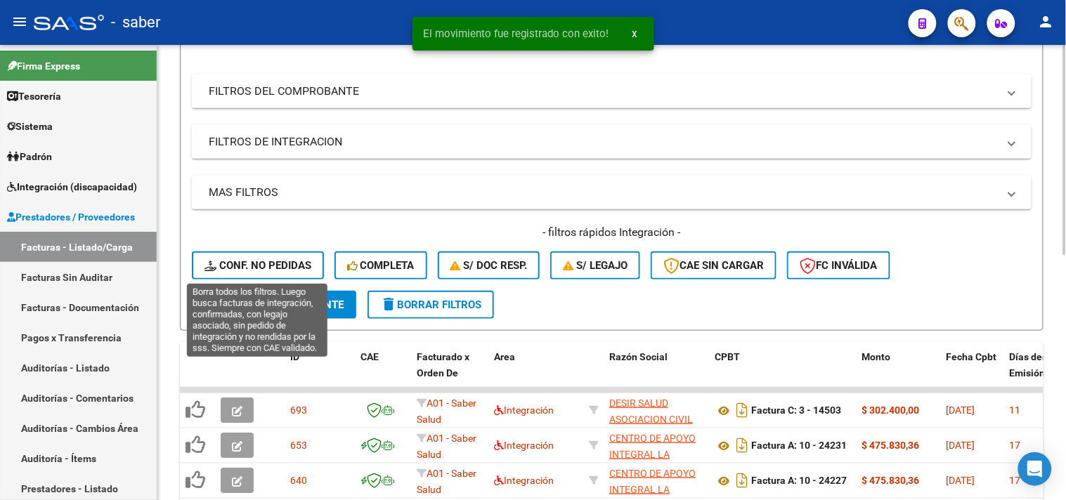
click at [259, 264] on span "Conf. no pedidas" at bounding box center [257, 265] width 107 height 13
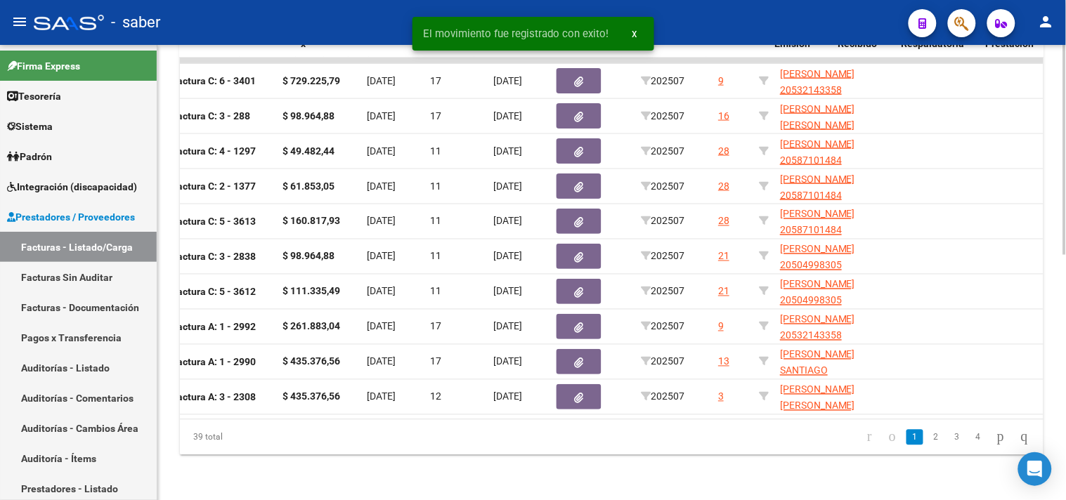
scroll to position [0, 556]
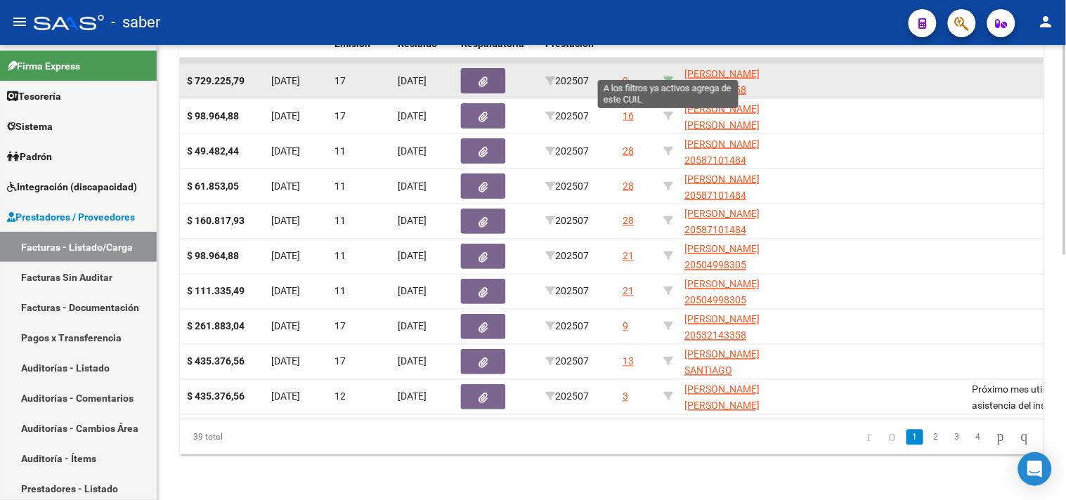
click at [668, 76] on icon at bounding box center [668, 81] width 10 height 10
type input "20532143358"
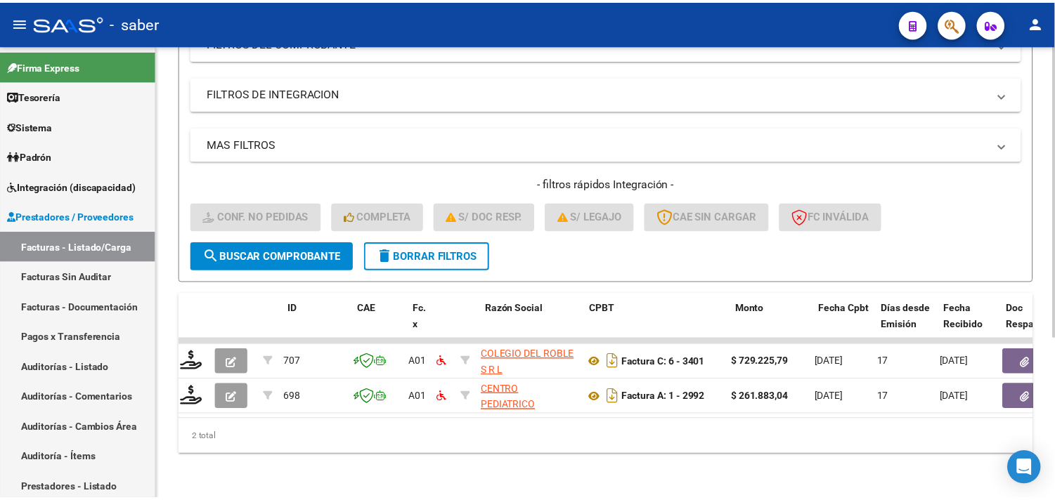
scroll to position [0, 0]
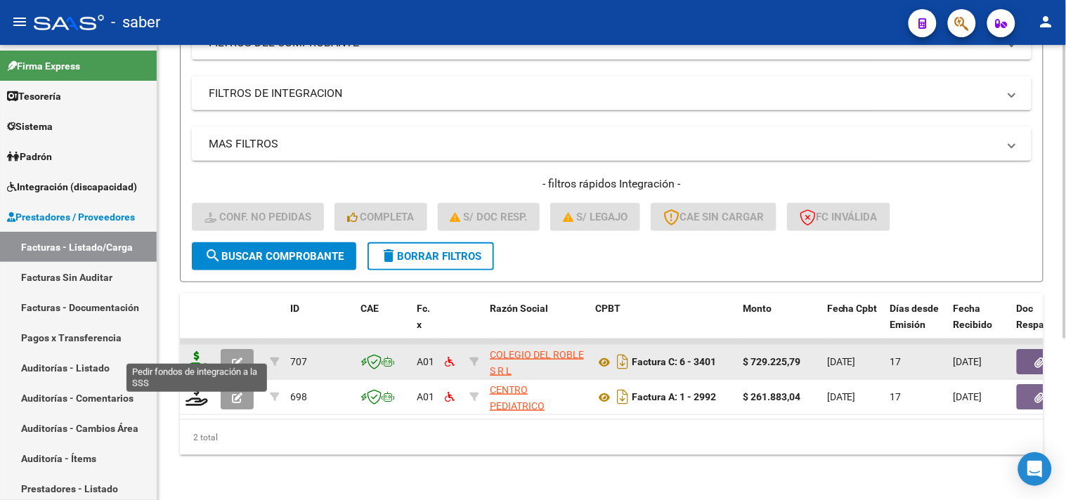
click at [204, 353] on icon at bounding box center [197, 361] width 22 height 20
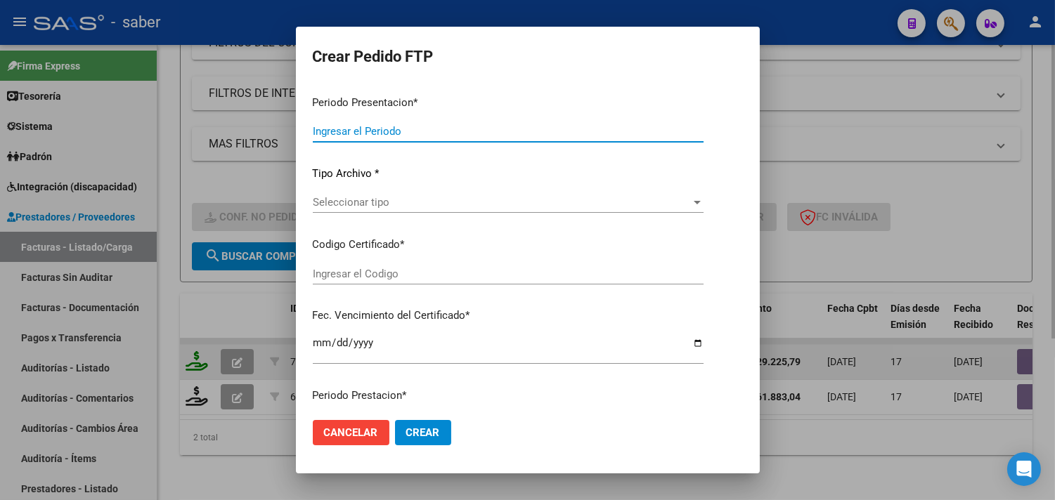
type input "202507"
type input "$ 729.225,79"
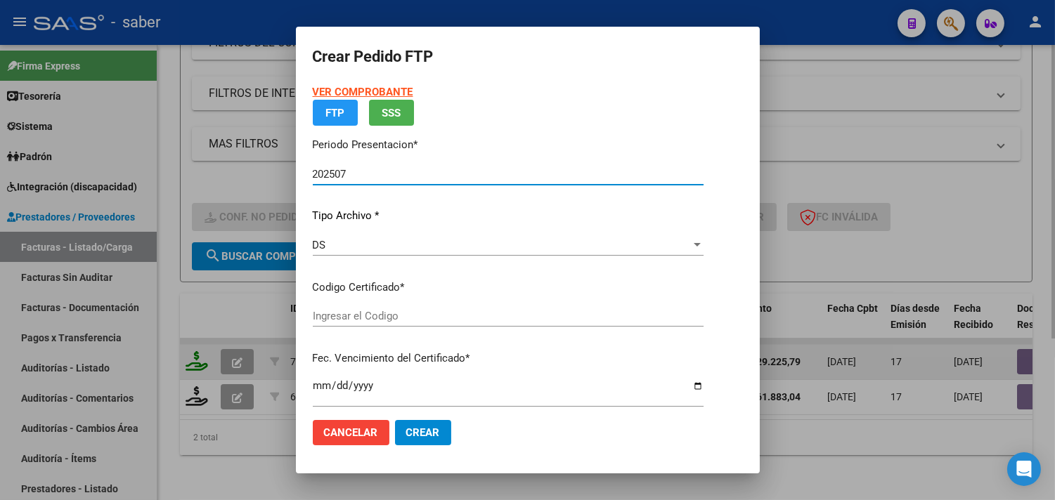
type input "1153320718"
type input "2099-01-01"
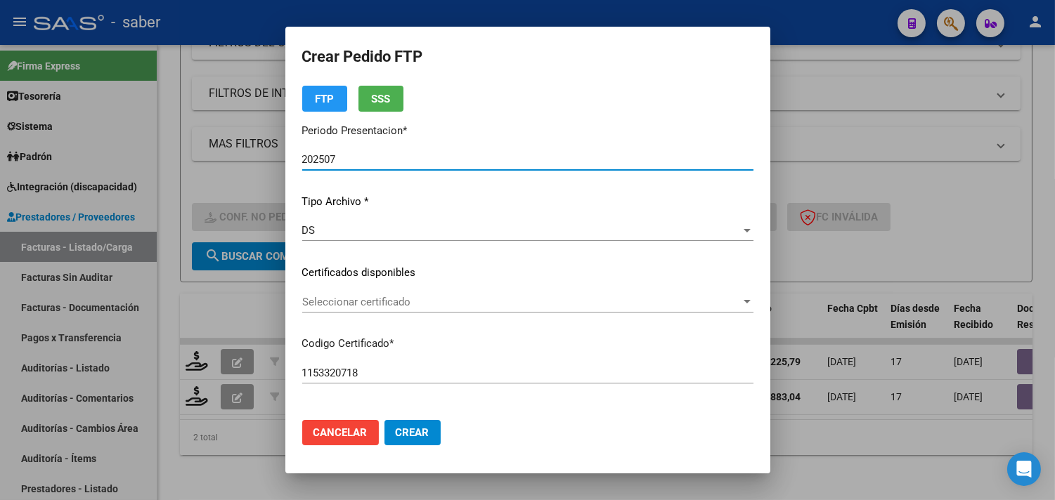
scroll to position [78, 0]
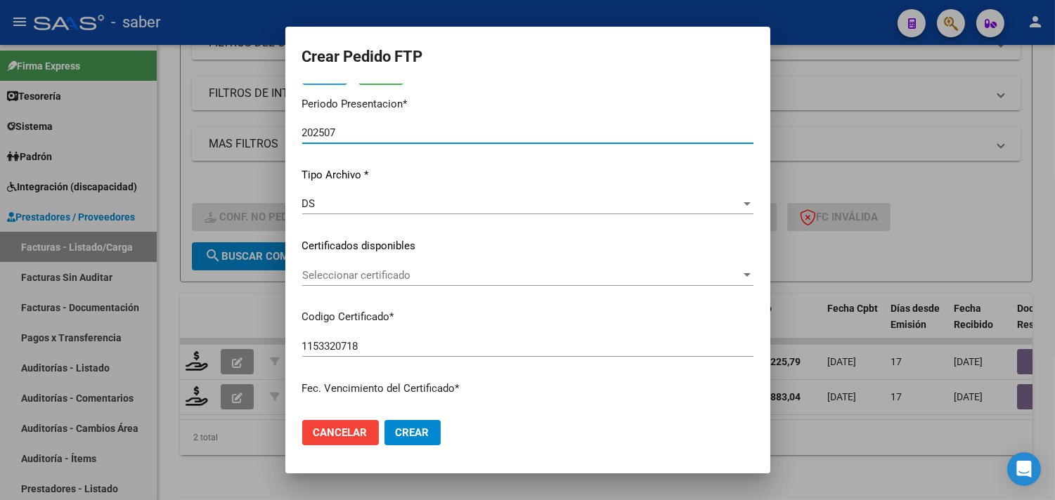
click at [341, 278] on span "Seleccionar certificado" at bounding box center [521, 275] width 439 height 13
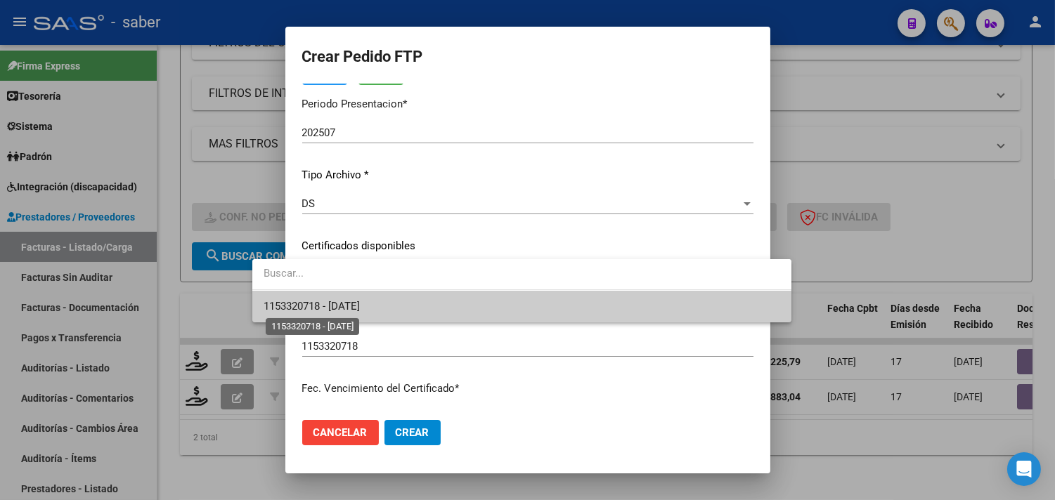
click at [349, 310] on span "1153320718 - 2099-01-01" at bounding box center [312, 306] width 96 height 13
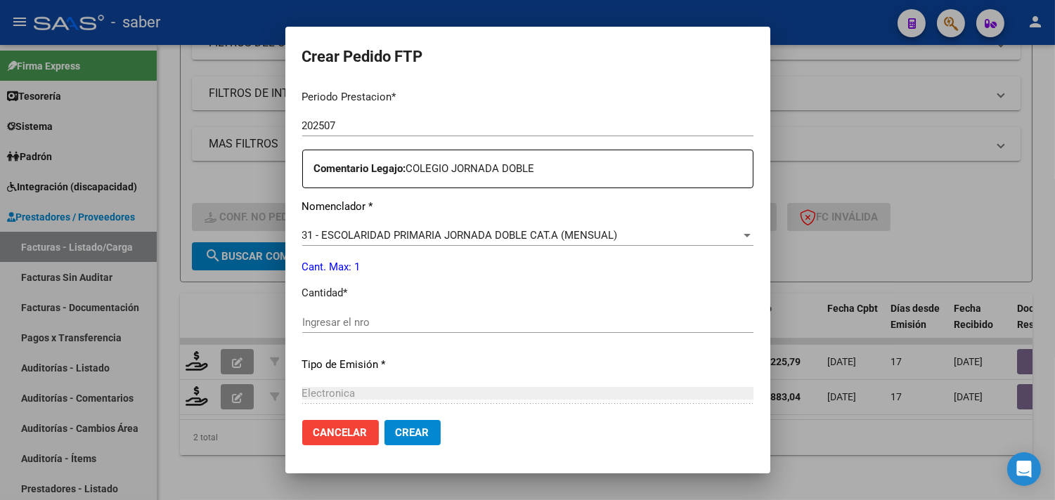
scroll to position [468, 0]
click at [302, 322] on input "Ingresar el nro" at bounding box center [527, 319] width 451 height 13
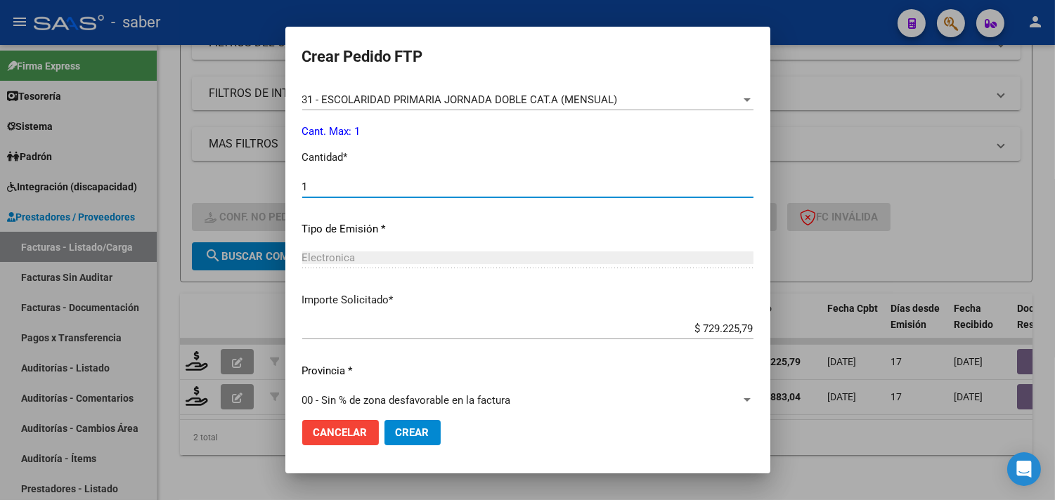
scroll to position [615, 0]
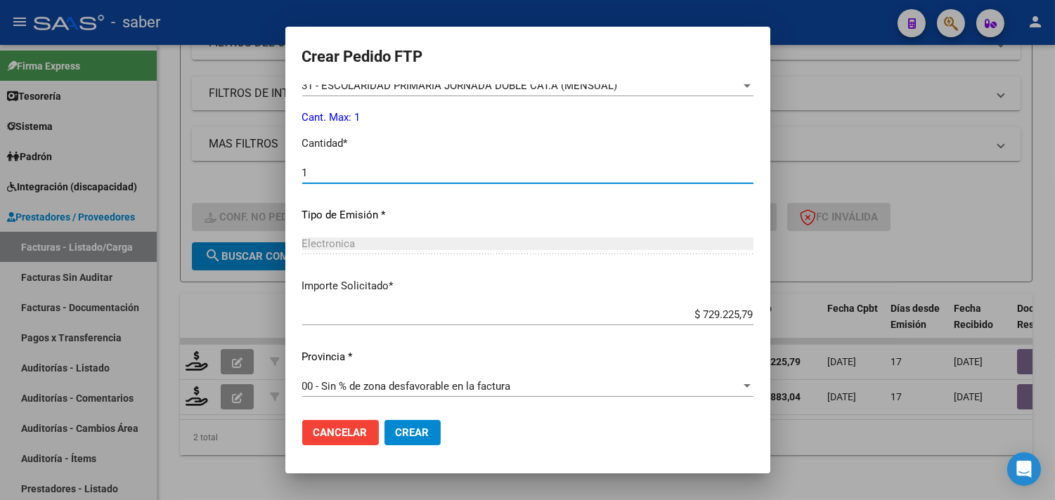
type input "1"
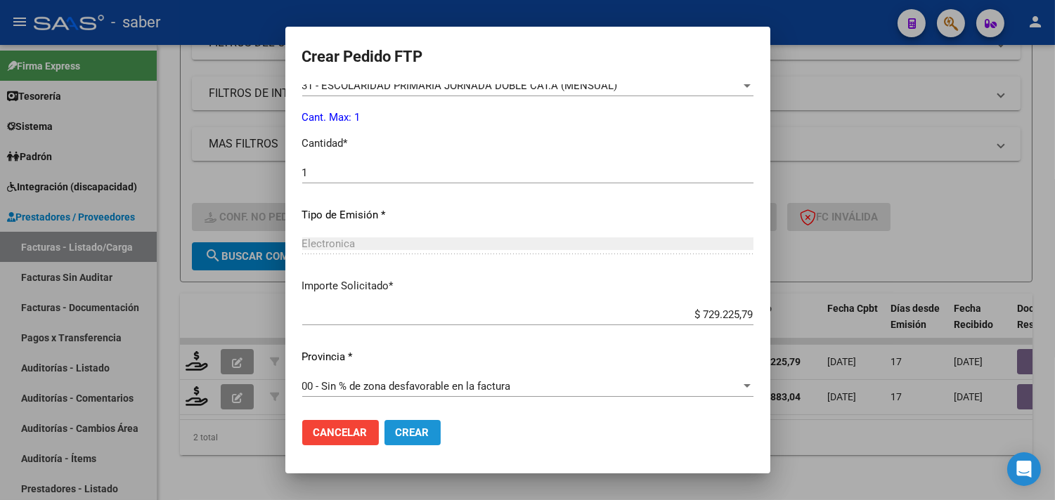
click at [396, 427] on span "Crear" at bounding box center [413, 433] width 34 height 13
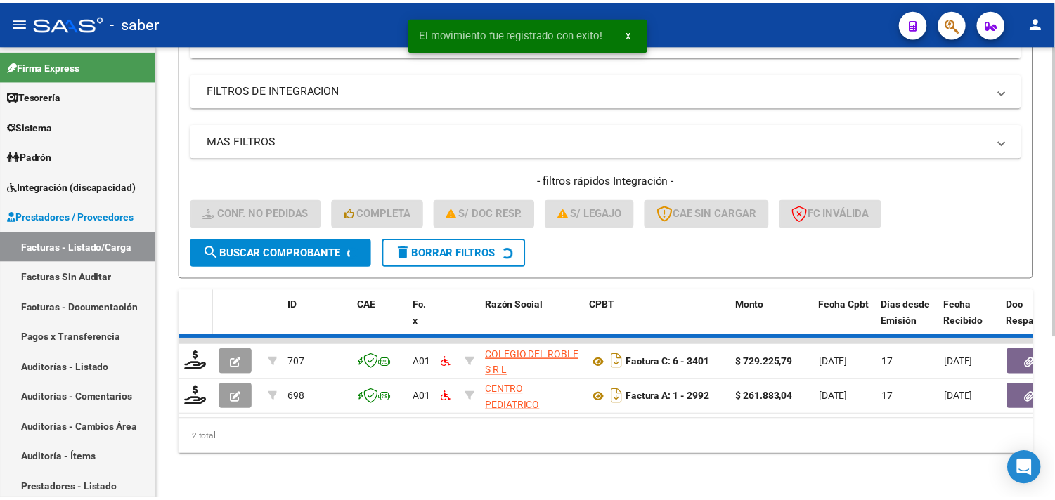
scroll to position [216, 0]
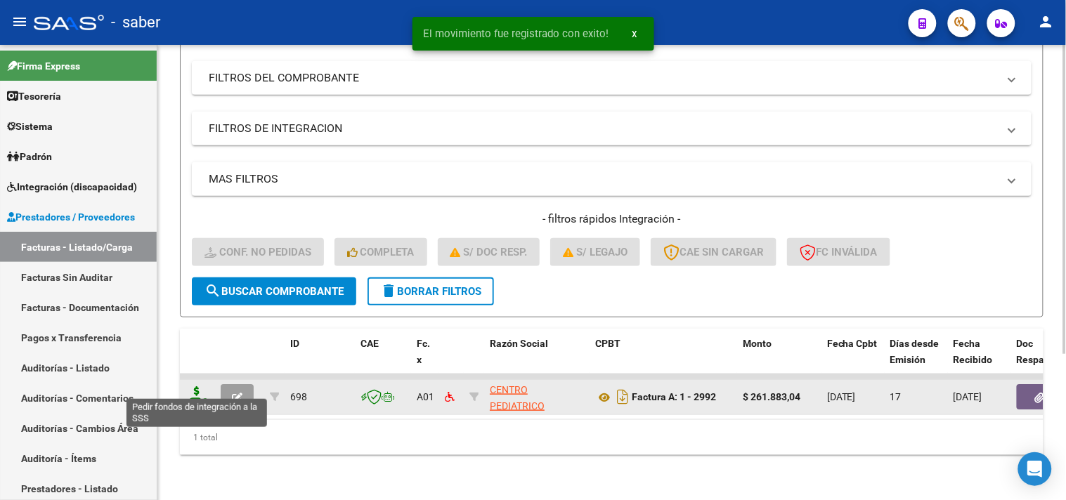
click at [195, 386] on icon at bounding box center [197, 396] width 22 height 20
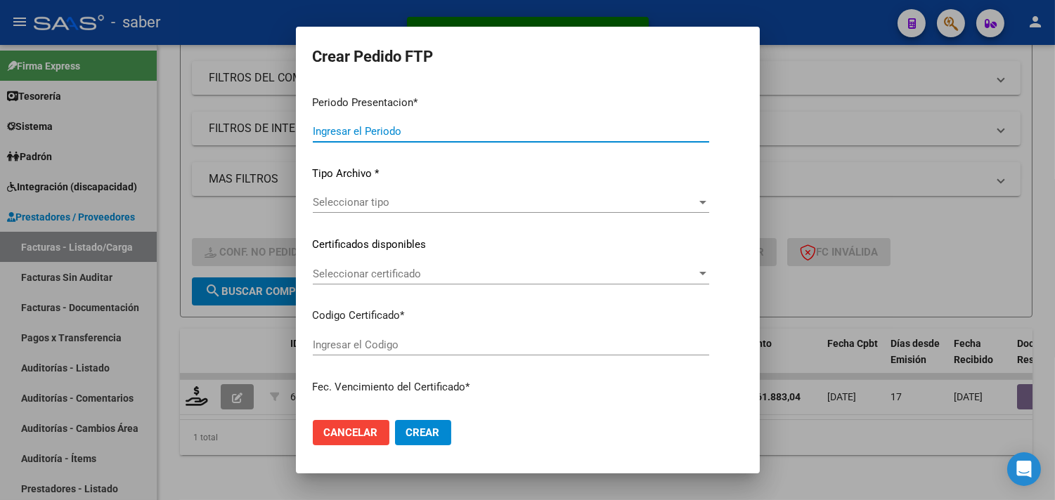
type input "202507"
type input "$ 261.883,04"
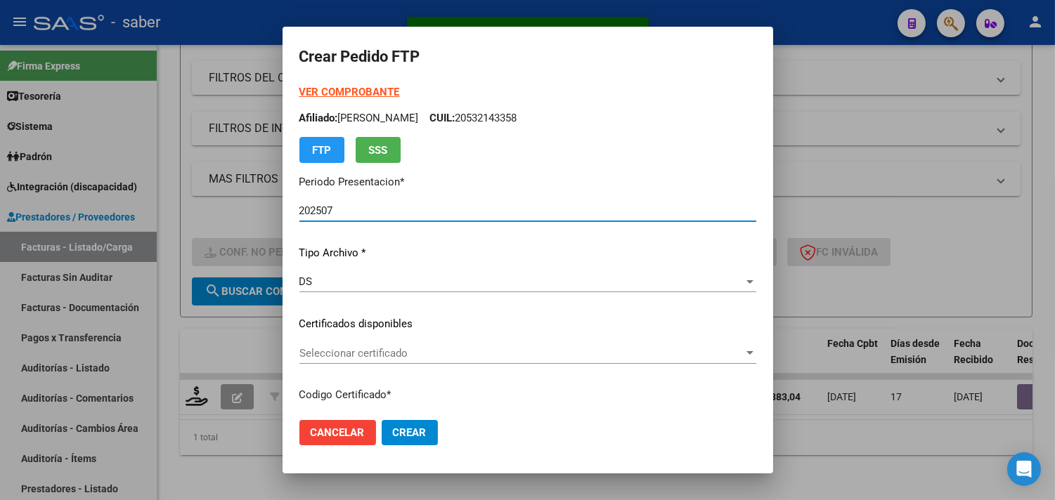
type input "1153320718"
type input "2099-01-01"
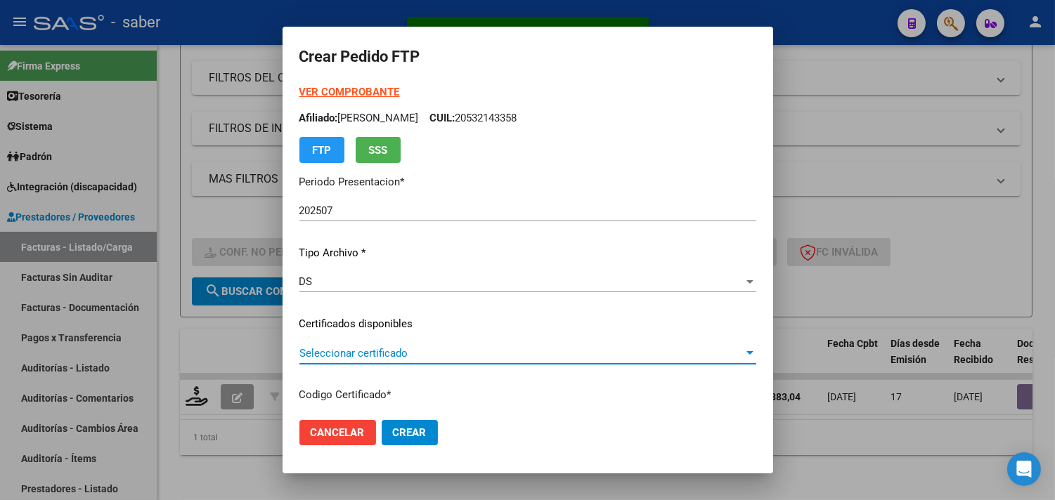
click at [337, 350] on span "Seleccionar certificado" at bounding box center [521, 353] width 444 height 13
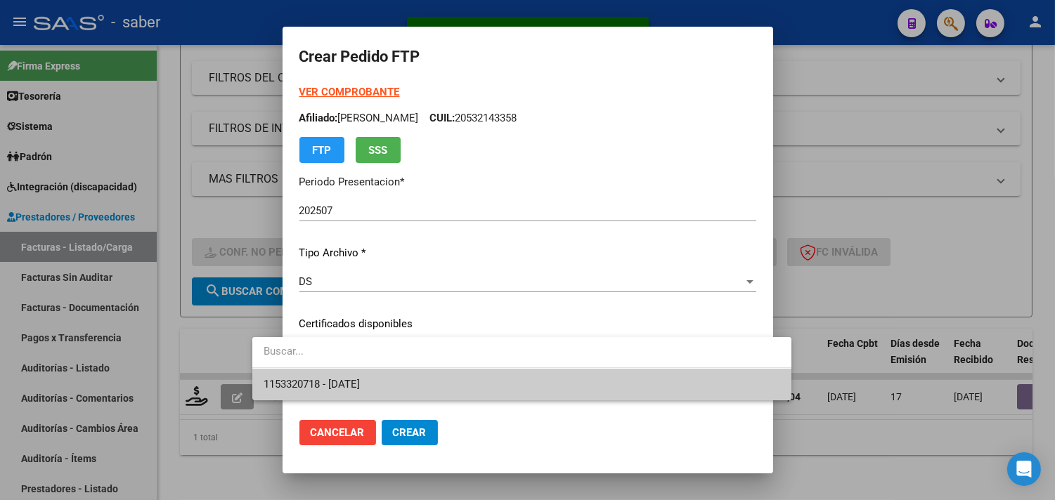
click at [396, 382] on span "1153320718 - 2099-01-01" at bounding box center [522, 385] width 517 height 32
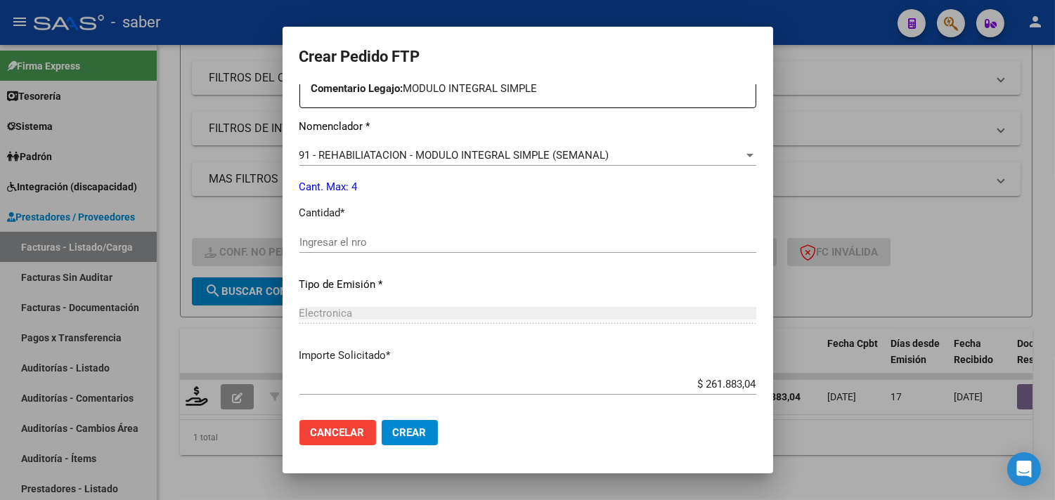
scroll to position [546, 0]
drag, startPoint x: 309, startPoint y: 238, endPoint x: 307, endPoint y: 246, distance: 8.7
click at [308, 240] on input "Ingresar el nro" at bounding box center [527, 241] width 457 height 13
type input "4"
click at [393, 432] on span "Crear" at bounding box center [410, 433] width 34 height 13
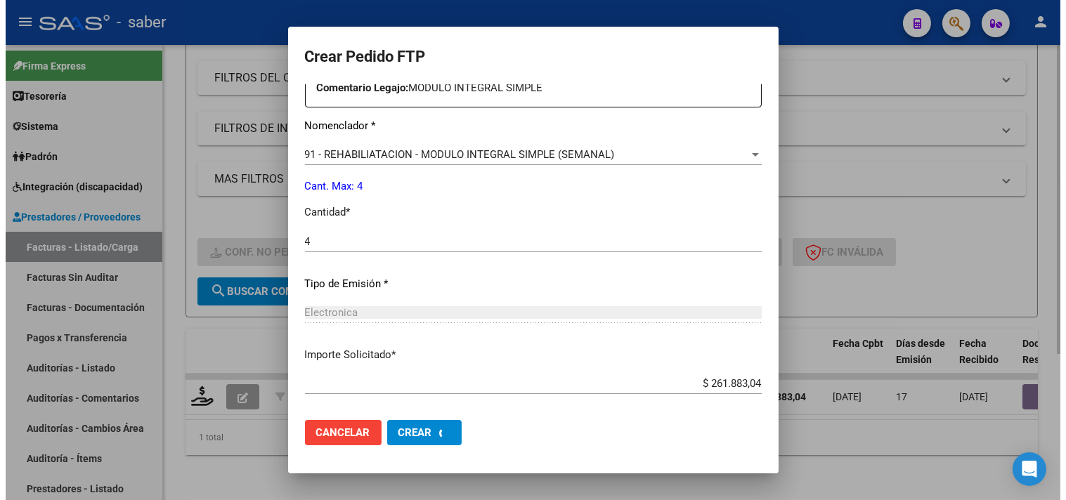
scroll to position [0, 0]
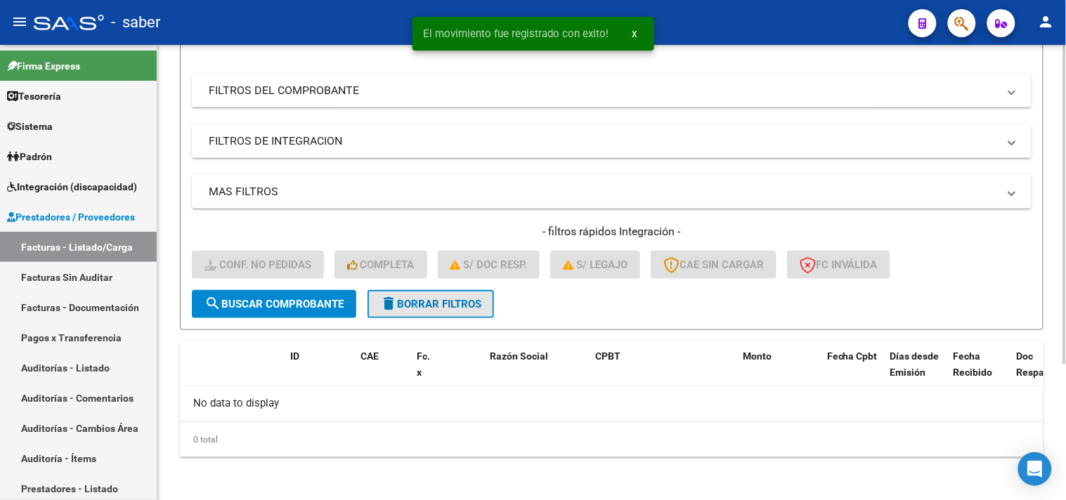
click at [416, 292] on button "delete Borrar Filtros" at bounding box center [431, 304] width 126 height 28
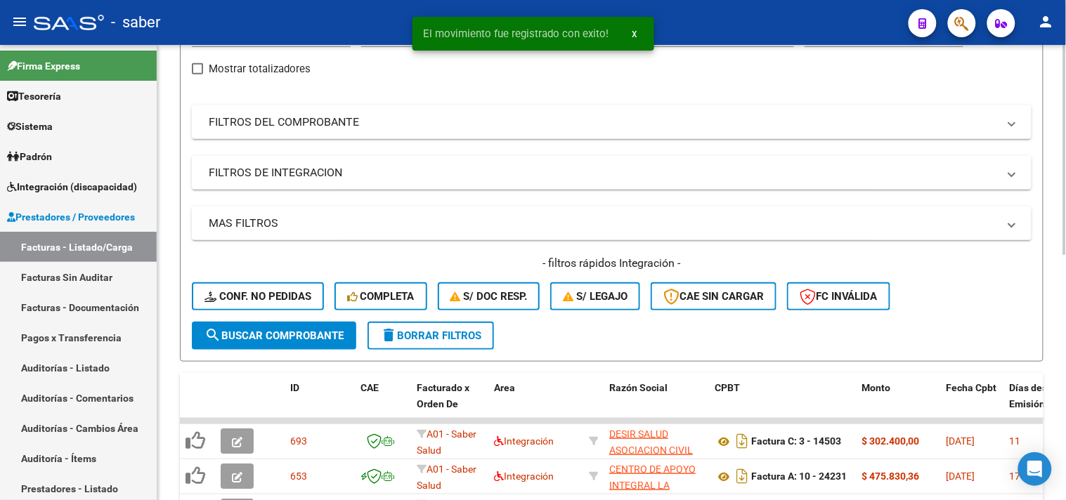
scroll to position [193, 0]
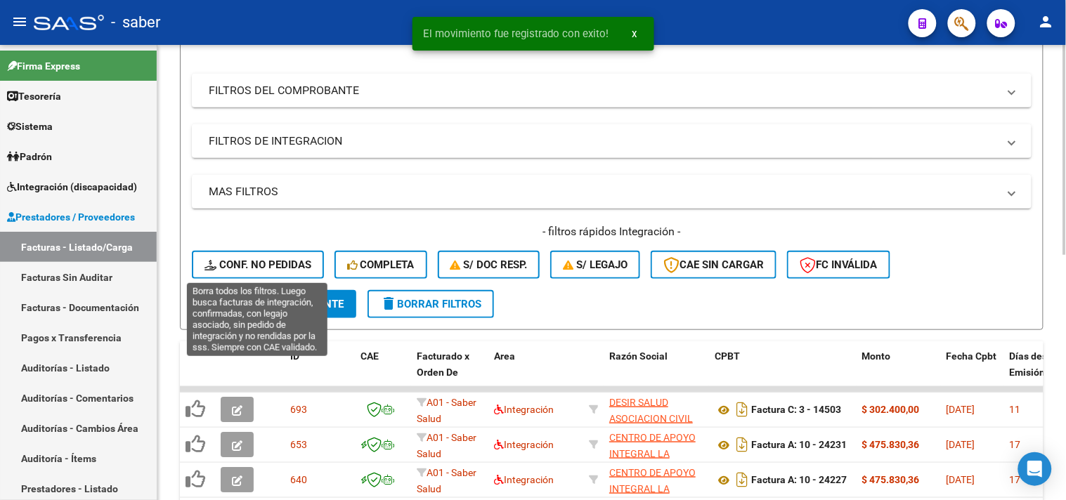
click at [275, 269] on span "Conf. no pedidas" at bounding box center [257, 265] width 107 height 13
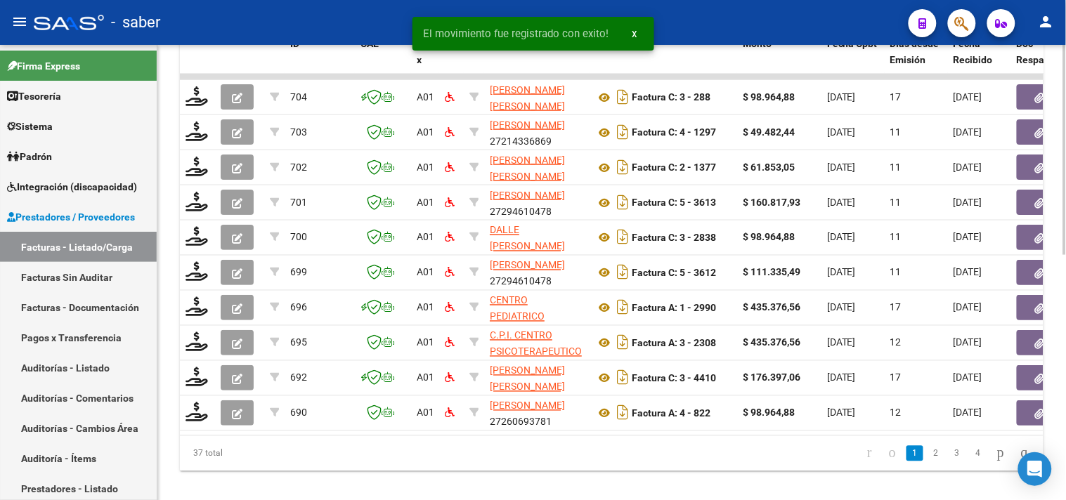
scroll to position [0, 526]
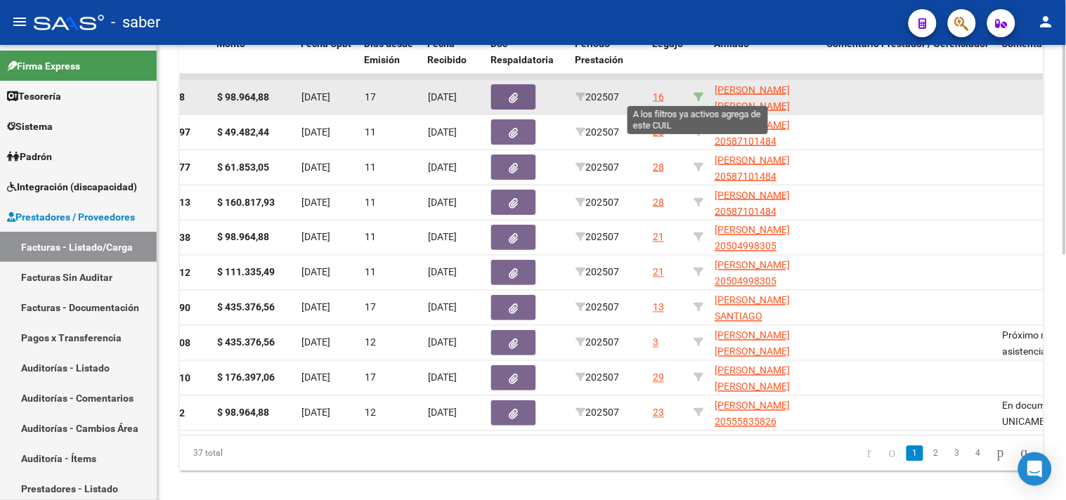
click at [696, 92] on icon at bounding box center [699, 97] width 10 height 10
type input "20594534086"
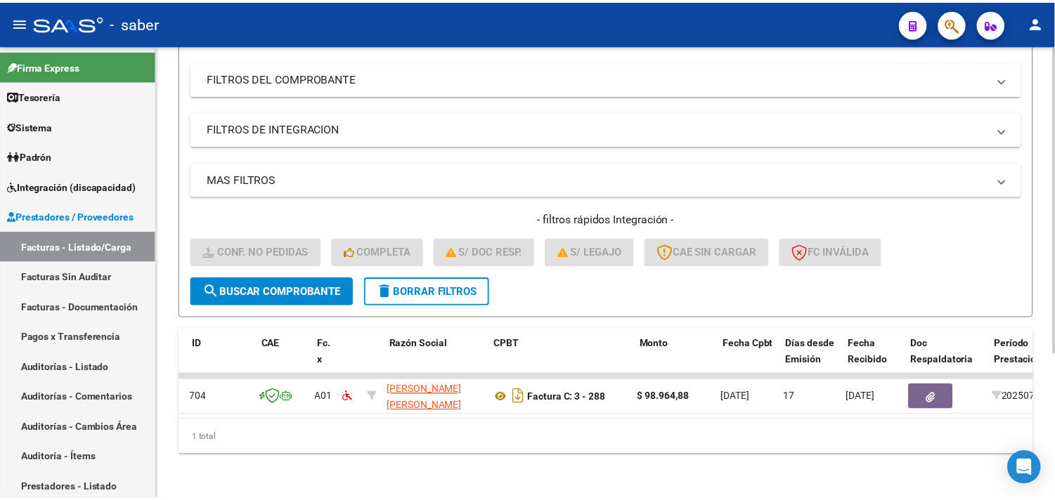
scroll to position [0, 0]
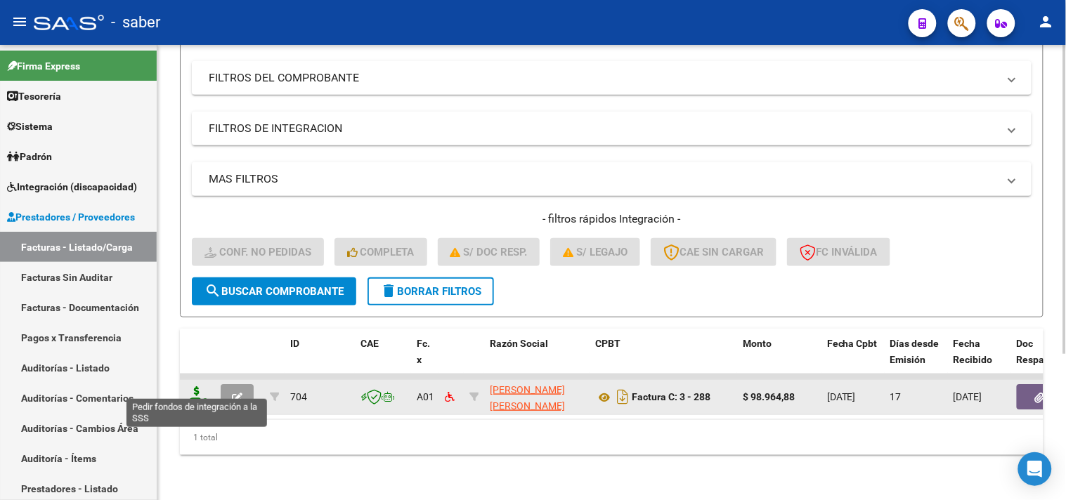
click at [202, 390] on icon at bounding box center [197, 396] width 22 height 20
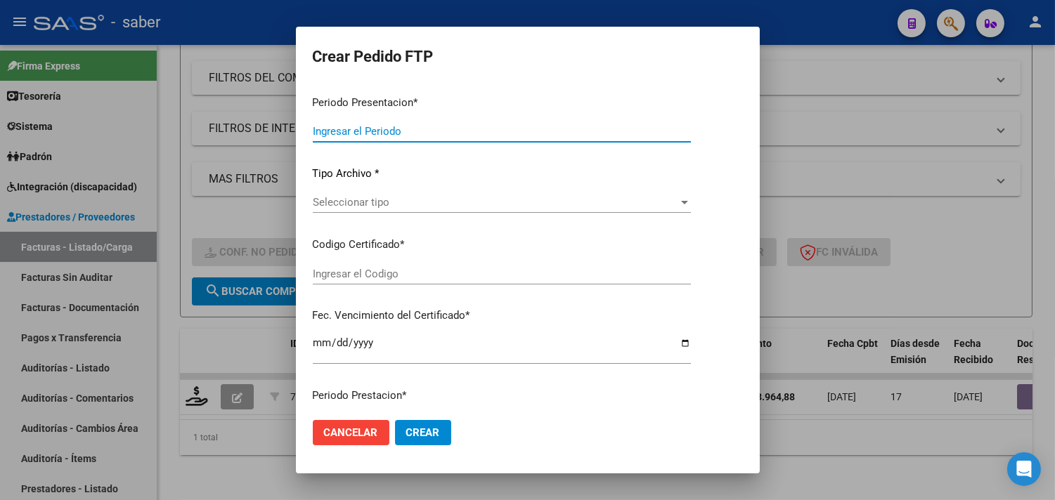
type input "202507"
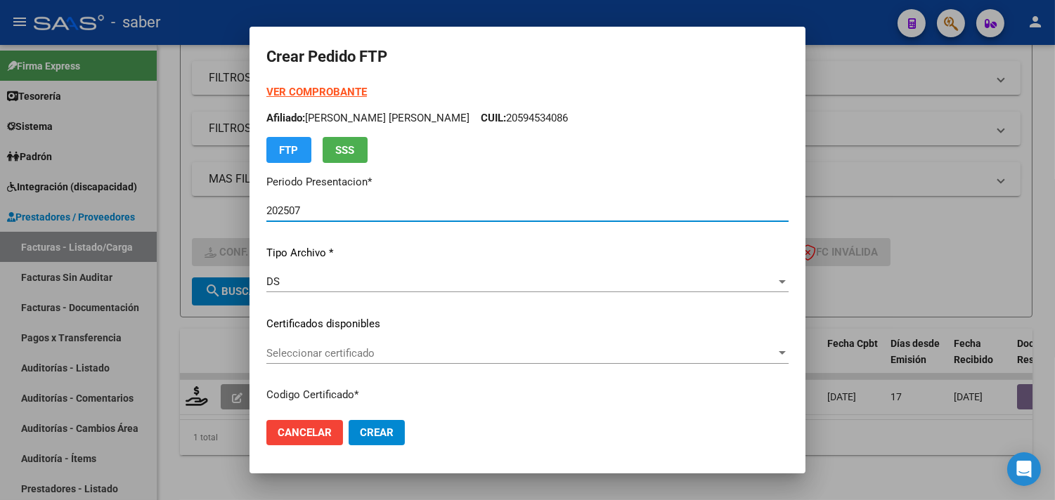
click at [316, 436] on span "Cancelar" at bounding box center [305, 433] width 54 height 13
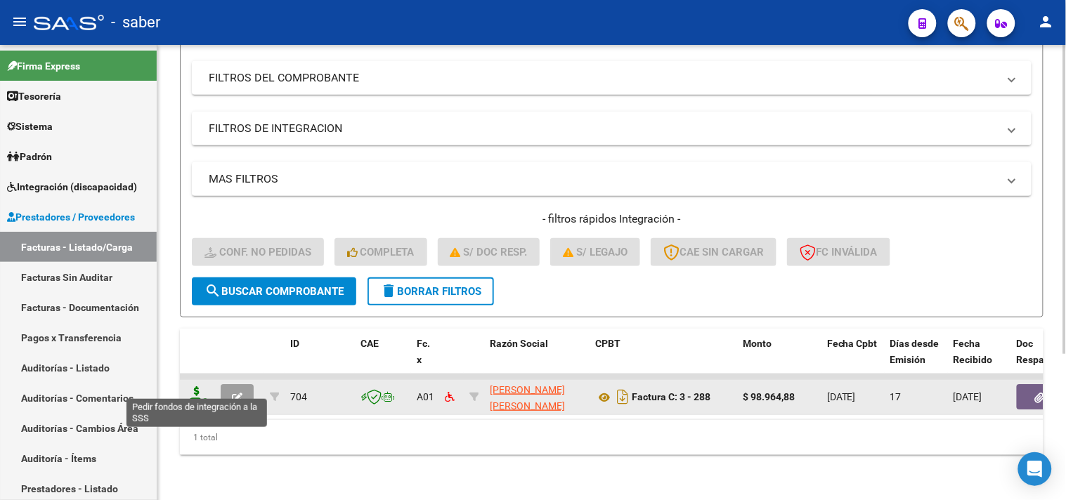
click at [193, 387] on icon at bounding box center [197, 396] width 22 height 20
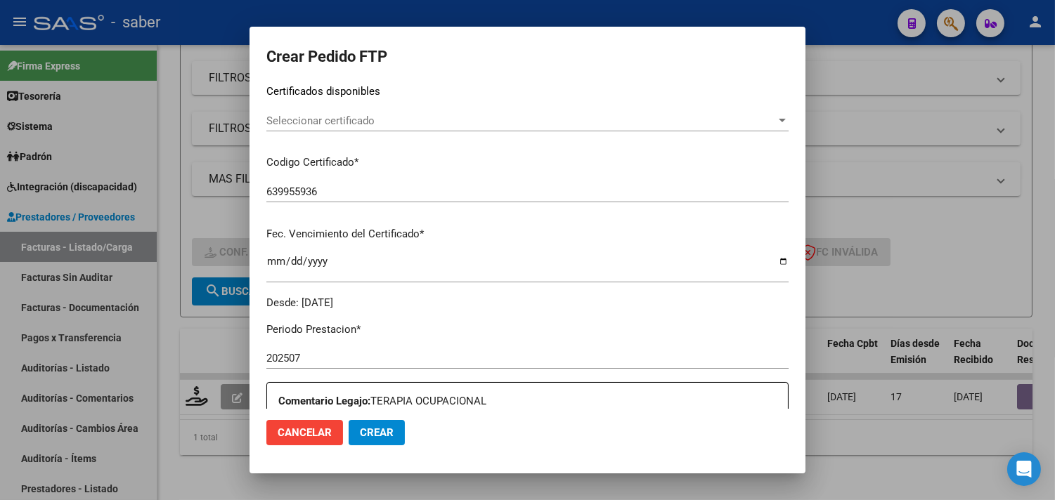
scroll to position [234, 0]
click at [362, 118] on span "Seleccionar certificado" at bounding box center [520, 119] width 509 height 13
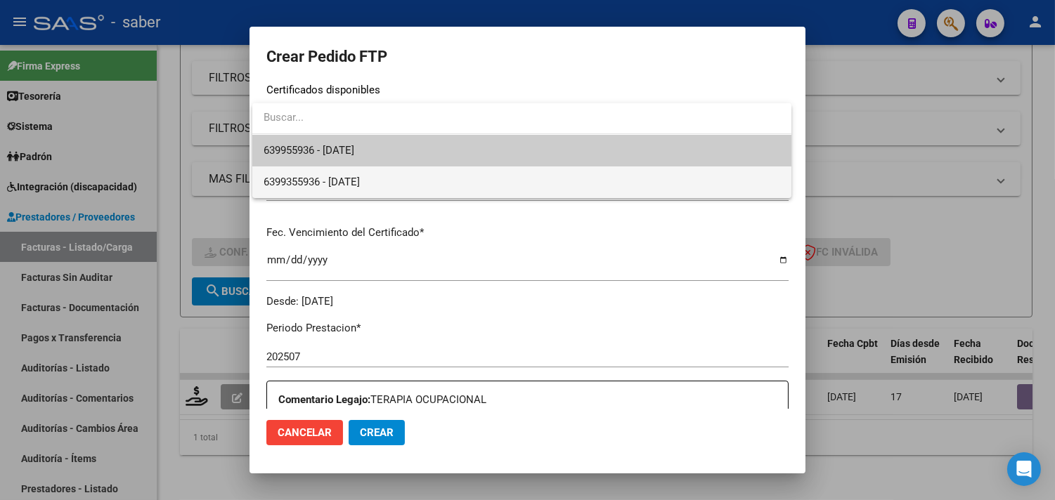
click at [355, 169] on span "6399355936 - 2027-10-01" at bounding box center [522, 183] width 517 height 32
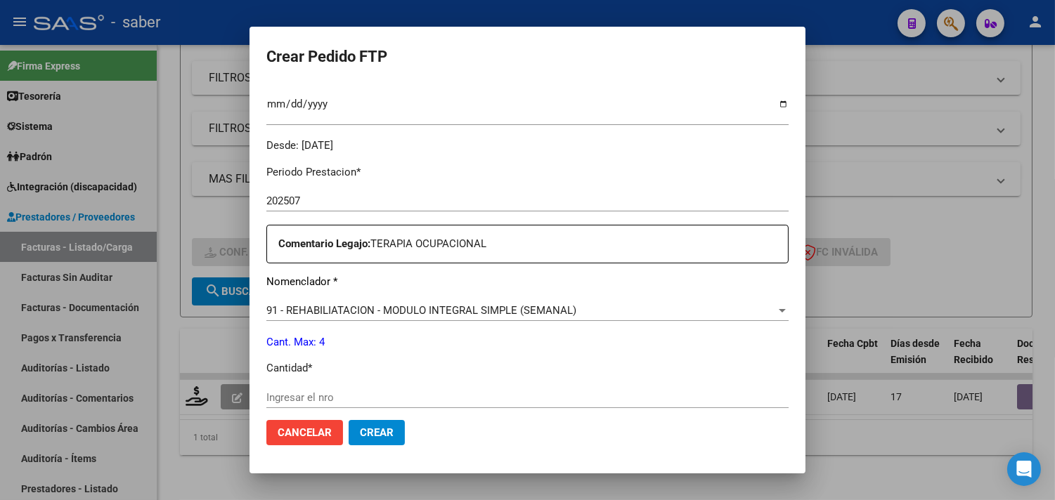
scroll to position [468, 0]
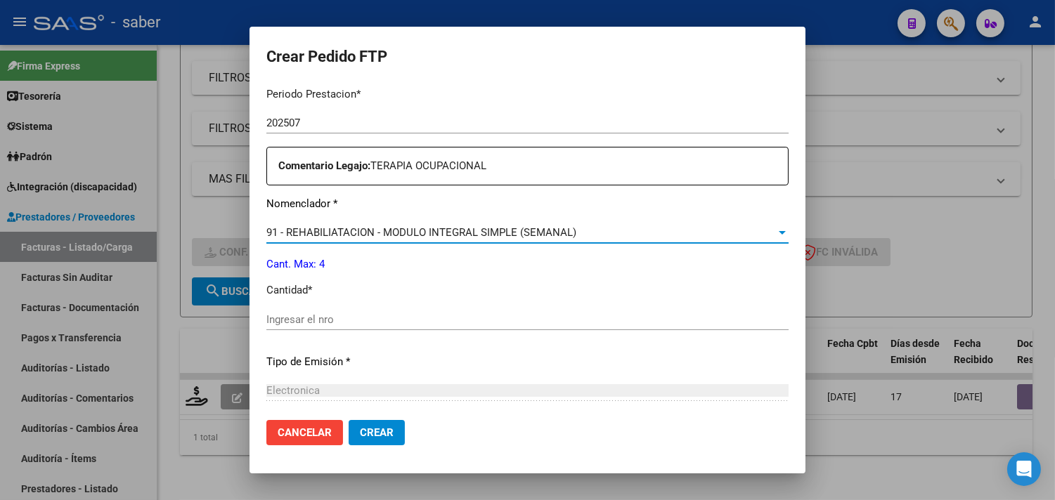
click at [370, 234] on span "91 - REHABILIATACION - MODULO INTEGRAL SIMPLE (SEMANAL)" at bounding box center [421, 232] width 310 height 13
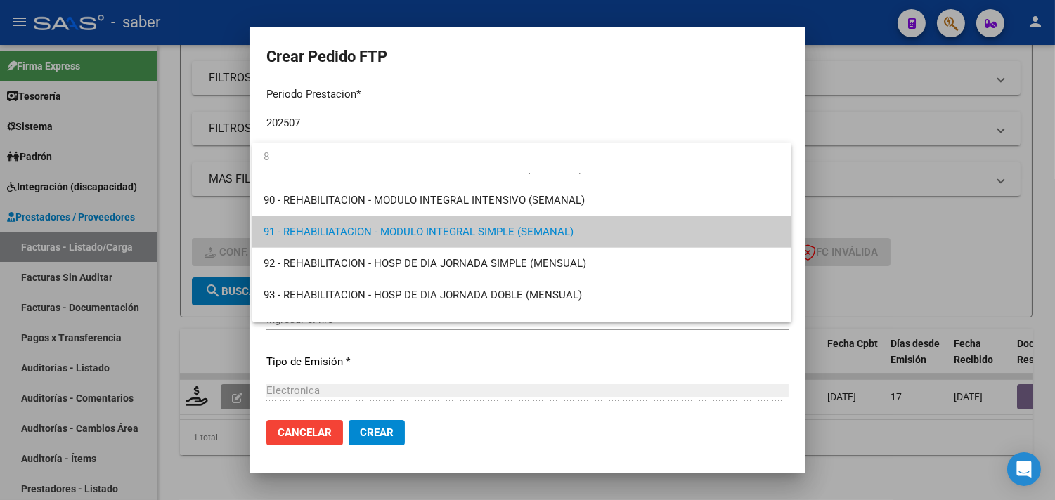
scroll to position [0, 0]
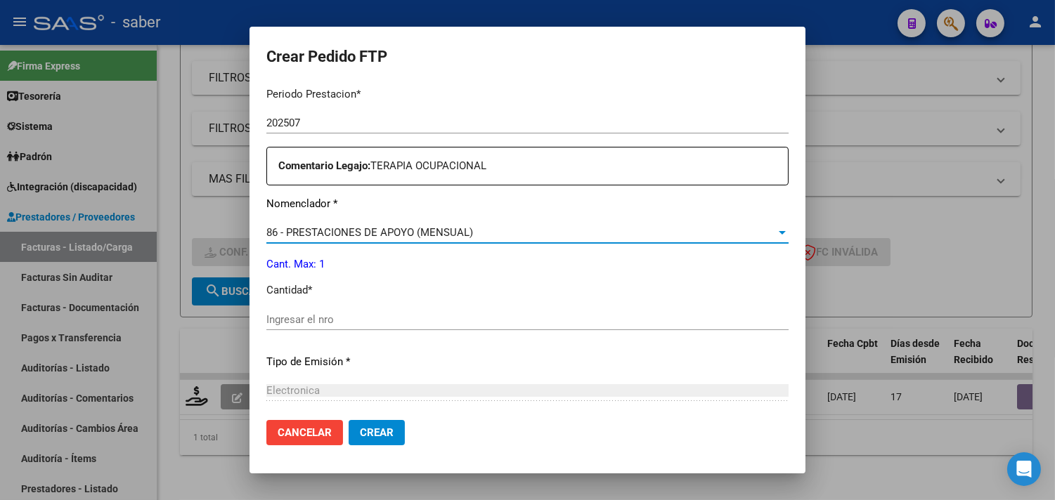
click at [333, 320] on input "Ingresar el nro" at bounding box center [527, 319] width 522 height 13
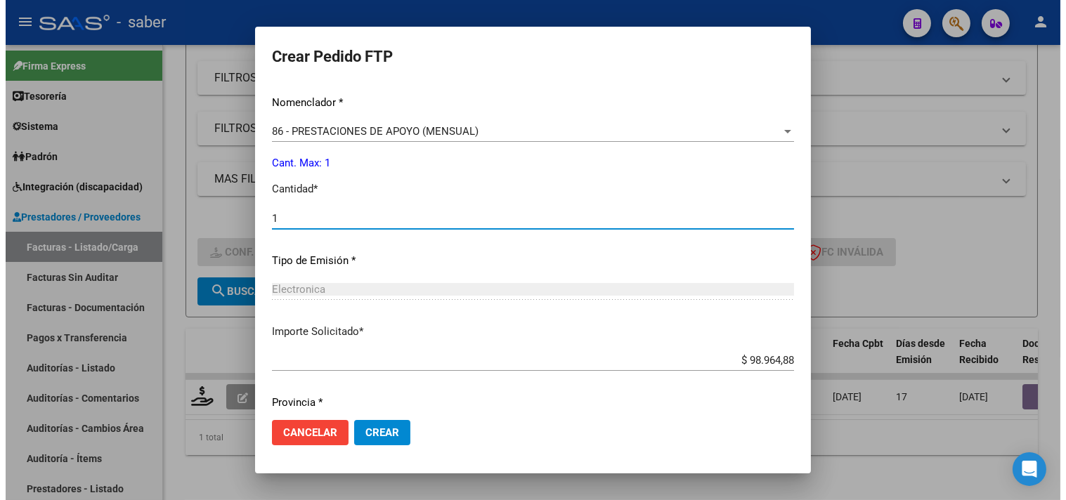
scroll to position [757, 0]
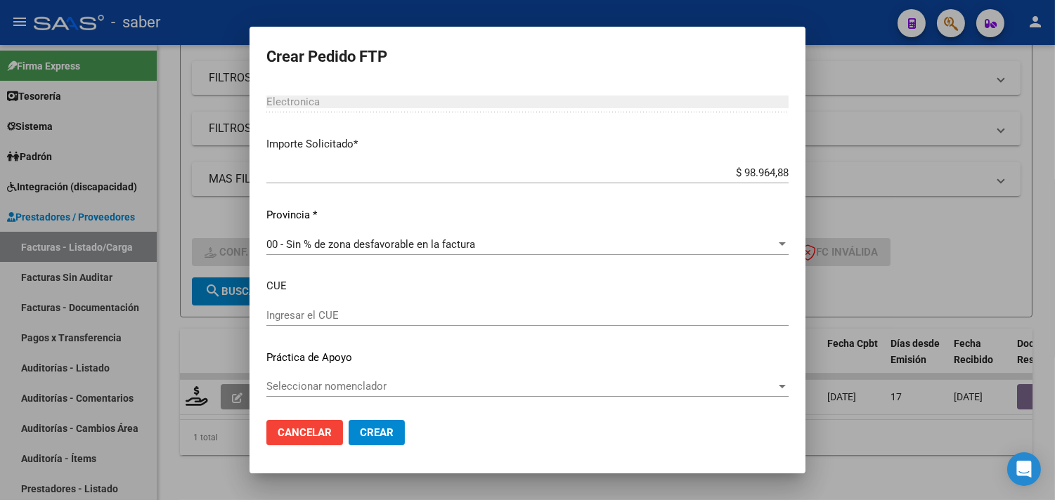
click at [378, 432] on span "Crear" at bounding box center [377, 433] width 34 height 13
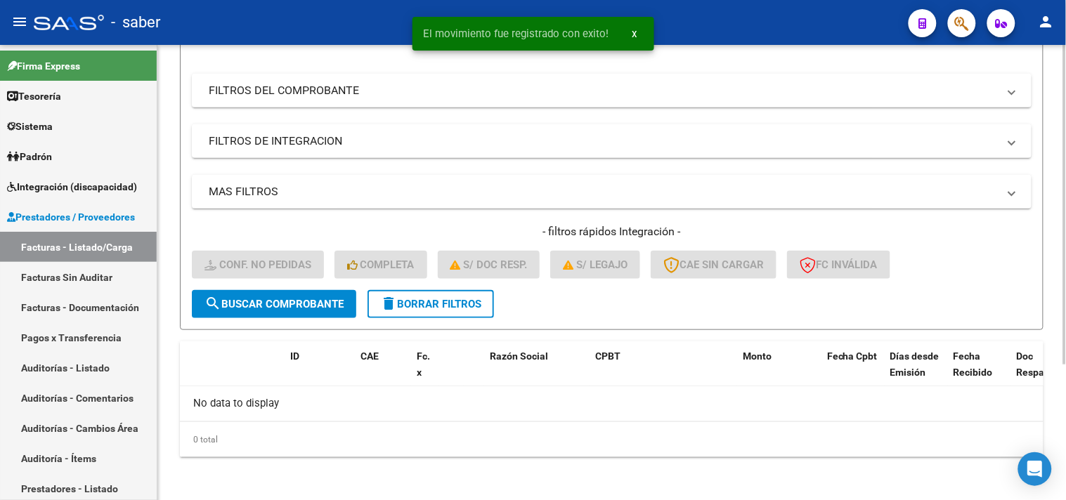
click at [311, 305] on span "search Buscar Comprobante" at bounding box center [273, 304] width 139 height 13
click at [430, 302] on span "delete Borrar Filtros" at bounding box center [430, 304] width 101 height 13
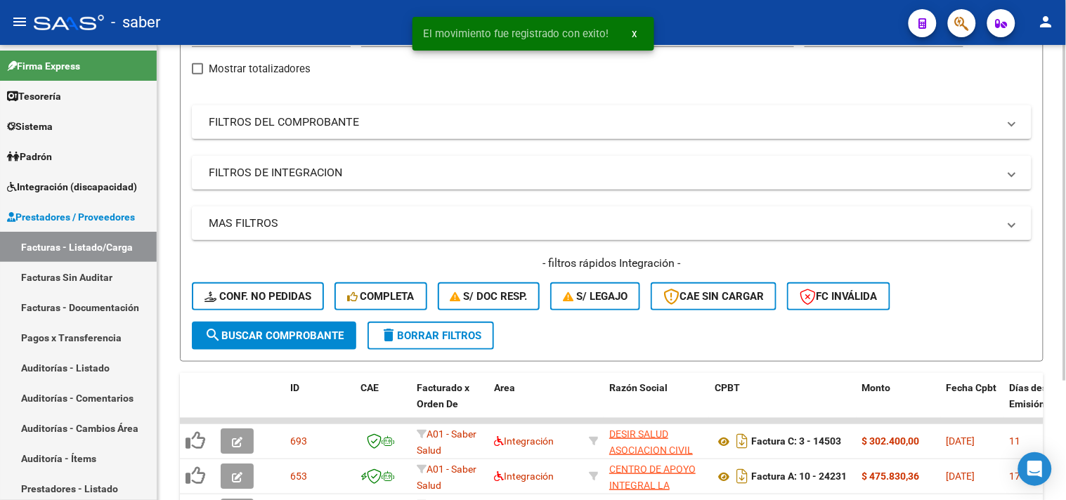
scroll to position [193, 0]
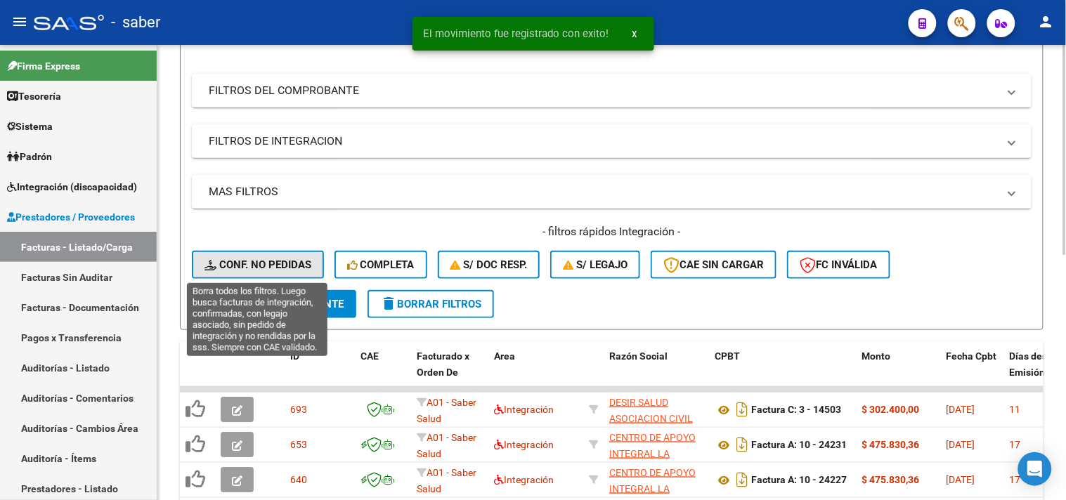
click at [268, 256] on button "Conf. no pedidas" at bounding box center [258, 265] width 132 height 28
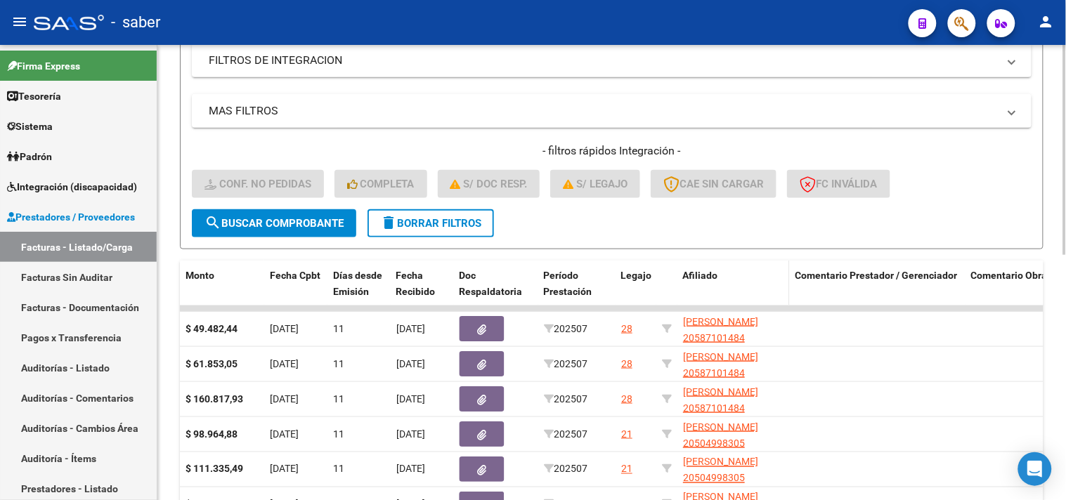
scroll to position [220, 0]
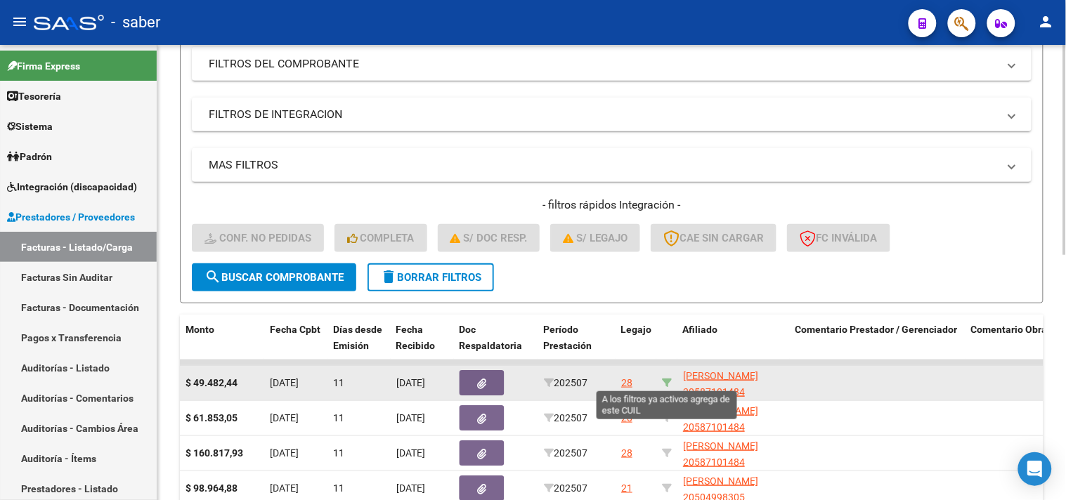
click at [668, 378] on icon at bounding box center [667, 383] width 10 height 10
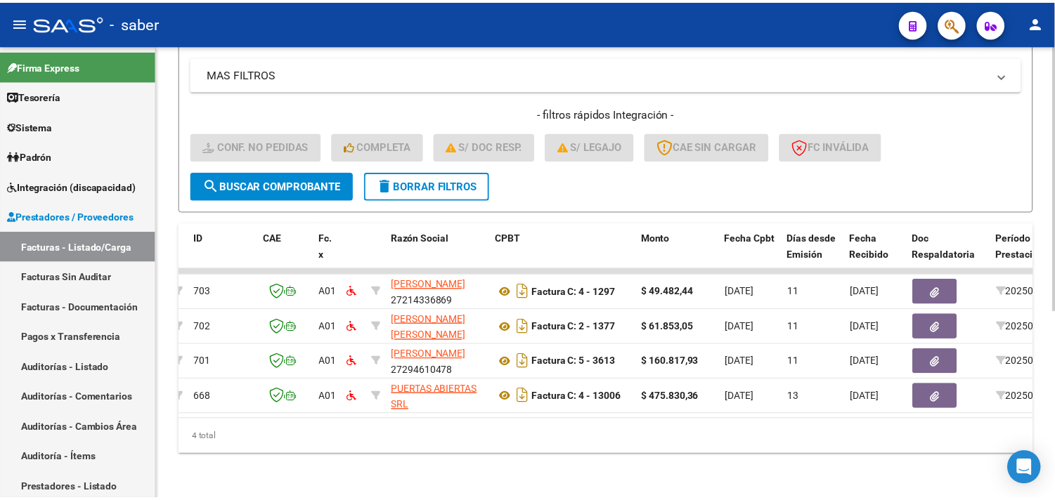
scroll to position [0, 0]
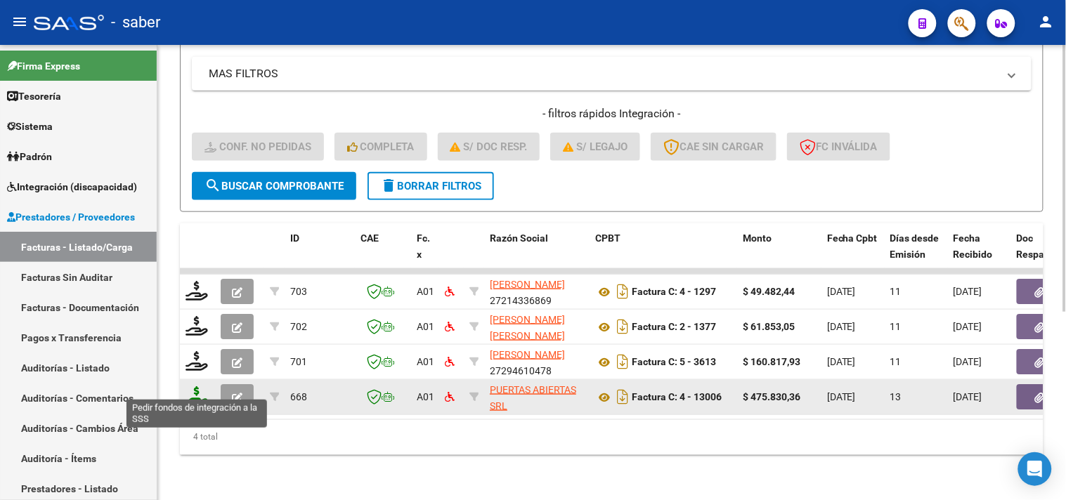
click at [202, 388] on icon at bounding box center [197, 396] width 22 height 20
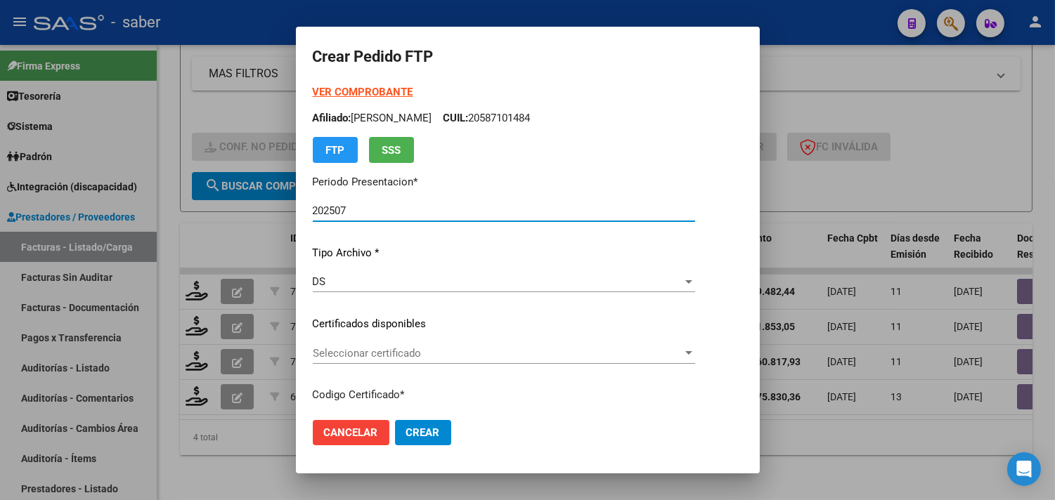
click at [375, 356] on span "Seleccionar certificado" at bounding box center [498, 353] width 370 height 13
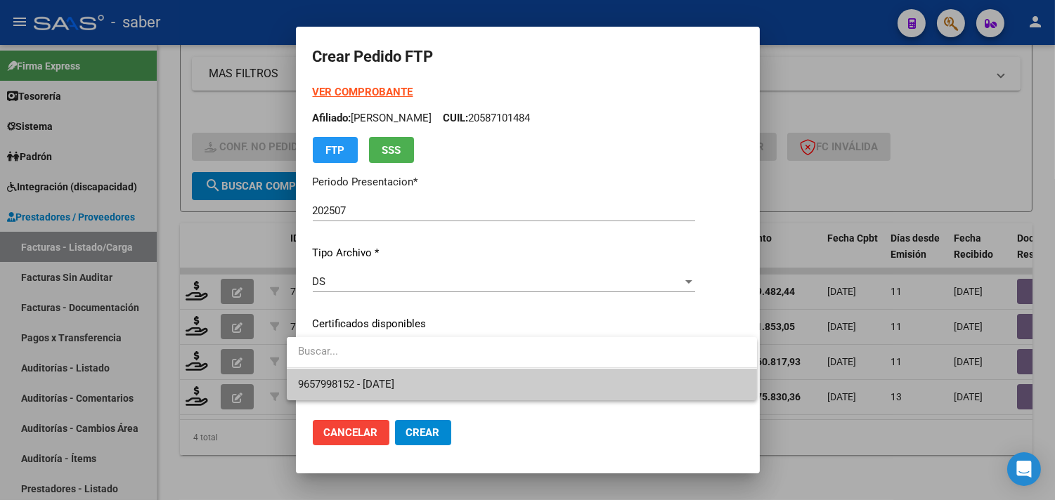
click at [377, 383] on span "9657998152 - 2028-04-01" at bounding box center [346, 384] width 96 height 13
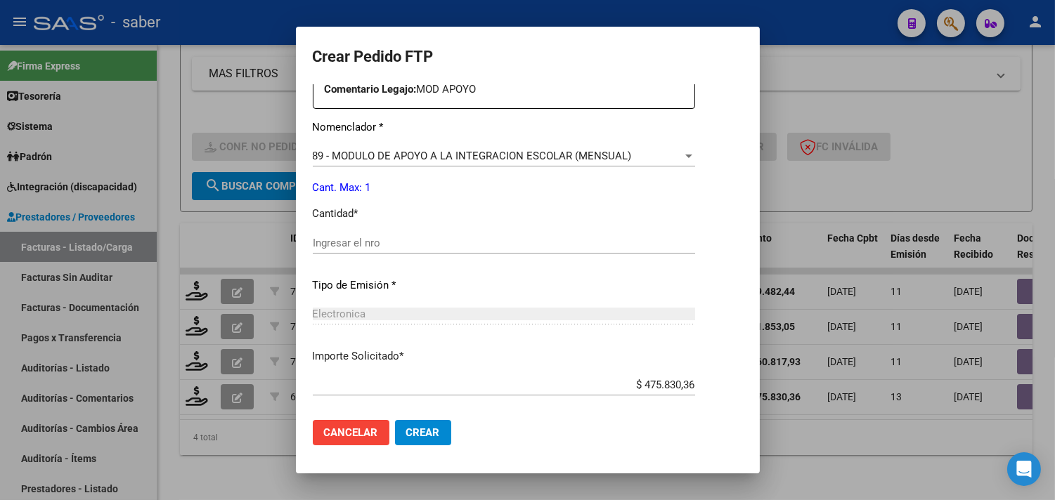
scroll to position [546, 0]
click at [345, 244] on input "Ingresar el nro" at bounding box center [504, 241] width 382 height 13
click at [408, 434] on span "Crear" at bounding box center [423, 433] width 34 height 13
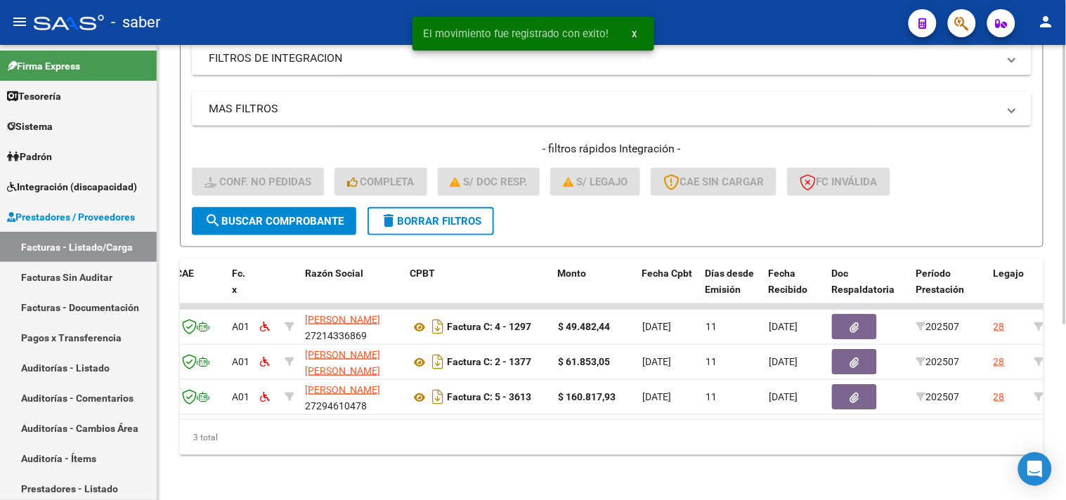
scroll to position [0, 0]
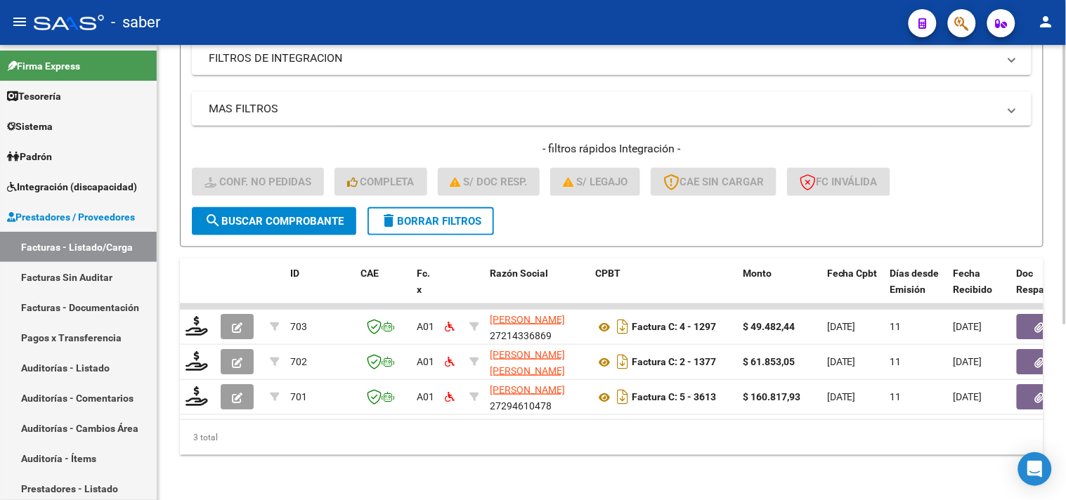
click at [800, 446] on div "3 total" at bounding box center [612, 437] width 864 height 35
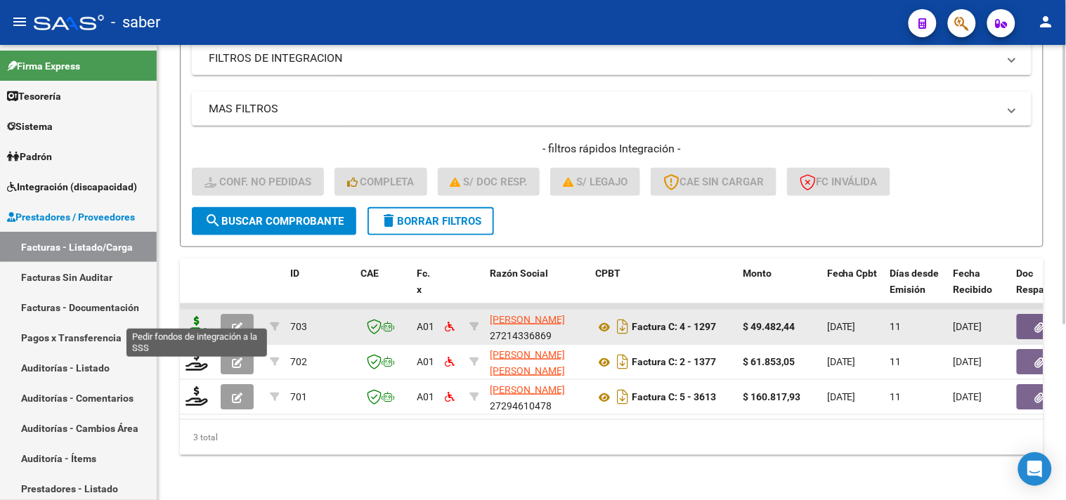
click at [206, 316] on icon at bounding box center [197, 326] width 22 height 20
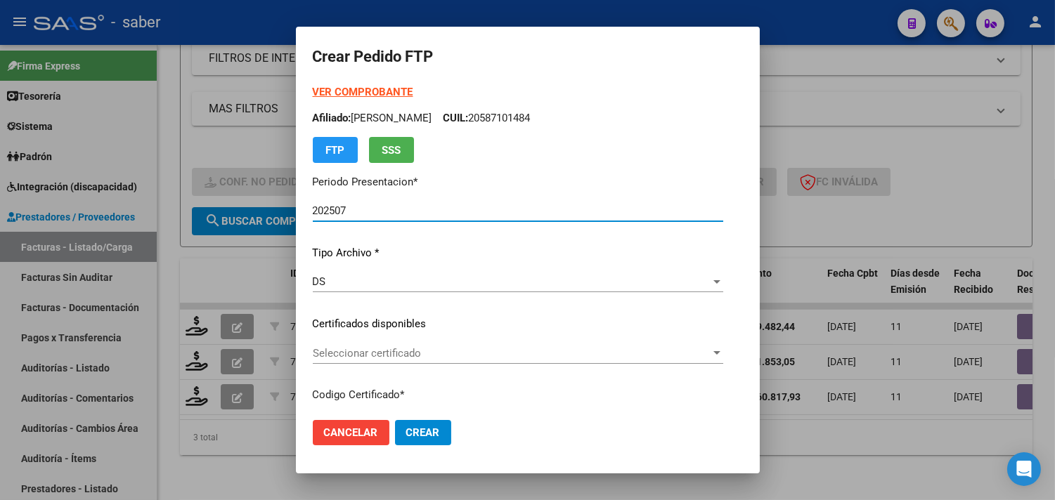
click at [357, 343] on div "Seleccionar certificado Seleccionar certificado" at bounding box center [518, 353] width 410 height 21
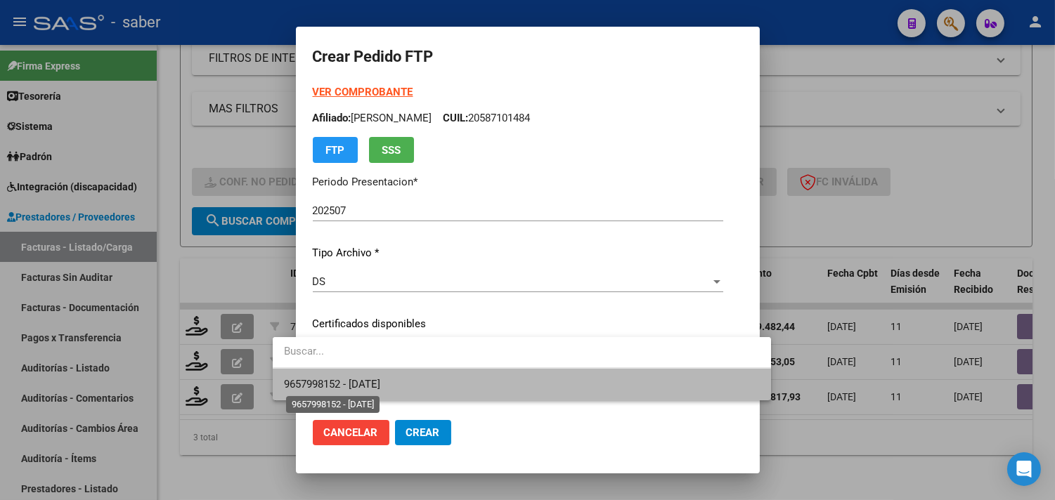
click at [353, 379] on span "9657998152 - 2028-04-01" at bounding box center [332, 384] width 96 height 13
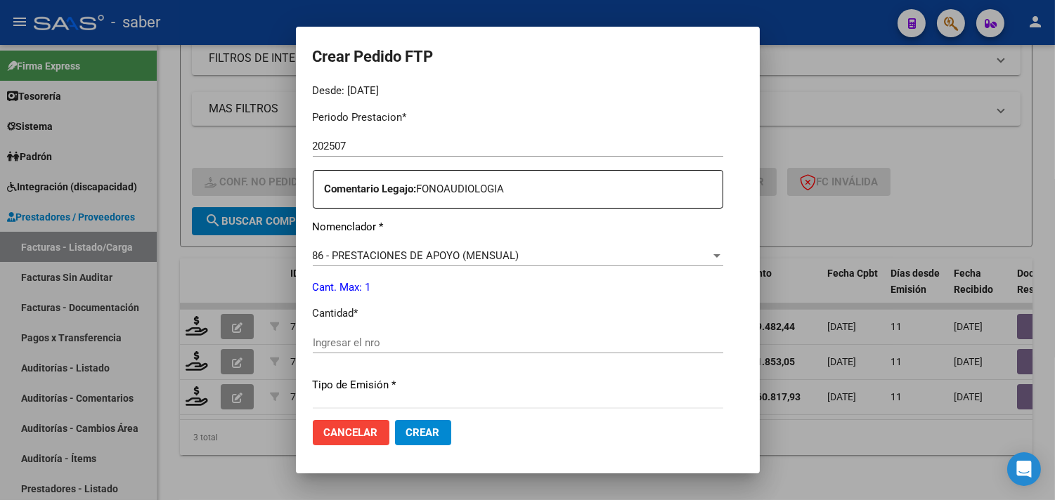
scroll to position [468, 0]
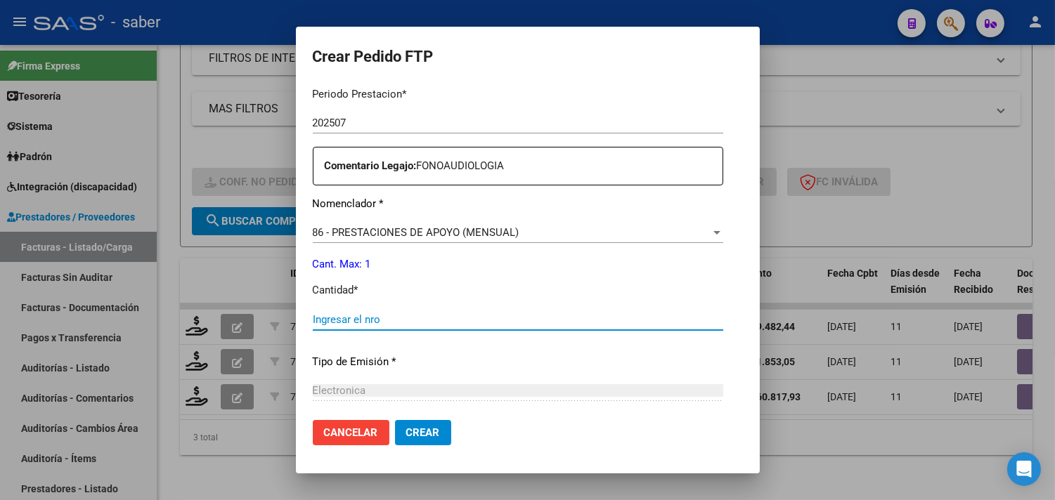
drag, startPoint x: 343, startPoint y: 317, endPoint x: 342, endPoint y: 325, distance: 8.5
click at [343, 318] on input "Ingresar el nro" at bounding box center [518, 319] width 410 height 13
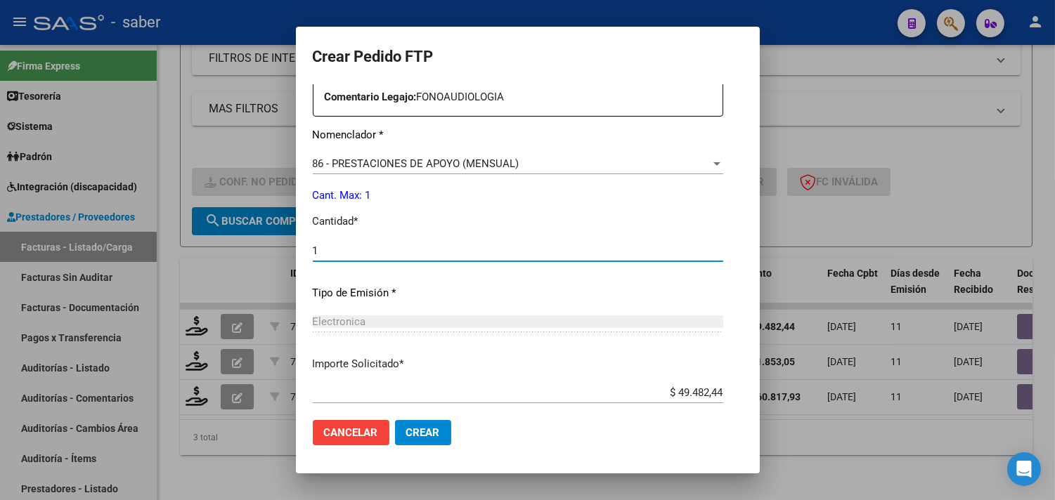
scroll to position [703, 0]
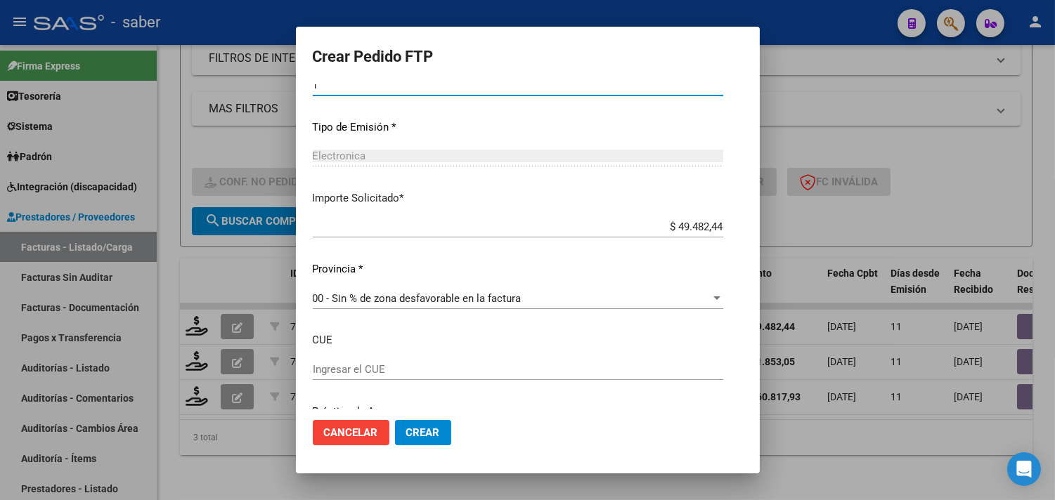
click at [406, 431] on span "Crear" at bounding box center [423, 433] width 34 height 13
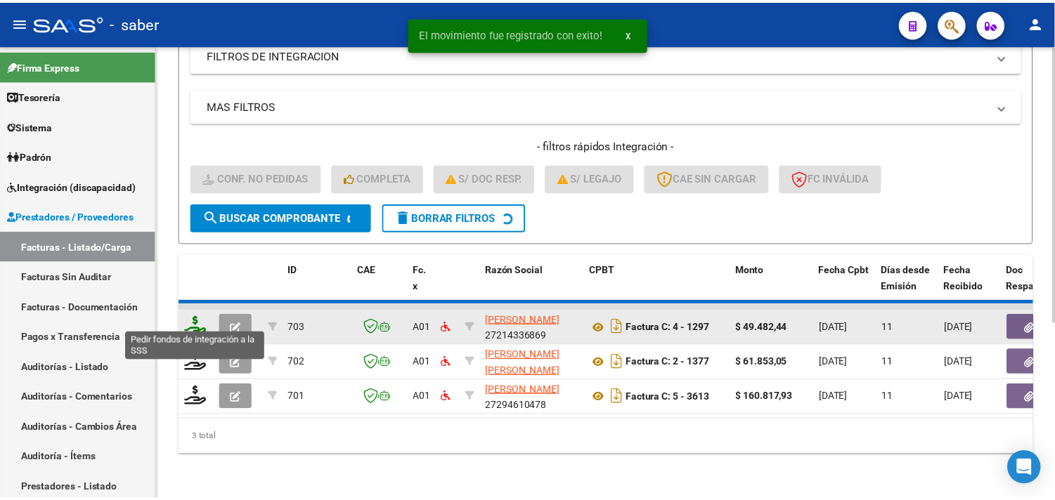
scroll to position [251, 0]
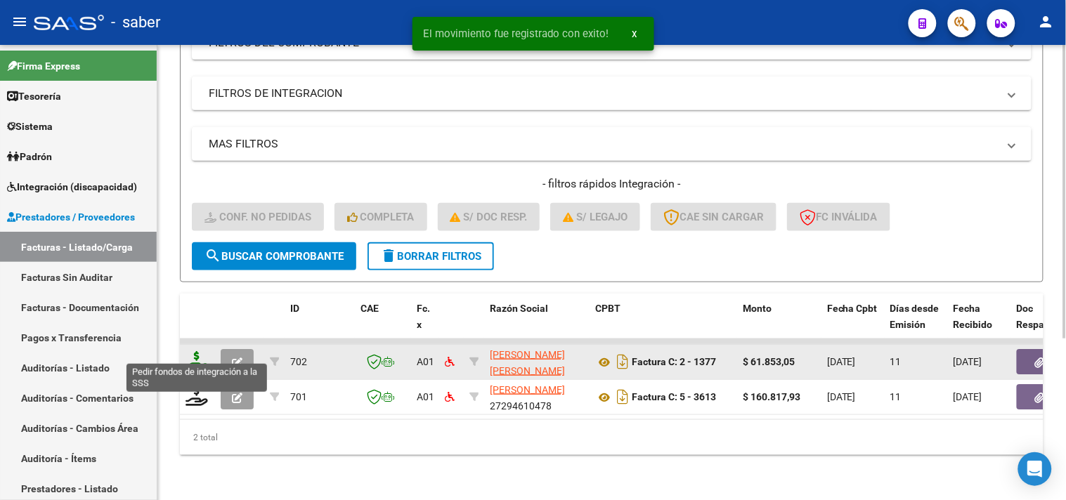
click at [198, 351] on icon at bounding box center [197, 361] width 22 height 20
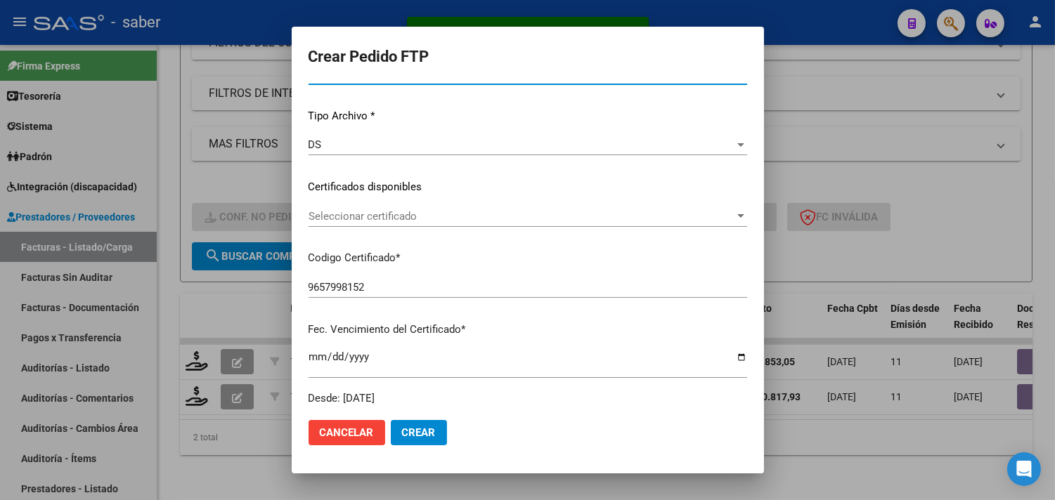
scroll to position [156, 0]
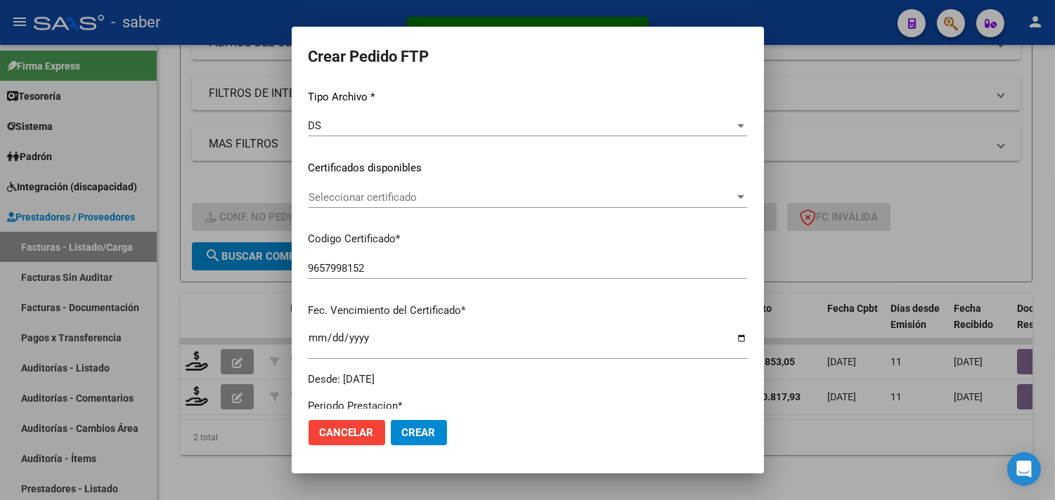
click at [357, 205] on div "Seleccionar certificado Seleccionar certificado" at bounding box center [527, 197] width 439 height 21
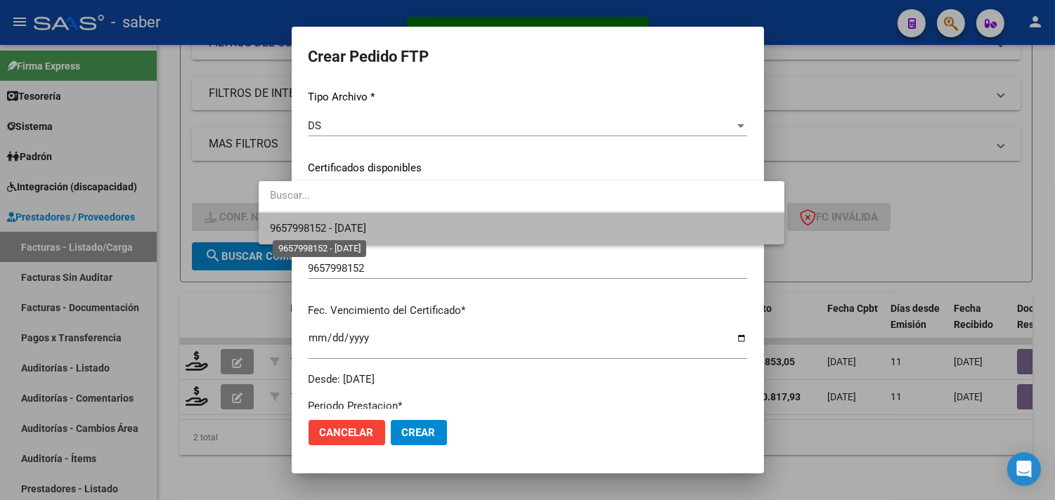
click at [363, 229] on span "9657998152 - 2028-04-01" at bounding box center [318, 228] width 96 height 13
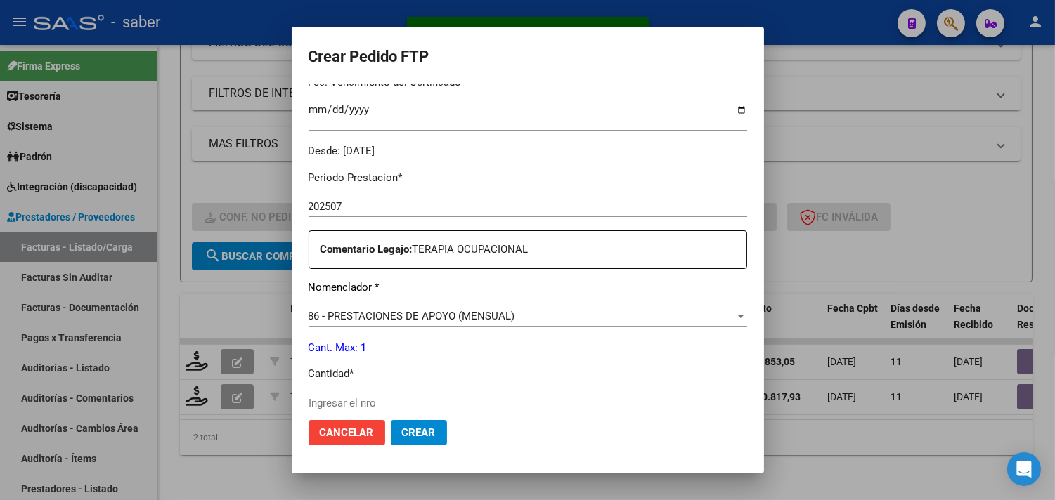
scroll to position [468, 0]
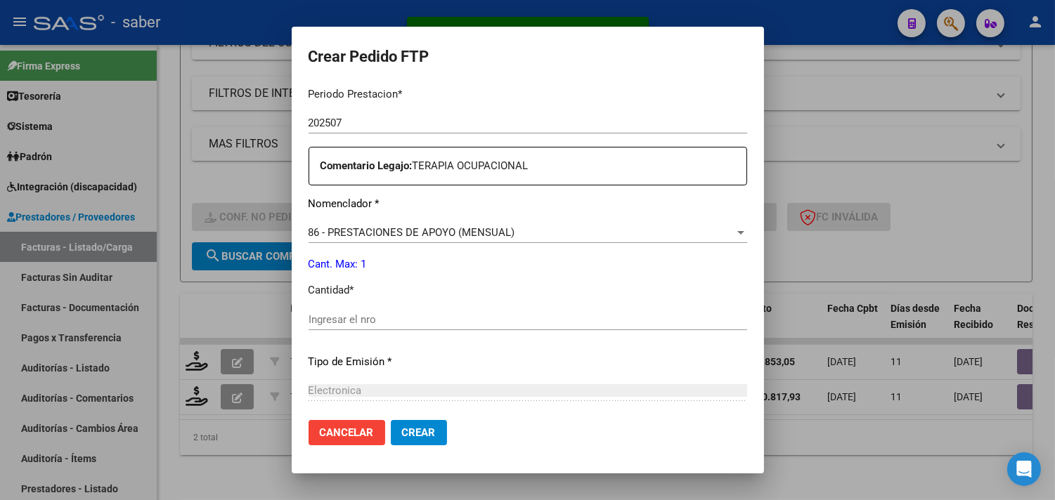
click at [332, 328] on div "Ingresar el nro" at bounding box center [527, 319] width 439 height 21
click at [339, 322] on input "Ingresar el nro" at bounding box center [527, 319] width 439 height 13
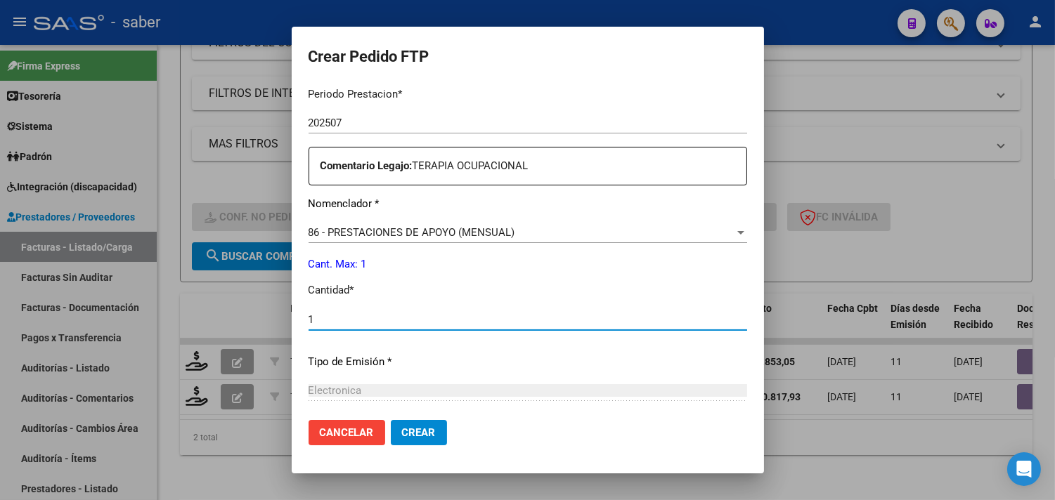
click at [402, 432] on span "Crear" at bounding box center [419, 433] width 34 height 13
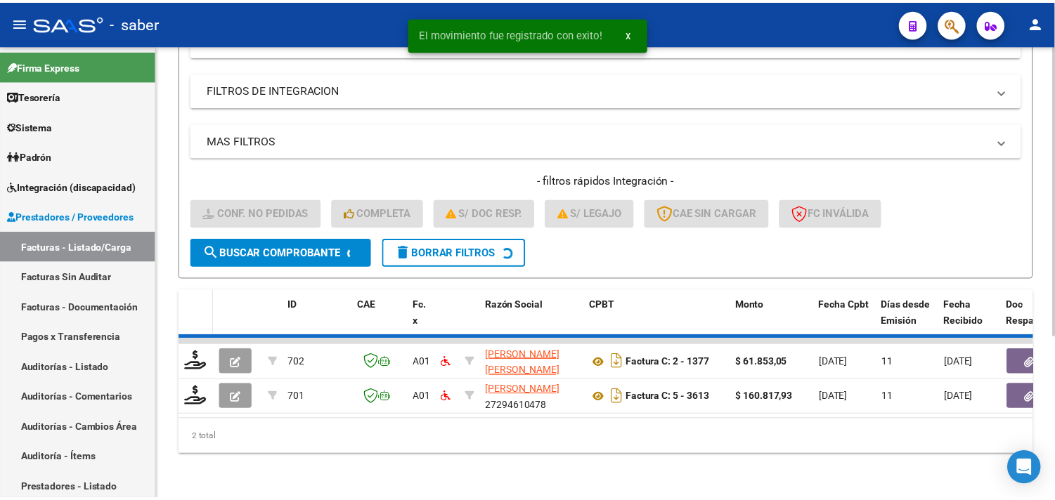
scroll to position [216, 0]
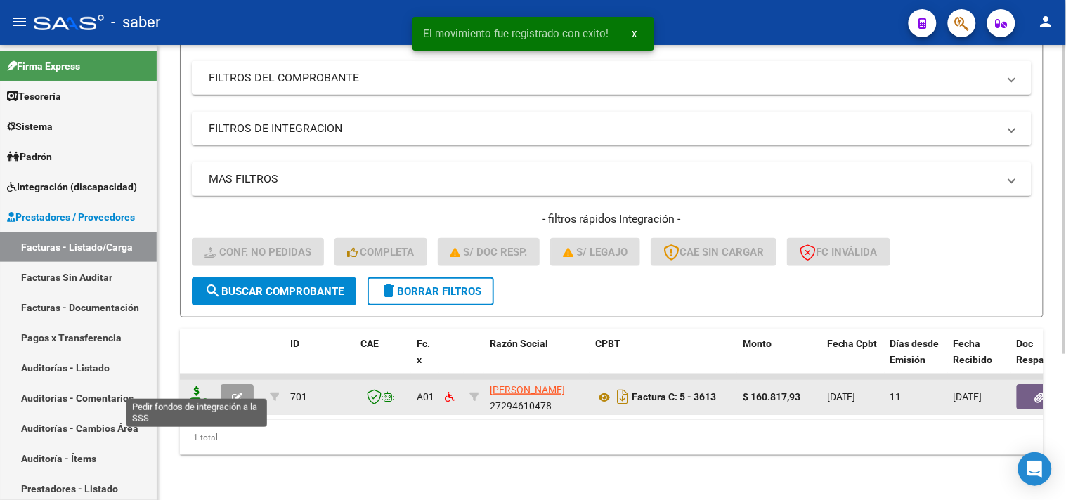
click at [190, 386] on icon at bounding box center [197, 396] width 22 height 20
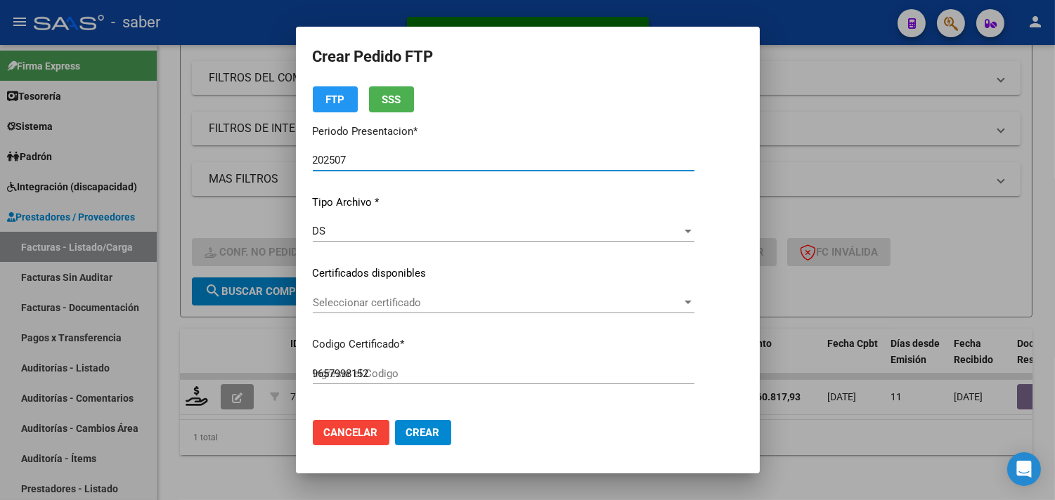
scroll to position [78, 0]
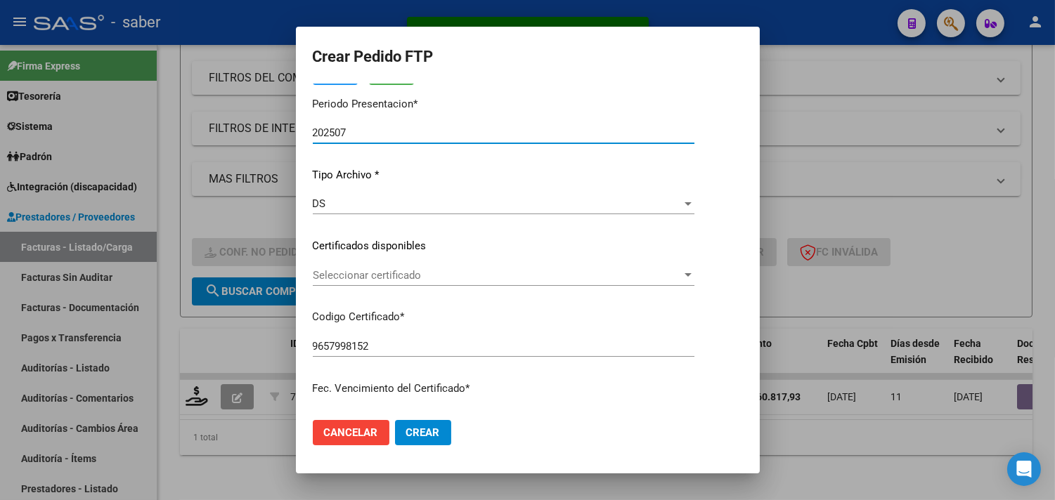
click at [378, 275] on span "Seleccionar certificado" at bounding box center [497, 275] width 369 height 13
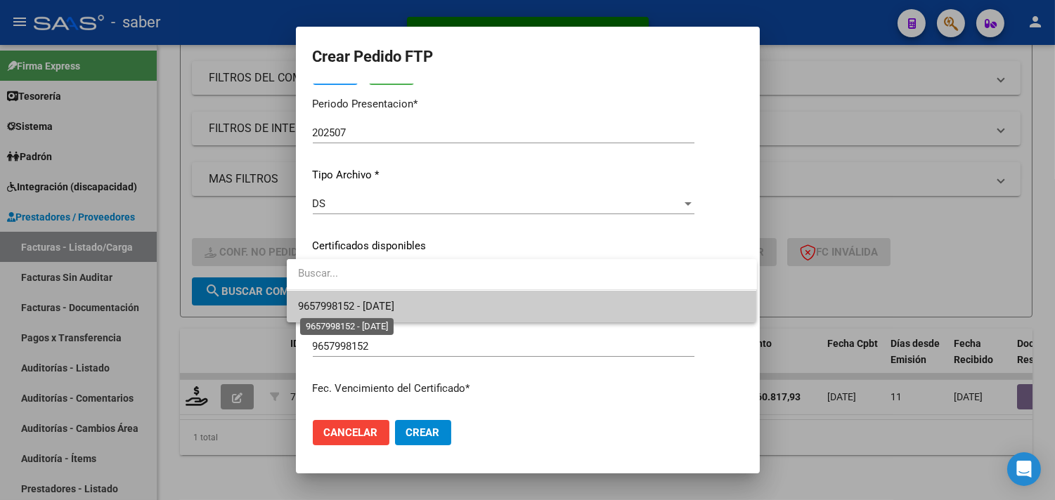
click at [394, 309] on span "9657998152 - 2028-04-01" at bounding box center [346, 306] width 96 height 13
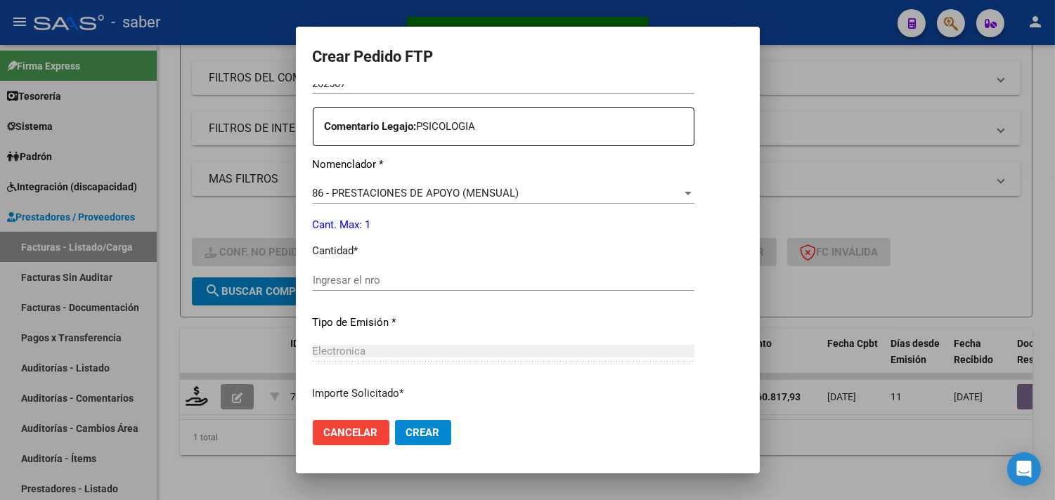
scroll to position [546, 0]
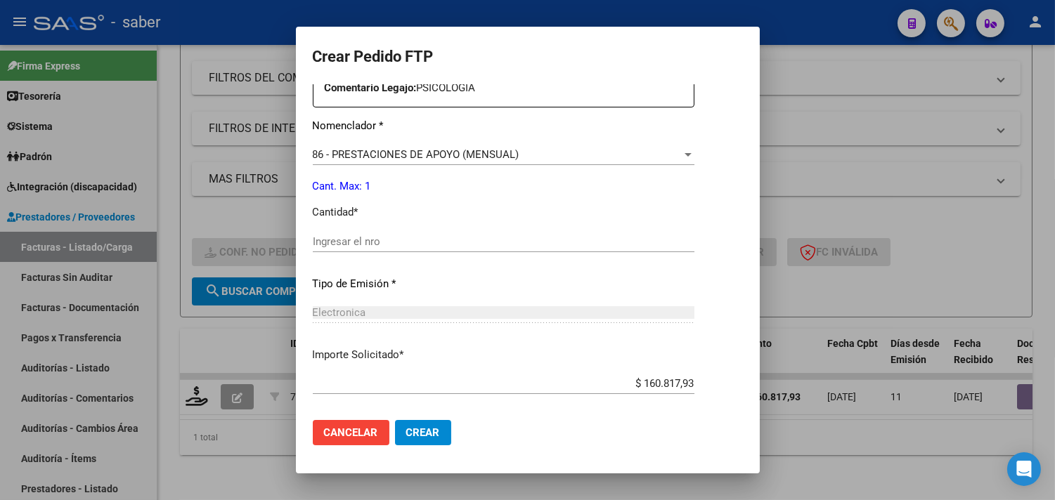
click at [375, 239] on input "Ingresar el nro" at bounding box center [504, 241] width 382 height 13
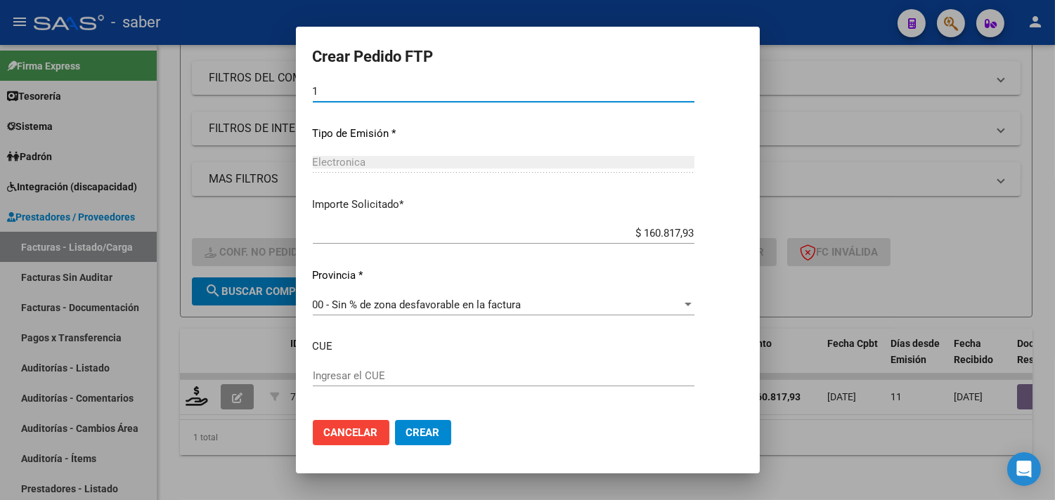
scroll to position [703, 0]
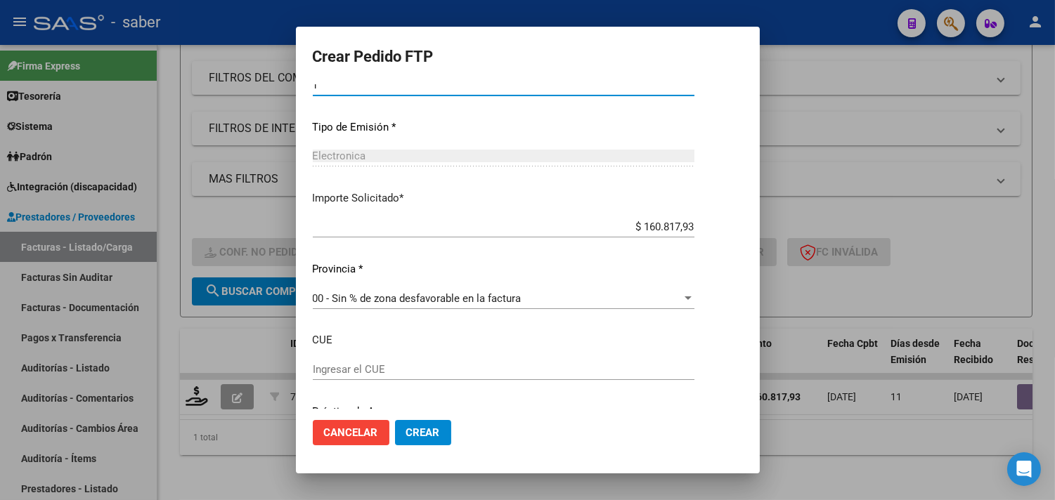
click at [415, 422] on button "Crear" at bounding box center [423, 432] width 56 height 25
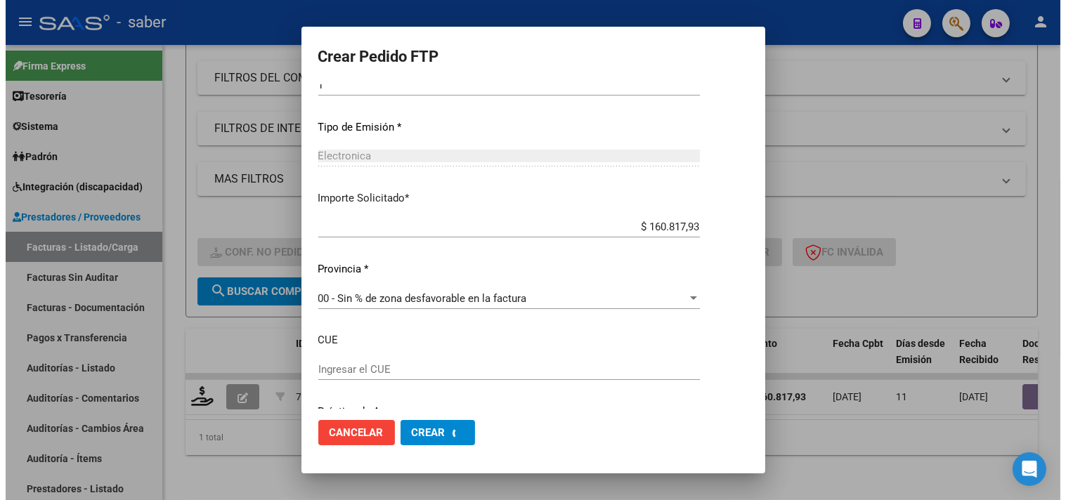
scroll to position [0, 0]
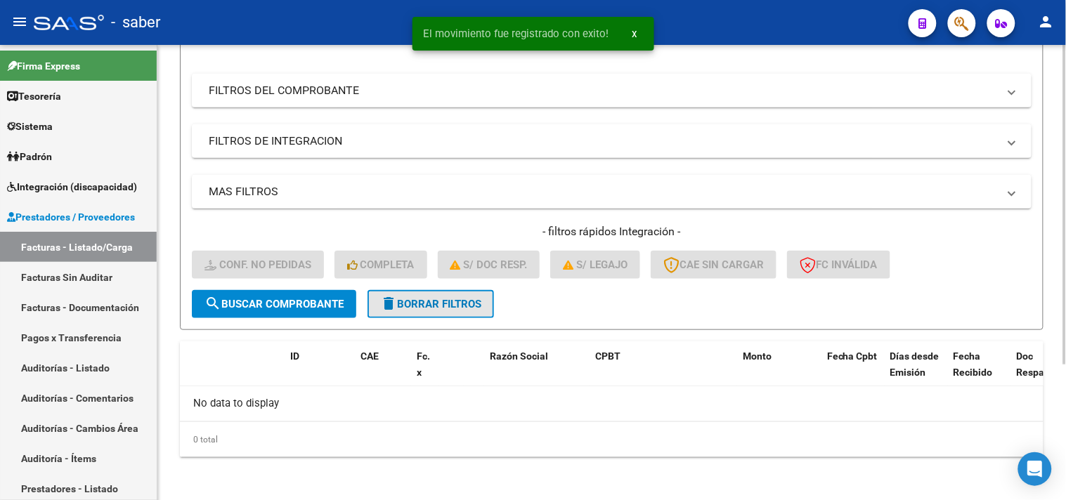
click at [434, 302] on span "delete Borrar Filtros" at bounding box center [430, 304] width 101 height 13
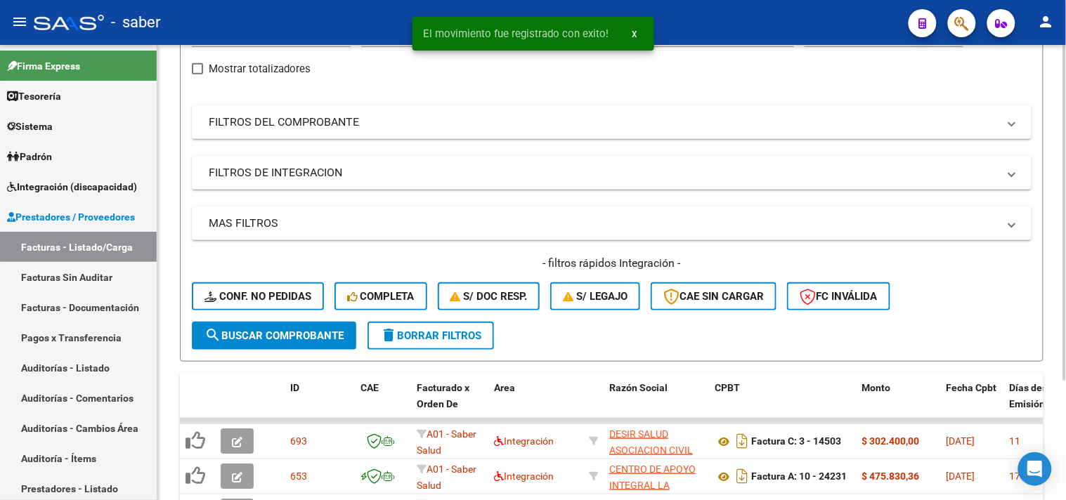
scroll to position [193, 0]
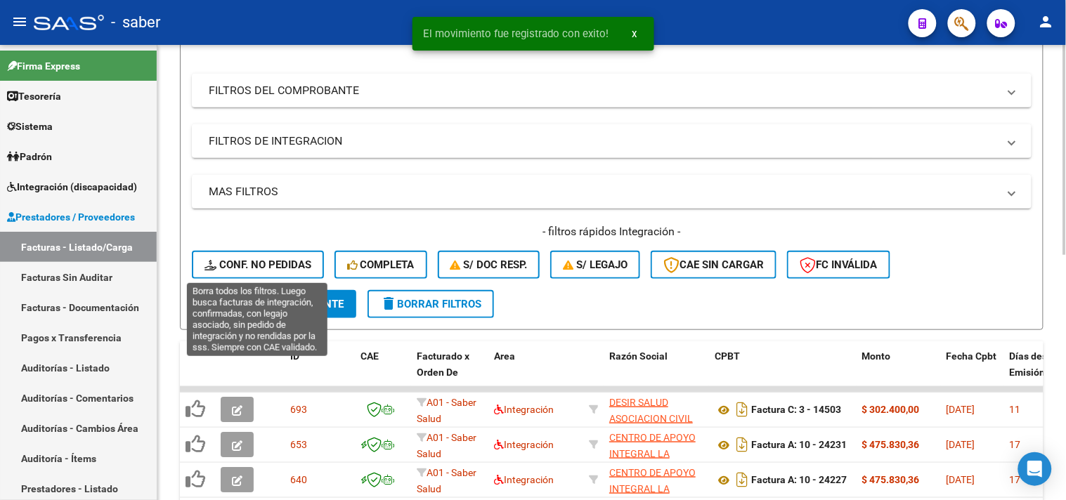
click at [277, 268] on span "Conf. no pedidas" at bounding box center [257, 265] width 107 height 13
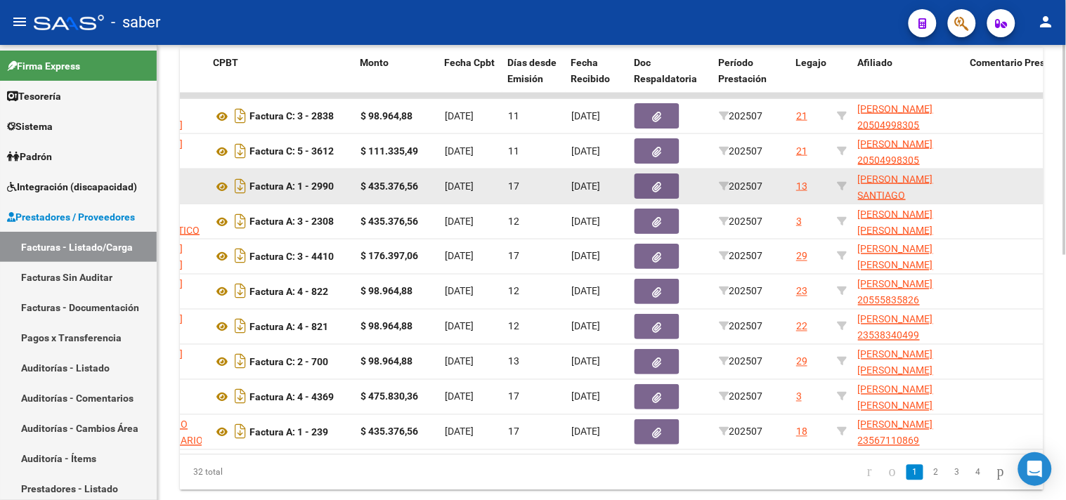
scroll to position [453, 0]
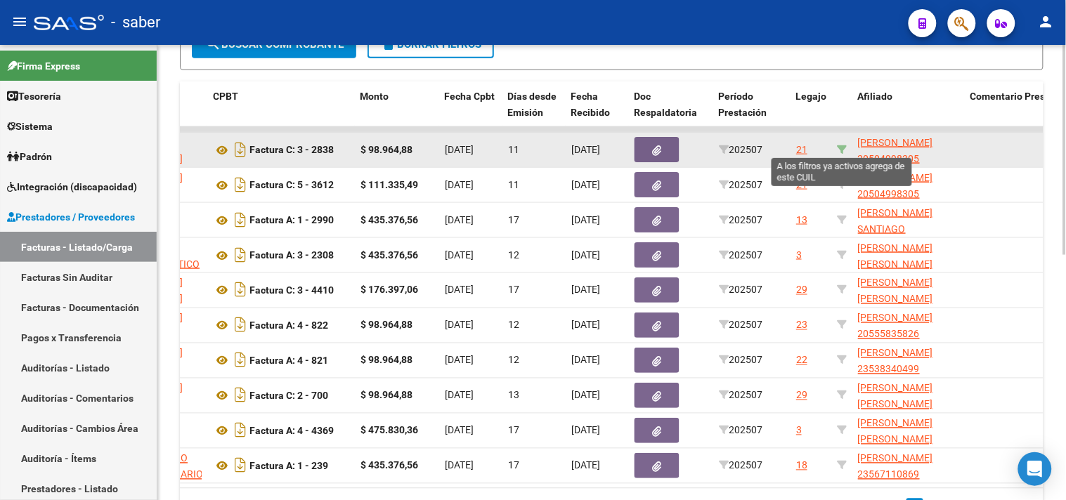
click at [840, 148] on icon at bounding box center [842, 150] width 10 height 10
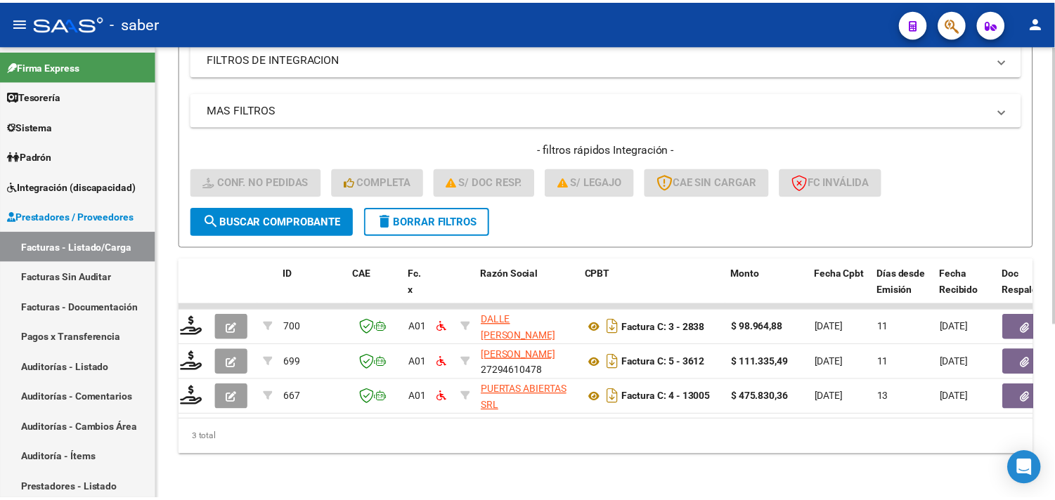
scroll to position [0, 0]
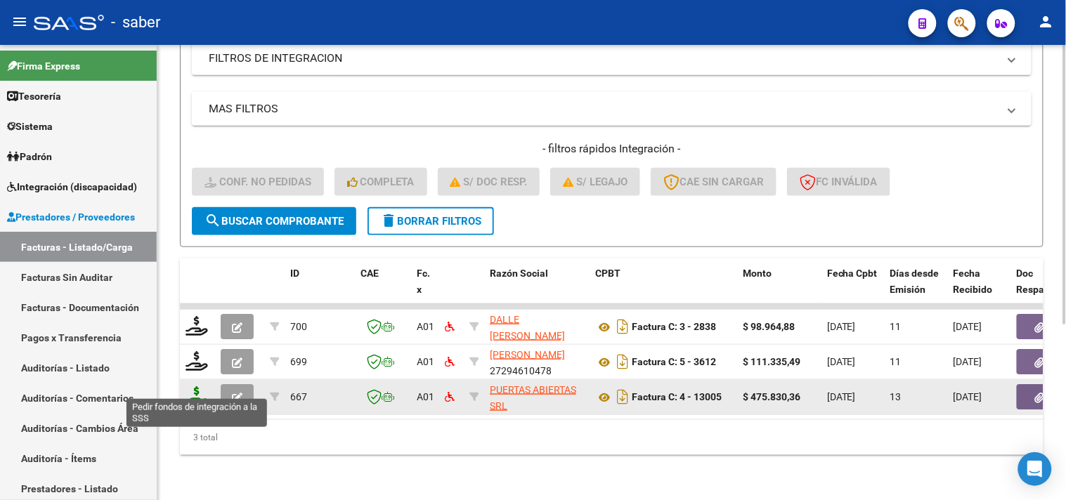
click at [197, 387] on icon at bounding box center [197, 396] width 22 height 20
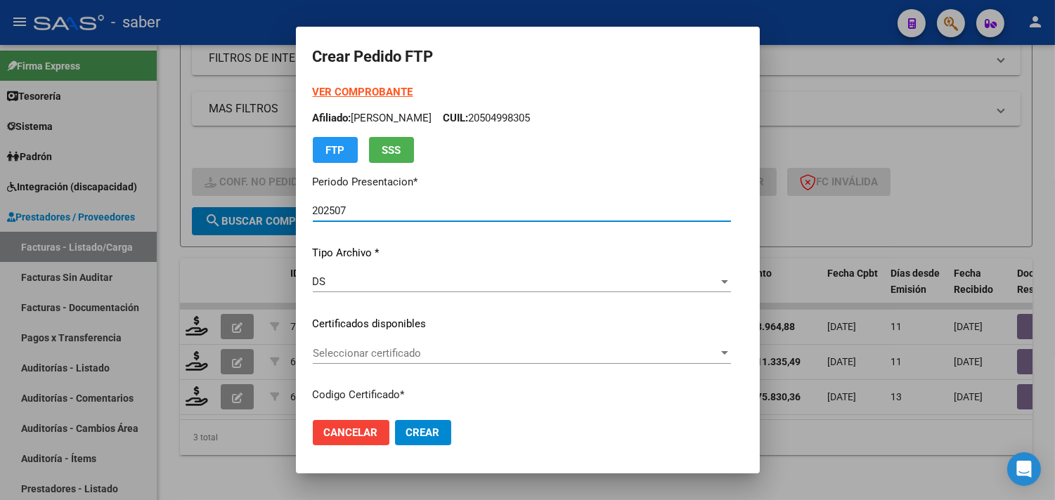
click at [364, 351] on span "Seleccionar certificado" at bounding box center [515, 353] width 405 height 13
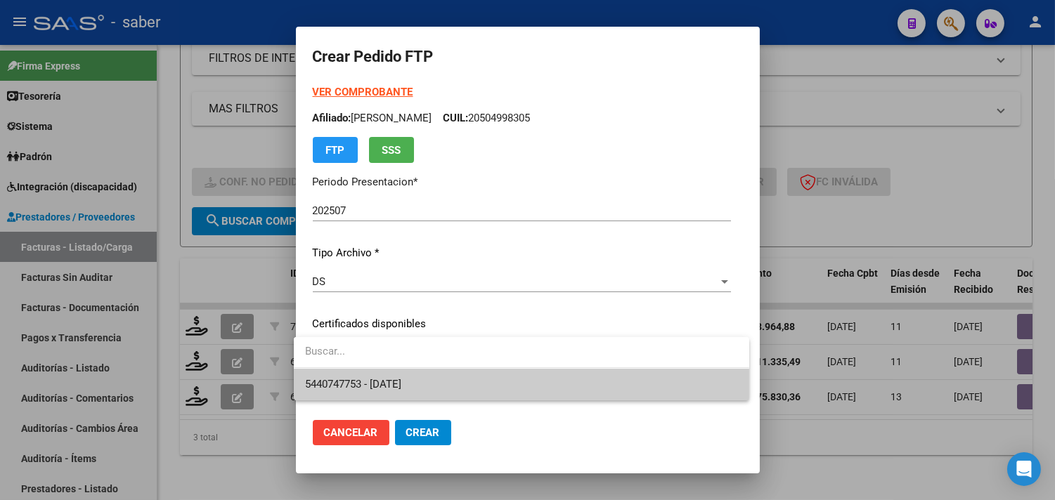
click at [401, 384] on span "5440747753 - 2025-12-01" at bounding box center [353, 384] width 96 height 13
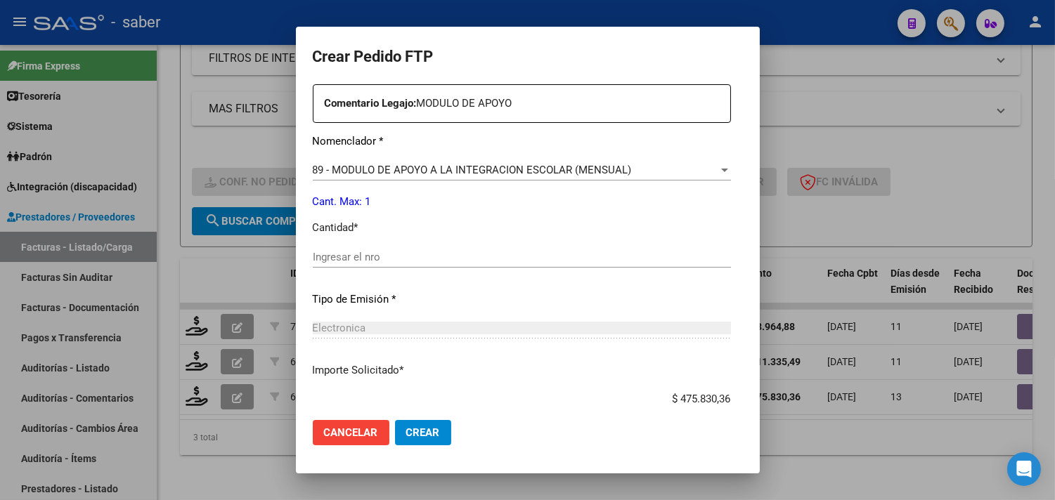
scroll to position [546, 0]
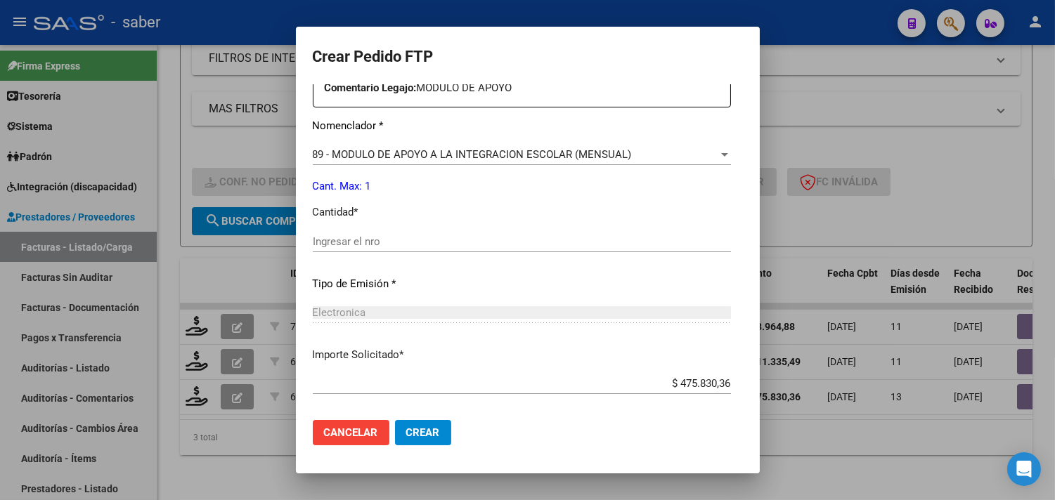
click at [353, 233] on div "Ingresar el nro" at bounding box center [522, 241] width 418 height 21
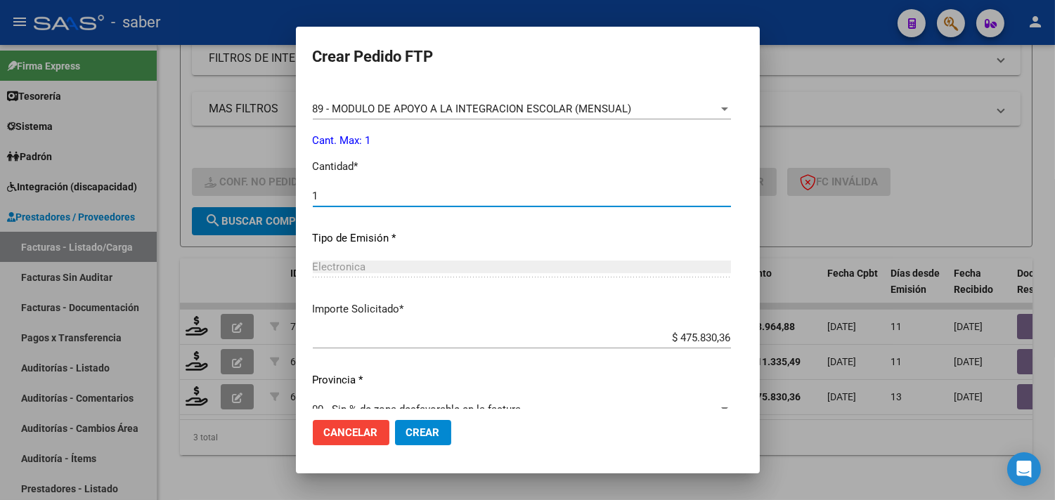
scroll to position [615, 0]
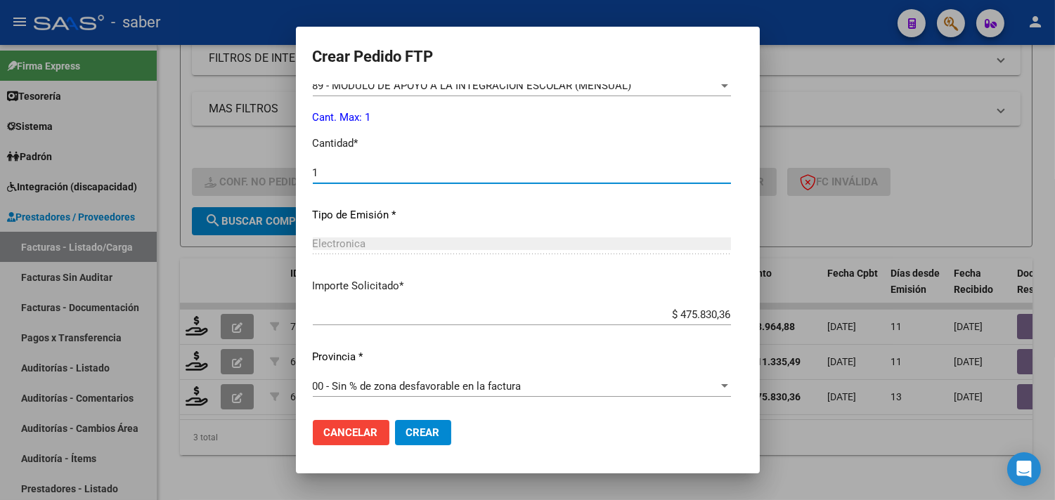
drag, startPoint x: 412, startPoint y: 431, endPoint x: 420, endPoint y: 427, distance: 8.8
click at [412, 432] on span "Crear" at bounding box center [423, 433] width 34 height 13
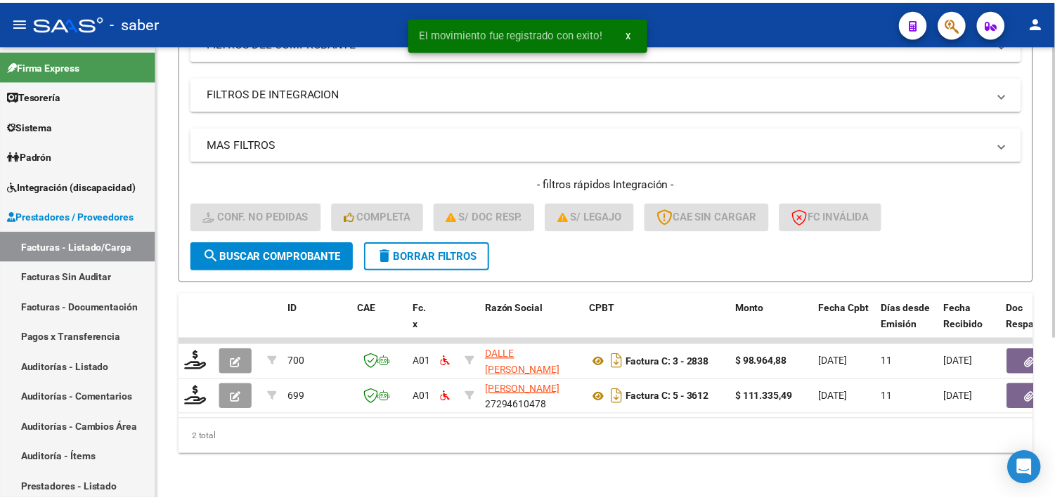
scroll to position [251, 0]
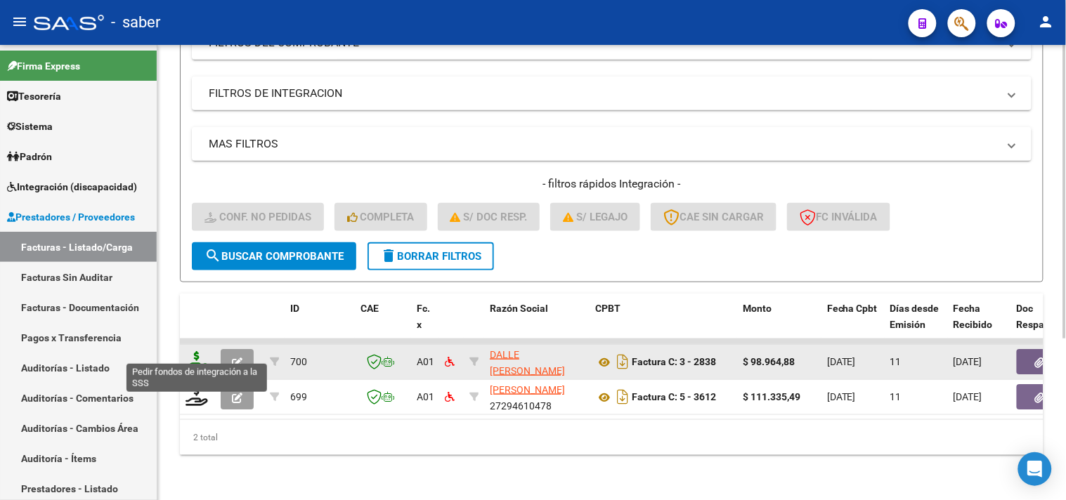
click at [200, 354] on icon at bounding box center [197, 361] width 22 height 20
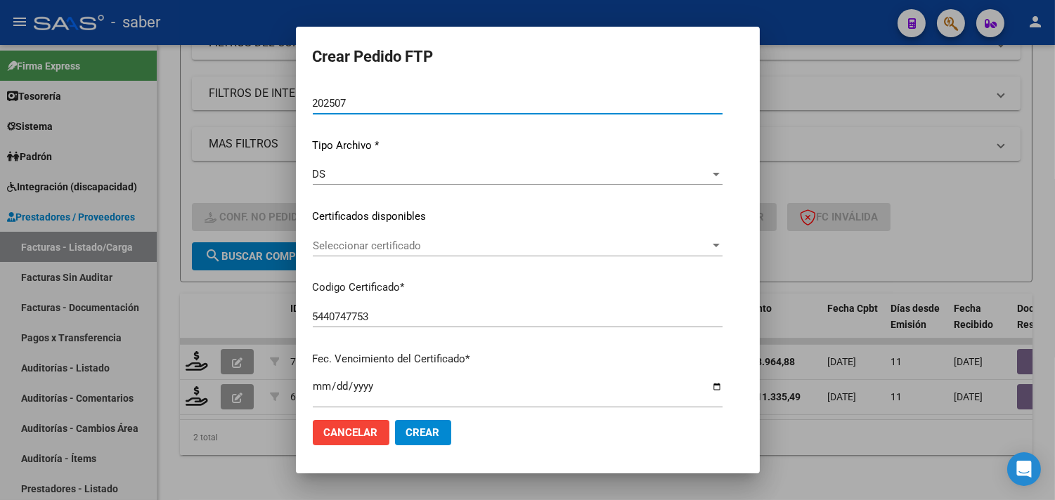
scroll to position [193, 0]
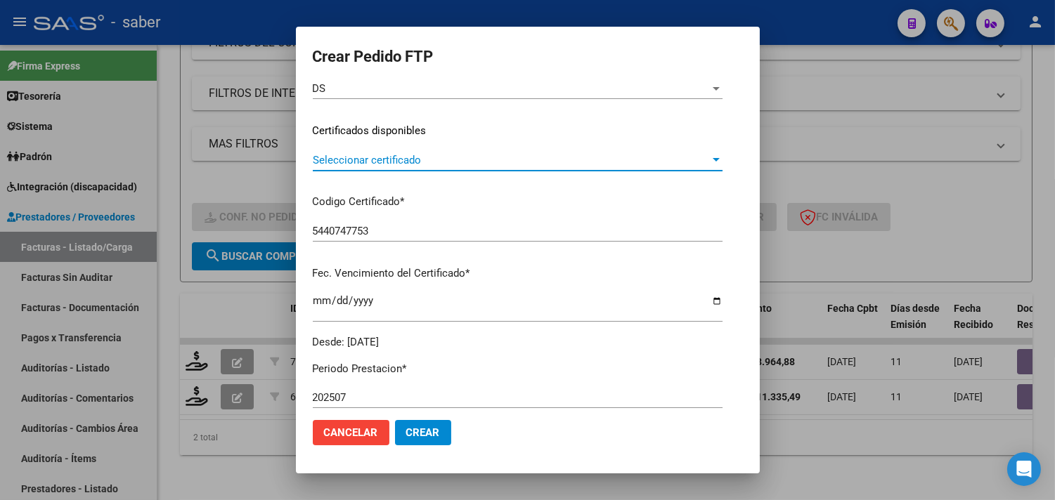
click at [342, 156] on span "Seleccionar certificado" at bounding box center [511, 160] width 397 height 13
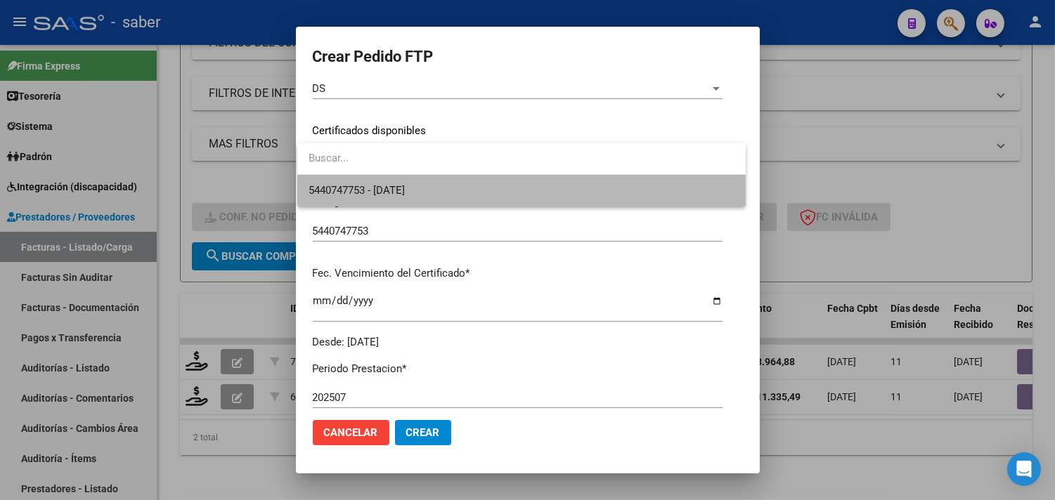
click at [344, 204] on span "5440747753 - 2025-12-01" at bounding box center [521, 191] width 426 height 32
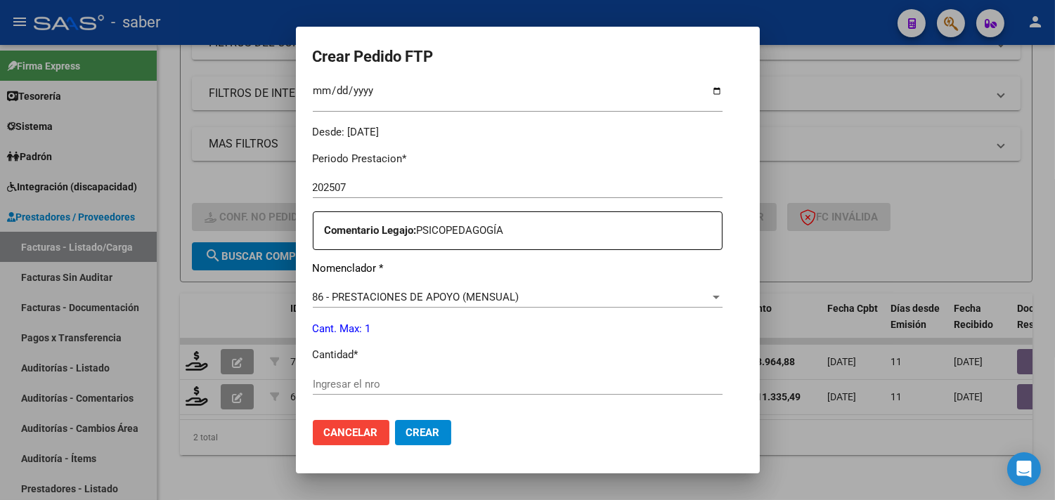
scroll to position [506, 0]
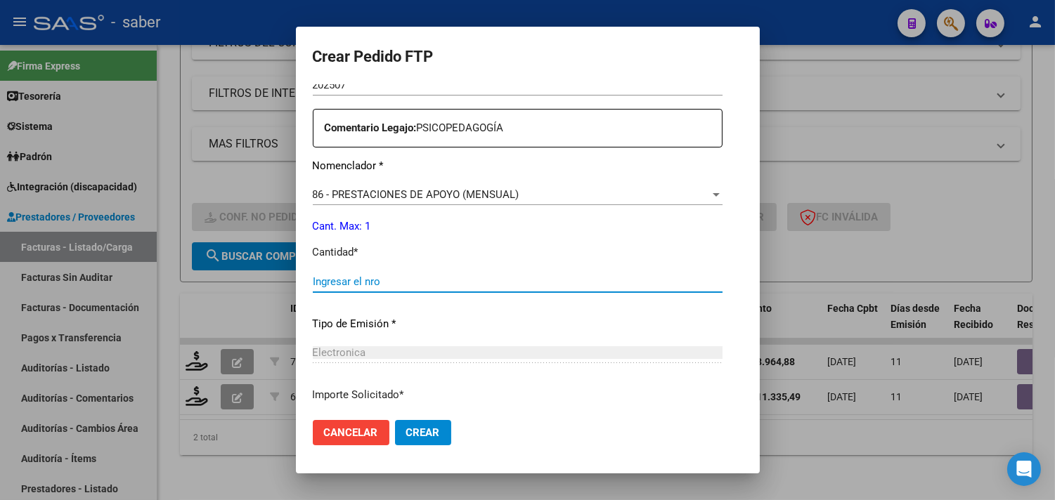
click at [372, 282] on input "Ingresar el nro" at bounding box center [518, 281] width 410 height 13
click at [424, 431] on span "Crear" at bounding box center [423, 433] width 34 height 13
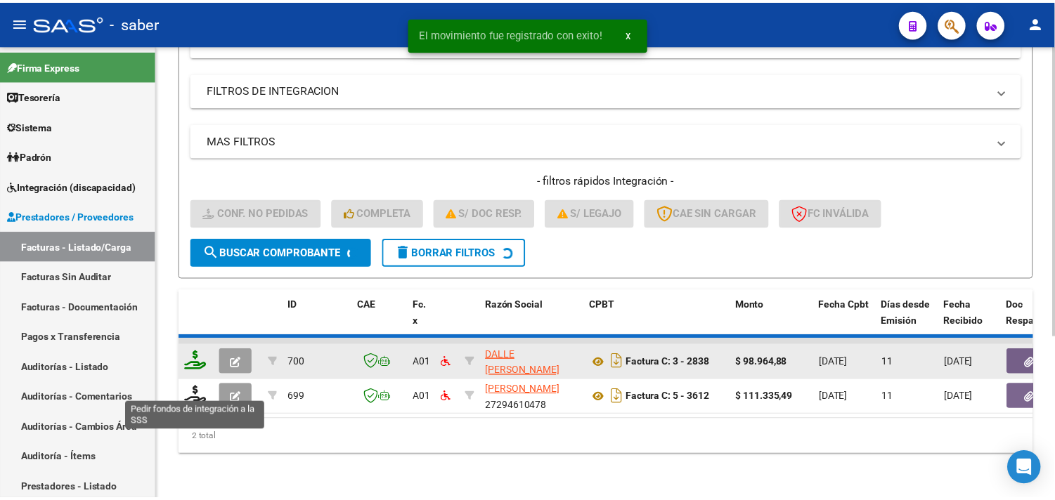
scroll to position [216, 0]
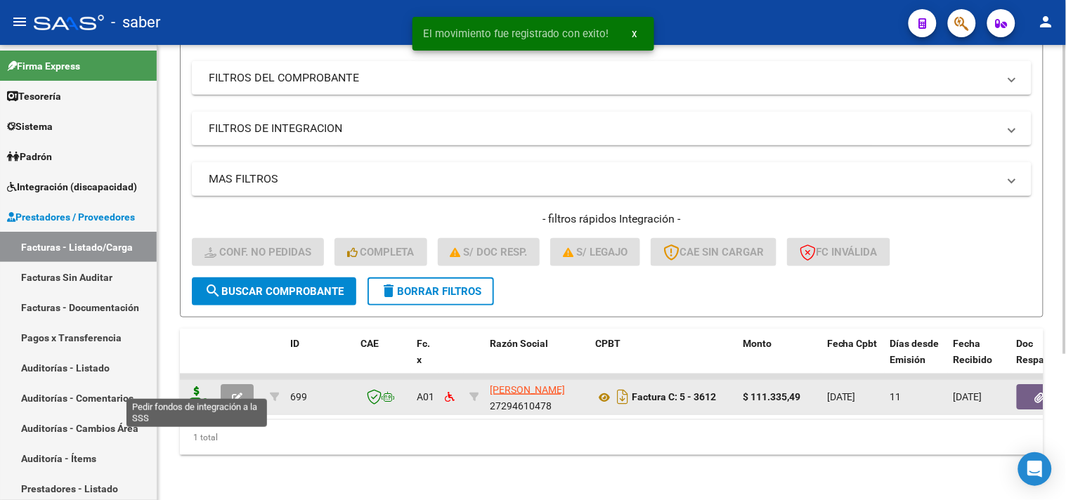
click at [195, 389] on icon at bounding box center [197, 396] width 22 height 20
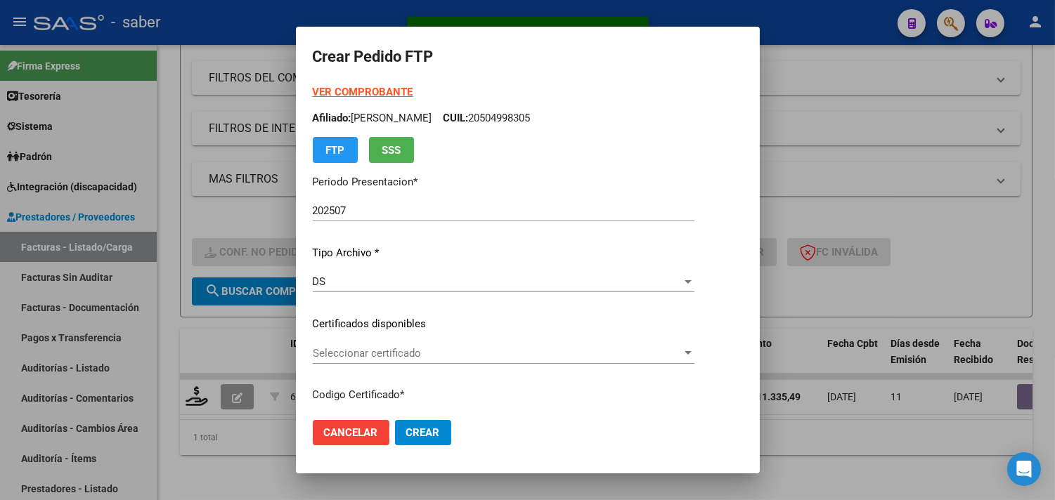
click at [377, 360] on div "Seleccionar certificado Seleccionar certificado" at bounding box center [504, 353] width 382 height 21
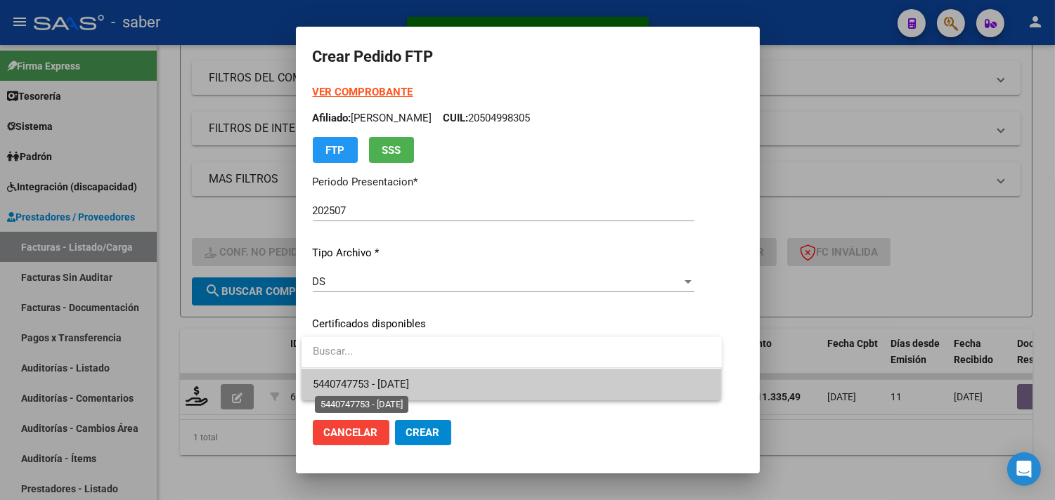
click at [384, 384] on span "5440747753 - 2025-12-01" at bounding box center [361, 384] width 96 height 13
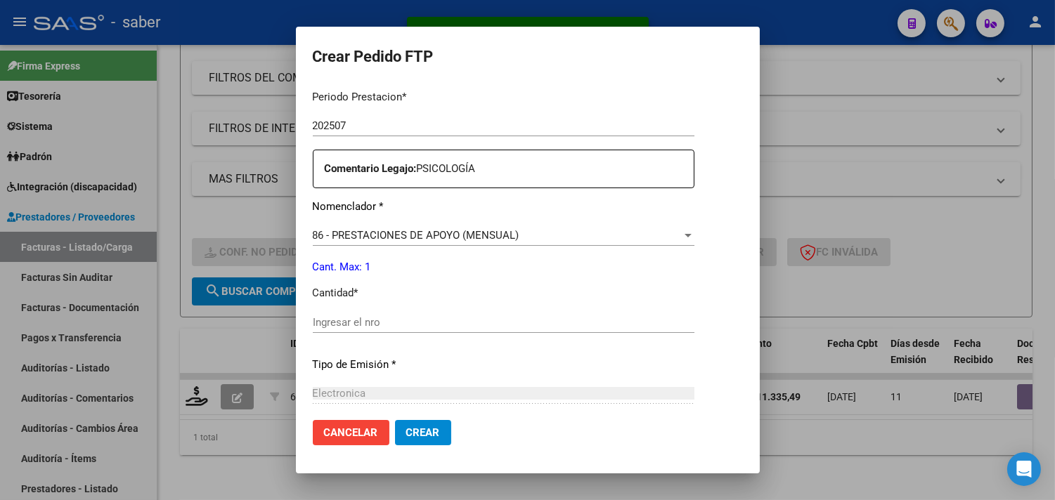
scroll to position [468, 0]
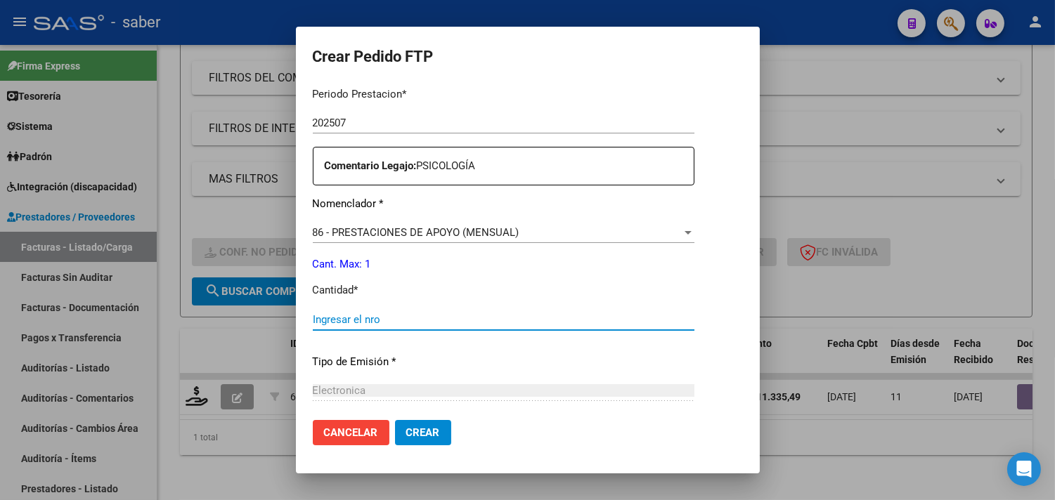
click at [382, 318] on input "Ingresar el nro" at bounding box center [504, 319] width 382 height 13
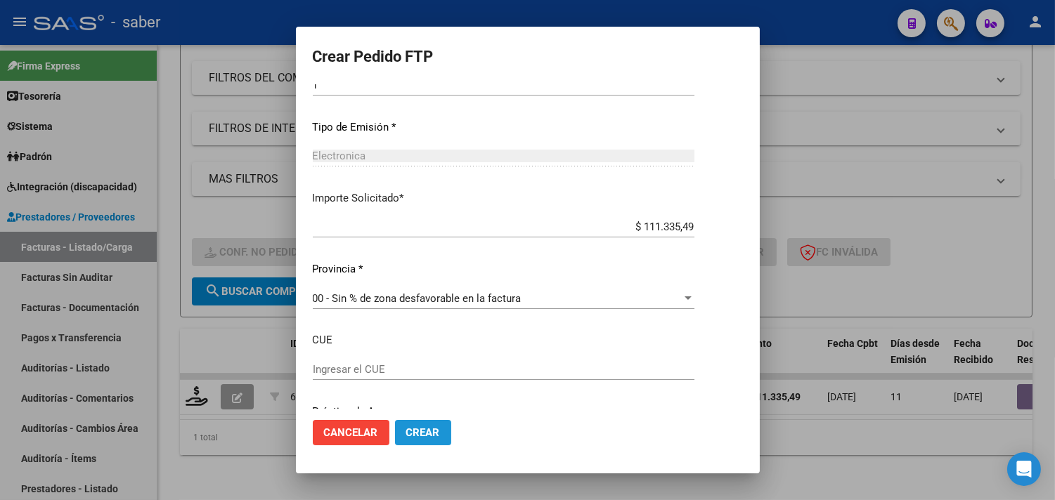
click at [418, 425] on button "Crear" at bounding box center [423, 432] width 56 height 25
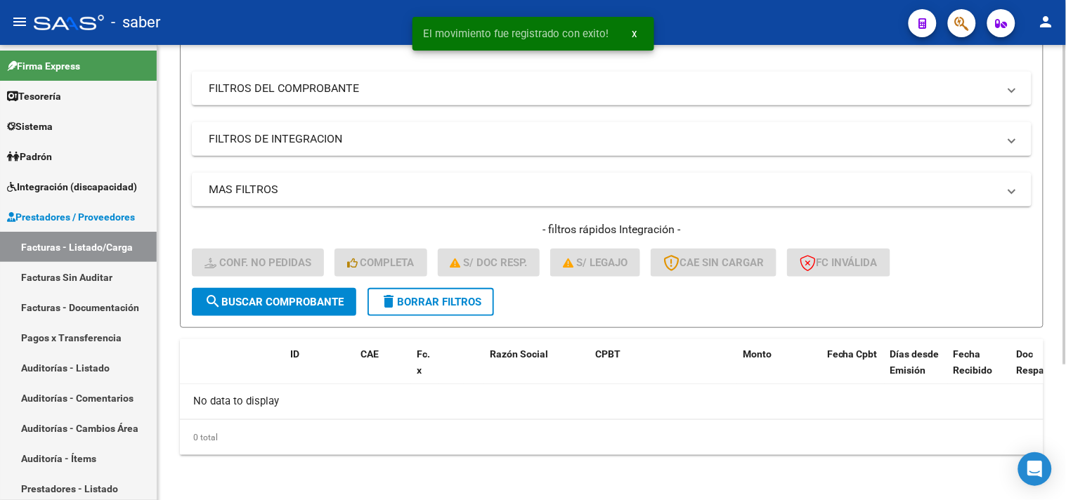
scroll to position [193, 0]
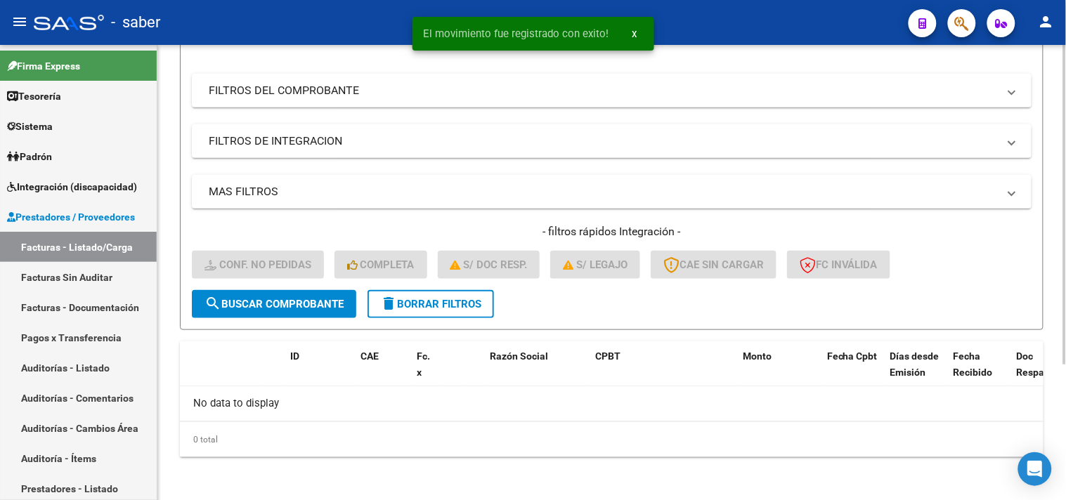
click at [432, 298] on span "delete Borrar Filtros" at bounding box center [430, 304] width 101 height 13
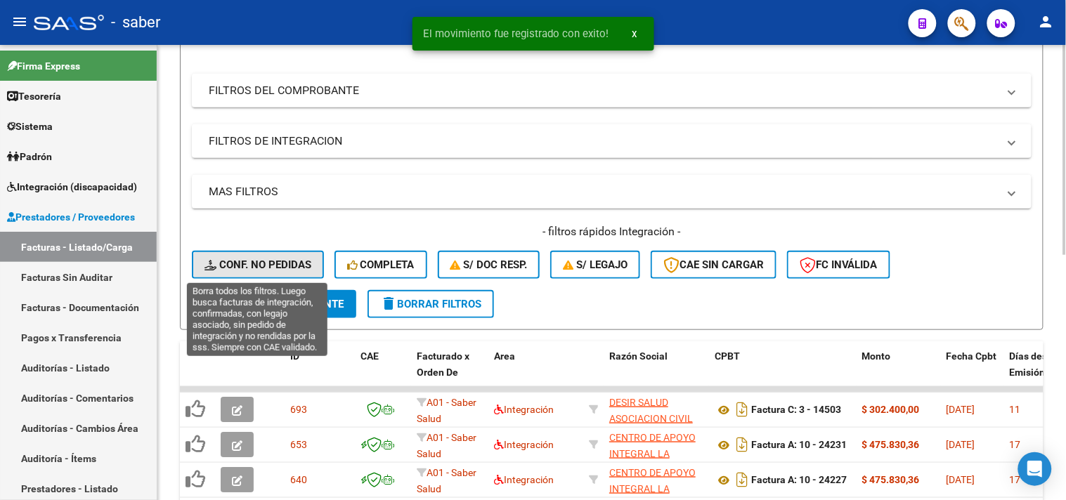
click at [271, 259] on span "Conf. no pedidas" at bounding box center [257, 265] width 107 height 13
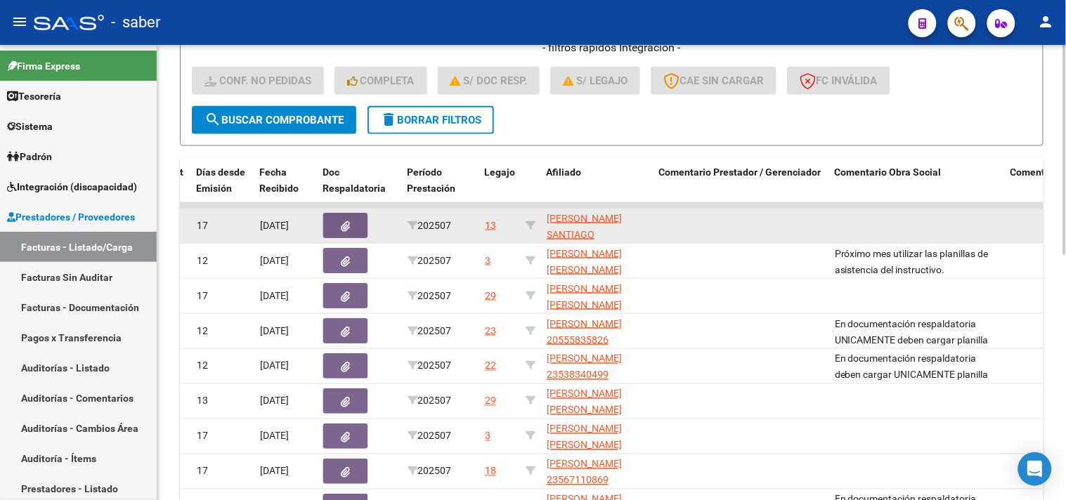
scroll to position [375, 0]
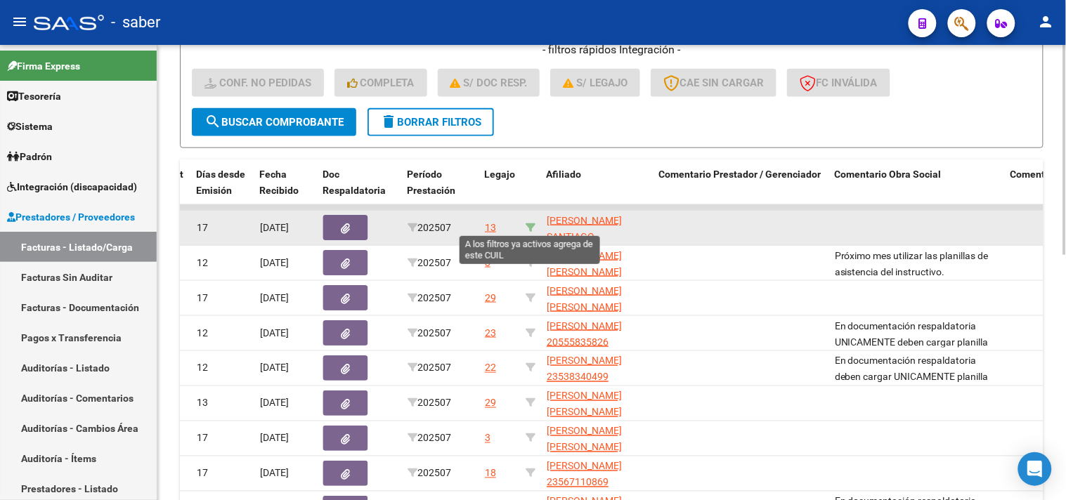
click at [526, 223] on icon at bounding box center [531, 228] width 10 height 10
type input "20485621068"
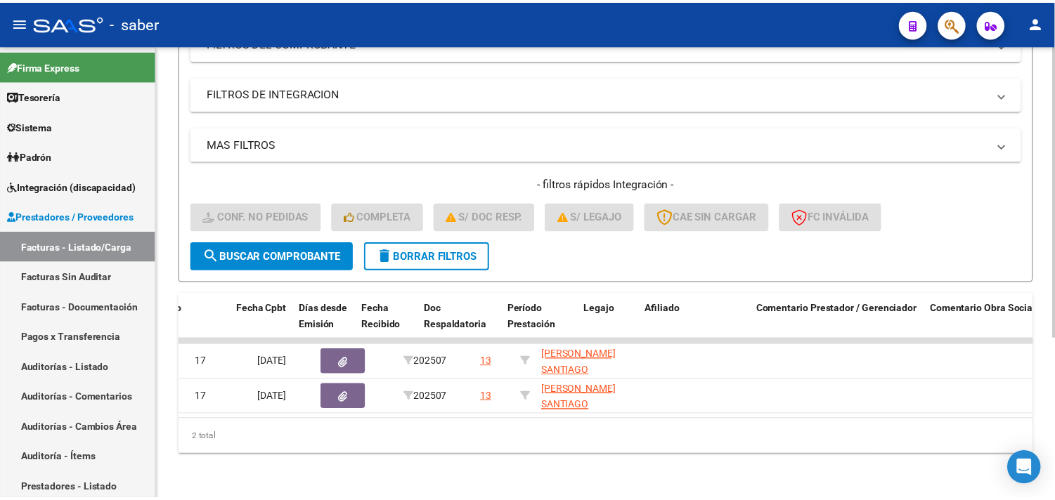
scroll to position [0, 0]
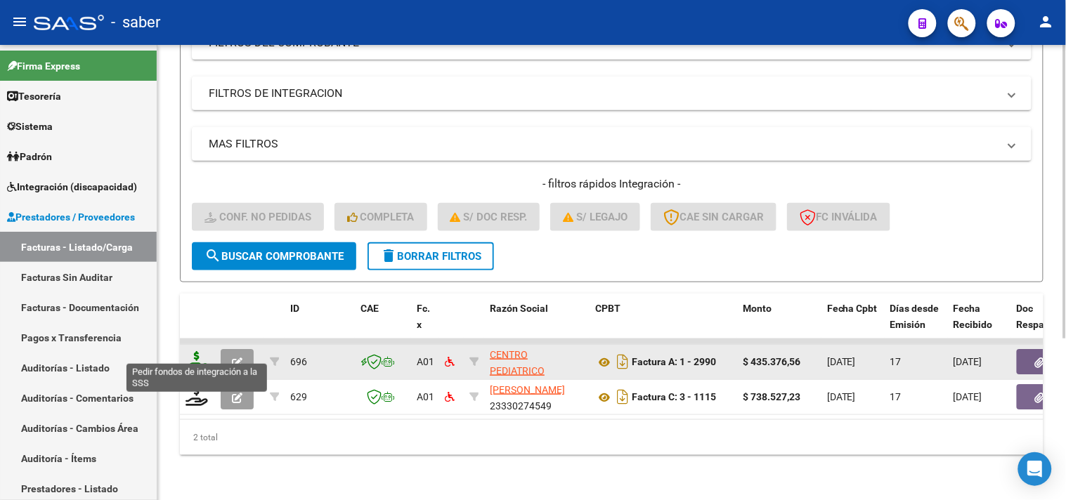
click at [190, 351] on icon at bounding box center [197, 361] width 22 height 20
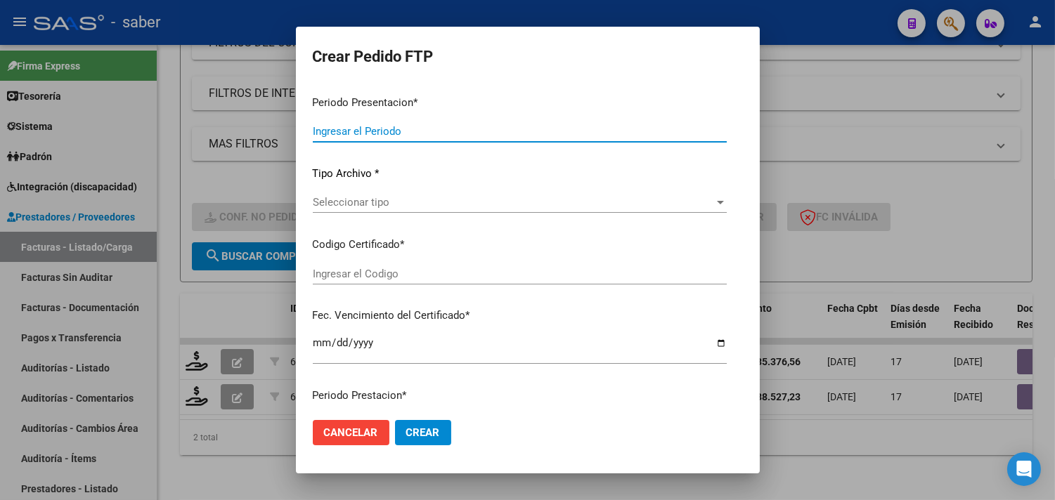
type input "202507"
type input "$ 435.376,56"
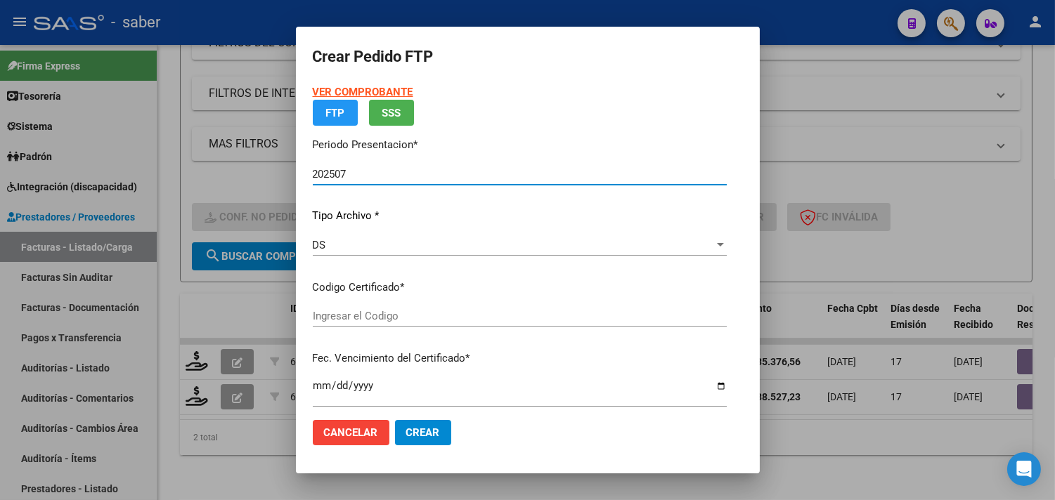
type input "1332149999"
type input "2099-01-01"
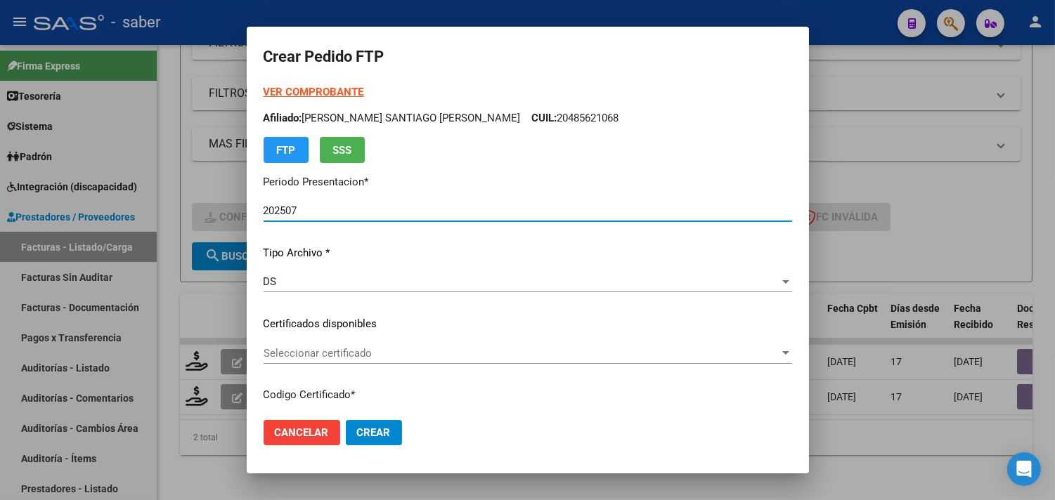
click at [346, 353] on span "Seleccionar certificado" at bounding box center [522, 353] width 516 height 13
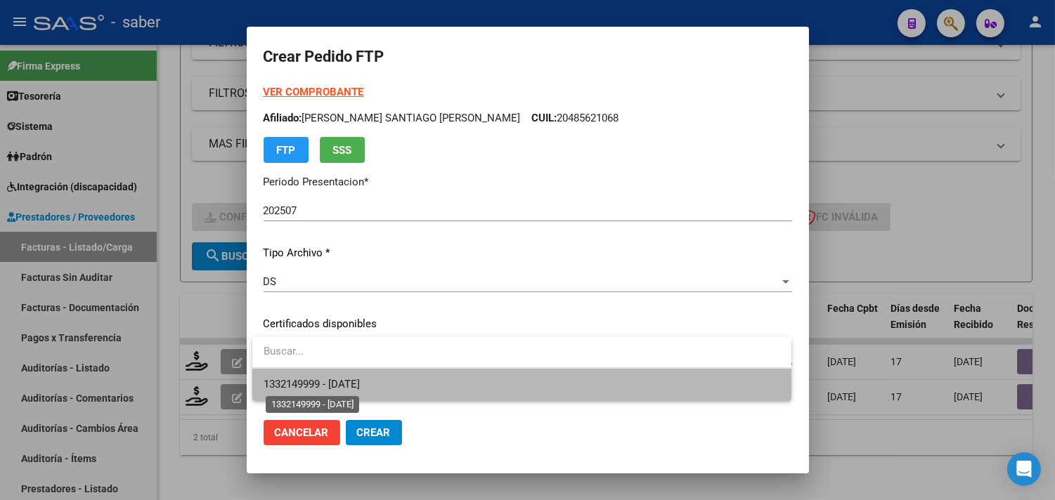
click at [360, 378] on span "1332149999 - 2099-01-01" at bounding box center [312, 384] width 96 height 13
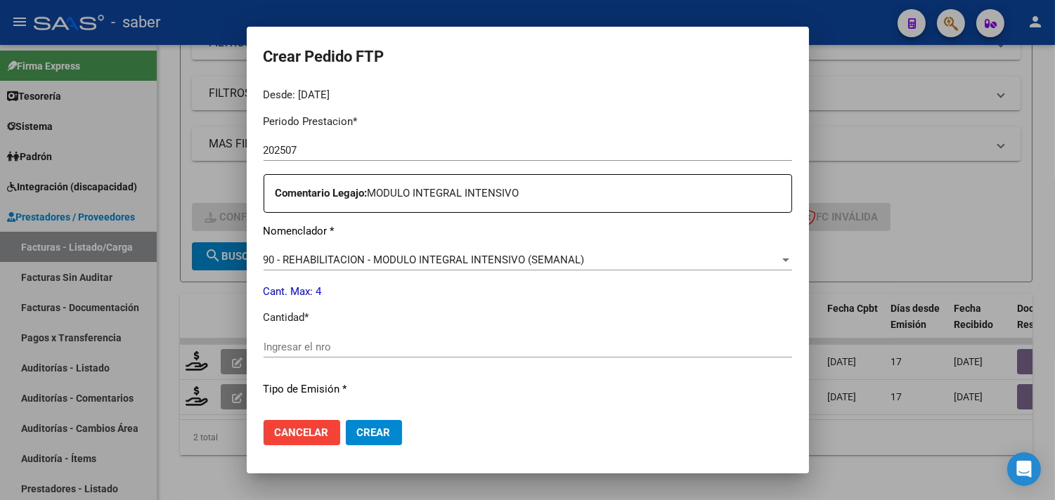
scroll to position [468, 0]
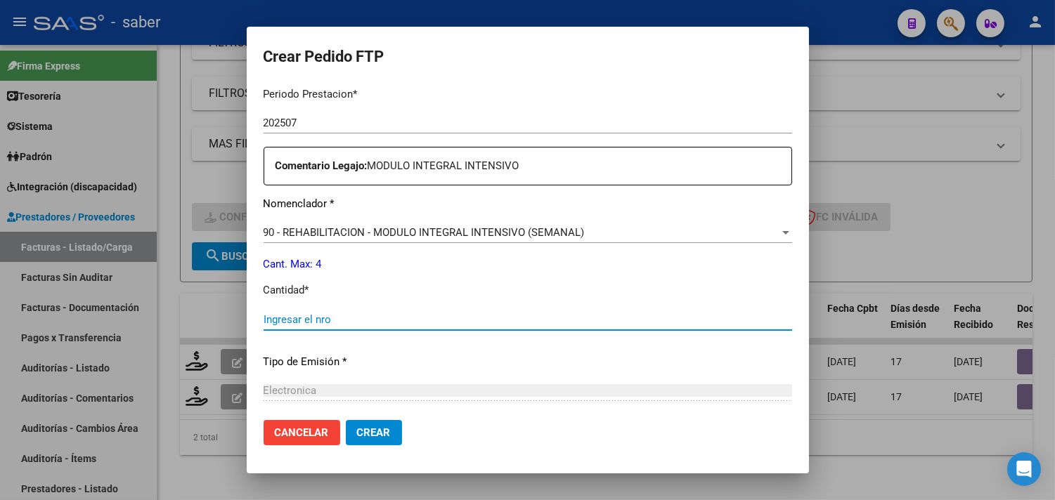
click at [323, 316] on input "Ingresar el nro" at bounding box center [528, 319] width 528 height 13
type input "4"
click at [389, 429] on span "Crear" at bounding box center [374, 433] width 34 height 13
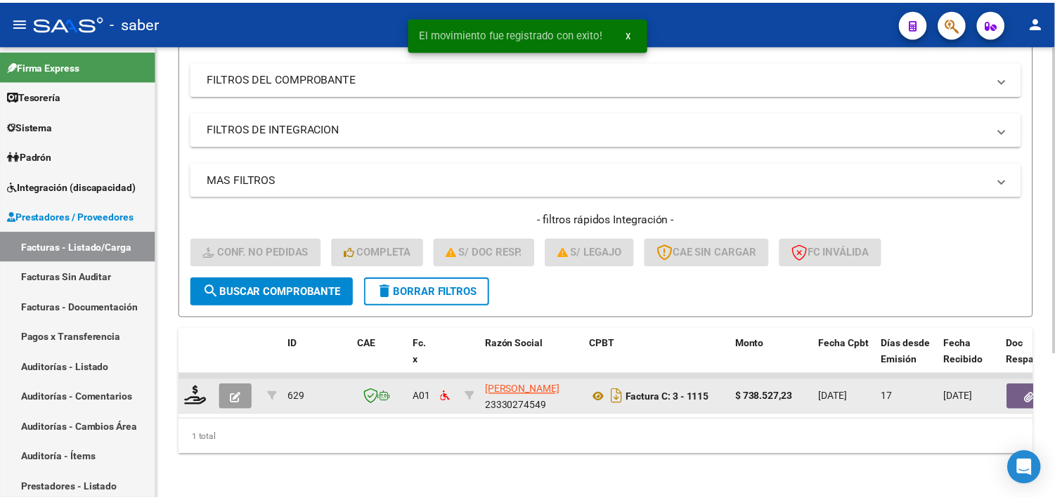
scroll to position [216, 0]
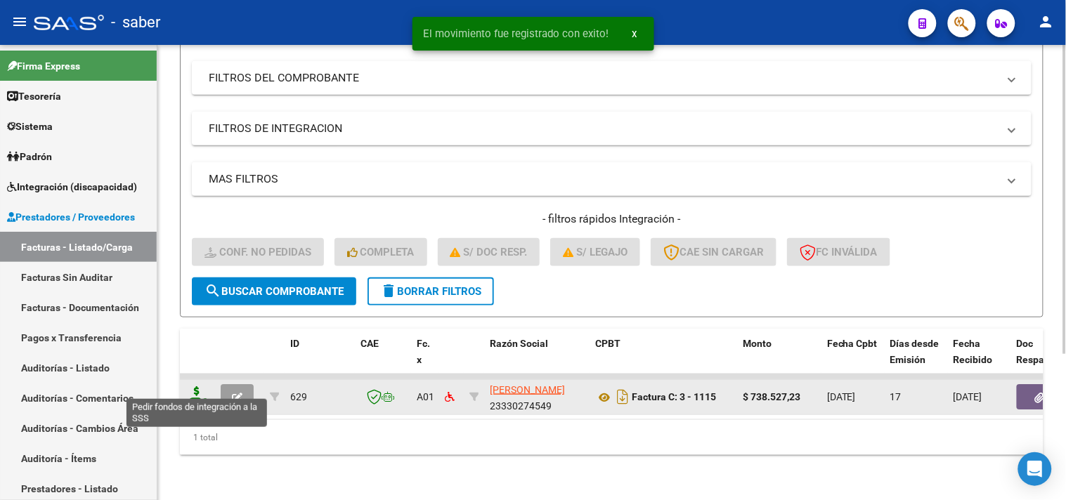
click at [188, 387] on icon at bounding box center [197, 396] width 22 height 20
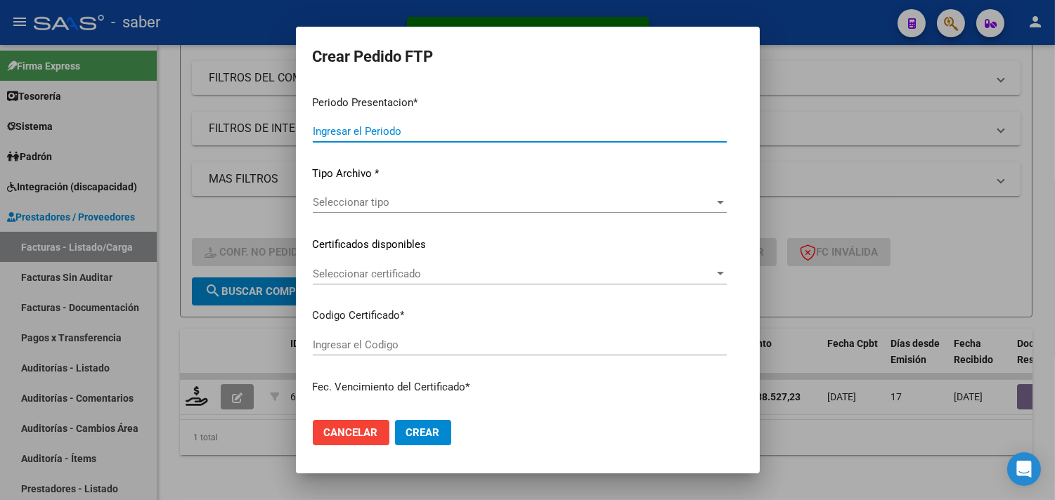
type input "202507"
type input "$ 738.527,23"
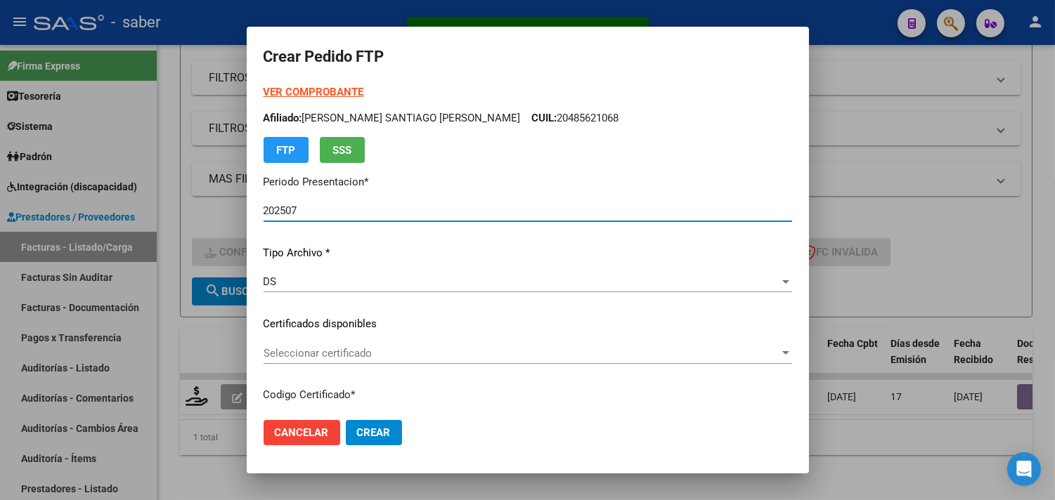
type input "1332149999"
type input "2099-01-01"
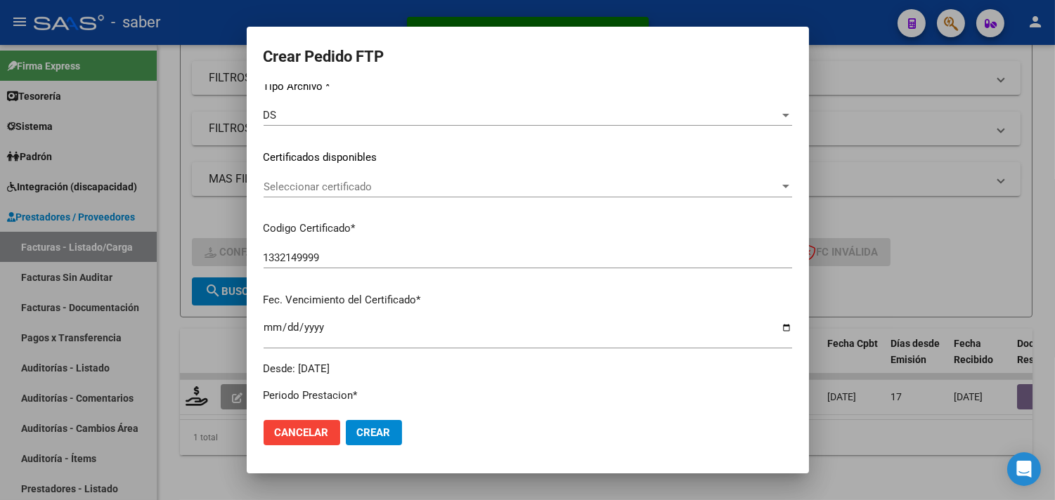
scroll to position [156, 0]
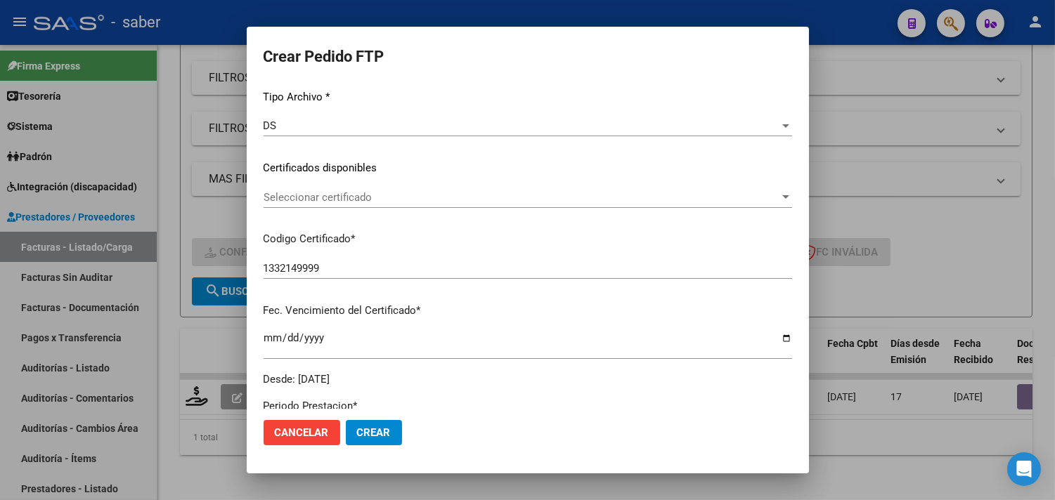
click at [341, 205] on div "Seleccionar certificado Seleccionar certificado" at bounding box center [528, 197] width 528 height 21
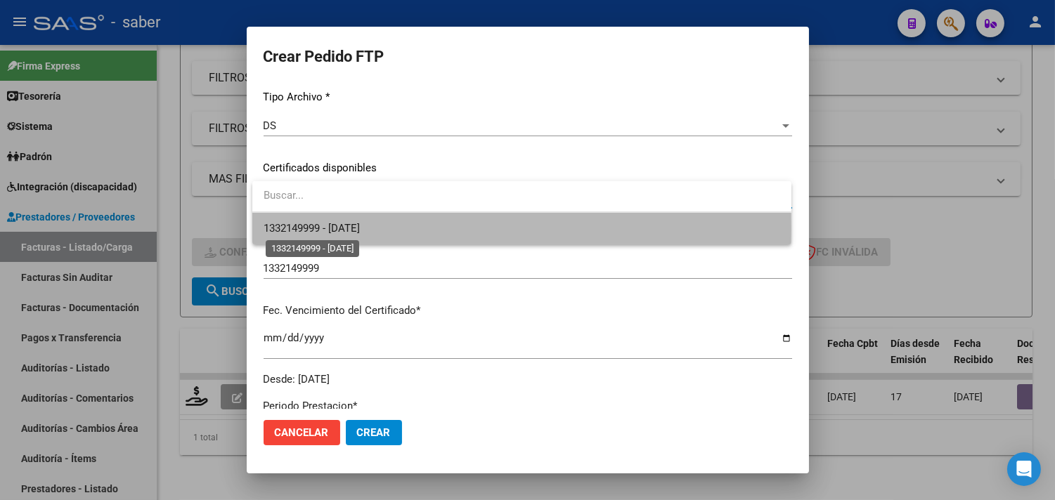
click at [346, 228] on span "1332149999 - 2099-01-01" at bounding box center [312, 228] width 96 height 13
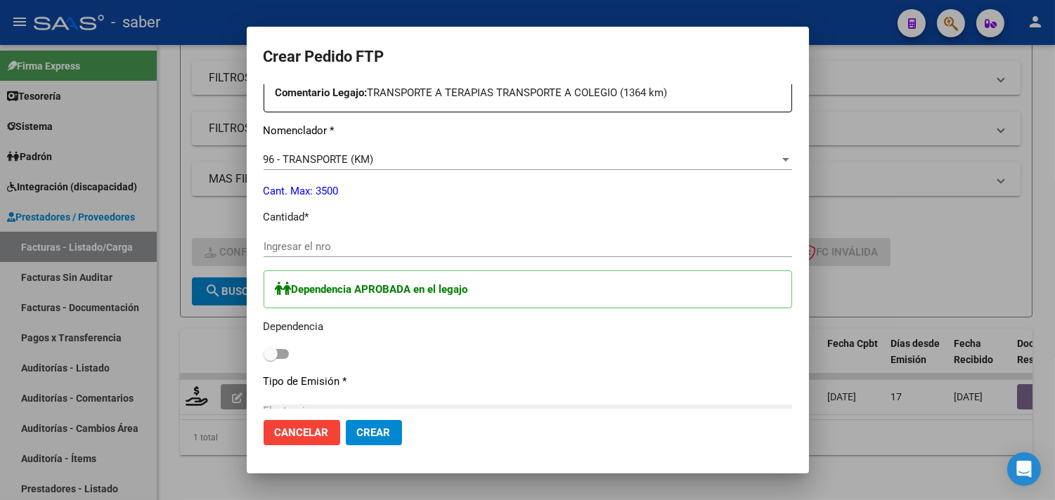
scroll to position [546, 0]
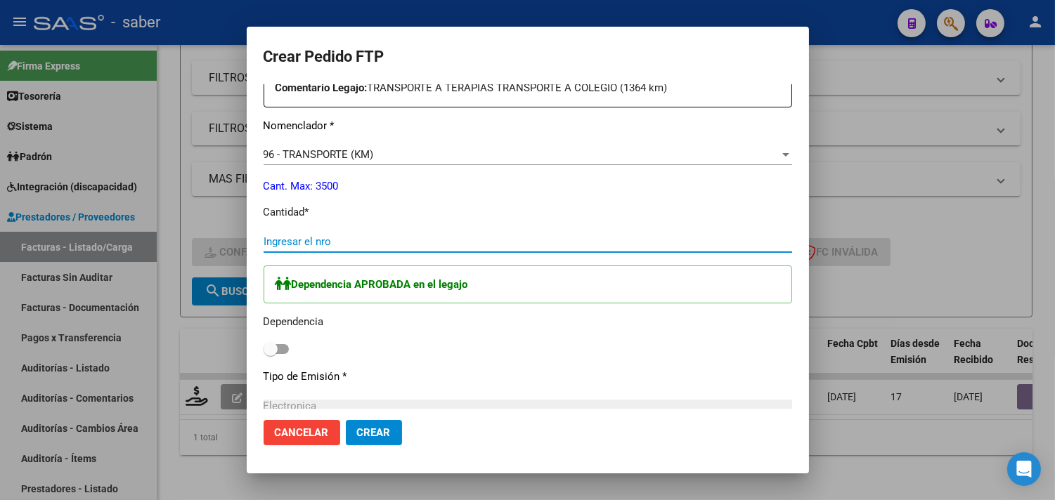
click at [327, 235] on input "Ingresar el nro" at bounding box center [528, 241] width 528 height 13
type input "1364"
click at [285, 347] on span at bounding box center [276, 349] width 25 height 10
click at [271, 354] on input "checkbox" at bounding box center [270, 354] width 1 height 1
checkbox input "true"
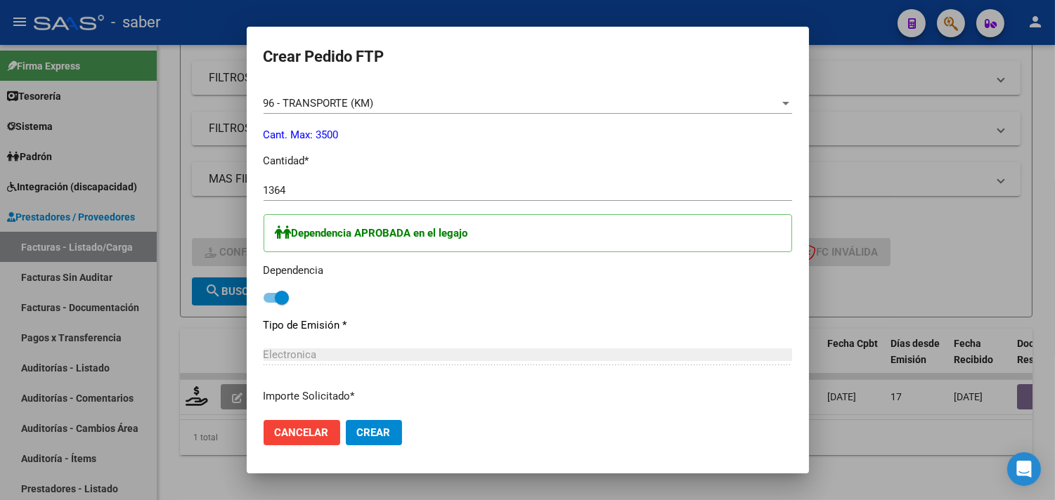
scroll to position [624, 0]
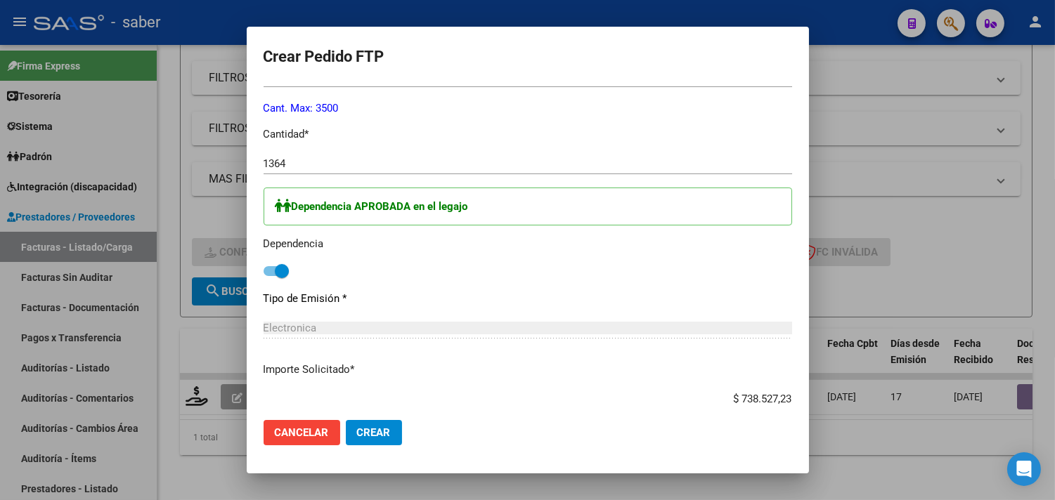
click at [384, 436] on span "Crear" at bounding box center [374, 433] width 34 height 13
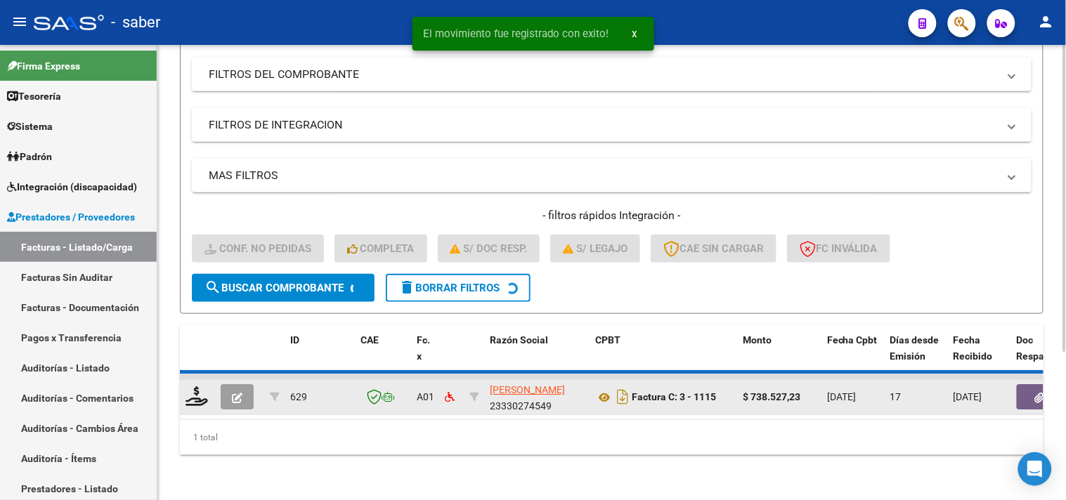
scroll to position [193, 0]
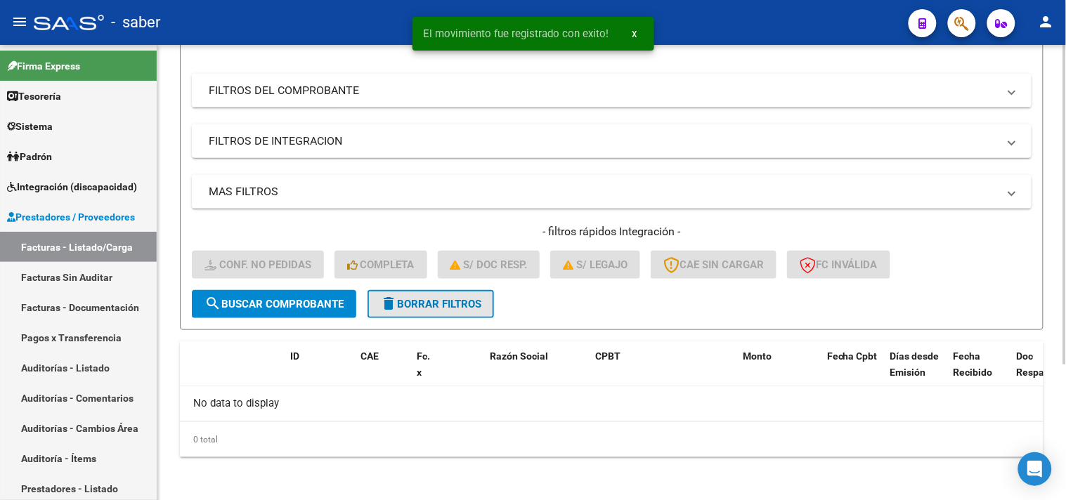
click at [464, 307] on span "delete Borrar Filtros" at bounding box center [430, 304] width 101 height 13
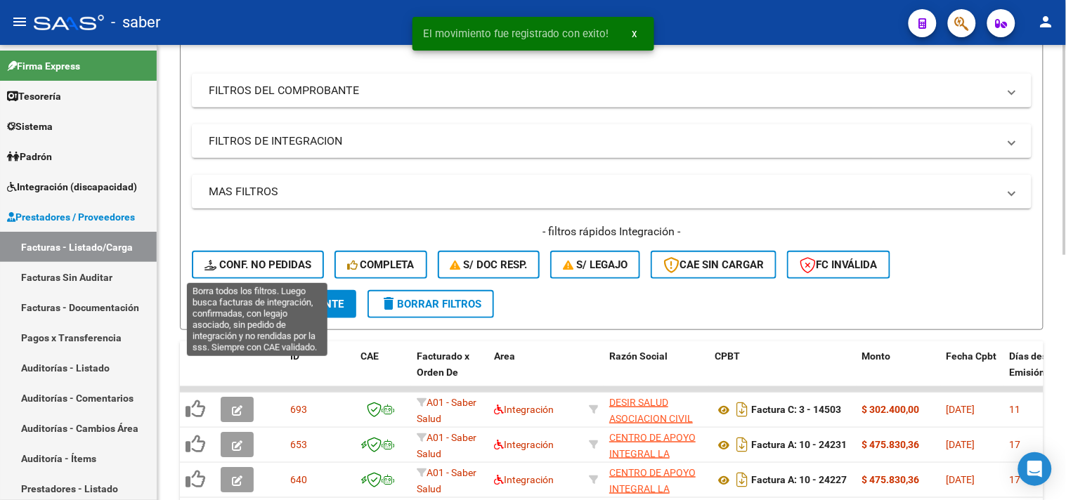
click at [259, 259] on span "Conf. no pedidas" at bounding box center [257, 265] width 107 height 13
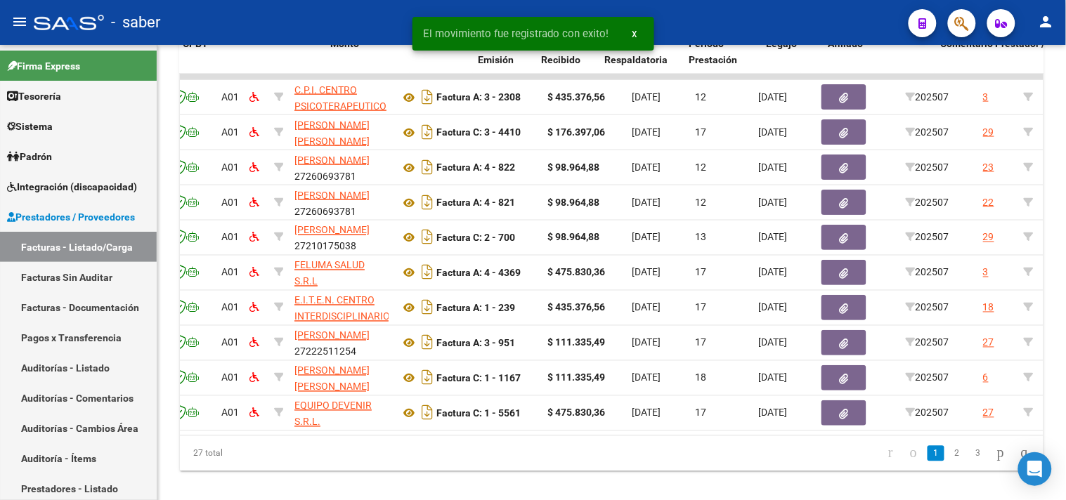
scroll to position [0, 458]
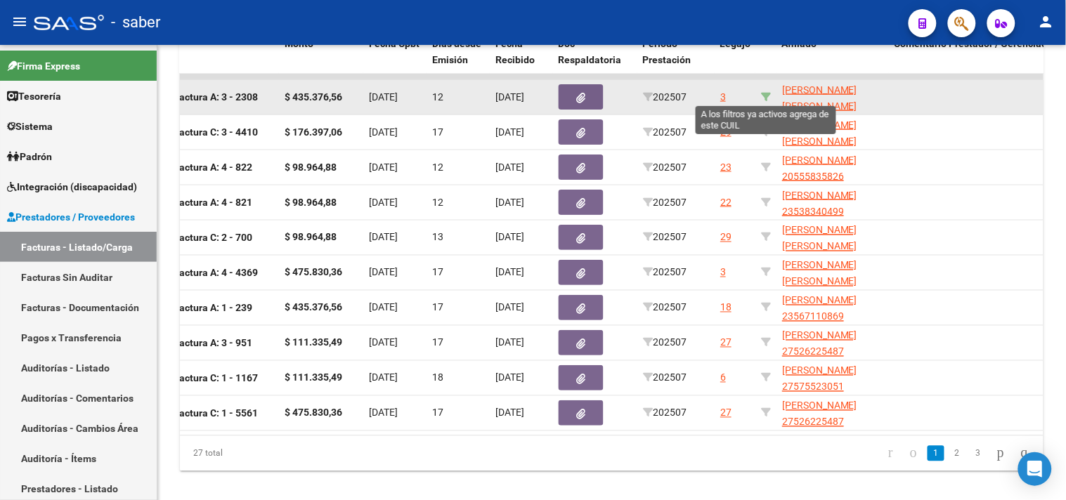
click at [767, 92] on icon at bounding box center [766, 97] width 10 height 10
type input "27568577340"
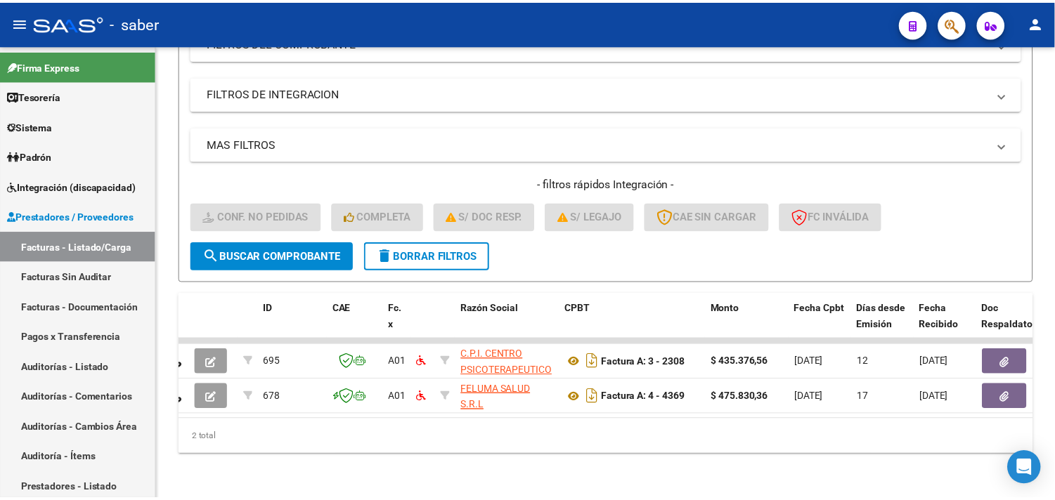
scroll to position [0, 0]
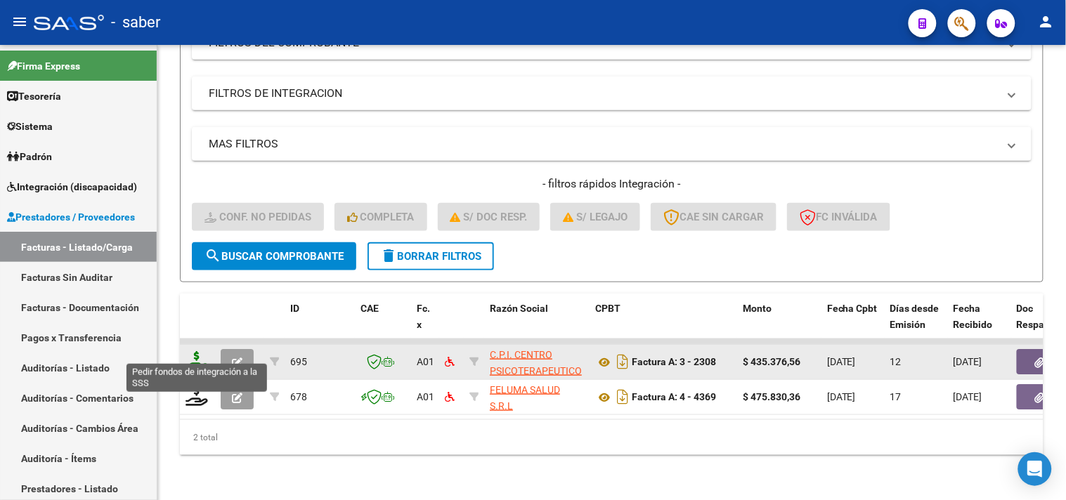
click at [199, 355] on icon at bounding box center [197, 361] width 22 height 20
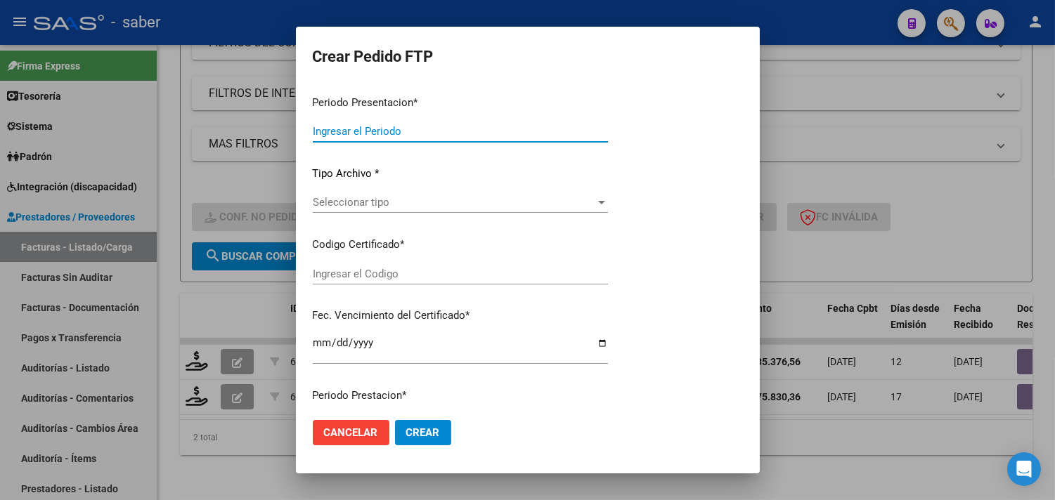
type input "202507"
type input "$ 435.376,56"
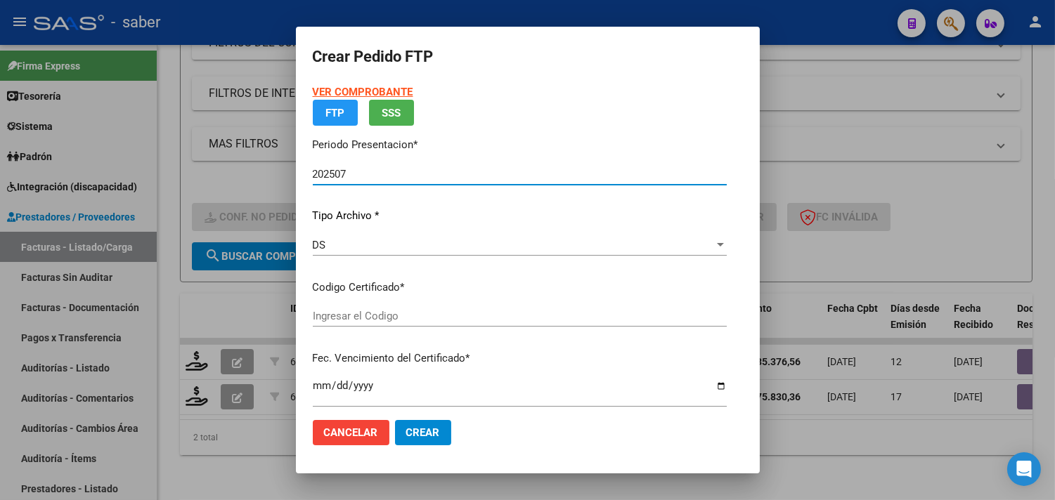
type input "9833520765"
type input "2025-12-16"
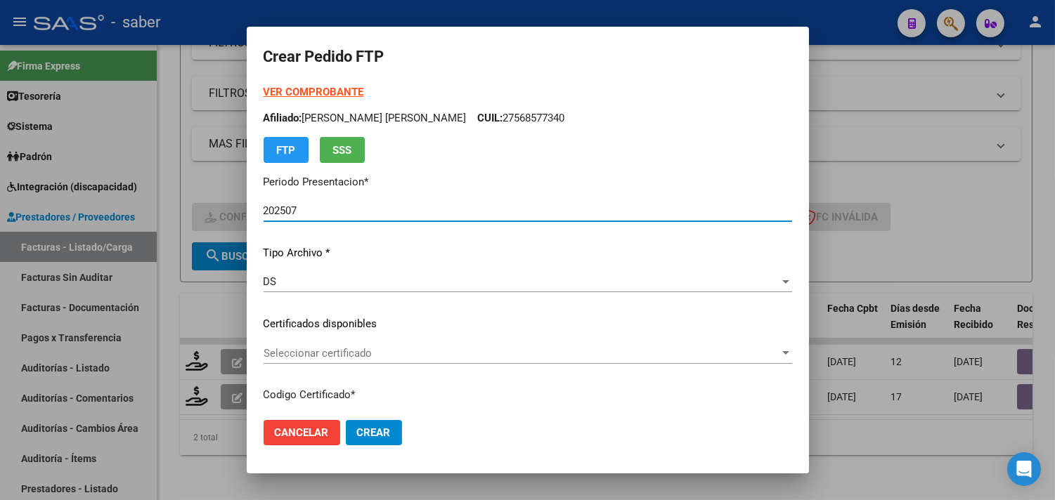
click at [360, 349] on span "Seleccionar certificado" at bounding box center [522, 353] width 516 height 13
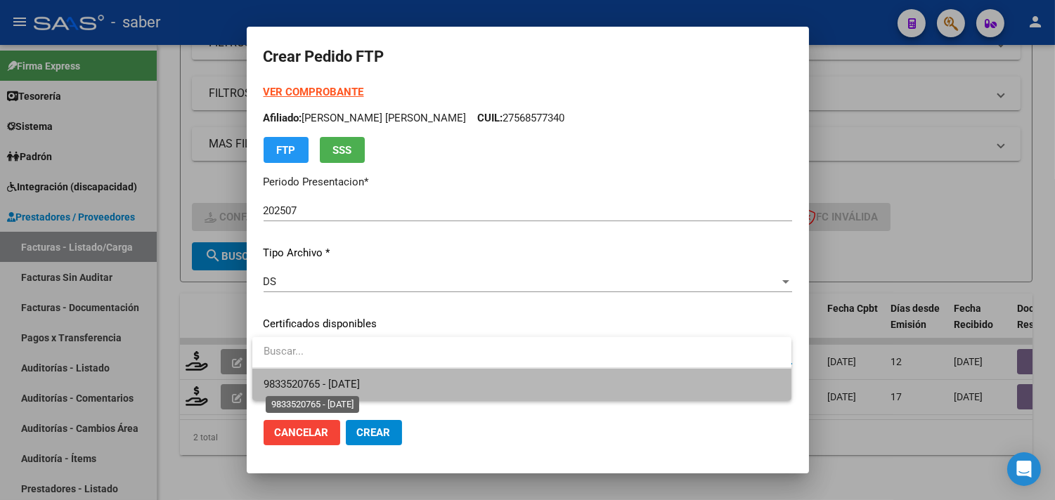
drag, startPoint x: 379, startPoint y: 382, endPoint x: 406, endPoint y: 372, distance: 28.2
click at [360, 384] on span "9833520765 - 2025-12-16" at bounding box center [312, 384] width 96 height 13
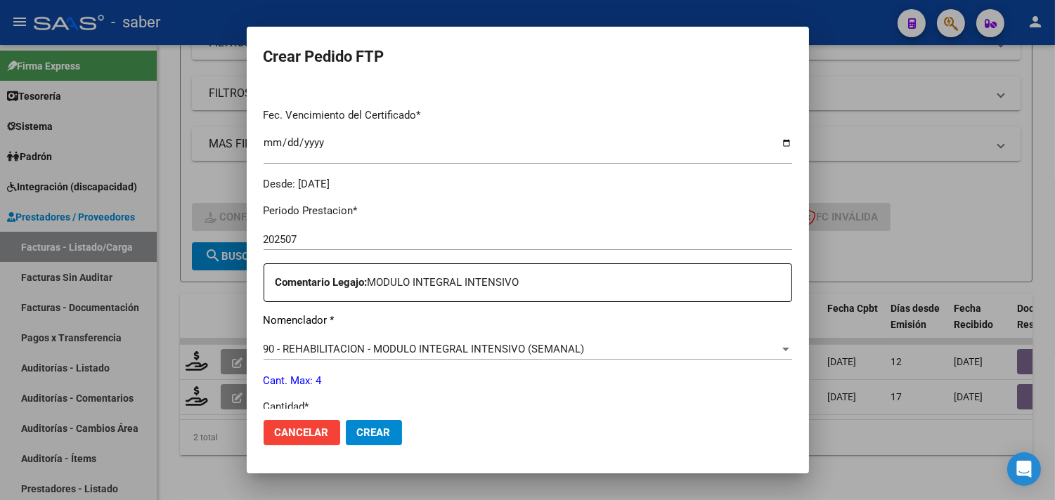
scroll to position [390, 0]
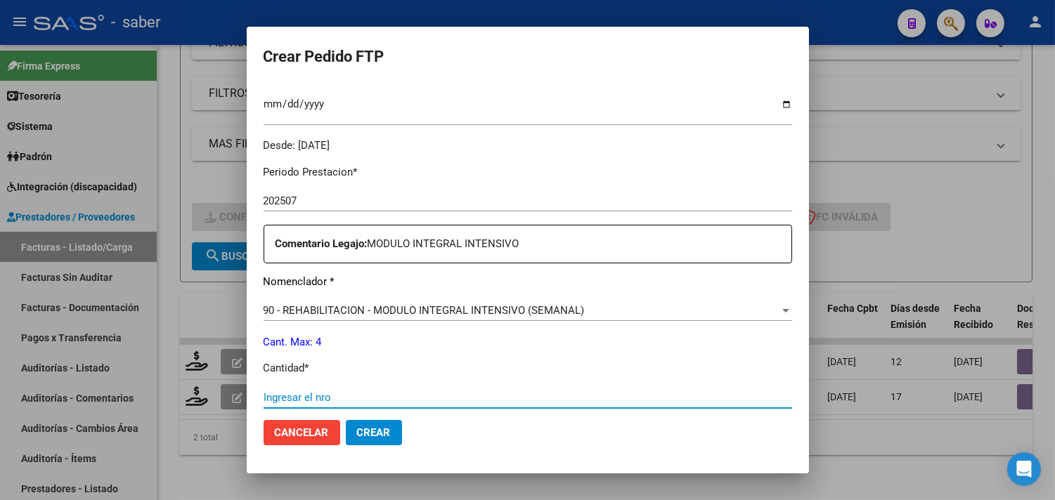
click at [320, 395] on input "Ingresar el nro" at bounding box center [528, 397] width 528 height 13
type input "4"
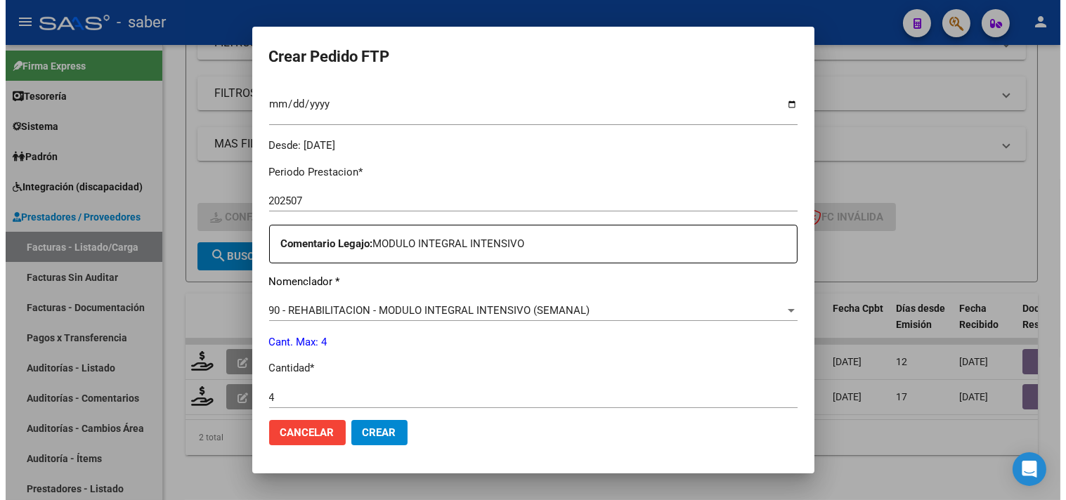
scroll to position [468, 0]
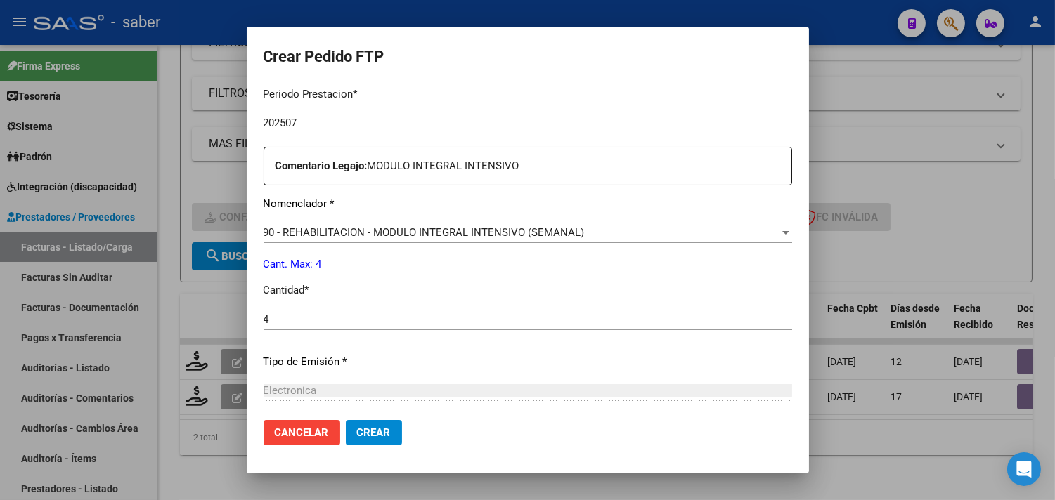
click at [377, 430] on span "Crear" at bounding box center [374, 433] width 34 height 13
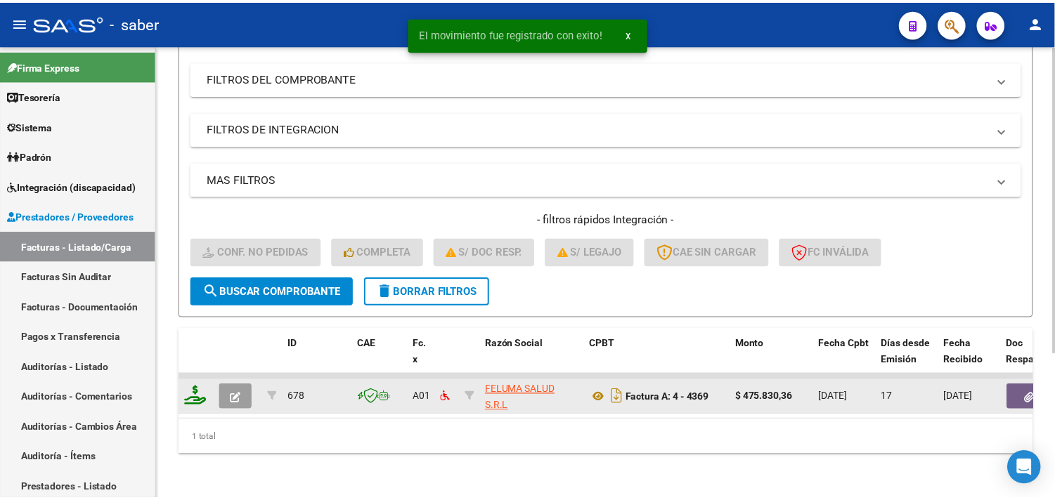
scroll to position [216, 0]
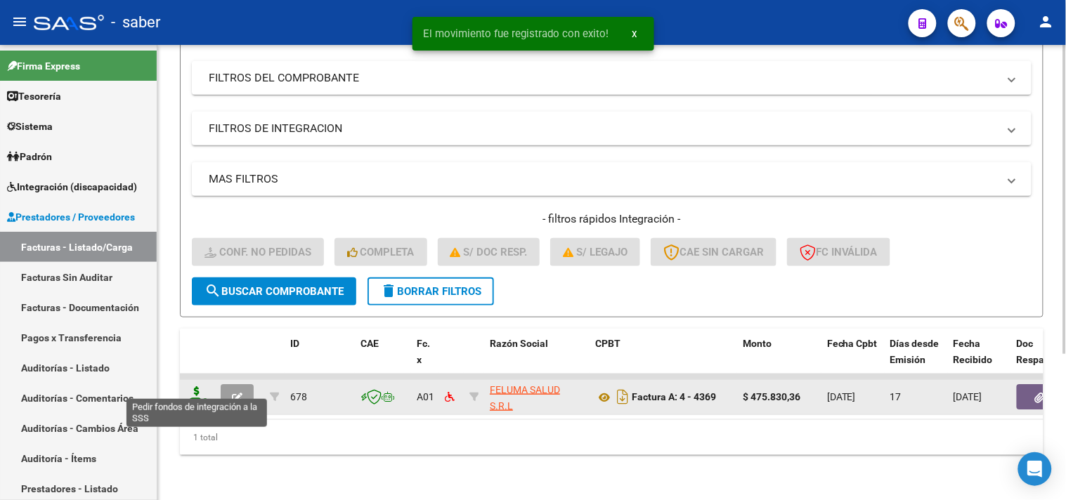
click at [193, 386] on icon at bounding box center [197, 396] width 22 height 20
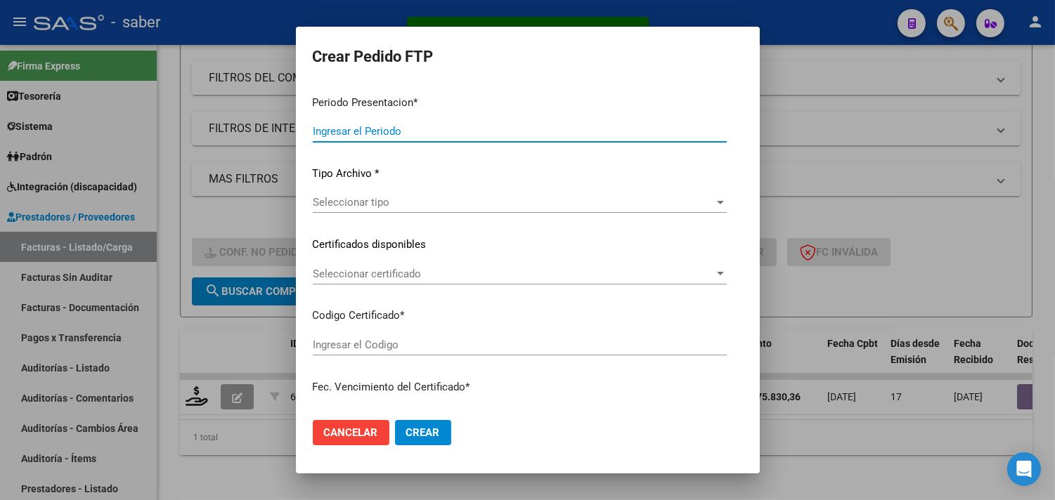
type input "202507"
type input "$ 475.830,36"
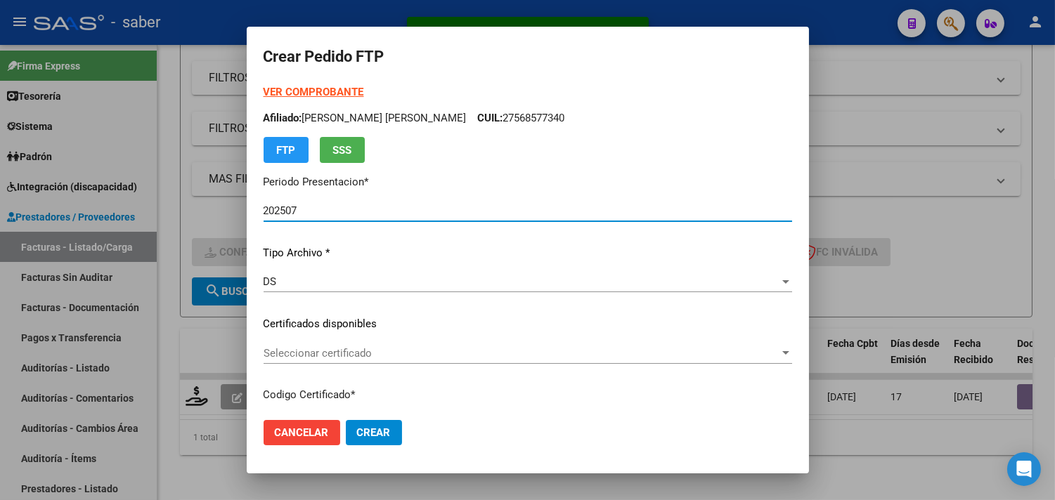
type input "9833520765"
type input "2025-12-16"
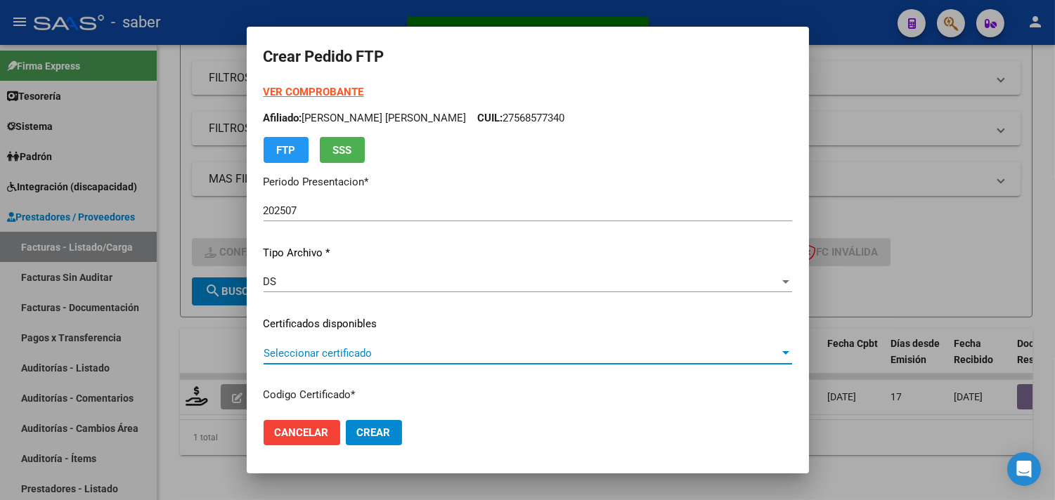
click at [297, 354] on span "Seleccionar certificado" at bounding box center [522, 353] width 516 height 13
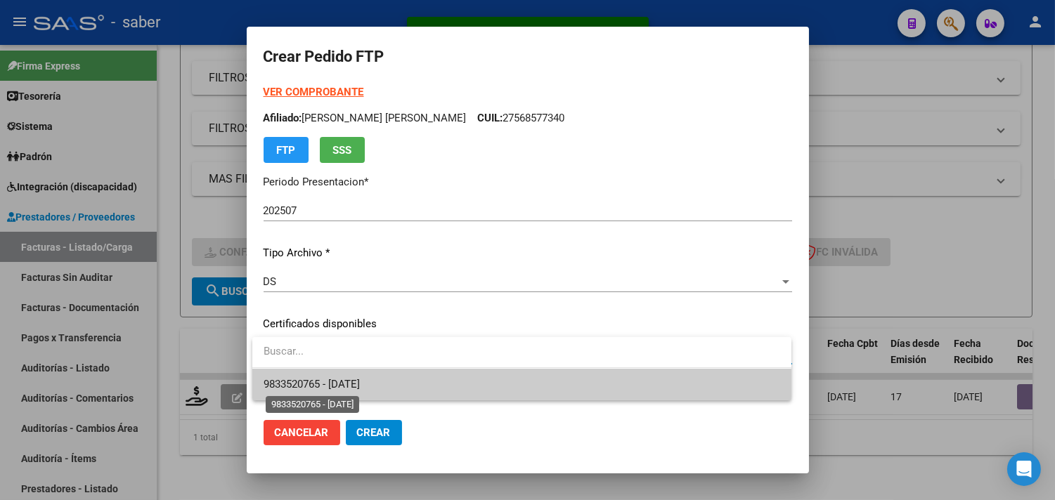
click at [309, 379] on span "9833520765 - 2025-12-16" at bounding box center [312, 384] width 96 height 13
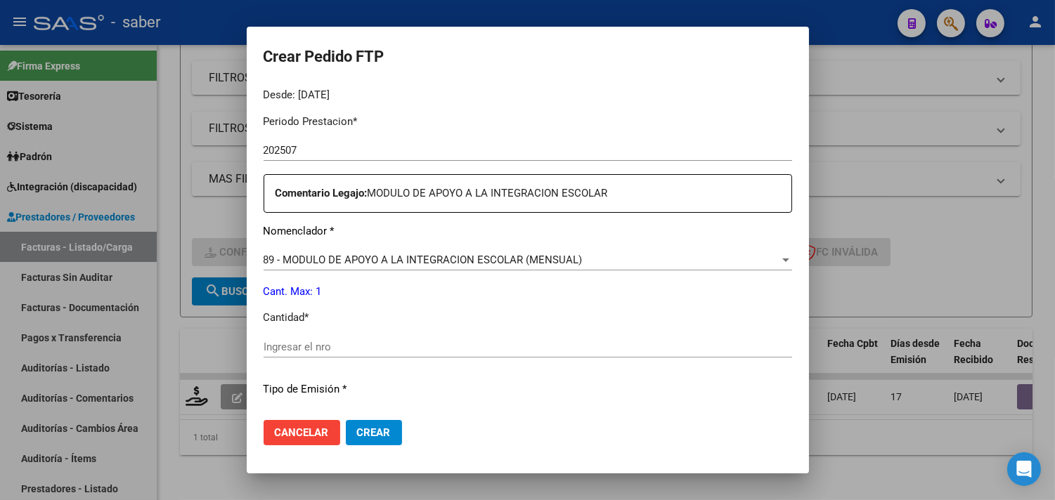
scroll to position [468, 0]
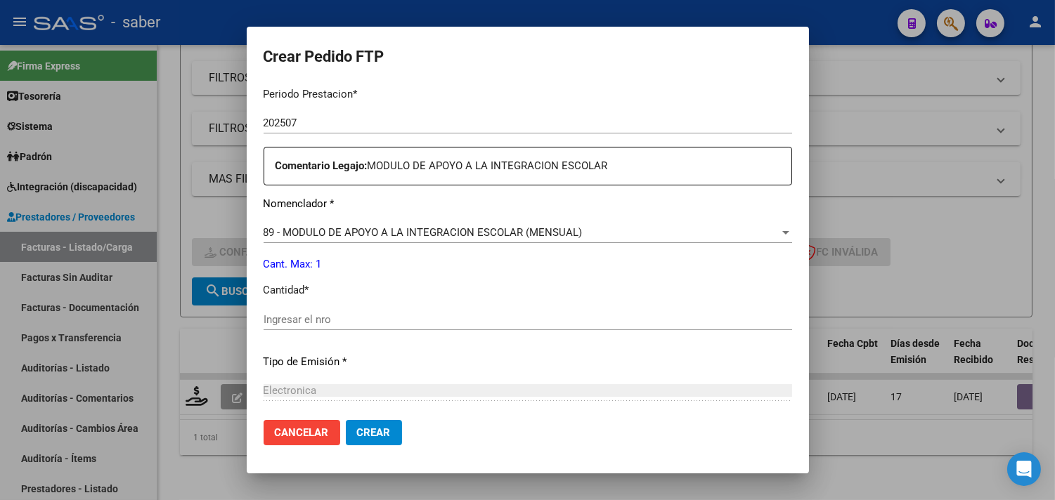
click at [315, 318] on input "Ingresar el nro" at bounding box center [528, 319] width 528 height 13
type input "1"
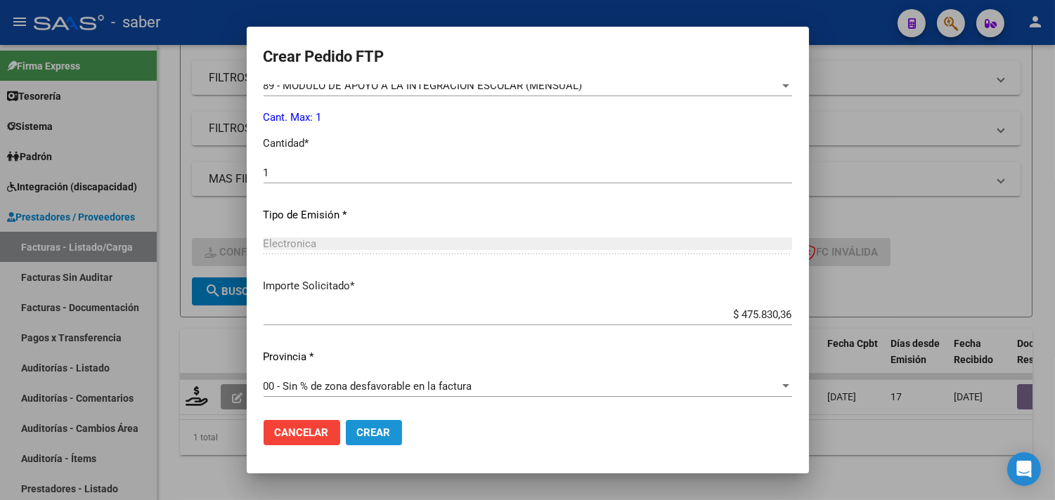
click at [369, 439] on button "Crear" at bounding box center [374, 432] width 56 height 25
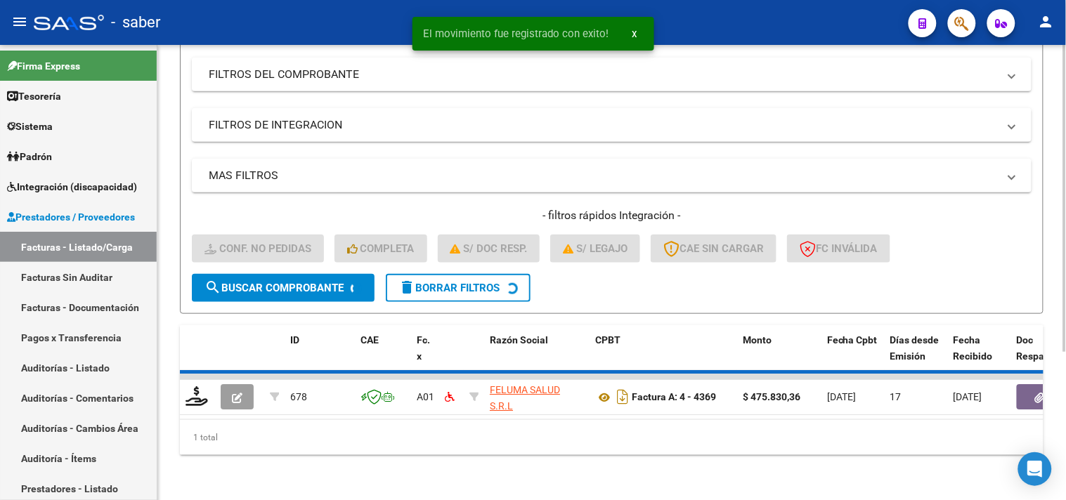
scroll to position [193, 0]
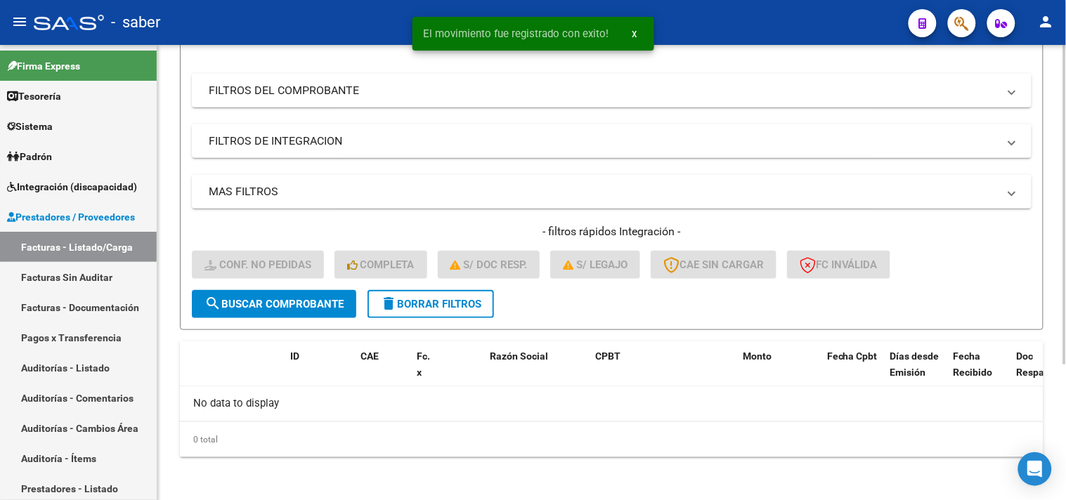
click at [430, 304] on span "delete Borrar Filtros" at bounding box center [430, 304] width 101 height 13
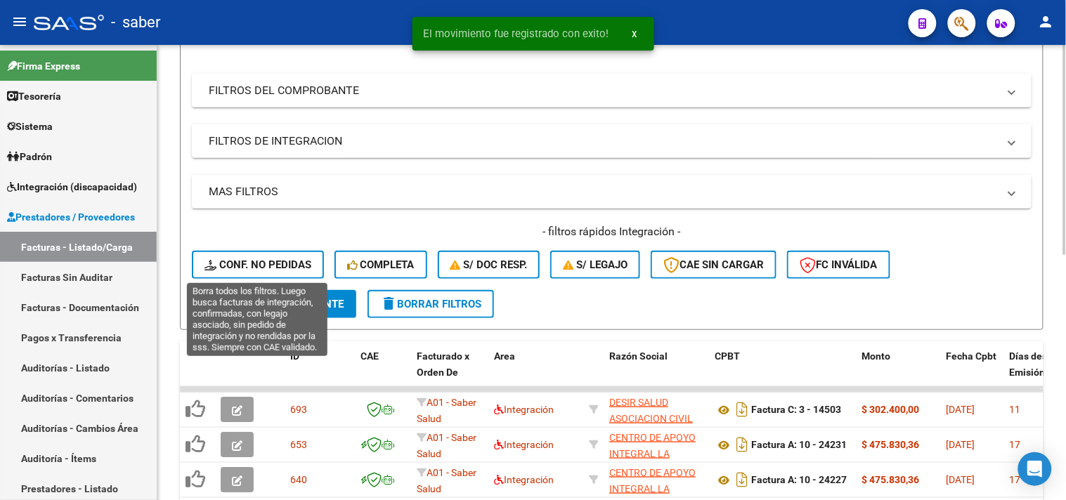
drag, startPoint x: 275, startPoint y: 264, endPoint x: 297, endPoint y: 282, distance: 29.0
click at [274, 264] on span "Conf. no pedidas" at bounding box center [257, 265] width 107 height 13
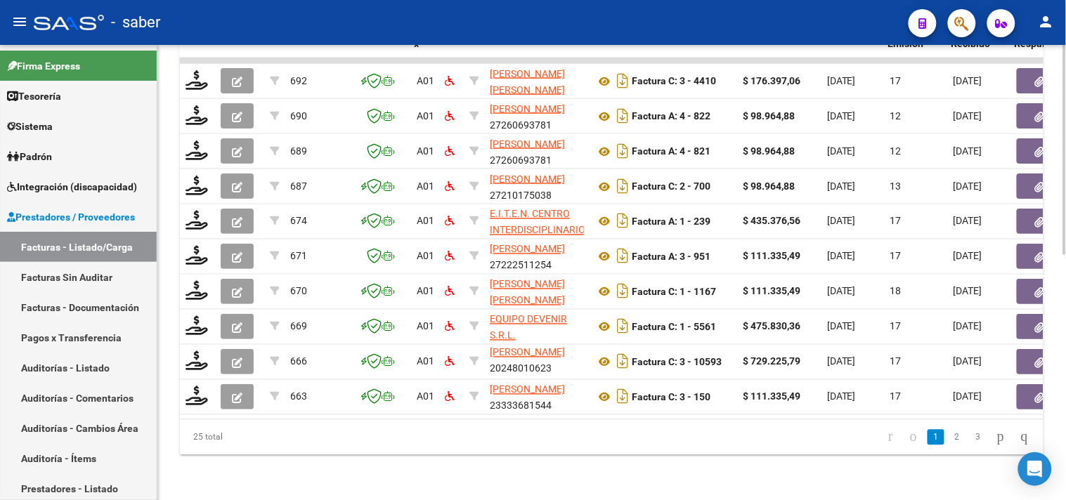
scroll to position [0, 555]
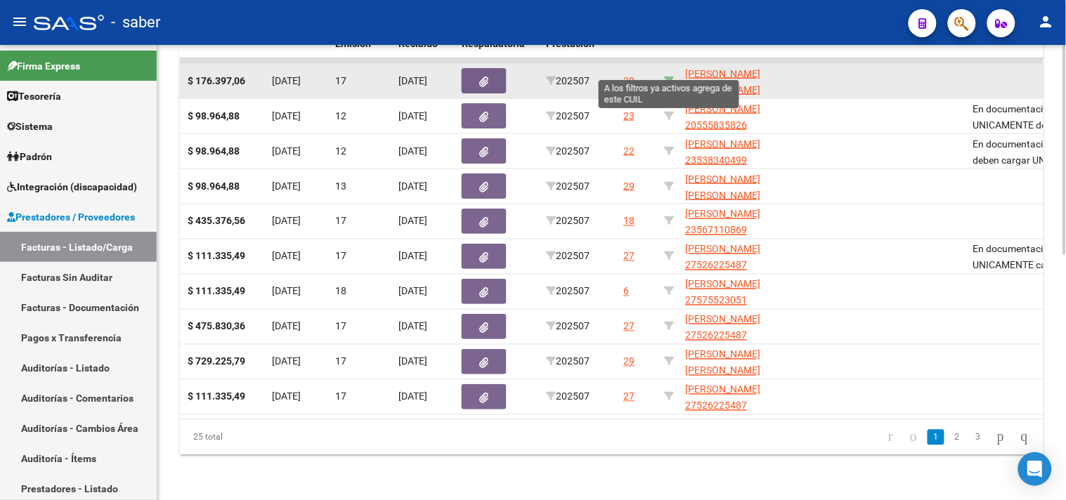
click at [668, 76] on icon at bounding box center [669, 81] width 10 height 10
type input "20562637355"
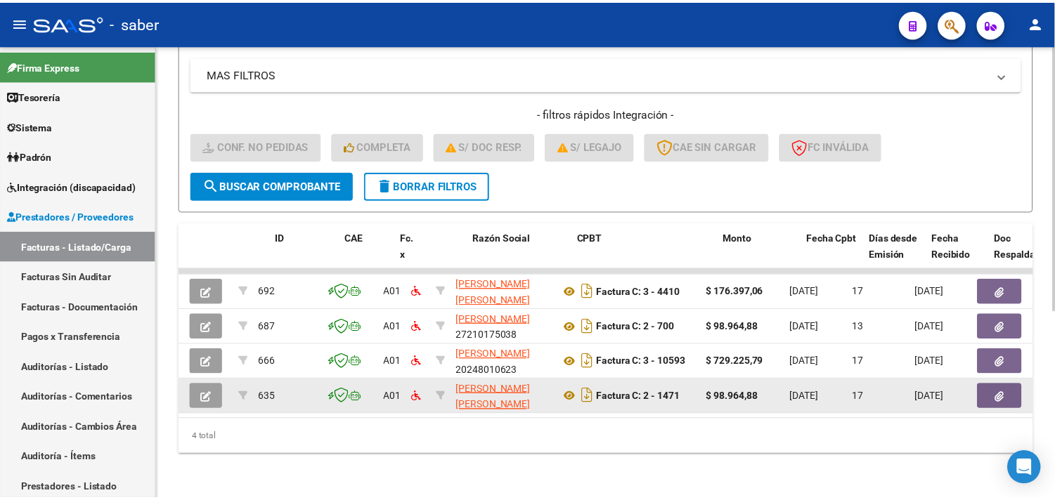
scroll to position [0, 0]
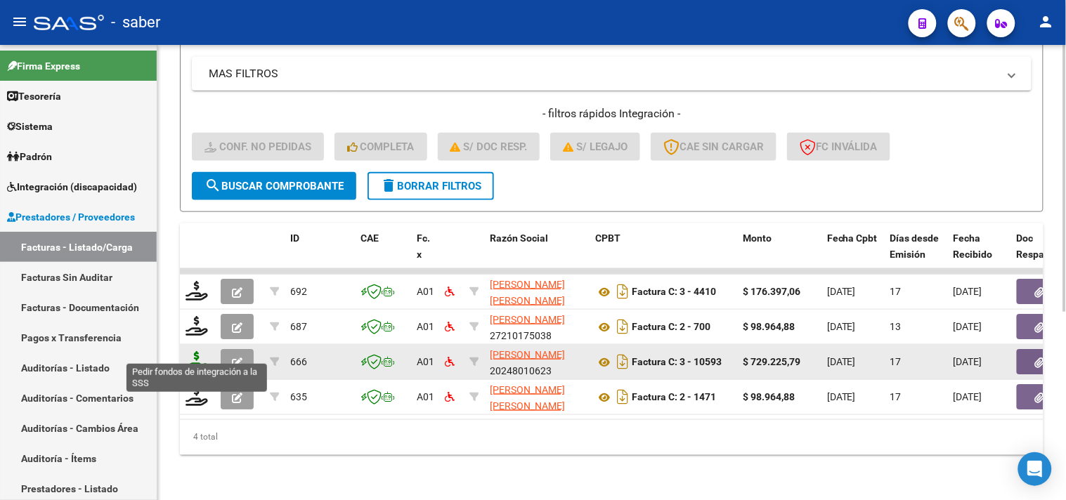
click at [195, 351] on icon at bounding box center [197, 361] width 22 height 20
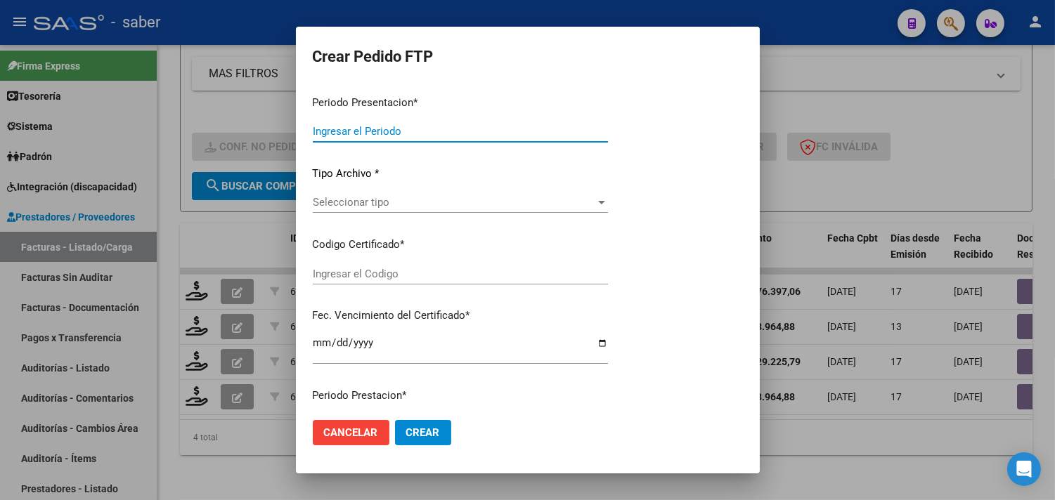
type input "202507"
type input "$ 729.225,79"
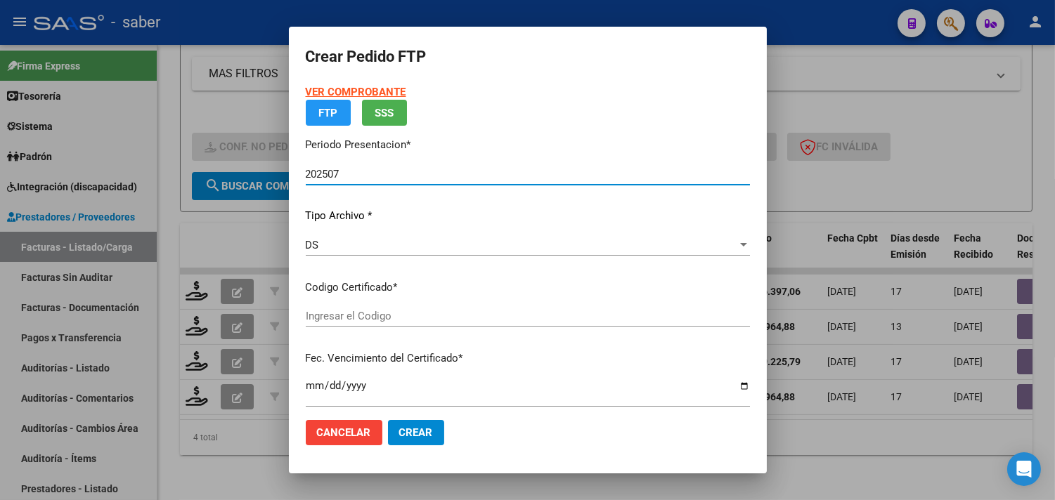
type input "6929959317"
type input "2035-03-01"
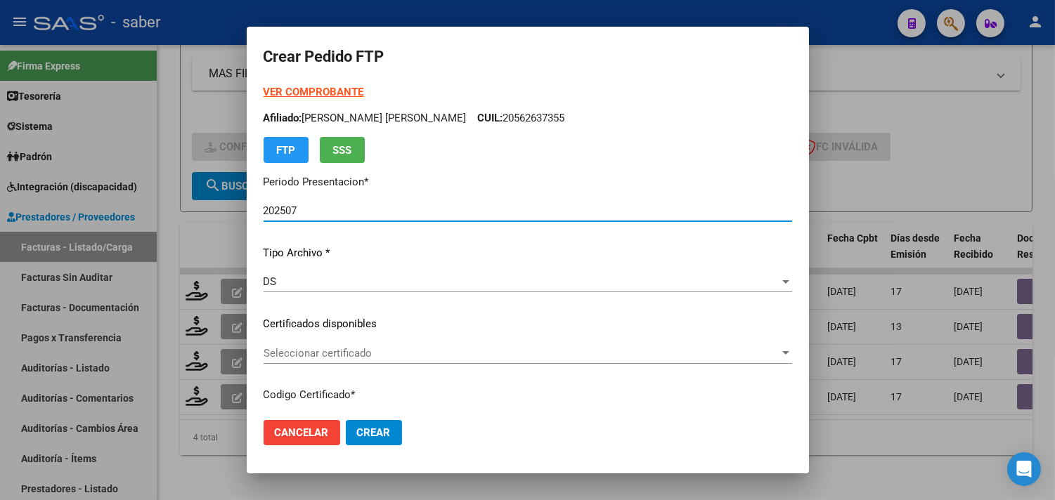
click at [353, 348] on span "Seleccionar certificado" at bounding box center [522, 353] width 516 height 13
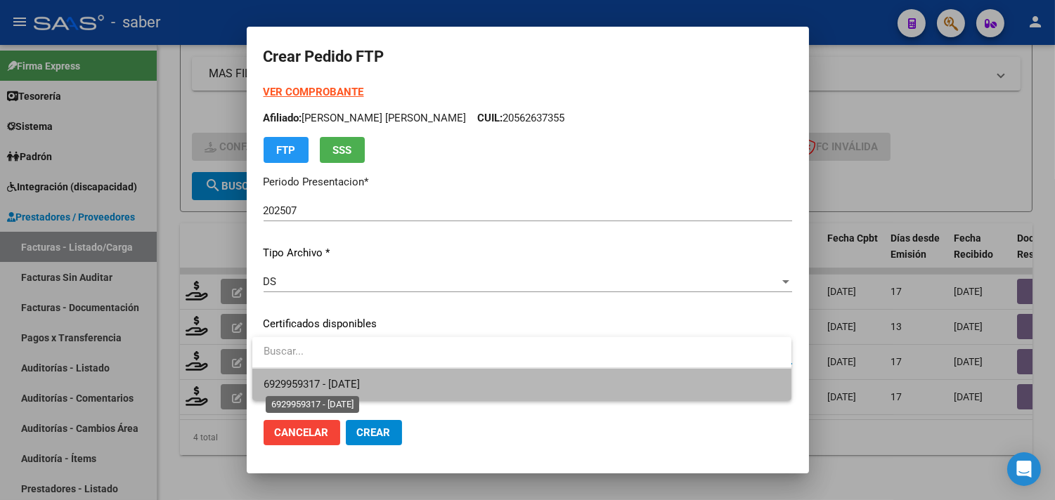
click at [360, 381] on span "6929959317 - 2035-03-01" at bounding box center [312, 384] width 96 height 13
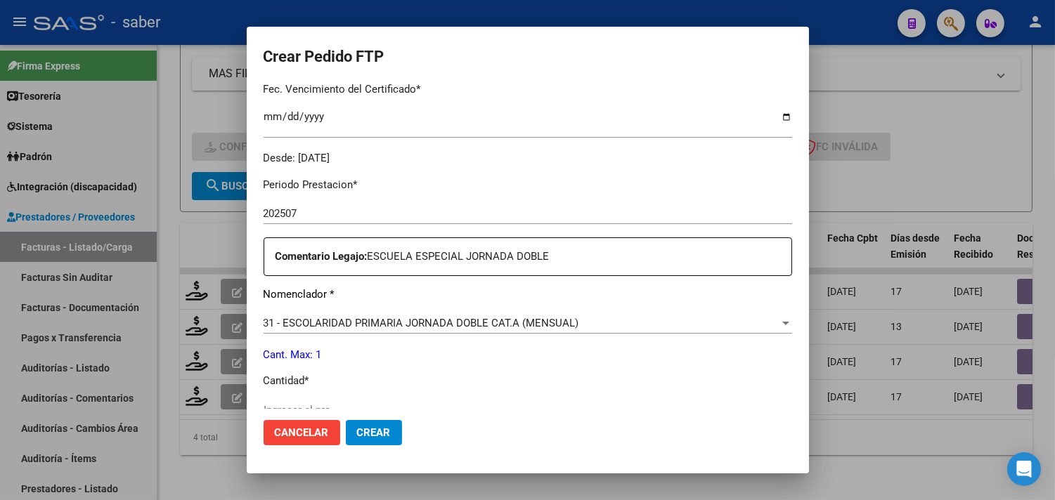
scroll to position [390, 0]
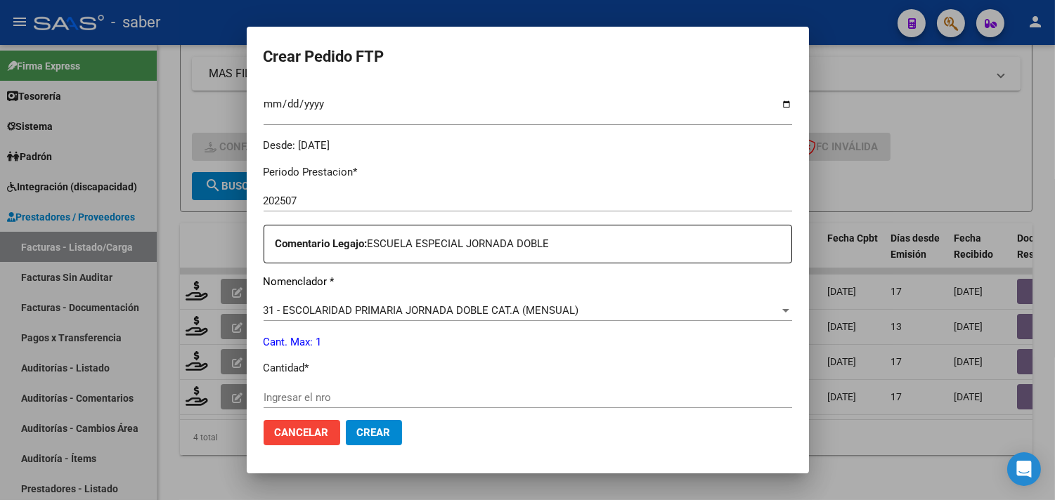
click at [338, 391] on input "Ingresar el nro" at bounding box center [528, 397] width 528 height 13
type input "1"
click at [367, 439] on button "Crear" at bounding box center [374, 432] width 56 height 25
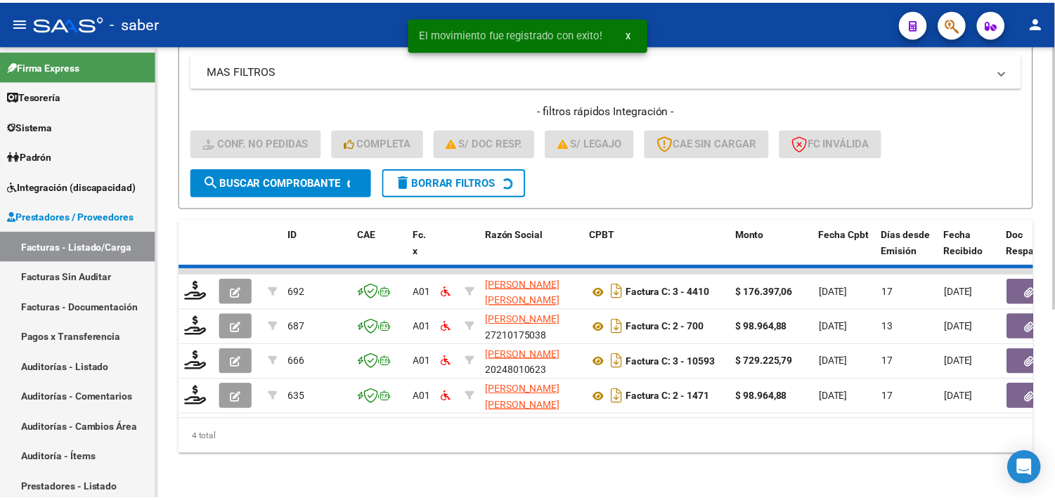
scroll to position [286, 0]
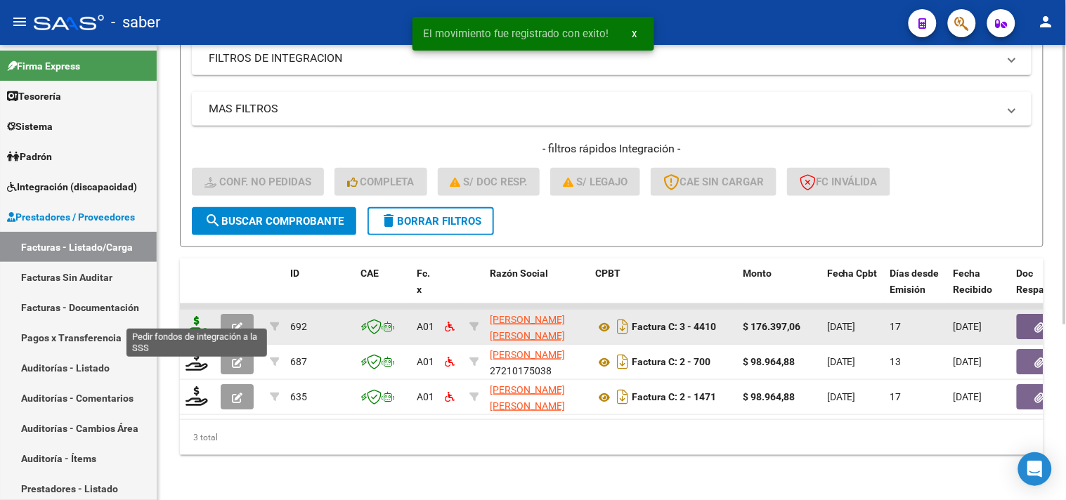
click at [190, 316] on icon at bounding box center [197, 326] width 22 height 20
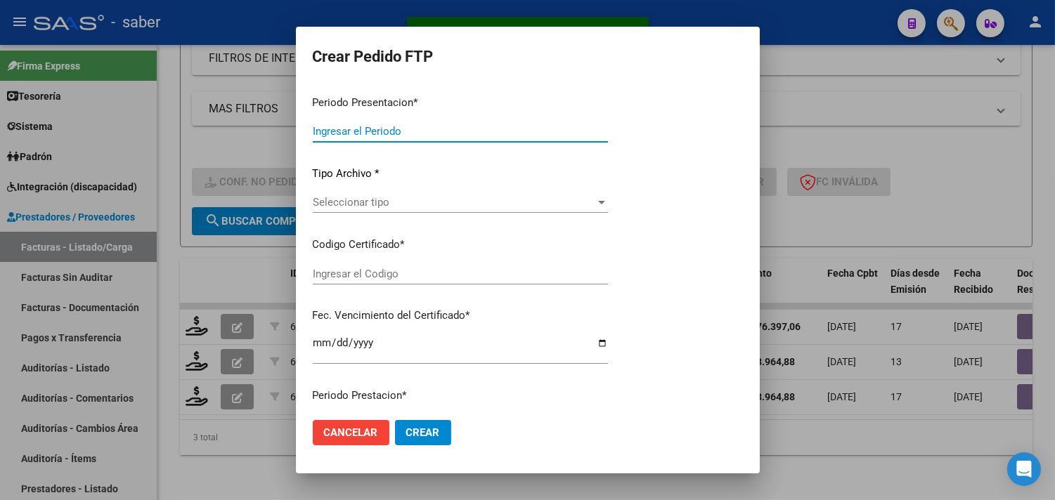
type input "202507"
type input "$ 176.397,06"
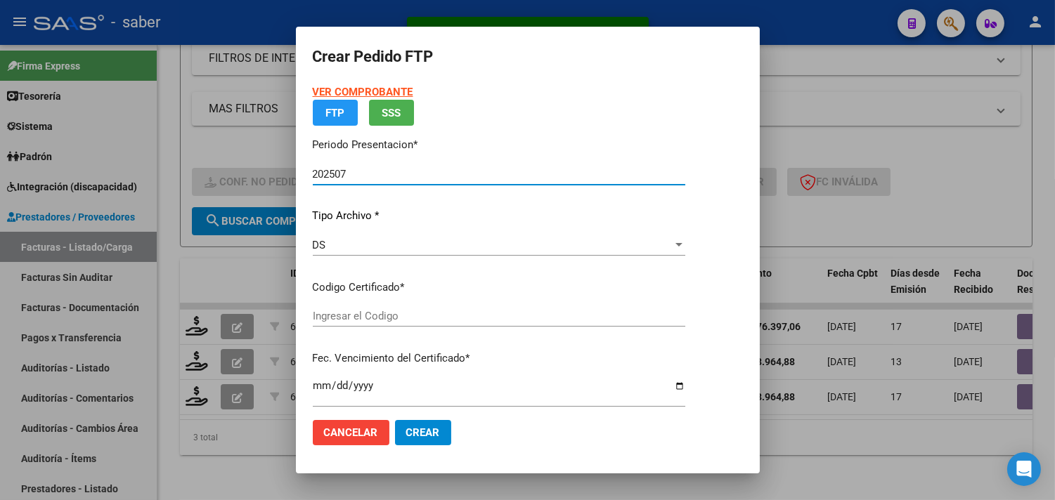
type input "6929959317"
type input "2035-03-01"
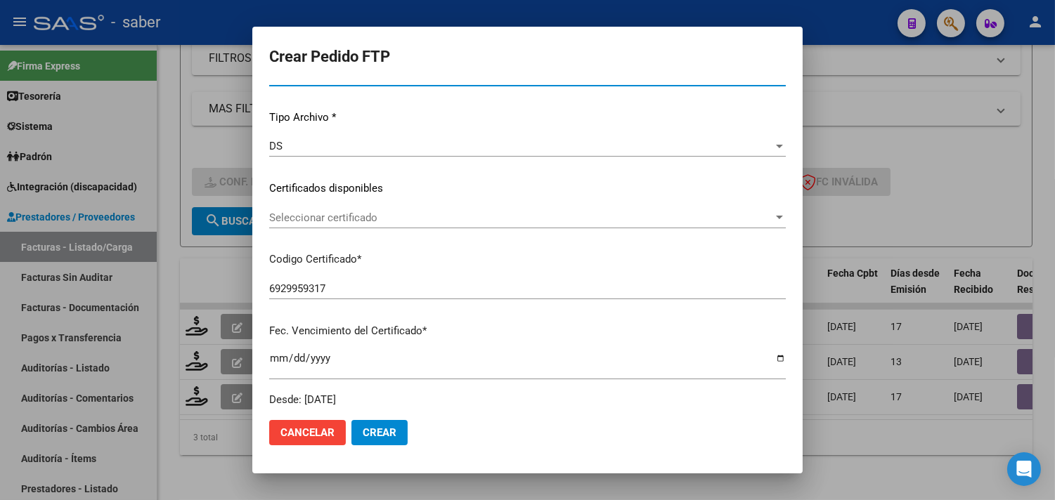
scroll to position [156, 0]
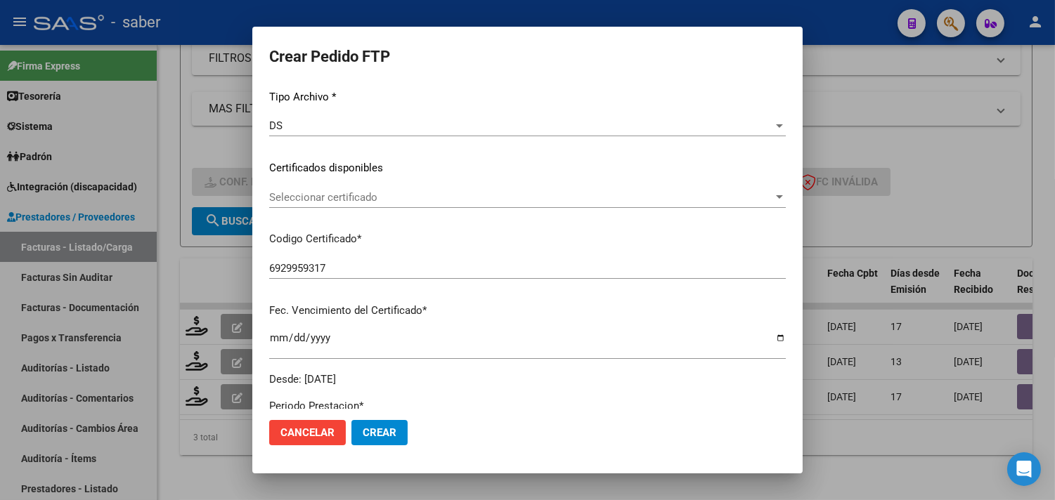
click at [375, 193] on span "Seleccionar certificado" at bounding box center [521, 197] width 504 height 13
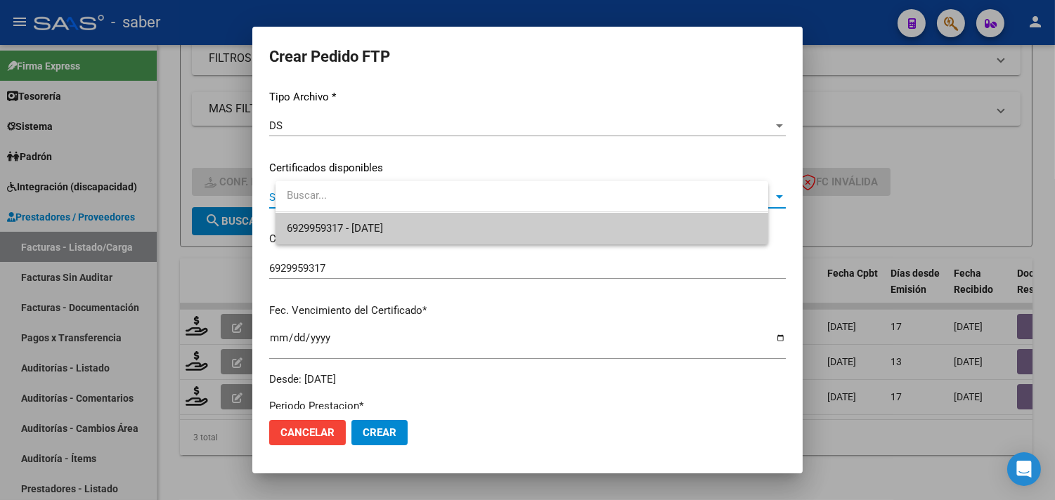
click at [383, 236] on span "6929959317 - 2035-03-01" at bounding box center [522, 229] width 470 height 32
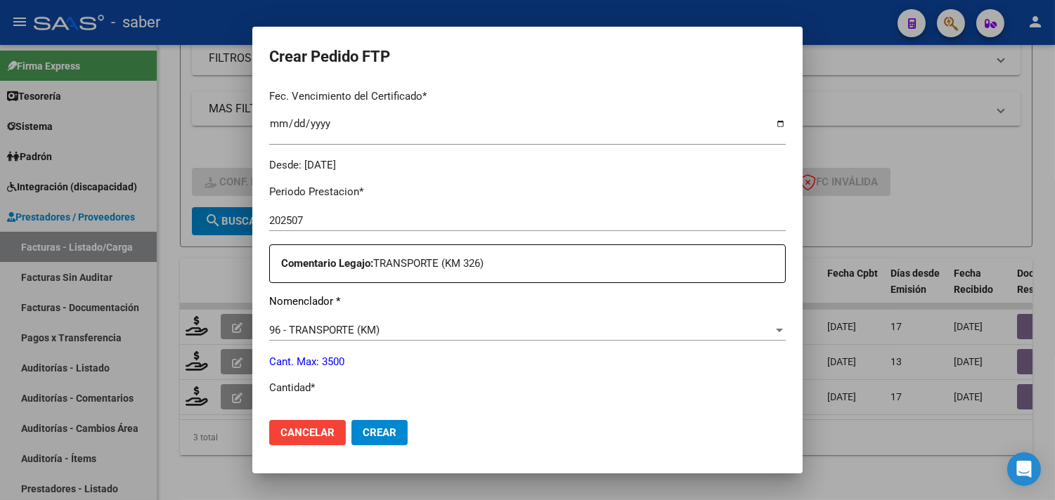
scroll to position [468, 0]
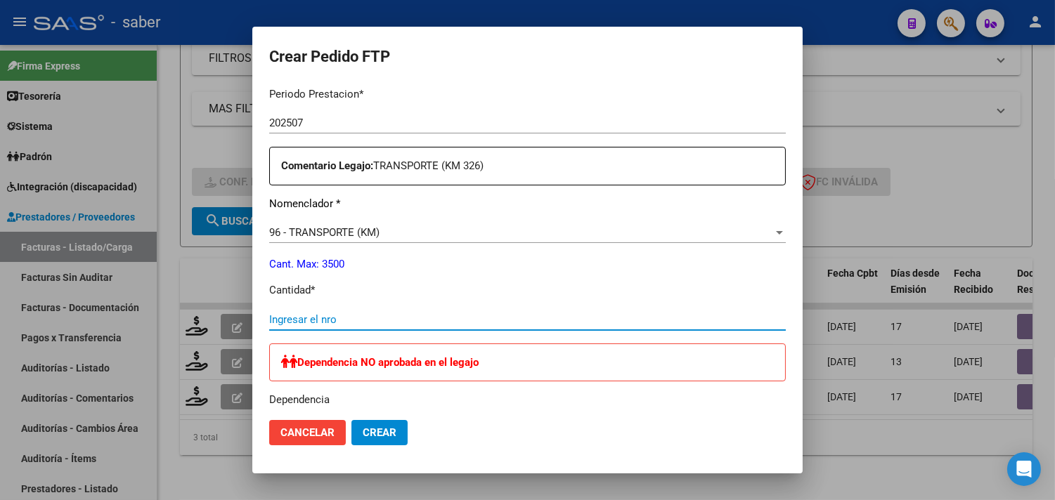
click at [349, 320] on input "Ingresar el nro" at bounding box center [527, 319] width 517 height 13
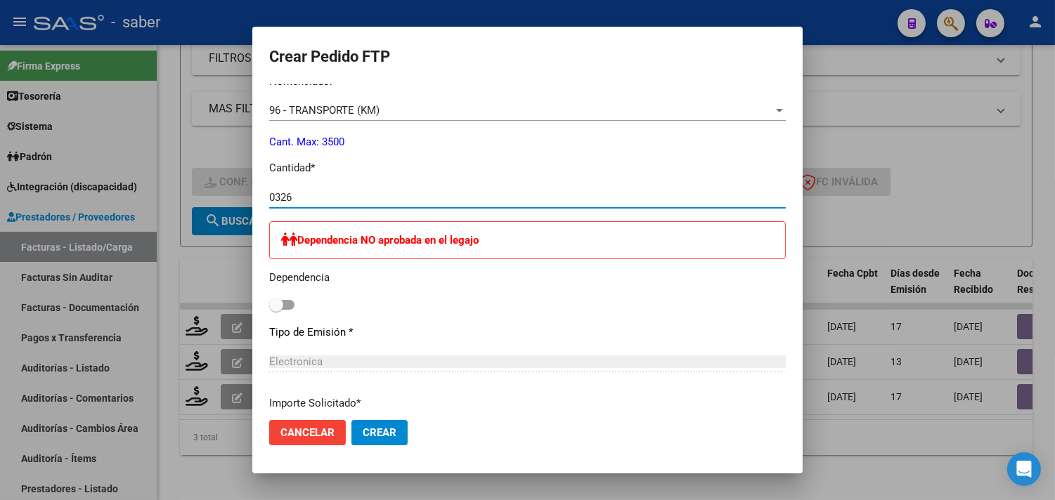
scroll to position [624, 0]
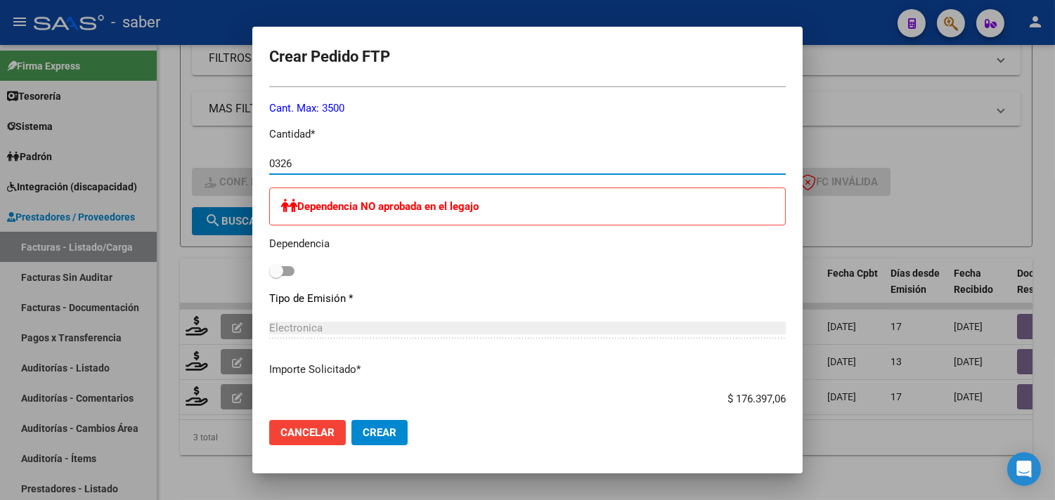
type input "0326"
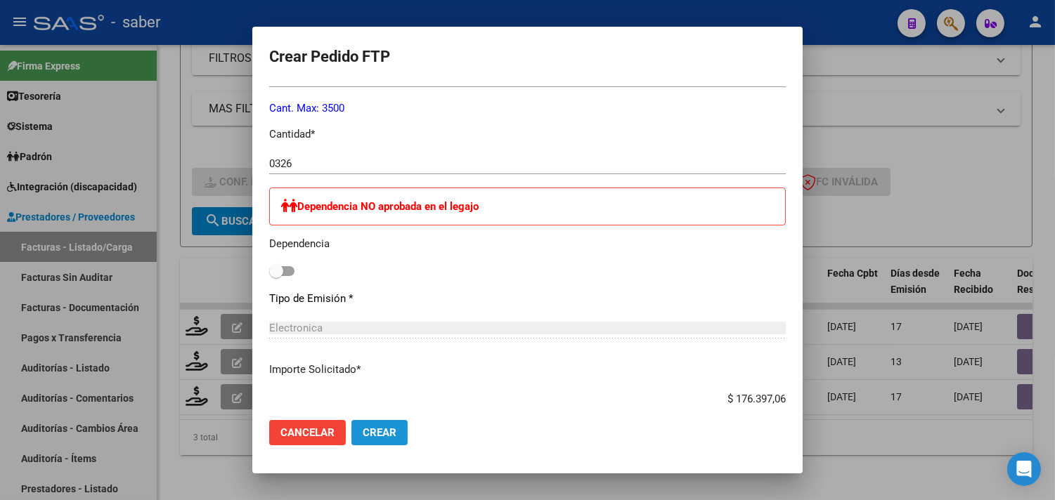
click at [396, 436] on span "Crear" at bounding box center [380, 433] width 34 height 13
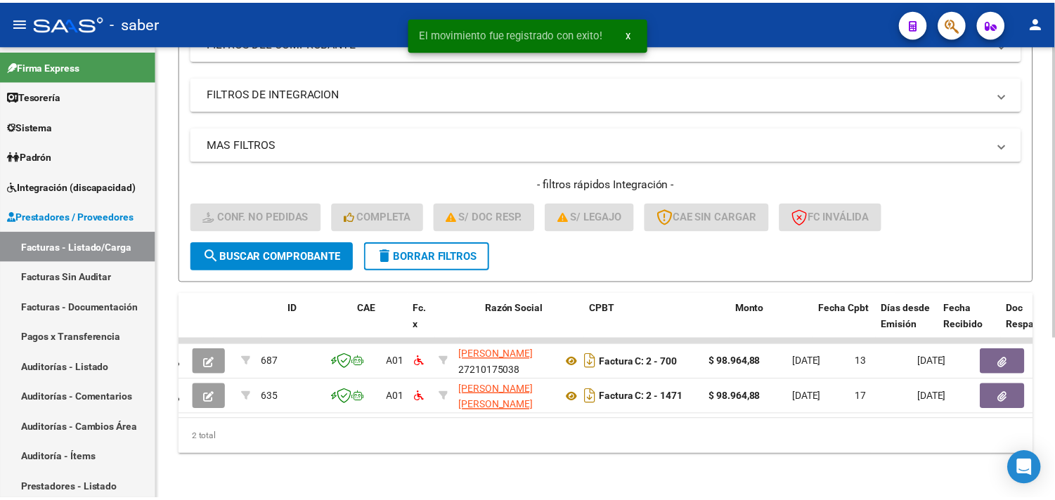
scroll to position [0, 0]
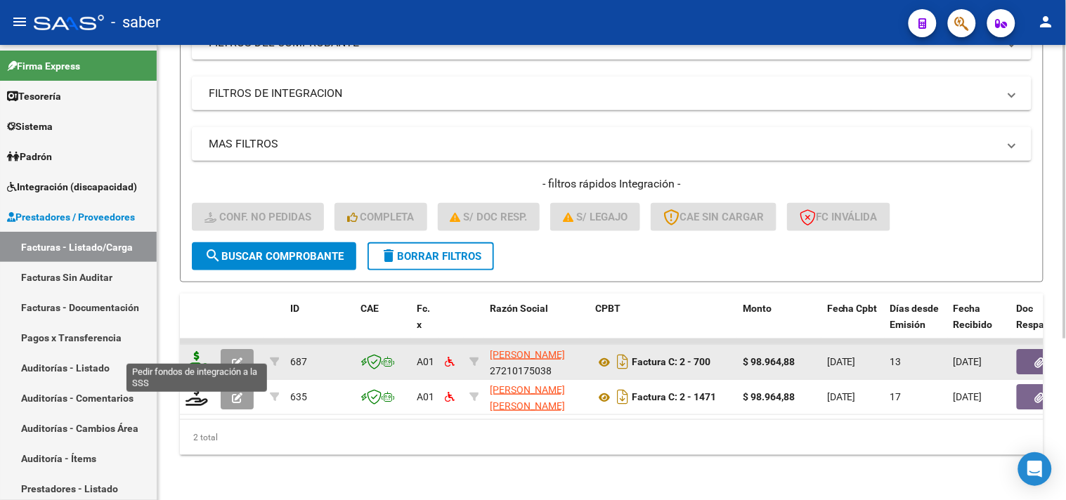
click at [202, 353] on icon at bounding box center [197, 361] width 22 height 20
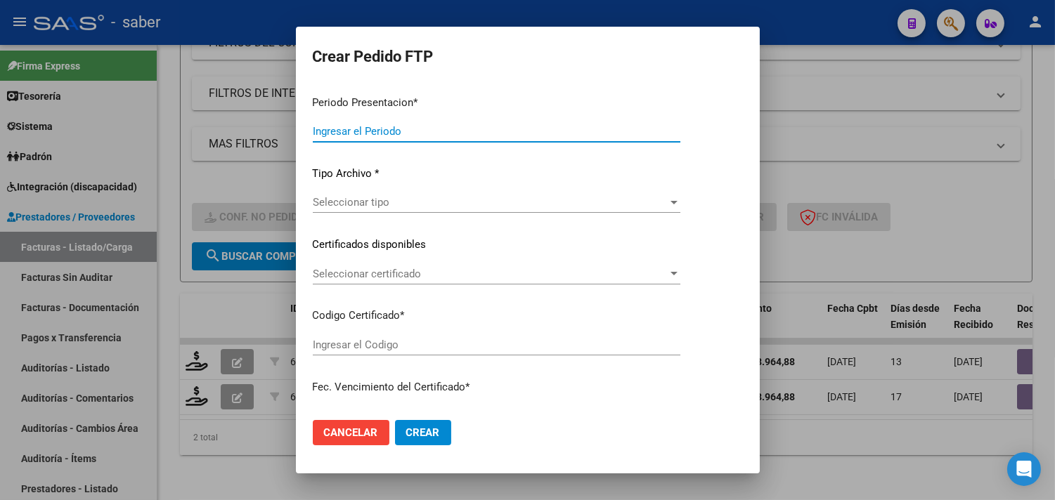
type input "202507"
type input "$ 98.964,88"
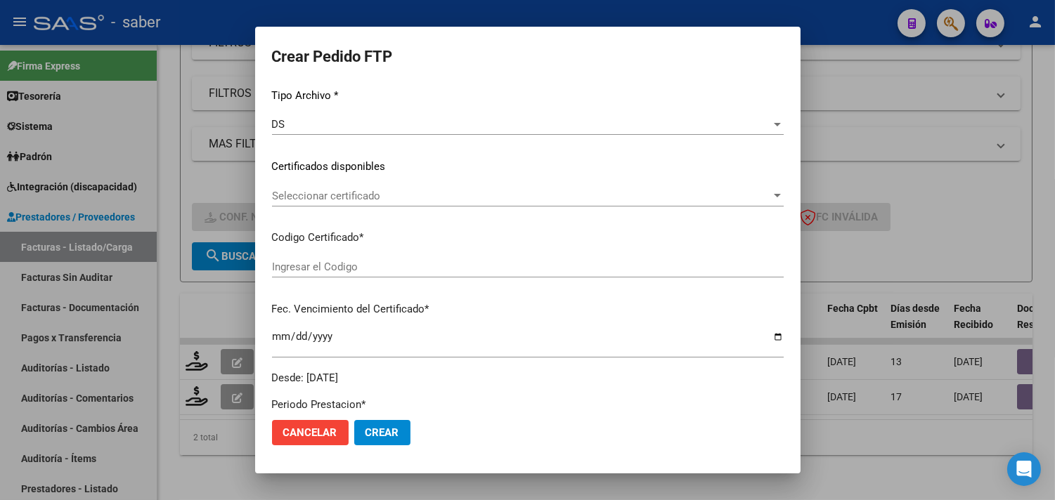
type input "6929959317"
type input "2035-03-01"
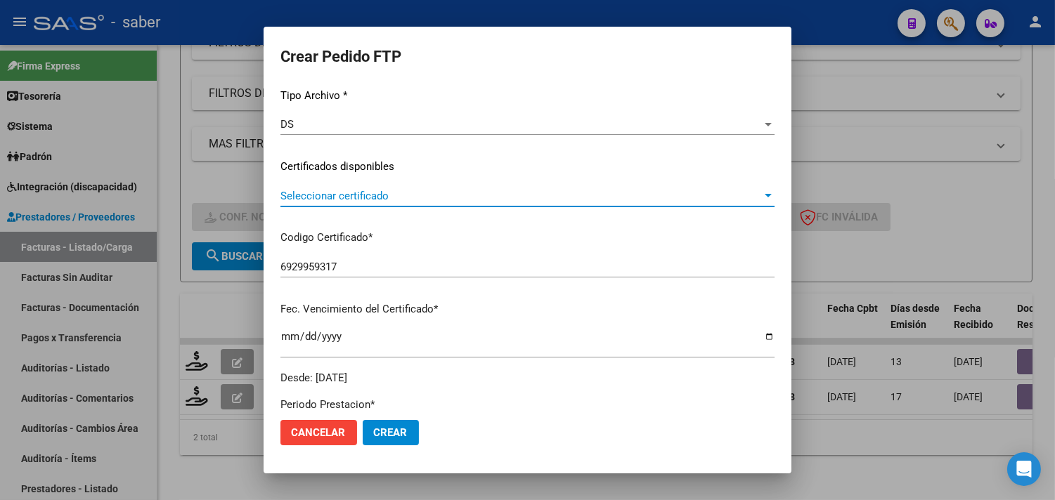
click at [388, 200] on span "Seleccionar certificado" at bounding box center [520, 196] width 481 height 13
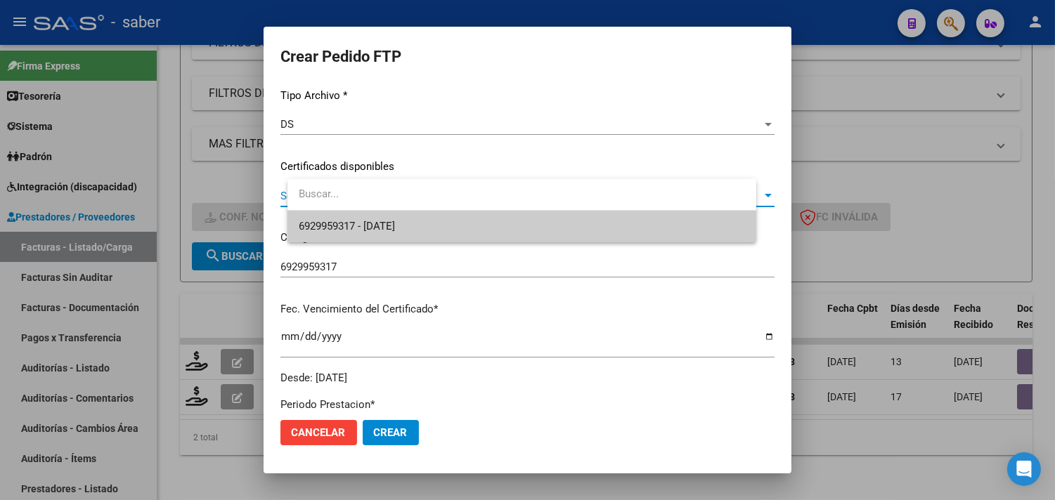
click at [390, 221] on span "6929959317 - 2035-03-01" at bounding box center [347, 226] width 96 height 13
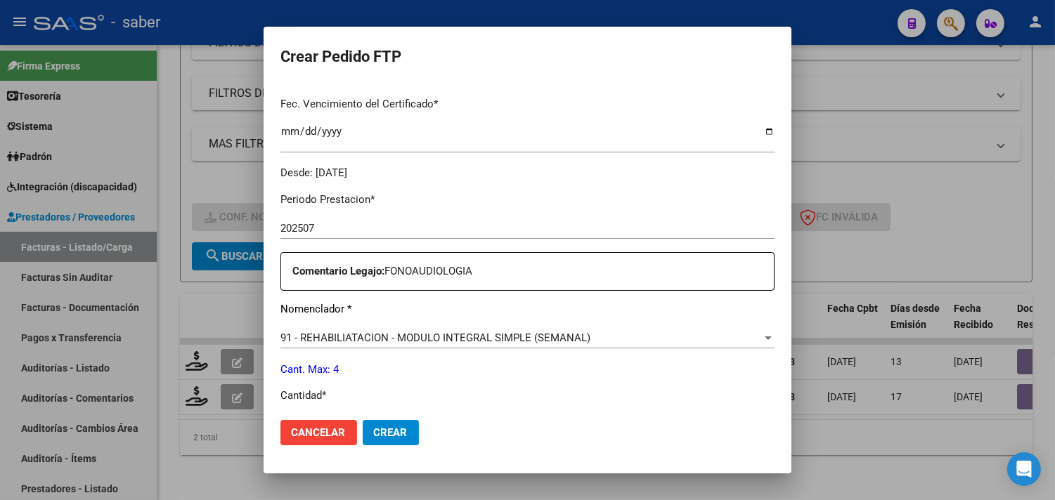
scroll to position [391, 0]
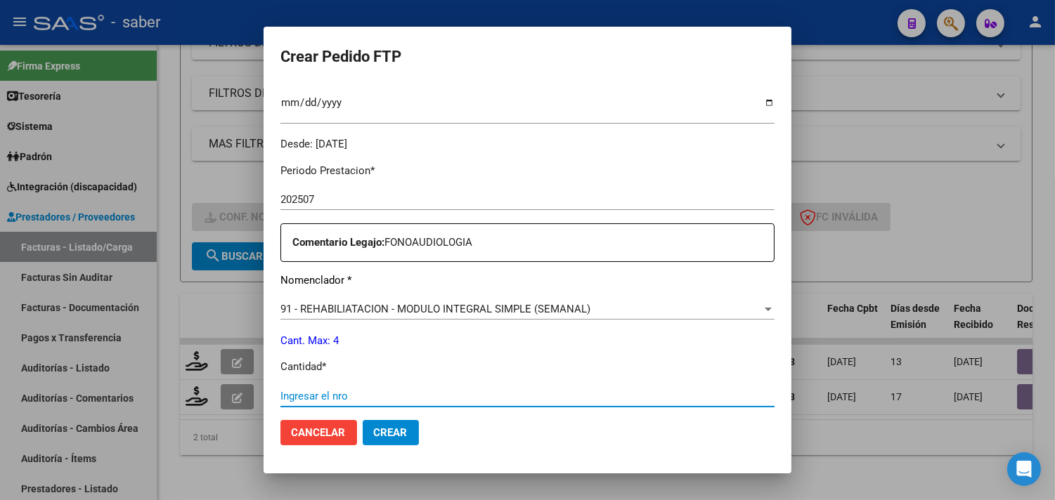
click at [377, 392] on input "Ingresar el nro" at bounding box center [527, 396] width 494 height 13
type input "4"
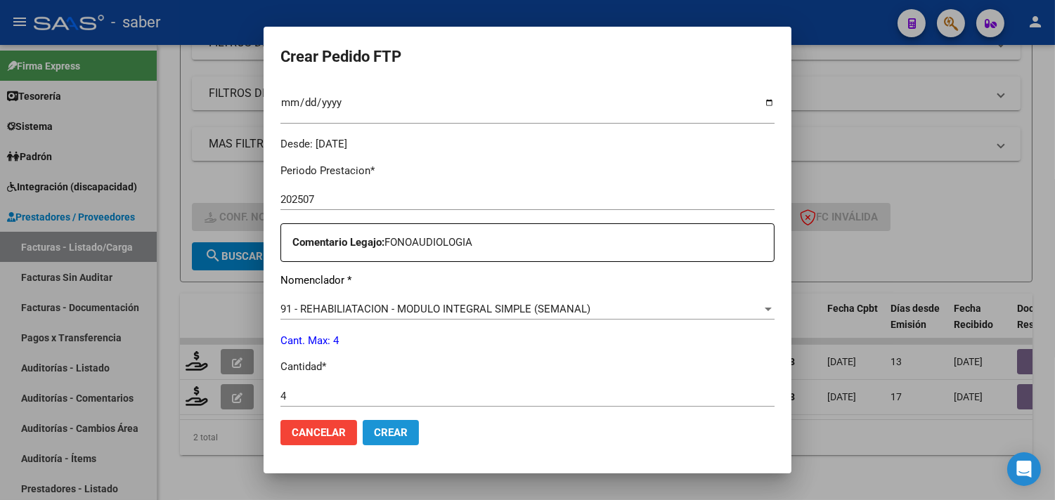
click at [394, 429] on span "Crear" at bounding box center [391, 433] width 34 height 13
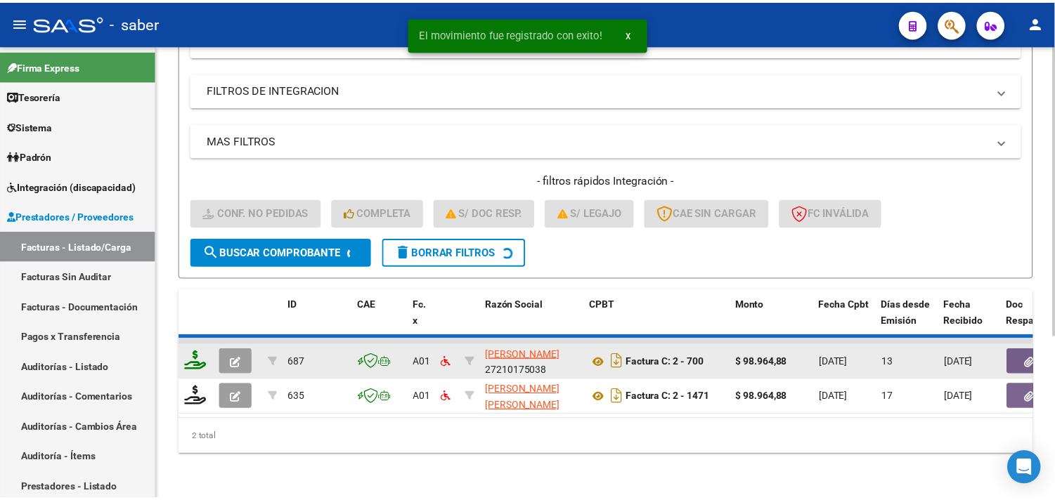
scroll to position [216, 0]
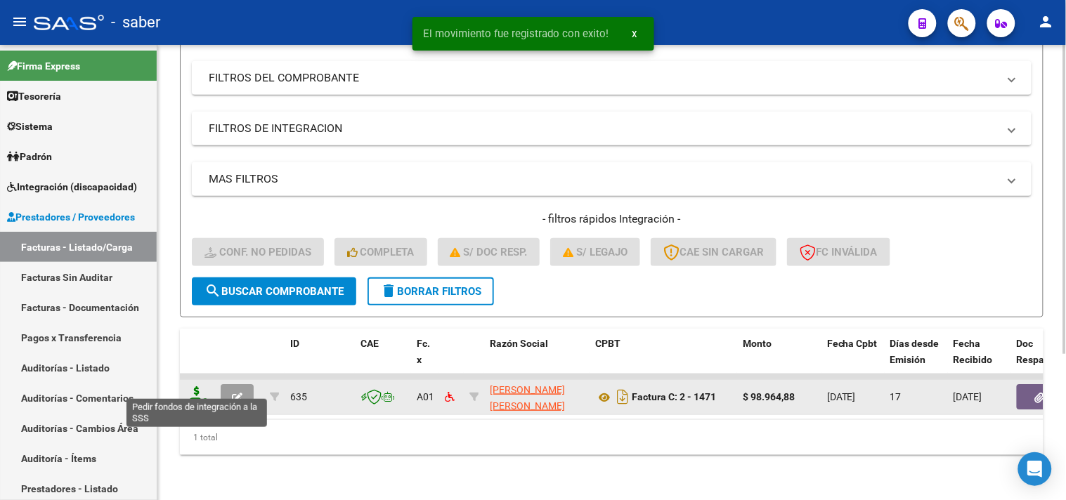
click at [193, 386] on icon at bounding box center [197, 396] width 22 height 20
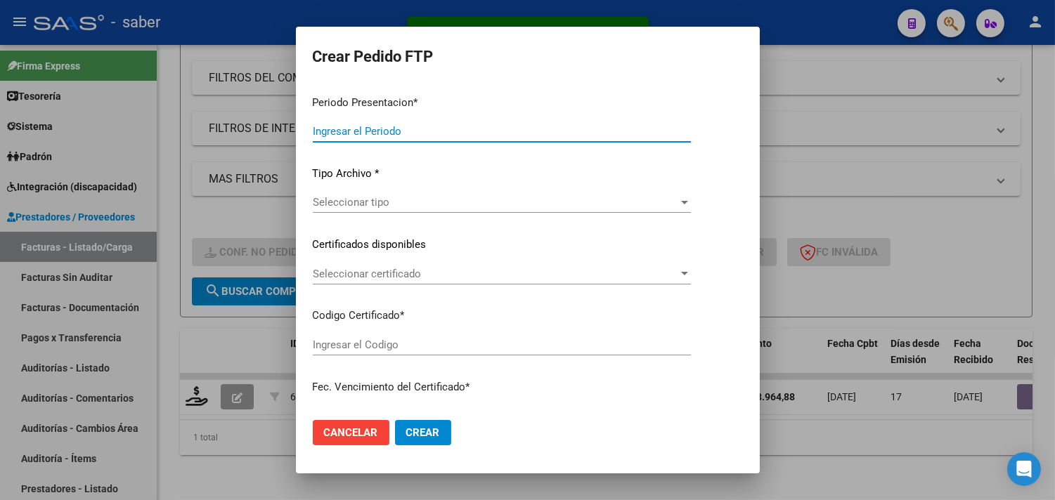
type input "202507"
type input "$ 98.964,88"
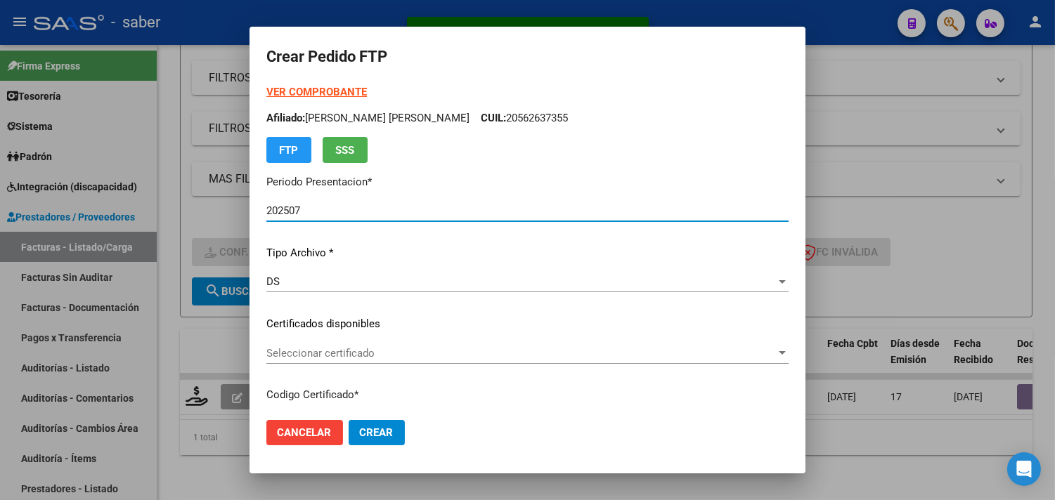
type input "6929959317"
type input "2035-03-01"
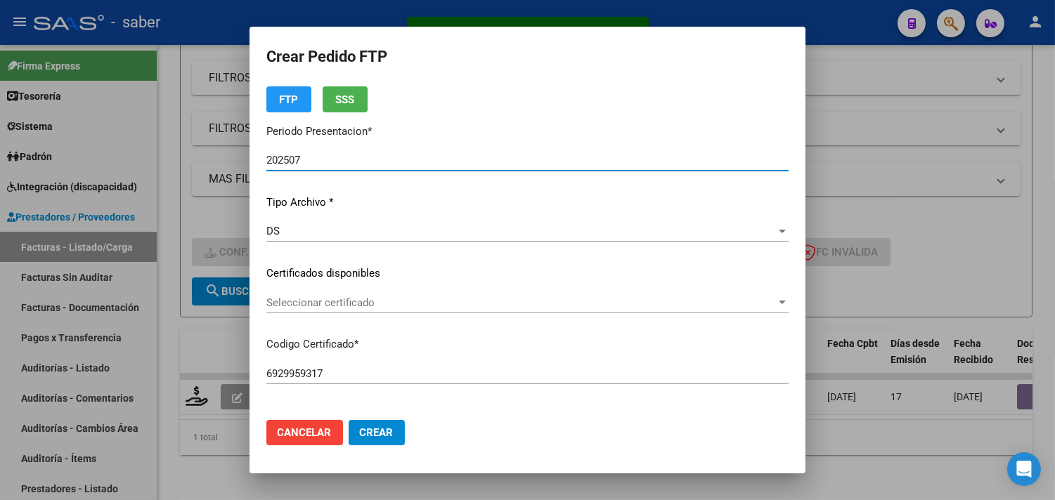
scroll to position [78, 0]
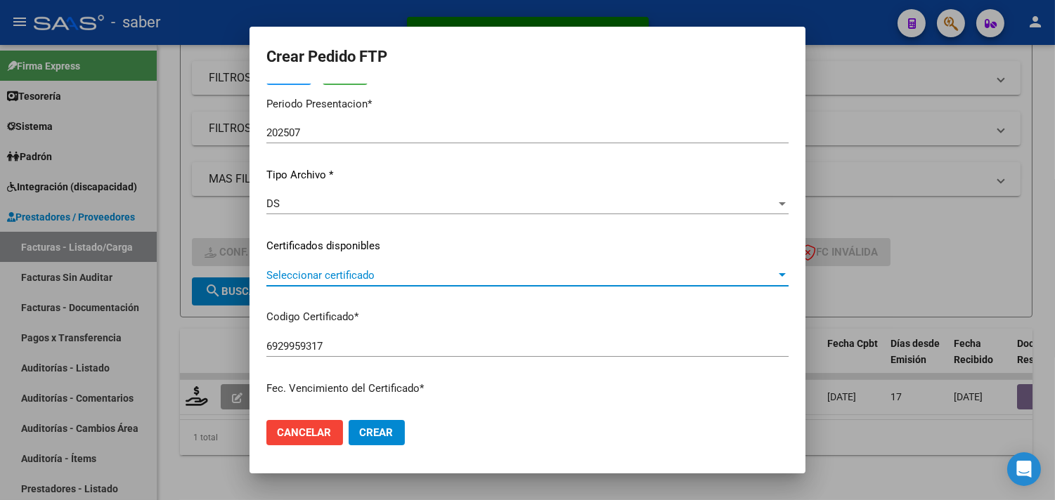
click at [362, 280] on span "Seleccionar certificado" at bounding box center [520, 275] width 509 height 13
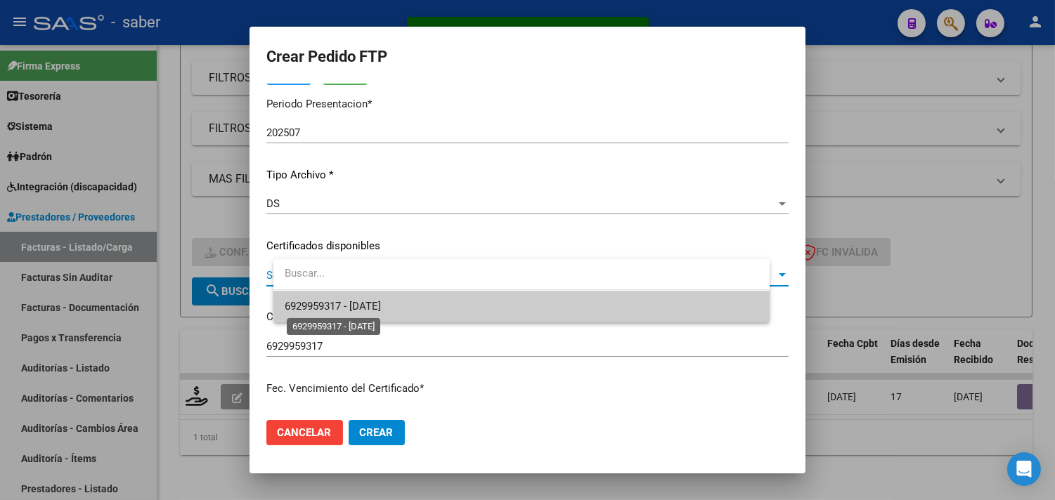
click at [359, 311] on span "6929959317 - 2035-03-01" at bounding box center [333, 306] width 96 height 13
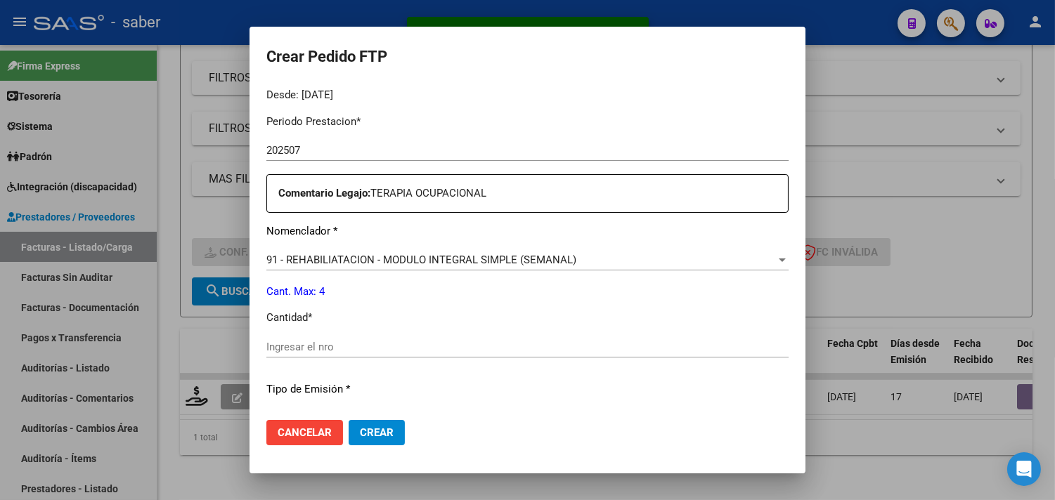
scroll to position [468, 0]
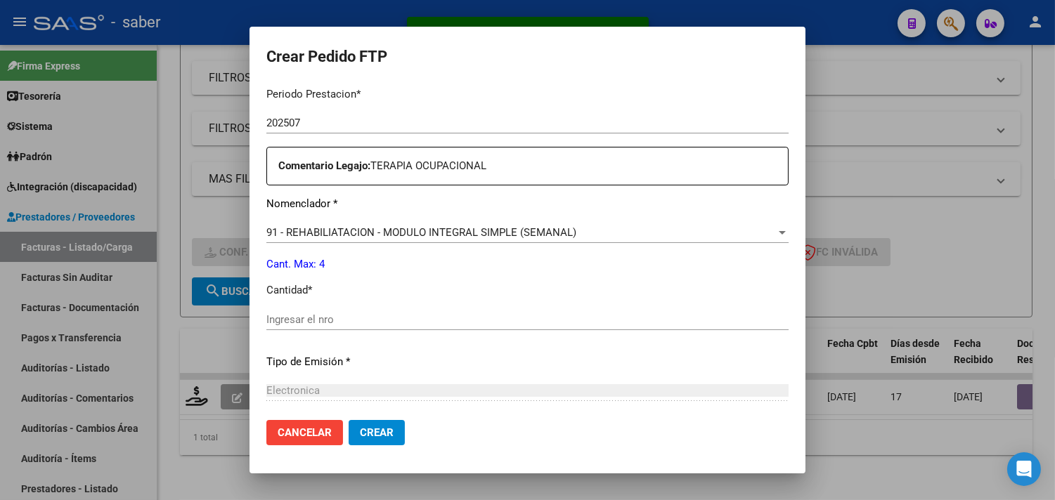
click at [338, 318] on input "Ingresar el nro" at bounding box center [527, 319] width 522 height 13
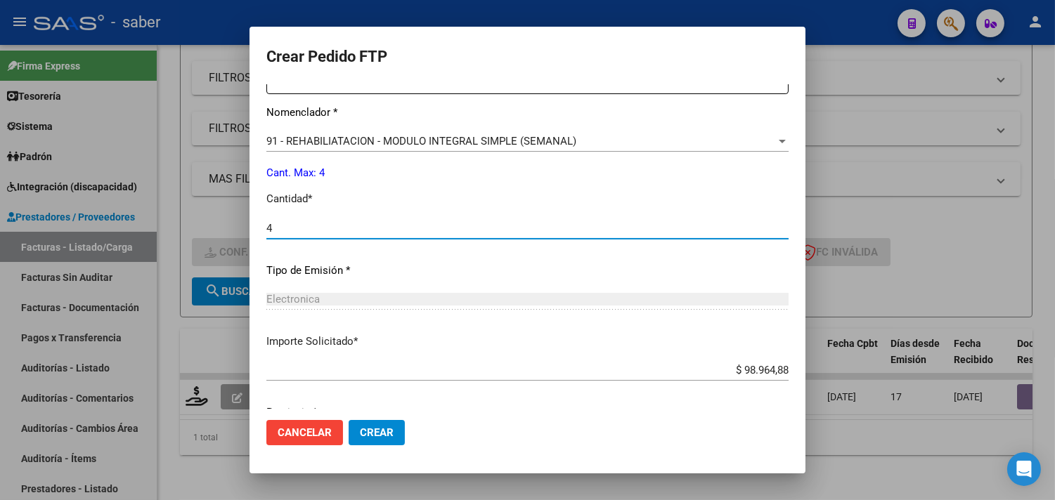
scroll to position [615, 0]
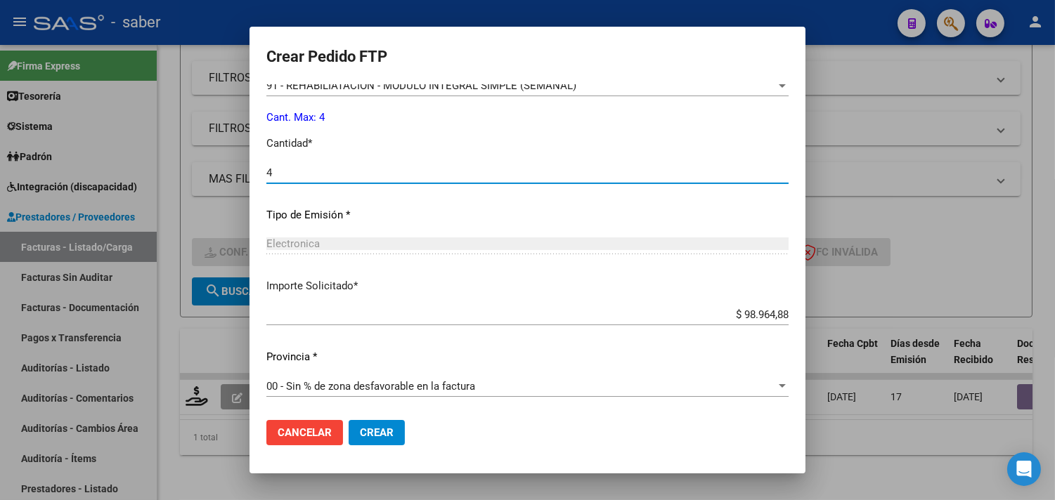
type input "4"
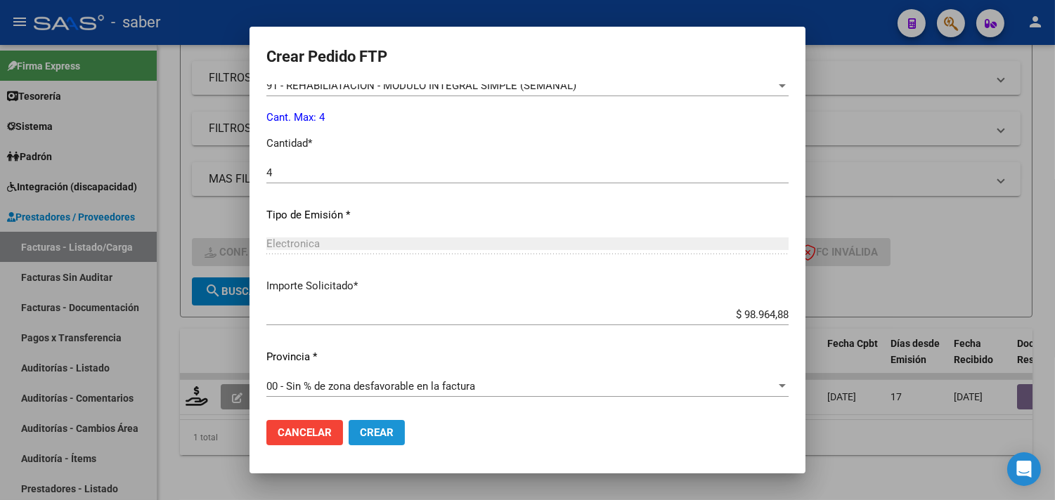
click at [394, 434] on span "Crear" at bounding box center [377, 433] width 34 height 13
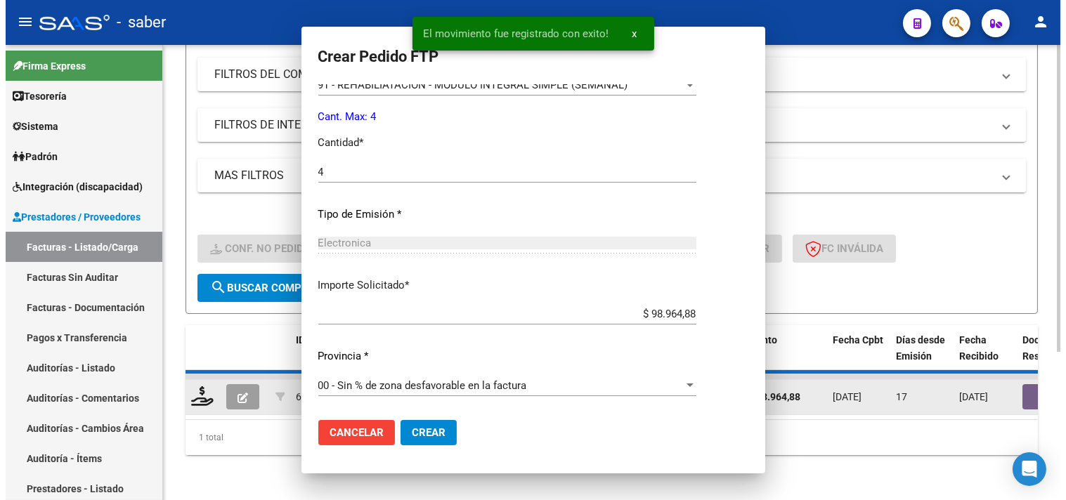
scroll to position [0, 0]
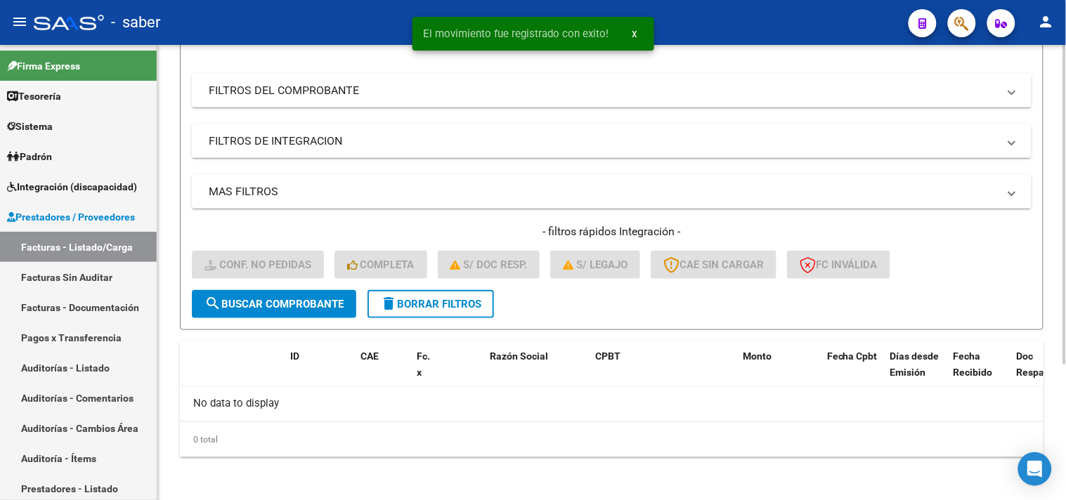
click at [412, 298] on span "delete Borrar Filtros" at bounding box center [430, 304] width 101 height 13
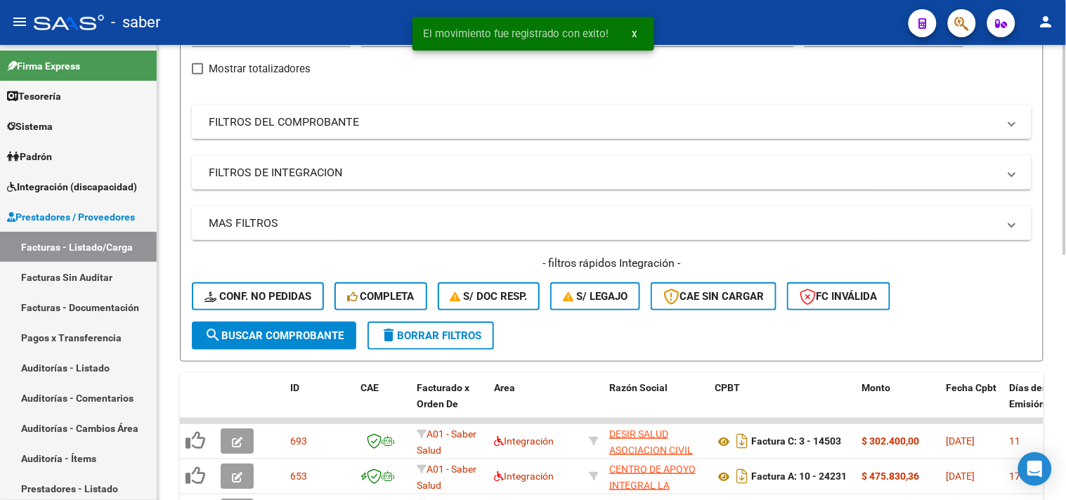
scroll to position [193, 0]
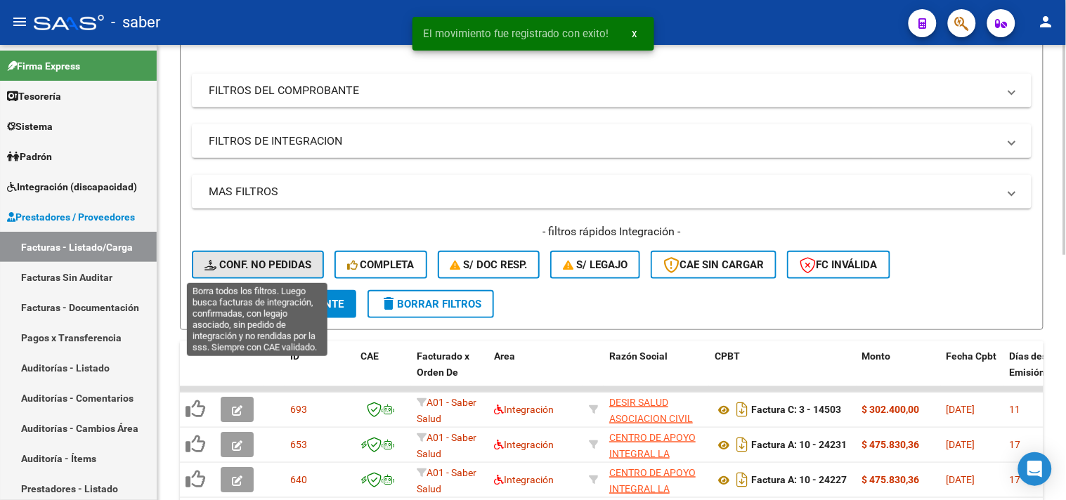
click at [264, 264] on span "Conf. no pedidas" at bounding box center [257, 265] width 107 height 13
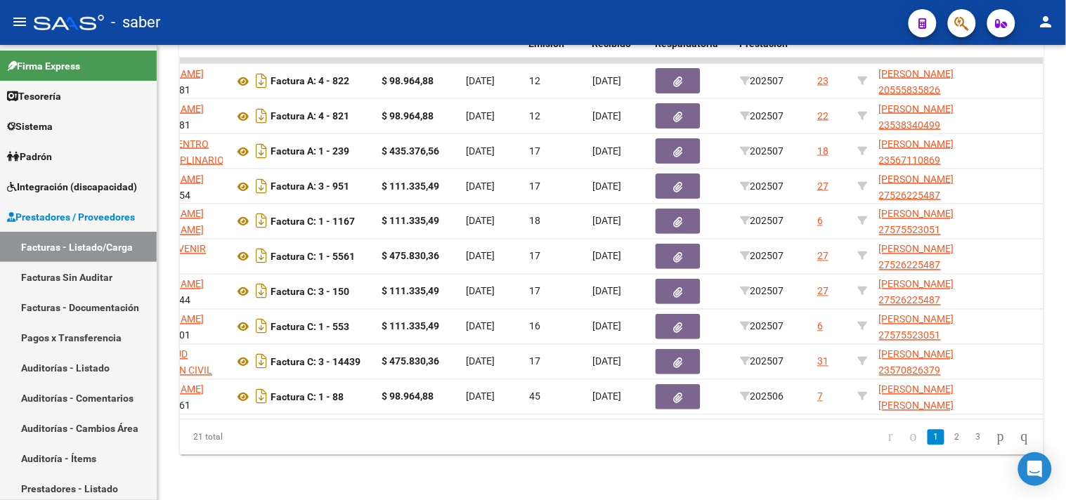
scroll to position [0, 368]
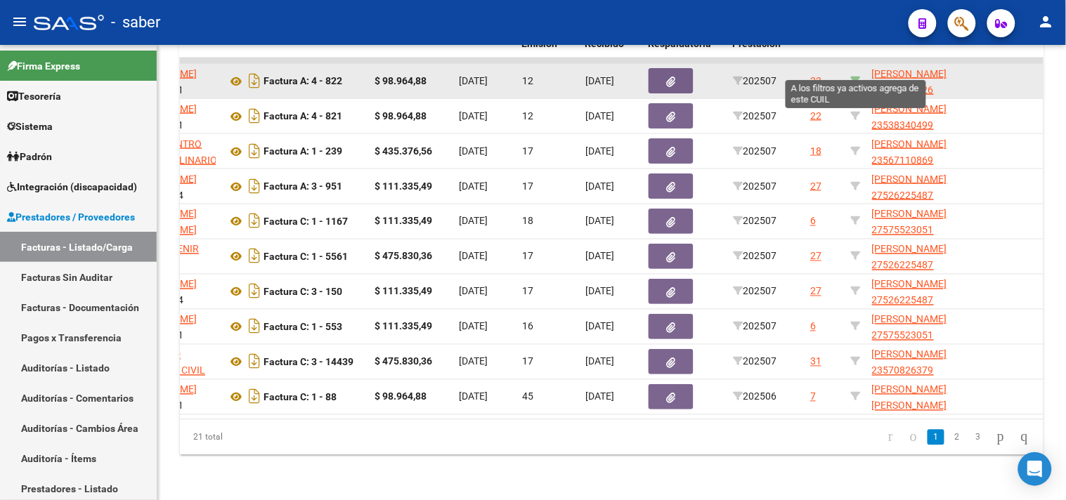
click at [855, 76] on icon at bounding box center [856, 81] width 10 height 10
type input "20555835826"
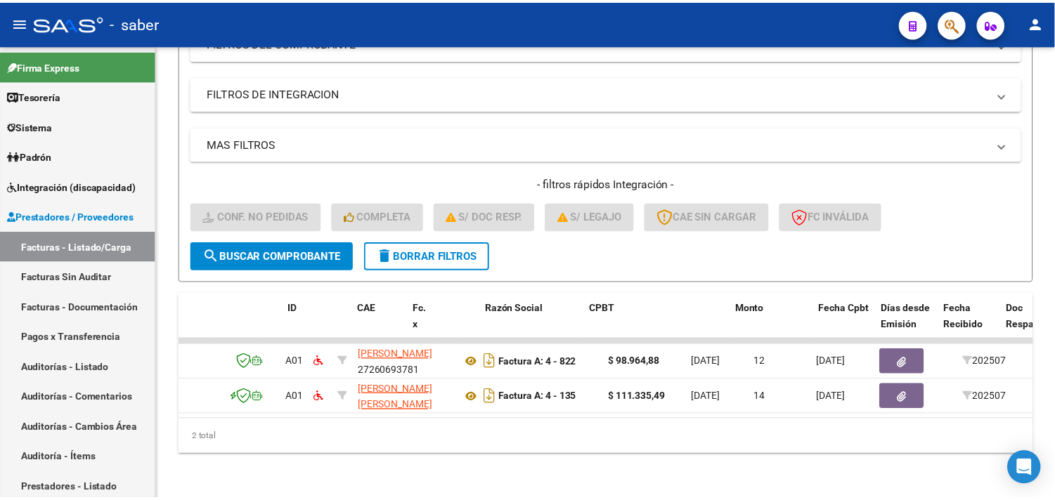
scroll to position [0, 0]
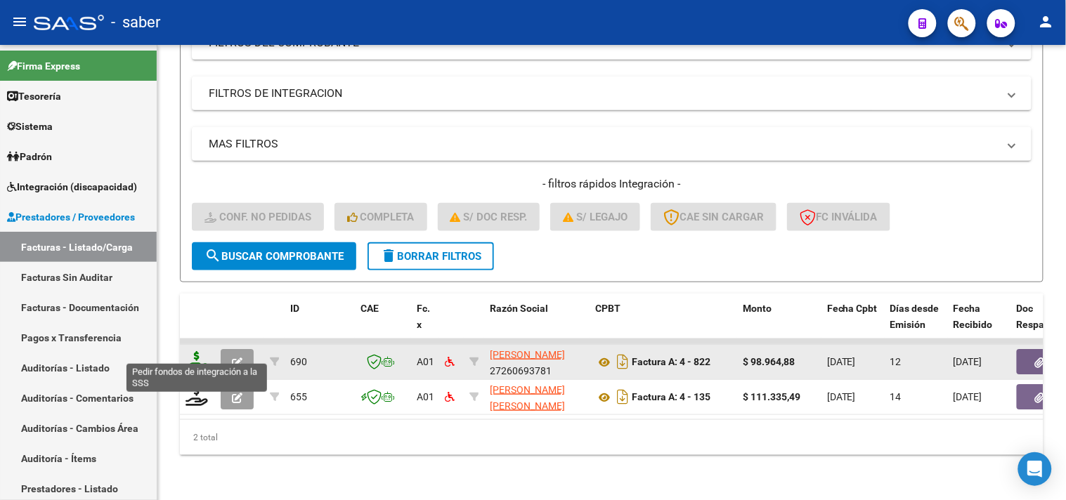
click at [195, 351] on icon at bounding box center [197, 361] width 22 height 20
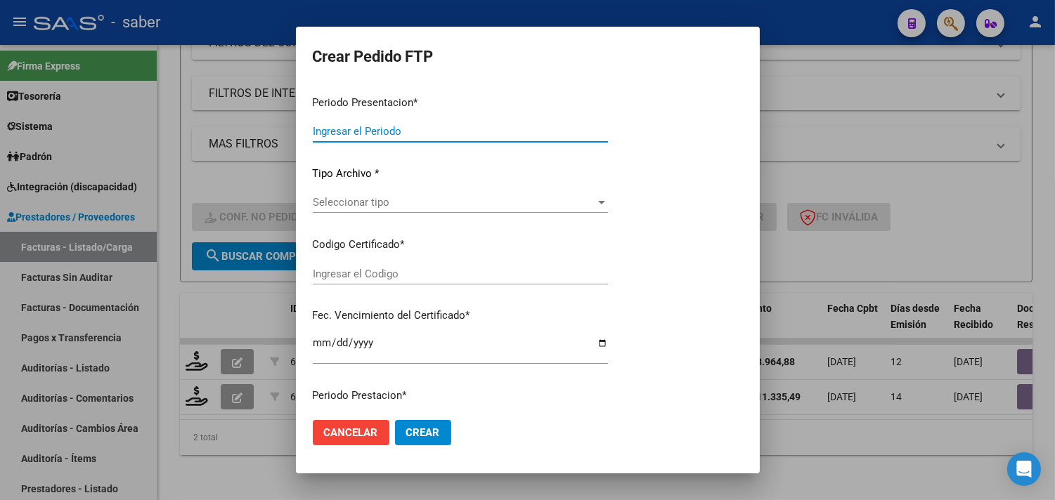
type input "202507"
type input "$ 98.964,88"
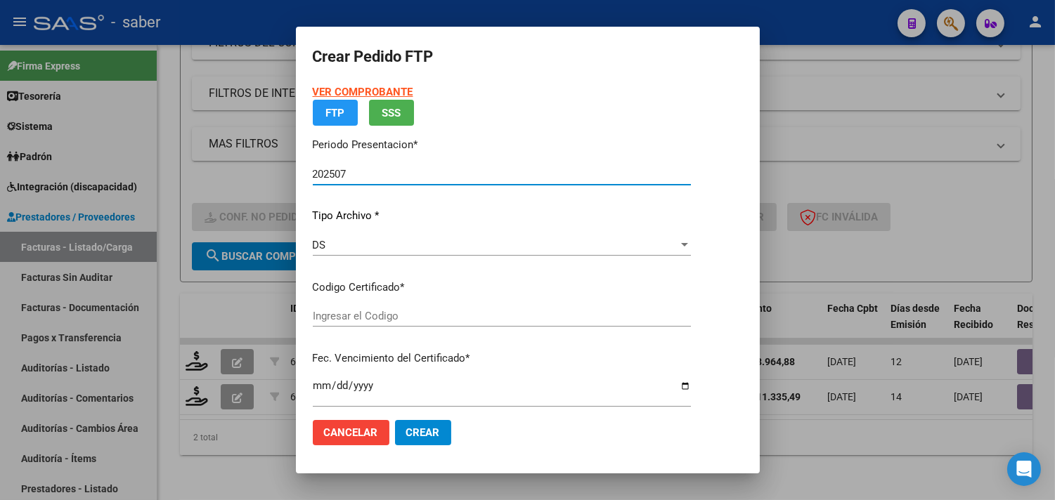
type input "7689586539"
type input "2025-08-07"
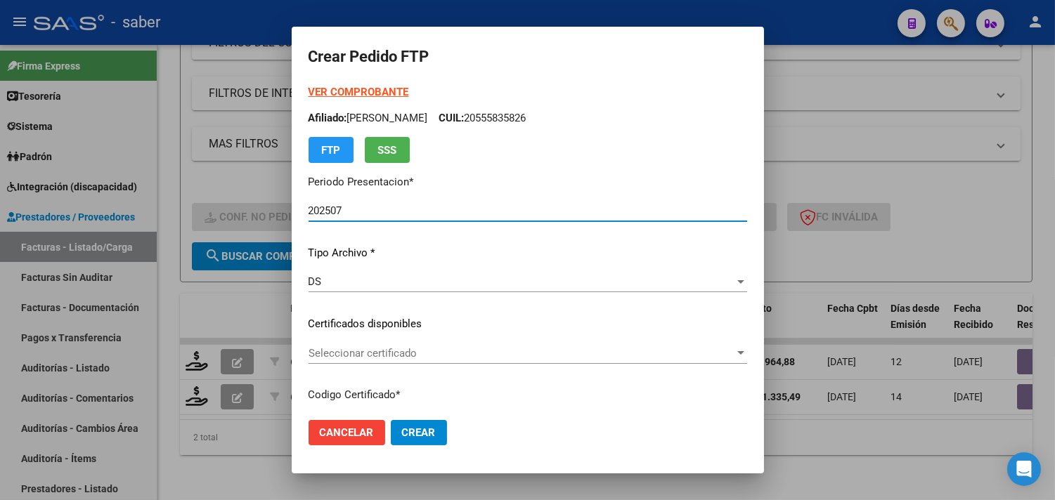
click at [353, 356] on span "Seleccionar certificado" at bounding box center [521, 353] width 426 height 13
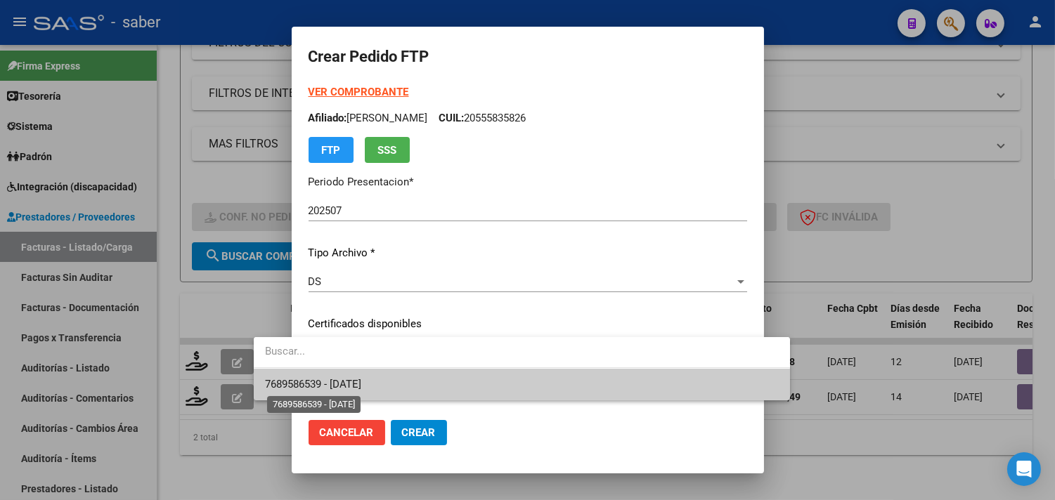
click at [361, 380] on span "7689586539 - 2025-08-07" at bounding box center [313, 384] width 96 height 13
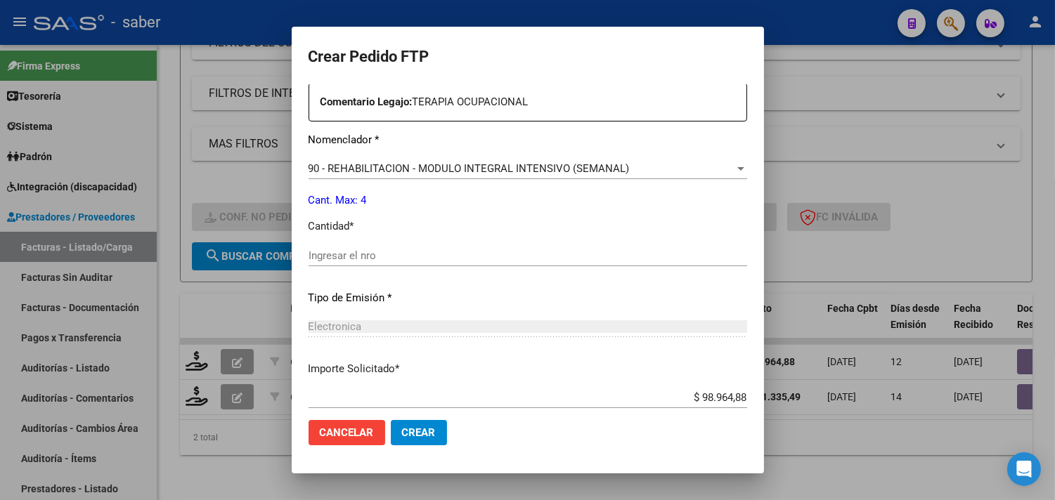
scroll to position [546, 0]
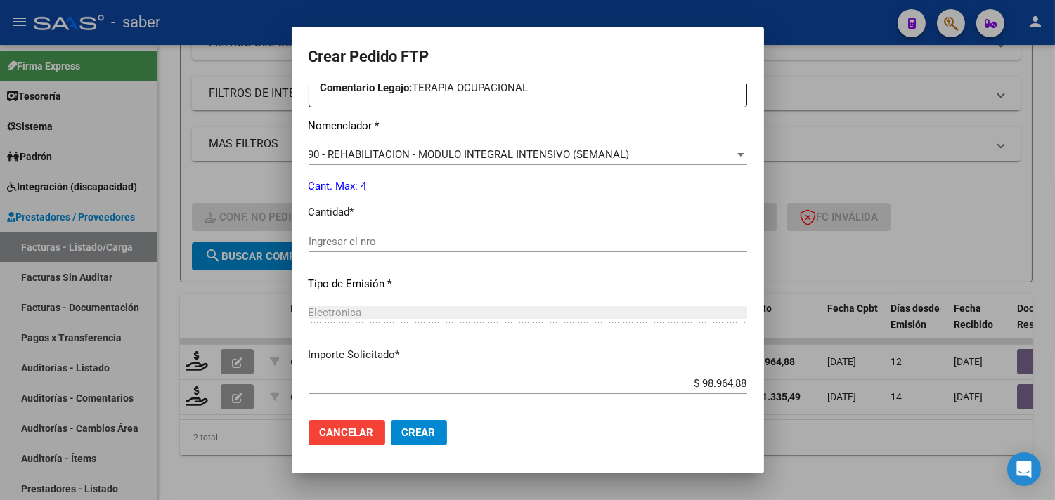
click at [320, 241] on input "Ingresar el nro" at bounding box center [527, 241] width 439 height 13
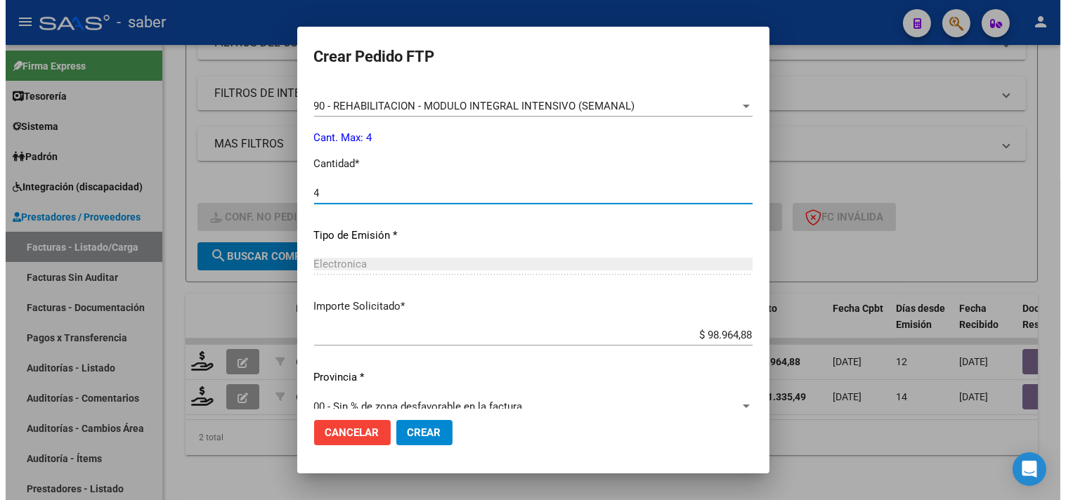
scroll to position [615, 0]
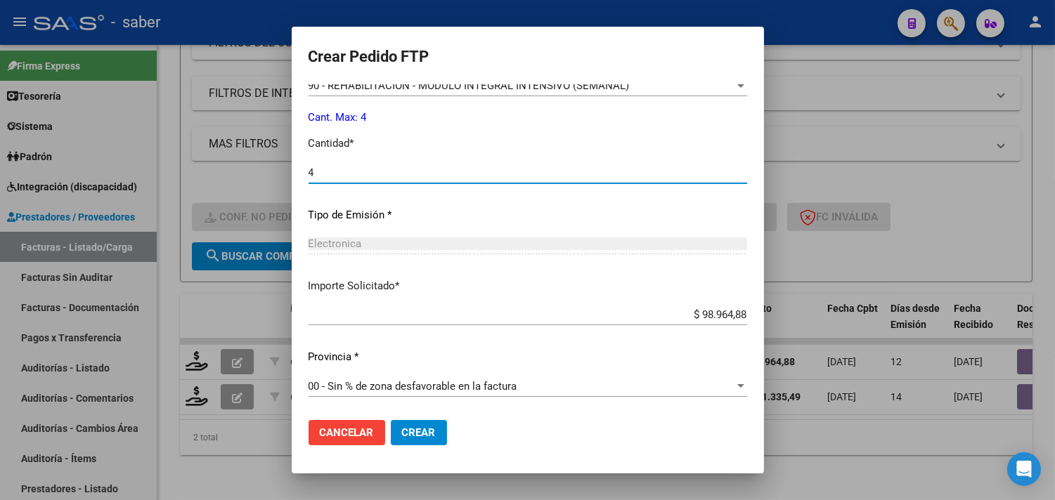
type input "4"
click at [402, 427] on span "Crear" at bounding box center [419, 433] width 34 height 13
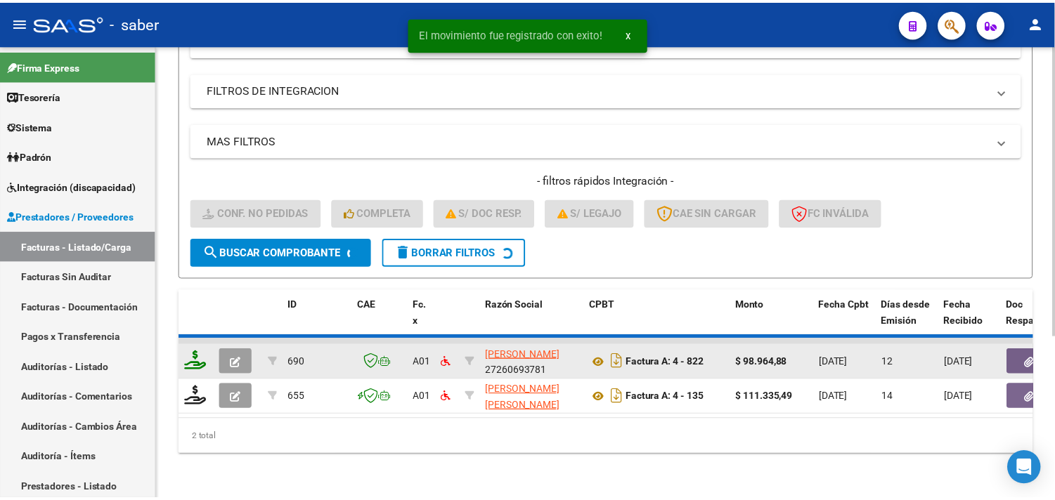
scroll to position [216, 0]
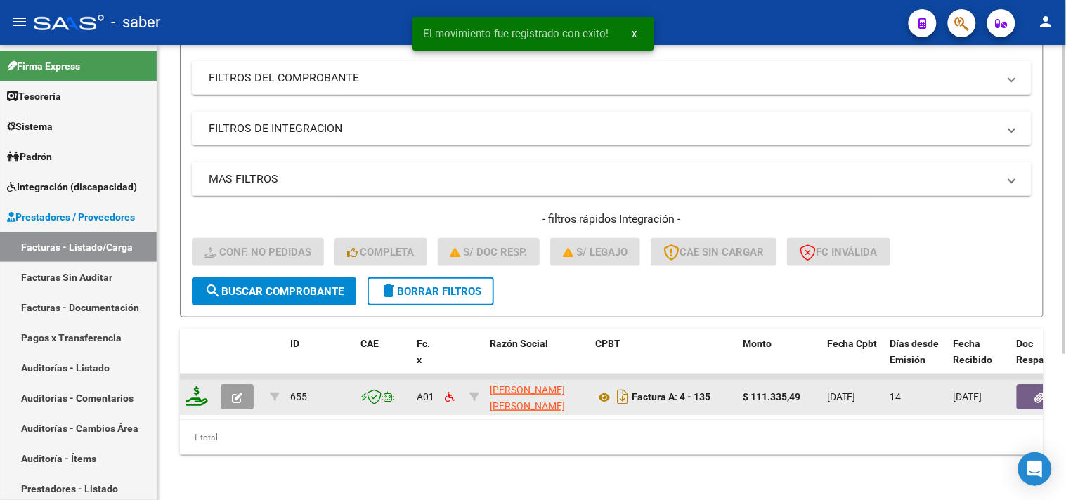
click at [195, 386] on icon at bounding box center [197, 396] width 22 height 20
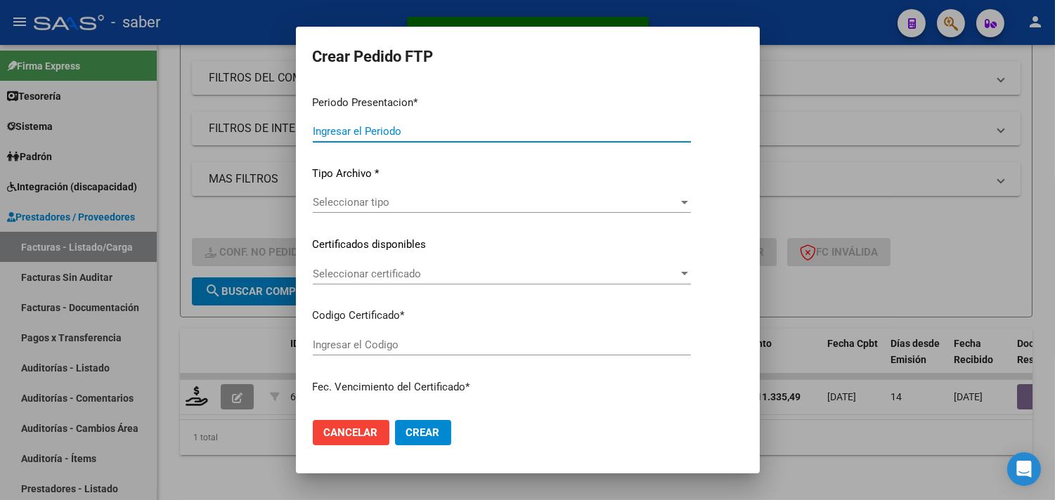
type input "202507"
type input "$ 111.335,49"
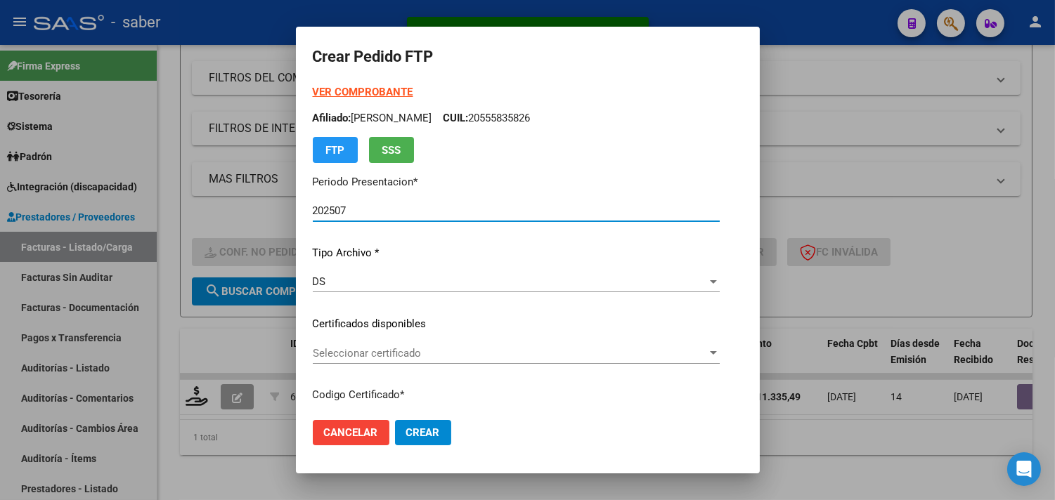
type input "7689586539"
type input "2025-08-07"
click at [327, 360] on div "Seleccionar certificado Seleccionar certificado" at bounding box center [516, 353] width 407 height 21
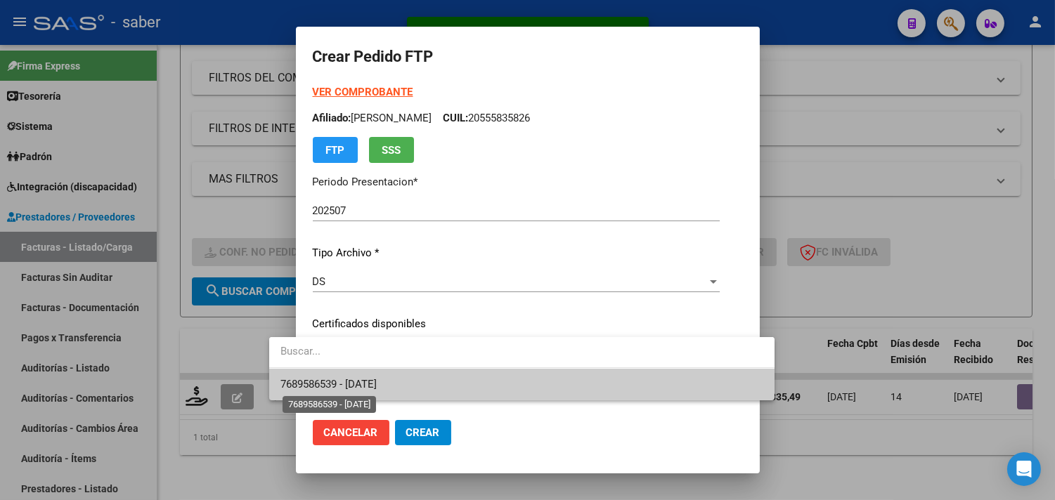
click at [356, 379] on span "7689586539 - 2025-08-07" at bounding box center [328, 384] width 96 height 13
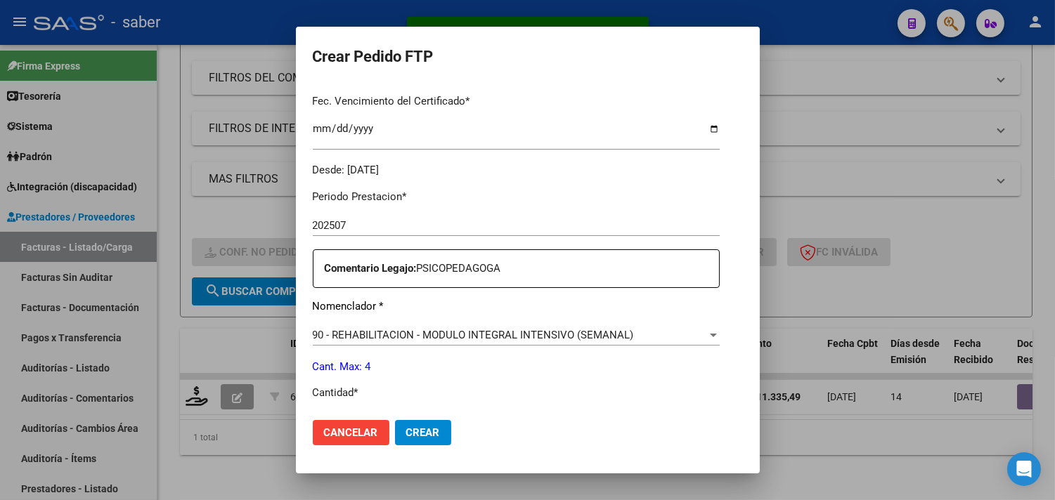
scroll to position [390, 0]
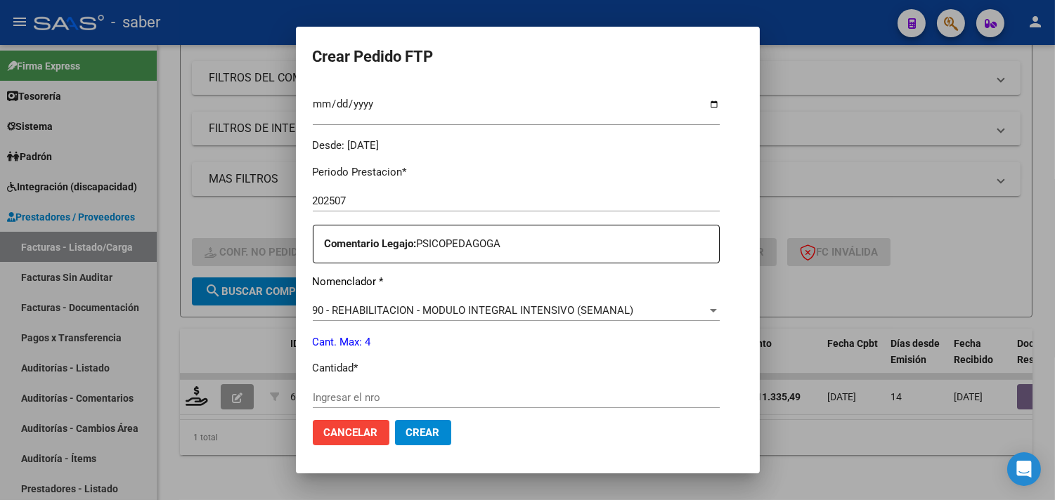
click at [339, 388] on div "Ingresar el nro" at bounding box center [516, 397] width 407 height 21
type input "4"
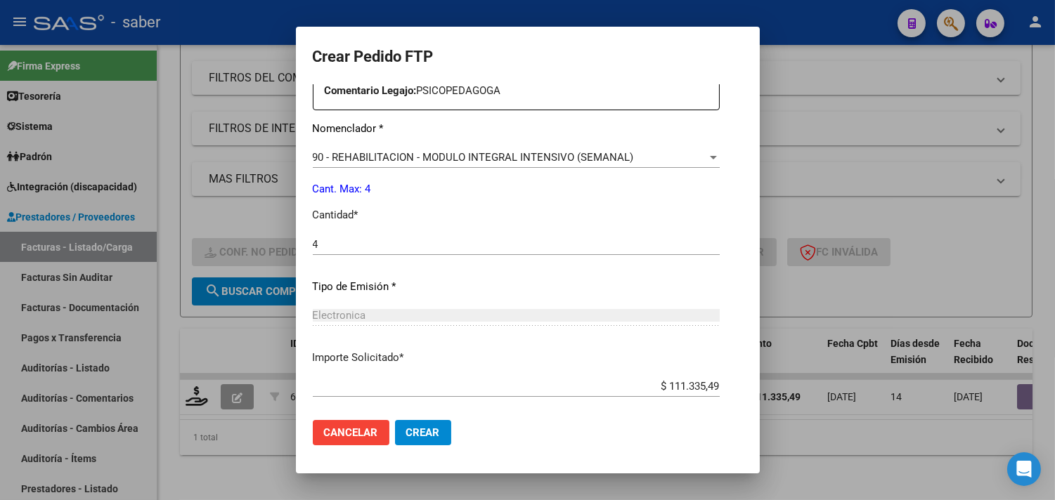
scroll to position [546, 0]
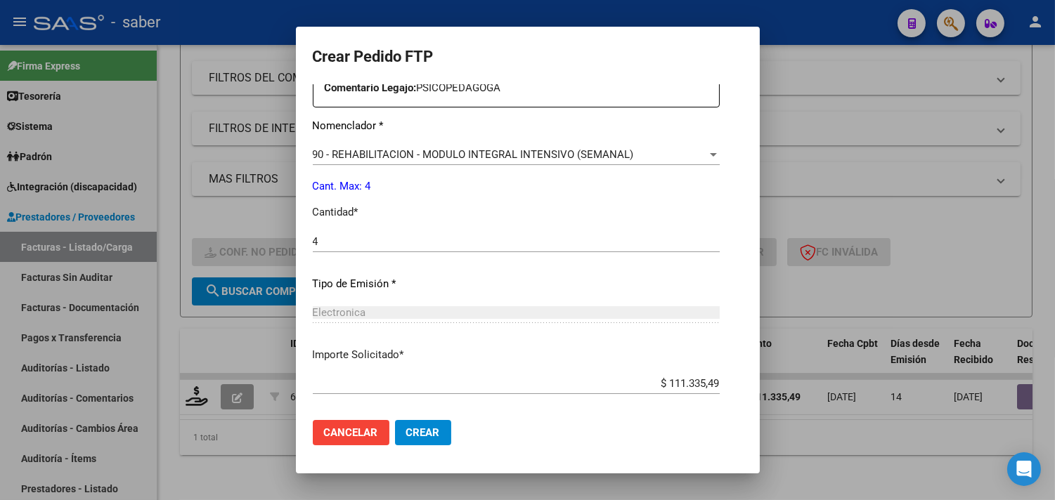
click at [406, 431] on span "Crear" at bounding box center [423, 433] width 34 height 13
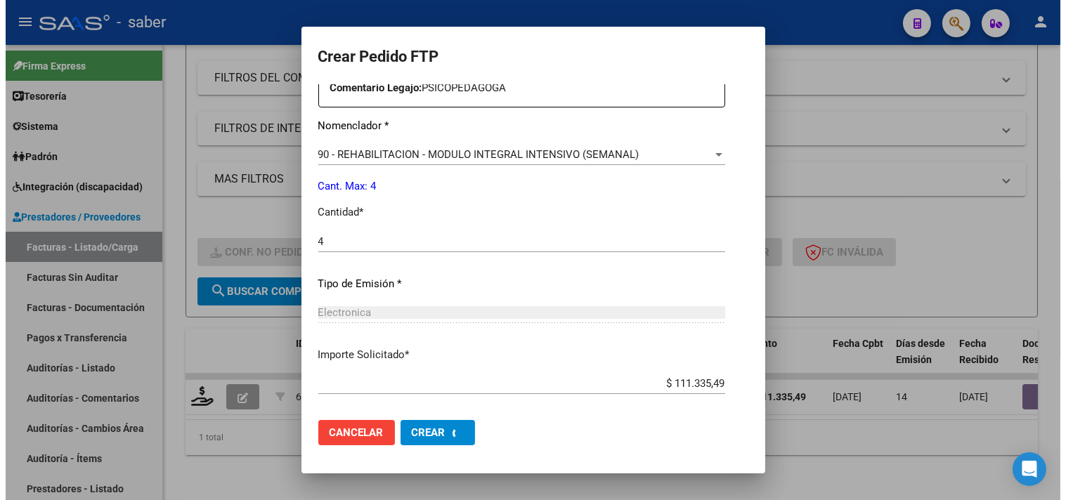
scroll to position [0, 0]
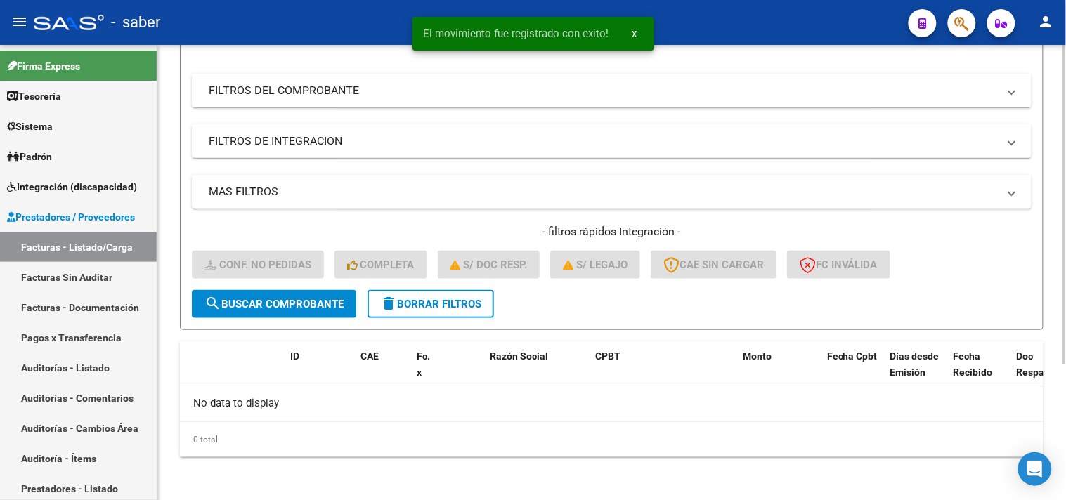
click at [429, 302] on span "delete Borrar Filtros" at bounding box center [430, 304] width 101 height 13
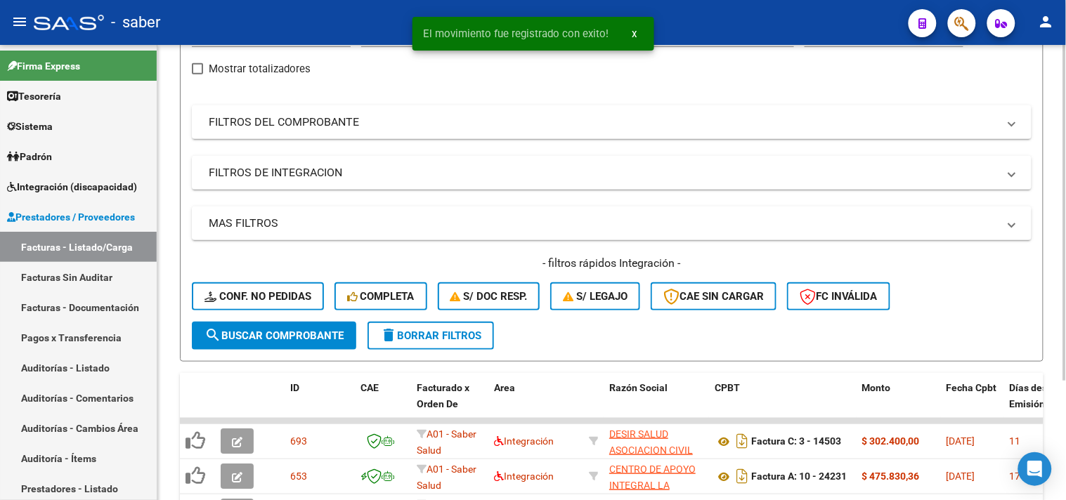
scroll to position [193, 0]
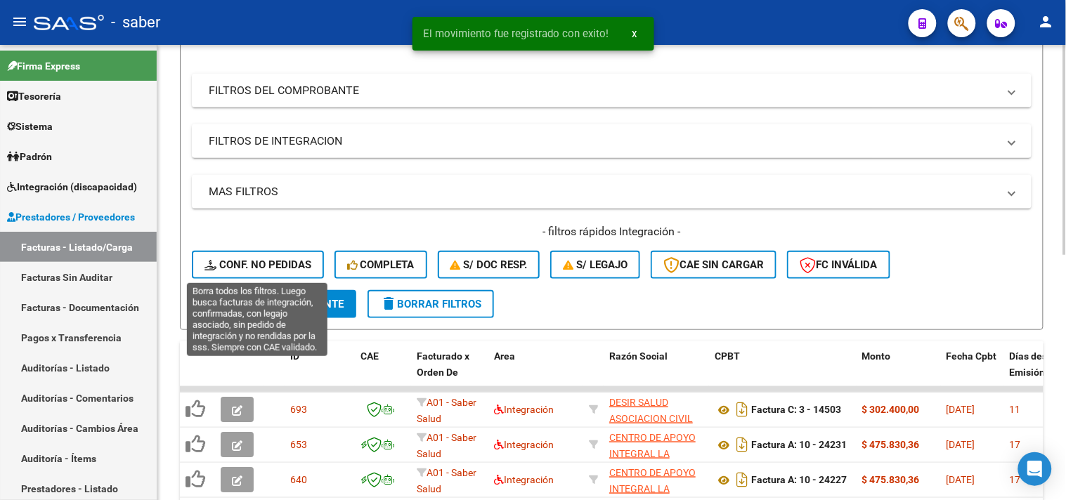
drag, startPoint x: 267, startPoint y: 263, endPoint x: 275, endPoint y: 264, distance: 7.8
click at [266, 263] on span "Conf. no pedidas" at bounding box center [257, 265] width 107 height 13
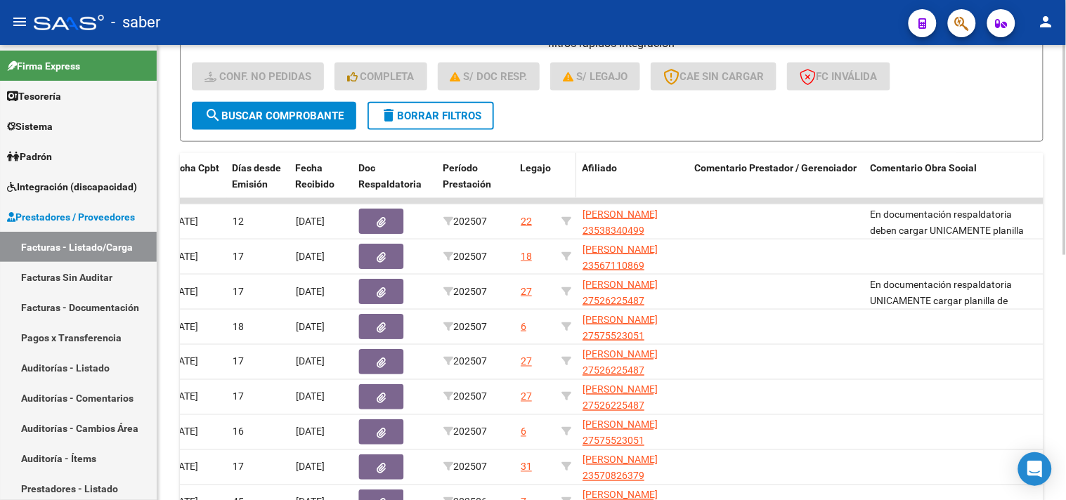
scroll to position [375, 0]
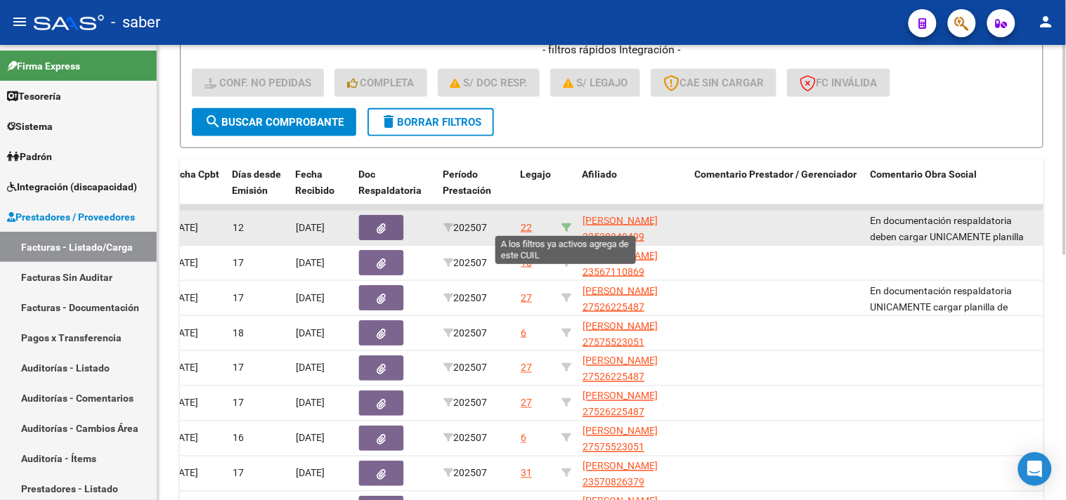
click at [564, 227] on icon at bounding box center [566, 228] width 10 height 10
type input "23538340499"
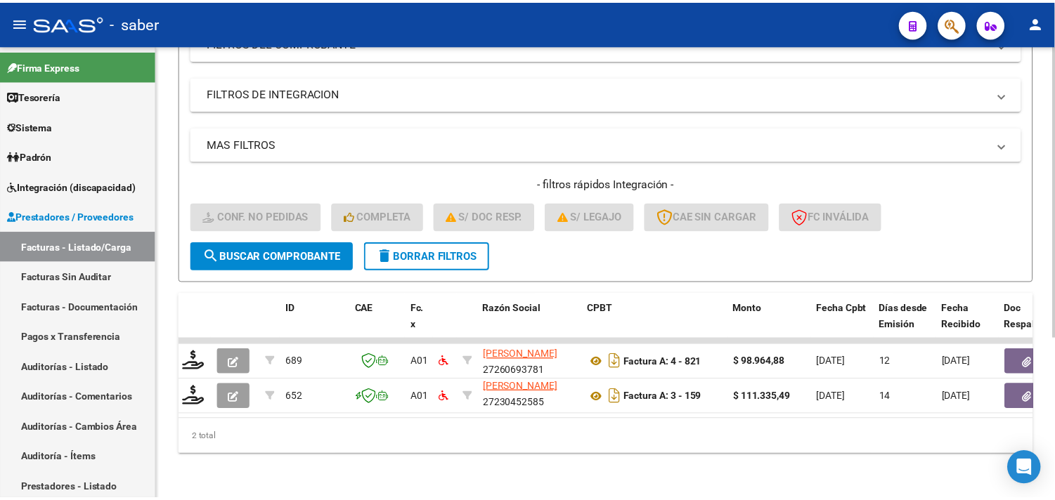
scroll to position [0, 0]
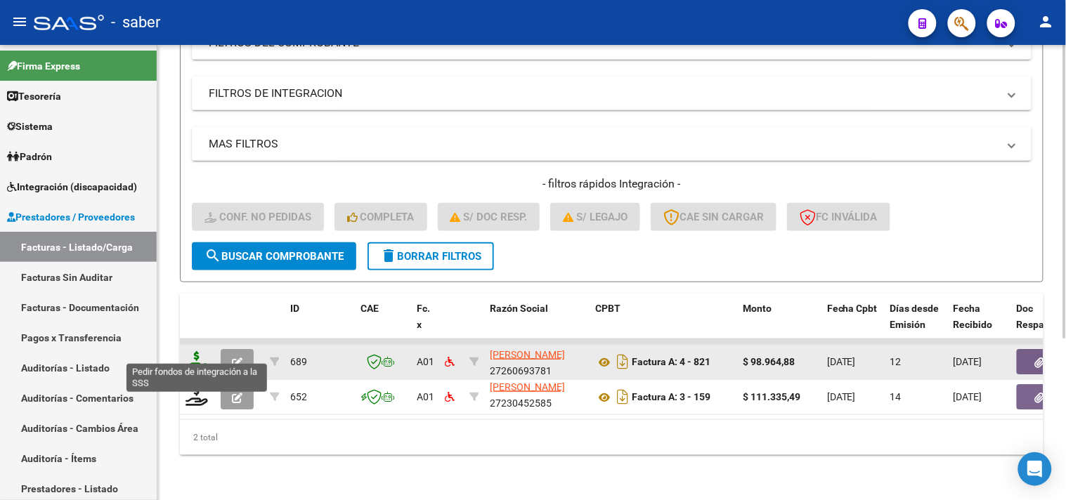
click at [193, 351] on icon at bounding box center [197, 361] width 22 height 20
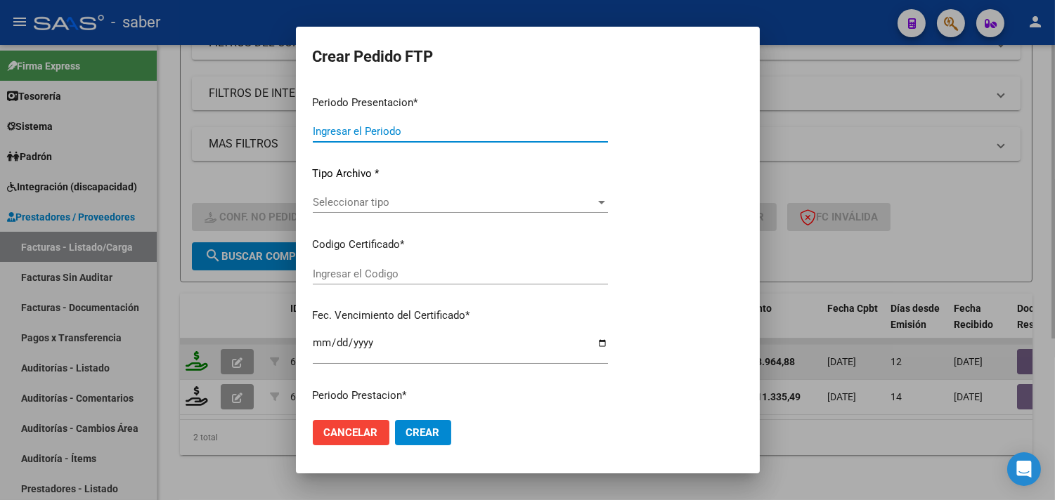
type input "202507"
type input "$ 98.964,88"
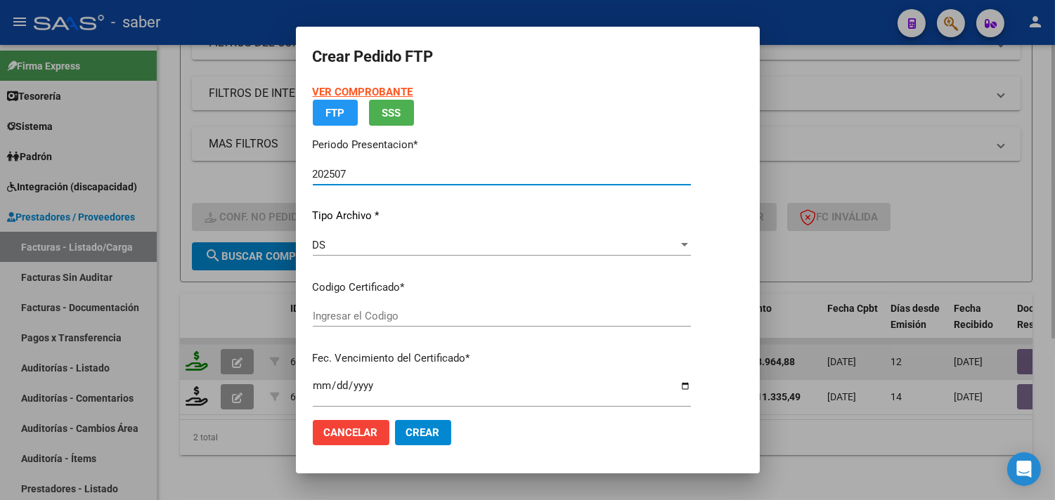
type input "4334308923"
type input "2033-11-01"
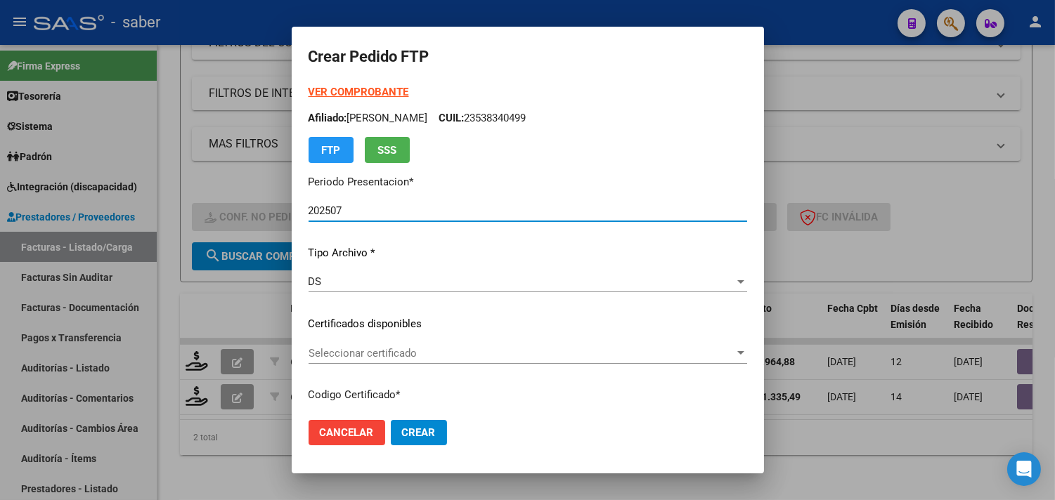
click at [308, 361] on div "Seleccionar certificado Seleccionar certificado" at bounding box center [527, 353] width 439 height 21
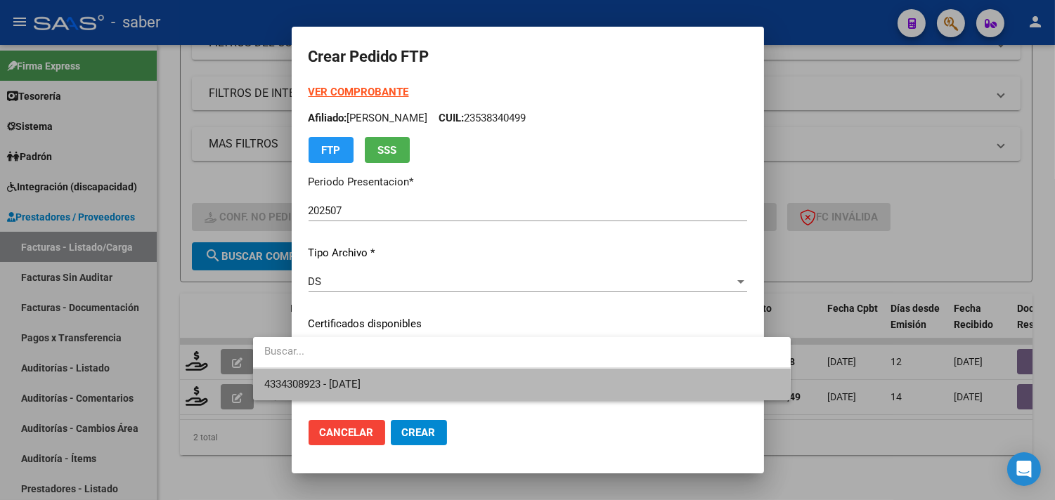
click at [322, 391] on span "4334308923 - 2033-11-01" at bounding box center [521, 385] width 515 height 32
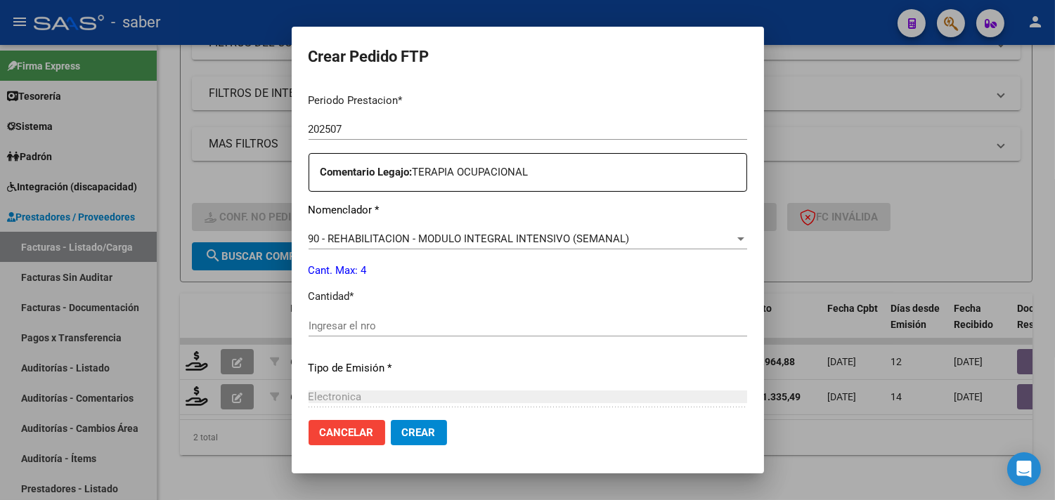
scroll to position [468, 0]
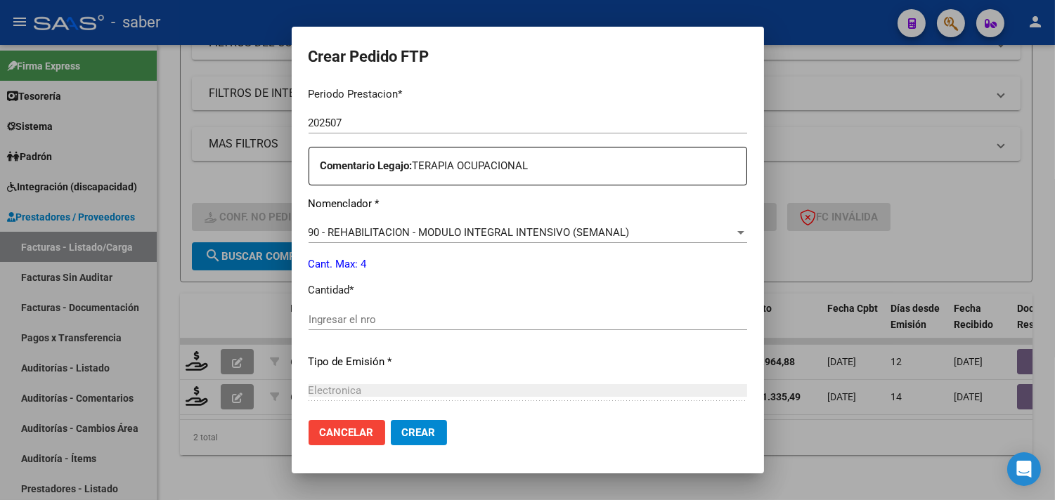
click at [313, 321] on input "Ingresar el nro" at bounding box center [527, 319] width 439 height 13
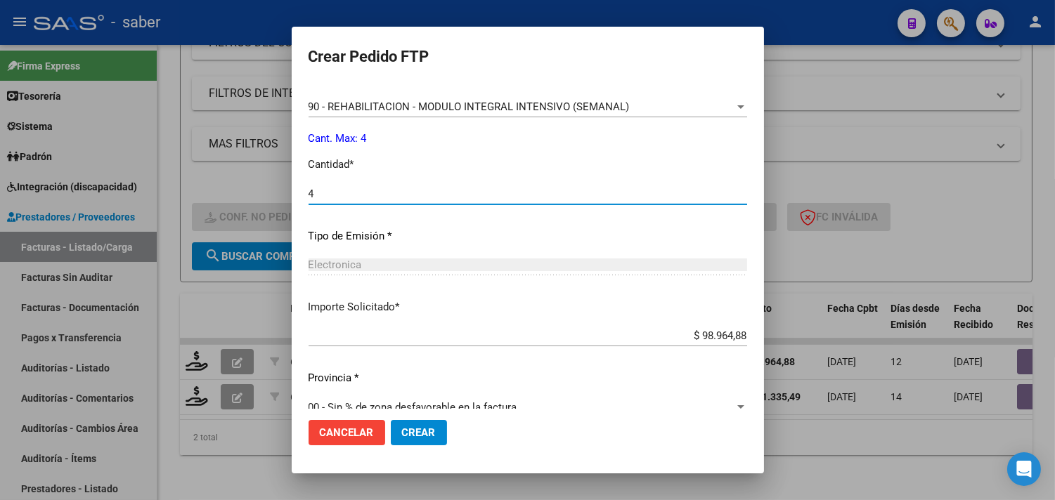
scroll to position [615, 0]
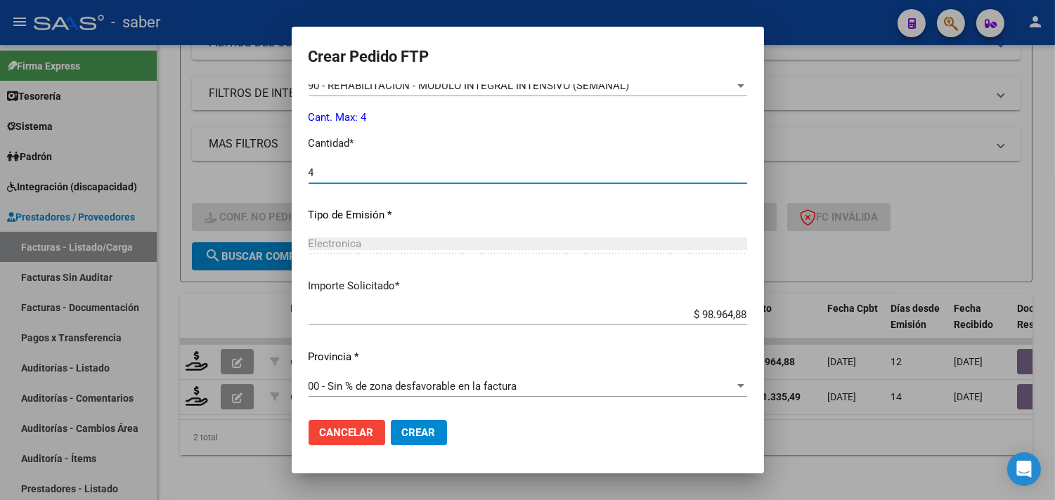
type input "4"
click at [402, 429] on span "Crear" at bounding box center [419, 433] width 34 height 13
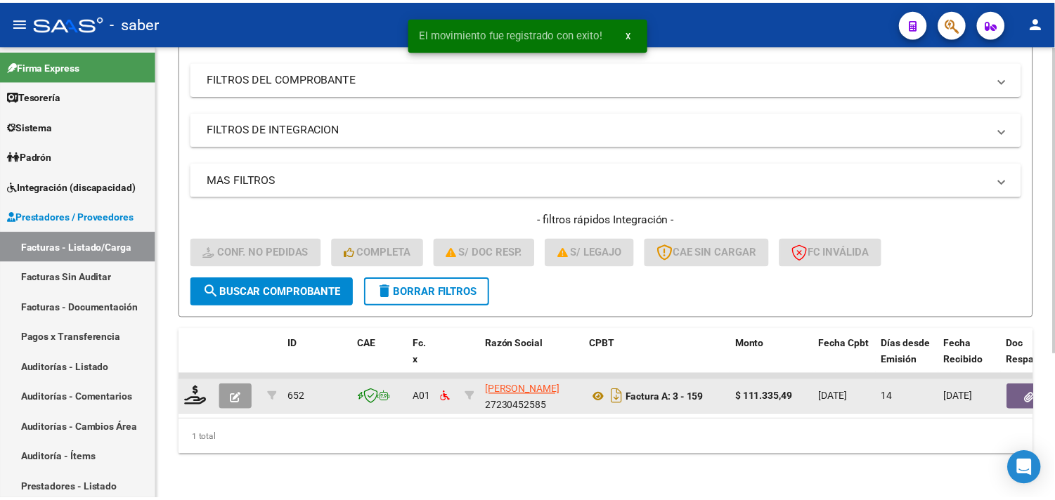
scroll to position [216, 0]
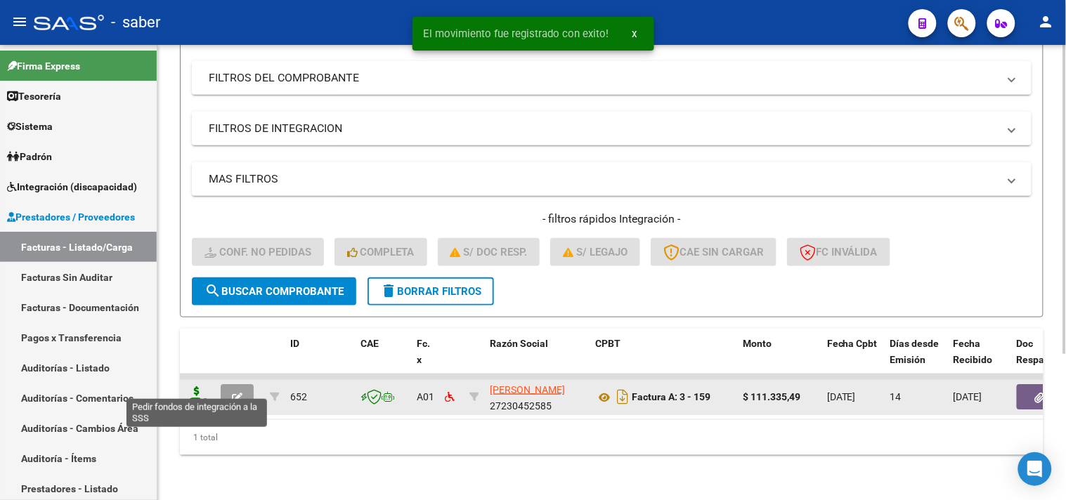
click at [193, 386] on icon at bounding box center [197, 396] width 22 height 20
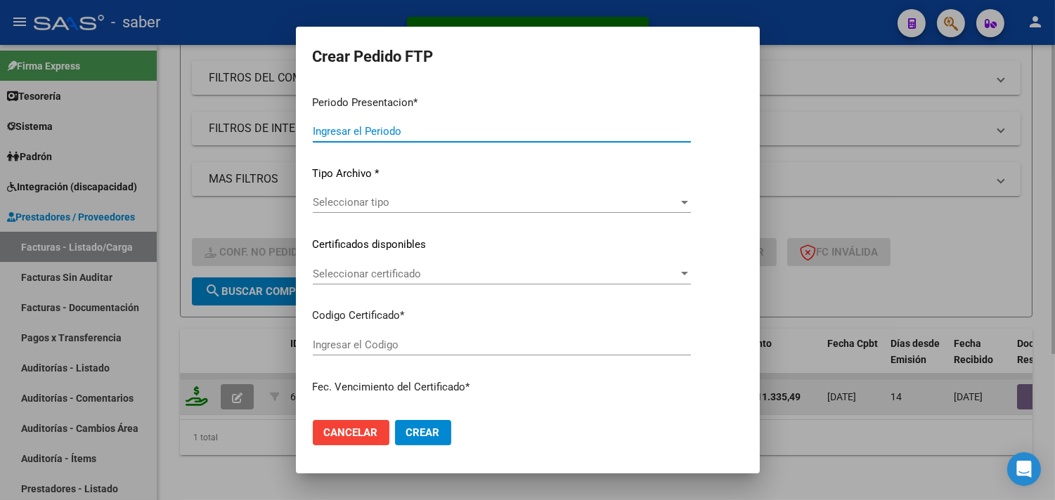
type input "202507"
type input "$ 111.335,49"
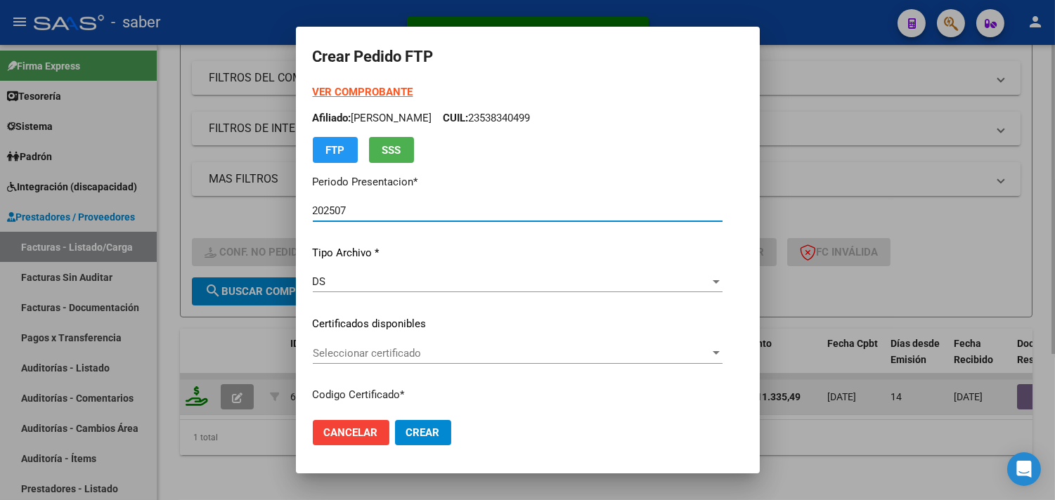
type input "4334308923"
type input "2033-11-01"
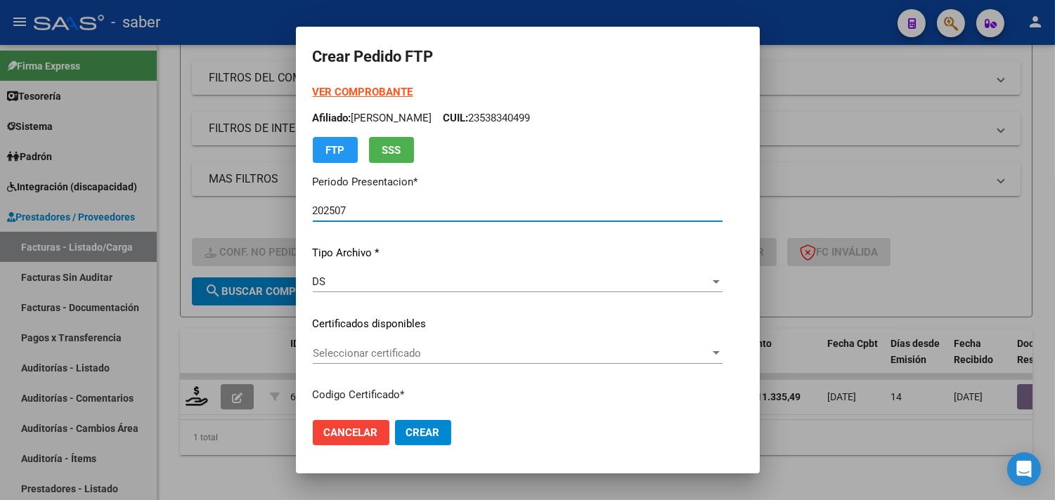
click at [347, 361] on div "Seleccionar certificado Seleccionar certificado" at bounding box center [518, 353] width 410 height 21
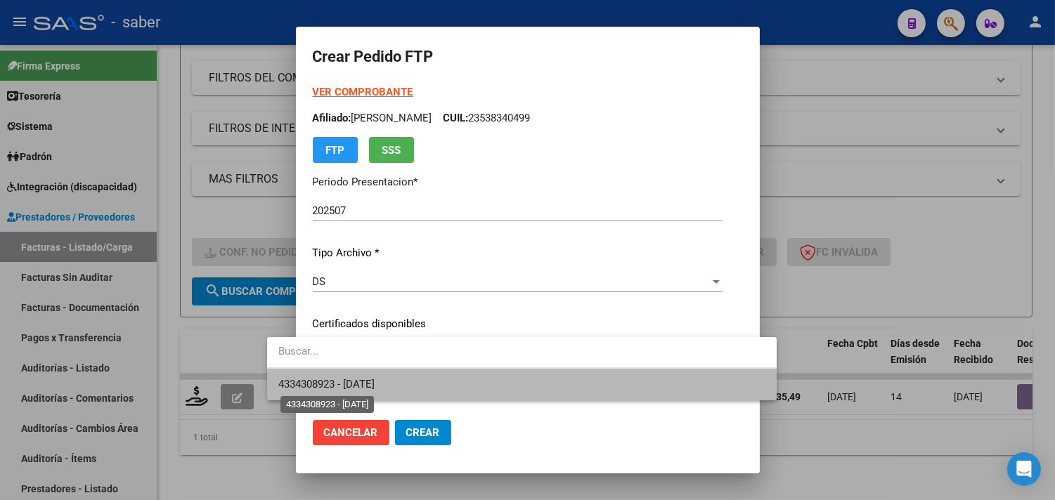
click at [350, 378] on span "4334308923 - 2033-11-01" at bounding box center [326, 384] width 96 height 13
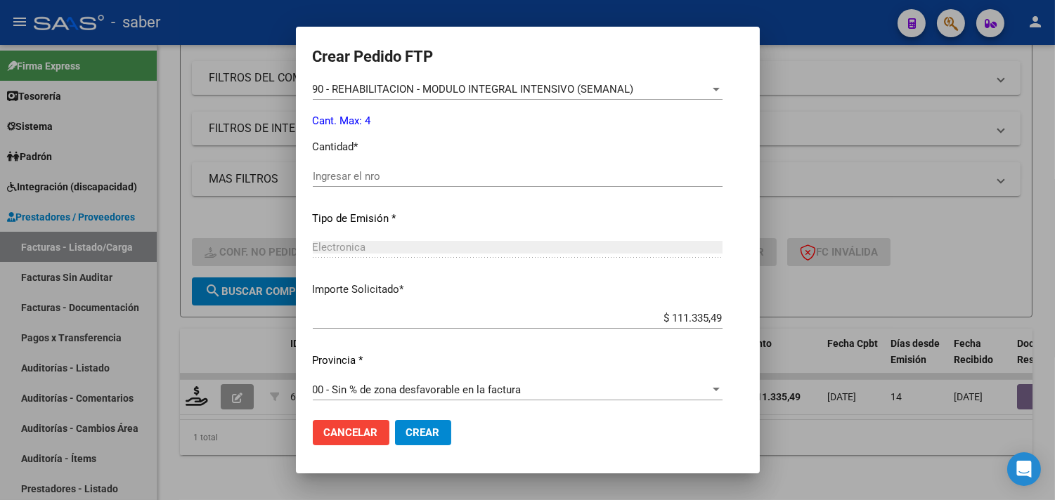
scroll to position [615, 0]
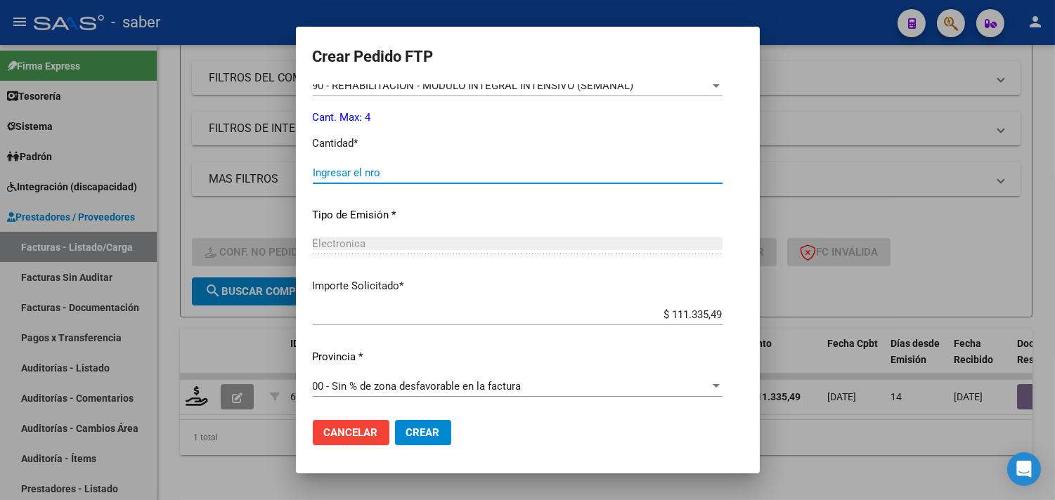
click at [320, 171] on input "Ingresar el nro" at bounding box center [518, 173] width 410 height 13
type input "4"
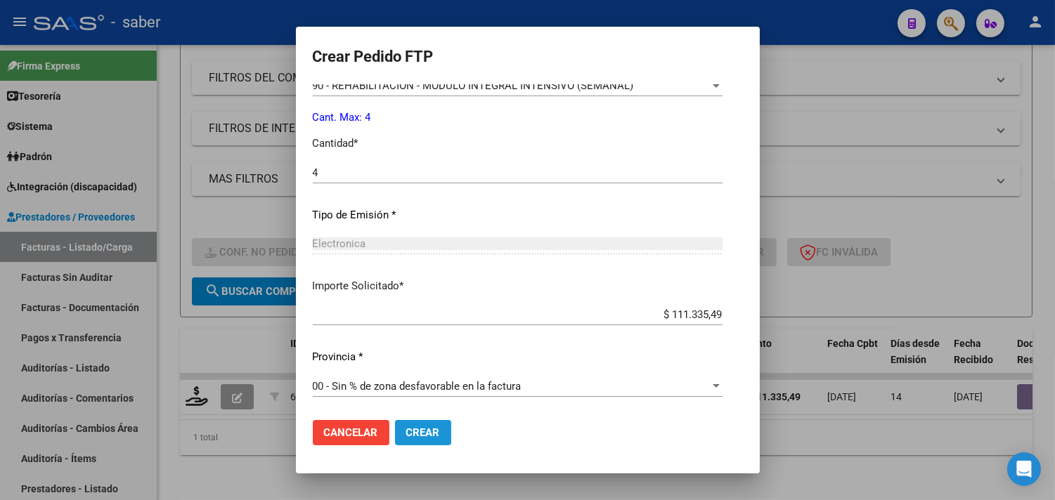
click at [406, 434] on span "Crear" at bounding box center [423, 433] width 34 height 13
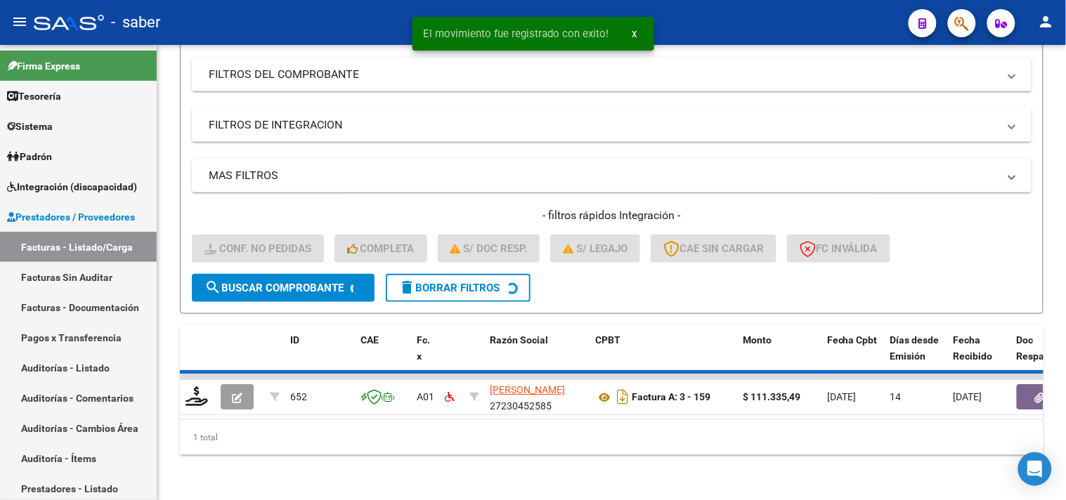
scroll to position [193, 0]
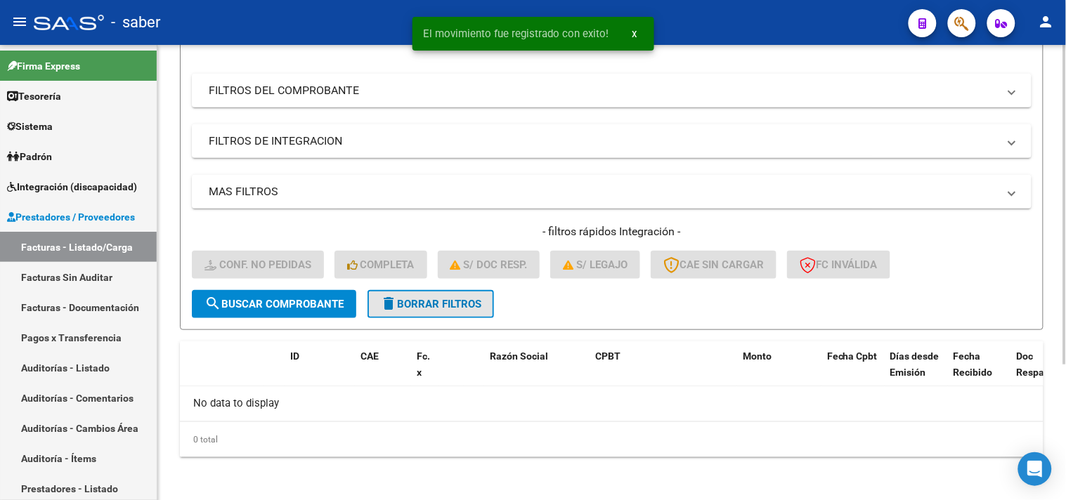
click at [453, 295] on button "delete Borrar Filtros" at bounding box center [431, 304] width 126 height 28
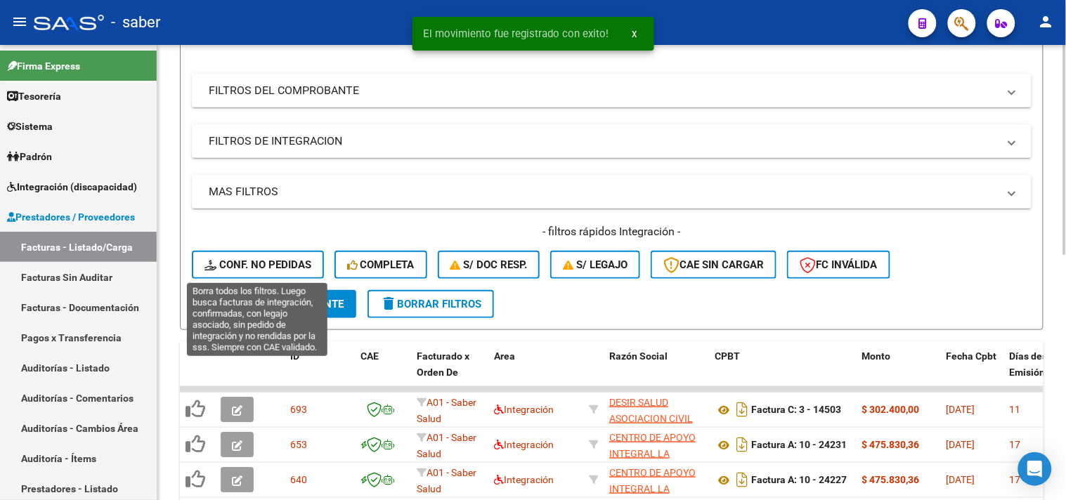
drag, startPoint x: 272, startPoint y: 269, endPoint x: 311, endPoint y: 281, distance: 40.5
click at [273, 269] on span "Conf. no pedidas" at bounding box center [257, 265] width 107 height 13
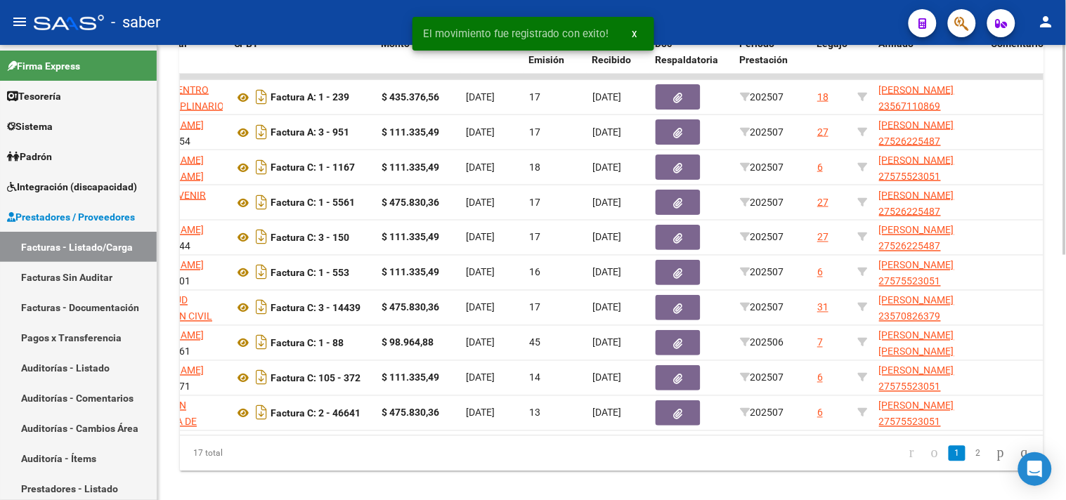
scroll to position [0, 465]
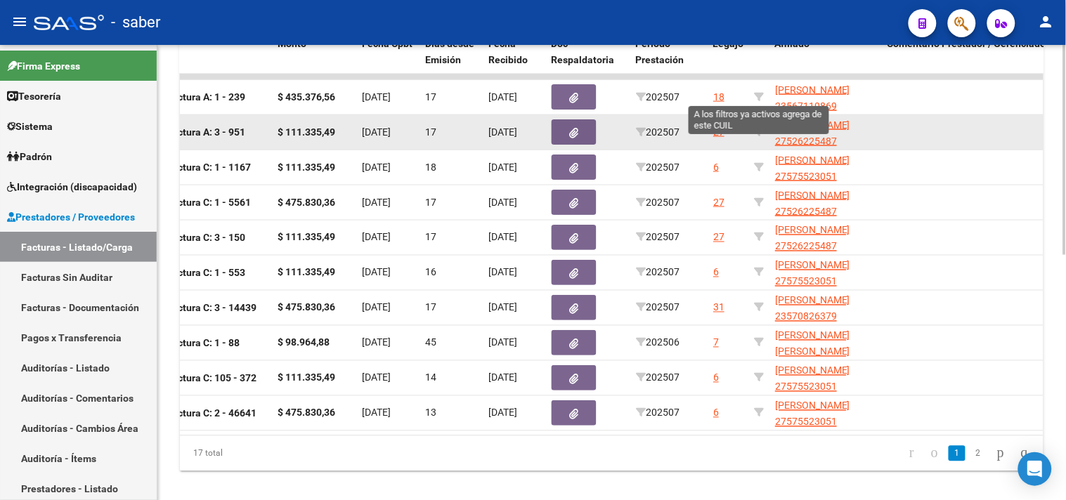
drag, startPoint x: 761, startPoint y: 96, endPoint x: 719, endPoint y: 117, distance: 46.8
click at [760, 96] on icon at bounding box center [759, 97] width 10 height 10
type input "23567110869"
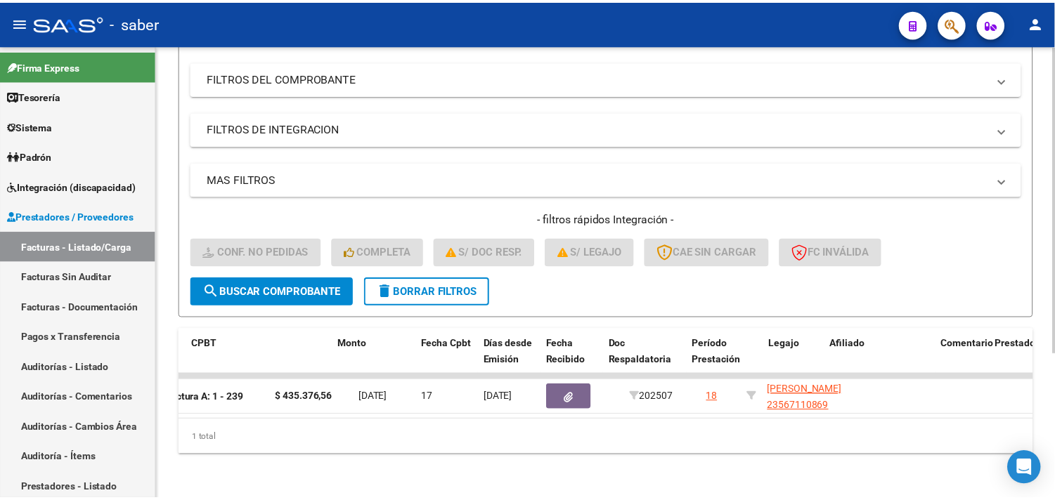
scroll to position [0, 0]
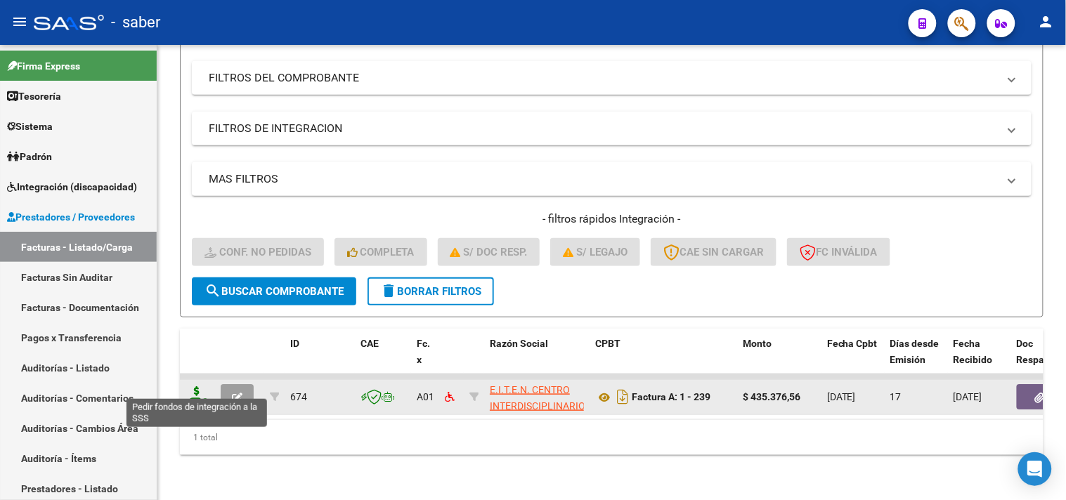
click at [195, 387] on icon at bounding box center [197, 396] width 22 height 20
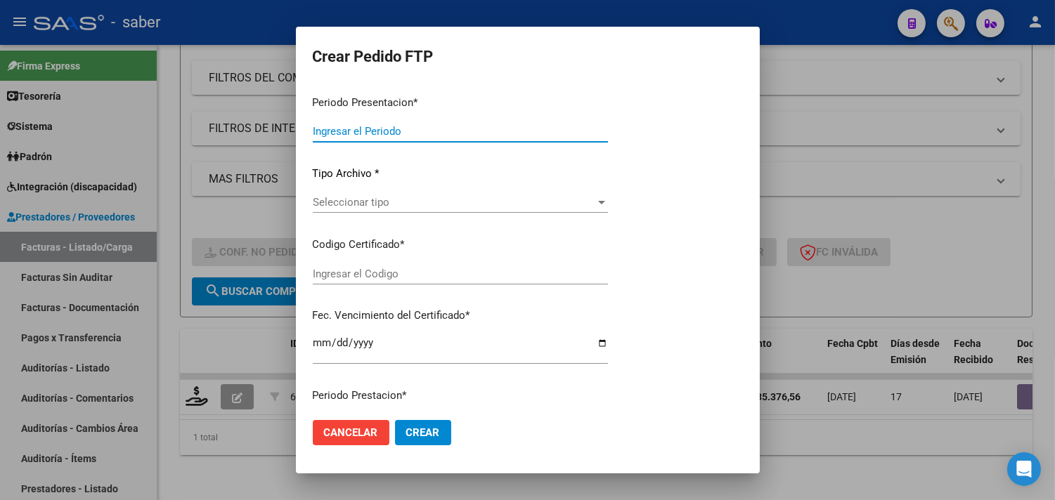
type input "202507"
type input "$ 435.376,56"
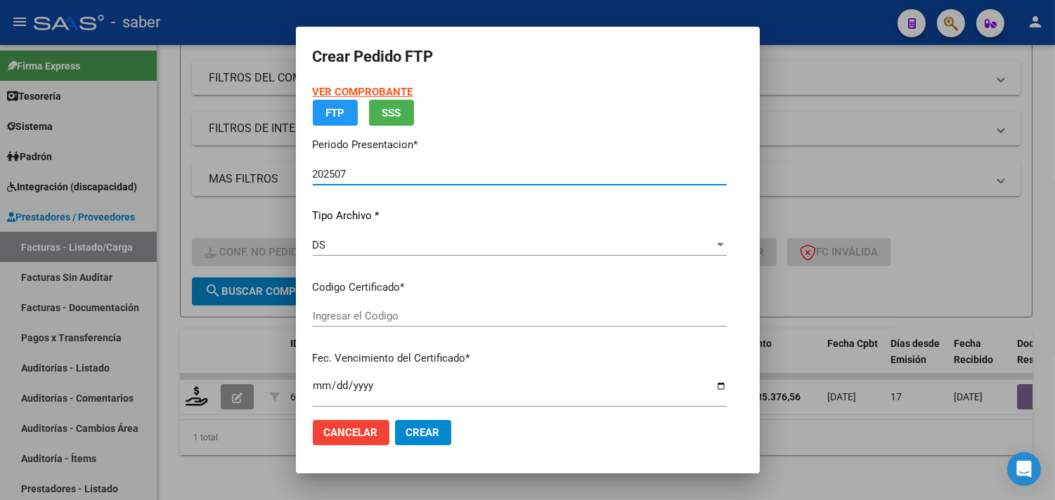
type input "2321779884"
type input "2027-08-11"
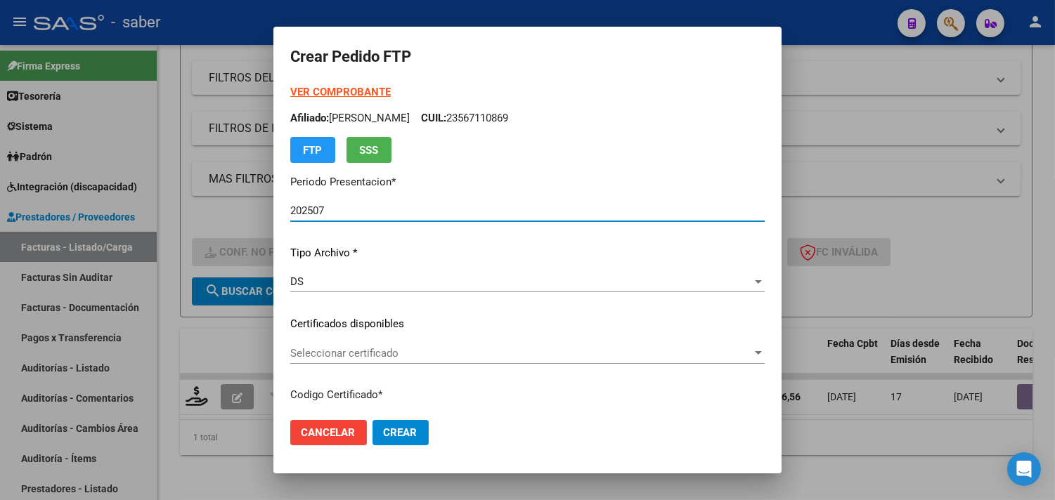
scroll to position [156, 0]
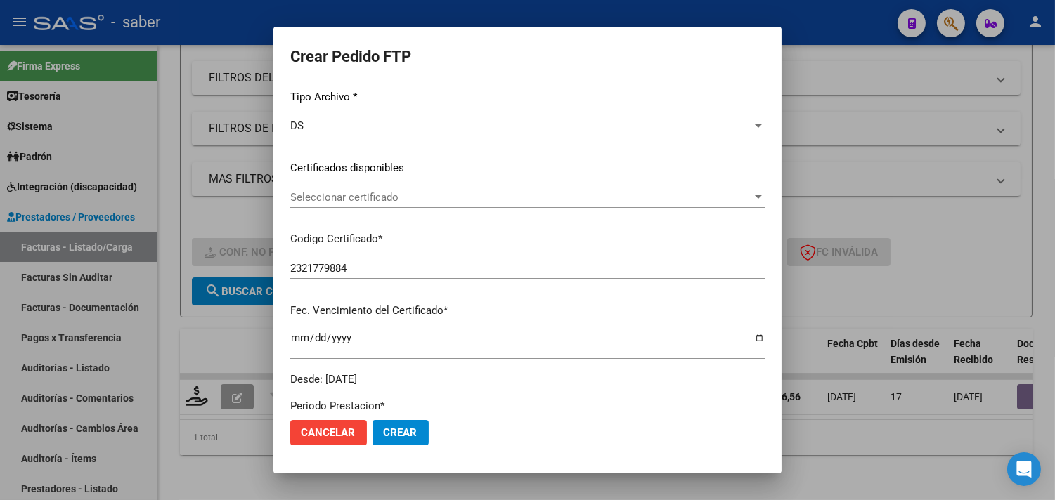
click at [341, 191] on span "Seleccionar certificado" at bounding box center [521, 197] width 462 height 13
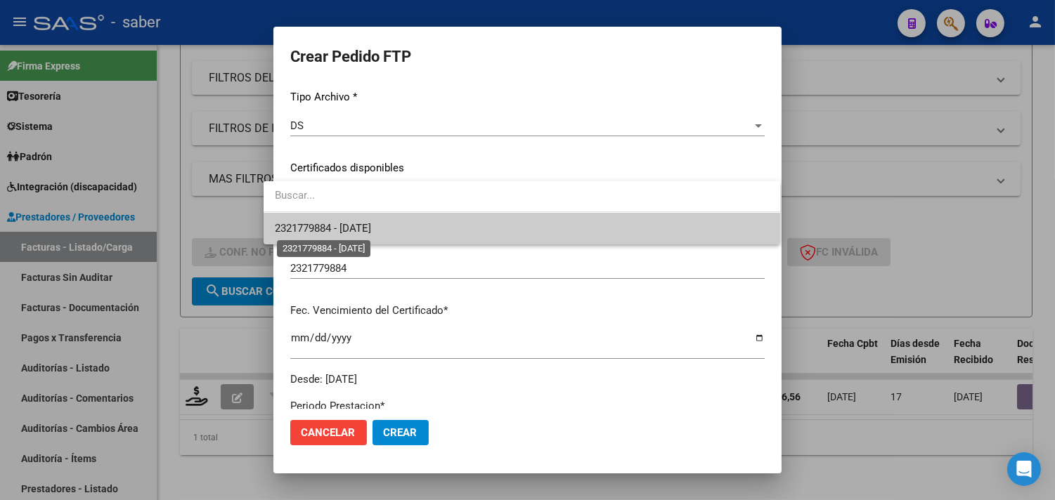
click at [348, 235] on span "2321779884 - 2027-08-11" at bounding box center [522, 229] width 494 height 32
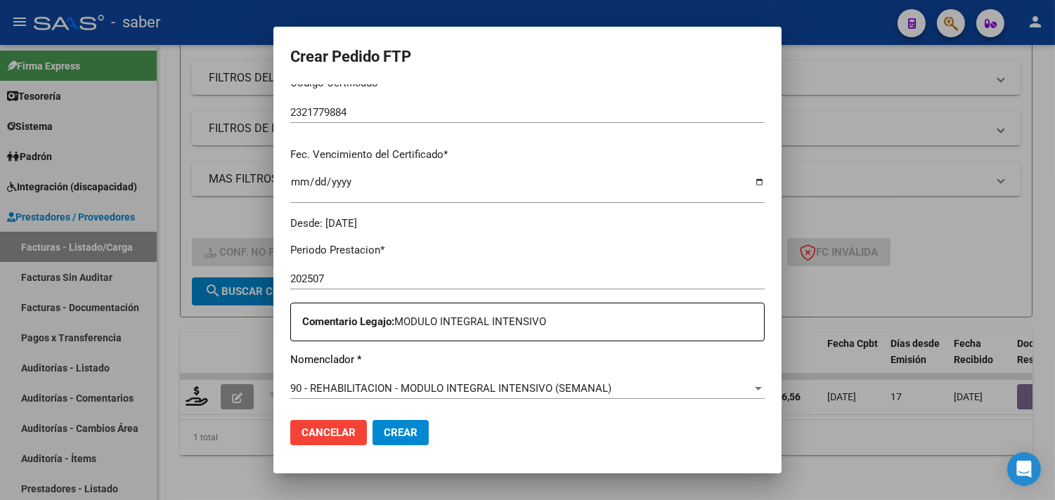
scroll to position [390, 0]
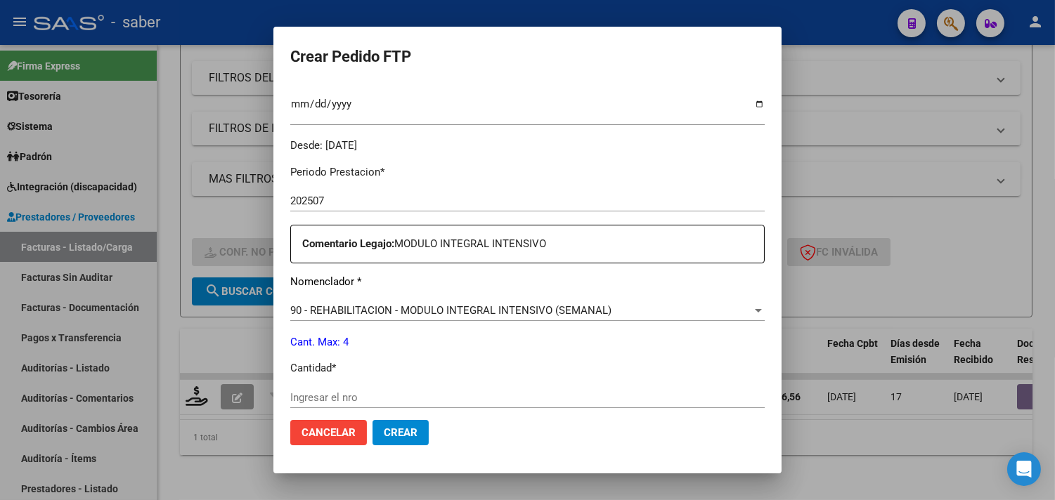
click at [328, 395] on input "Ingresar el nro" at bounding box center [527, 397] width 474 height 13
type input "1"
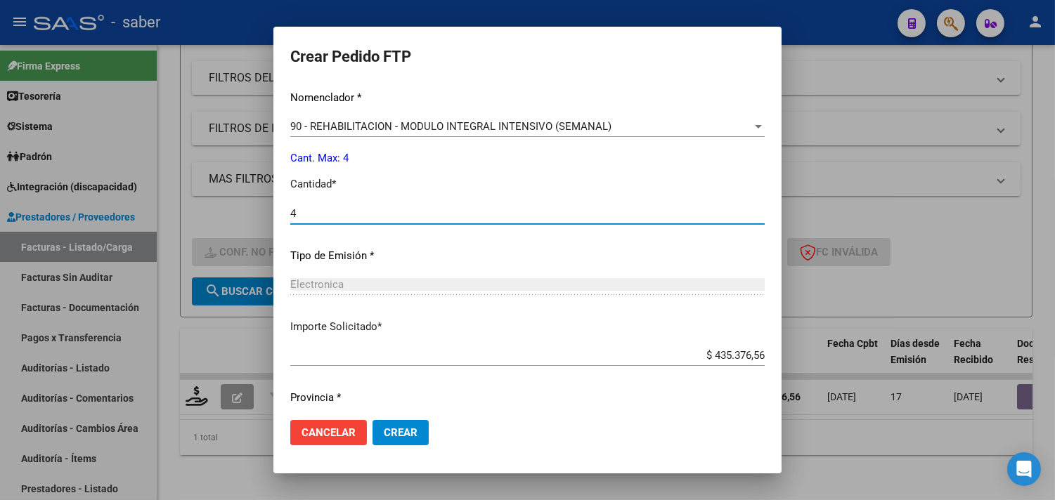
scroll to position [615, 0]
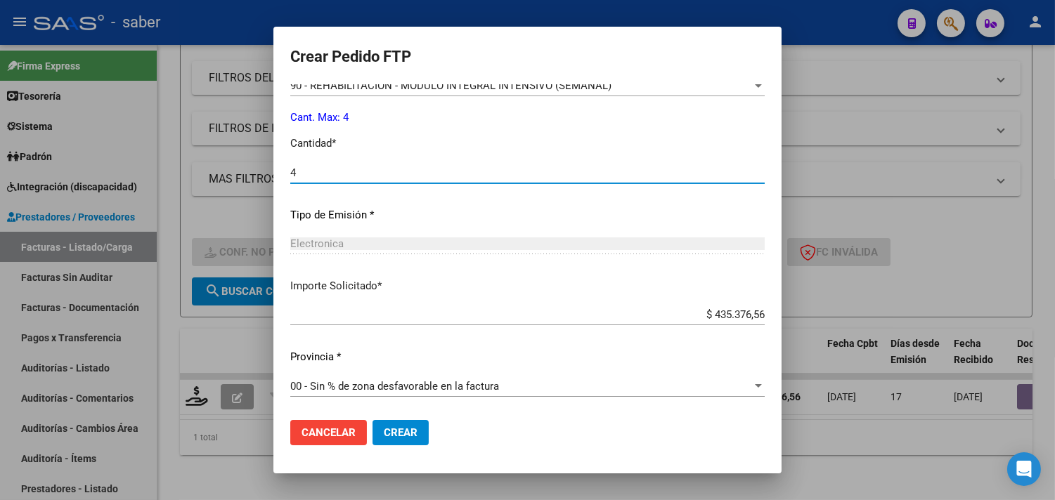
type input "4"
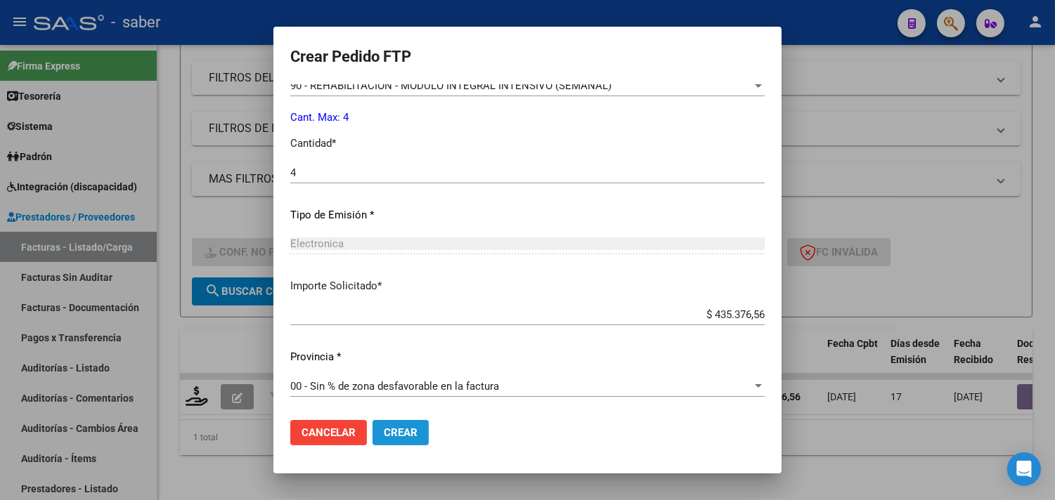
click at [394, 425] on button "Crear" at bounding box center [400, 432] width 56 height 25
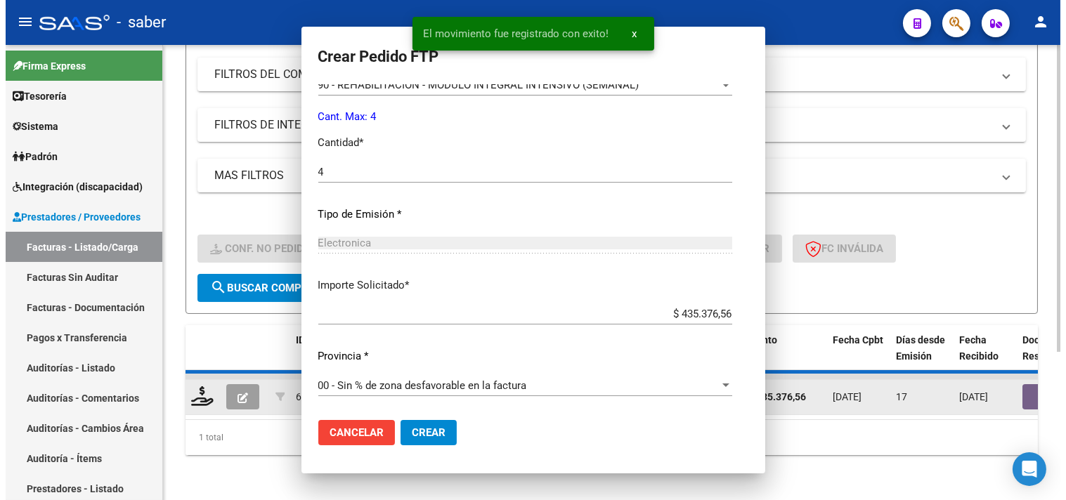
scroll to position [0, 0]
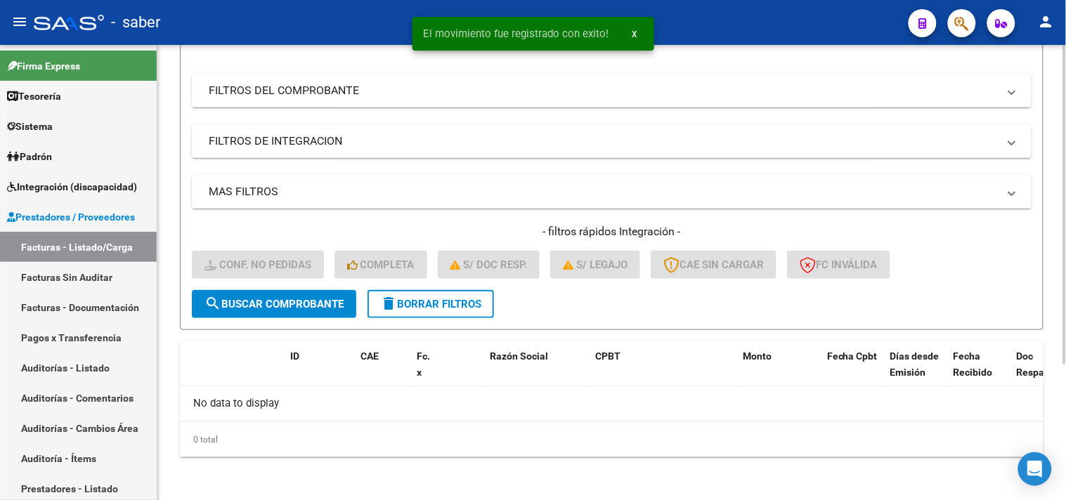
click at [457, 309] on button "delete Borrar Filtros" at bounding box center [431, 304] width 126 height 28
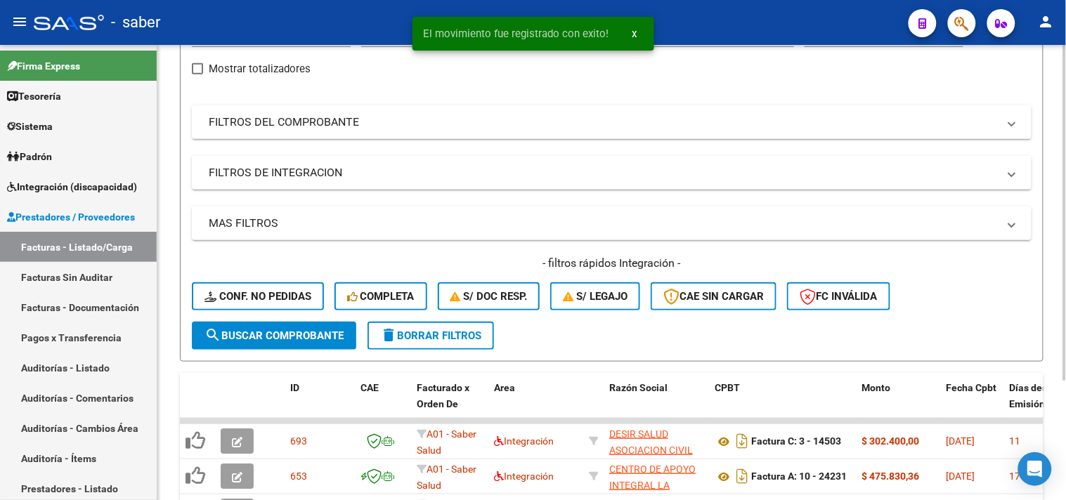
scroll to position [193, 0]
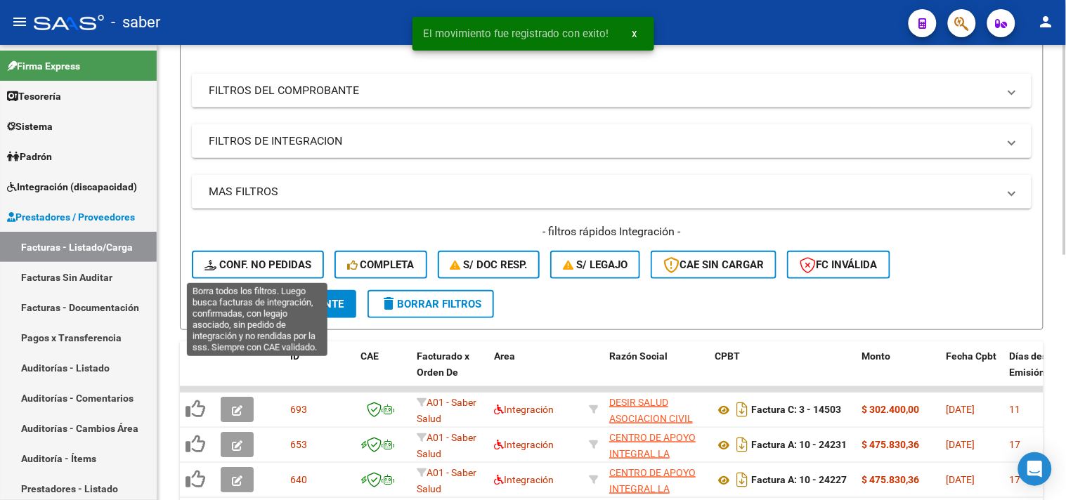
click at [279, 254] on button "Conf. no pedidas" at bounding box center [258, 265] width 132 height 28
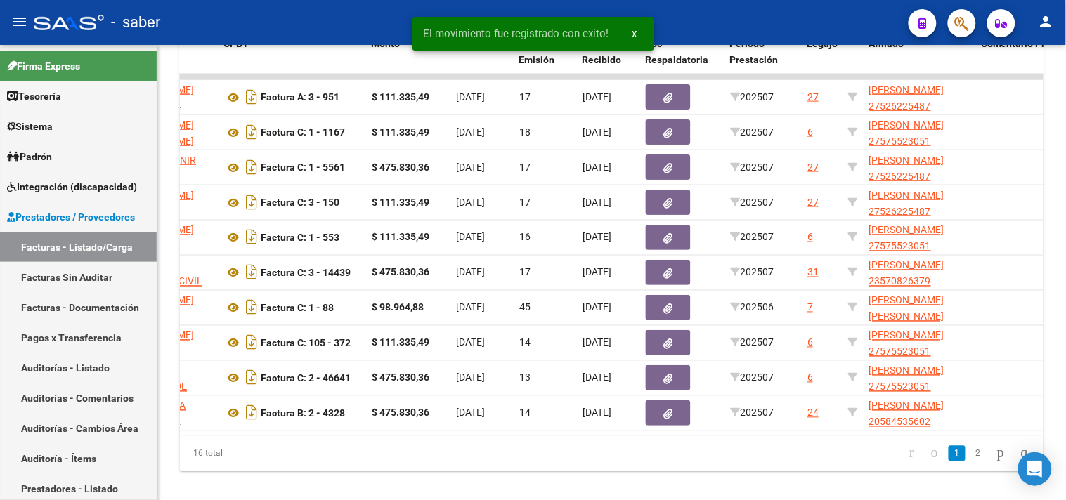
scroll to position [0, 376]
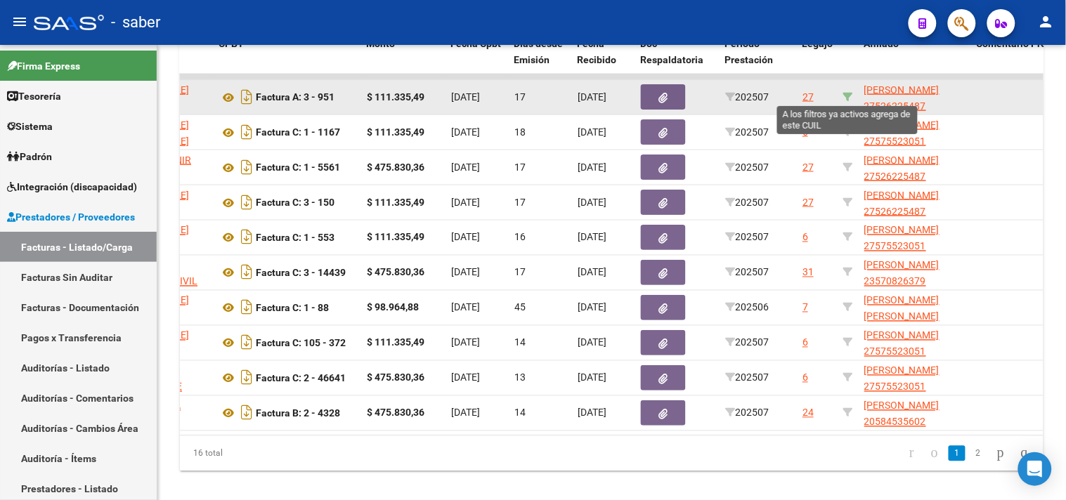
click at [843, 92] on icon at bounding box center [848, 97] width 10 height 10
type input "27526225487"
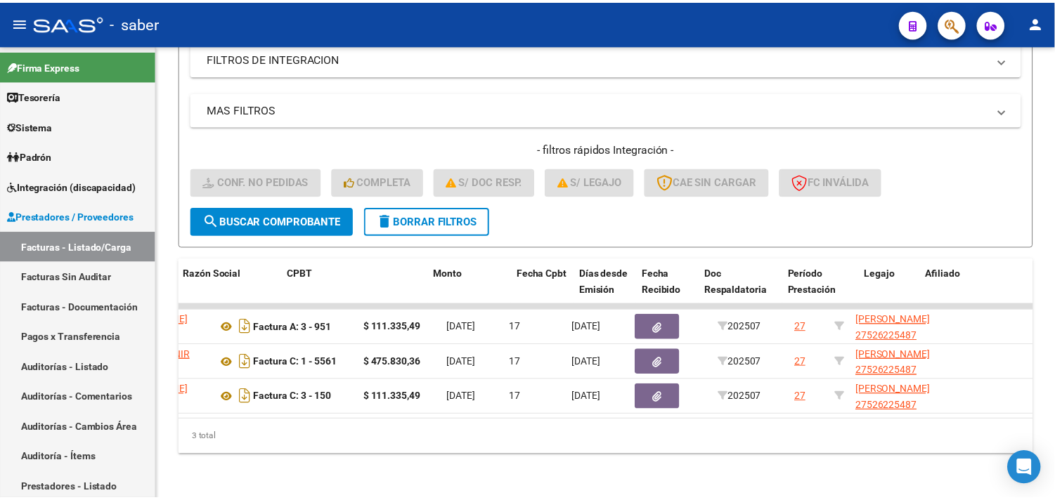
scroll to position [0, 0]
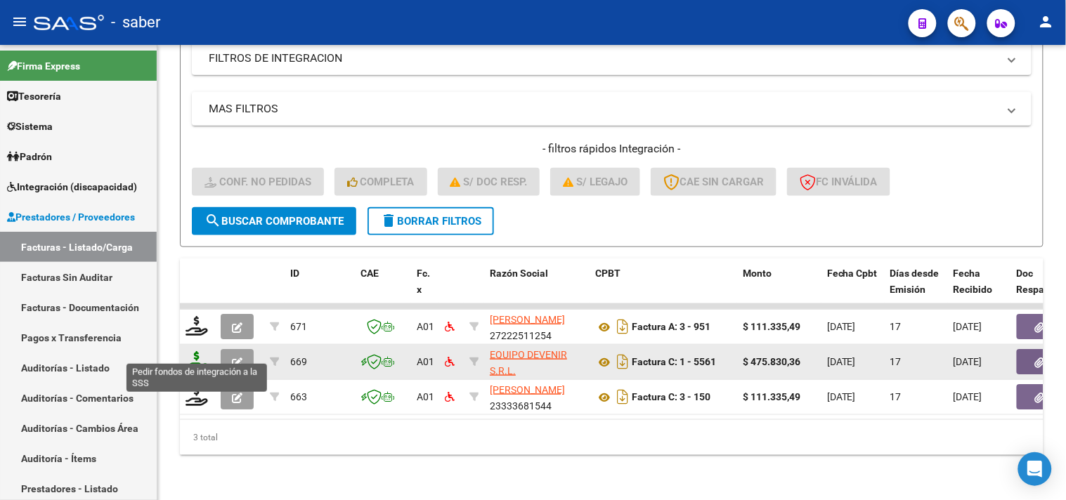
click at [191, 356] on icon at bounding box center [197, 361] width 22 height 20
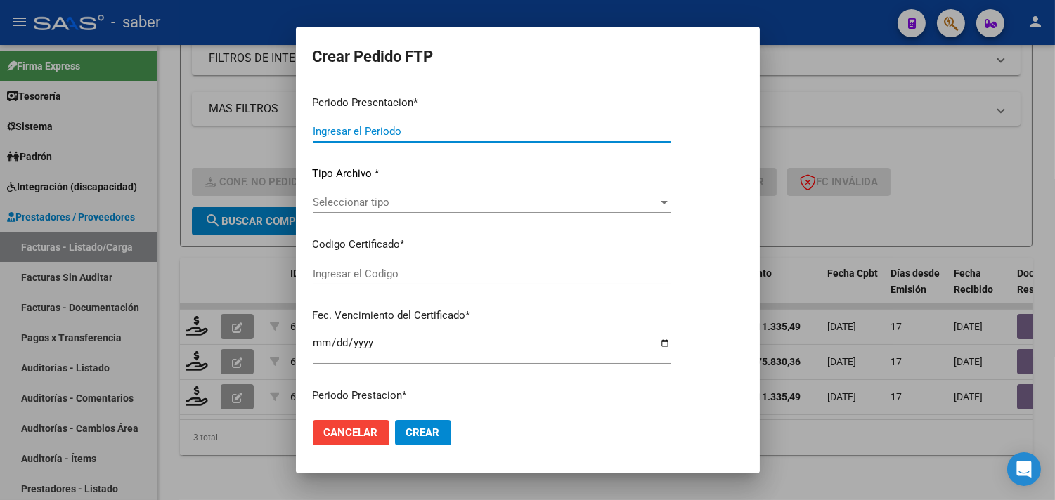
type input "202507"
type input "$ 475.830,36"
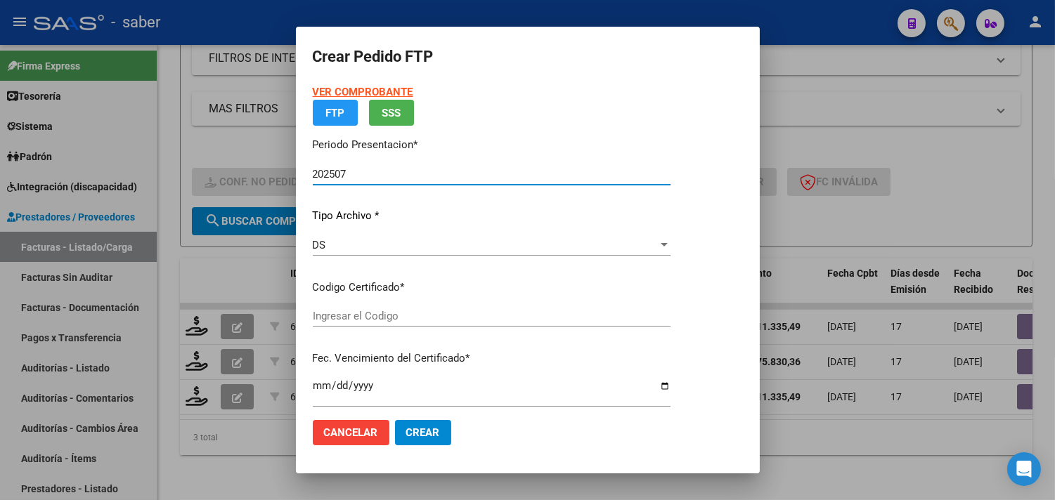
type input "7251675519"
type input "2025-12-05"
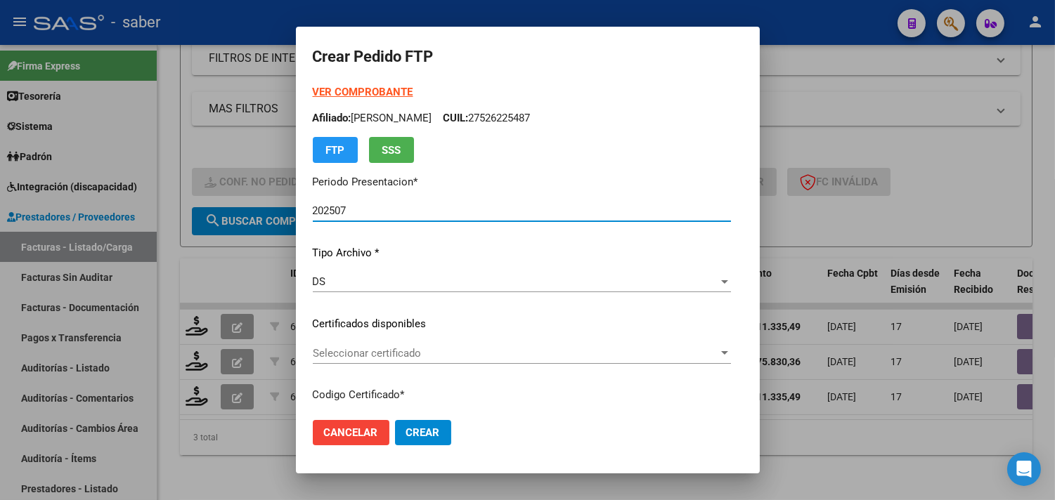
click at [364, 349] on span "Seleccionar certificado" at bounding box center [515, 353] width 405 height 13
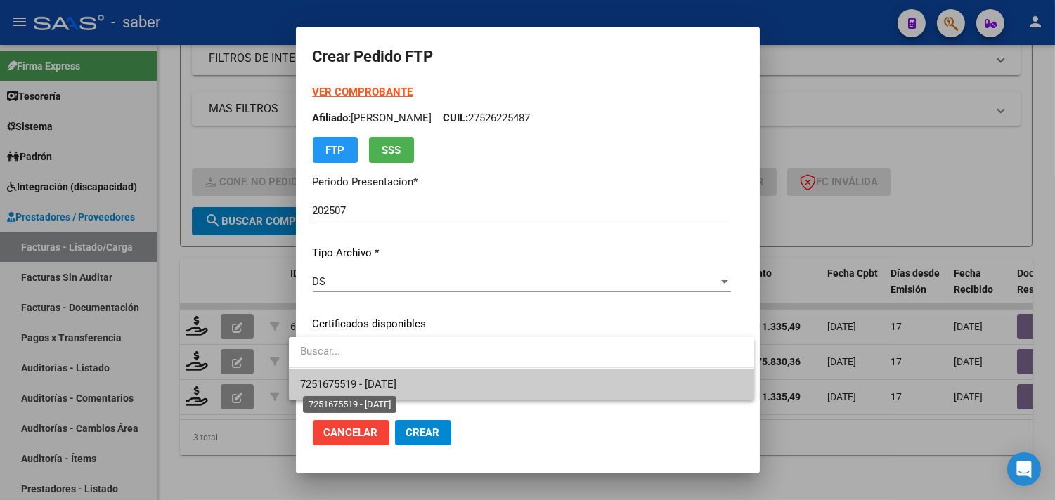
click at [390, 380] on span "7251675519 - 2025-12-05" at bounding box center [348, 384] width 96 height 13
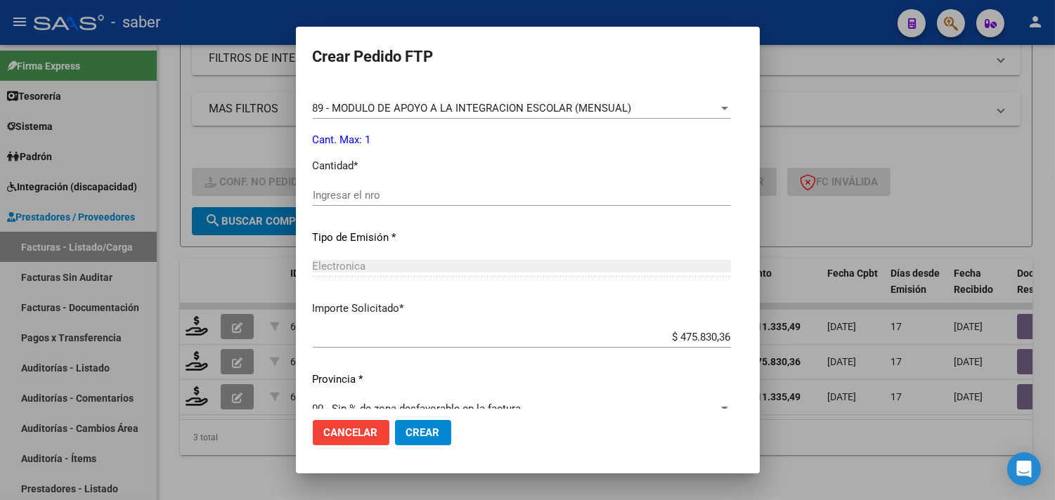
scroll to position [615, 0]
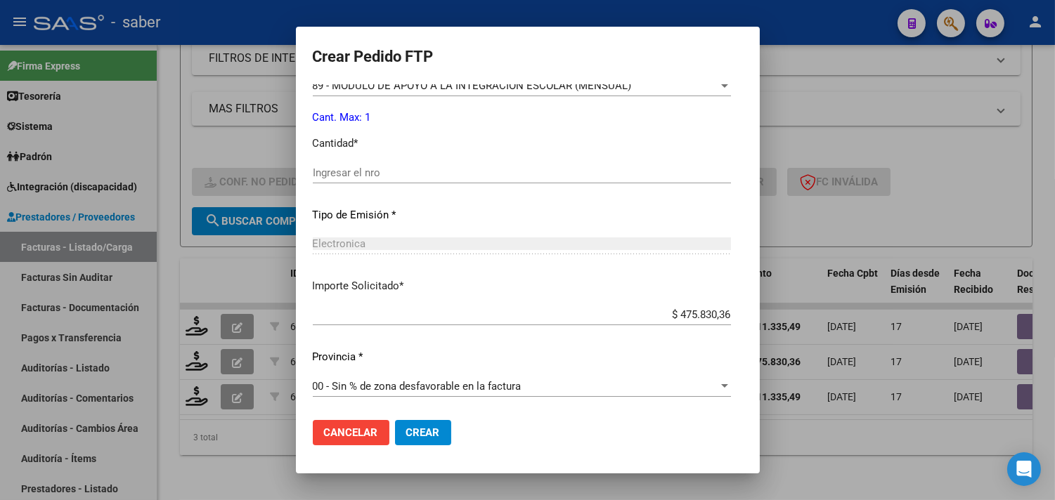
click at [342, 174] on input "Ingresar el nro" at bounding box center [522, 173] width 418 height 13
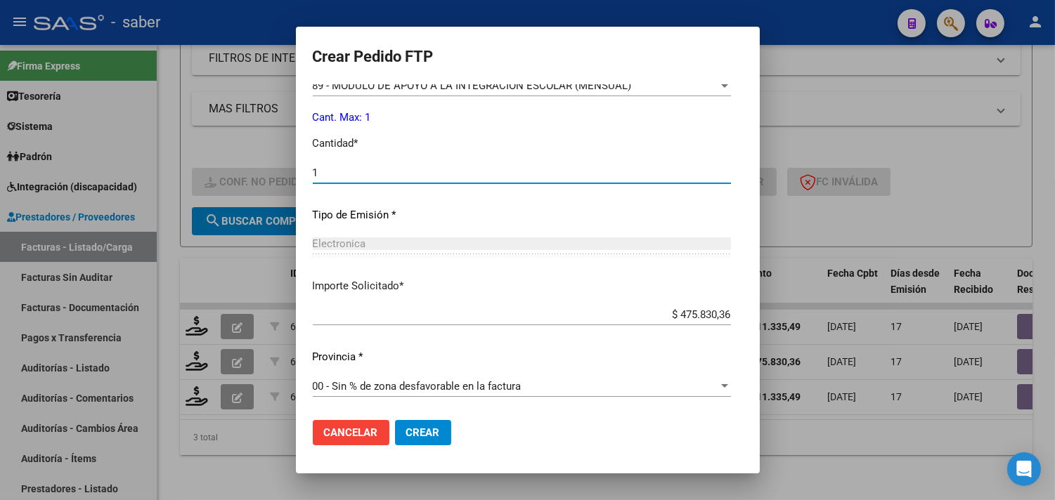
type input "1"
click at [436, 424] on button "Crear" at bounding box center [423, 432] width 56 height 25
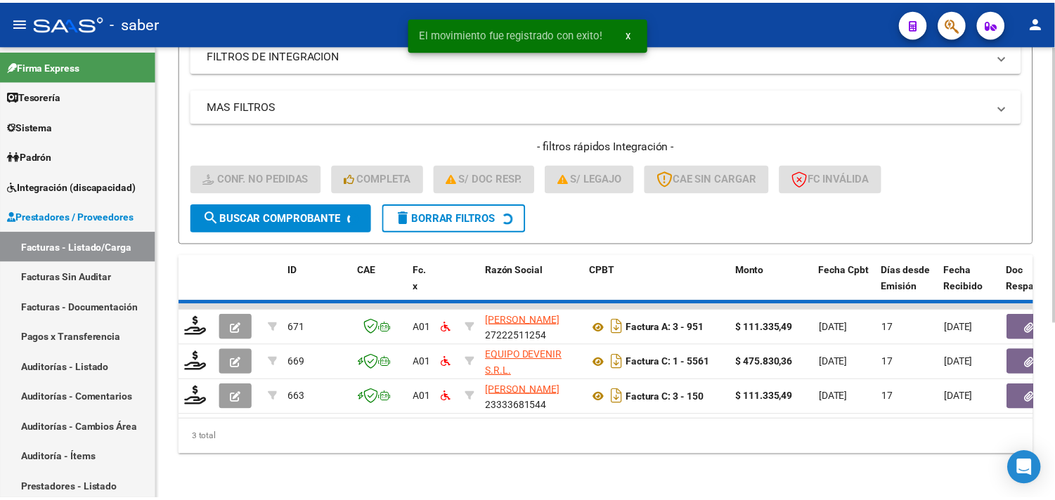
scroll to position [251, 0]
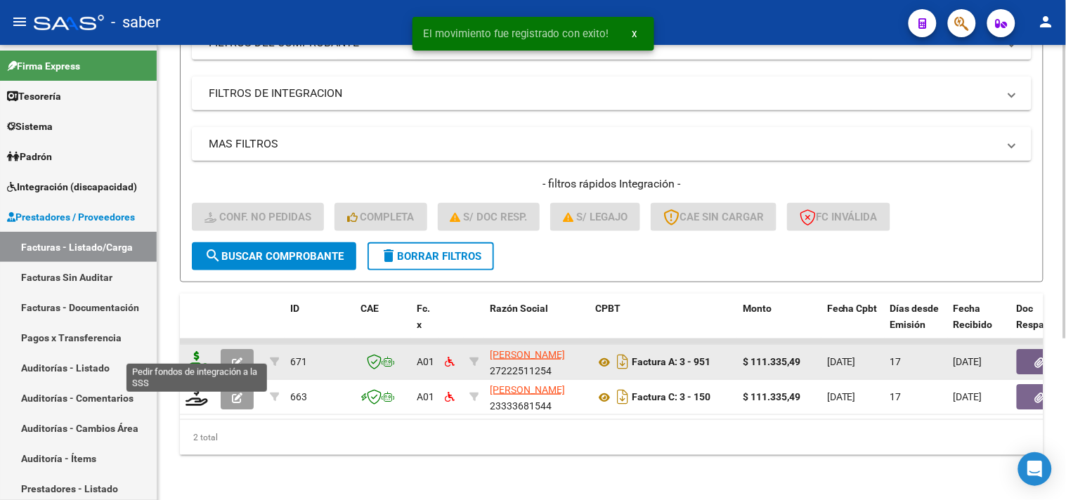
click at [199, 351] on icon at bounding box center [197, 361] width 22 height 20
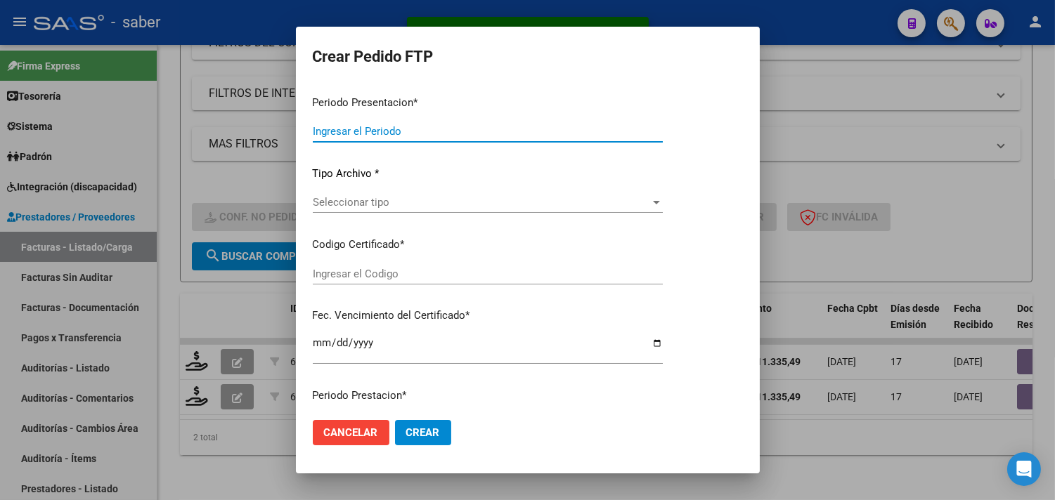
type input "202507"
type input "$ 111.335,49"
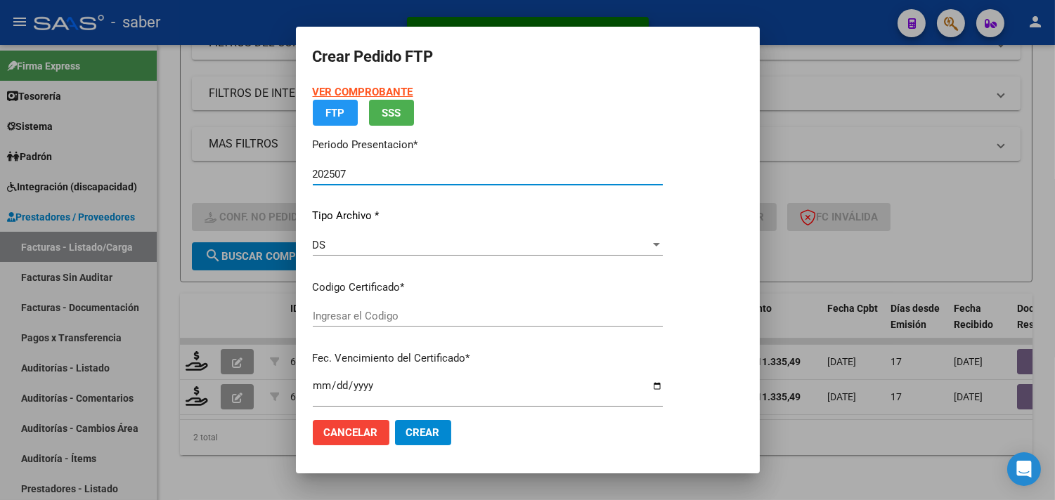
type input "7251675519"
type input "2025-12-05"
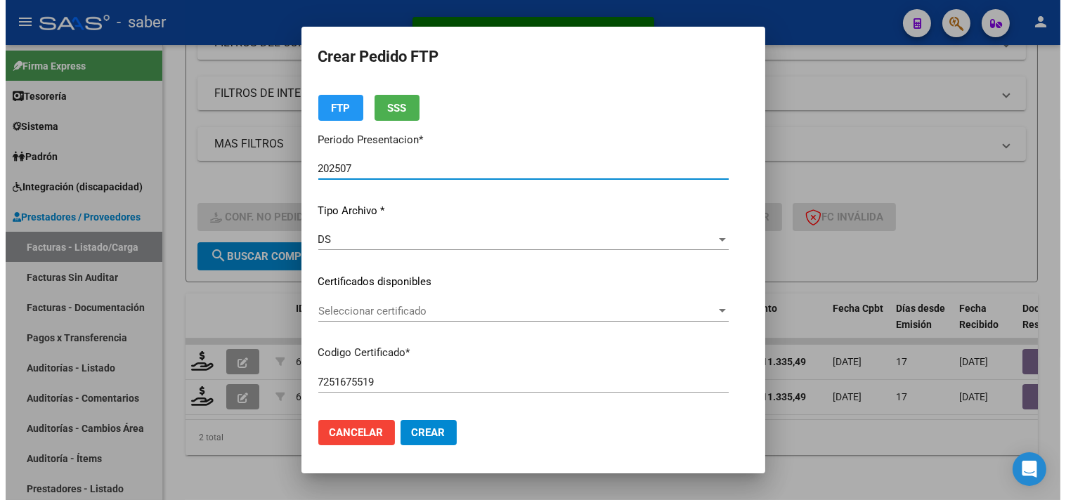
scroll to position [37, 0]
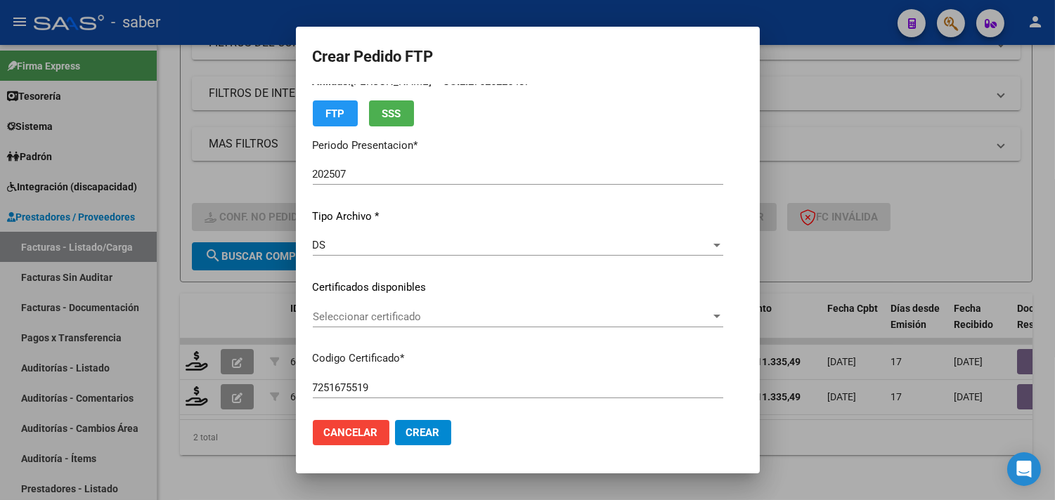
click at [840, 426] on div at bounding box center [527, 250] width 1055 height 500
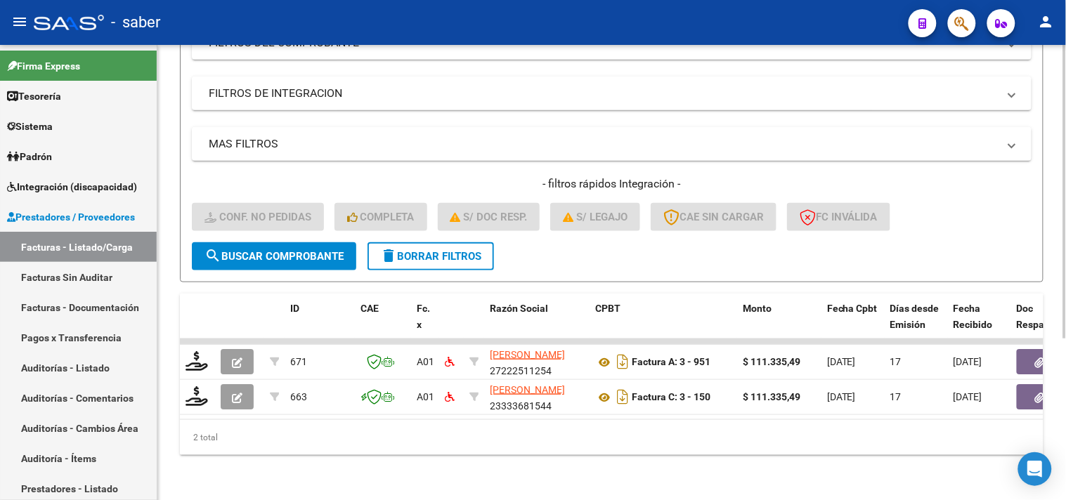
click at [613, 438] on div "2 total" at bounding box center [612, 437] width 864 height 35
click at [842, 436] on div "2 total" at bounding box center [612, 437] width 864 height 35
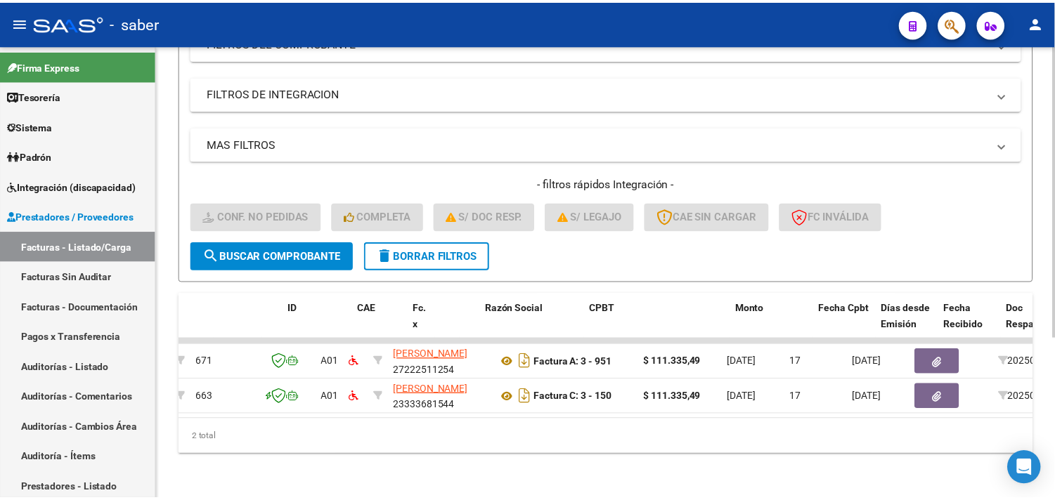
scroll to position [0, 0]
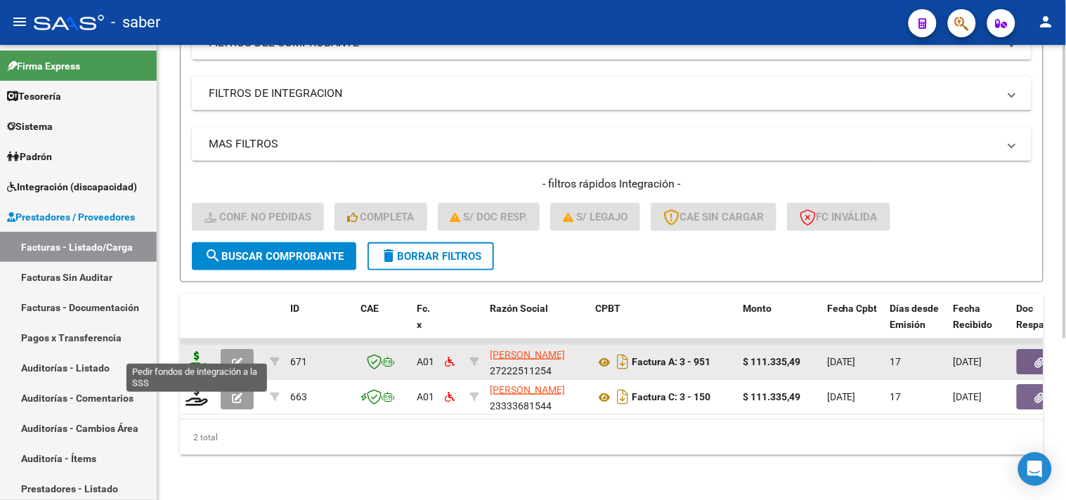
click at [197, 351] on icon at bounding box center [197, 361] width 22 height 20
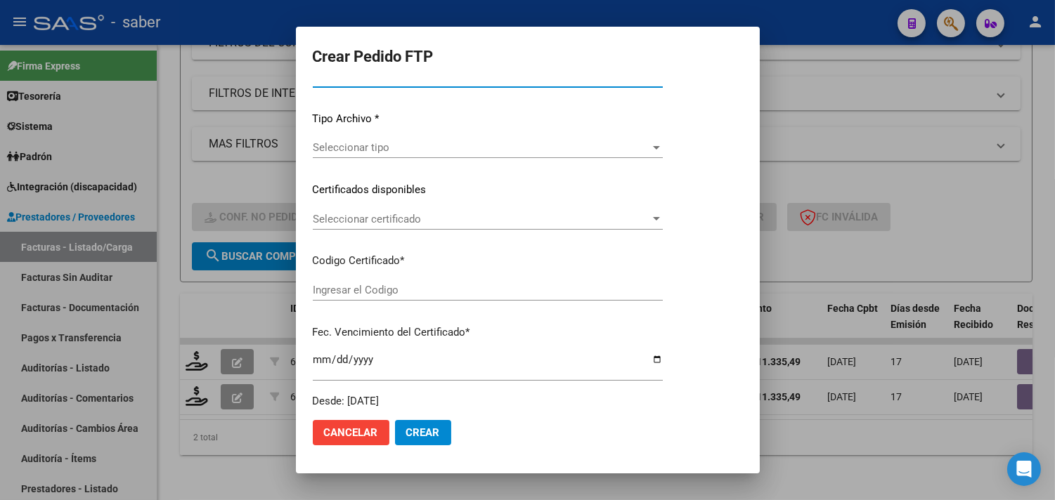
type input "202507"
type input "$ 111.335,49"
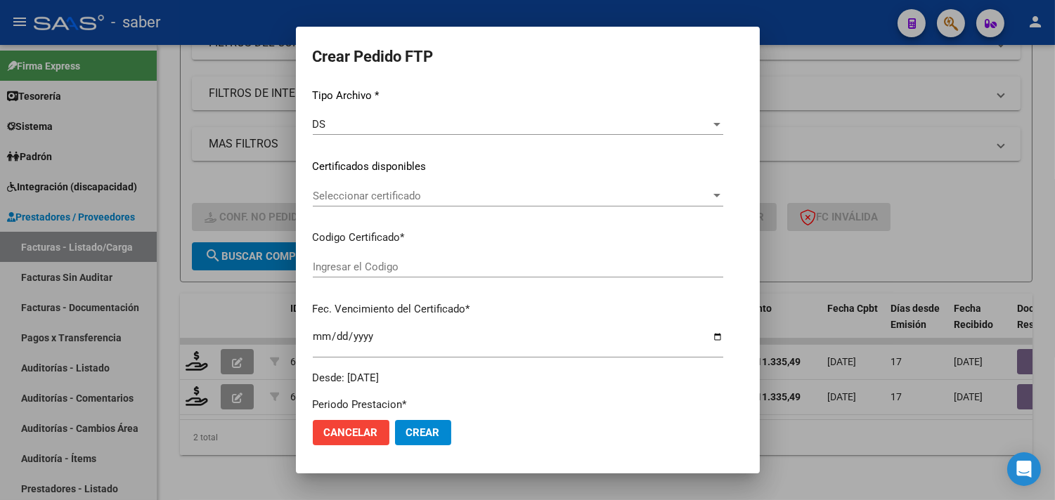
type input "7251675519"
type input "2025-12-05"
click at [384, 198] on span "Seleccionar certificado" at bounding box center [512, 196] width 398 height 13
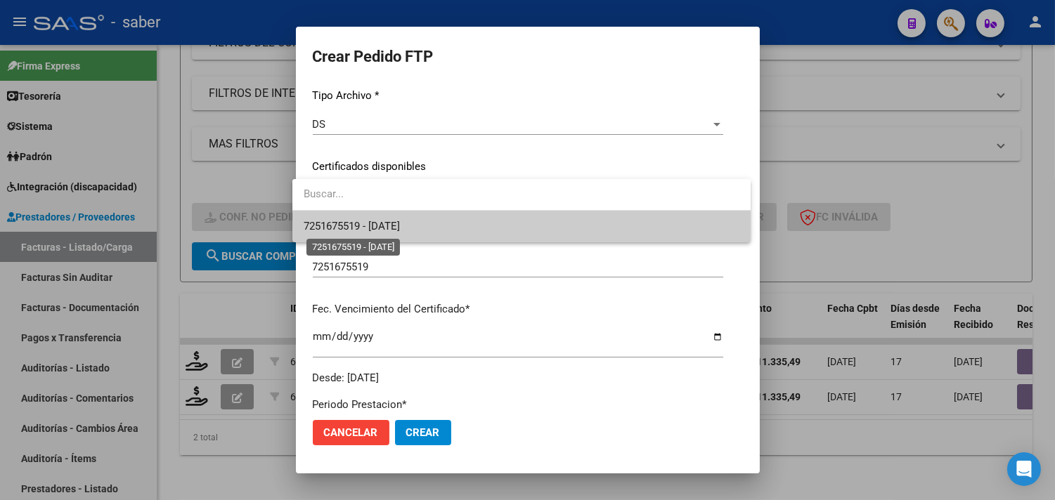
click at [389, 221] on span "7251675519 - 2025-12-05" at bounding box center [352, 226] width 96 height 13
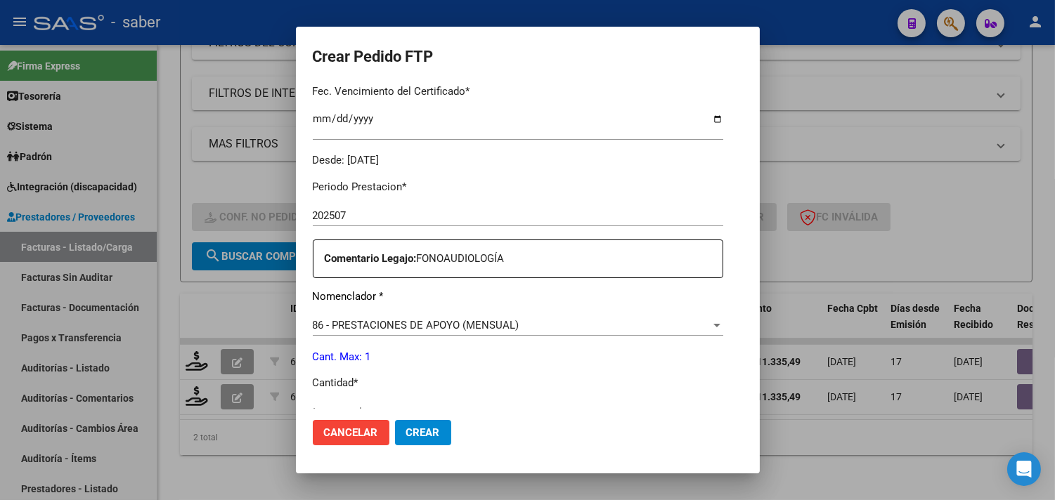
scroll to position [391, 0]
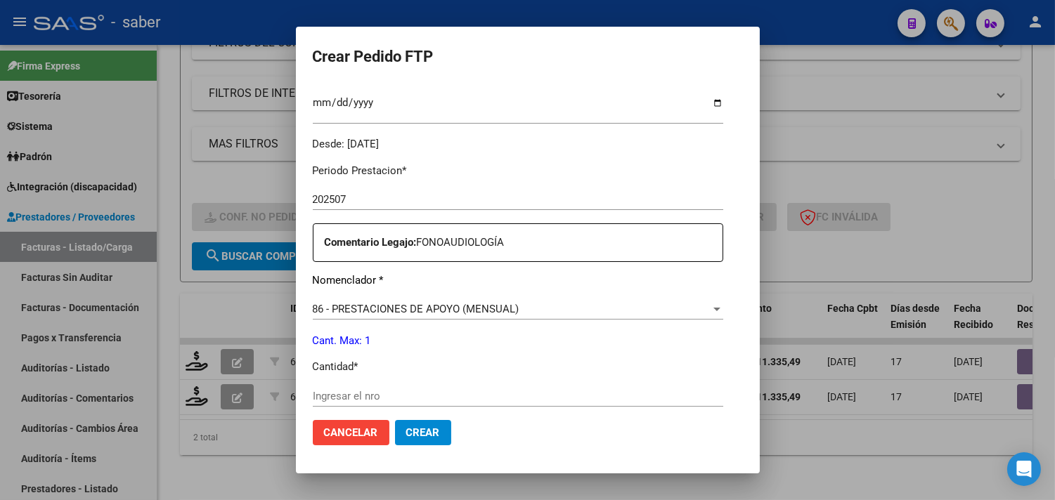
click at [377, 396] on input "Ingresar el nro" at bounding box center [518, 396] width 410 height 13
type input "1"
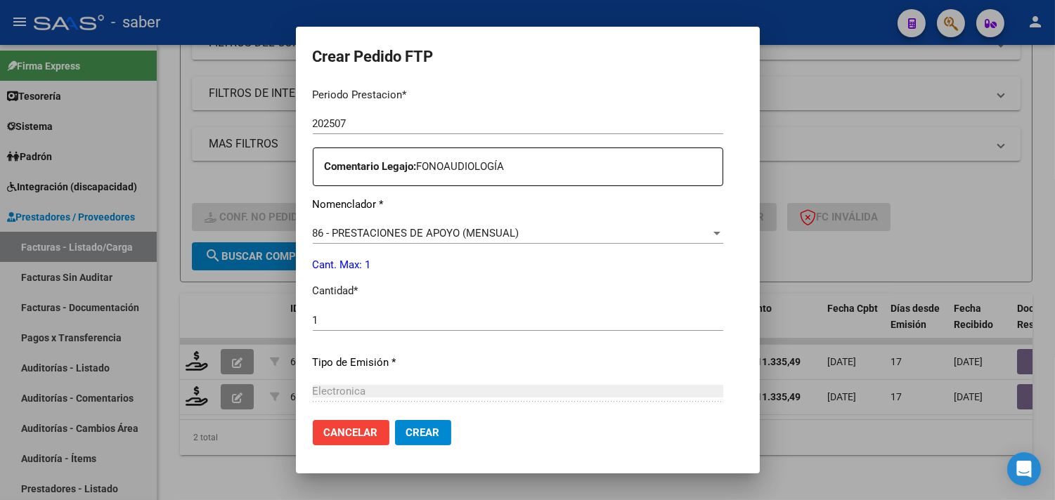
scroll to position [469, 0]
click at [410, 427] on span "Crear" at bounding box center [423, 433] width 34 height 13
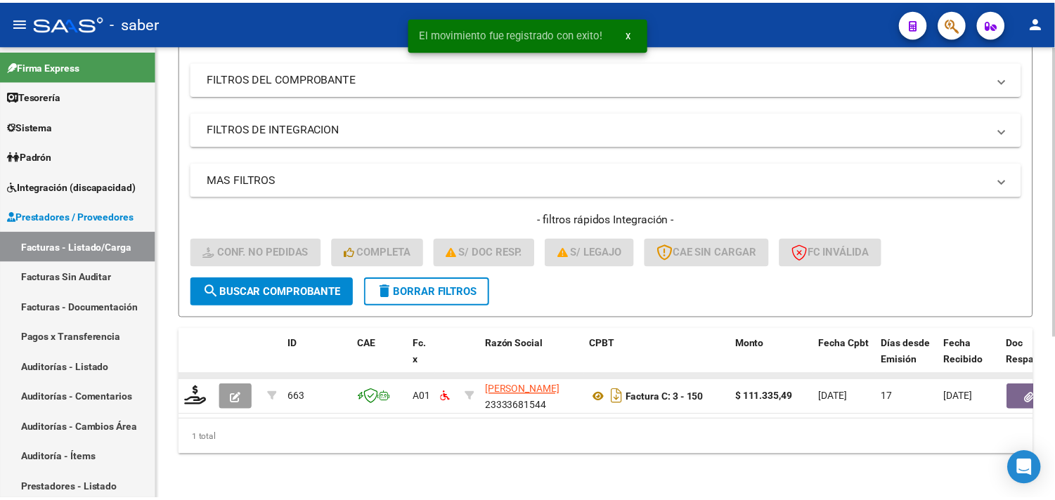
scroll to position [216, 0]
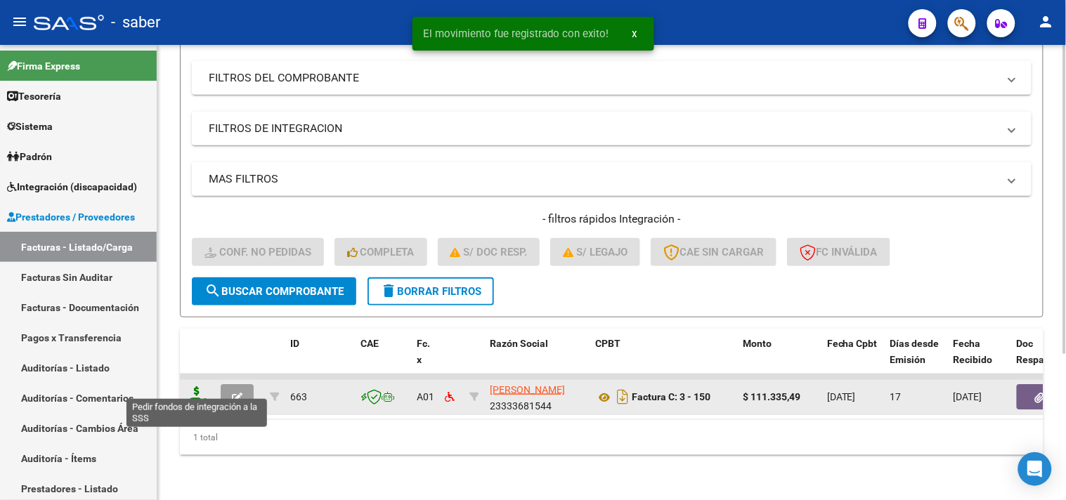
click at [195, 386] on icon at bounding box center [197, 396] width 22 height 20
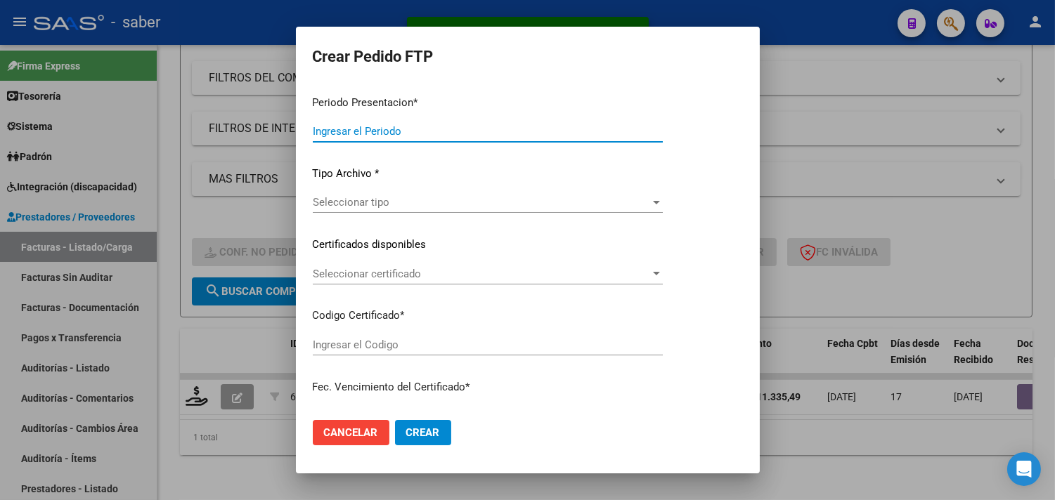
type input "202507"
type input "$ 111.335,49"
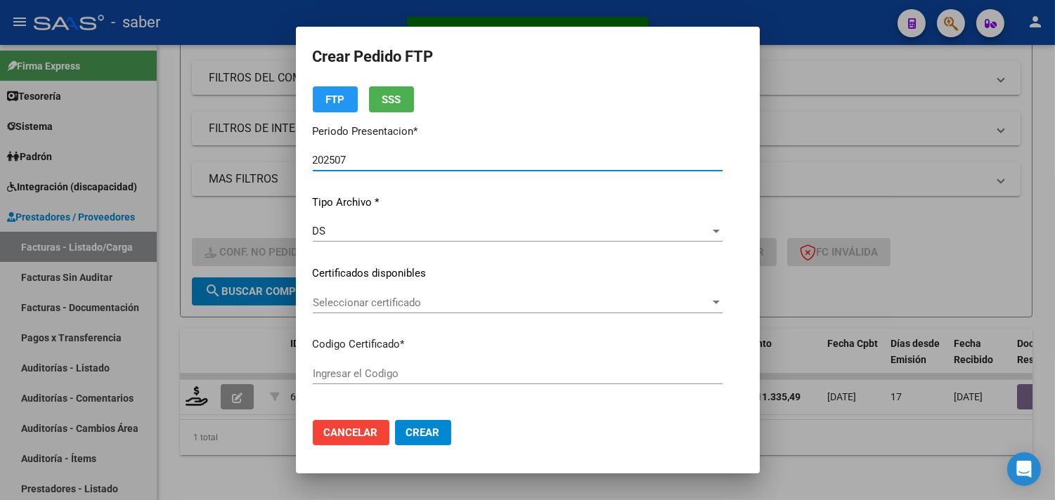
type input "7251675519"
type input "2025-12-05"
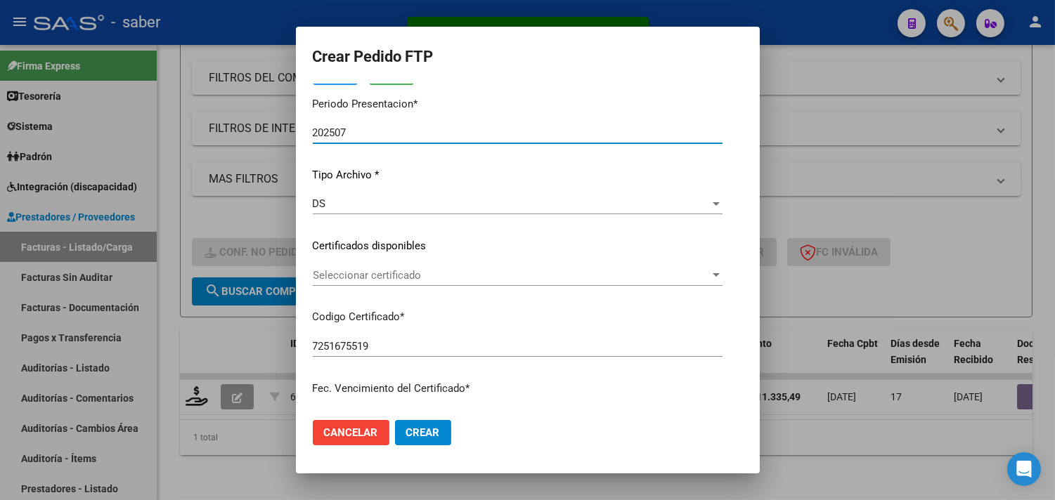
click at [389, 275] on span "Seleccionar certificado" at bounding box center [511, 275] width 397 height 13
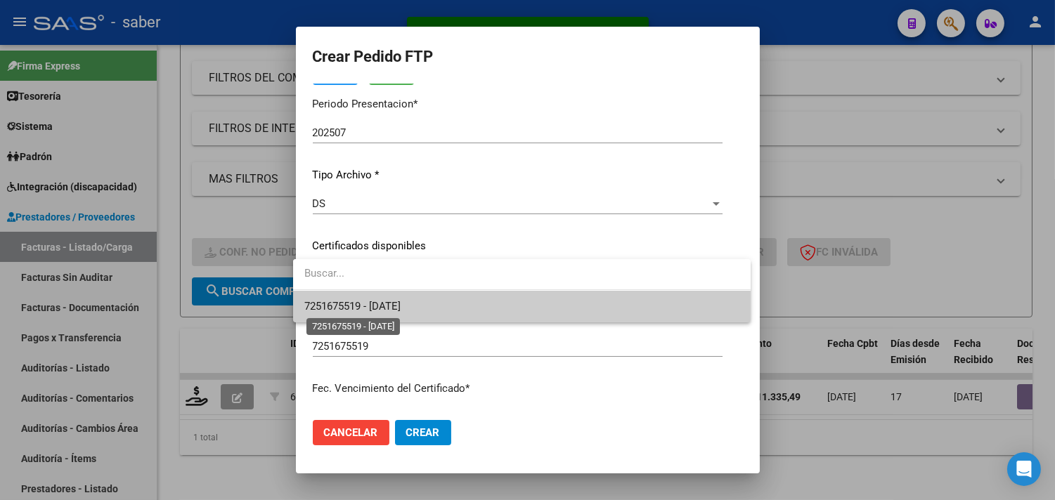
click at [398, 305] on span "7251675519 - 2025-12-05" at bounding box center [352, 306] width 96 height 13
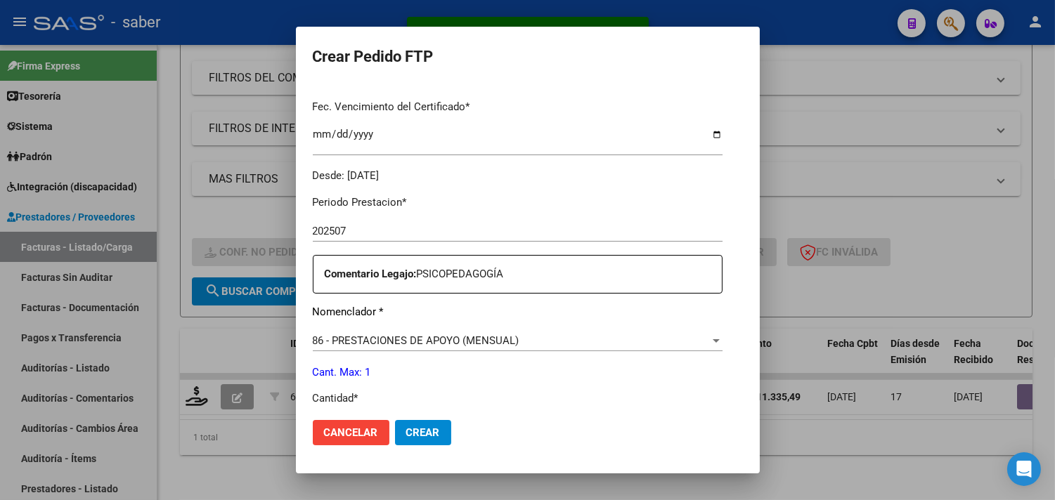
scroll to position [546, 0]
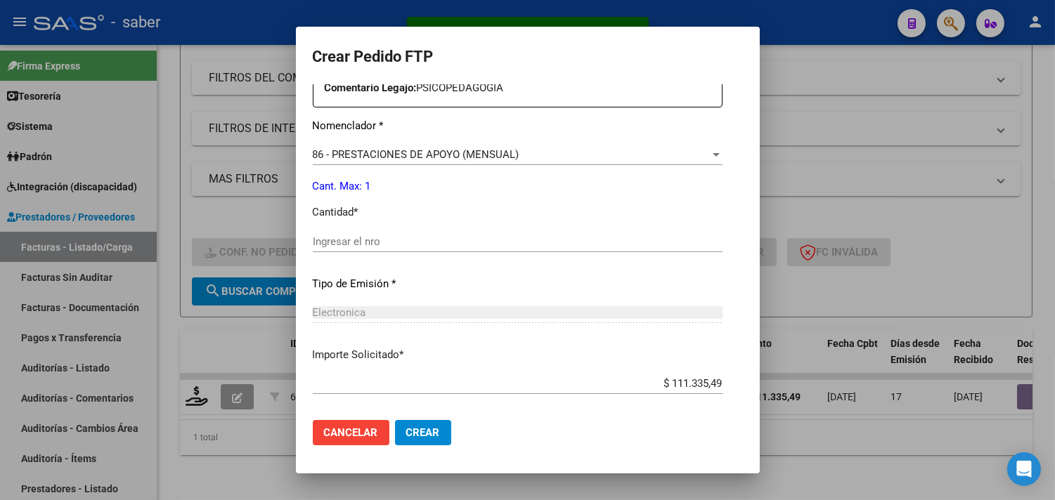
click at [353, 252] on div "Ingresar el nro" at bounding box center [518, 248] width 410 height 34
click at [366, 242] on input "Ingresar el nro" at bounding box center [518, 241] width 410 height 13
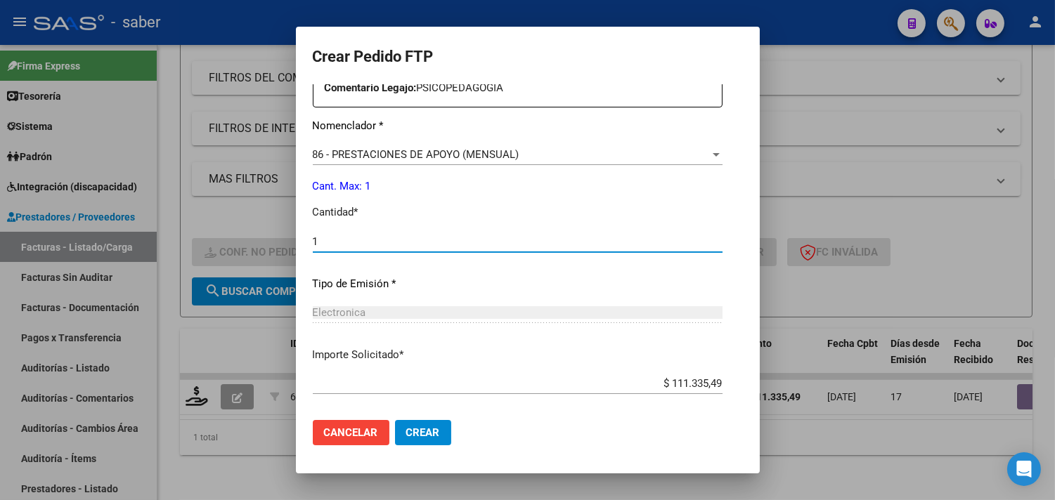
type input "1"
click at [422, 432] on span "Crear" at bounding box center [423, 433] width 34 height 13
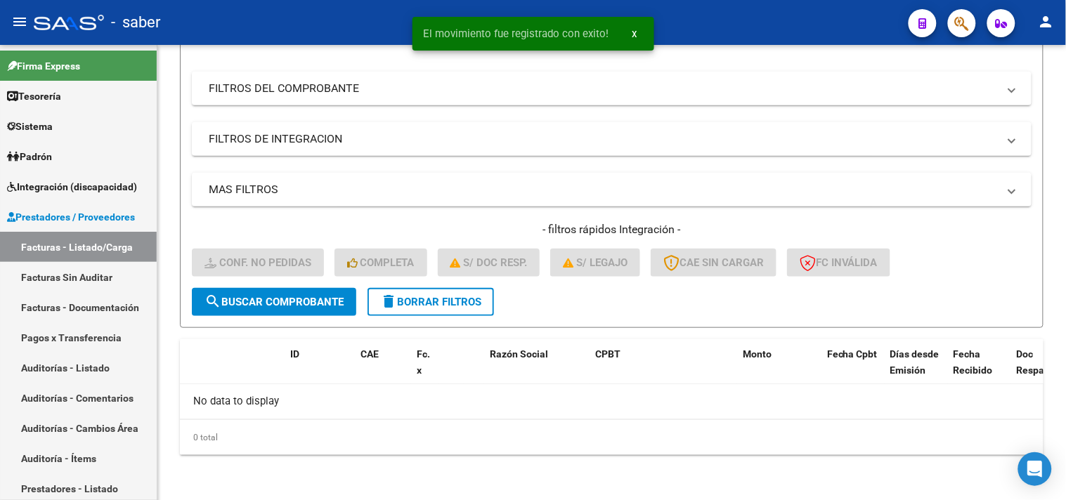
scroll to position [193, 0]
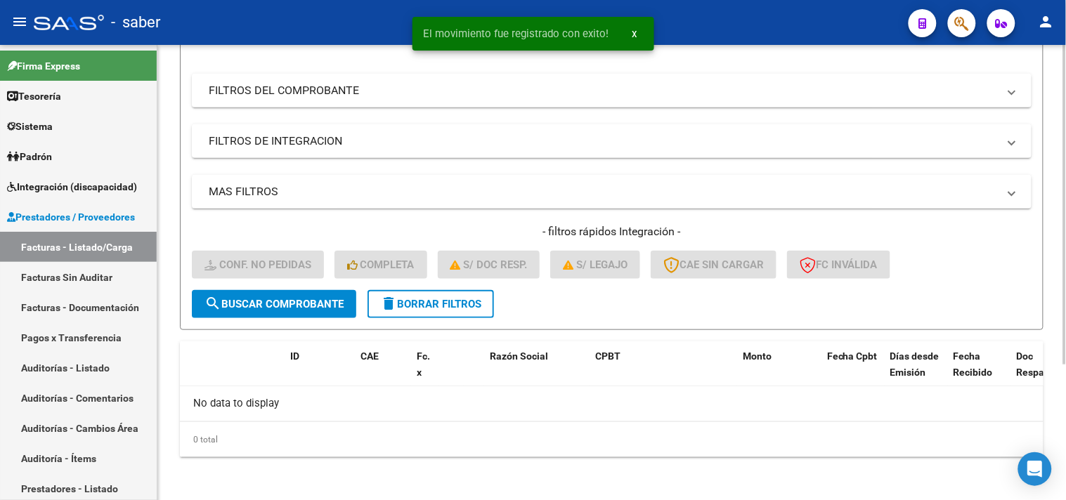
click at [431, 298] on span "delete Borrar Filtros" at bounding box center [430, 304] width 101 height 13
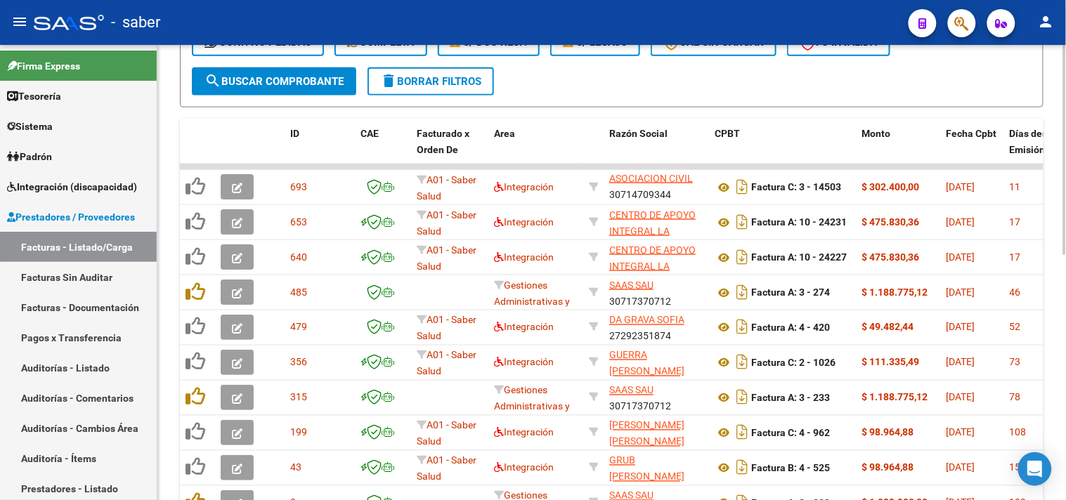
scroll to position [297, 0]
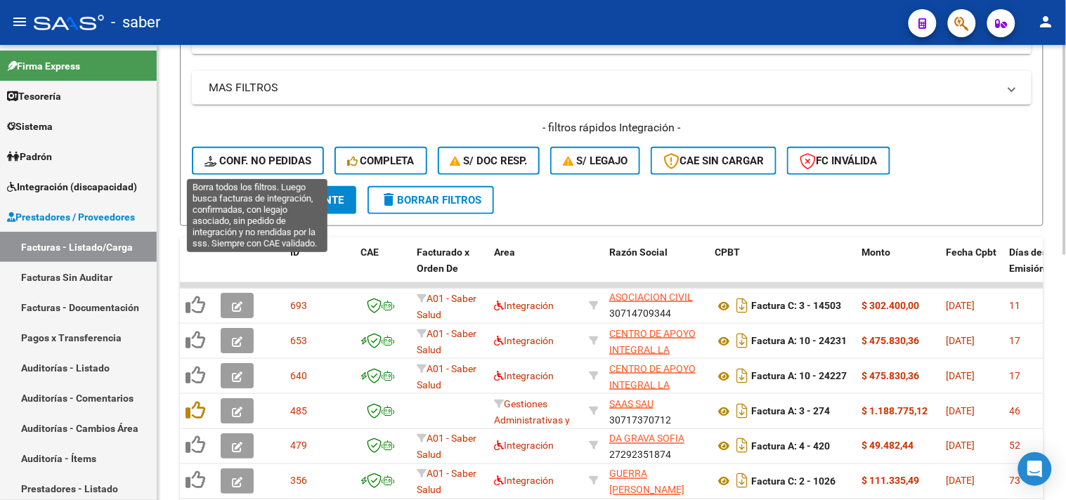
click at [241, 157] on span "Conf. no pedidas" at bounding box center [257, 161] width 107 height 13
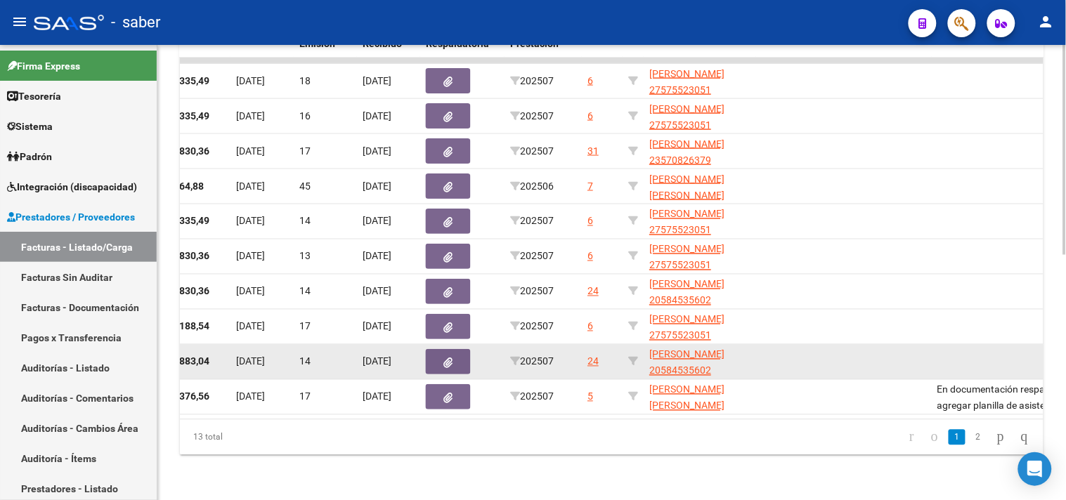
scroll to position [0, 586]
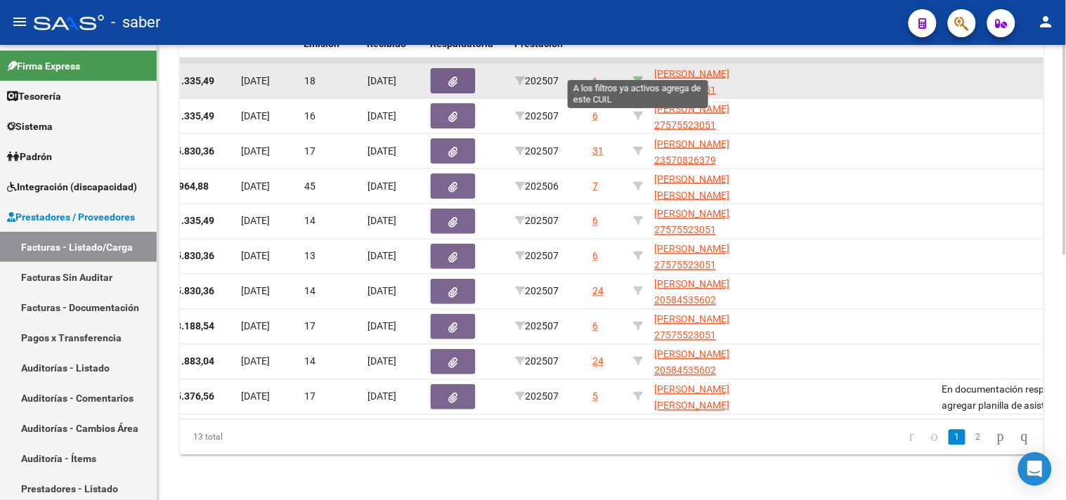
click at [633, 76] on icon at bounding box center [638, 81] width 10 height 10
type input "27575523051"
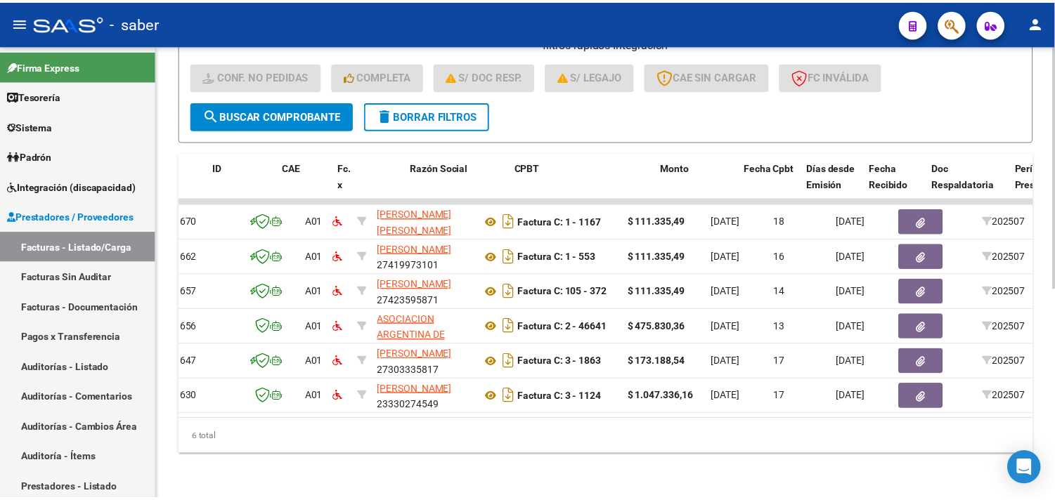
scroll to position [0, 0]
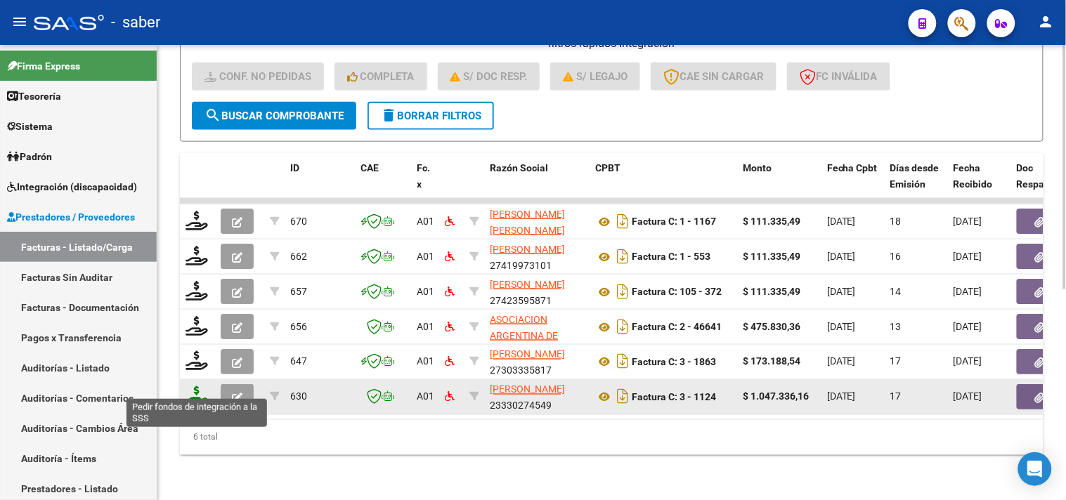
click at [198, 390] on icon at bounding box center [197, 396] width 22 height 20
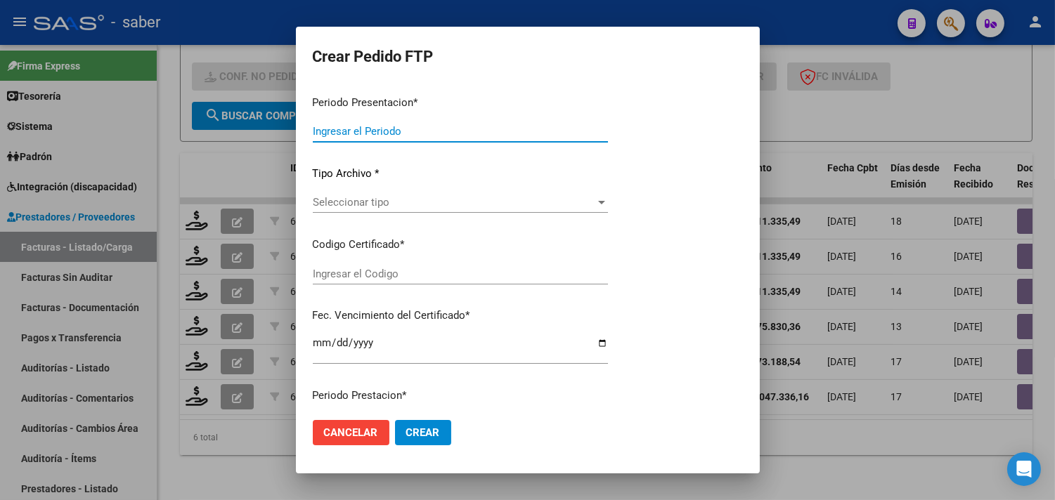
type input "202507"
type input "$ 1.047.336,16"
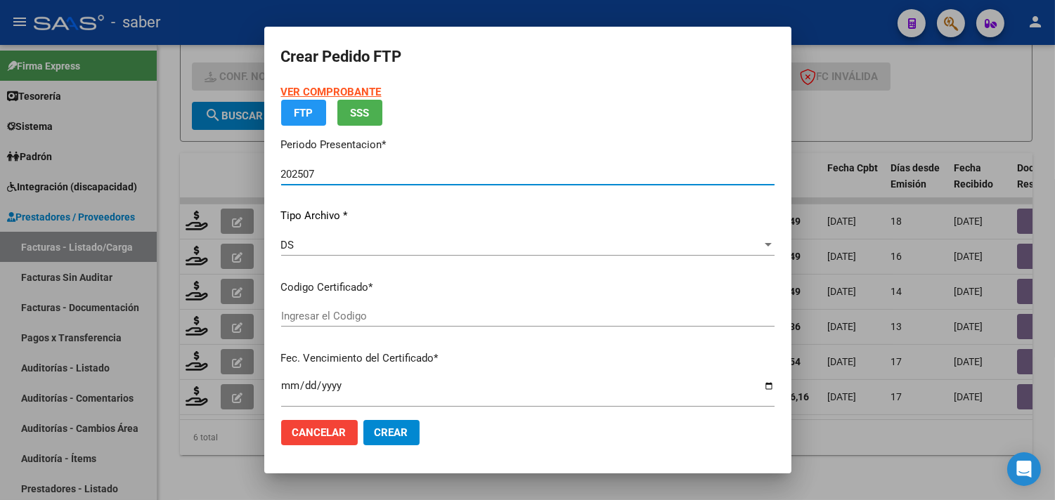
type input "5115558035"
type input "2028-09-14"
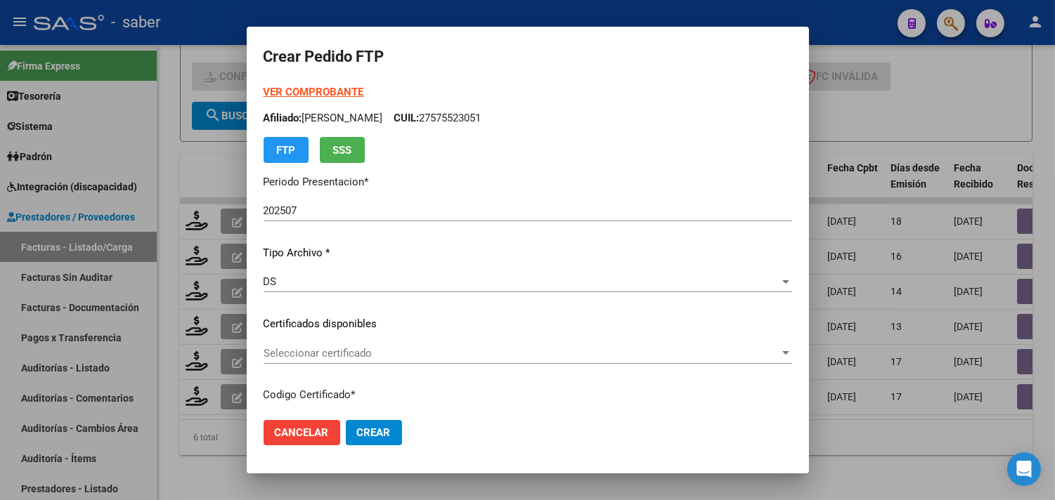
click at [308, 345] on div "Seleccionar certificado Seleccionar certificado" at bounding box center [528, 353] width 528 height 21
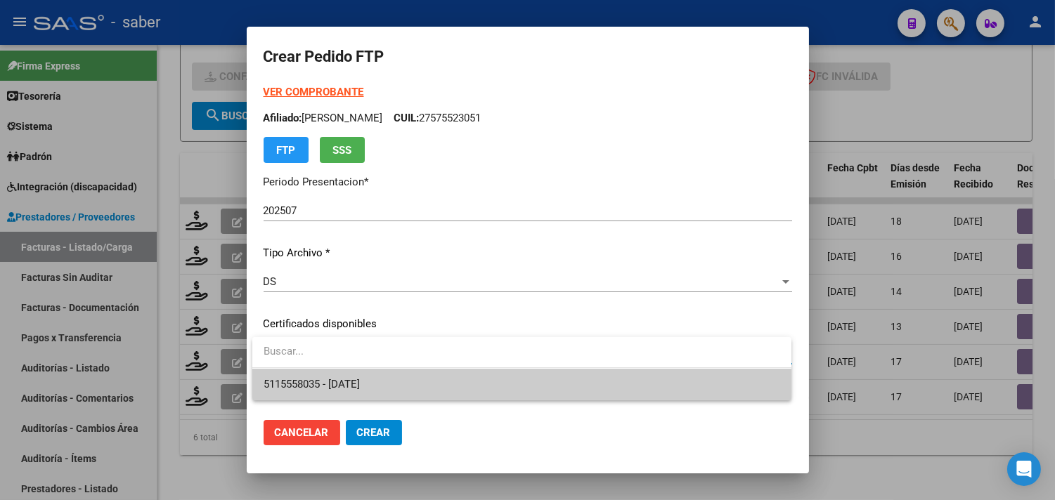
click at [346, 386] on span "5115558035 - 2028-09-14" at bounding box center [312, 384] width 96 height 13
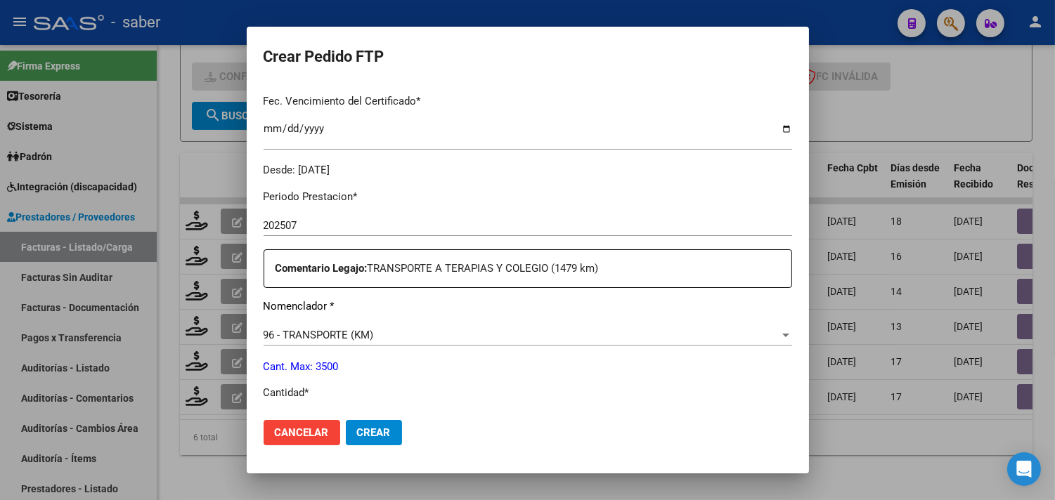
scroll to position [390, 0]
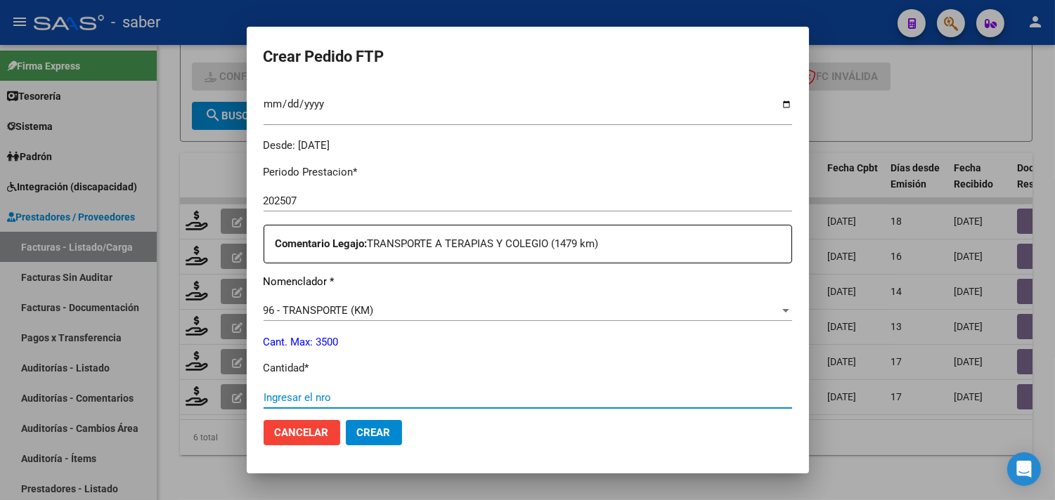
click at [318, 395] on input "Ingresar el nro" at bounding box center [528, 397] width 528 height 13
type input "1479"
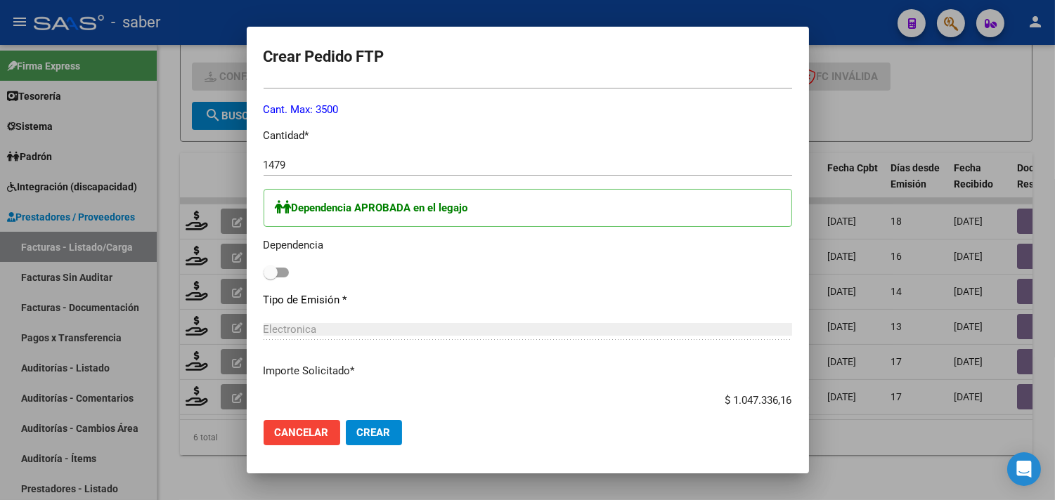
scroll to position [624, 0]
click at [283, 271] on span at bounding box center [276, 271] width 25 height 10
click at [271, 276] on input "checkbox" at bounding box center [270, 276] width 1 height 1
checkbox input "true"
click at [378, 437] on span "Crear" at bounding box center [374, 433] width 34 height 13
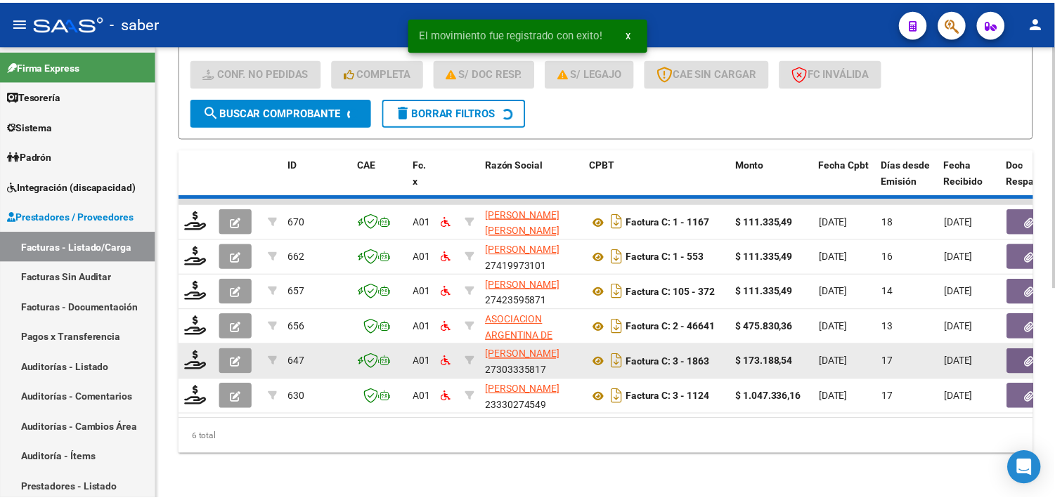
scroll to position [356, 0]
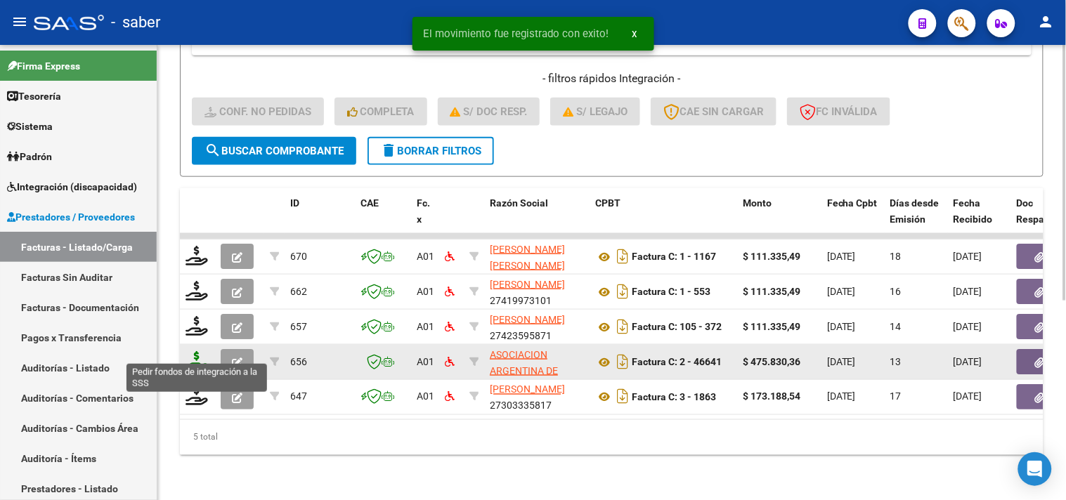
click at [195, 356] on icon at bounding box center [197, 361] width 22 height 20
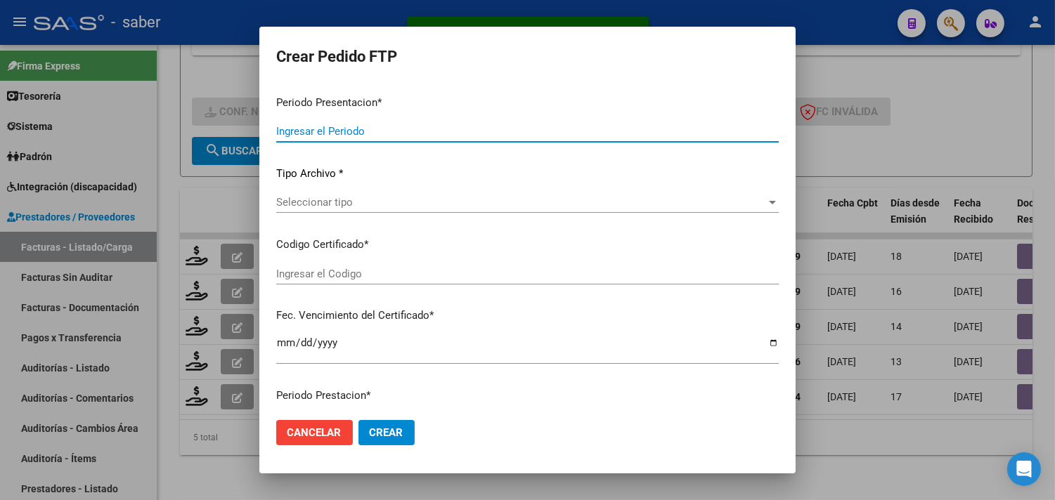
type input "202507"
type input "$ 475.830,36"
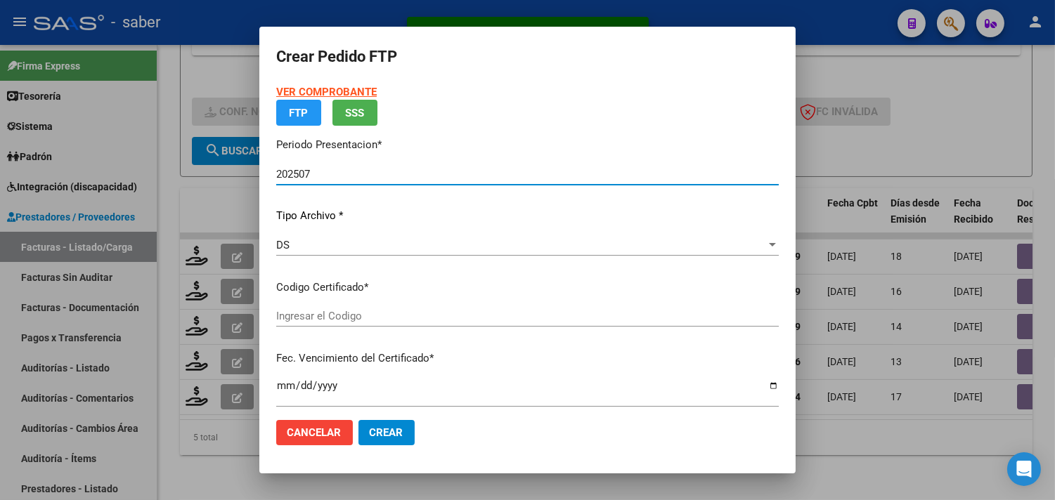
type input "5115558035"
type input "2028-09-14"
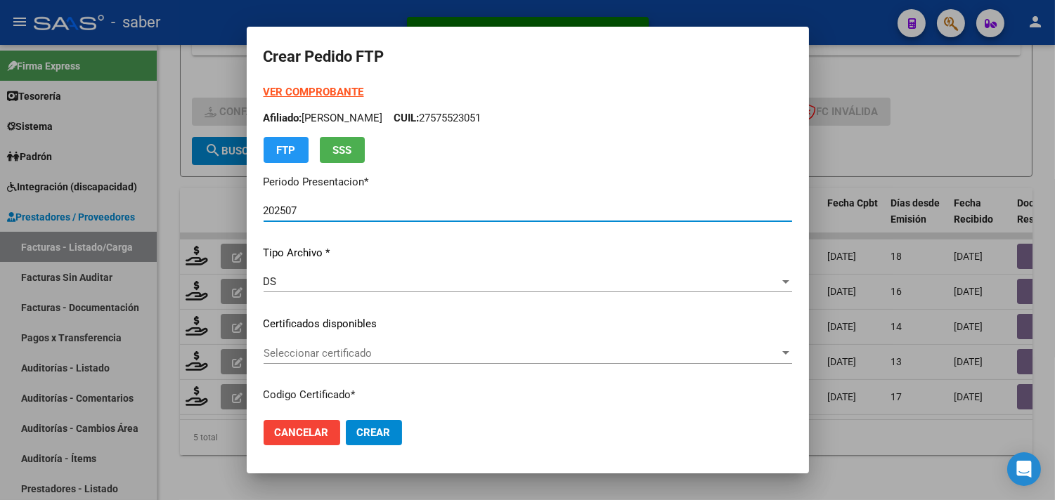
click at [330, 347] on span "Seleccionar certificado" at bounding box center [522, 353] width 516 height 13
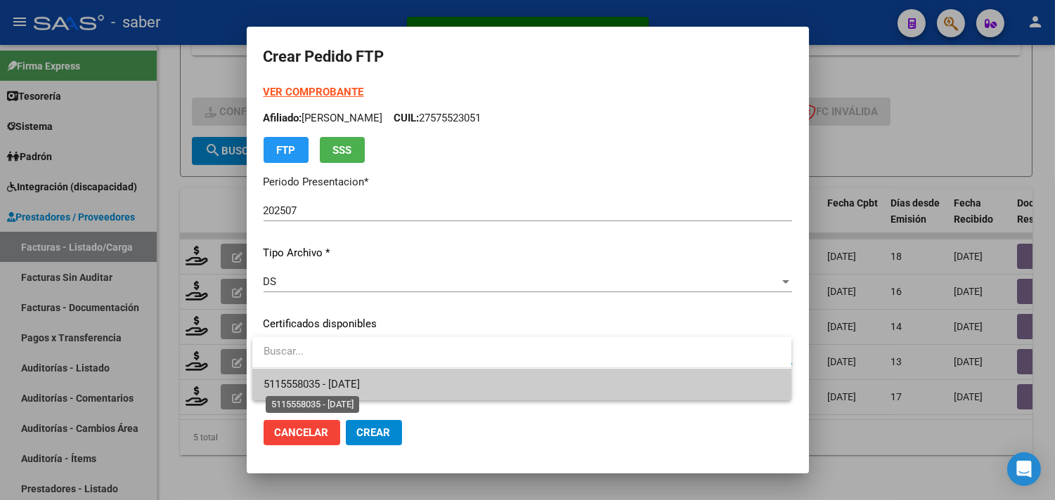
click at [347, 379] on span "5115558035 - 2028-09-14" at bounding box center [312, 384] width 96 height 13
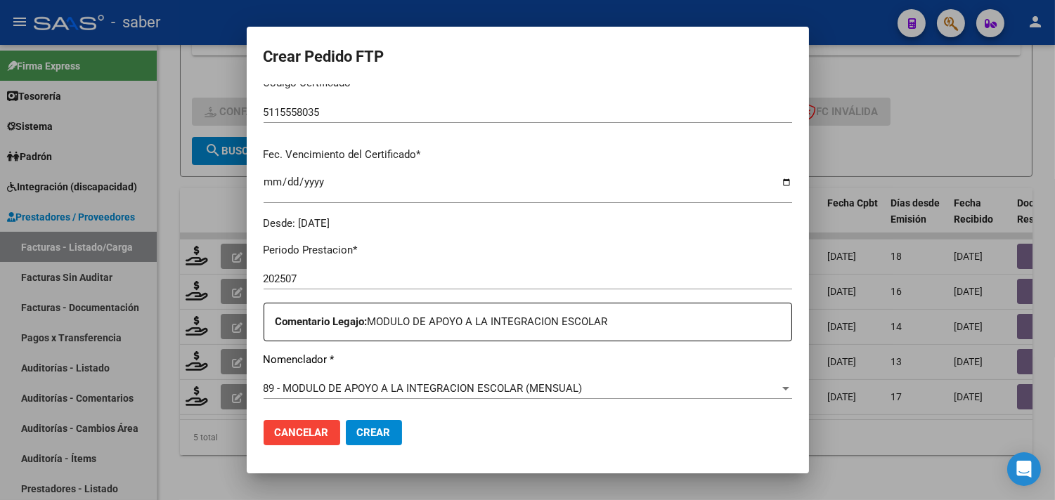
scroll to position [390, 0]
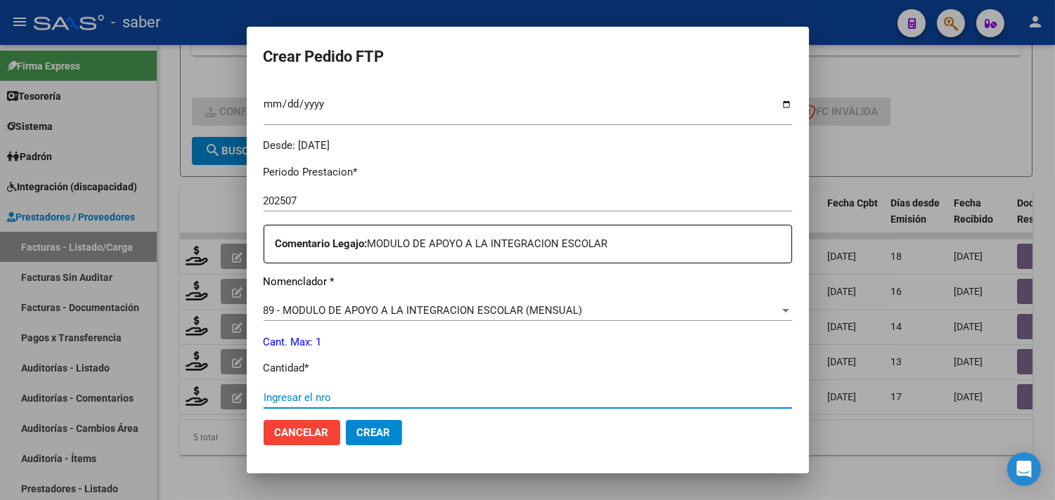
click at [320, 402] on input "Ingresar el nro" at bounding box center [528, 397] width 528 height 13
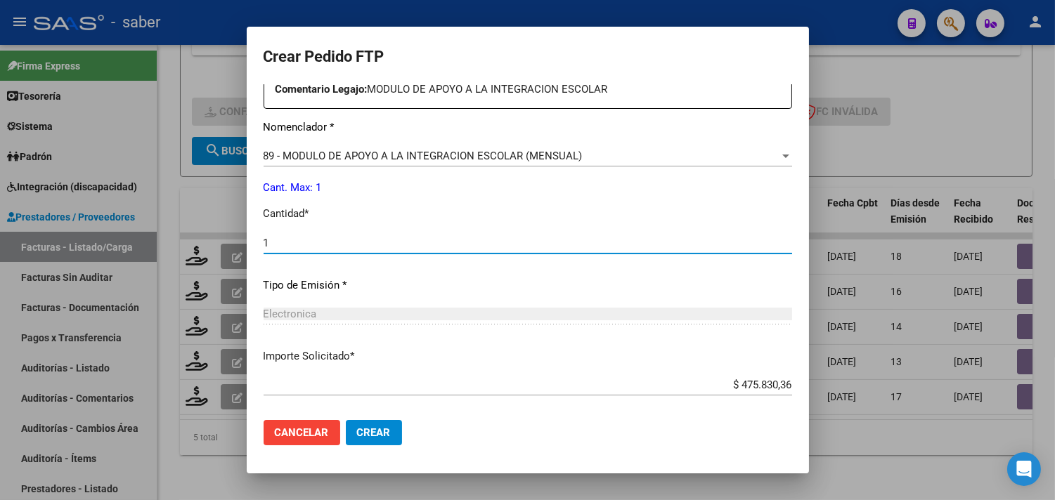
scroll to position [546, 0]
type input "1"
click at [373, 433] on span "Crear" at bounding box center [374, 433] width 34 height 13
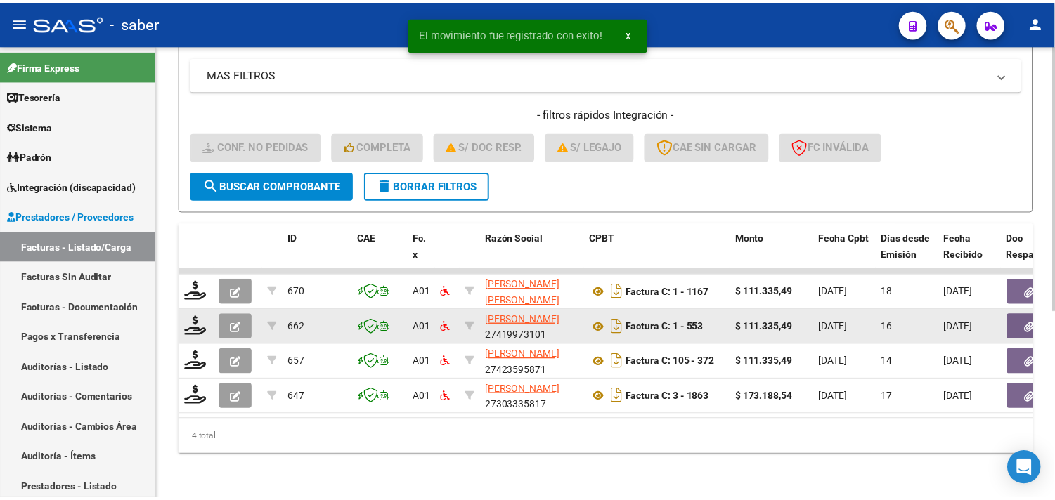
scroll to position [321, 0]
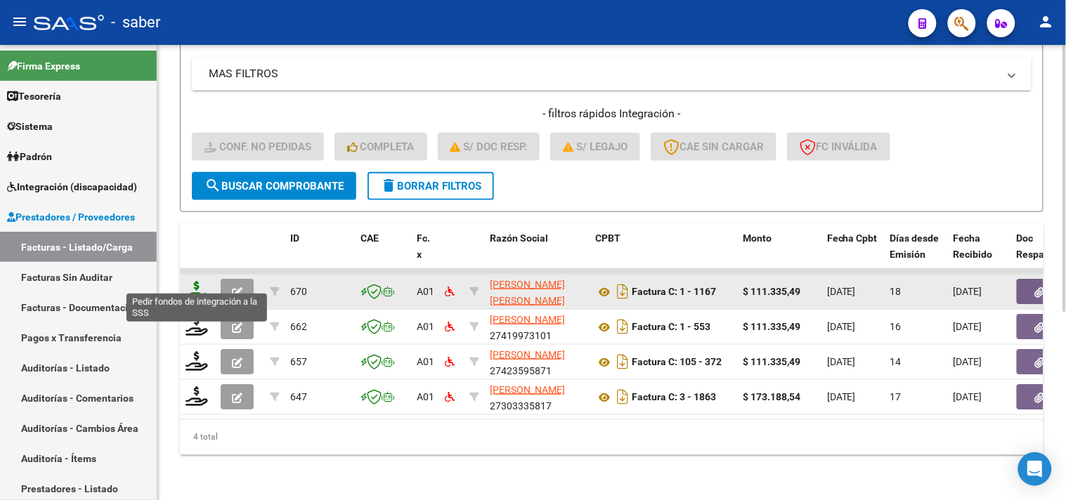
click at [195, 281] on icon at bounding box center [197, 291] width 22 height 20
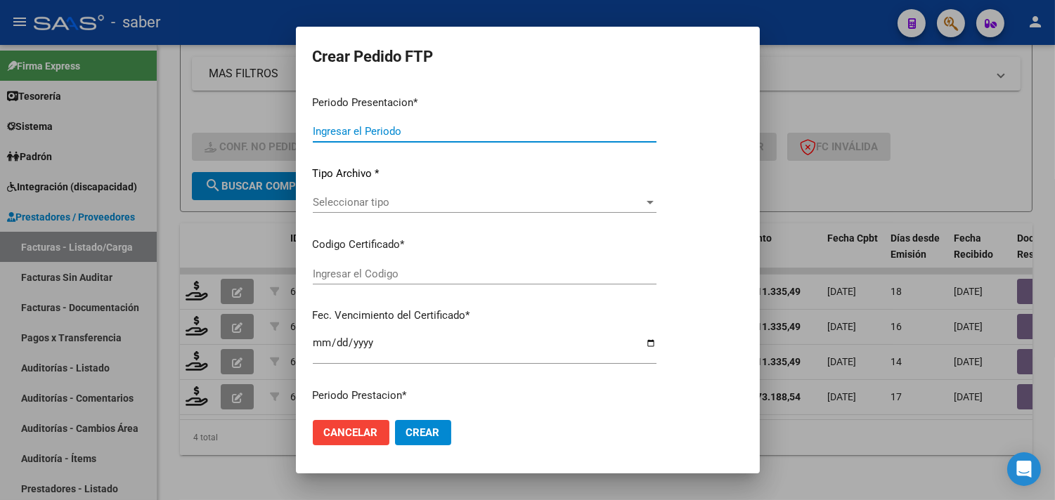
type input "202507"
type input "$ 111.335,49"
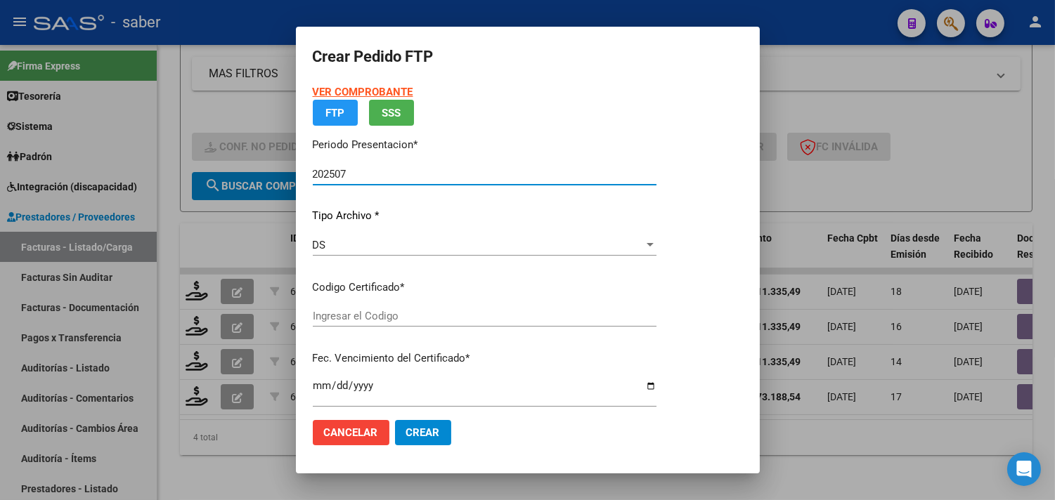
type input "5115558035"
type input "2028-09-14"
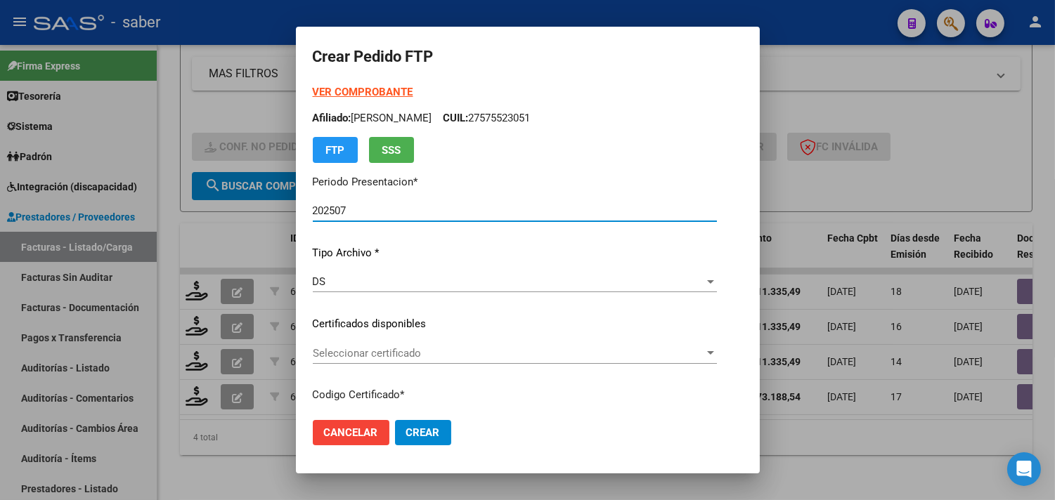
click at [385, 316] on p "Certificados disponibles" at bounding box center [515, 324] width 404 height 16
click at [384, 347] on span "Seleccionar certificado" at bounding box center [508, 353] width 391 height 13
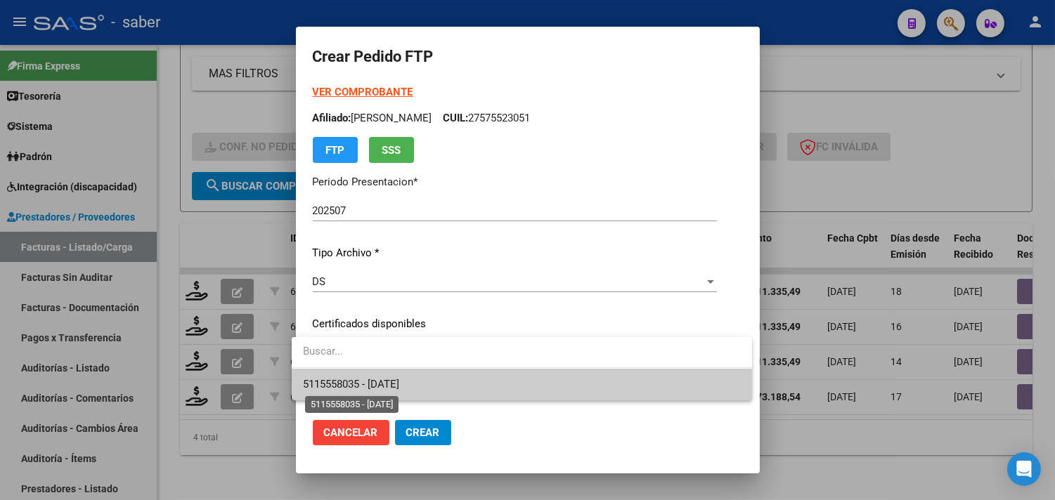
click at [398, 387] on span "5115558035 - 2028-09-14" at bounding box center [351, 384] width 96 height 13
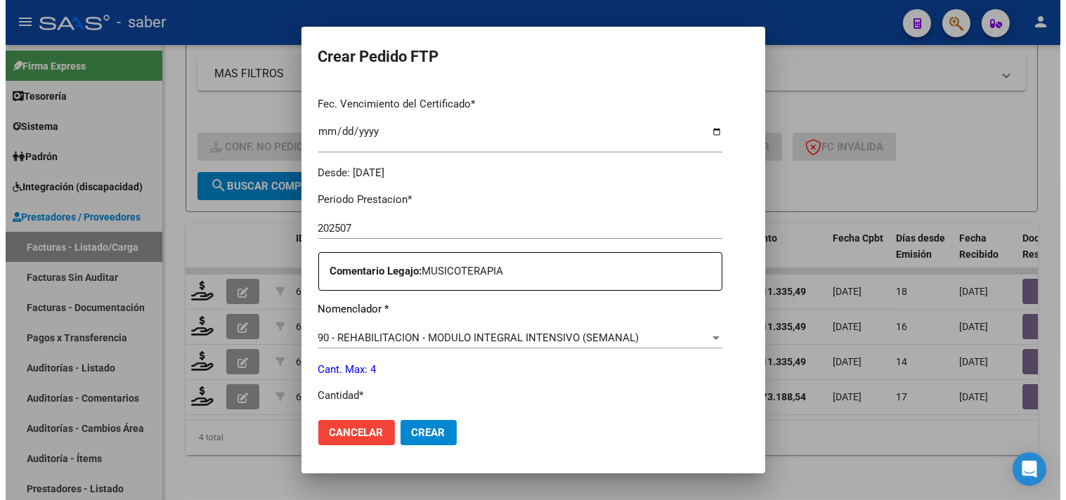
scroll to position [390, 0]
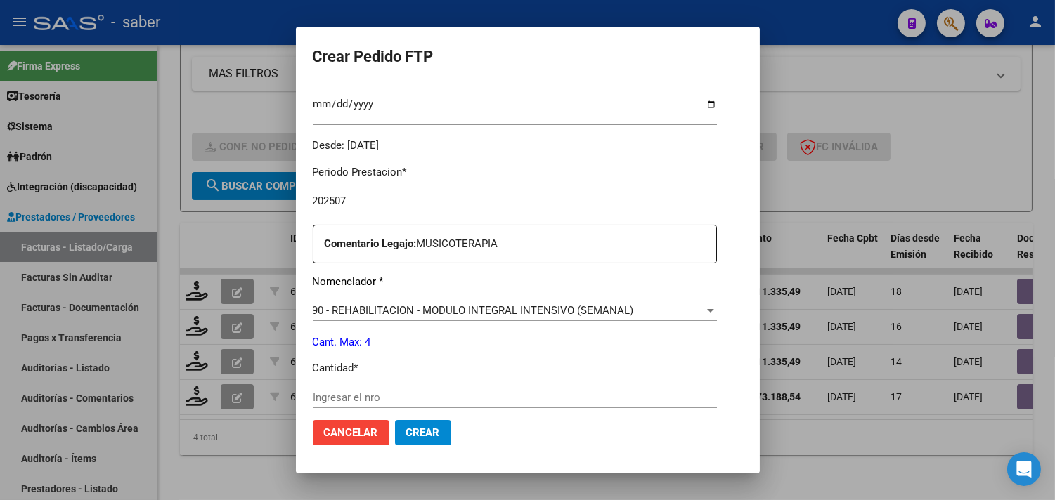
click at [349, 394] on input "Ingresar el nro" at bounding box center [515, 397] width 404 height 13
type input "4"
click at [404, 440] on button "Crear" at bounding box center [423, 432] width 56 height 25
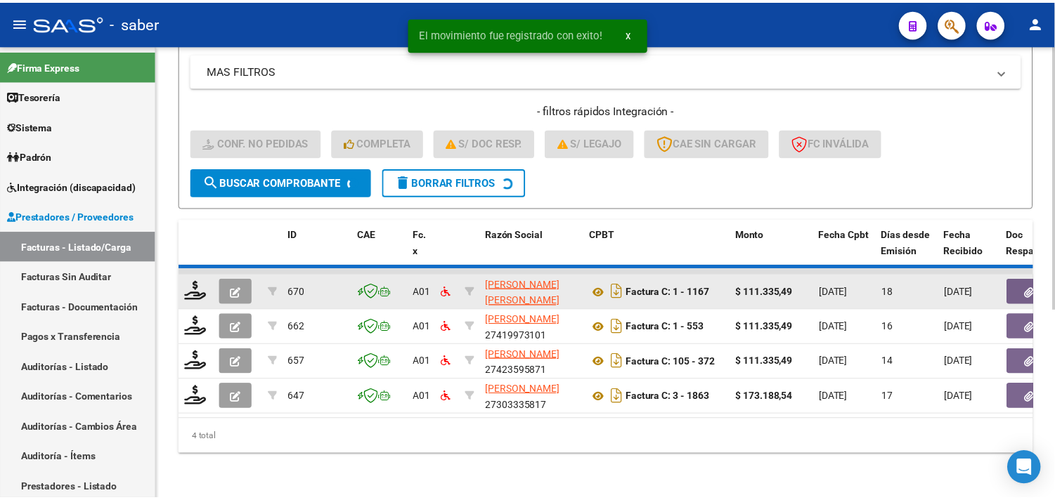
scroll to position [286, 0]
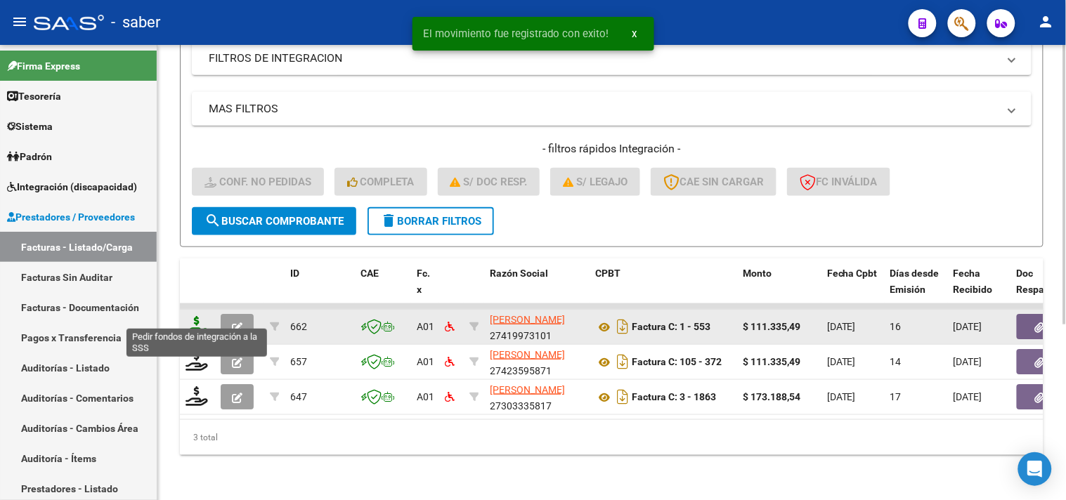
click at [194, 318] on icon at bounding box center [197, 326] width 22 height 20
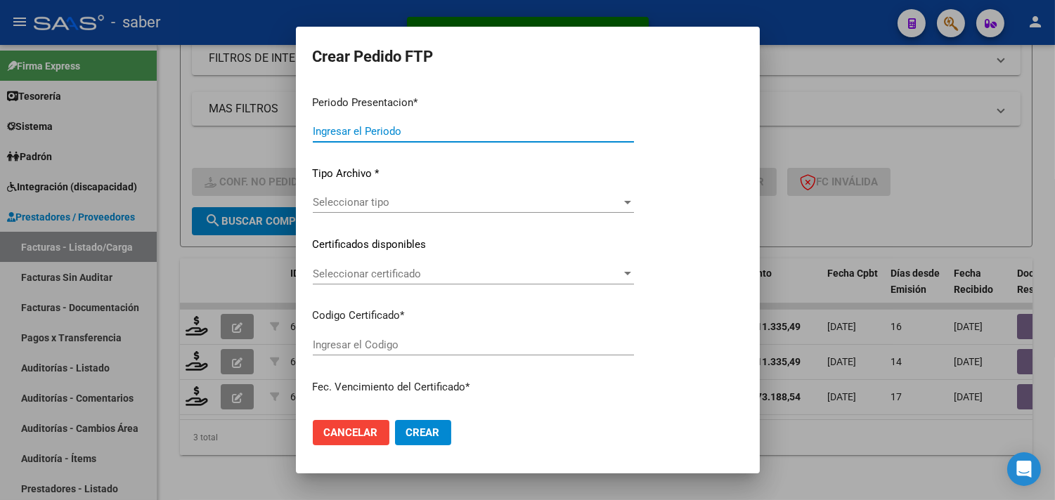
type input "202507"
type input "$ 111.335,49"
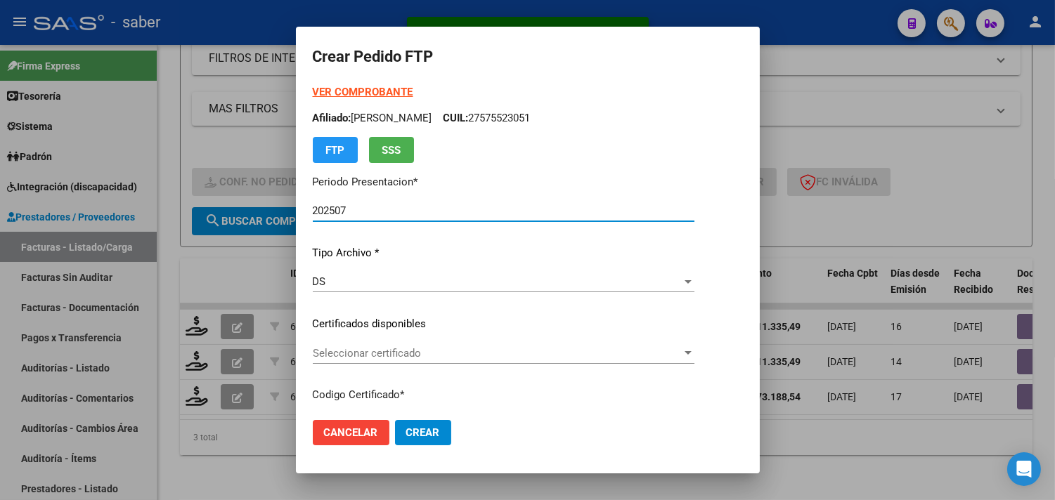
type input "5115558035"
type input "2028-09-14"
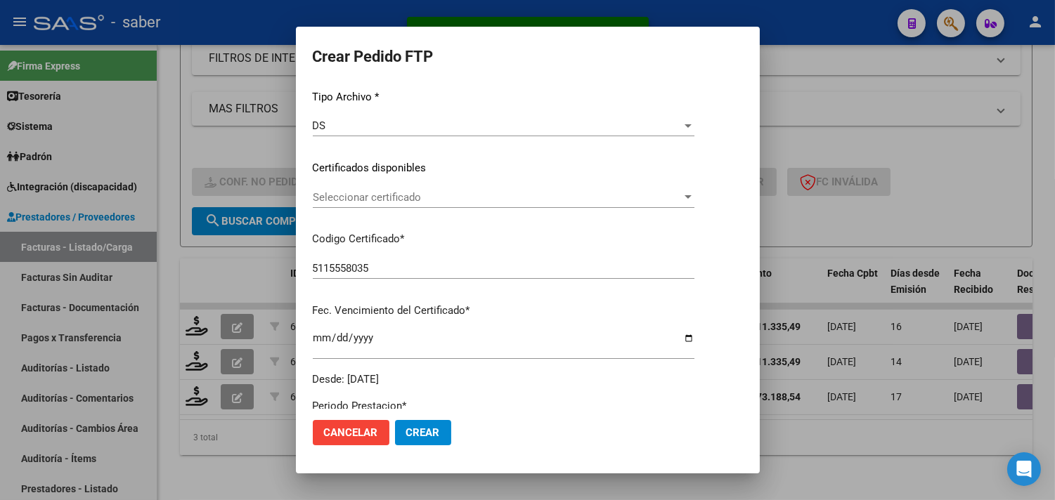
click at [394, 191] on span "Seleccionar certificado" at bounding box center [497, 197] width 369 height 13
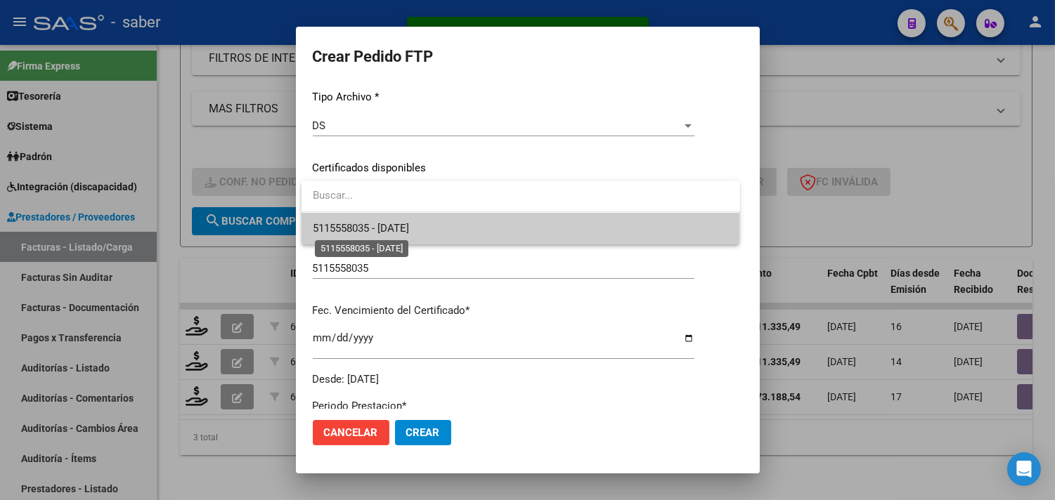
click at [394, 225] on span "5115558035 - 2028-09-14" at bounding box center [361, 228] width 96 height 13
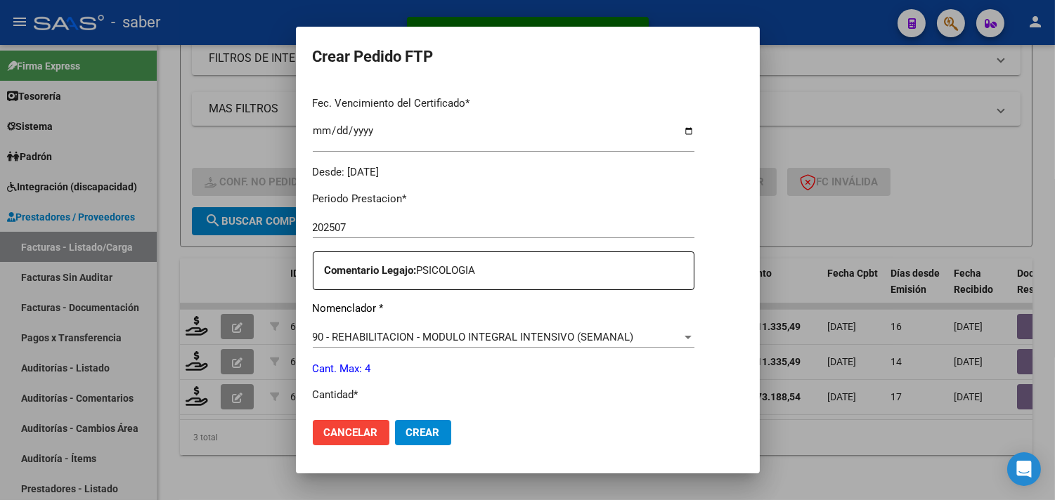
scroll to position [390, 0]
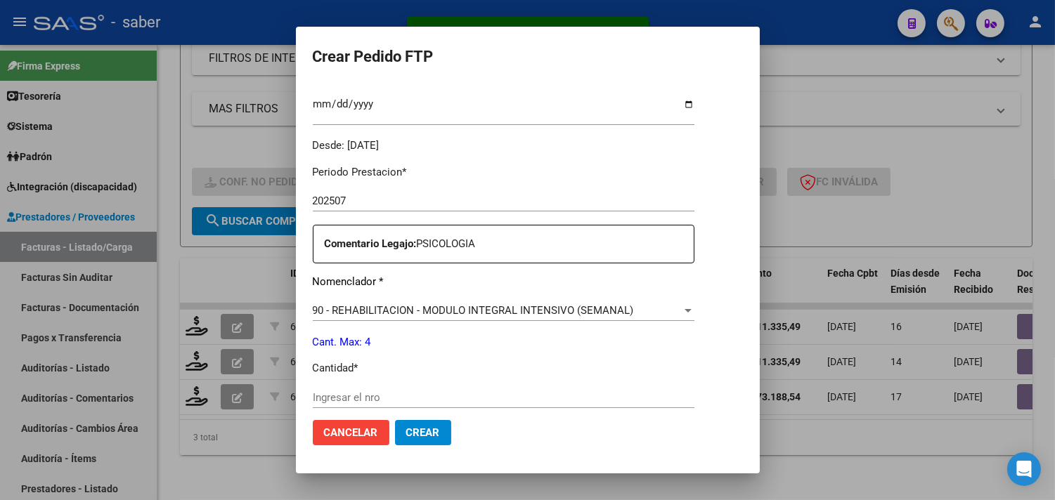
click at [388, 378] on div "Periodo Prestacion * 202507 Ingresar el Periodo Prestacion Comentario Legajo: P…" at bounding box center [504, 394] width 382 height 481
click at [388, 390] on div "Ingresar el nro" at bounding box center [504, 397] width 382 height 21
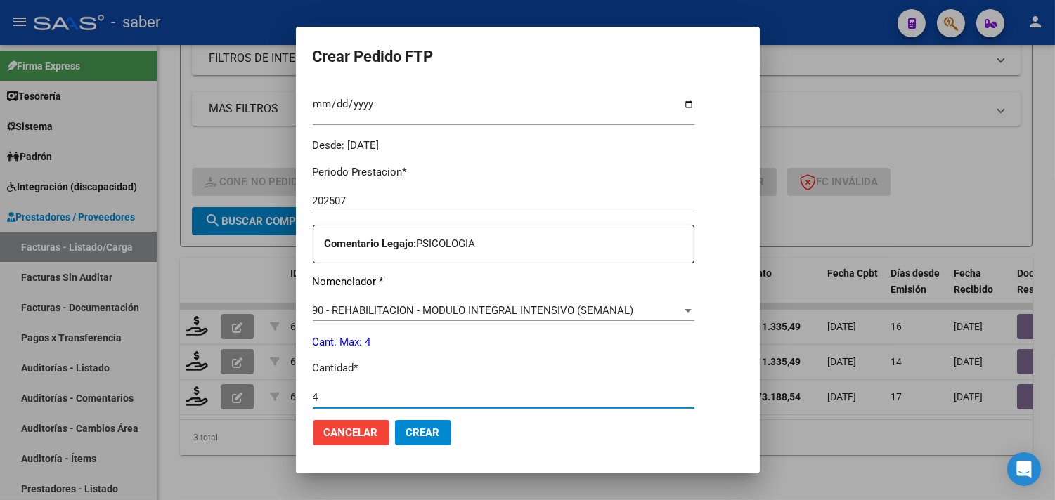
type input "4"
click at [427, 436] on span "Crear" at bounding box center [423, 433] width 34 height 13
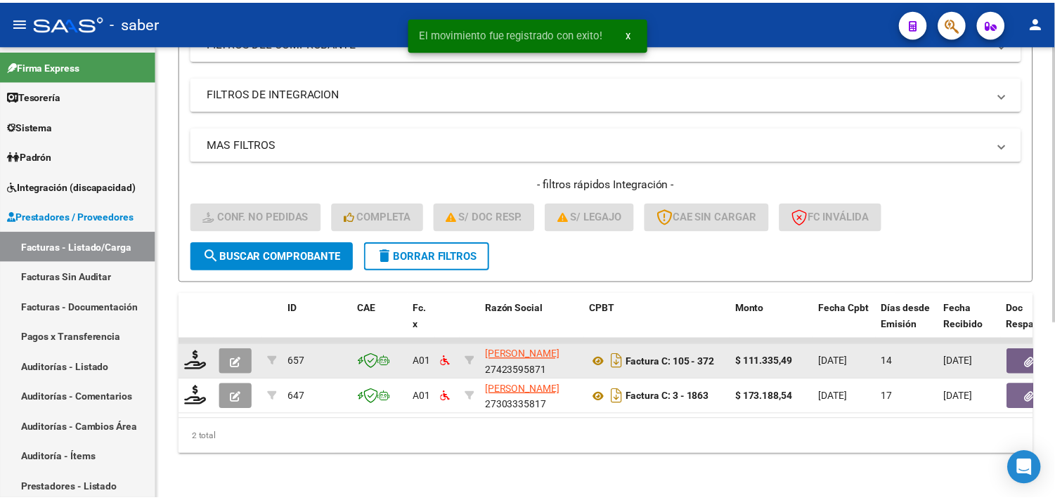
scroll to position [251, 0]
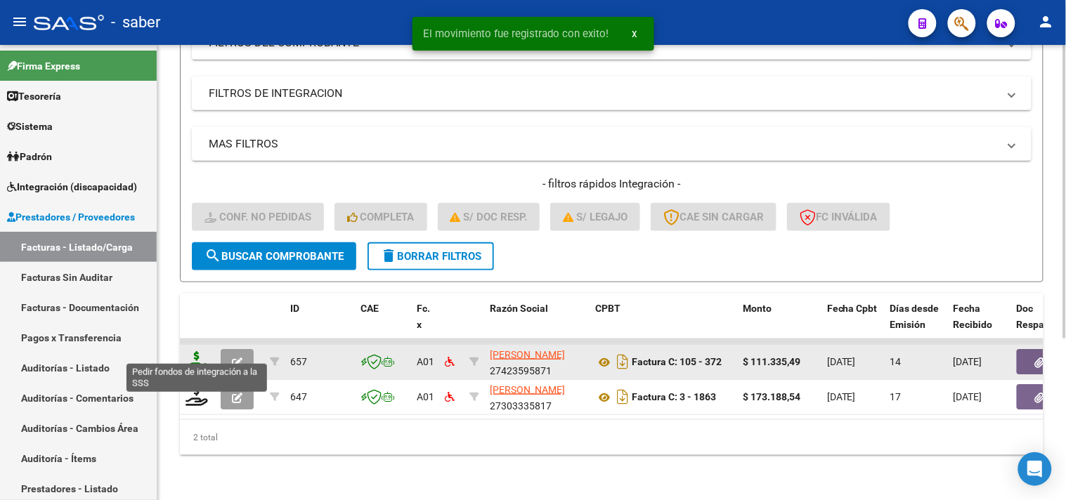
click at [199, 353] on icon at bounding box center [197, 361] width 22 height 20
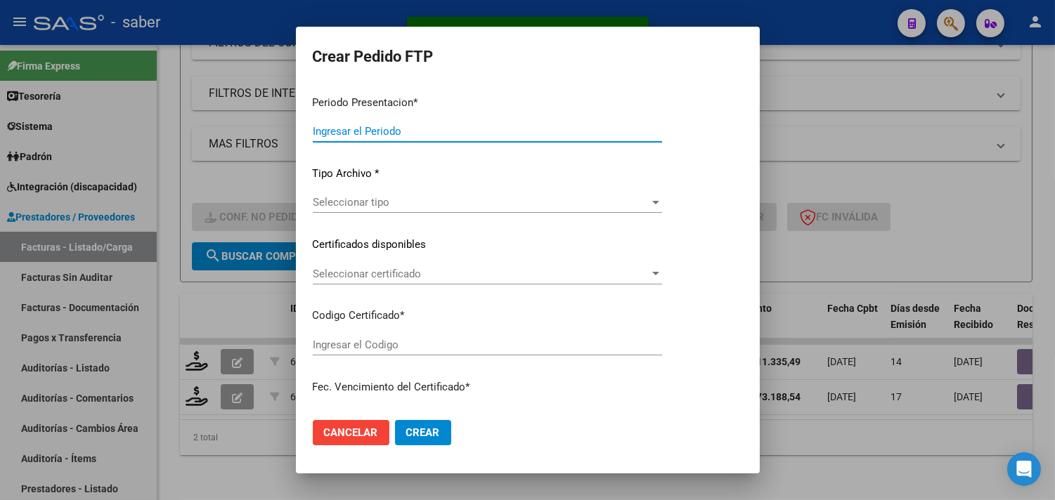
type input "202507"
type input "$ 111.335,49"
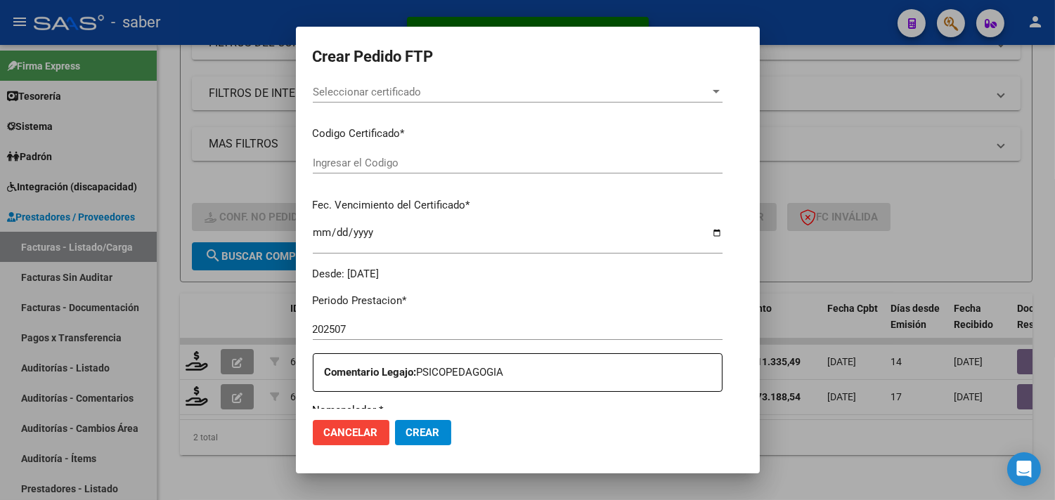
scroll to position [313, 0]
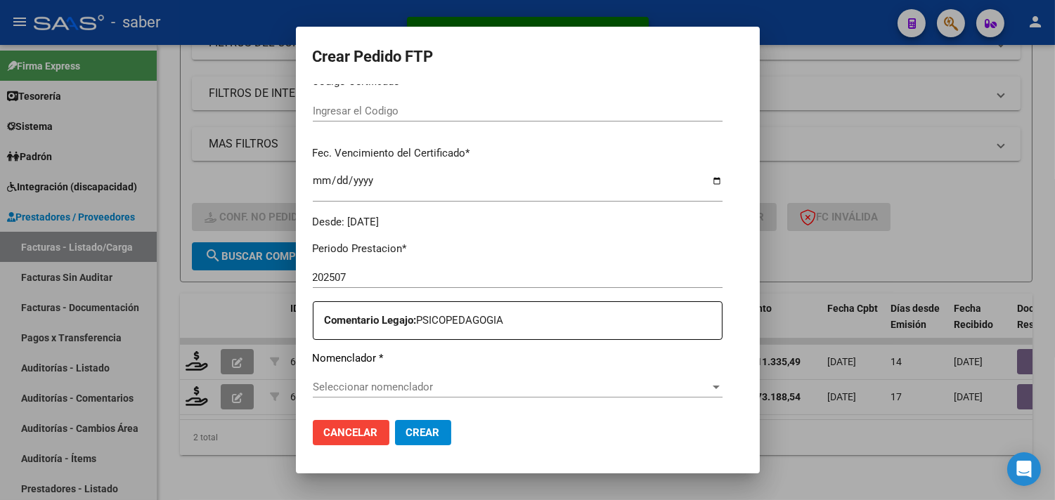
type input "5115558035"
type input "2028-09-14"
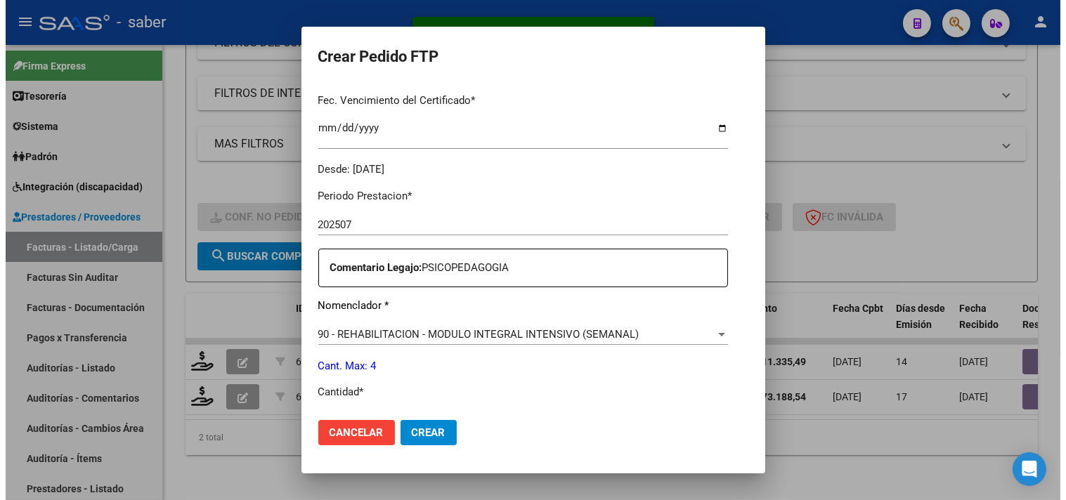
scroll to position [469, 0]
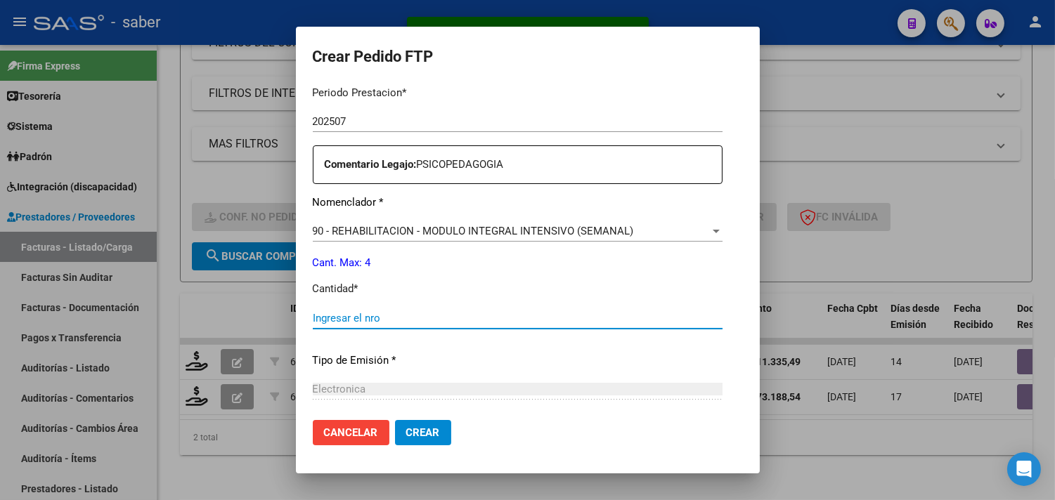
click at [356, 316] on input "Ingresar el nro" at bounding box center [518, 318] width 410 height 13
type input "4"
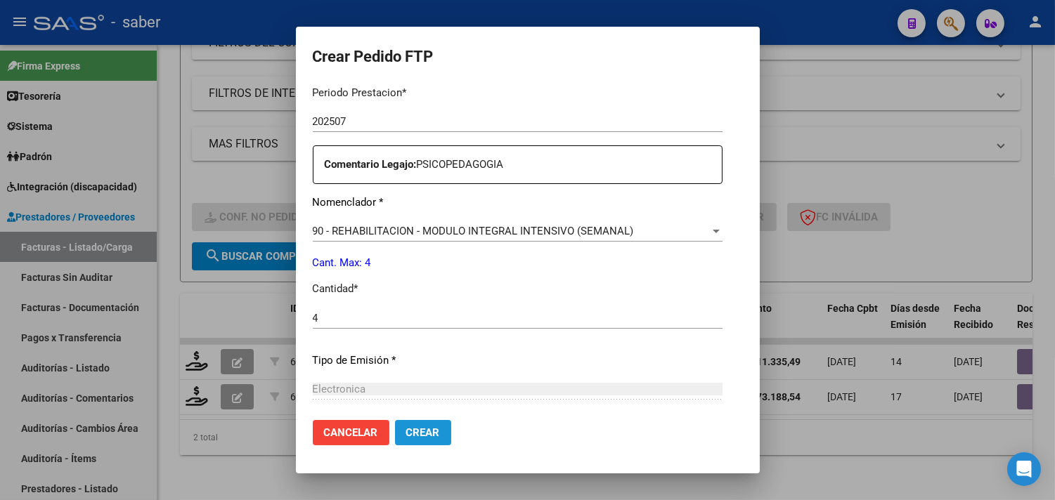
click at [412, 427] on span "Crear" at bounding box center [423, 433] width 34 height 13
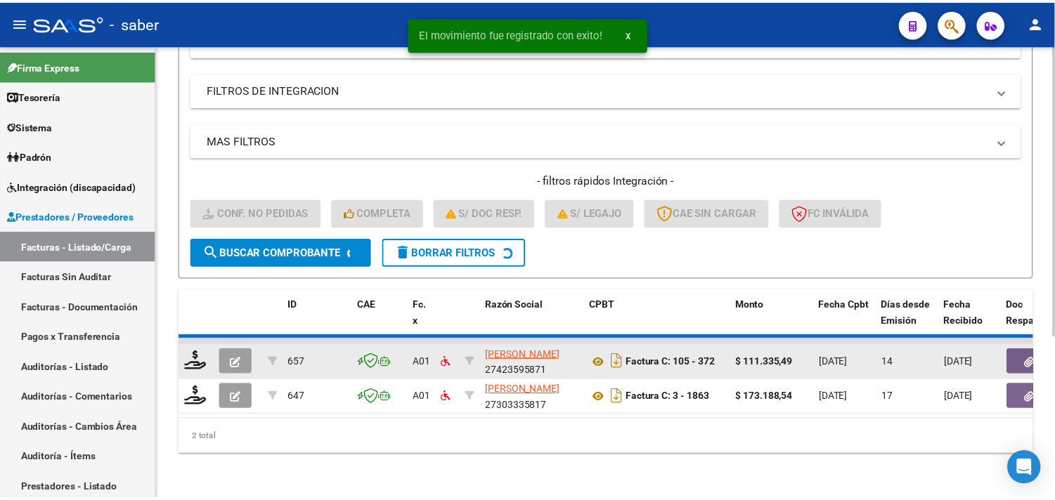
scroll to position [216, 0]
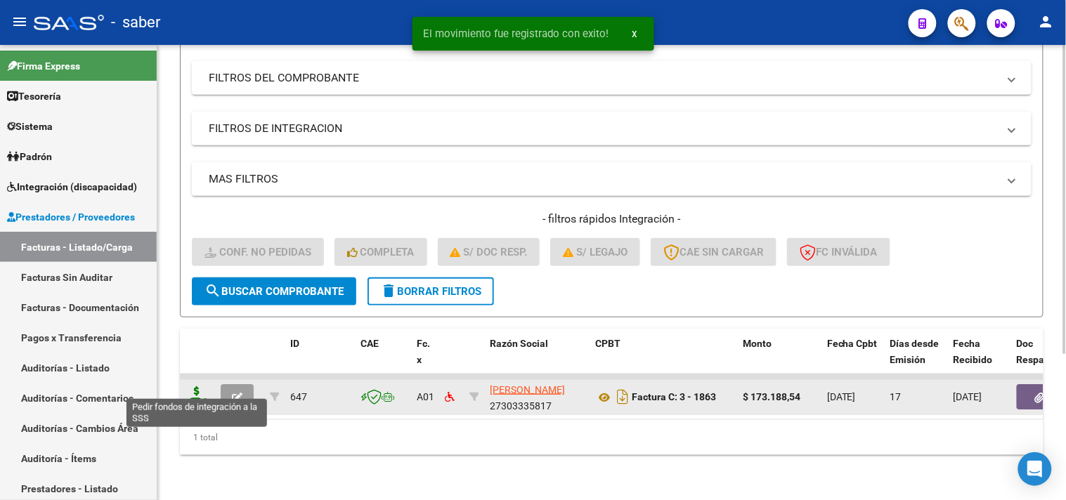
click at [198, 386] on icon at bounding box center [197, 396] width 22 height 20
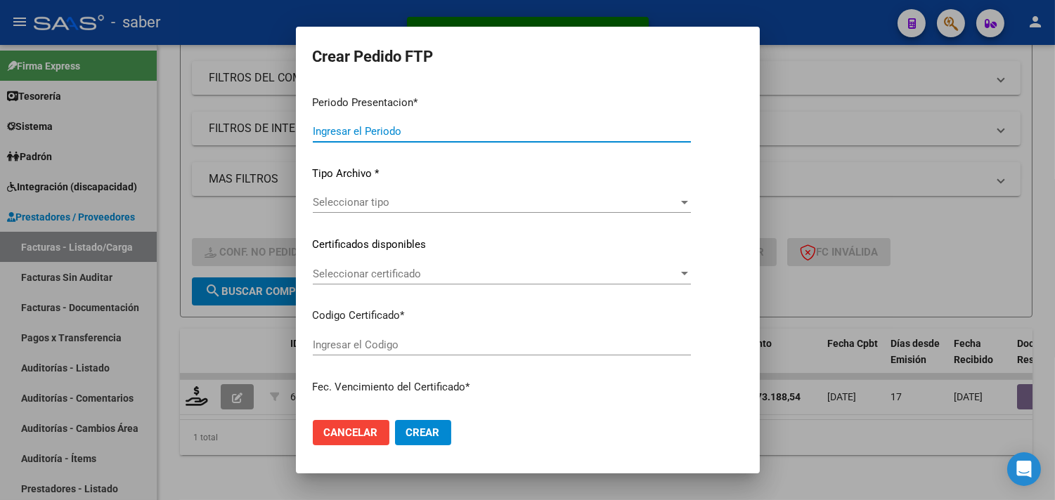
type input "202507"
type input "$ 173.188,54"
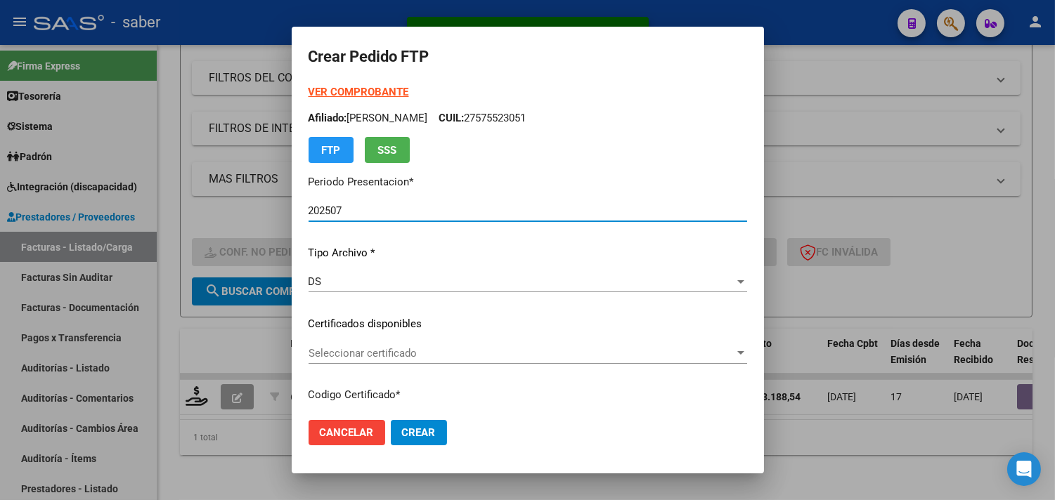
type input "5115558035"
type input "2028-09-14"
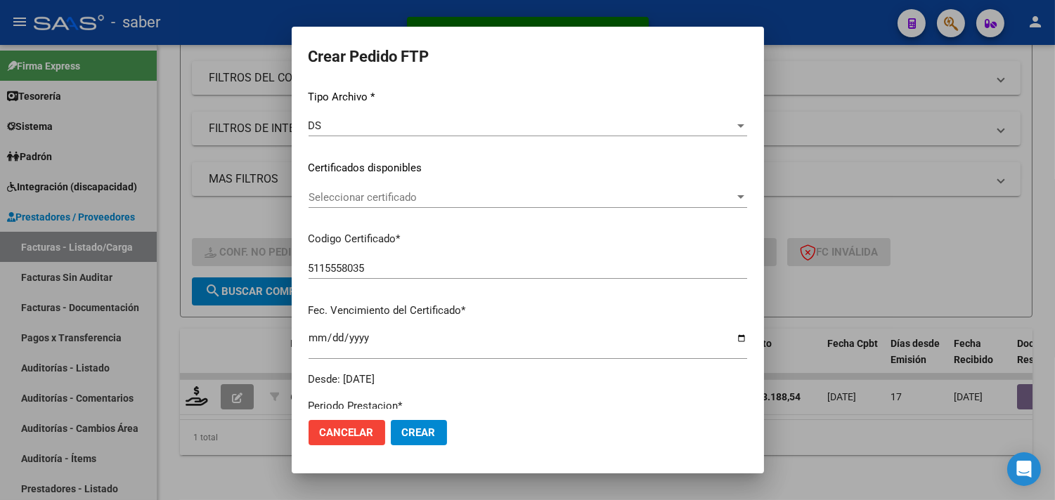
click at [361, 198] on span "Seleccionar certificado" at bounding box center [521, 197] width 426 height 13
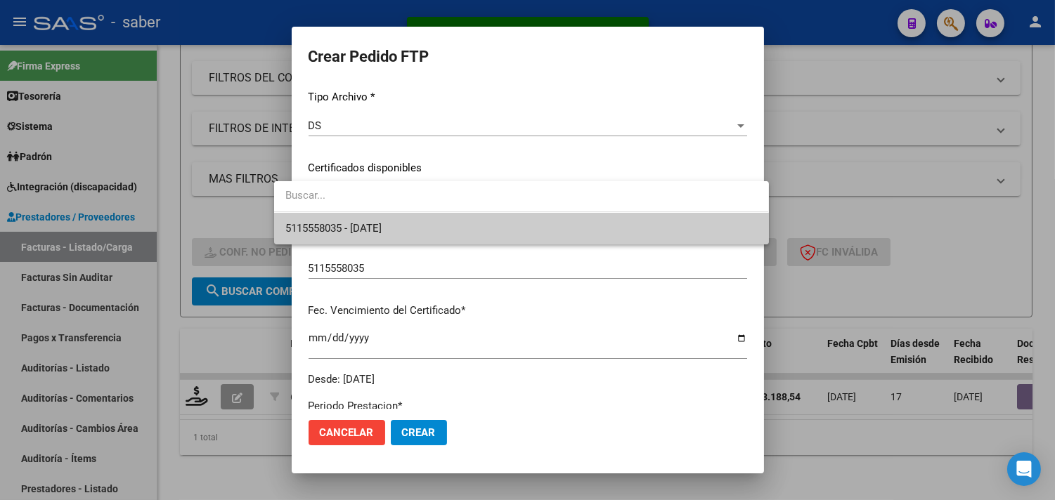
click at [375, 216] on span "5115558035 - 2028-09-14" at bounding box center [521, 229] width 472 height 32
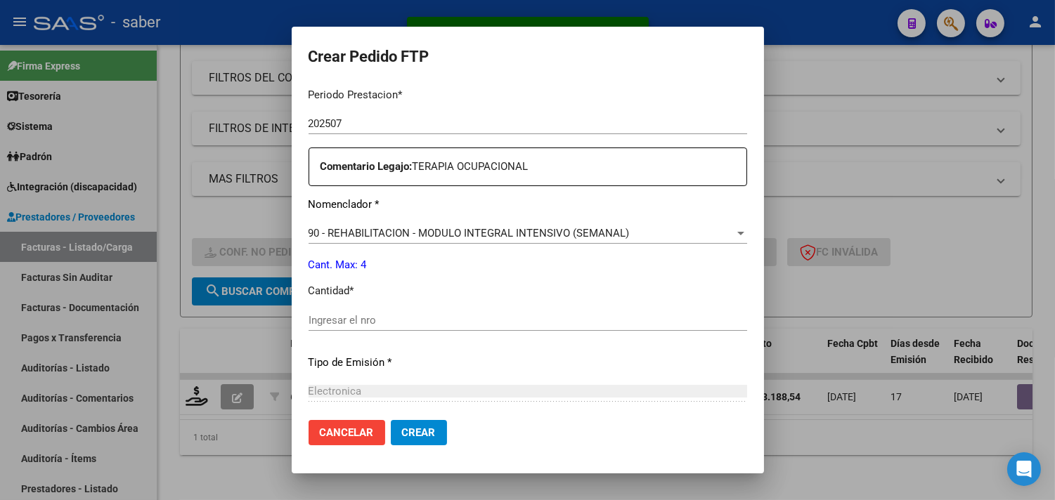
scroll to position [468, 0]
click at [353, 320] on input "Ingresar el nro" at bounding box center [527, 319] width 439 height 13
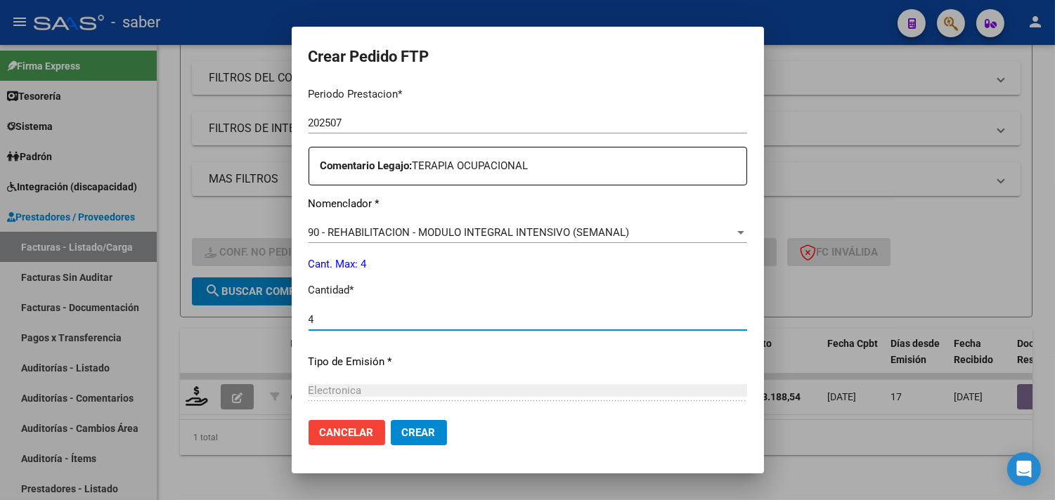
type input "4"
click at [402, 434] on span "Crear" at bounding box center [419, 433] width 34 height 13
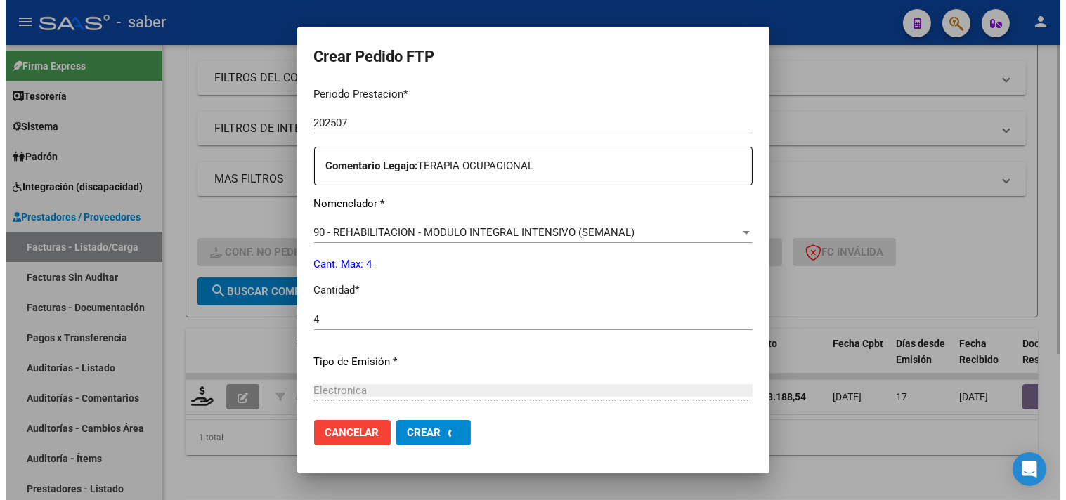
scroll to position [0, 0]
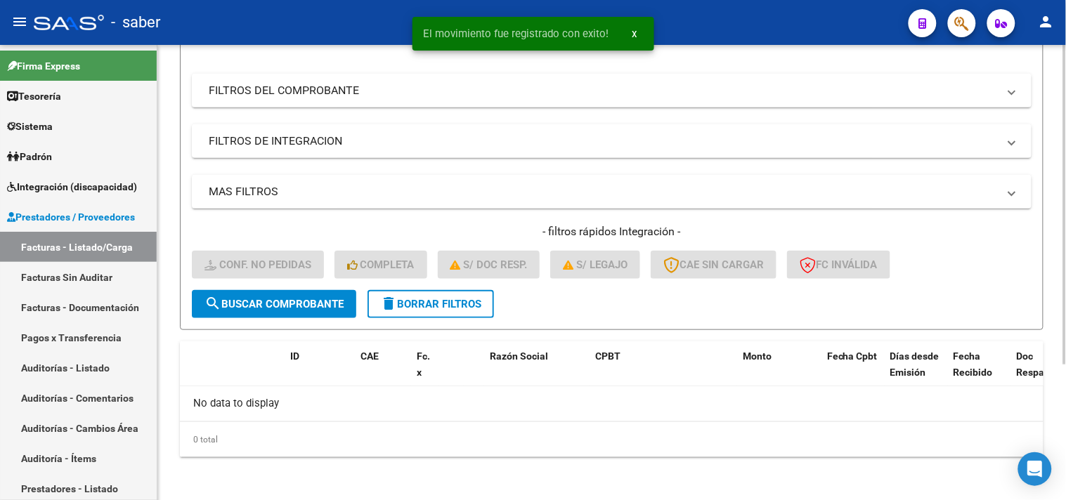
drag, startPoint x: 429, startPoint y: 315, endPoint x: 420, endPoint y: 311, distance: 10.7
click at [429, 314] on button "delete Borrar Filtros" at bounding box center [431, 304] width 126 height 28
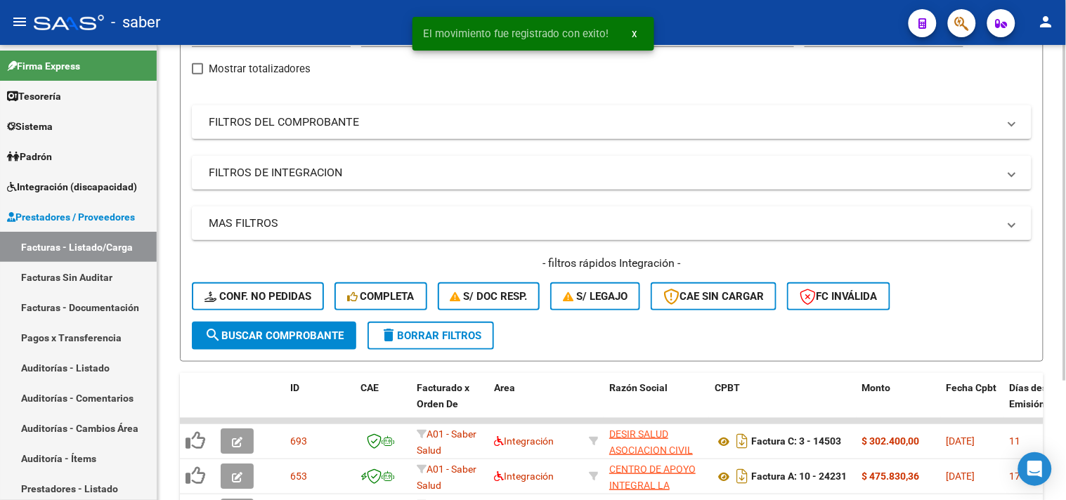
scroll to position [193, 0]
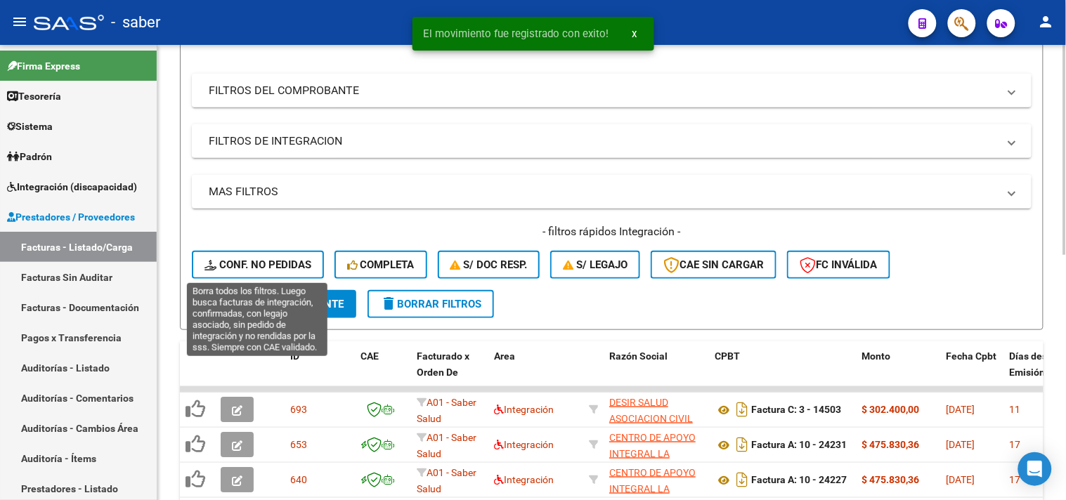
click at [285, 259] on span "Conf. no pedidas" at bounding box center [257, 265] width 107 height 13
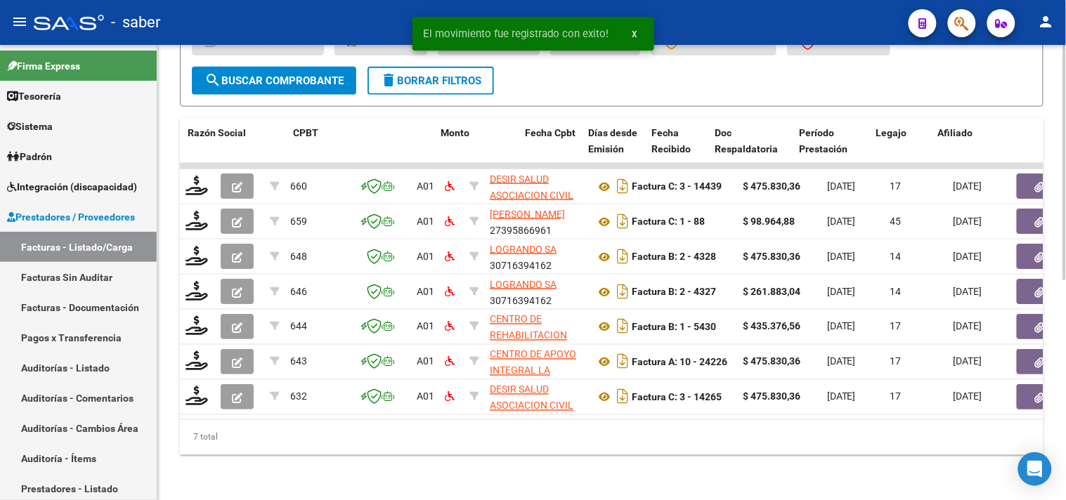
scroll to position [0, 609]
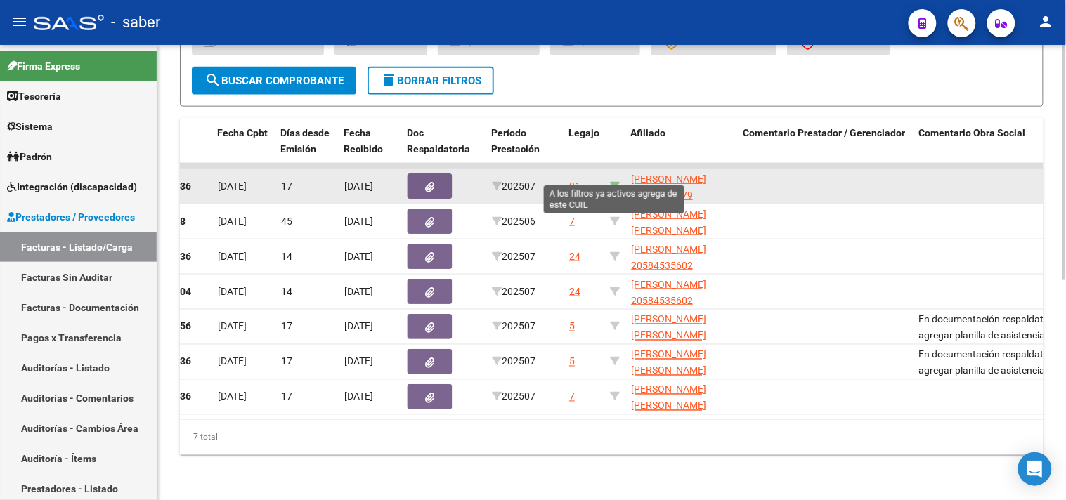
click at [612, 181] on icon at bounding box center [615, 186] width 10 height 10
type input "23570826379"
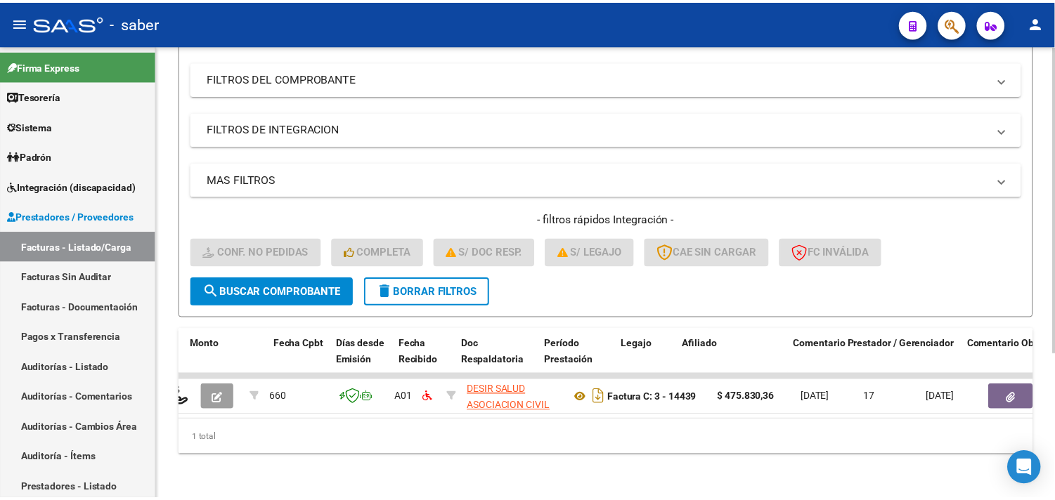
scroll to position [0, 0]
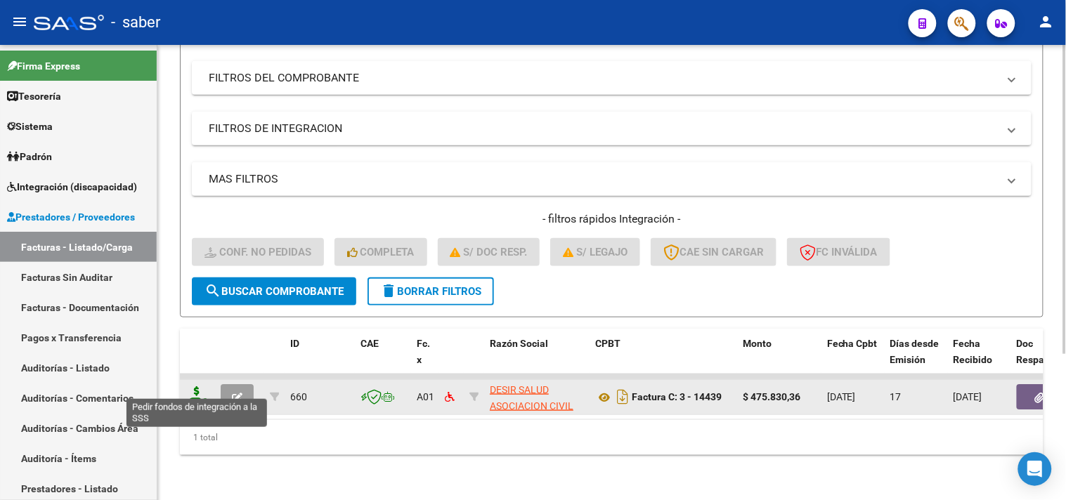
click at [188, 389] on icon at bounding box center [197, 396] width 22 height 20
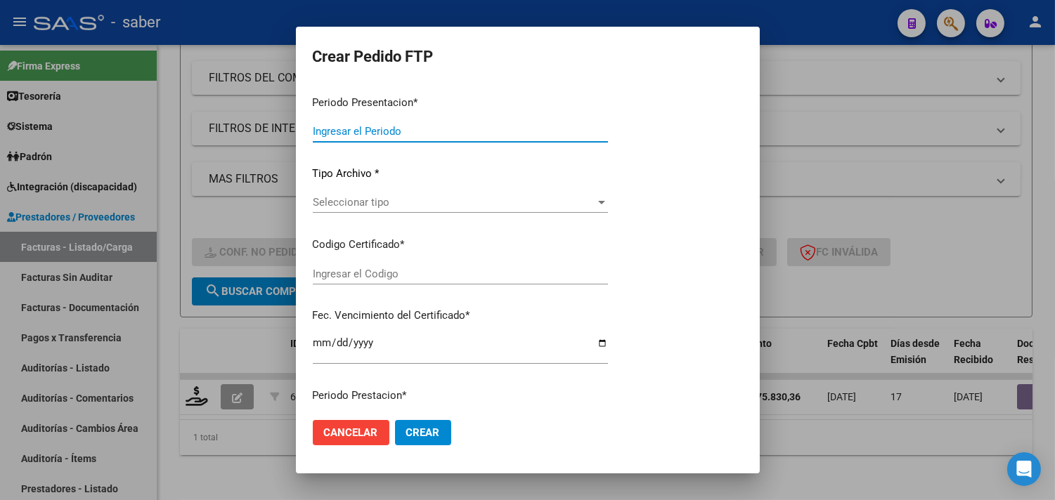
type input "202507"
type input "$ 475.830,36"
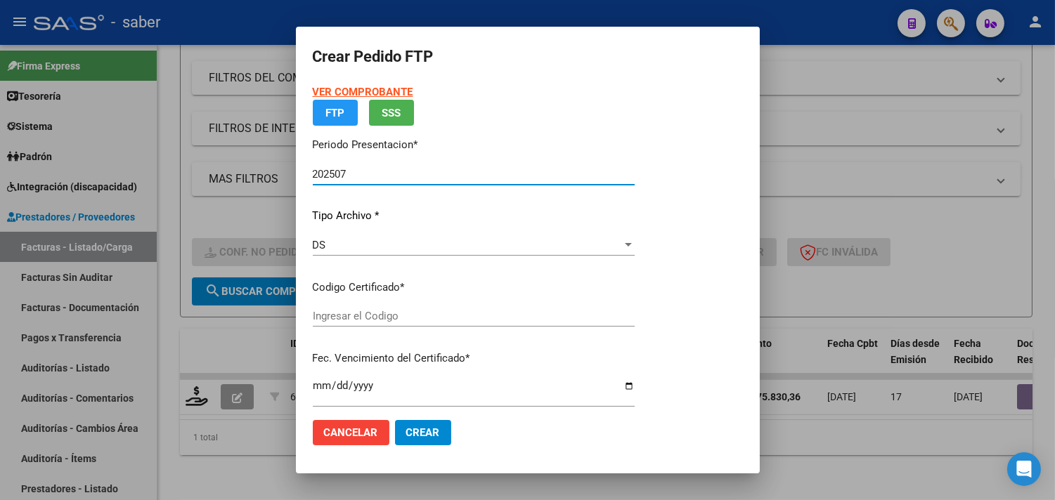
type input "2000289785"
type input "2029-04-01"
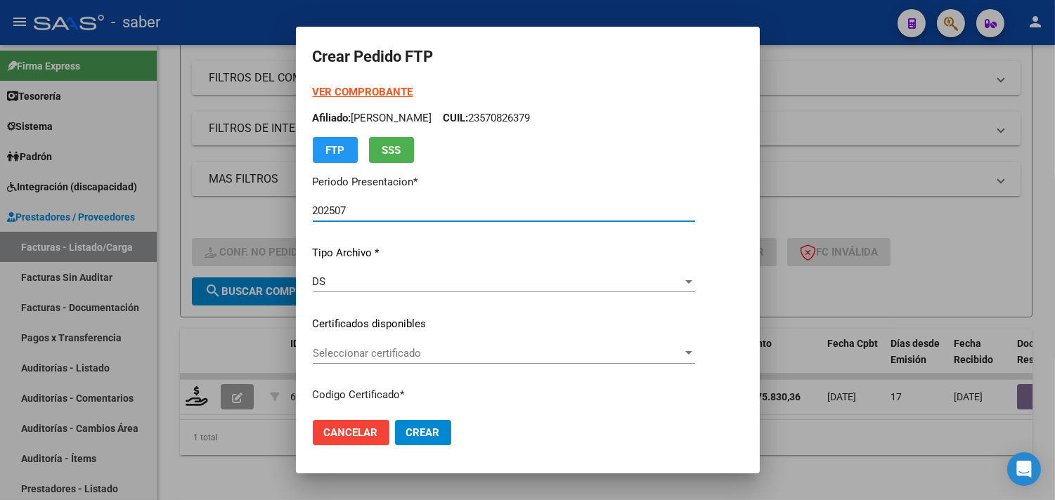
click at [365, 314] on div "VER COMPROBANTE ARCA Padrón Afiliado: ROJAS THIAGO BENJAMIN CUIL: 23570826379 F…" at bounding box center [504, 314] width 382 height 460
click at [363, 347] on span "Seleccionar certificado" at bounding box center [498, 353] width 370 height 13
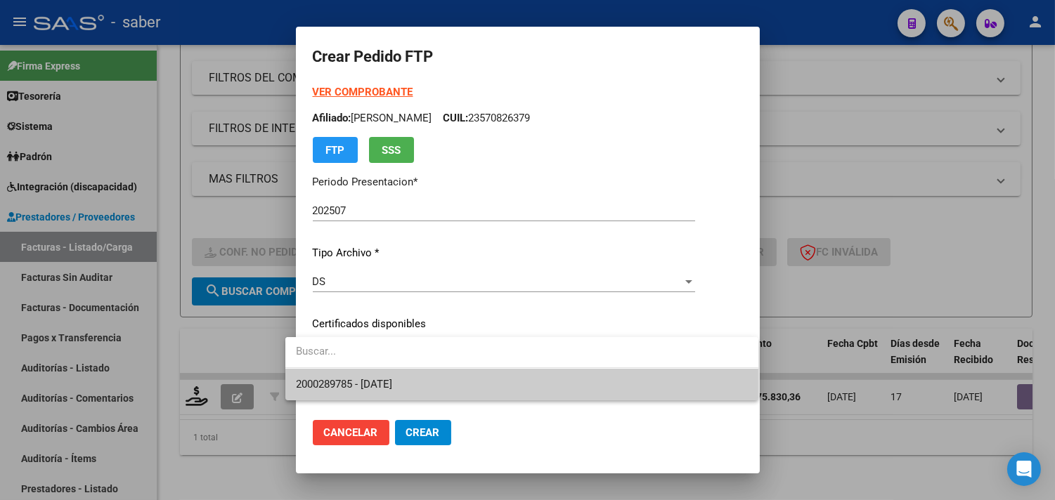
click at [376, 384] on span "2000289785 - 2029-04-01" at bounding box center [345, 384] width 96 height 13
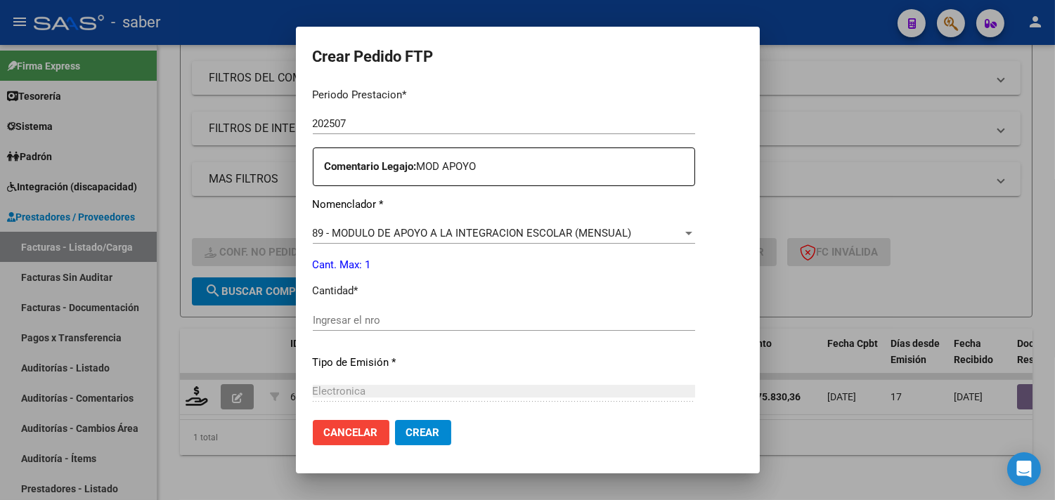
scroll to position [468, 0]
click at [368, 322] on input "Ingresar el nro" at bounding box center [504, 319] width 382 height 13
type input "1"
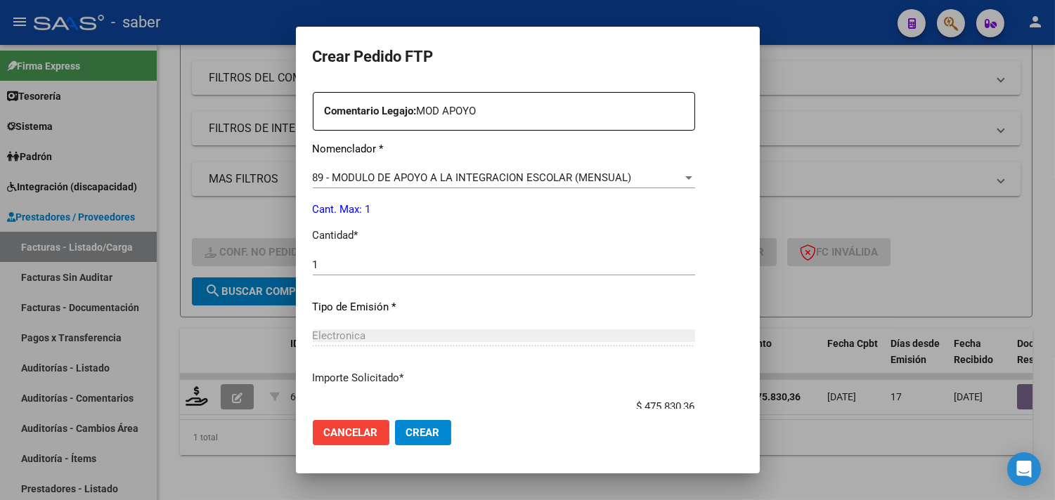
scroll to position [615, 0]
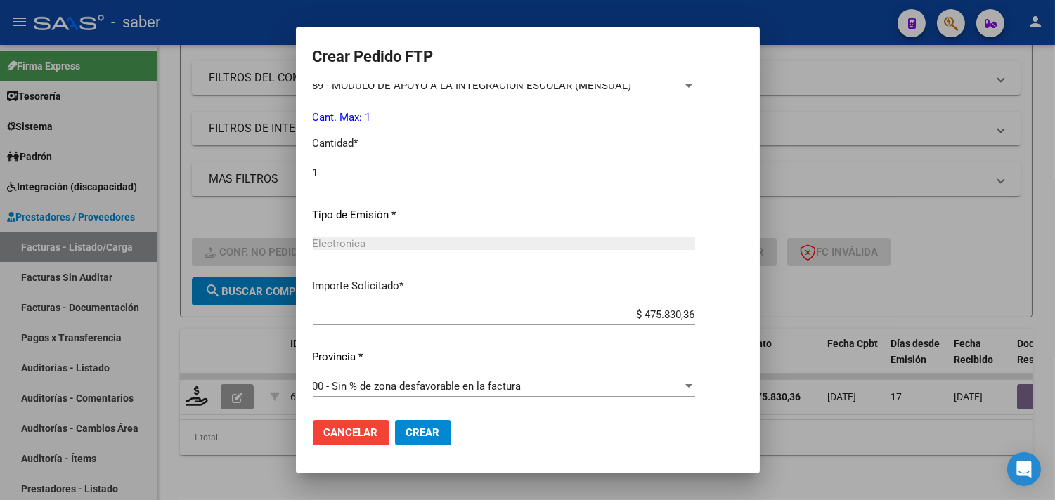
click at [410, 427] on span "Crear" at bounding box center [423, 433] width 34 height 13
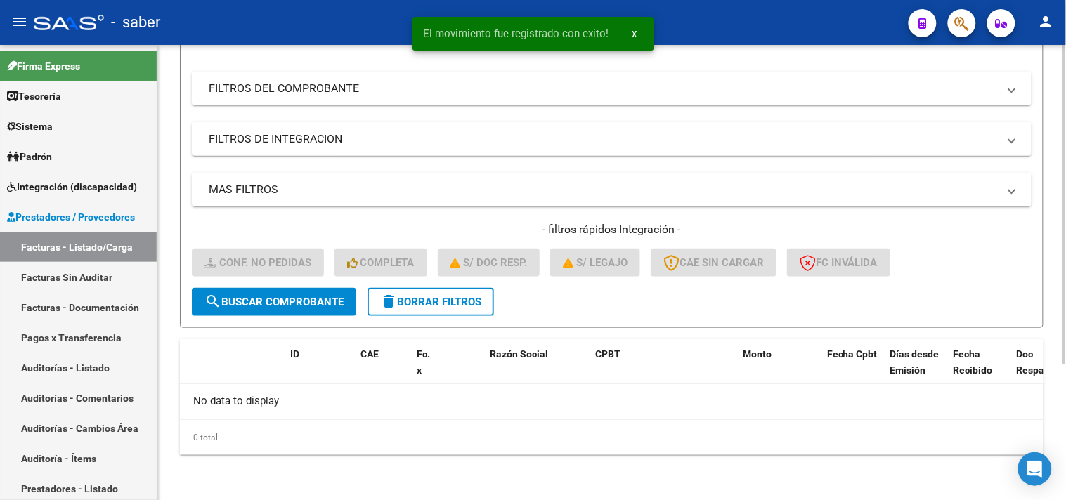
scroll to position [193, 0]
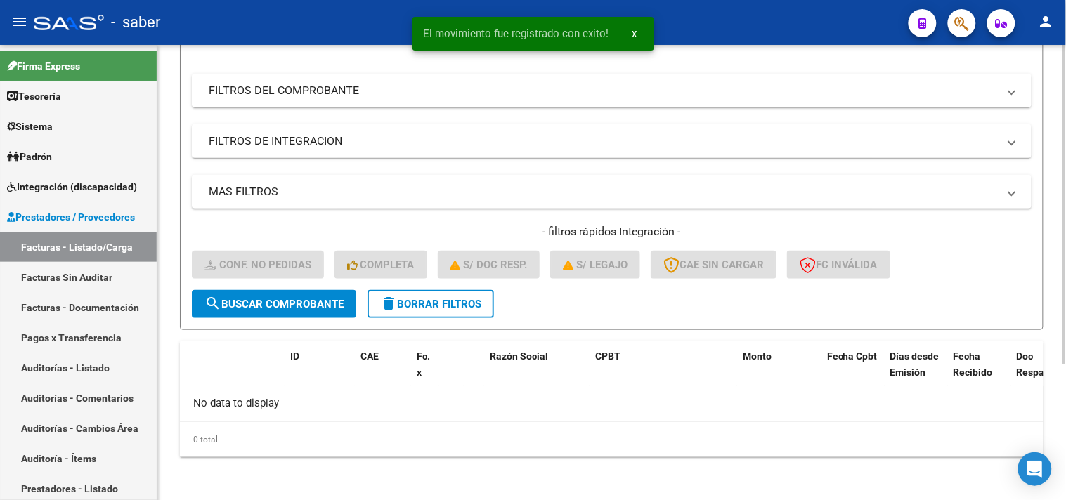
drag, startPoint x: 439, startPoint y: 309, endPoint x: 405, endPoint y: 307, distance: 33.8
click at [438, 309] on button "delete Borrar Filtros" at bounding box center [431, 304] width 126 height 28
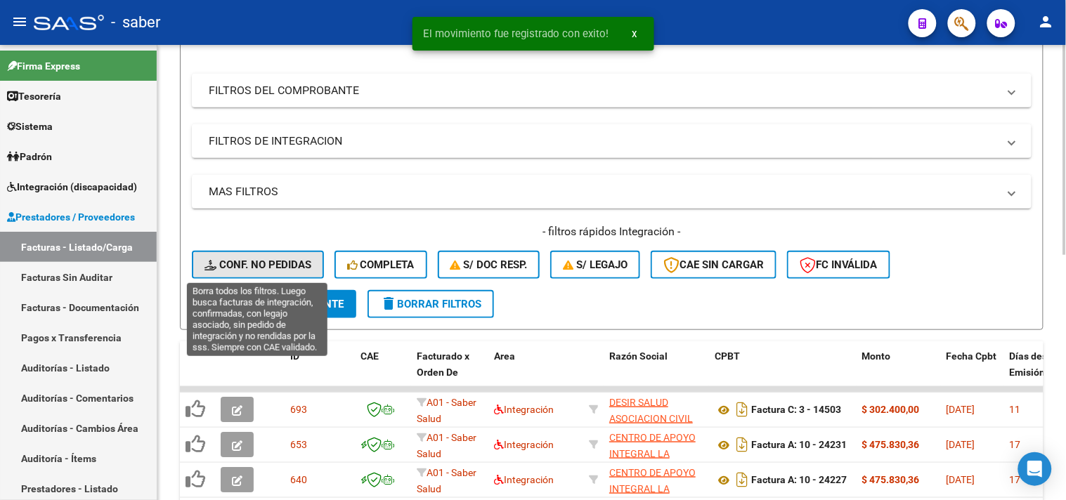
click at [271, 256] on button "Conf. no pedidas" at bounding box center [258, 265] width 132 height 28
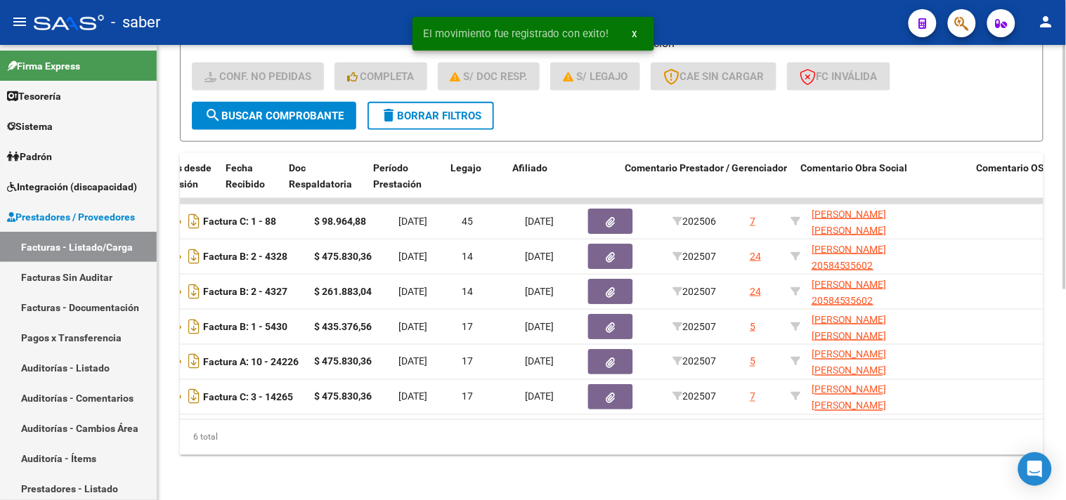
scroll to position [0, 727]
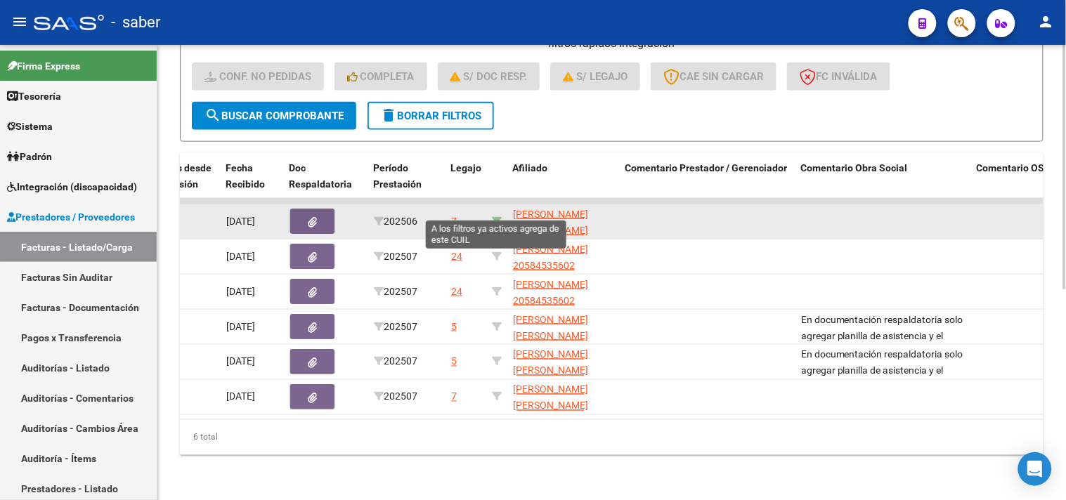
click at [500, 216] on icon at bounding box center [497, 221] width 10 height 10
type input "20591342429"
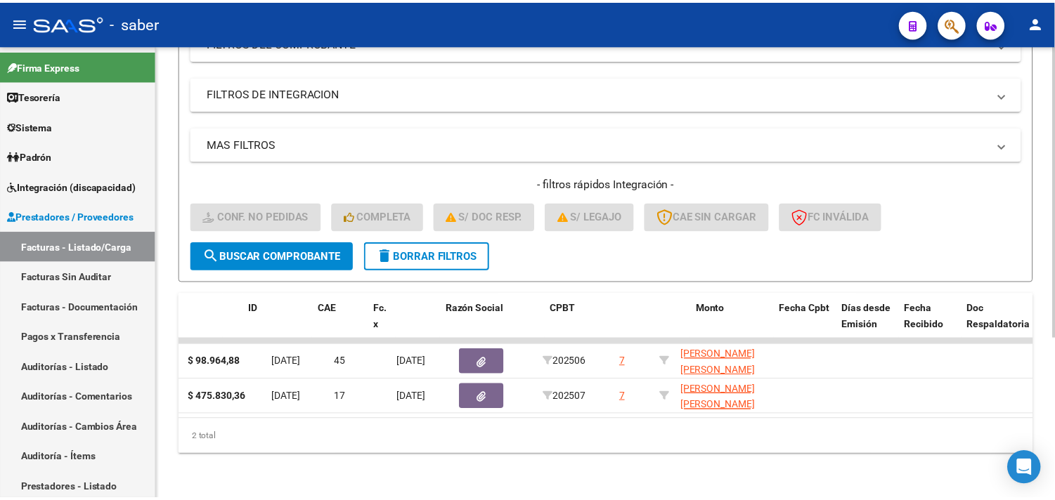
scroll to position [0, 0]
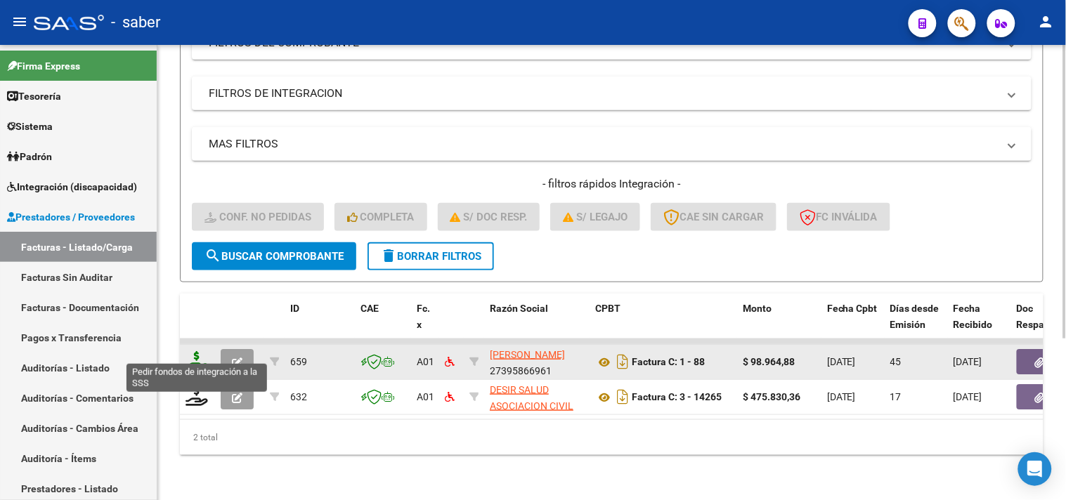
click at [195, 353] on icon at bounding box center [197, 361] width 22 height 20
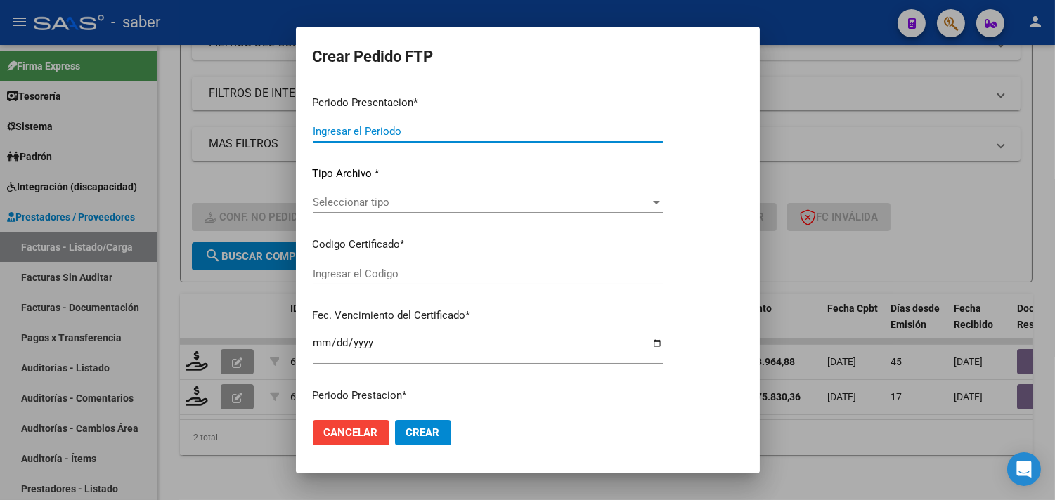
type input "202507"
type input "202506"
type input "$ 98.964,88"
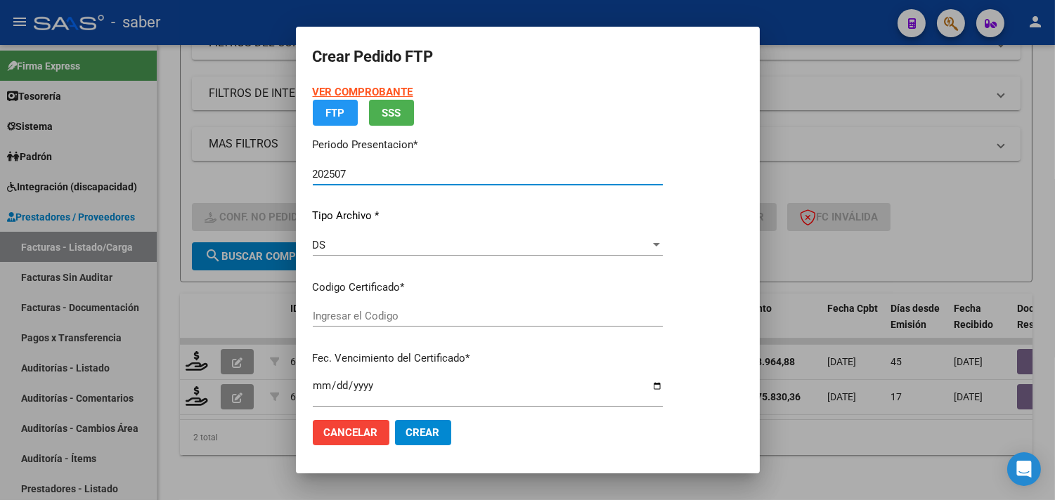
type input "6669390723"
type input "2028-08-01"
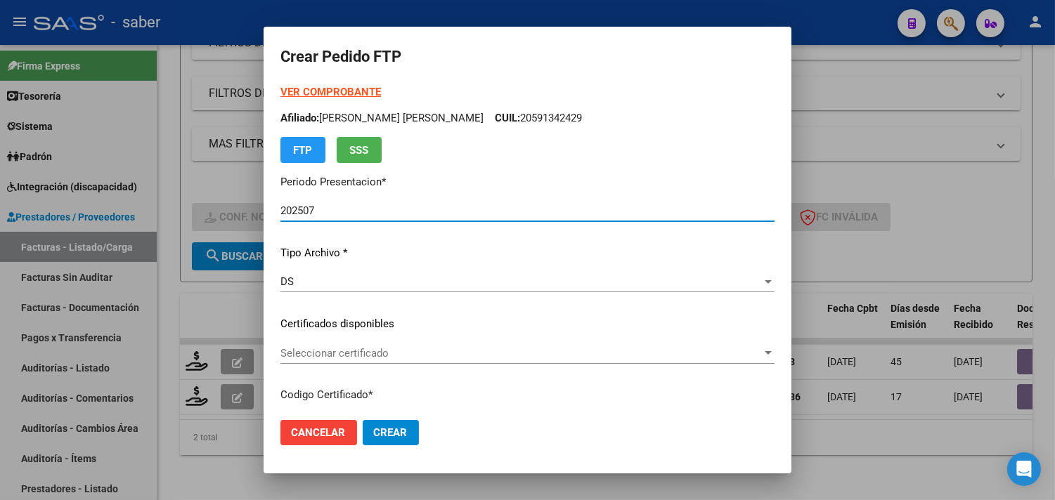
click at [364, 366] on div "Seleccionar certificado Seleccionar certificado" at bounding box center [527, 360] width 494 height 34
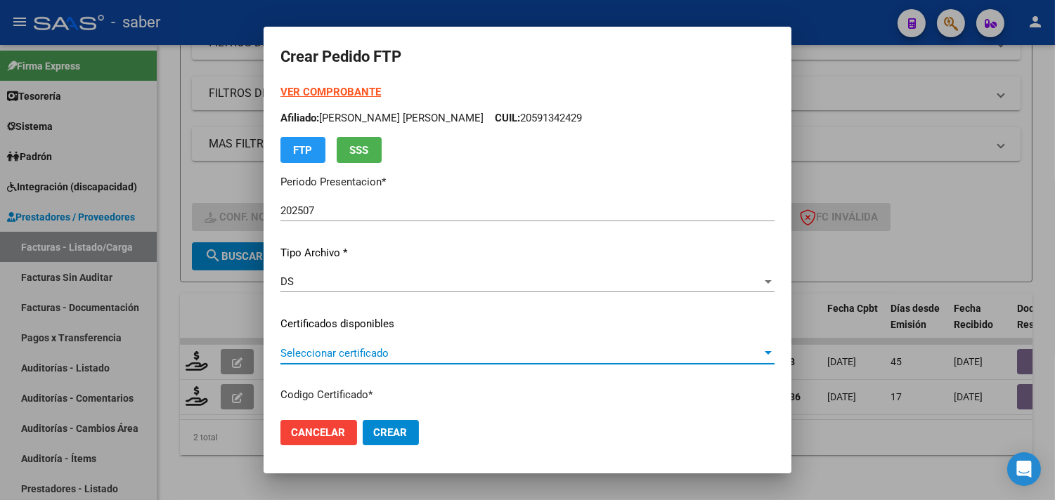
click at [373, 349] on span "Seleccionar certificado" at bounding box center [520, 353] width 481 height 13
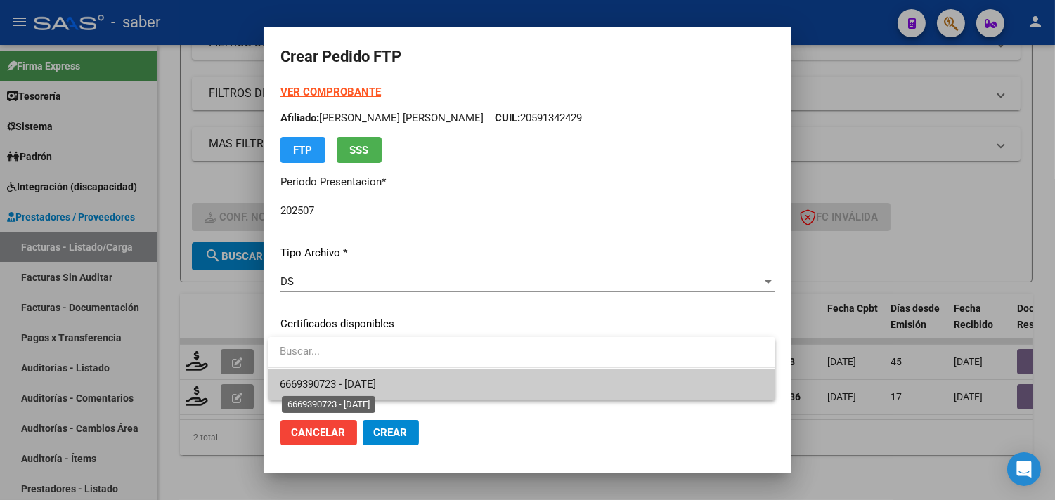
click at [367, 382] on span "6669390723 - 2028-08-01" at bounding box center [328, 384] width 96 height 13
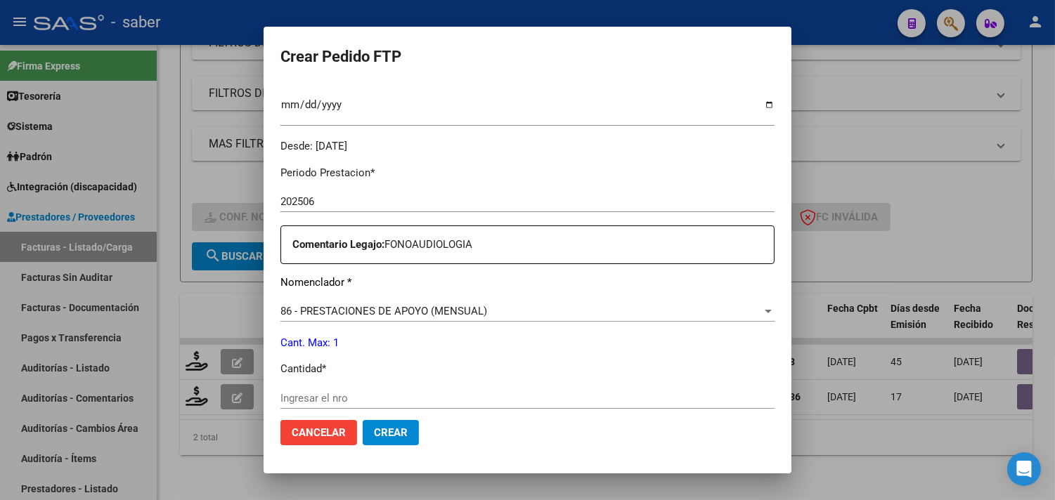
scroll to position [390, 0]
click at [303, 396] on input "Ingresar el nro" at bounding box center [527, 397] width 494 height 13
type input "1"
click at [383, 429] on span "Crear" at bounding box center [391, 433] width 34 height 13
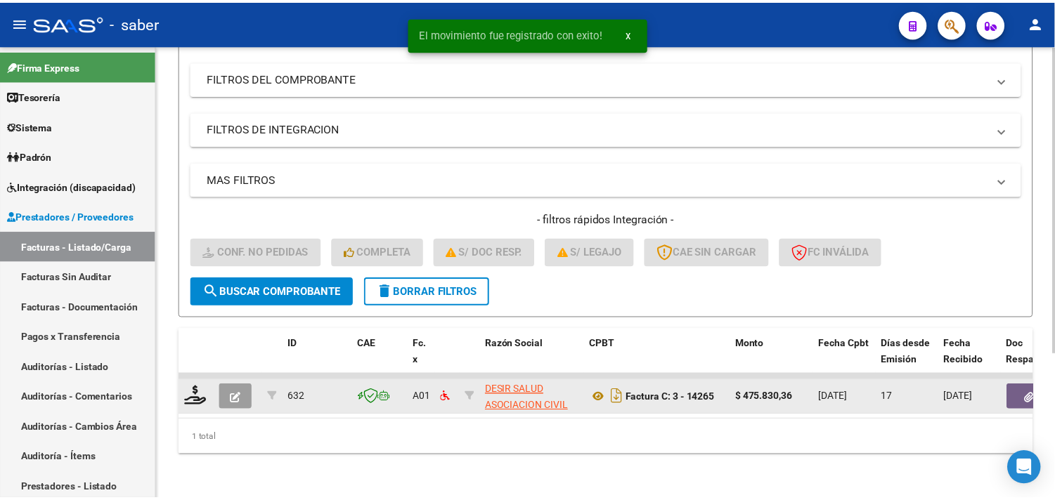
scroll to position [216, 0]
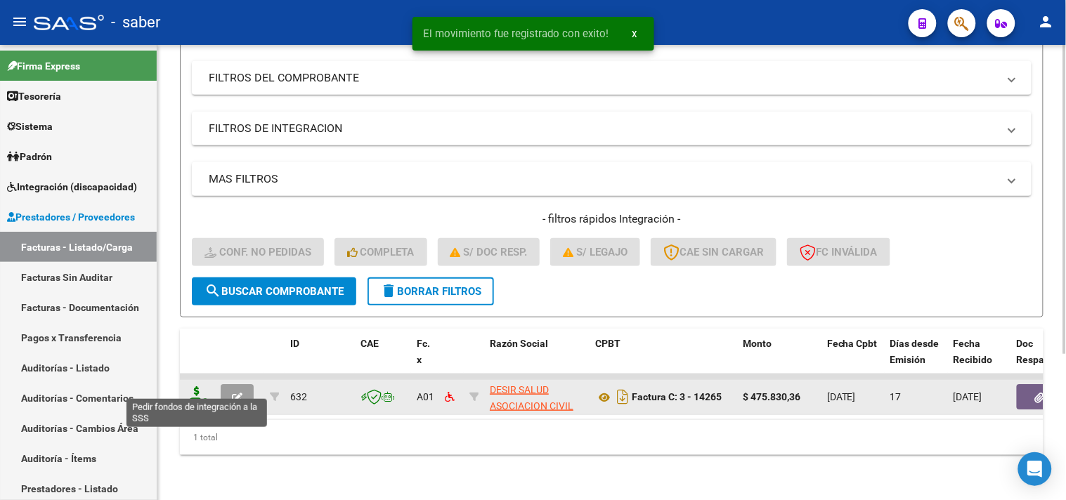
click at [195, 386] on icon at bounding box center [197, 396] width 22 height 20
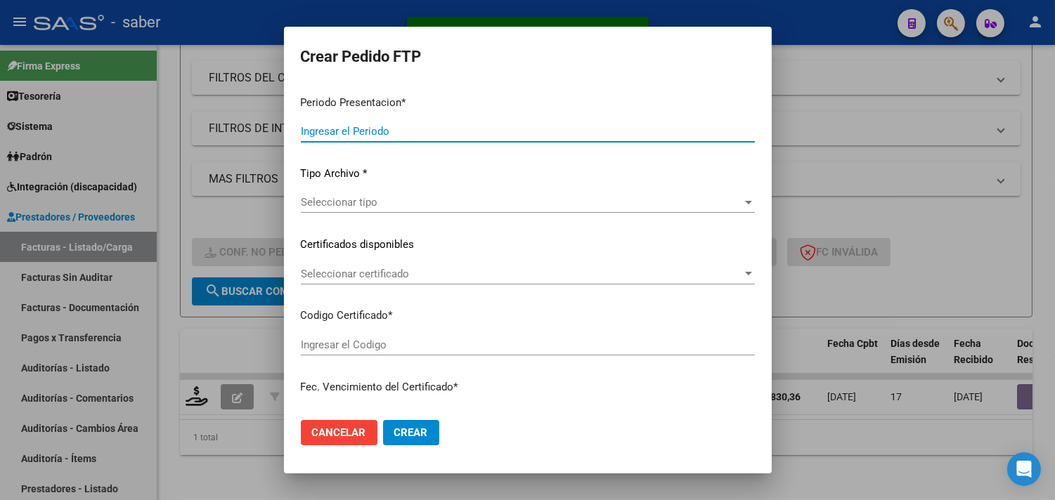
type input "202507"
type input "$ 475.830,36"
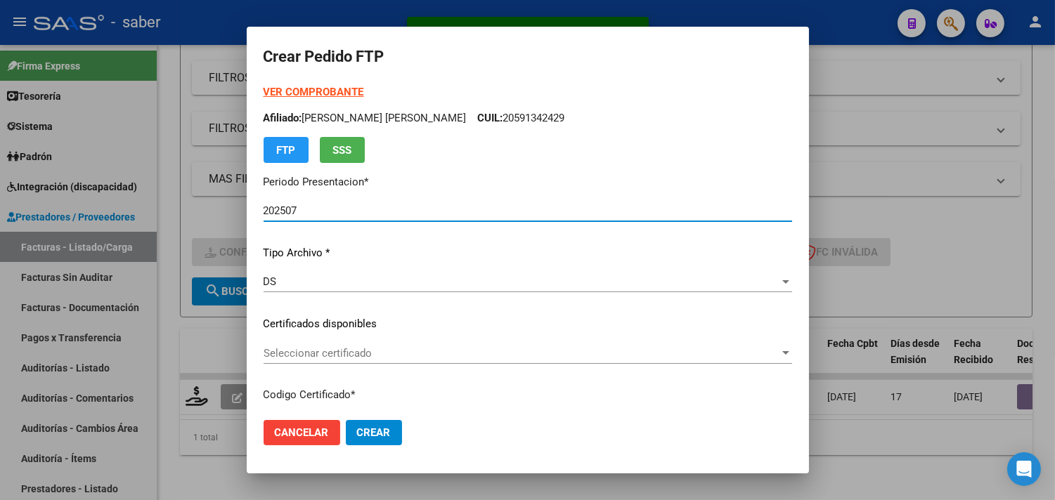
type input "6669390723"
type input "2028-08-01"
click at [336, 347] on span "Seleccionar certificado" at bounding box center [522, 353] width 516 height 13
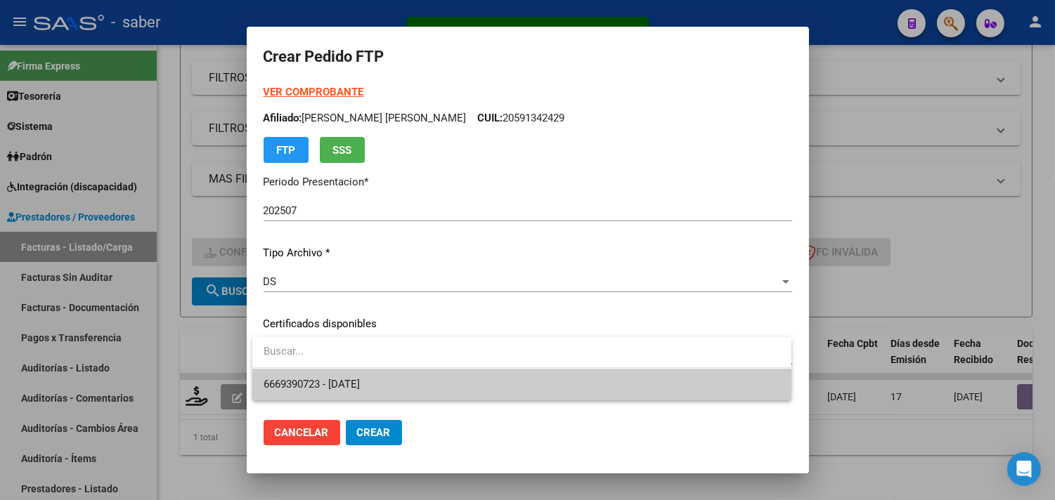
click at [368, 375] on span "6669390723 - 2028-08-01" at bounding box center [522, 385] width 517 height 32
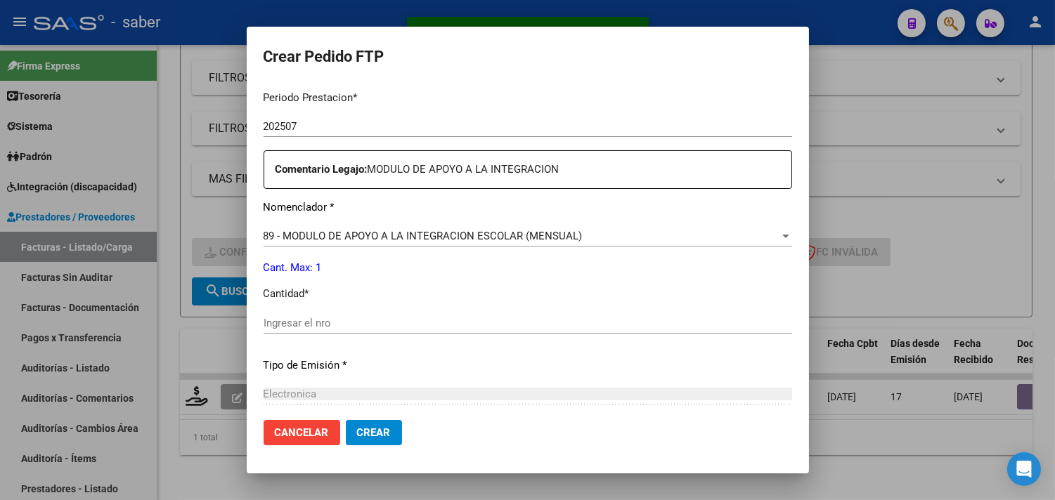
scroll to position [468, 0]
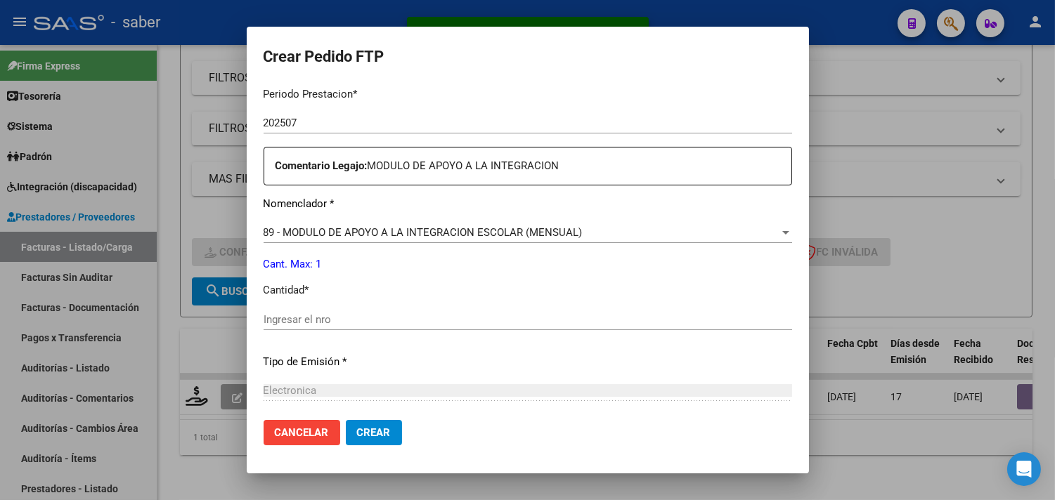
click at [323, 316] on input "Ingresar el nro" at bounding box center [528, 319] width 528 height 13
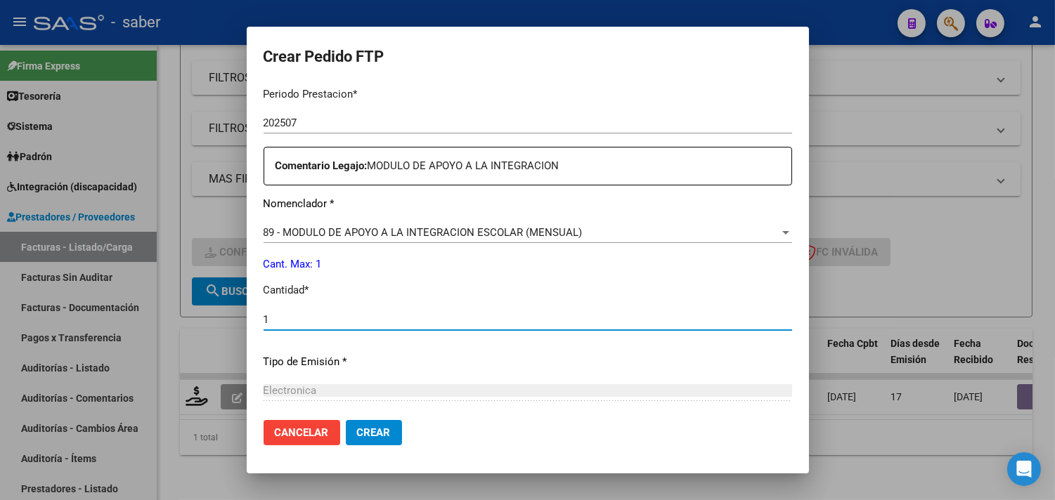
type input "1"
click at [375, 429] on span "Crear" at bounding box center [374, 433] width 34 height 13
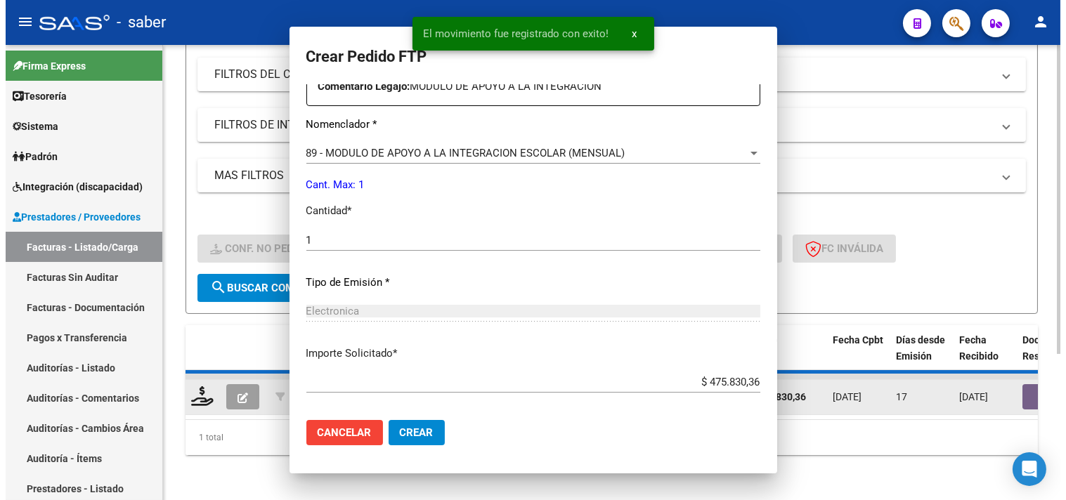
scroll to position [0, 0]
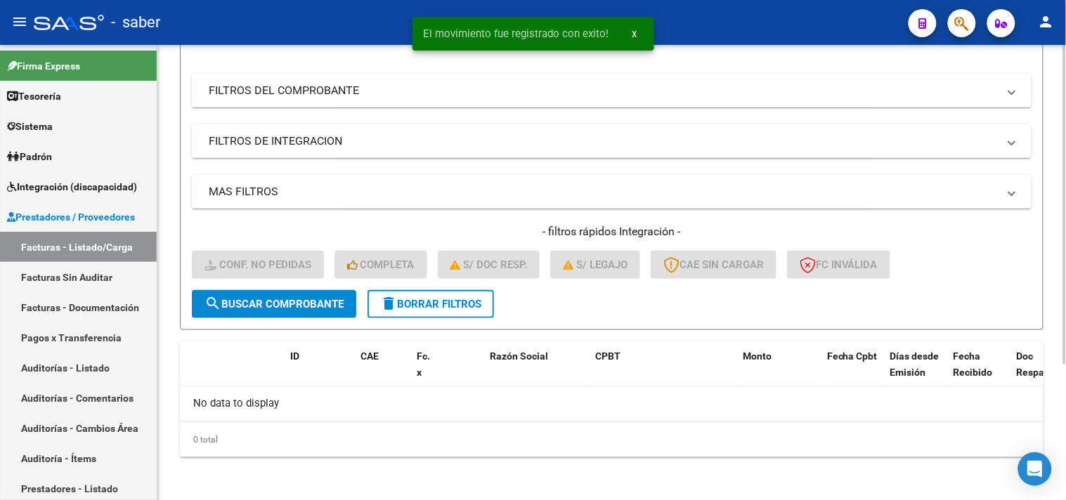
click at [438, 304] on span "delete Borrar Filtros" at bounding box center [430, 304] width 101 height 13
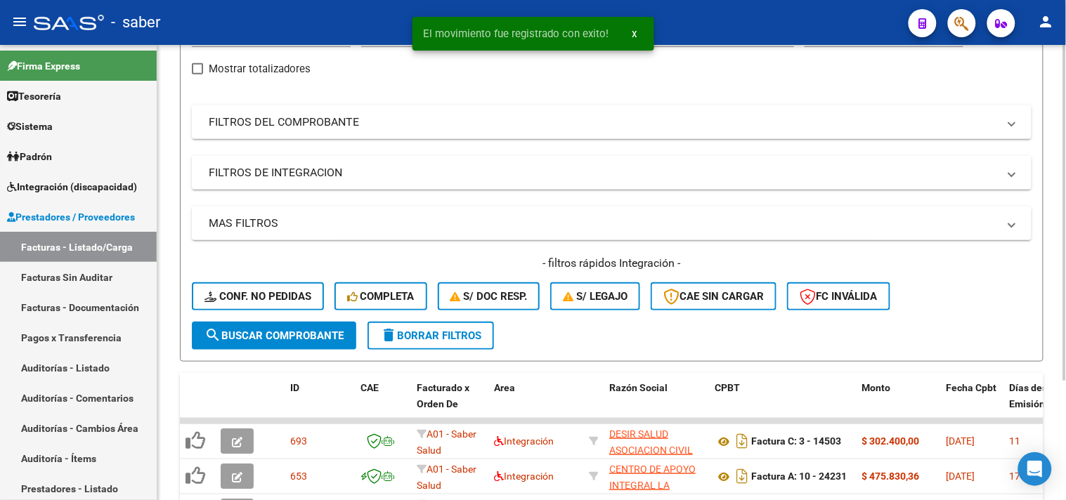
scroll to position [193, 0]
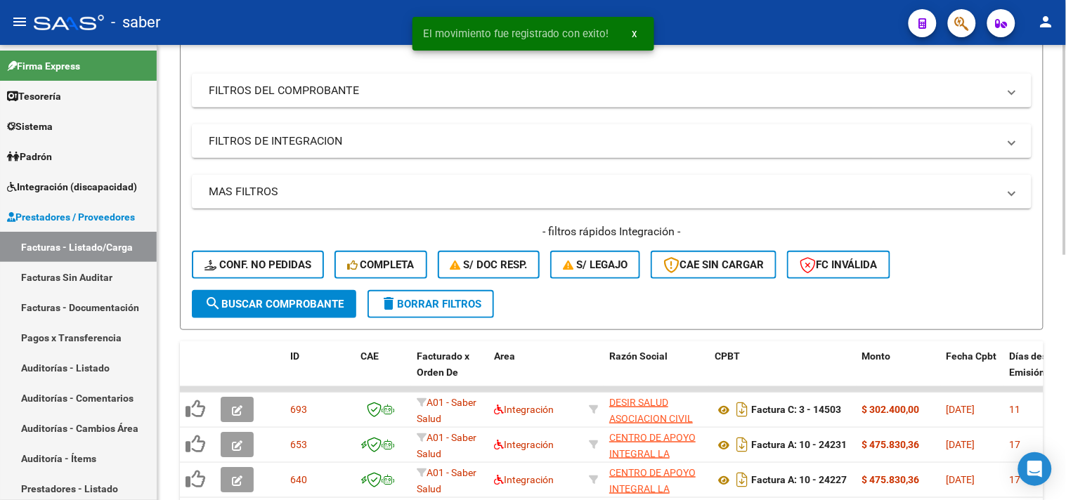
click at [275, 298] on span "search Buscar Comprobante" at bounding box center [273, 304] width 139 height 13
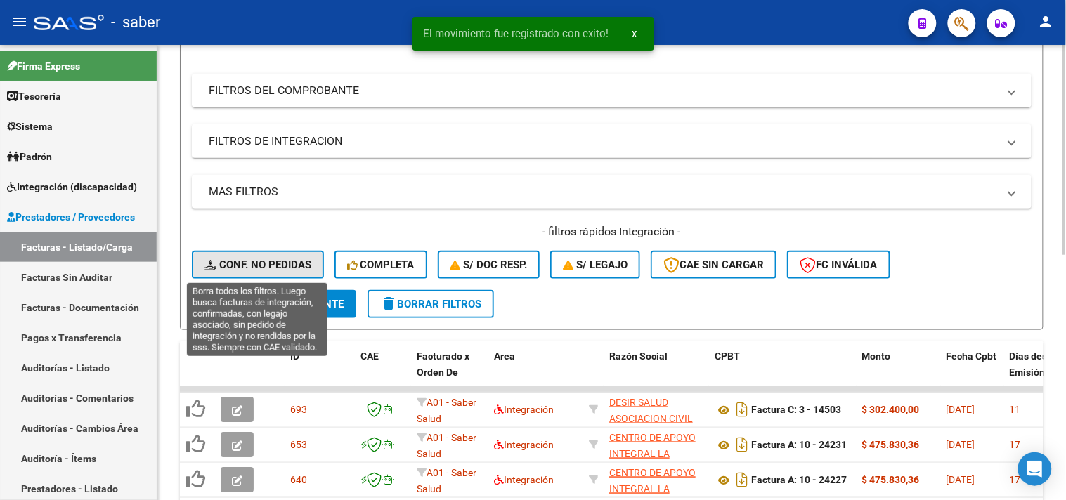
click at [281, 268] on span "Conf. no pedidas" at bounding box center [257, 265] width 107 height 13
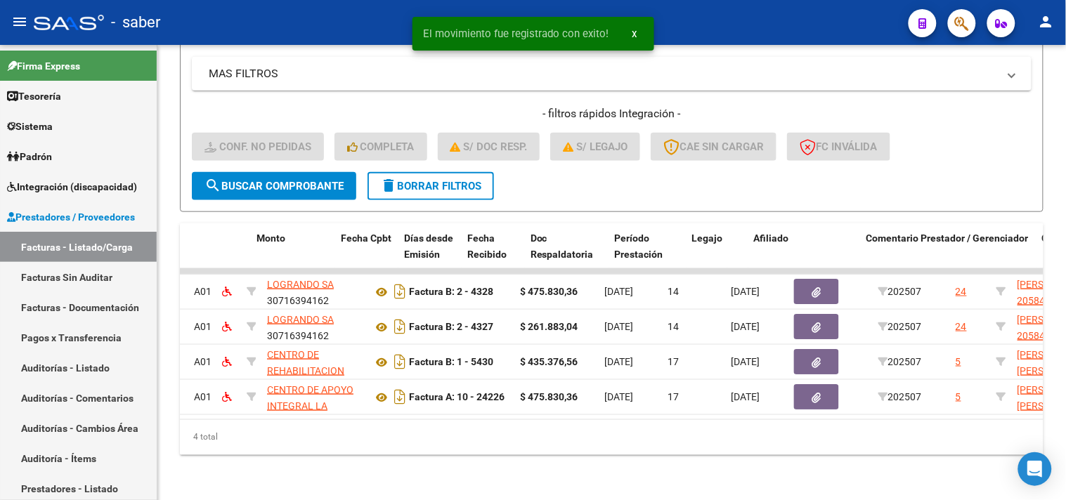
scroll to position [0, 587]
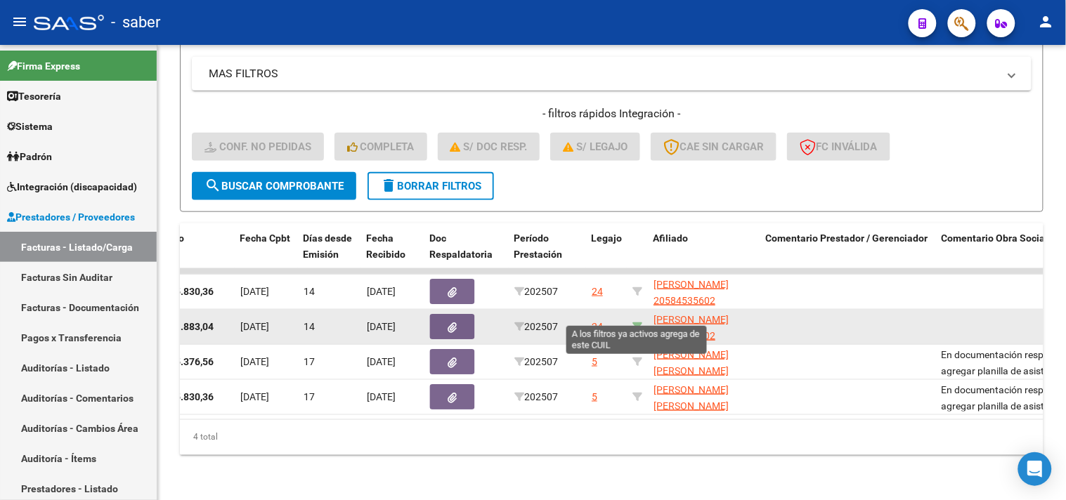
click at [635, 322] on icon at bounding box center [637, 327] width 10 height 10
type input "20584535602"
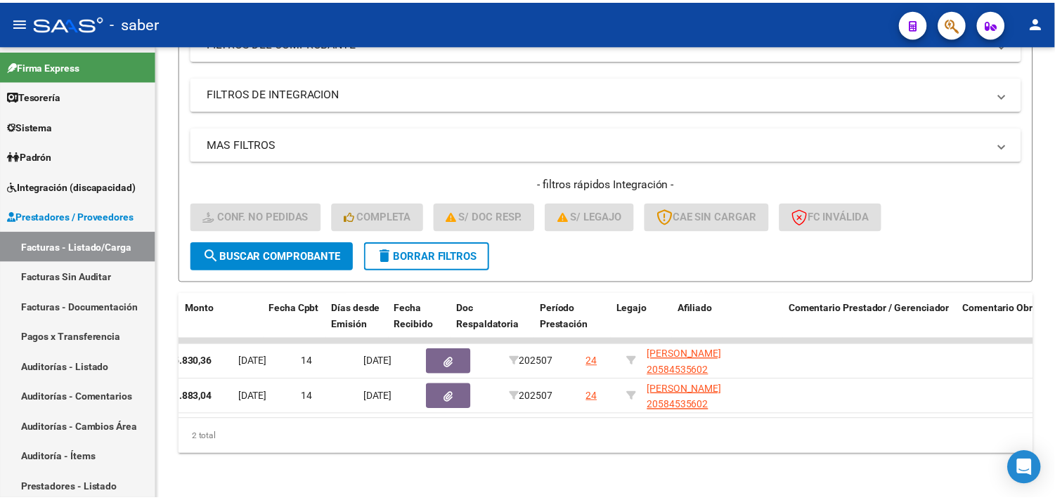
scroll to position [0, 0]
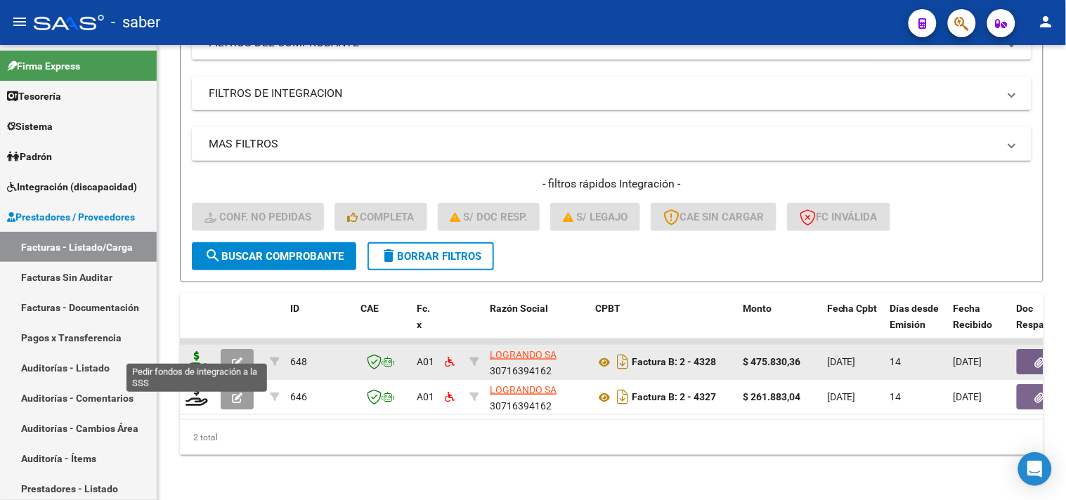
click at [195, 351] on icon at bounding box center [197, 361] width 22 height 20
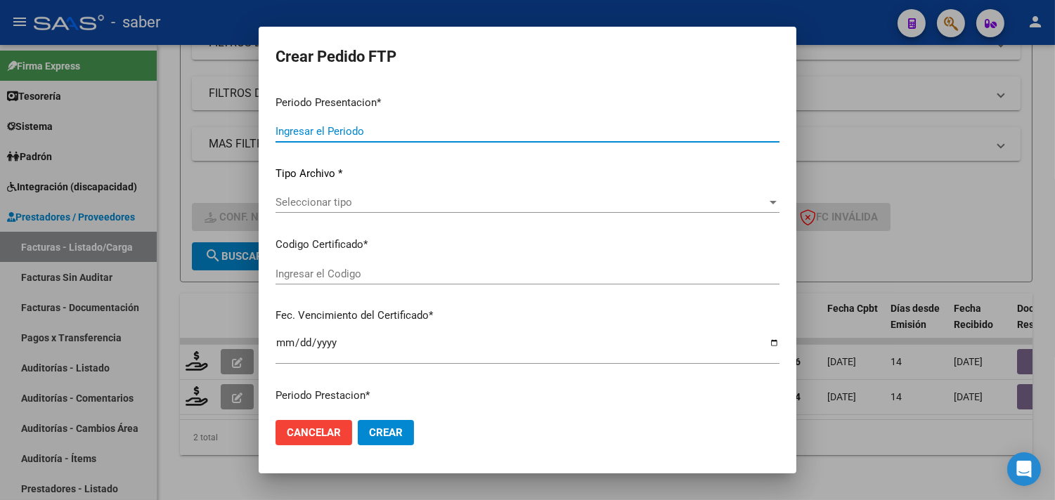
type input "202507"
type input "$ 475.830,36"
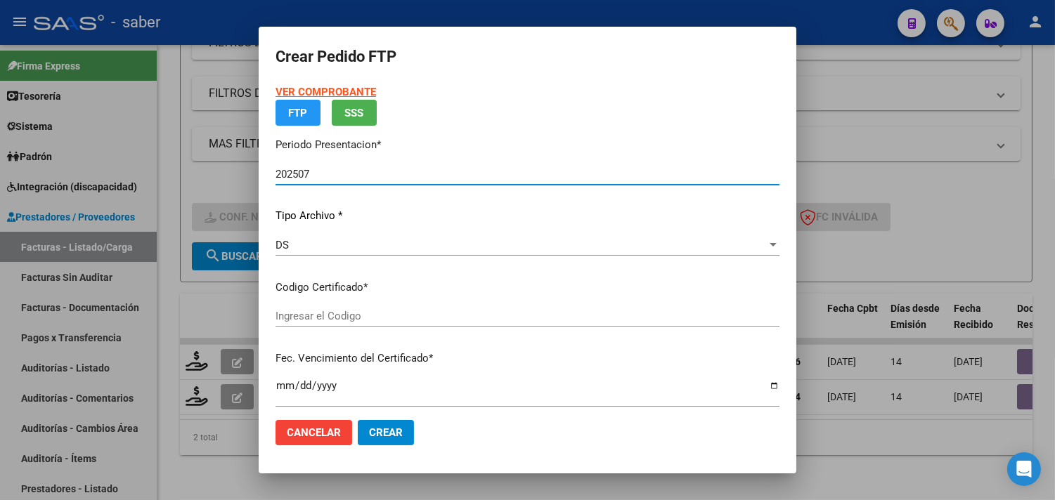
type input "1553131890"
type input "2025-11-01"
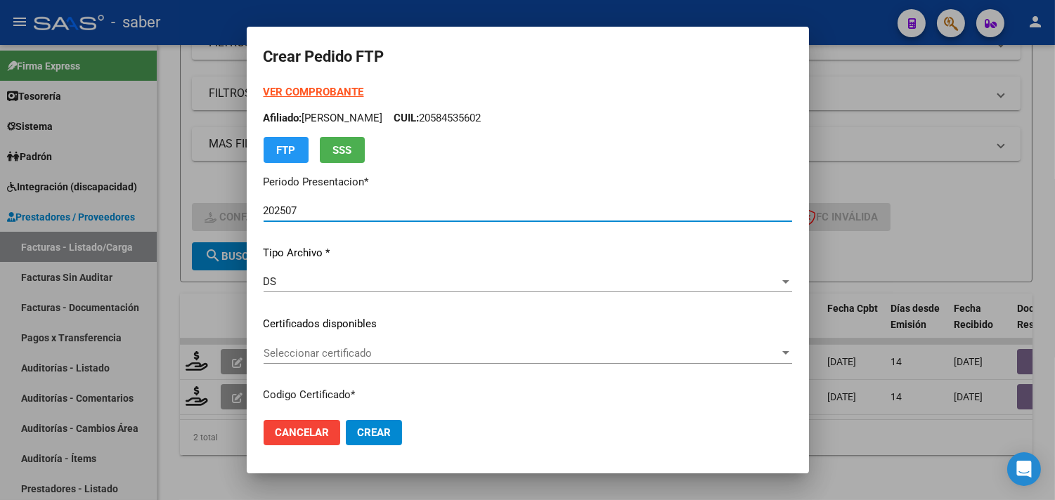
click at [328, 353] on span "Seleccionar certificado" at bounding box center [522, 353] width 516 height 13
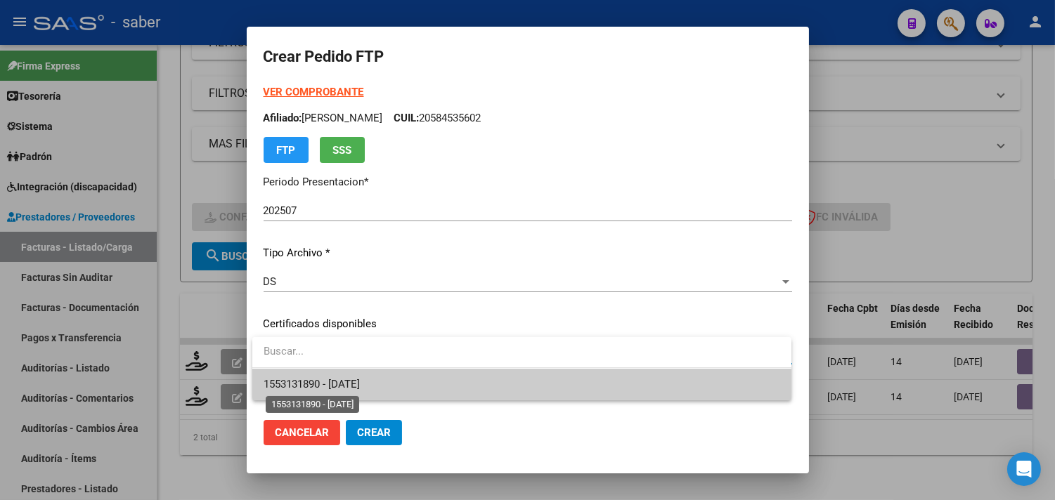
click at [344, 382] on span "1553131890 - 2025-11-01" at bounding box center [312, 384] width 96 height 13
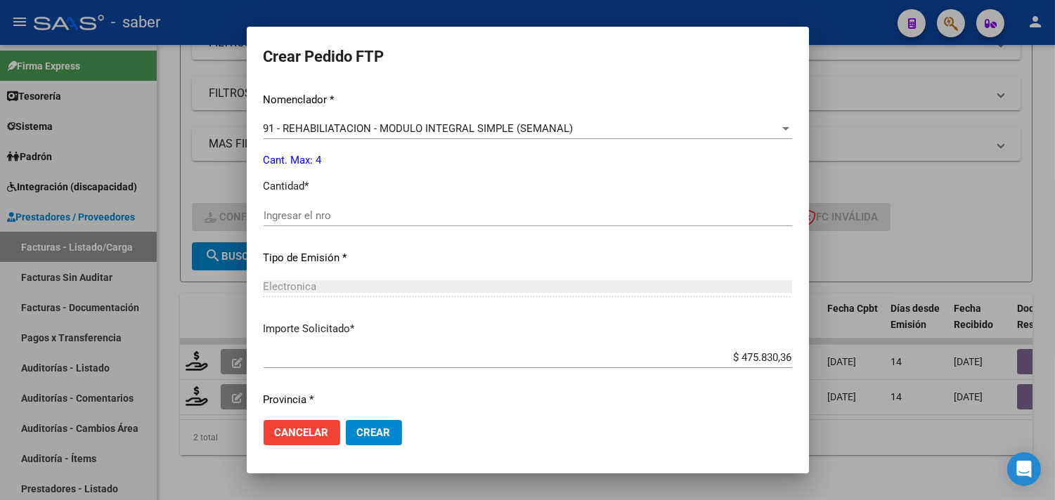
scroll to position [538, 0]
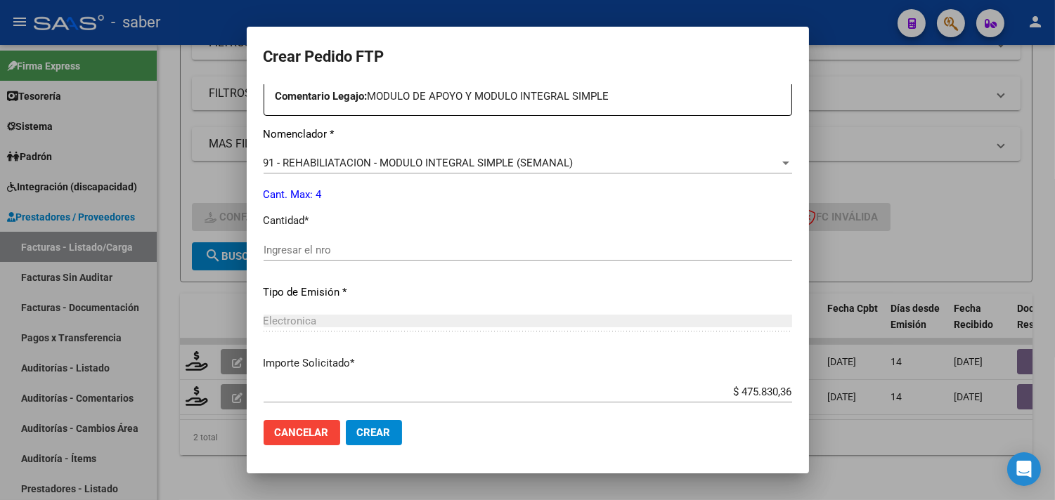
click at [366, 164] on span "91 - REHABILIATACION - MODULO INTEGRAL SIMPLE (SEMANAL)" at bounding box center [419, 163] width 310 height 13
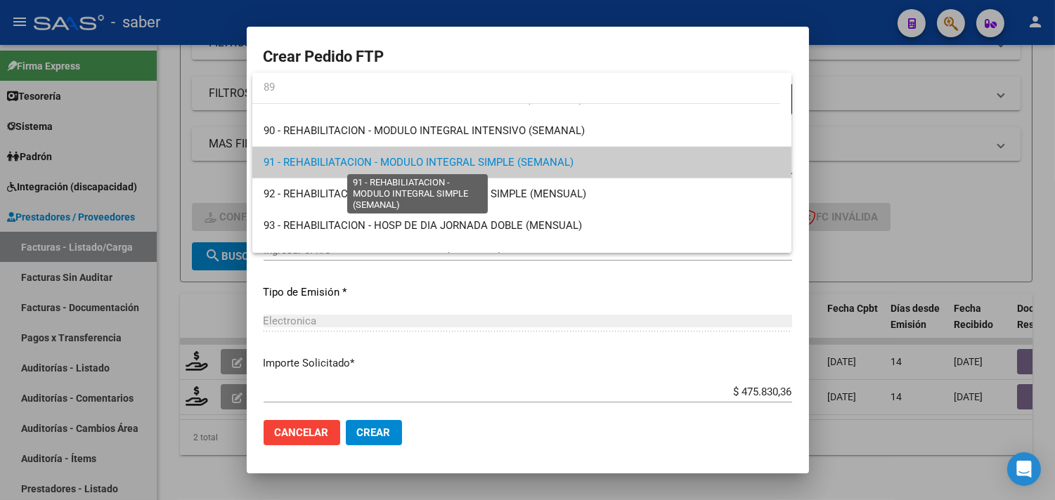
scroll to position [0, 0]
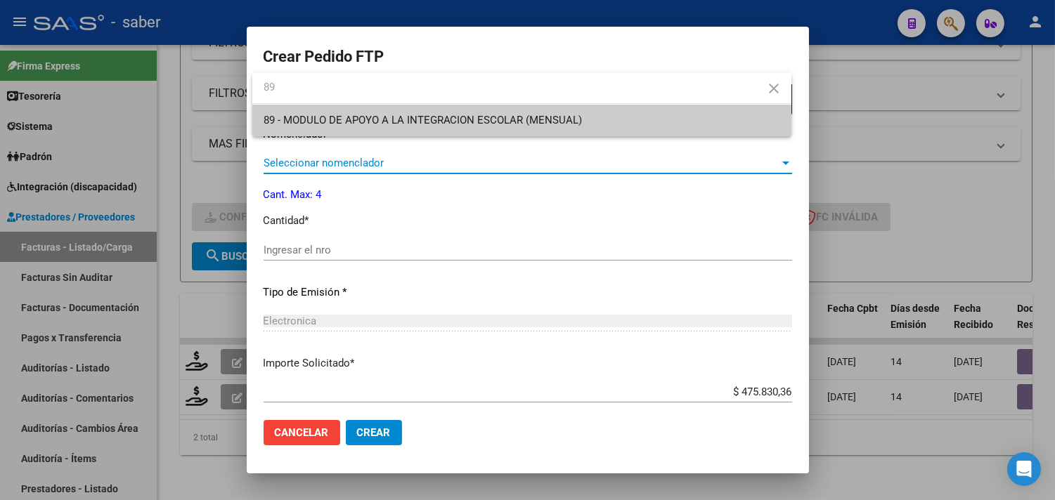
type input "89"
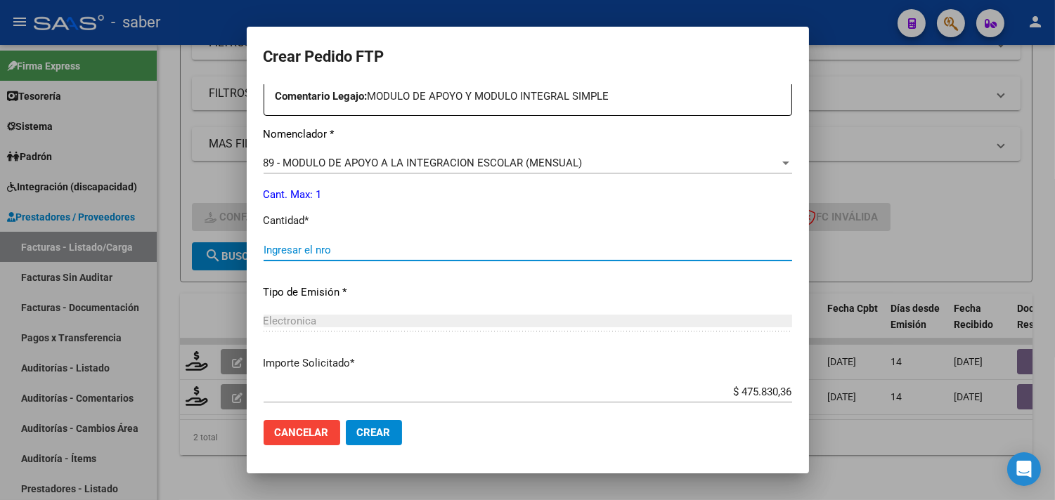
click at [337, 256] on input "Ingresar el nro" at bounding box center [528, 250] width 528 height 13
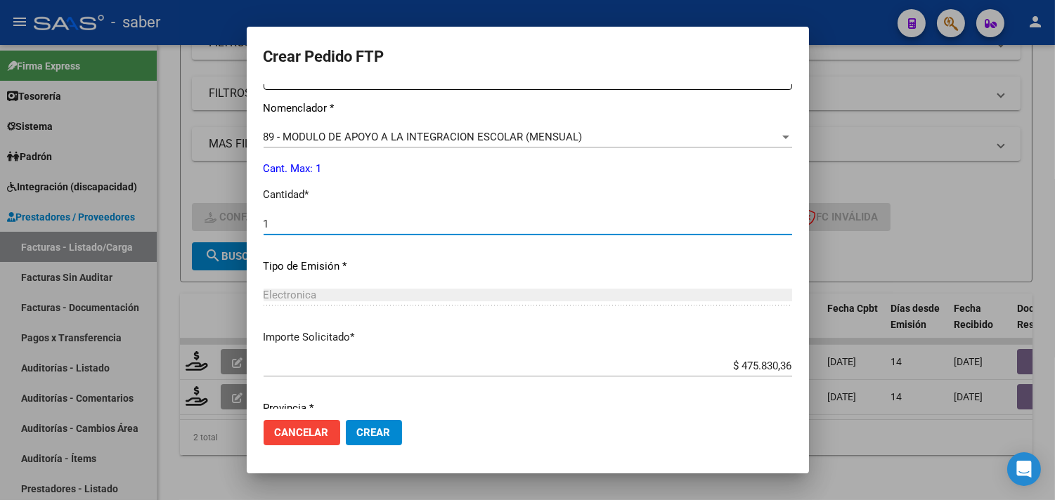
scroll to position [615, 0]
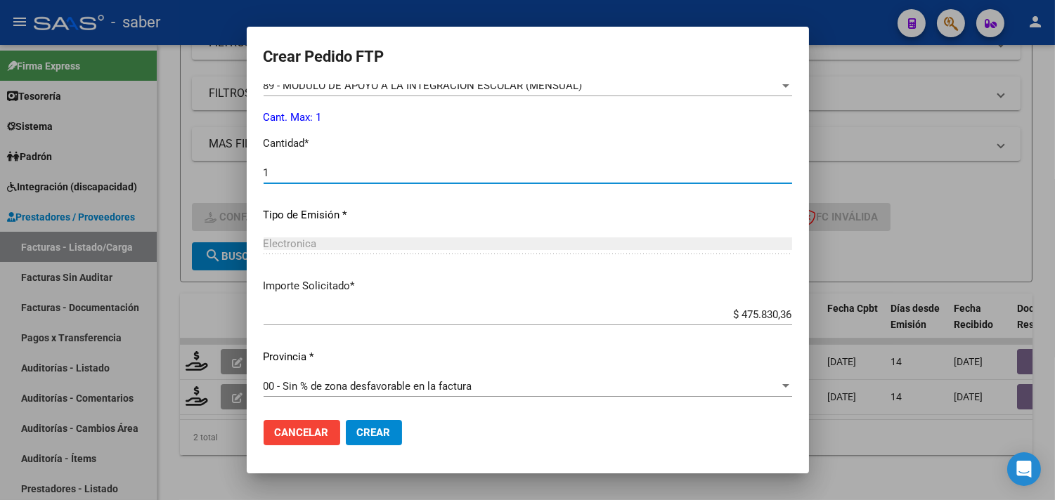
type input "1"
click at [372, 425] on button "Crear" at bounding box center [374, 432] width 56 height 25
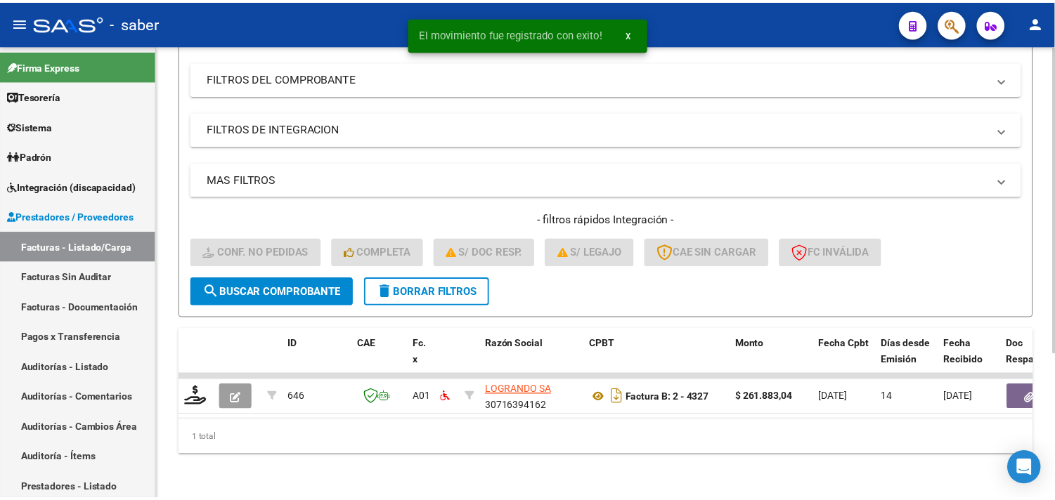
scroll to position [216, 0]
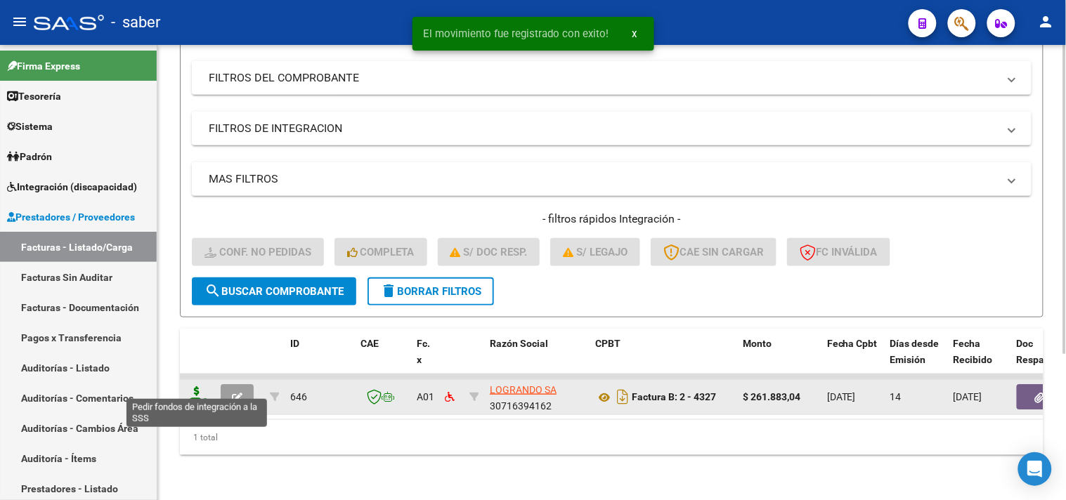
click at [205, 386] on icon at bounding box center [197, 396] width 22 height 20
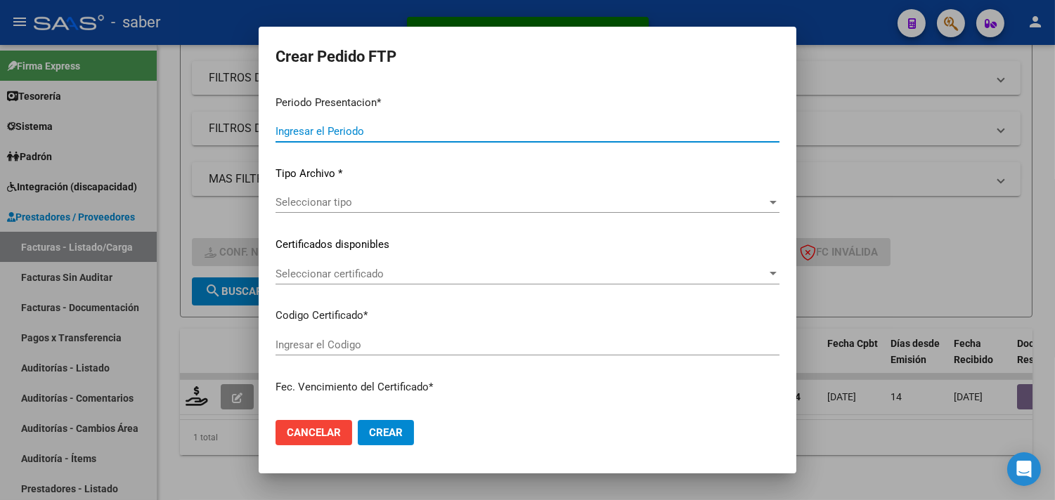
type input "202507"
type input "$ 261.883,04"
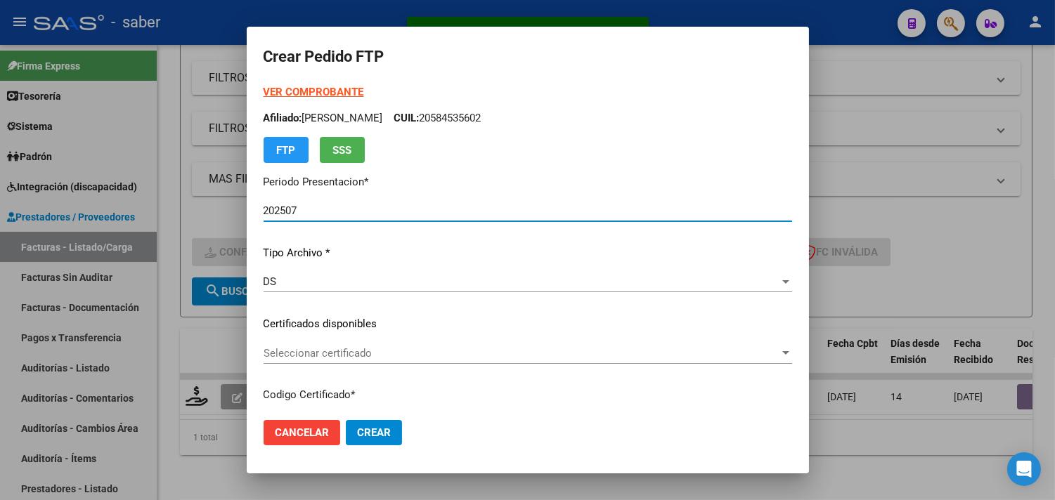
type input "1553131890"
type input "2025-11-01"
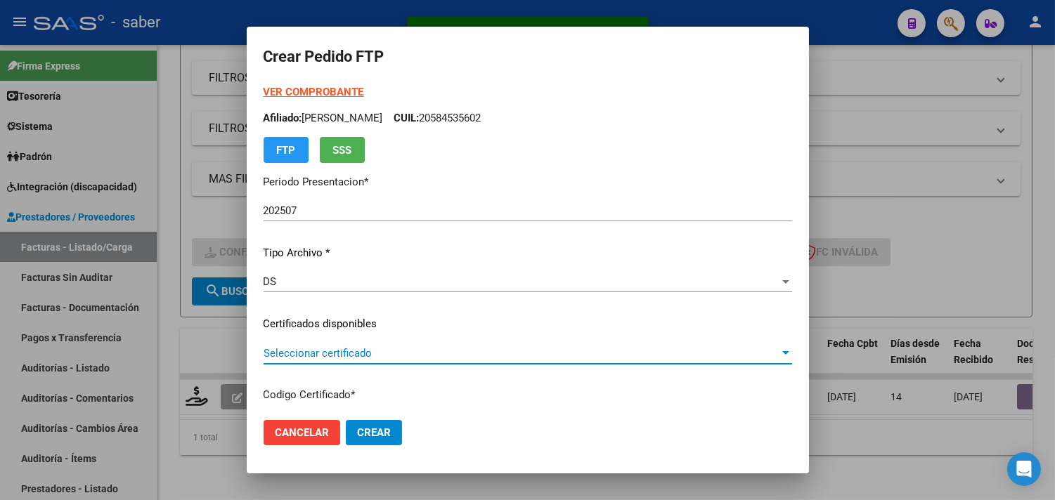
click at [299, 352] on span "Seleccionar certificado" at bounding box center [522, 353] width 516 height 13
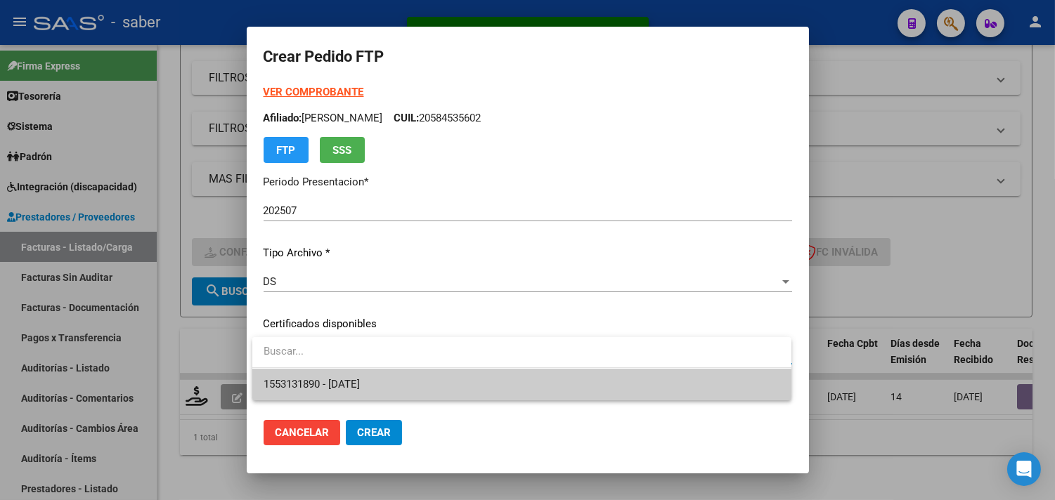
click at [320, 373] on span "1553131890 - 2025-11-01" at bounding box center [522, 385] width 517 height 32
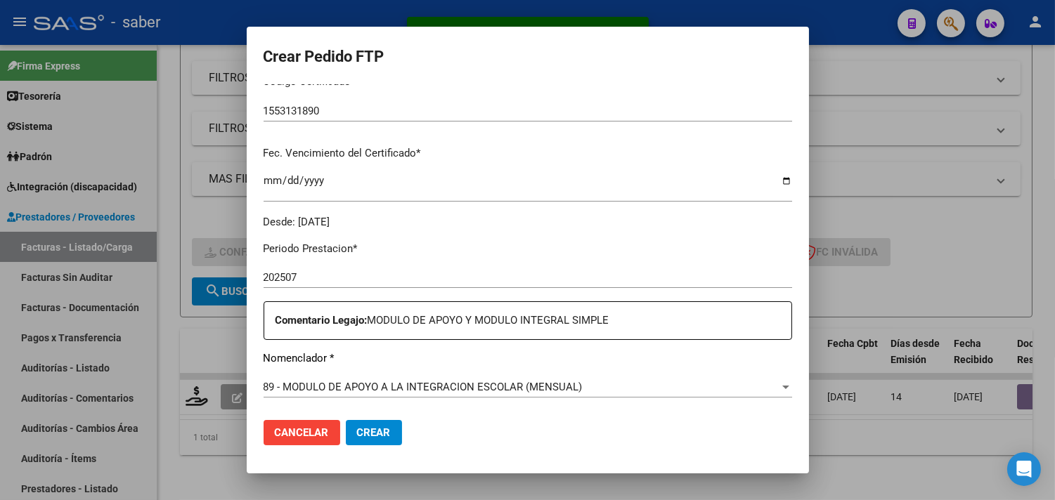
scroll to position [390, 0]
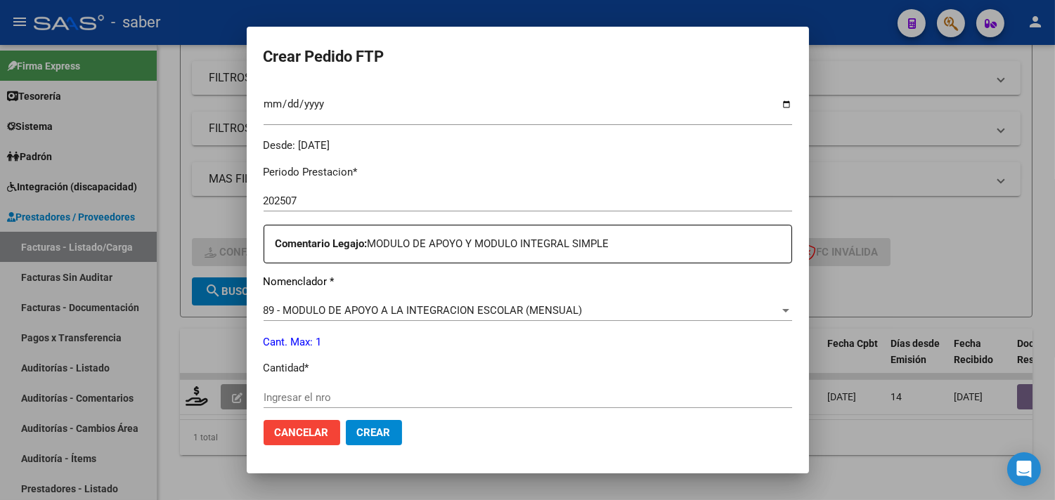
click at [402, 309] on span "89 - MODULO DE APOYO A LA INTEGRACION ESCOLAR (MENSUAL)" at bounding box center [423, 310] width 319 height 13
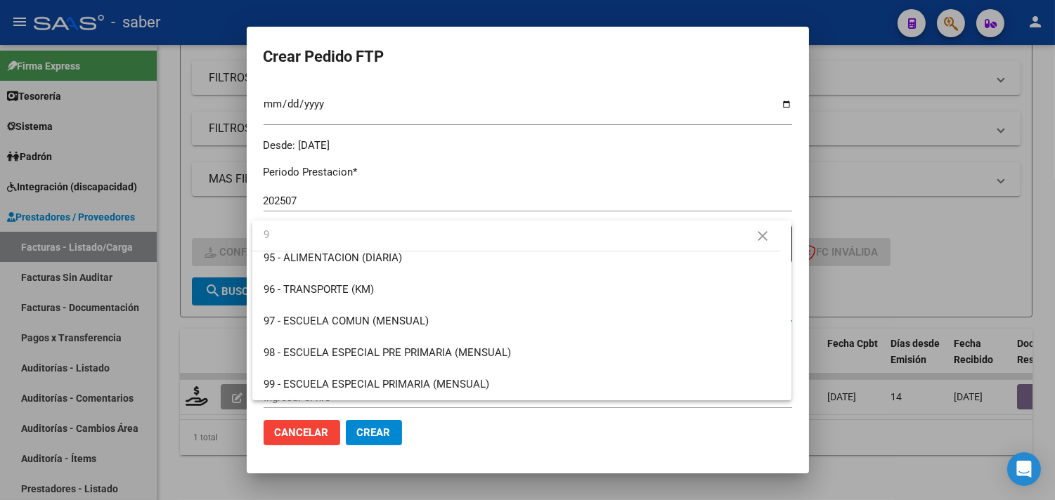
scroll to position [0, 0]
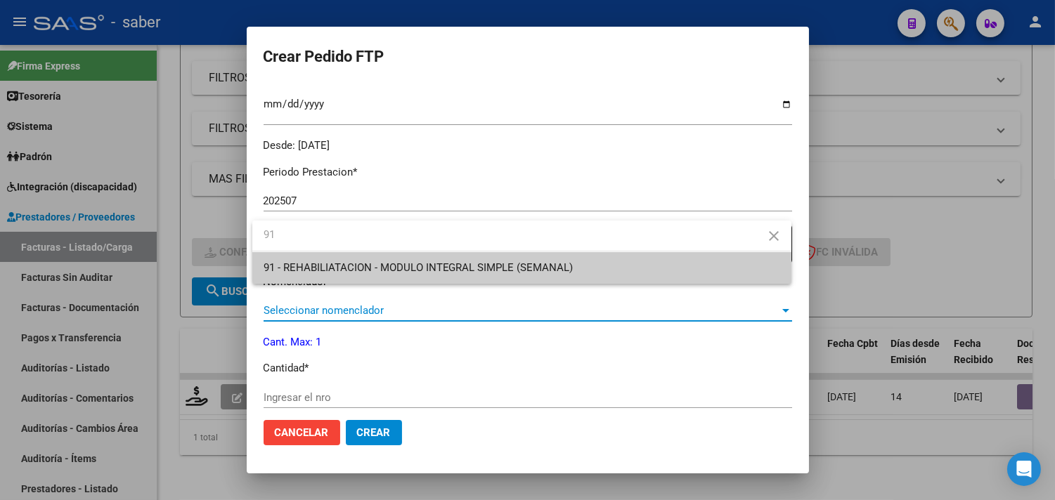
type input "91"
click at [471, 270] on span "91 - REHABILIATACION - MODULO INTEGRAL SIMPLE (SEMANAL)" at bounding box center [419, 267] width 310 height 13
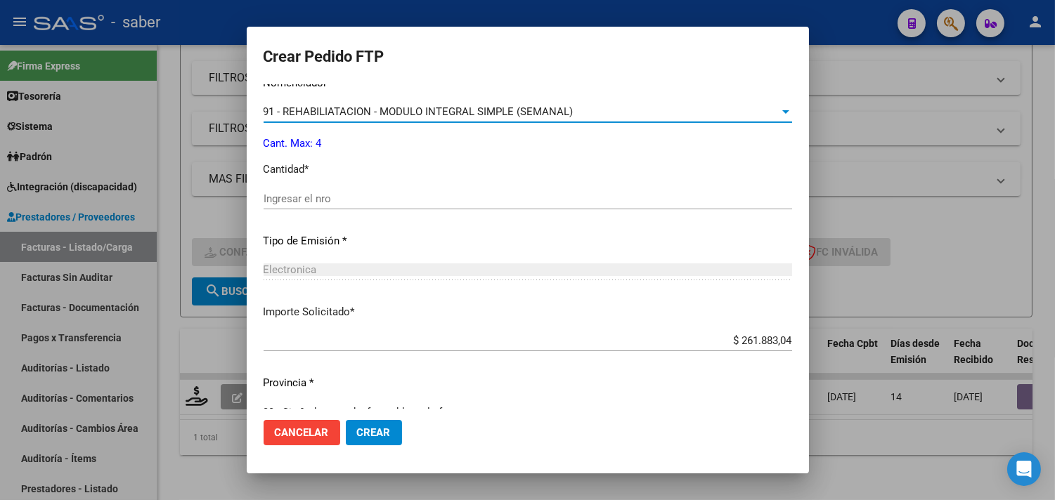
scroll to position [615, 0]
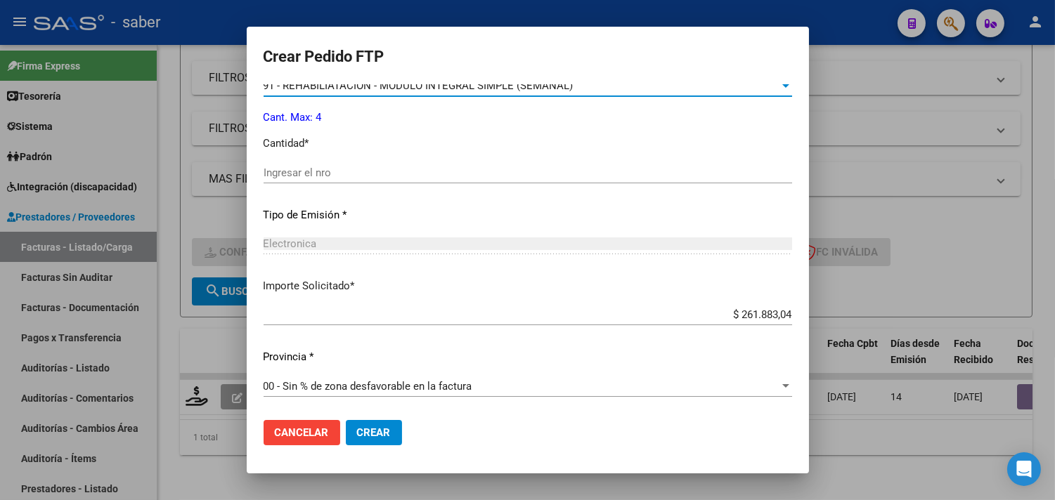
click at [339, 177] on input "Ingresar el nro" at bounding box center [528, 173] width 528 height 13
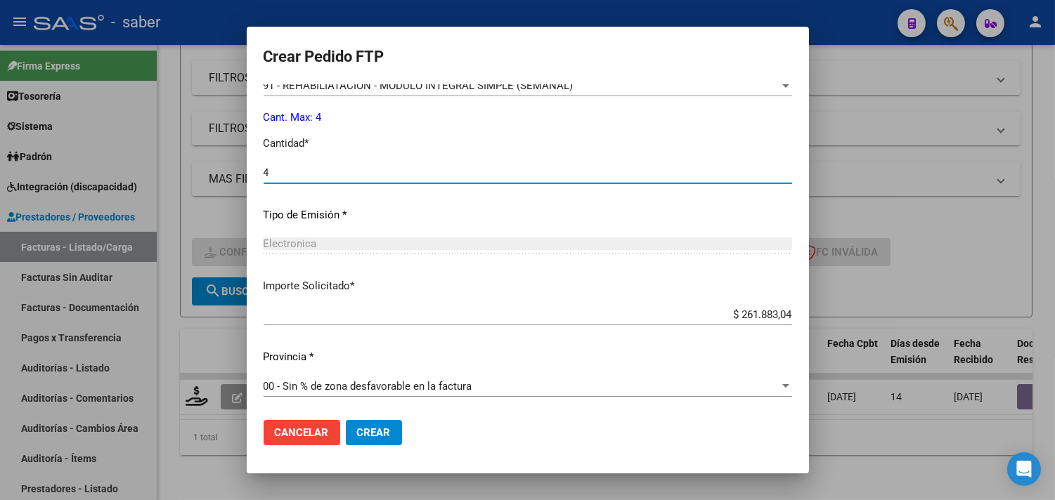
type input "4"
click at [381, 429] on span "Crear" at bounding box center [374, 433] width 34 height 13
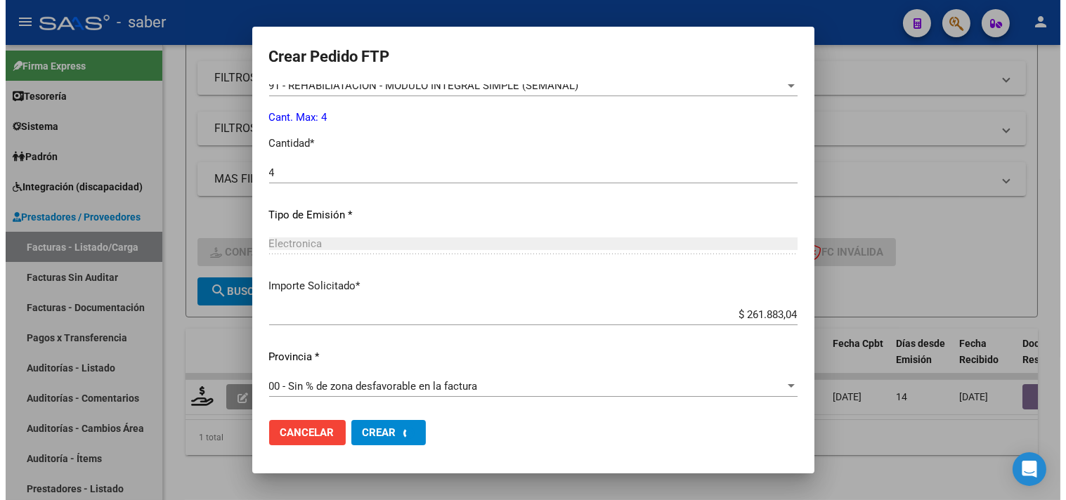
scroll to position [0, 0]
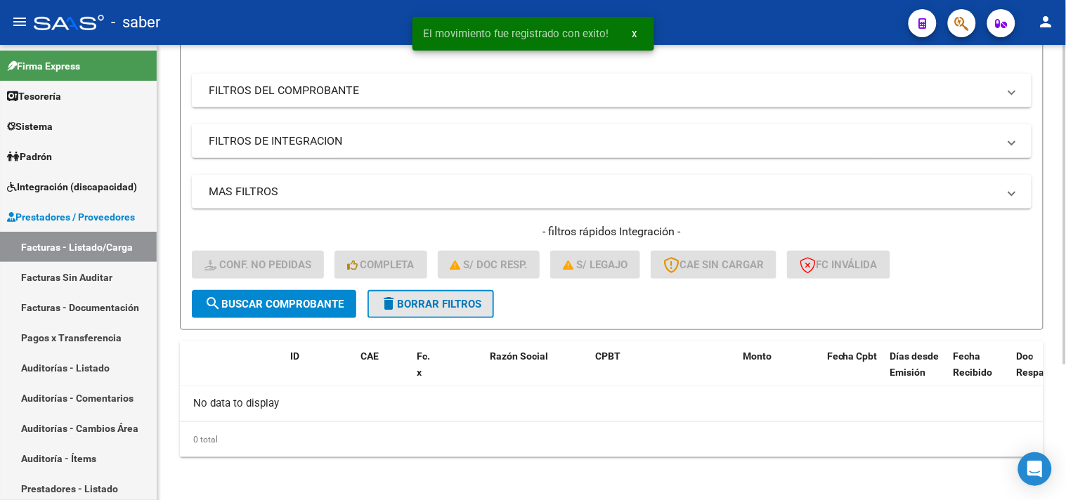
click at [437, 299] on span "delete Borrar Filtros" at bounding box center [430, 304] width 101 height 13
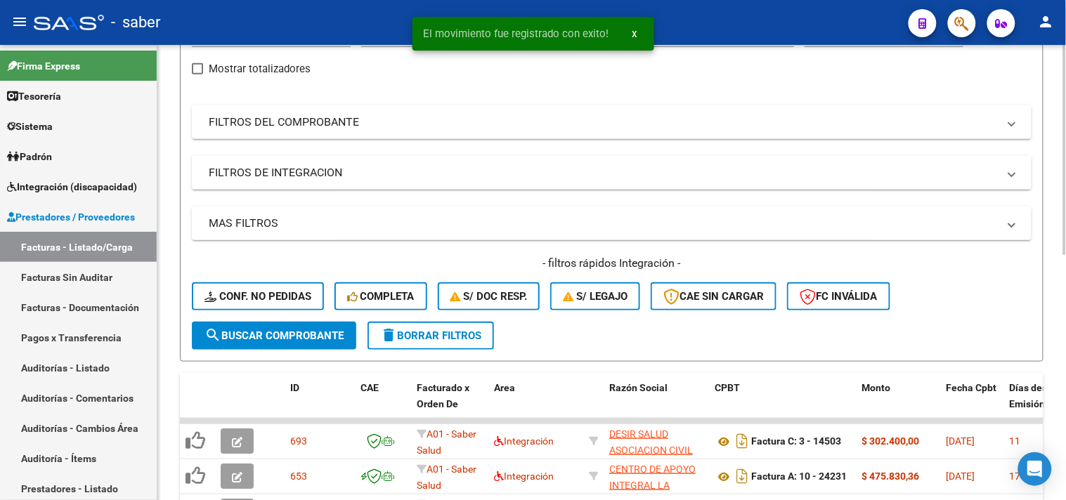
scroll to position [193, 0]
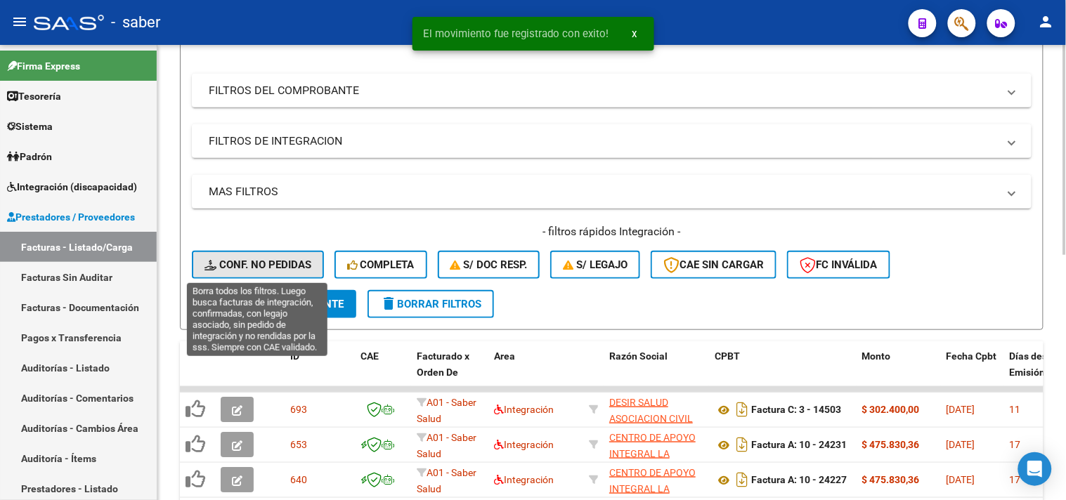
click at [246, 269] on span "Conf. no pedidas" at bounding box center [257, 265] width 107 height 13
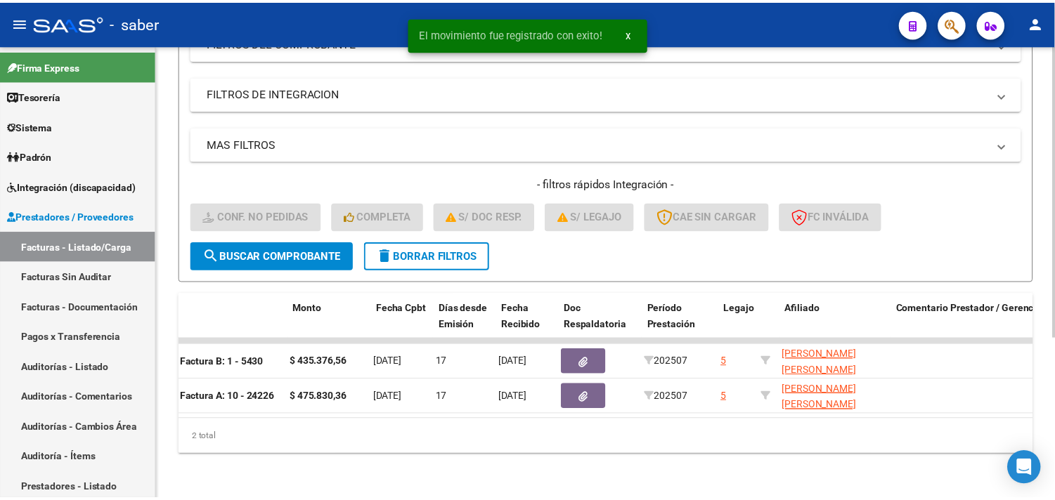
scroll to position [0, 0]
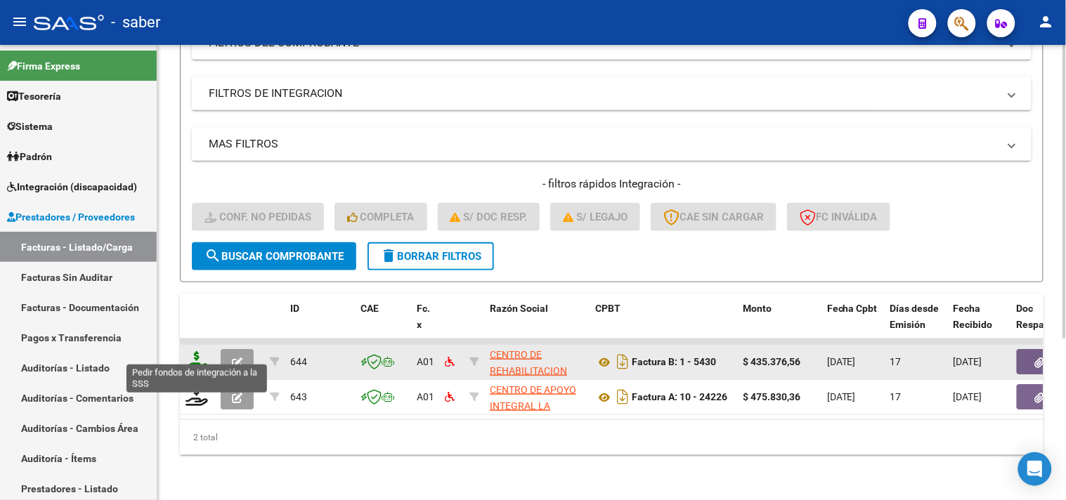
click at [198, 351] on icon at bounding box center [197, 361] width 22 height 20
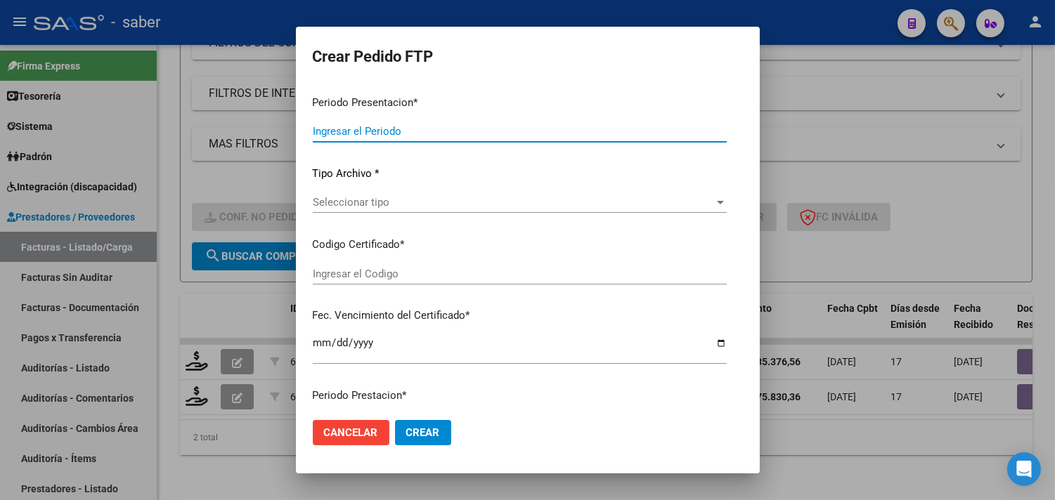
type input "202507"
type input "$ 435.376,56"
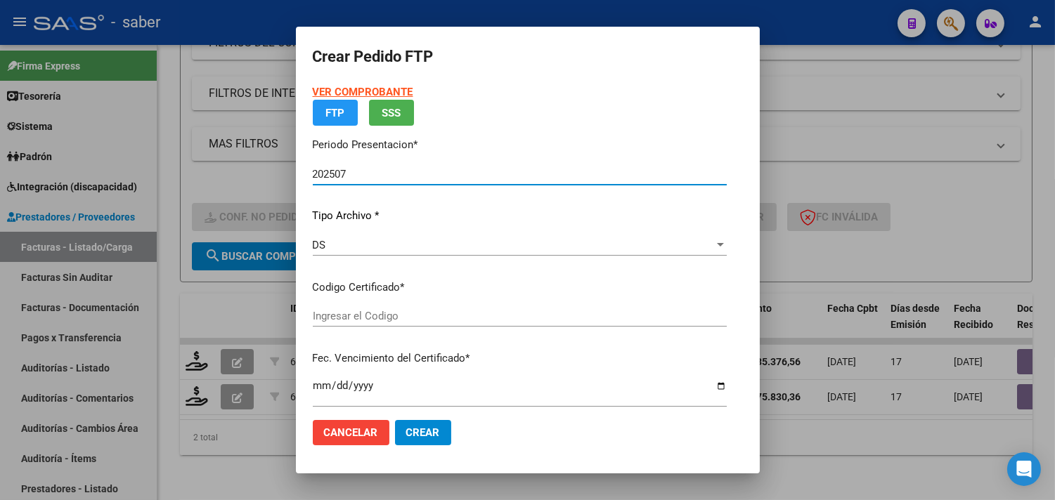
type input "1676353370"
type input "2028-01-02"
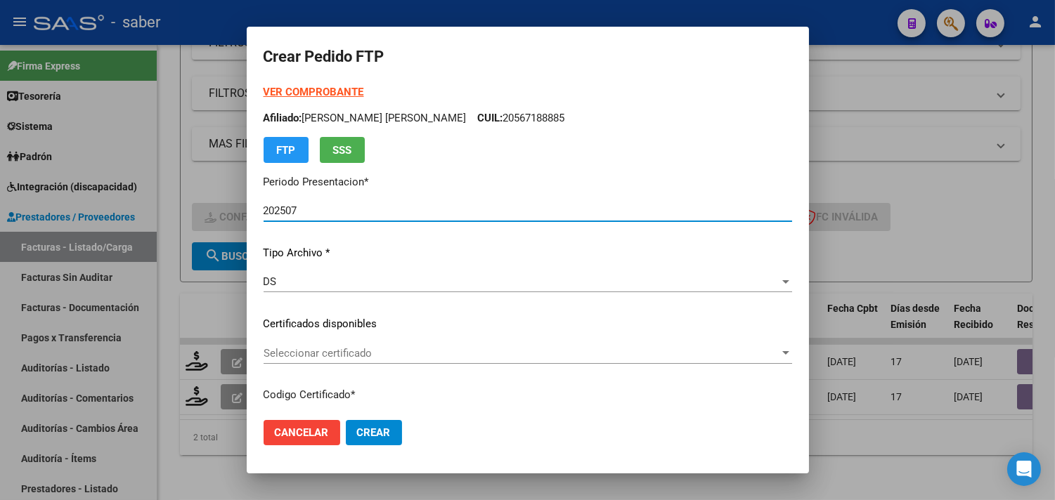
click at [317, 346] on div "Seleccionar certificado Seleccionar certificado" at bounding box center [528, 353] width 528 height 21
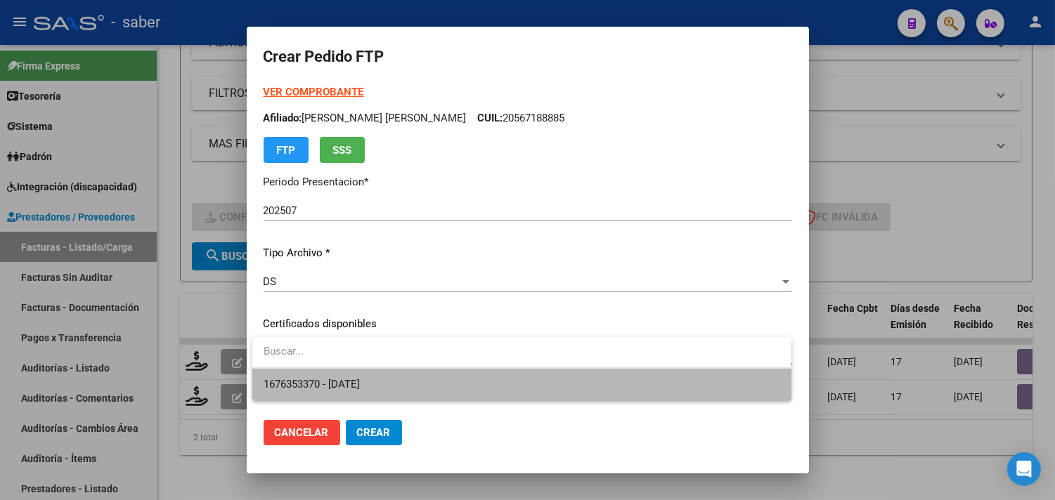
click at [382, 377] on span "1676353370 - 2028-01-02" at bounding box center [522, 385] width 517 height 32
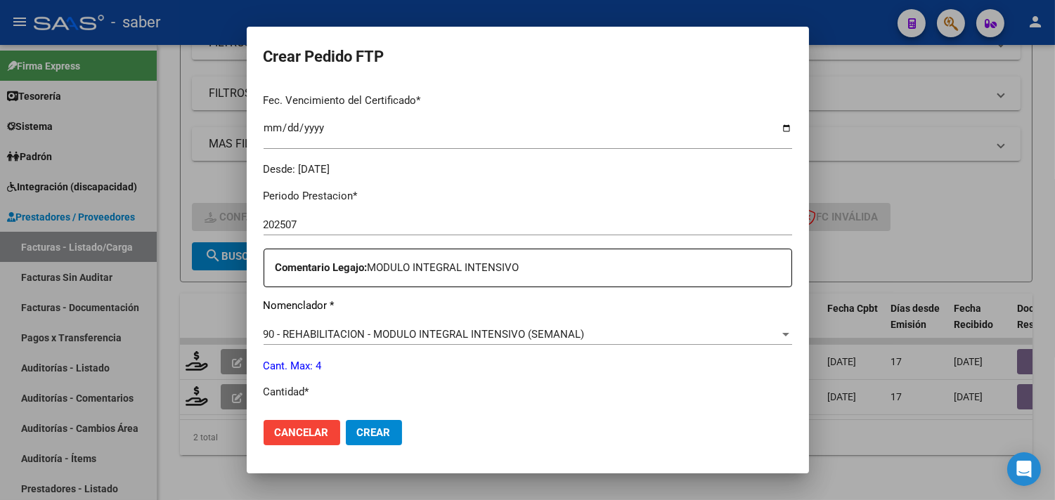
scroll to position [390, 0]
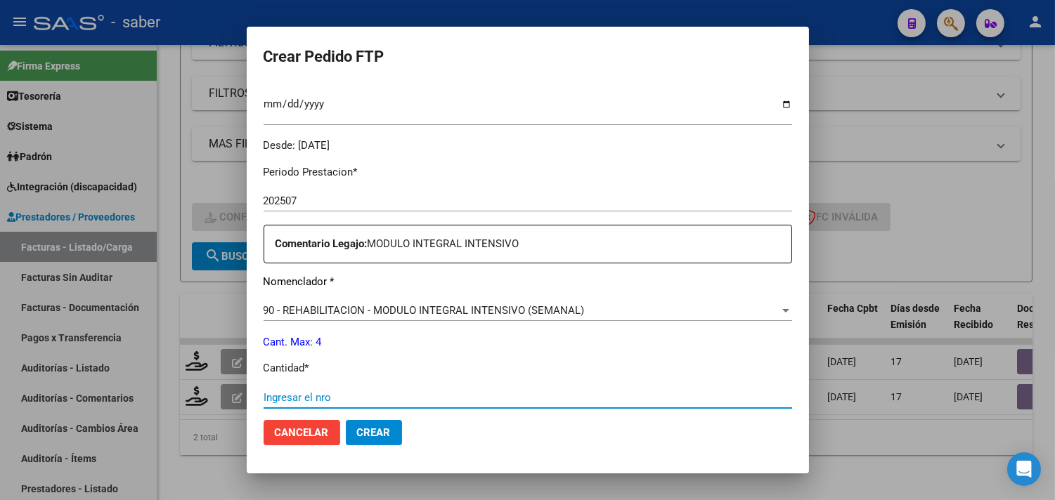
click at [334, 398] on input "Ingresar el nro" at bounding box center [528, 397] width 528 height 13
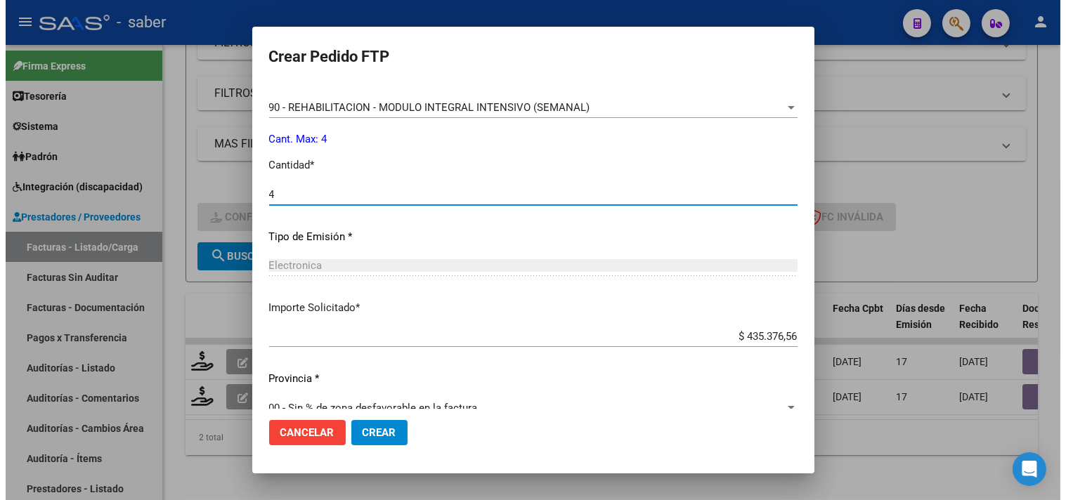
scroll to position [615, 0]
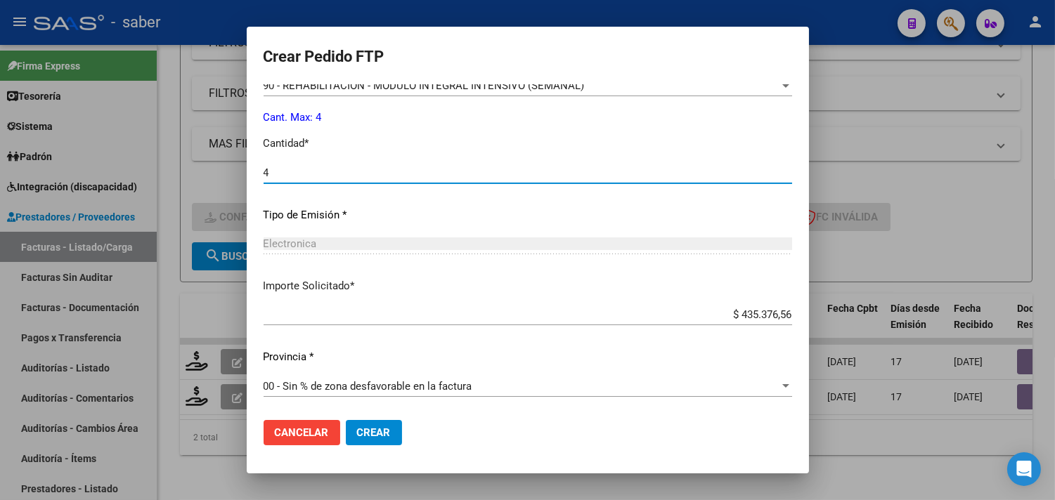
type input "4"
click at [374, 427] on span "Crear" at bounding box center [374, 433] width 34 height 13
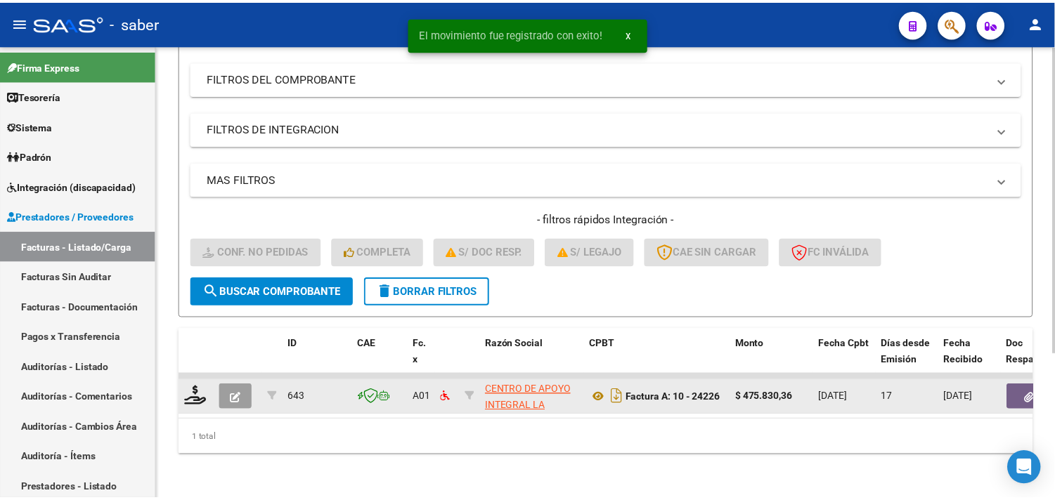
scroll to position [216, 0]
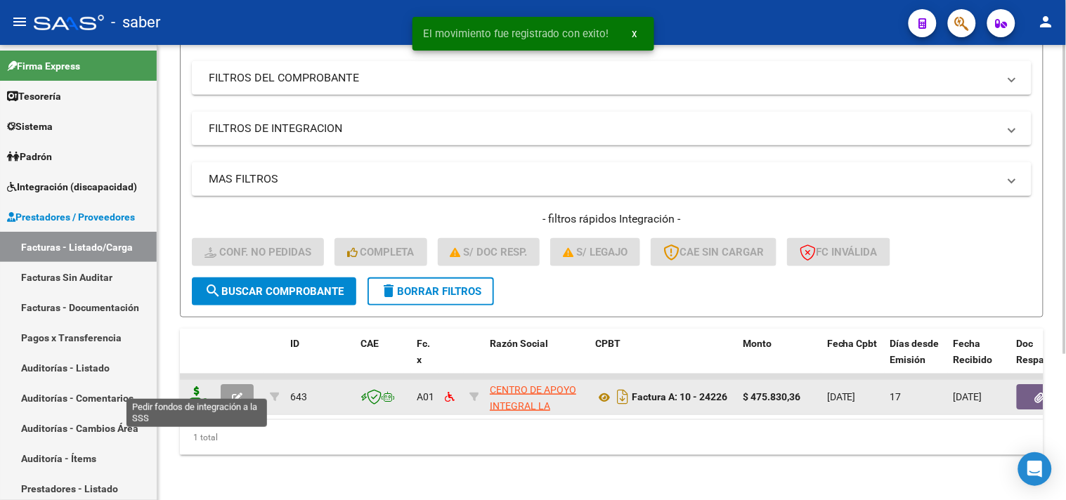
click at [200, 389] on icon at bounding box center [197, 396] width 22 height 20
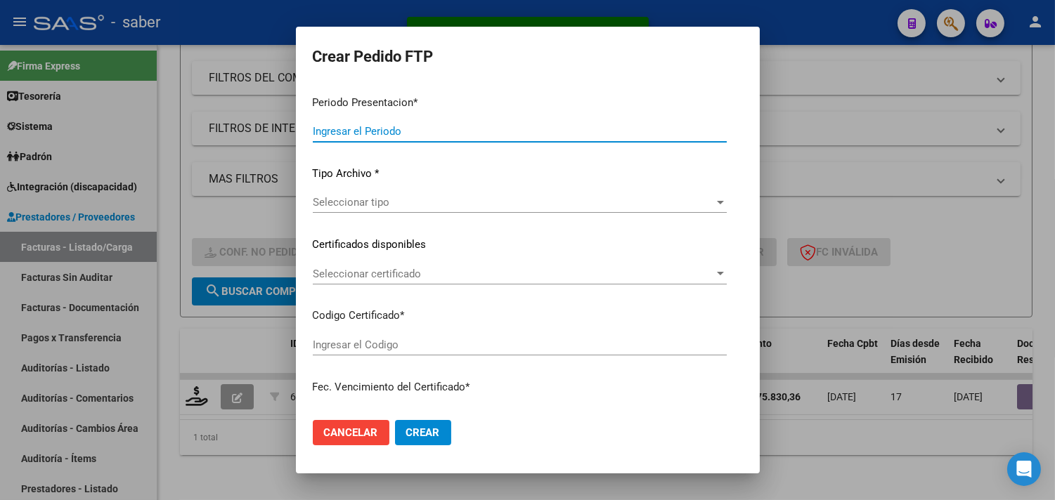
type input "202507"
type input "$ 475.830,36"
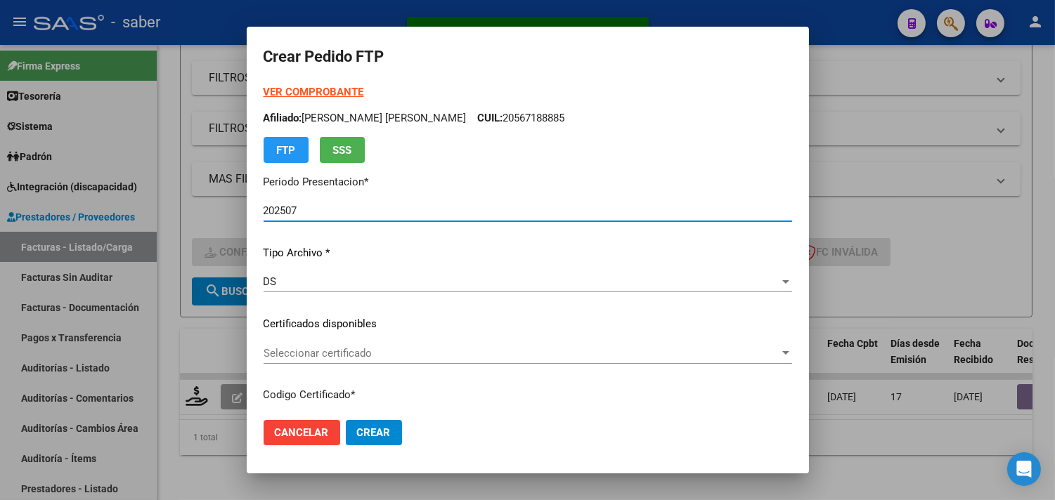
type input "1676353370"
type input "2028-01-02"
click at [345, 353] on span "Seleccionar certificado" at bounding box center [522, 353] width 516 height 13
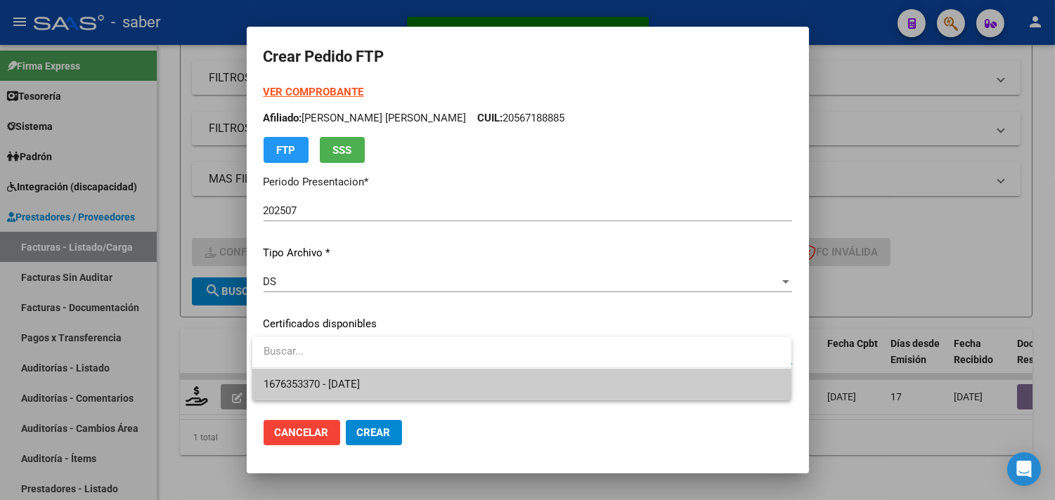
click at [342, 385] on span "1676353370 - 2028-01-02" at bounding box center [312, 384] width 96 height 13
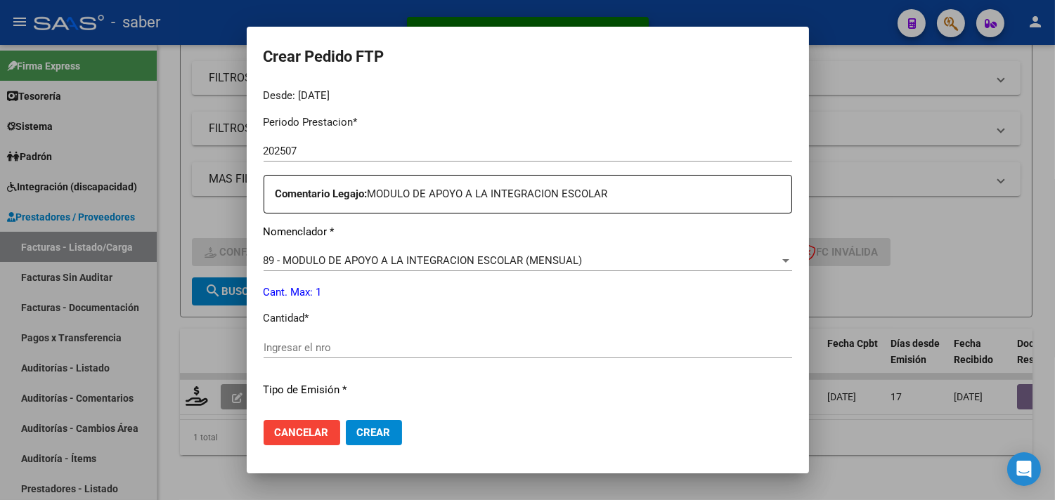
scroll to position [468, 0]
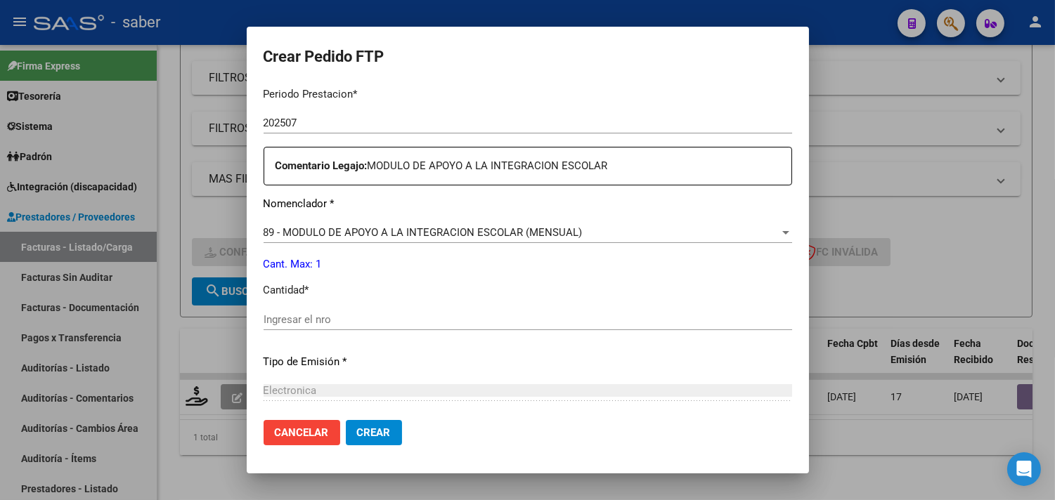
click at [331, 320] on input "Ingresar el nro" at bounding box center [528, 319] width 528 height 13
type input "1"
click at [370, 431] on span "Crear" at bounding box center [374, 433] width 34 height 13
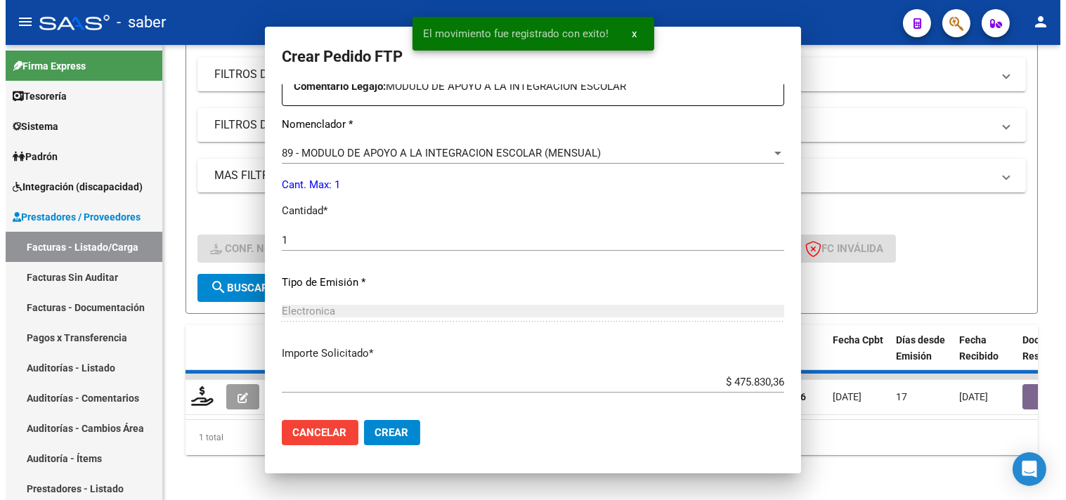
scroll to position [0, 0]
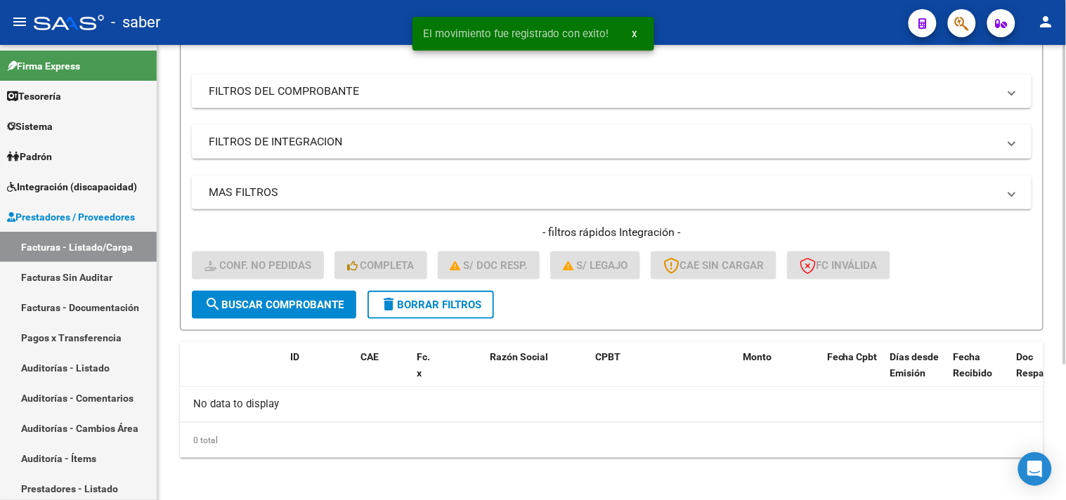
click at [424, 311] on button "delete Borrar Filtros" at bounding box center [431, 305] width 126 height 28
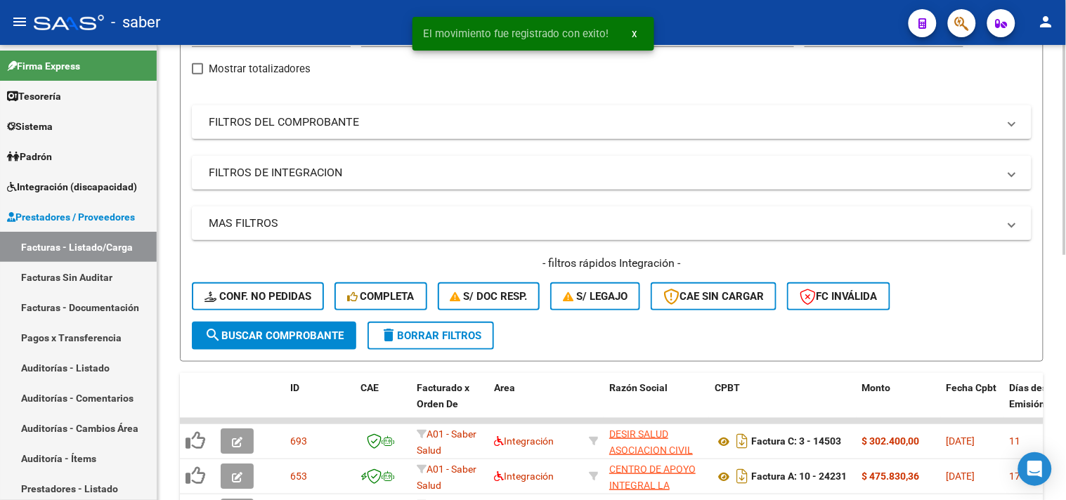
scroll to position [193, 0]
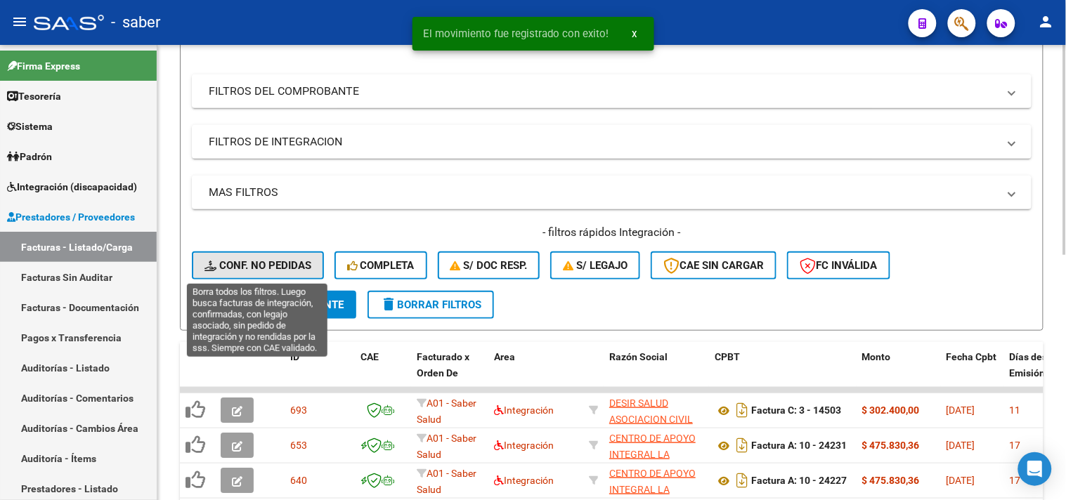
click at [266, 264] on span "Conf. no pedidas" at bounding box center [257, 265] width 107 height 13
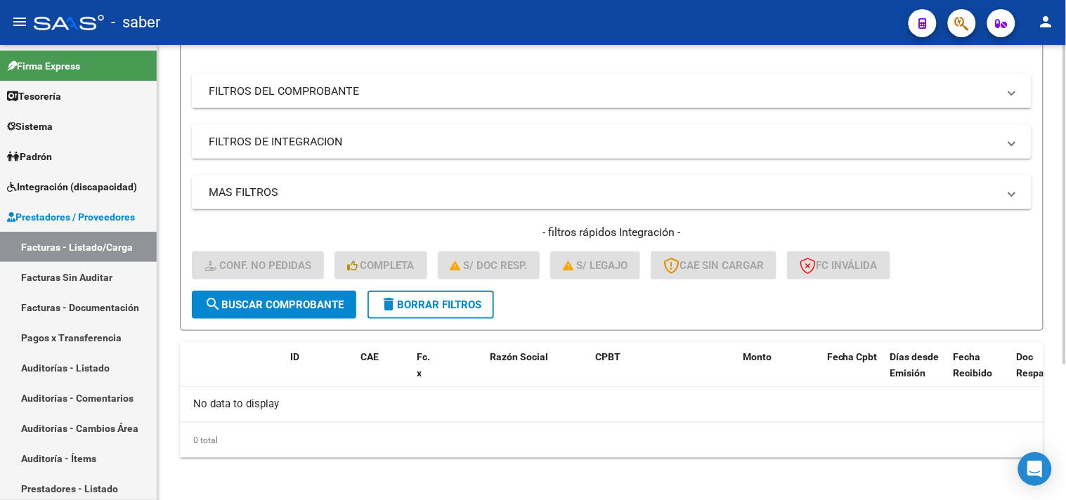
click at [406, 306] on span "delete Borrar Filtros" at bounding box center [430, 305] width 101 height 13
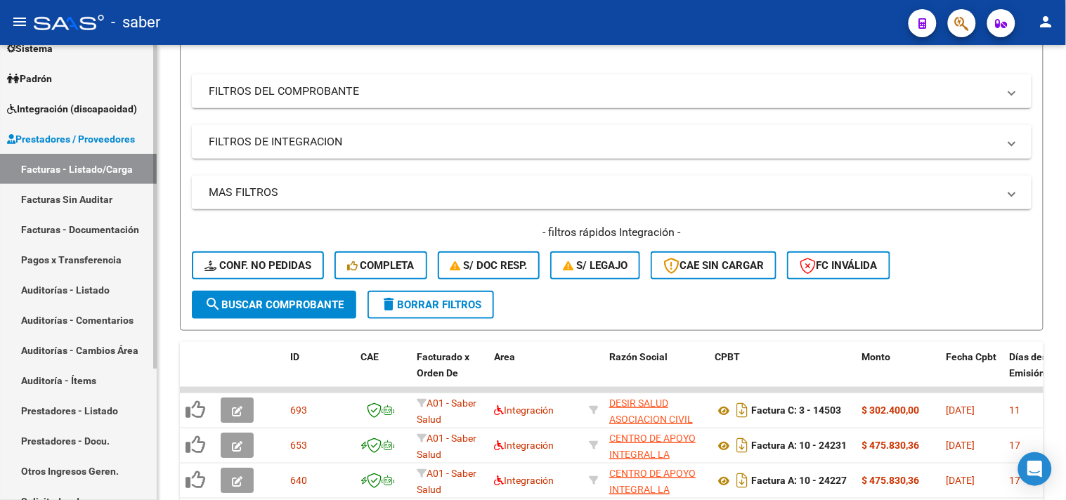
scroll to position [156, 0]
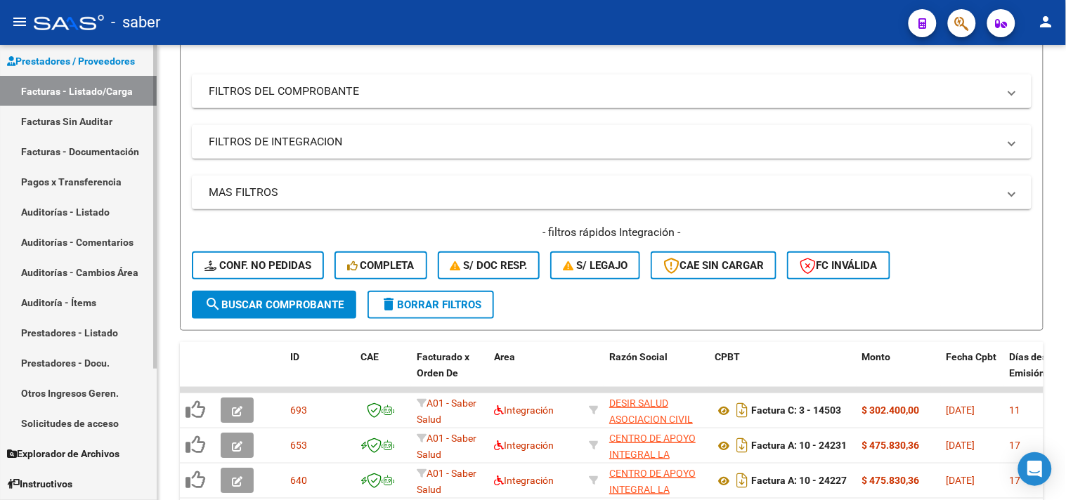
click at [80, 91] on link "Facturas - Listado/Carga" at bounding box center [78, 91] width 157 height 30
click at [84, 60] on span "Prestadores / Proveedores" at bounding box center [71, 60] width 128 height 15
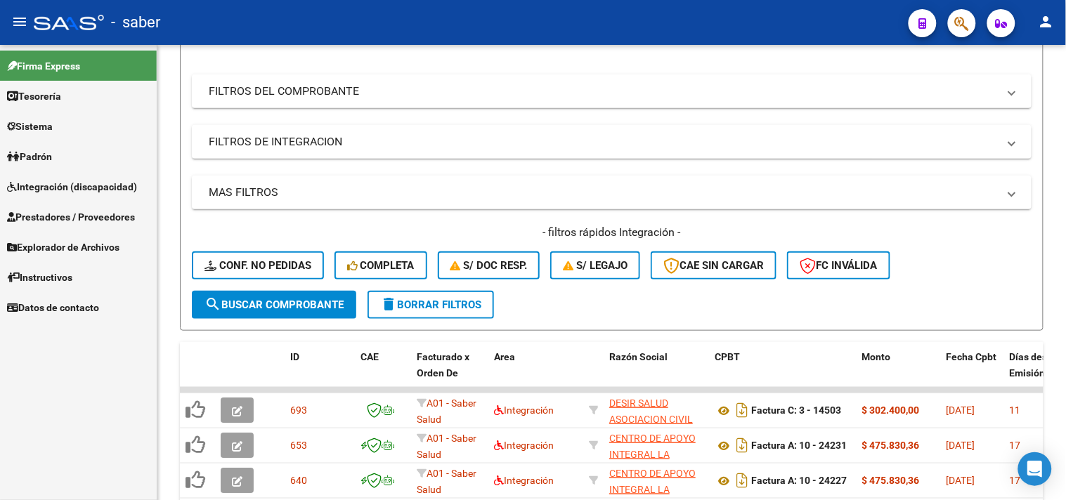
scroll to position [0, 0]
click at [72, 187] on span "Integración (discapacidad)" at bounding box center [72, 186] width 130 height 15
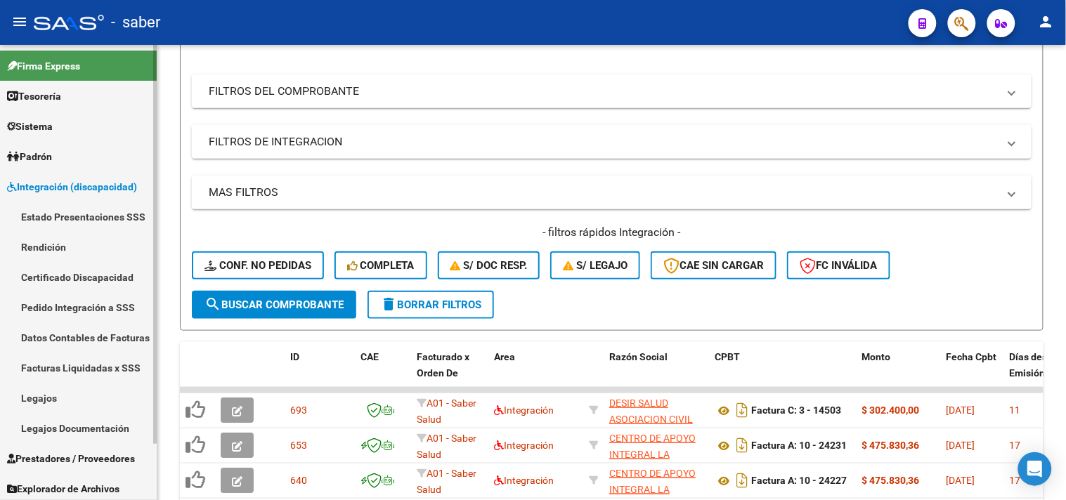
click at [75, 313] on link "Pedido Integración a SSS" at bounding box center [78, 307] width 157 height 30
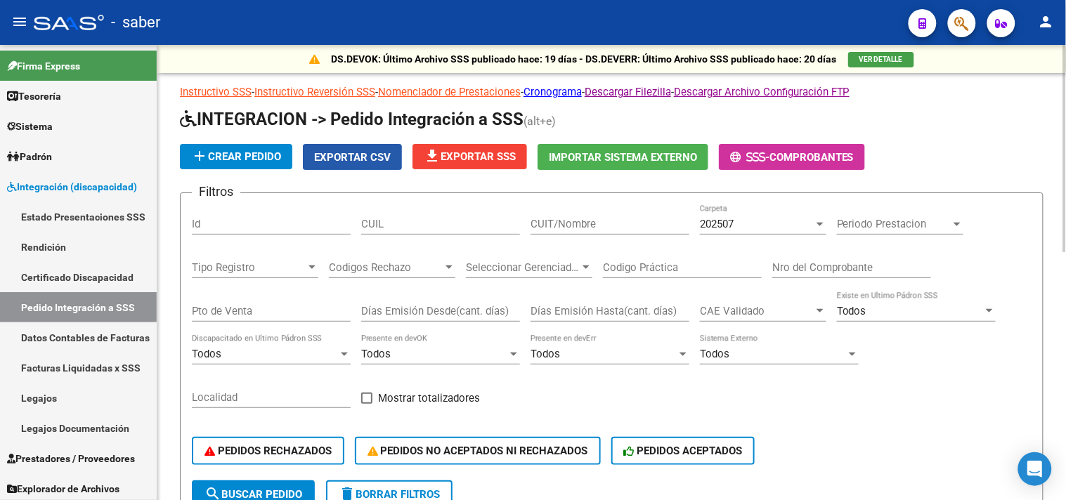
click at [340, 158] on span "Exportar CSV" at bounding box center [352, 157] width 77 height 13
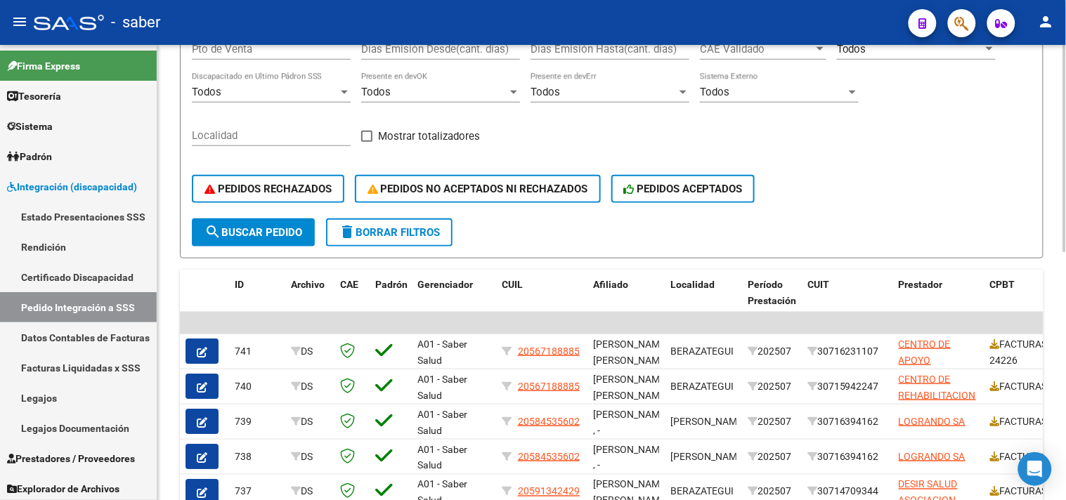
scroll to position [230, 0]
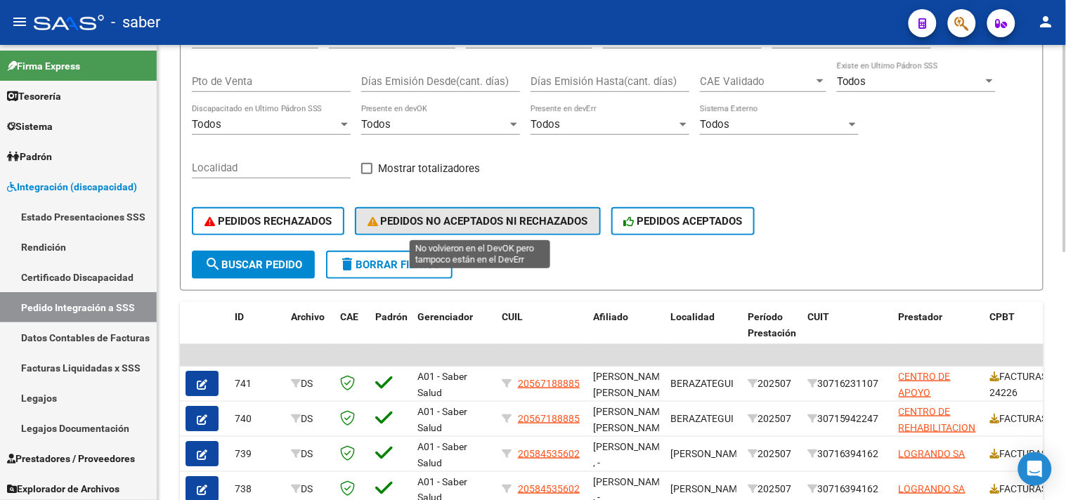
click at [479, 222] on span "PEDIDOS NO ACEPTADOS NI RECHAZADOS" at bounding box center [478, 221] width 221 height 13
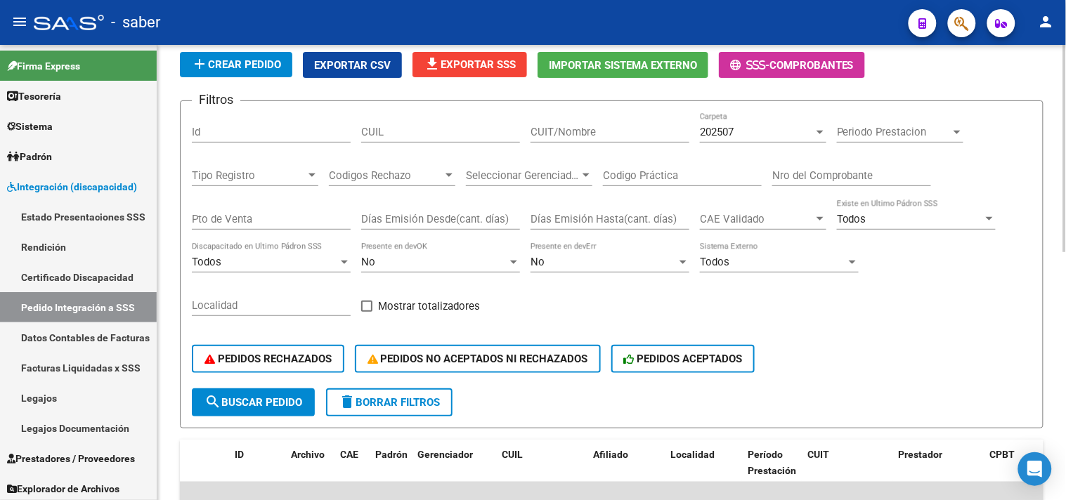
scroll to position [74, 0]
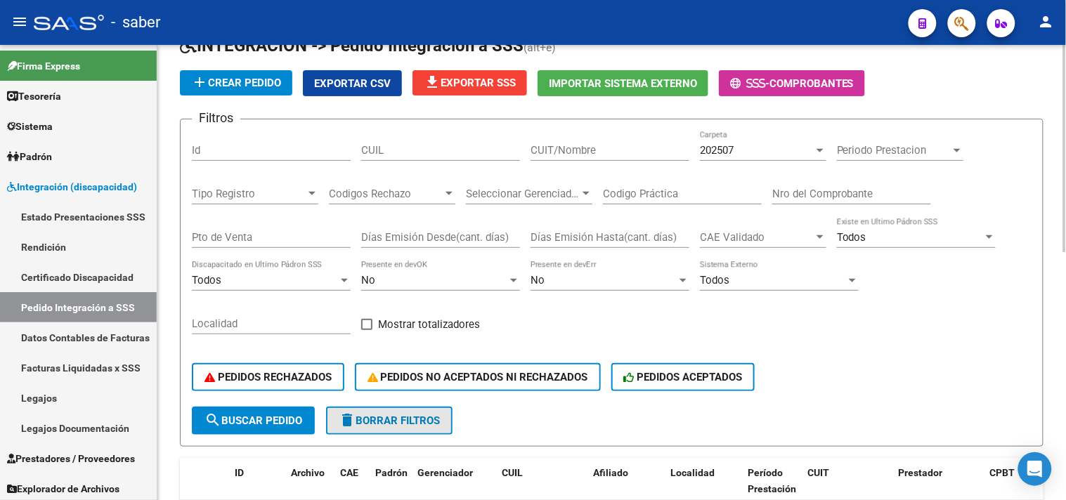
click at [372, 412] on button "delete Borrar Filtros" at bounding box center [389, 421] width 126 height 28
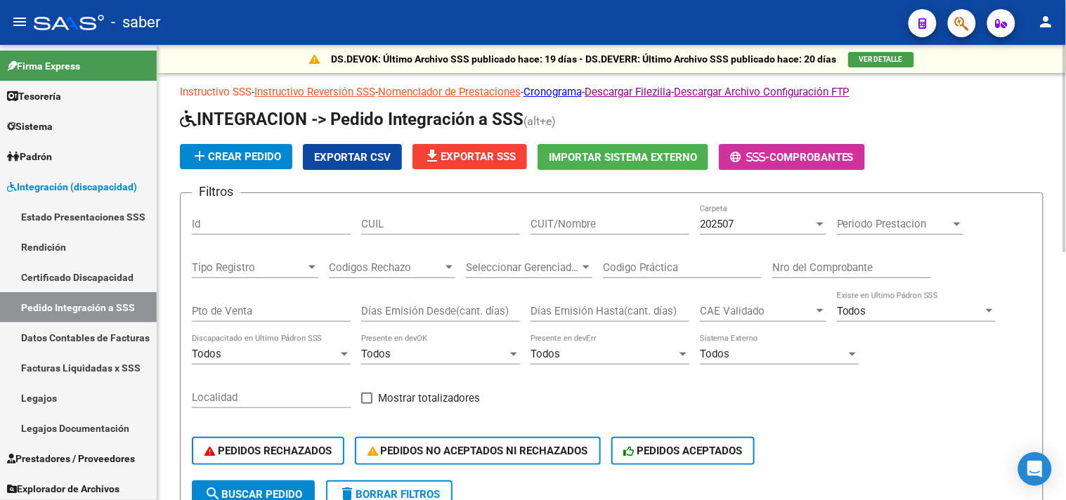
click at [216, 93] on link "Instructivo SSS" at bounding box center [216, 92] width 72 height 13
click at [476, 159] on span "file_download Exportar SSS" at bounding box center [470, 156] width 92 height 13
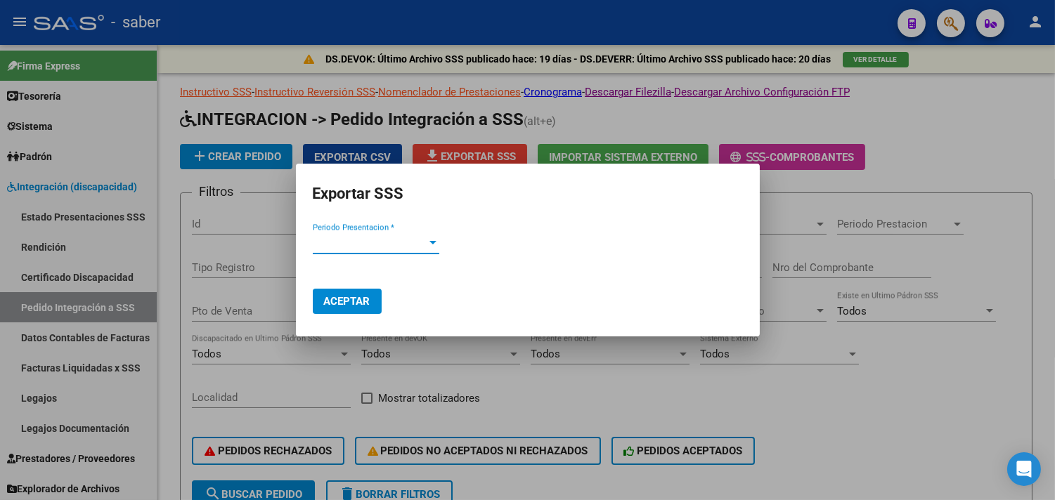
click at [387, 246] on span "Periodo Presentacion *" at bounding box center [370, 243] width 114 height 13
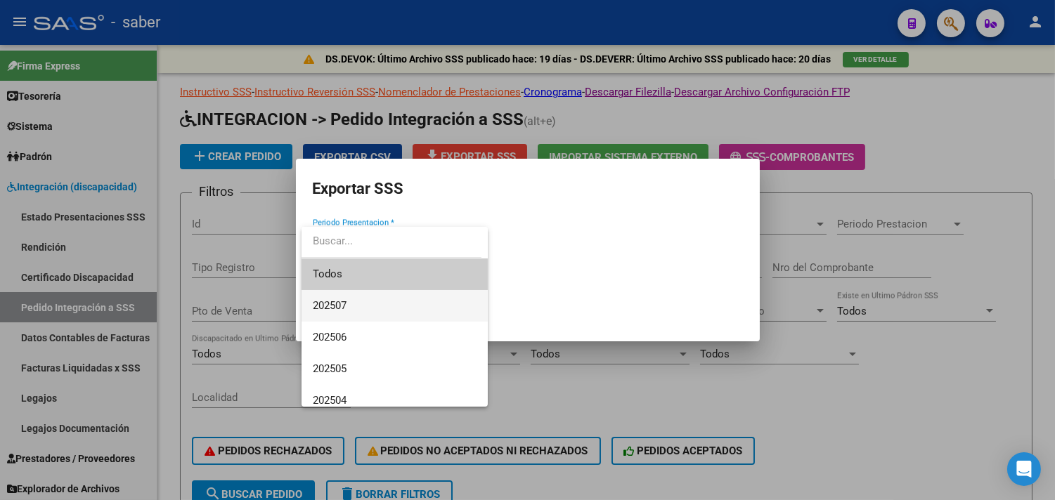
click at [356, 310] on span "202507" at bounding box center [395, 306] width 164 height 32
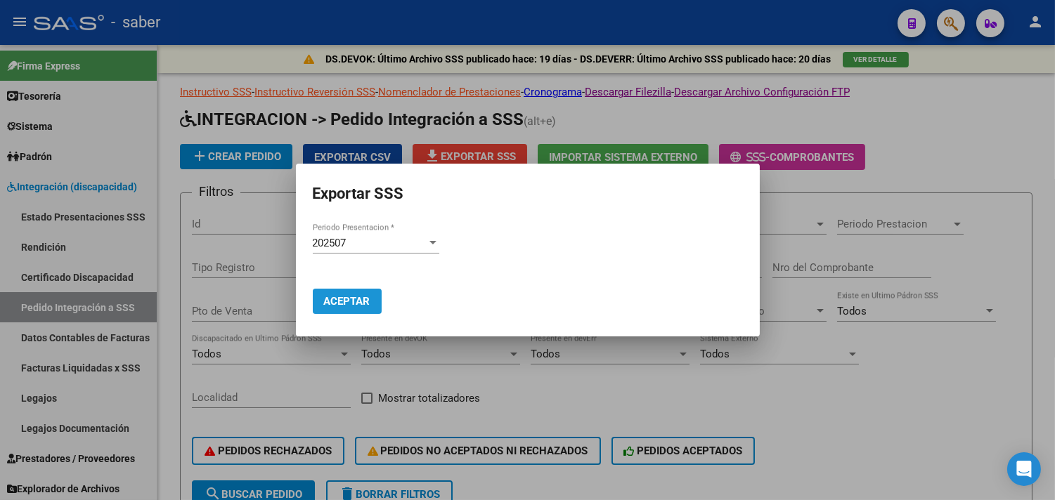
click at [355, 301] on span "Aceptar" at bounding box center [347, 301] width 46 height 13
click at [346, 300] on span "Aceptar" at bounding box center [347, 301] width 46 height 13
click at [547, 375] on div at bounding box center [527, 250] width 1055 height 500
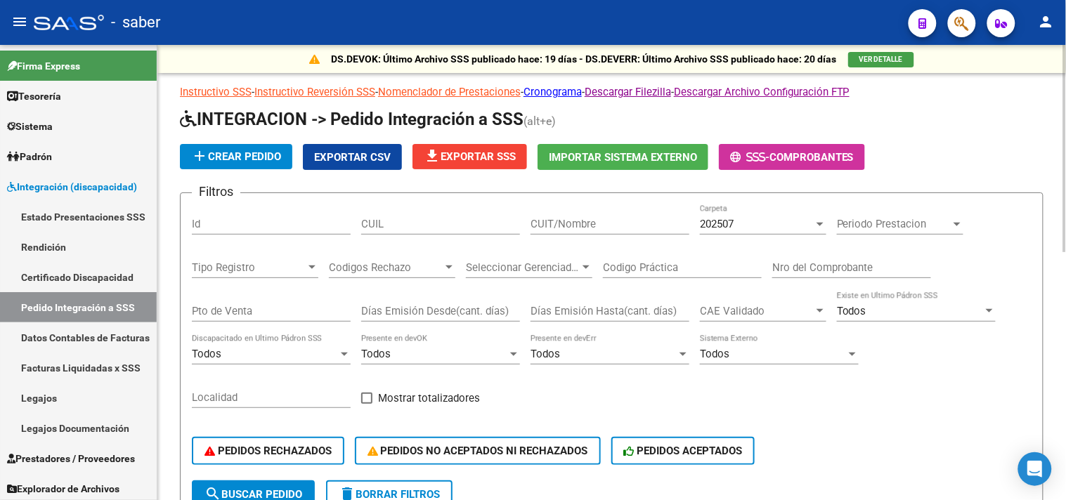
scroll to position [156, 0]
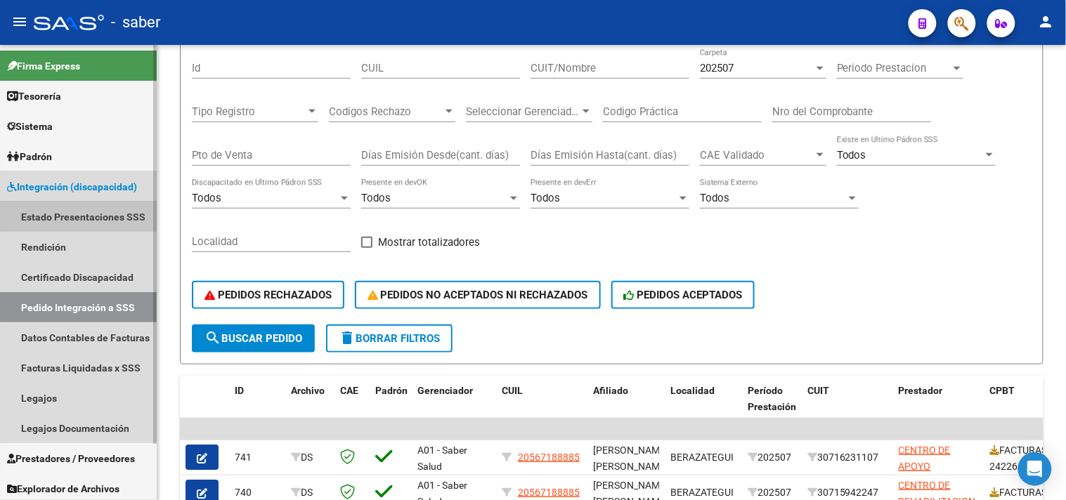
click at [74, 204] on link "Estado Presentaciones SSS" at bounding box center [78, 217] width 157 height 30
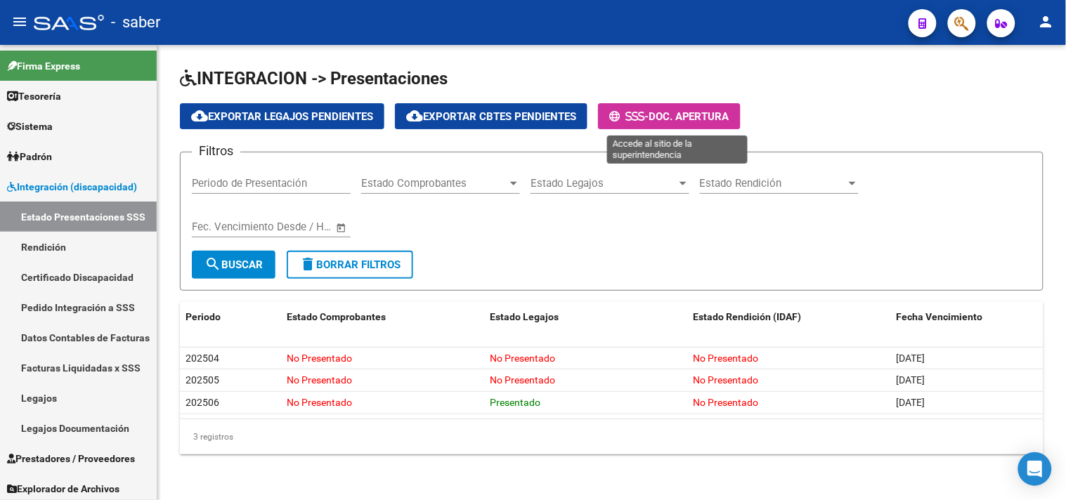
click at [682, 117] on span "Doc. Apertura" at bounding box center [689, 116] width 81 height 13
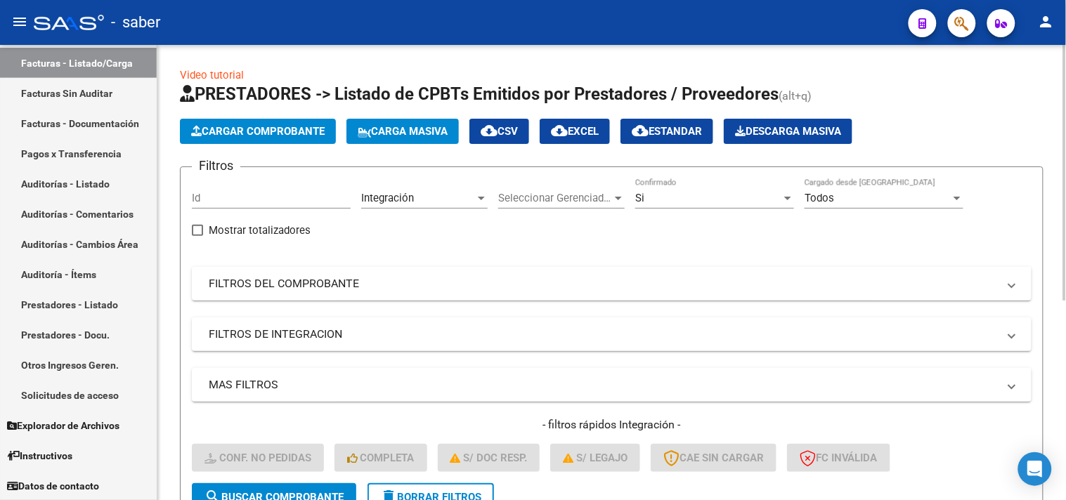
scroll to position [356, 0]
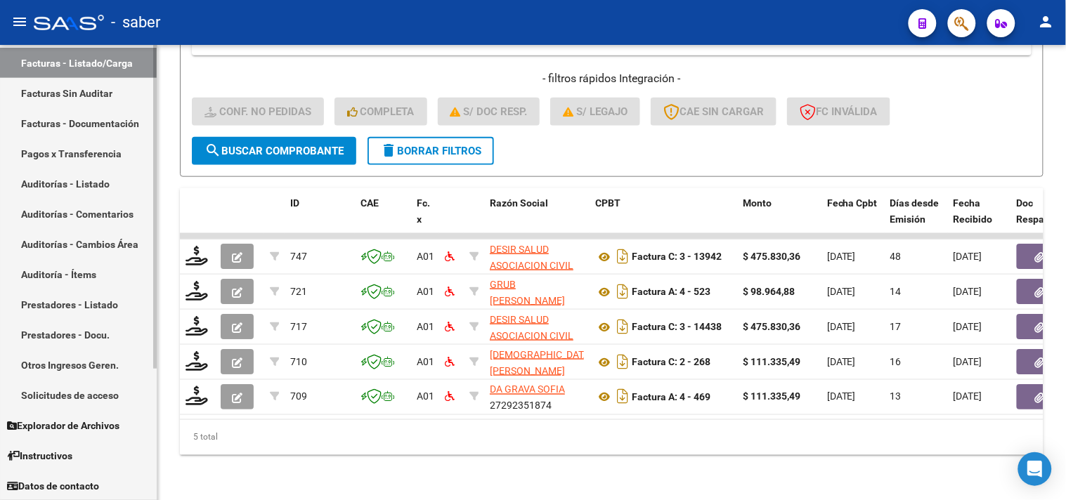
click at [72, 64] on link "Facturas - Listado/Carga" at bounding box center [78, 63] width 157 height 30
click at [469, 145] on span "delete Borrar Filtros" at bounding box center [430, 151] width 101 height 13
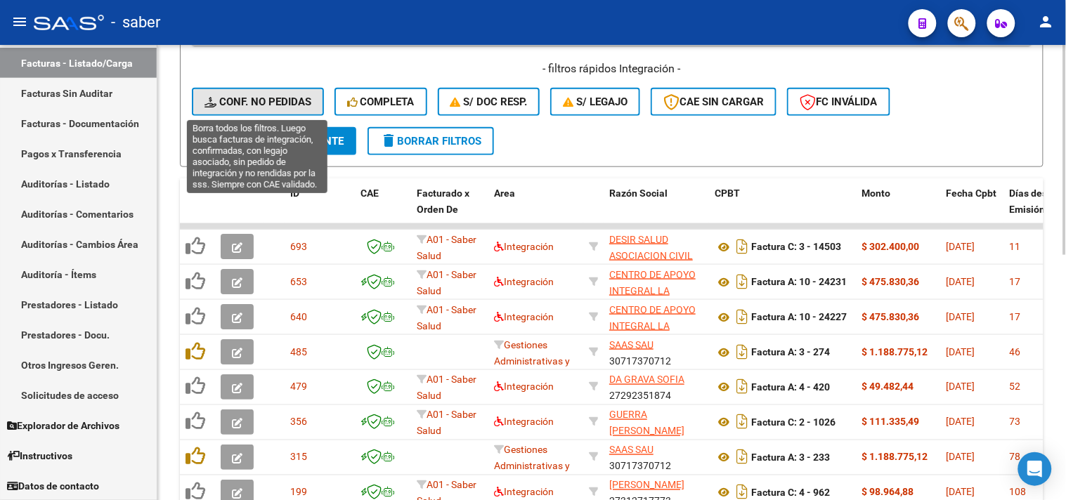
click at [280, 100] on span "Conf. no pedidas" at bounding box center [257, 102] width 107 height 13
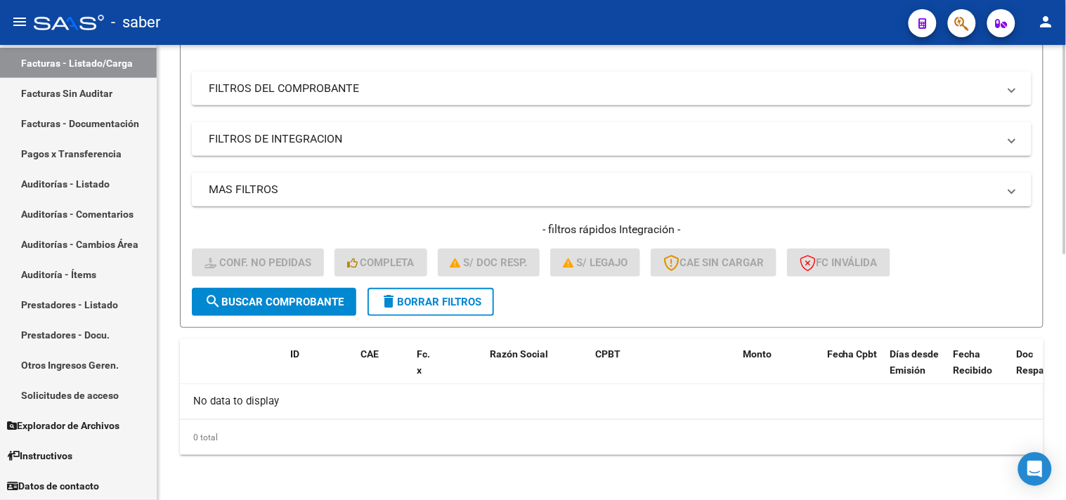
scroll to position [193, 0]
